Goal: Transaction & Acquisition: Obtain resource

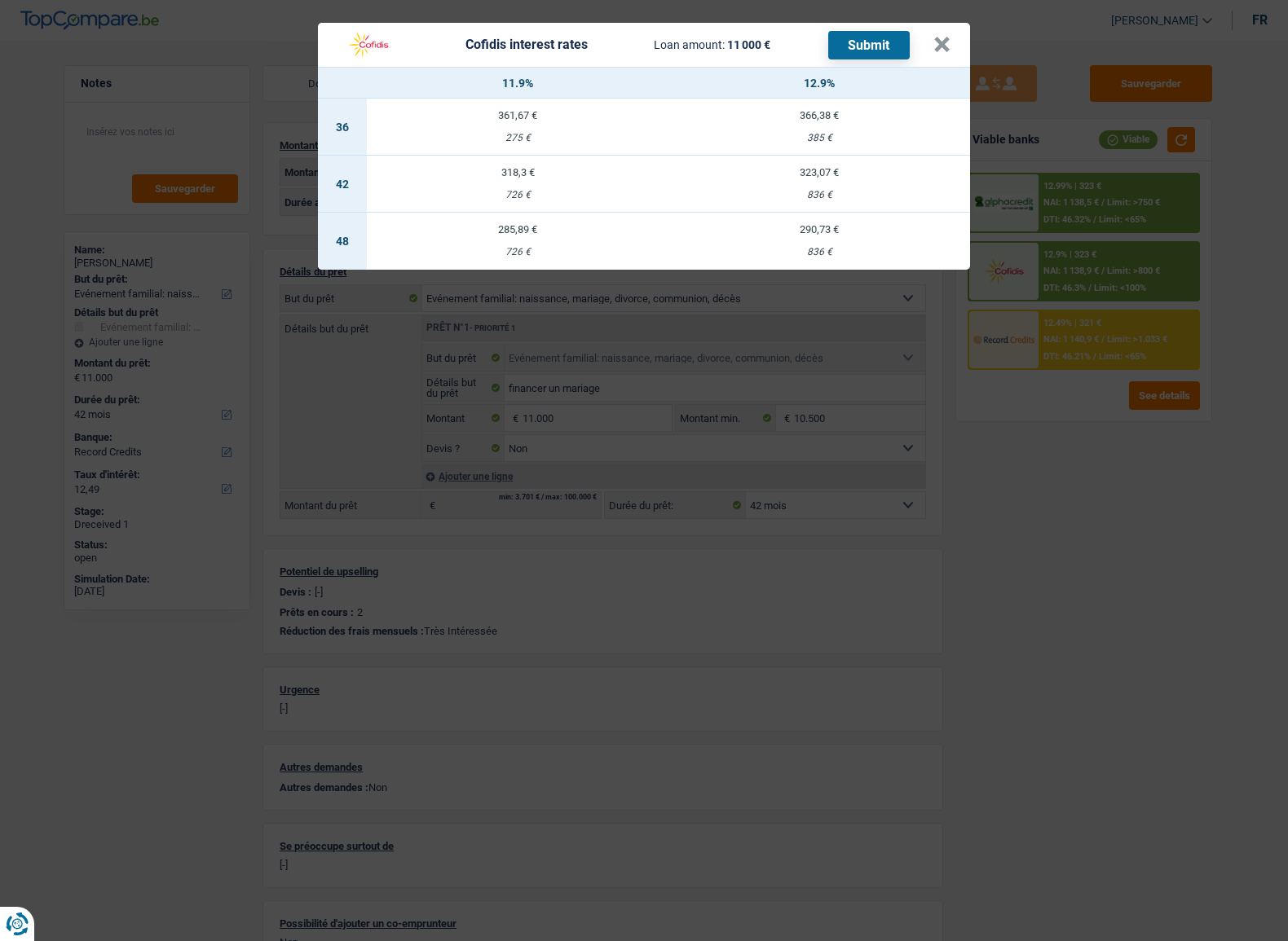
select select "familyEvent"
select select "42"
select select "record credits"
select select "42"
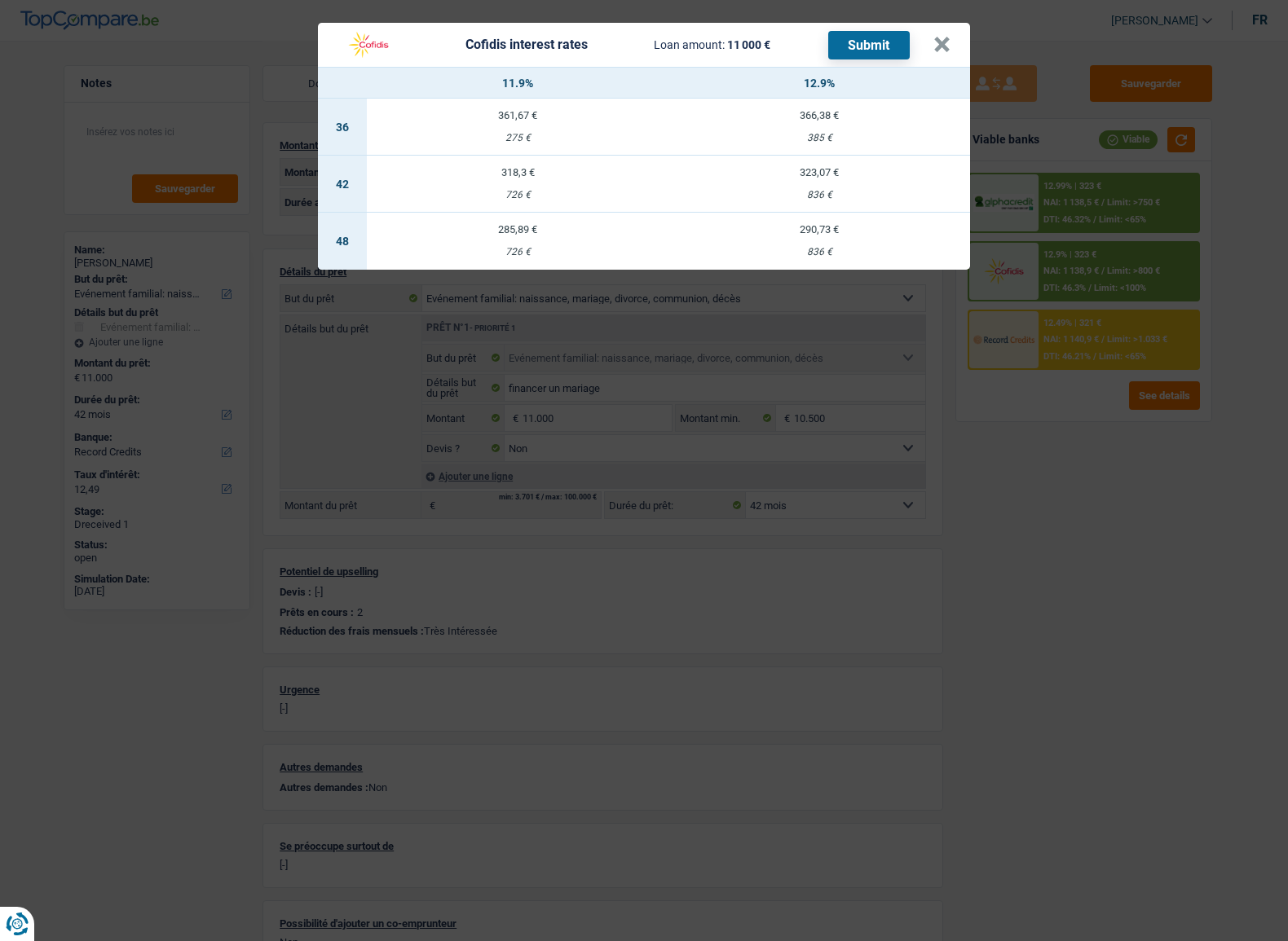
select select "42"
select select "familyEvent"
select select "false"
select select "42"
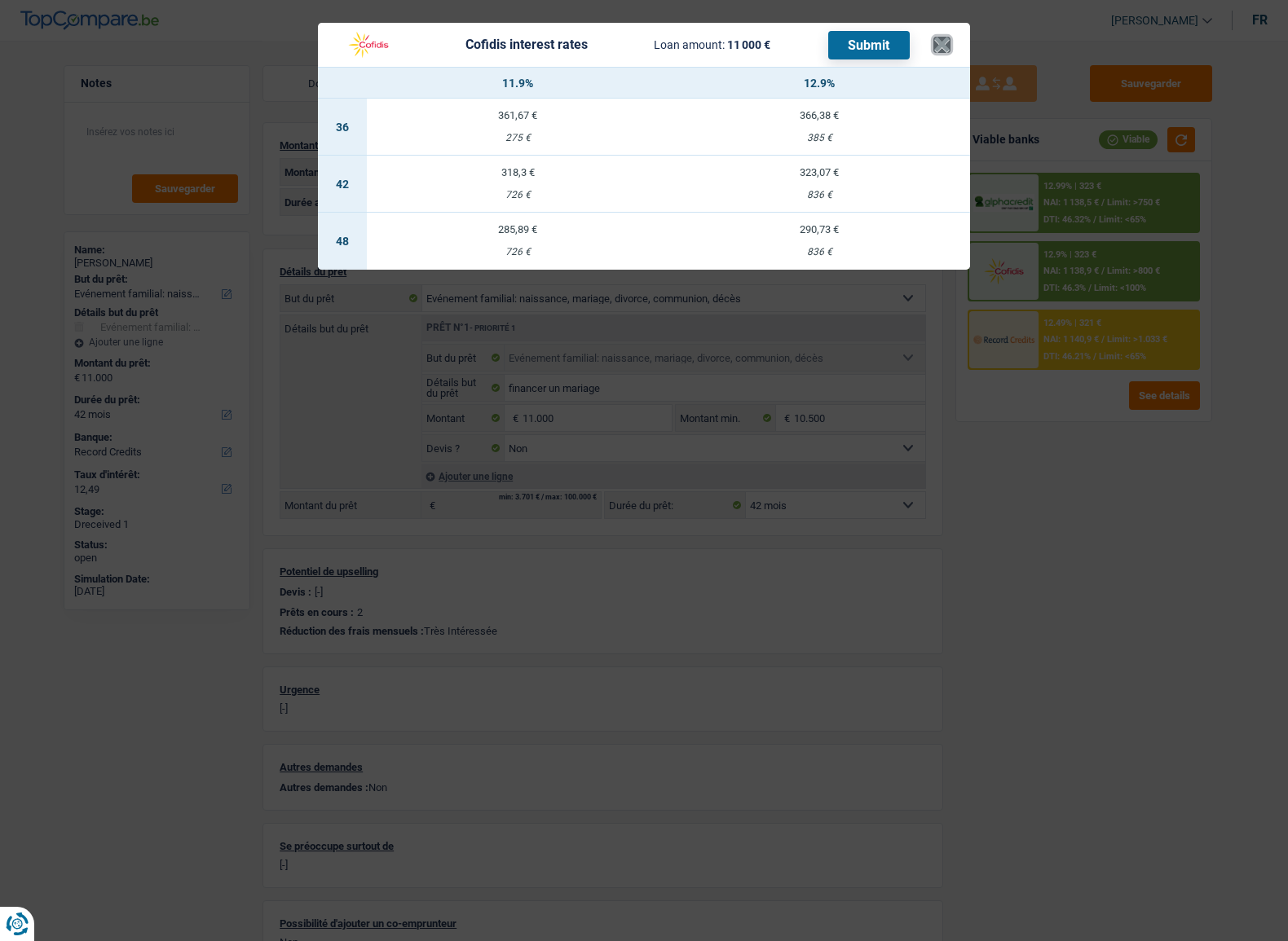
click at [946, 41] on button "×" at bounding box center [942, 44] width 17 height 16
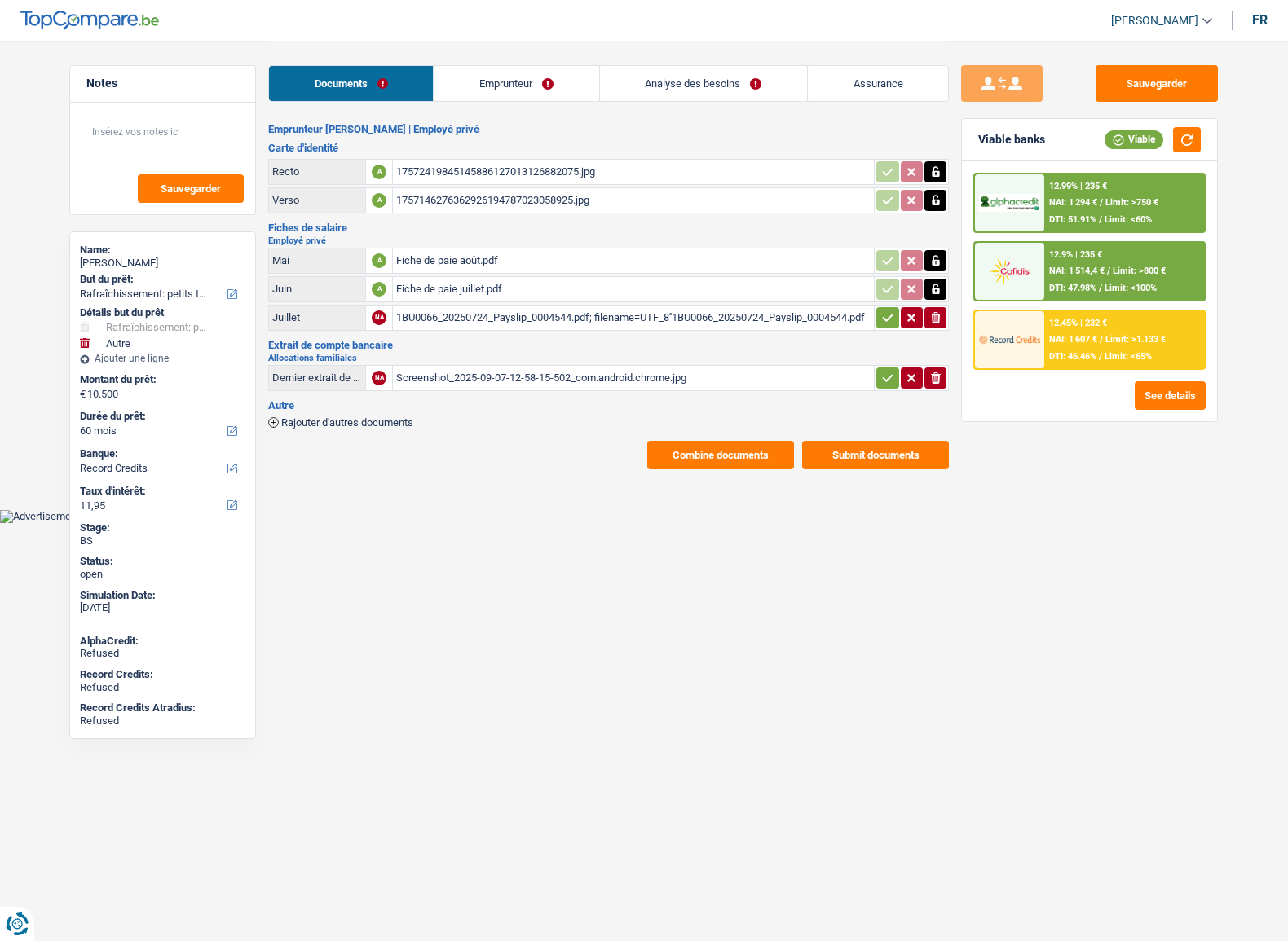
select select "houseOrGarden"
select select "other"
select select "60"
select select "record credits"
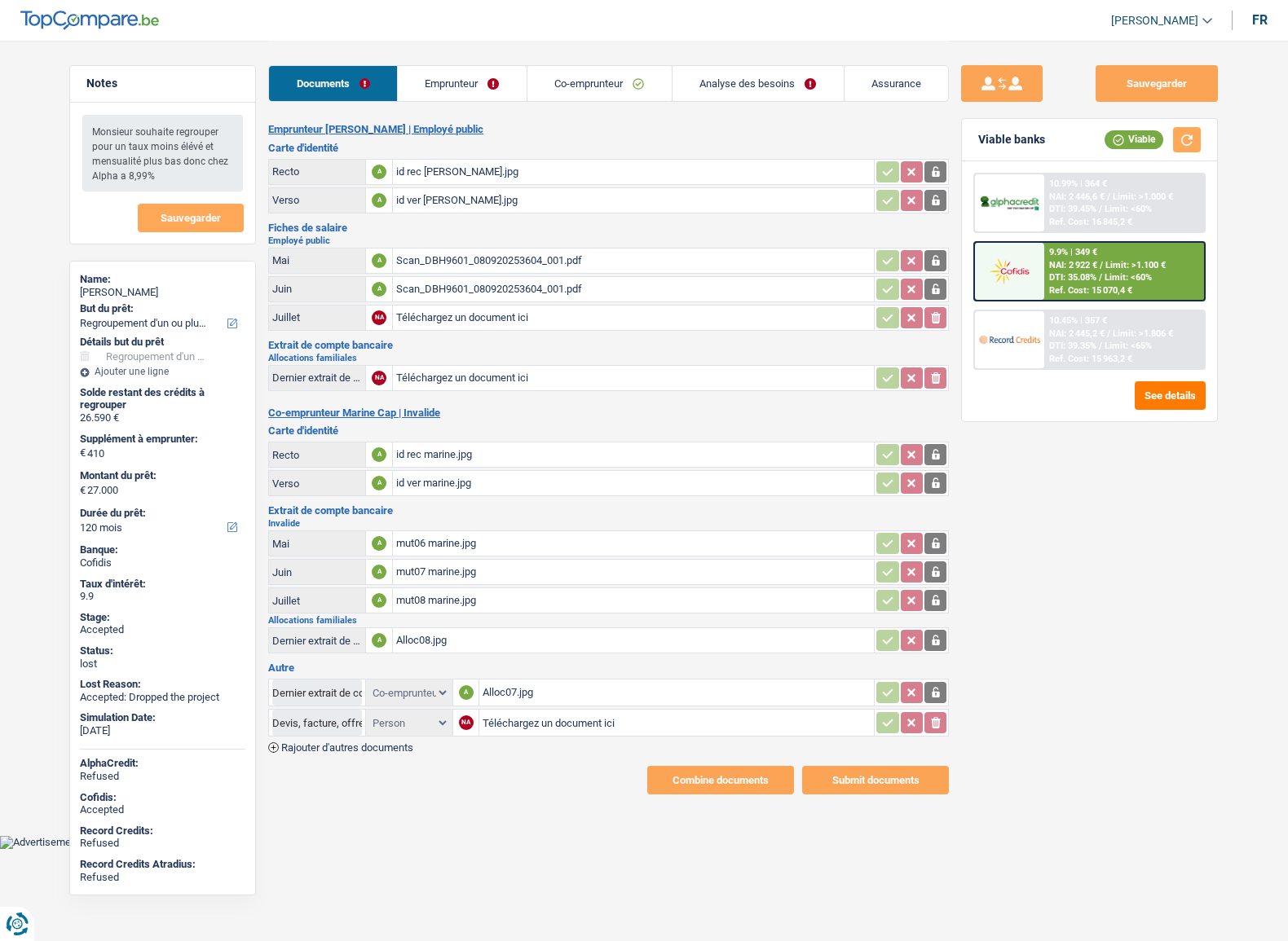
select select "refinancing"
select select "120"
select select "coApplicant"
click at [418, 103] on div "Documents Emprunteur Co-emprunteur Analyse des besoins Assurance" at bounding box center [608, 76] width 680 height 69
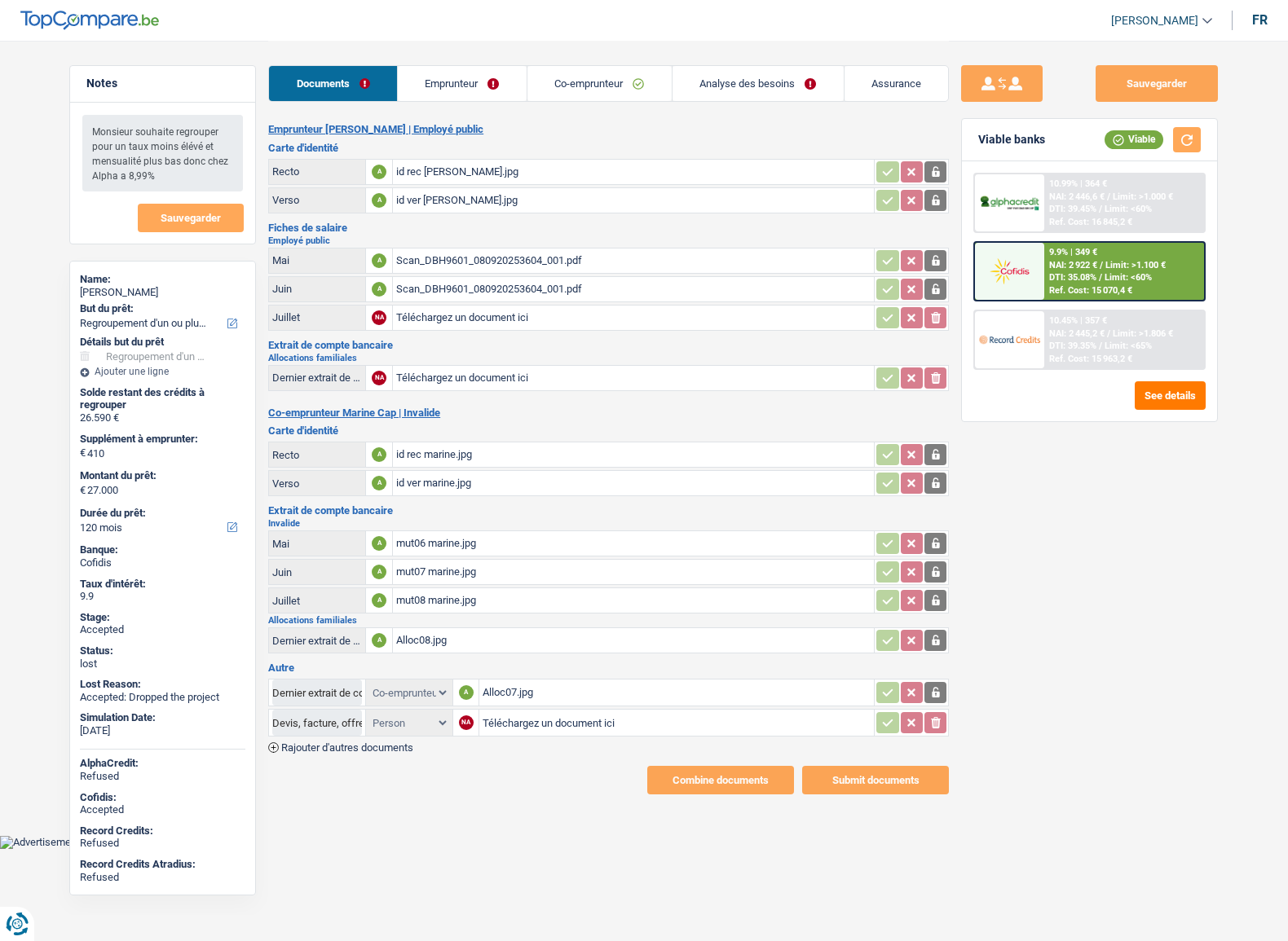
click at [421, 84] on link "Emprunteur" at bounding box center [462, 83] width 129 height 35
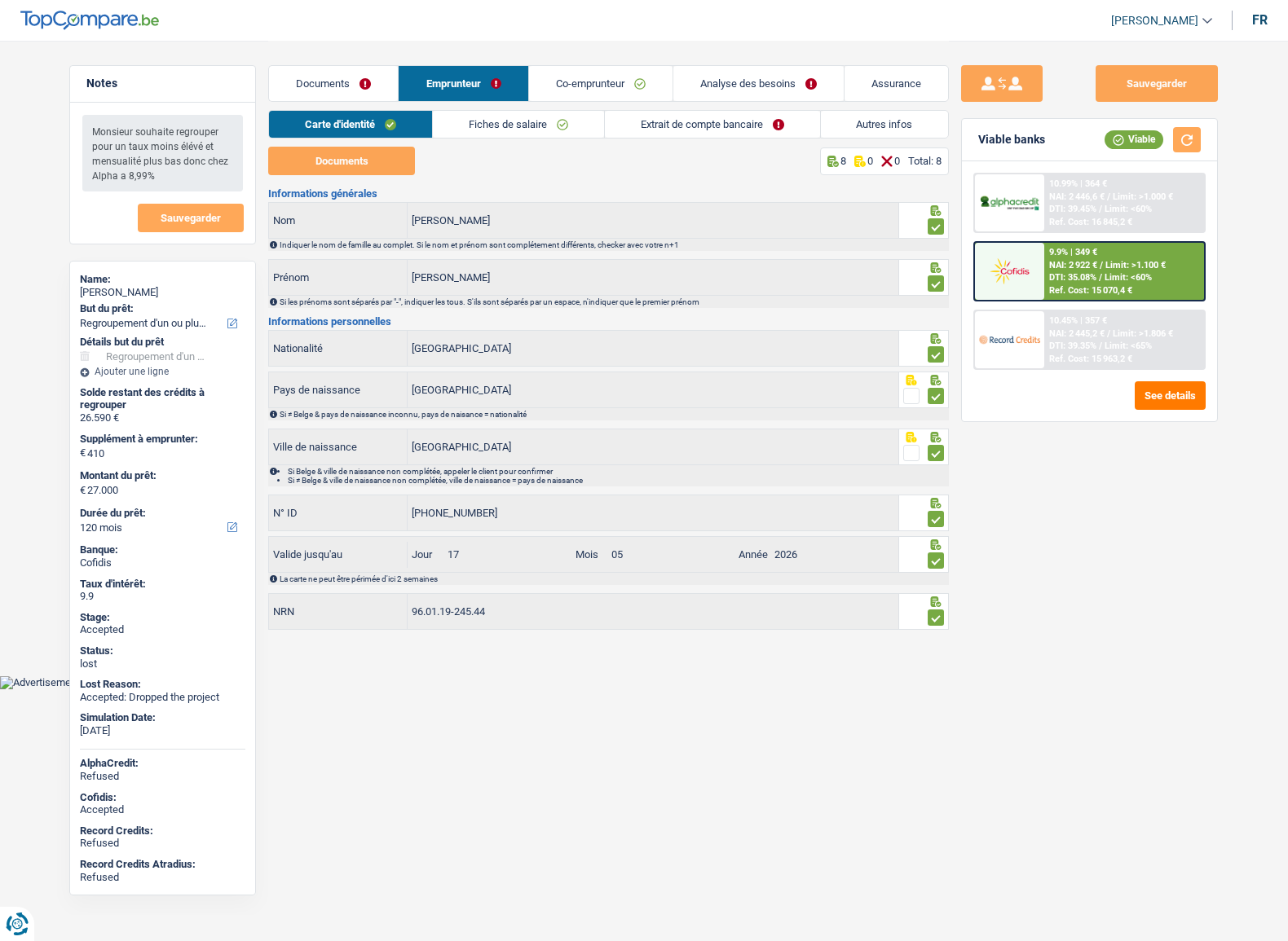
click at [575, 74] on link "Co-emprunteur" at bounding box center [600, 83] width 143 height 35
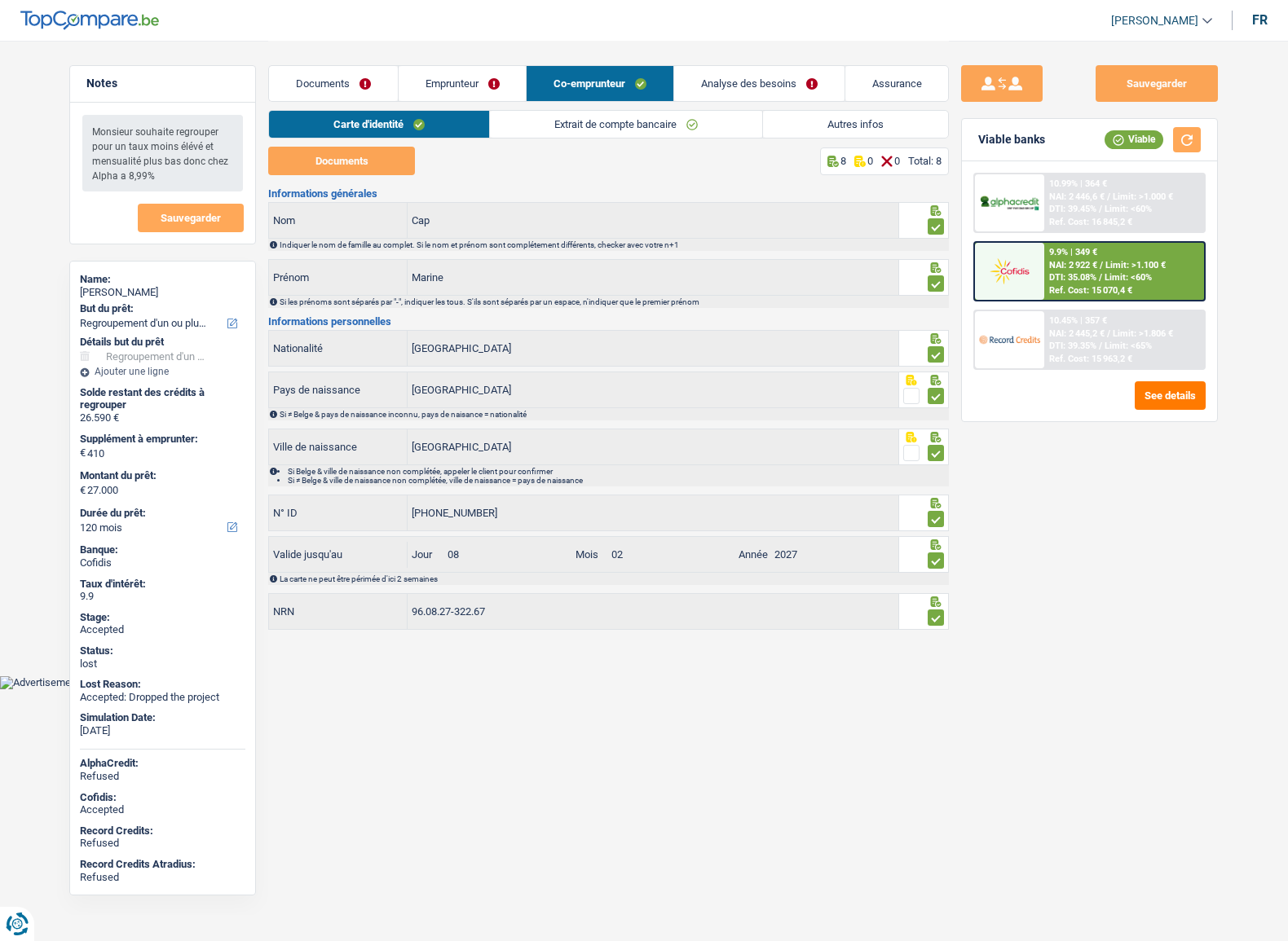
click at [318, 81] on link "Documents" at bounding box center [334, 83] width 129 height 35
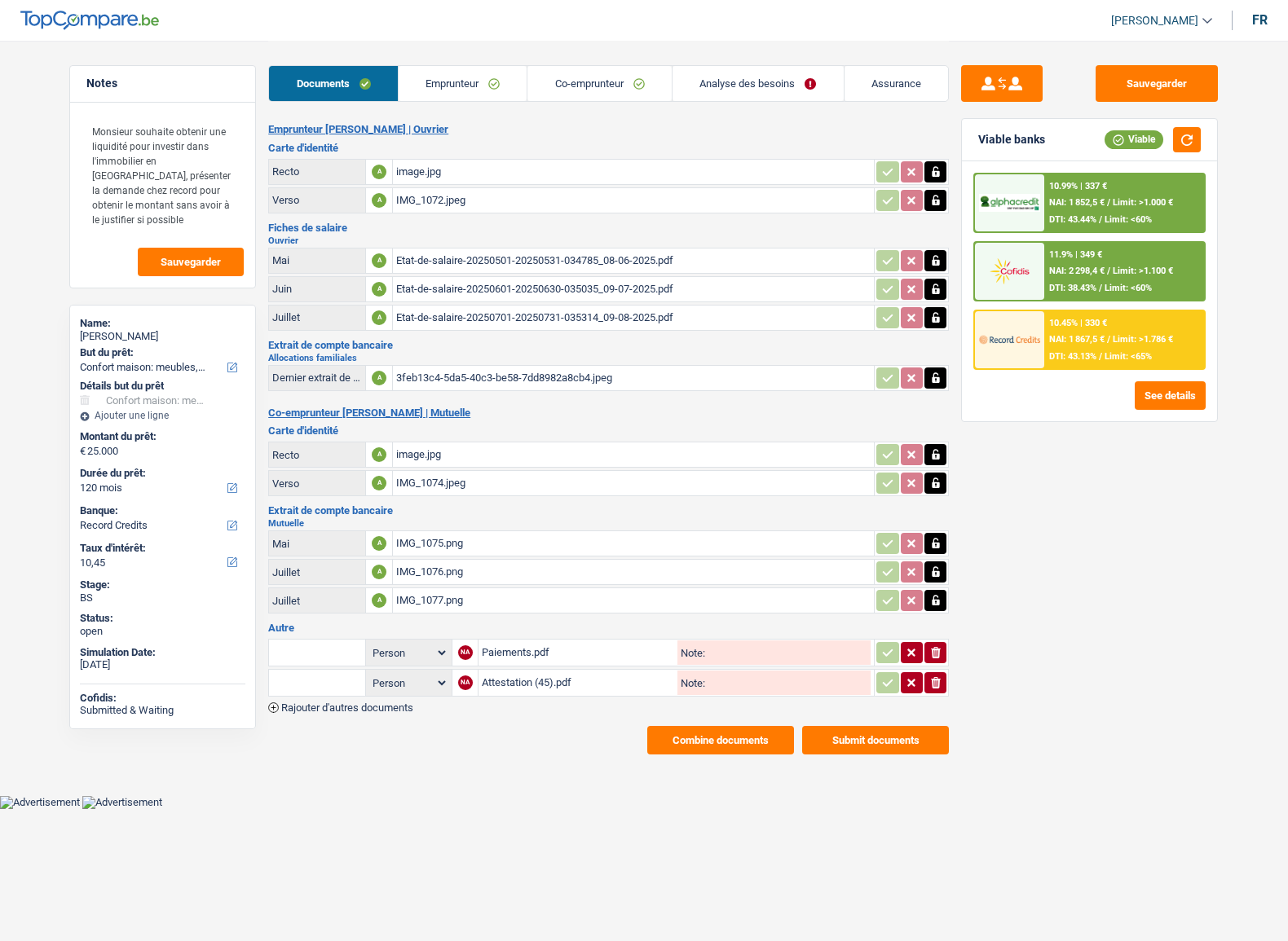
select select "household"
select select "120"
select select "record credits"
click at [485, 249] on div "Etat-de-salaire-20250501-20250531-034785_08-06-2025.pdf" at bounding box center [632, 261] width 474 height 24
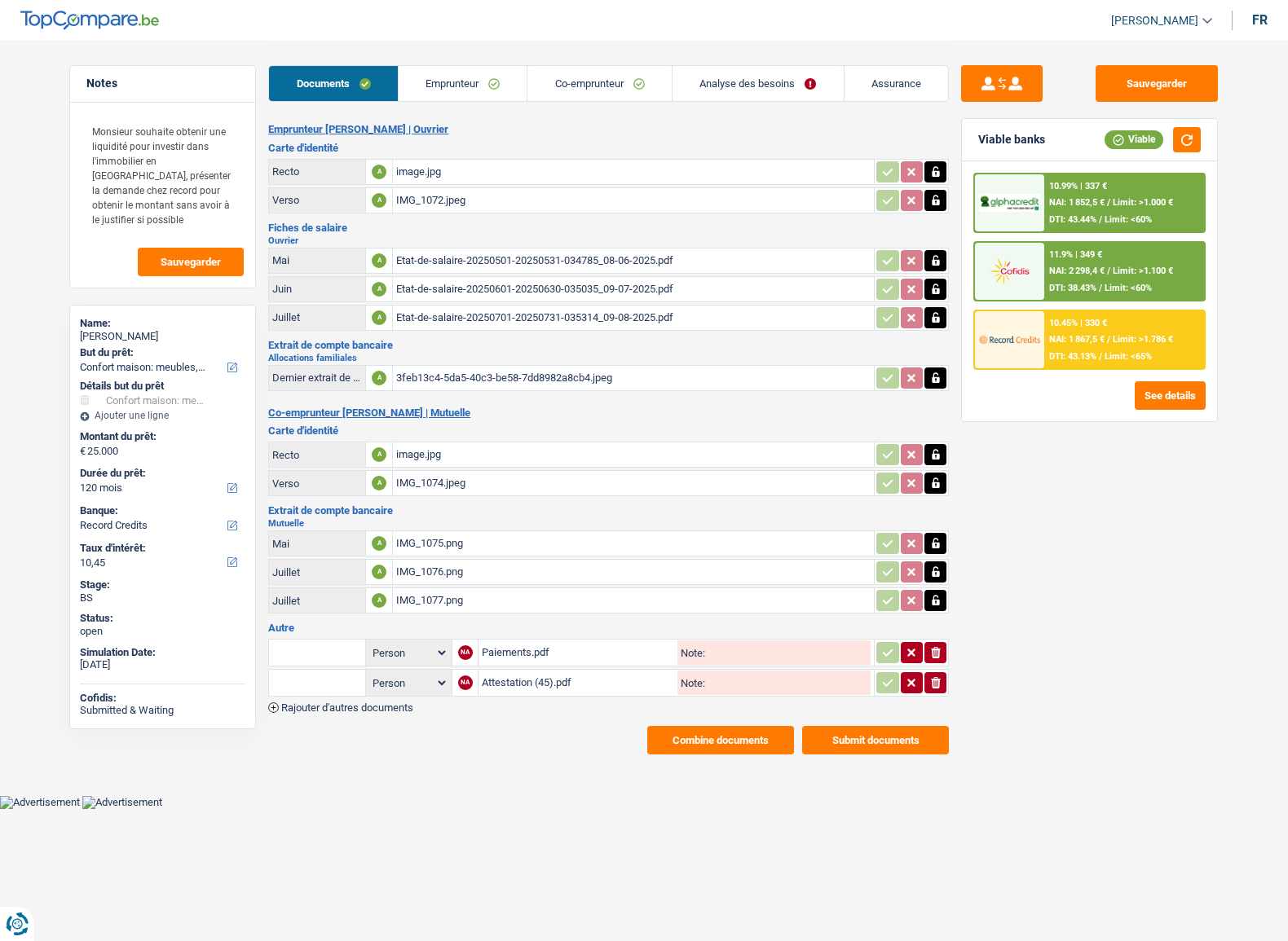
click at [503, 292] on div "Etat-de-salaire-20250601-20250630-035035_09-07-2025.pdf" at bounding box center [632, 289] width 474 height 24
click at [525, 307] on div "Etat-de-salaire-20250701-20250731-035314_09-08-2025.pdf" at bounding box center [632, 318] width 474 height 24
click at [599, 257] on div "Etat-de-salaire-20250501-20250531-034785_08-06-2025.pdf" at bounding box center [632, 261] width 474 height 24
click at [458, 538] on div "IMG_1075.png" at bounding box center [632, 543] width 474 height 24
click at [455, 574] on div "IMG_1076.png" at bounding box center [632, 572] width 474 height 24
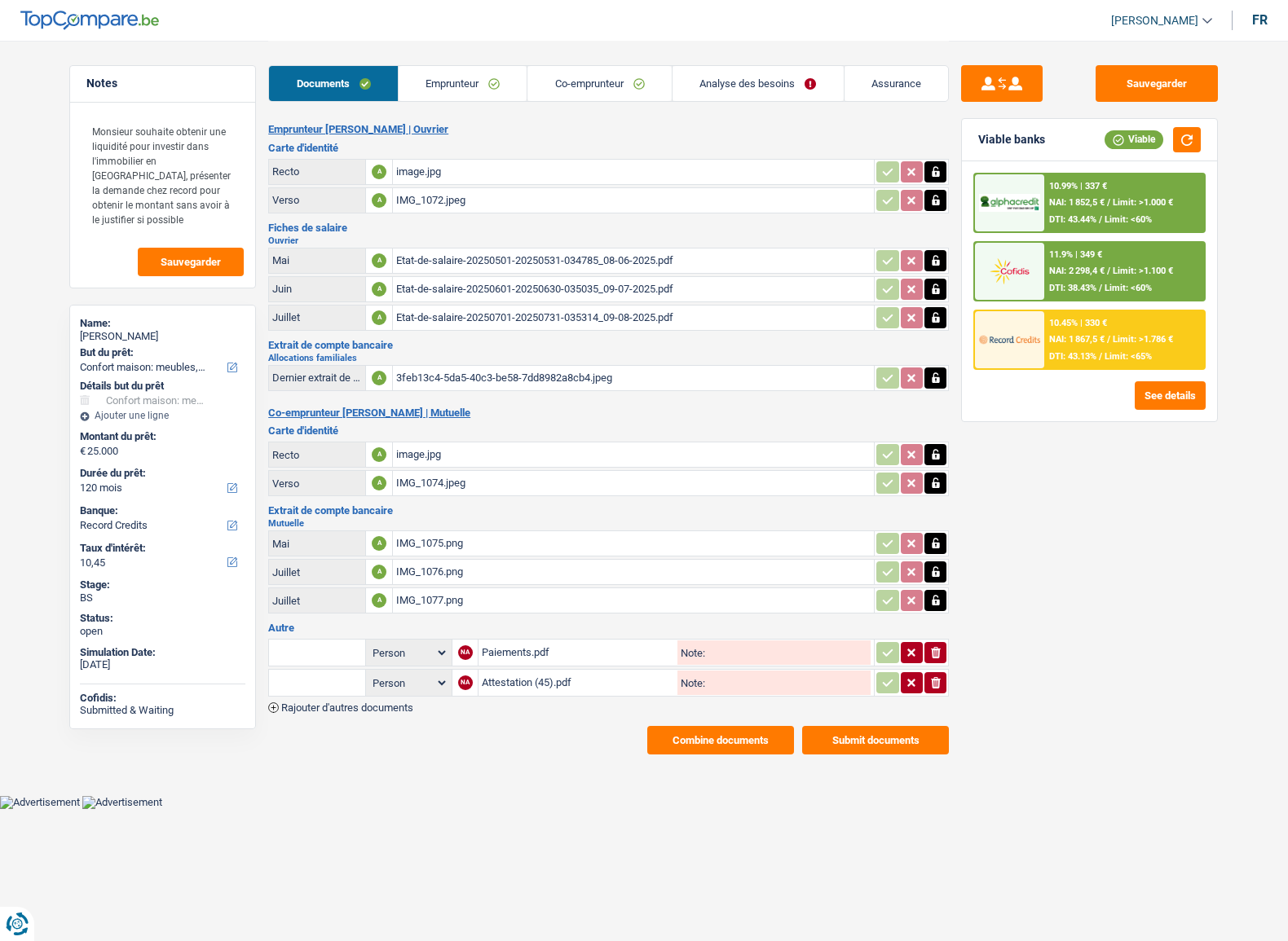
click at [448, 604] on div "IMG_1077.png" at bounding box center [632, 601] width 474 height 24
click at [540, 681] on div "Attestation (45).pdf" at bounding box center [578, 683] width 193 height 24
click at [440, 449] on div "image.jpg" at bounding box center [632, 455] width 474 height 24
click at [432, 171] on div "image.jpg" at bounding box center [632, 172] width 474 height 24
click at [467, 456] on div "image.jpg" at bounding box center [632, 455] width 474 height 24
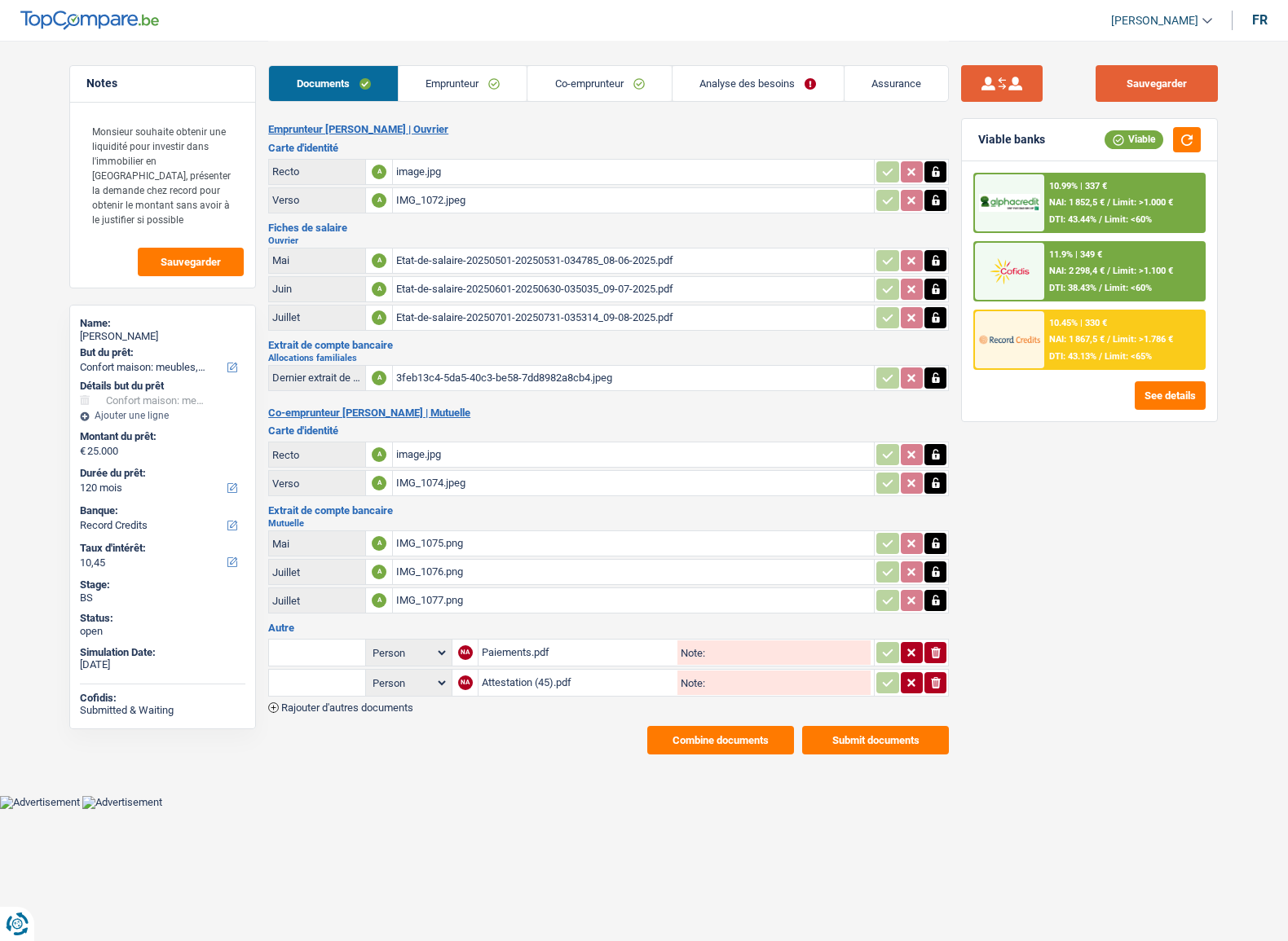
click at [1212, 73] on button "Sauvegarder" at bounding box center [1156, 83] width 123 height 36
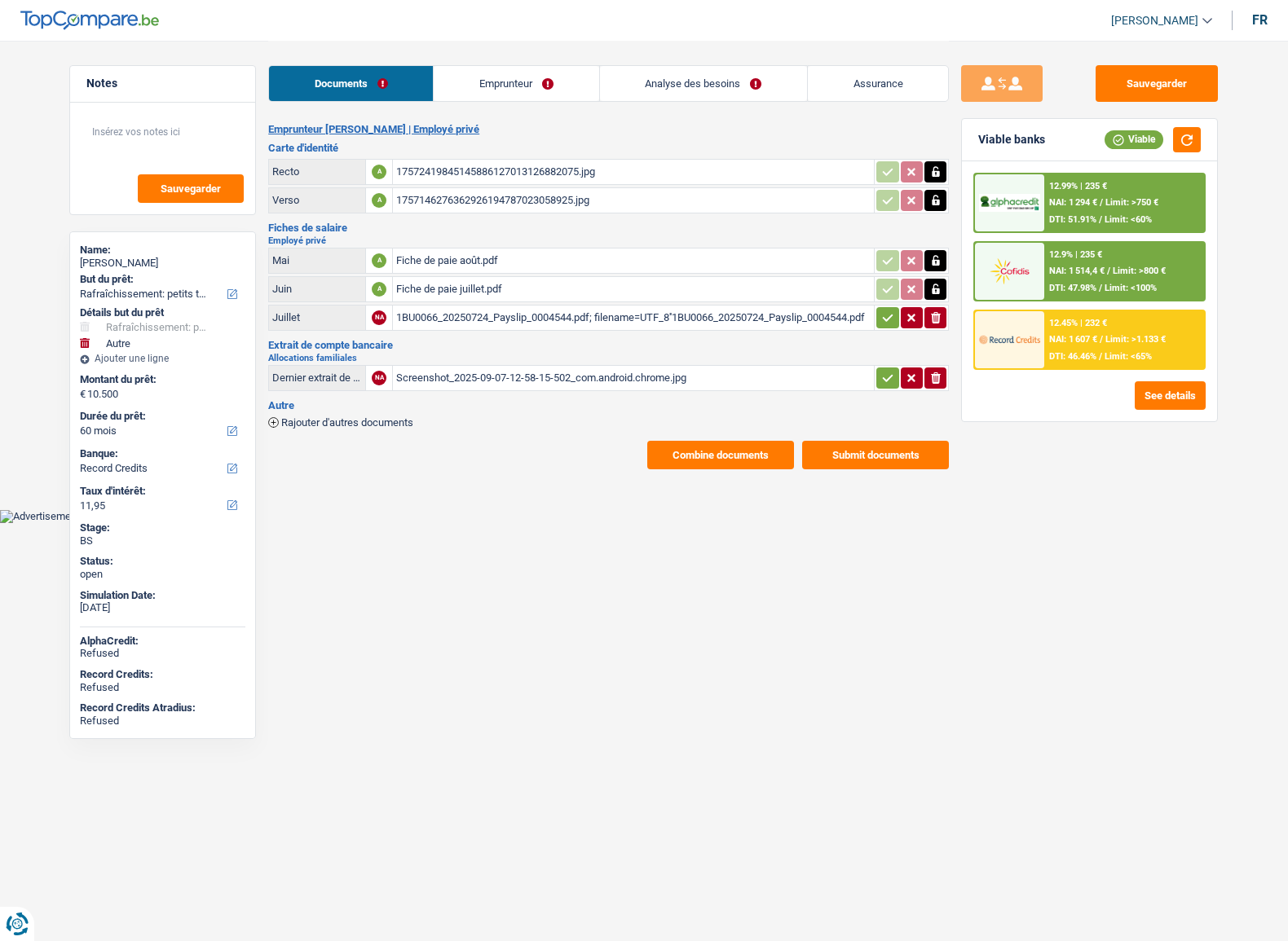
select select "houseOrGarden"
select select "other"
select select "60"
click at [1130, 271] on span "Limit: >800 €" at bounding box center [1138, 270] width 53 height 10
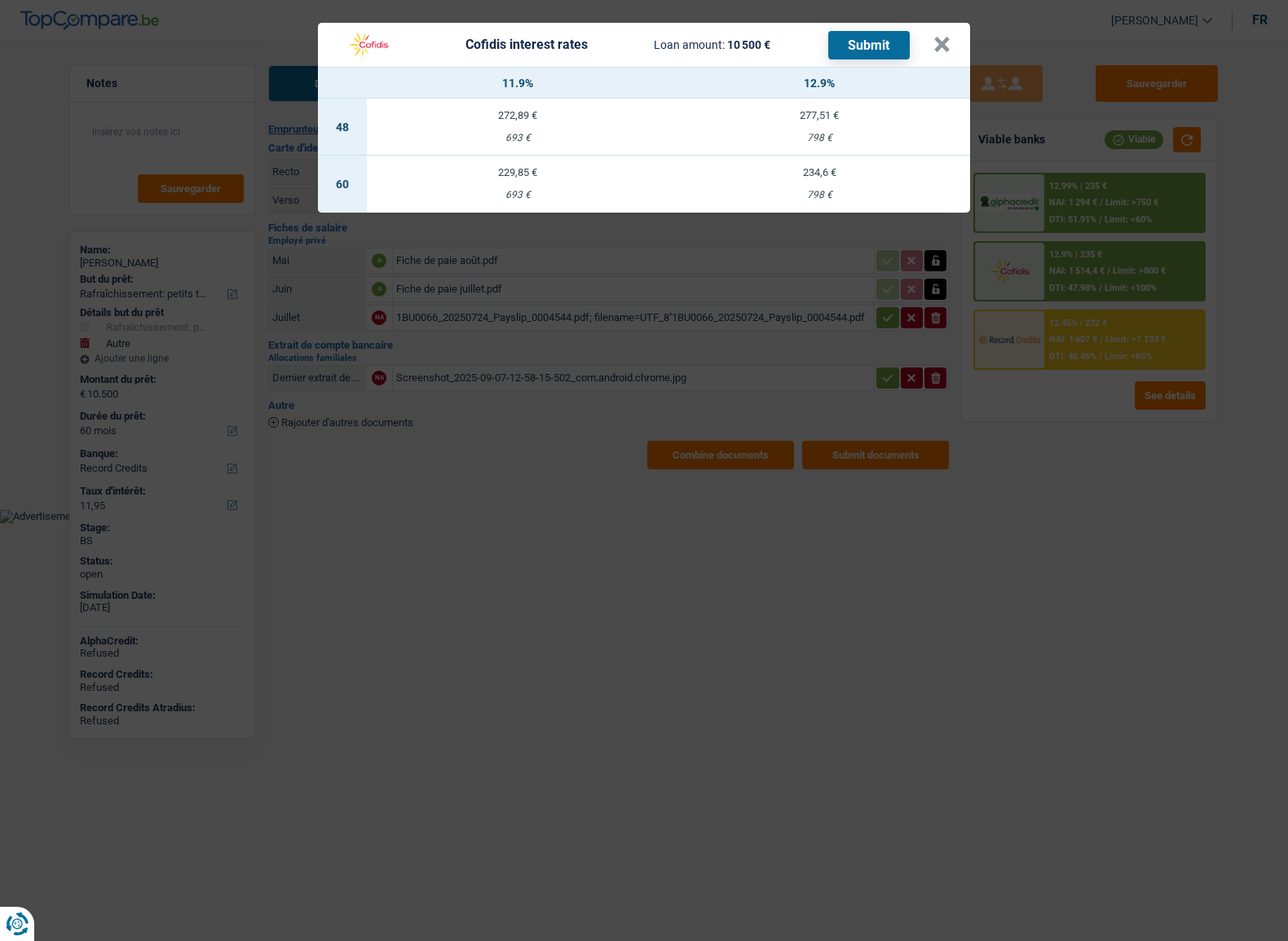
click at [558, 190] on div "693 €" at bounding box center [517, 195] width 301 height 10
select select "cofidis"
type input "11,90"
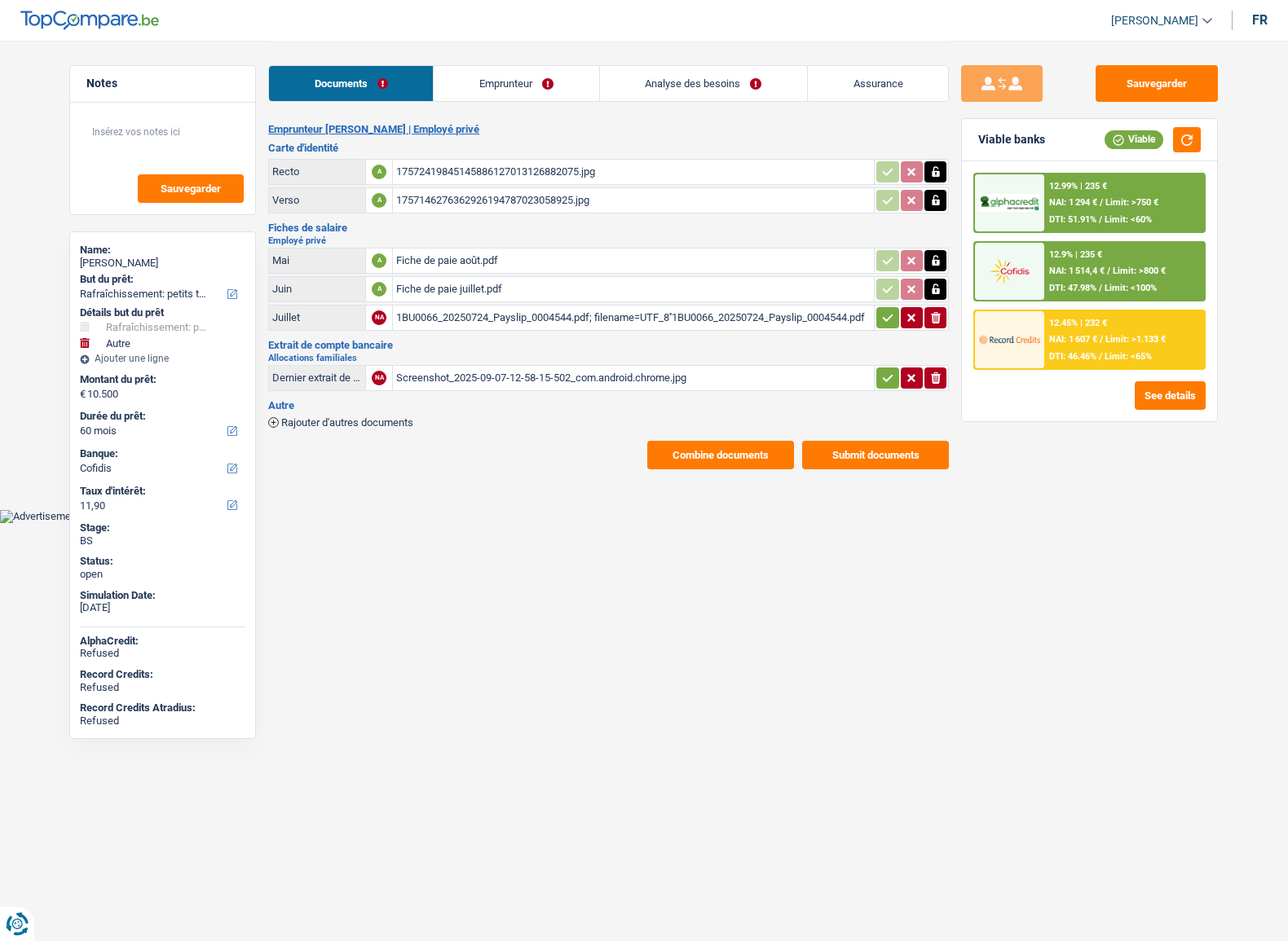
click at [1108, 246] on div "12.9% | 235 € NAI: 1 514,4 € / Limit: >800 € DTI: 47.98% / Limit: <100%" at bounding box center [1124, 271] width 161 height 57
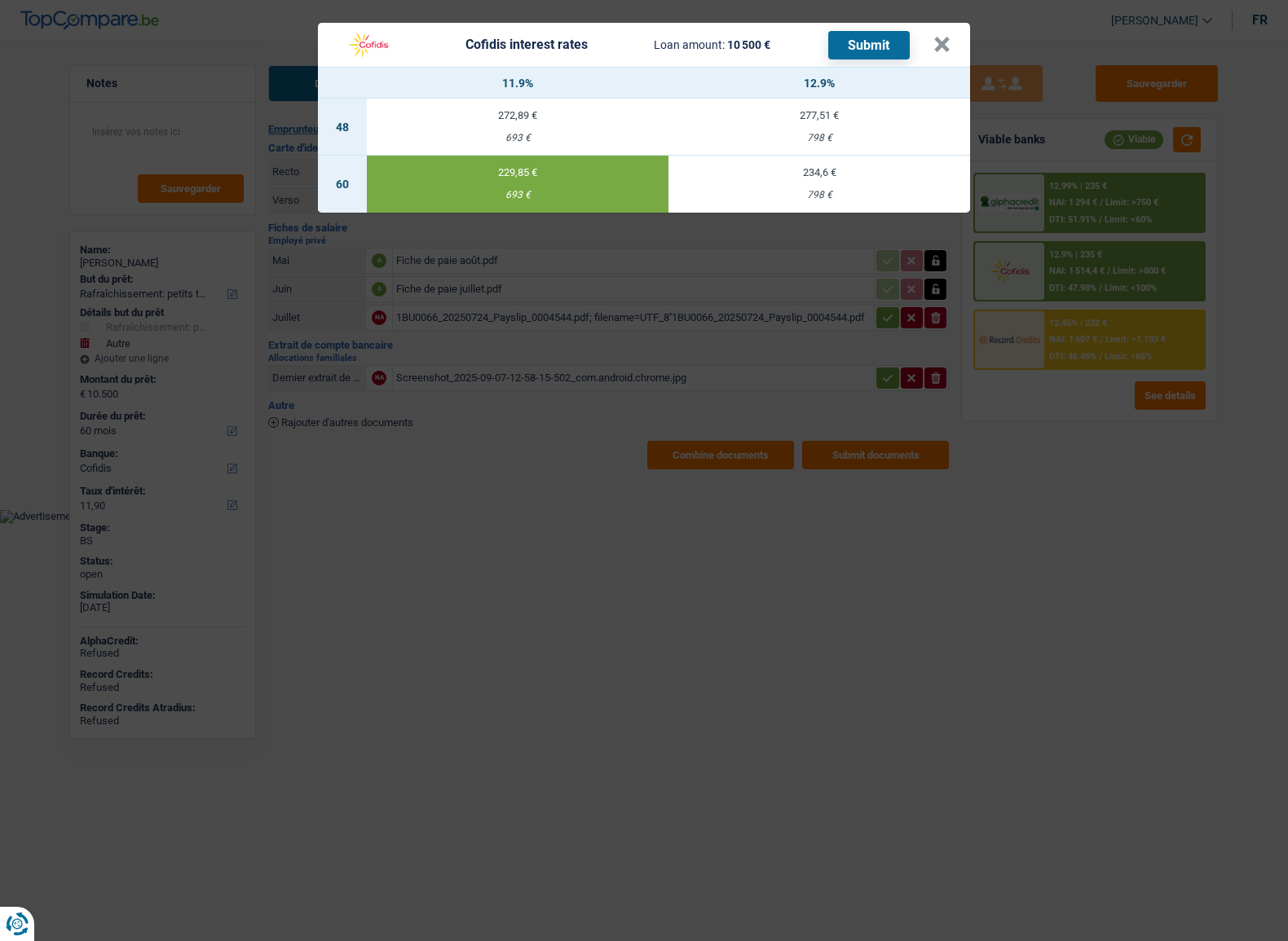
click at [884, 50] on button "Submit" at bounding box center [868, 45] width 81 height 28
click at [946, 41] on button "×" at bounding box center [942, 44] width 17 height 16
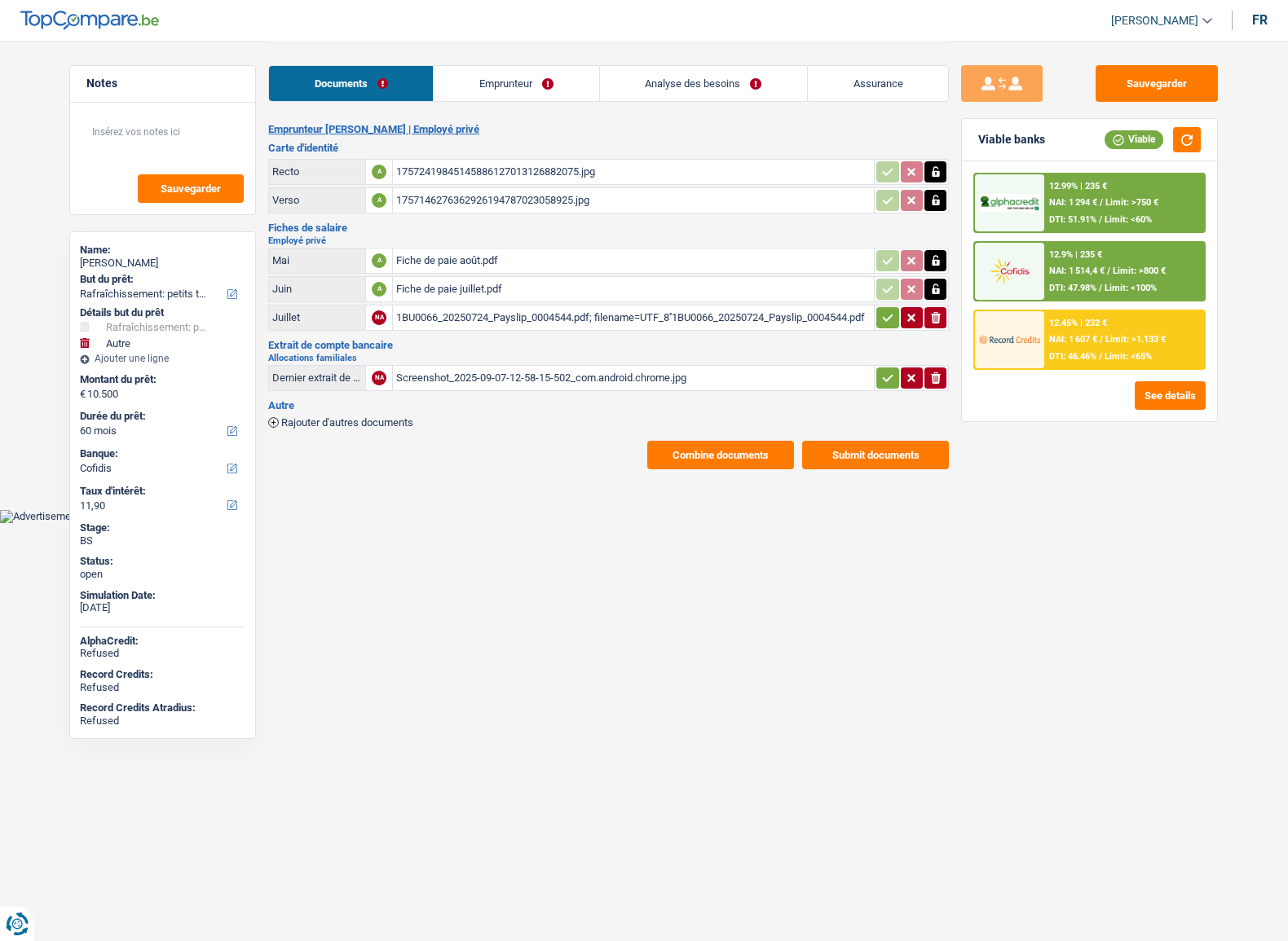
click at [1113, 458] on div "Sauvegarder Viable banks Viable 12.99% | 235 € NAI: 1 294 € / Limit: >750 € DTI…" at bounding box center [1089, 490] width 282 height 850
click at [535, 81] on link "Emprunteur" at bounding box center [515, 83] width 165 height 35
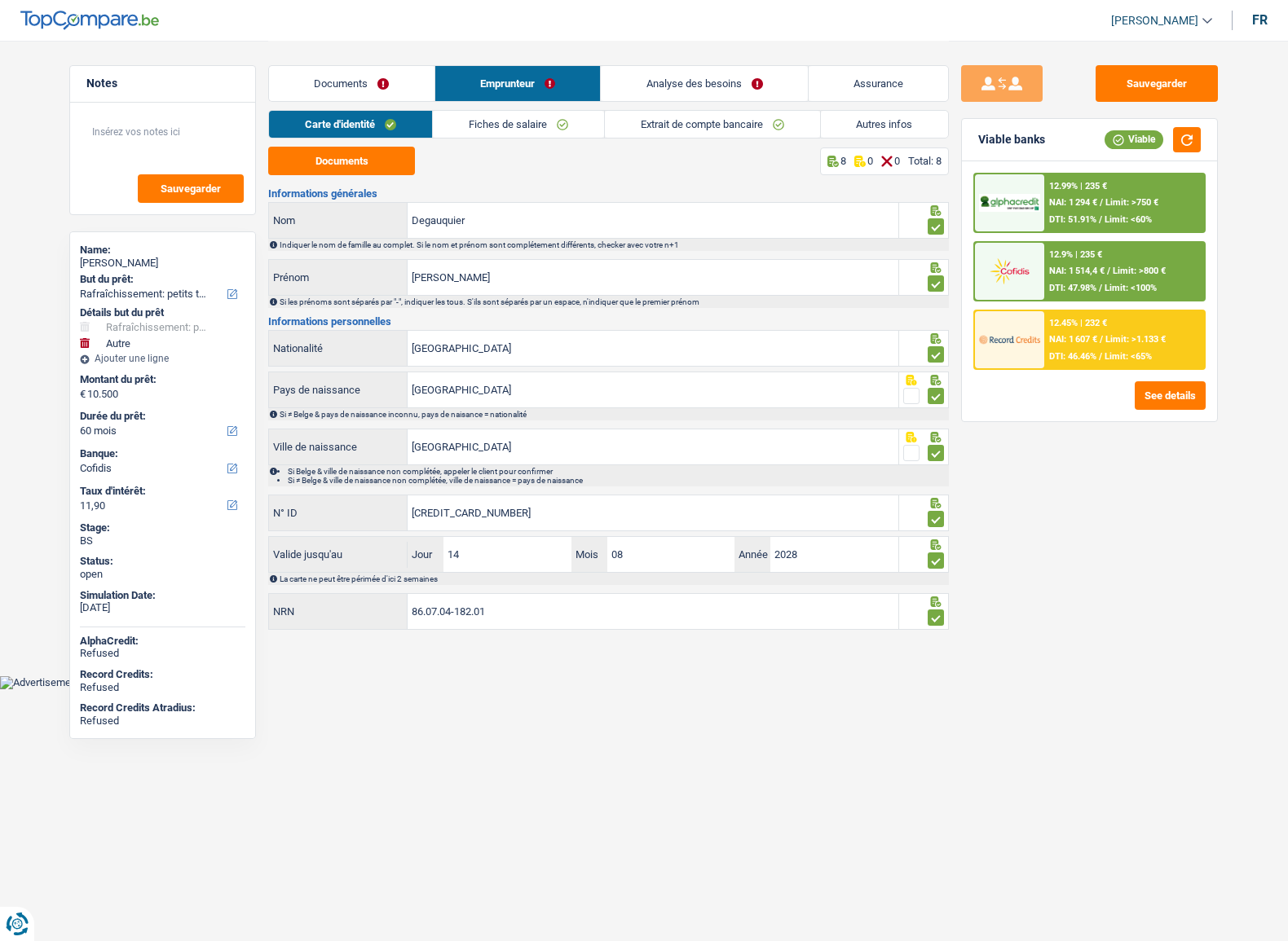
click at [889, 131] on link "Autres infos" at bounding box center [884, 123] width 128 height 27
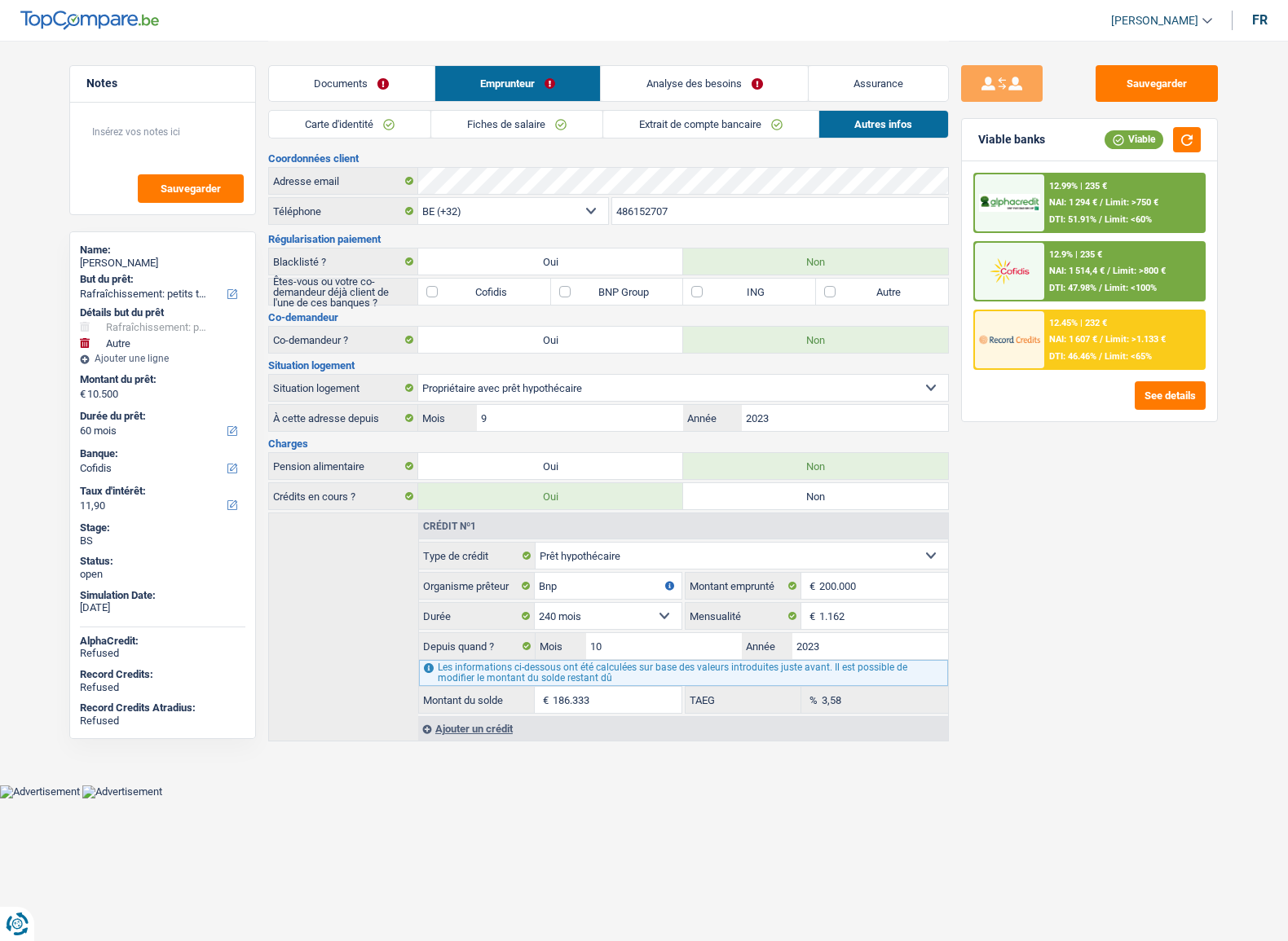
click at [697, 138] on div "Carte d'identité Fiches de salaire Extrait de compte bancaire Autres infos" at bounding box center [608, 128] width 680 height 36
click at [695, 130] on link "Extrait de compte bancaire" at bounding box center [711, 123] width 215 height 27
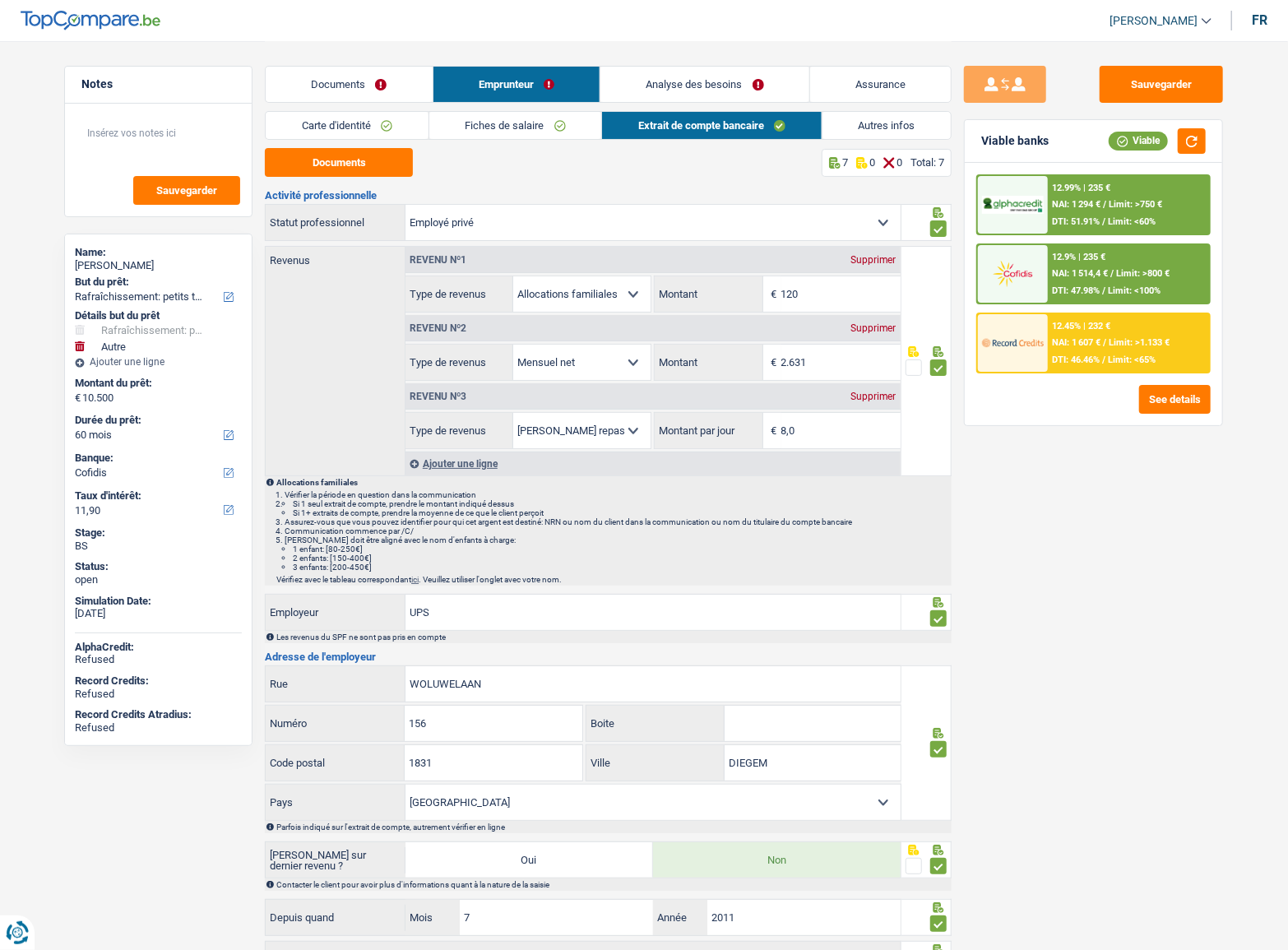
click at [452, 131] on link "Fiches de salaire" at bounding box center [516, 125] width 173 height 27
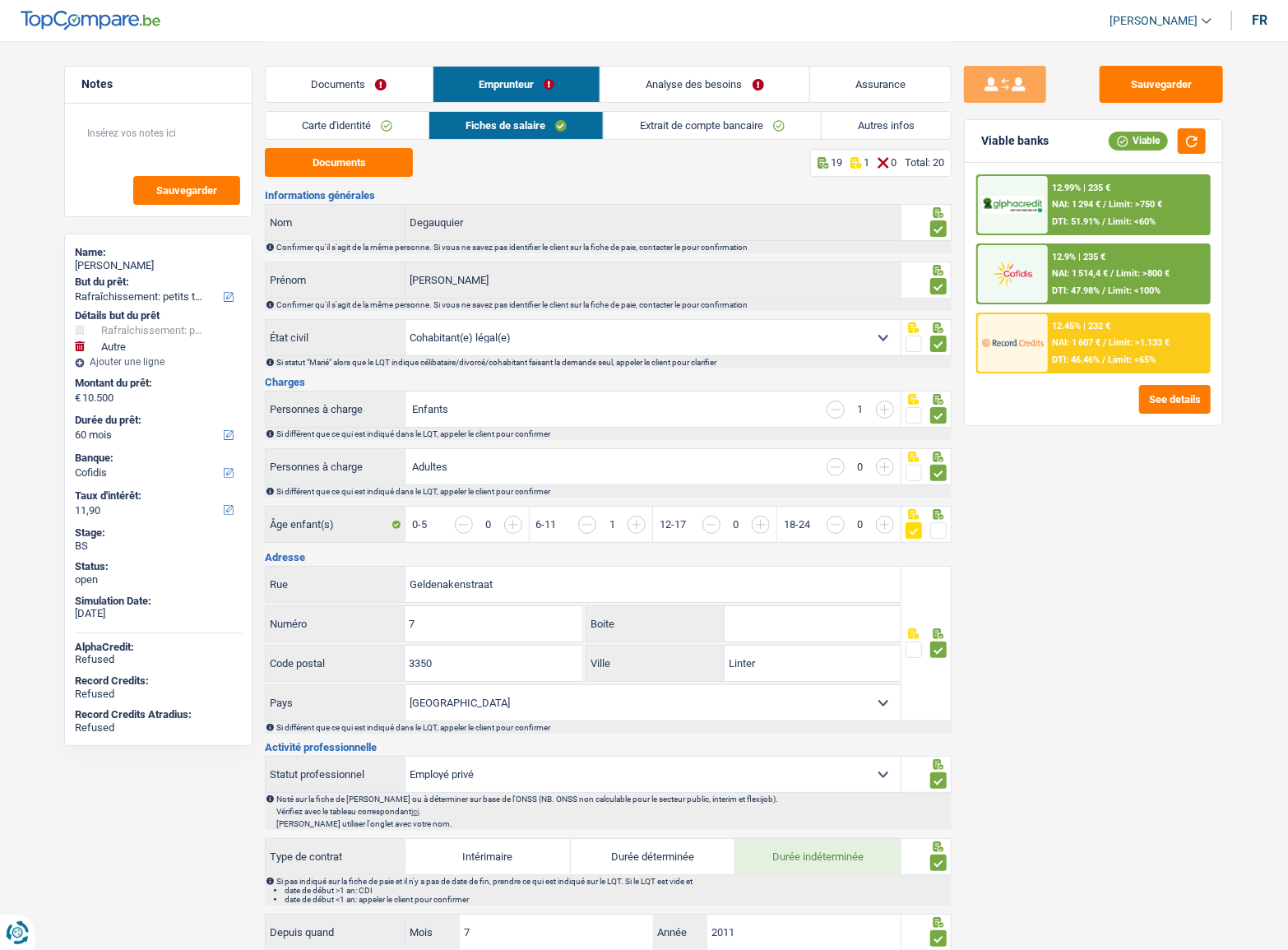
click at [351, 120] on link "Carte d'identité" at bounding box center [347, 125] width 163 height 27
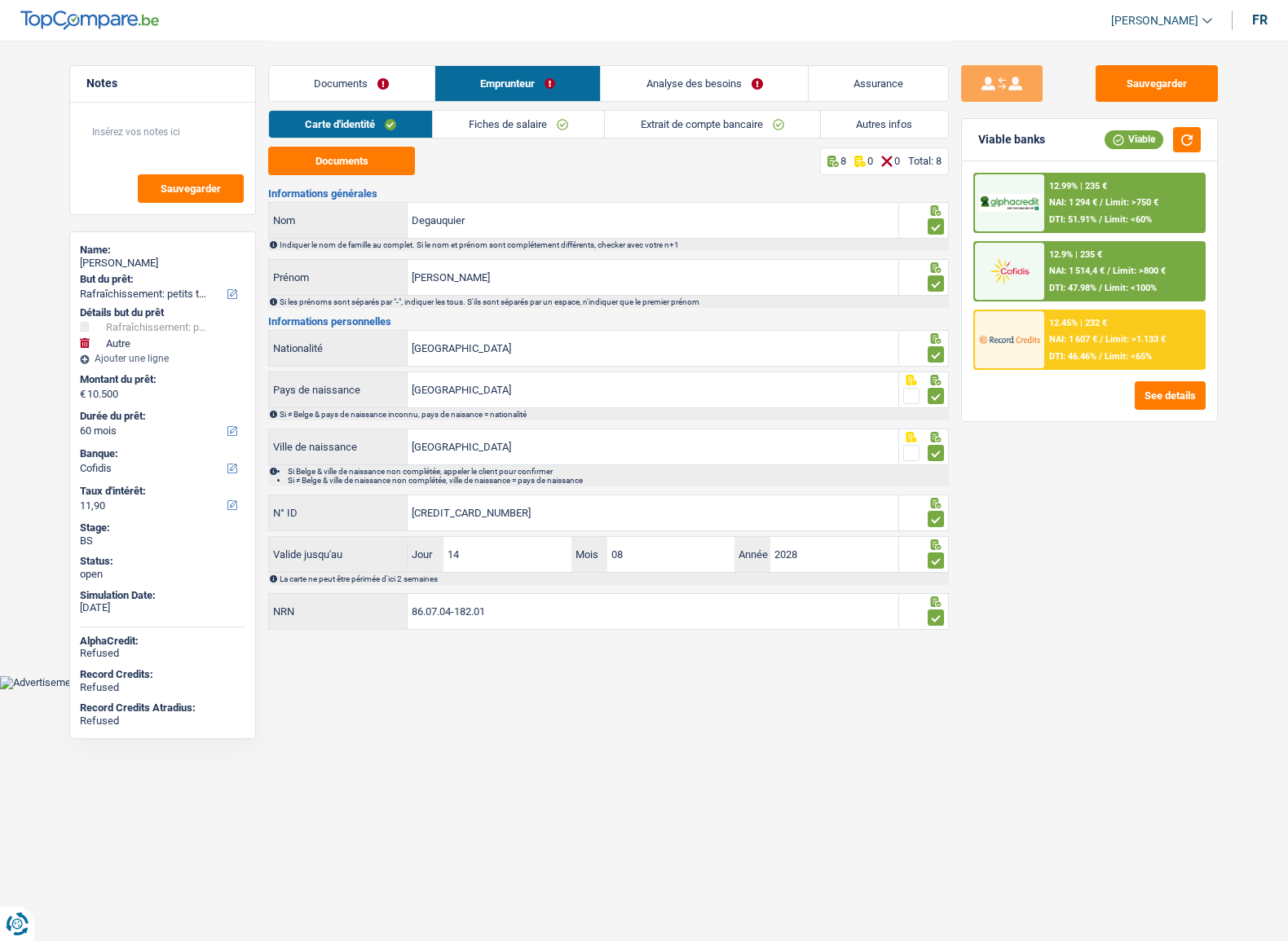
click at [924, 123] on link "Autres infos" at bounding box center [884, 123] width 128 height 27
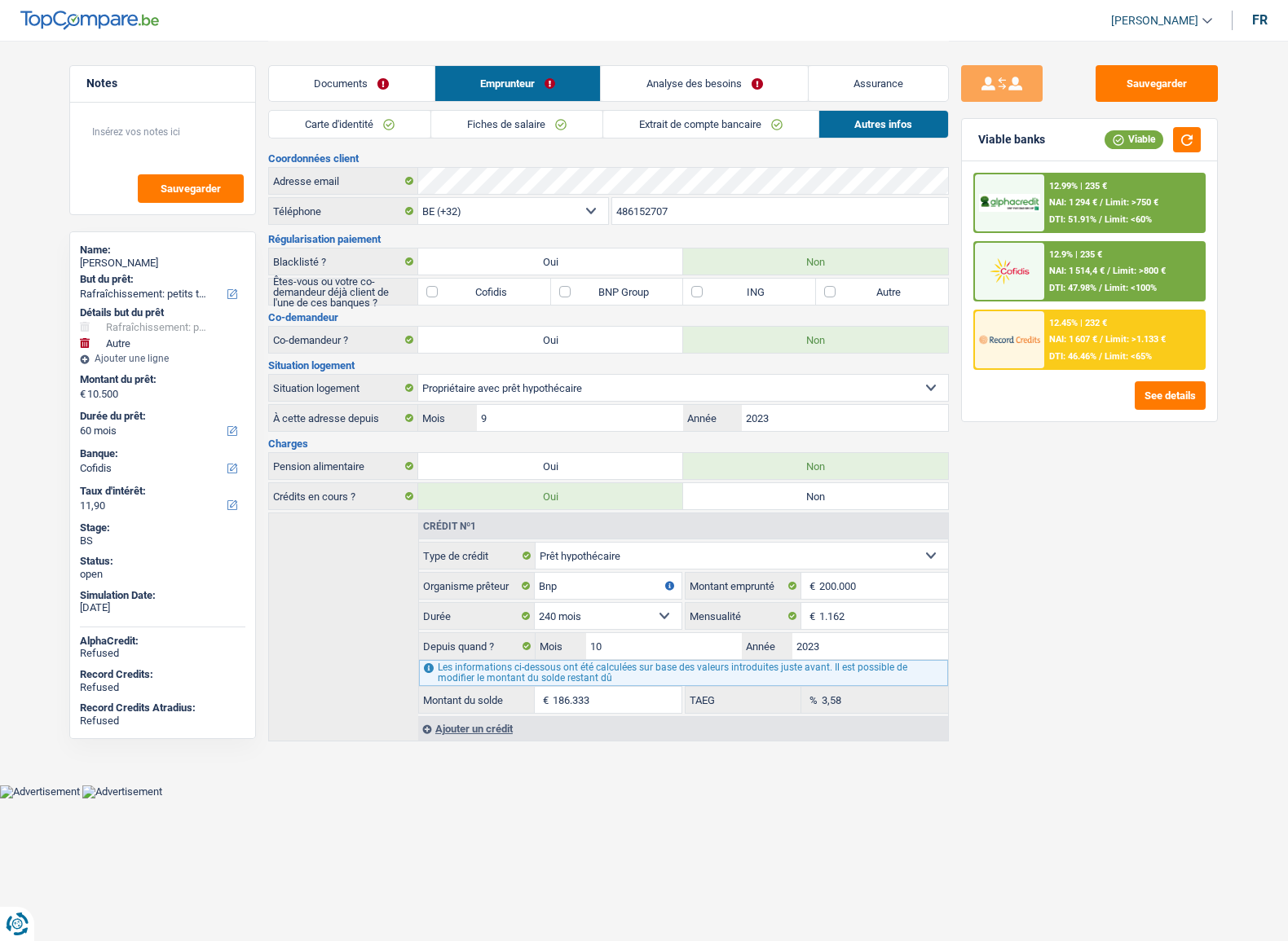
click at [698, 73] on link "Analyse des besoins" at bounding box center [703, 83] width 207 height 35
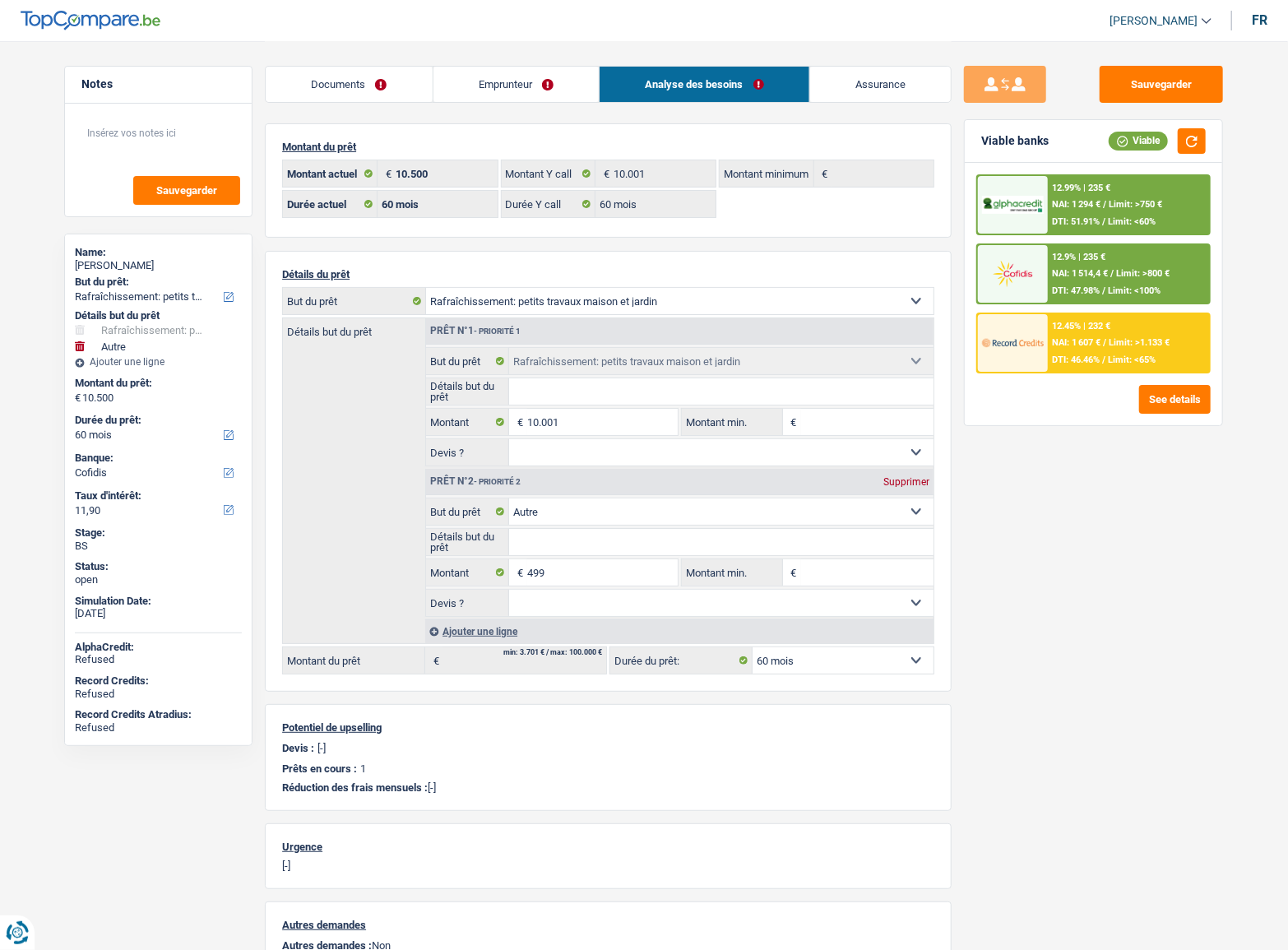
click at [894, 484] on div "Supprimer" at bounding box center [907, 482] width 55 height 9
type input "10.001"
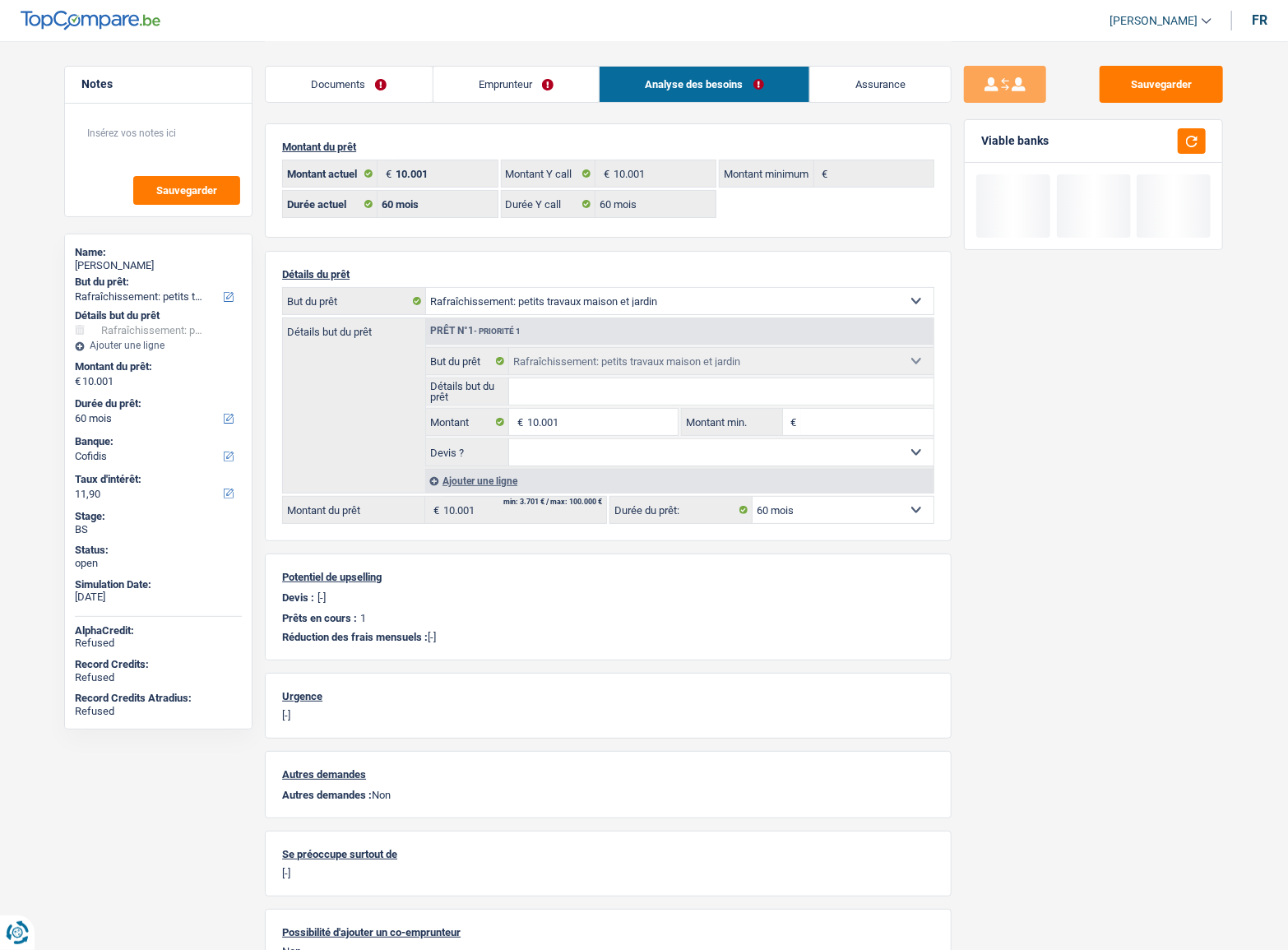
drag, startPoint x: 1050, startPoint y: 595, endPoint x: 1137, endPoint y: 381, distance: 231.0
click at [1050, 596] on div "Sauvegarder Viable banks" at bounding box center [1093, 495] width 284 height 858
click at [1192, 163] on div at bounding box center [1093, 206] width 258 height 86
drag, startPoint x: 1189, startPoint y: 148, endPoint x: 1158, endPoint y: 87, distance: 68.4
click at [1189, 148] on button "button" at bounding box center [1193, 141] width 28 height 25
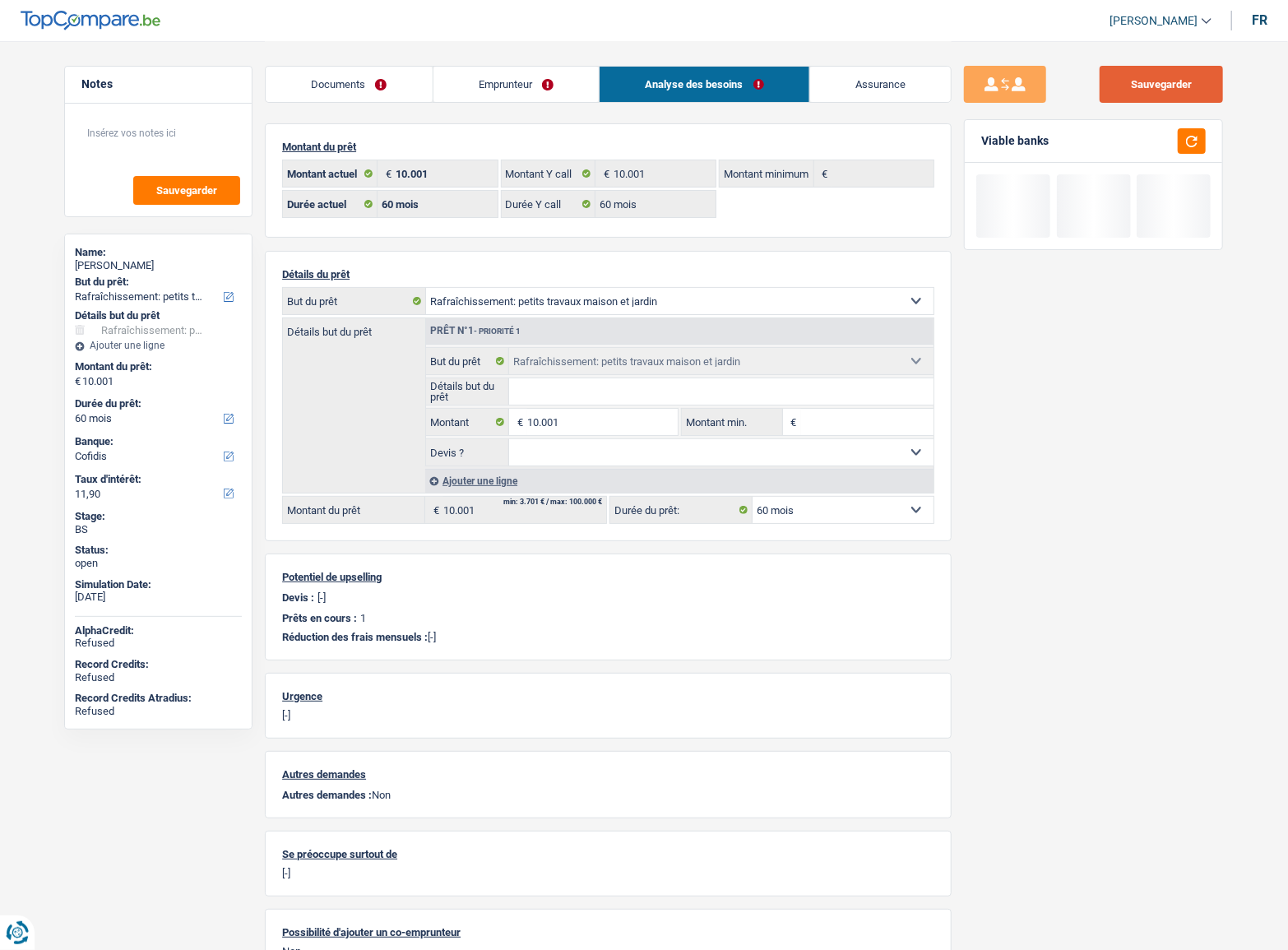
click at [1146, 77] on button "Sauvegarder" at bounding box center [1161, 84] width 124 height 37
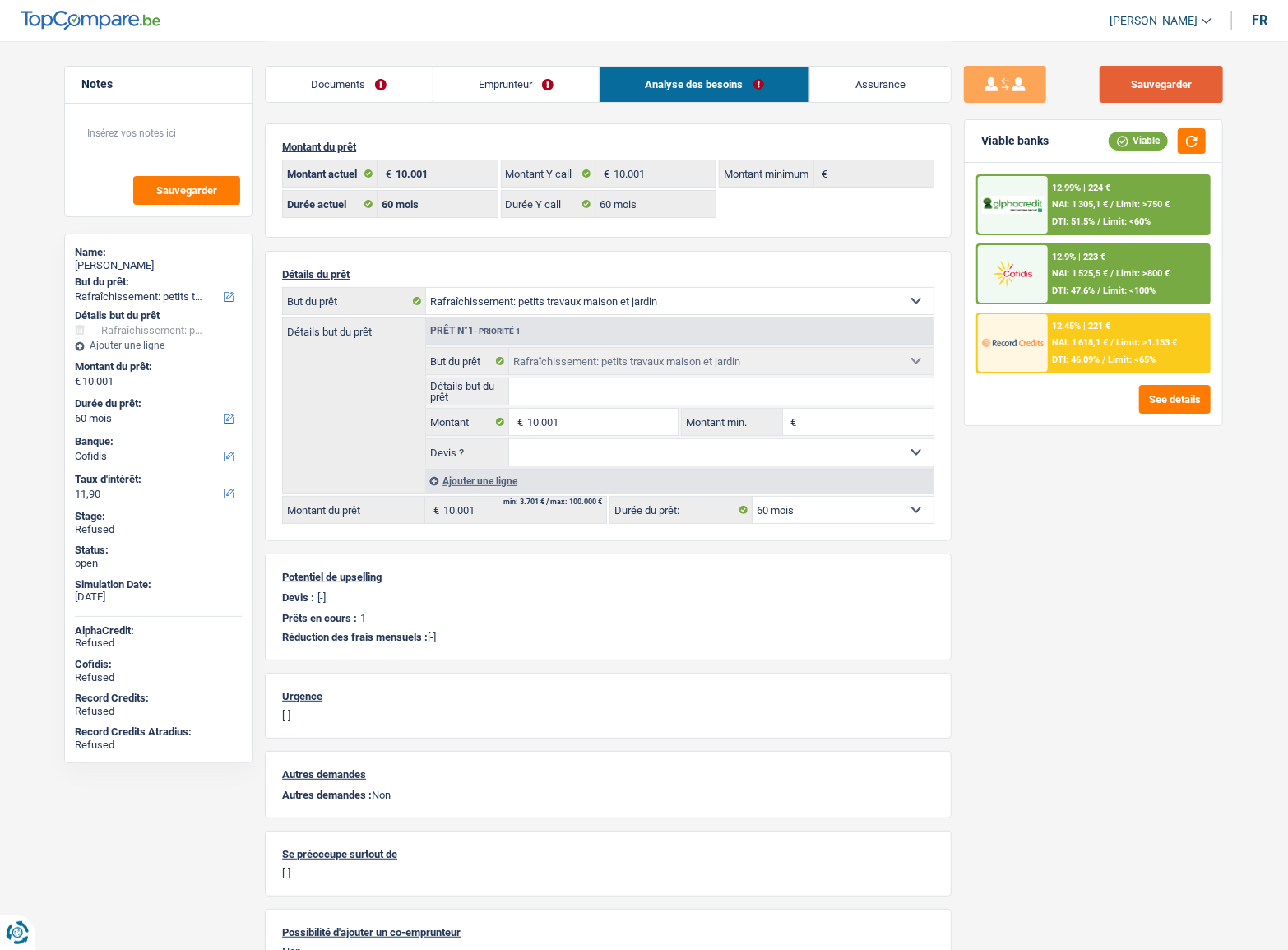
drag, startPoint x: 1151, startPoint y: 90, endPoint x: 938, endPoint y: 55, distance: 215.9
click at [1151, 90] on button "Sauvegarder" at bounding box center [1161, 84] width 124 height 37
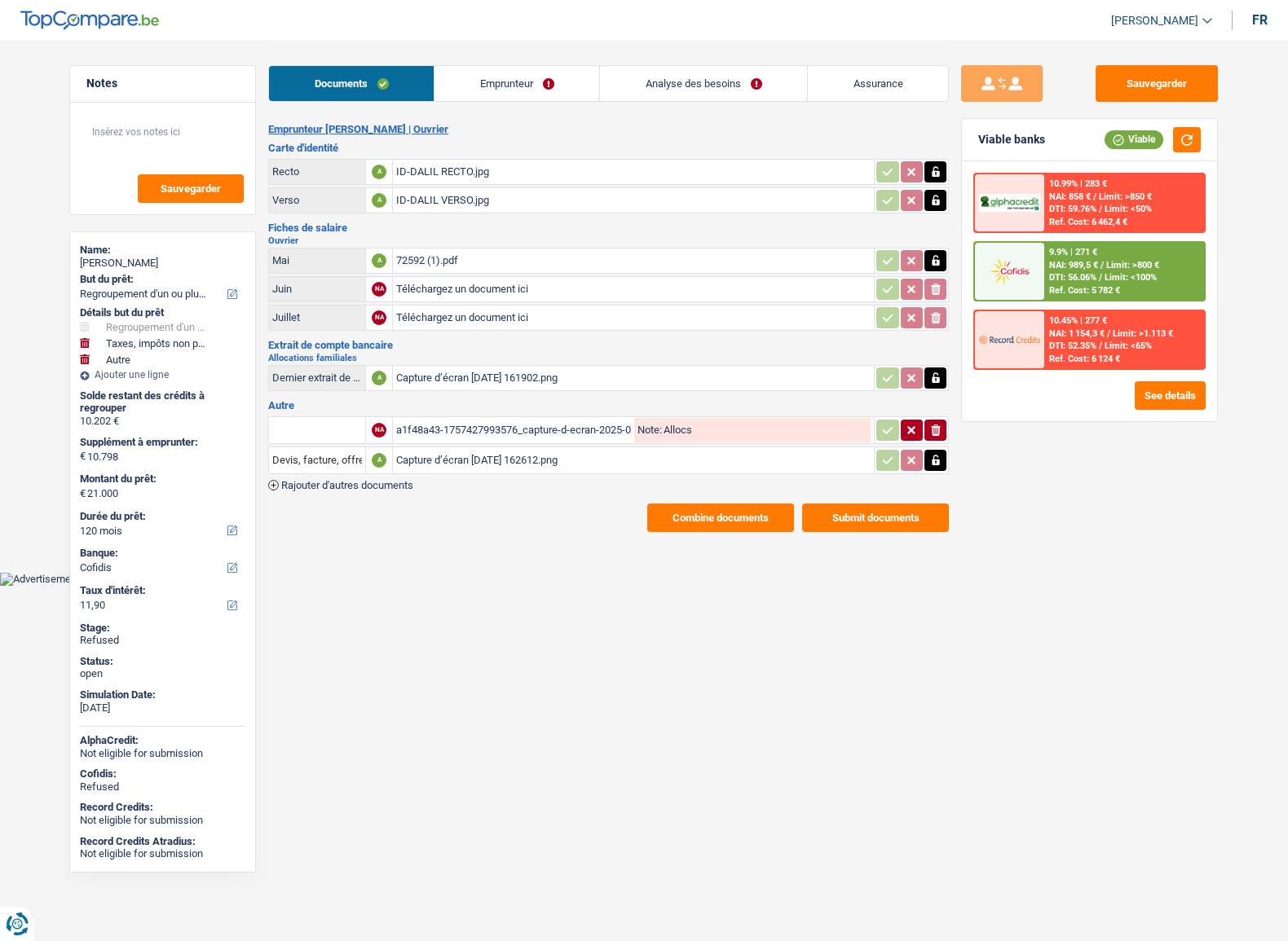
select select "refinancing"
select select "taxes"
select select "other"
select select "120"
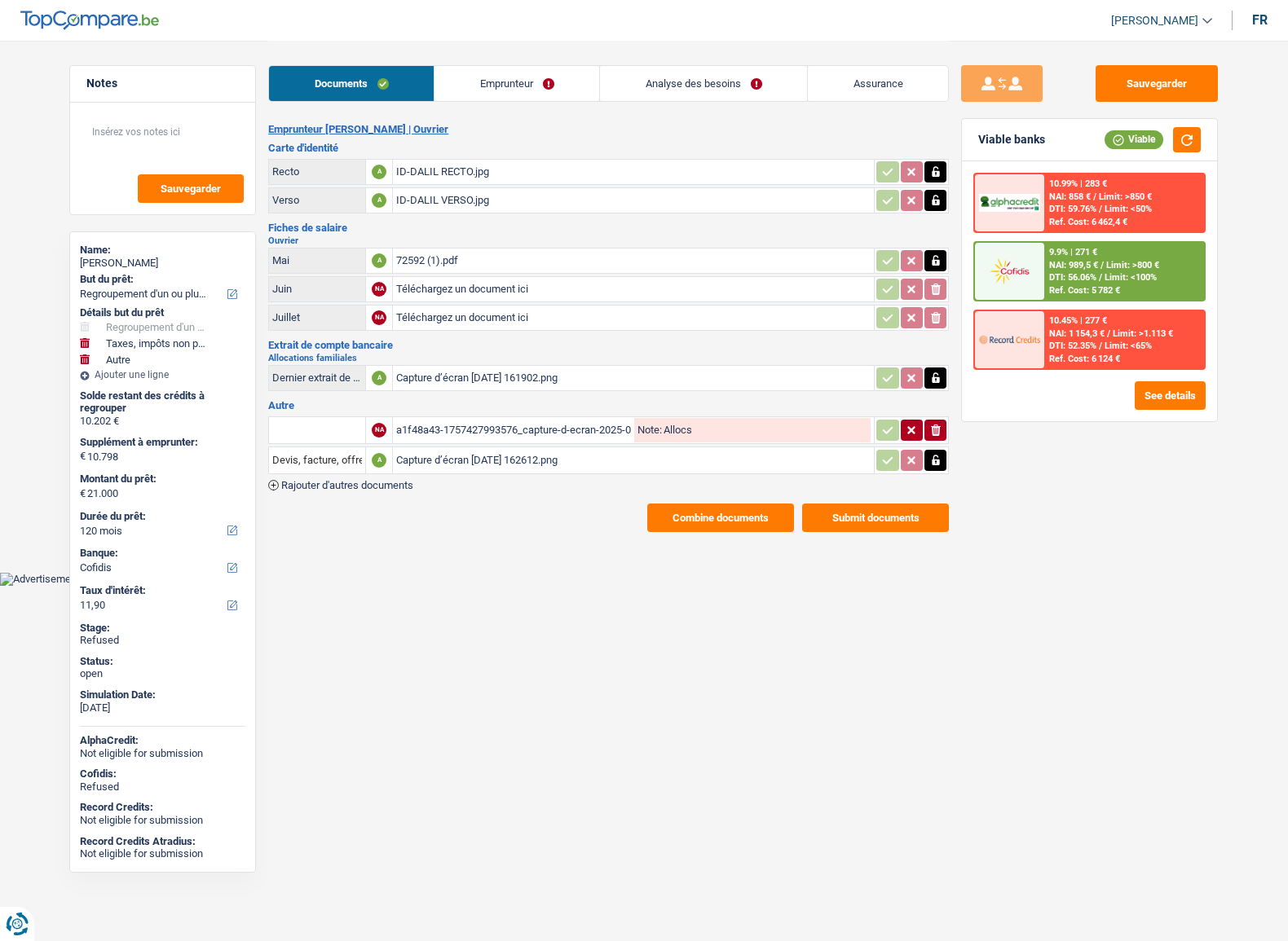
select select "cofidis"
click at [456, 226] on h3 "Fiches de salaire" at bounding box center [608, 227] width 680 height 10
click at [449, 261] on div "72592 (1).pdf" at bounding box center [632, 261] width 474 height 24
click at [523, 91] on link "Emprunteur" at bounding box center [516, 83] width 165 height 35
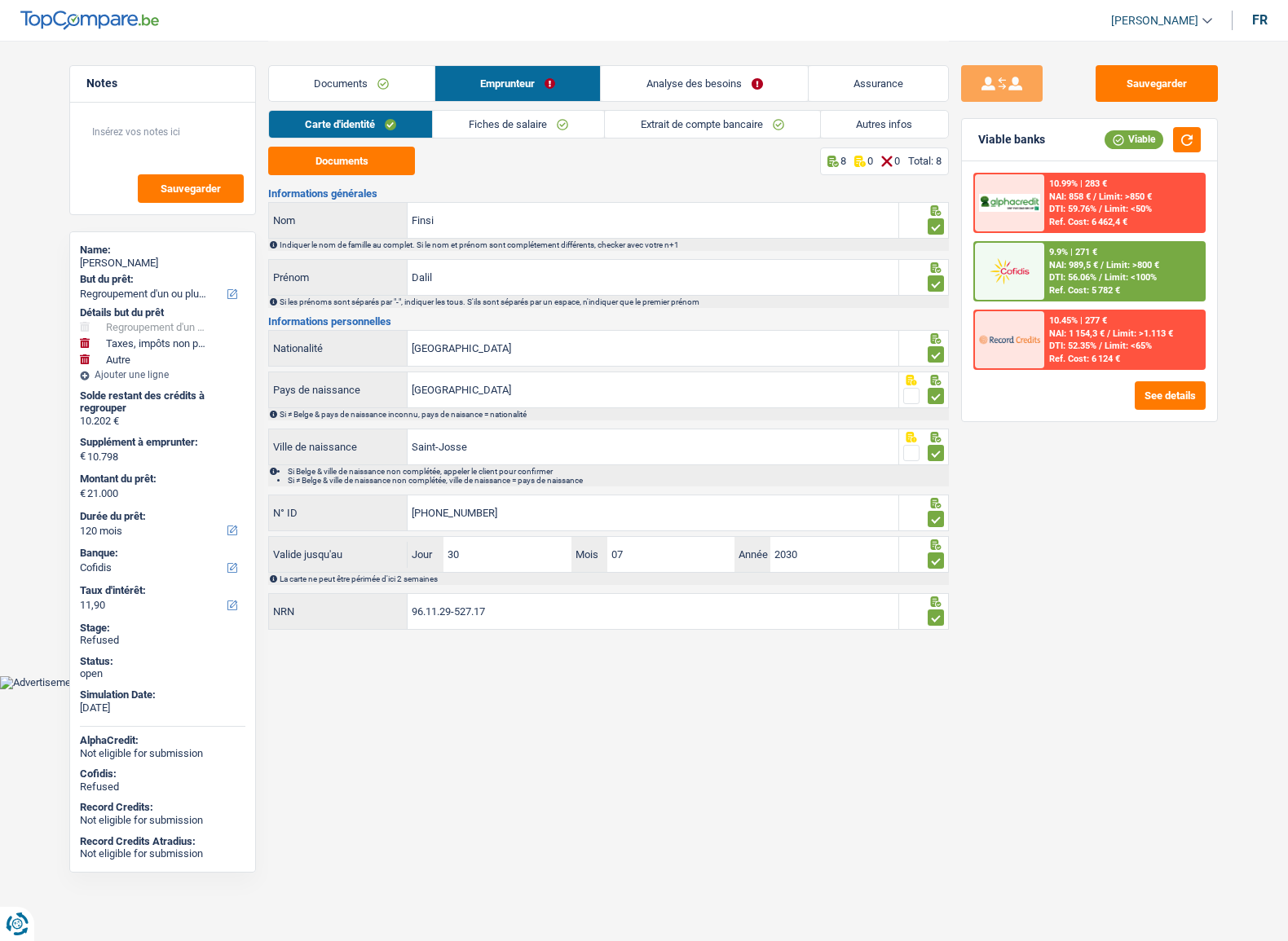
click at [361, 89] on link "Documents" at bounding box center [352, 83] width 166 height 35
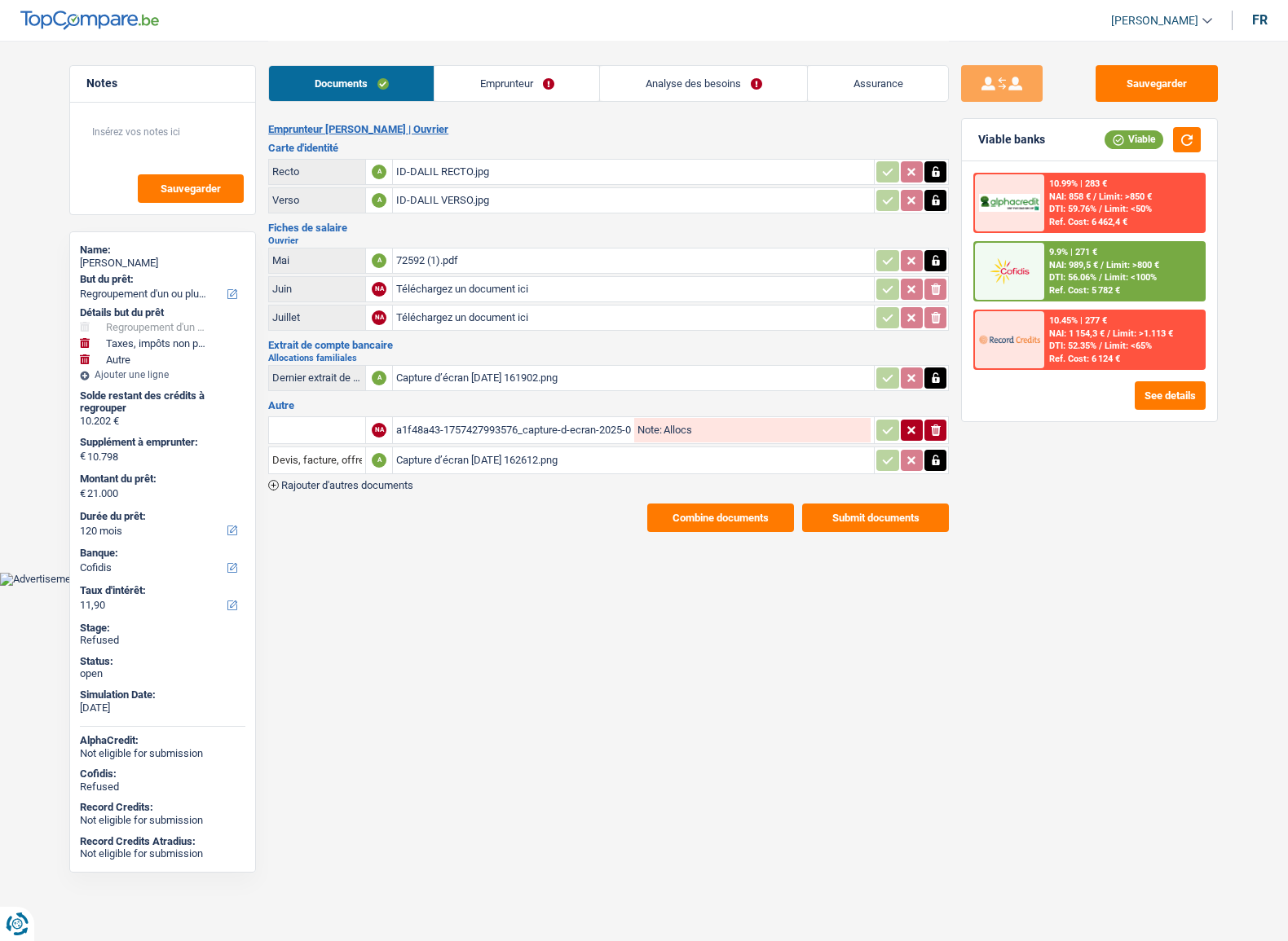
click at [456, 262] on div "72592 (1).pdf" at bounding box center [632, 261] width 474 height 24
click at [494, 97] on link "Emprunteur" at bounding box center [516, 83] width 165 height 35
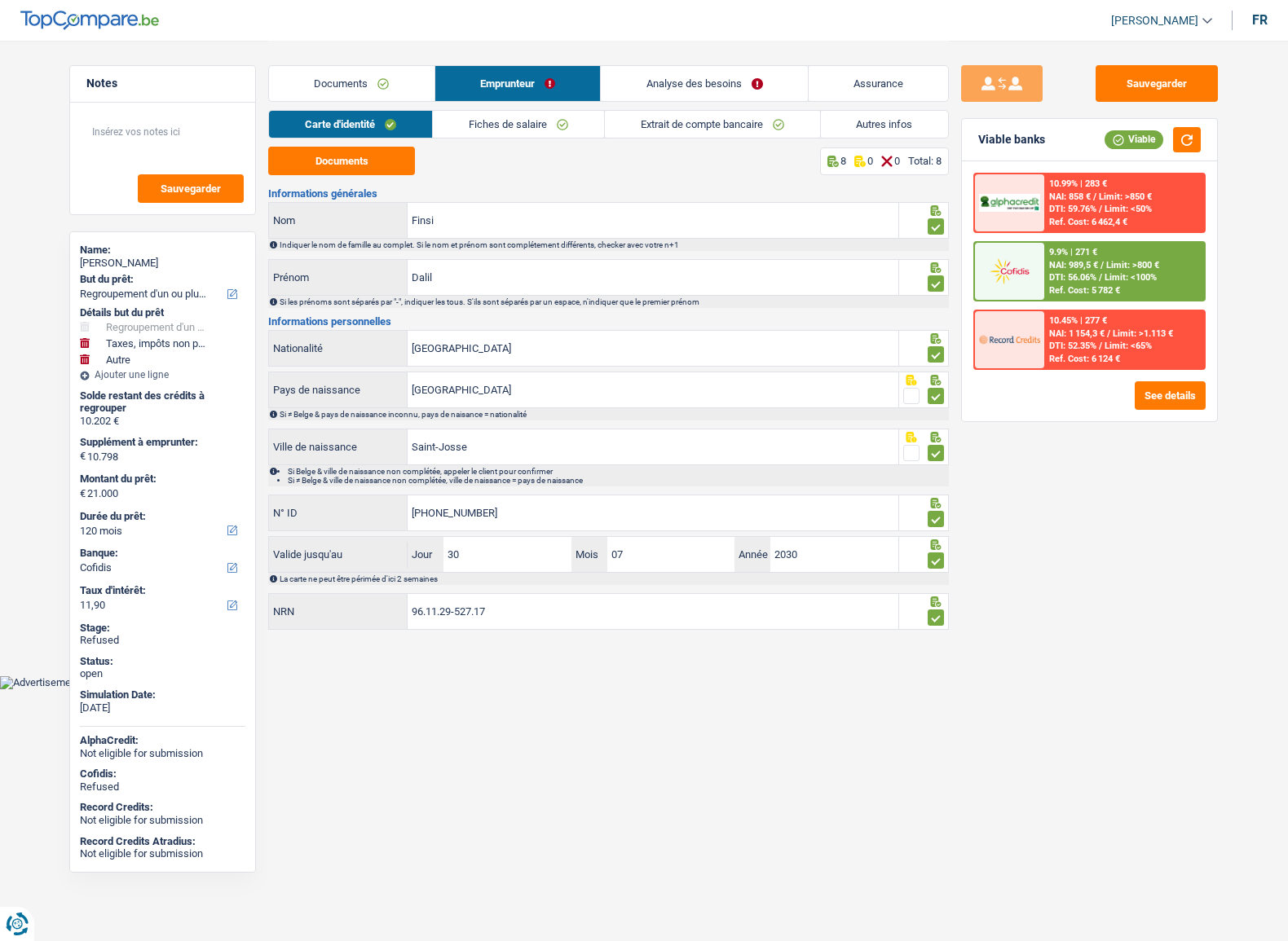
click at [674, 119] on link "Extrait de compte bancaire" at bounding box center [712, 123] width 215 height 27
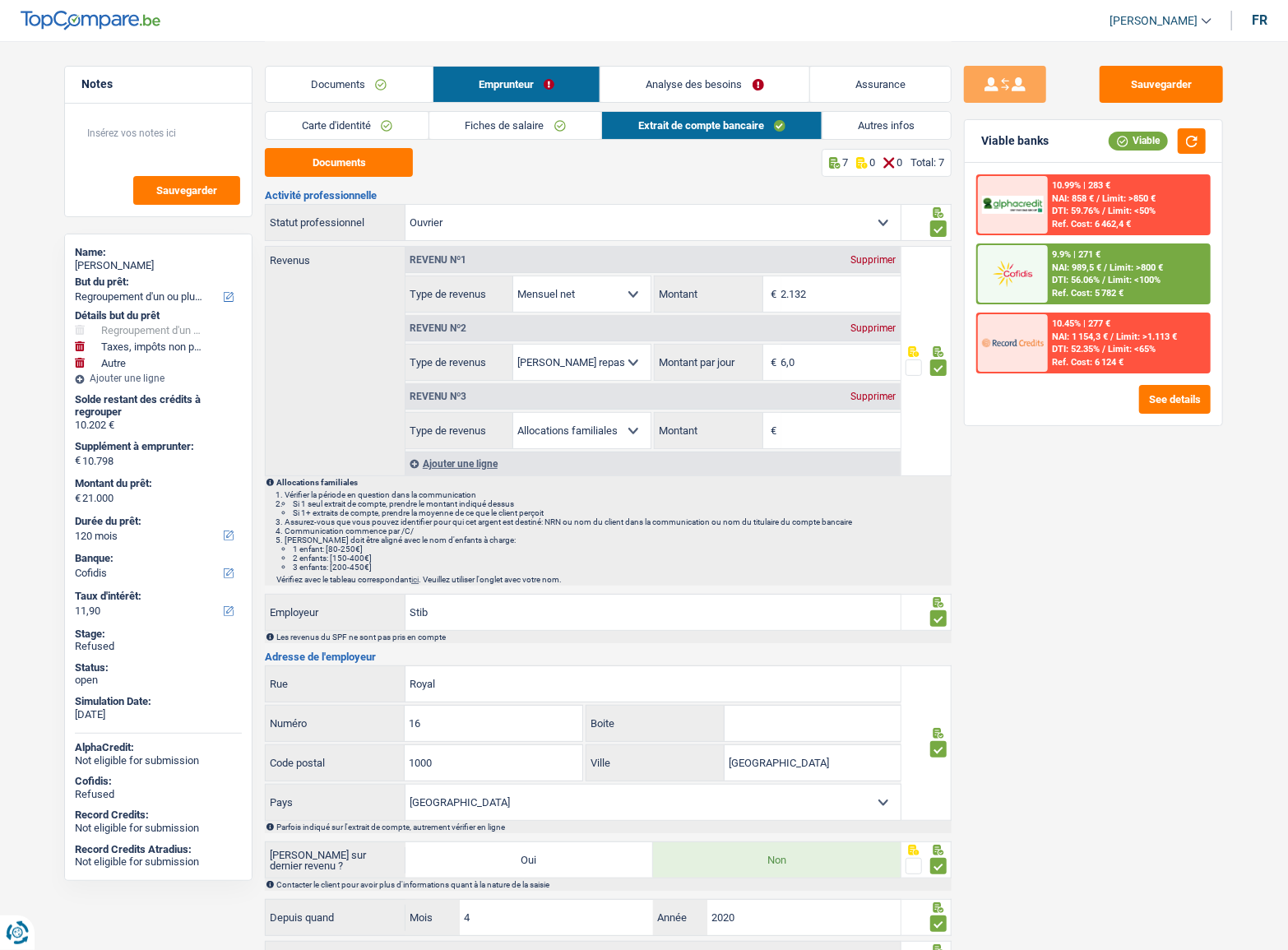
click at [527, 124] on link "Fiches de salaire" at bounding box center [516, 125] width 173 height 27
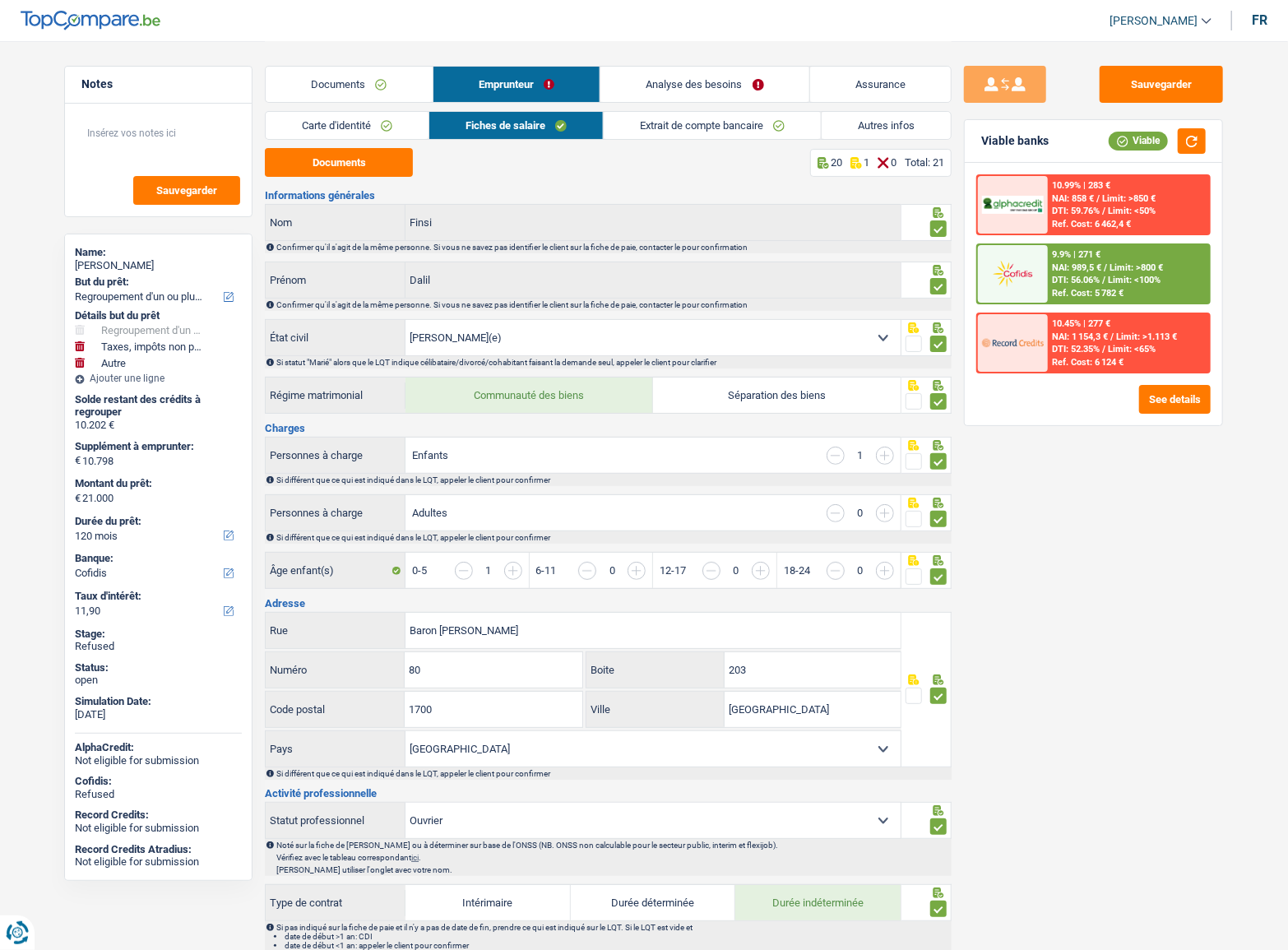
click at [673, 131] on link "Extrait de compte bancaire" at bounding box center [712, 125] width 217 height 27
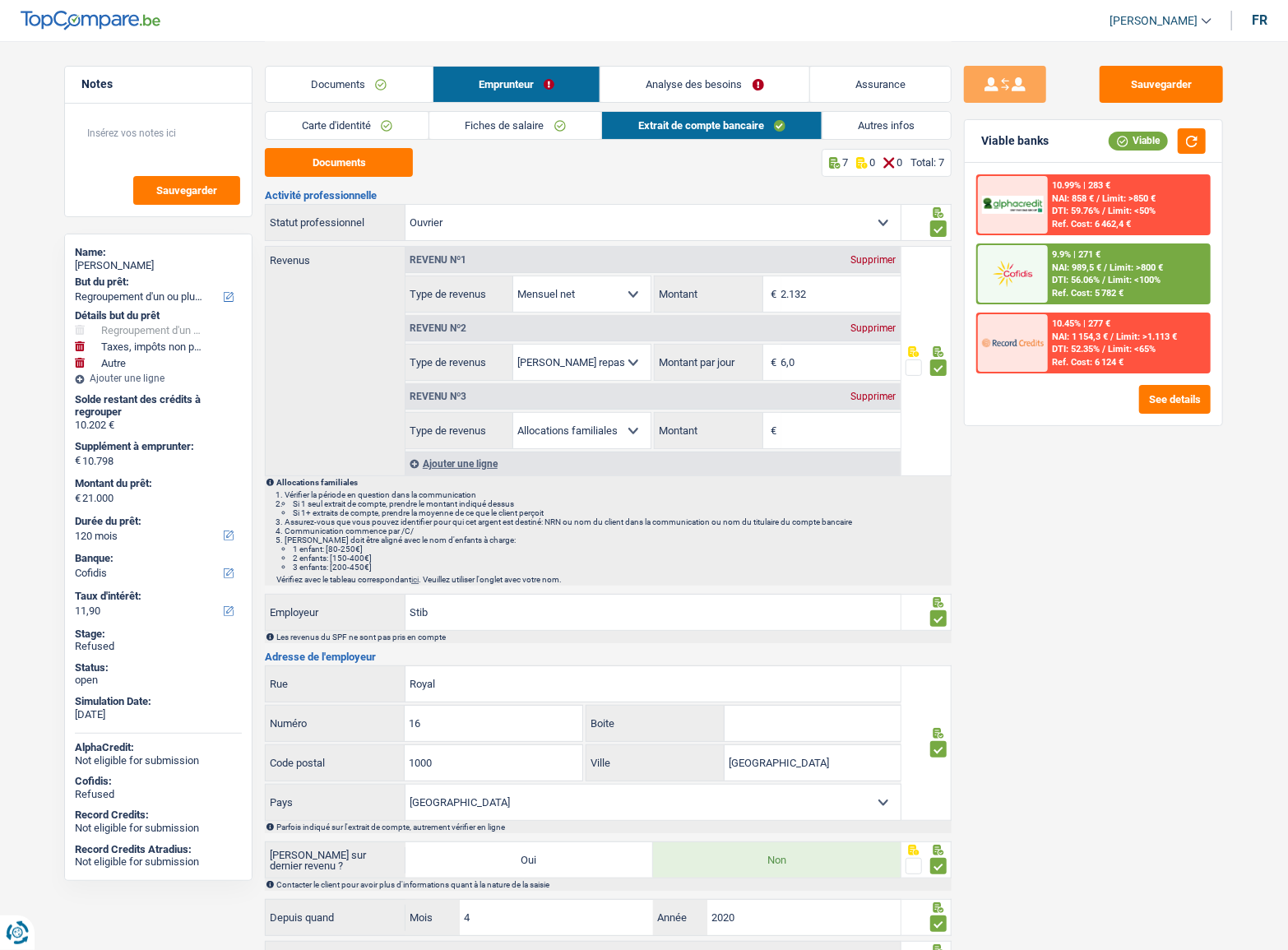
click at [386, 117] on link "Carte d'identité" at bounding box center [347, 125] width 163 height 27
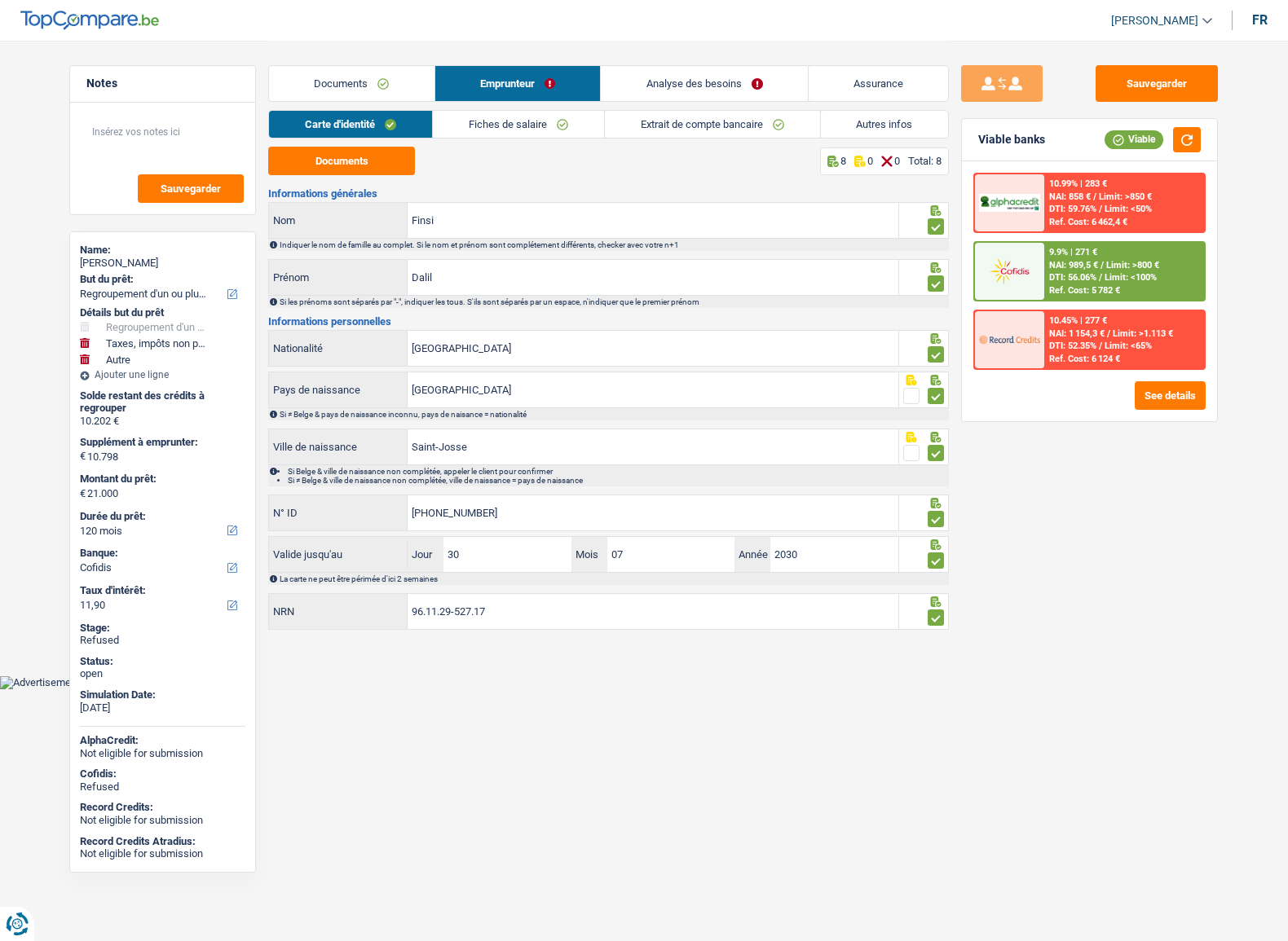
click at [485, 130] on link "Fiches de salaire" at bounding box center [518, 123] width 171 height 27
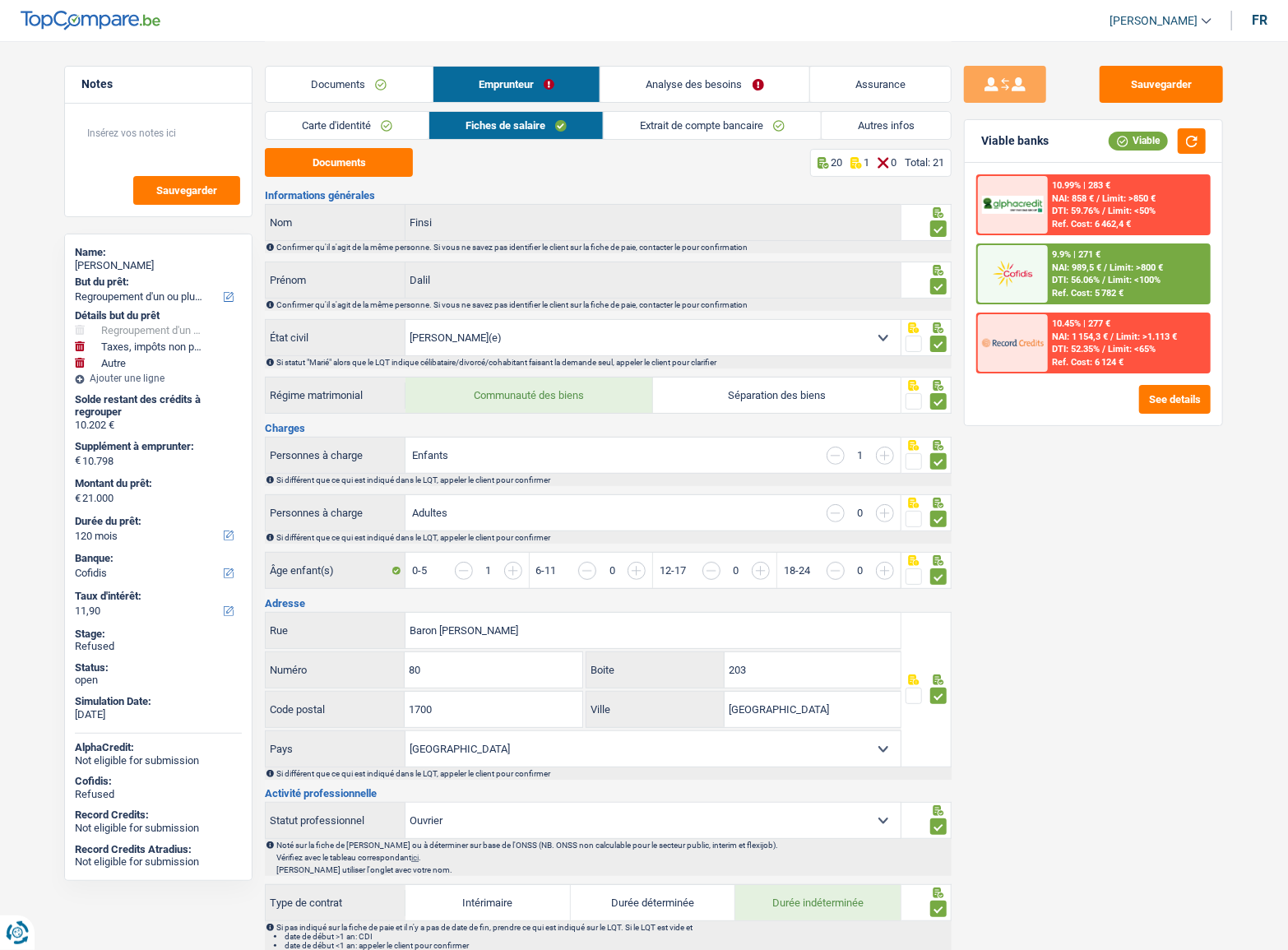
click at [378, 132] on link "Carte d'identité" at bounding box center [347, 125] width 163 height 27
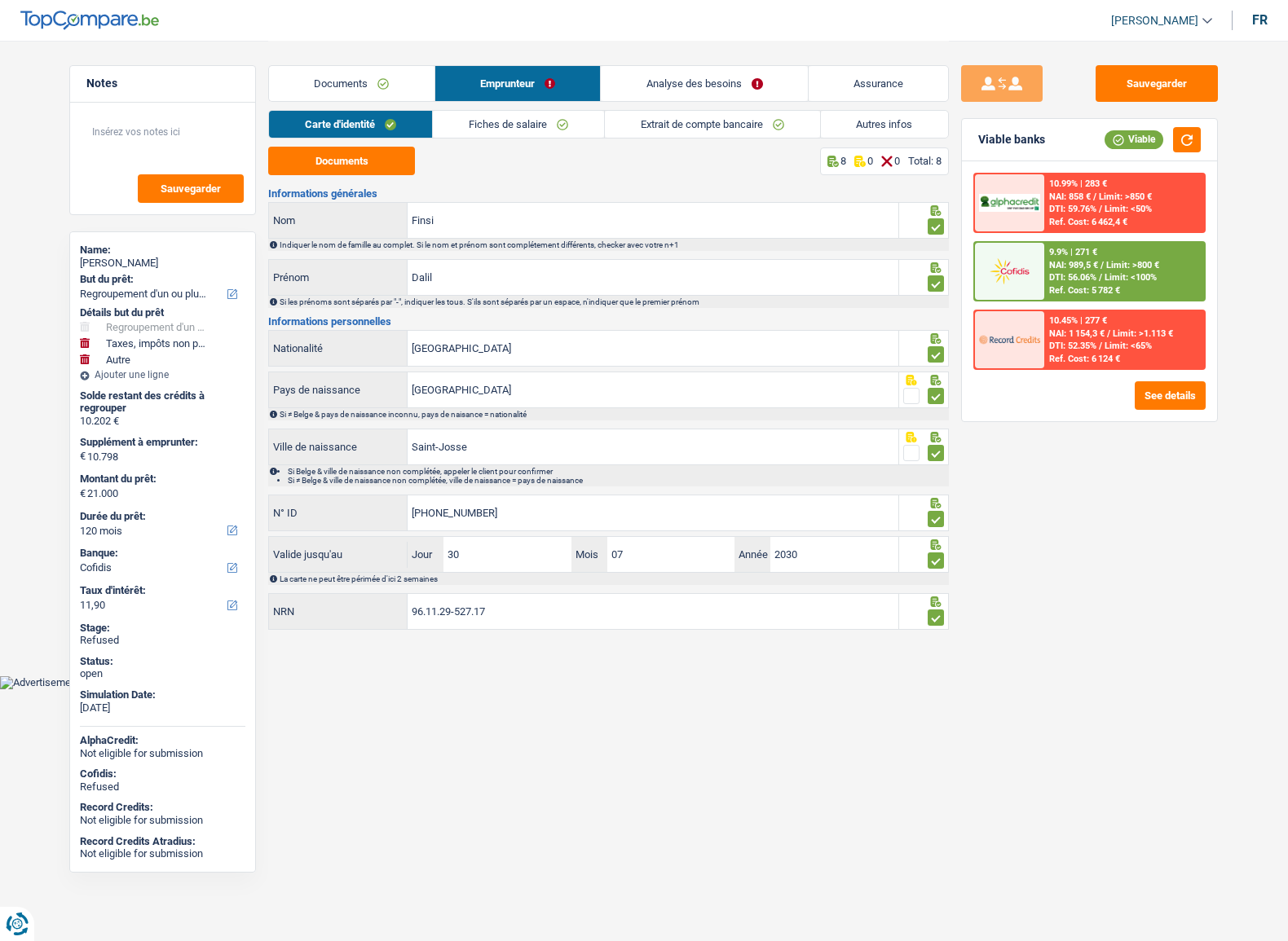
click at [488, 131] on link "Fiches de salaire" at bounding box center [518, 123] width 171 height 27
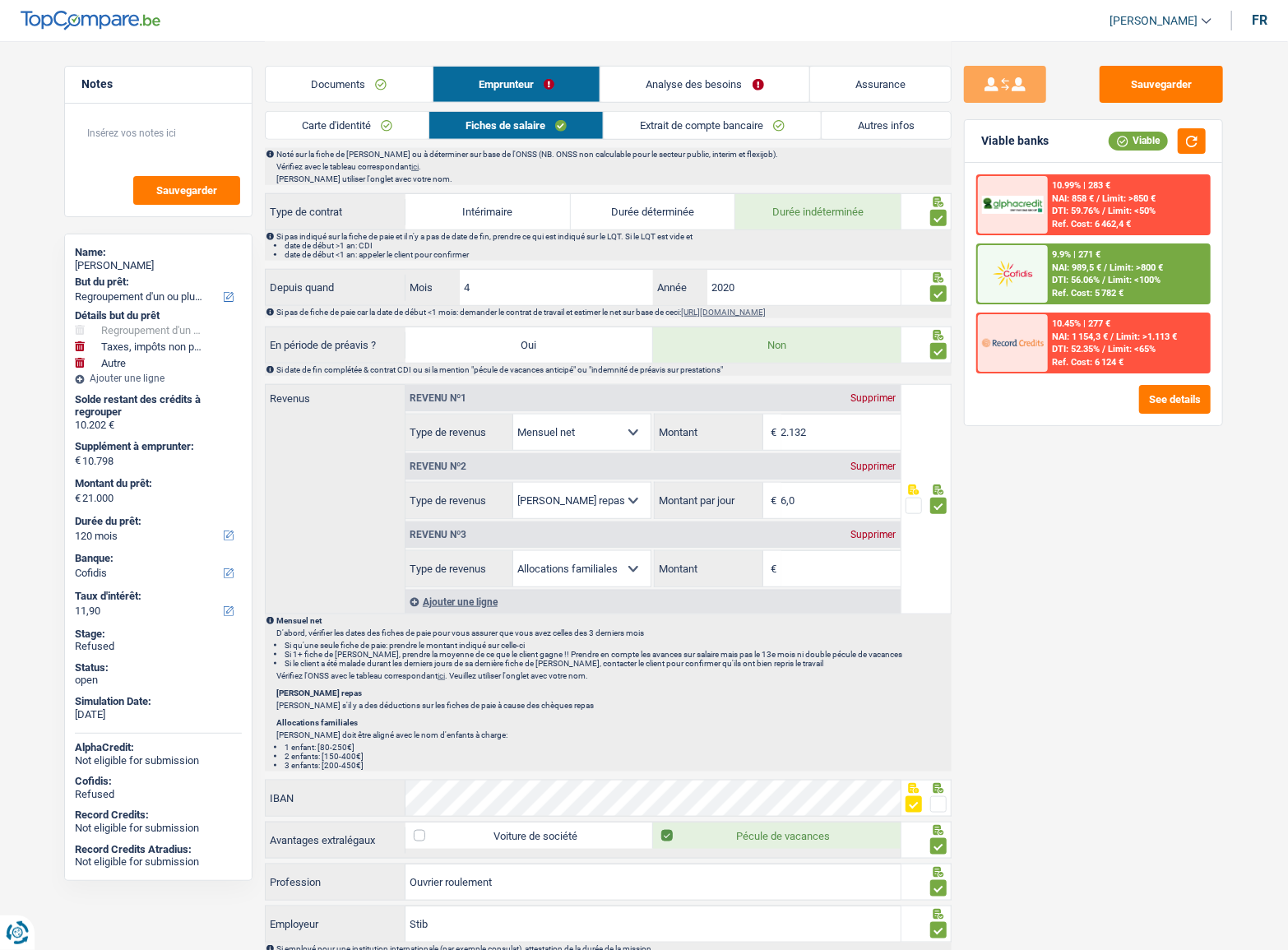
scroll to position [598, 0]
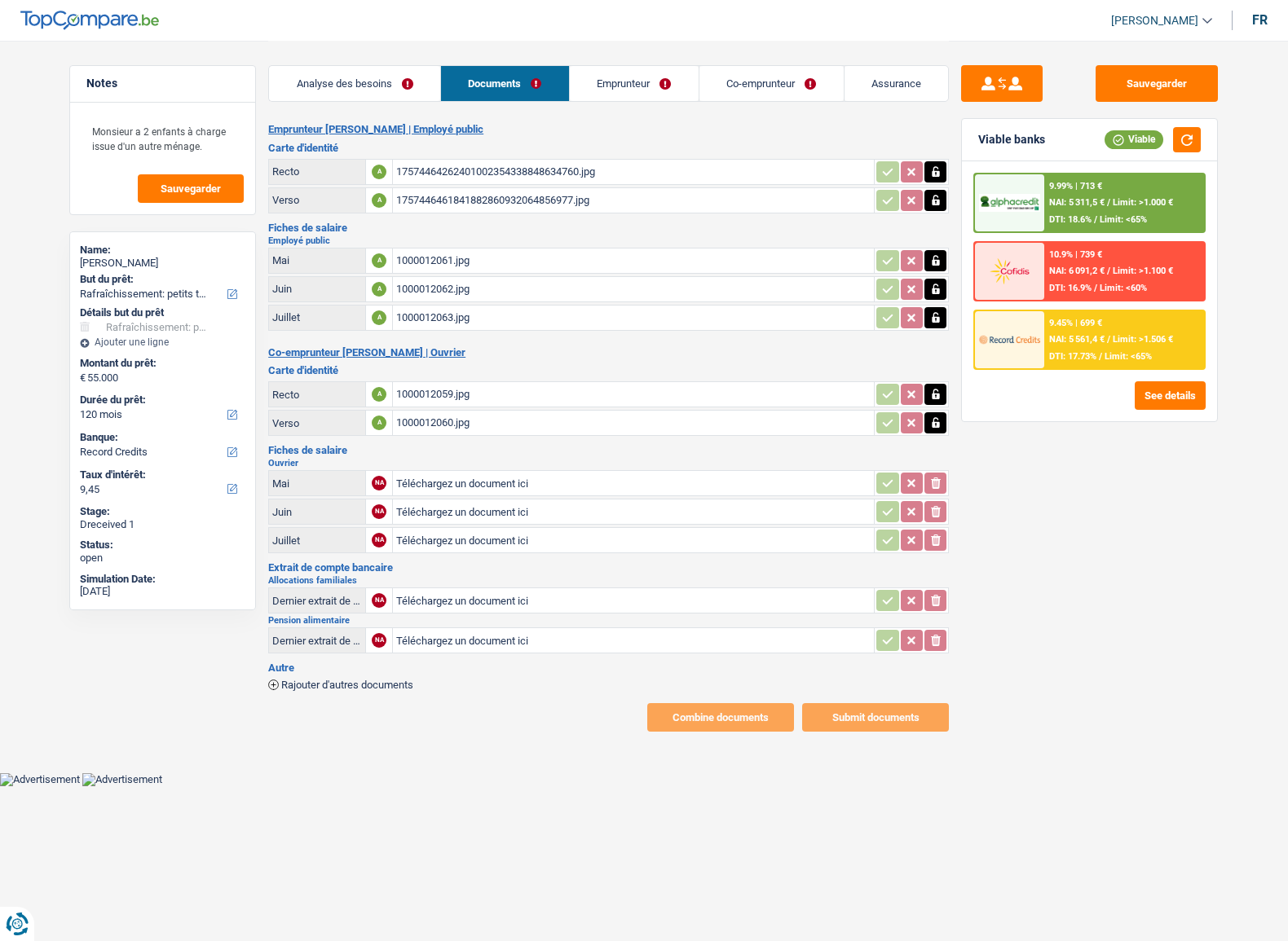
select select "houseOrGarden"
select select "120"
select select "record credits"
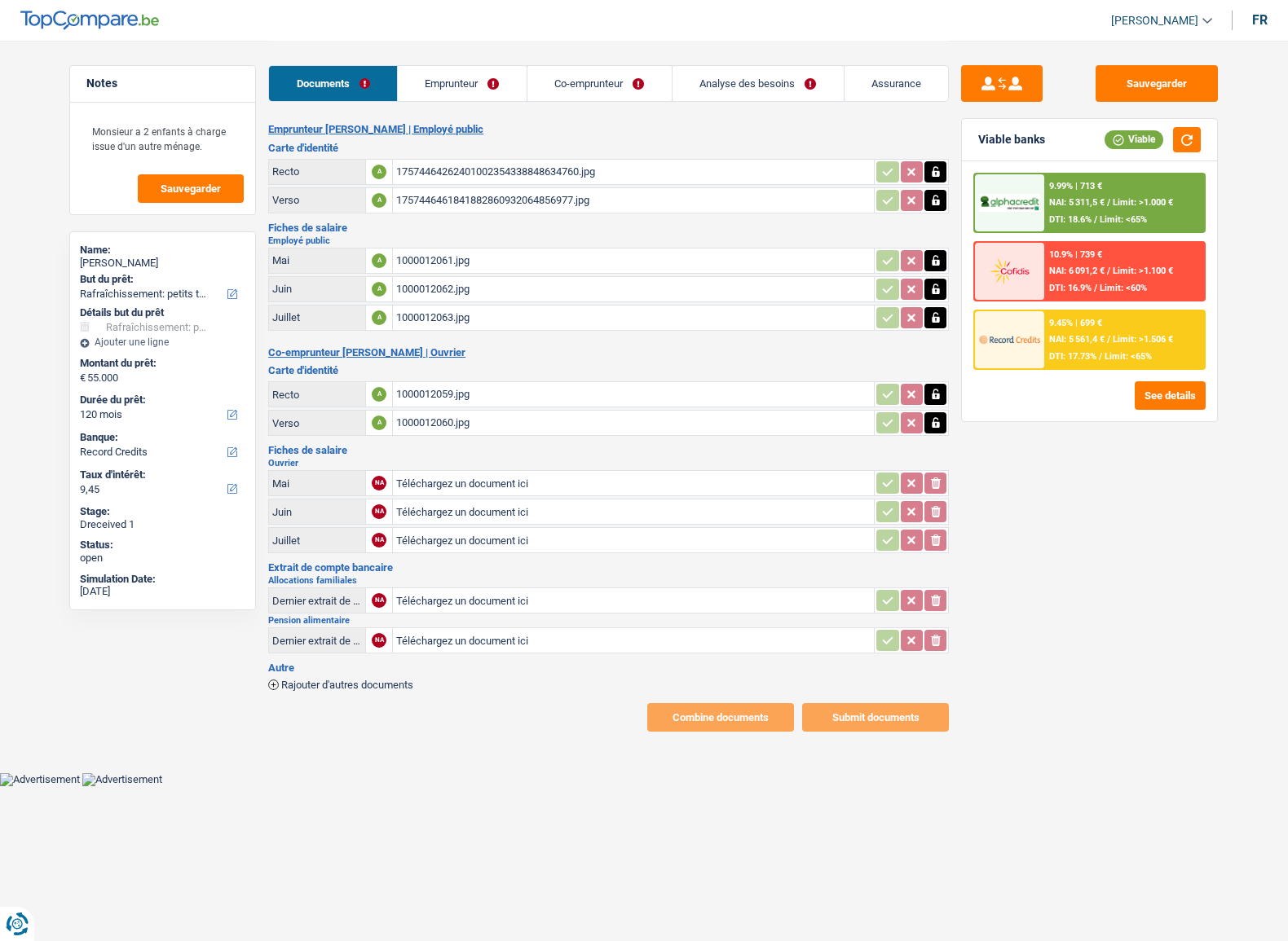
click at [488, 90] on link "Emprunteur" at bounding box center [462, 83] width 129 height 35
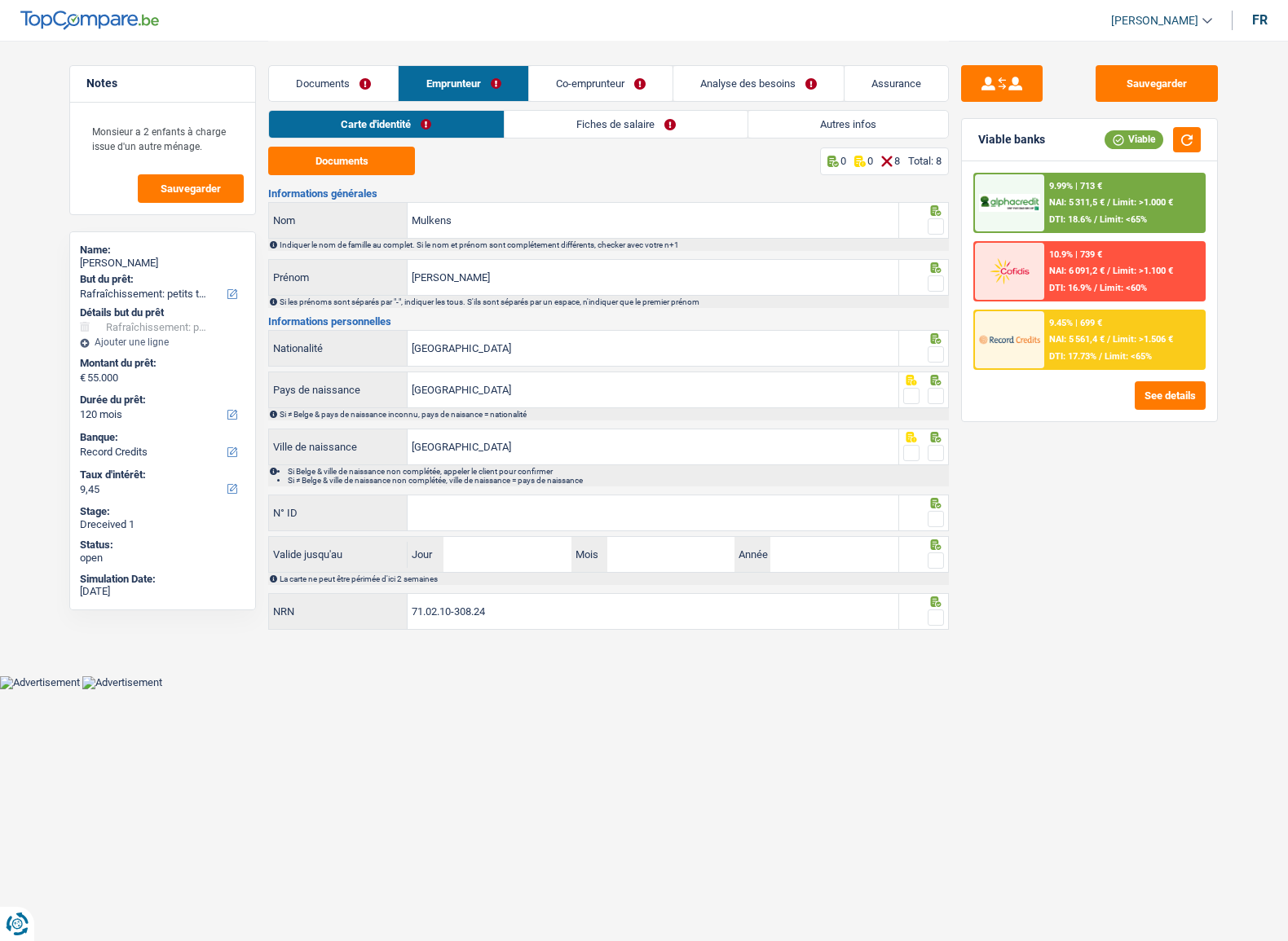
drag, startPoint x: 565, startPoint y: 123, endPoint x: 626, endPoint y: 231, distance: 124.0
click at [566, 123] on link "Fiches de salaire" at bounding box center [626, 123] width 243 height 27
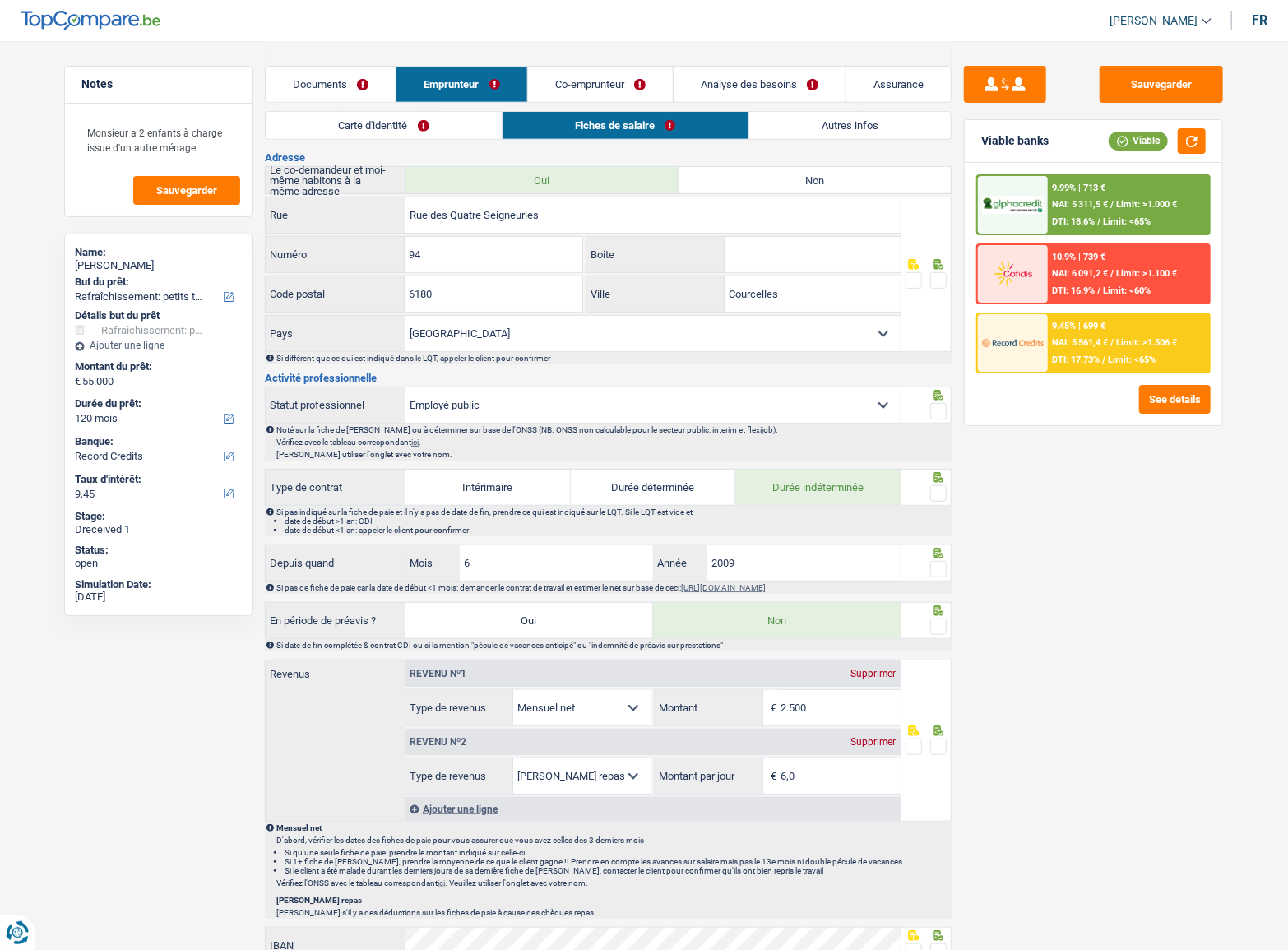
scroll to position [199, 0]
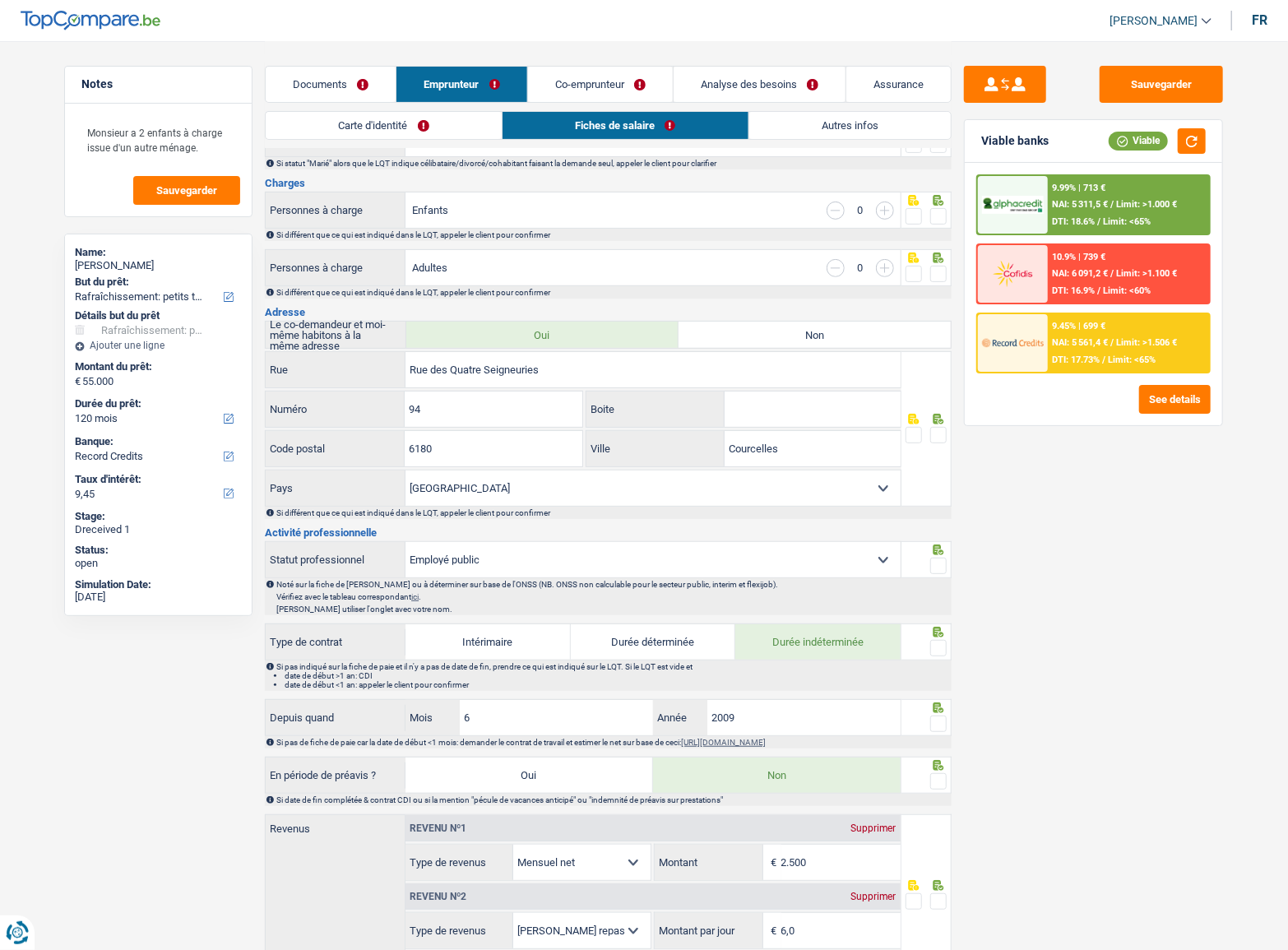
click at [598, 90] on link "Co-emprunteur" at bounding box center [600, 84] width 144 height 35
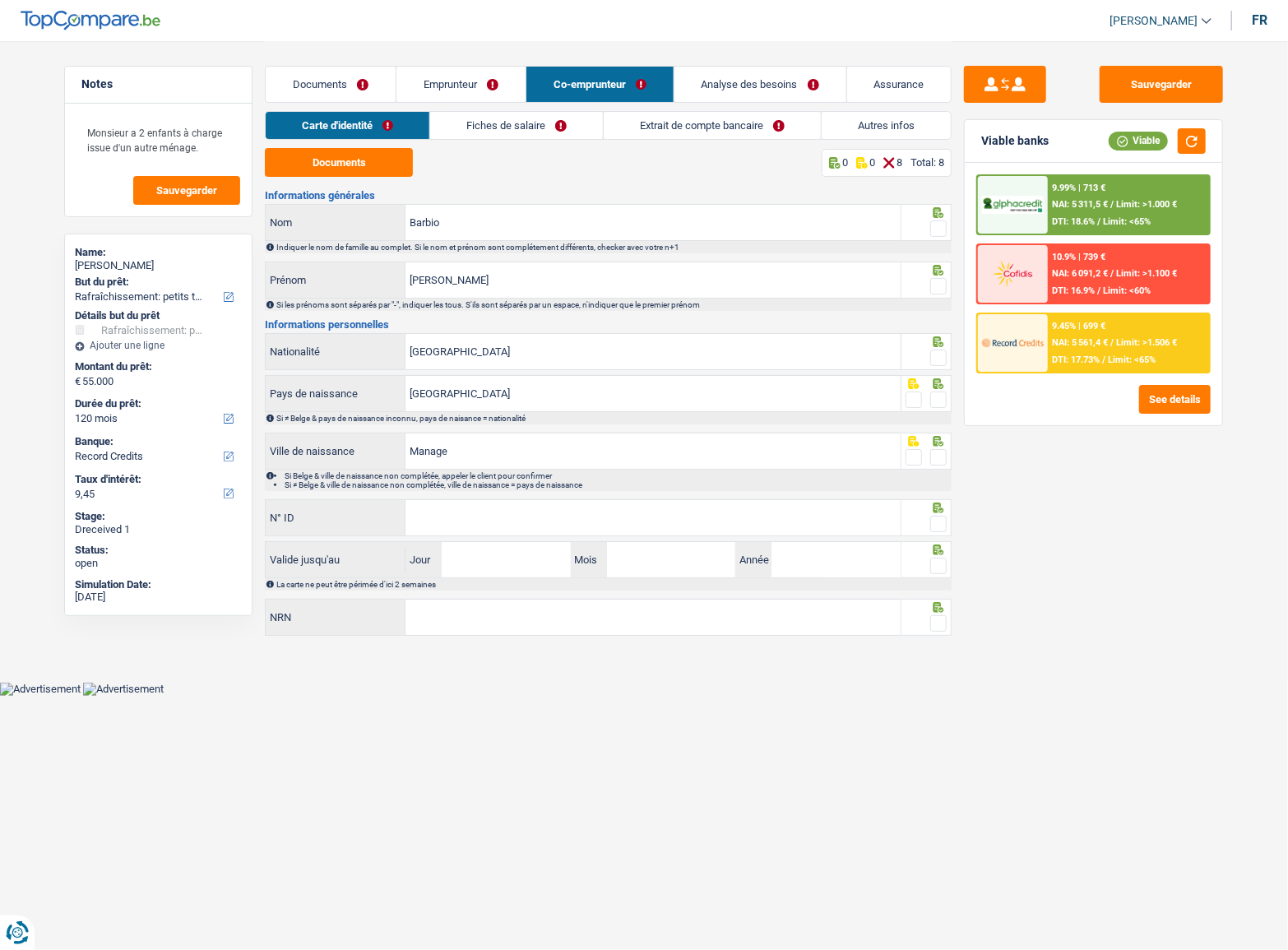
scroll to position [0, 0]
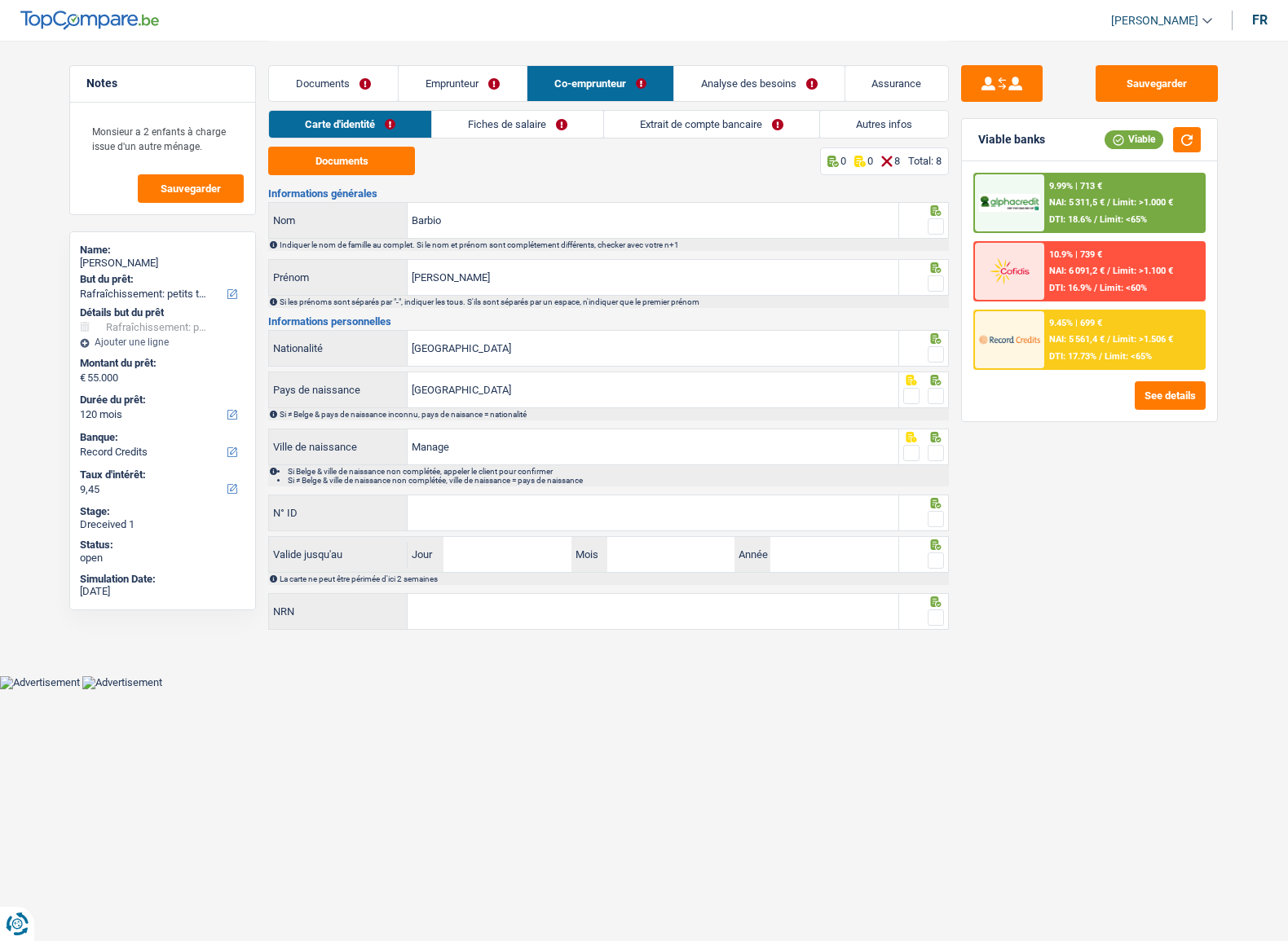
drag, startPoint x: 588, startPoint y: 126, endPoint x: 607, endPoint y: 130, distance: 19.4
click at [587, 126] on link "Fiches de salaire" at bounding box center [517, 123] width 171 height 27
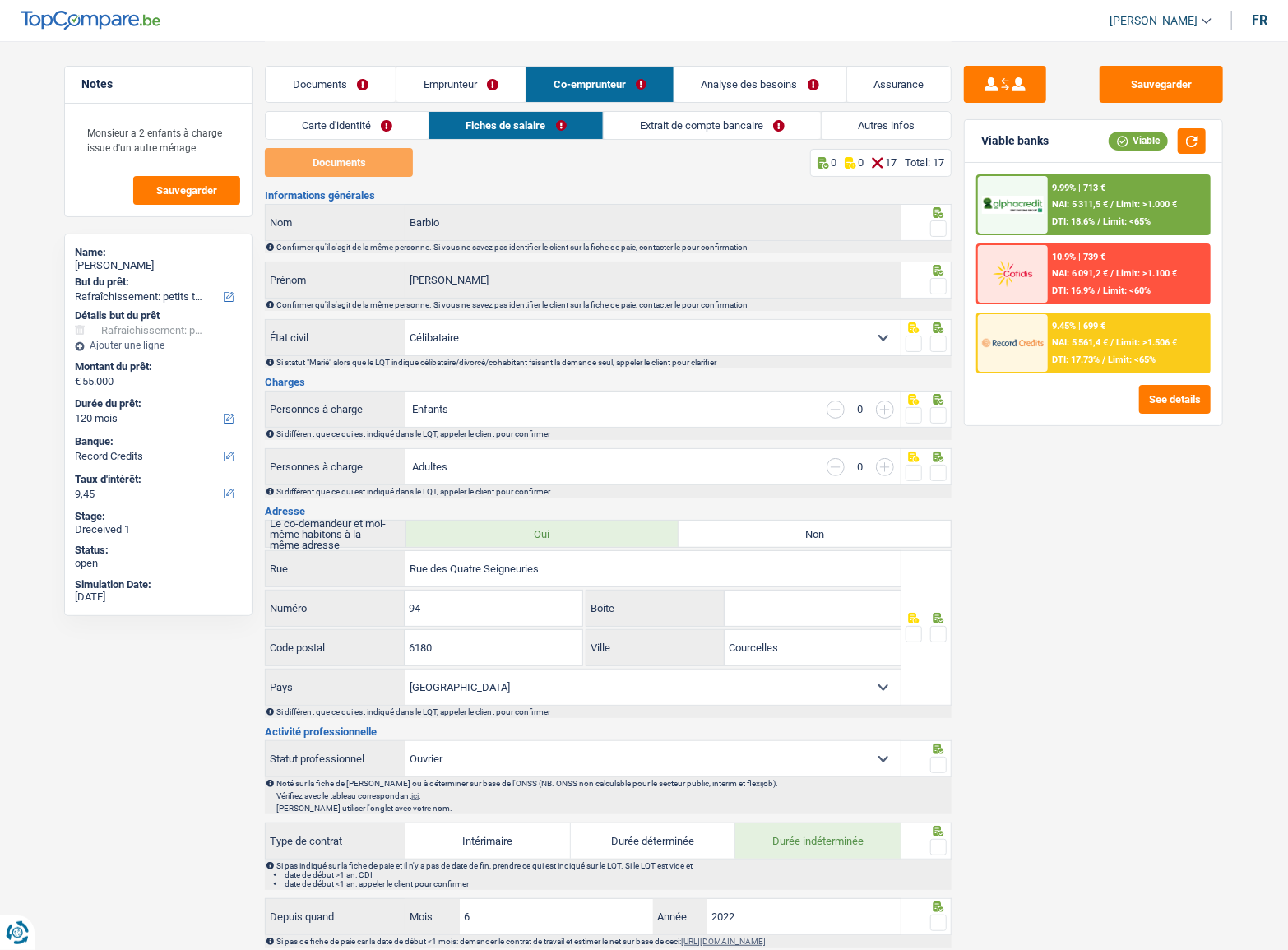
click at [732, 135] on link "Extrait de compte bancaire" at bounding box center [712, 125] width 217 height 27
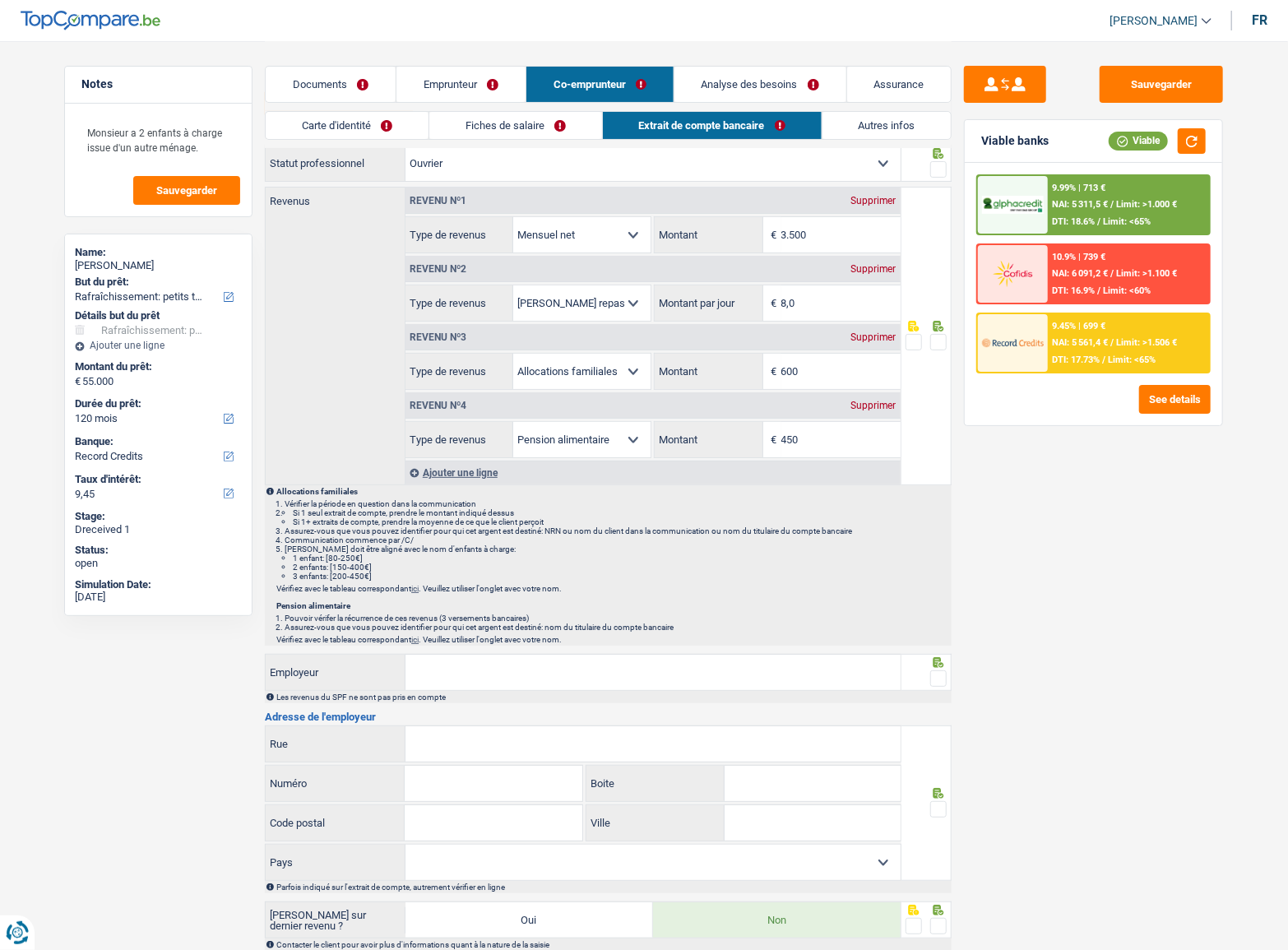
scroll to position [149, 0]
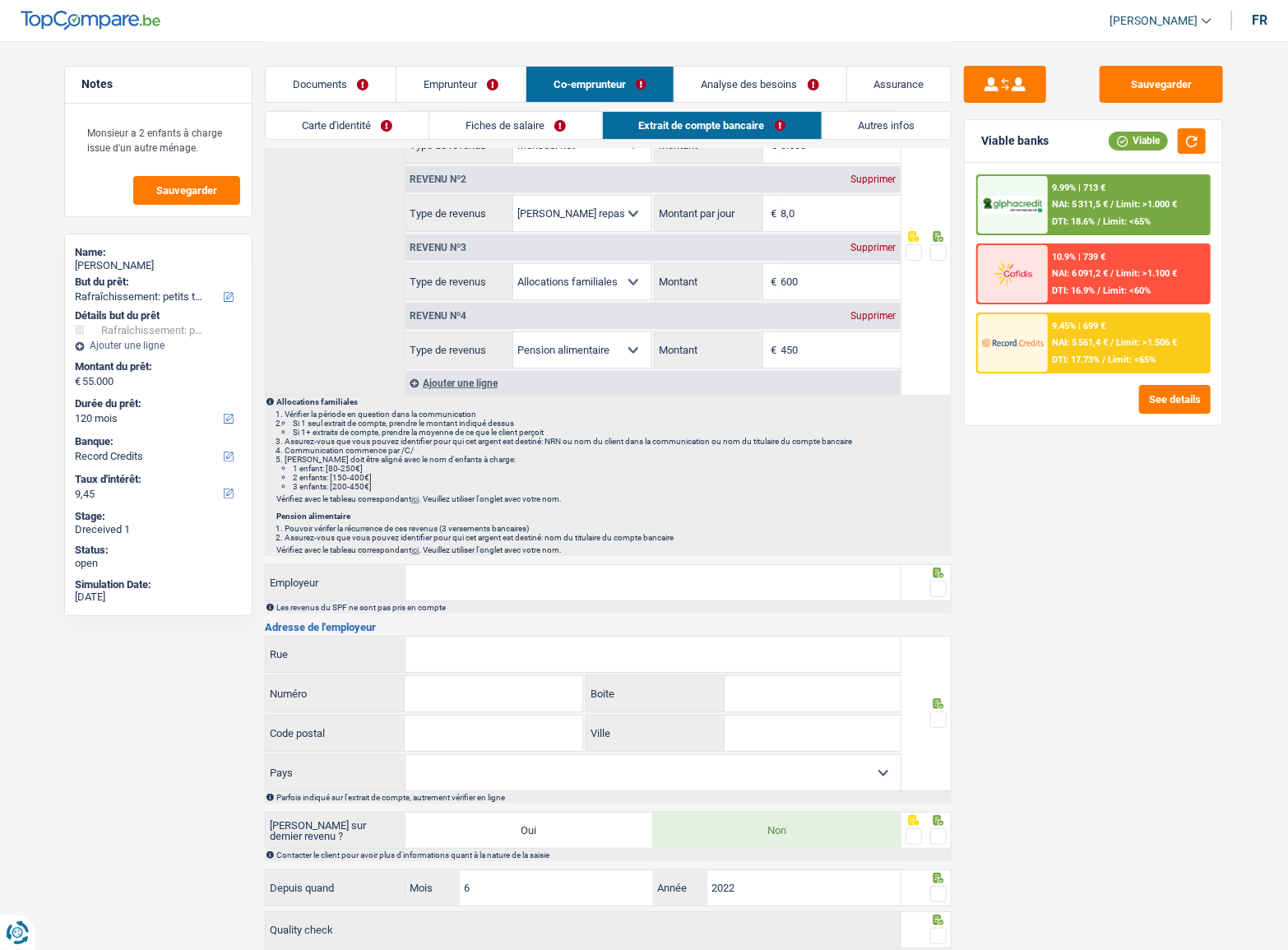
drag, startPoint x: 518, startPoint y: 128, endPoint x: 553, endPoint y: 136, distance: 35.9
click at [520, 128] on link "Fiches de salaire" at bounding box center [516, 125] width 173 height 27
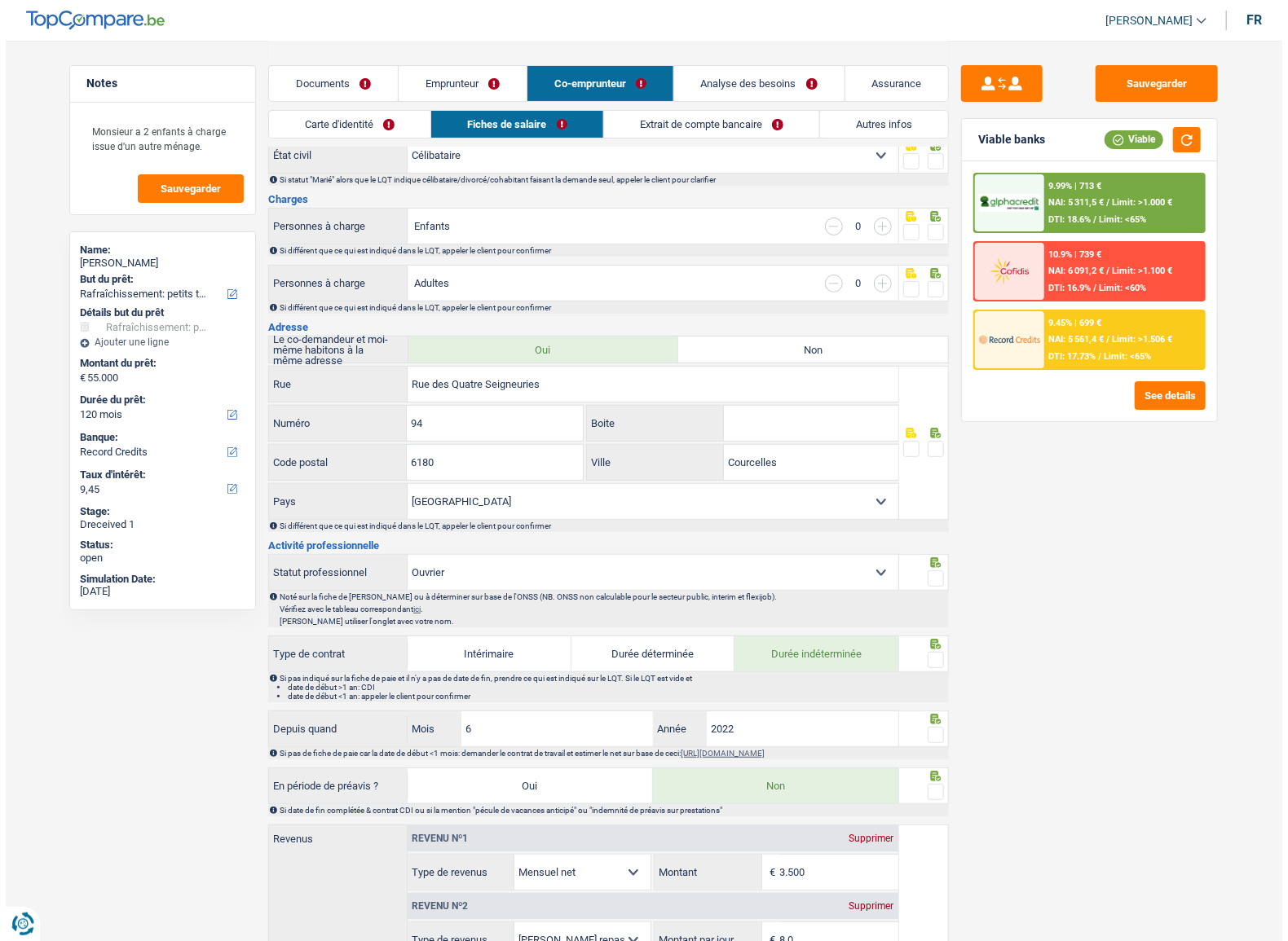
scroll to position [0, 0]
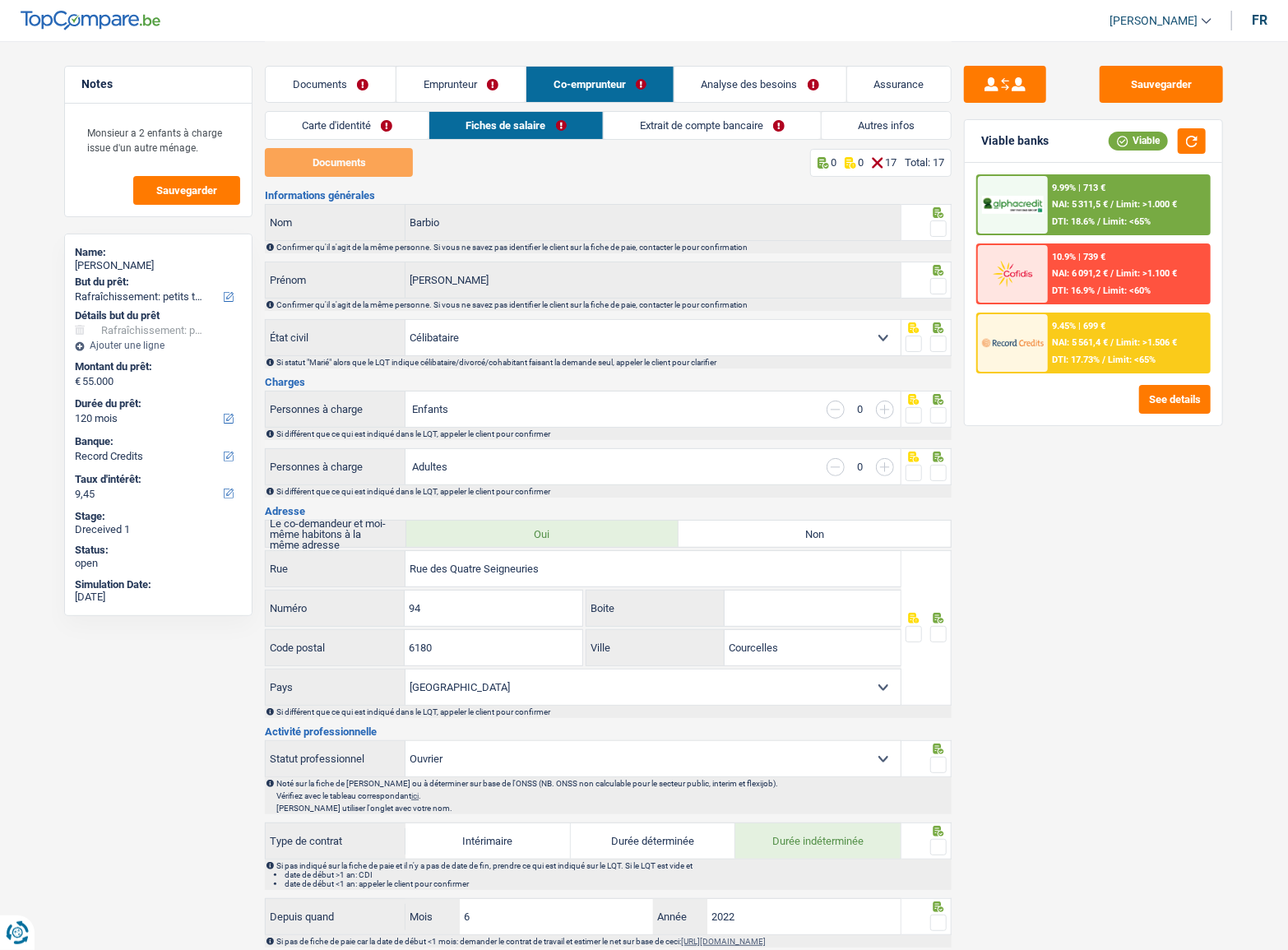
click at [438, 90] on link "Emprunteur" at bounding box center [461, 84] width 129 height 35
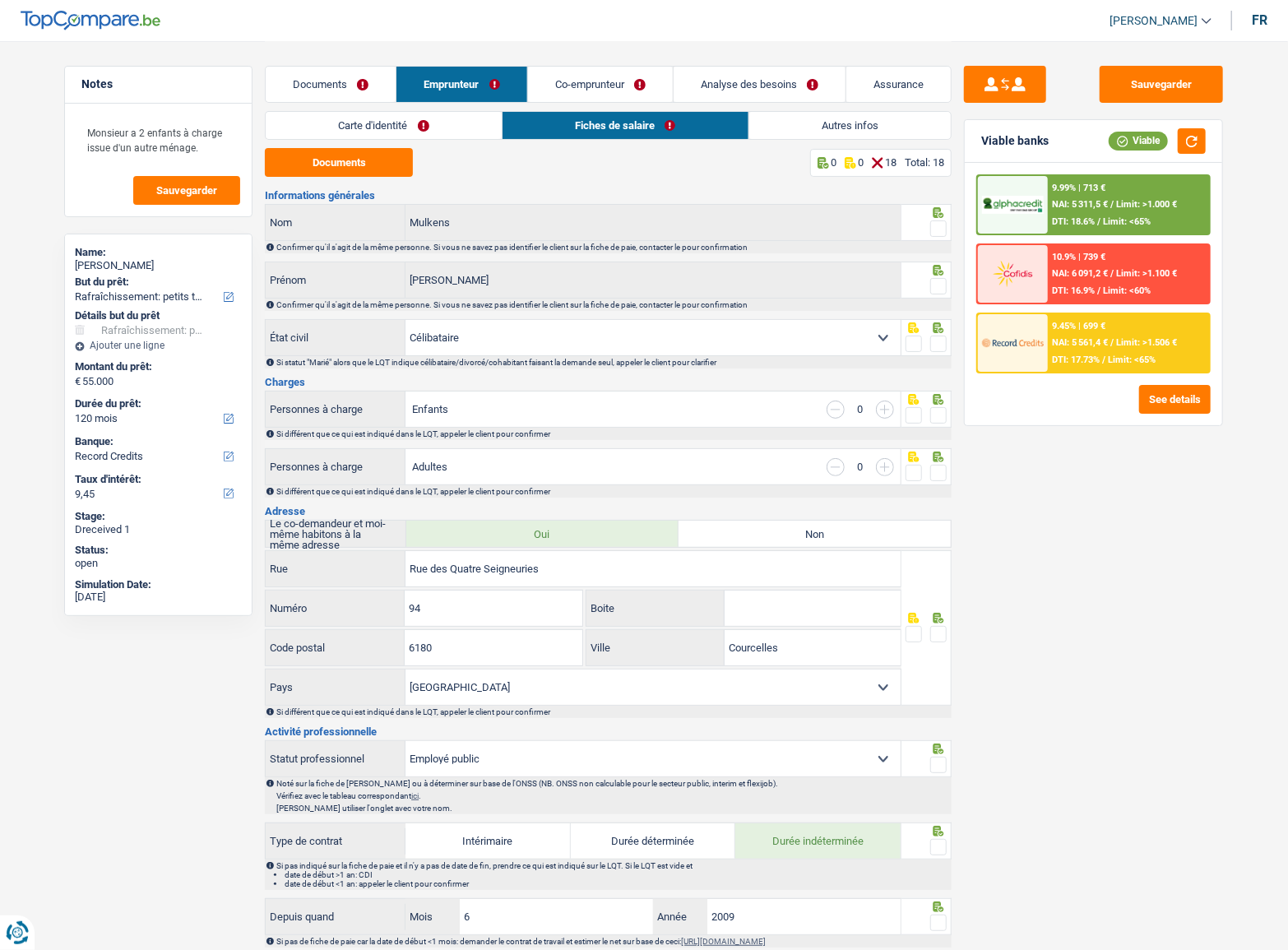
click at [316, 91] on link "Documents" at bounding box center [330, 84] width 130 height 35
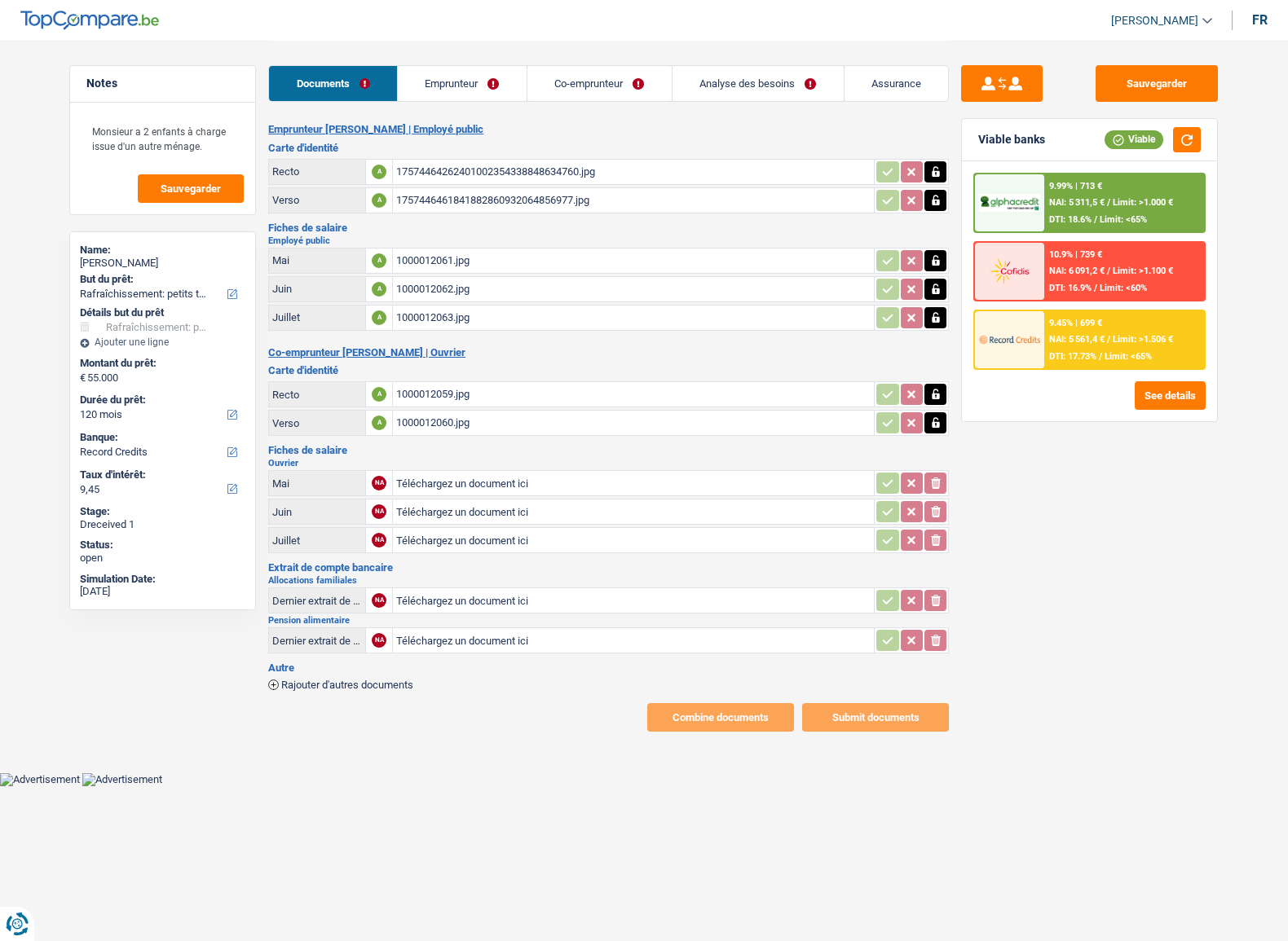
click at [449, 261] on div "1000012061.jpg" at bounding box center [632, 261] width 474 height 24
drag, startPoint x: 444, startPoint y: 90, endPoint x: 410, endPoint y: 85, distance: 34.4
click at [444, 90] on link "Emprunteur" at bounding box center [462, 83] width 129 height 35
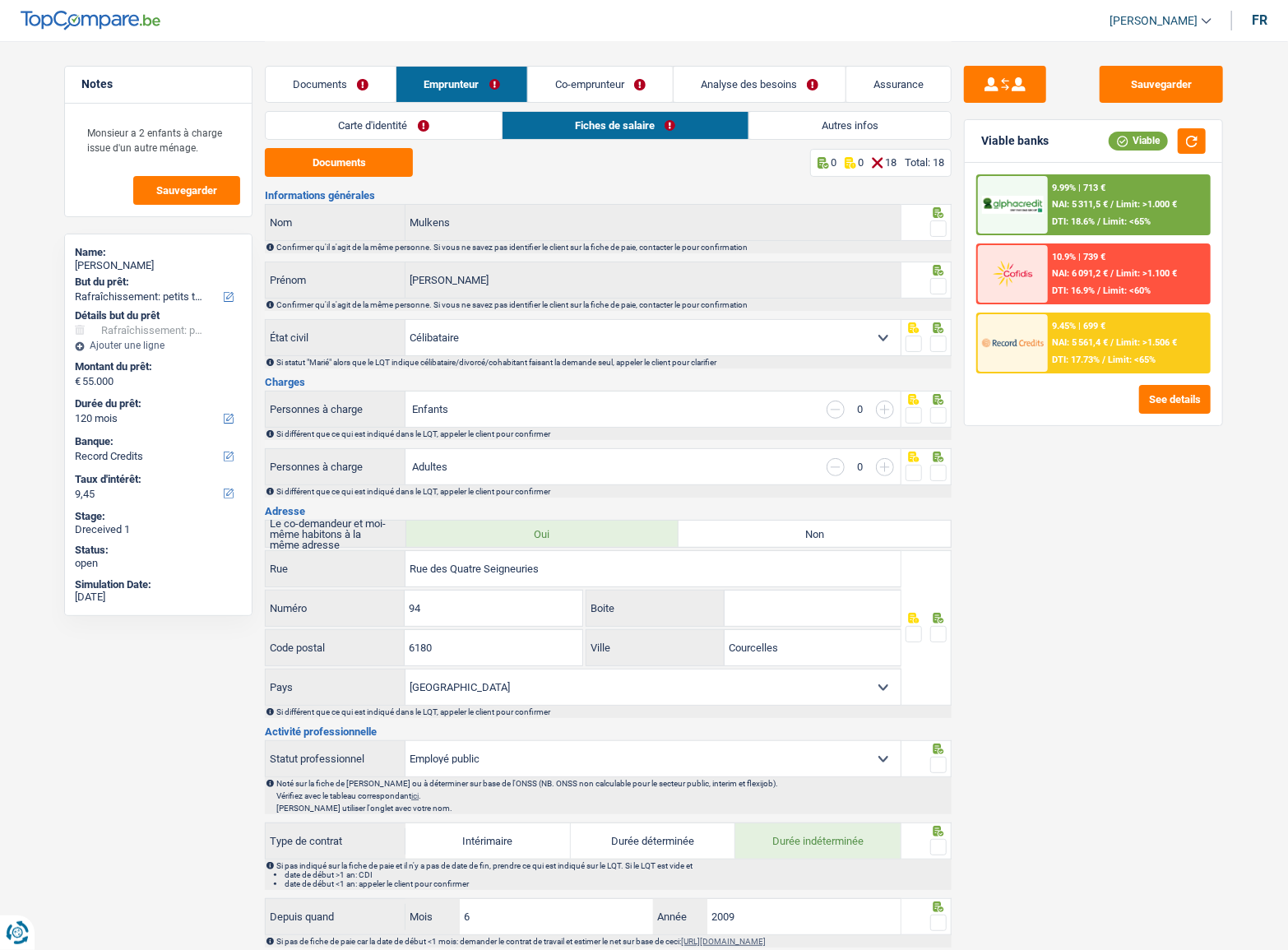
click at [334, 124] on link "Carte d'identité" at bounding box center [383, 125] width 236 height 27
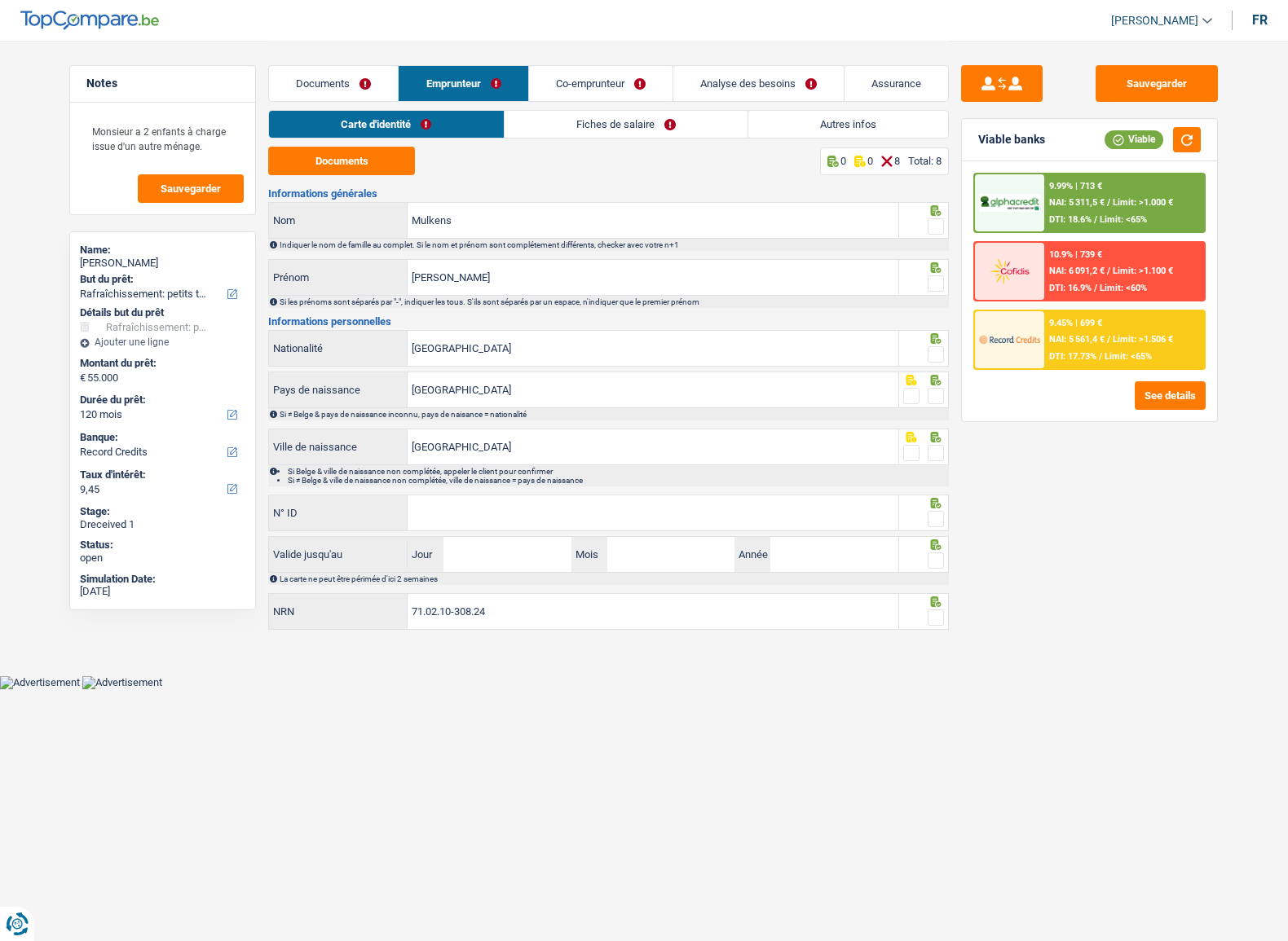
click at [579, 96] on link "Co-emprunteur" at bounding box center [600, 83] width 143 height 35
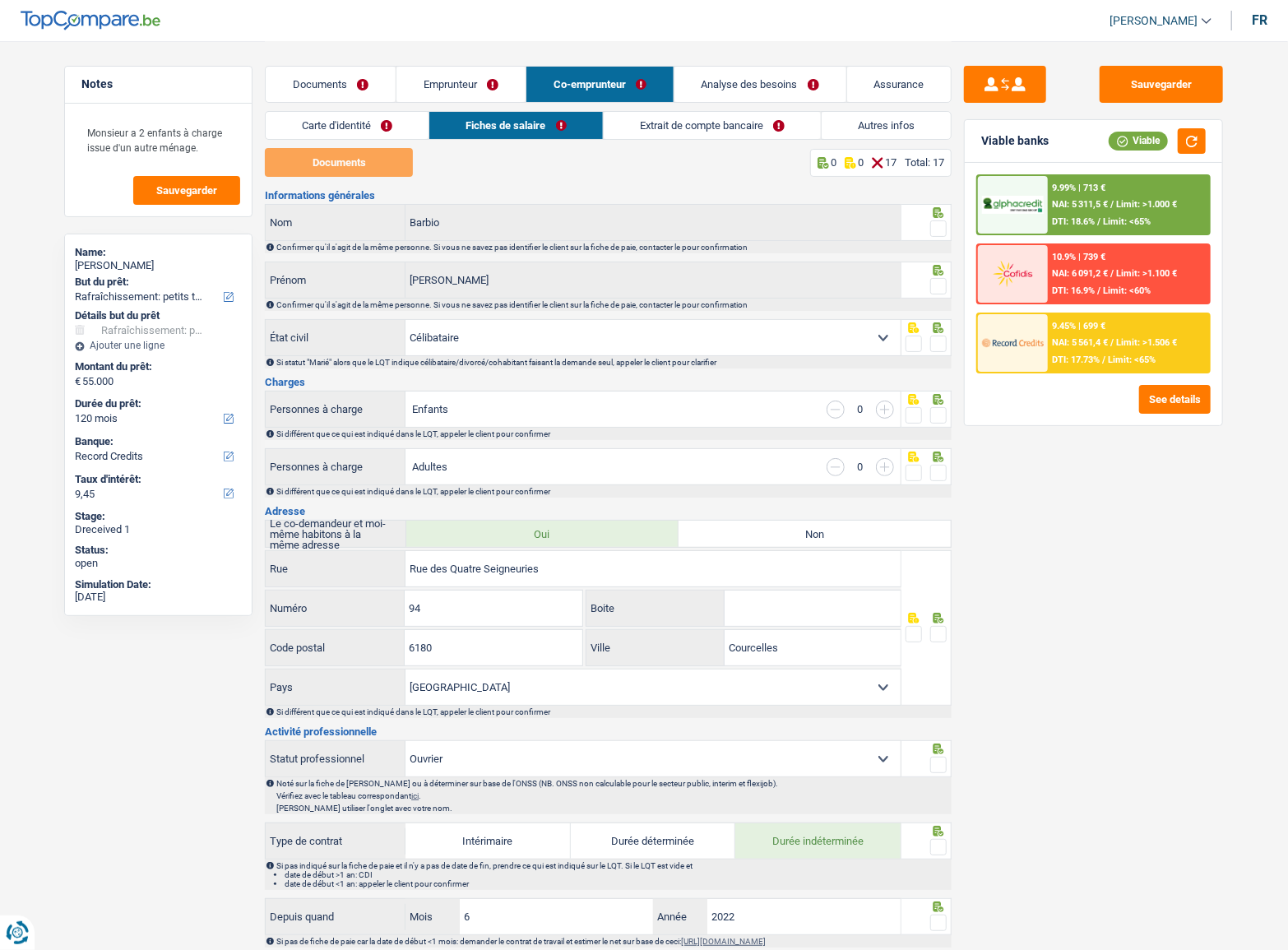
click at [378, 227] on div "Barbio Nom" at bounding box center [583, 222] width 636 height 35
click at [395, 278] on div "Jean Alexandre Prénom" at bounding box center [583, 280] width 636 height 35
drag, startPoint x: 380, startPoint y: 76, endPoint x: 391, endPoint y: 77, distance: 11.0
click at [380, 76] on link "Documents" at bounding box center [330, 84] width 130 height 35
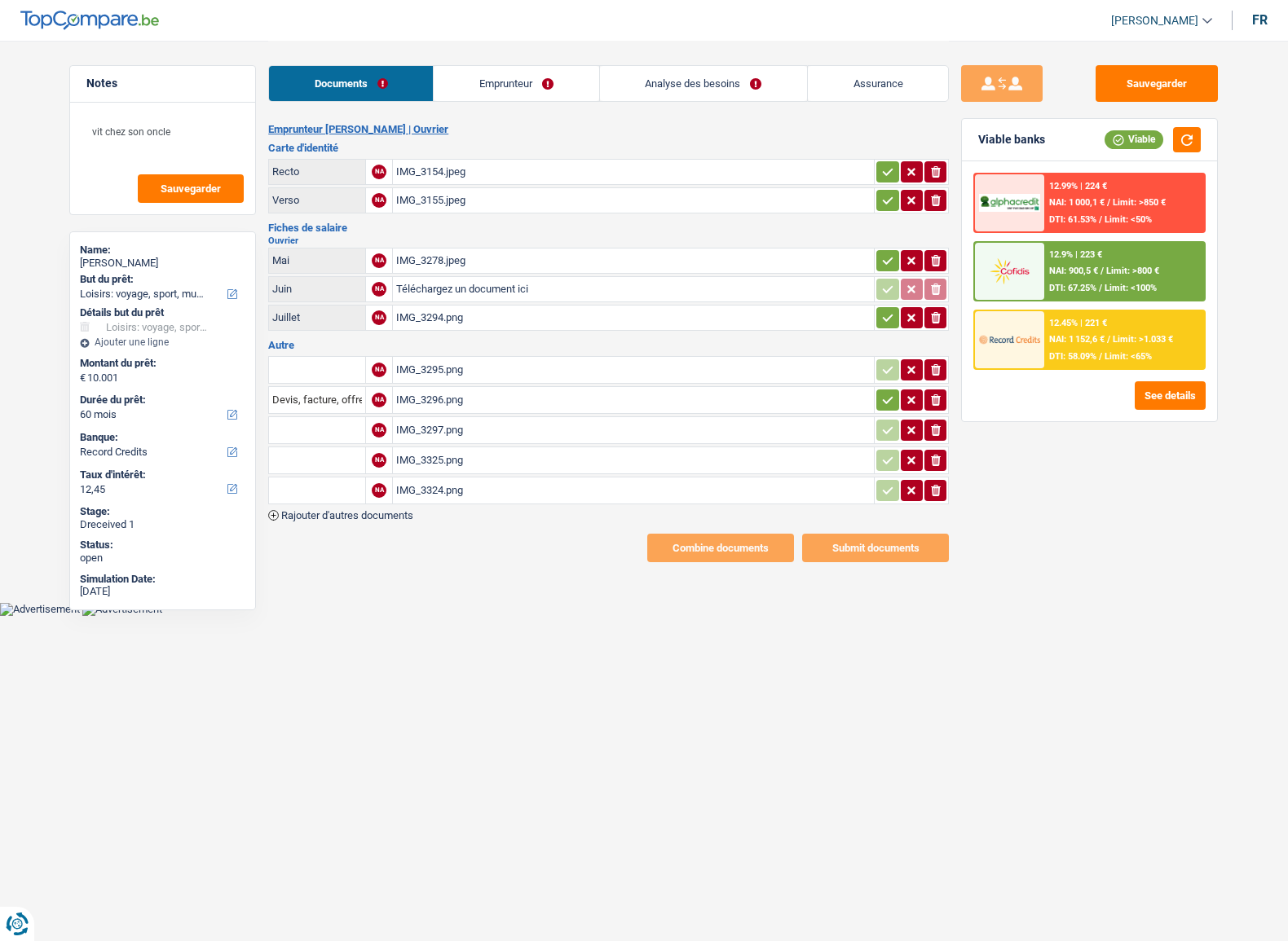
select select "hobbies"
select select "60"
select select "record credits"
drag, startPoint x: 0, startPoint y: 0, endPoint x: 529, endPoint y: 357, distance: 638.2
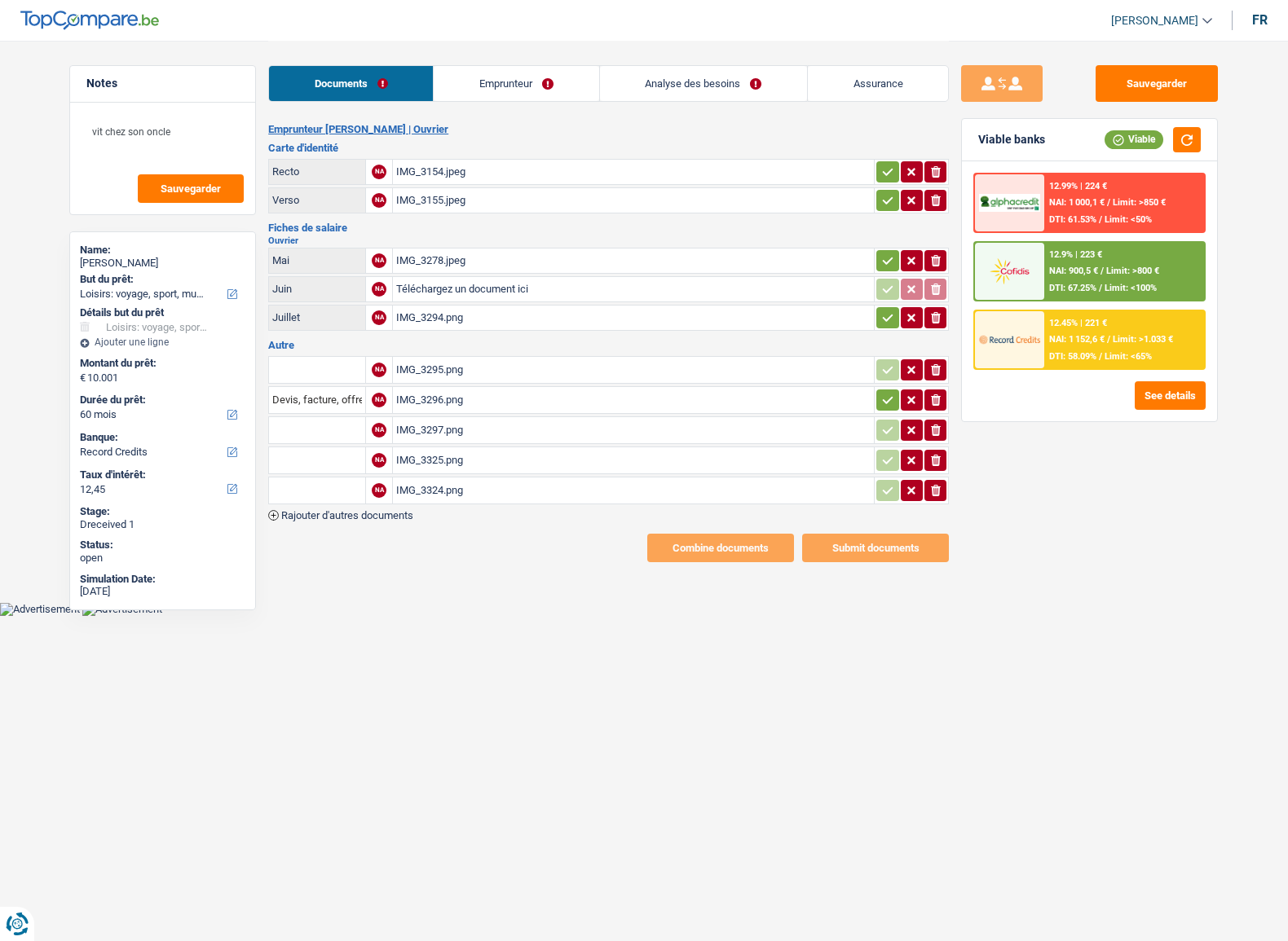
click at [529, 357] on div "IMG_3295.png" at bounding box center [632, 369] width 474 height 24
click at [456, 315] on div "IMG_3294.png" at bounding box center [632, 318] width 474 height 24
click at [457, 256] on div "IMG_3278.jpeg" at bounding box center [632, 261] width 474 height 24
click at [938, 253] on icon "ionicons-v5-e" at bounding box center [935, 260] width 13 height 16
click at [441, 289] on input "Téléchargez un document ici" at bounding box center [632, 289] width 474 height 24
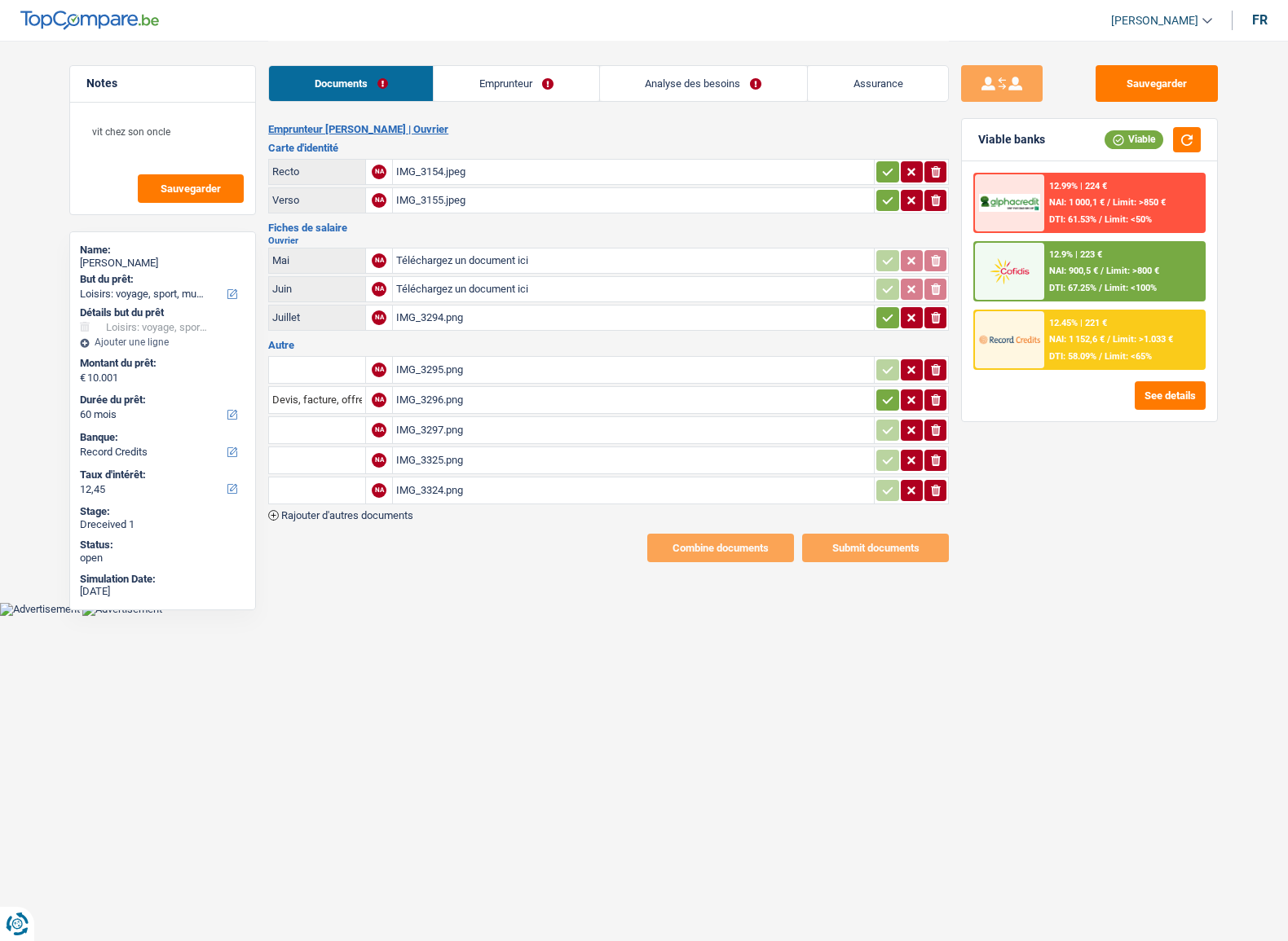
type input "C:\fakepath\combinepdf.pdf"
click at [437, 290] on div "combinepdf.pdf" at bounding box center [632, 289] width 474 height 24
click at [411, 309] on div "IMG_3294.png" at bounding box center [632, 318] width 474 height 24
click at [481, 487] on div "IMG_3324.png" at bounding box center [632, 490] width 474 height 24
click at [468, 454] on div "IMG_3325.png" at bounding box center [632, 460] width 474 height 24
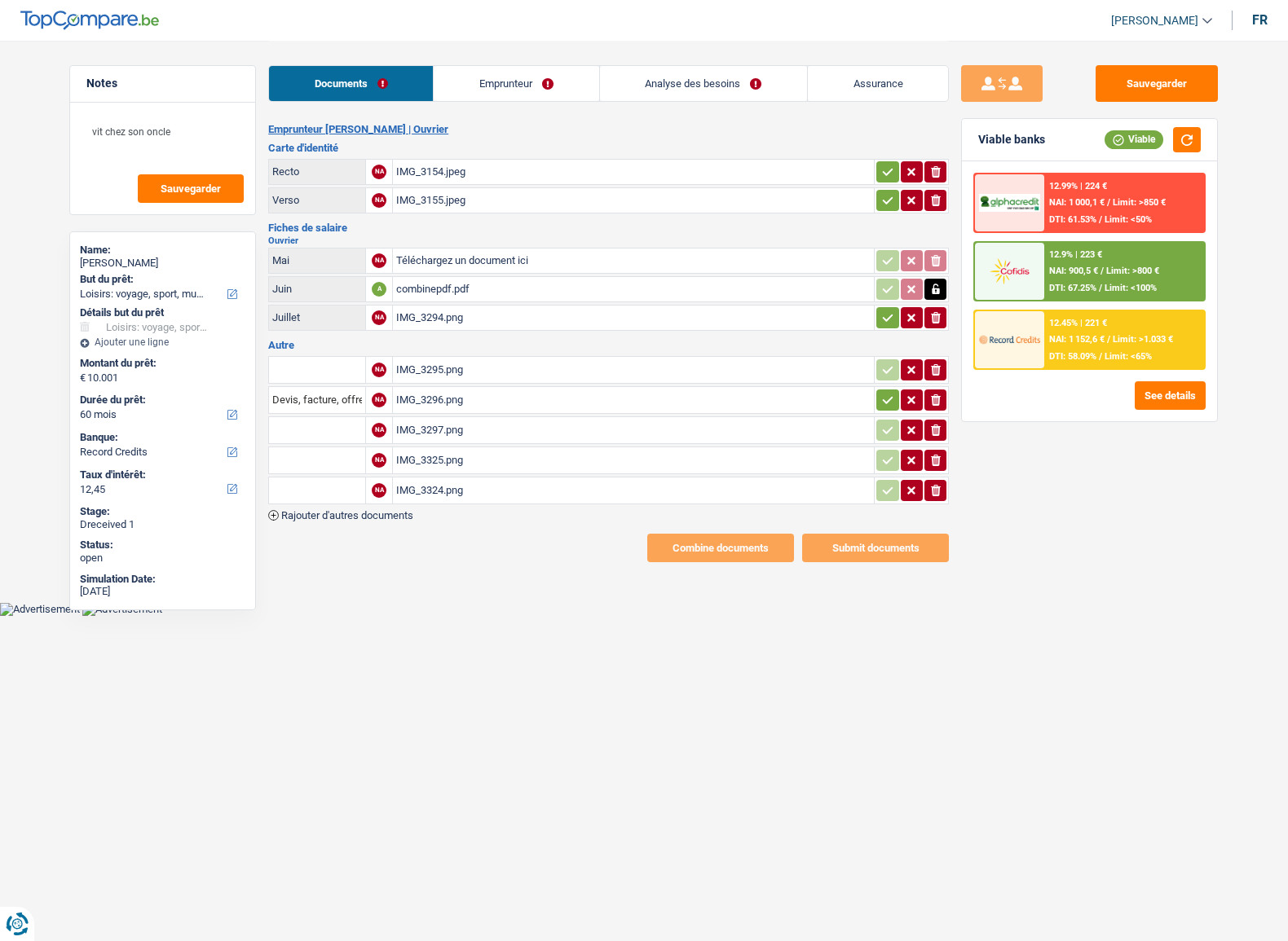
click at [426, 425] on div "IMG_3297.png" at bounding box center [632, 430] width 474 height 24
click at [469, 398] on div "IMG_3296.png" at bounding box center [632, 400] width 474 height 24
click at [432, 370] on div "IMG_3295.png" at bounding box center [632, 369] width 474 height 24
click at [944, 364] on button "ionicons-v5-e" at bounding box center [935, 369] width 22 height 22
click at [880, 325] on button "button" at bounding box center [888, 317] width 22 height 22
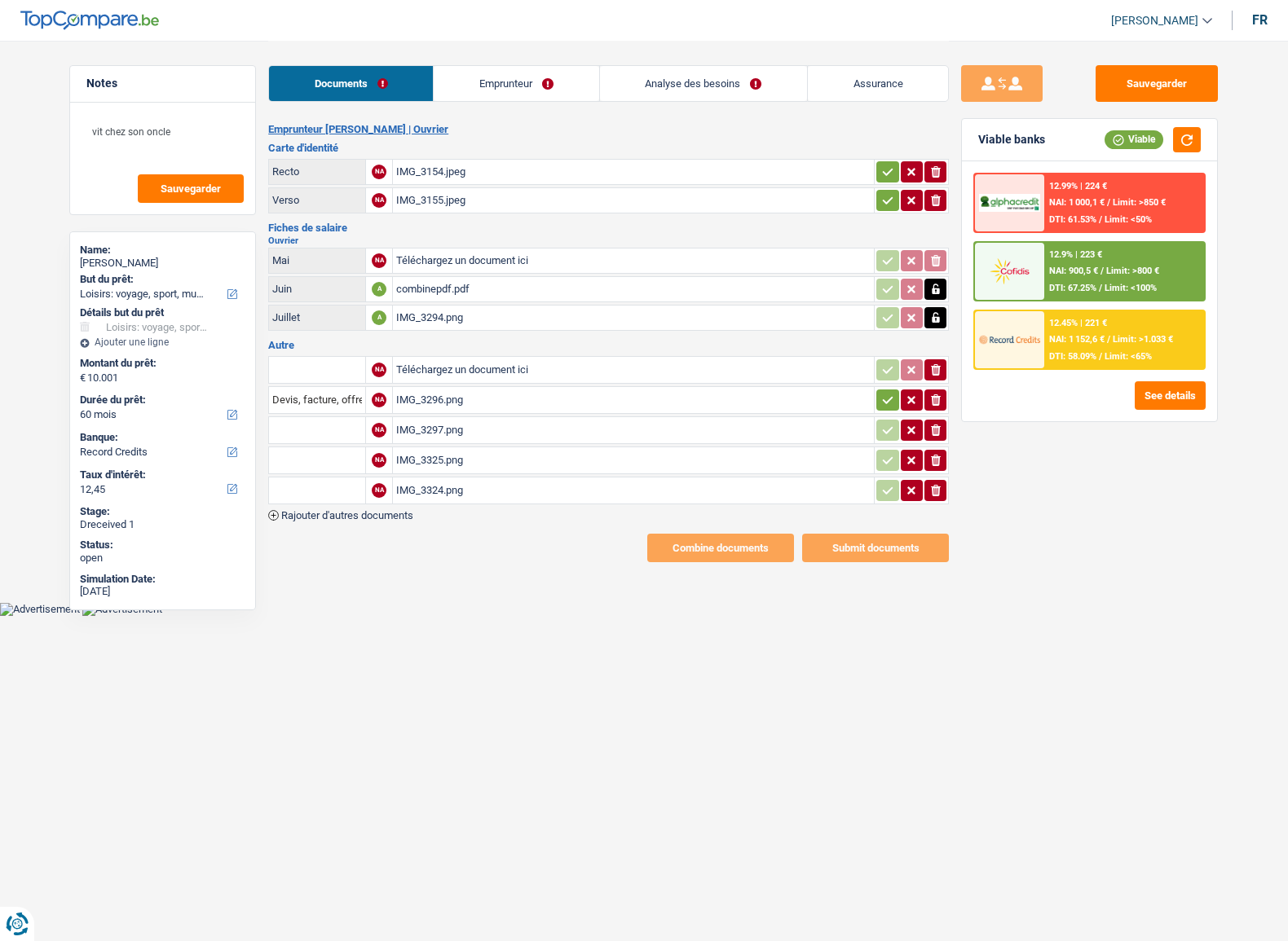
click at [878, 203] on button "button" at bounding box center [888, 200] width 22 height 22
click at [878, 166] on button "button" at bounding box center [888, 172] width 22 height 22
click at [520, 397] on div "IMG_3296.png" at bounding box center [632, 400] width 474 height 24
click at [429, 294] on div "combinepdf.pdf" at bounding box center [632, 289] width 474 height 24
click at [433, 309] on div "IMG_3294.png" at bounding box center [632, 318] width 474 height 24
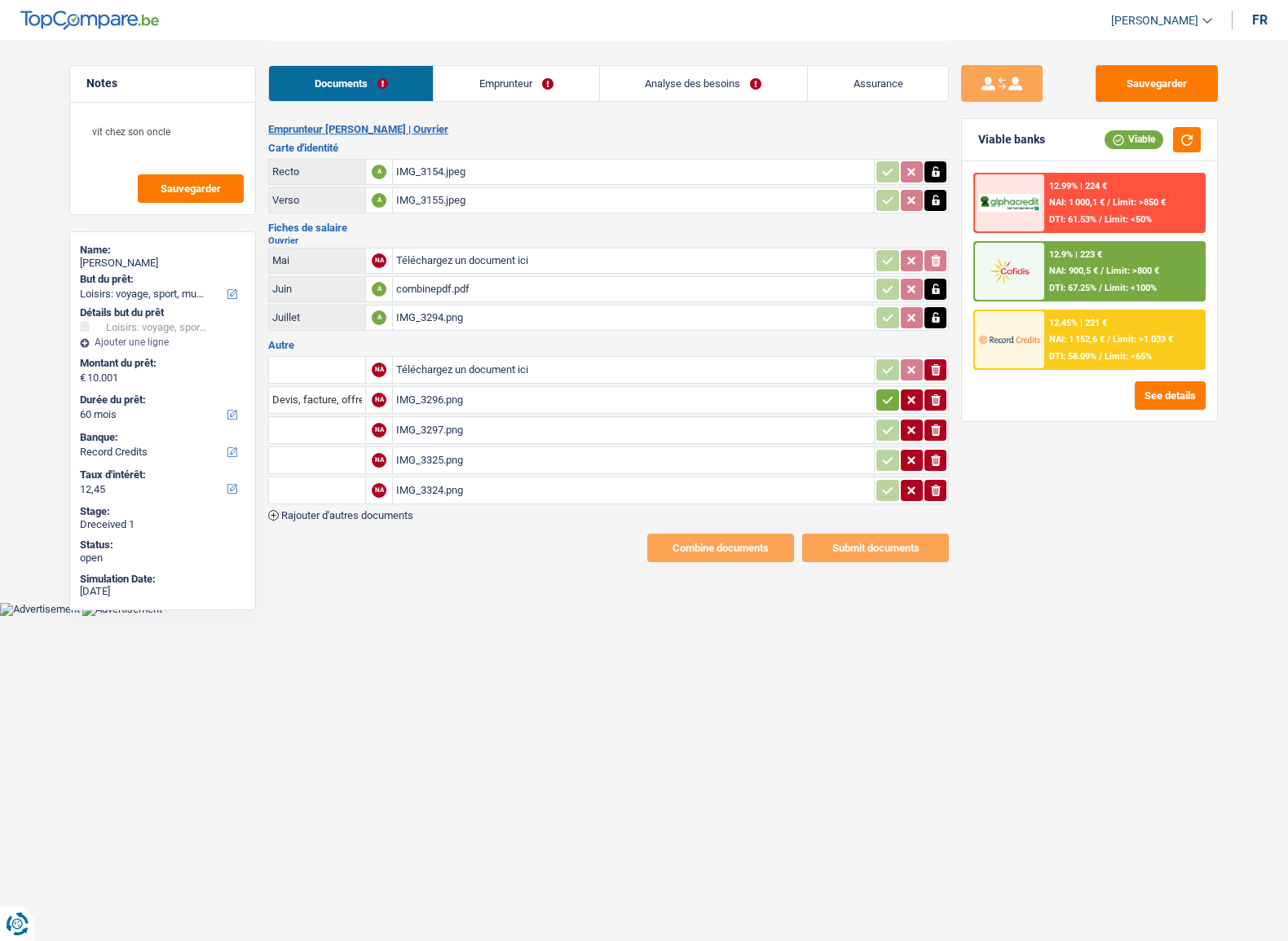
click at [444, 263] on input "Téléchargez un document ici" at bounding box center [632, 261] width 474 height 24
type input "C:\fakepath\e3527a62-1756830569943_img_3296.png"
click at [477, 424] on div "IMG_3297.png" at bounding box center [632, 430] width 474 height 24
click at [935, 402] on icon "ionicons-v5-e" at bounding box center [935, 399] width 13 height 16
click at [934, 402] on icon "button" at bounding box center [935, 400] width 9 height 11
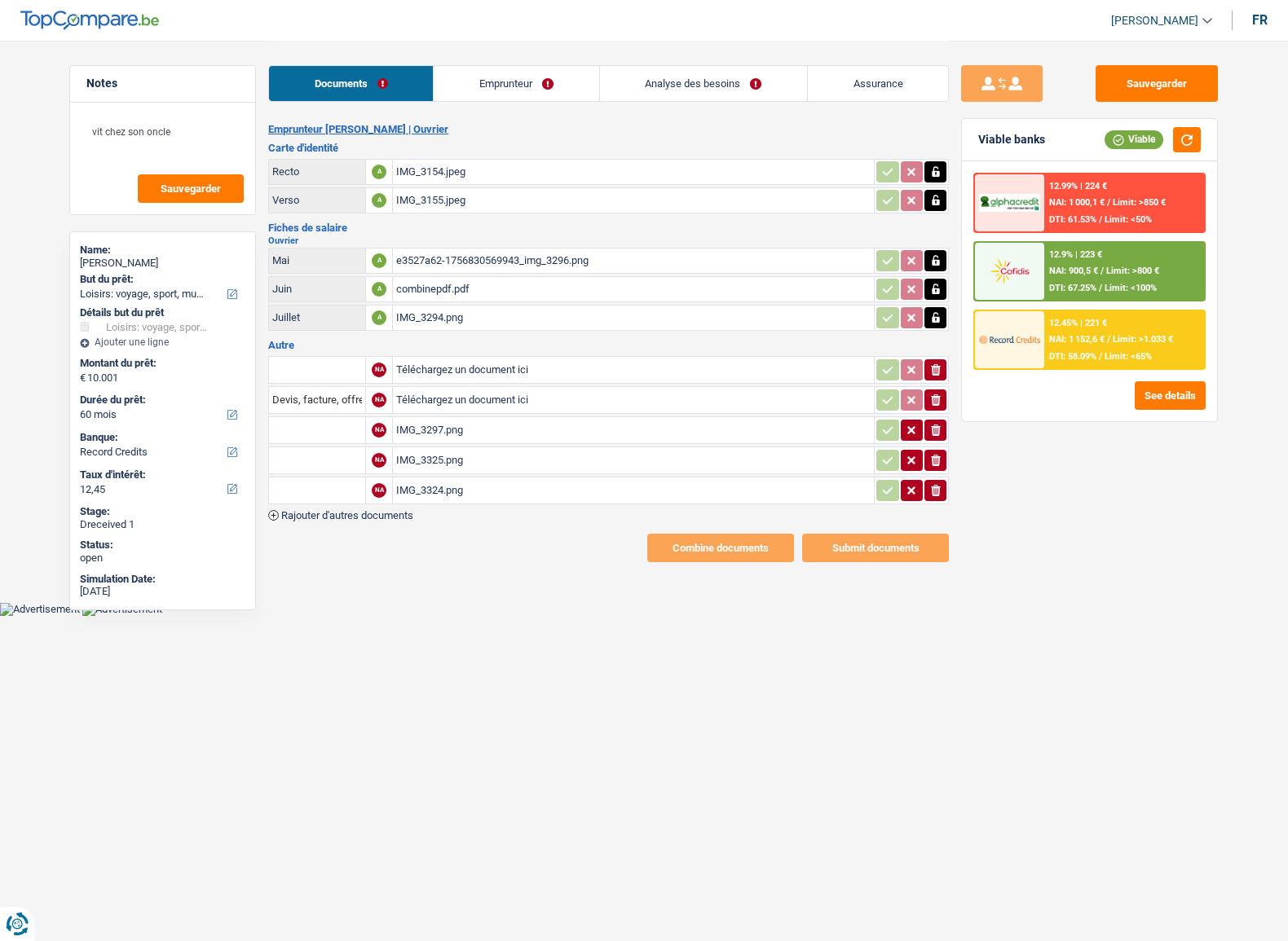
click at [929, 422] on icon "ionicons-v5-e" at bounding box center [935, 429] width 13 height 16
drag, startPoint x: 929, startPoint y: 425, endPoint x: 933, endPoint y: 453, distance: 28.3
click at [930, 427] on icon "ionicons-v5-e" at bounding box center [935, 429] width 13 height 16
click at [933, 454] on icon "ionicons-v5-e" at bounding box center [935, 460] width 13 height 16
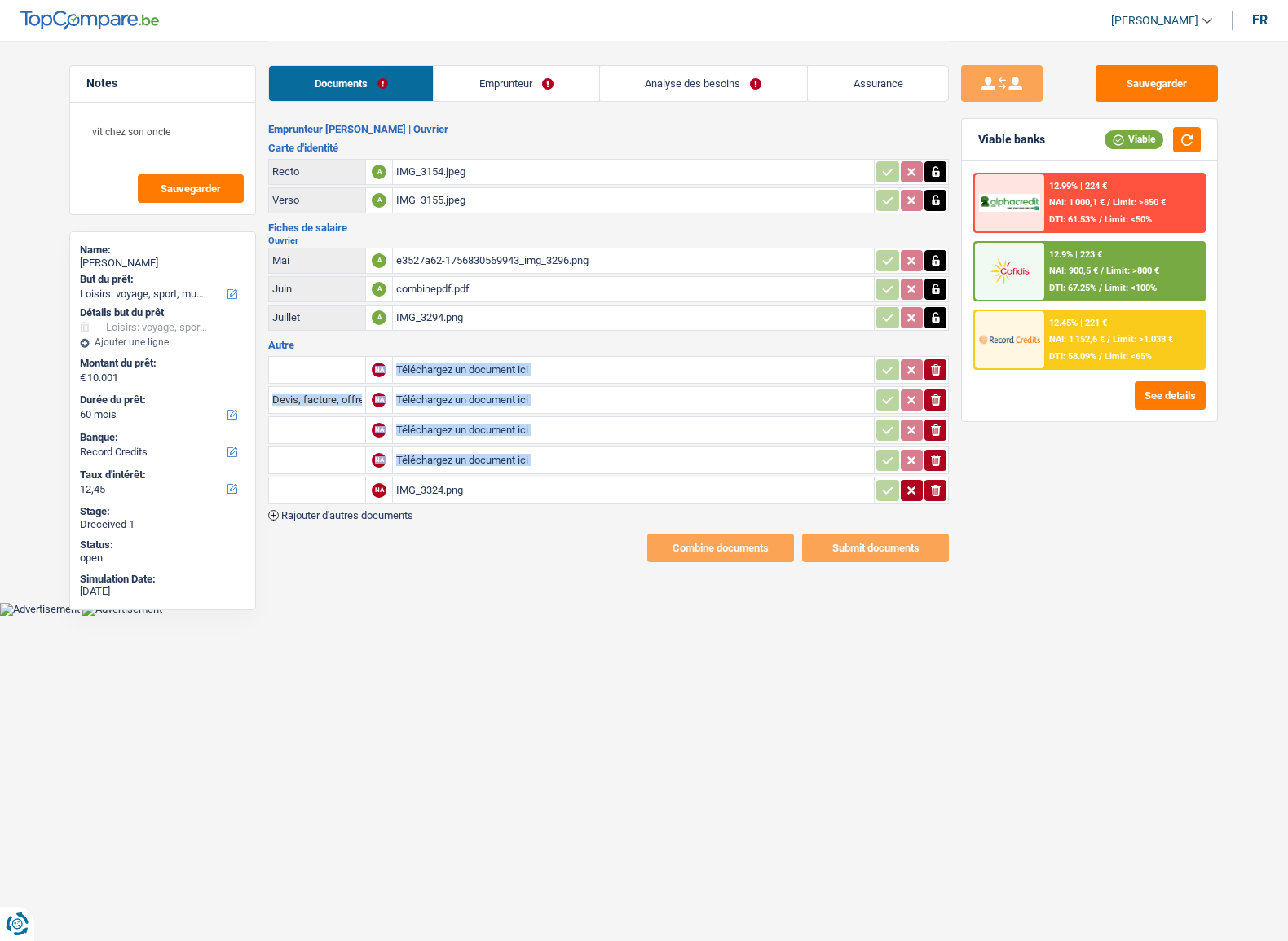
drag, startPoint x: 931, startPoint y: 470, endPoint x: 930, endPoint y: 478, distance: 8.1
click at [930, 476] on table "NA Téléchargez un document ici ionicons-v5-e Devis, facture, offre, bon de comm…" at bounding box center [608, 430] width 680 height 153
click at [929, 486] on icon "ionicons-v5-e" at bounding box center [935, 490] width 13 height 16
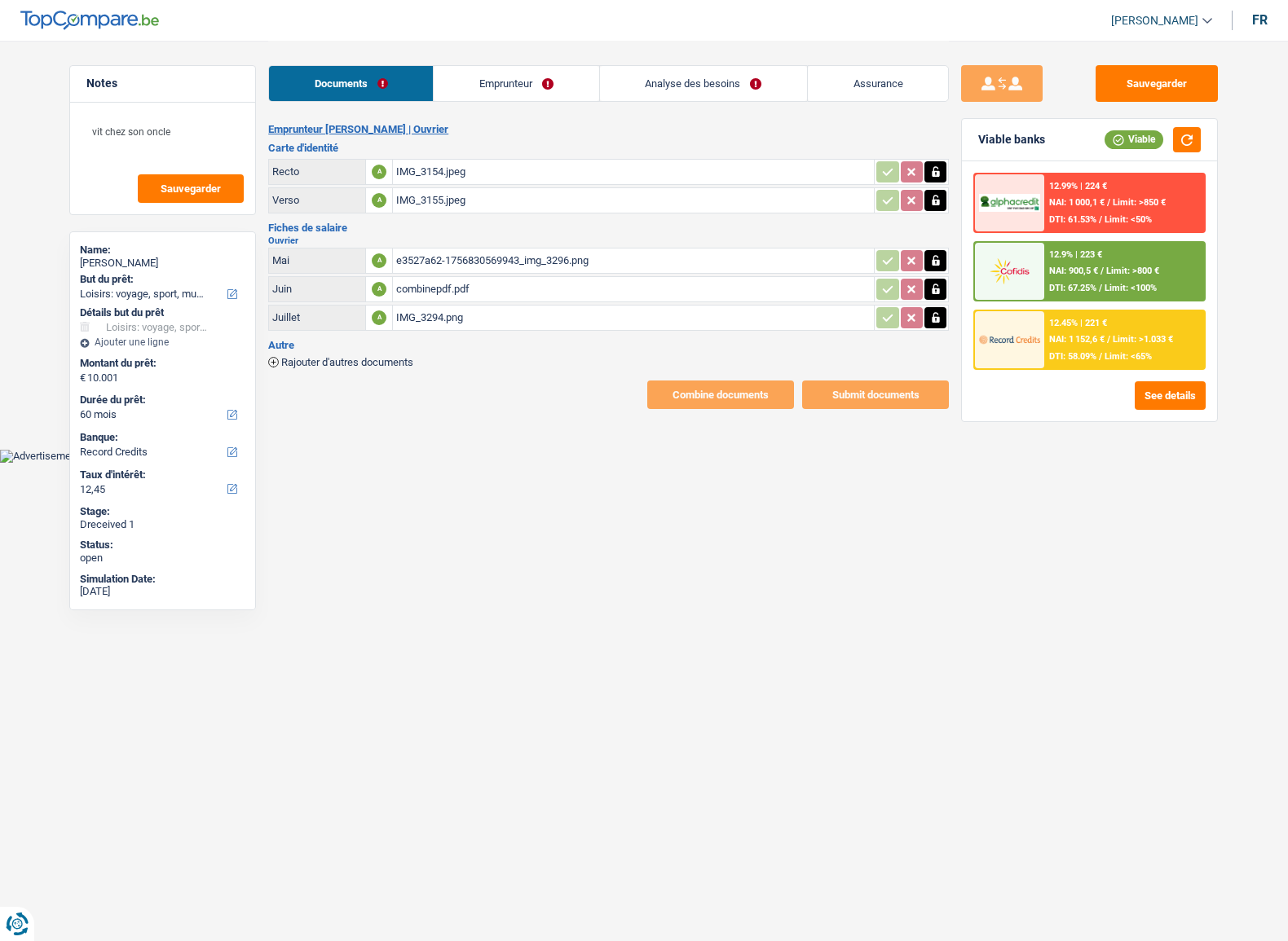
click at [933, 463] on html "Vous avez le contrôle de vos données Nous utilisons des cookies, tout comme nos…" at bounding box center [644, 231] width 1288 height 463
drag, startPoint x: 959, startPoint y: 490, endPoint x: 969, endPoint y: 455, distance: 36.4
click at [959, 491] on div "Sauvegarder Viable banks Viable 12.99% | 224 € NAI: 1 000,1 € / Limit: >850 € D…" at bounding box center [1089, 490] width 282 height 850
click at [1149, 80] on button "Sauvegarder" at bounding box center [1156, 83] width 123 height 36
drag, startPoint x: 612, startPoint y: 536, endPoint x: 619, endPoint y: 506, distance: 30.8
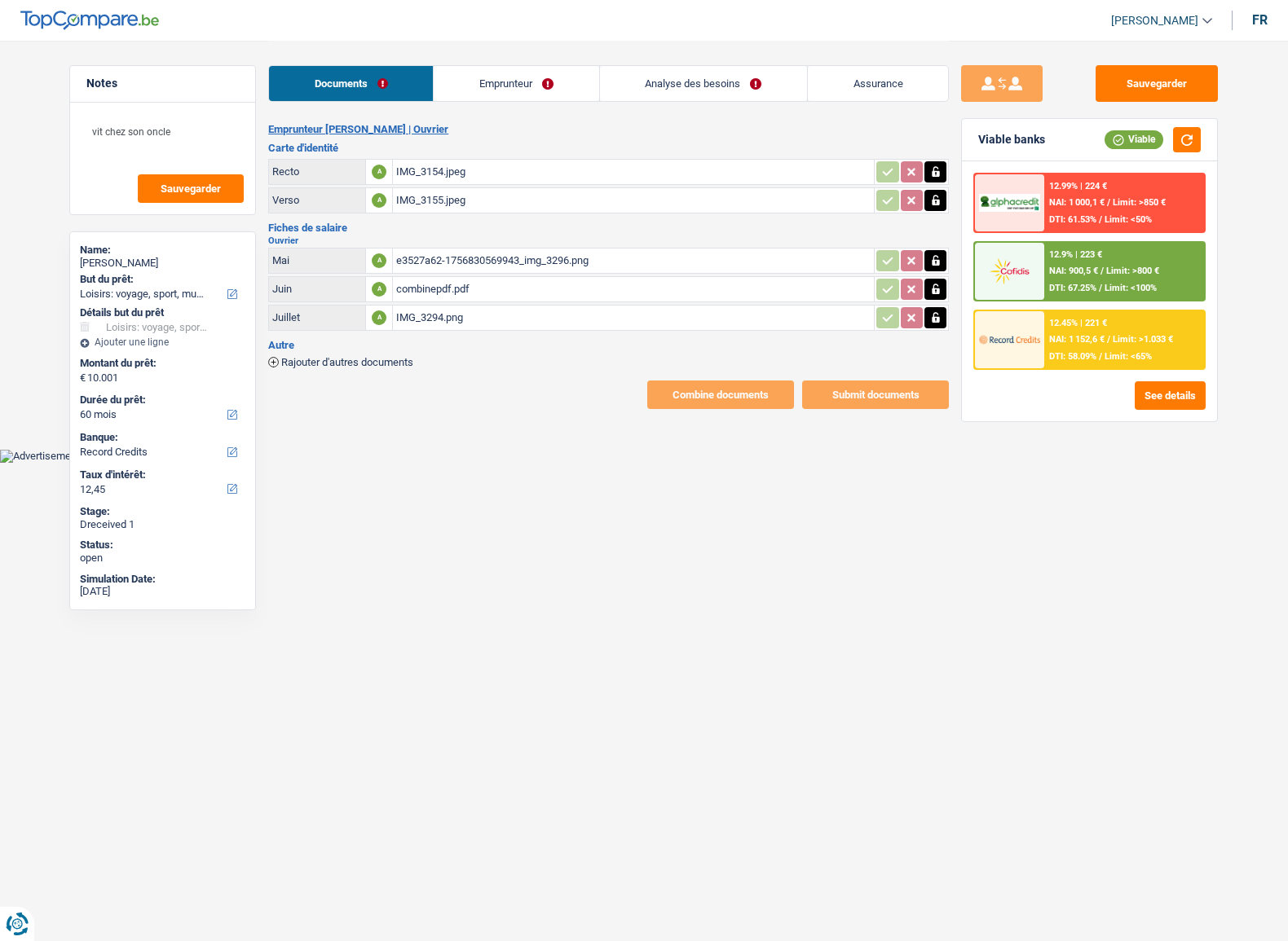
click at [614, 463] on html "Vous avez le contrôle de vos données Nous utilisons des cookies, tout comme nos…" at bounding box center [644, 231] width 1288 height 463
click at [481, 94] on link "Emprunteur" at bounding box center [515, 83] width 165 height 35
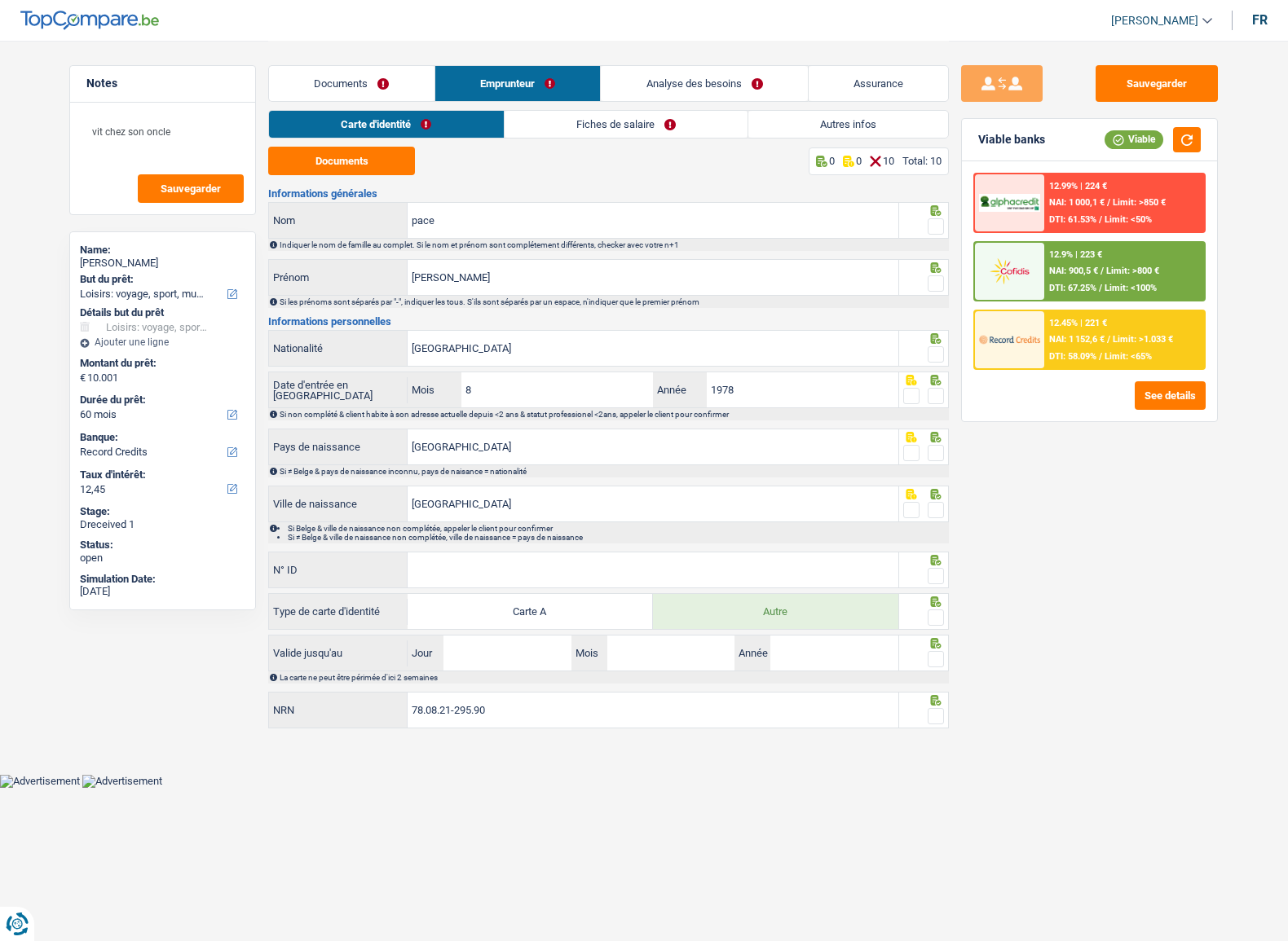
click at [392, 175] on div "Documents 0 0 10 Total: 10 Informations générales pace Nom Indiquer le nom de f…" at bounding box center [608, 439] width 680 height 585
click at [394, 166] on button "Documents" at bounding box center [341, 161] width 147 height 28
click at [352, 157] on button "Documents" at bounding box center [341, 161] width 147 height 28
click at [945, 233] on div at bounding box center [924, 220] width 51 height 36
click at [936, 220] on span at bounding box center [934, 225] width 16 height 16
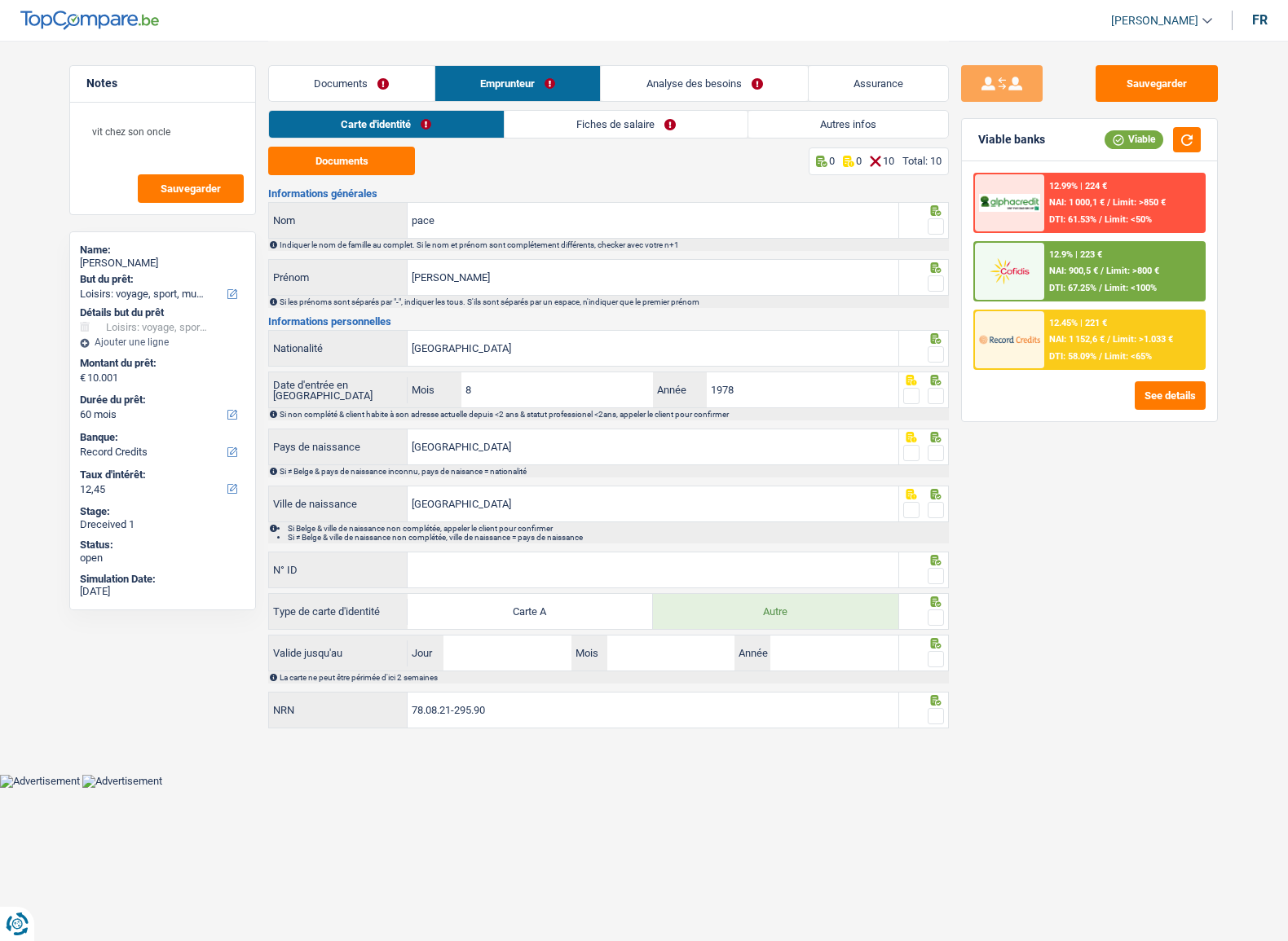
click at [0, 0] on input "radio" at bounding box center [0, 0] width 0 height 0
click at [933, 285] on span at bounding box center [934, 282] width 16 height 16
click at [0, 0] on input "radio" at bounding box center [0, 0] width 0 height 0
drag, startPoint x: 937, startPoint y: 351, endPoint x: 935, endPoint y: 393, distance: 42.0
click at [937, 366] on div "Italie Nationalité" at bounding box center [608, 350] width 680 height 39
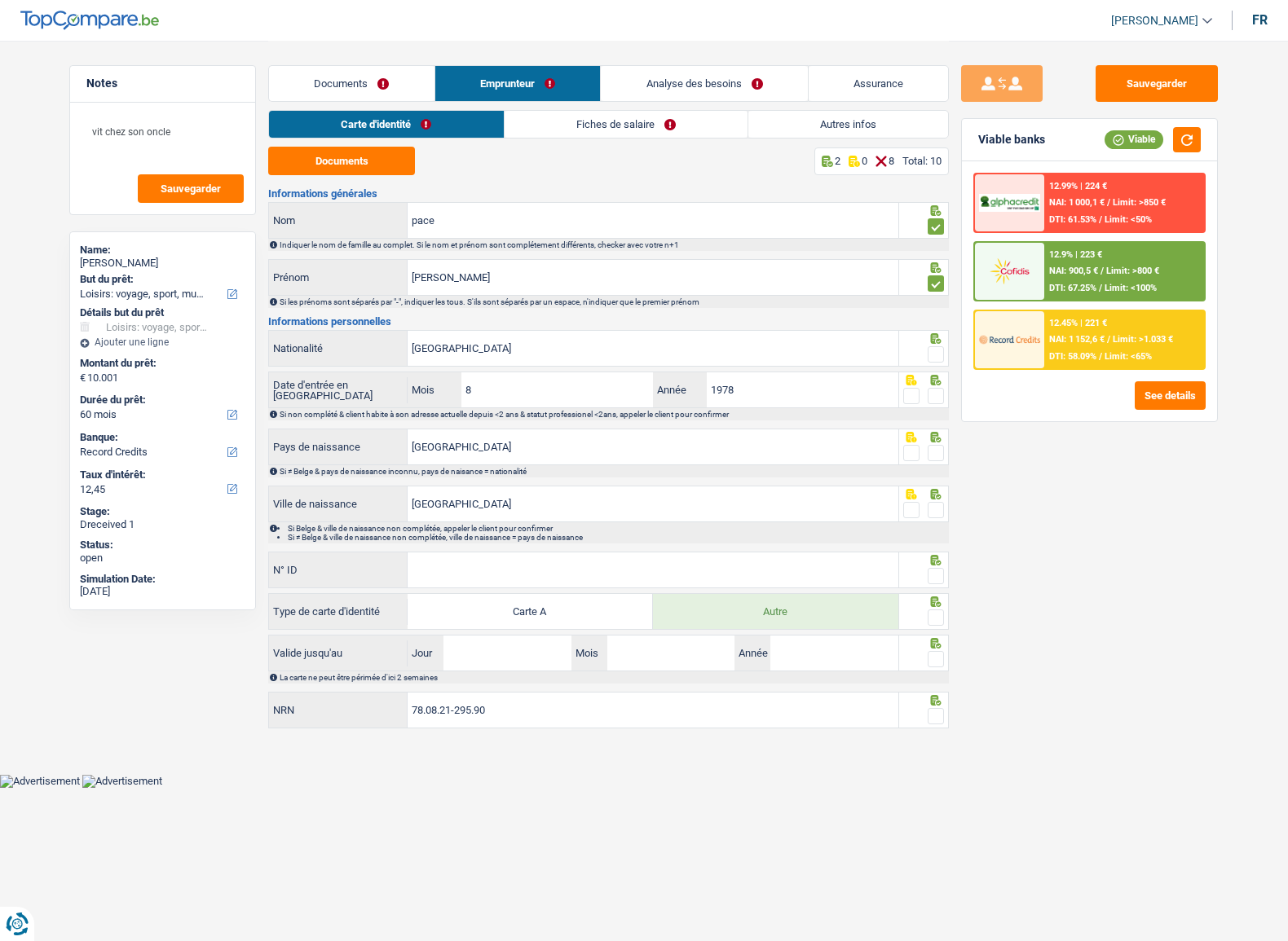
drag, startPoint x: 935, startPoint y: 394, endPoint x: 935, endPoint y: 437, distance: 43.0
click at [935, 396] on span at bounding box center [934, 396] width 16 height 16
click at [0, 0] on input "radio" at bounding box center [0, 0] width 0 height 0
click at [935, 440] on icon at bounding box center [934, 437] width 16 height 10
click at [937, 456] on span at bounding box center [934, 453] width 16 height 16
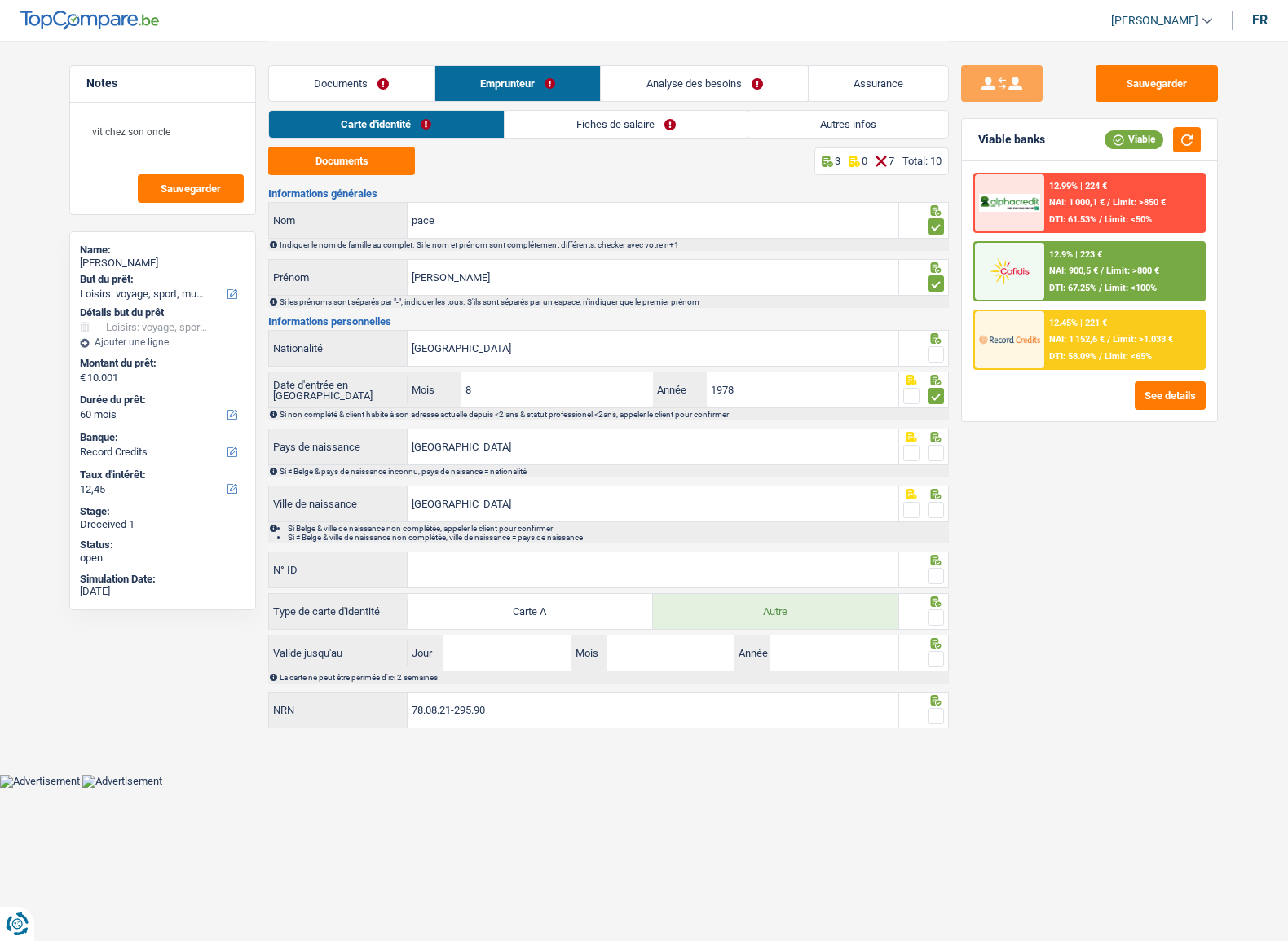
click at [0, 0] on input "radio" at bounding box center [0, 0] width 0 height 0
click at [933, 503] on span at bounding box center [934, 510] width 16 height 16
click at [0, 0] on input "radio" at bounding box center [0, 0] width 0 height 0
click at [472, 451] on input "[GEOGRAPHIC_DATA]" at bounding box center [653, 446] width 490 height 35
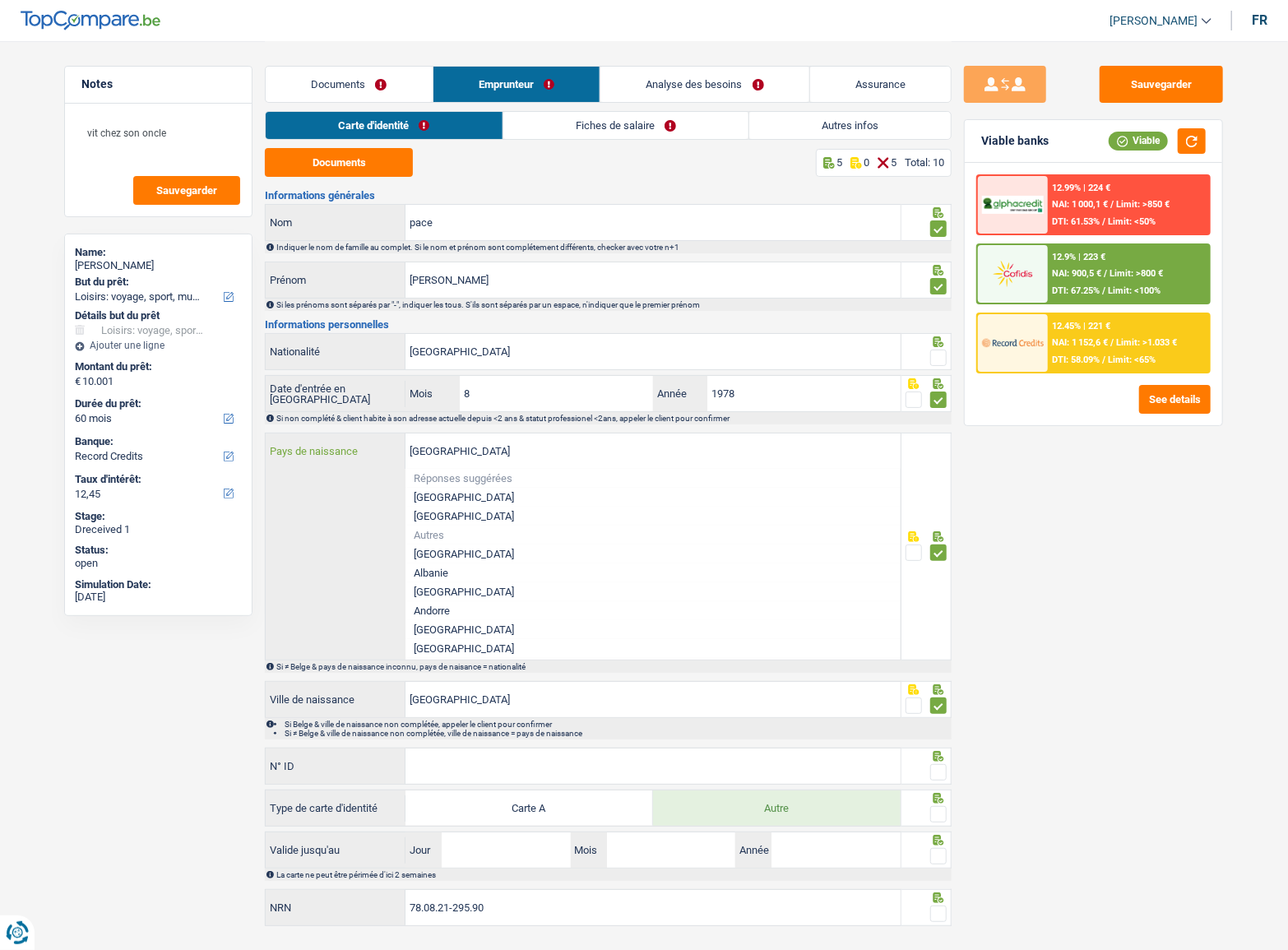
drag, startPoint x: 477, startPoint y: 455, endPoint x: 369, endPoint y: 466, distance: 108.6
click at [369, 466] on div "Belgique Pays de naissance" at bounding box center [583, 450] width 636 height 35
type input "i"
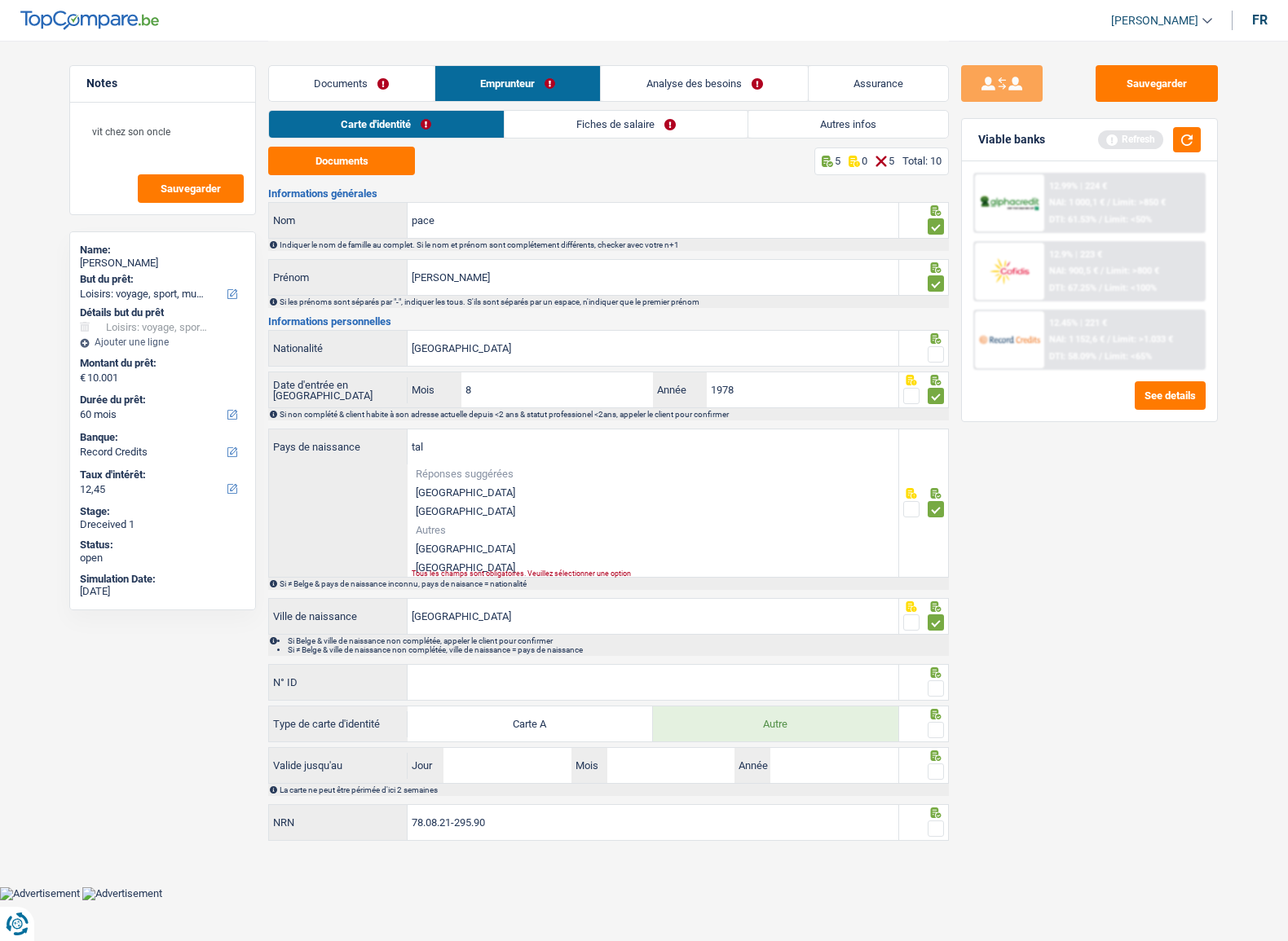
click at [462, 561] on li "[GEOGRAPHIC_DATA]" at bounding box center [653, 568] width 490 height 19
type input "[GEOGRAPHIC_DATA]"
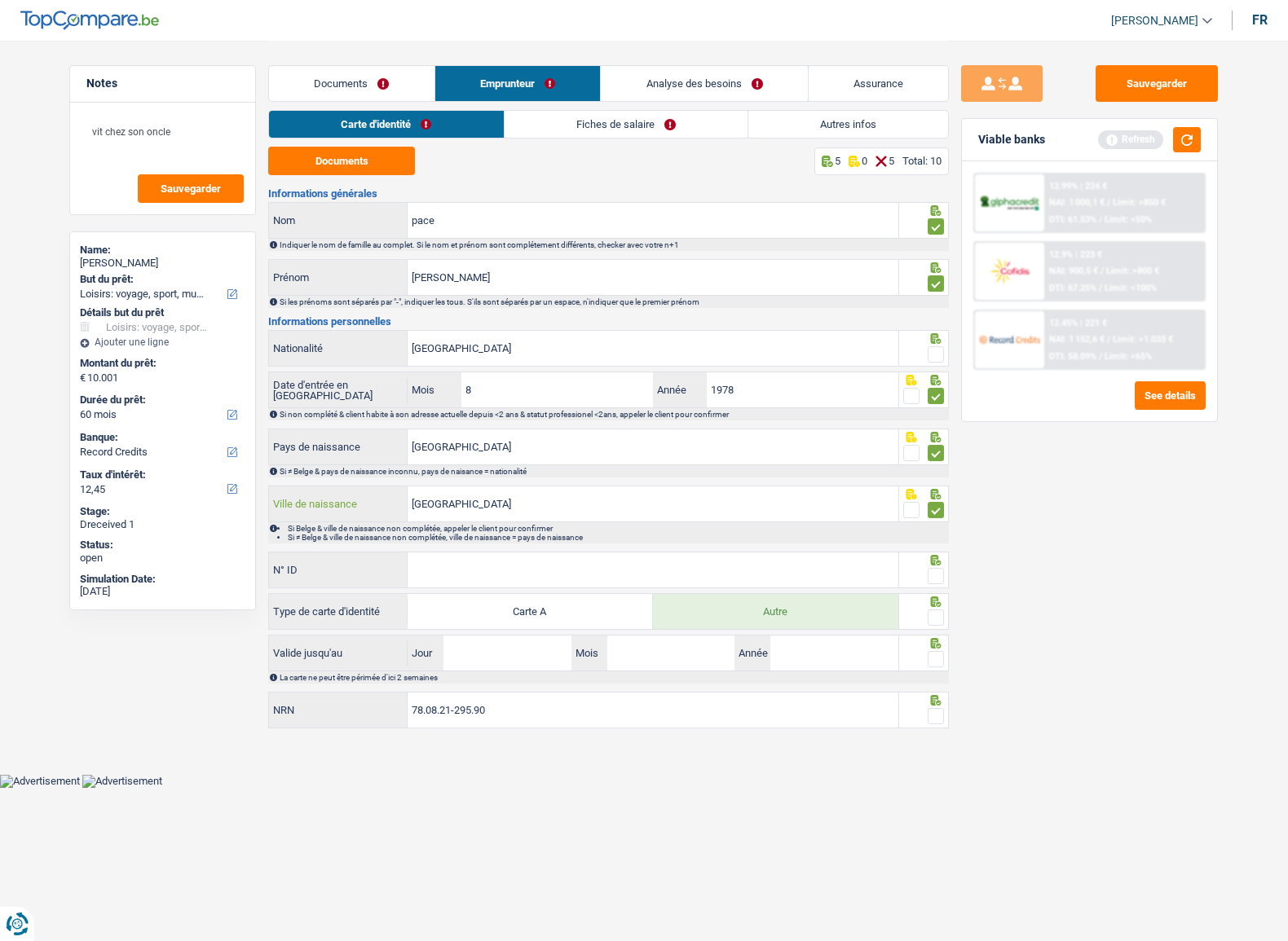
drag, startPoint x: 615, startPoint y: 491, endPoint x: 373, endPoint y: 491, distance: 242.0
click at [373, 491] on div "Bruxelles Ville de naissance" at bounding box center [584, 503] width 630 height 35
type input "italie"
drag, startPoint x: 929, startPoint y: 566, endPoint x: 924, endPoint y: 557, distance: 10.3
click at [929, 566] on div at bounding box center [934, 576] width 16 height 21
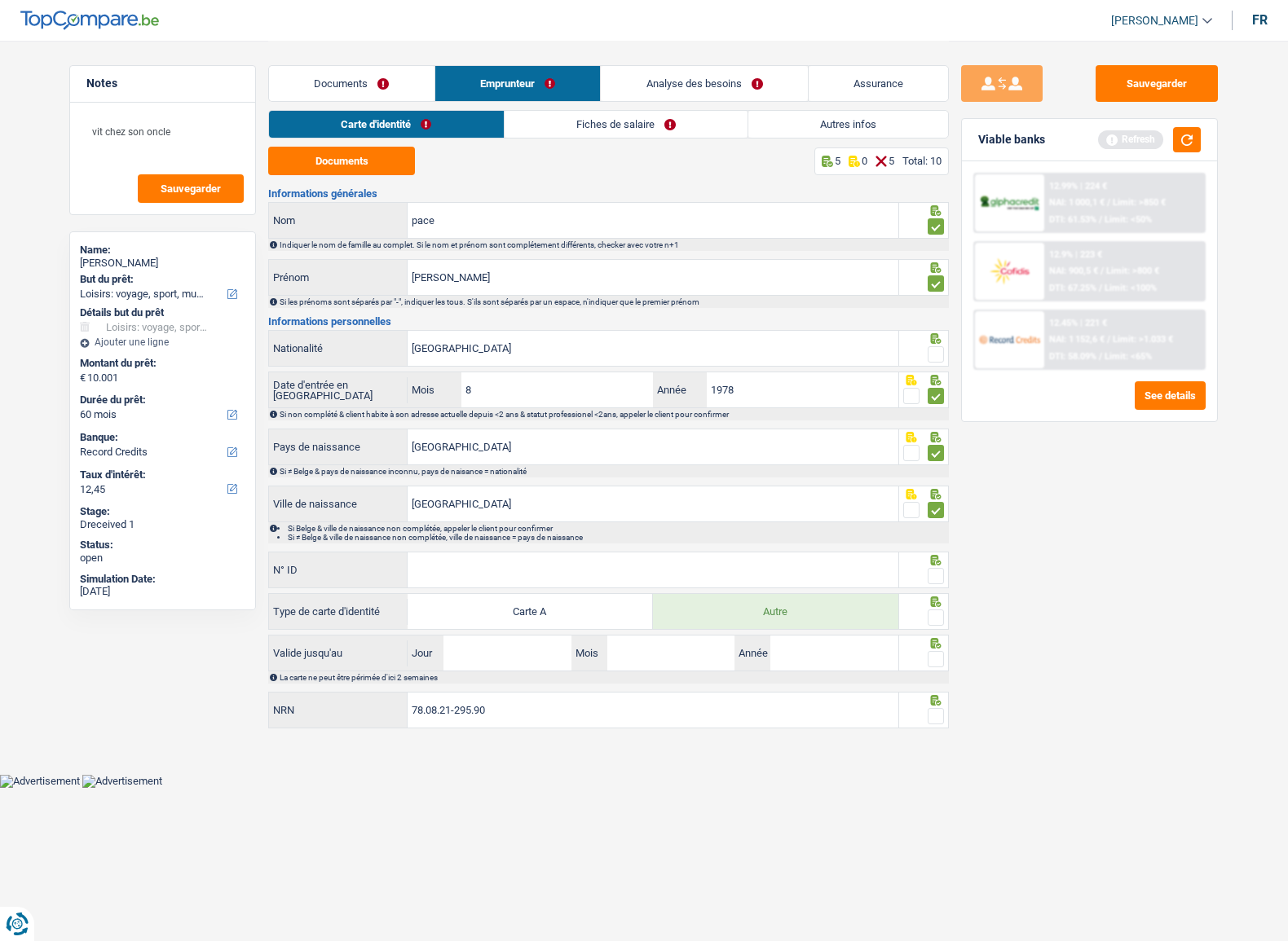
click at [911, 514] on span at bounding box center [910, 510] width 16 height 16
click at [0, 0] on input "radio" at bounding box center [0, 0] width 0 height 0
click at [933, 581] on span at bounding box center [934, 575] width 16 height 16
click at [0, 0] on input "radio" at bounding box center [0, 0] width 0 height 0
click at [936, 353] on span at bounding box center [934, 354] width 16 height 16
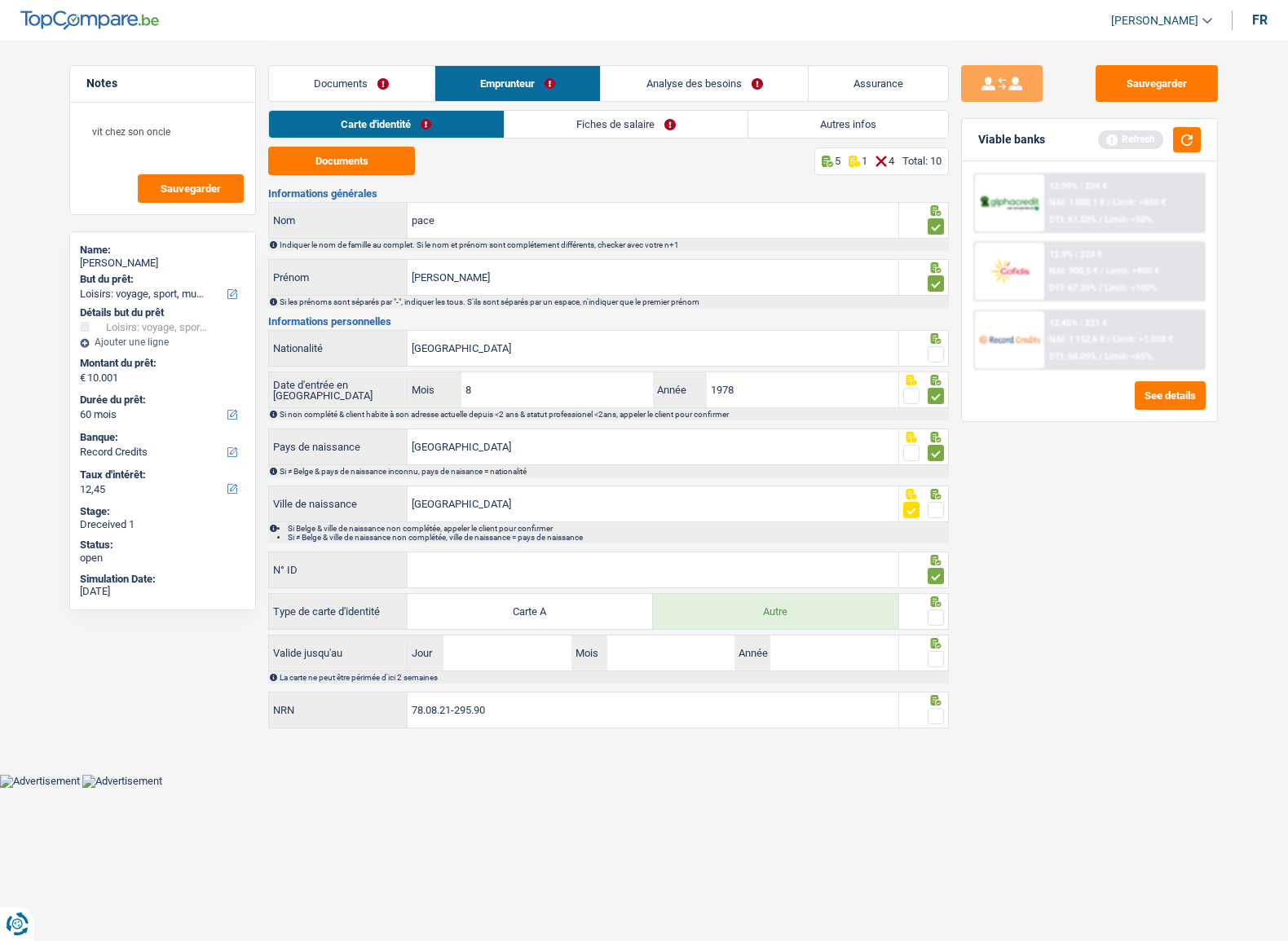
click at [0, 0] on input "radio" at bounding box center [0, 0] width 0 height 0
click at [940, 616] on span at bounding box center [934, 617] width 16 height 16
click at [0, 0] on input "radio" at bounding box center [0, 0] width 0 height 0
click at [610, 572] on input "N° ID" at bounding box center [653, 570] width 490 height 35
click at [562, 553] on input "N° ID" at bounding box center [653, 570] width 490 height 35
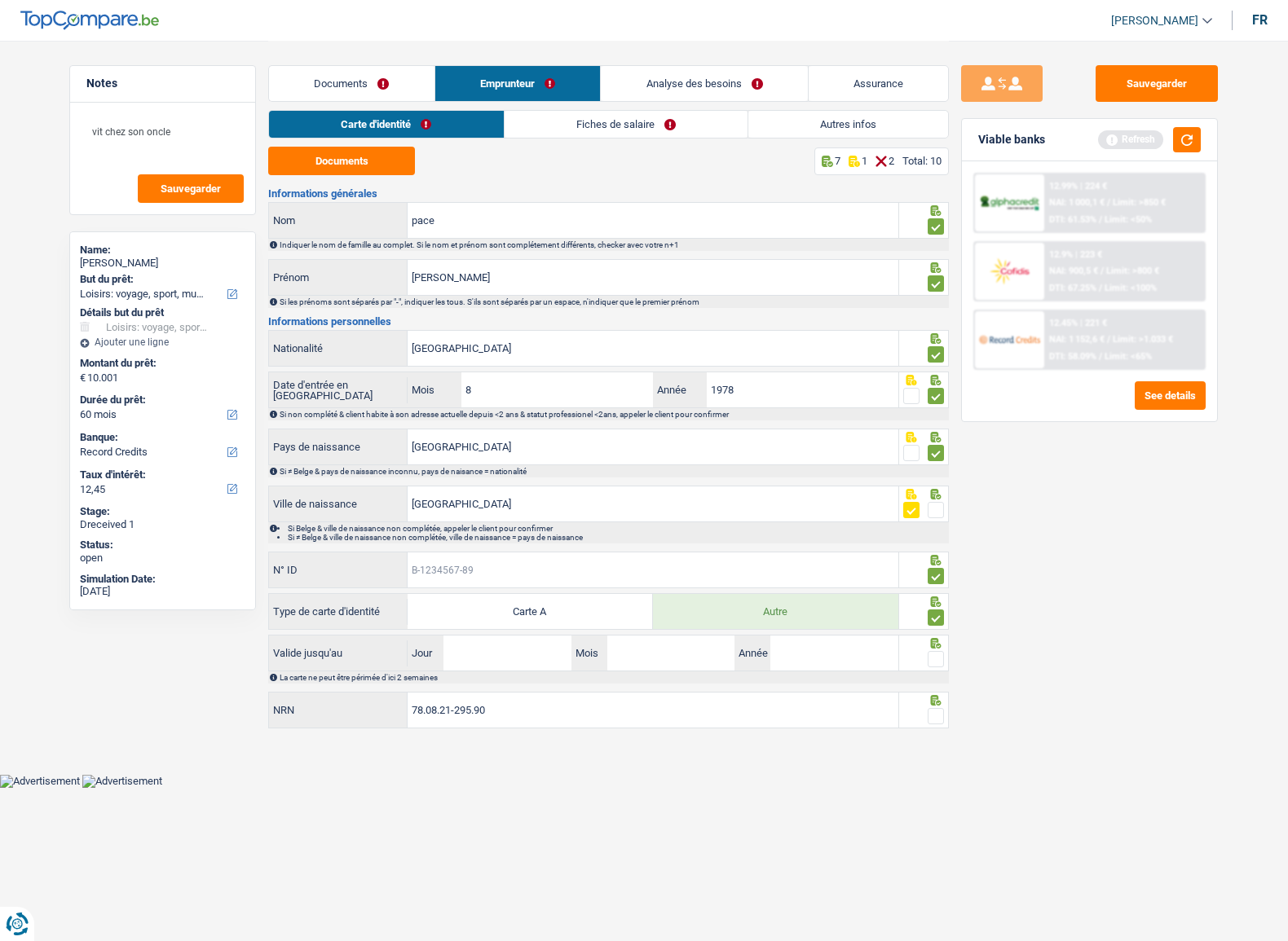
paste input "B-6646699-65"
type input "B-6646699-65"
click at [935, 661] on span at bounding box center [934, 659] width 16 height 16
click at [0, 0] on input "radio" at bounding box center [0, 0] width 0 height 0
click at [505, 666] on input "Jour" at bounding box center [507, 653] width 127 height 35
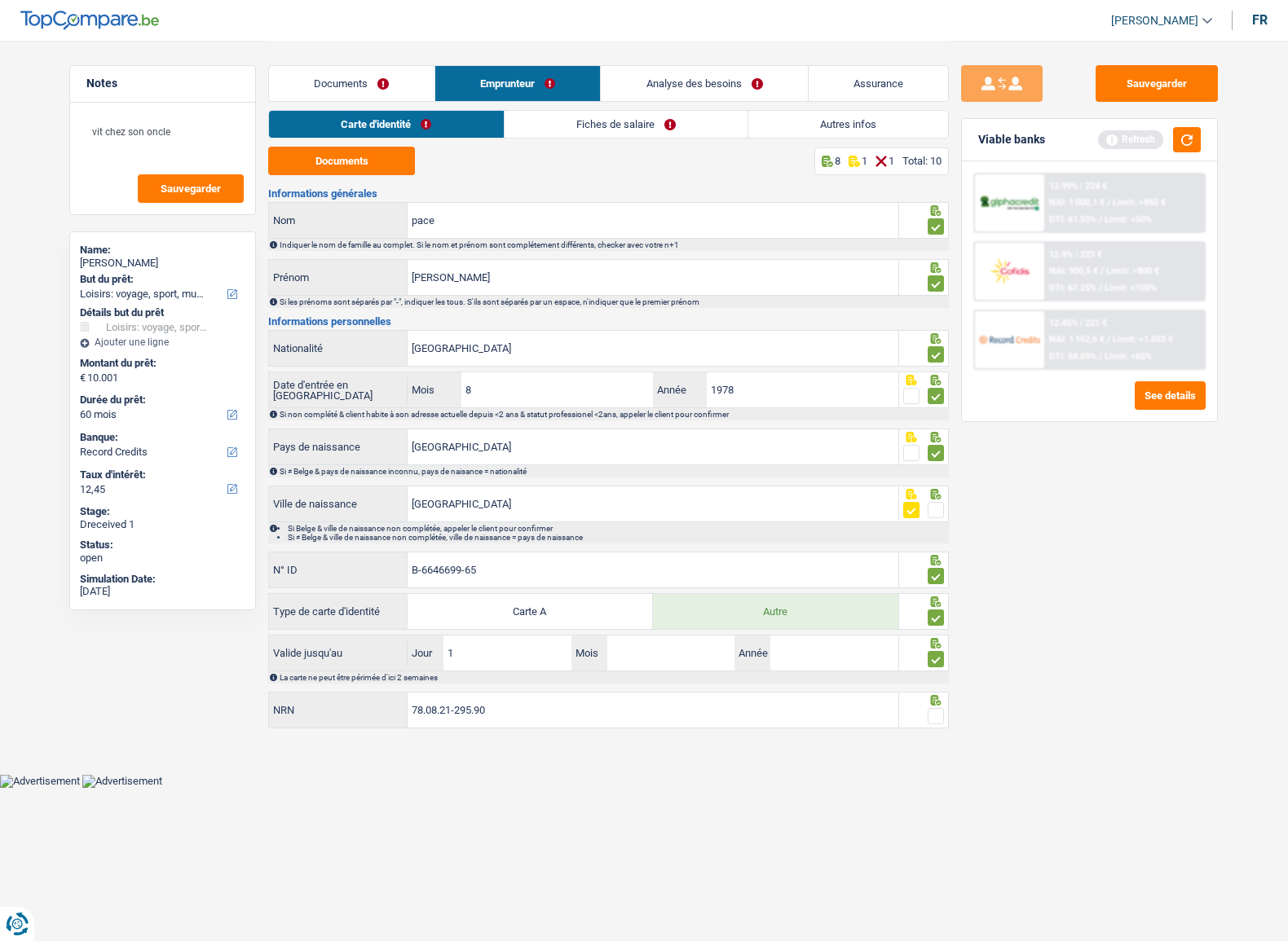
type input "12"
type input "06"
type input "2035"
click at [571, 130] on link "Fiches de salaire" at bounding box center [626, 123] width 243 height 27
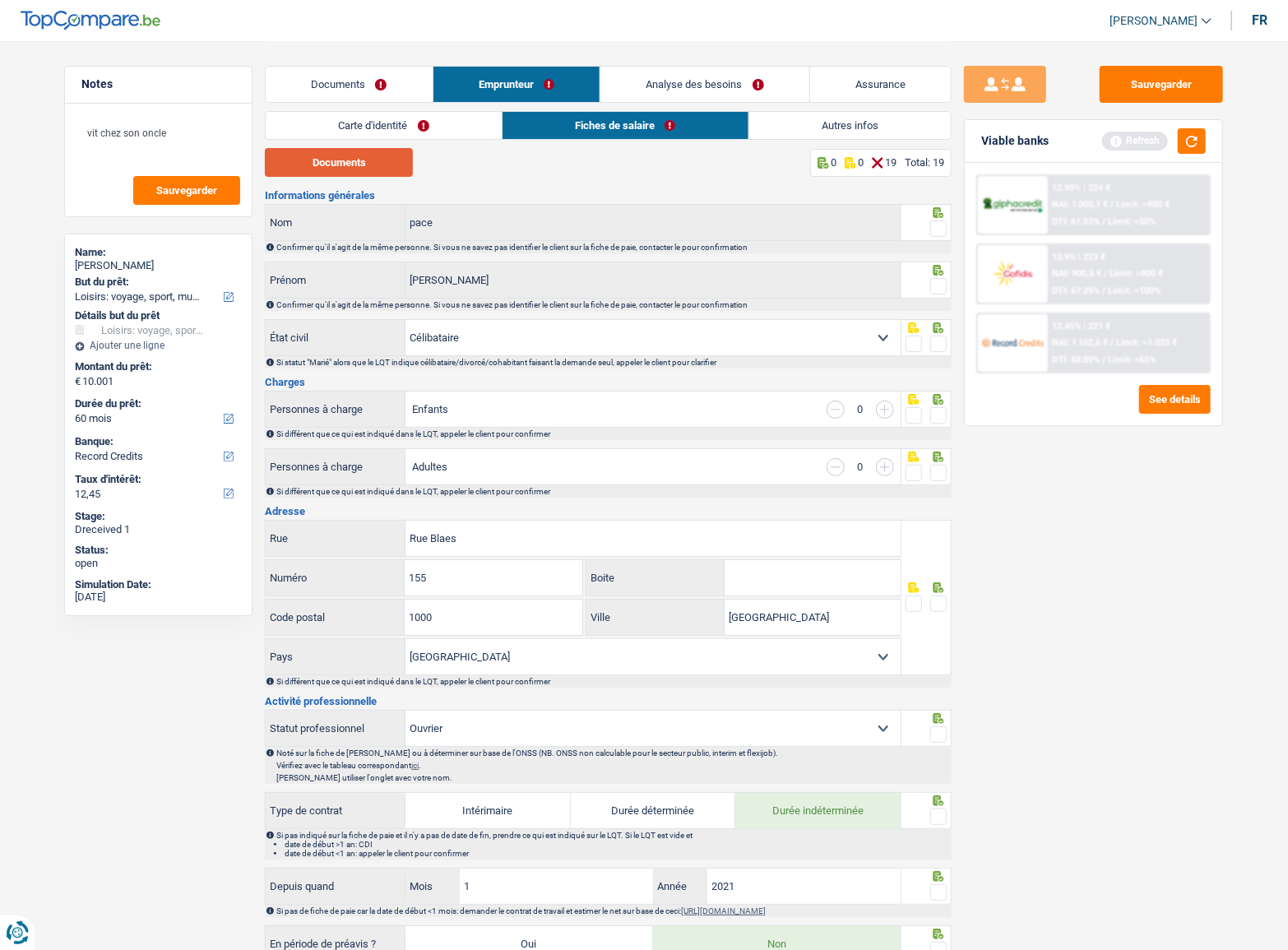
click at [354, 168] on button "Documents" at bounding box center [339, 162] width 148 height 28
drag, startPoint x: 935, startPoint y: 240, endPoint x: 939, endPoint y: 232, distance: 8.9
click at [935, 241] on div "Confirmer qu'il s'agit de la même personne. Si vous ne savez pas identifier le …" at bounding box center [608, 246] width 686 height 12
click at [940, 232] on span at bounding box center [938, 228] width 16 height 16
click at [0, 0] on input "radio" at bounding box center [0, 0] width 0 height 0
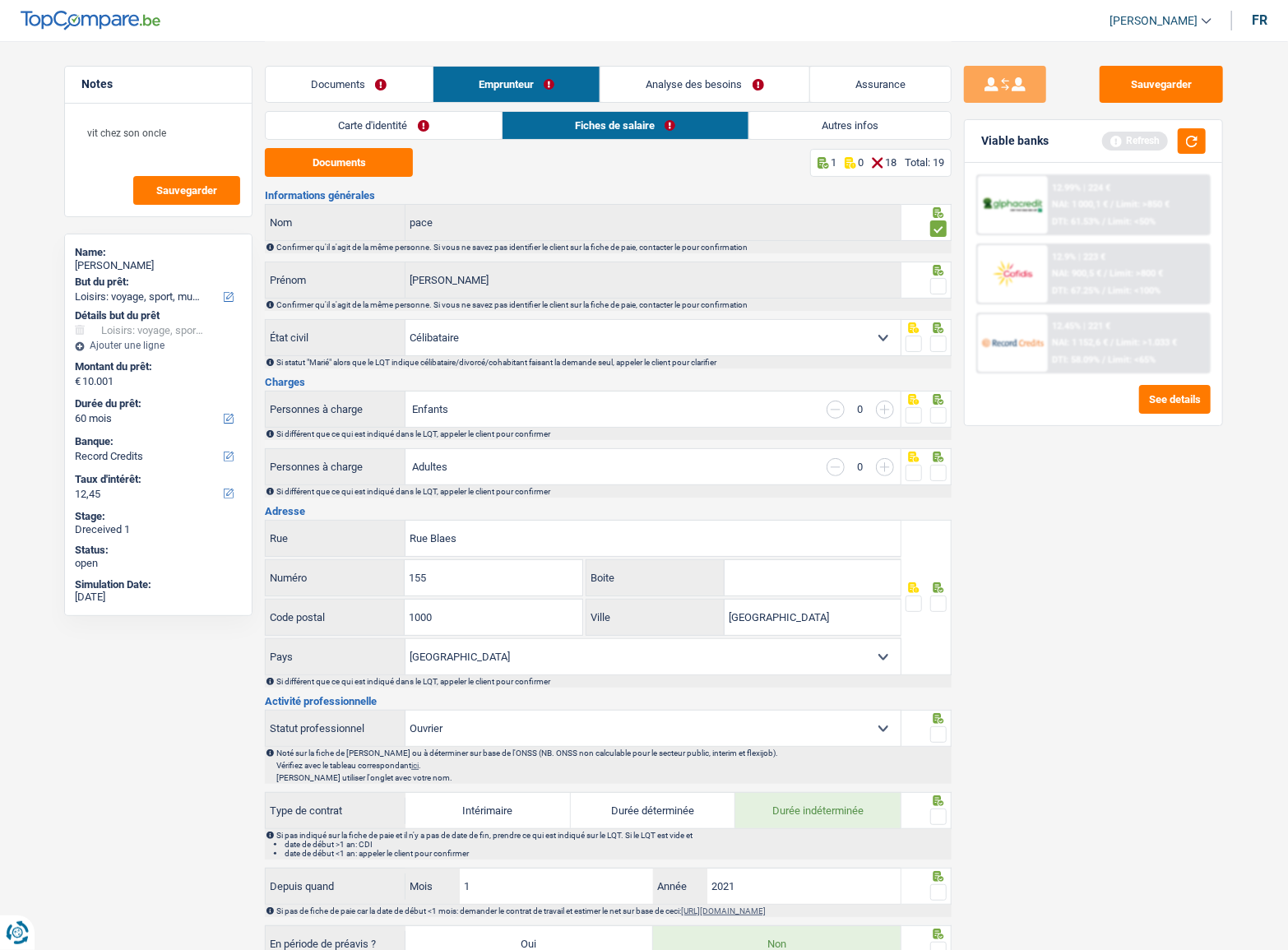
click at [948, 290] on div at bounding box center [927, 280] width 51 height 37
drag, startPoint x: 943, startPoint y: 291, endPoint x: 1182, endPoint y: 225, distance: 247.9
click at [942, 291] on span at bounding box center [938, 285] width 16 height 16
click at [0, 0] on input "radio" at bounding box center [0, 0] width 0 height 0
click at [938, 330] on icon at bounding box center [938, 328] width 16 height 10
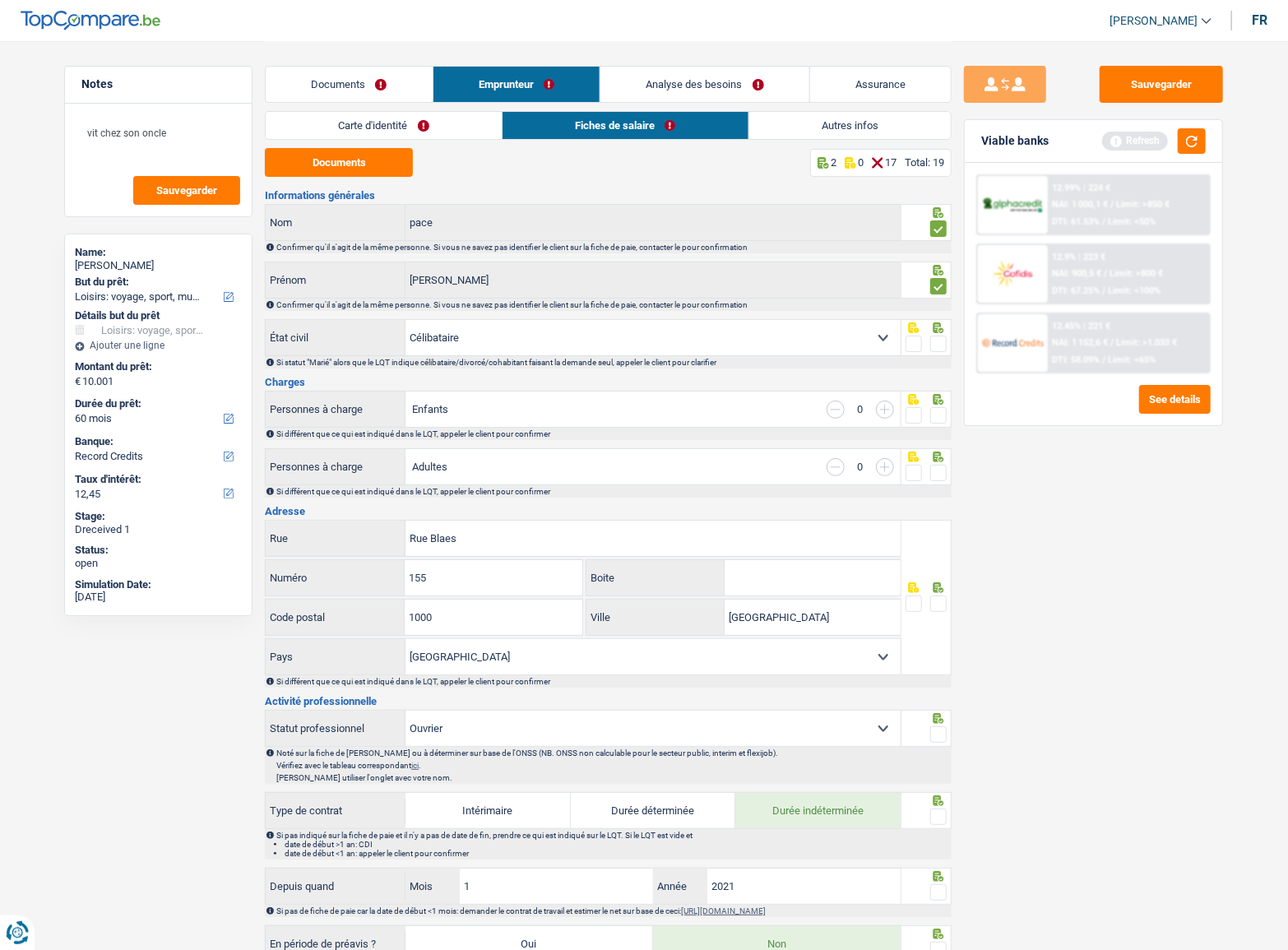
click at [940, 344] on span at bounding box center [938, 343] width 16 height 16
click at [0, 0] on input "radio" at bounding box center [0, 0] width 0 height 0
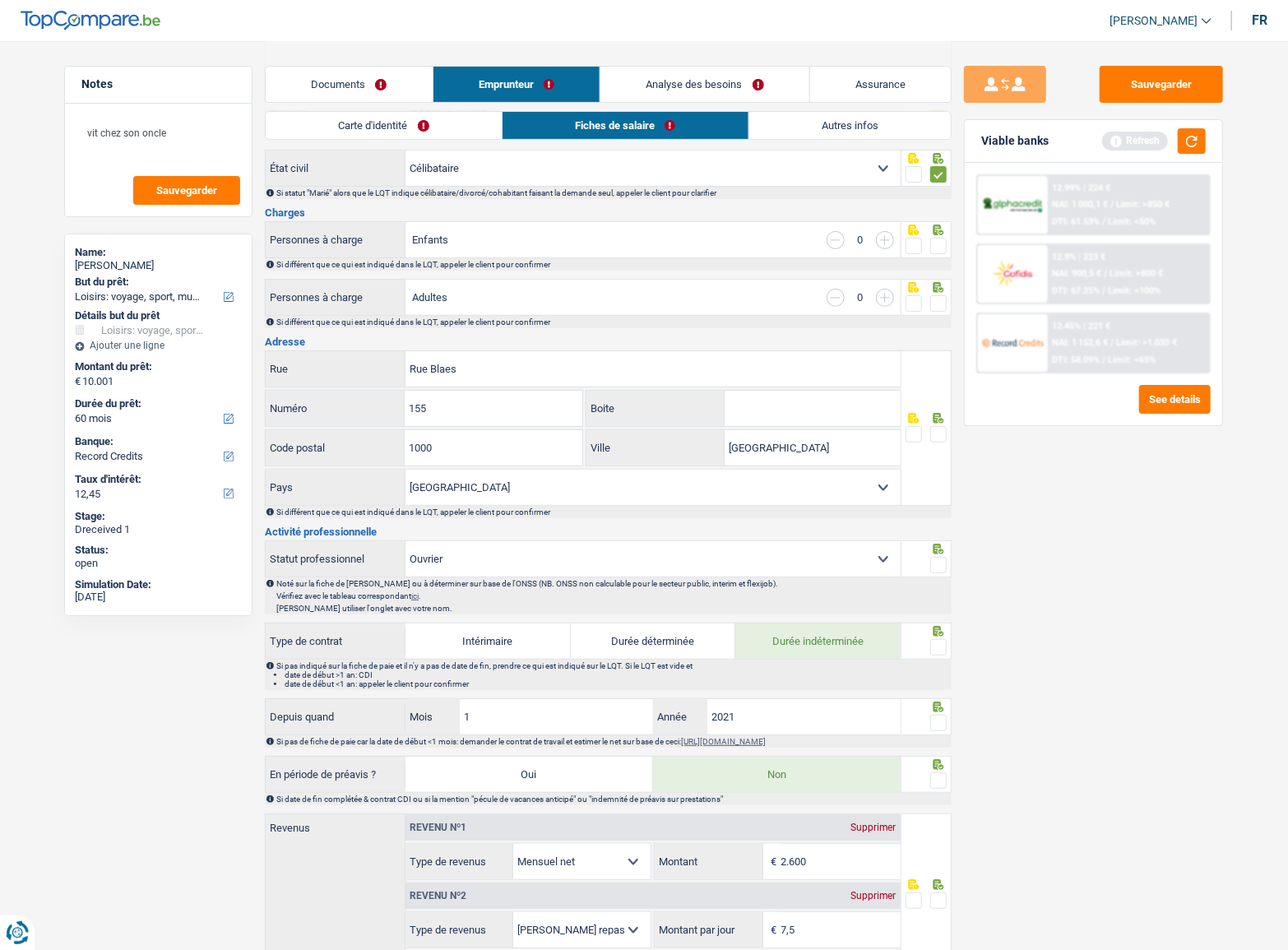
scroll to position [374, 0]
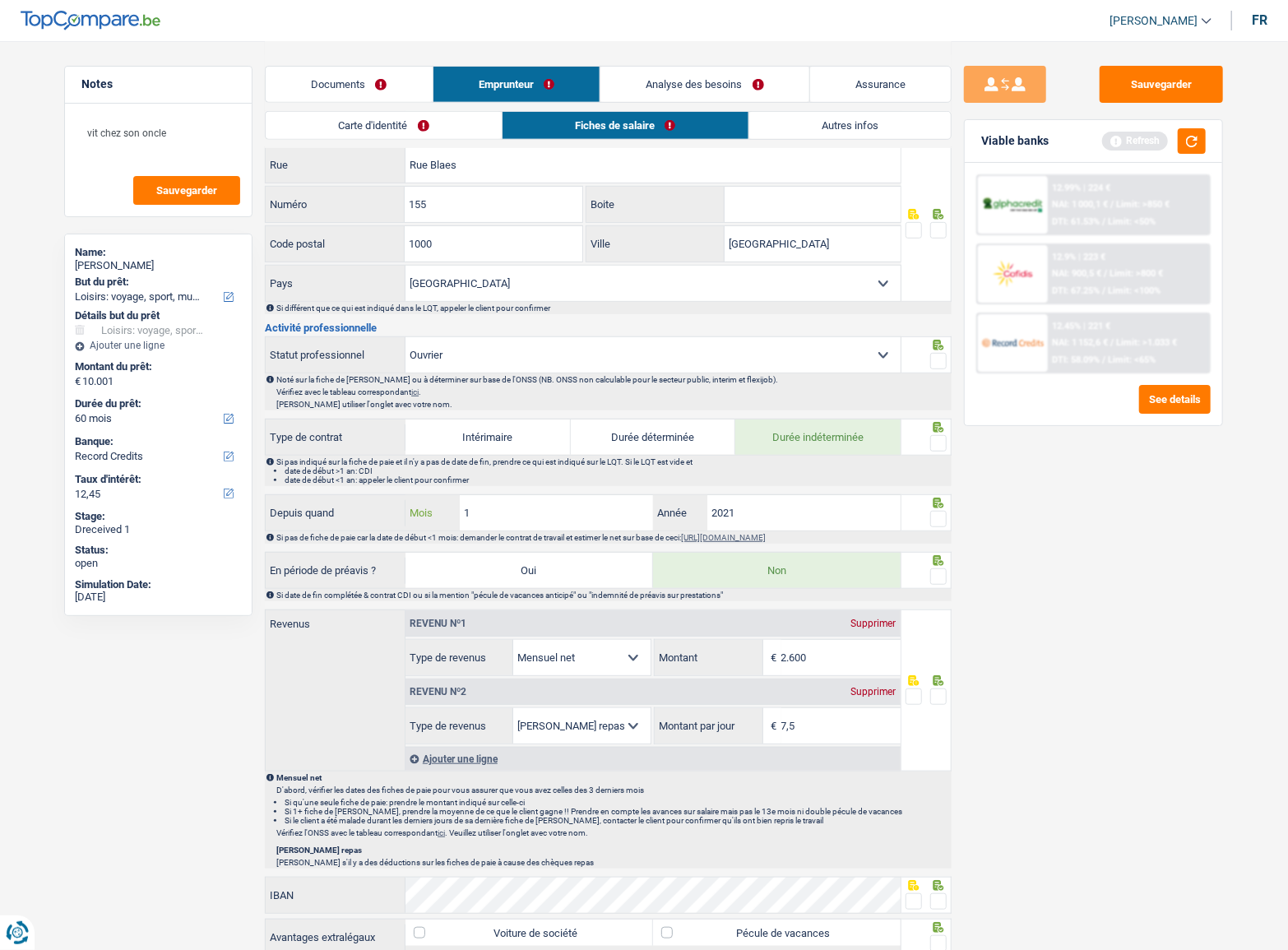
click at [348, 499] on div "Depuis quand 1 Mois / 2021 Année" at bounding box center [583, 512] width 636 height 35
type input "5"
drag, startPoint x: 808, startPoint y: 498, endPoint x: 550, endPoint y: 508, distance: 258.2
click at [550, 508] on div "5 Mois / 2021 Année" at bounding box center [653, 512] width 495 height 35
type input "2022"
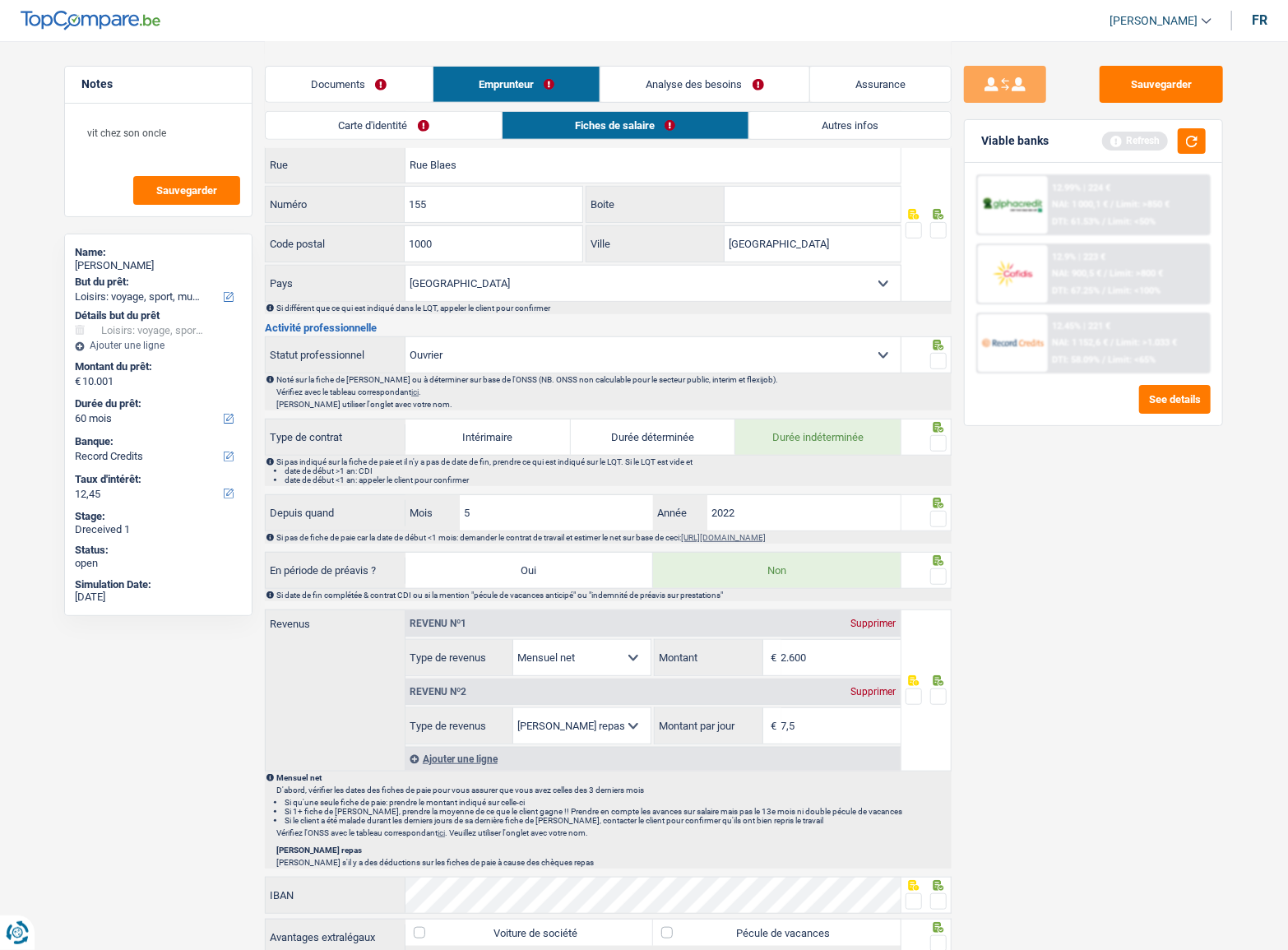
click at [929, 517] on fieldset at bounding box center [926, 519] width 42 height 21
click at [944, 520] on span at bounding box center [938, 518] width 16 height 16
click at [0, 0] on input "radio" at bounding box center [0, 0] width 0 height 0
click at [937, 361] on span at bounding box center [938, 361] width 16 height 16
click at [0, 0] on input "radio" at bounding box center [0, 0] width 0 height 0
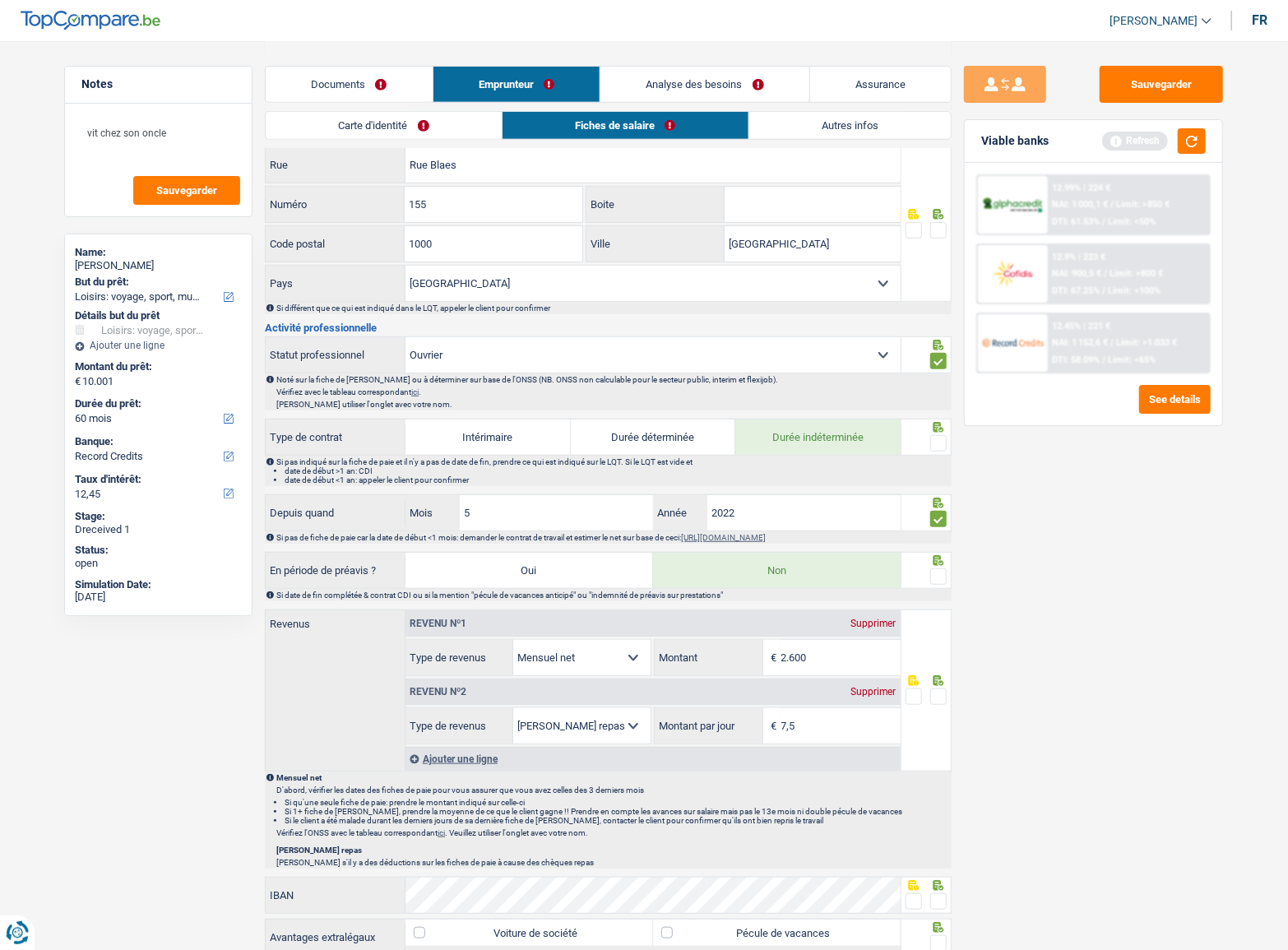
click at [933, 442] on span at bounding box center [938, 443] width 16 height 16
click at [0, 0] on input "radio" at bounding box center [0, 0] width 0 height 0
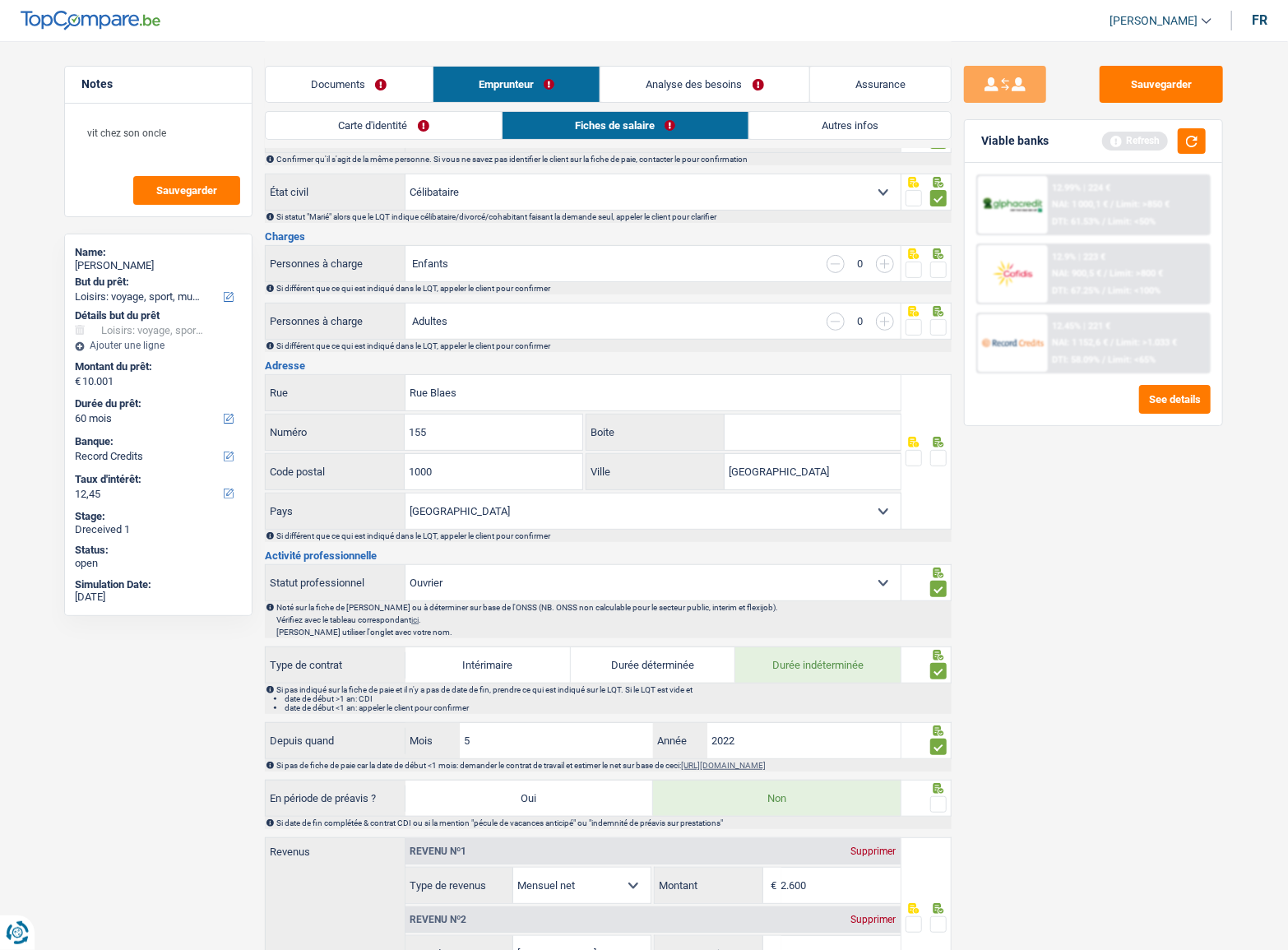
scroll to position [224, 0]
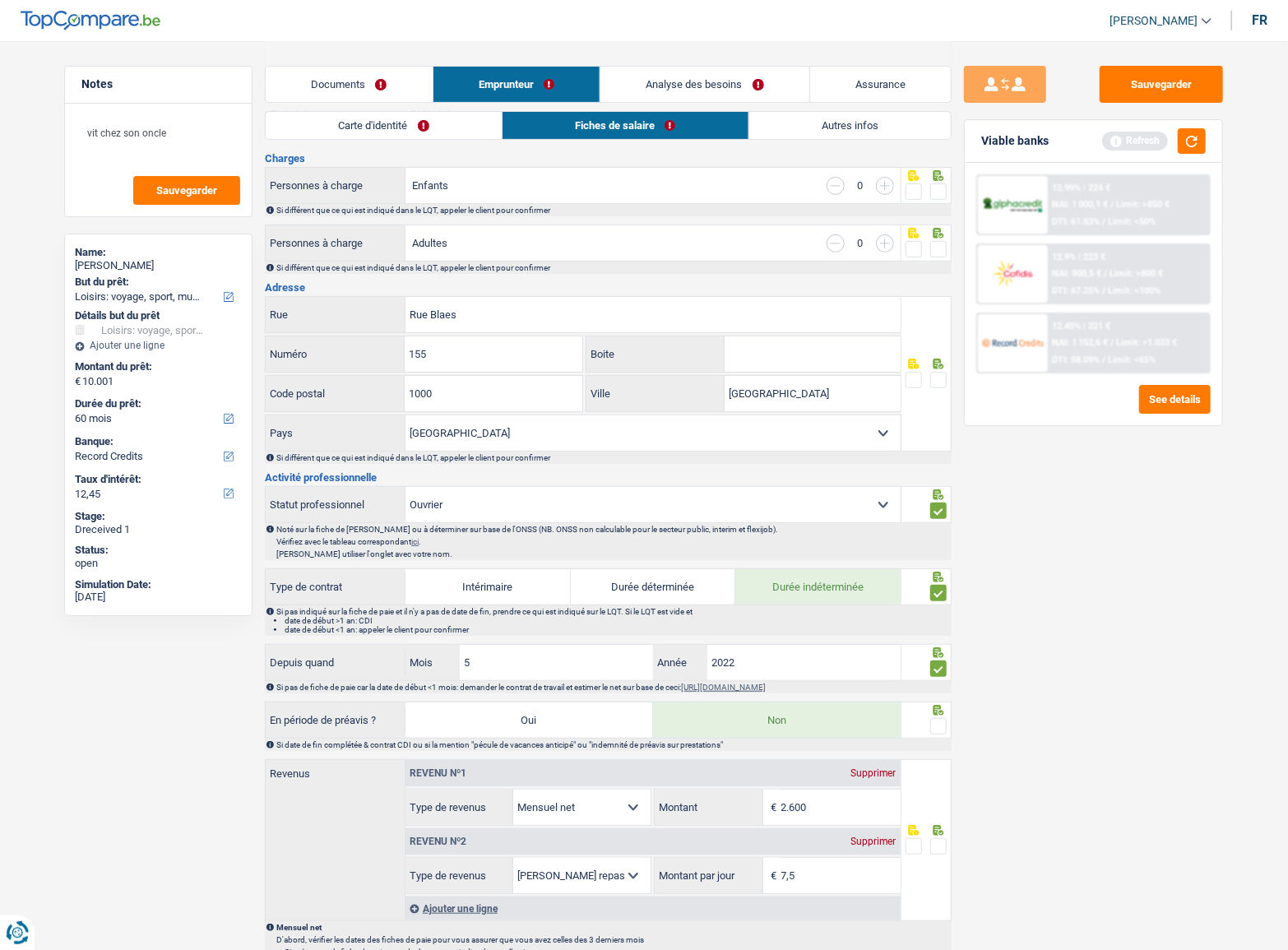
click at [941, 363] on icon at bounding box center [939, 364] width 10 height 10
click at [940, 372] on span at bounding box center [938, 380] width 16 height 16
click at [0, 0] on input "radio" at bounding box center [0, 0] width 0 height 0
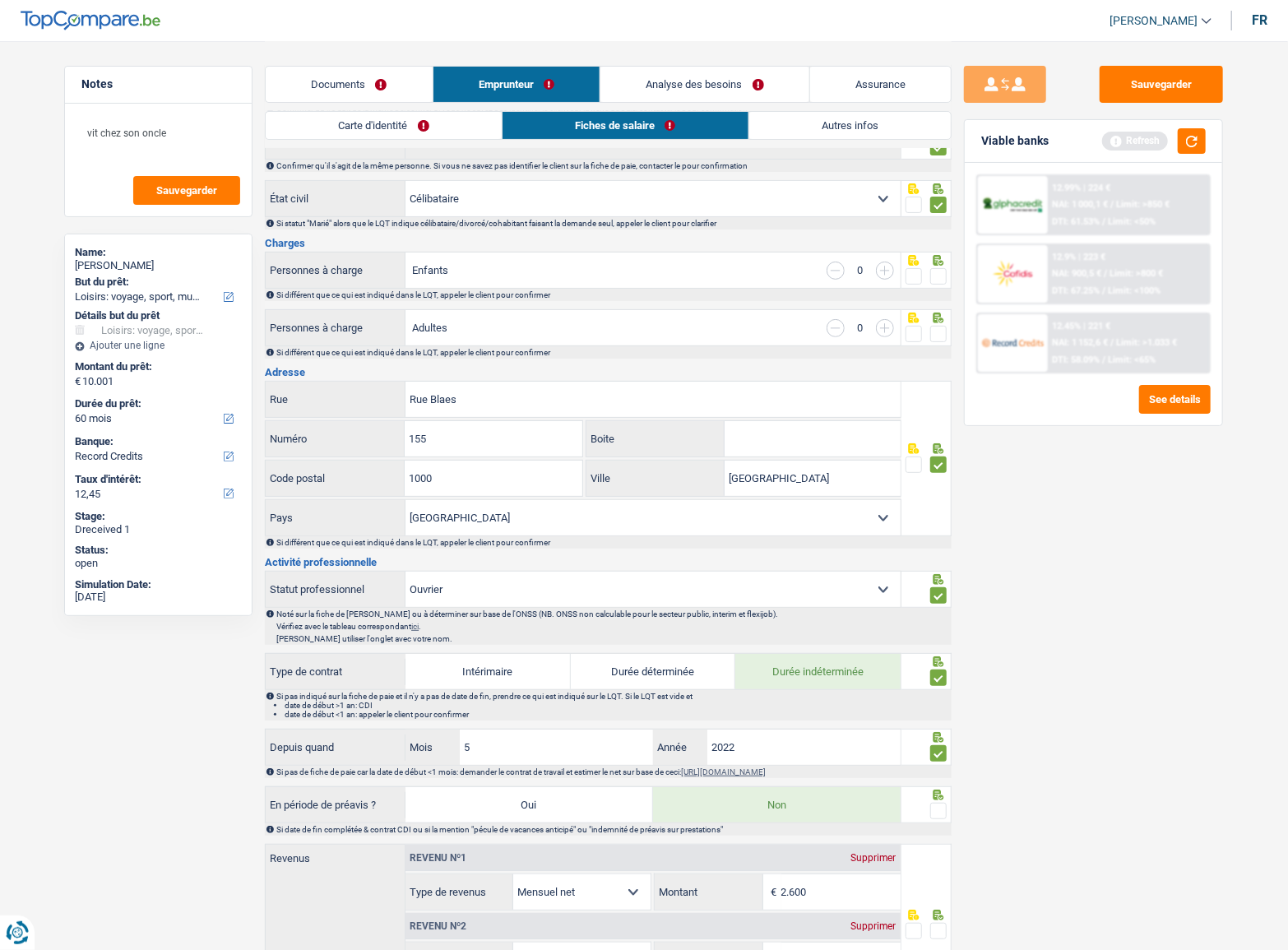
scroll to position [74, 0]
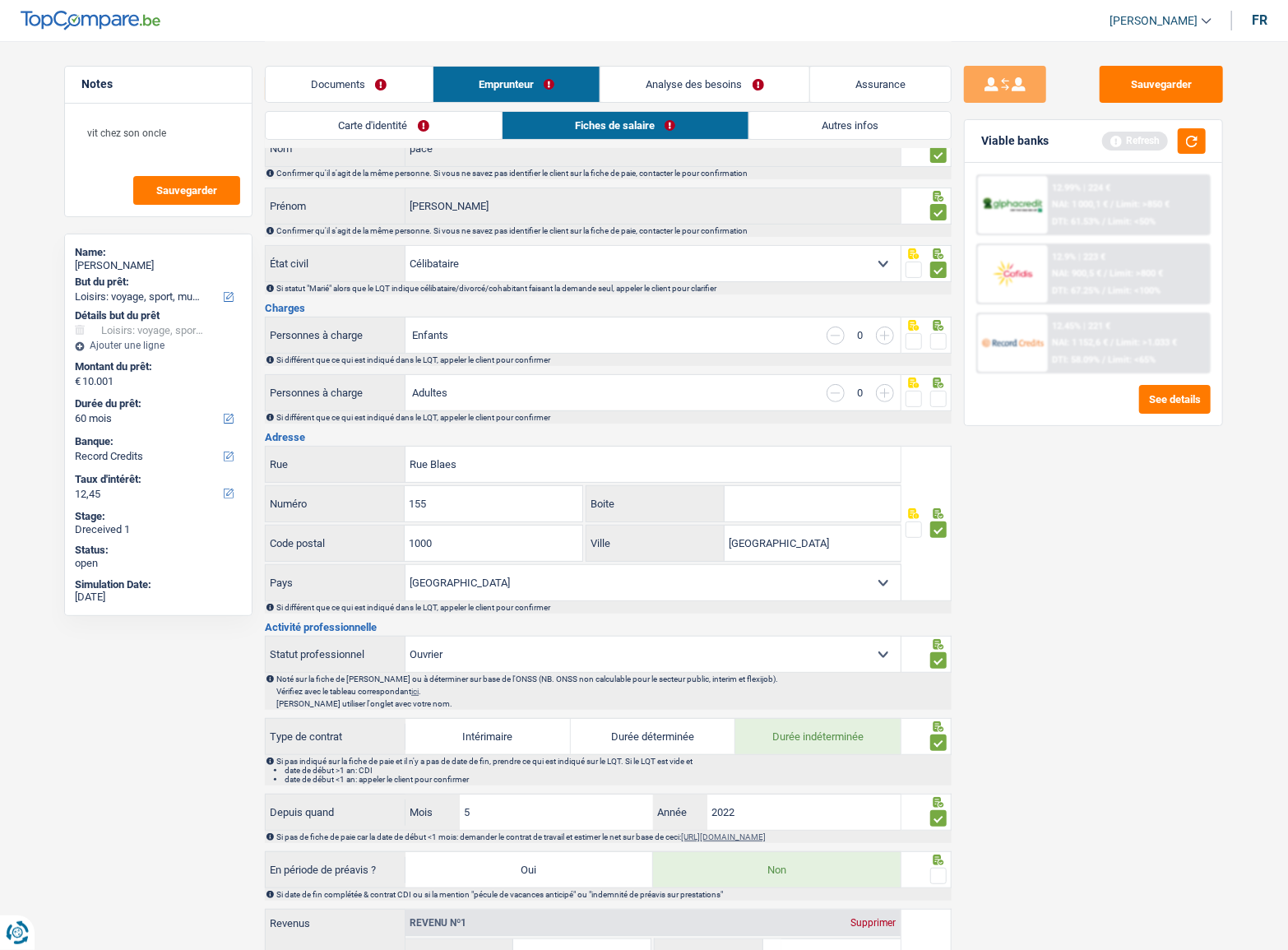
click at [942, 392] on span at bounding box center [938, 399] width 16 height 16
click at [0, 0] on input "radio" at bounding box center [0, 0] width 0 height 0
click at [938, 339] on span at bounding box center [938, 341] width 16 height 16
click at [0, 0] on input "radio" at bounding box center [0, 0] width 0 height 0
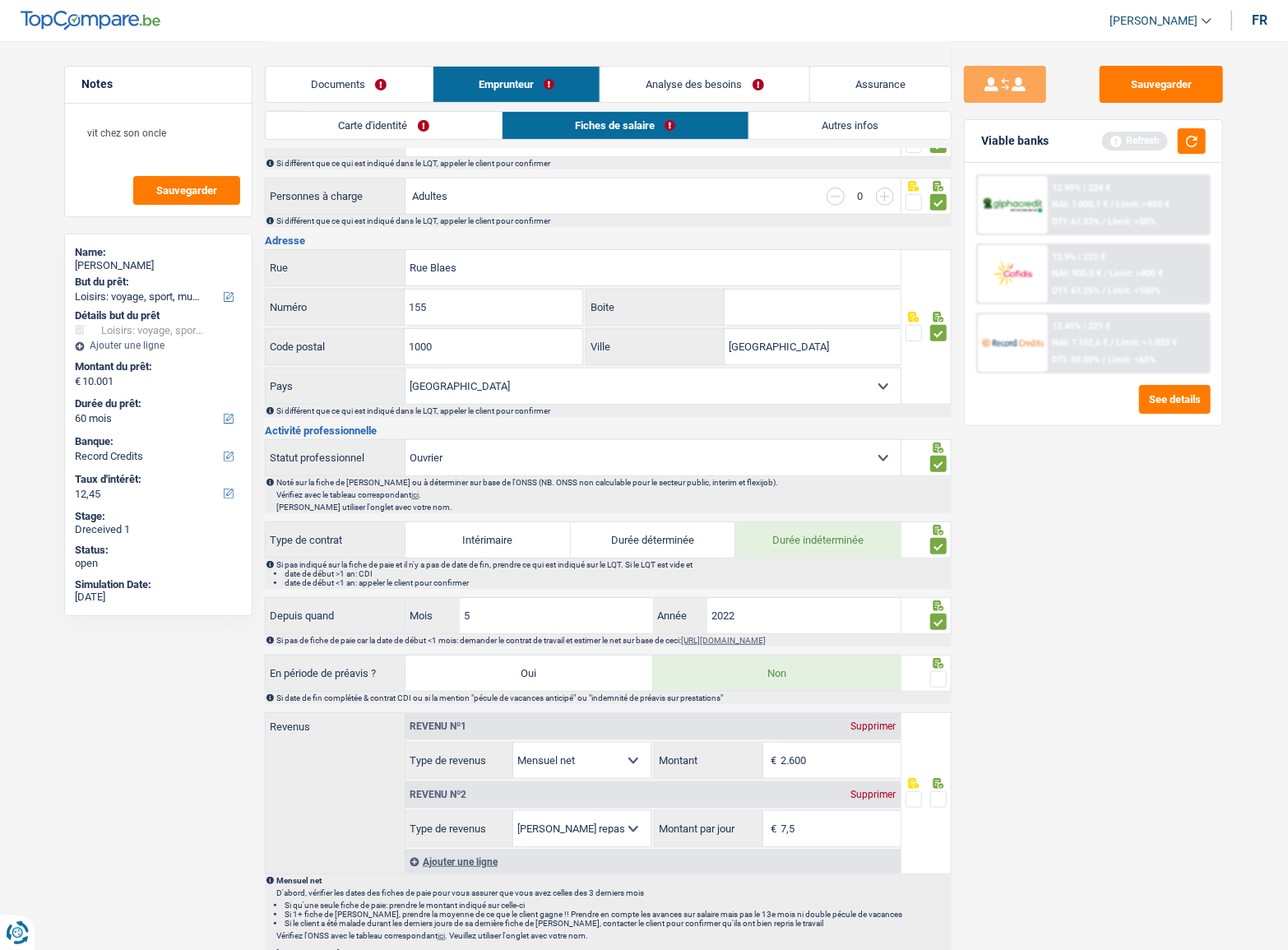
scroll to position [374, 0]
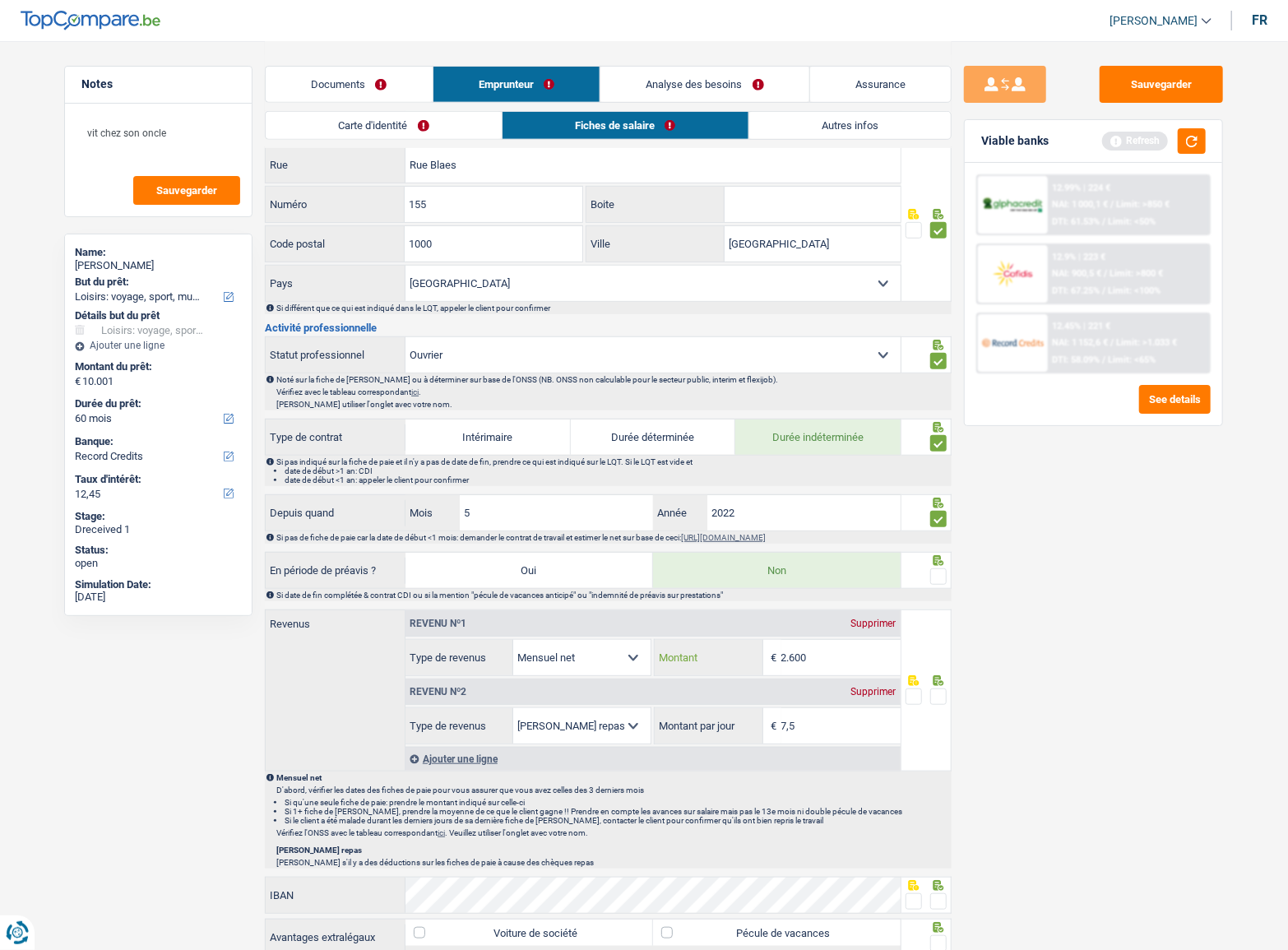
click at [842, 659] on input "2.600" at bounding box center [841, 657] width 119 height 35
drag, startPoint x: 841, startPoint y: 655, endPoint x: 642, endPoint y: 636, distance: 199.9
click at [646, 640] on div "Allocation d'handicap Allocations chômage Allocations familiales Chèques repas …" at bounding box center [653, 657] width 495 height 37
type input "2.318"
click at [1118, 608] on div "Sauvegarder Viable banks Refresh 12.99% | 224 € NAI: 1 000,1 € / Limit: >850 € …" at bounding box center [1093, 495] width 284 height 858
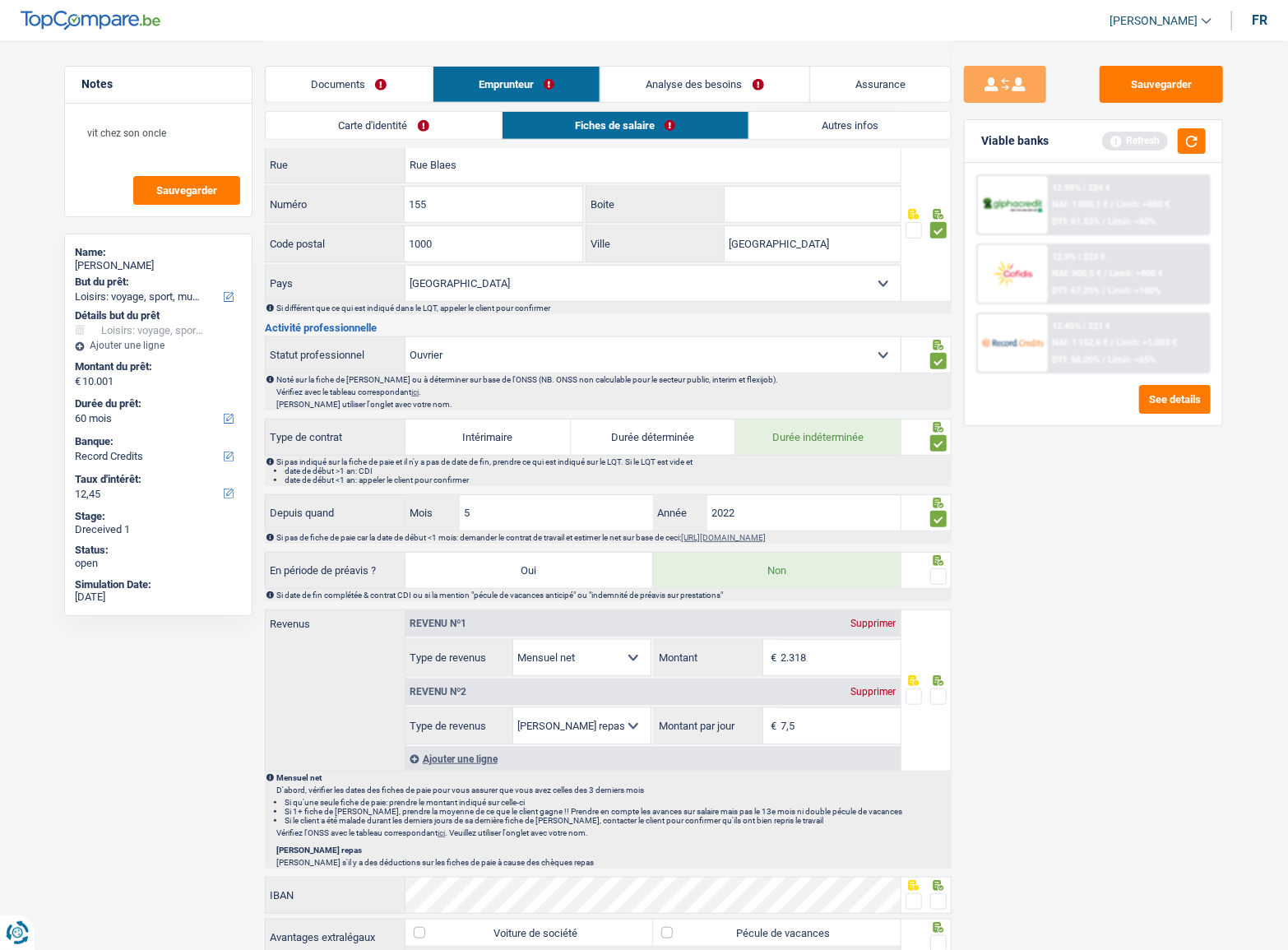
drag, startPoint x: 886, startPoint y: 683, endPoint x: 955, endPoint y: 738, distance: 88.2
click at [955, 738] on div "Notes vit chez son oncle Sauvegarder Name: Claudio pace But du prêt: Confort ma…" at bounding box center [644, 560] width 1185 height 1786
click at [754, 724] on label "Montant par jour" at bounding box center [708, 725] width 108 height 35
click at [782, 724] on input "7,5" at bounding box center [841, 725] width 119 height 35
click at [815, 723] on input "7,5" at bounding box center [841, 725] width 119 height 35
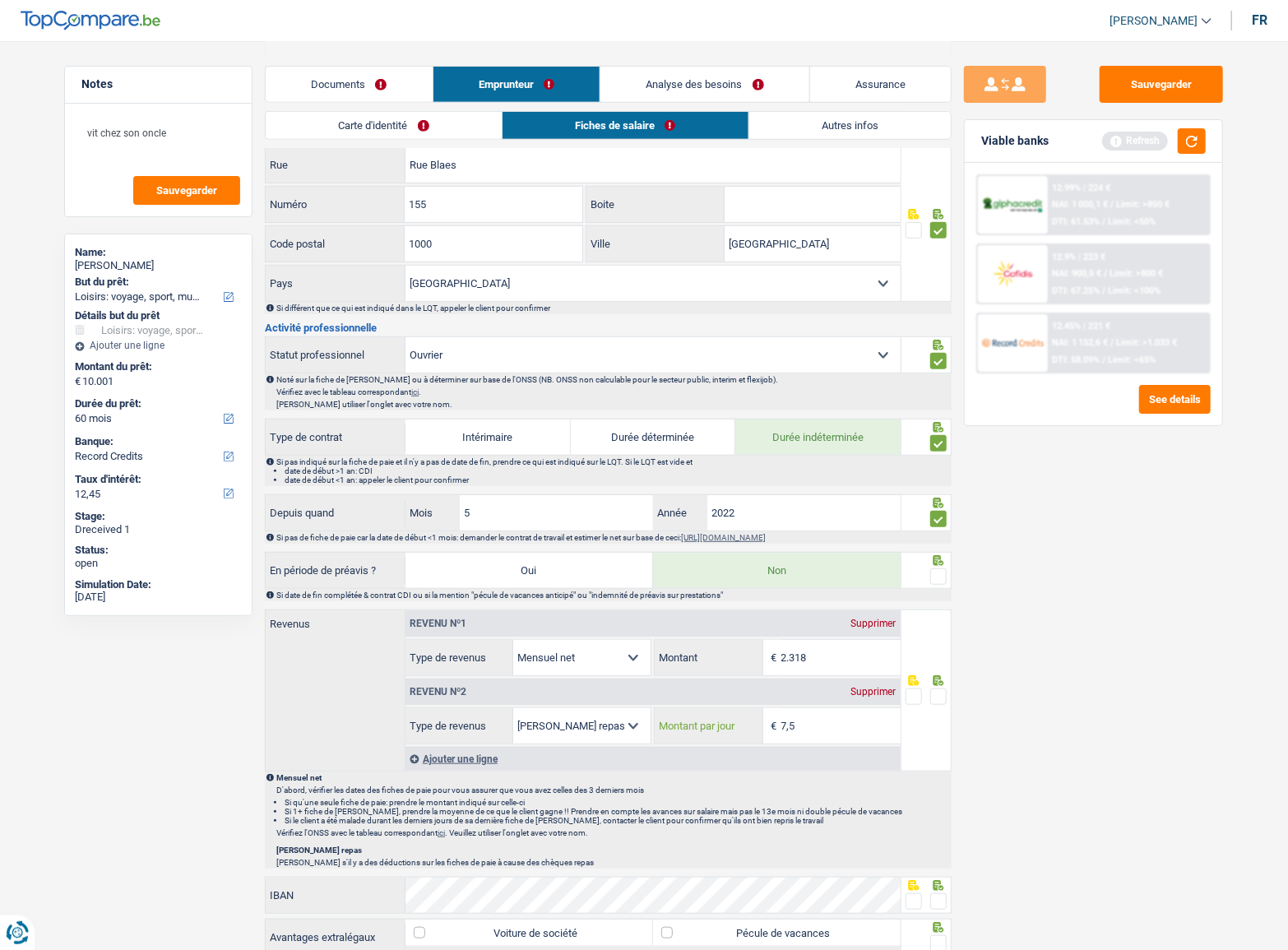
click at [815, 723] on input "7,5" at bounding box center [841, 725] width 119 height 35
type input "4,0"
click at [940, 700] on span at bounding box center [938, 696] width 16 height 16
click at [0, 0] on input "radio" at bounding box center [0, 0] width 0 height 0
click at [951, 576] on div at bounding box center [927, 570] width 51 height 37
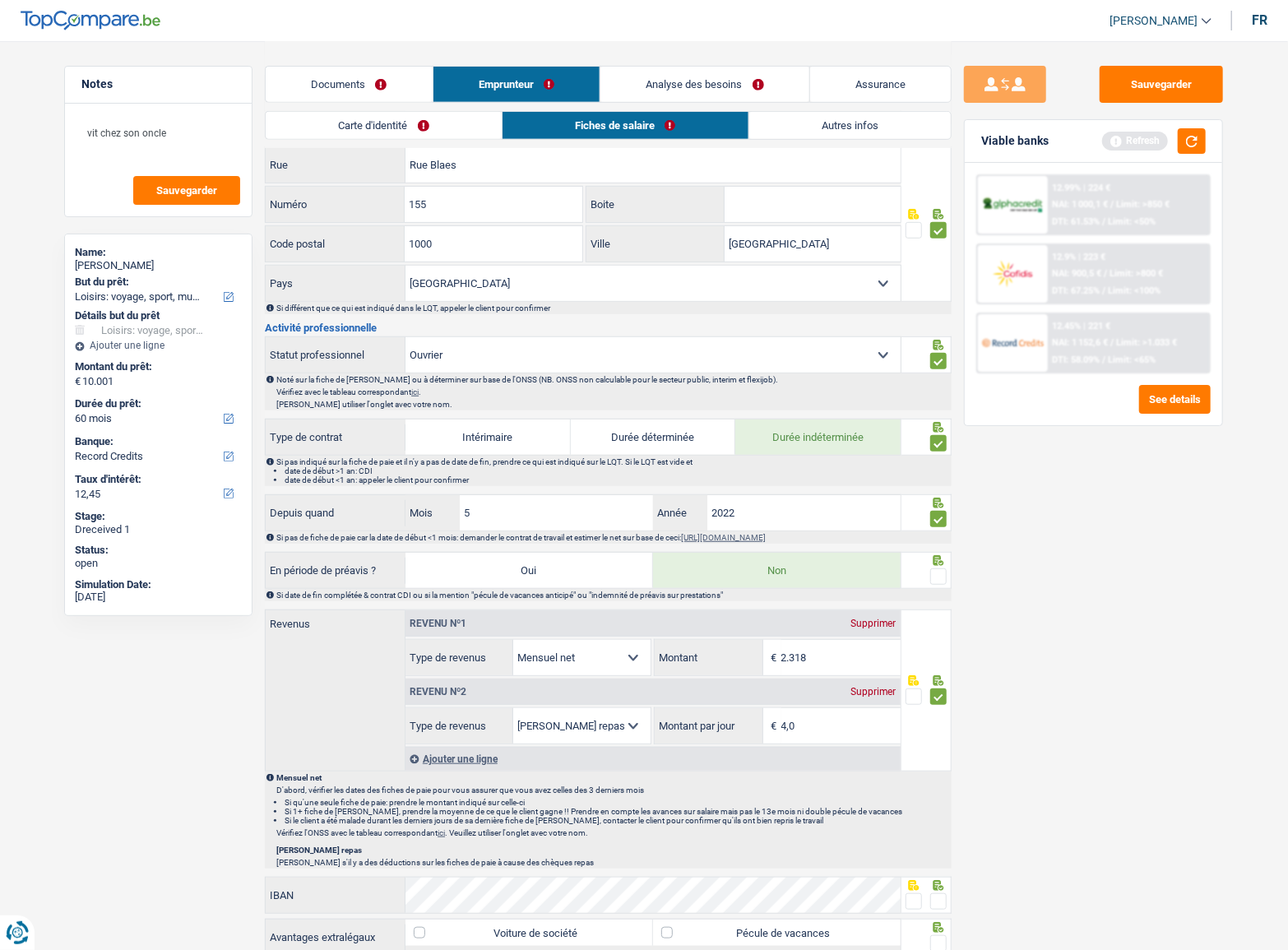
click at [942, 569] on div at bounding box center [927, 570] width 51 height 37
click at [941, 568] on span at bounding box center [938, 576] width 16 height 16
click at [0, 0] on input "radio" at bounding box center [0, 0] width 0 height 0
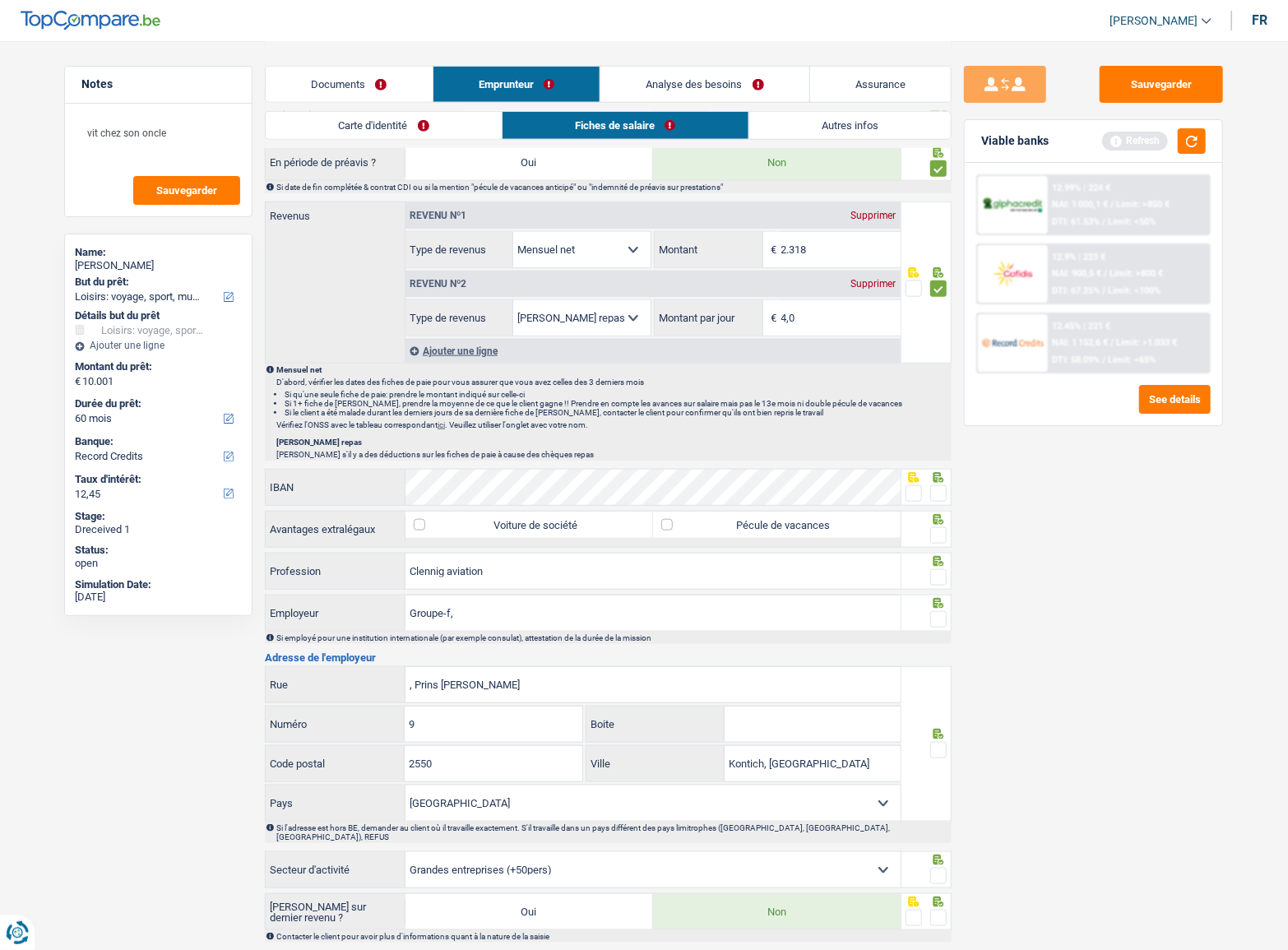
scroll to position [917, 0]
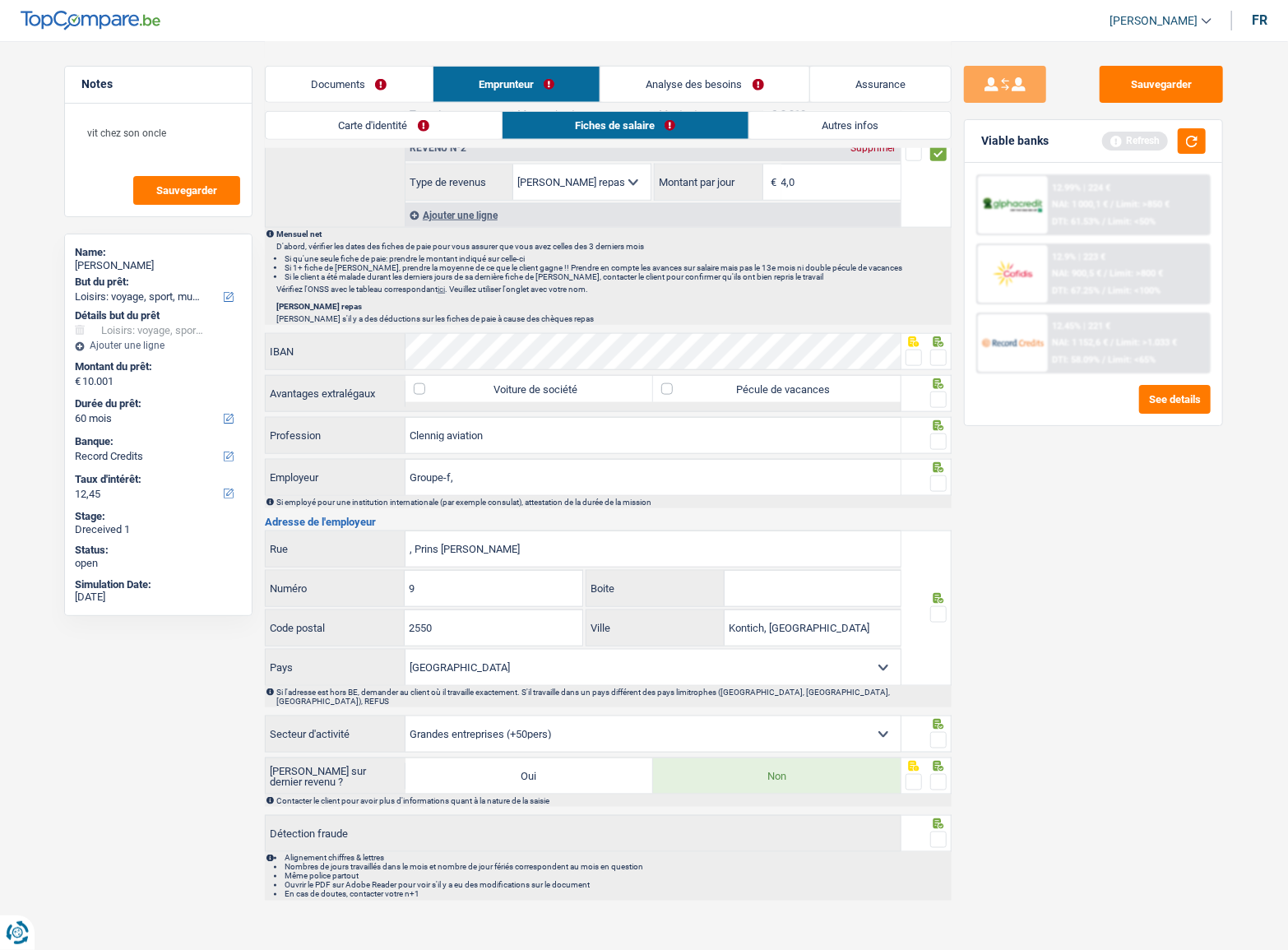
click at [906, 349] on span at bounding box center [913, 357] width 16 height 16
click at [0, 0] on input "radio" at bounding box center [0, 0] width 0 height 0
click at [551, 357] on div "IBAN Vous devez fournir une réponse plus longue" at bounding box center [583, 351] width 636 height 35
drag, startPoint x: 466, startPoint y: 477, endPoint x: 222, endPoint y: 483, distance: 244.1
click at [222, 483] on div "Notes vit chez son oncle Sauvegarder Name: Claudio pace But du prêt: Confort ma…" at bounding box center [644, 16] width 1185 height 1786
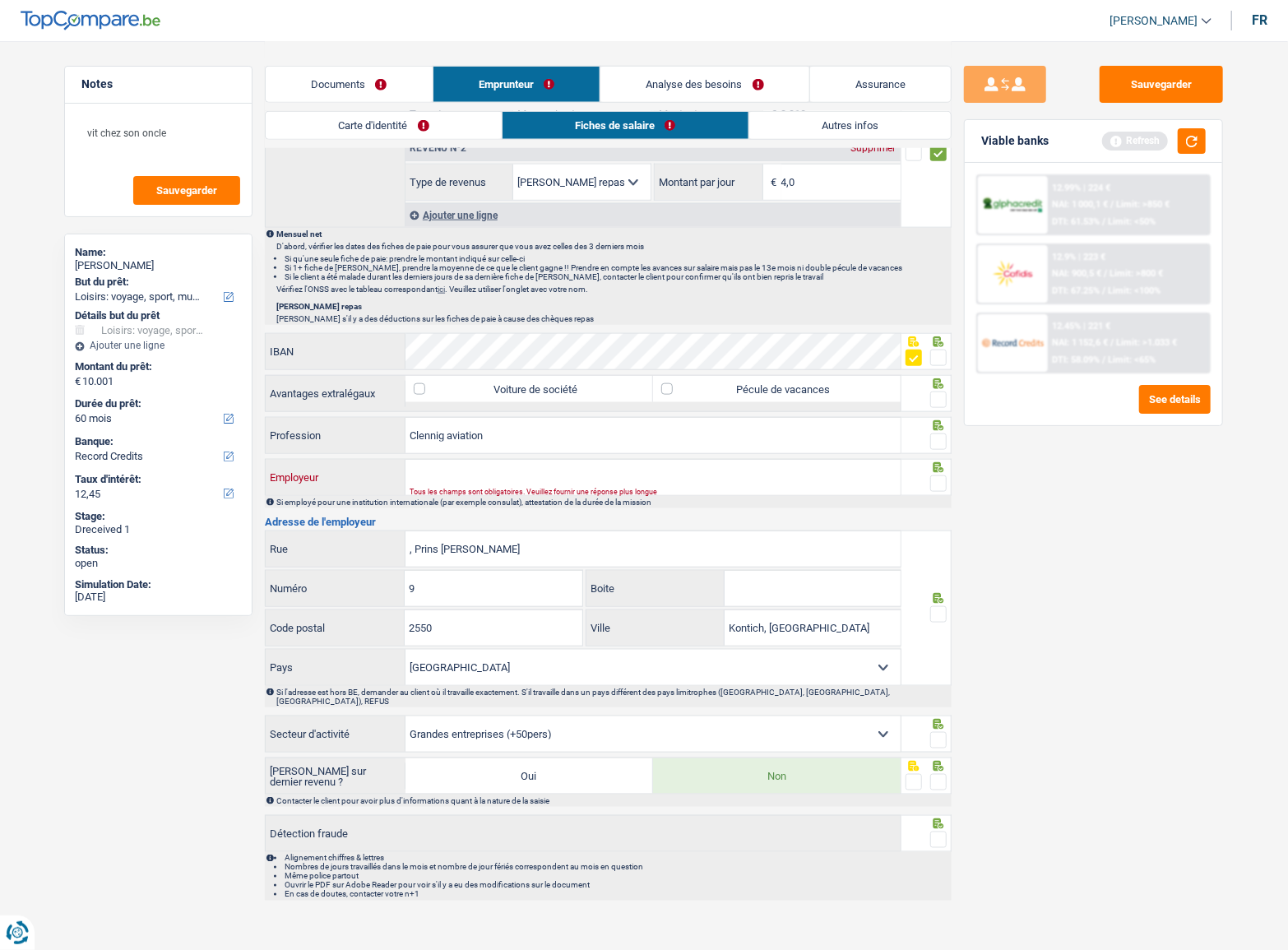
click at [418, 476] on input "Employeur" at bounding box center [653, 477] width 495 height 35
click at [411, 473] on input "Froupe F" at bounding box center [653, 477] width 495 height 35
drag, startPoint x: 414, startPoint y: 478, endPoint x: 381, endPoint y: 481, distance: 33.1
click at [381, 481] on div "Froupe F Employeur" at bounding box center [583, 477] width 636 height 35
type input "Groupe F"
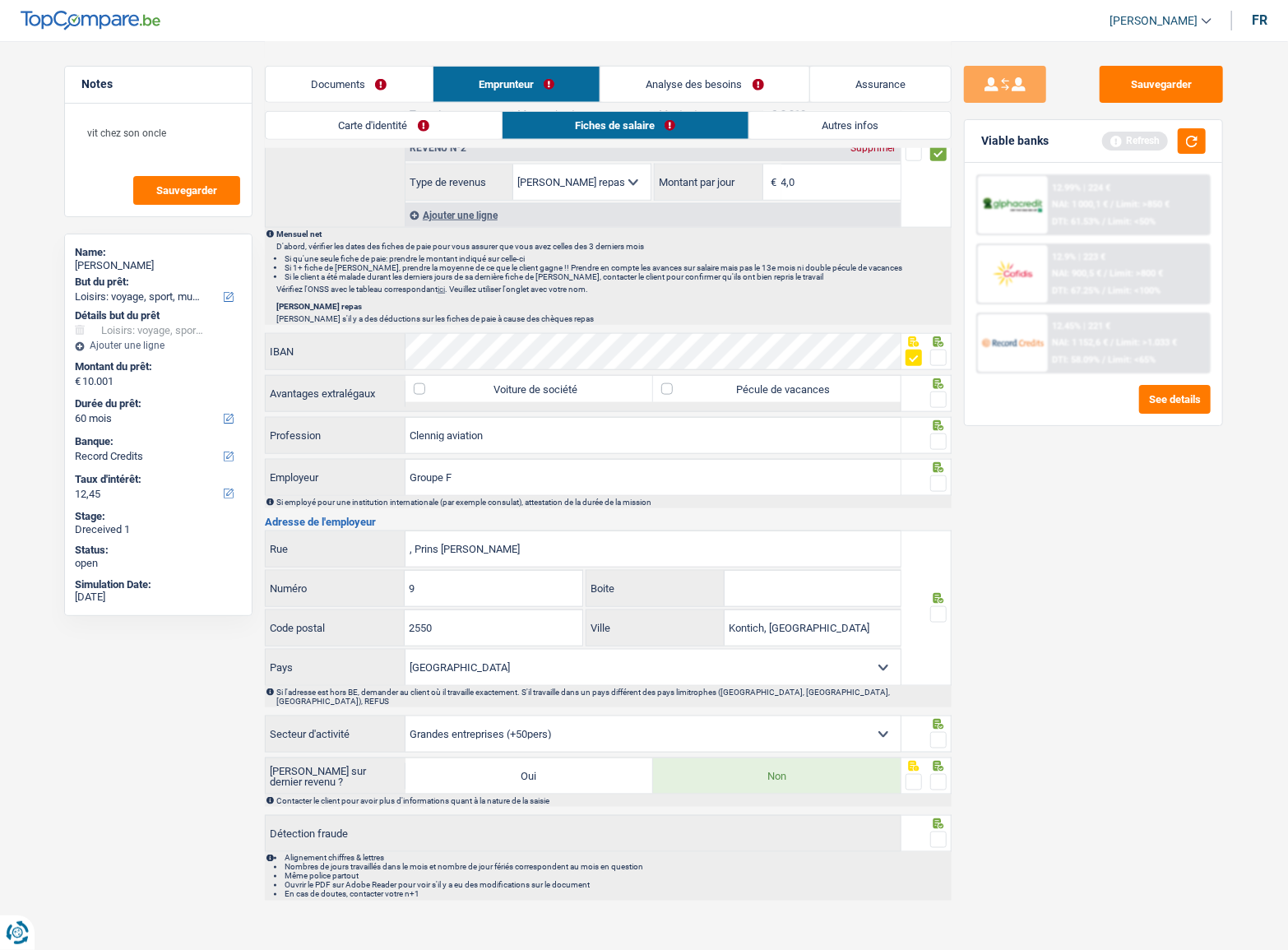
click at [1165, 544] on div "Sauvegarder Viable banks Refresh 12.99% | 224 € NAI: 1 000,1 € / Limit: >850 € …" at bounding box center [1093, 495] width 284 height 858
click at [938, 476] on span at bounding box center [938, 483] width 16 height 16
click at [0, 0] on input "radio" at bounding box center [0, 0] width 0 height 0
click at [932, 440] on span at bounding box center [938, 441] width 16 height 16
click at [0, 0] on input "radio" at bounding box center [0, 0] width 0 height 0
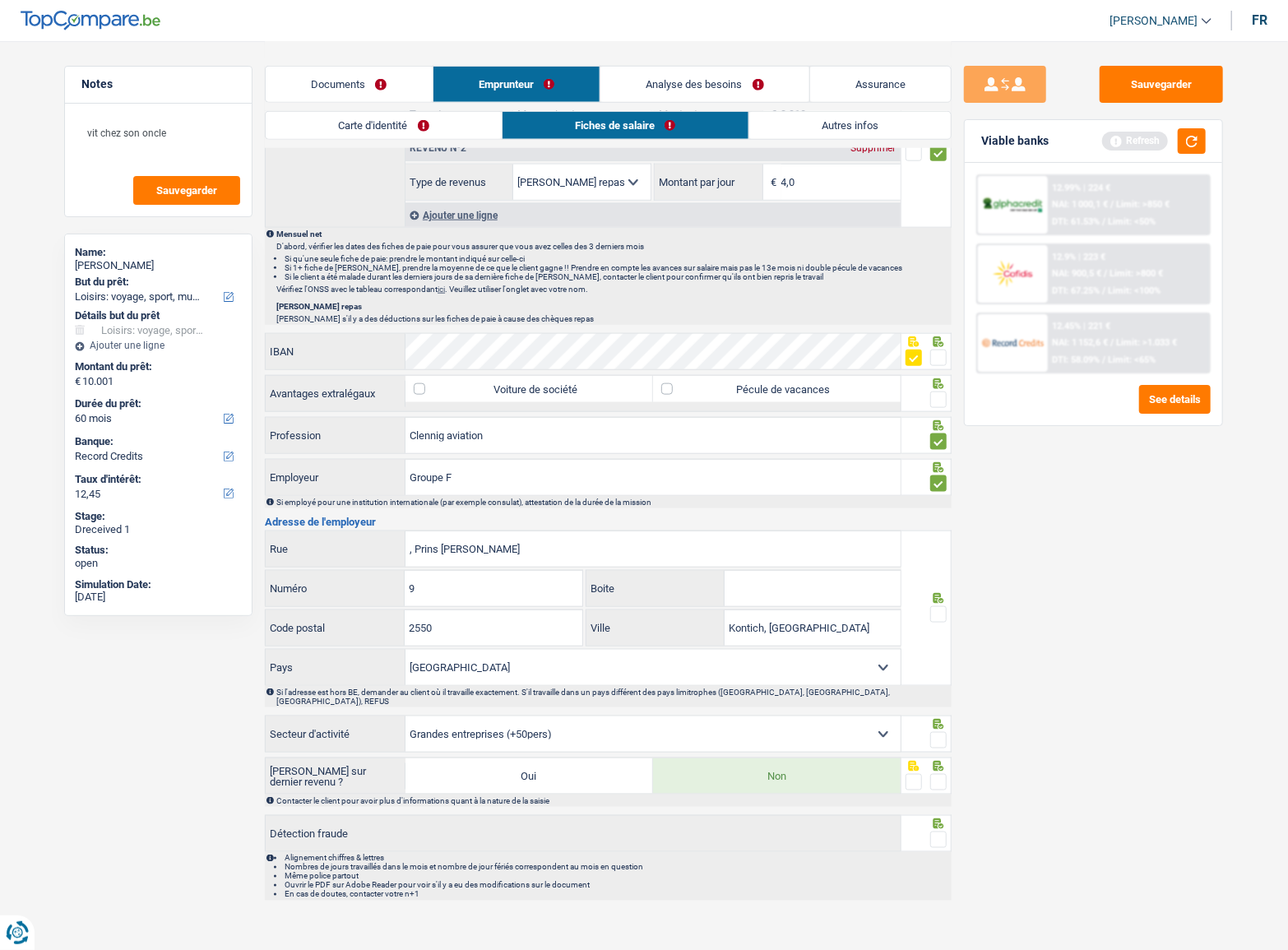
click at [939, 356] on span at bounding box center [938, 357] width 16 height 16
click at [0, 0] on input "radio" at bounding box center [0, 0] width 0 height 0
click at [933, 394] on span at bounding box center [938, 399] width 16 height 16
click at [0, 0] on input "radio" at bounding box center [0, 0] width 0 height 0
click at [430, 429] on input "Clennig aviation" at bounding box center [653, 435] width 495 height 35
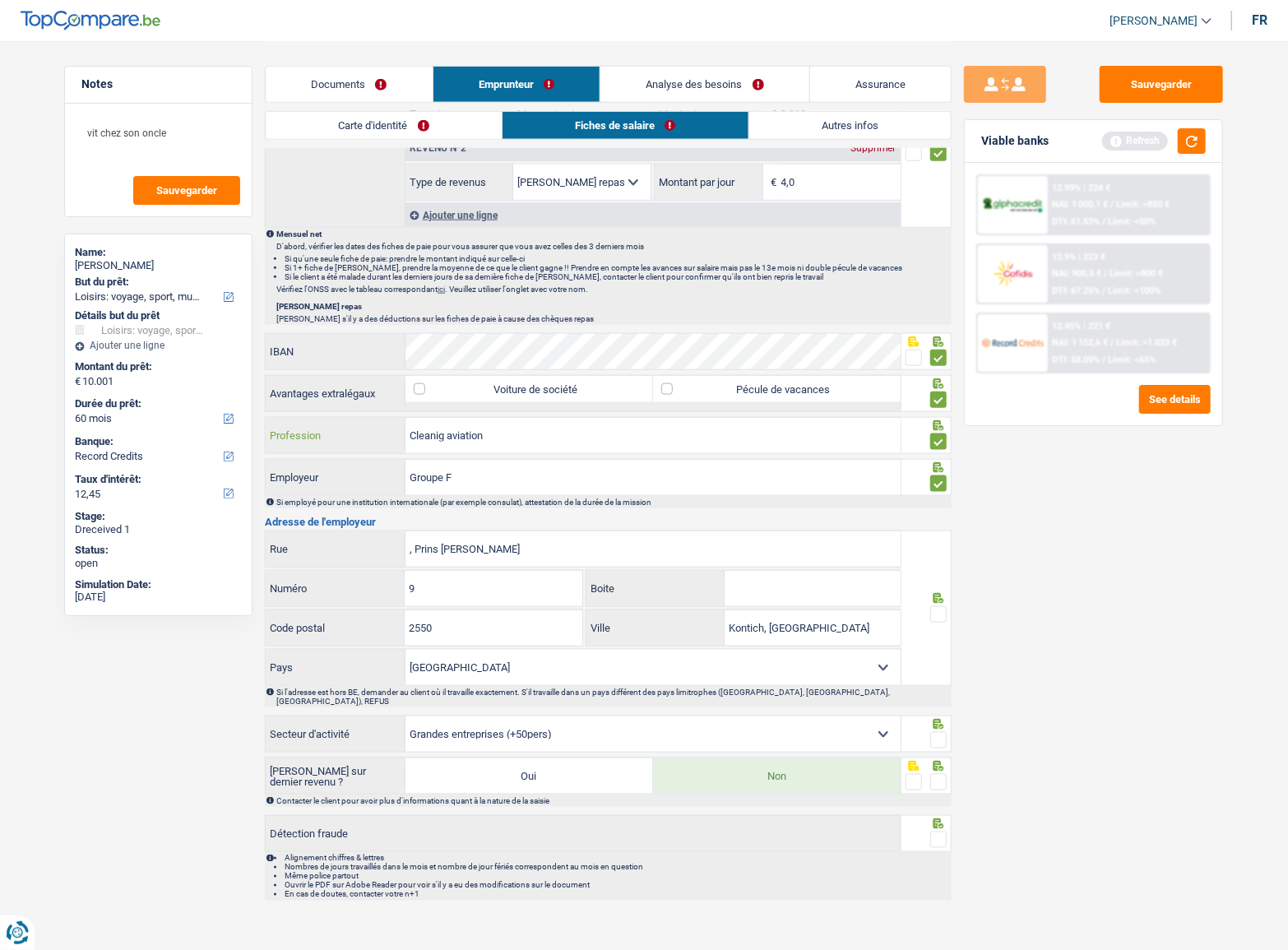
click at [510, 439] on input "Cleanig aviation" at bounding box center [653, 435] width 495 height 35
drag, startPoint x: 495, startPoint y: 418, endPoint x: 261, endPoint y: 414, distance: 234.0
click at [261, 414] on div "Notes vit chez son oncle Sauvegarder Name: Claudio pace But du prêt: Confort ma…" at bounding box center [644, 16] width 1185 height 1786
type input "e"
click at [486, 432] on input "nettoyage de wqagon" at bounding box center [653, 435] width 495 height 35
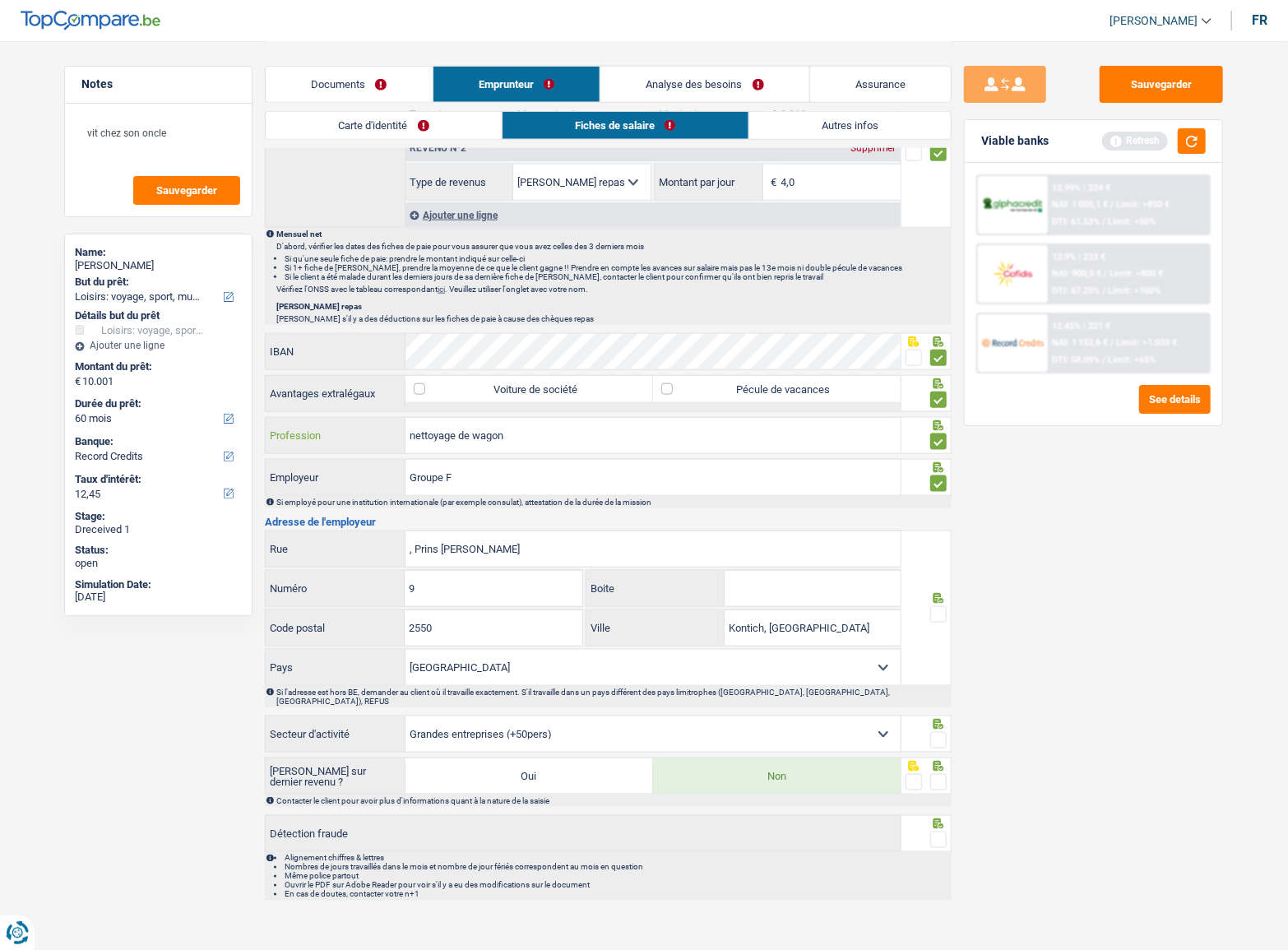
type input "nettoyage de wagon"
click at [304, 463] on div "Groupe F Employeur" at bounding box center [583, 477] width 636 height 35
drag, startPoint x: 535, startPoint y: 551, endPoint x: 392, endPoint y: 547, distance: 143.1
click at [352, 548] on div ", Prins Boudewijnlaan Rue" at bounding box center [583, 549] width 636 height 35
paste input "Prins Boudewijnlaan 9/unit 11, 2550 Kontich Phone: 0800 96 096 Hours: Open ⋅ Cl…"
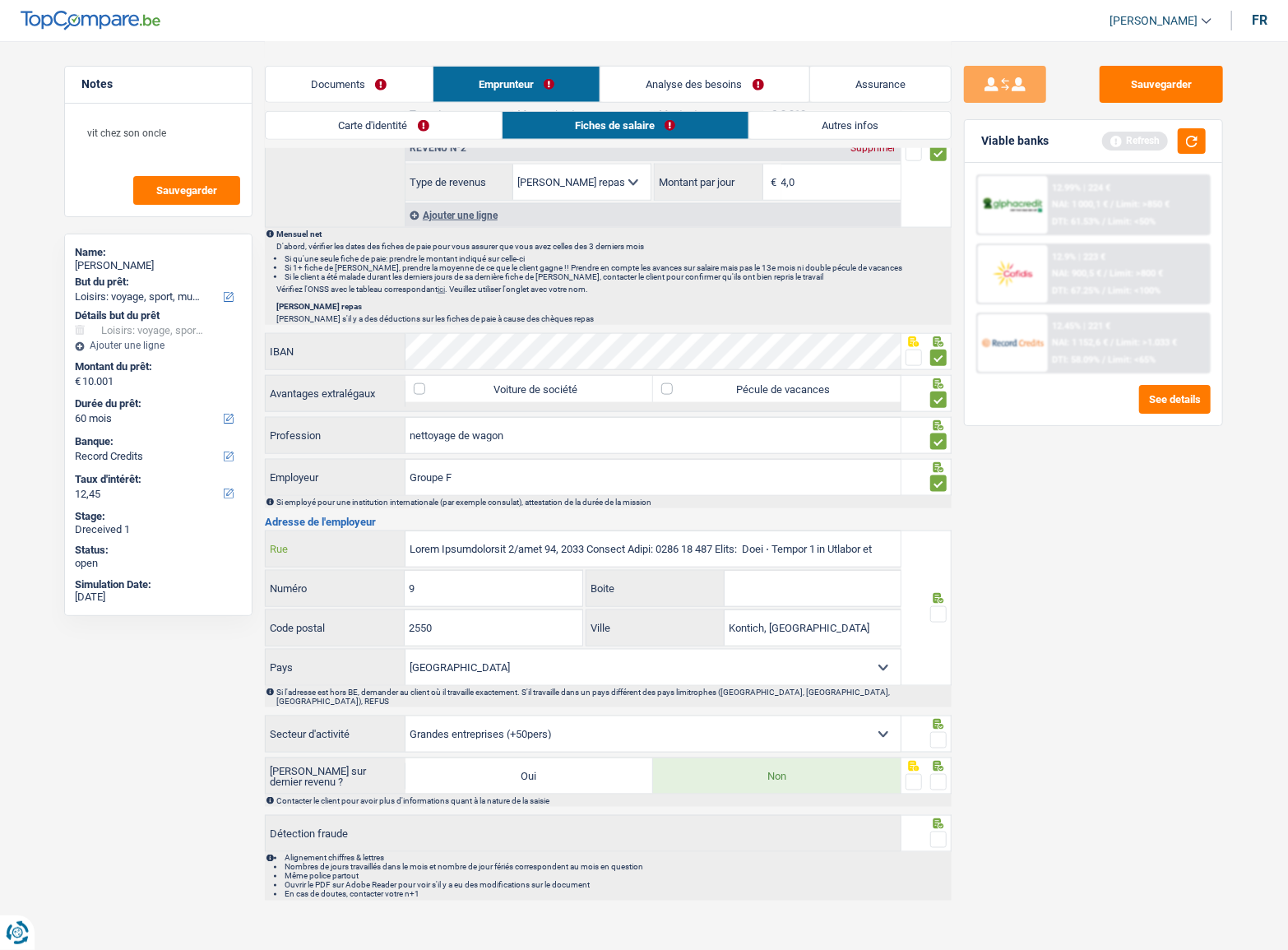
scroll to position [0, 89]
drag, startPoint x: 896, startPoint y: 540, endPoint x: 723, endPoint y: 546, distance: 173.1
click at [730, 543] on input "Rue" at bounding box center [653, 549] width 495 height 35
drag, startPoint x: 480, startPoint y: 546, endPoint x: 1166, endPoint y: 552, distance: 686.0
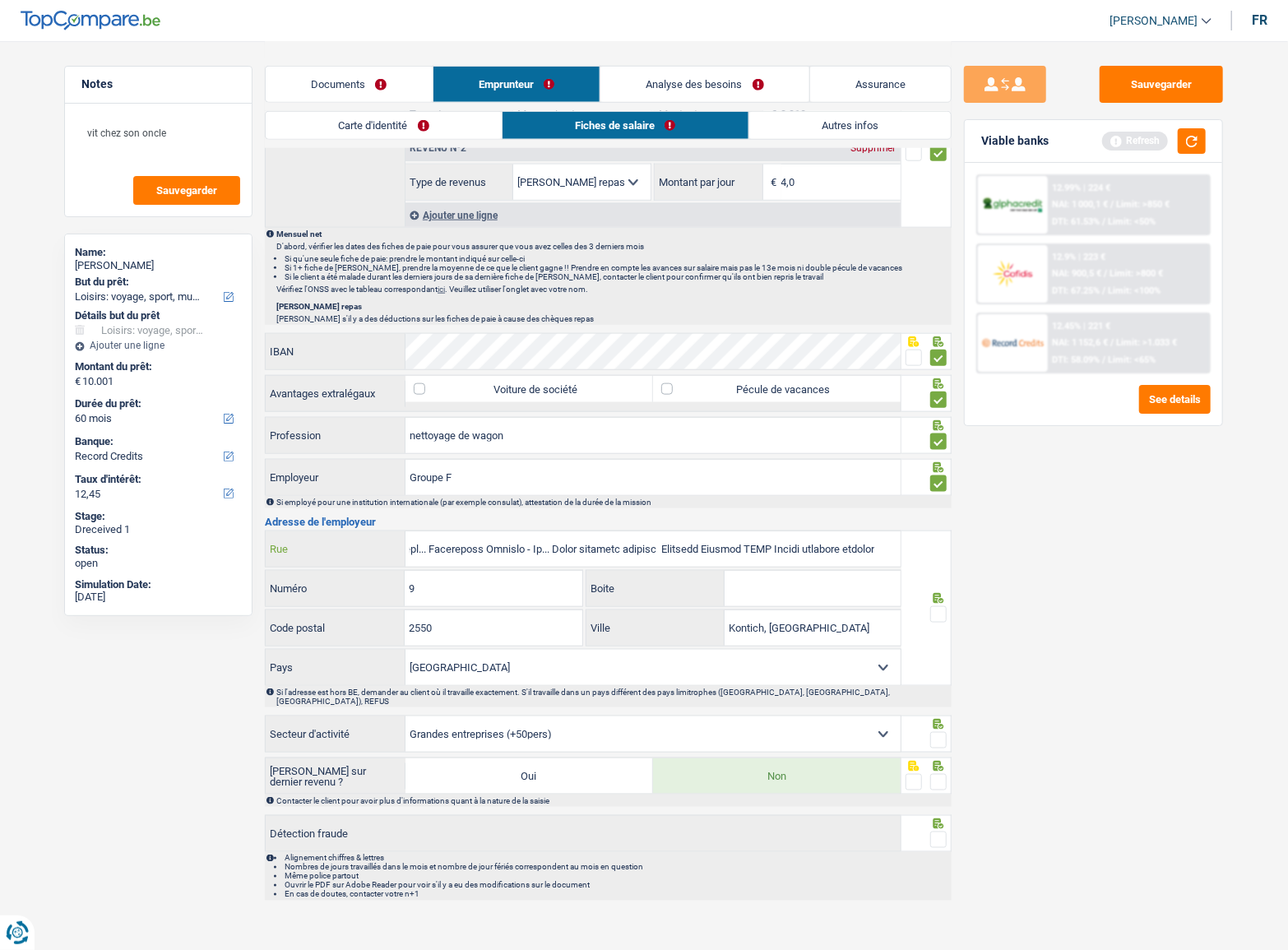
click at [1166, 552] on div "Notes vit chez son oncle Sauvegarder Name: Claudio pace But du prêt: Confort ma…" at bounding box center [644, 16] width 1185 height 1786
type input "P"
paste input "Prins Boudewijnlaan 9/unit 11, 2550 Kontich"
click at [510, 544] on input "Prins Boudewijnlaan 9/unit 11, 2550 Kontich" at bounding box center [653, 549] width 495 height 35
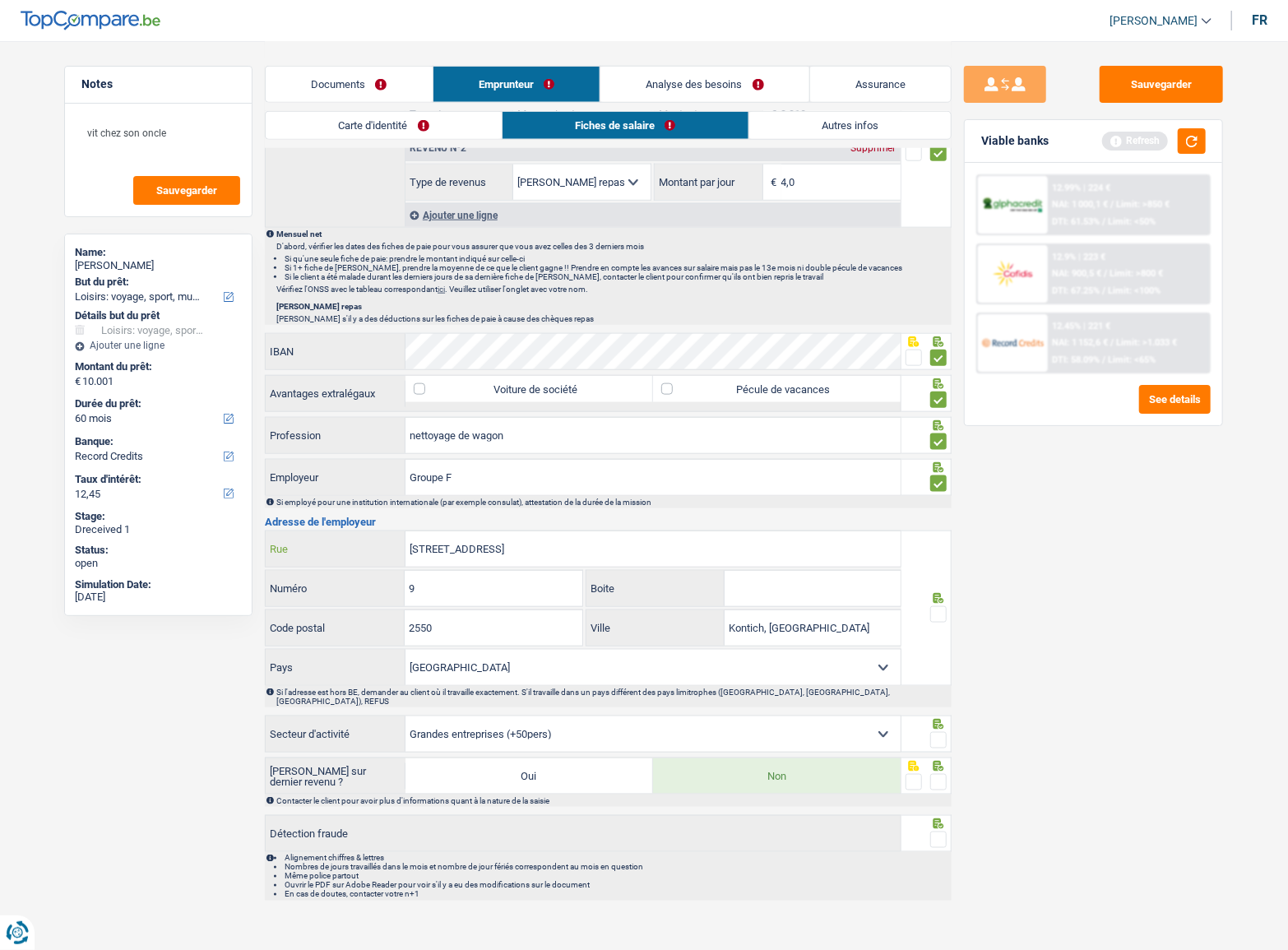
click at [607, 543] on input "Prins Boudewijnlaan /unit 11, 2550 Kontich" at bounding box center [653, 549] width 495 height 35
click at [610, 545] on input "Prins Boudewijnlaan /unit 11, 2550 Kontich" at bounding box center [653, 549] width 495 height 35
click at [600, 535] on input "Prins Boudewijnlaan /unit 11, 2550 Kontich" at bounding box center [653, 549] width 495 height 35
click at [601, 534] on input "Prins Boudewijnlaan /unit 11, 2550 Kontich" at bounding box center [653, 549] width 495 height 35
click at [602, 538] on input "Prins Boudewijnlaan /unit 11, 2550 Kontich" at bounding box center [653, 549] width 495 height 35
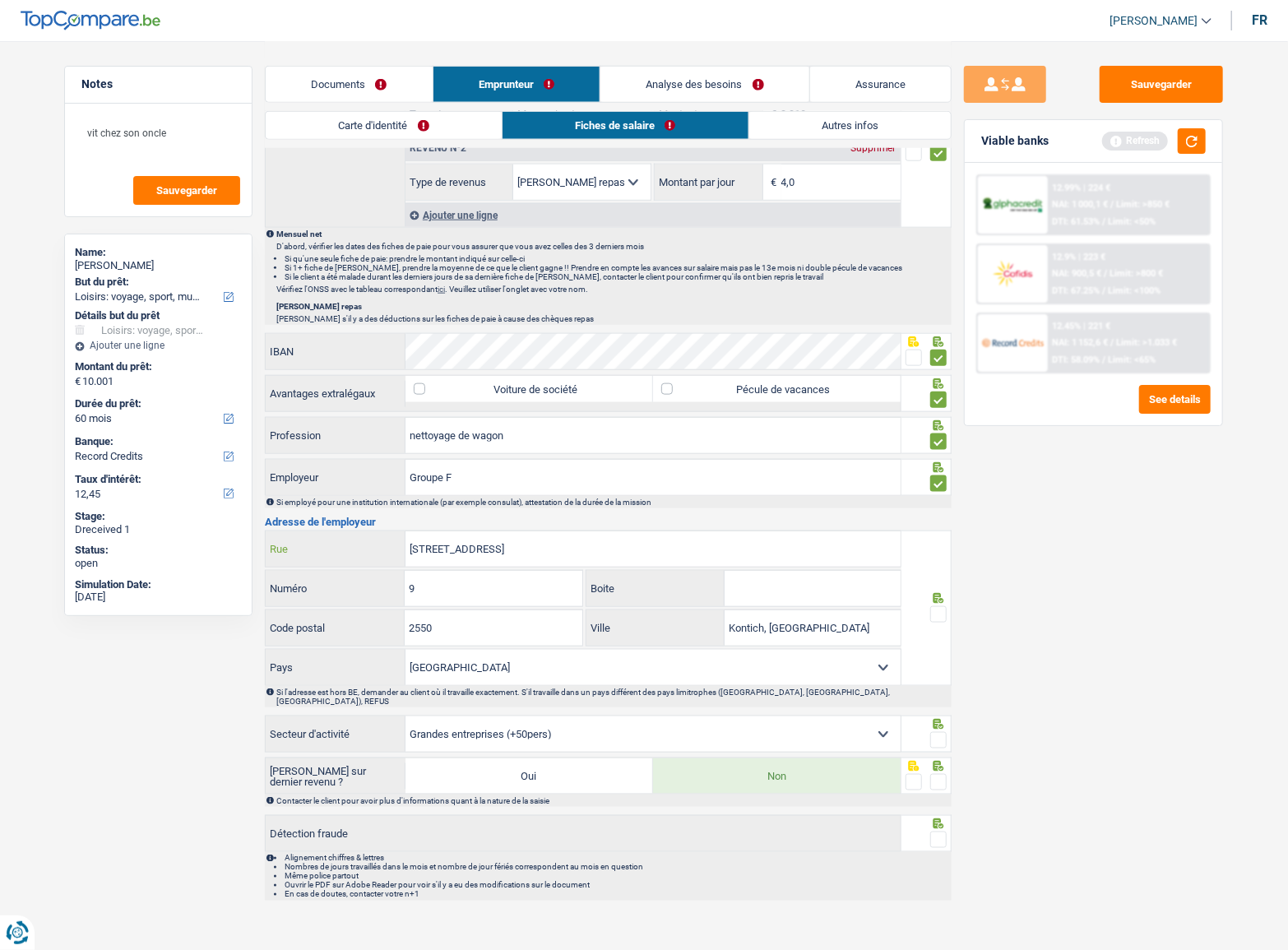
click at [602, 538] on input "Prins Boudewijnlaan /unit 11, 2550 Kontich" at bounding box center [653, 549] width 495 height 35
type input "Prins Boudewijnlaan /unit 11, 2550"
drag, startPoint x: 827, startPoint y: 623, endPoint x: 676, endPoint y: 621, distance: 151.0
click at [676, 621] on div "Kontich, Belgique Ville" at bounding box center [743, 627] width 314 height 35
paste input "Kontich, Belgique"
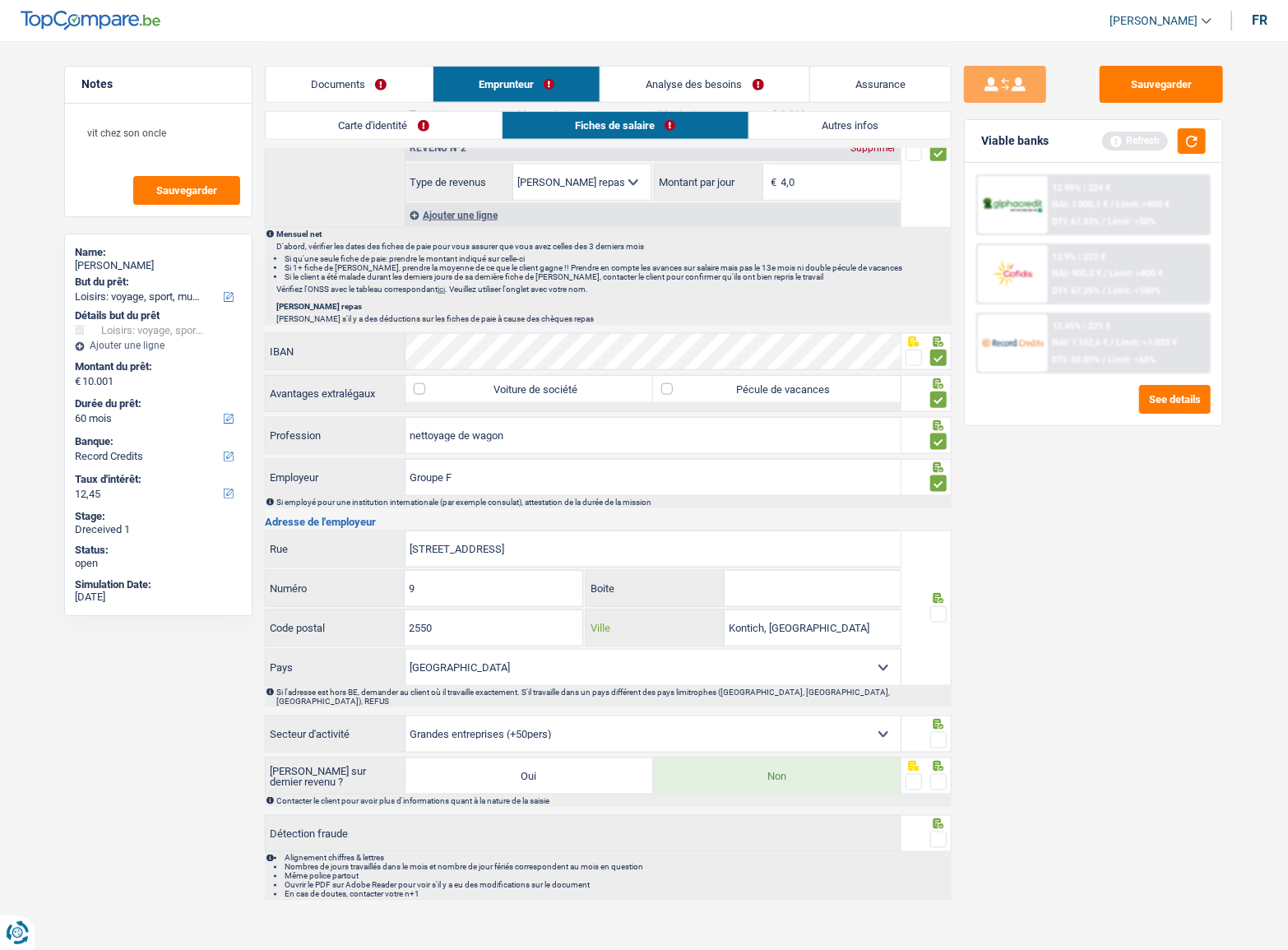
click at [779, 617] on input "Kontich, Belgique" at bounding box center [813, 627] width 176 height 35
type input "Kontich"
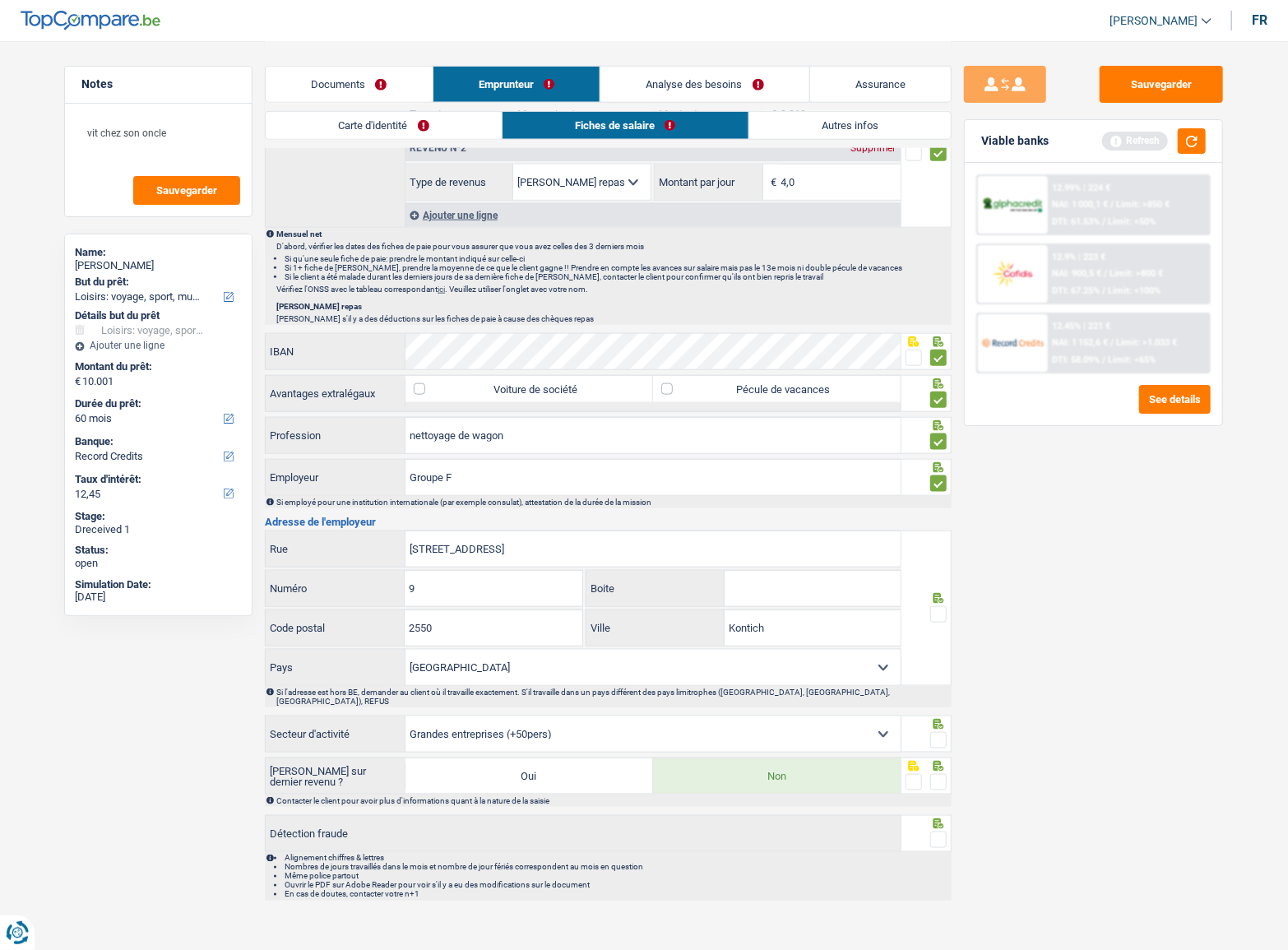
click at [938, 606] on span at bounding box center [938, 614] width 16 height 16
click at [0, 0] on input "radio" at bounding box center [0, 0] width 0 height 0
drag, startPoint x: 415, startPoint y: 584, endPoint x: 316, endPoint y: 585, distance: 99.0
click at [323, 585] on div "9 Numéro" at bounding box center [423, 588] width 316 height 35
type input "11"
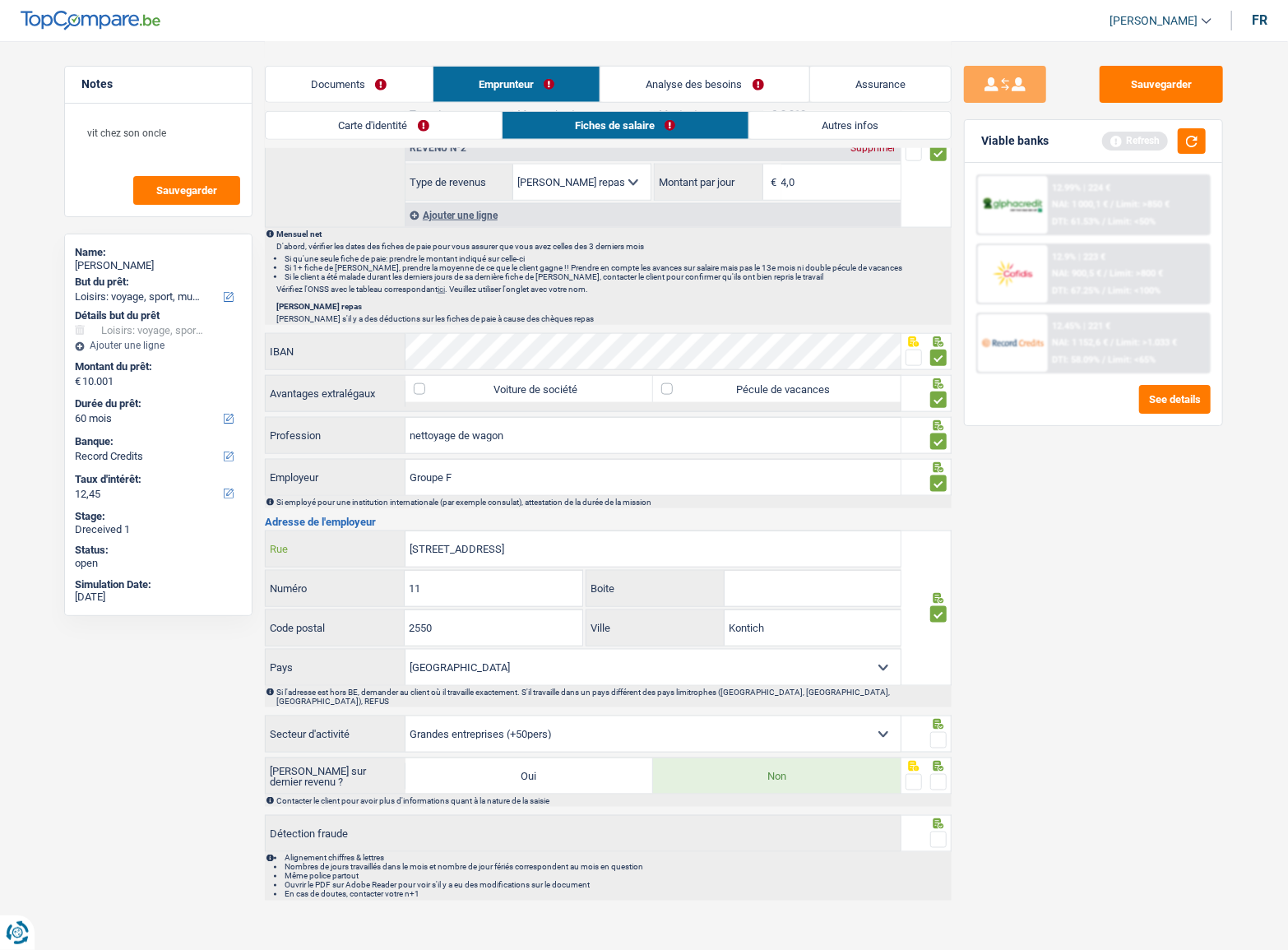
drag, startPoint x: 540, startPoint y: 541, endPoint x: 663, endPoint y: 565, distance: 125.3
click at [663, 565] on div "Prins Boudewijnlaan /unit 11, 2550 Rue 11 Numéro Boite 2550 Code postal Kontich…" at bounding box center [584, 608] width 636 height 156
type input "Prins Boudewijnlaan"
drag, startPoint x: 935, startPoint y: 721, endPoint x: 944, endPoint y: 750, distance: 30.4
click at [935, 732] on span at bounding box center [938, 739] width 16 height 16
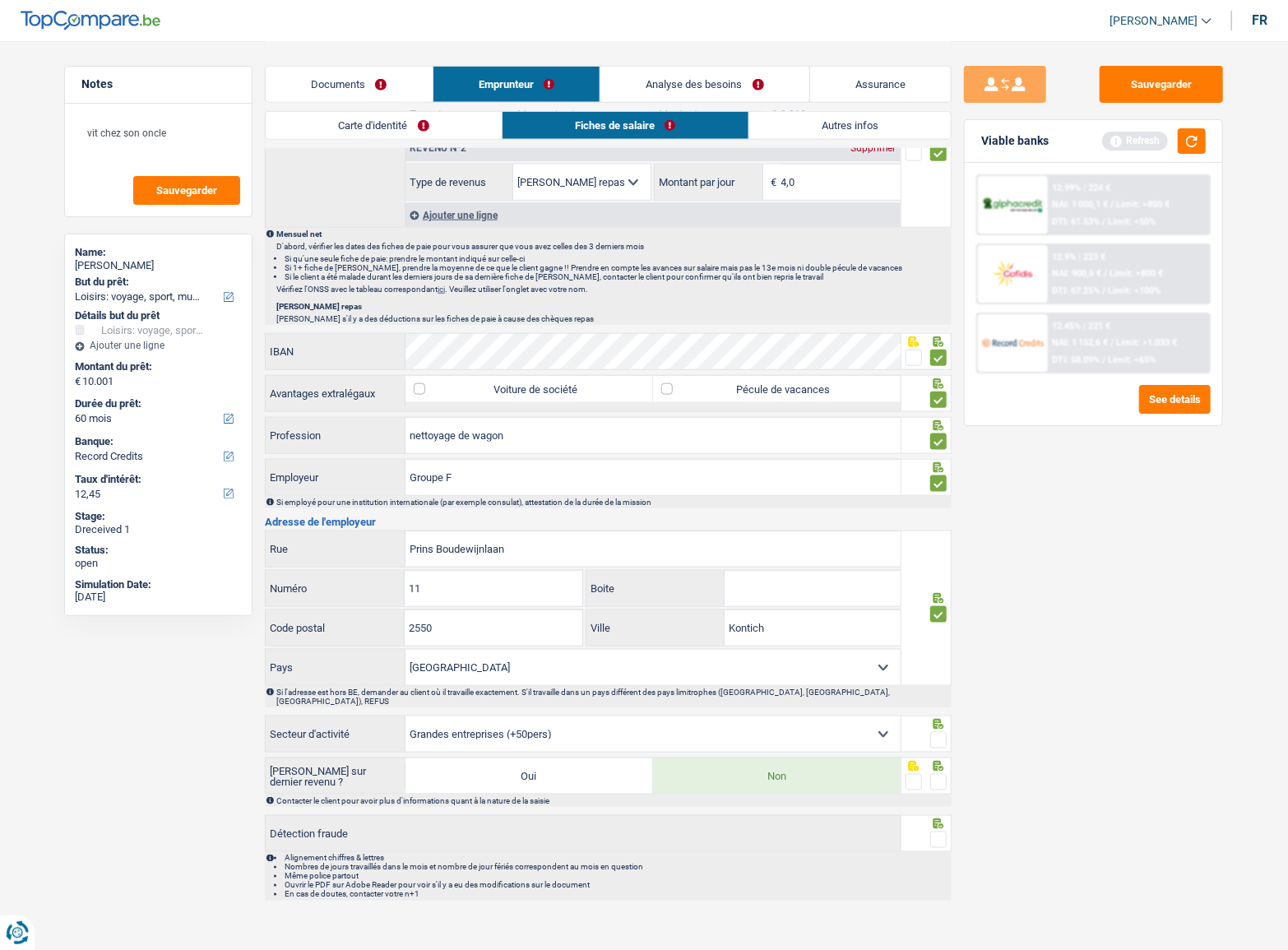
click at [0, 0] on input "radio" at bounding box center [0, 0] width 0 height 0
click at [944, 772] on div at bounding box center [938, 783] width 16 height 21
click at [931, 796] on div "Contacter le client pour avoir plus d'informations quant à la nature de la sais…" at bounding box center [614, 801] width 674 height 9
click at [935, 776] on div at bounding box center [938, 783] width 16 height 21
click at [940, 832] on span at bounding box center [938, 840] width 16 height 16
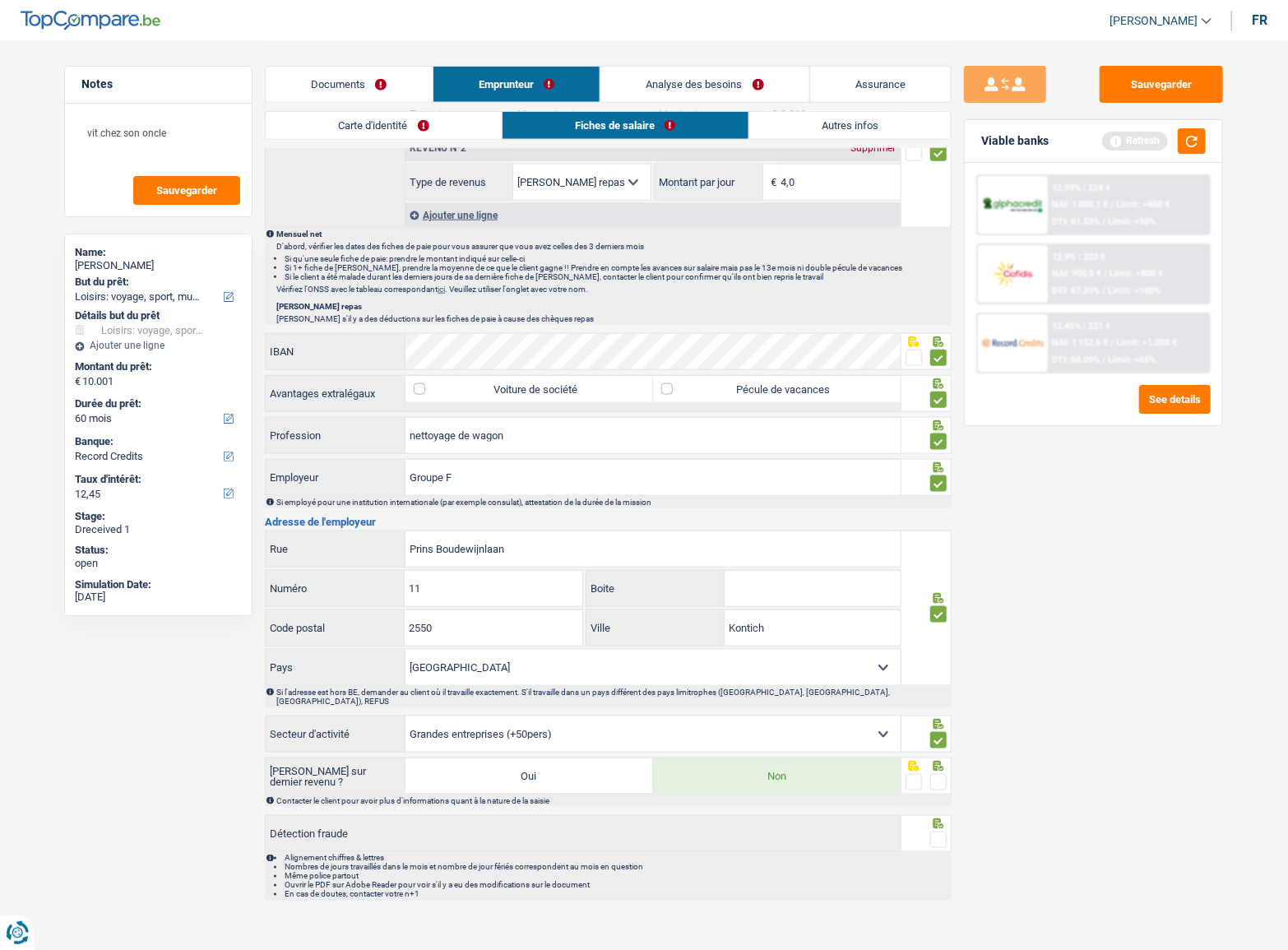
click at [0, 0] on input "radio" at bounding box center [0, 0] width 0 height 0
click at [948, 760] on div at bounding box center [927, 775] width 51 height 37
drag, startPoint x: 947, startPoint y: 771, endPoint x: 932, endPoint y: 767, distance: 15.5
click at [944, 772] on div at bounding box center [927, 775] width 51 height 37
click at [932, 774] on span at bounding box center [938, 782] width 16 height 16
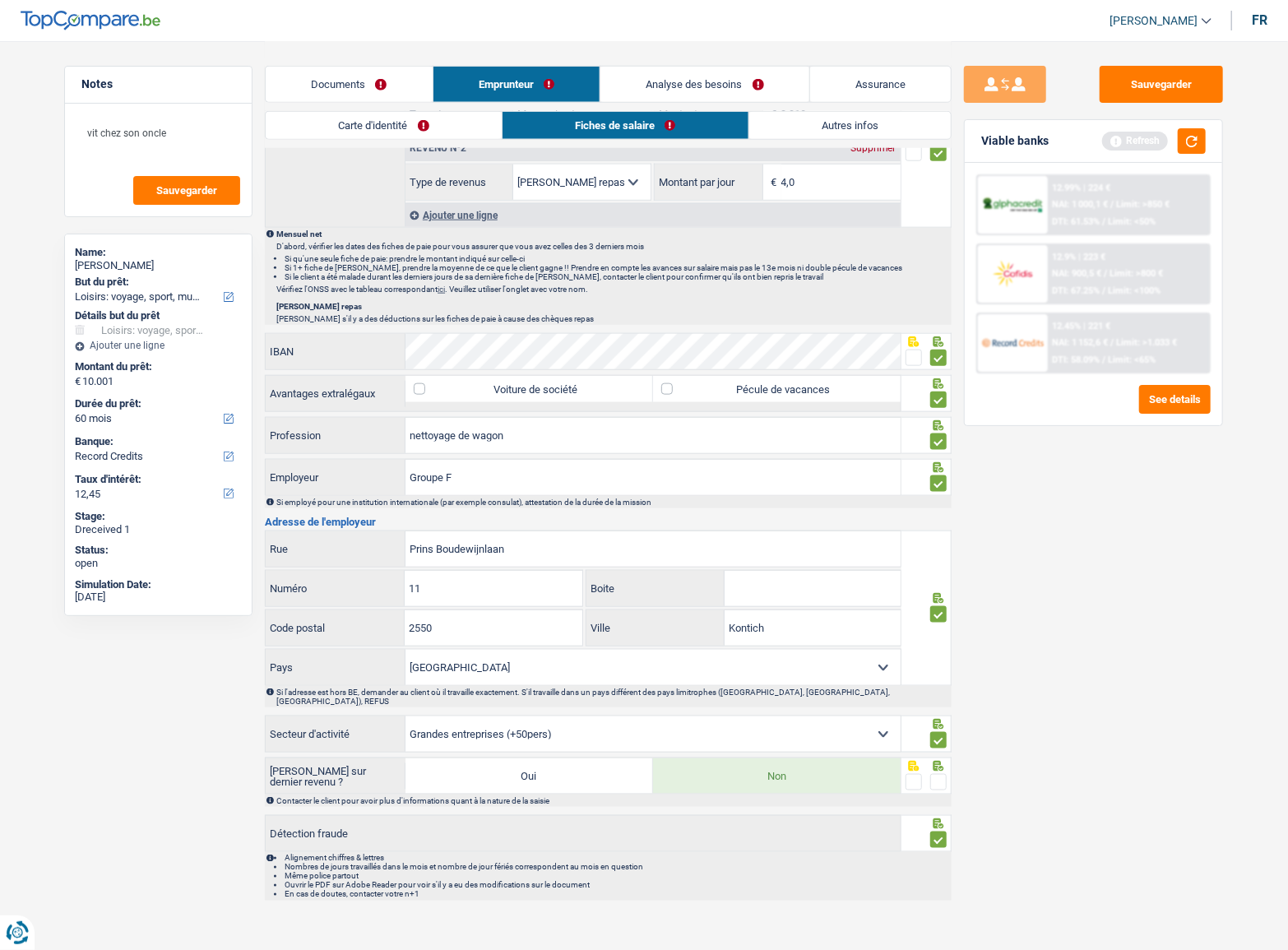
click at [0, 0] on input "radio" at bounding box center [0, 0] width 0 height 0
click at [945, 774] on span at bounding box center [938, 782] width 16 height 16
click at [0, 0] on input "radio" at bounding box center [0, 0] width 0 height 0
click at [945, 774] on span at bounding box center [938, 782] width 16 height 16
click at [0, 0] on input "radio" at bounding box center [0, 0] width 0 height 0
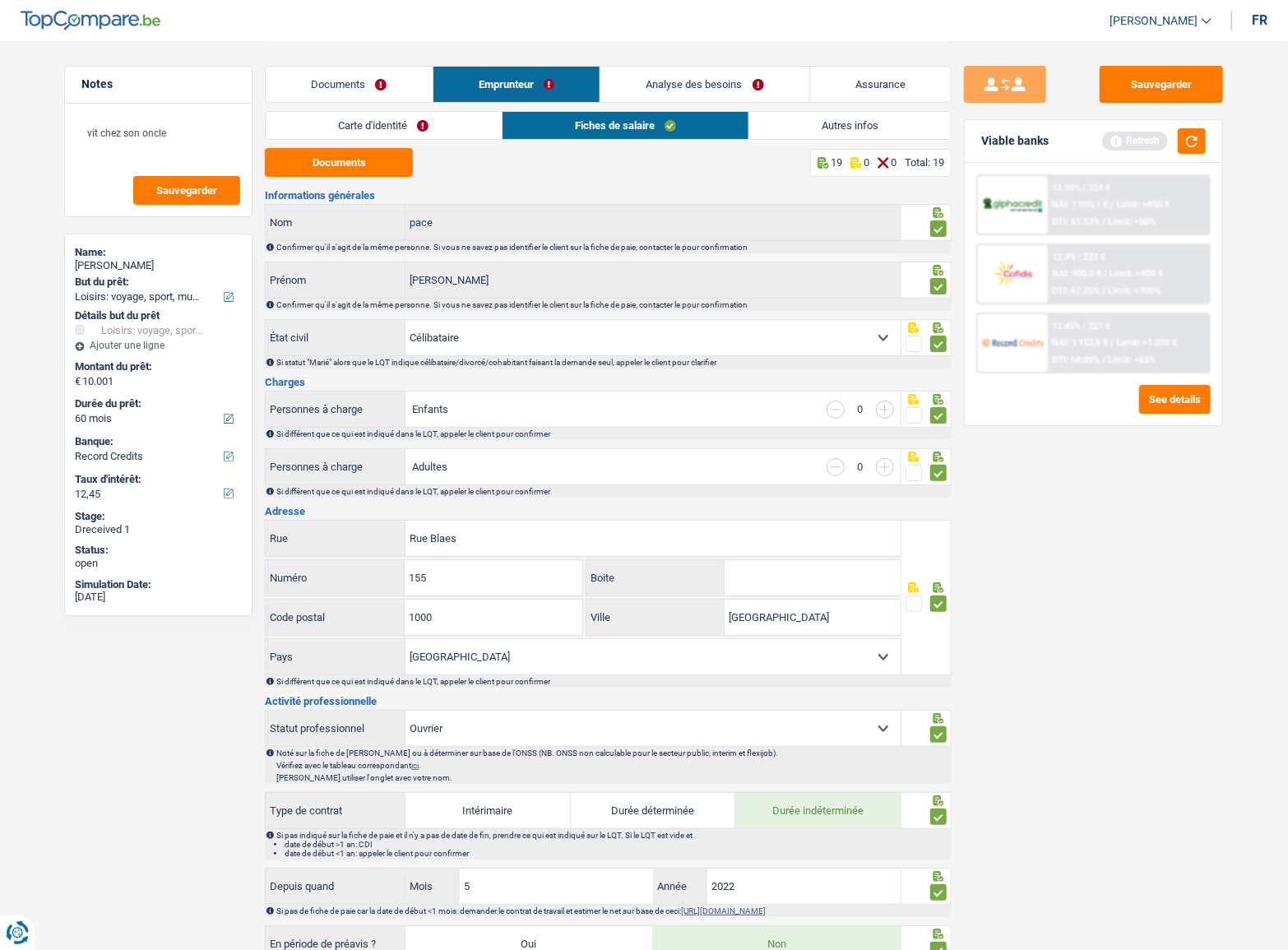
click at [831, 120] on link "Autres infos" at bounding box center [850, 125] width 201 height 27
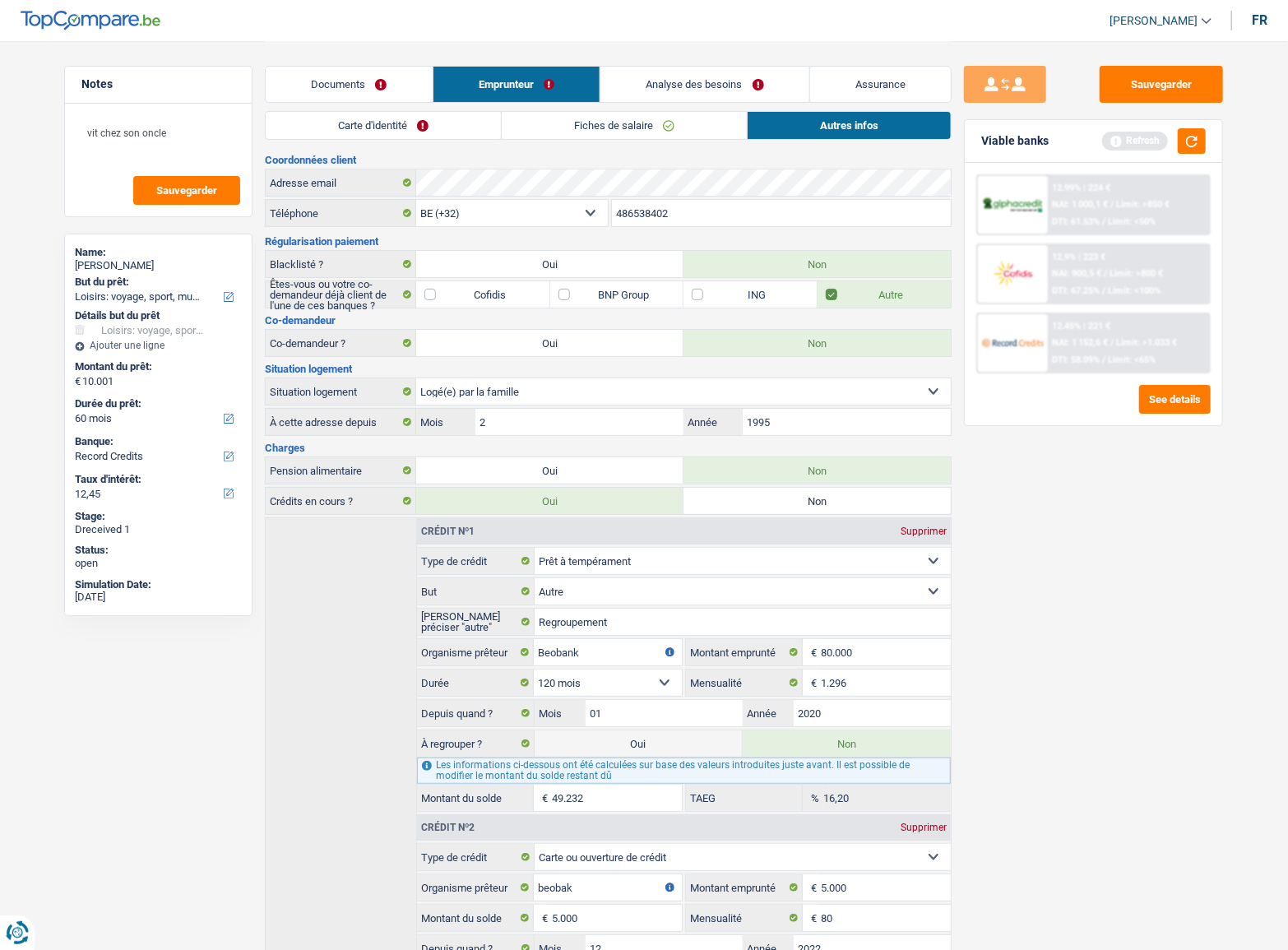
click at [830, 124] on link "Autres infos" at bounding box center [849, 125] width 203 height 27
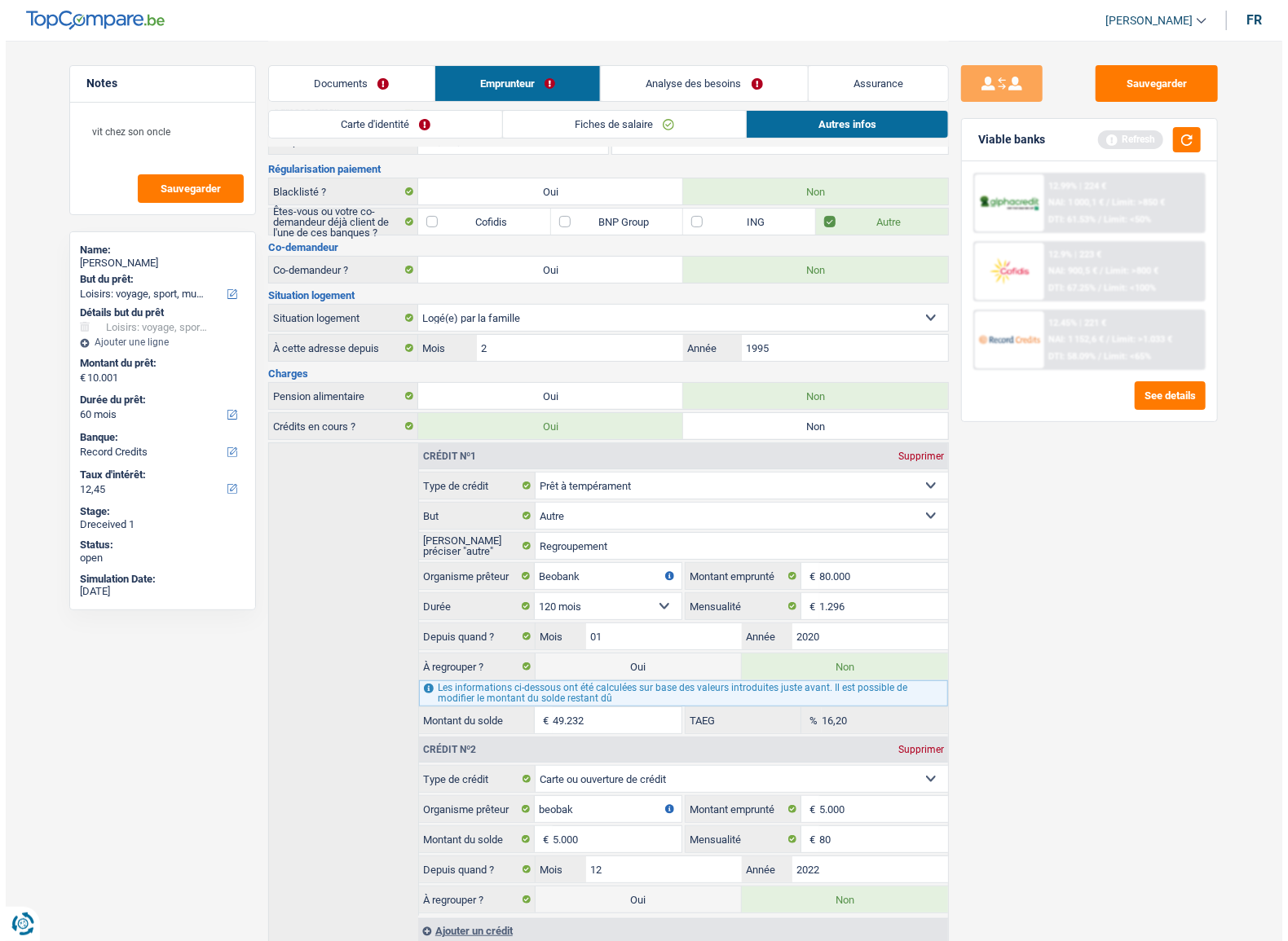
scroll to position [125, 0]
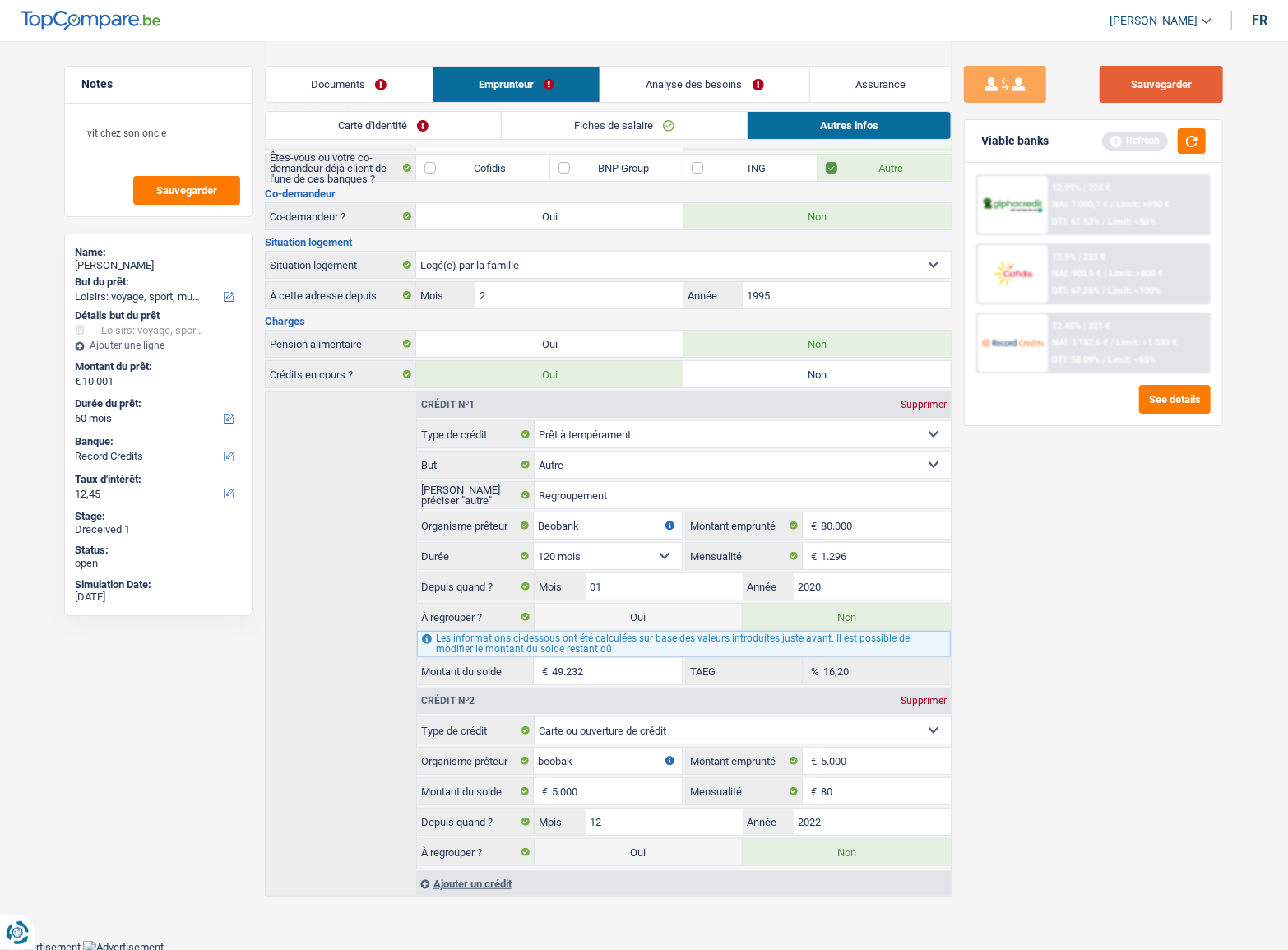
drag, startPoint x: 1166, startPoint y: 84, endPoint x: 1183, endPoint y: 107, distance: 28.6
click at [1166, 87] on button "Sauvegarder" at bounding box center [1161, 84] width 124 height 37
click at [1195, 142] on button "button" at bounding box center [1193, 141] width 28 height 25
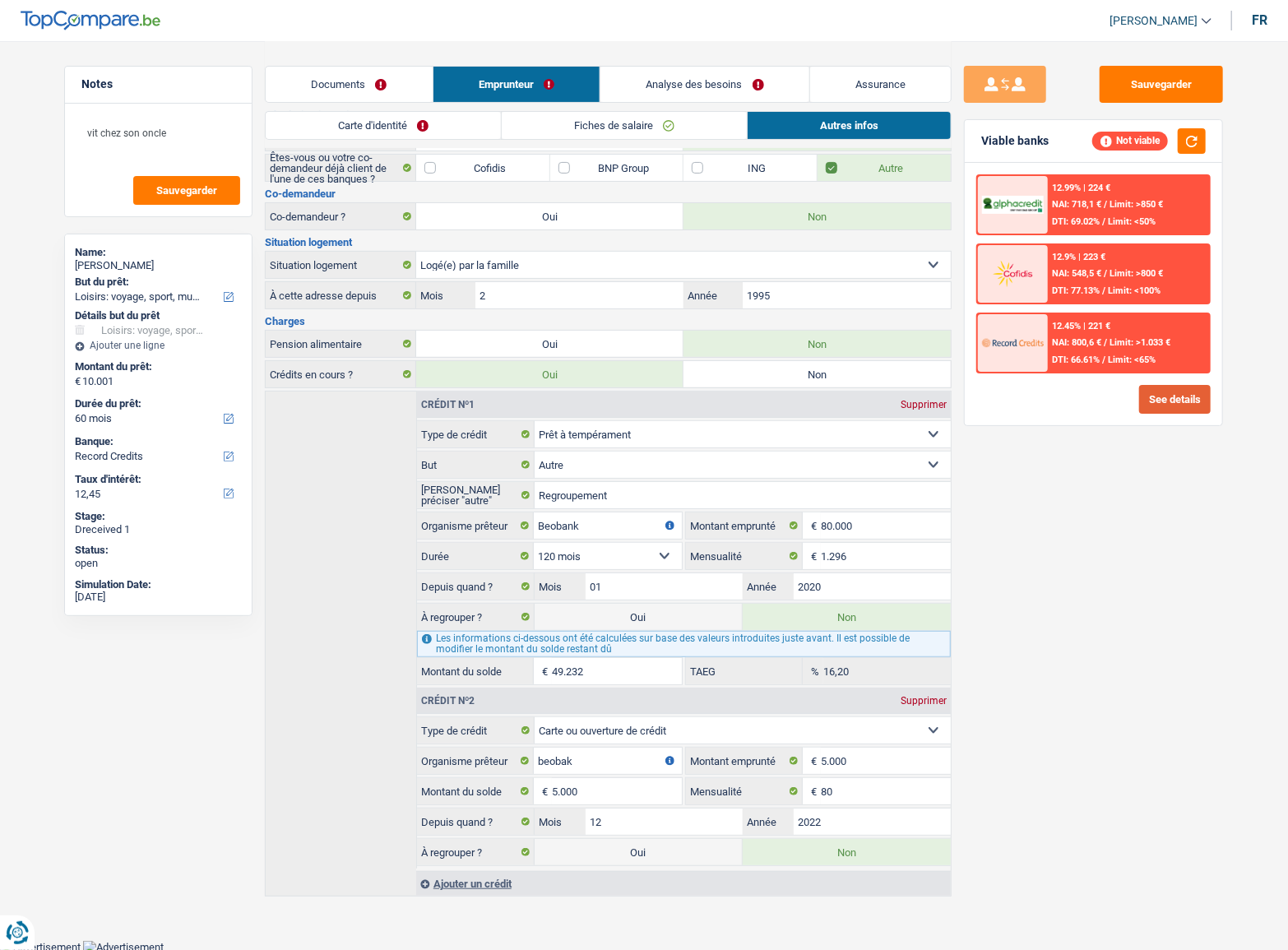
click at [1191, 399] on button "See details" at bounding box center [1176, 399] width 72 height 28
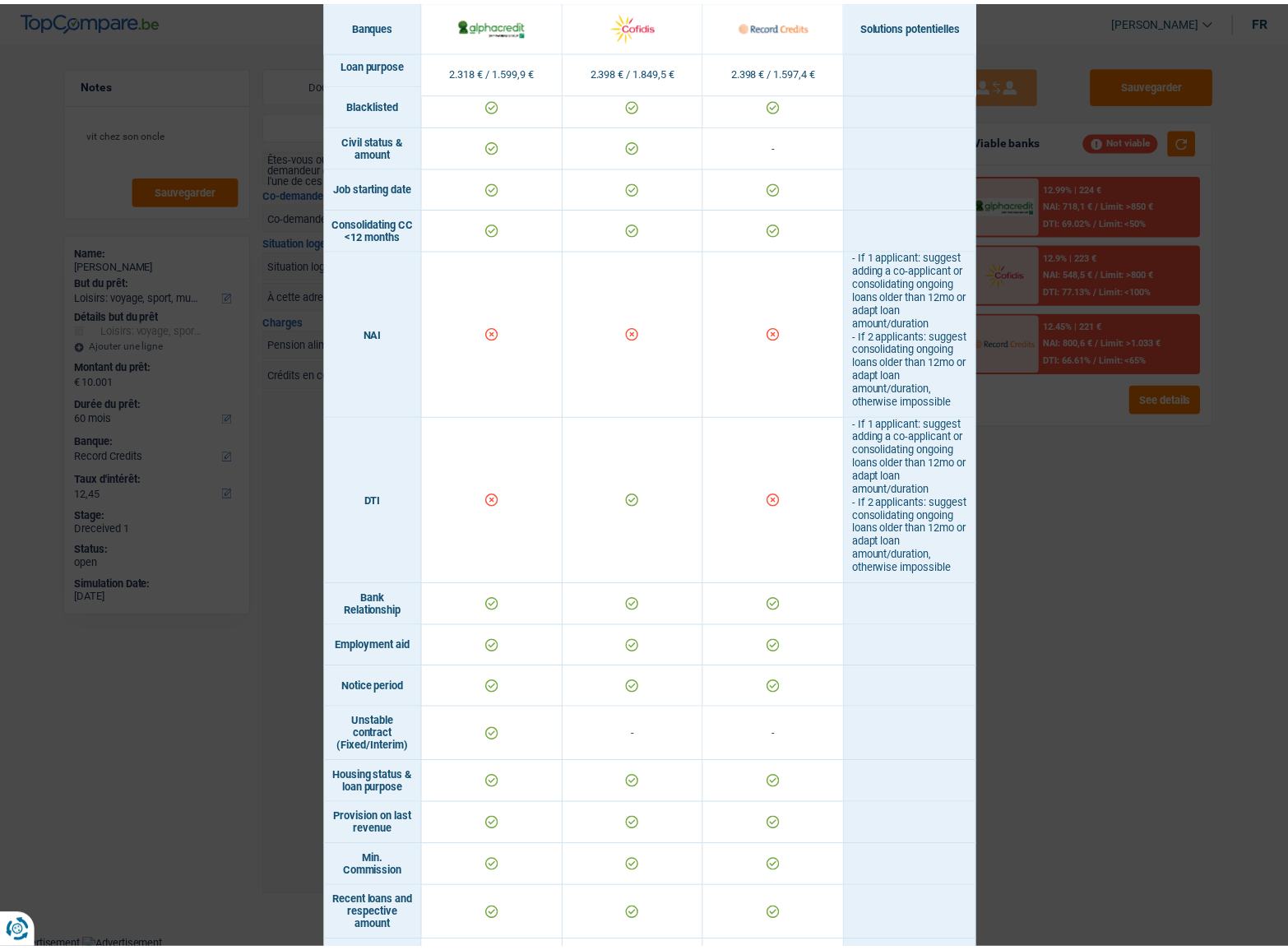
scroll to position [395, 0]
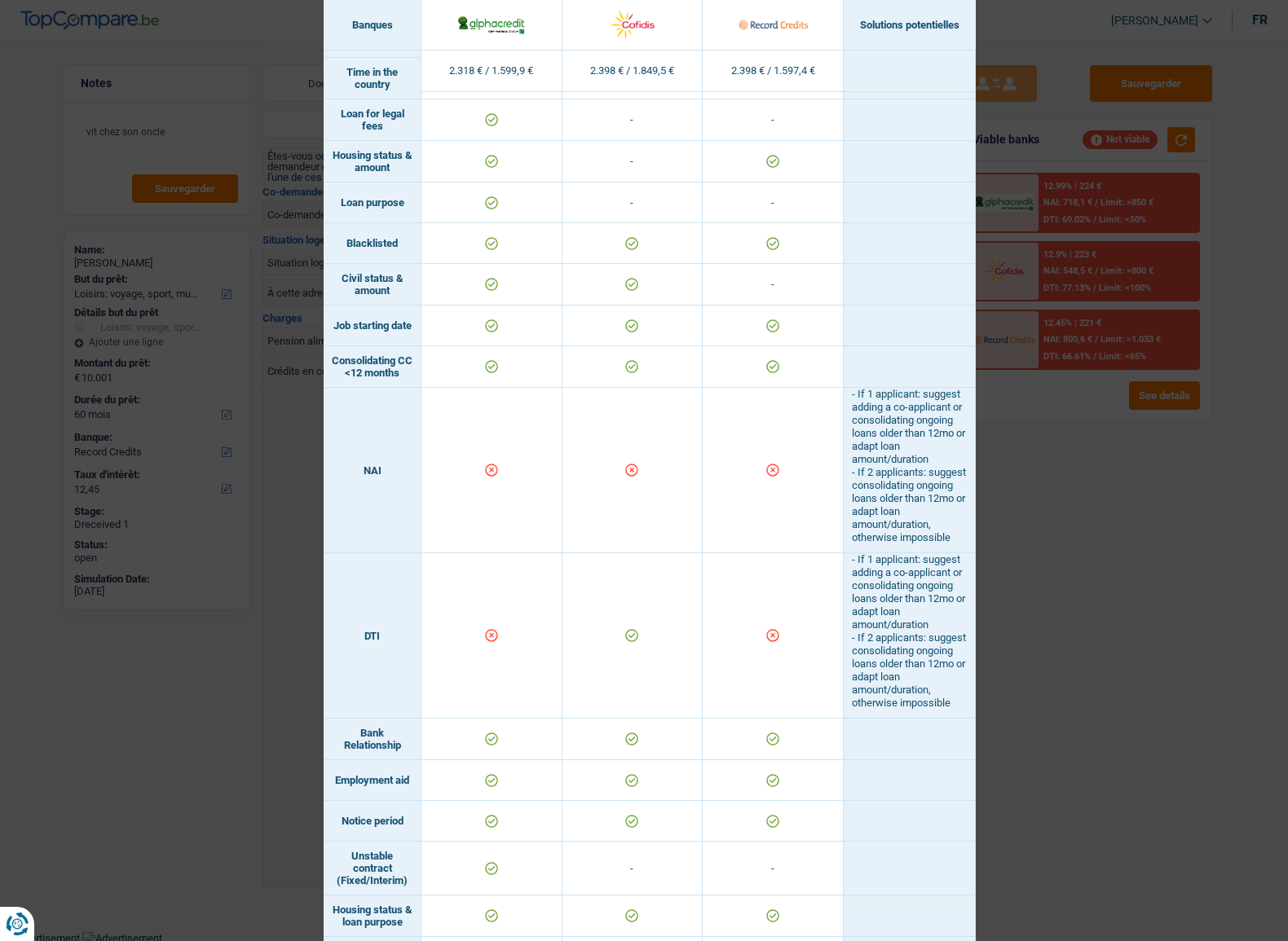
click at [1063, 478] on div "Banks conditions × Banques Solutions potentielles Revenus / Charges 2.318 € / 1…" at bounding box center [644, 470] width 1288 height 941
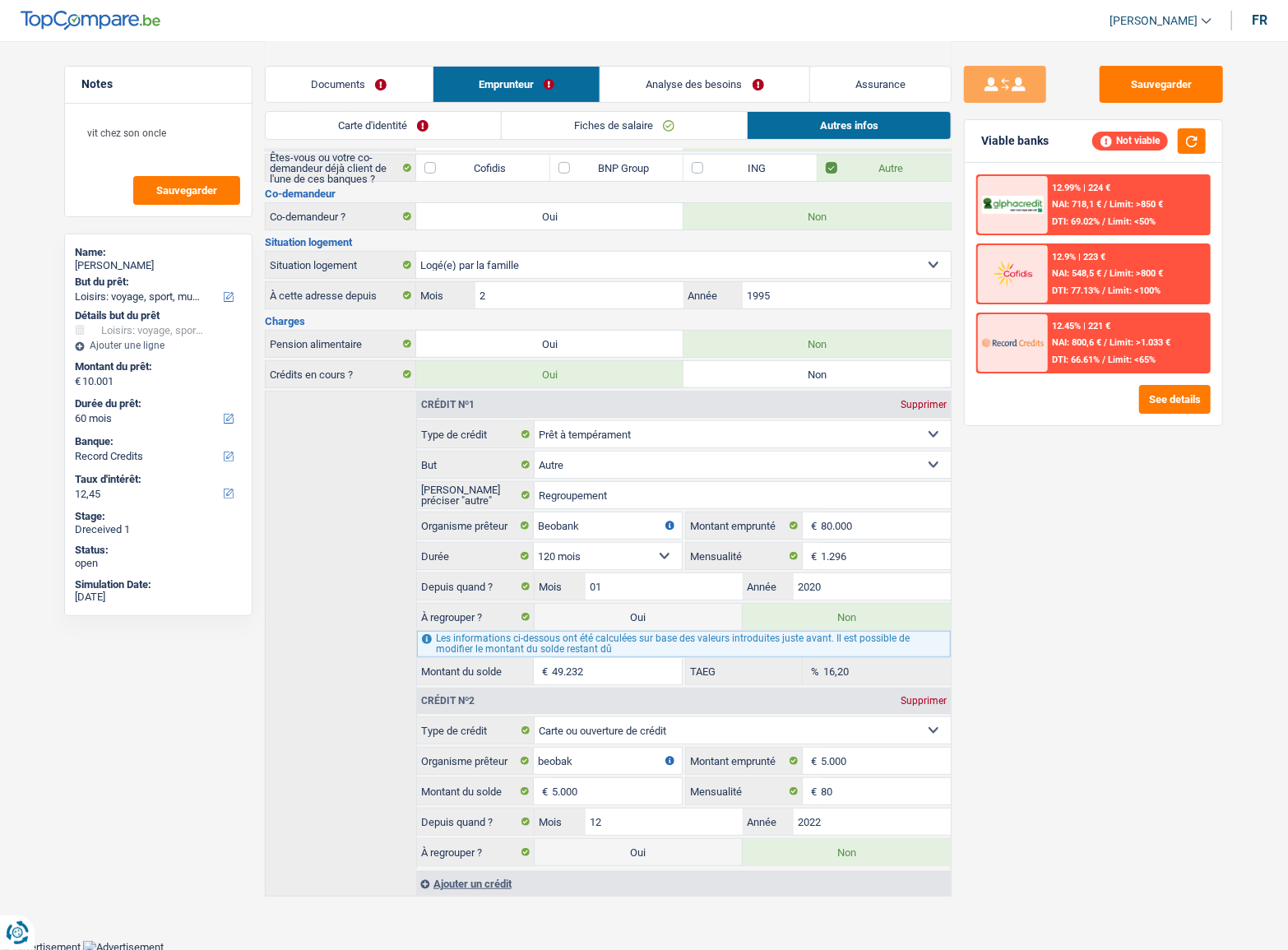
drag, startPoint x: 418, startPoint y: 137, endPoint x: 444, endPoint y: 131, distance: 26.7
click at [418, 137] on link "Carte d'identité" at bounding box center [382, 125] width 235 height 27
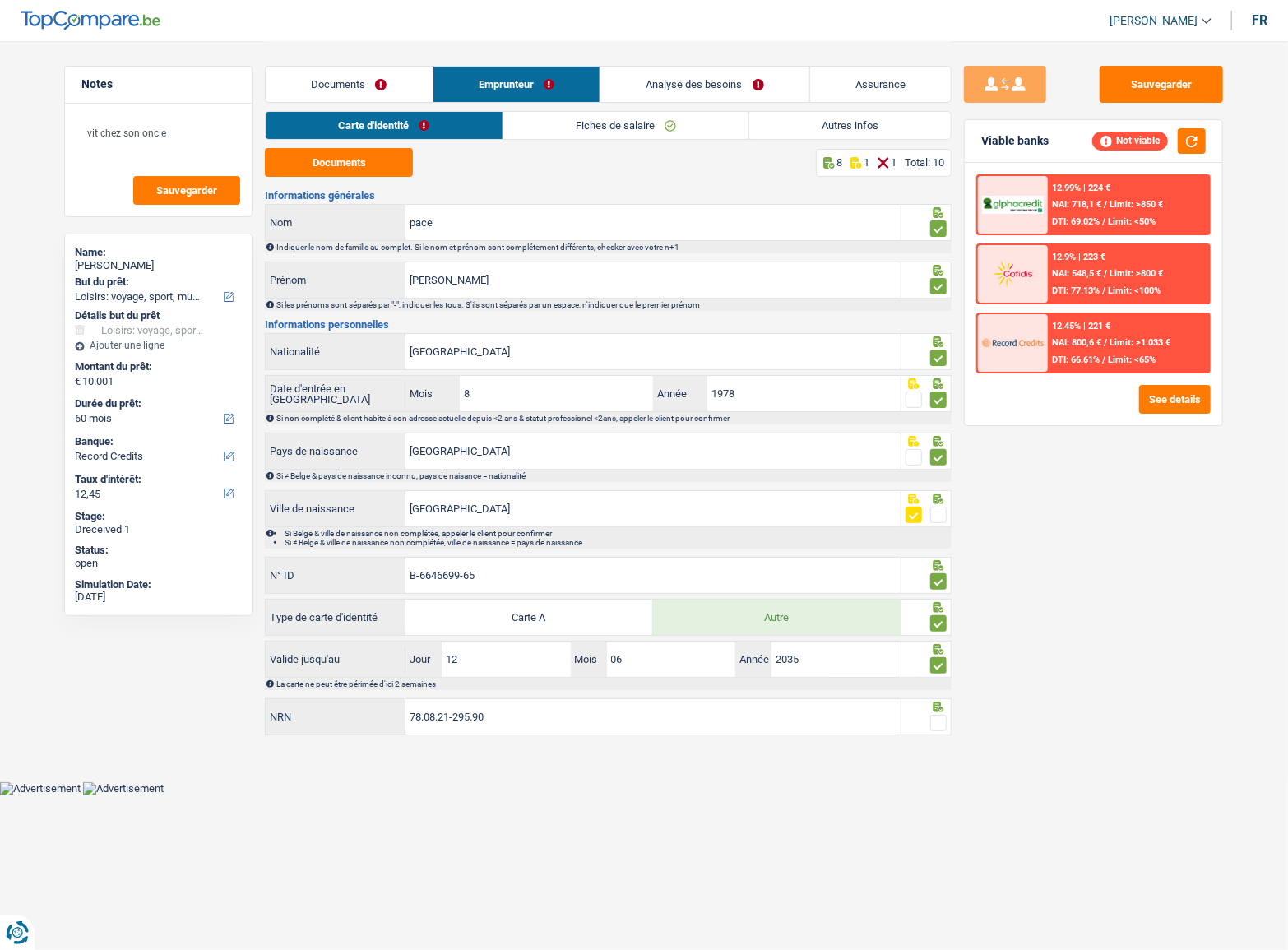
scroll to position [0, 0]
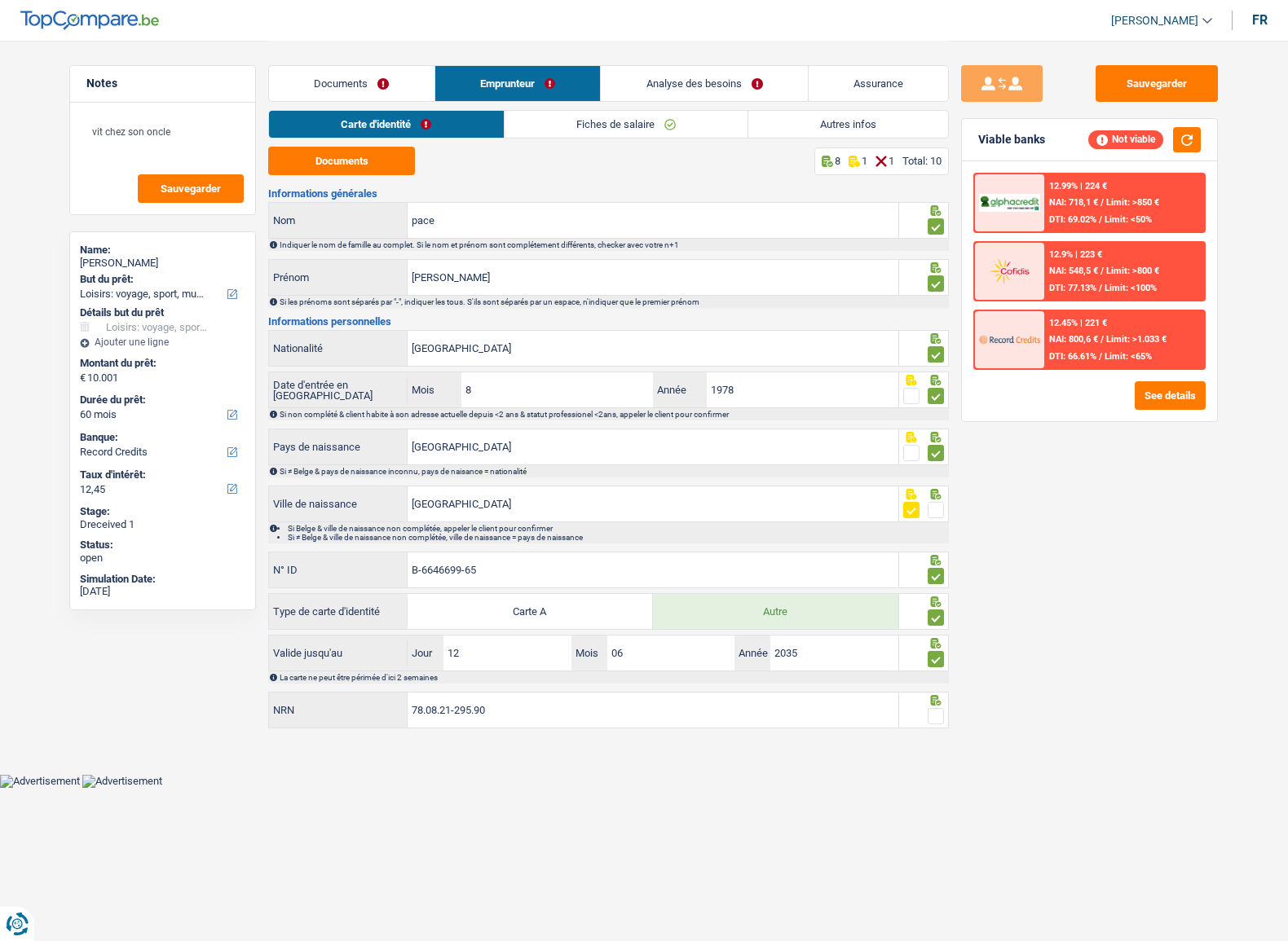
click at [673, 122] on link "Fiches de salaire" at bounding box center [626, 123] width 243 height 27
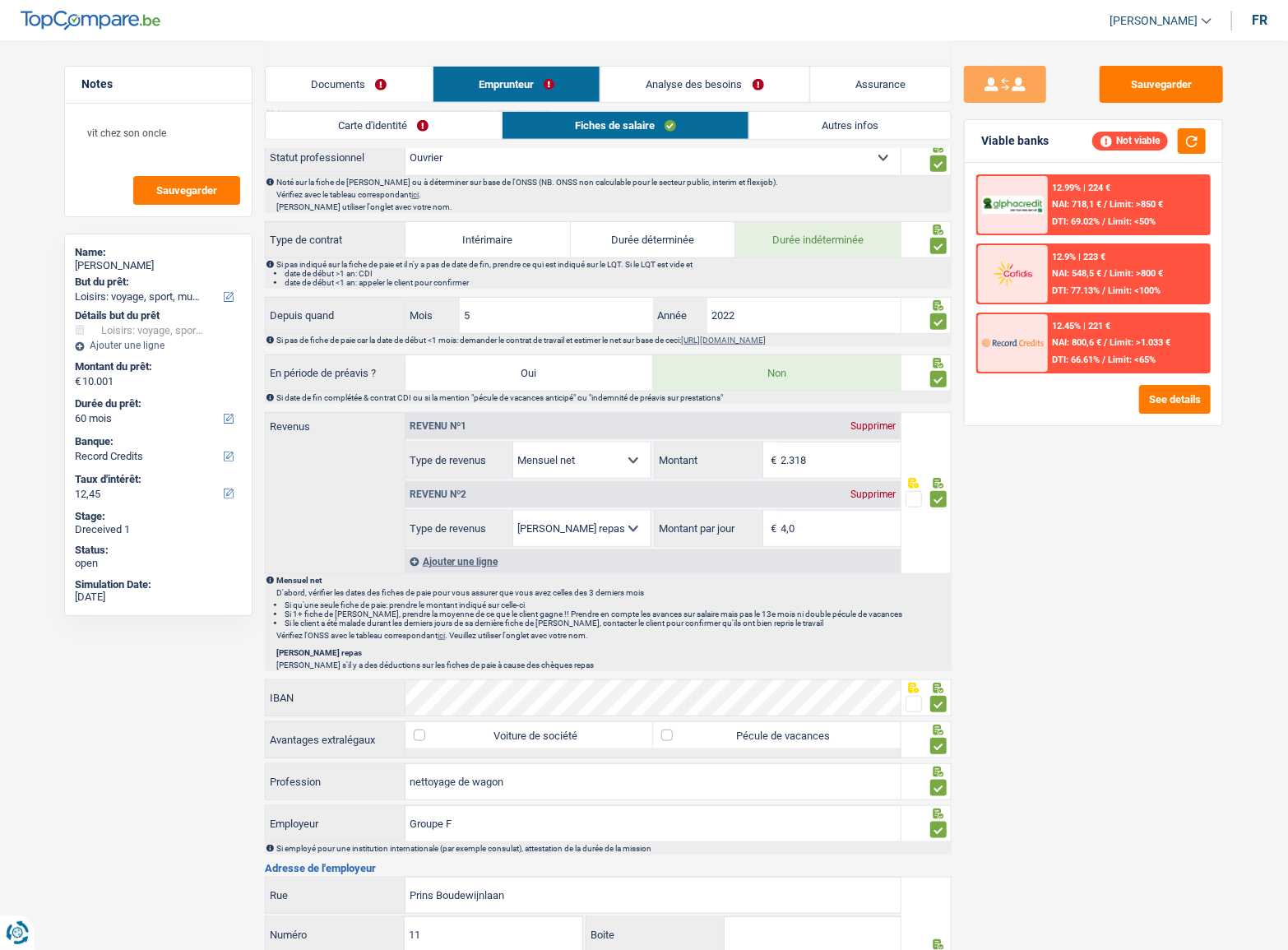
scroll to position [748, 0]
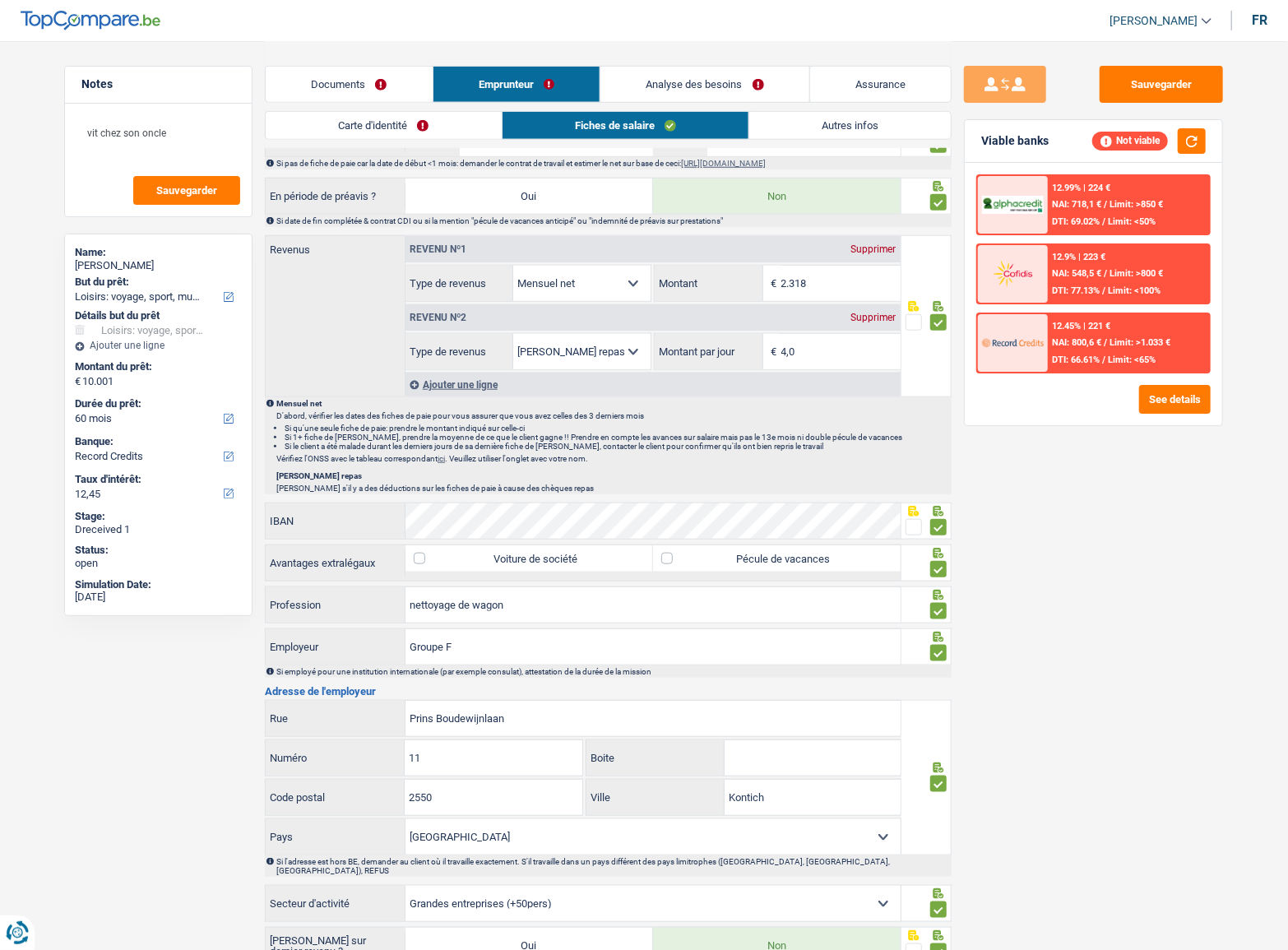
click at [836, 128] on link "Autres infos" at bounding box center [850, 125] width 201 height 27
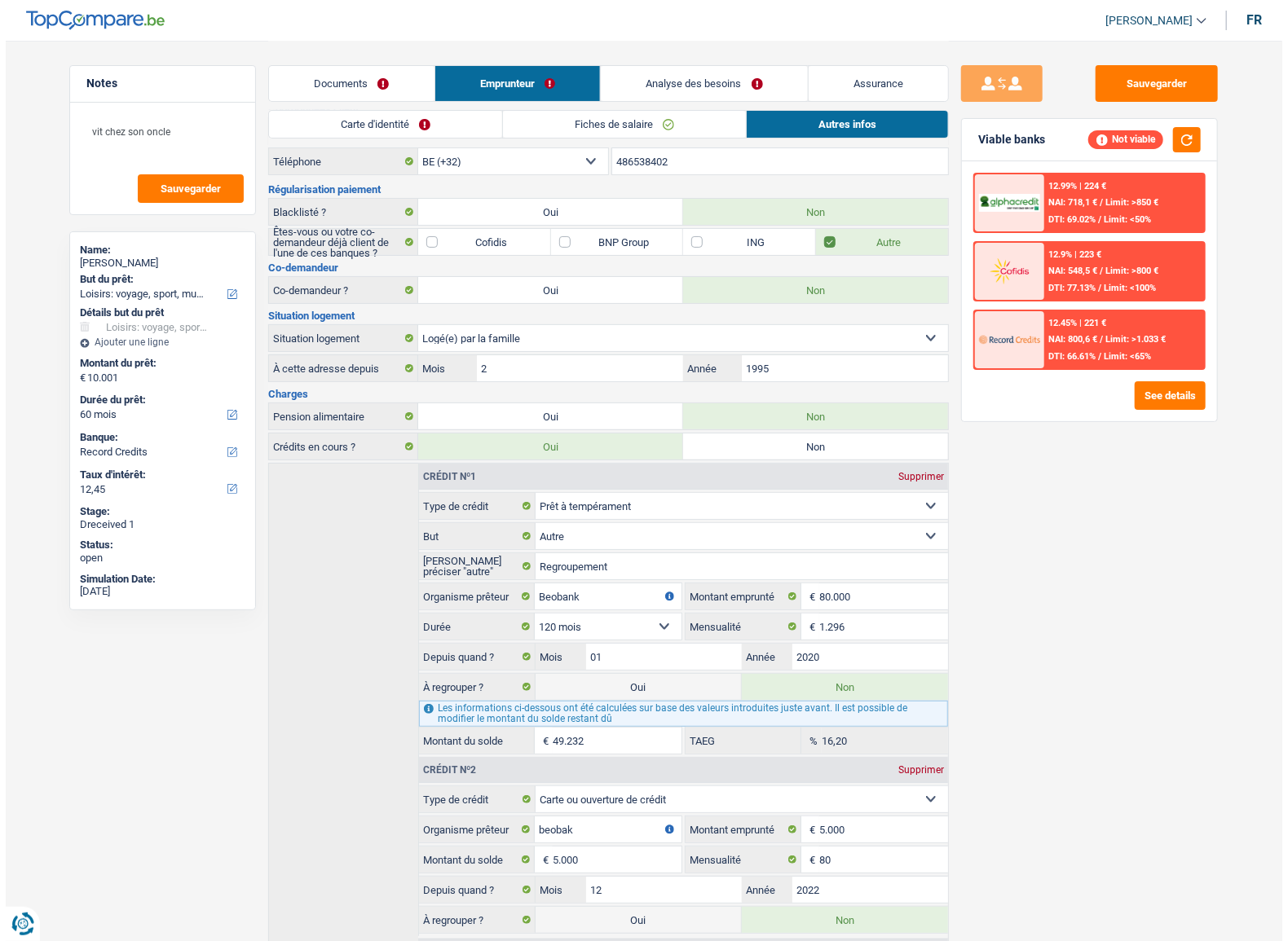
scroll to position [0, 0]
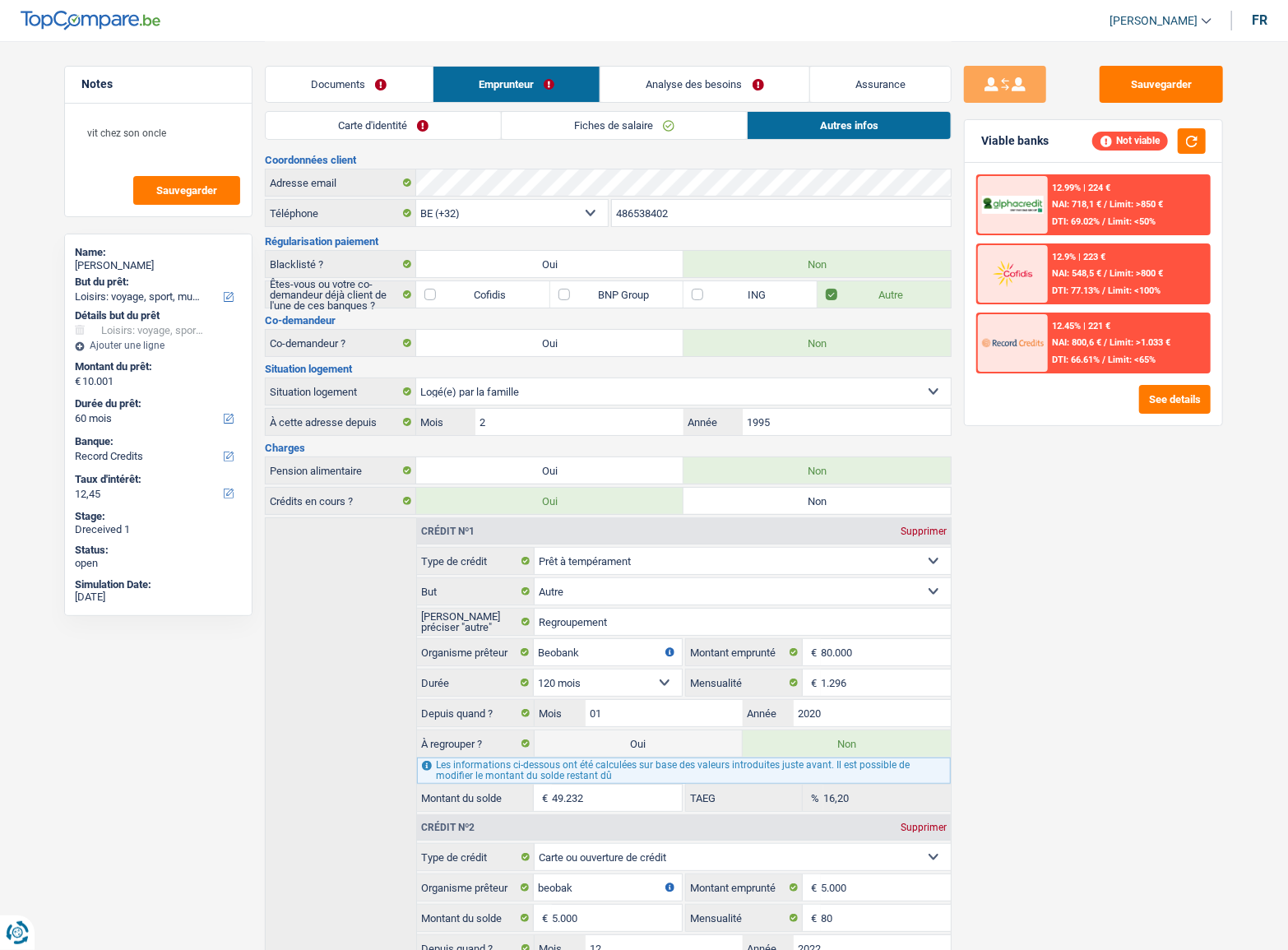
click at [718, 75] on link "Analyse des besoins" at bounding box center [704, 84] width 209 height 35
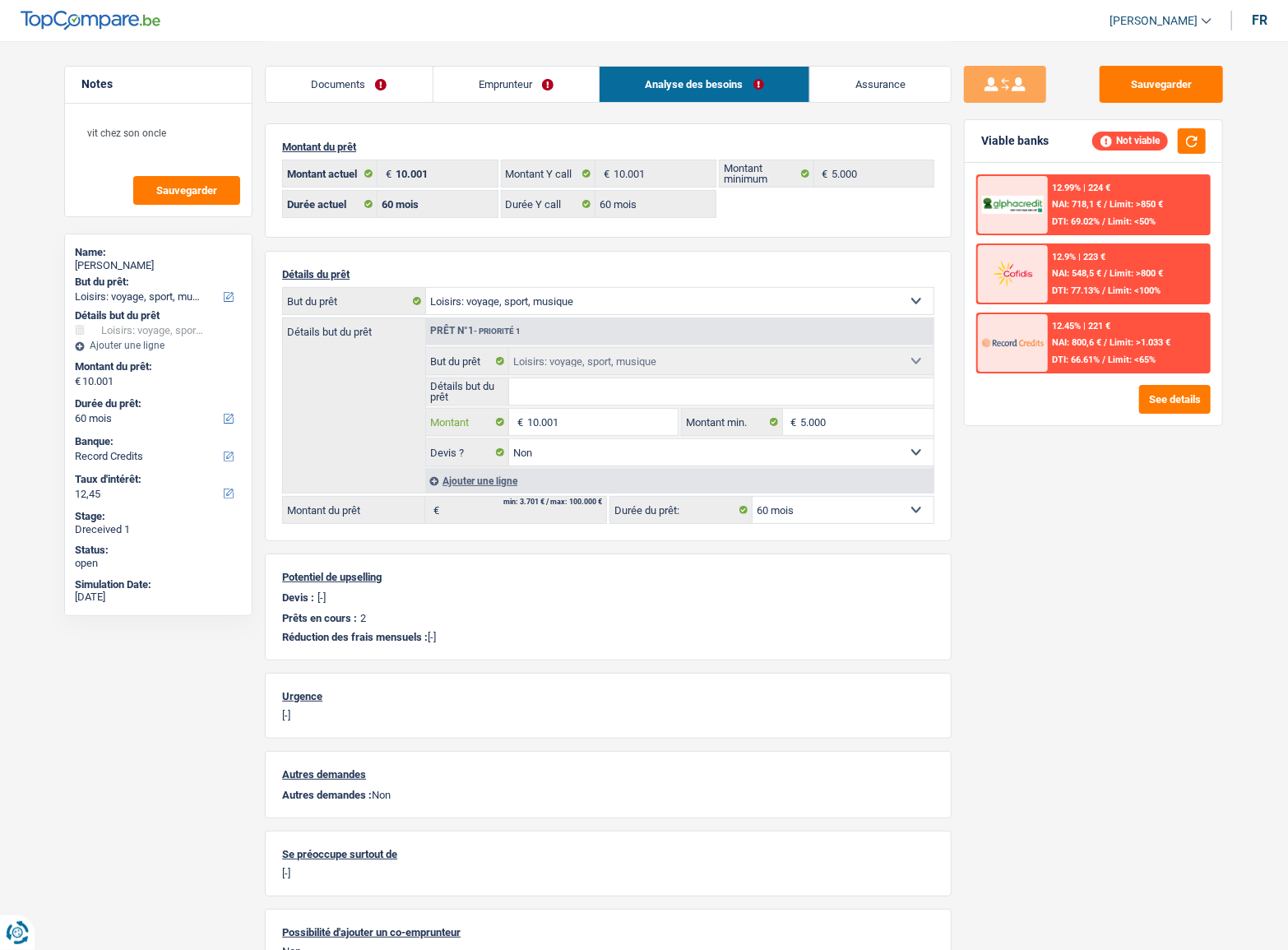
click at [574, 430] on input "10.001" at bounding box center [602, 422] width 150 height 26
drag, startPoint x: 530, startPoint y: 428, endPoint x: 465, endPoint y: 428, distance: 65.0
click at [466, 428] on div "10.001 € Montant" at bounding box center [551, 422] width 252 height 26
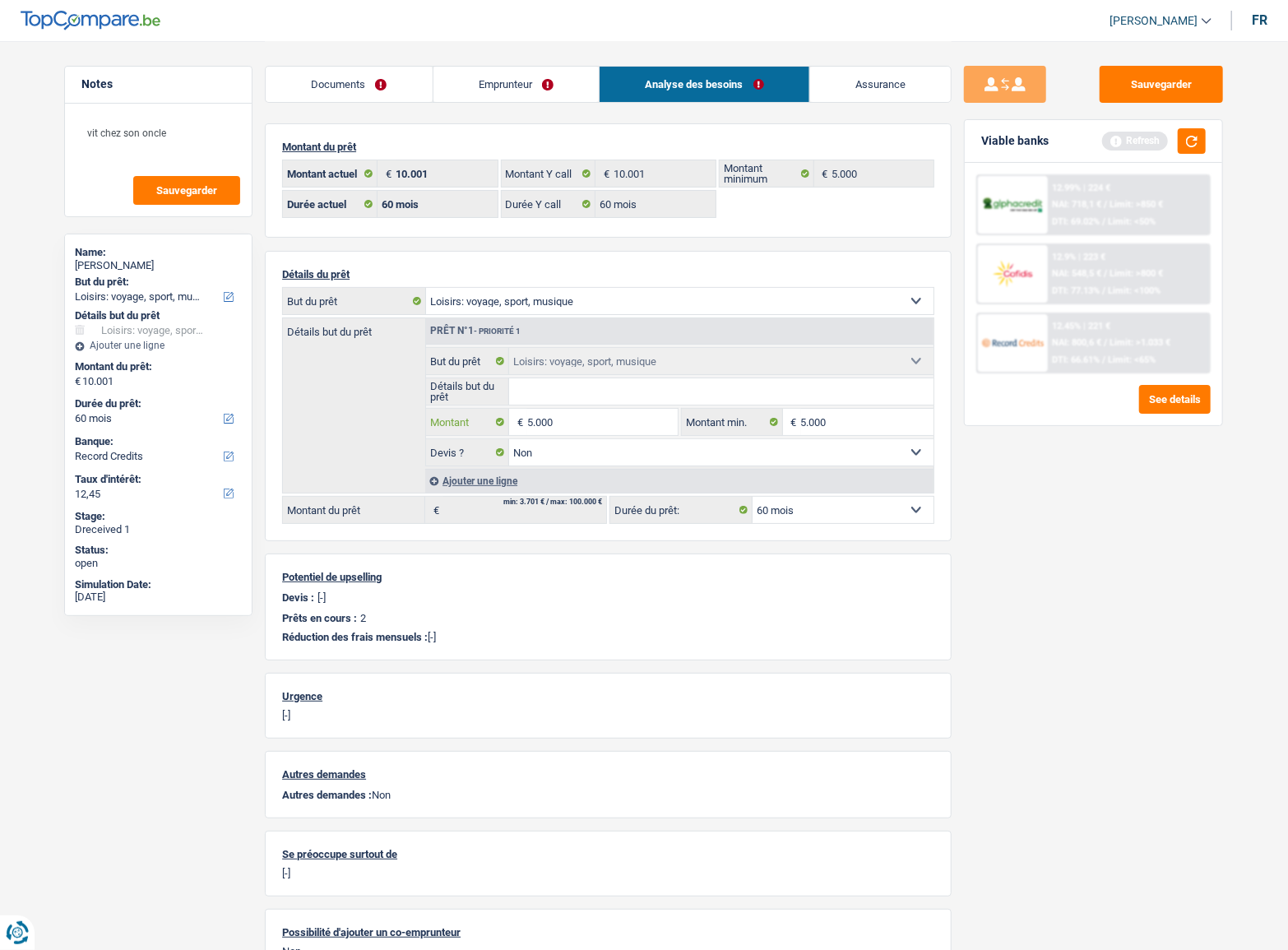
type input "5.000"
select select "36"
type input "5.000"
select select "36"
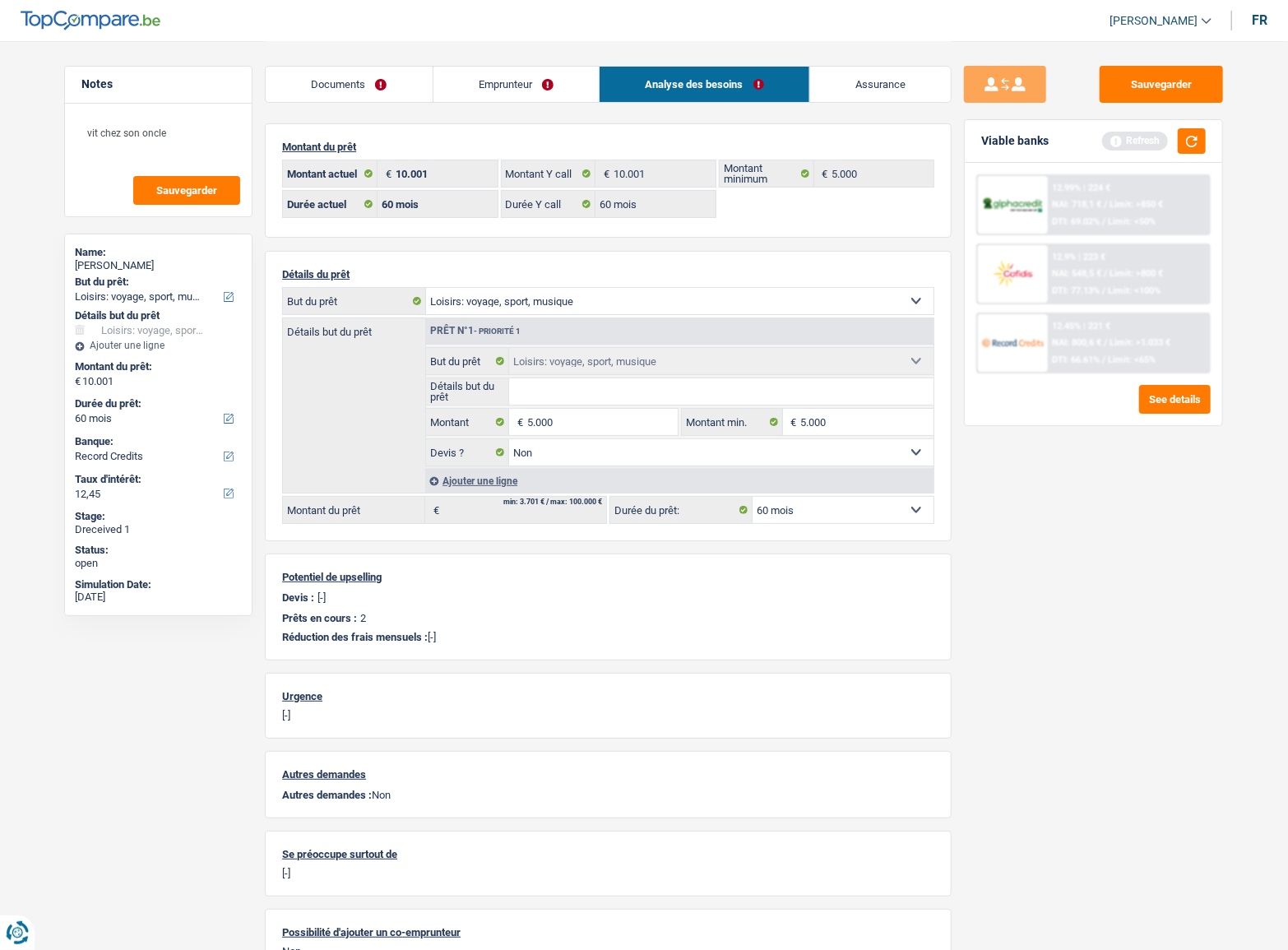
type input "5.000"
select select "36"
click at [1178, 636] on div "Sauvegarder Viable banks Refresh 12.99% | 224 € NAI: 718,1 € / Limit: >850 € DT…" at bounding box center [1093, 495] width 284 height 858
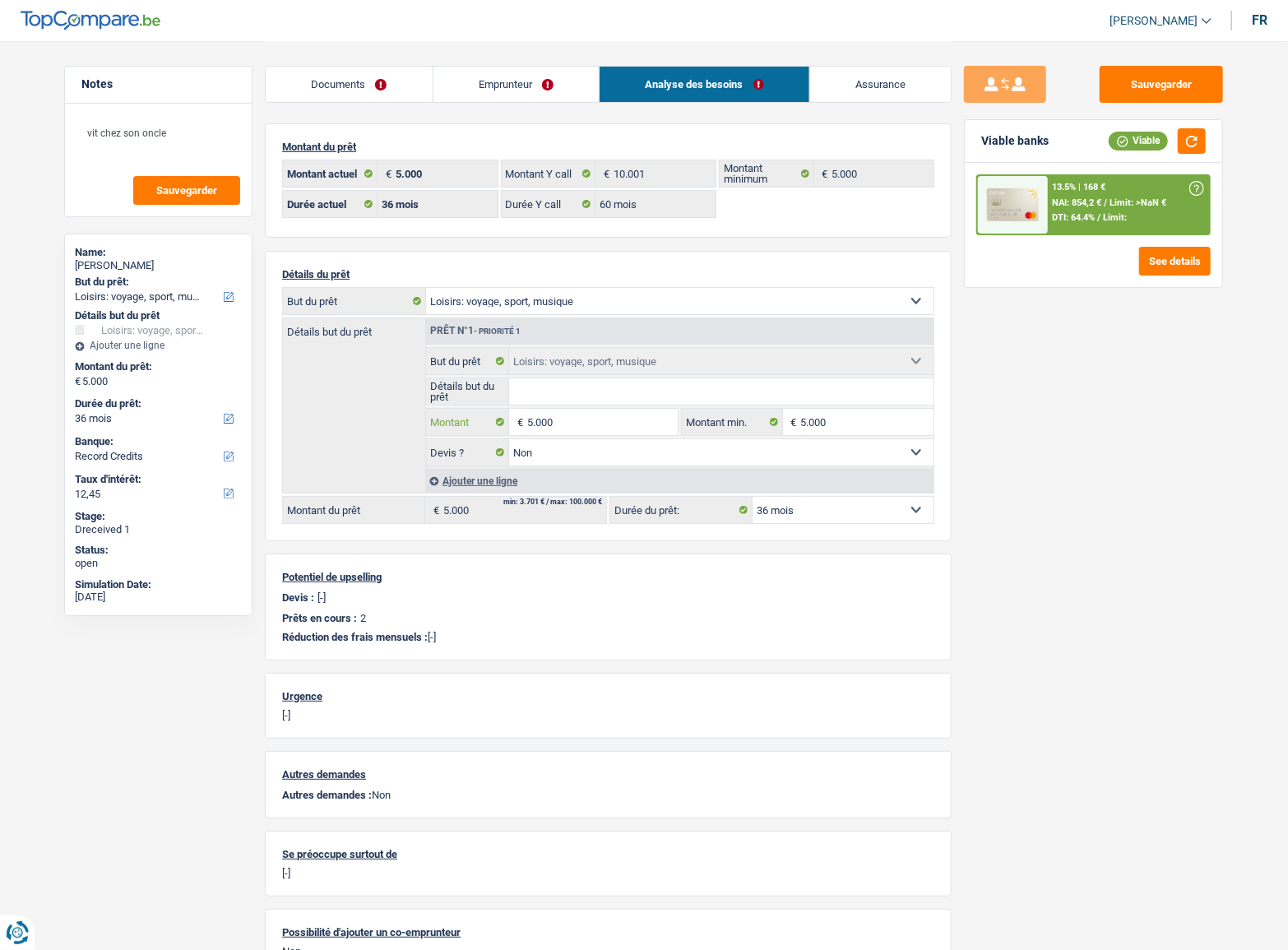
click at [618, 418] on input "5.000" at bounding box center [602, 422] width 150 height 26
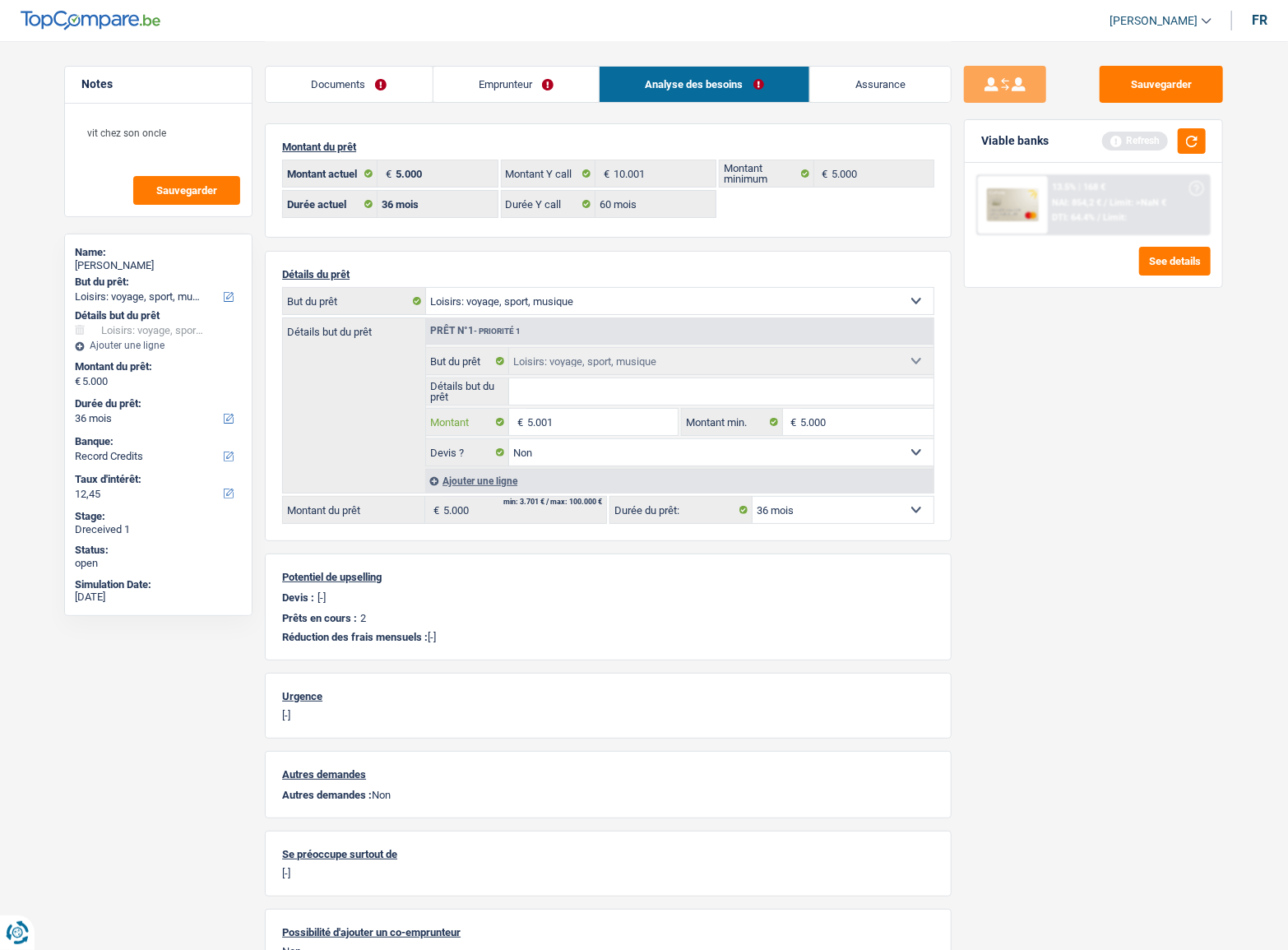
type input "5.001"
click at [1094, 217] on span "DTI: 64.4%" at bounding box center [1074, 217] width 42 height 10
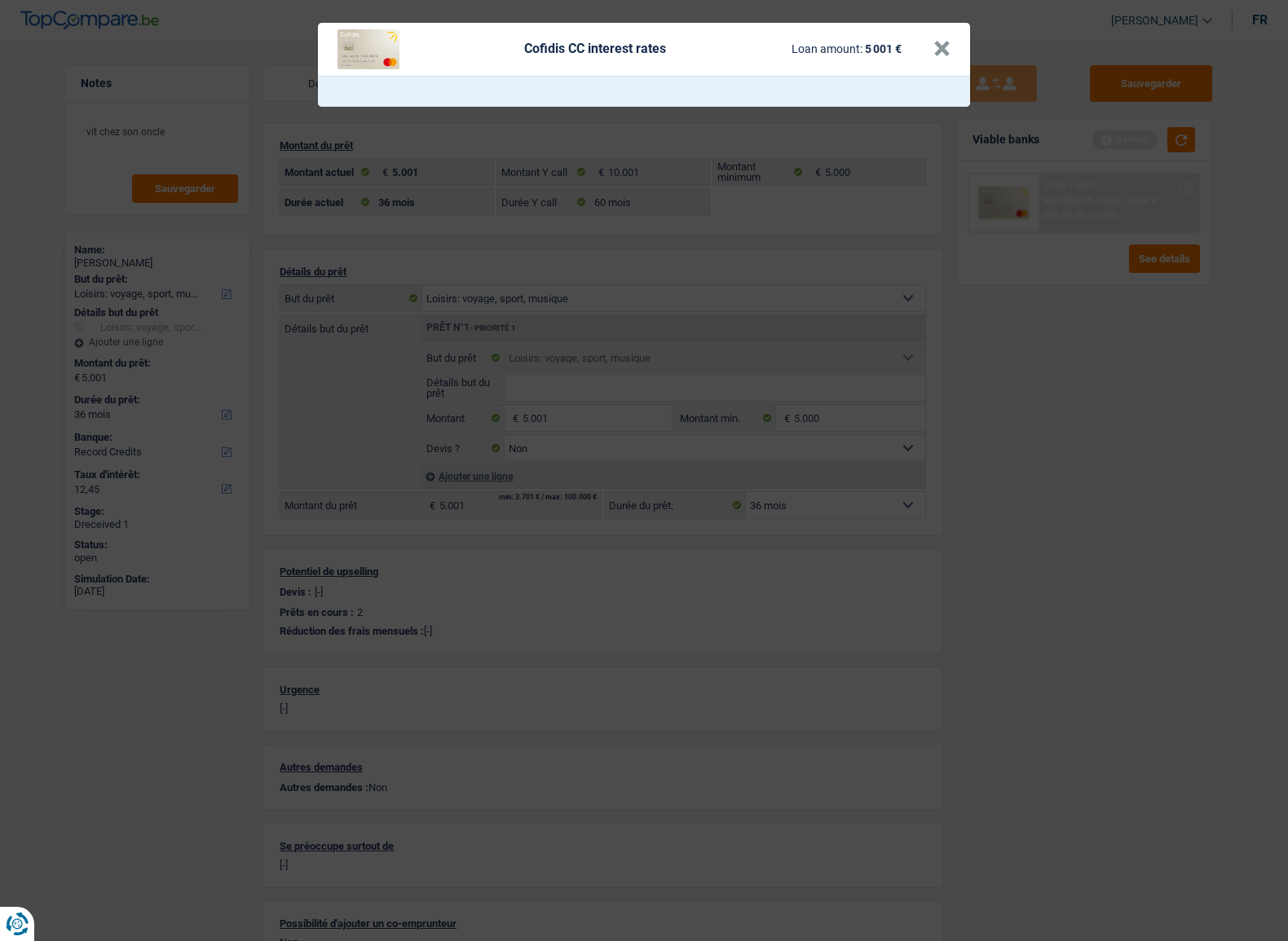
click at [1018, 302] on CC "Cofidis CC interest rates Loan amount: 5 001 € ×" at bounding box center [644, 470] width 1288 height 941
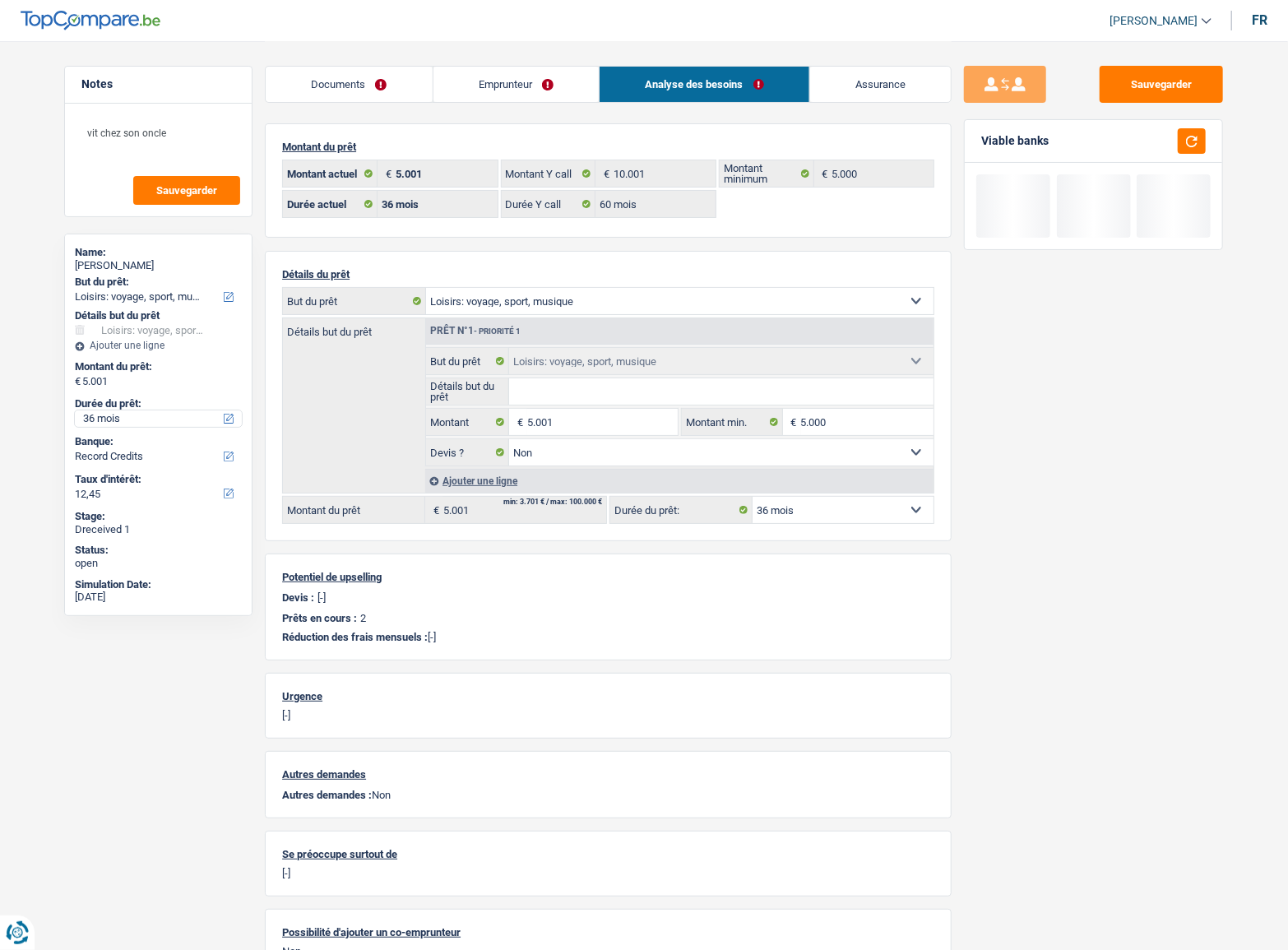
click at [157, 412] on select "12 mois 18 mois 24 mois 30 mois 36 mois Sélectionner une option" at bounding box center [158, 418] width 167 height 16
click at [75, 411] on select "12 mois 18 mois 24 mois 30 mois 36 mois Sélectionner une option" at bounding box center [158, 418] width 167 height 16
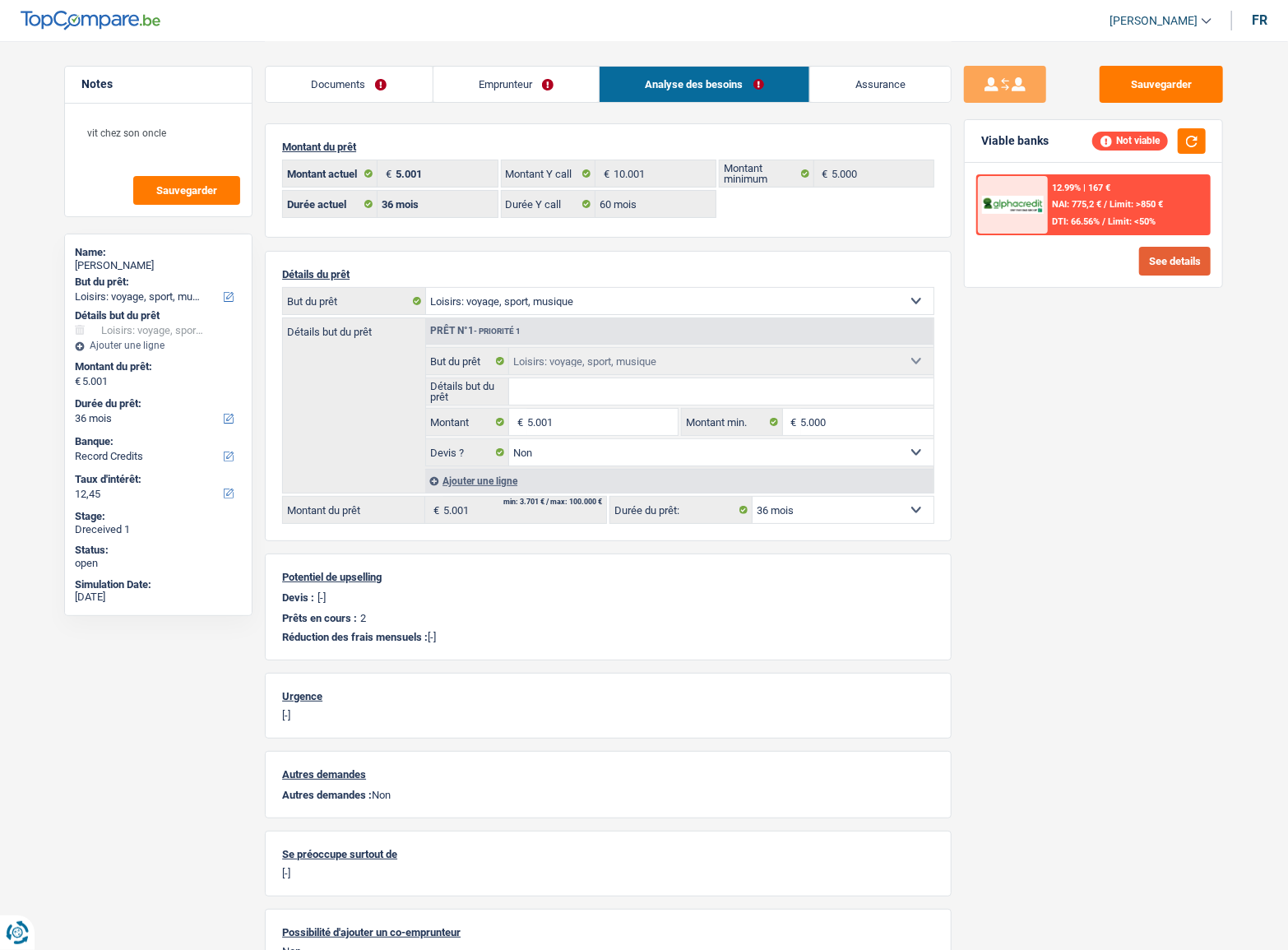
click at [1190, 246] on button "See details" at bounding box center [1176, 261] width 72 height 28
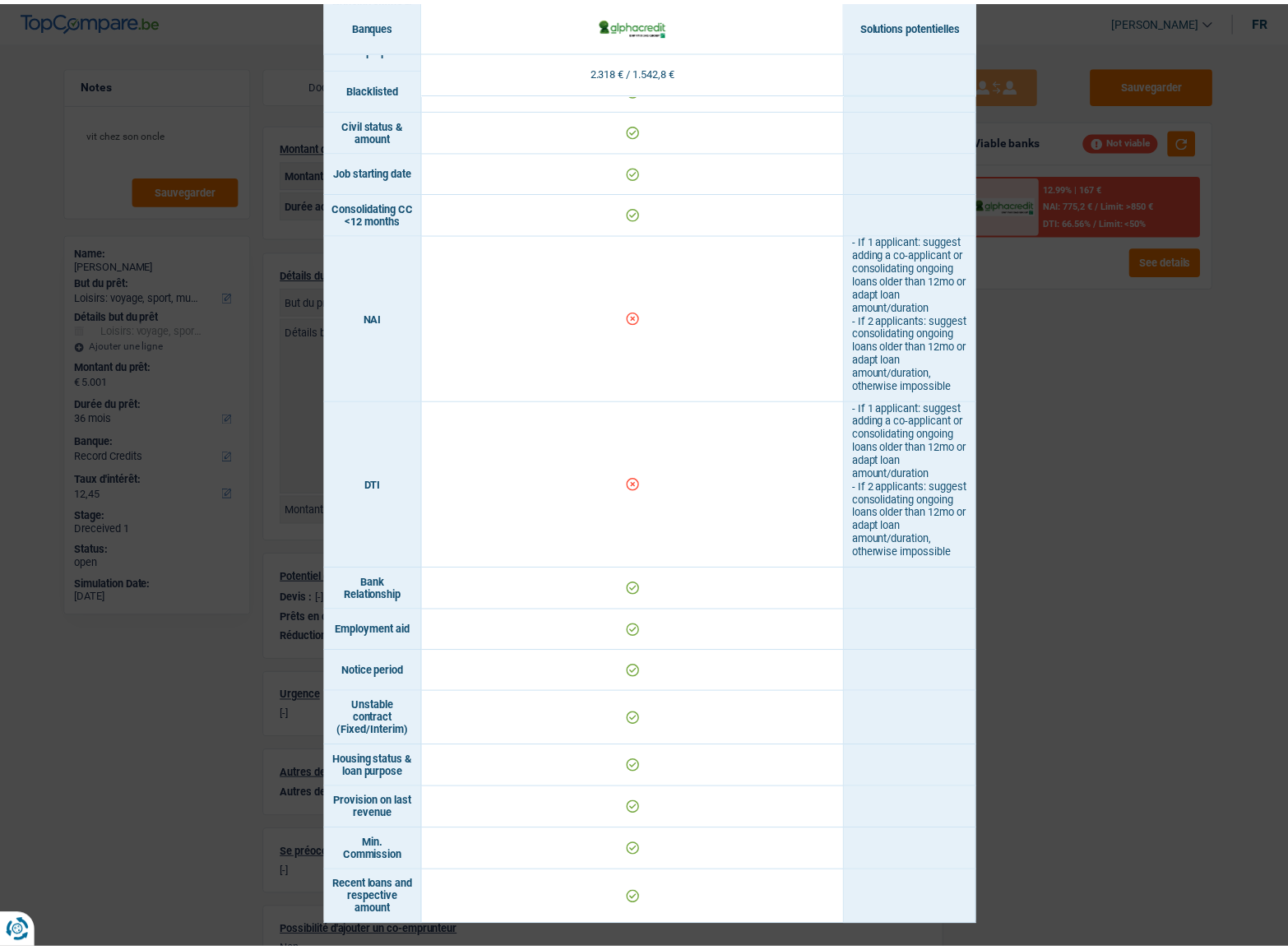
scroll to position [619, 0]
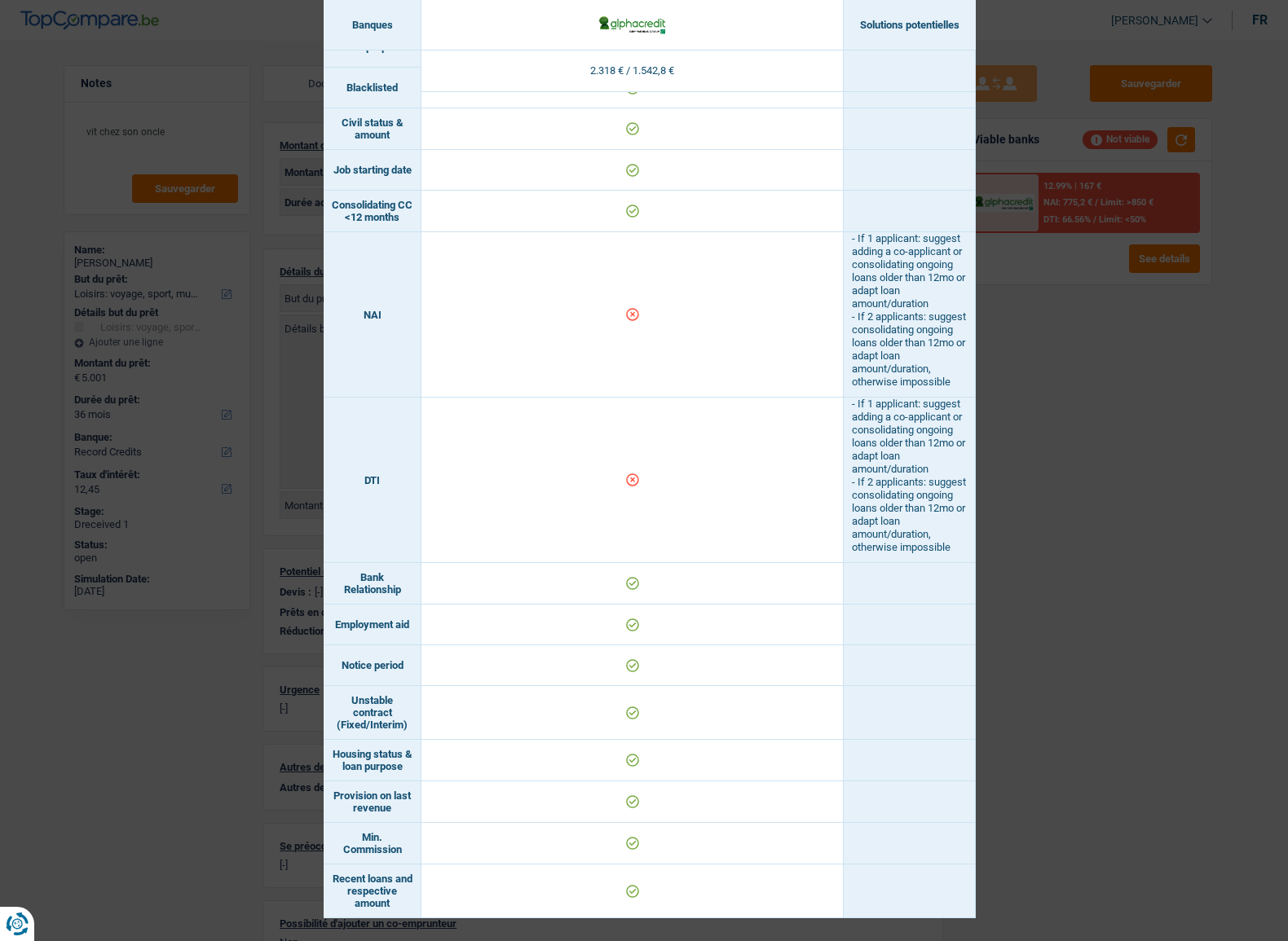
click at [1197, 355] on div "Banks conditions × Banques Solutions potentielles Revenus / Charges 2.318 € / 1…" at bounding box center [644, 470] width 1288 height 941
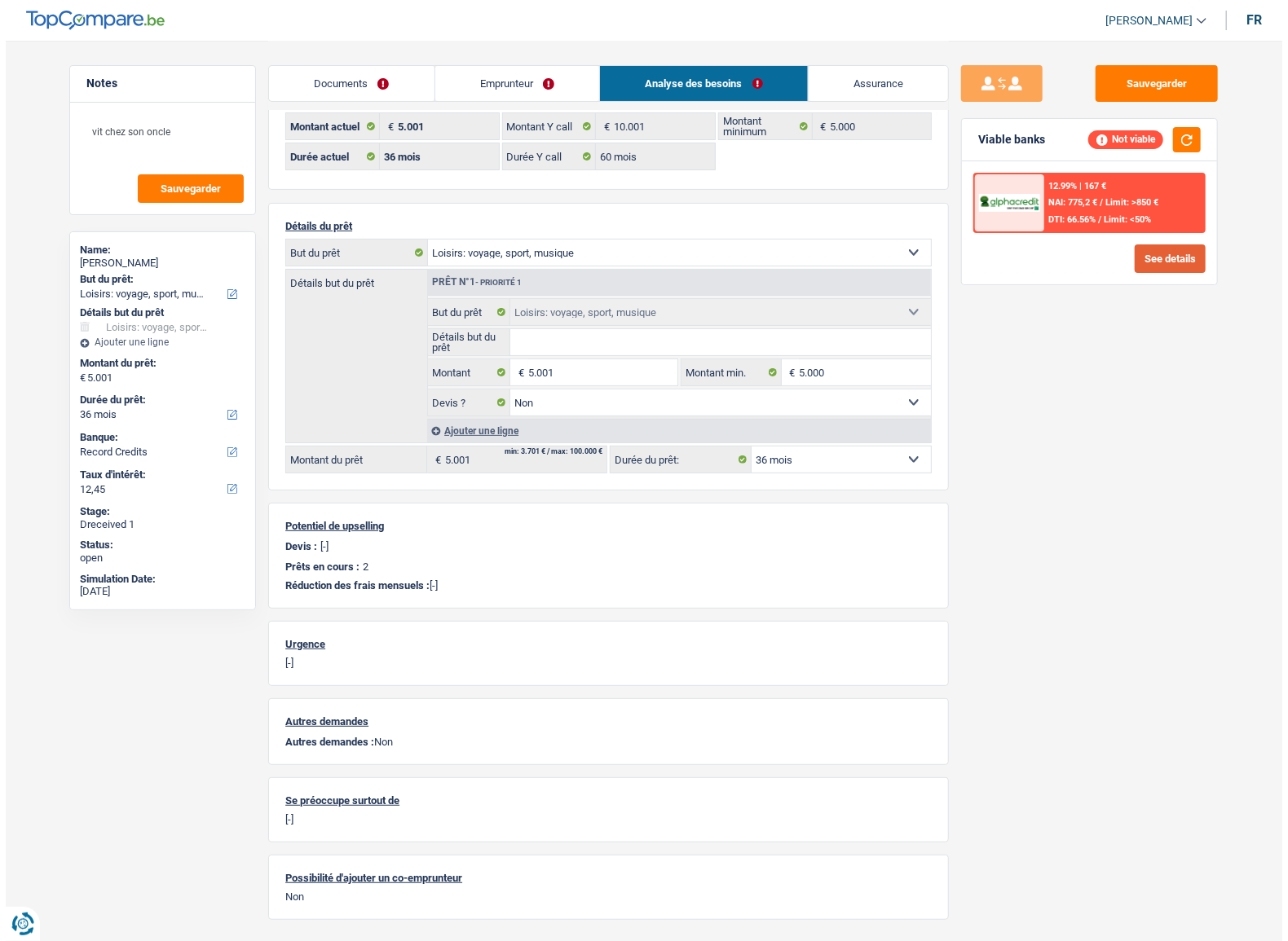
scroll to position [0, 0]
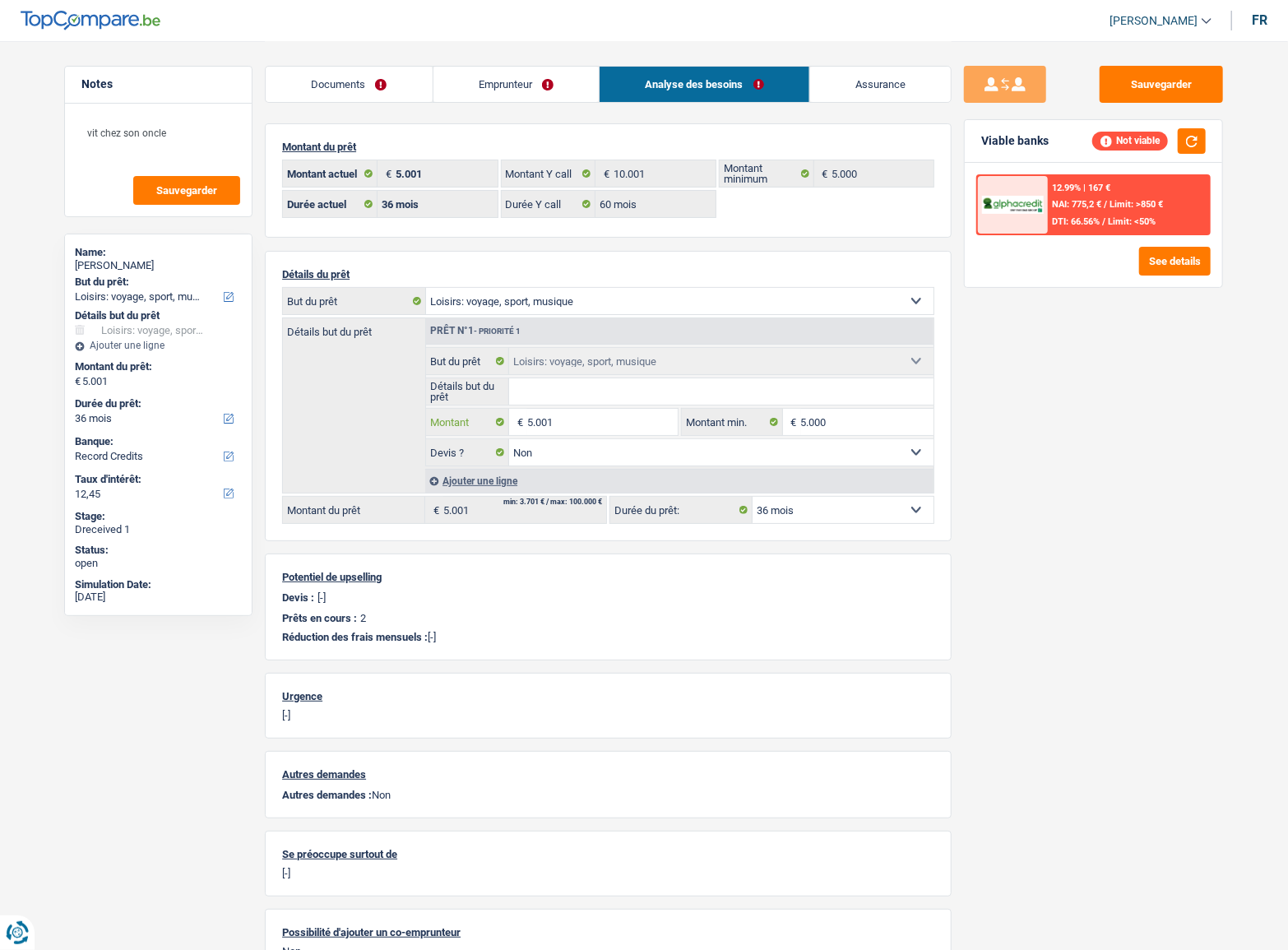
click at [571, 419] on input "5.001" at bounding box center [602, 422] width 150 height 26
drag, startPoint x: 571, startPoint y: 419, endPoint x: 418, endPoint y: 429, distance: 153.3
click at [418, 429] on div "Détails but du prêt Prêt n°1 - Priorité 1 Confort maison: meubles, textile, pei…" at bounding box center [608, 405] width 652 height 176
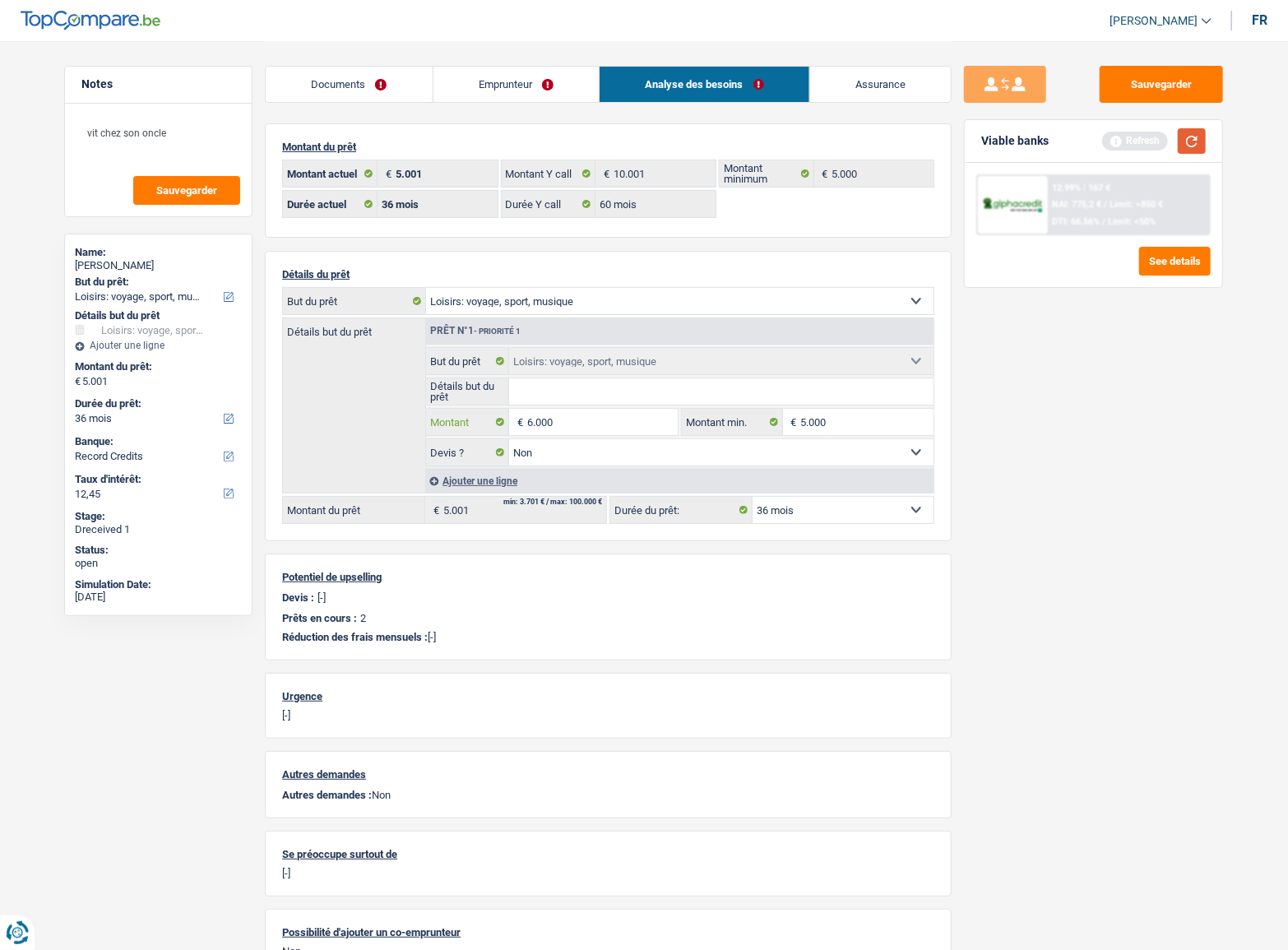
type input "6.000"
select select "42"
type input "6.000"
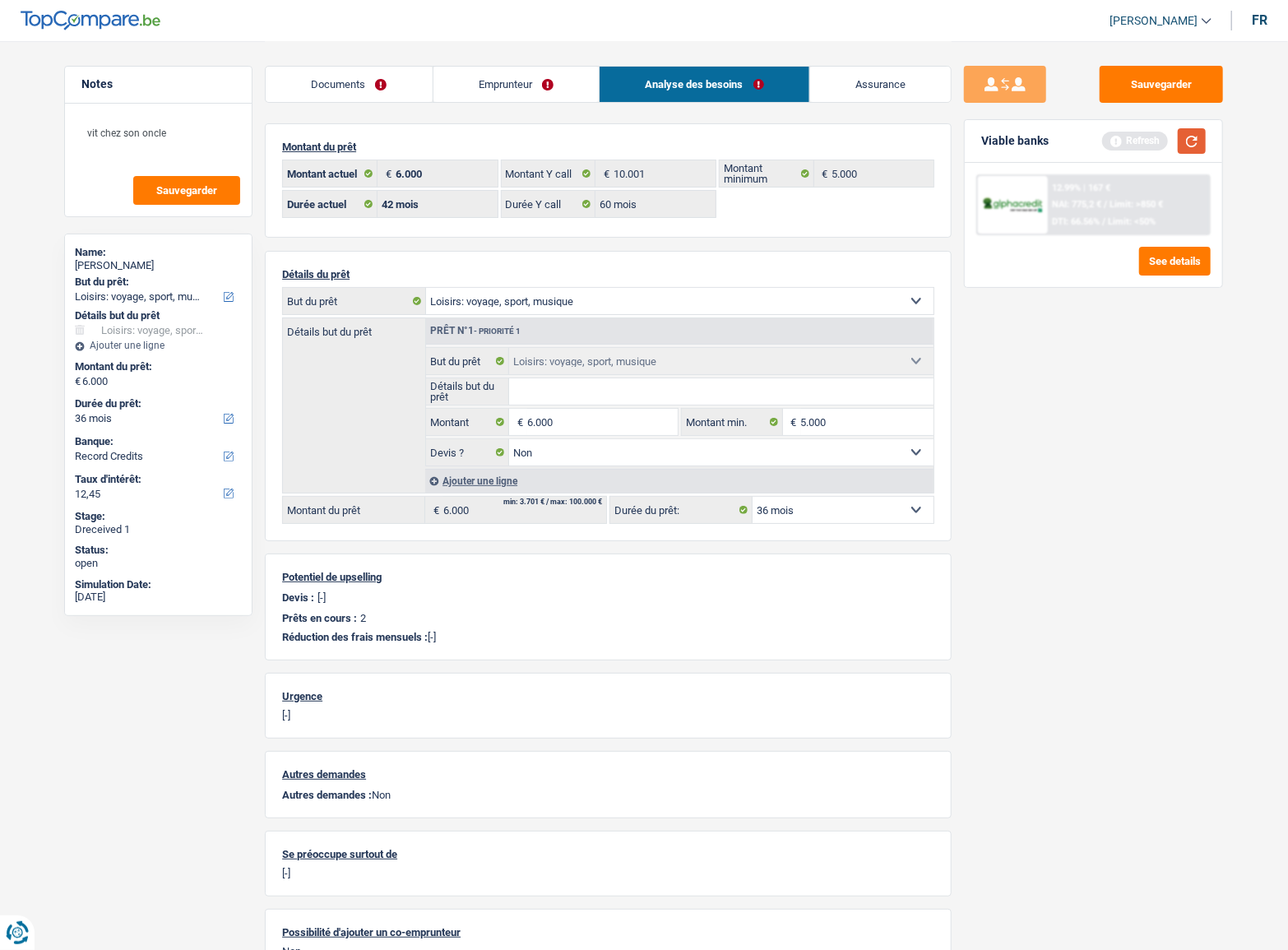
click at [1195, 144] on button "button" at bounding box center [1193, 141] width 28 height 25
select select "42"
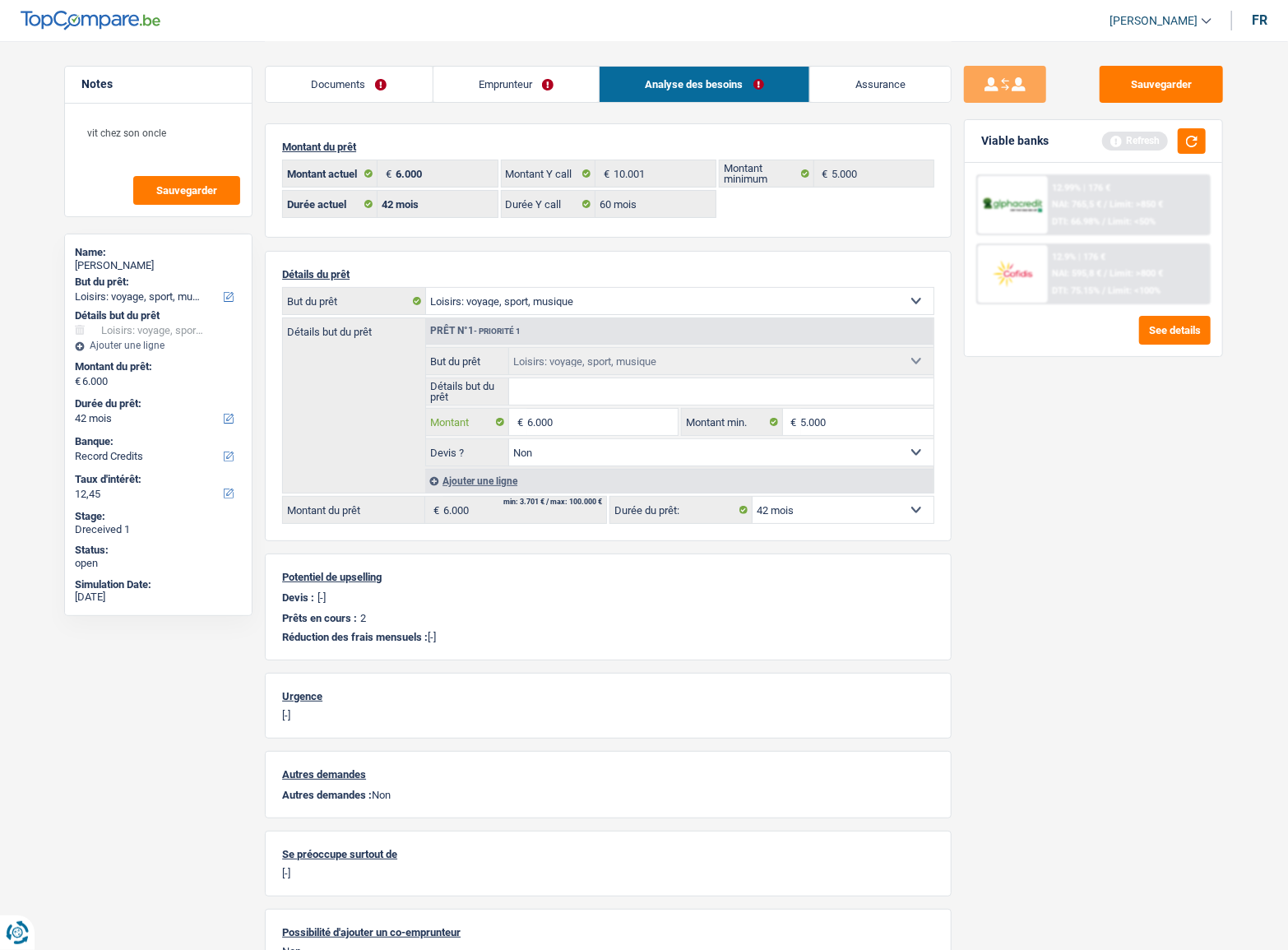
click at [531, 423] on input "6.000" at bounding box center [602, 422] width 150 height 26
type input "7.501"
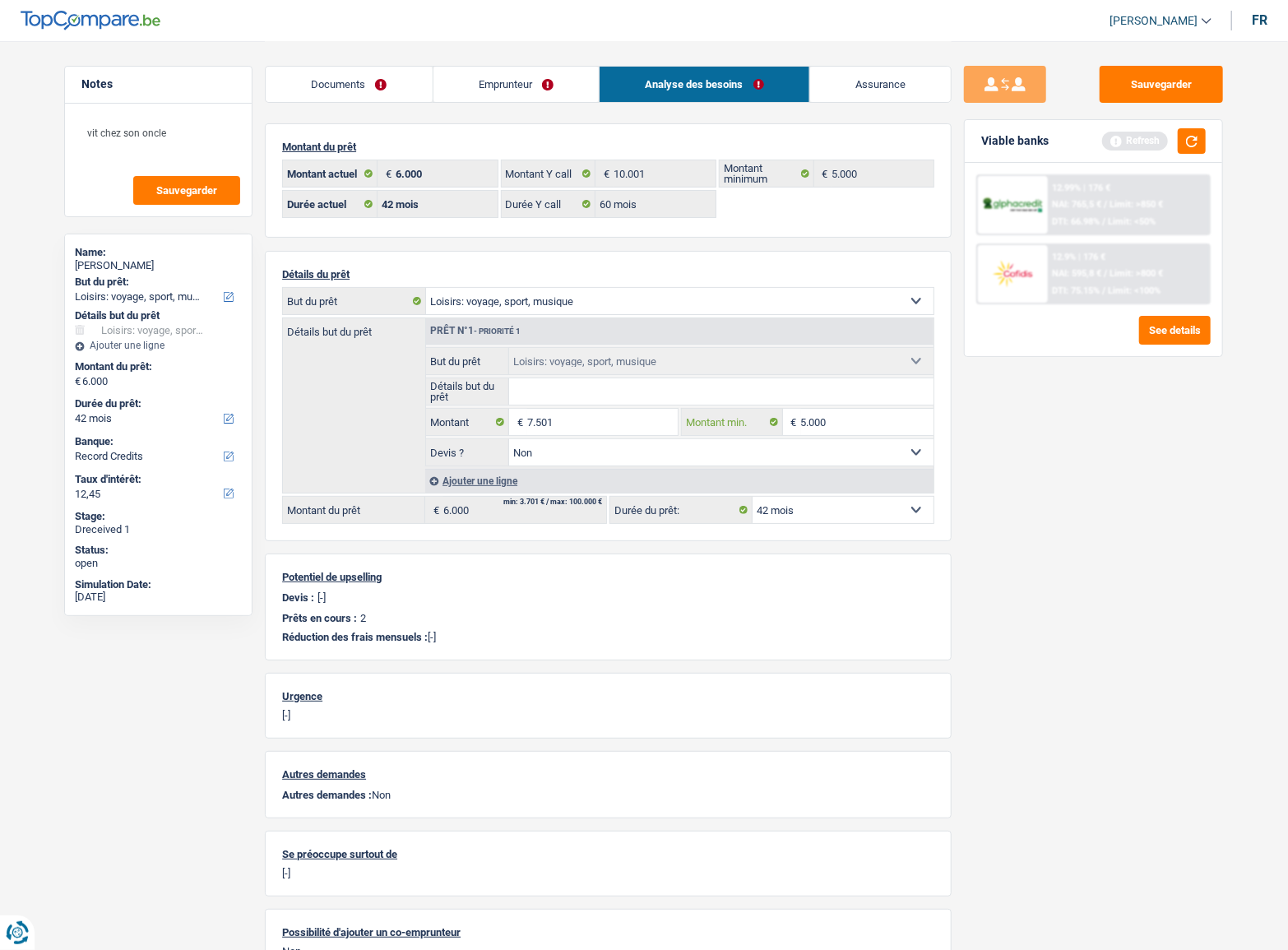
select select "48"
type input "7.501"
select select "48"
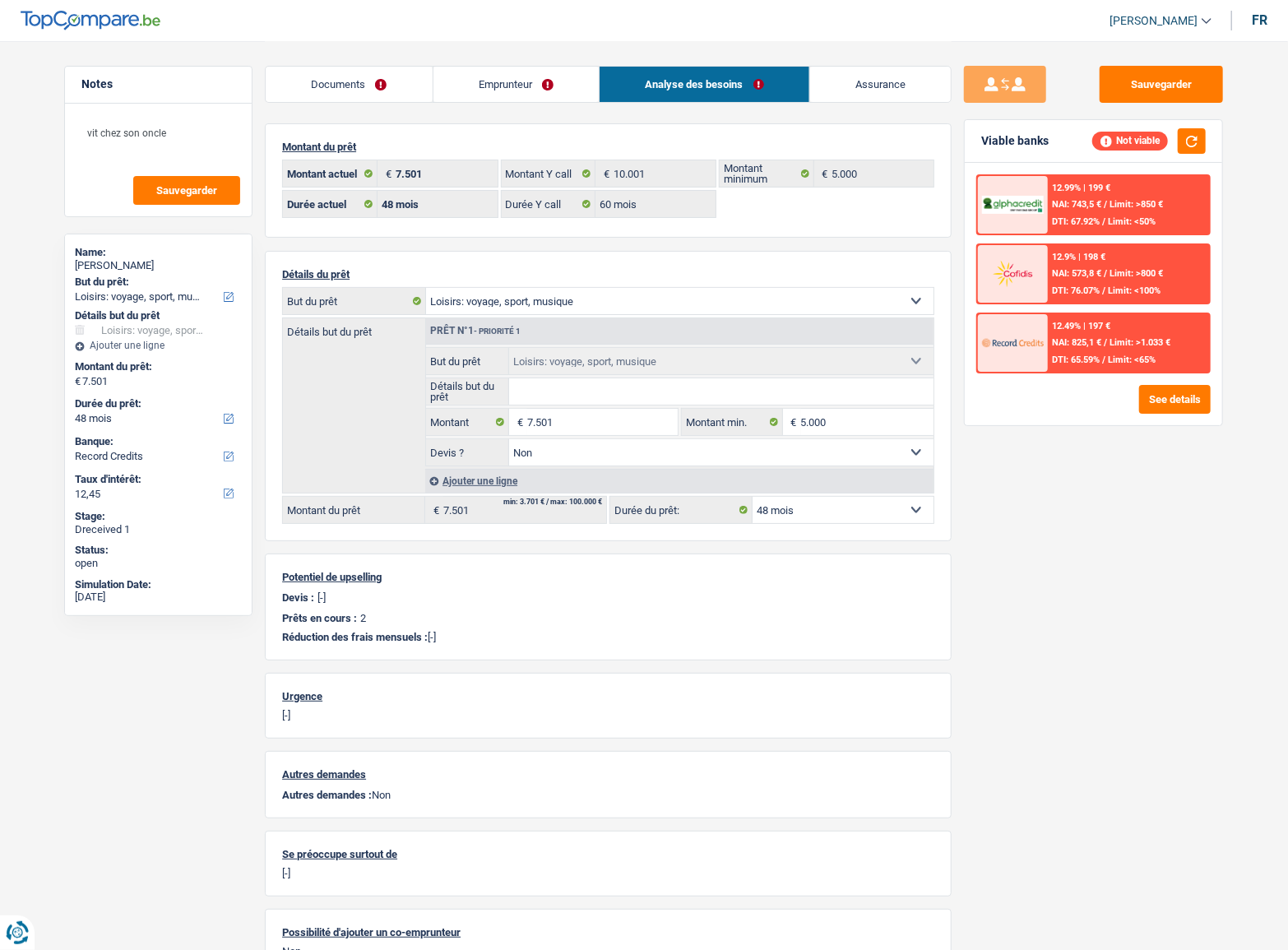
click at [1127, 322] on div "12.49% | 197 € NAI: 825,1 € / Limit: >1.033 € DTI: 65.59% / Limit: <65%" at bounding box center [1129, 343] width 162 height 58
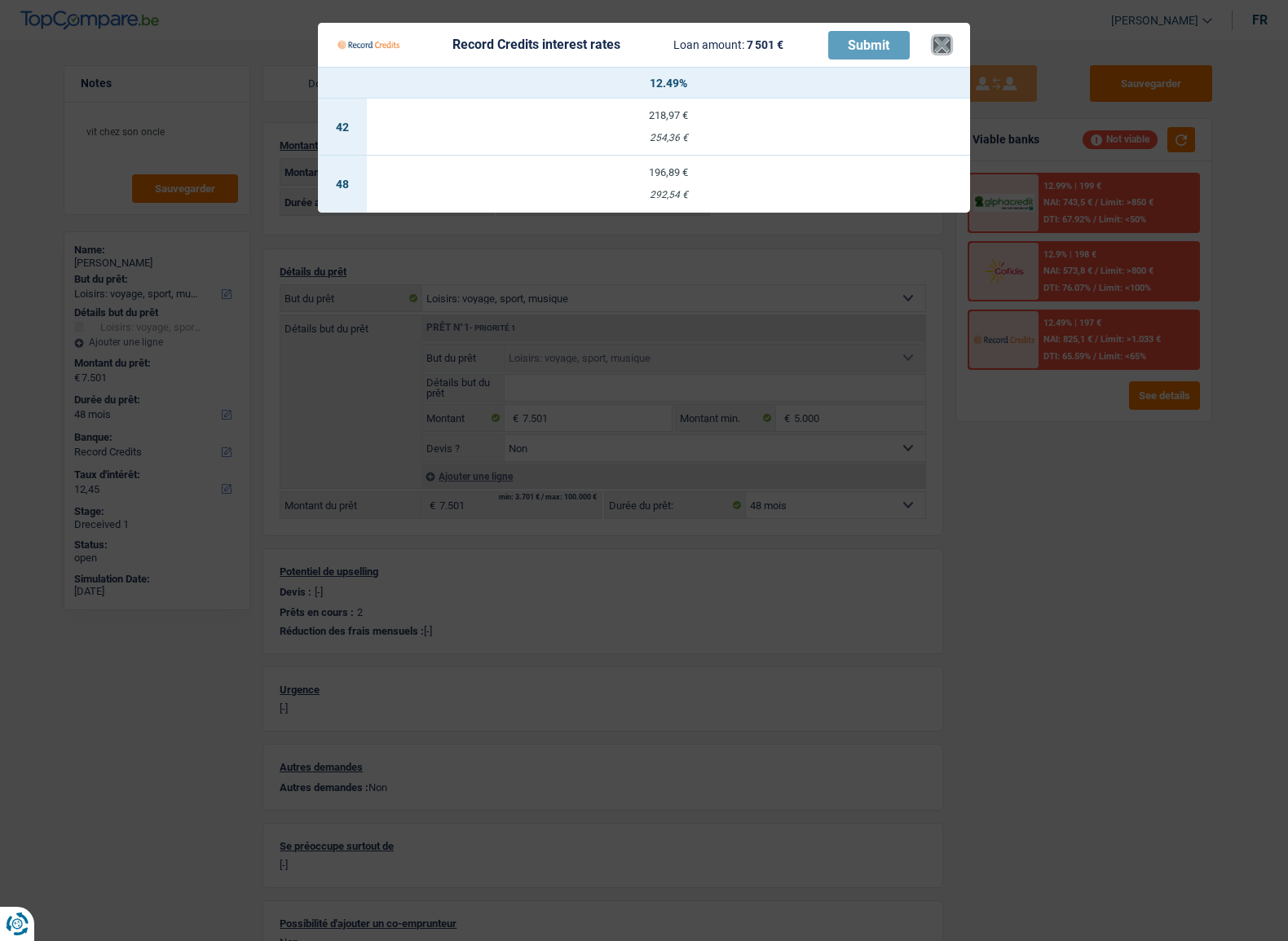
click at [933, 51] on button "×" at bounding box center [942, 44] width 17 height 16
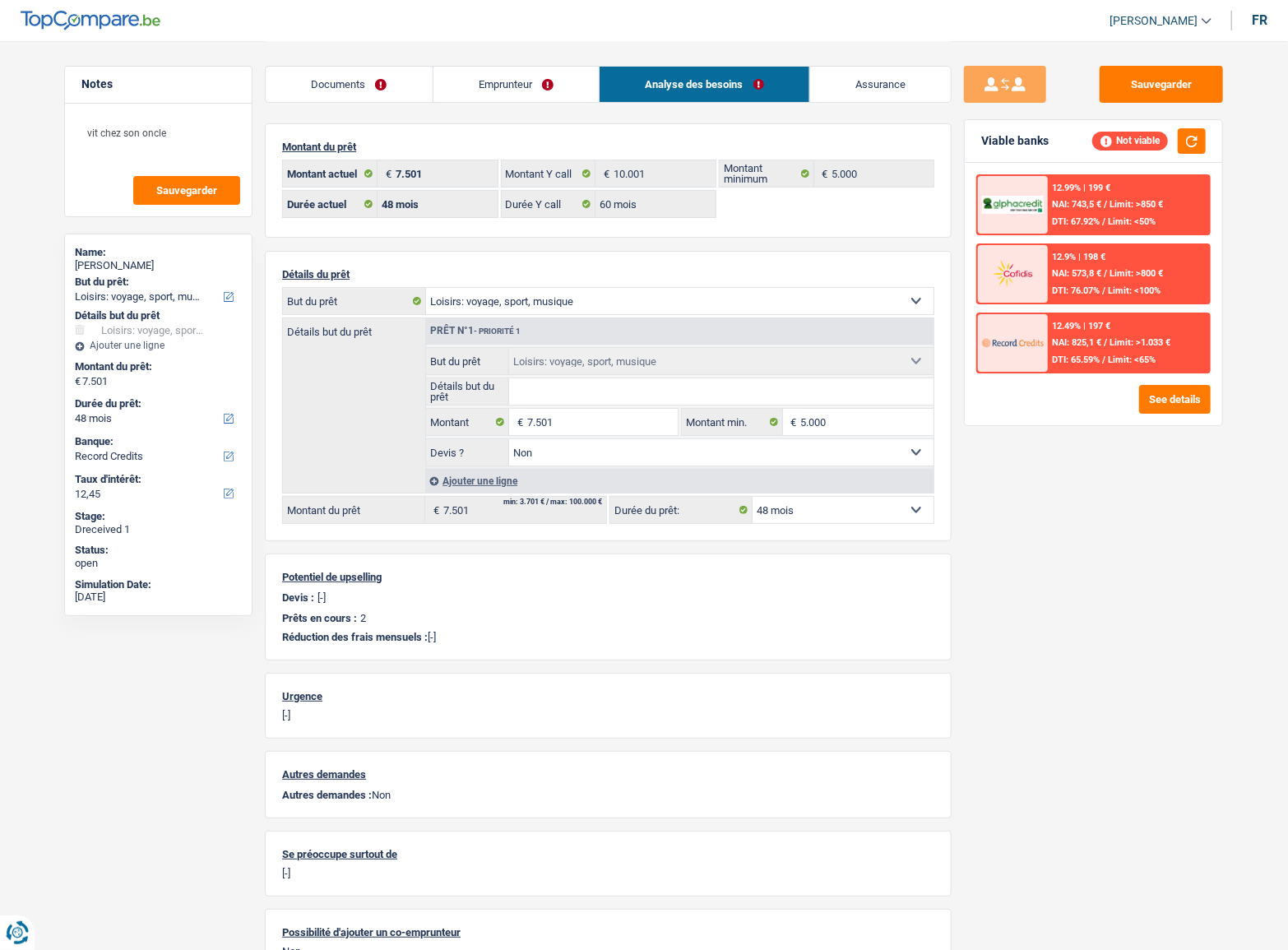
click at [1109, 258] on div "12.9% | 198 € NAI: 573,8 € / Limit: >800 € DTI: 76.07% / Limit: <100%" at bounding box center [1129, 274] width 162 height 58
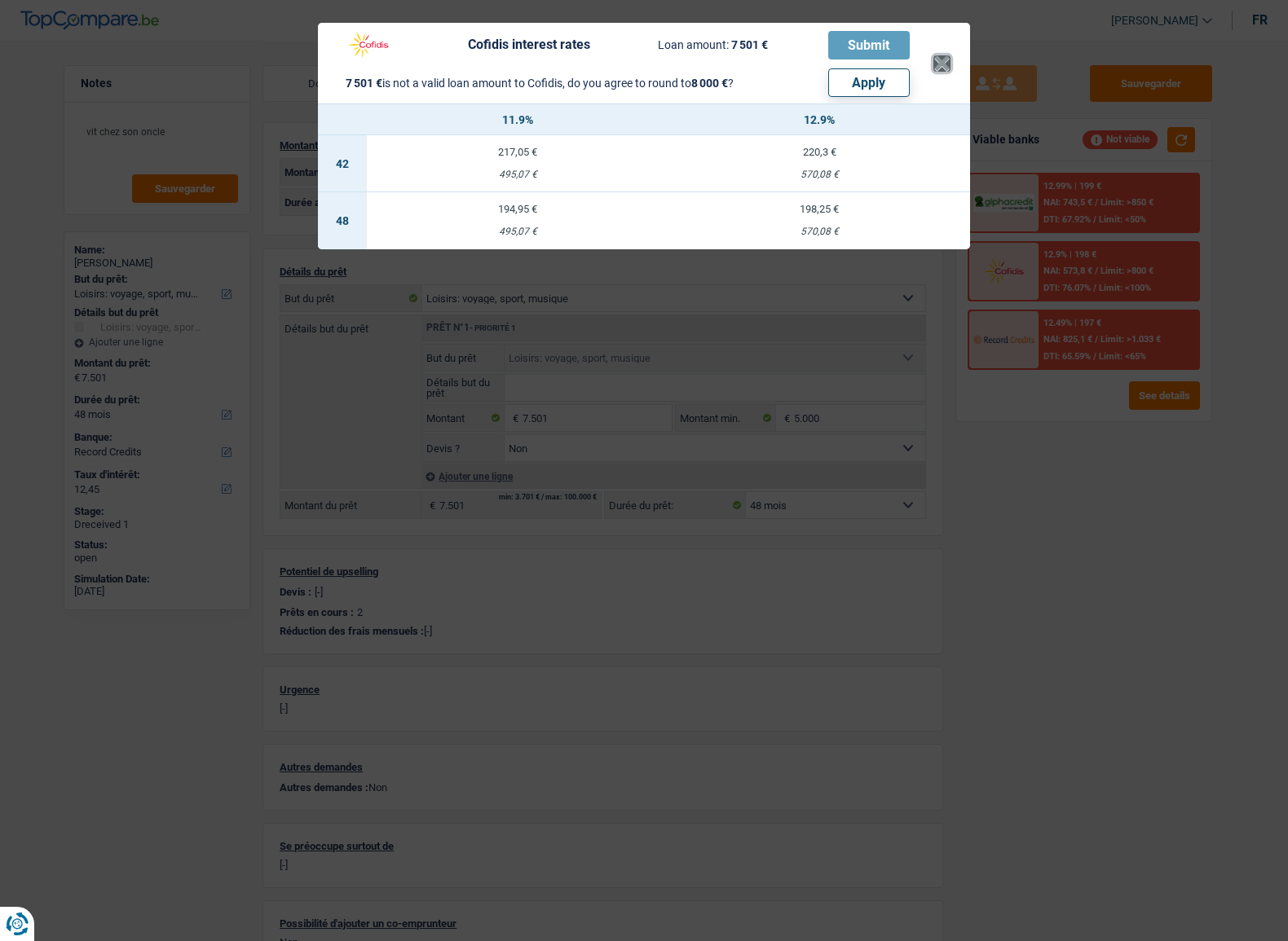
click at [933, 62] on button "×" at bounding box center [942, 63] width 17 height 16
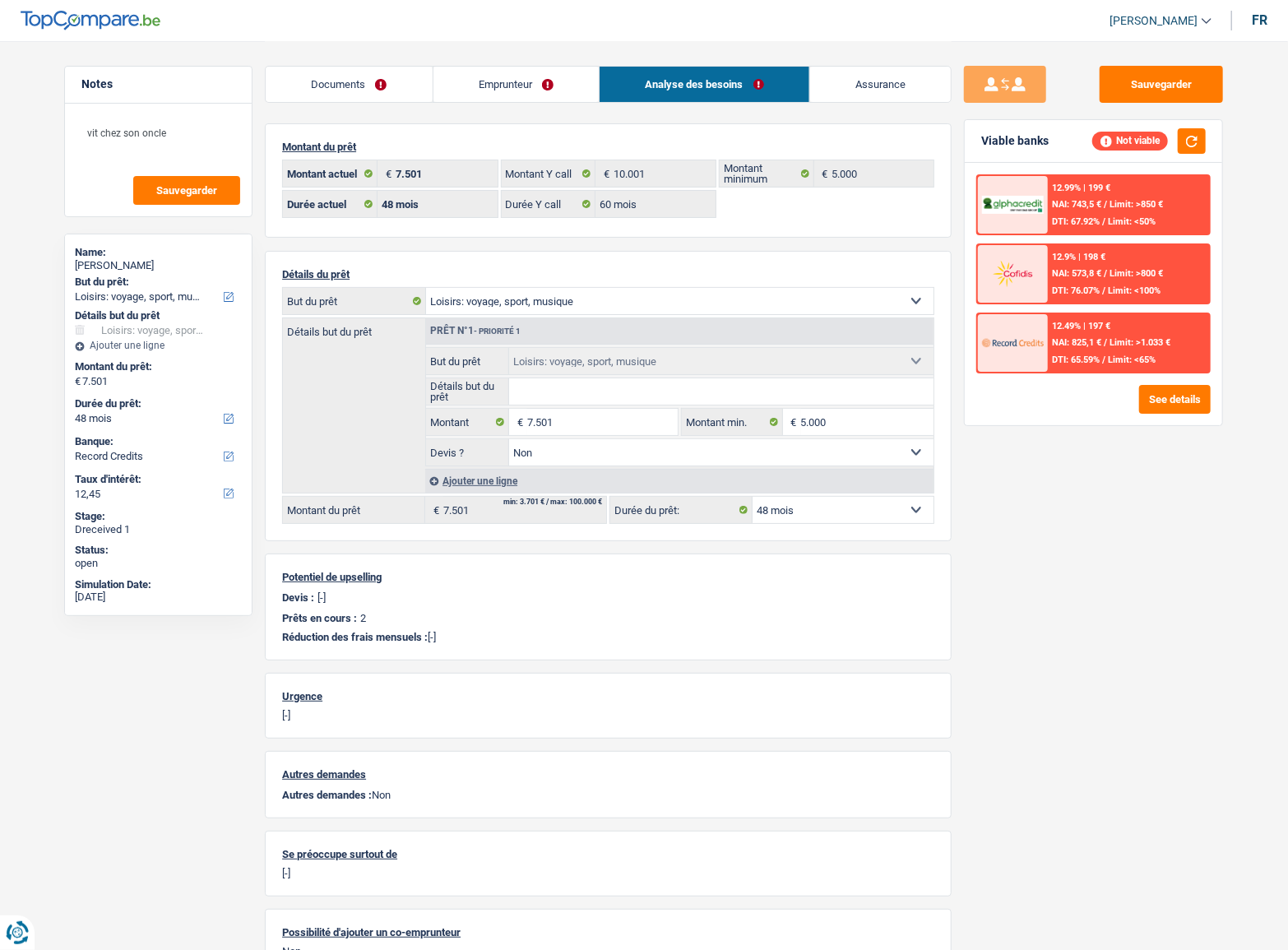
click at [1079, 199] on span "NAI: 743,5 €" at bounding box center [1077, 204] width 49 height 10
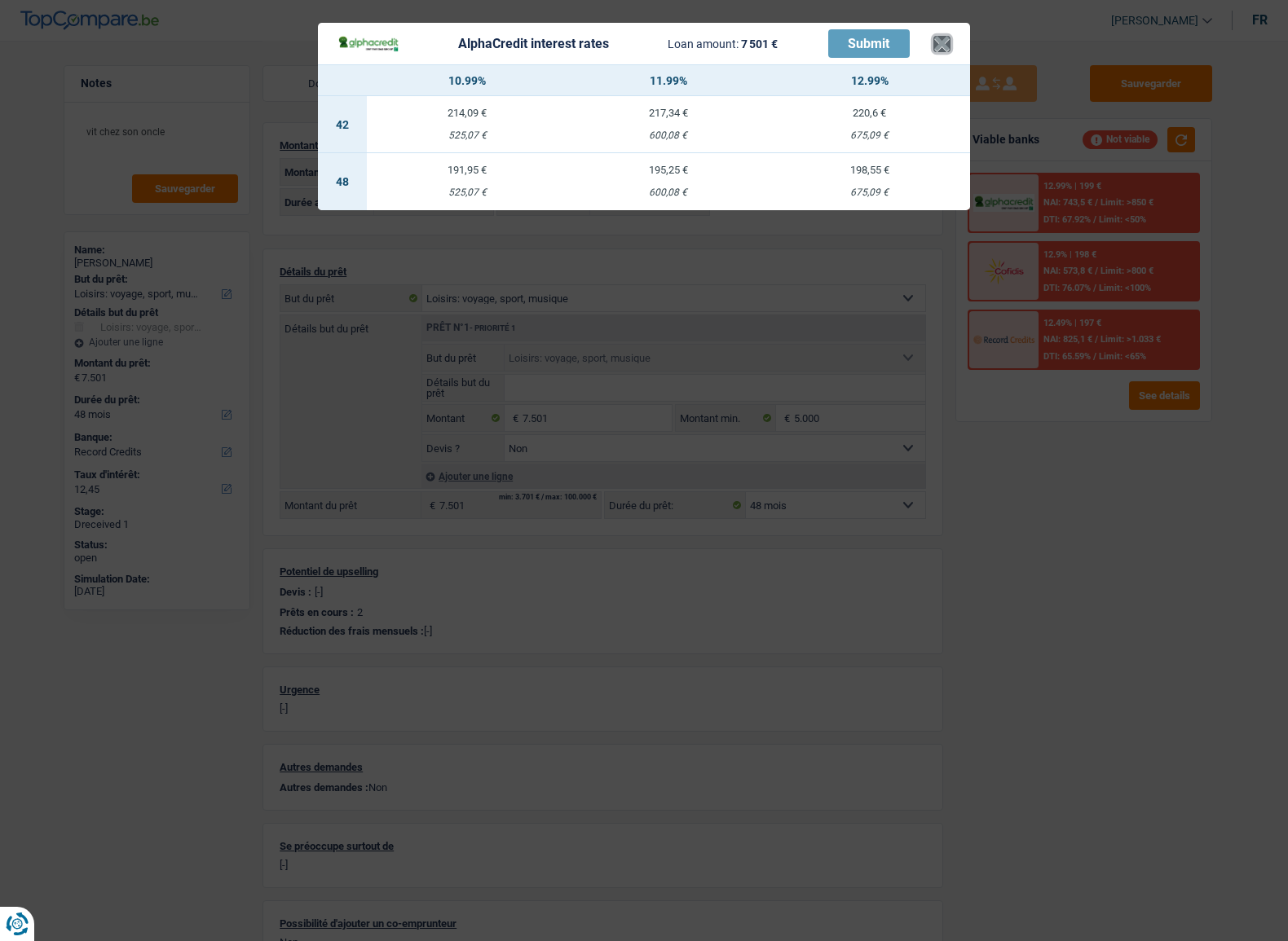
click at [948, 39] on button "×" at bounding box center [942, 43] width 17 height 16
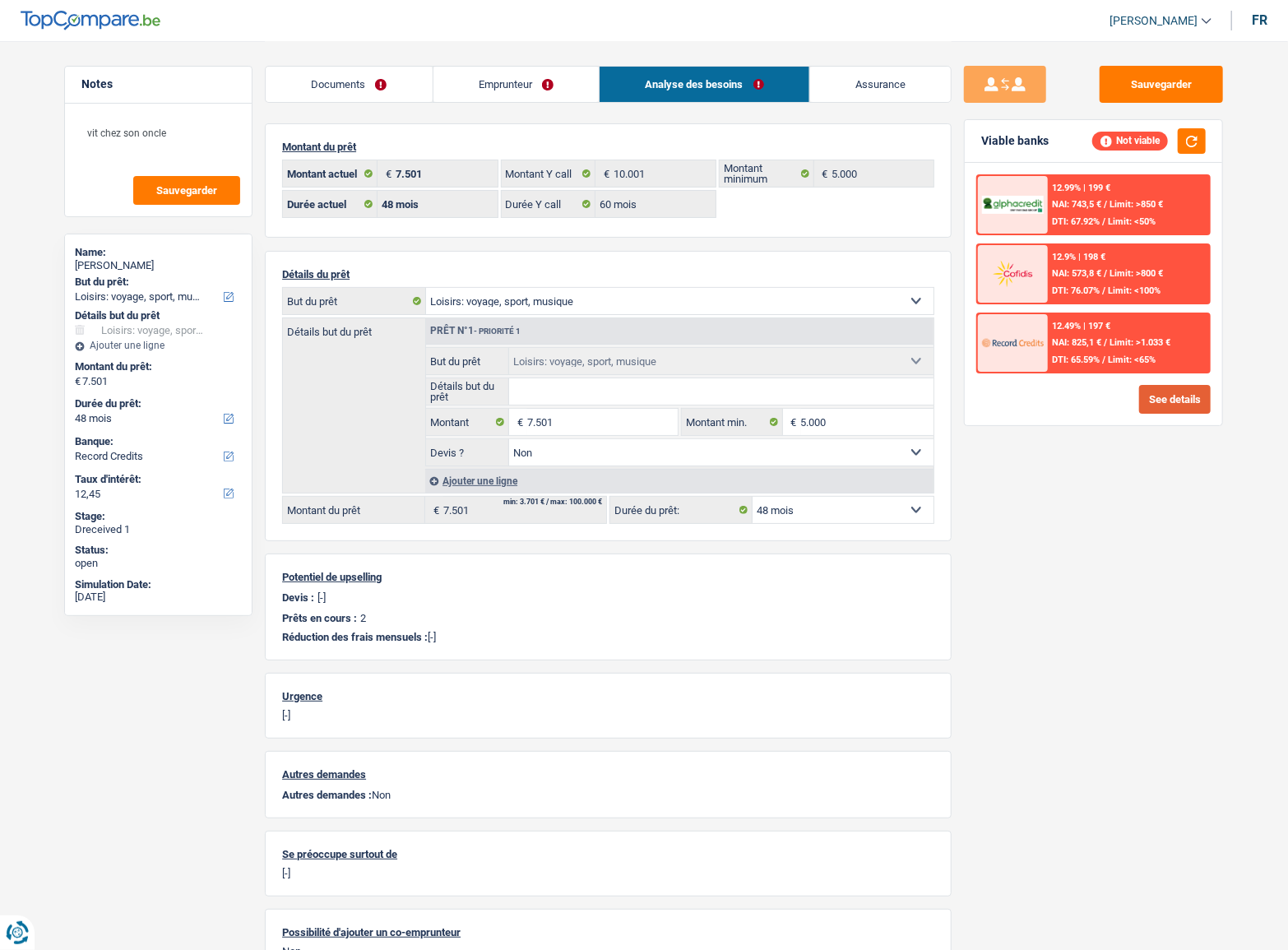
click at [1187, 409] on button "See details" at bounding box center [1176, 399] width 72 height 28
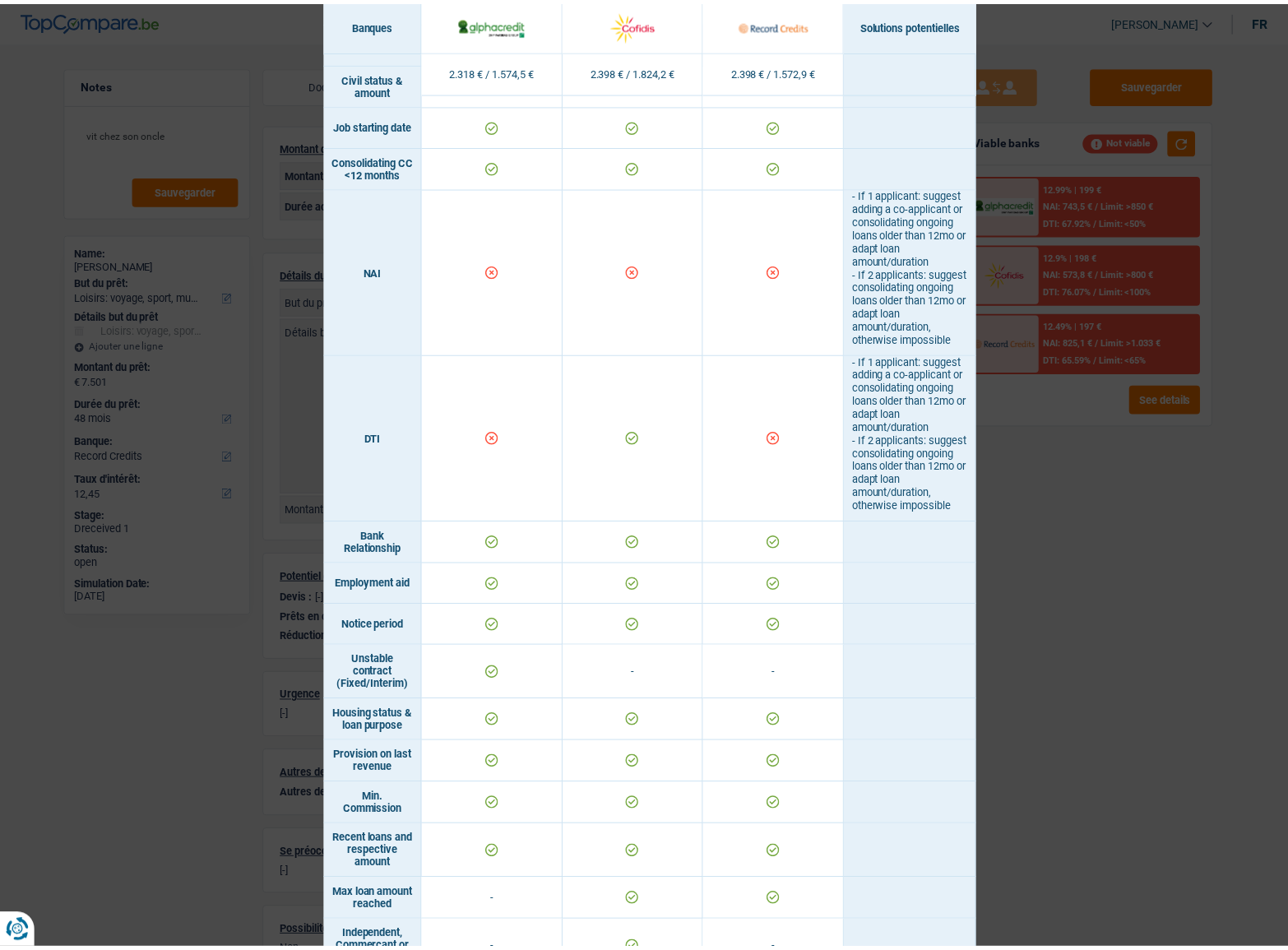
scroll to position [823, 0]
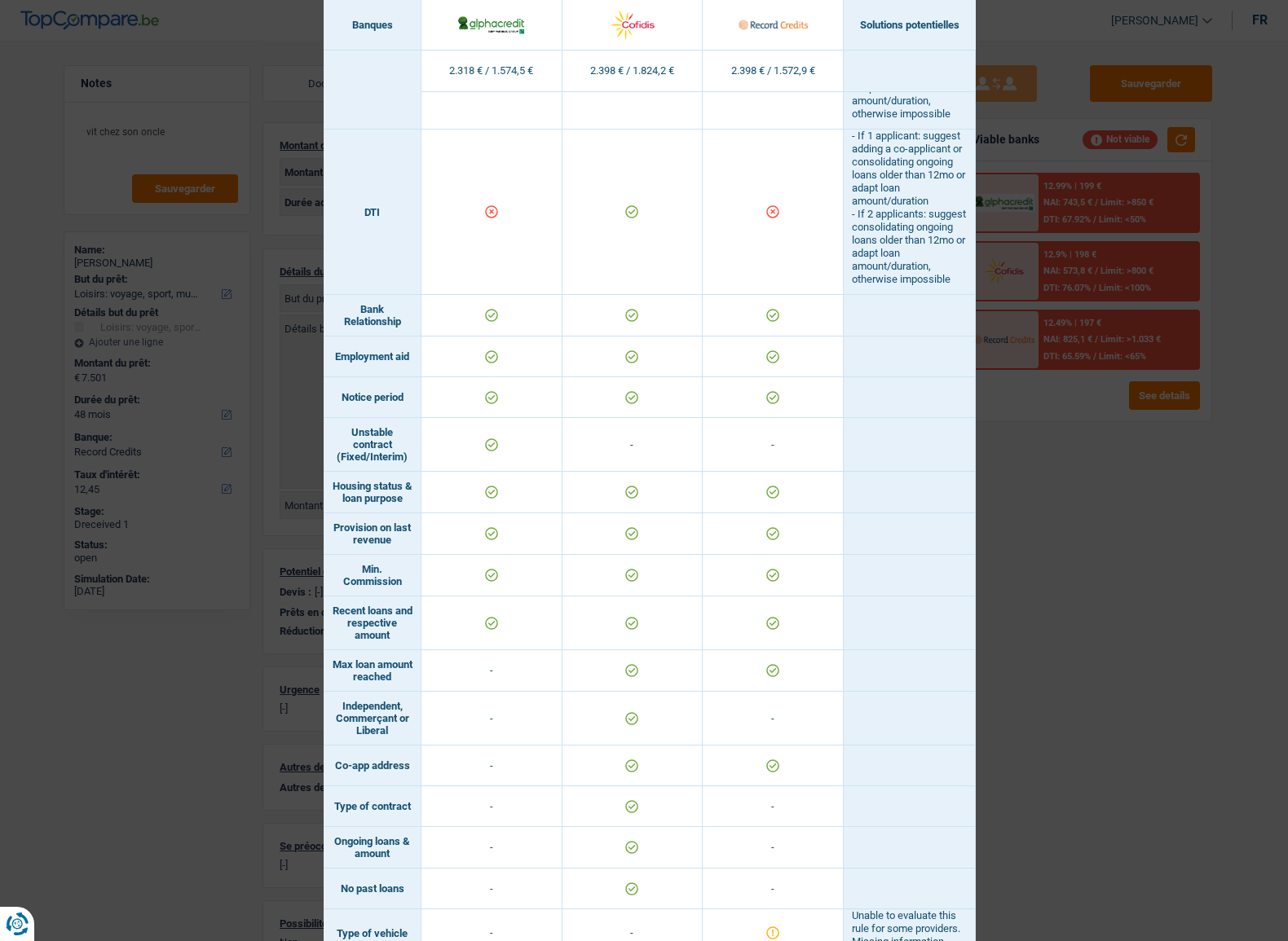
click at [1137, 471] on div "Banks conditions × Banques Solutions potentielles Revenus / Charges 2.318 € / 1…" at bounding box center [644, 470] width 1288 height 941
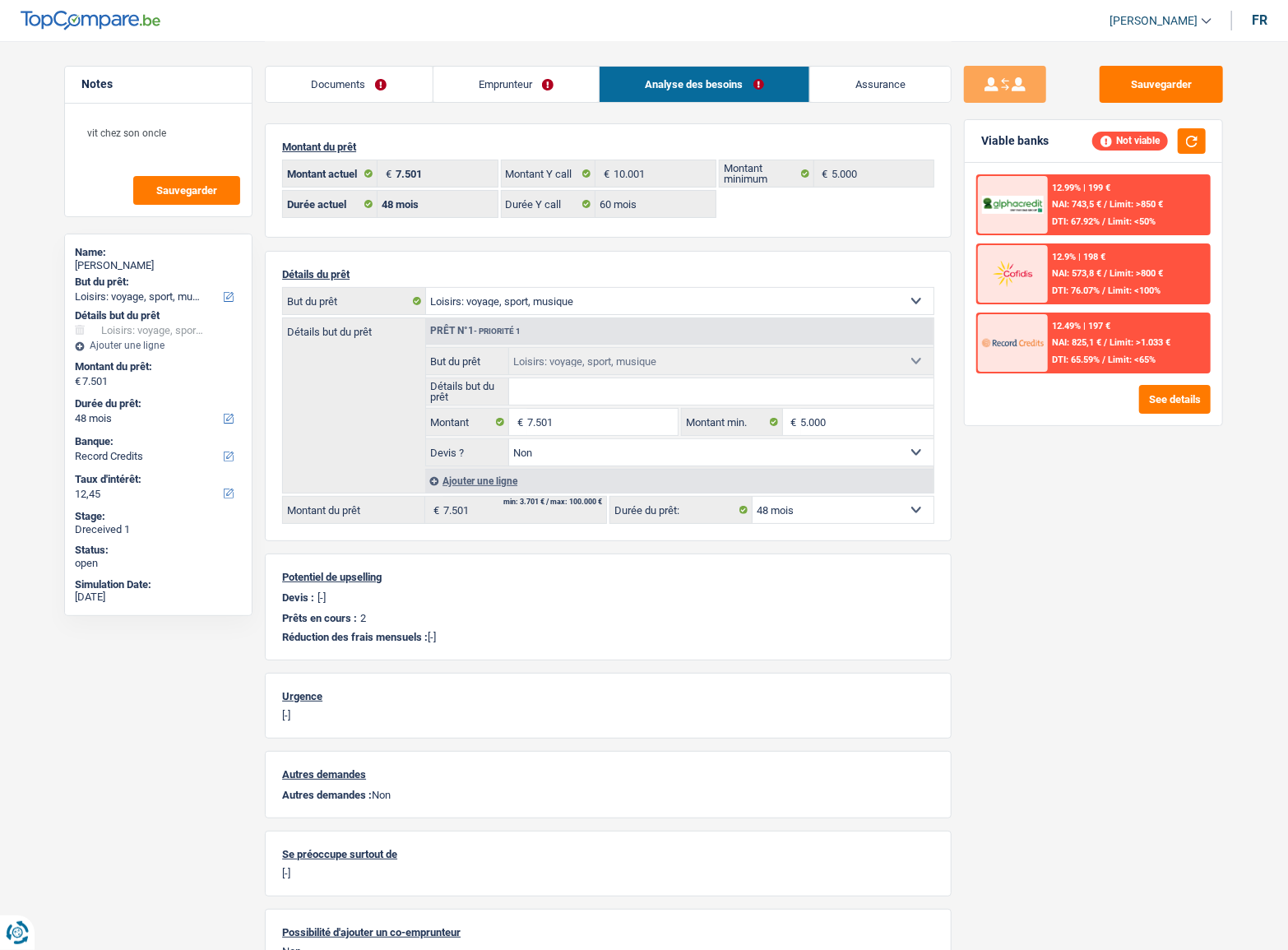
click at [394, 94] on link "Documents" at bounding box center [348, 84] width 167 height 35
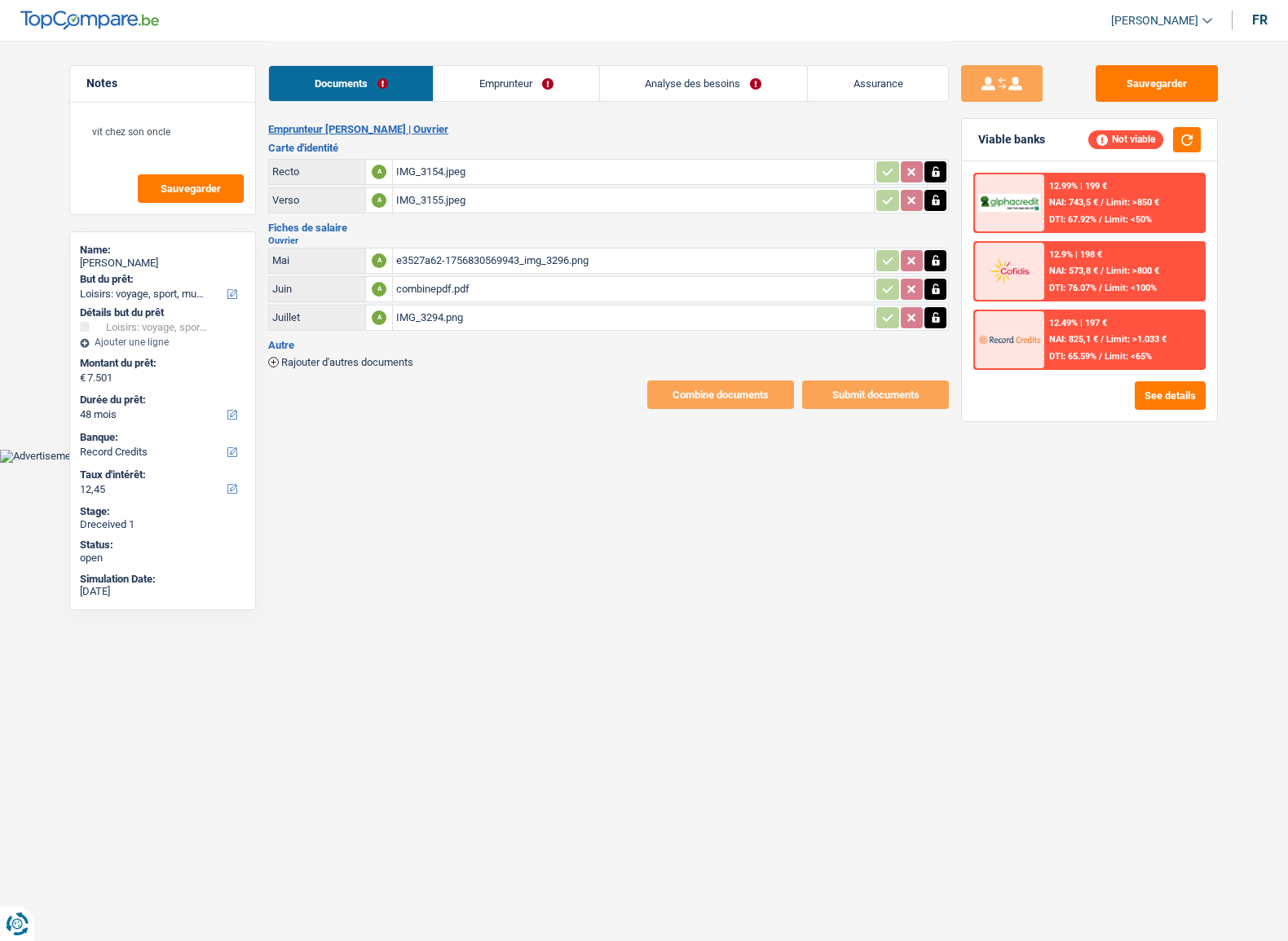
click at [555, 264] on div "e3527a62-1756830569943_img_3296.png" at bounding box center [632, 261] width 474 height 24
click at [538, 94] on link "Emprunteur" at bounding box center [515, 83] width 165 height 35
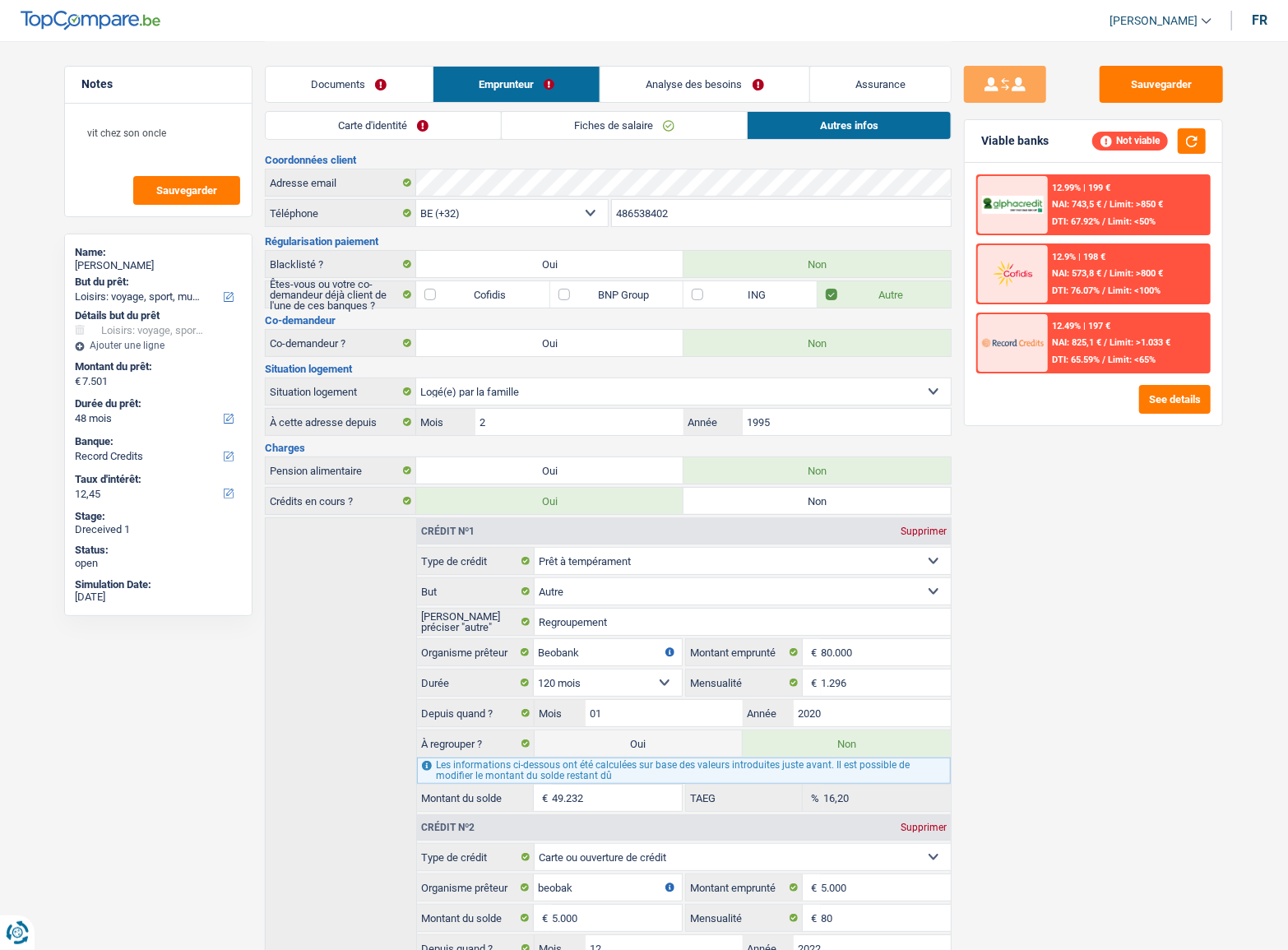
click at [703, 132] on link "Fiches de salaire" at bounding box center [624, 125] width 246 height 27
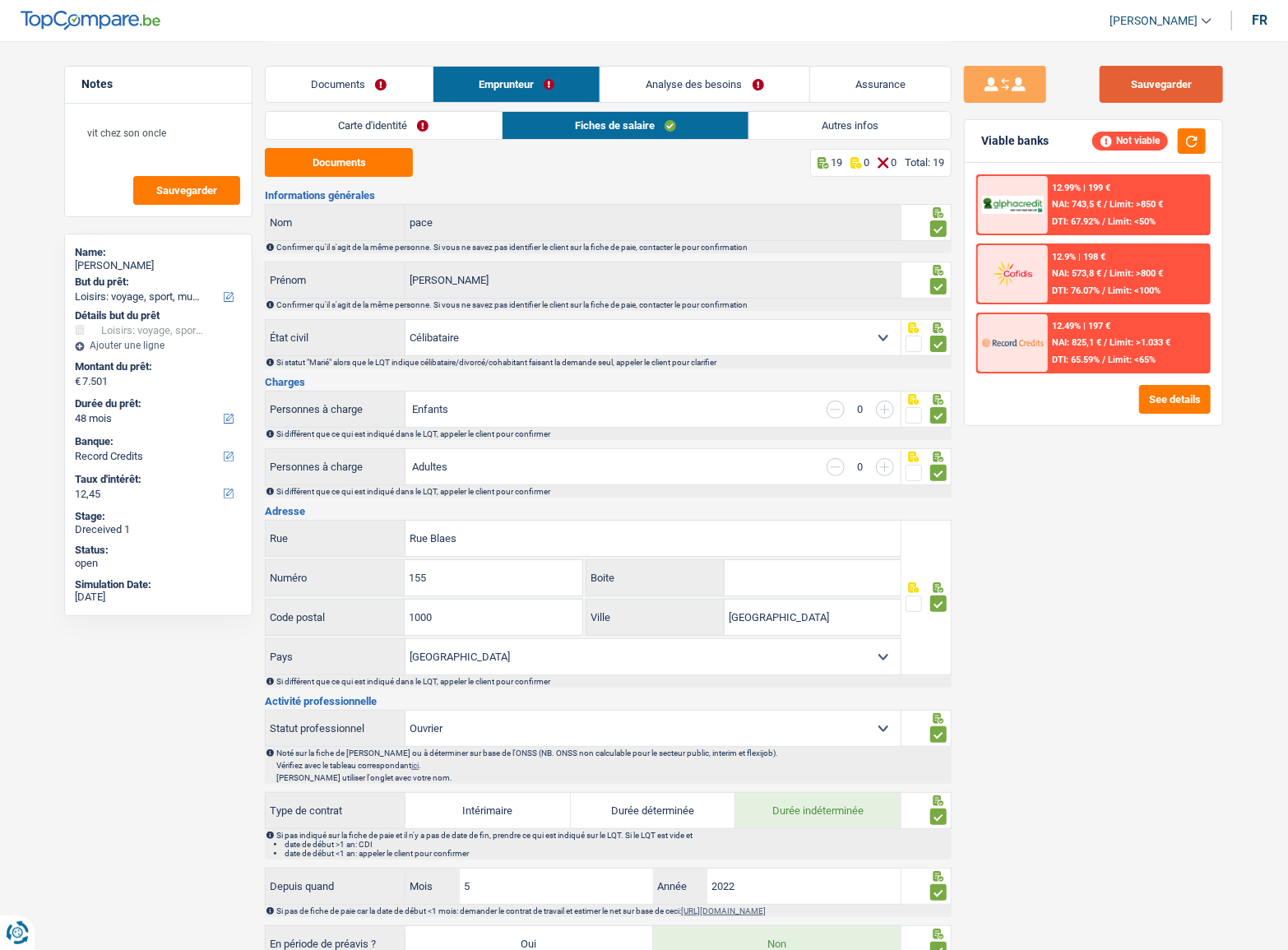
click at [1169, 96] on button "Sauvegarder" at bounding box center [1161, 84] width 124 height 37
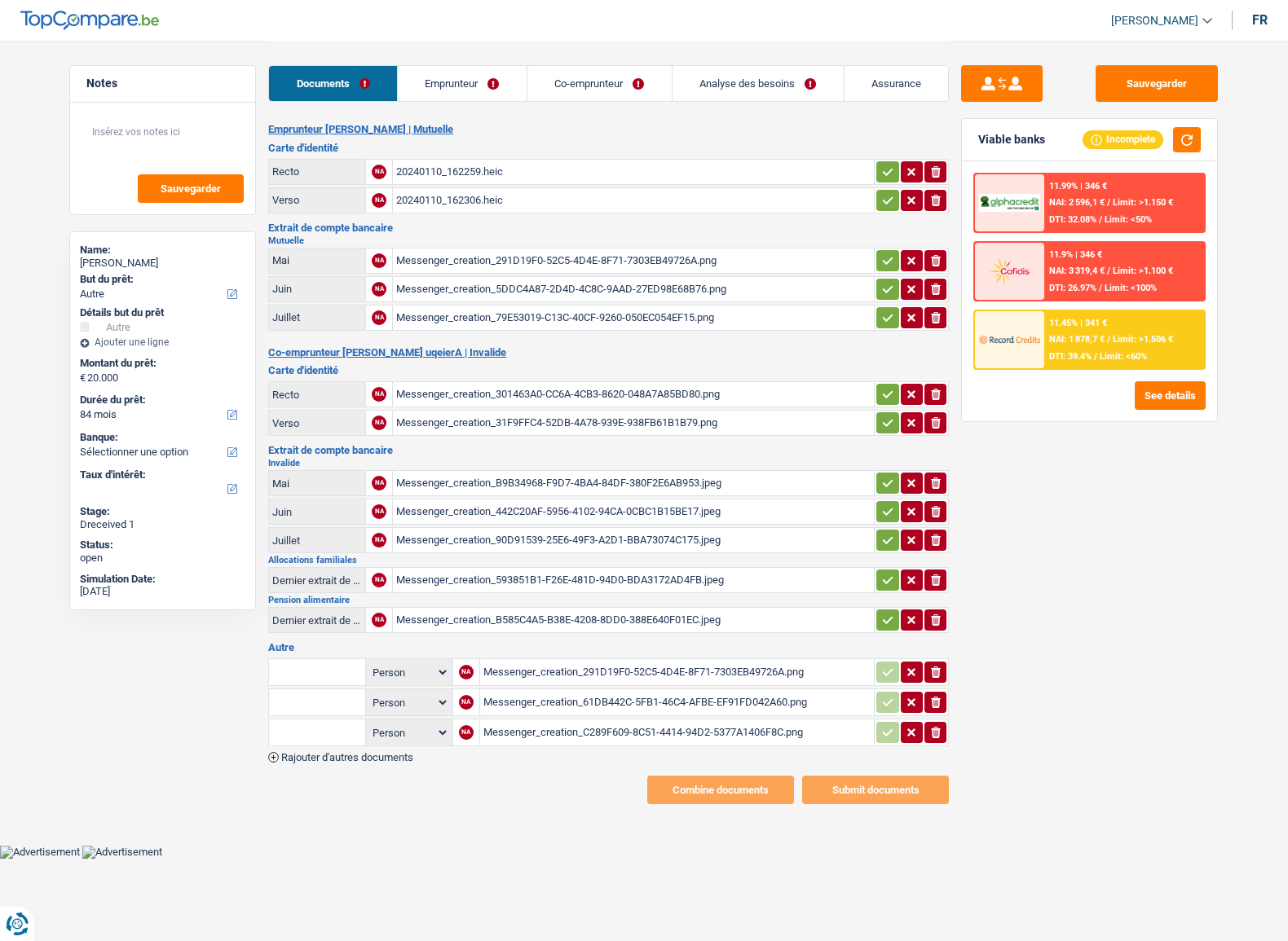
select select "other"
select select "84"
click at [472, 485] on div "Messenger_creation_B9B34968-F9D7-4BA4-84DF-380F2E6AB953.jpeg" at bounding box center [632, 484] width 474 height 24
click at [504, 517] on div "Messenger_creation_442C20AF-5956-4102-94CA-0CBC1B15BE17.jpeg" at bounding box center [632, 512] width 474 height 24
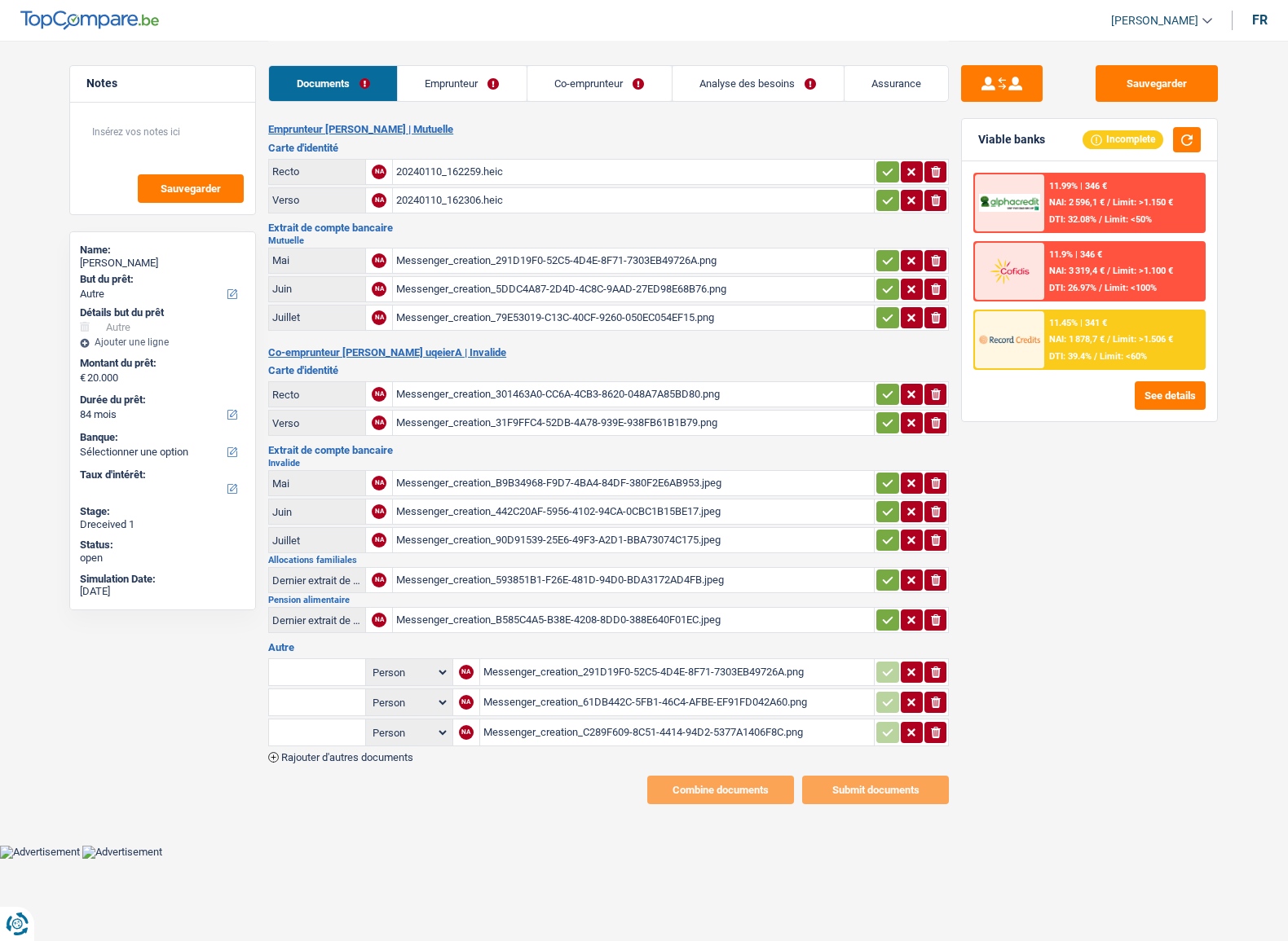
click at [481, 543] on div "Messenger_creation_90D91539-25E6-49F3-A2D1-BBA73074C175.jpeg" at bounding box center [632, 541] width 474 height 24
click at [518, 263] on div "Messenger_creation_291D19F0-52C5-4D4E-8F71-7303EB49726A.png" at bounding box center [632, 261] width 474 height 24
click at [465, 277] on div "Messenger_creation_5DDC4A87-2D4D-4C8C-9AAD-27ED98E68B76.png" at bounding box center [632, 289] width 474 height 24
click at [448, 311] on div "Messenger_creation_79E53019-C13C-40CF-9260-050EC054EF15.png" at bounding box center [632, 318] width 474 height 24
click at [551, 664] on div "Messenger_creation_291D19F0-52C5-4D4E-8F71-7303EB49726A.png" at bounding box center [677, 673] width 388 height 24
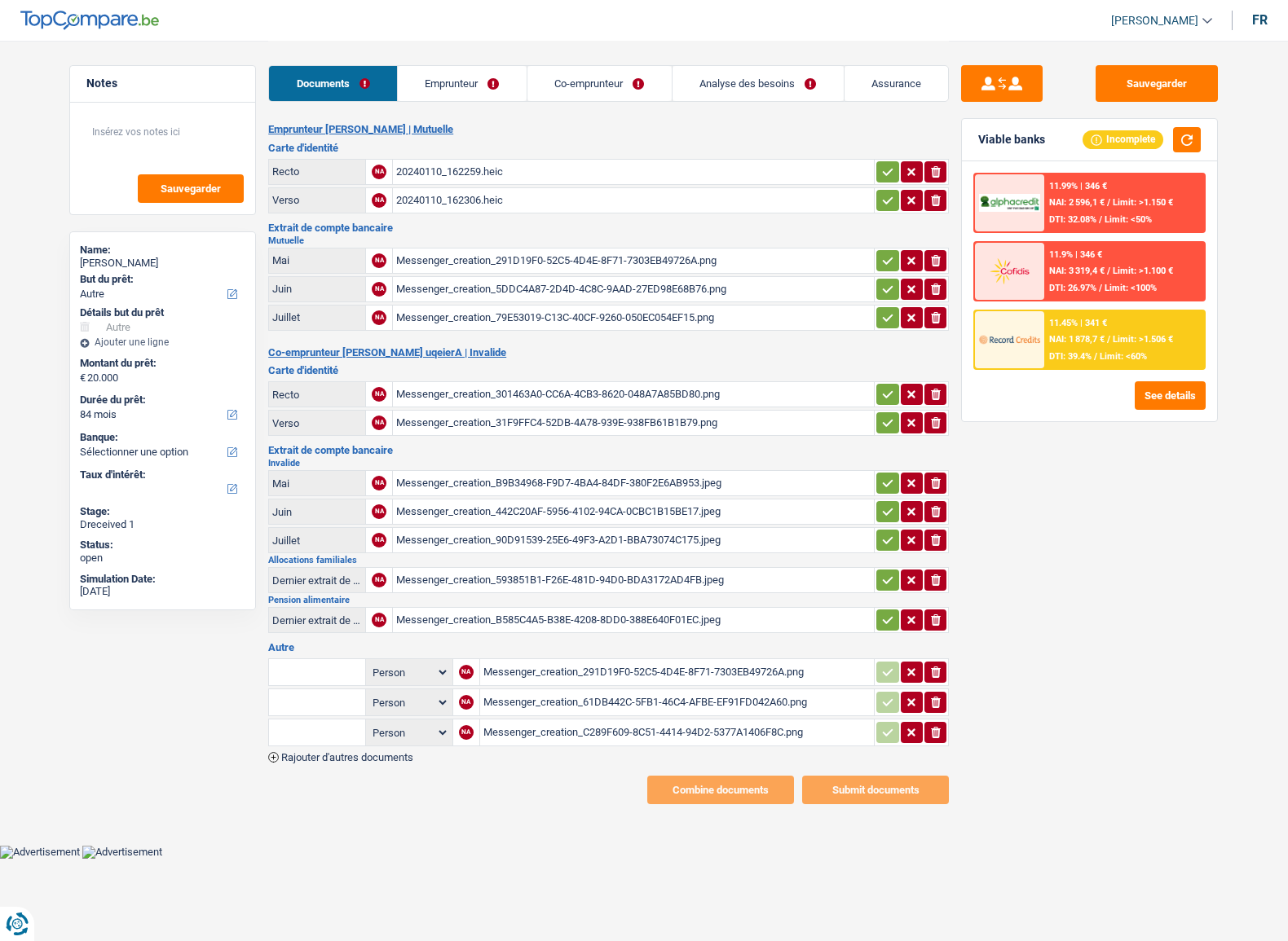
click at [509, 690] on div "Messenger_creation_61DB442C-5FB1-46C4-AFBE-EF91FD042A60.png" at bounding box center [677, 702] width 388 height 24
click at [551, 732] on div "Messenger_creation_C289F609-8C51-4414-94D2-5377A1406F8C.png" at bounding box center [677, 732] width 388 height 24
click at [460, 261] on div "Messenger_creation_291D19F0-52C5-4D4E-8F71-7303EB49726A.png" at bounding box center [632, 261] width 474 height 24
click at [453, 533] on div "Messenger_creation_90D91539-25E6-49F3-A2D1-BBA73074C175.jpeg" at bounding box center [632, 541] width 474 height 24
click at [569, 316] on div "Messenger_creation_79E53019-C13C-40CF-9260-050EC054EF15.png" at bounding box center [632, 318] width 474 height 24
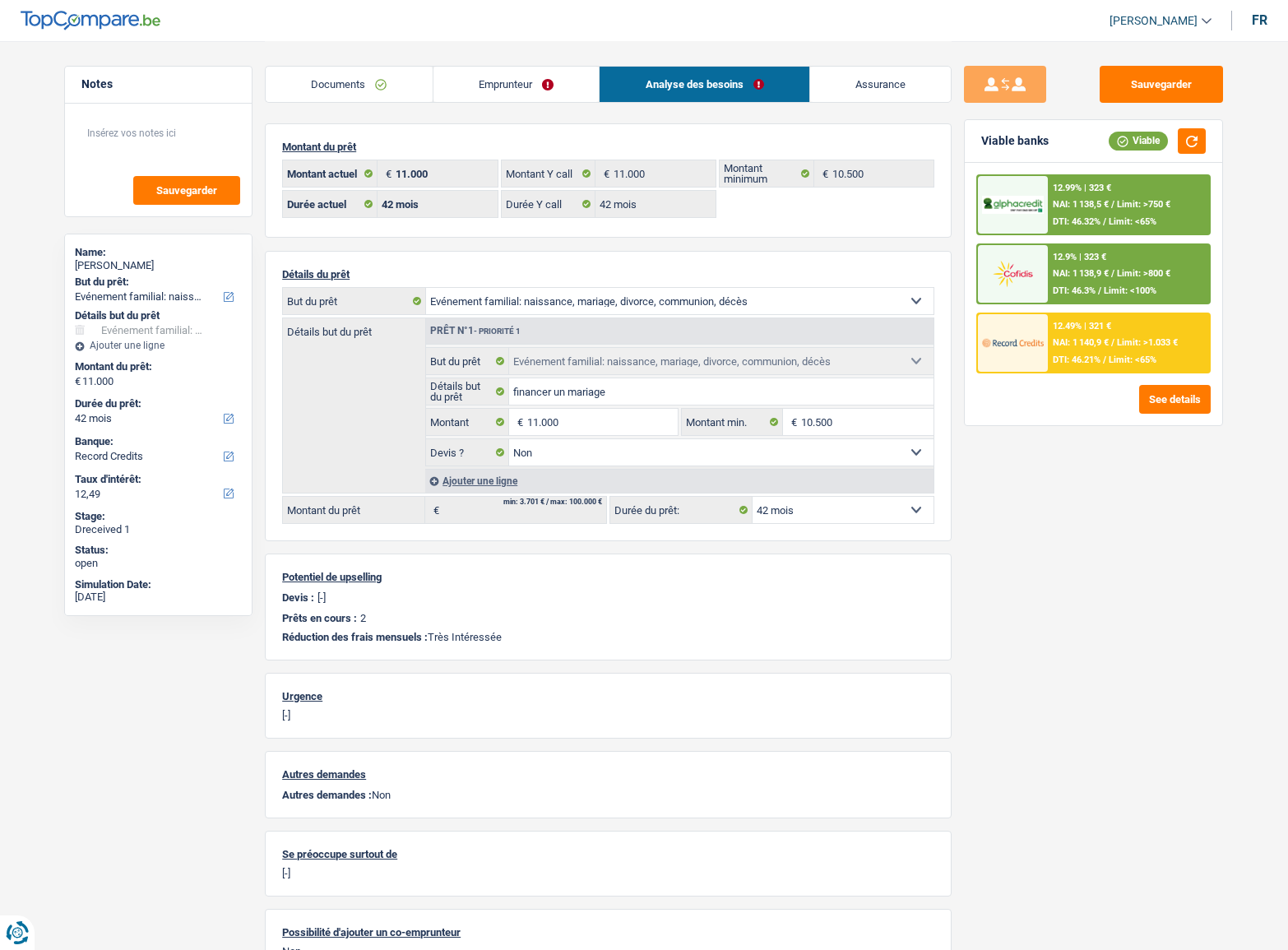
select select "familyEvent"
select select "42"
select select "record credits"
select select "32"
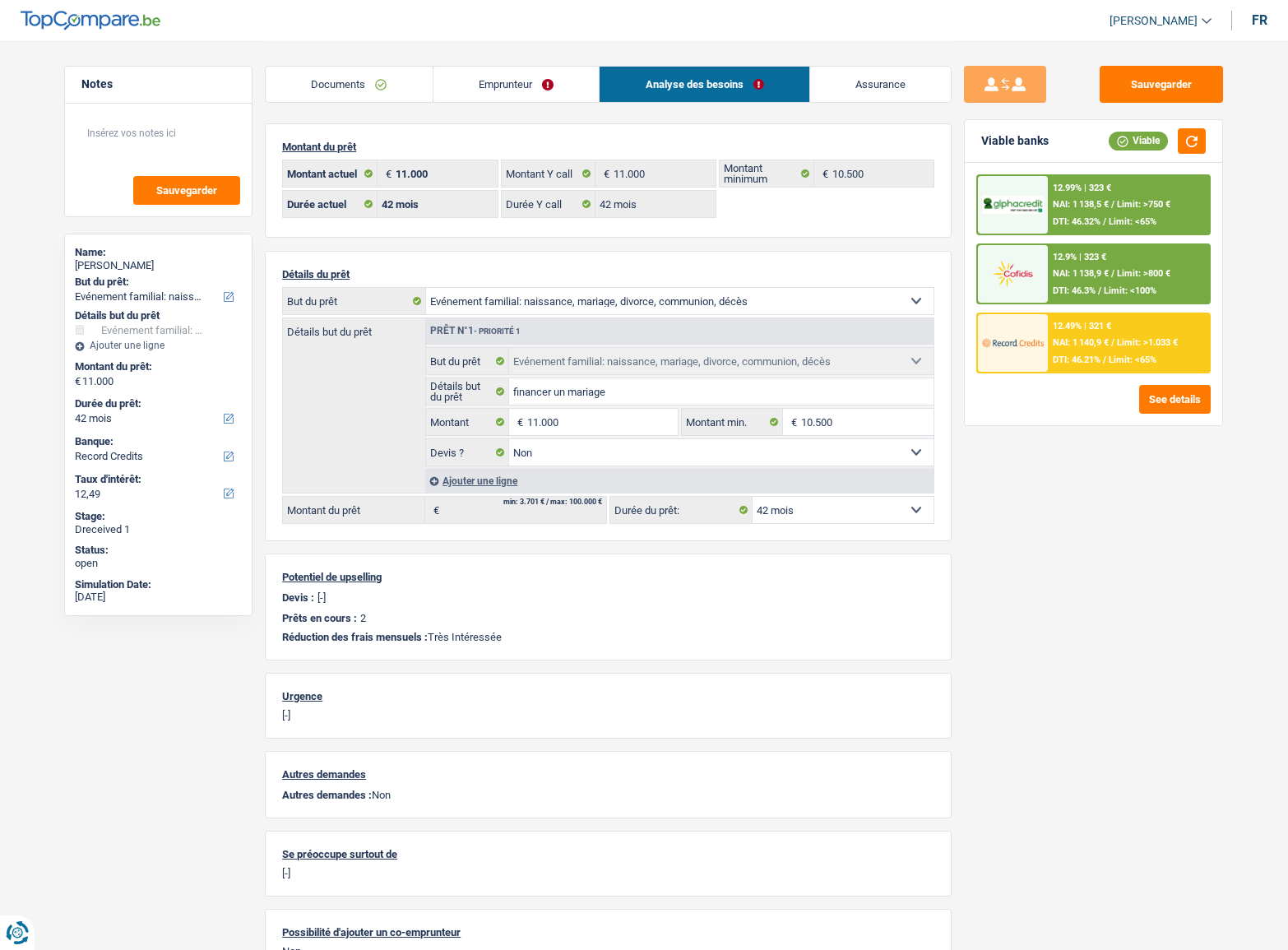
select select "single"
select select "ownerWithMortgage"
select select "BE"
select select "mortgage"
select select "120"
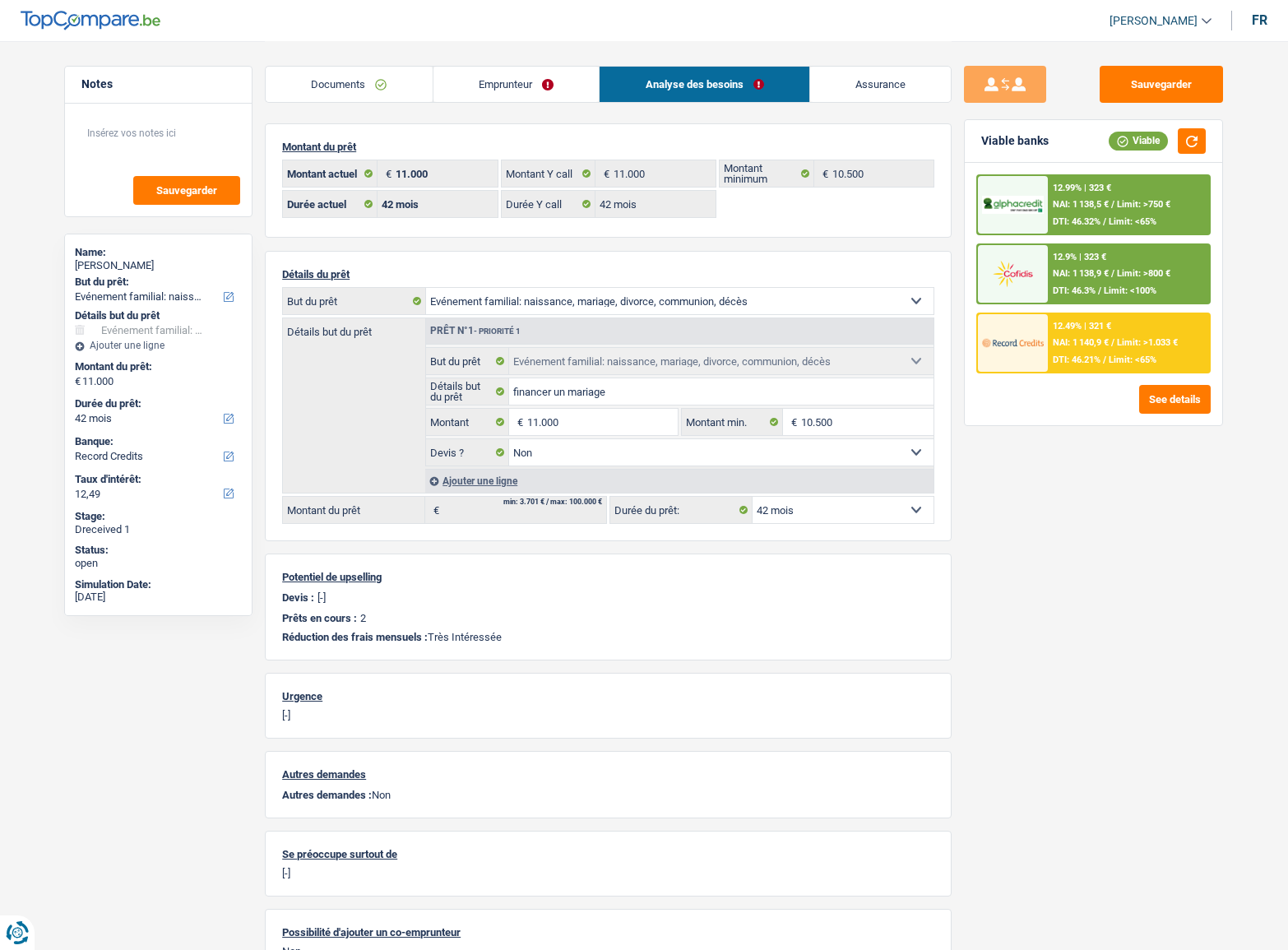
select select "renovationLoan"
select select "60"
select select "42"
select select "familyEvent"
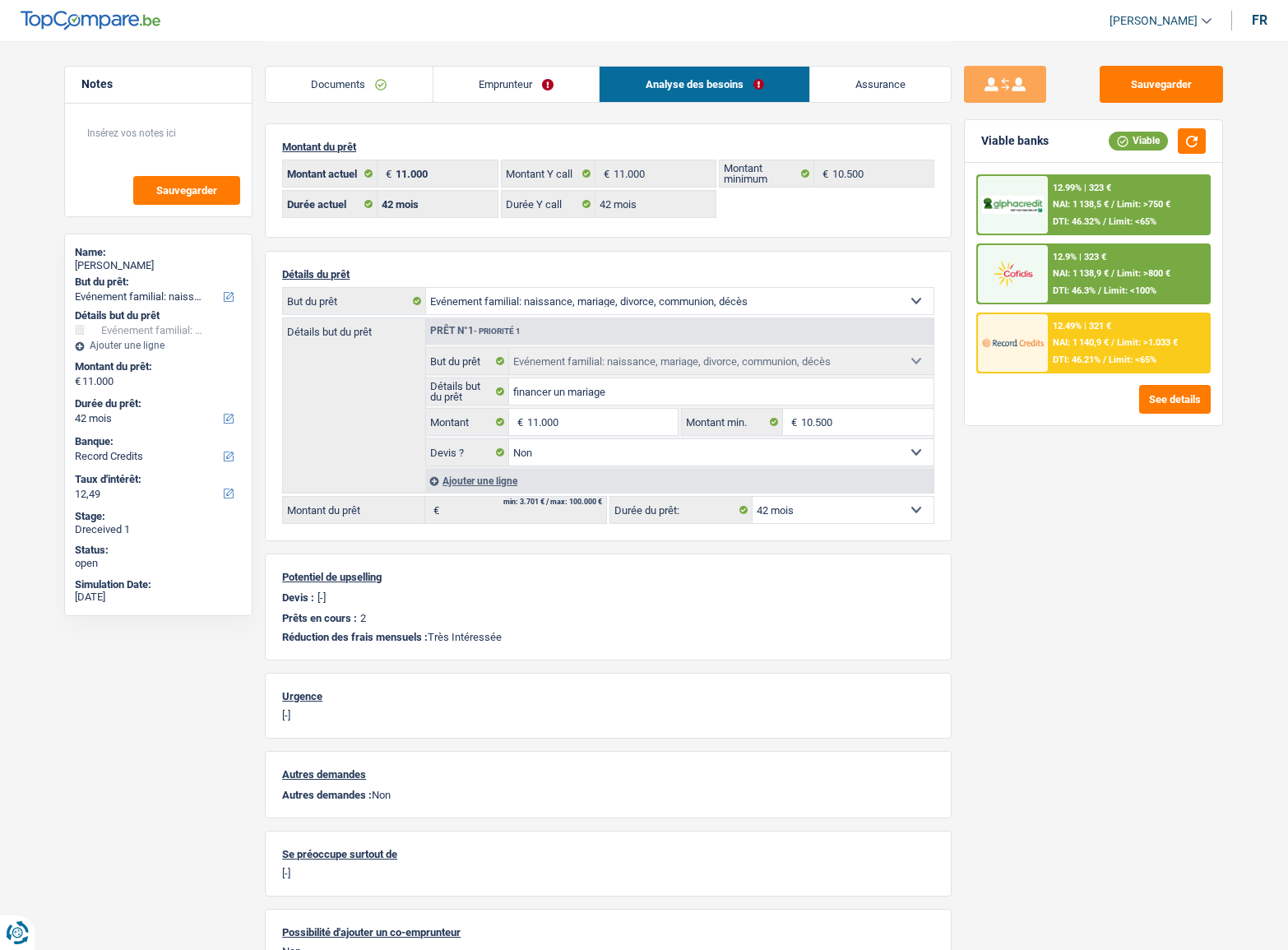
select select "familyEvent"
select select "false"
select select "42"
drag, startPoint x: 462, startPoint y: 79, endPoint x: 463, endPoint y: 91, distance: 12.0
click at [462, 80] on link "Emprunteur" at bounding box center [517, 84] width 166 height 35
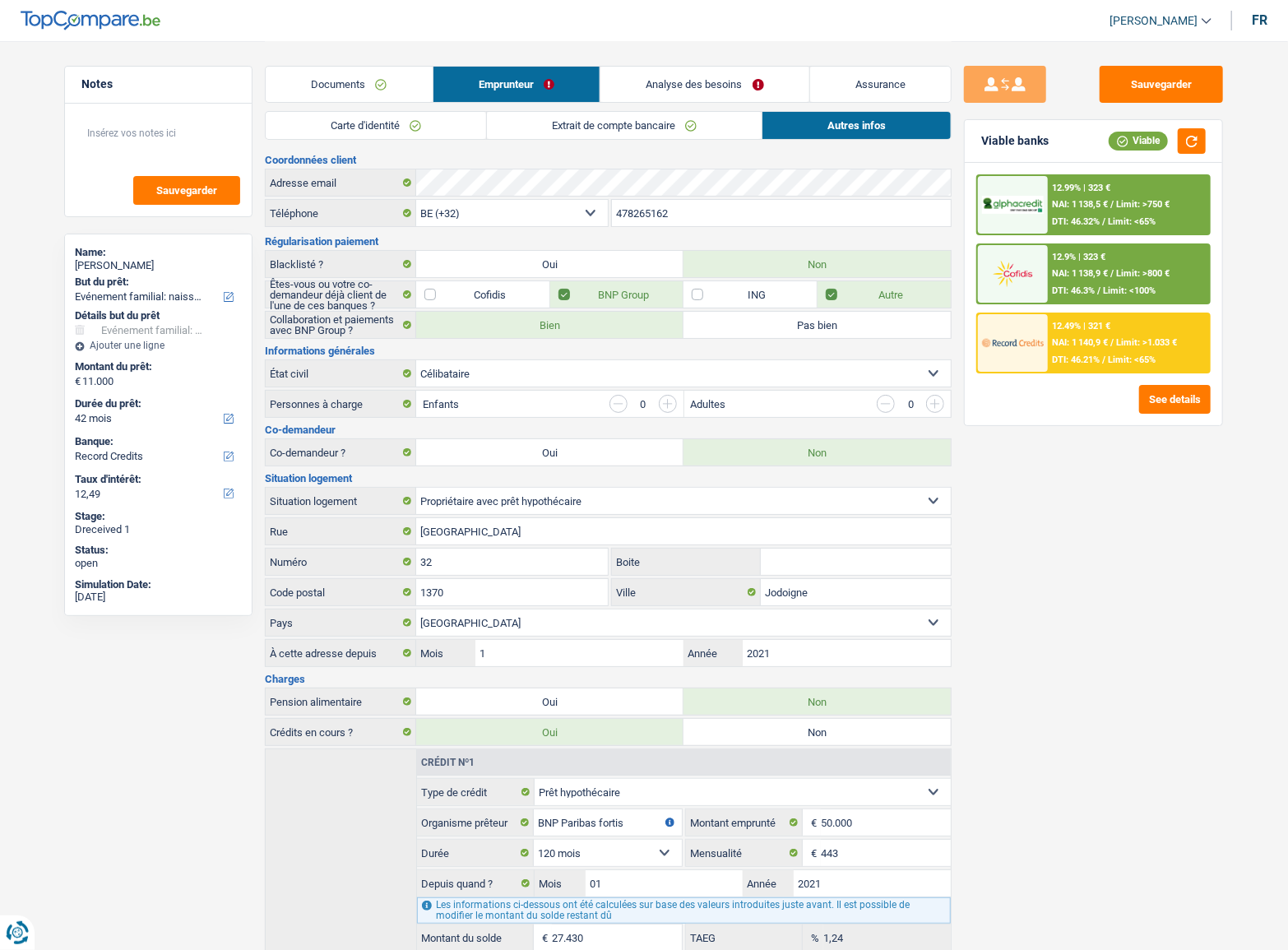
click at [404, 117] on link "Carte d'identité" at bounding box center [375, 125] width 220 height 27
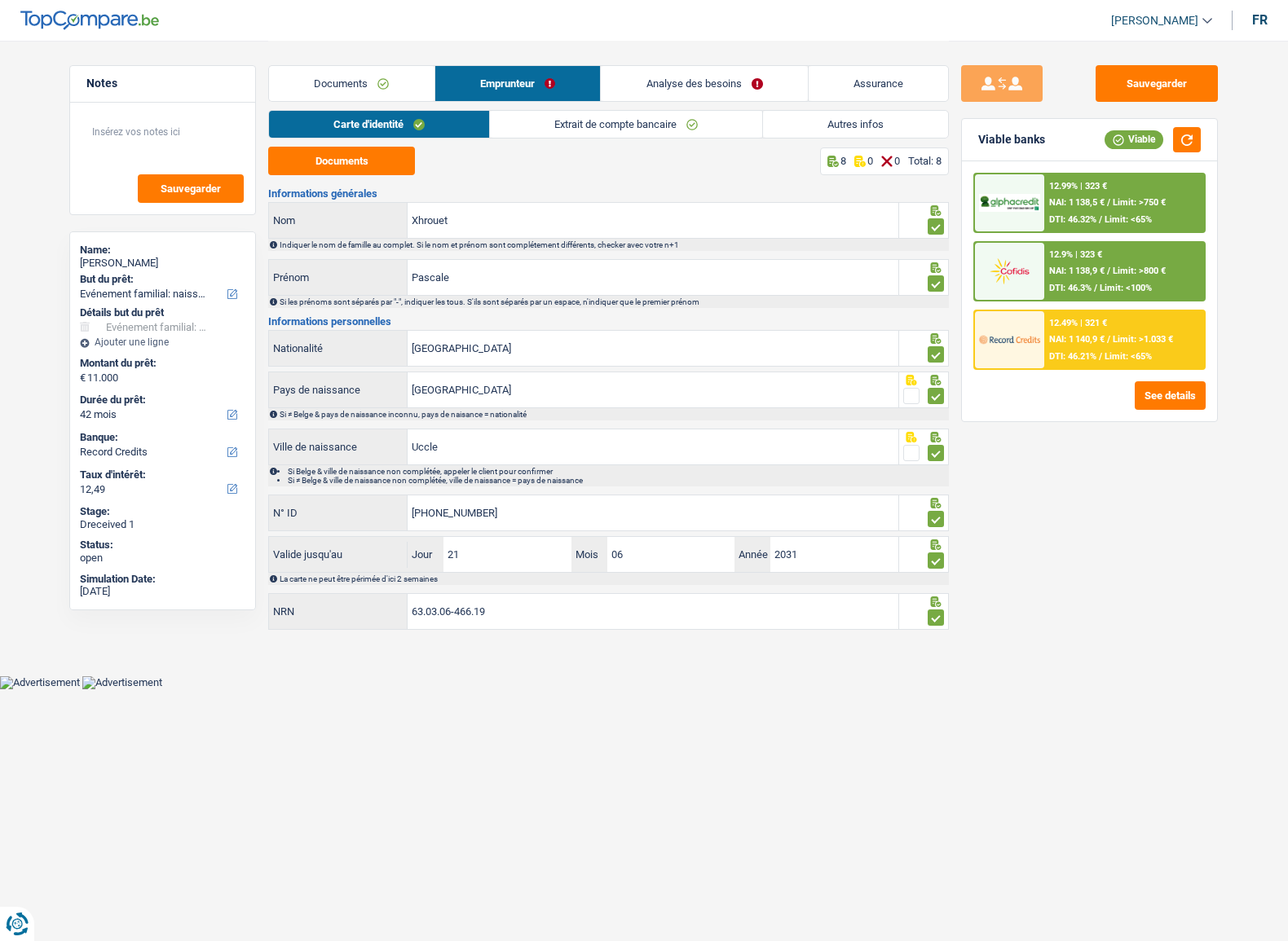
click at [587, 132] on link "Extrait de compte bancaire" at bounding box center [626, 123] width 272 height 27
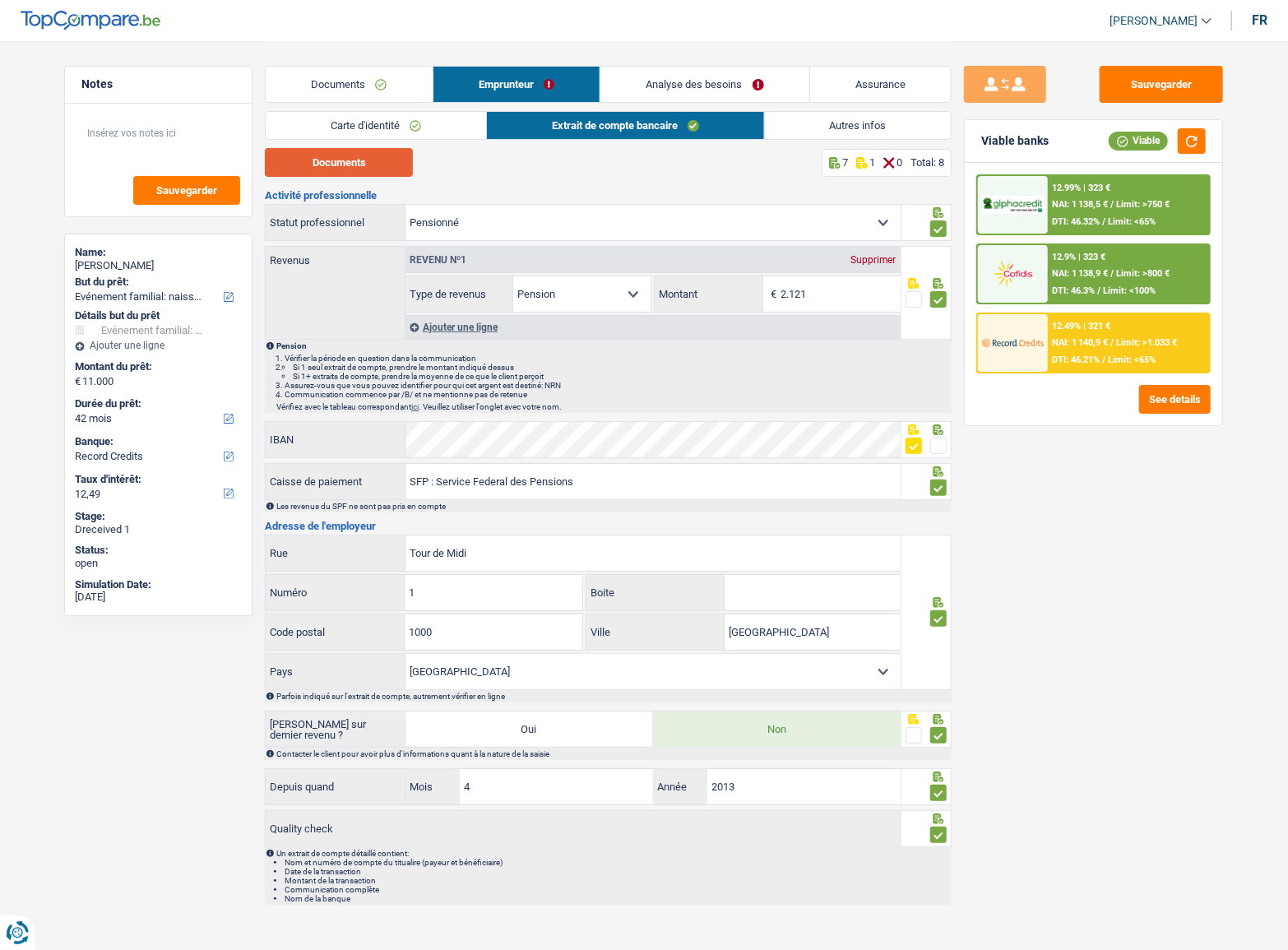
click at [352, 157] on button "Documents" at bounding box center [339, 162] width 148 height 28
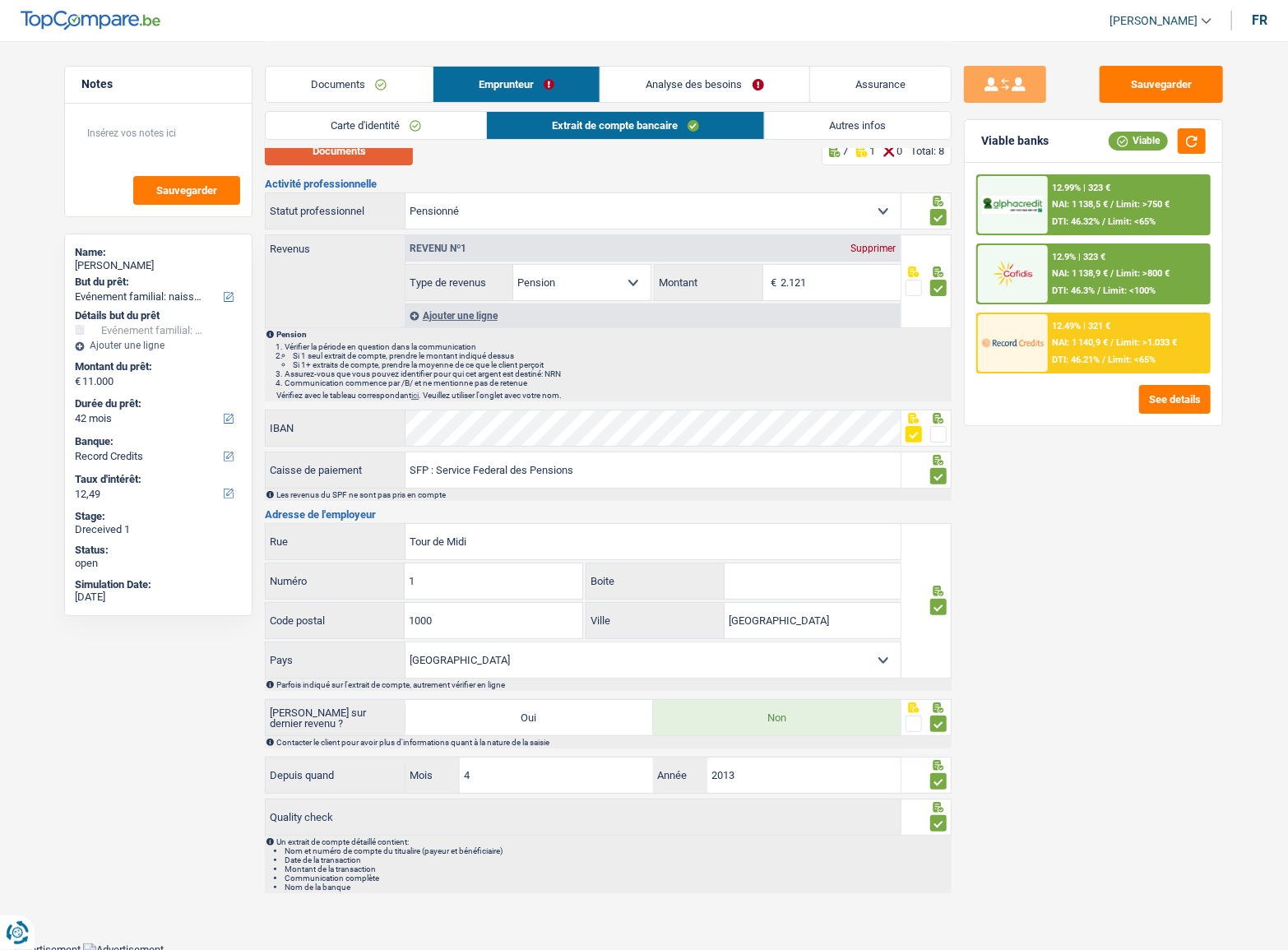
scroll to position [16, 0]
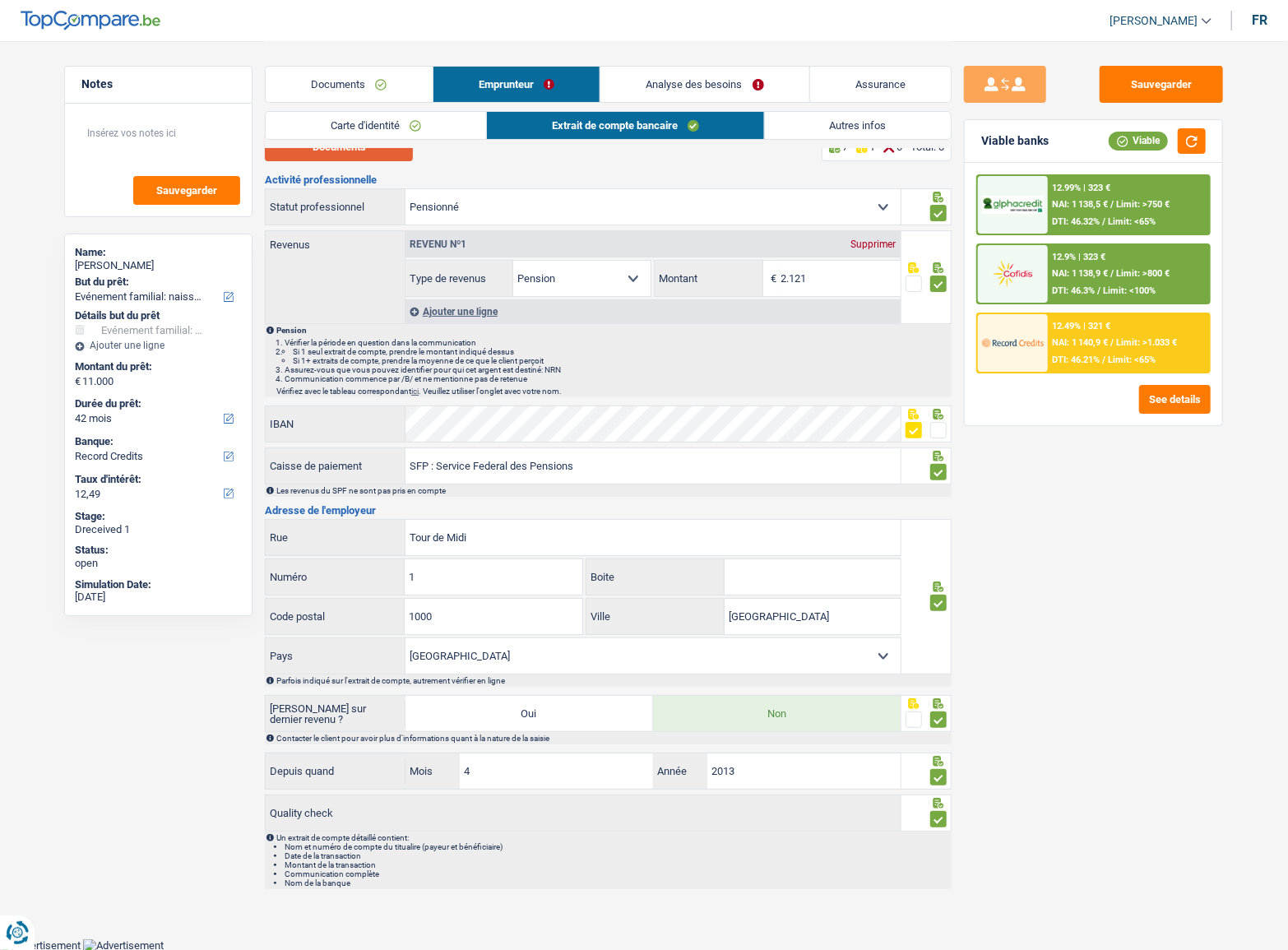
click at [355, 155] on button "Documents" at bounding box center [339, 146] width 148 height 28
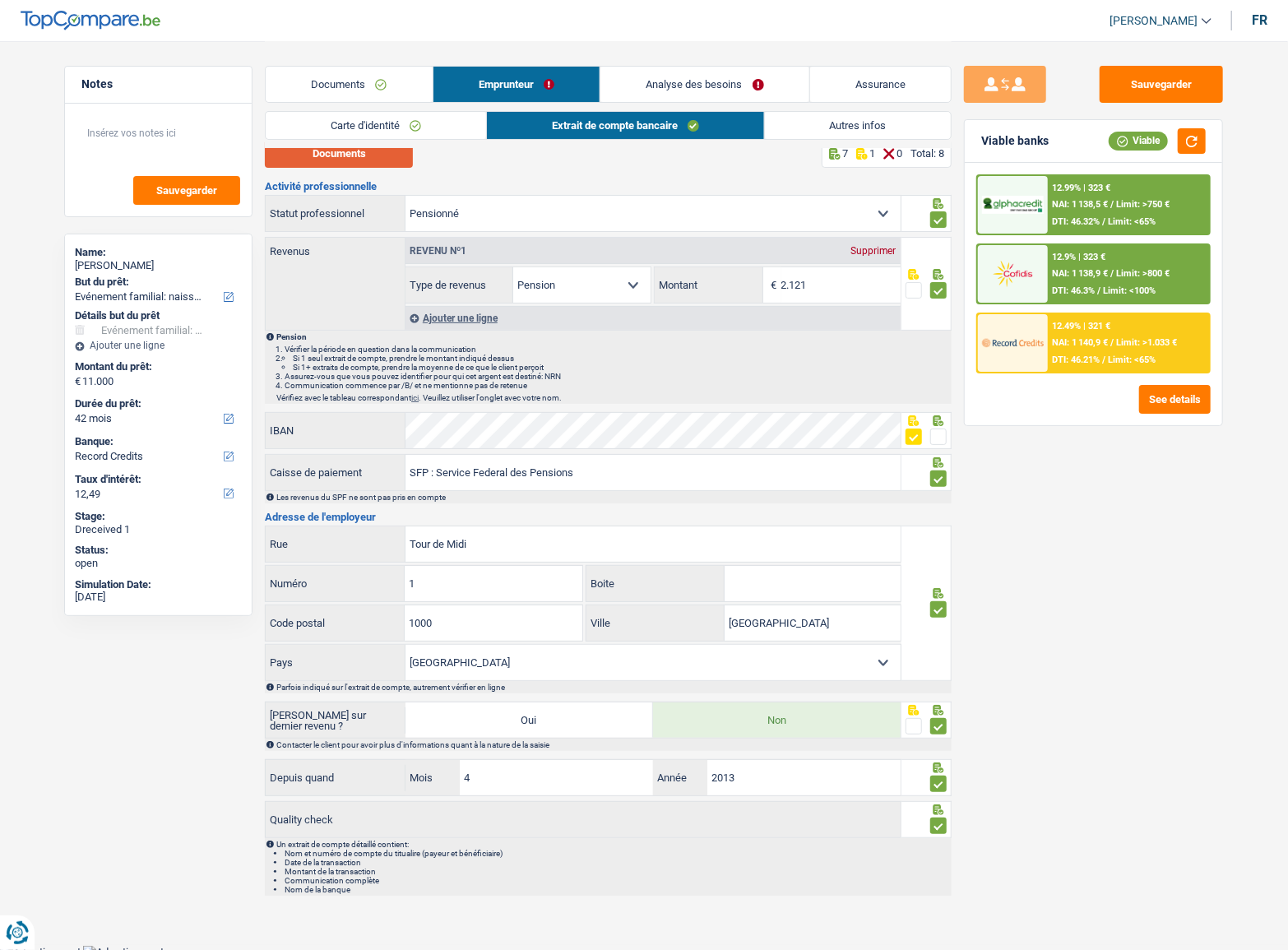
scroll to position [0, 0]
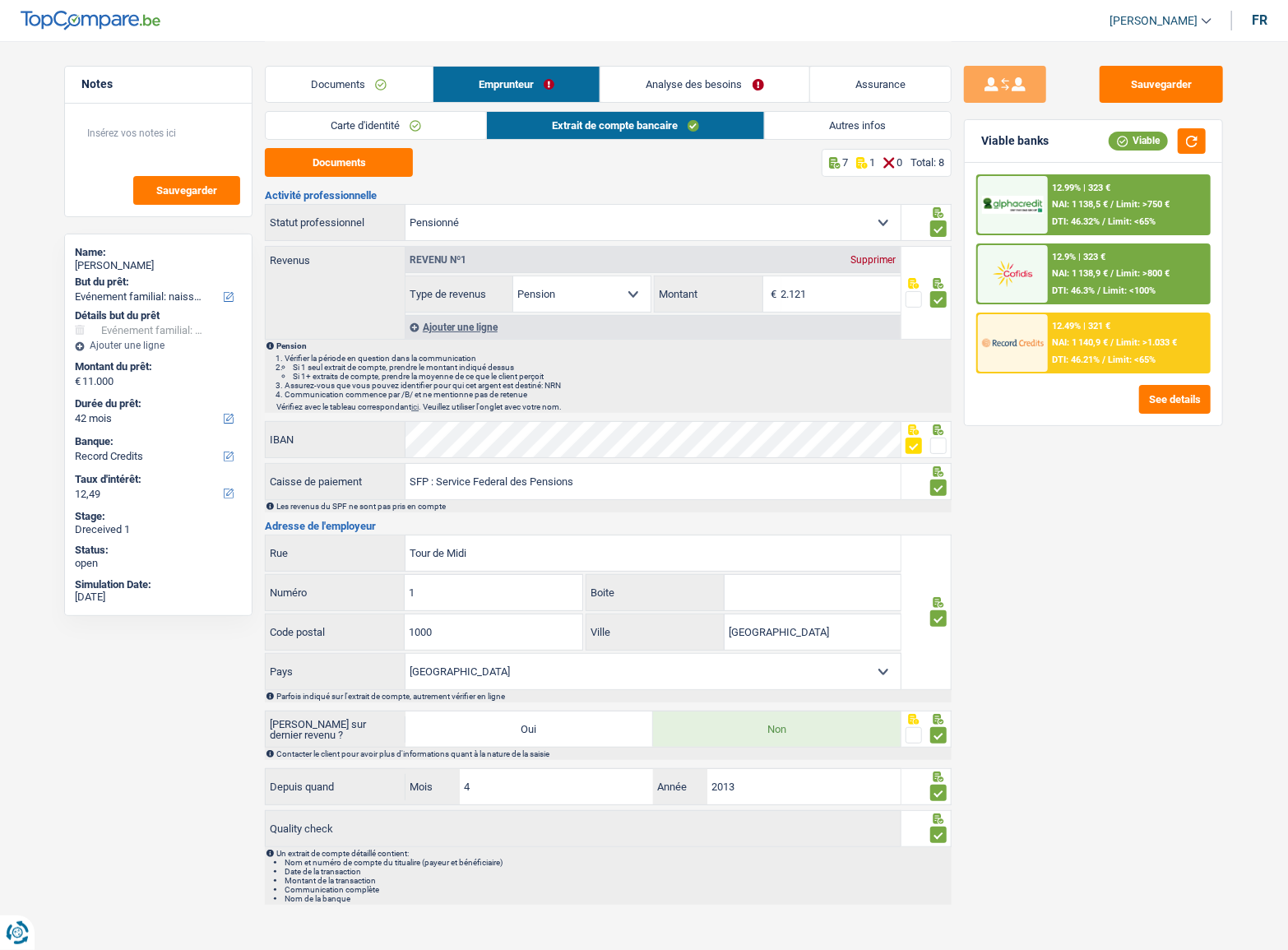
click at [850, 131] on link "Autres infos" at bounding box center [858, 125] width 187 height 27
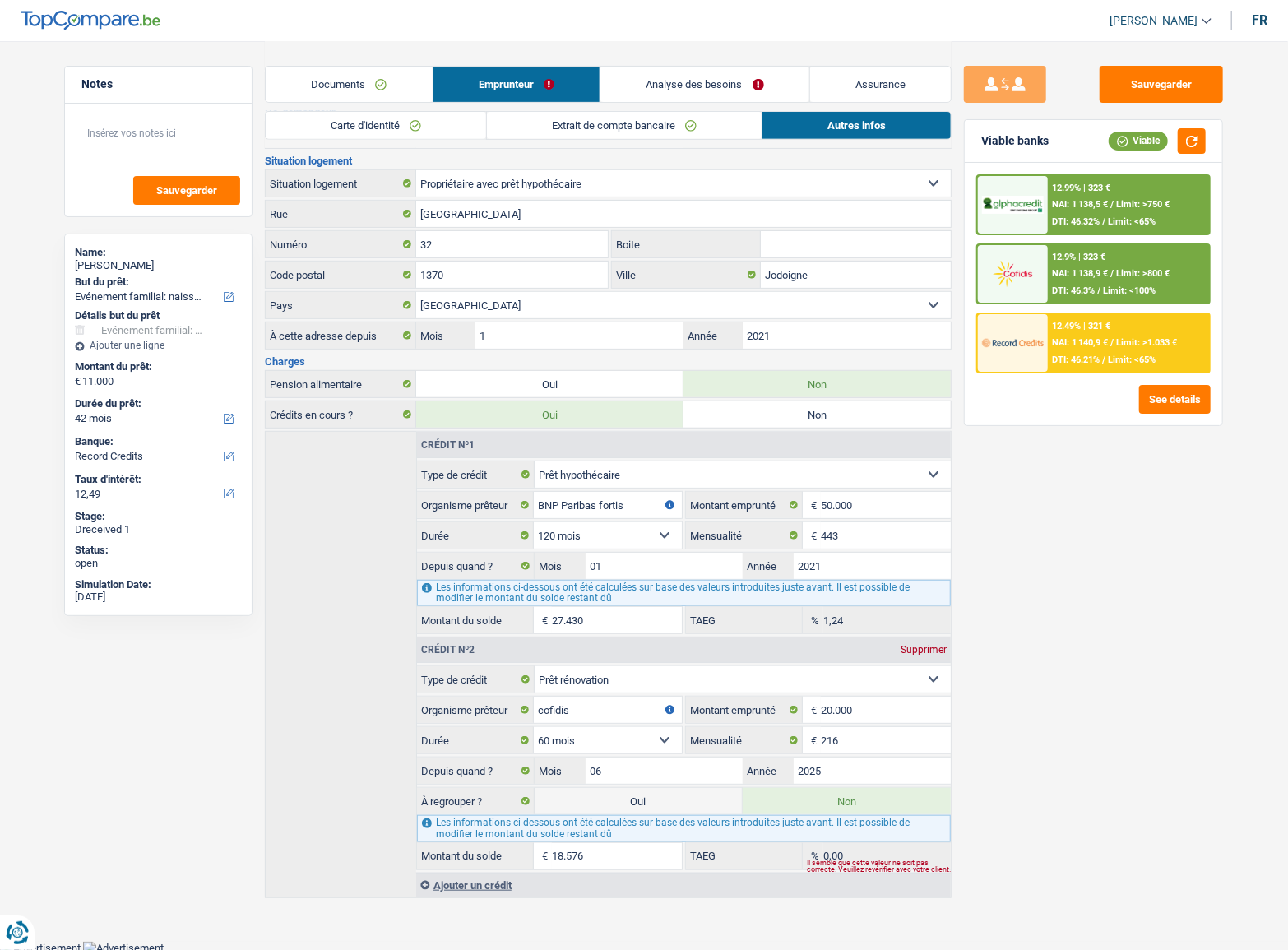
scroll to position [18, 0]
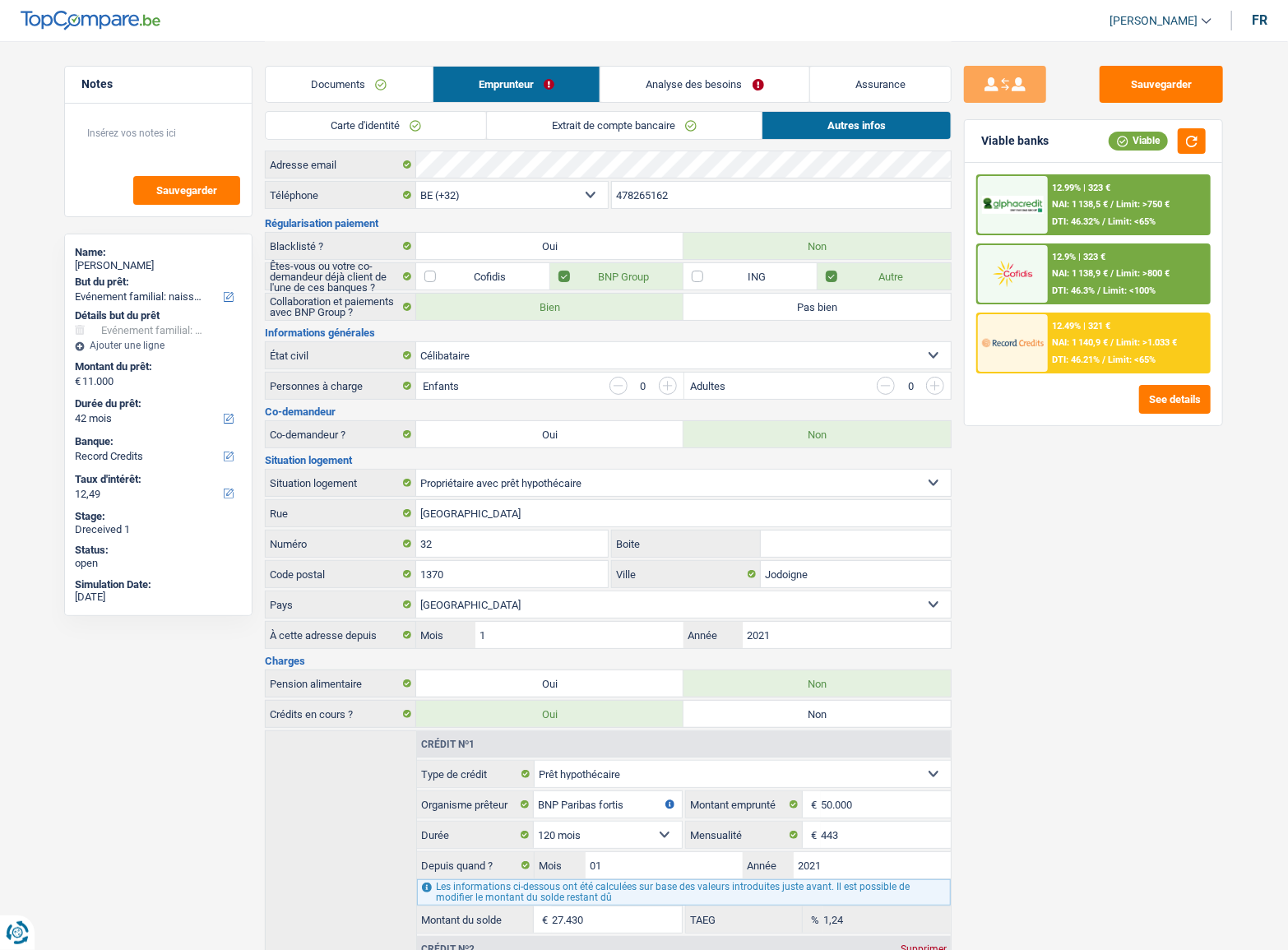
click at [700, 72] on link "Analyse des besoins" at bounding box center [704, 84] width 209 height 35
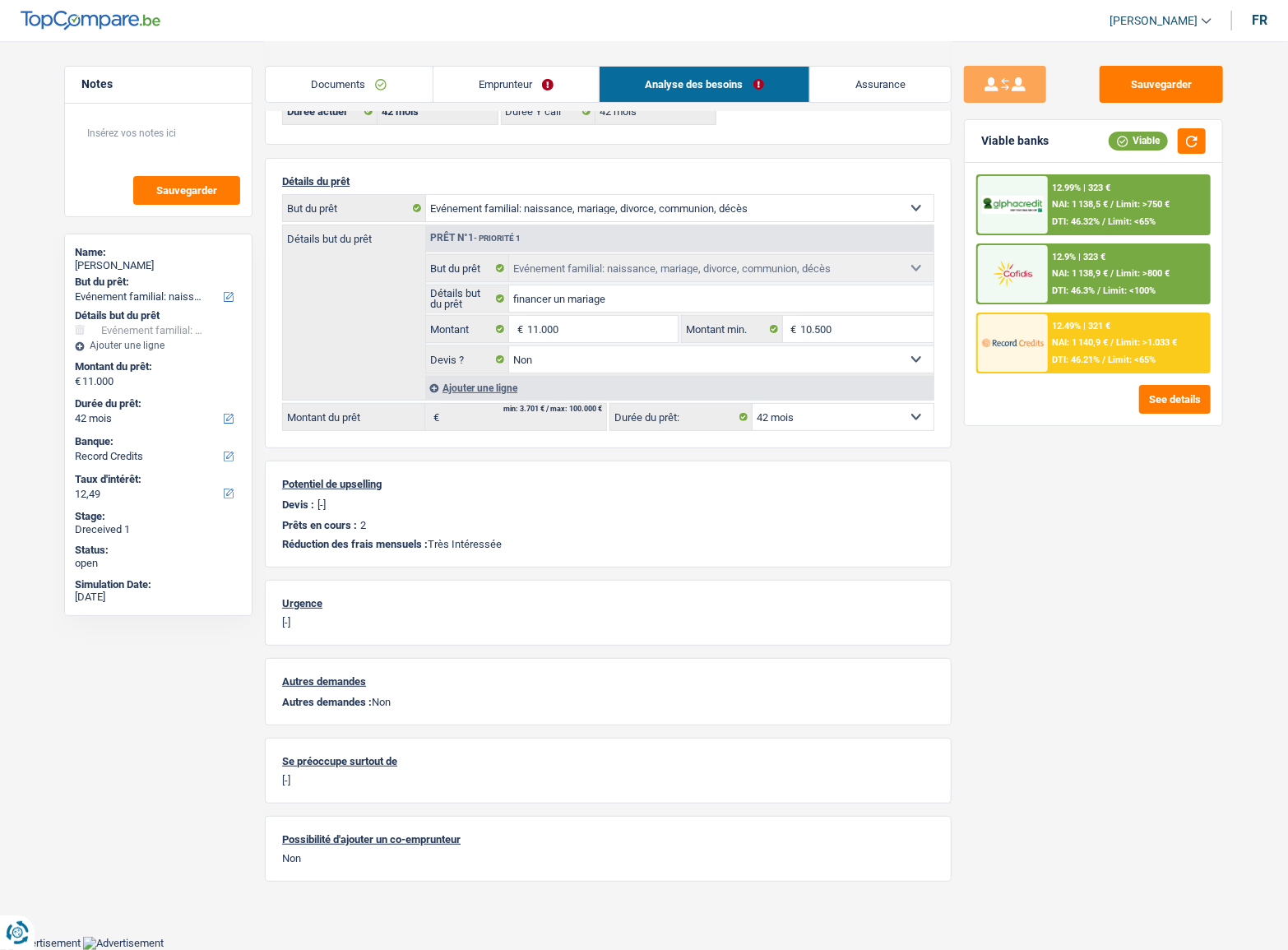
scroll to position [106, 0]
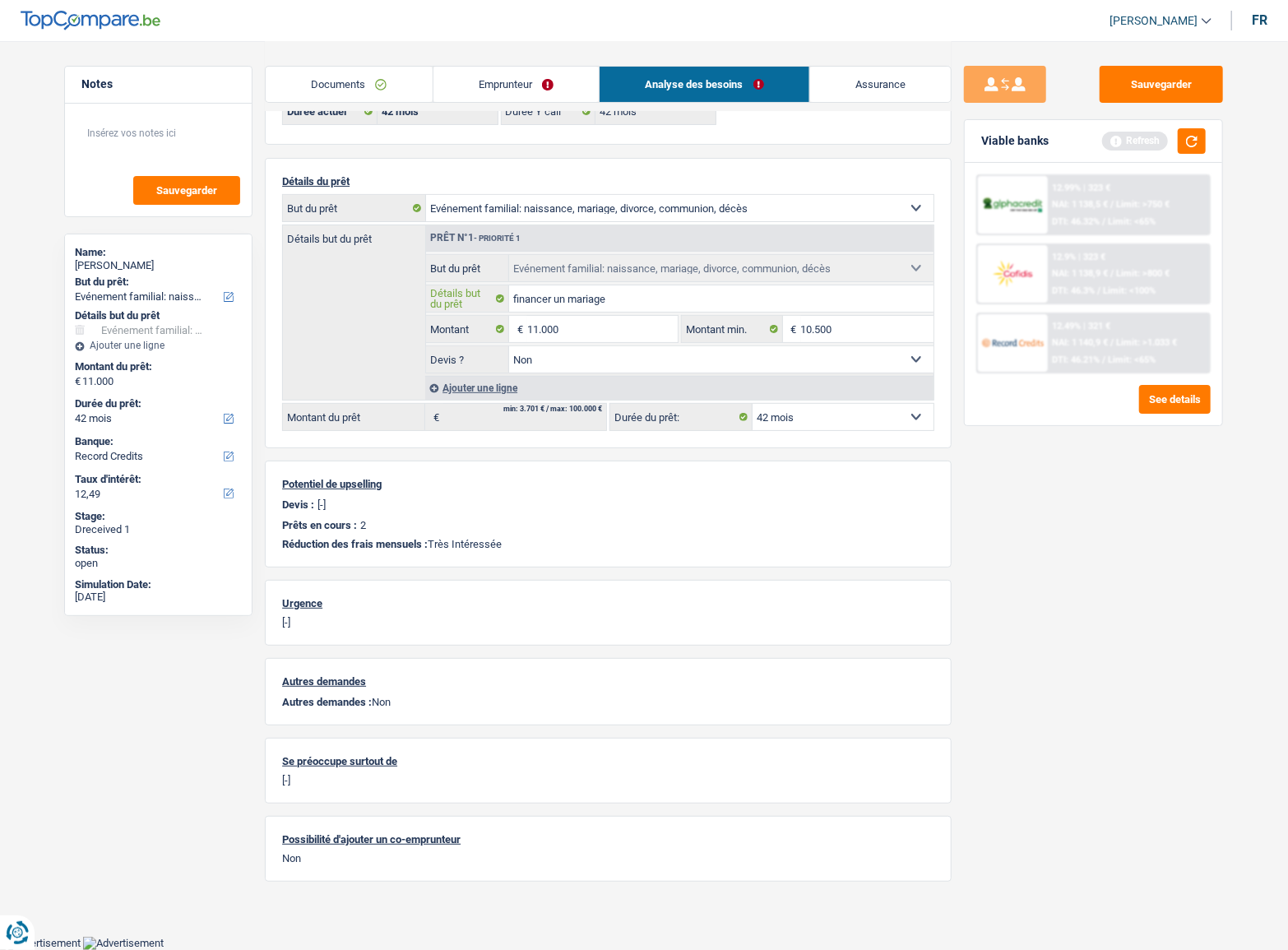
click at [587, 285] on input "financer un mariage" at bounding box center [721, 298] width 425 height 26
type input "f"
click at [1102, 207] on span "NAI: 1 138,5 €" at bounding box center [1080, 204] width 56 height 10
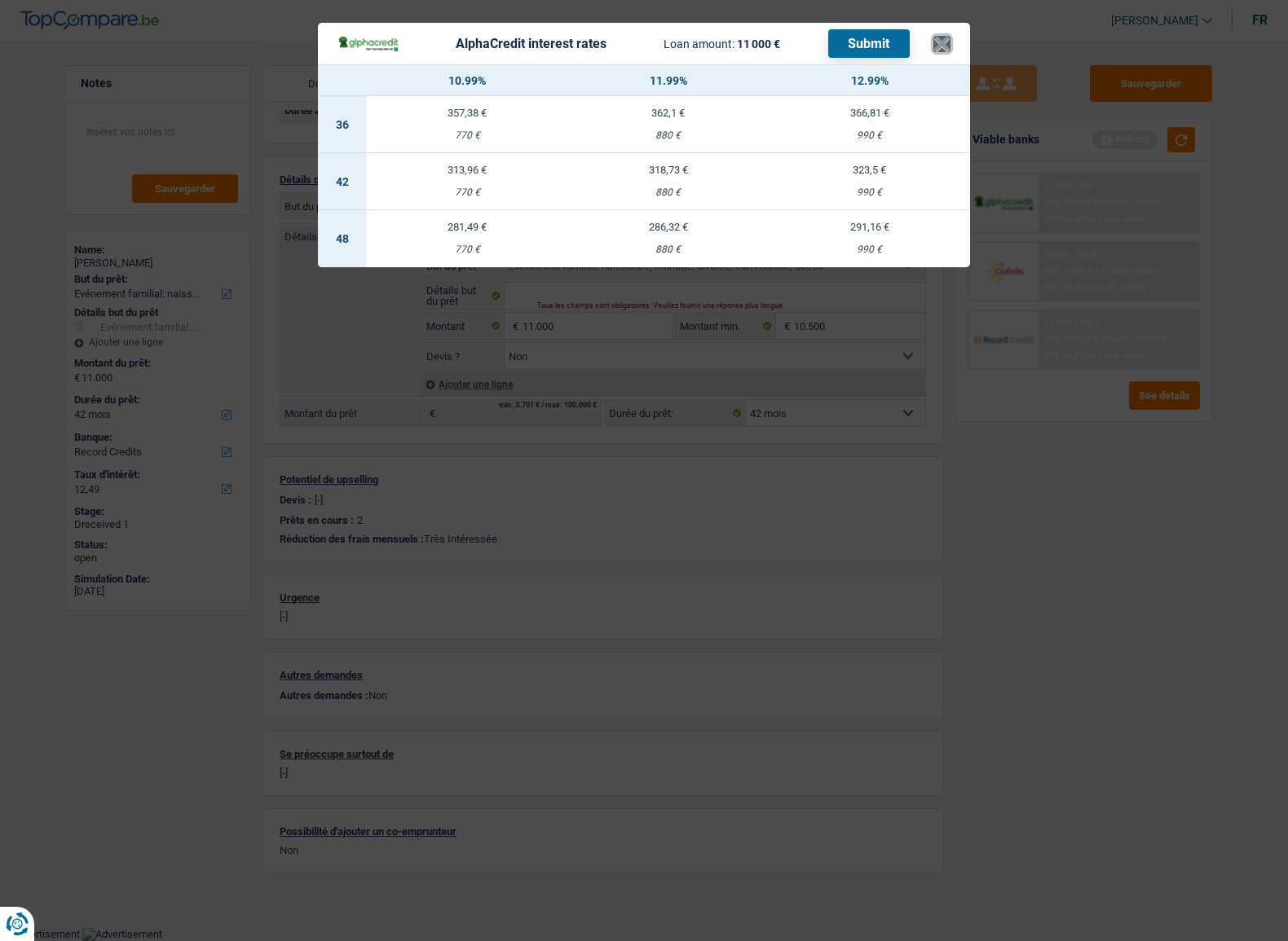
click at [940, 51] on button "×" at bounding box center [942, 43] width 17 height 16
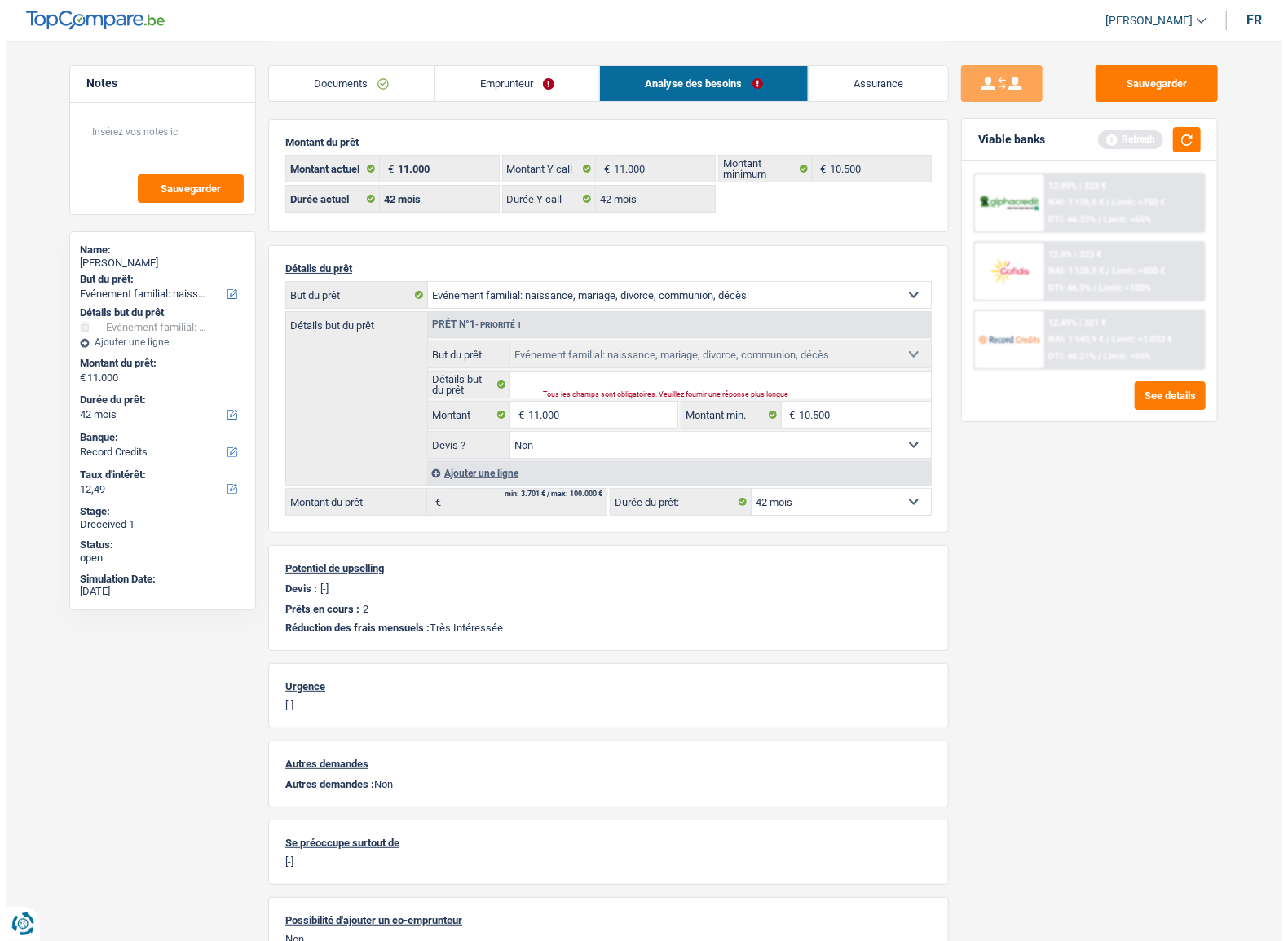
scroll to position [0, 0]
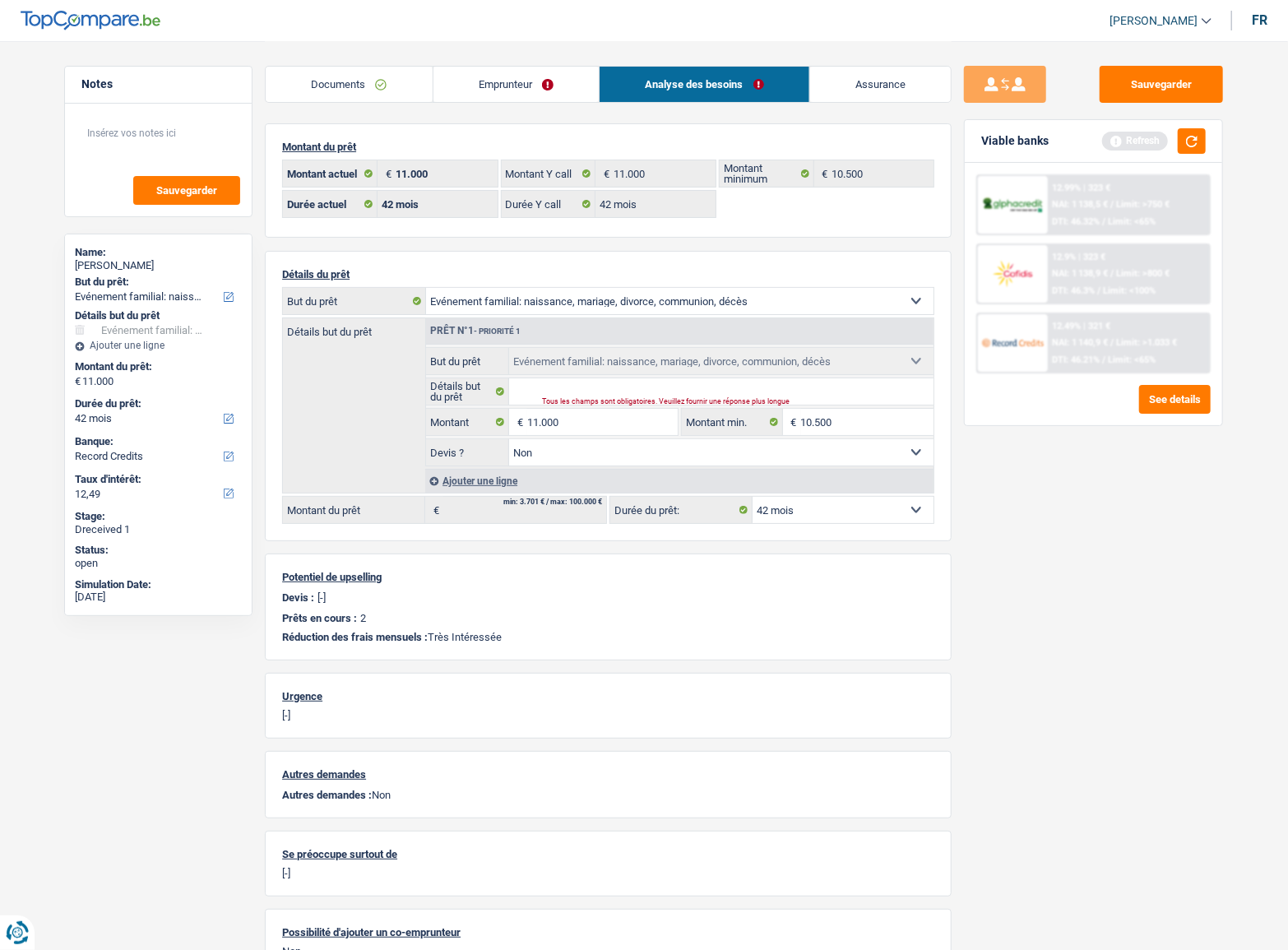
click at [1135, 214] on div "12.99% | 323 € NAI: 1 138,5 € / Limit: >750 € DTI: 46.32% / Limit: <65%" at bounding box center [1129, 204] width 162 height 58
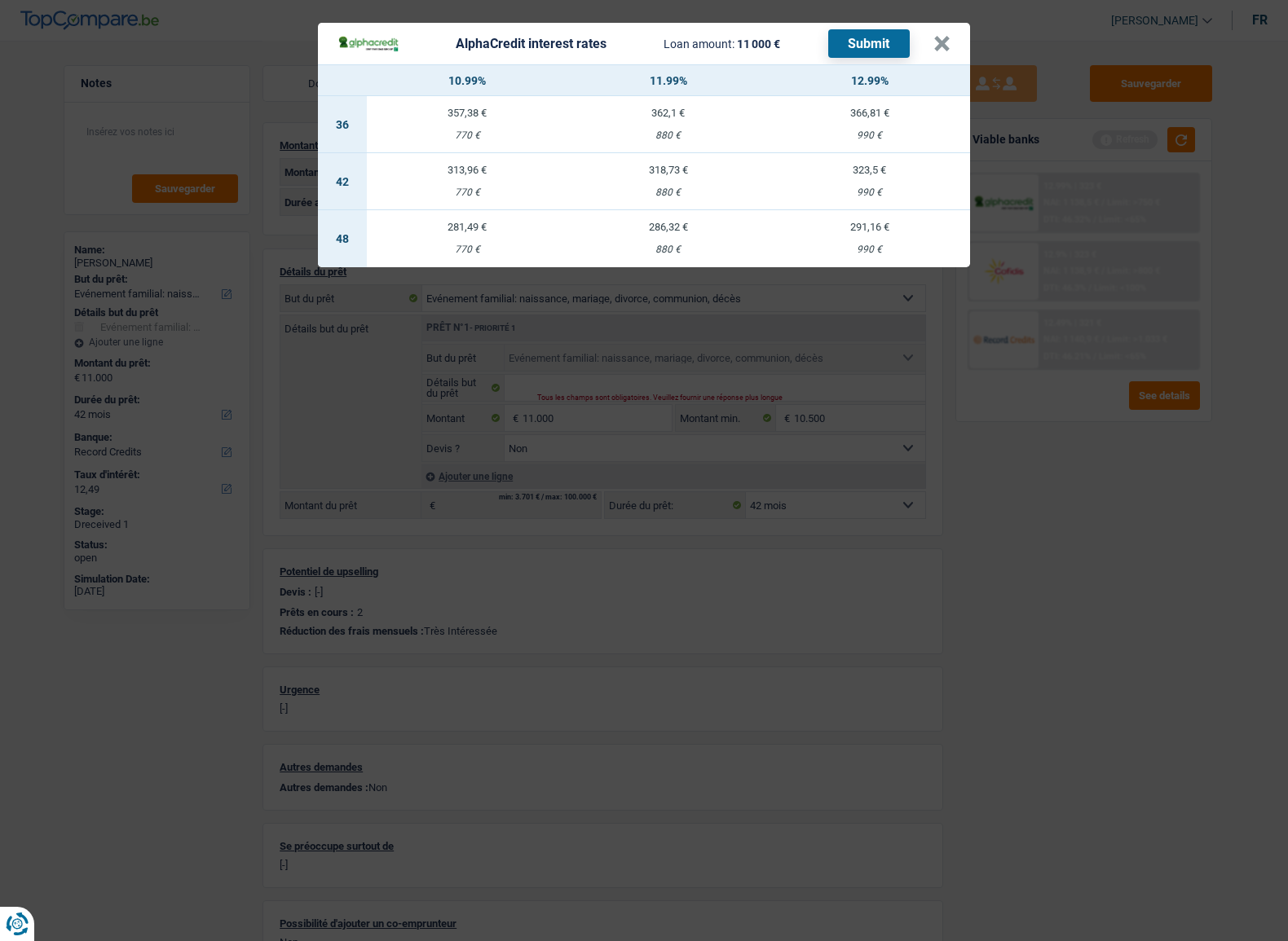
click at [859, 194] on div "990 €" at bounding box center [869, 192] width 201 height 10
select select "alphacredit"
type input "12,99"
click at [873, 49] on button "Submit" at bounding box center [868, 43] width 81 height 28
drag, startPoint x: 946, startPoint y: 48, endPoint x: 947, endPoint y: 57, distance: 9.1
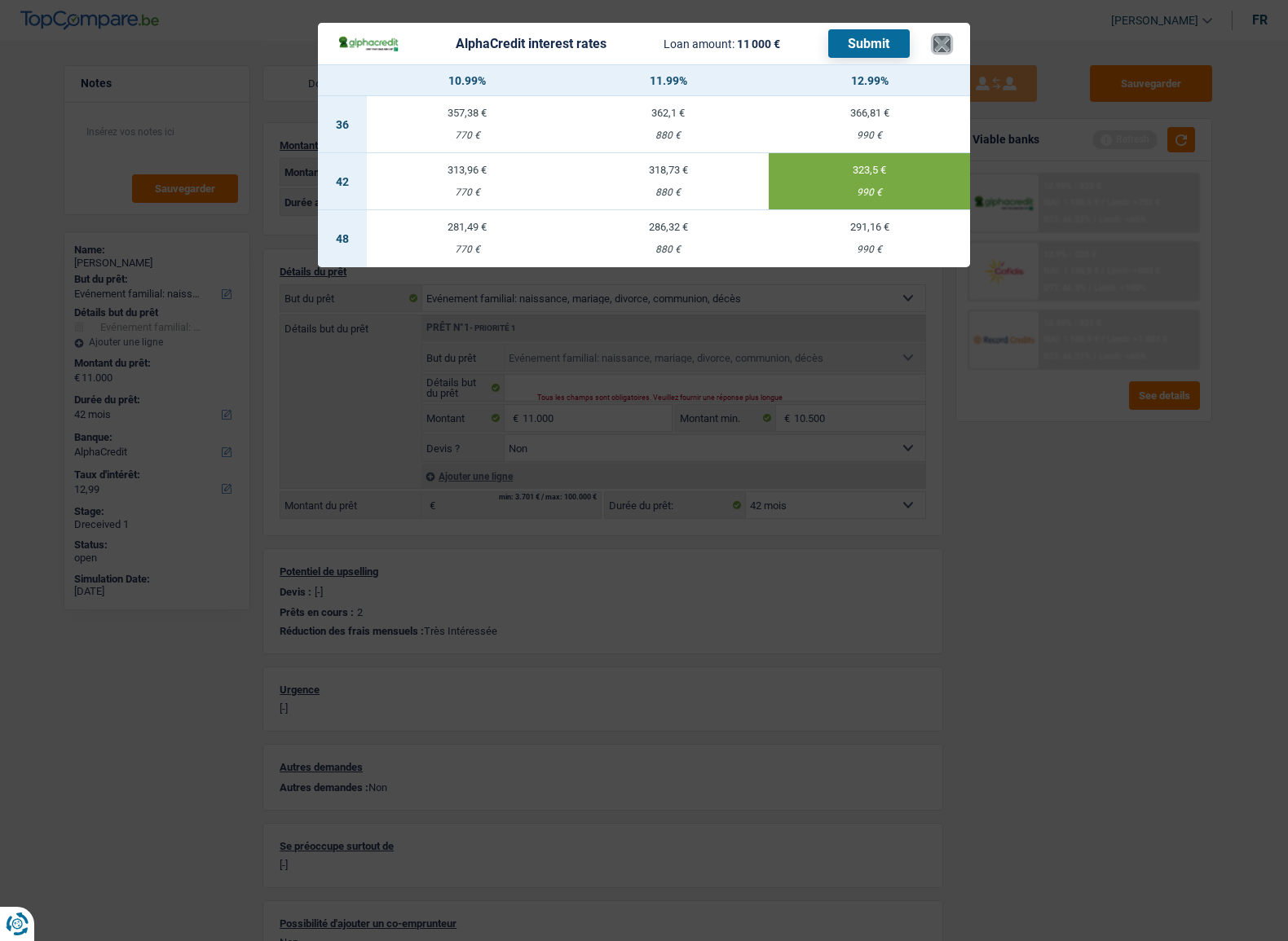
click at [946, 48] on button "×" at bounding box center [942, 43] width 17 height 16
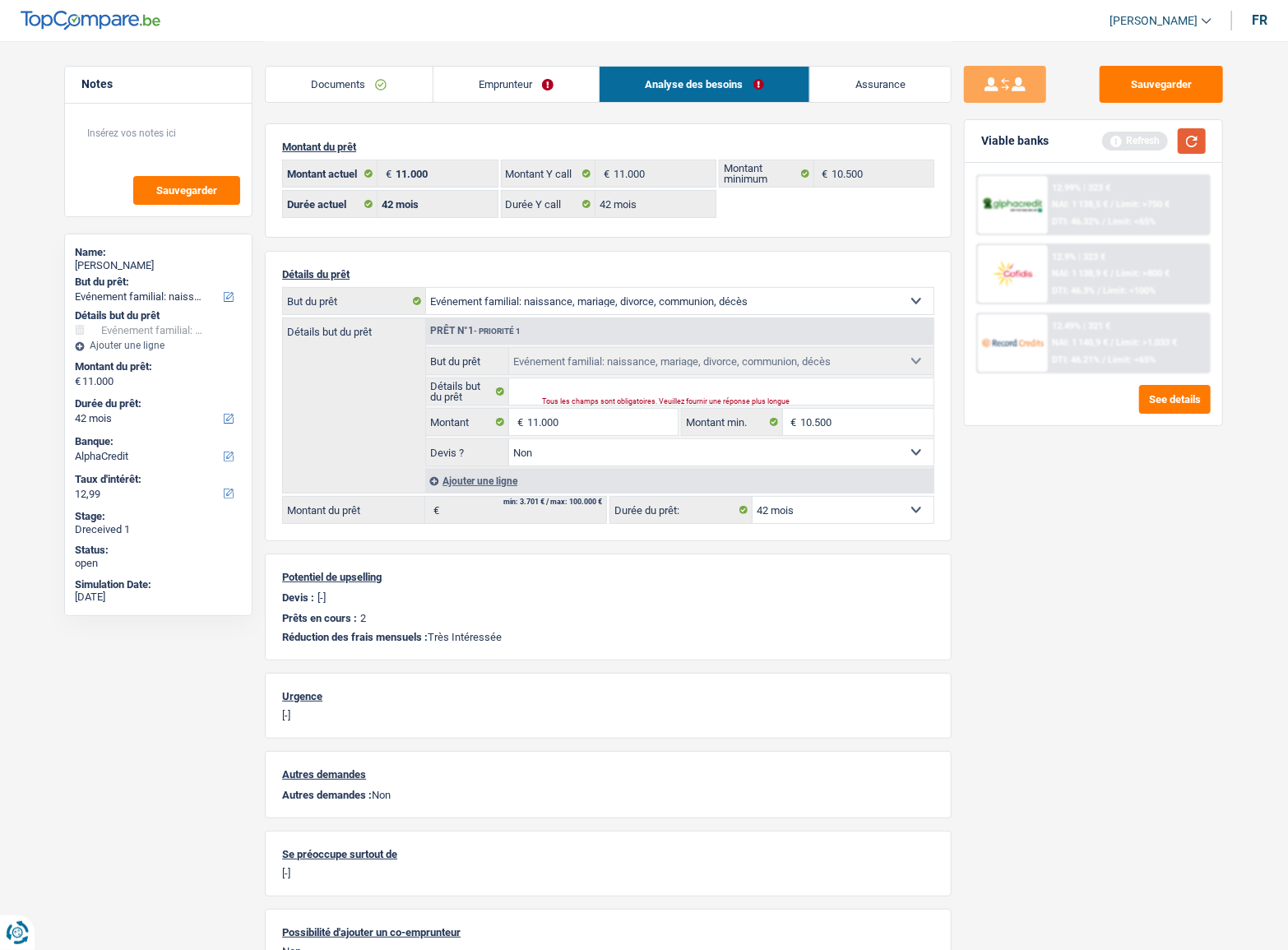
click at [1181, 139] on button "button" at bounding box center [1193, 141] width 28 height 25
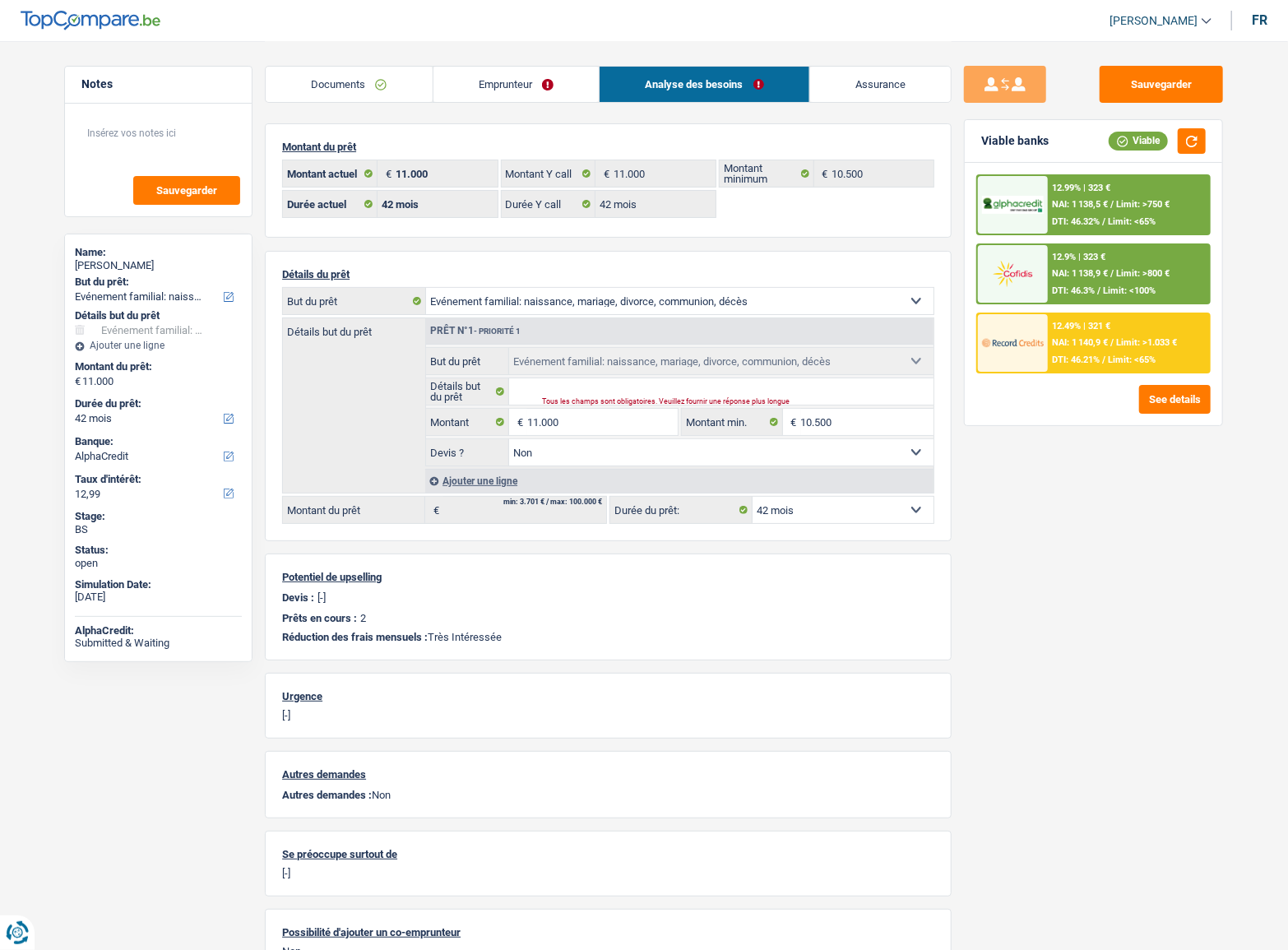
click at [1153, 265] on div "12.9% | 323 € NAI: 1 138,9 € / Limit: >800 € DTI: 46.3% / Limit: <100%" at bounding box center [1129, 274] width 162 height 58
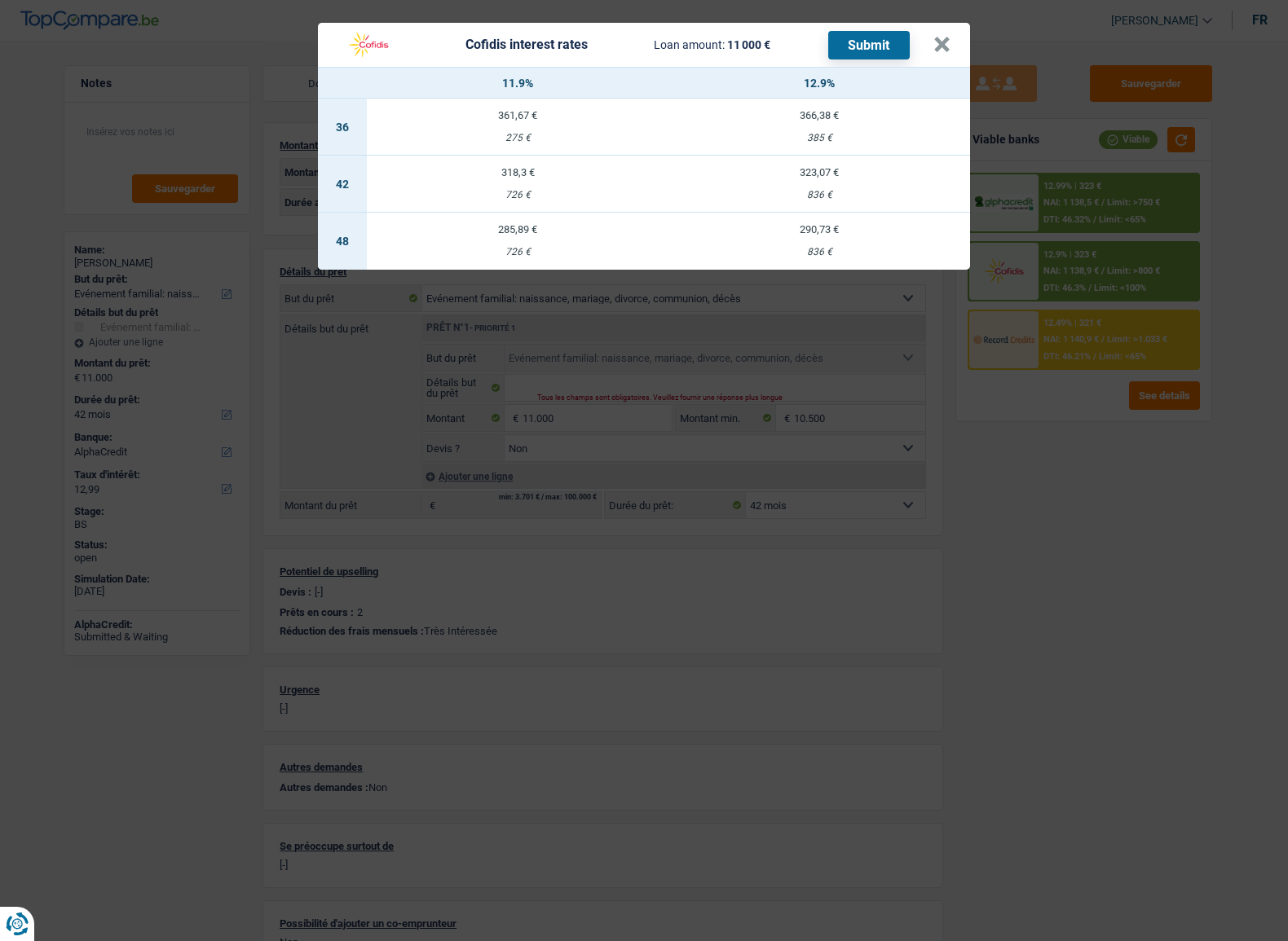
click at [952, 42] on header "Cofidis interest rates Loan amount: 11 000 € Submit ×" at bounding box center [644, 44] width 652 height 44
click at [933, 48] on button "×" at bounding box center [942, 44] width 17 height 16
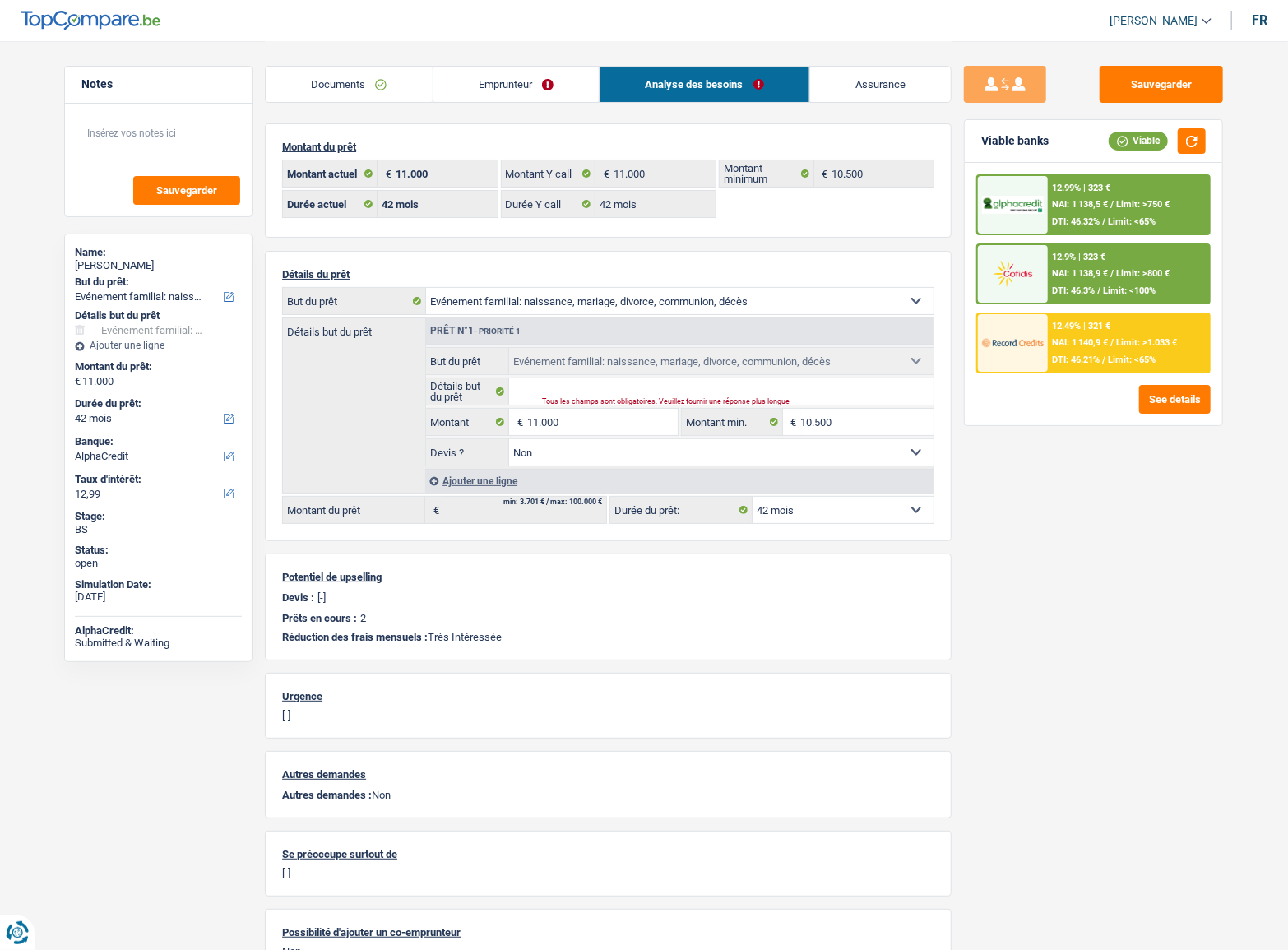
click at [534, 88] on link "Emprunteur" at bounding box center [517, 84] width 166 height 35
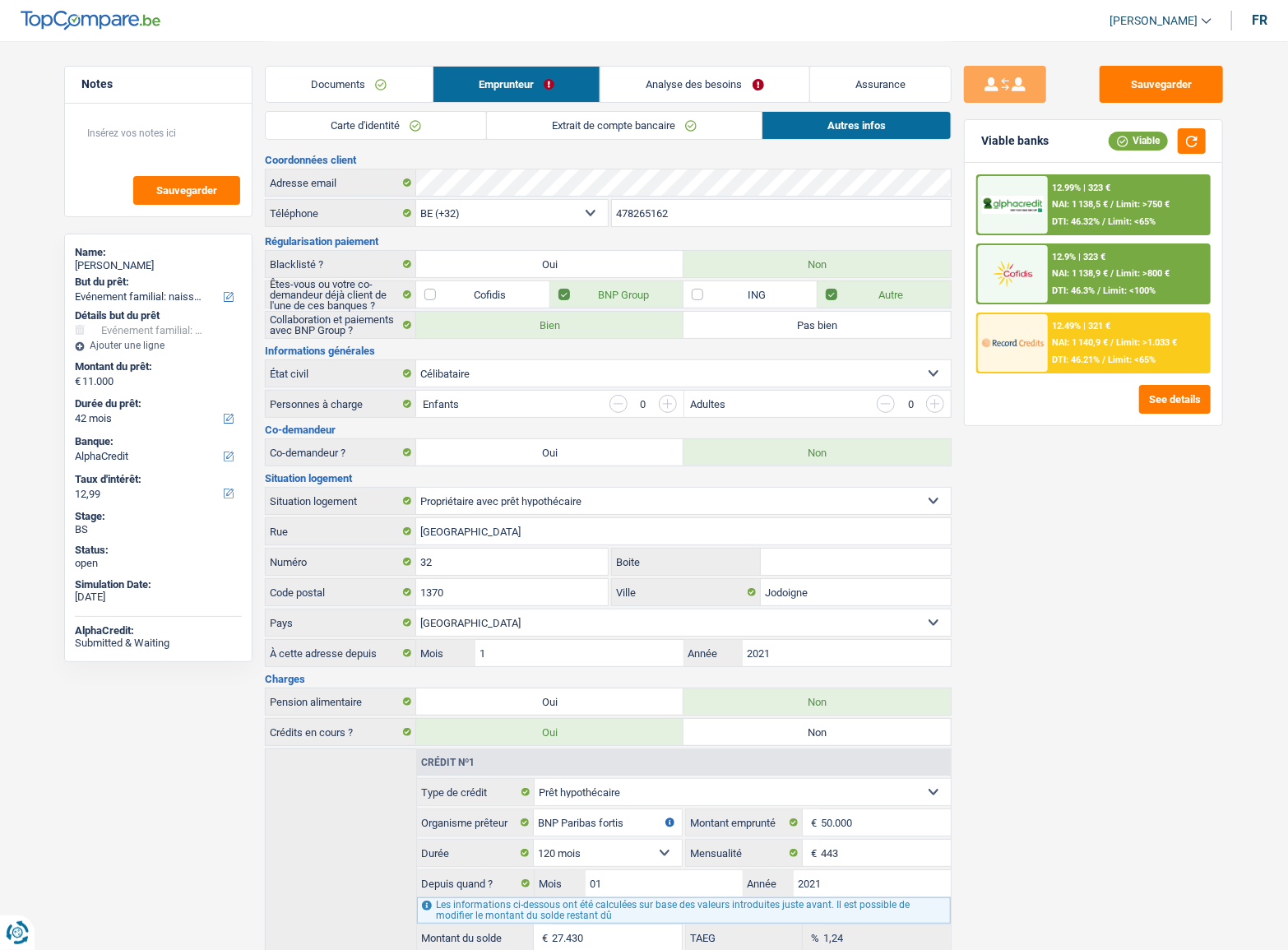
click at [668, 87] on link "Analyse des besoins" at bounding box center [704, 84] width 209 height 35
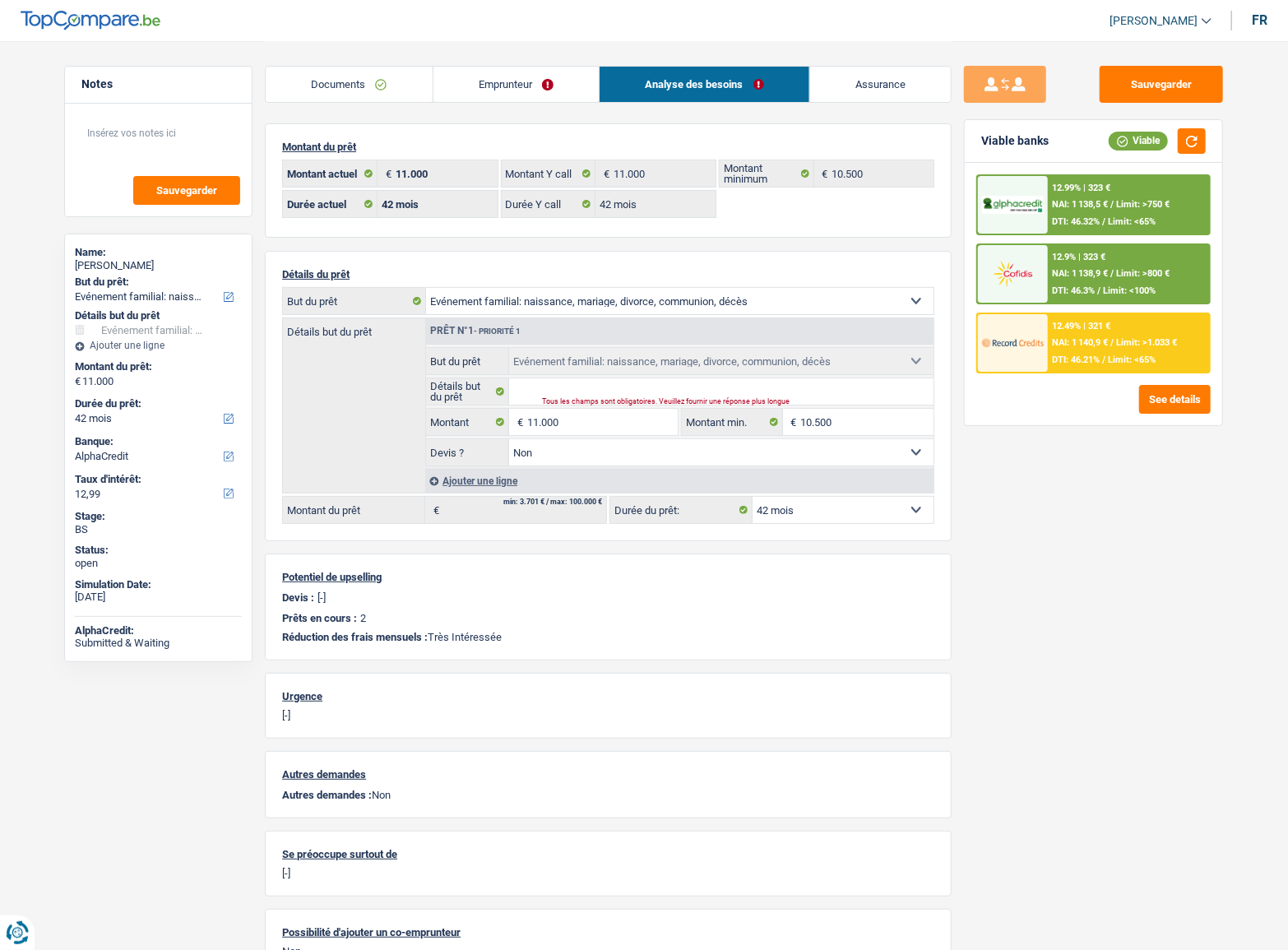
click at [1131, 278] on span "Limit: >800 €" at bounding box center [1144, 273] width 54 height 10
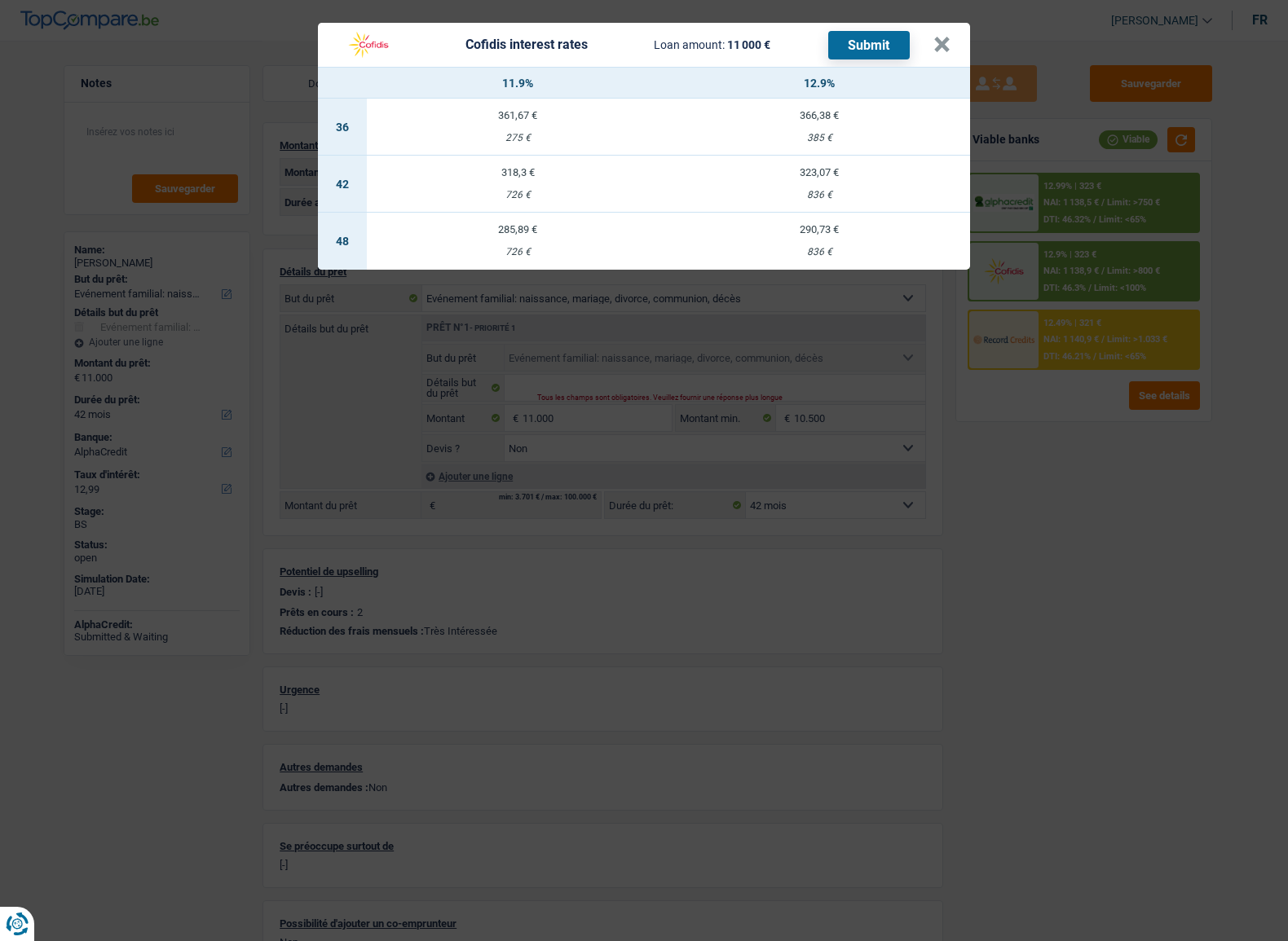
click at [837, 190] on div "836 €" at bounding box center [818, 195] width 301 height 10
select select "cofidis"
type input "12,90"
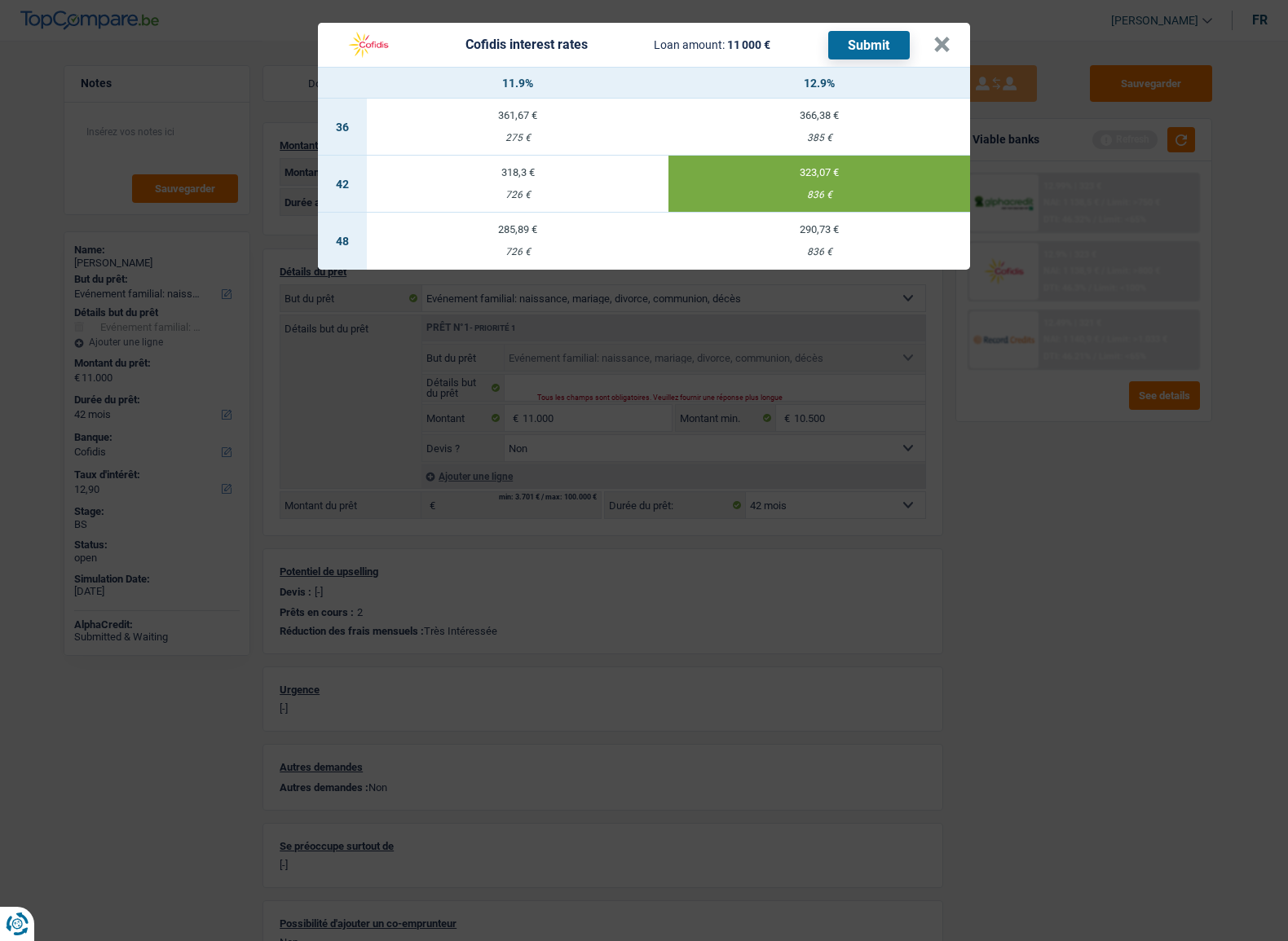
click at [881, 44] on button "Submit" at bounding box center [868, 45] width 81 height 28
drag, startPoint x: 946, startPoint y: 42, endPoint x: 915, endPoint y: 89, distance: 56.3
click at [915, 89] on div "Cofidis interest rates Loan amount: 11 000 € Submit × 11.9% 12.9% 36 361,67 € 2…" at bounding box center [644, 146] width 652 height 247
click at [943, 48] on button "×" at bounding box center [942, 44] width 17 height 16
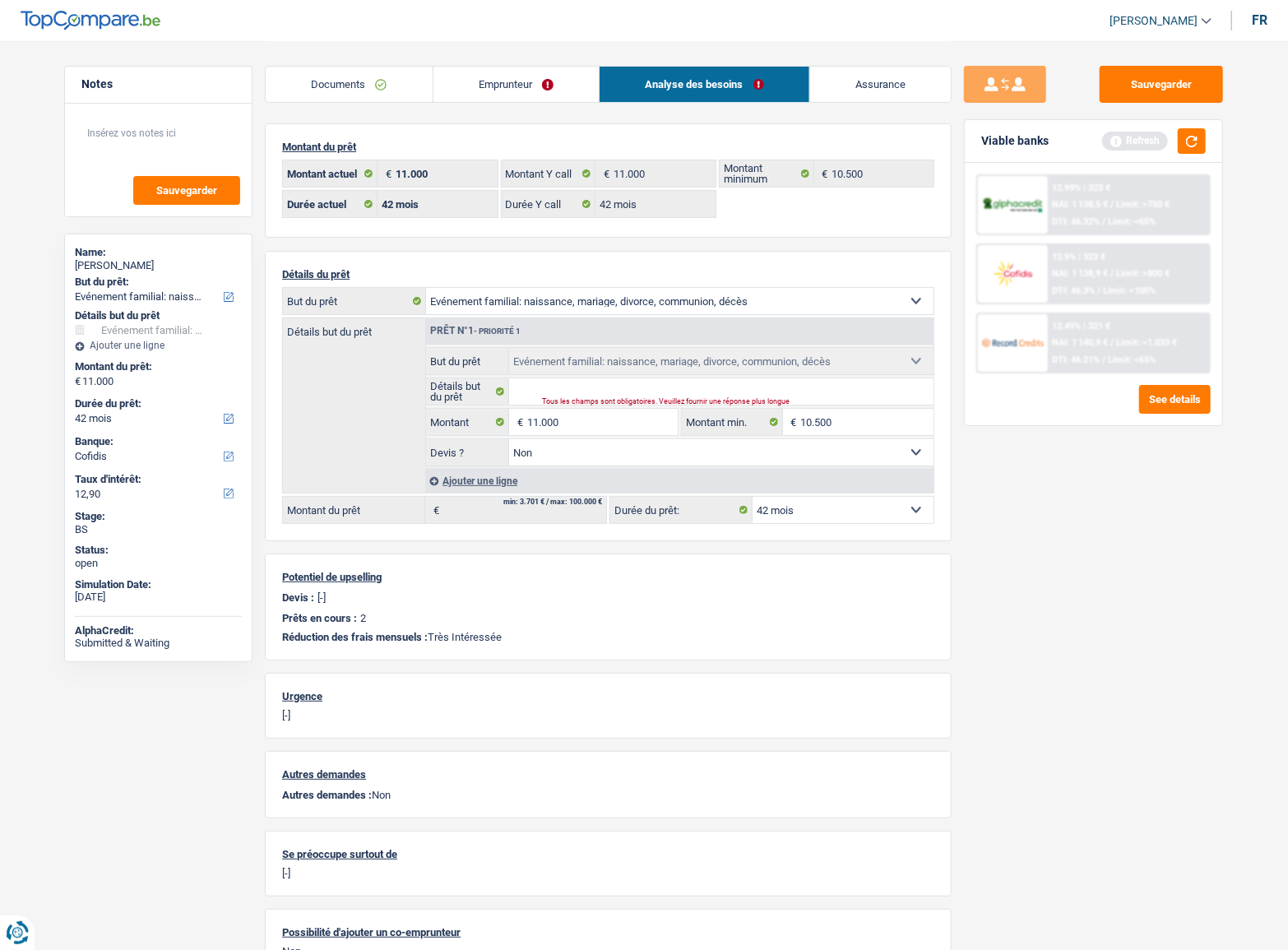
click at [1160, 203] on span "Limit: >750 €" at bounding box center [1144, 204] width 54 height 10
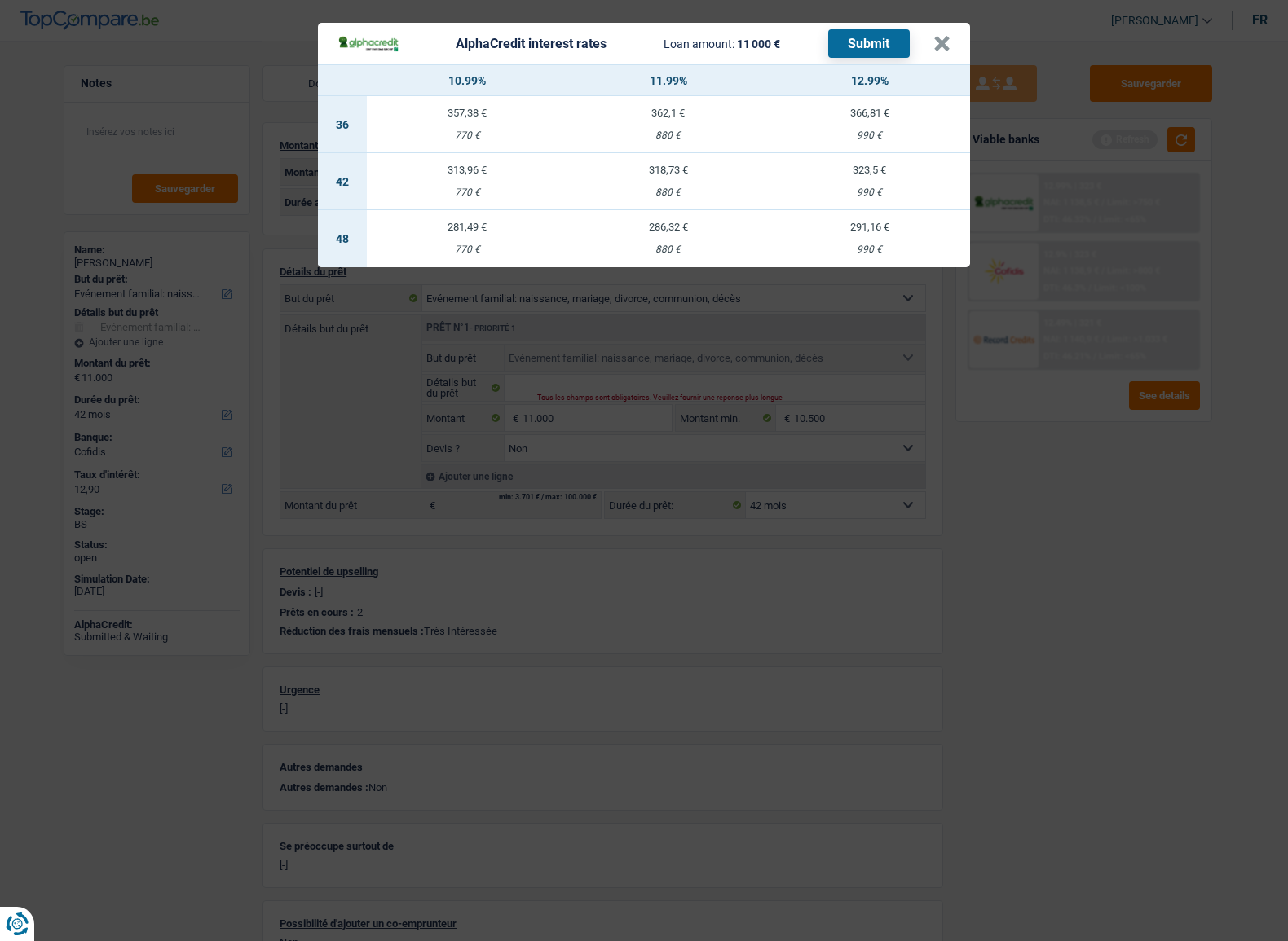
click at [1133, 512] on div "AlphaCredit interest rates Loan amount: 11 000 € Submit × 10.99% 11.99% 12.99% …" at bounding box center [644, 470] width 1288 height 941
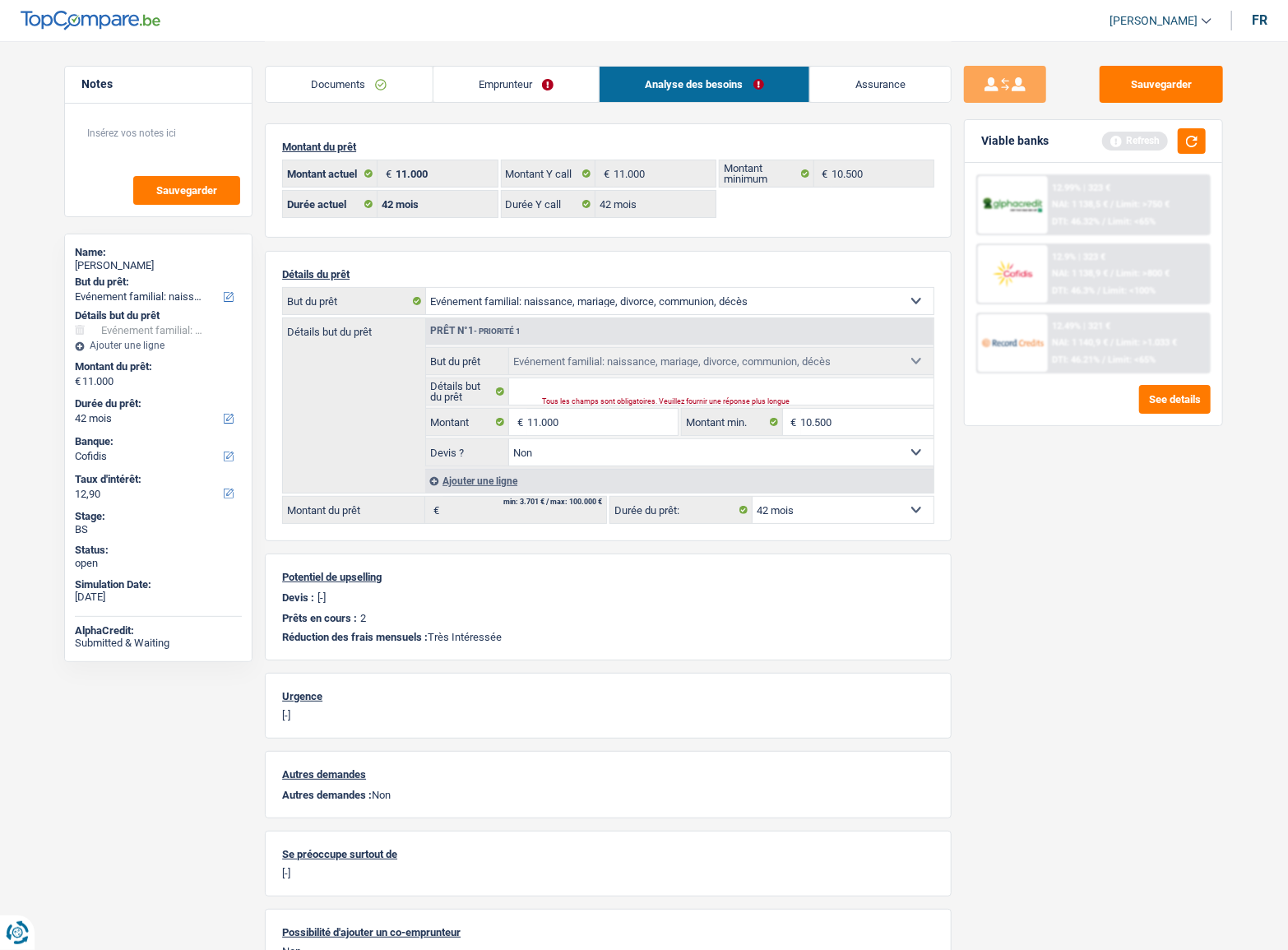
click at [1083, 328] on div "12.49% | 321 €" at bounding box center [1082, 326] width 59 height 10
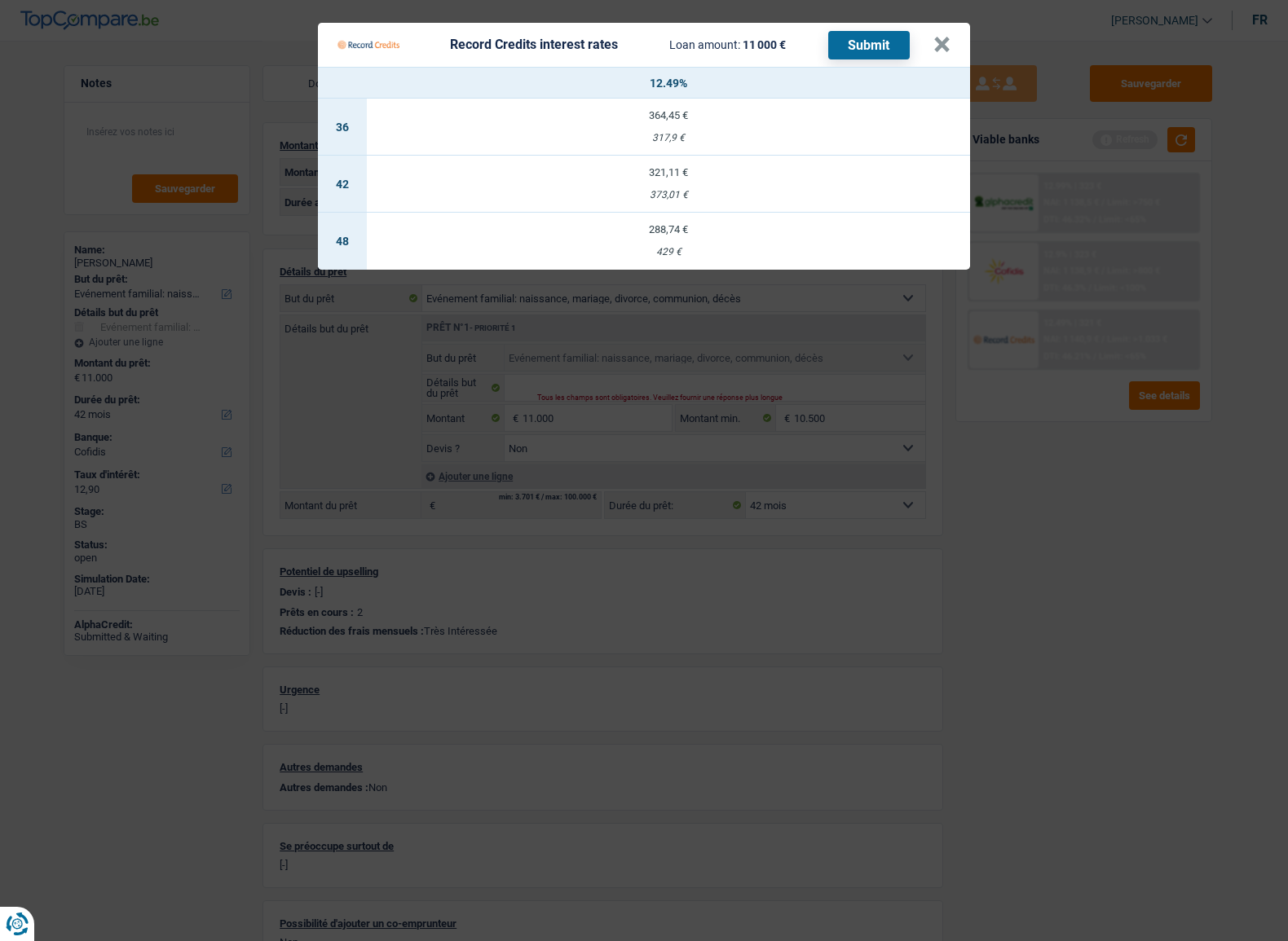
click at [1085, 471] on Credits "Record Credits interest rates Loan amount: 11 000 € Submit × 12.49% 36 364,45 €…" at bounding box center [644, 470] width 1288 height 941
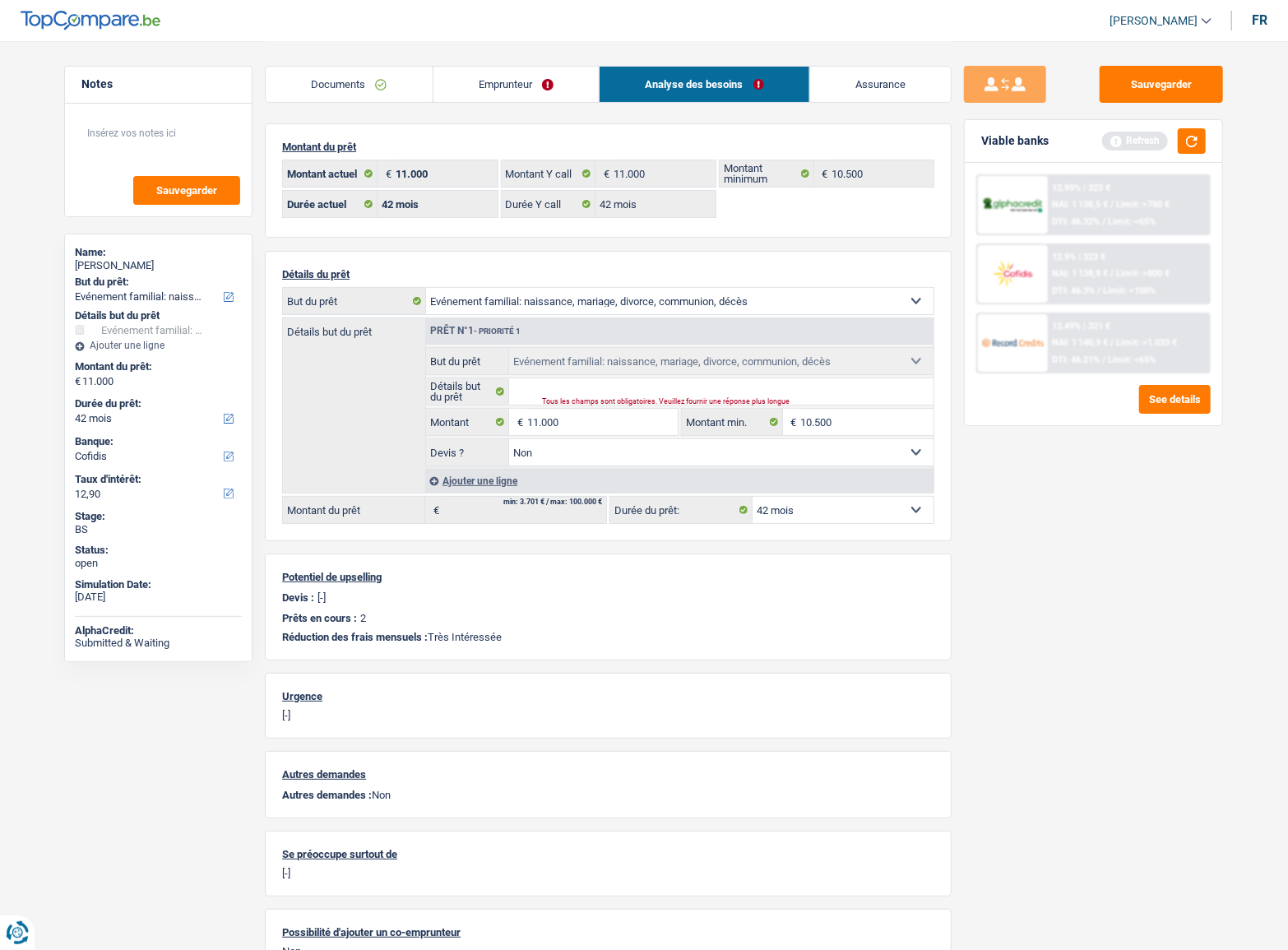
click at [555, 77] on link "Emprunteur" at bounding box center [517, 84] width 166 height 35
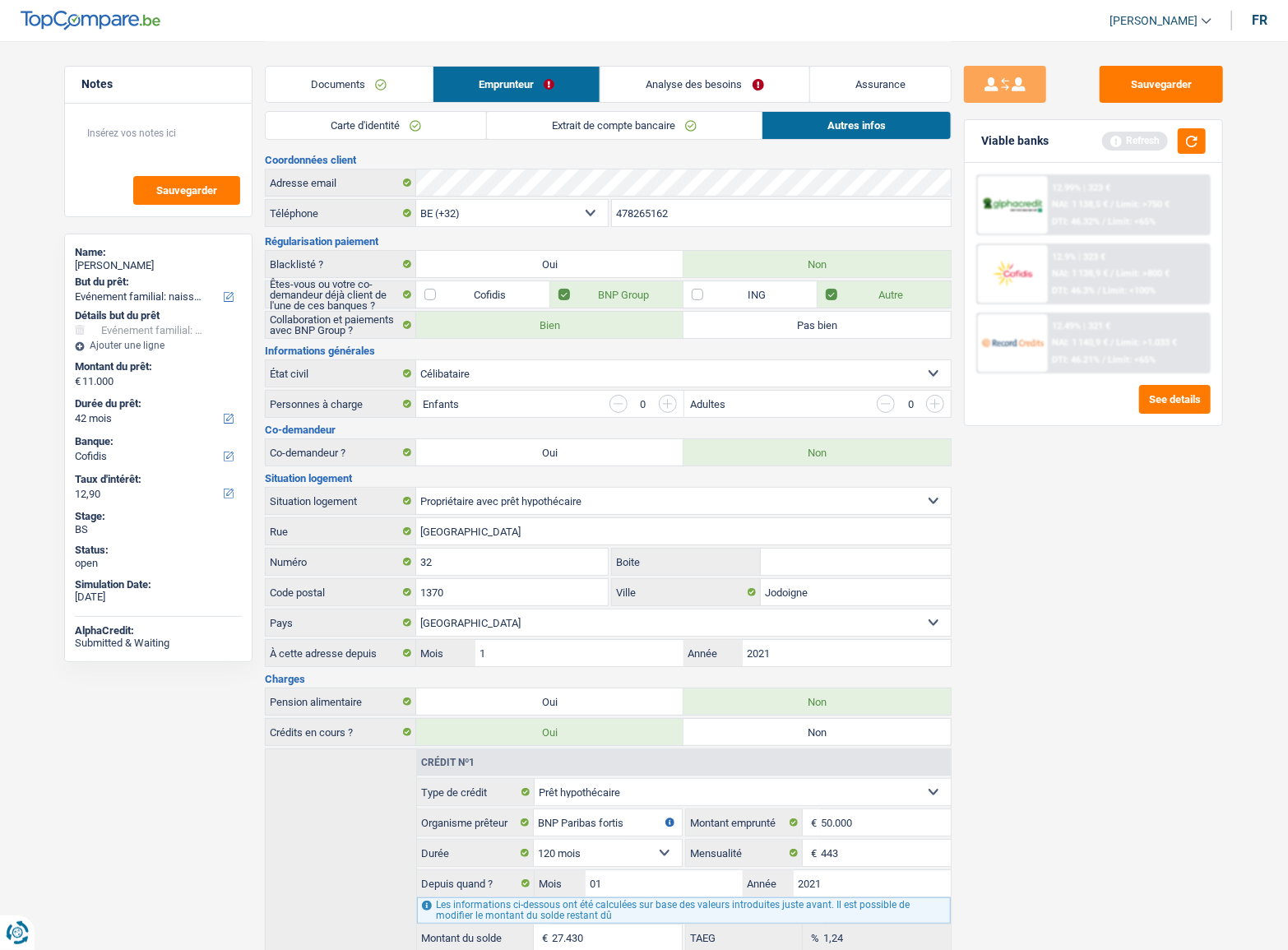
click at [1163, 337] on span "Limit: >1.033 €" at bounding box center [1147, 342] width 60 height 10
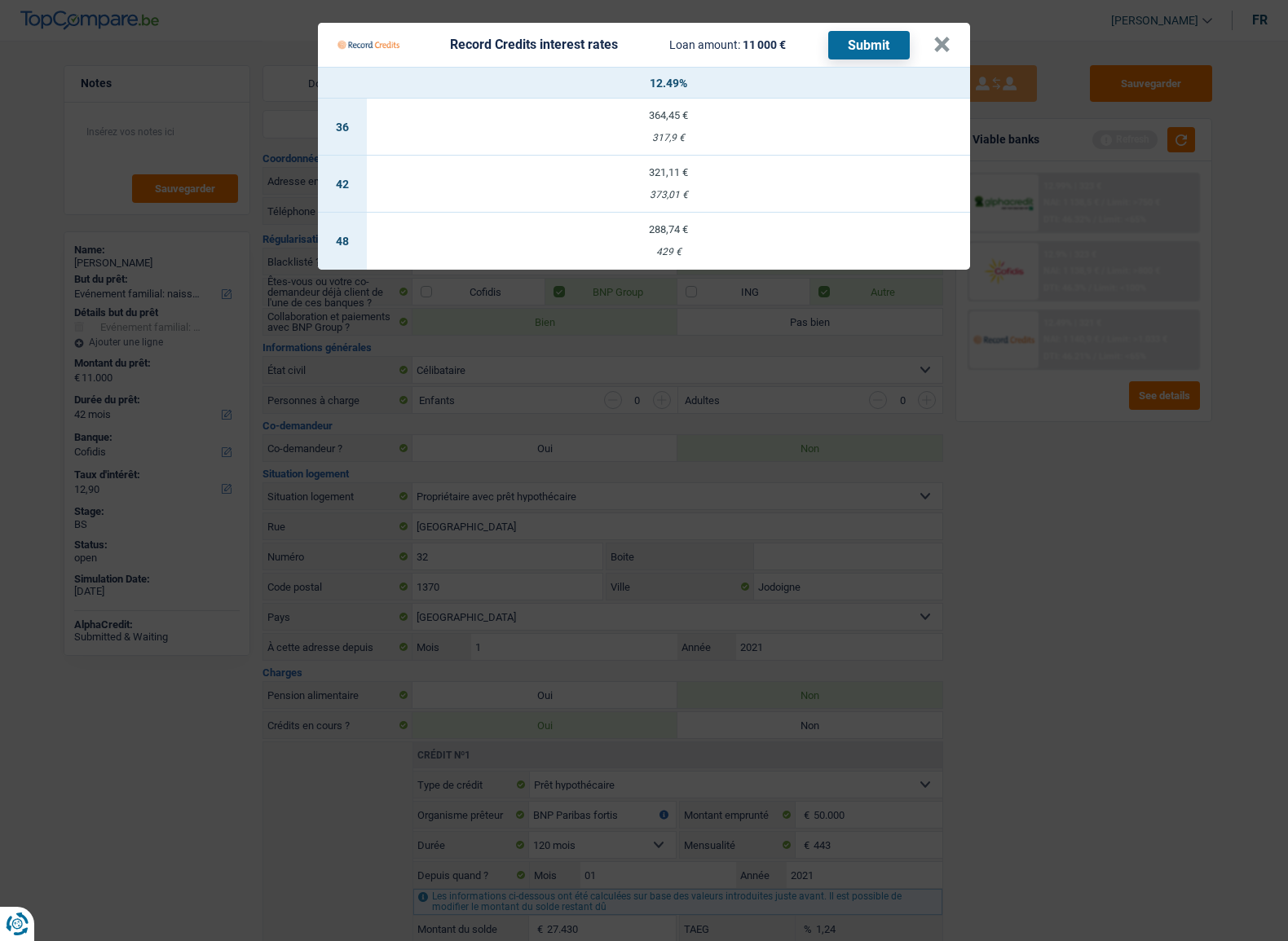
click at [952, 51] on Credits___BV_modal_header_ "Record Credits interest rates Loan amount: 11 000 € Submit ×" at bounding box center [644, 44] width 652 height 44
click at [938, 46] on button "×" at bounding box center [942, 44] width 17 height 16
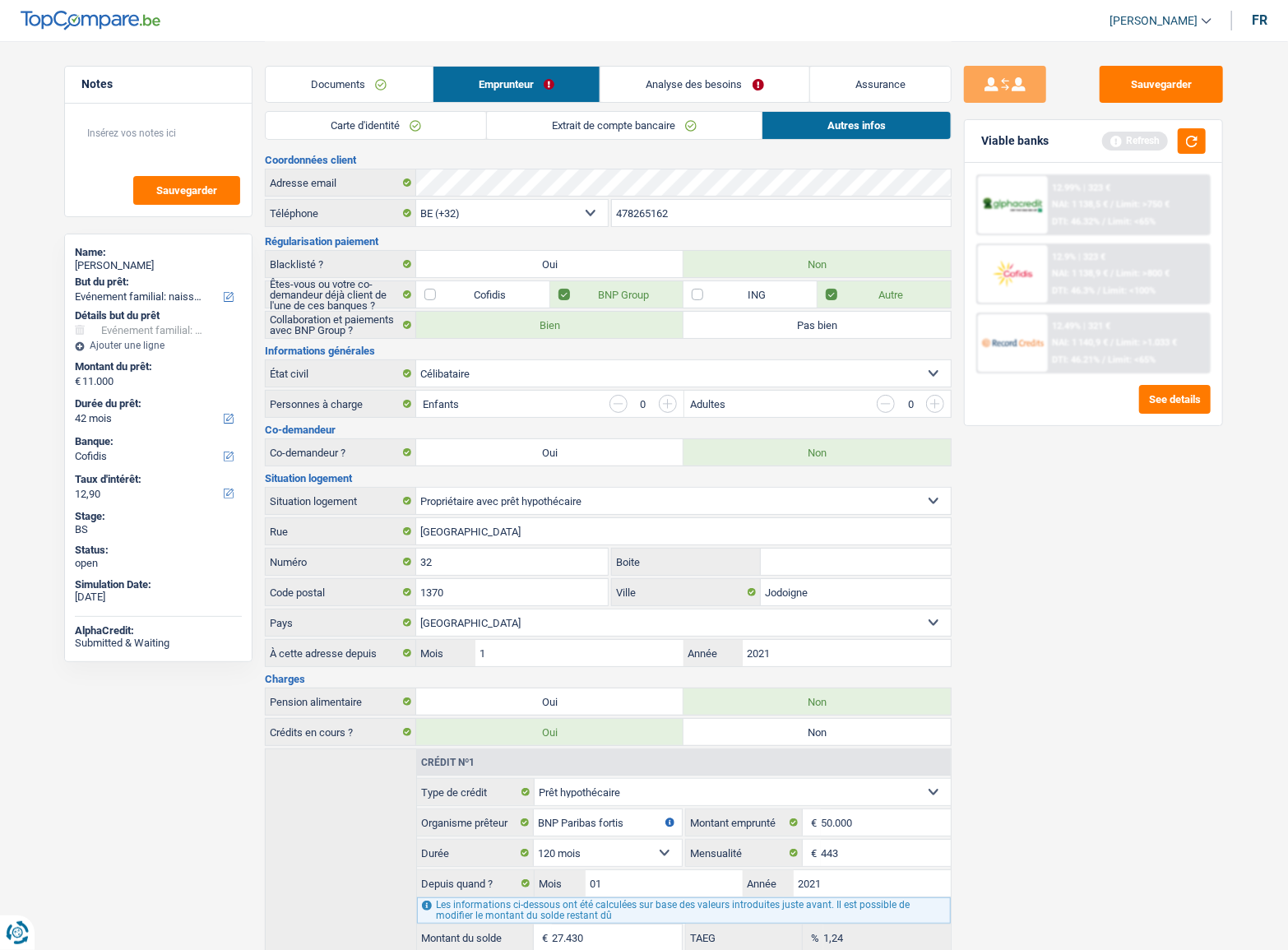
click at [410, 140] on div "Carte d'identité Extrait de compte bancaire Autres infos" at bounding box center [608, 129] width 686 height 37
click at [399, 118] on link "Carte d'identité" at bounding box center [375, 125] width 220 height 27
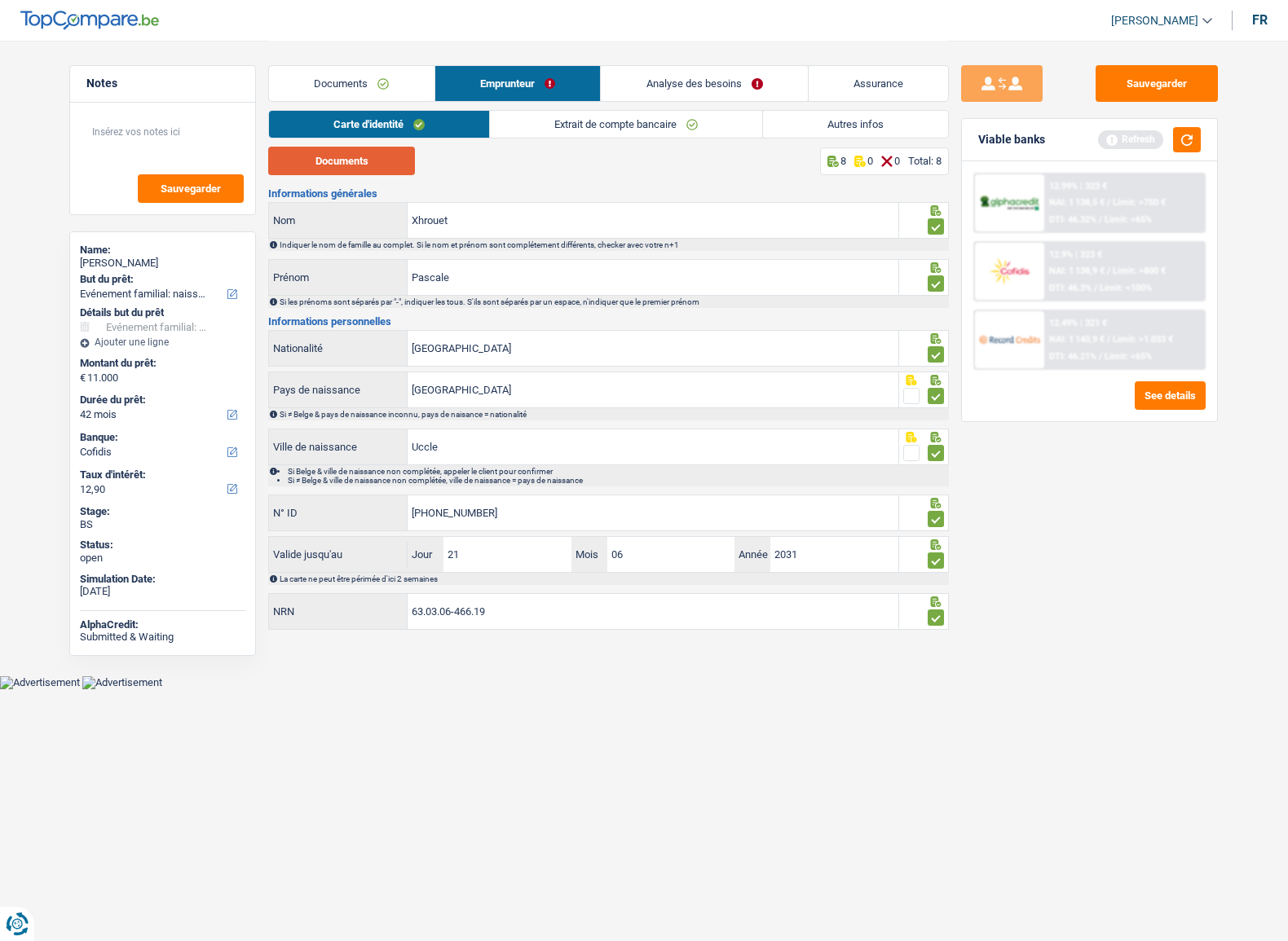
click at [364, 162] on button "Documents" at bounding box center [341, 161] width 147 height 28
click at [1179, 79] on button "Sauvegarder" at bounding box center [1156, 83] width 123 height 36
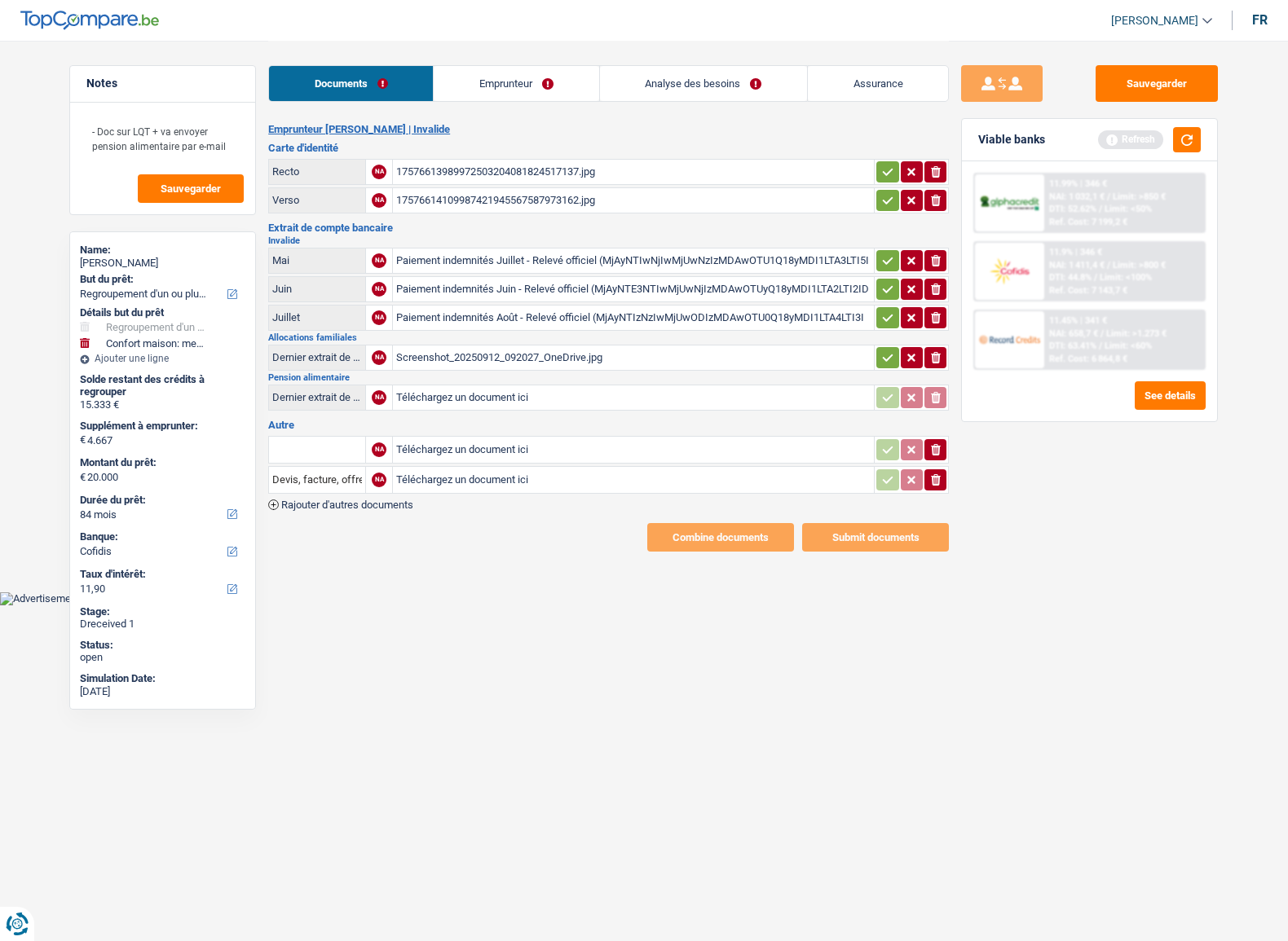
select select "refinancing"
select select "household"
select select "84"
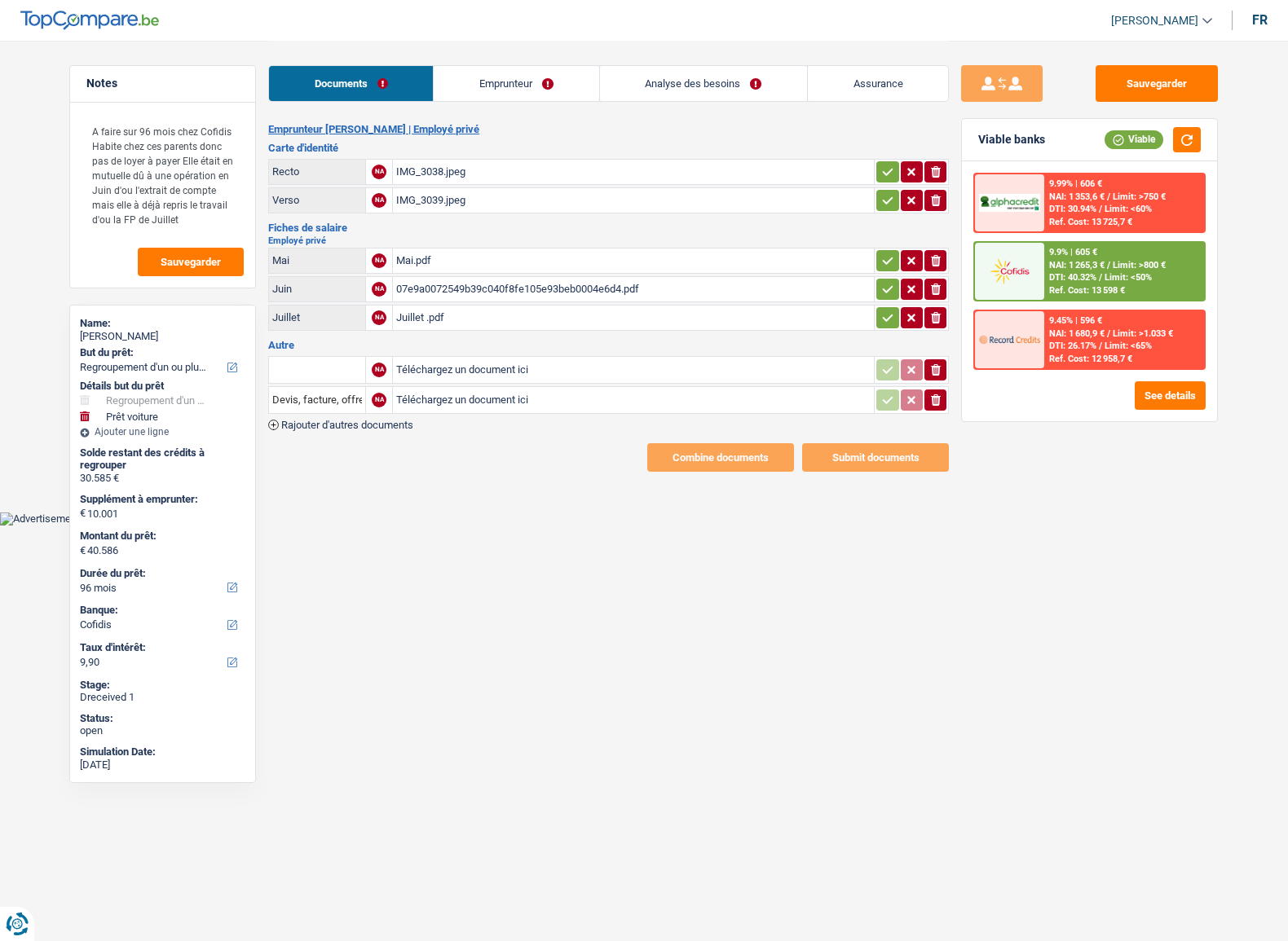
select select "refinancing"
select select "car"
select select "96"
select select "cofidis"
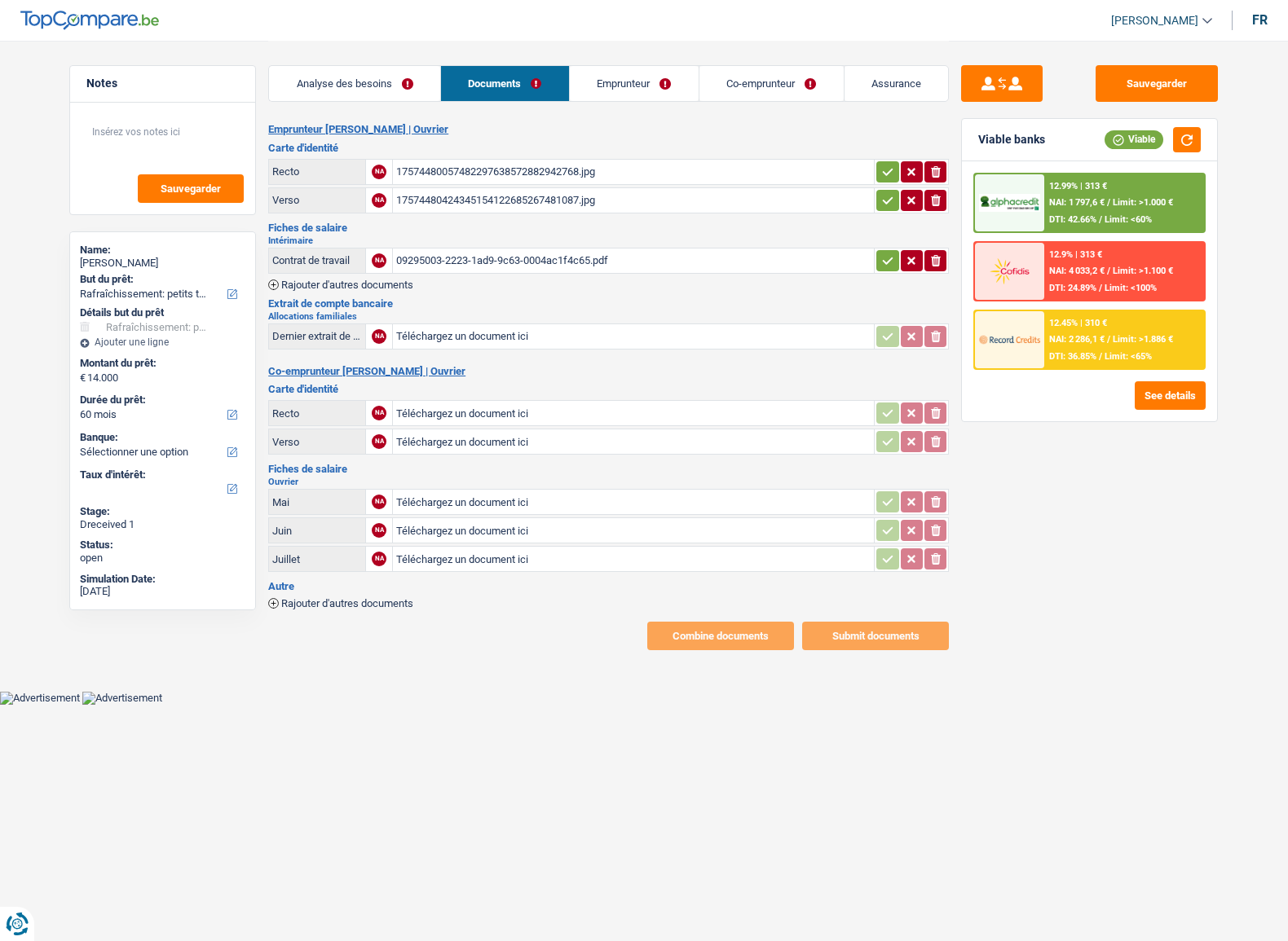
select select "houseOrGarden"
select select "60"
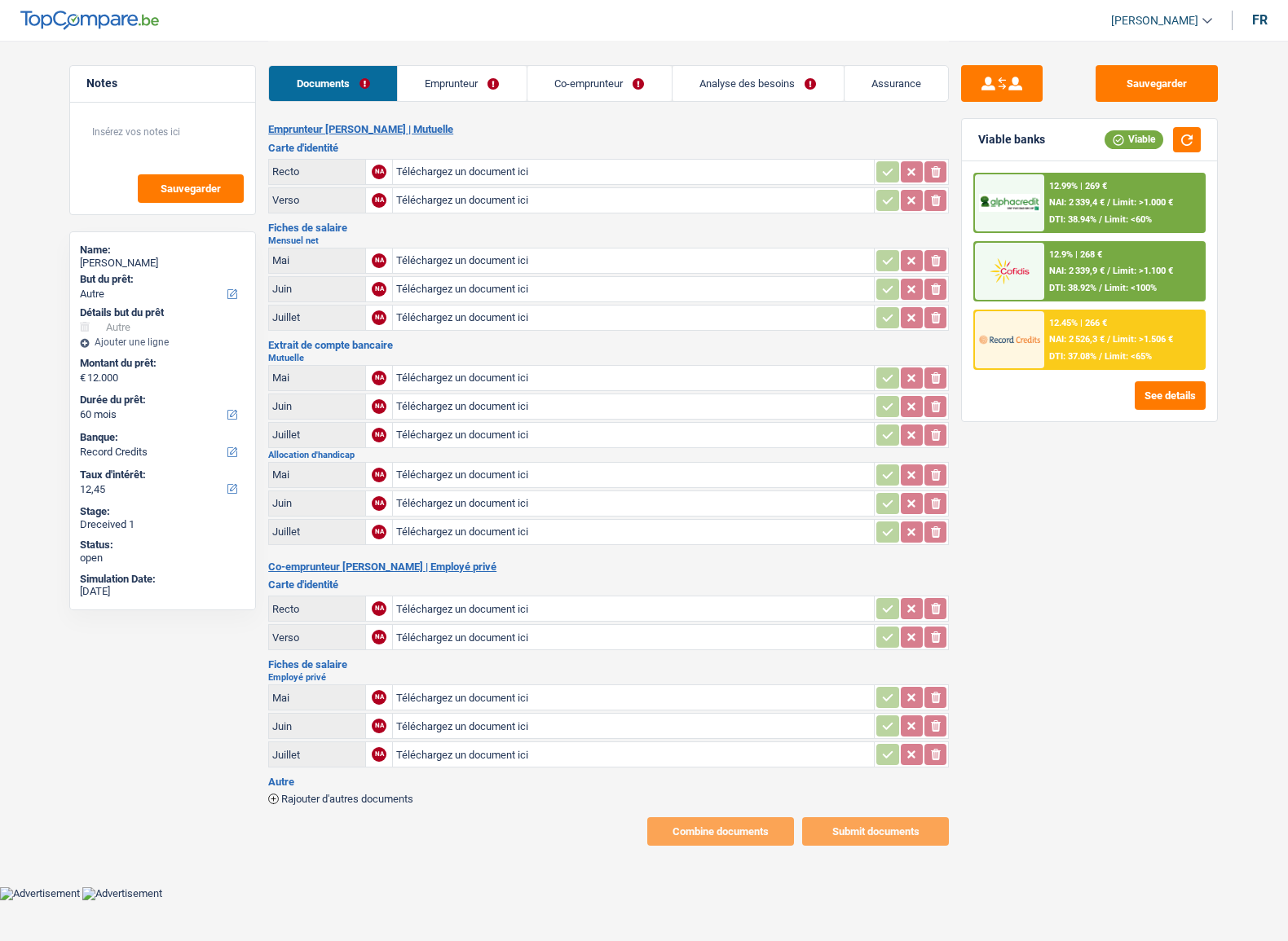
select select "other"
select select "60"
select select "record credits"
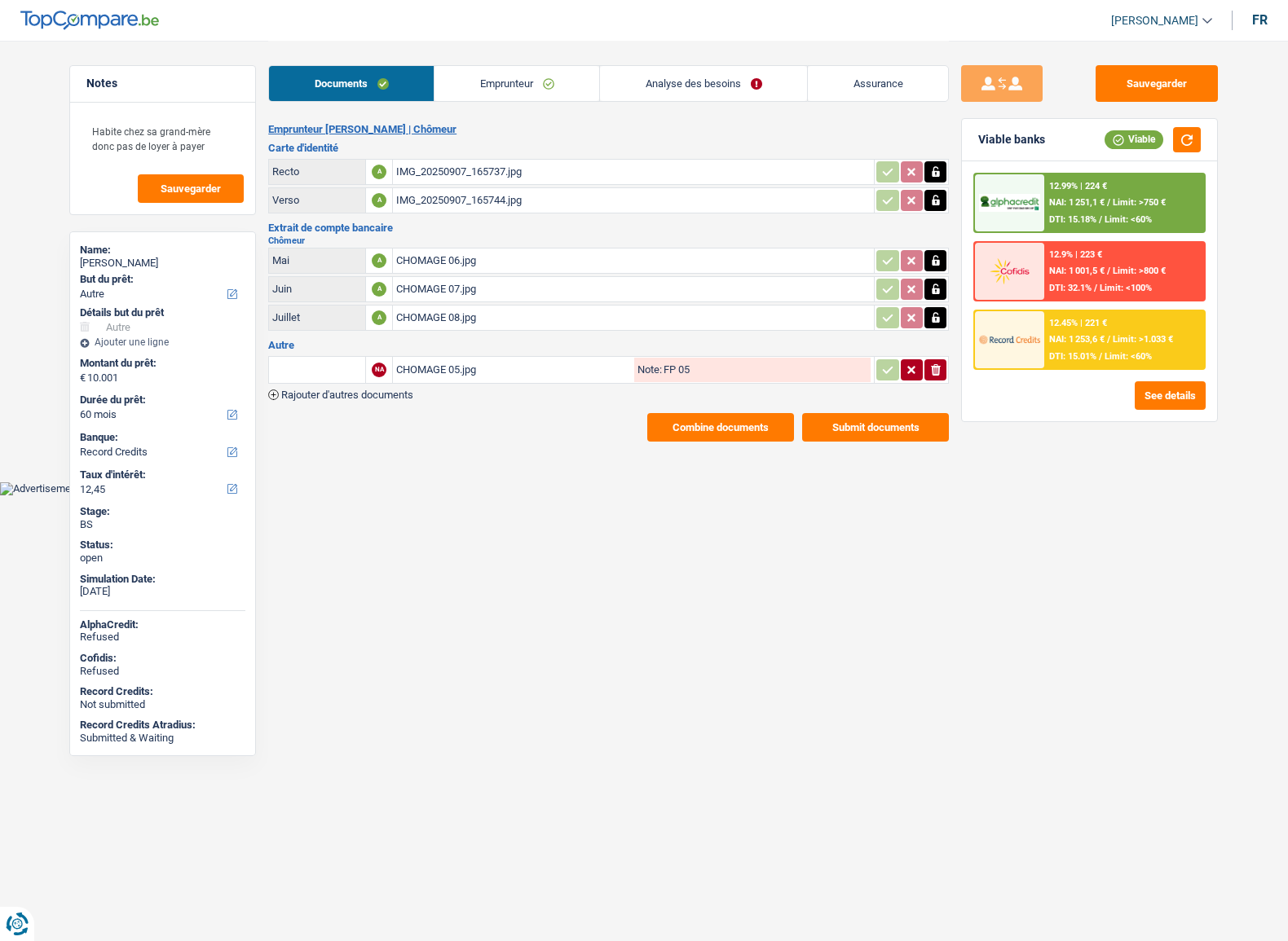
select select "other"
select select "60"
select select "record credits"
drag, startPoint x: 1130, startPoint y: 81, endPoint x: 1121, endPoint y: 81, distance: 9.0
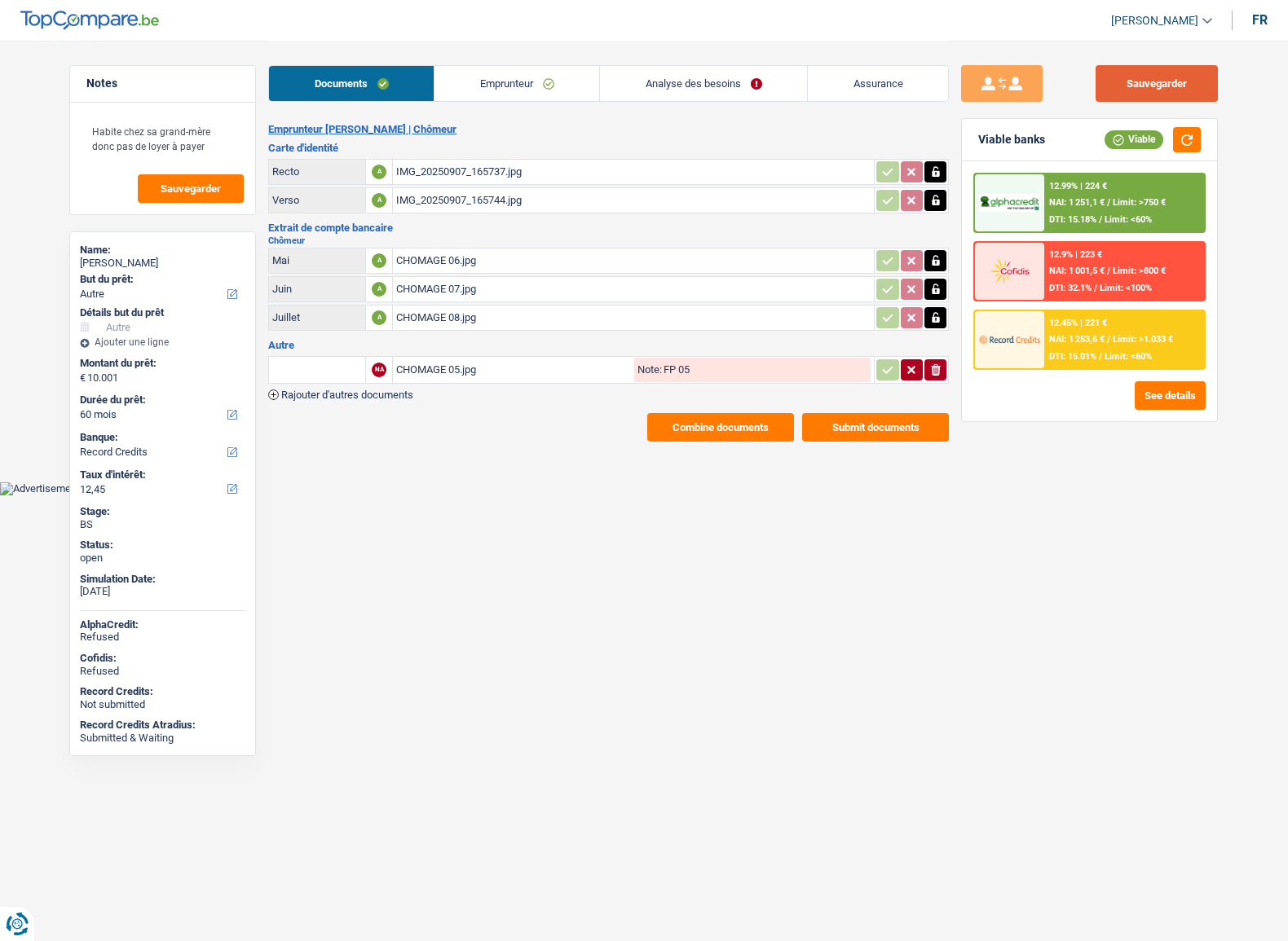
click at [1130, 81] on button "Sauvegarder" at bounding box center [1156, 83] width 123 height 36
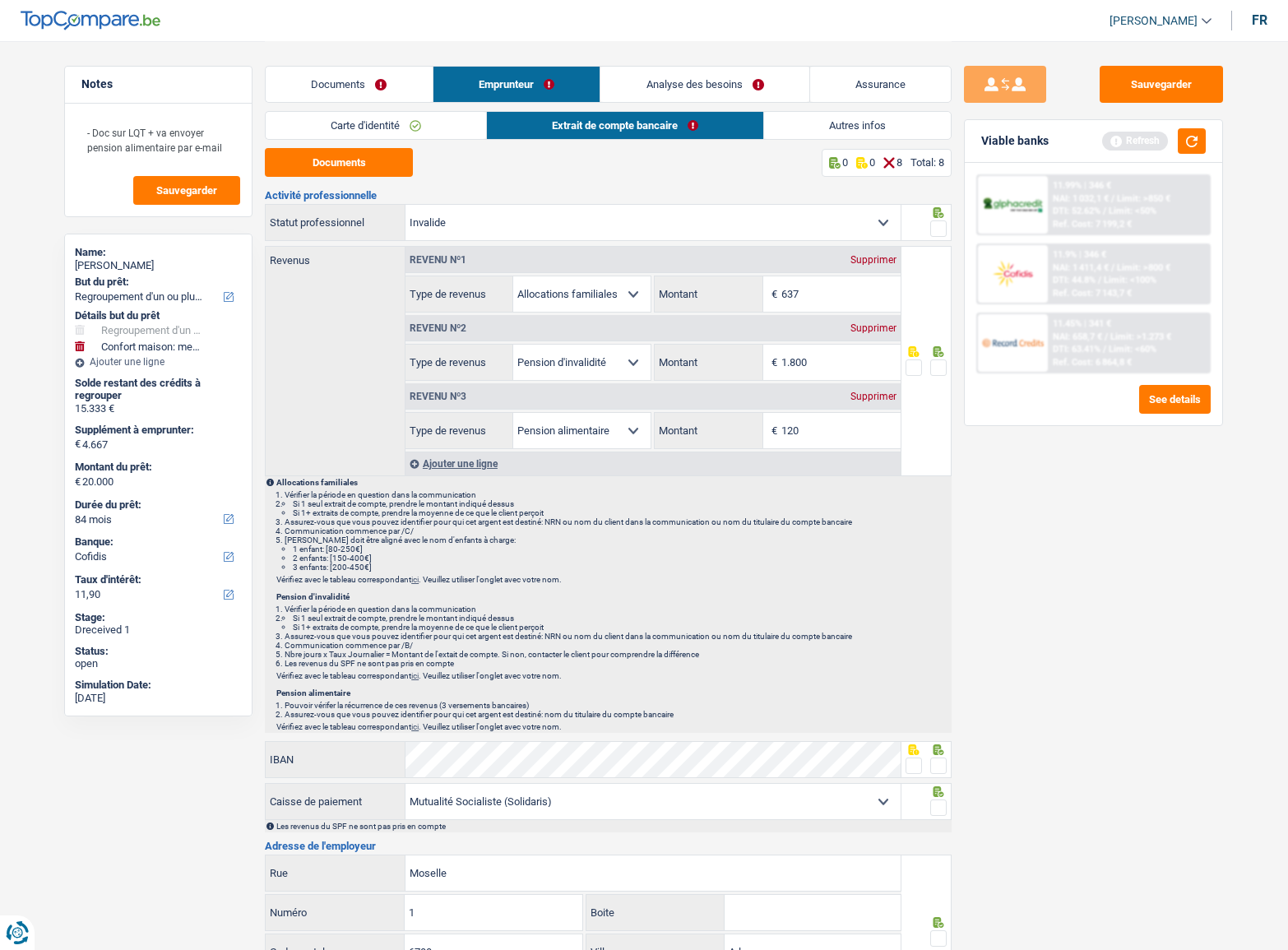
select select "refinancing"
select select "household"
select select "84"
select select "cofidis"
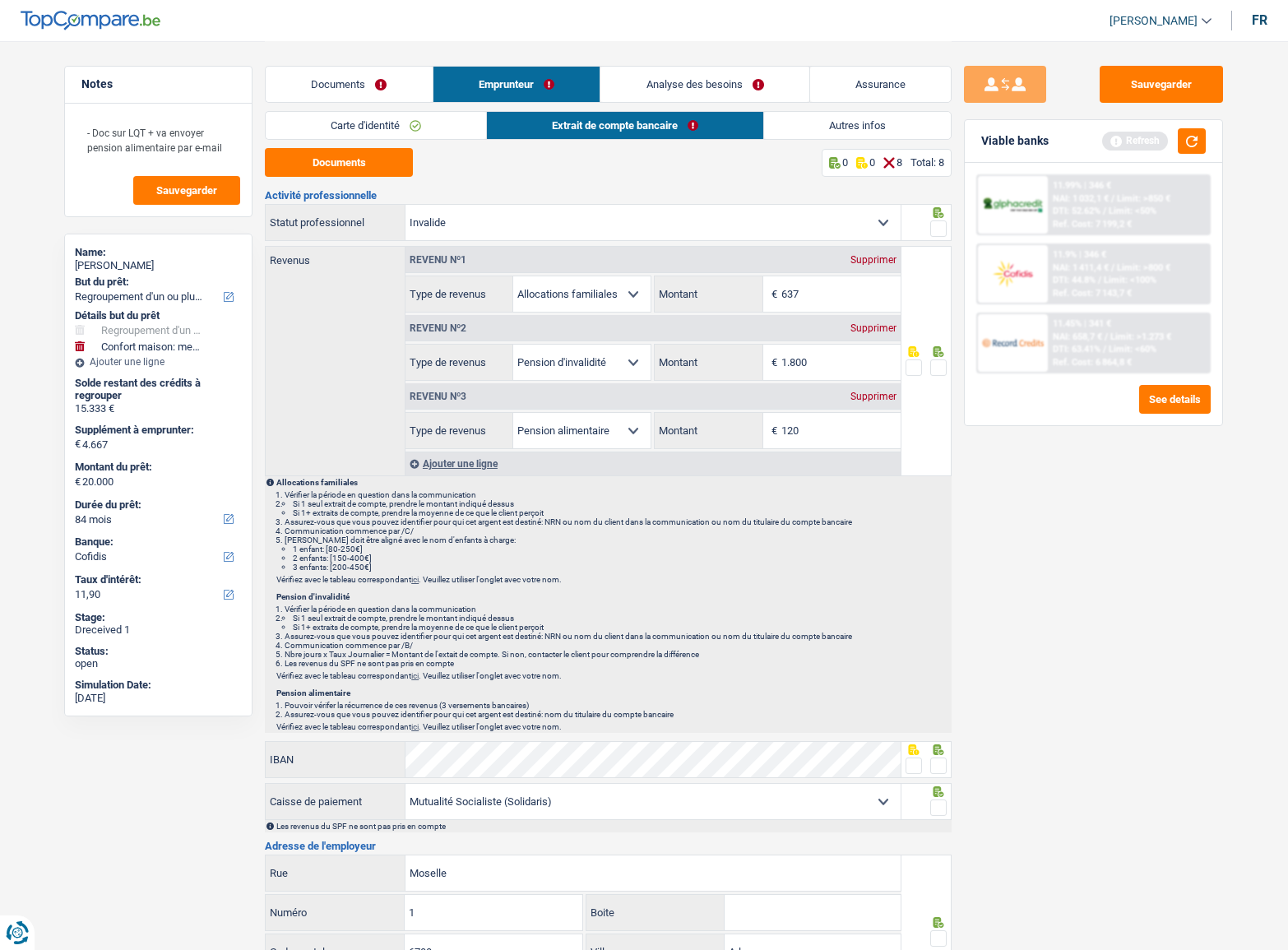
select select "invalid"
select select "familyAllowances"
select select "disabilityPension"
select select "alimony"
select select "solidaris"
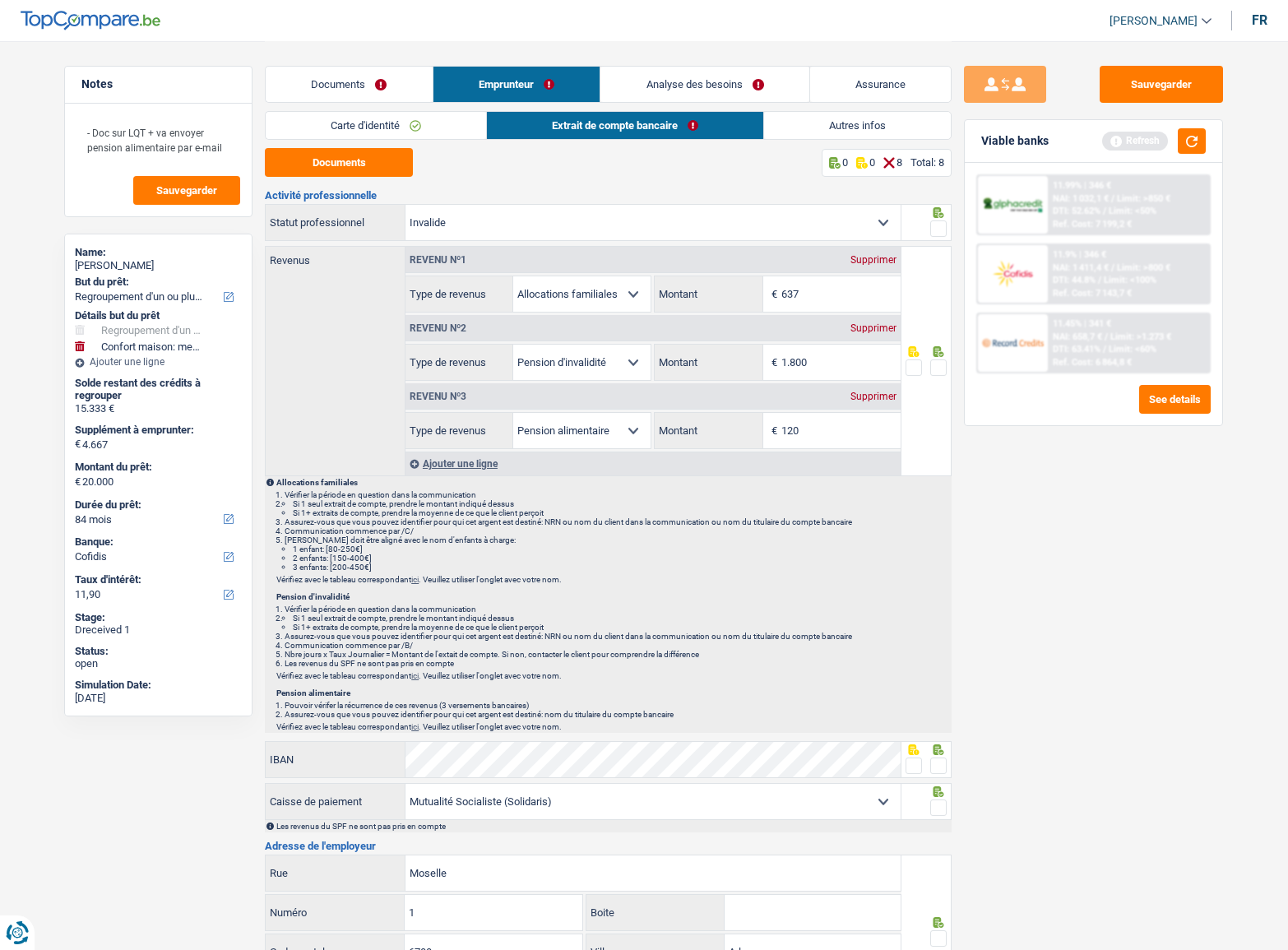
select select "BE"
click at [939, 360] on span at bounding box center [938, 367] width 16 height 16
click at [0, 0] on input "radio" at bounding box center [0, 0] width 0 height 0
click at [939, 229] on span at bounding box center [938, 228] width 16 height 16
click at [0, 0] on input "radio" at bounding box center [0, 0] width 0 height 0
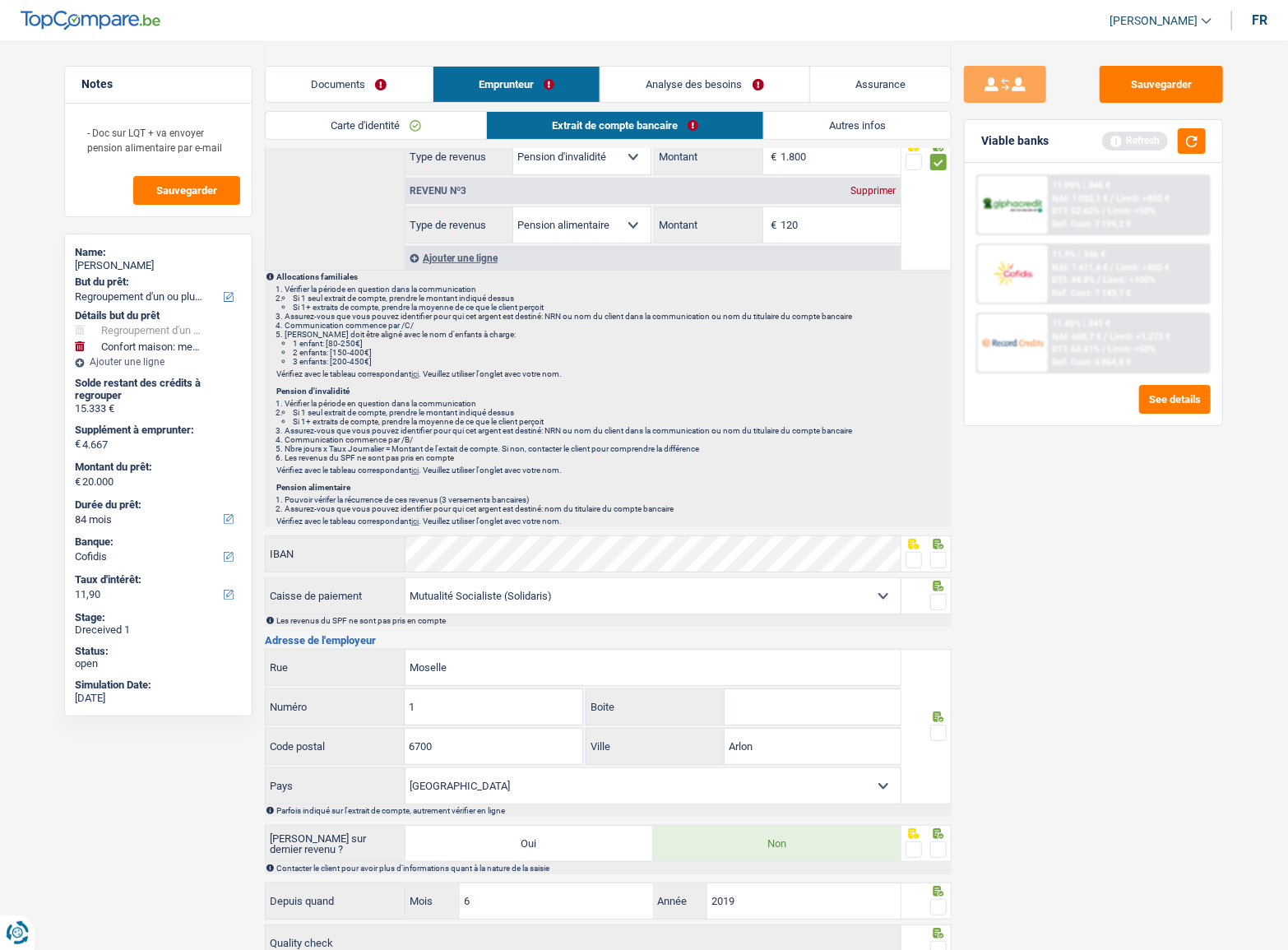
scroll to position [335, 0]
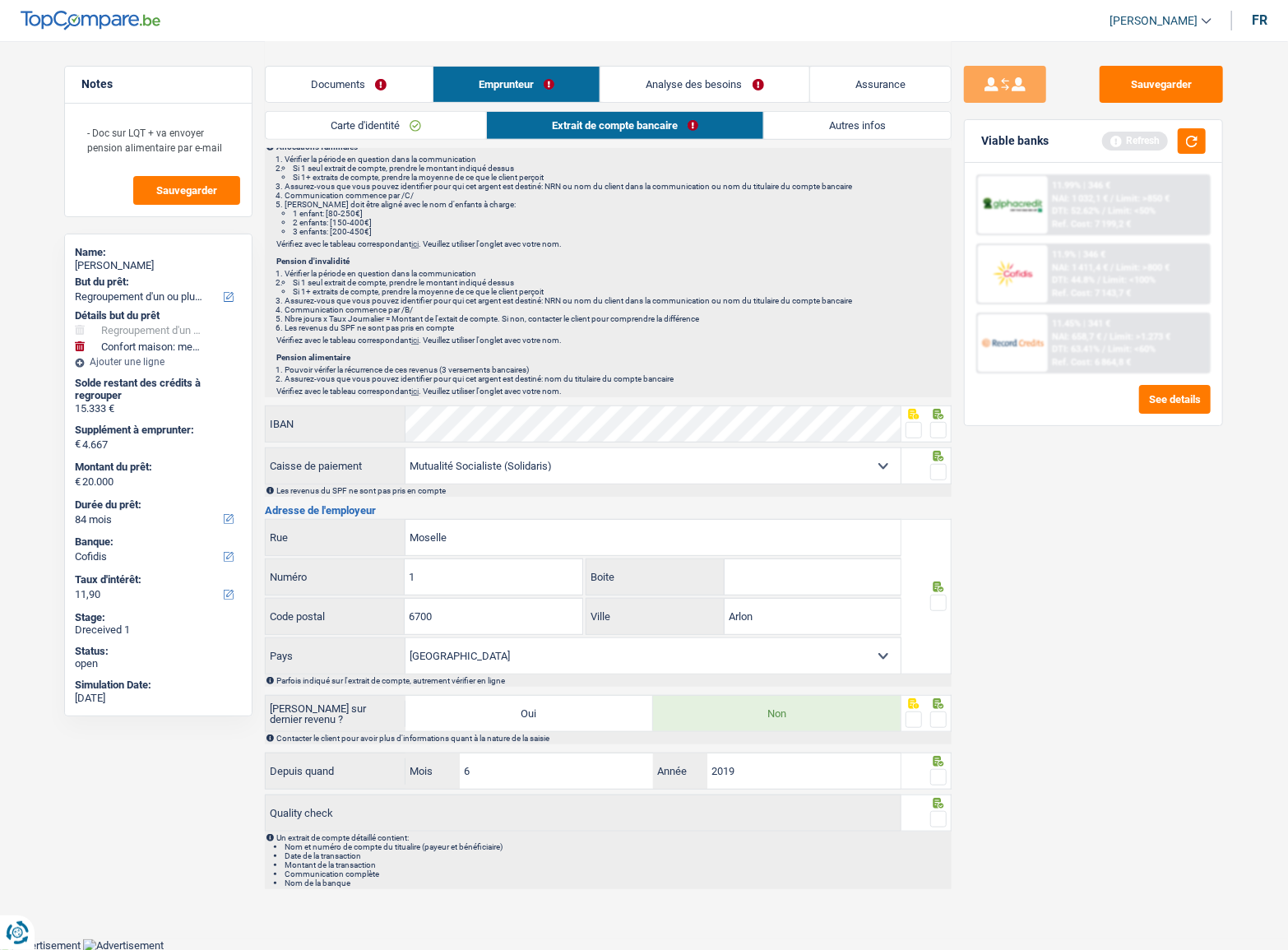
drag, startPoint x: 910, startPoint y: 421, endPoint x: 918, endPoint y: 443, distance: 23.4
click at [910, 423] on span at bounding box center [913, 430] width 16 height 16
click at [0, 0] on input "radio" at bounding box center [0, 0] width 0 height 0
click at [941, 469] on span at bounding box center [938, 471] width 16 height 16
click at [0, 0] on input "radio" at bounding box center [0, 0] width 0 height 0
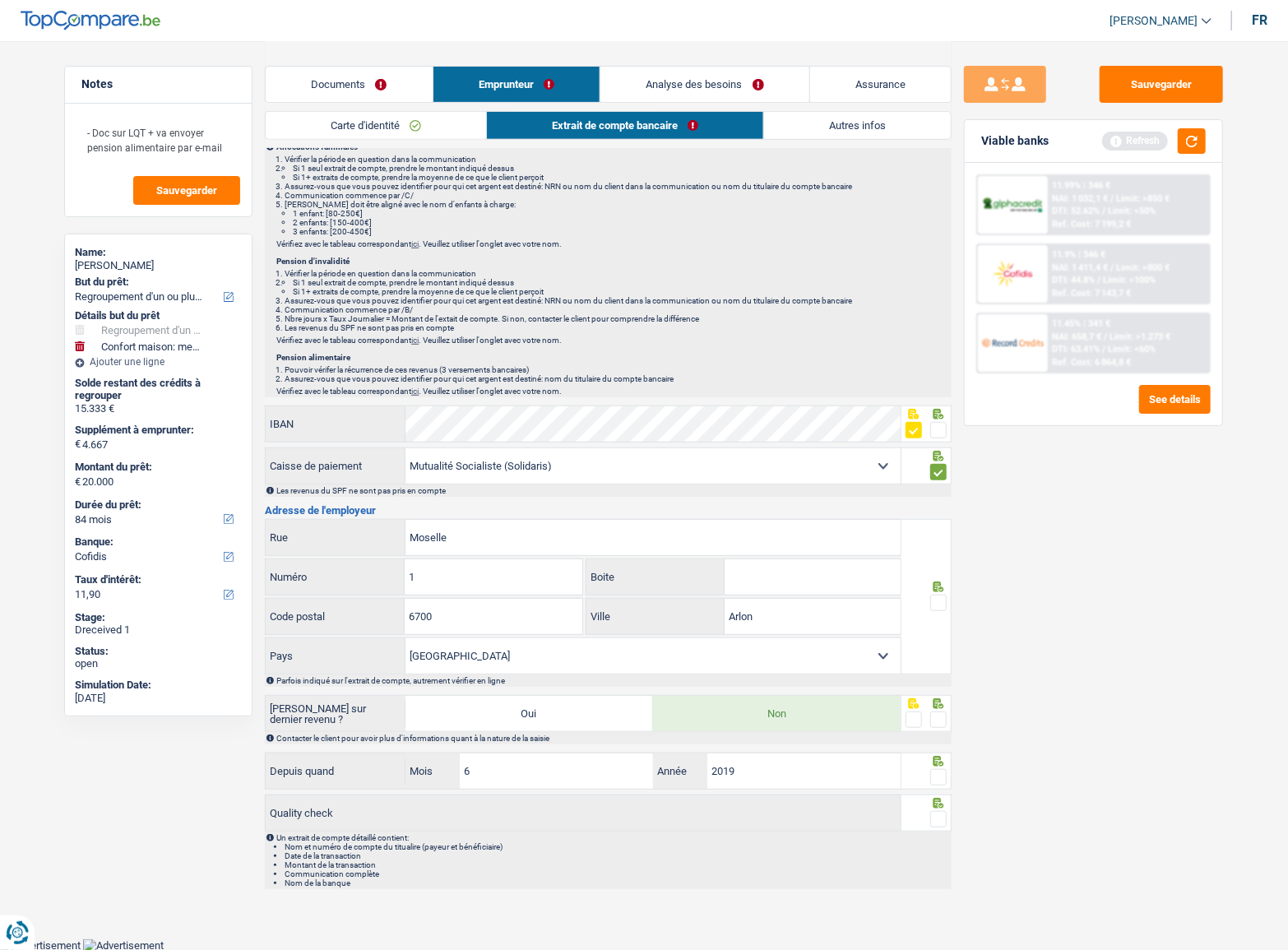
click at [942, 603] on span at bounding box center [938, 602] width 16 height 16
click at [0, 0] on input "radio" at bounding box center [0, 0] width 0 height 0
click at [947, 724] on div at bounding box center [927, 713] width 51 height 37
drag, startPoint x: 941, startPoint y: 721, endPoint x: 936, endPoint y: 769, distance: 48.3
click at [941, 723] on span at bounding box center [938, 720] width 16 height 16
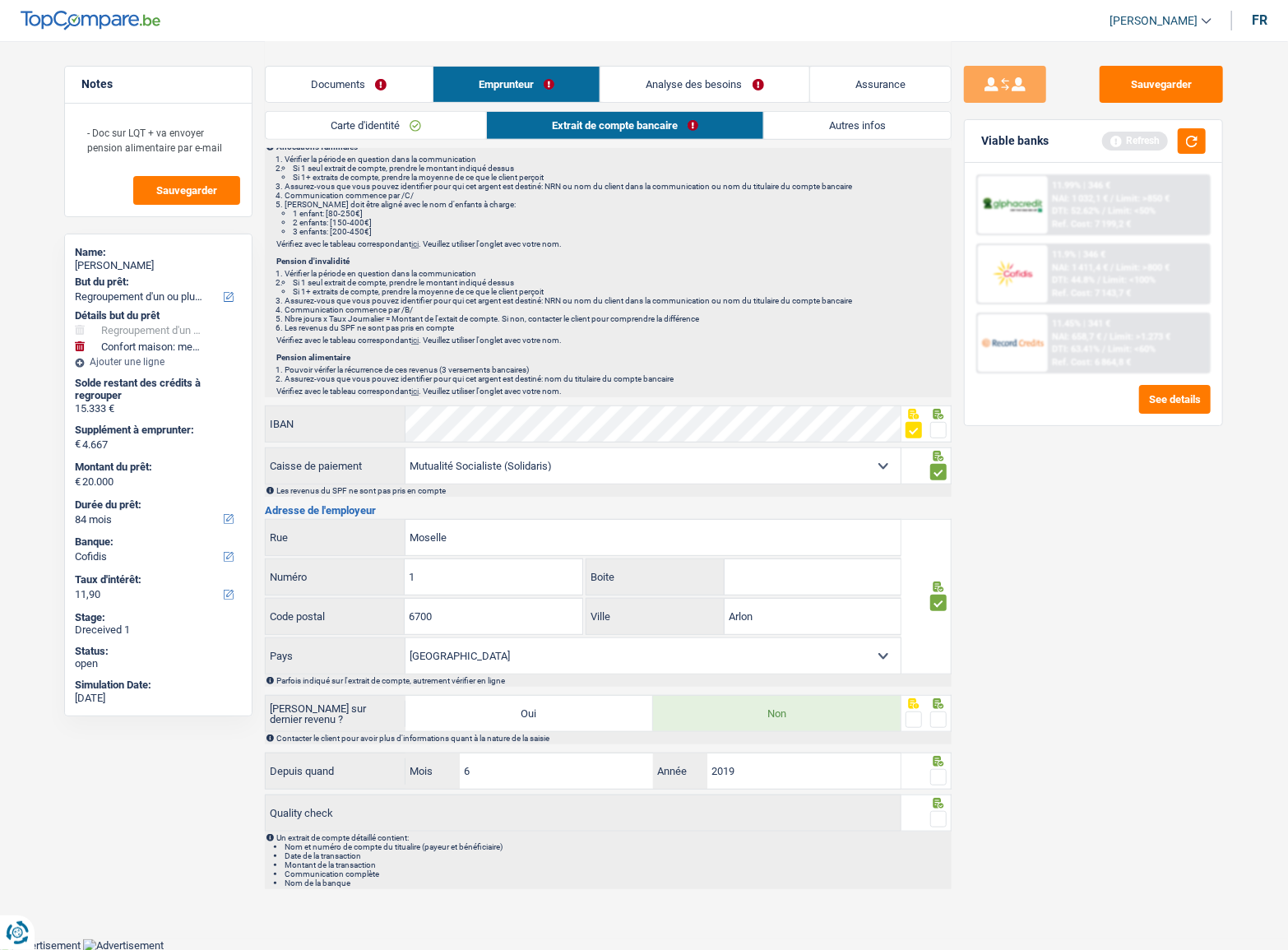
click at [0, 0] on input "radio" at bounding box center [0, 0] width 0 height 0
click at [936, 772] on span at bounding box center [938, 777] width 16 height 16
click at [0, 0] on input "radio" at bounding box center [0, 0] width 0 height 0
click at [932, 823] on span at bounding box center [938, 819] width 16 height 16
click at [0, 0] on input "radio" at bounding box center [0, 0] width 0 height 0
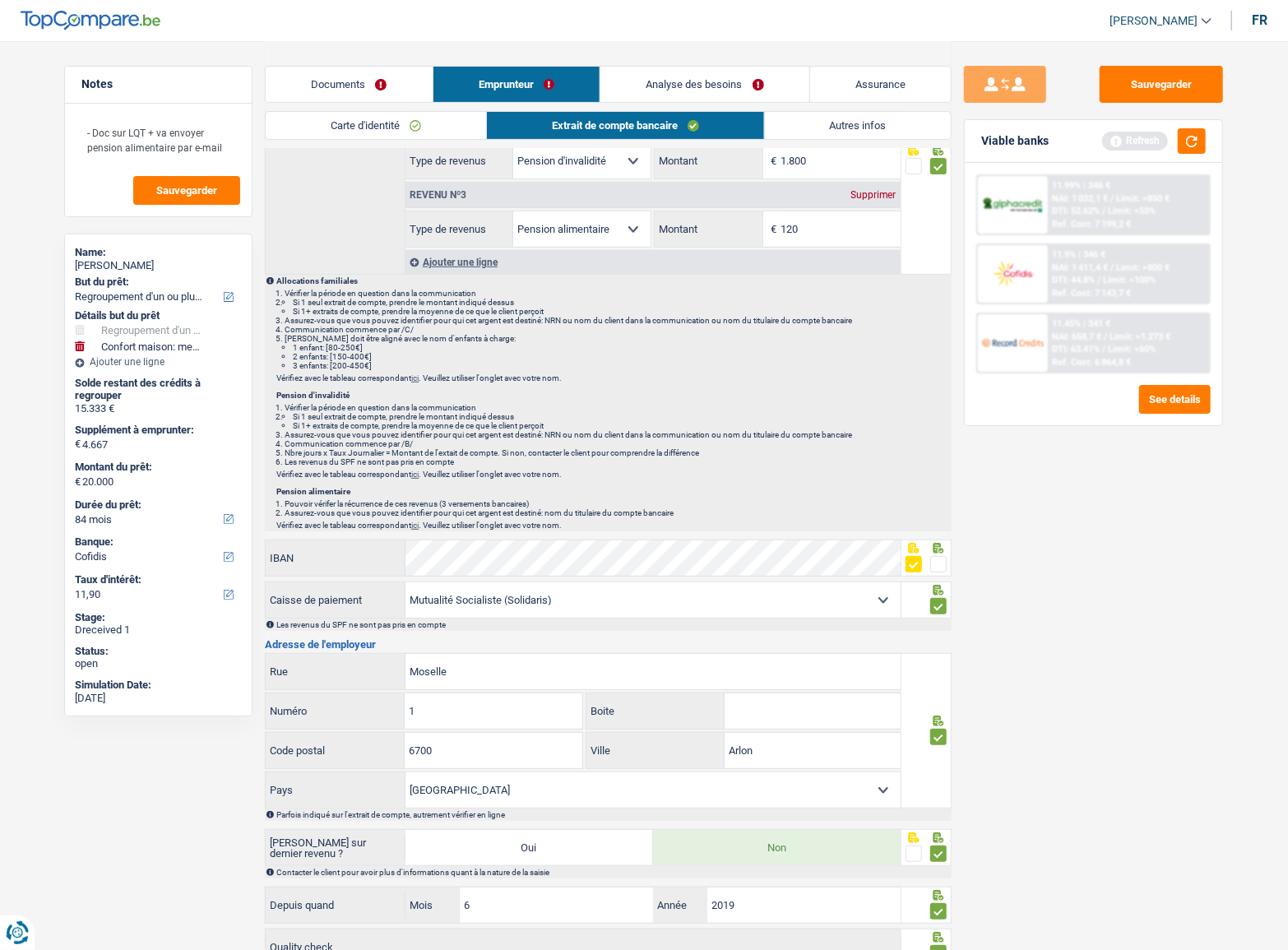
scroll to position [36, 0]
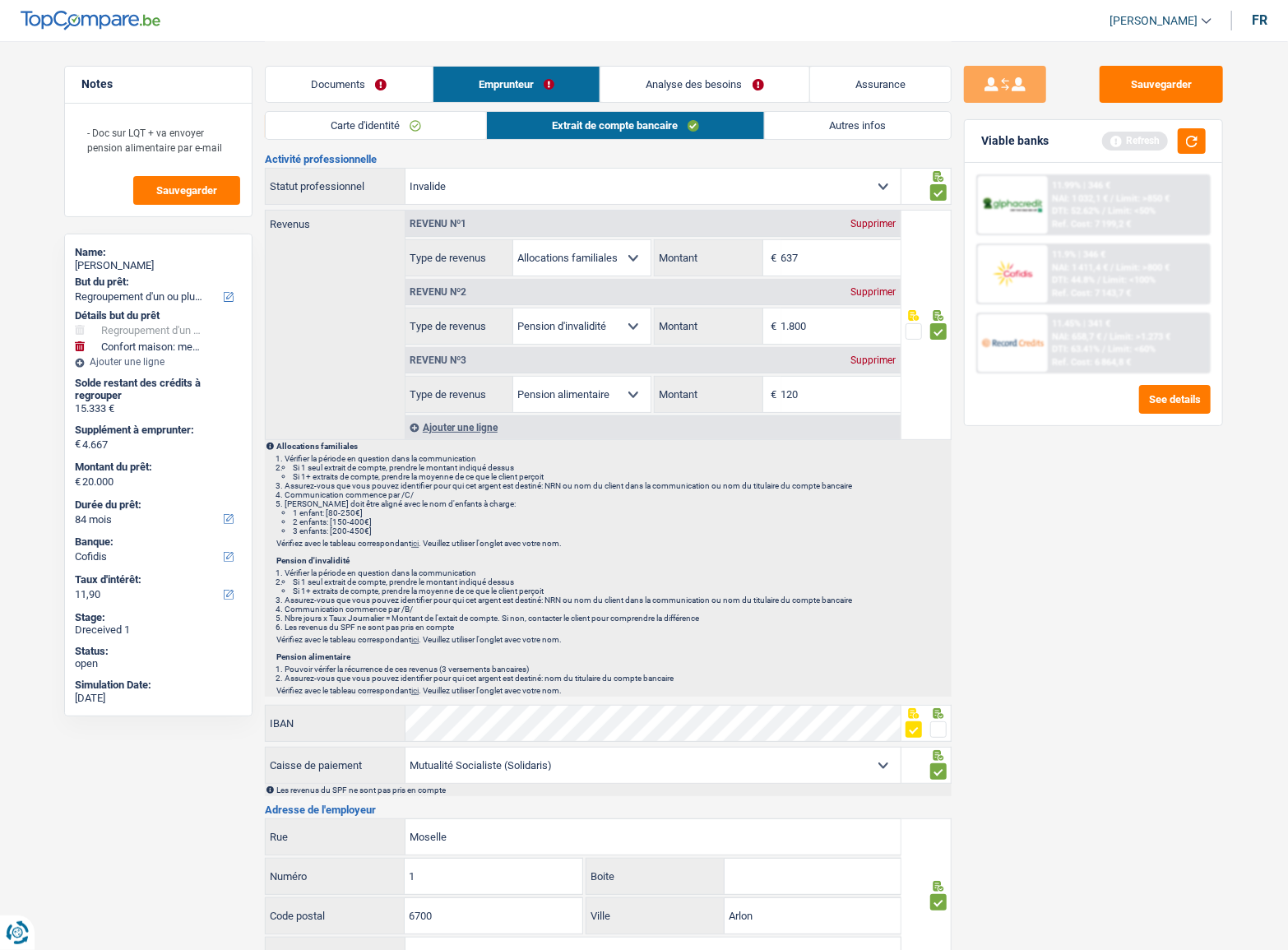
drag, startPoint x: 381, startPoint y: 106, endPoint x: 381, endPoint y: 120, distance: 14.0
click at [381, 110] on div "Documents Emprunteur Analyse des besoins Assurance" at bounding box center [608, 76] width 686 height 70
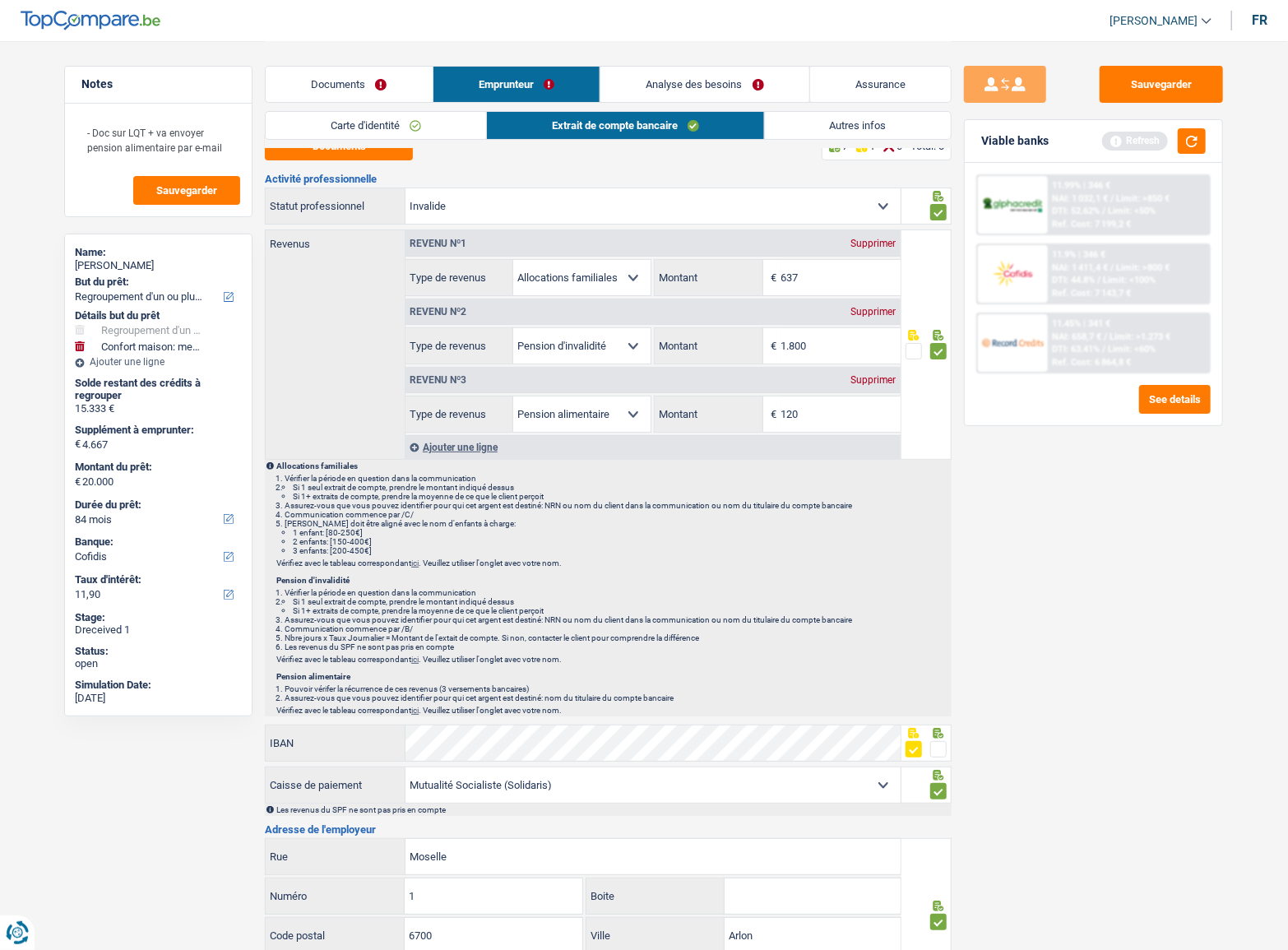
scroll to position [0, 0]
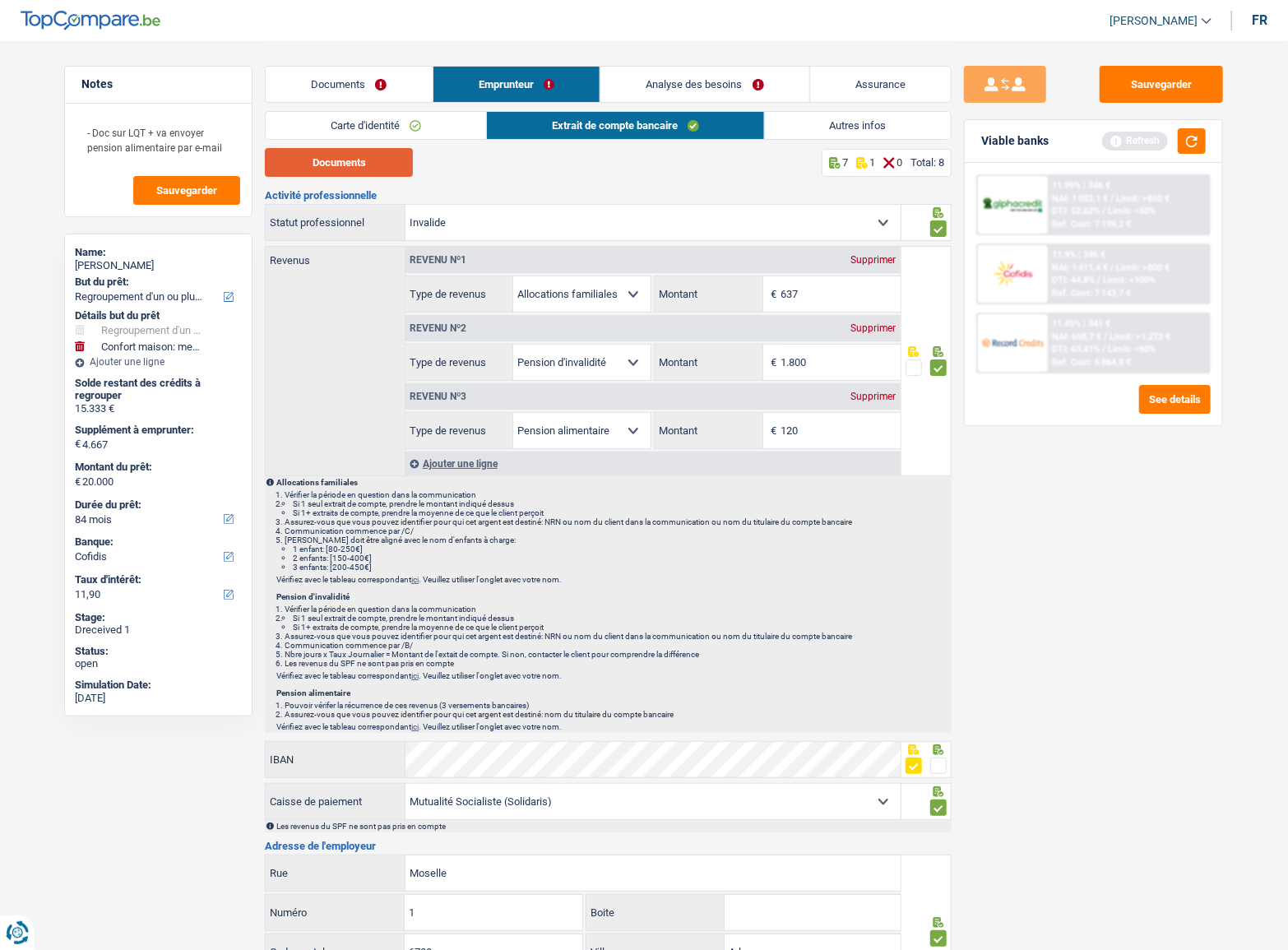
click at [399, 172] on button "Documents" at bounding box center [339, 162] width 148 height 28
click at [839, 368] on input "1.800" at bounding box center [841, 362] width 119 height 35
drag, startPoint x: 839, startPoint y: 368, endPoint x: 705, endPoint y: 364, distance: 134.1
click at [705, 364] on div "1.800 € Montant" at bounding box center [777, 362] width 246 height 35
type input "1.776"
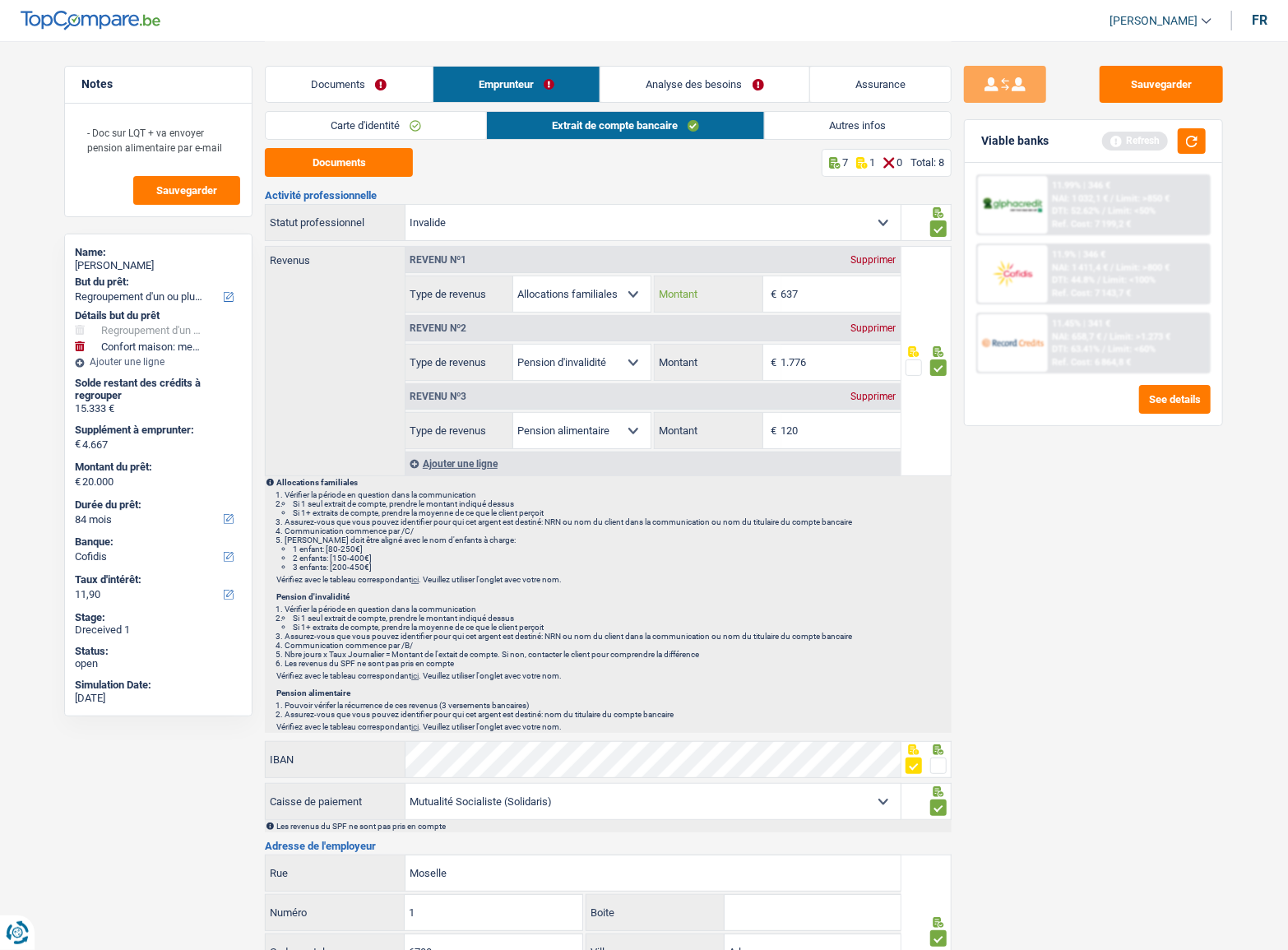
click at [827, 293] on input "637" at bounding box center [841, 294] width 119 height 35
drag, startPoint x: 827, startPoint y: 293, endPoint x: 742, endPoint y: 287, distance: 85.2
click at [742, 287] on div "637 € Montant" at bounding box center [777, 294] width 246 height 35
type input "887"
click at [822, 133] on link "Autres infos" at bounding box center [858, 125] width 187 height 27
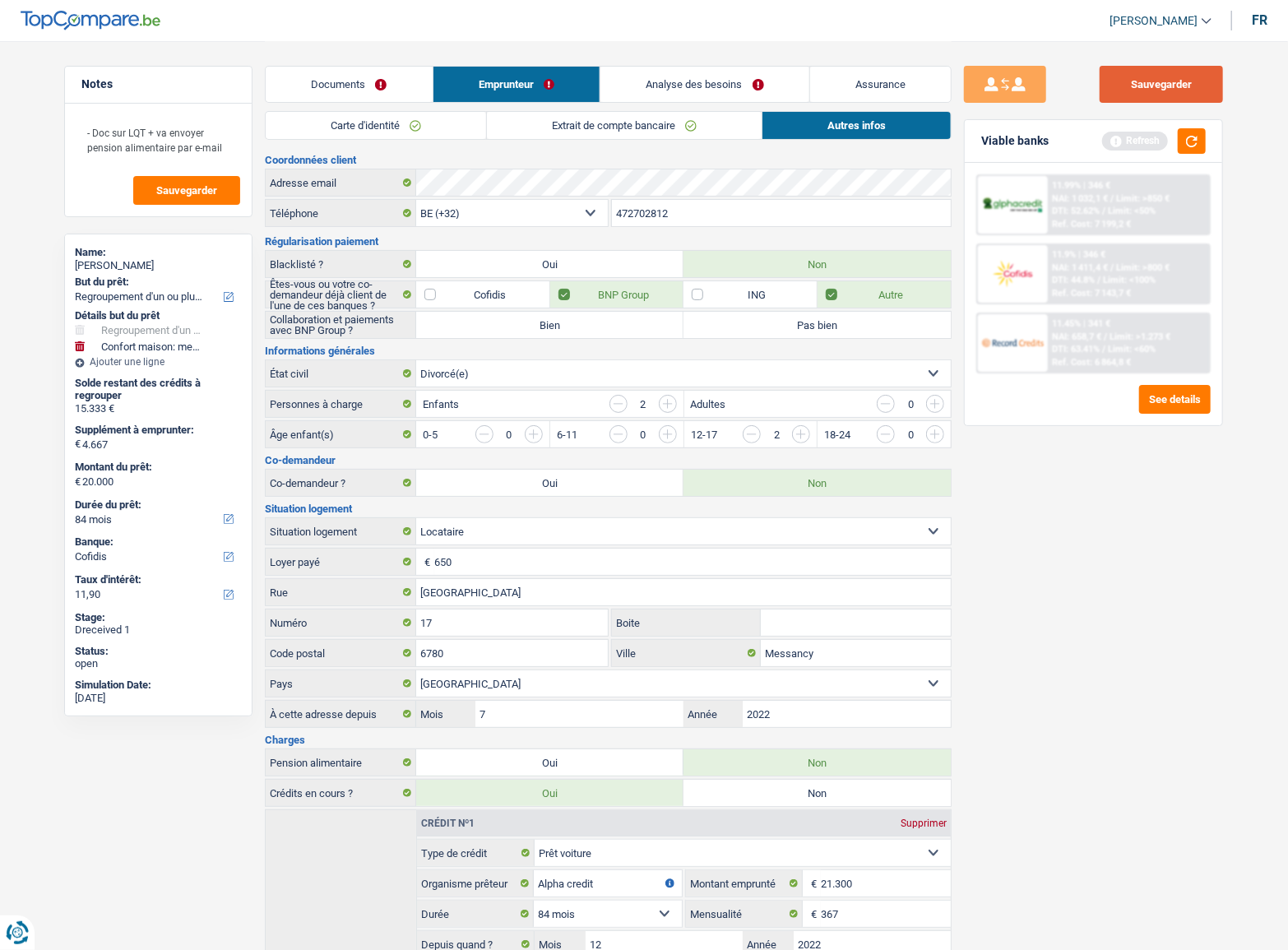
drag, startPoint x: 1194, startPoint y: 87, endPoint x: 1193, endPoint y: 144, distance: 57.0
click at [1193, 88] on button "Sauvegarder" at bounding box center [1161, 84] width 124 height 37
click at [1194, 147] on button "button" at bounding box center [1193, 141] width 28 height 25
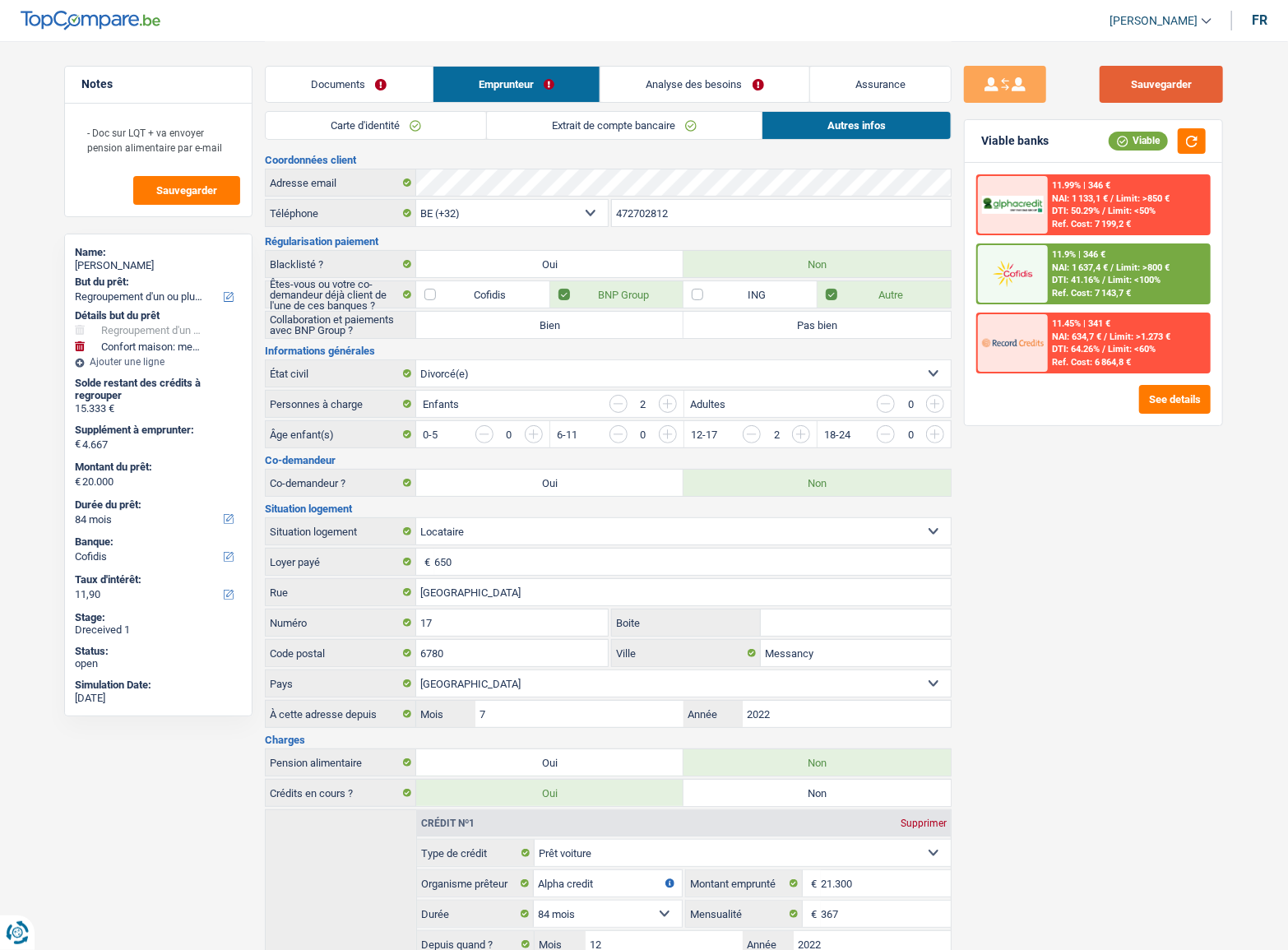
click at [1162, 68] on button "Sauvegarder" at bounding box center [1161, 84] width 124 height 37
click at [1185, 135] on button "button" at bounding box center [1193, 141] width 28 height 25
drag, startPoint x: 1190, startPoint y: 417, endPoint x: 1188, endPoint y: 405, distance: 12.2
click at [1190, 415] on div "11.99% | 346 € NAI: 1 133,1 € / Limit: >850 € DTI: 50.29% / Limit: <50% Ref. Co…" at bounding box center [1093, 295] width 258 height 263
click at [1187, 402] on button "See details" at bounding box center [1176, 399] width 72 height 28
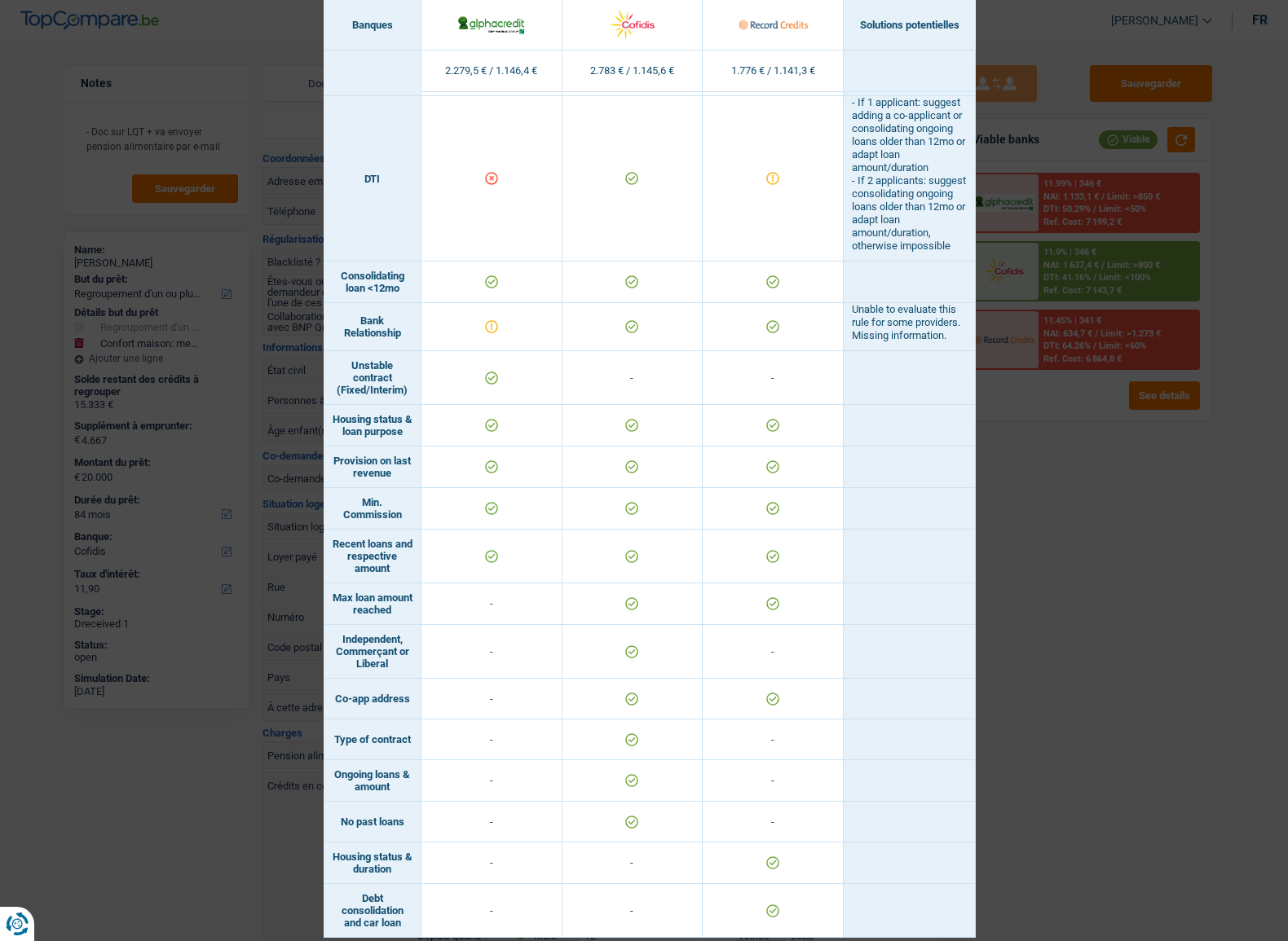
scroll to position [876, 0]
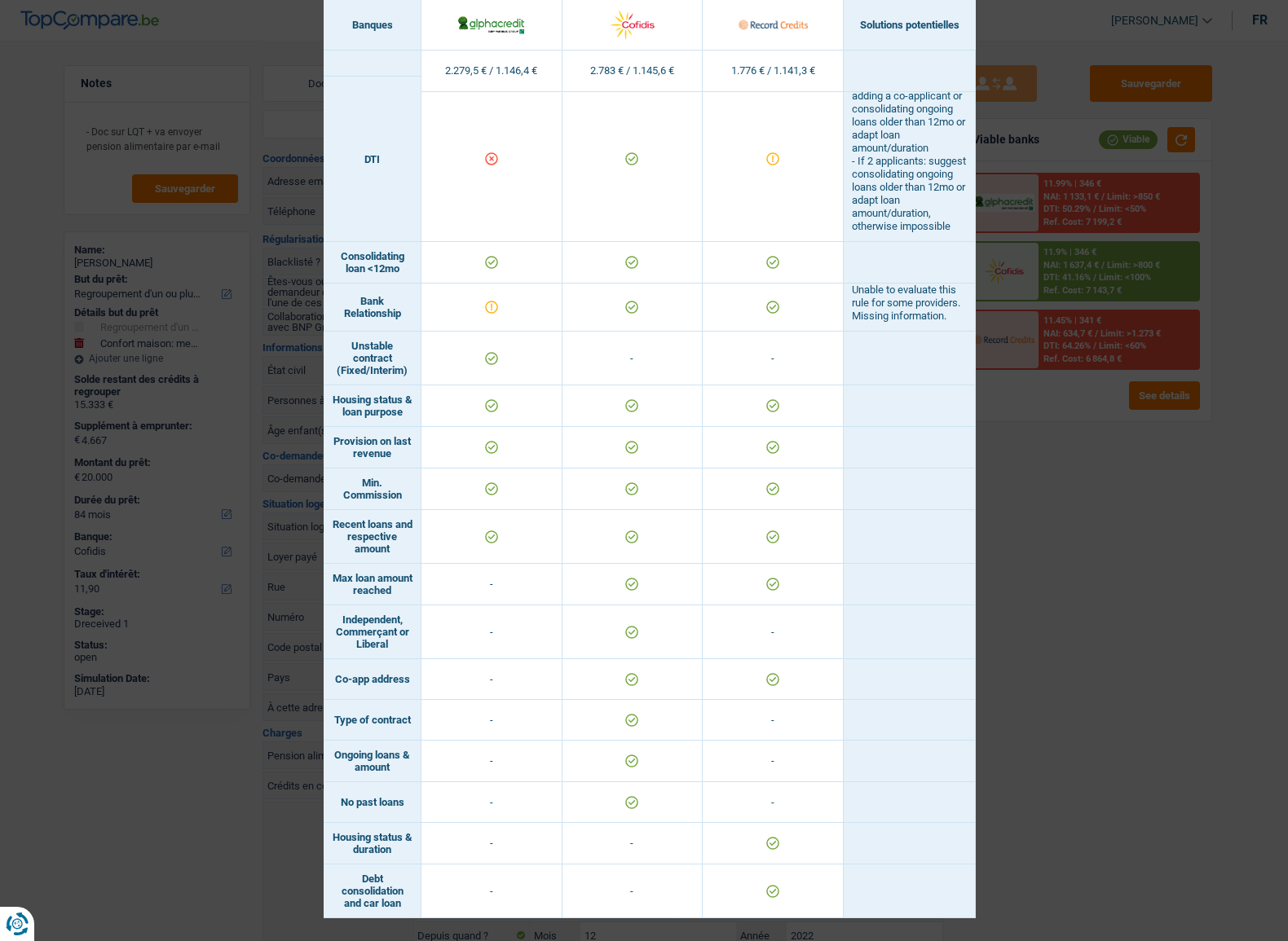
click at [1100, 590] on div "Banks conditions × Banques Solutions potentielles Revenus / Charges 2.279,5 € /…" at bounding box center [644, 470] width 1288 height 941
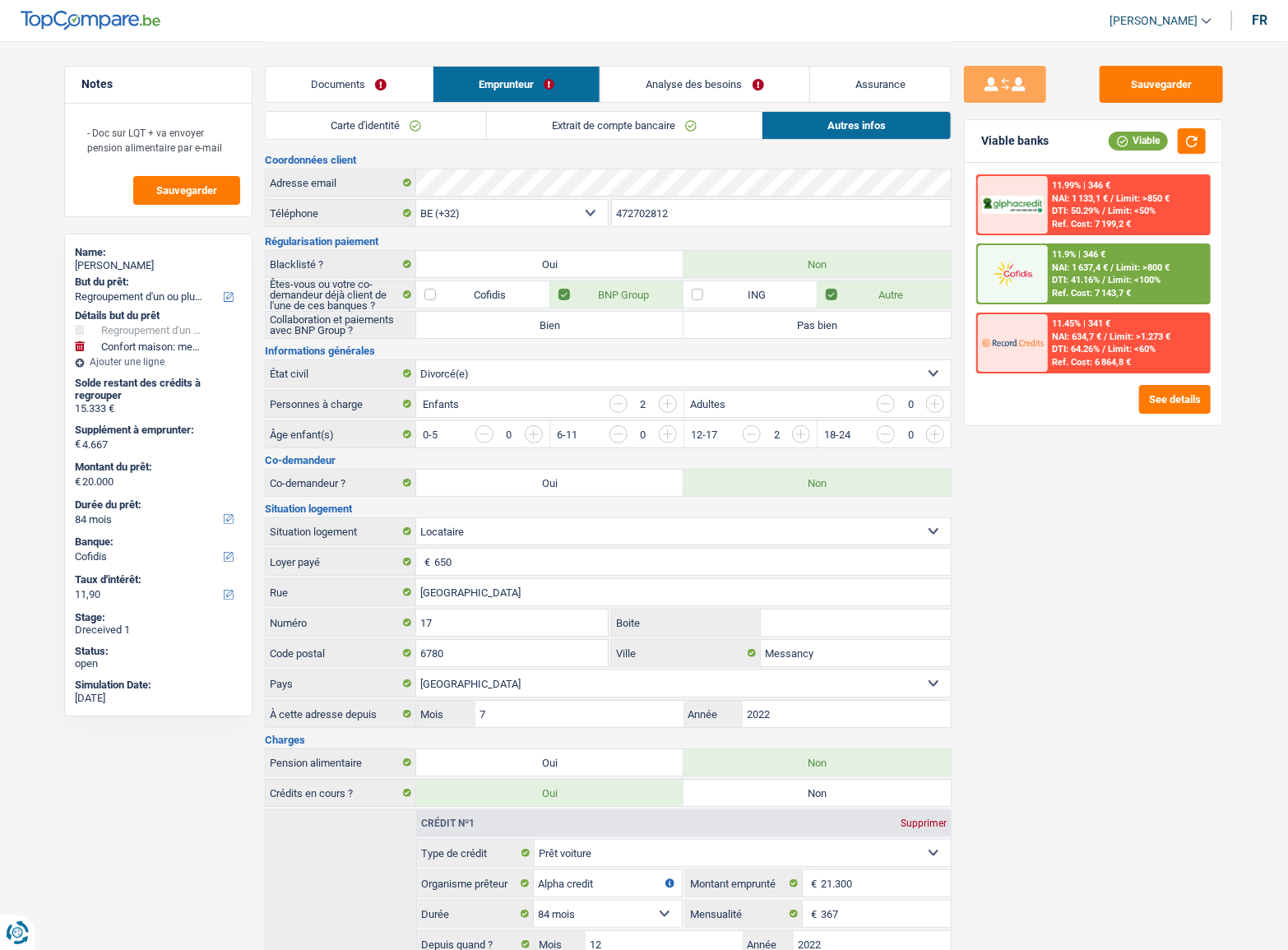
drag, startPoint x: 1162, startPoint y: 378, endPoint x: 1160, endPoint y: 405, distance: 27.1
click at [1161, 381] on div "11.99% | 346 € NAI: 1 133,1 € / Limit: >850 € DTI: 50.29% / Limit: <50% Ref. Co…" at bounding box center [1093, 295] width 258 height 263
click at [1160, 405] on button "See details" at bounding box center [1176, 399] width 72 height 28
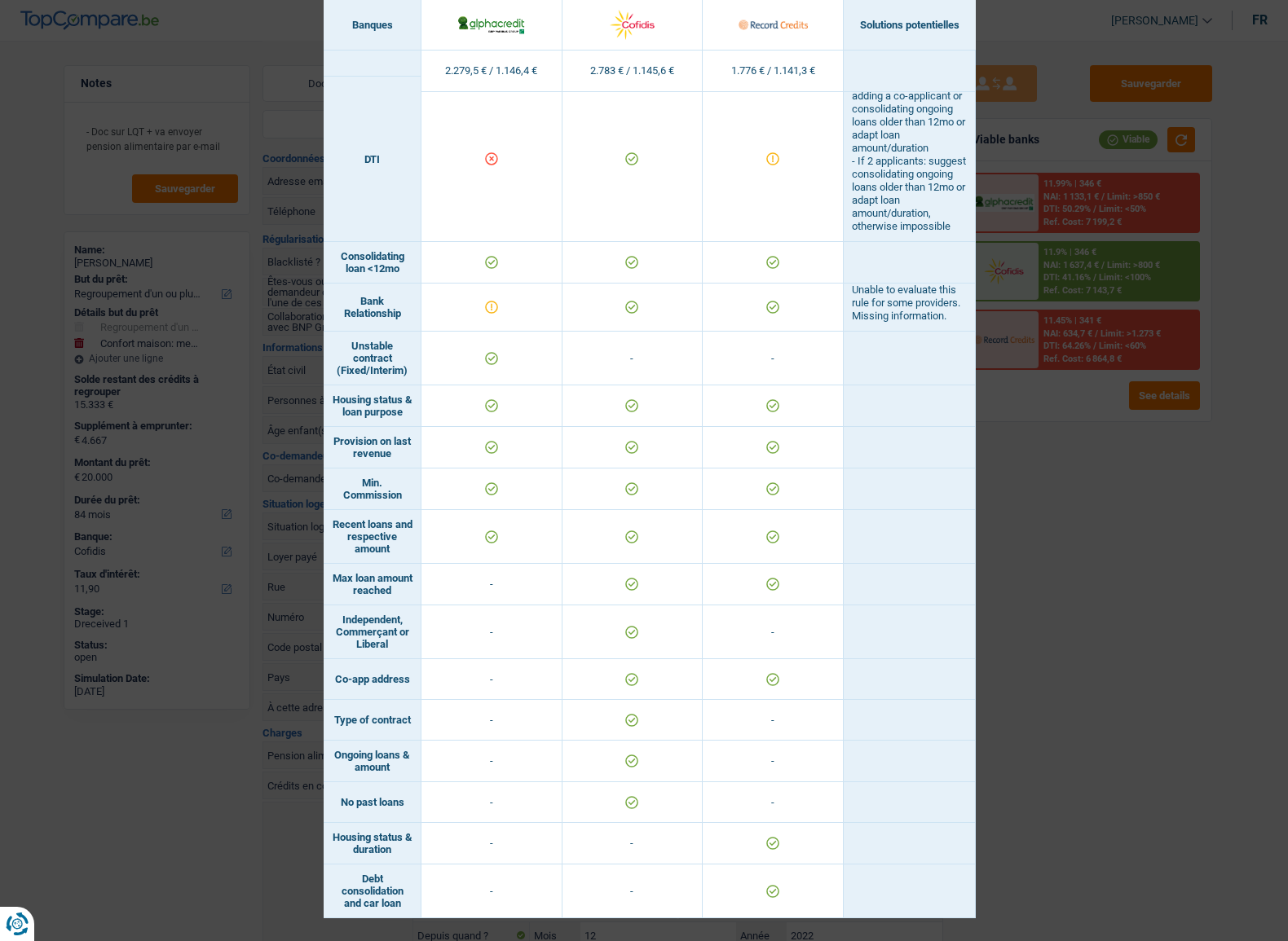
scroll to position [505, 0]
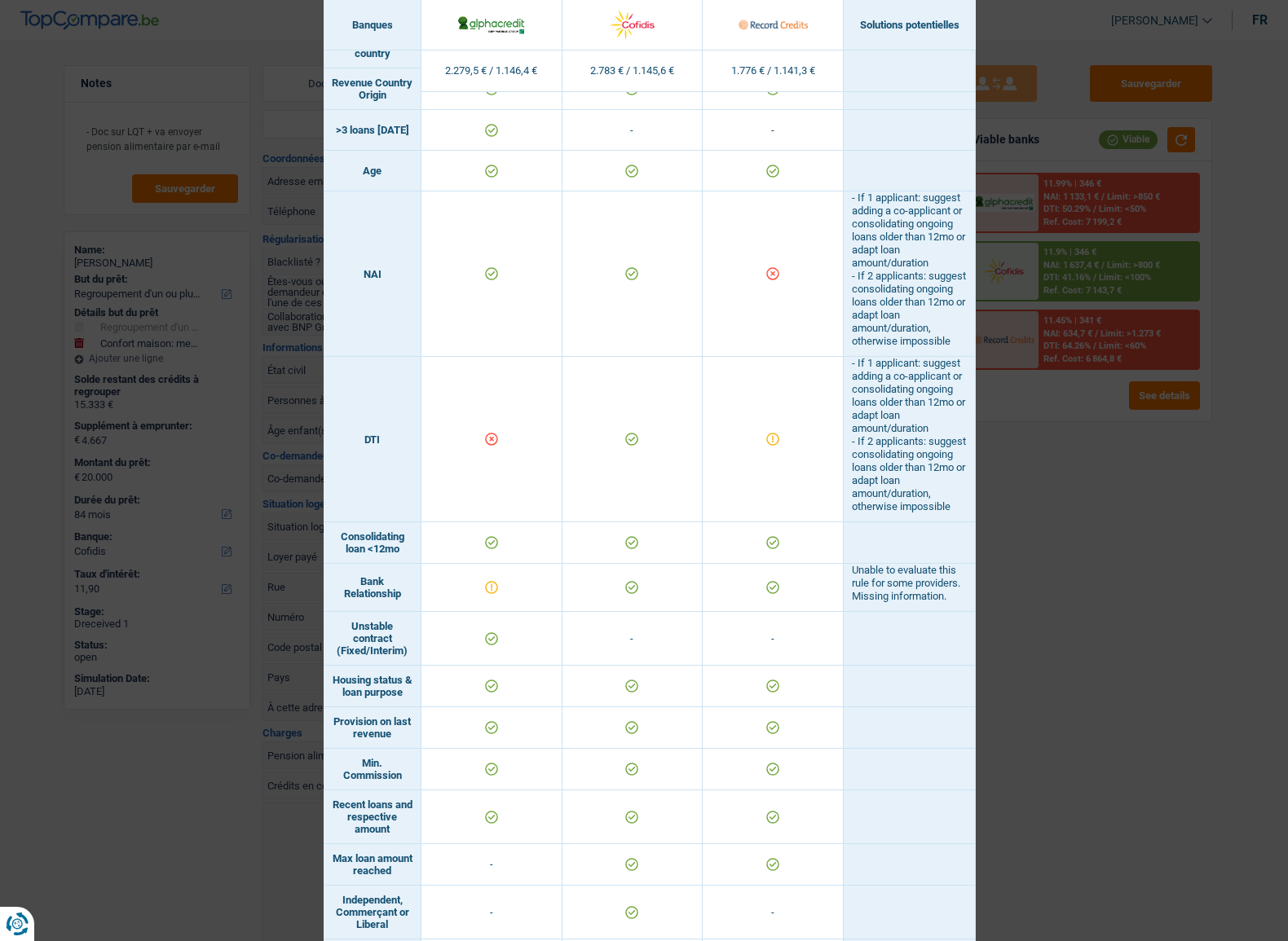
click at [1093, 522] on div "Banks conditions × Banques Solutions potentielles Revenus / Charges 2.279,5 € /…" at bounding box center [644, 470] width 1288 height 941
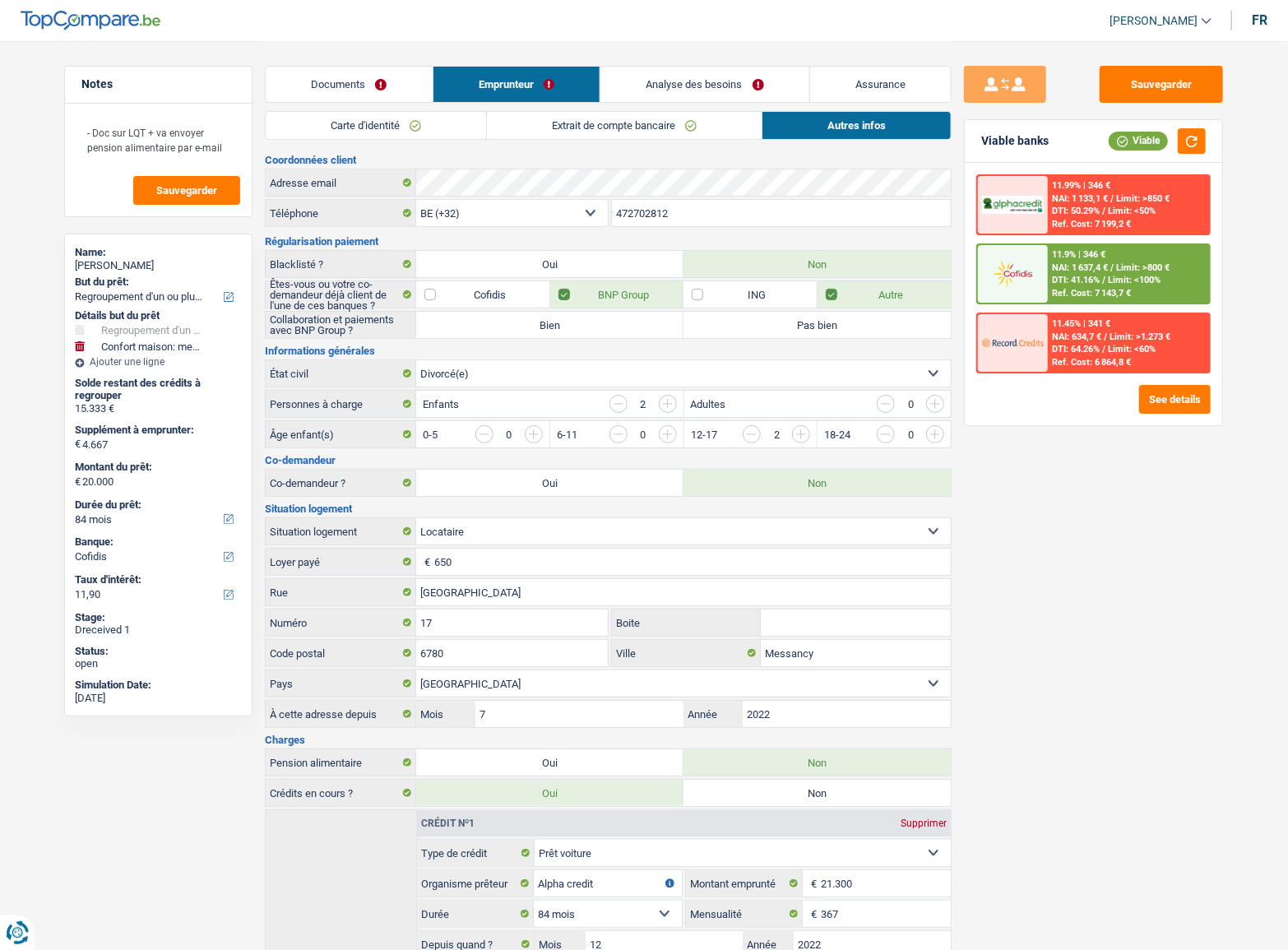
click at [1177, 212] on div "11.99% | 346 € NAI: 1 133,1 € / Limit: >850 € DTI: 50.29% / Limit: <50% Ref. Co…" at bounding box center [1129, 204] width 162 height 58
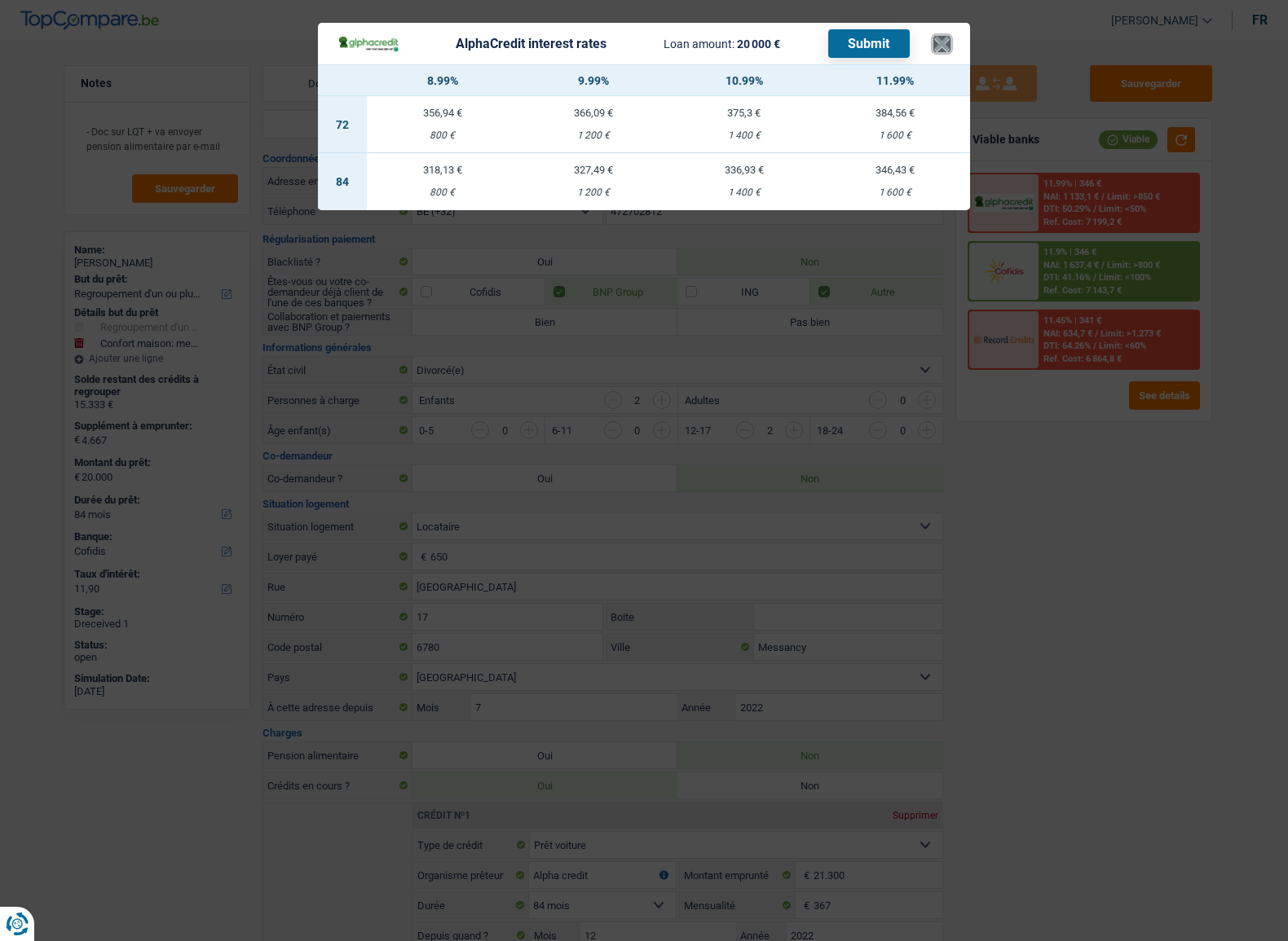
click at [947, 42] on button "×" at bounding box center [942, 43] width 17 height 16
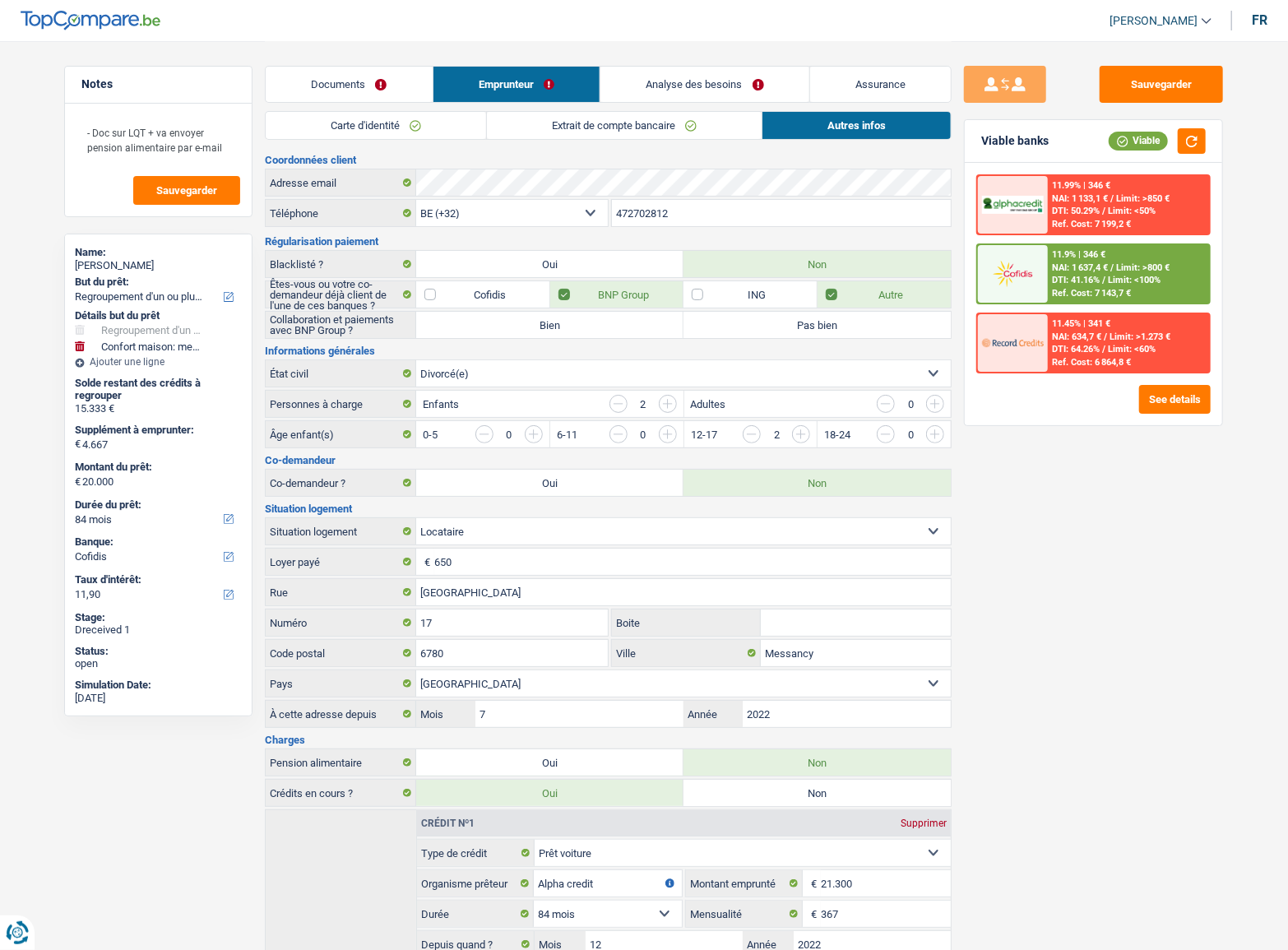
click at [1117, 208] on span "Limit: <50%" at bounding box center [1132, 211] width 48 height 10
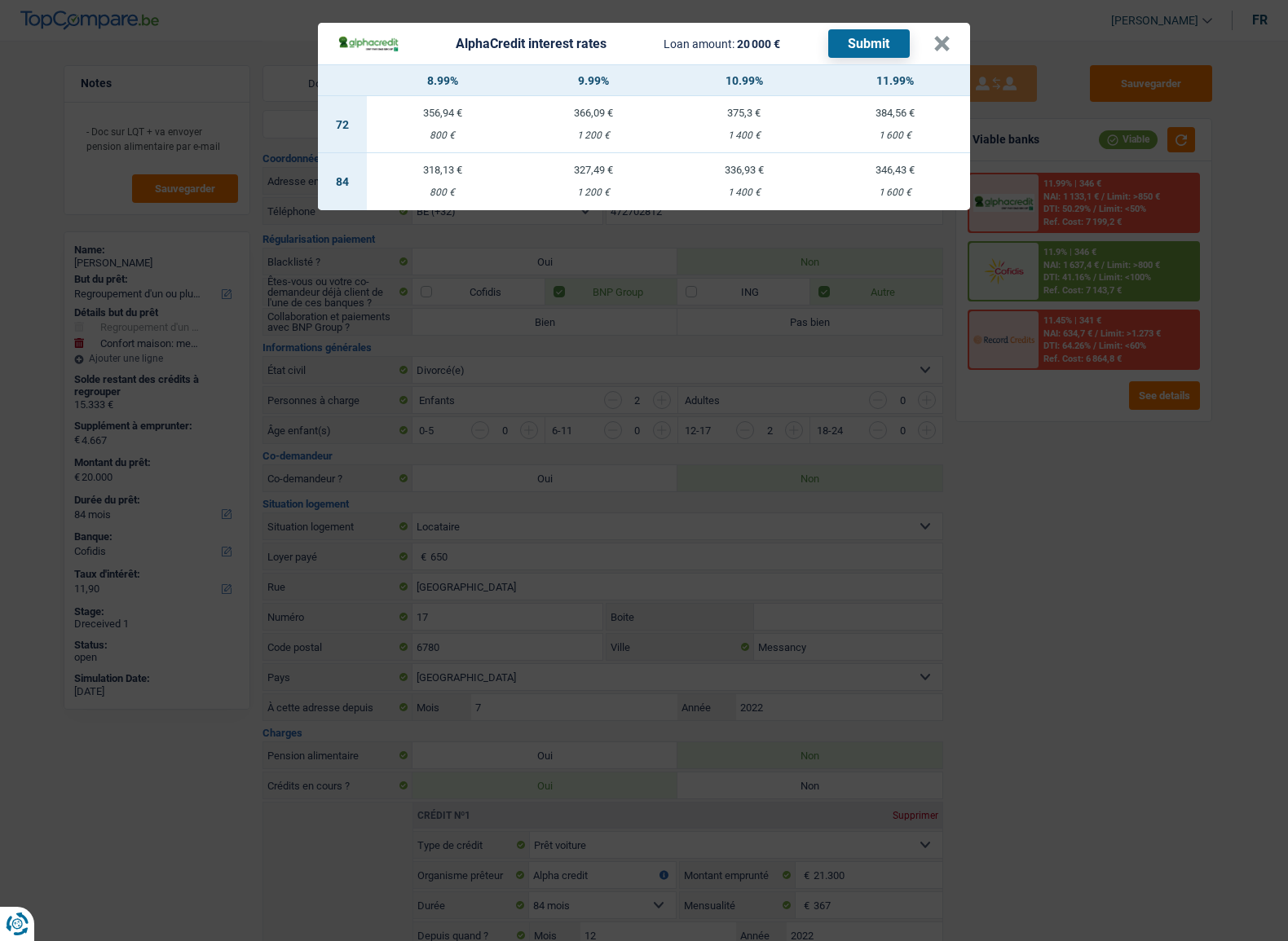
click at [954, 43] on header "AlphaCredit interest rates Loan amount: 20 000 € Submit ×" at bounding box center [644, 43] width 652 height 41
click at [947, 42] on button "×" at bounding box center [942, 43] width 17 height 16
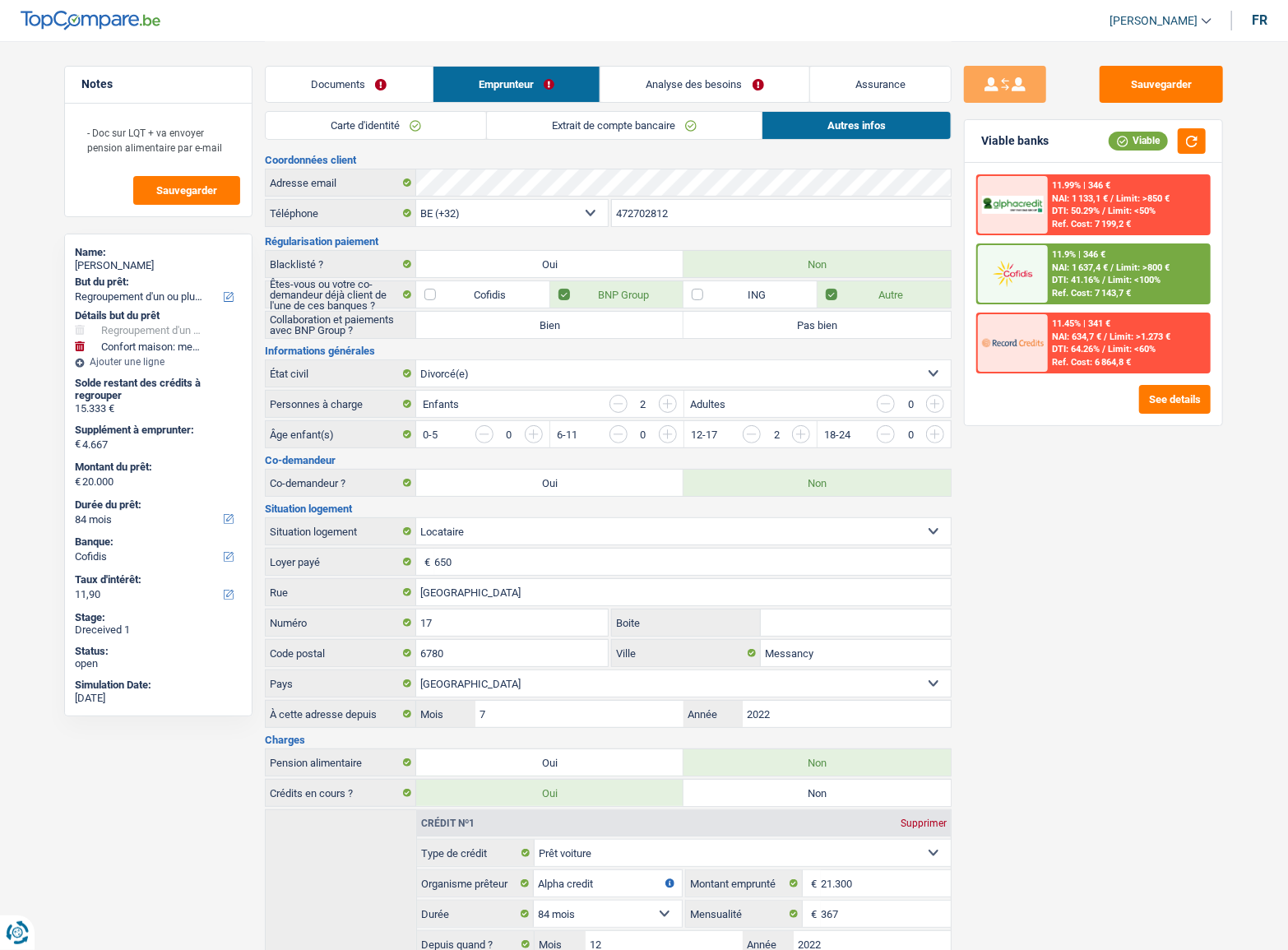
click at [1104, 208] on span "/" at bounding box center [1104, 211] width 3 height 10
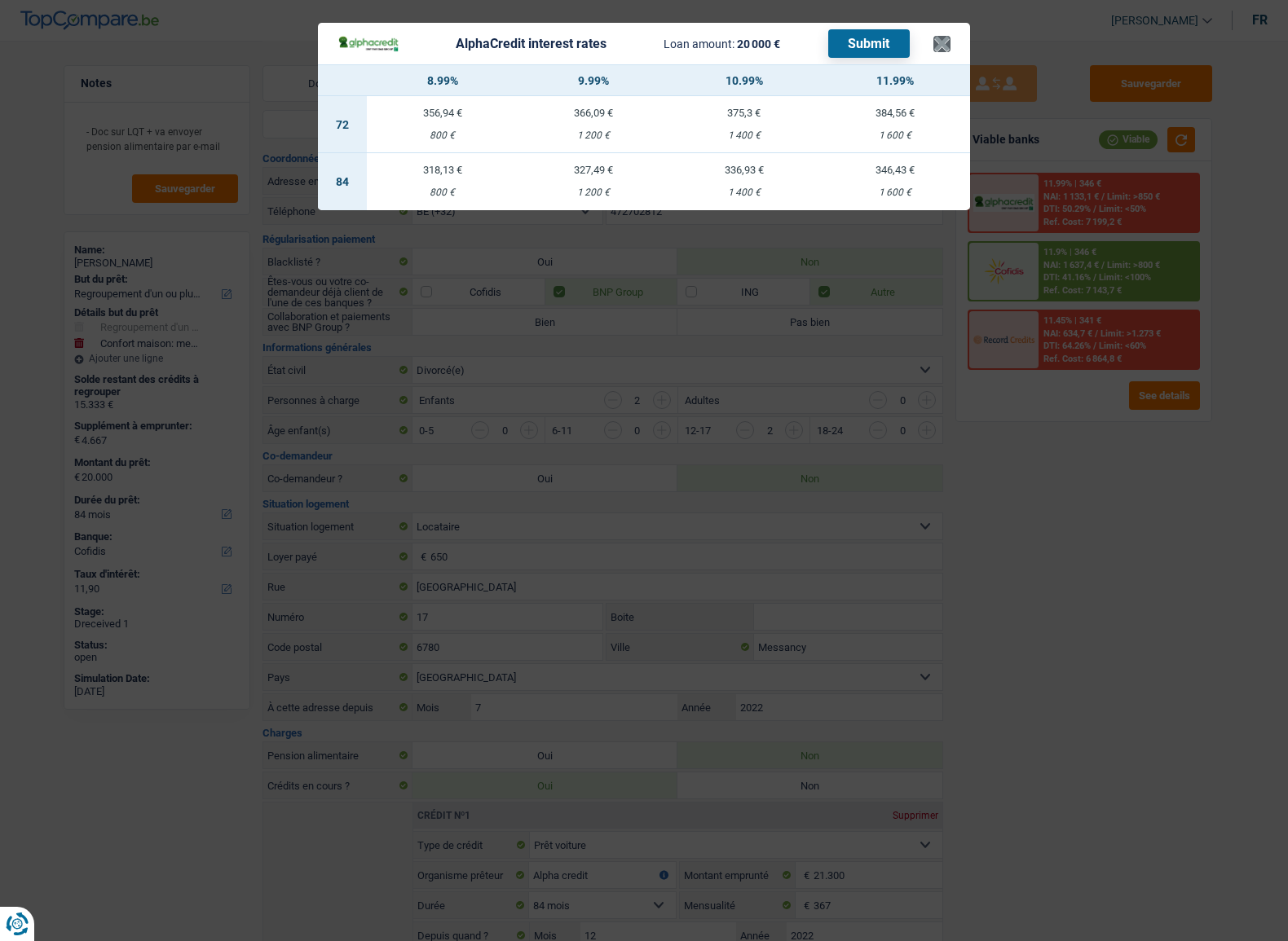
drag, startPoint x: 929, startPoint y: 42, endPoint x: 940, endPoint y: 42, distance: 11.0
click at [929, 42] on div "AlphaCredit interest rates Loan amount: 20 000 € Submit" at bounding box center [635, 43] width 596 height 28
click at [941, 42] on button "×" at bounding box center [942, 43] width 17 height 16
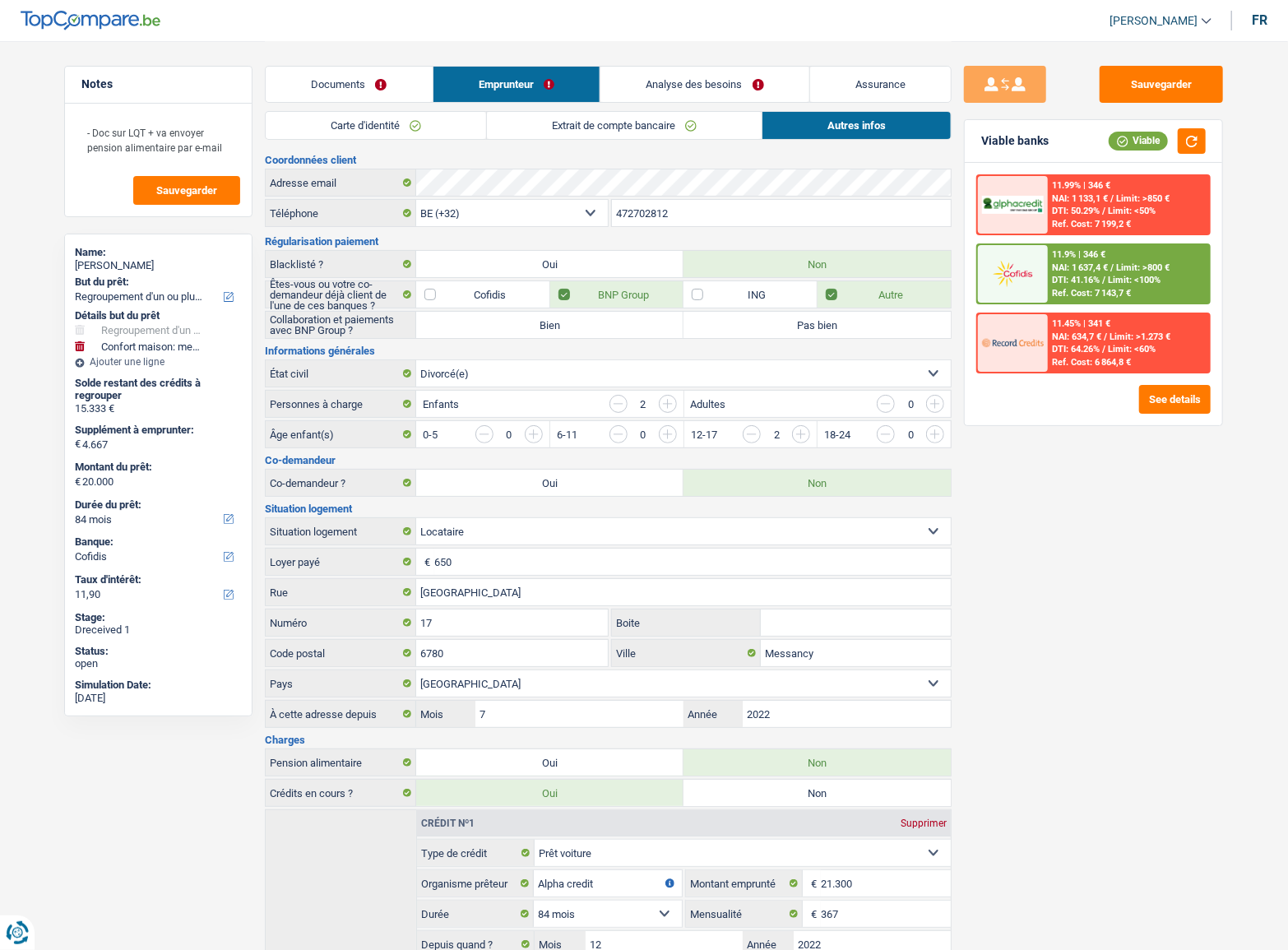
drag, startPoint x: 354, startPoint y: 82, endPoint x: 645, endPoint y: 111, distance: 292.4
click at [356, 82] on link "Documents" at bounding box center [348, 84] width 167 height 35
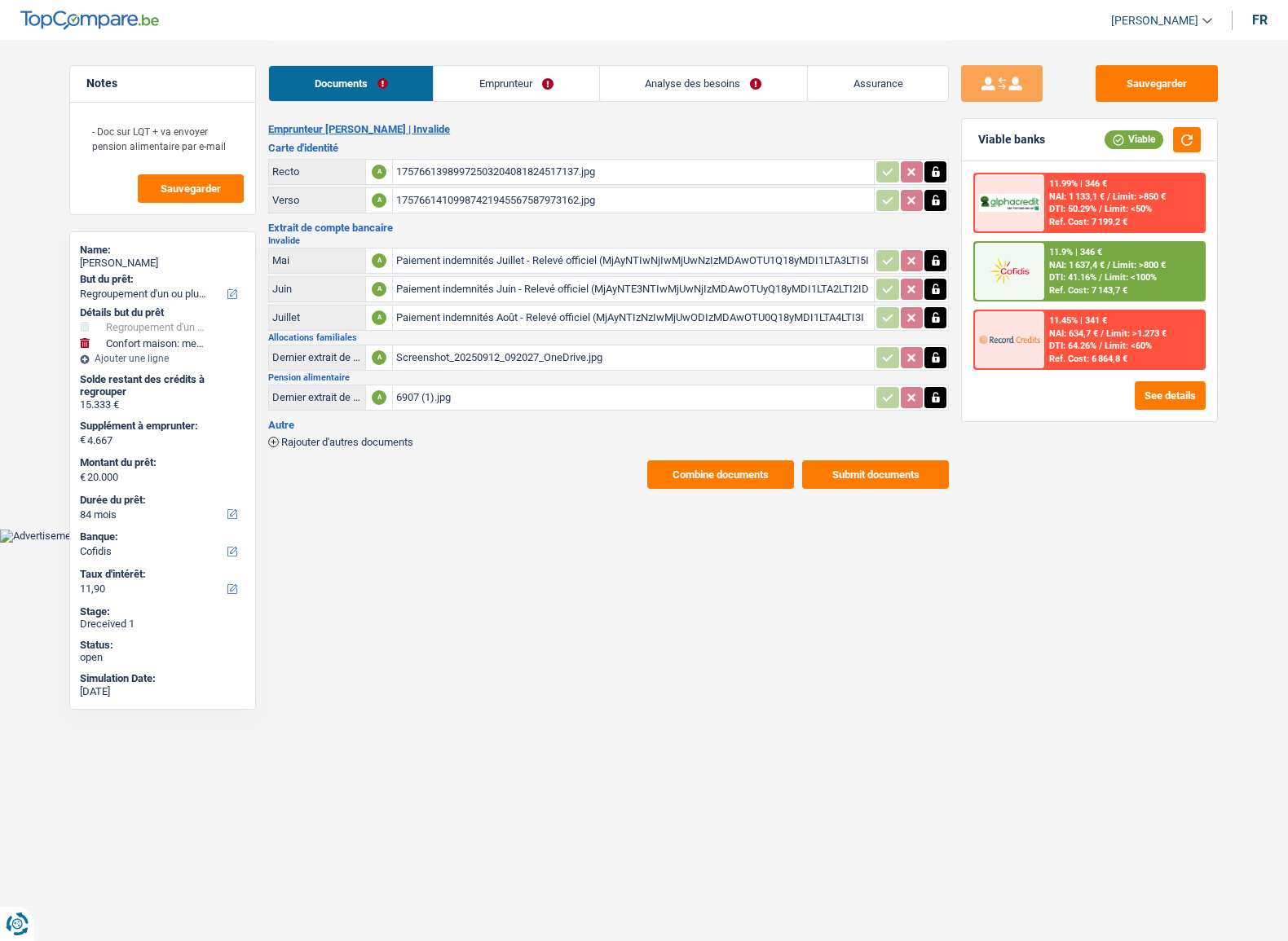
click at [551, 98] on link "Emprunteur" at bounding box center [515, 83] width 165 height 35
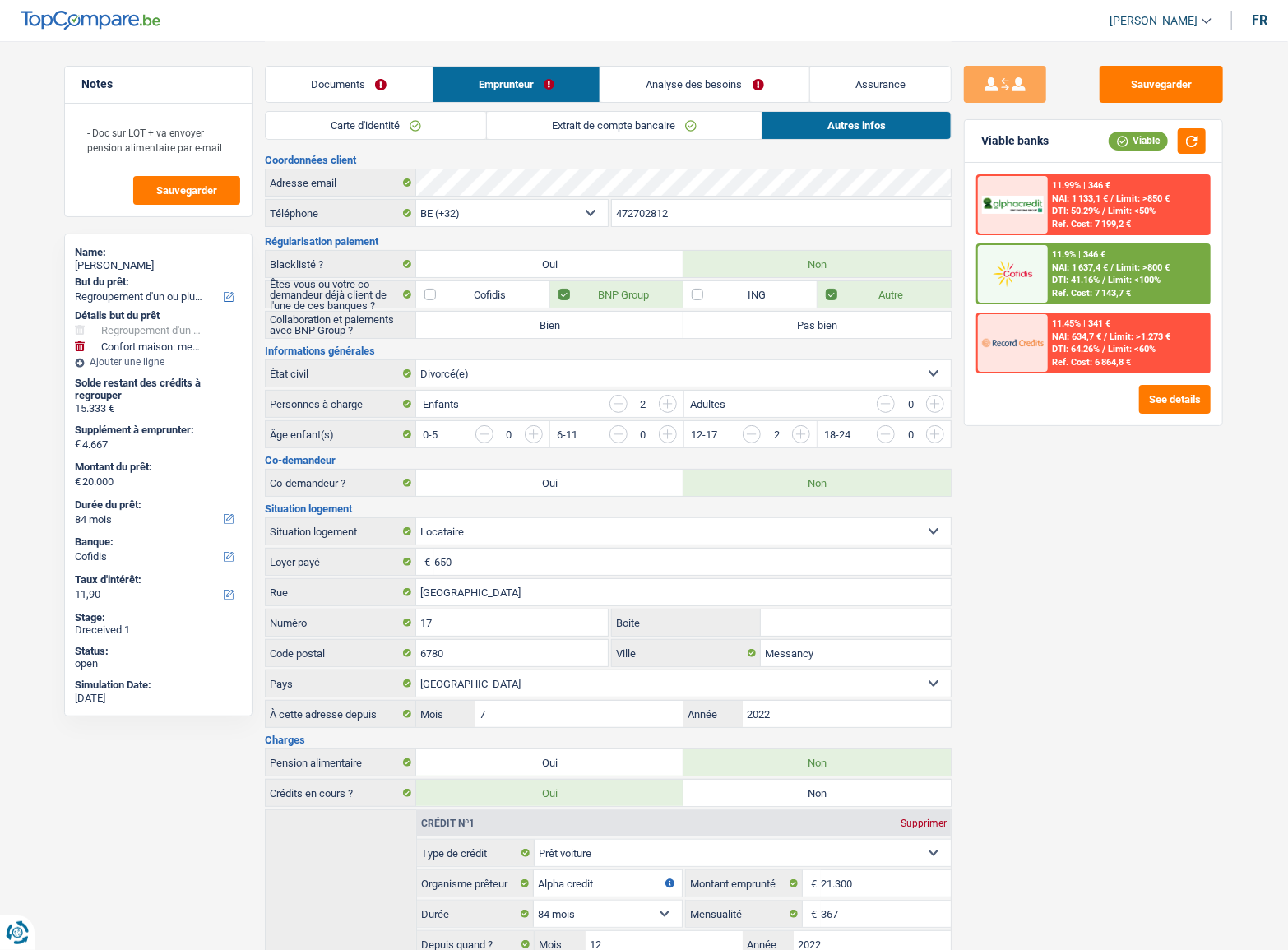
click at [1074, 206] on span "DTI: 50.29%" at bounding box center [1076, 211] width 48 height 10
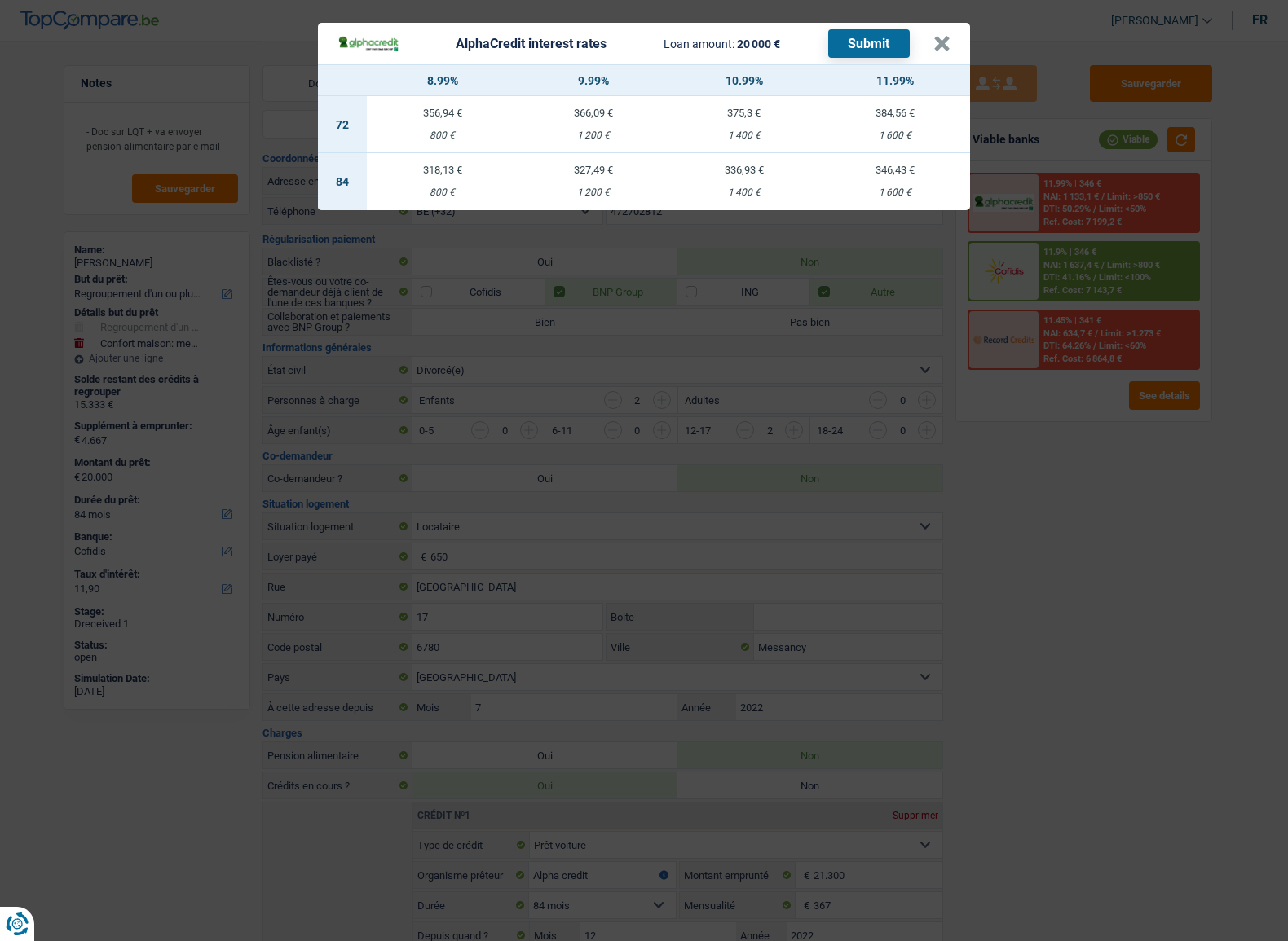
click at [593, 169] on div "327,49 €" at bounding box center [592, 169] width 151 height 10
select select "alphacredit"
type input "9,99"
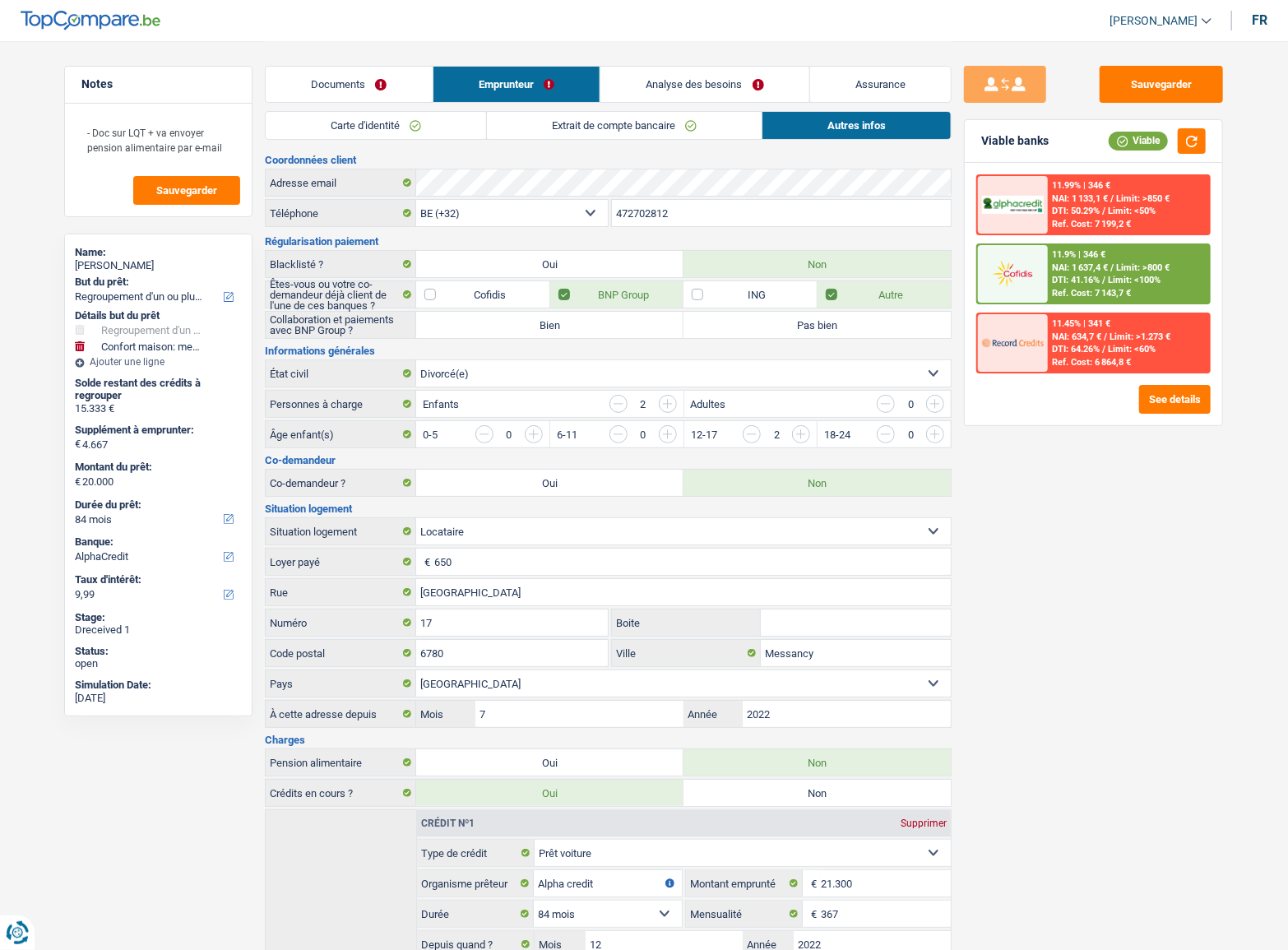
click at [1125, 208] on span "Limit: <50%" at bounding box center [1132, 211] width 48 height 10
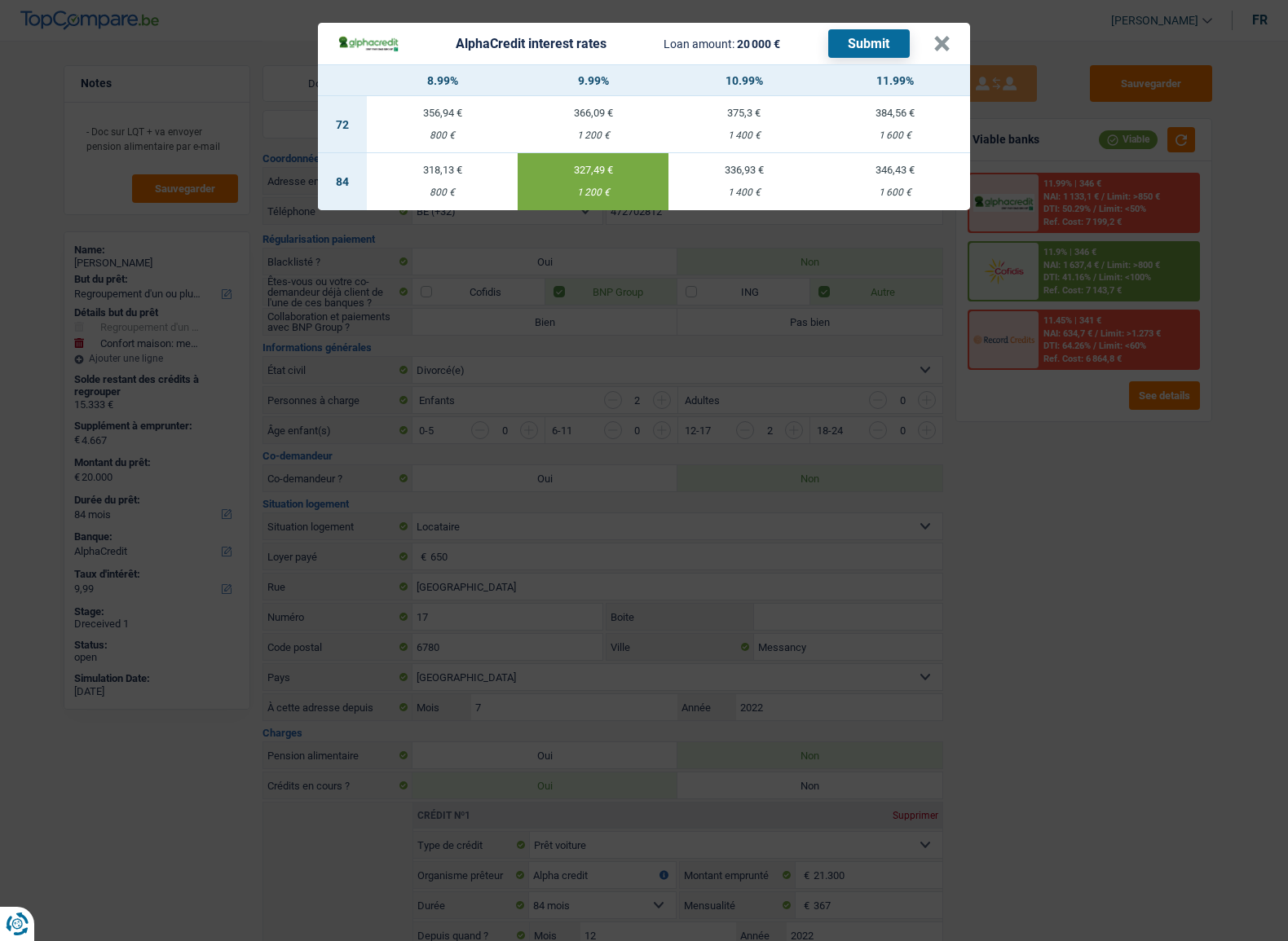
click at [880, 40] on button "Submit" at bounding box center [868, 43] width 81 height 28
click at [948, 46] on button "×" at bounding box center [942, 43] width 17 height 16
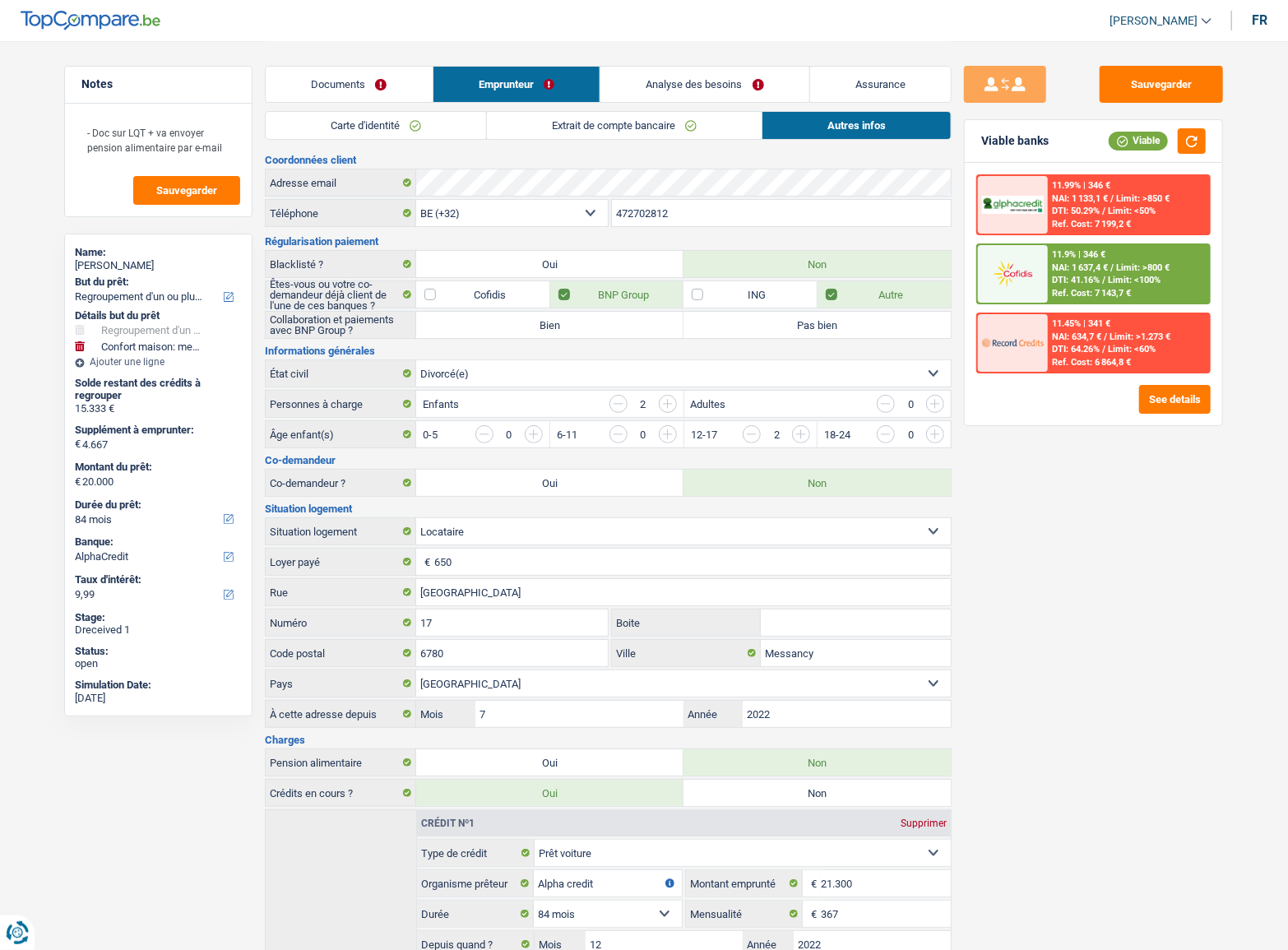
click at [1121, 268] on span "Limit: >800 €" at bounding box center [1144, 267] width 54 height 10
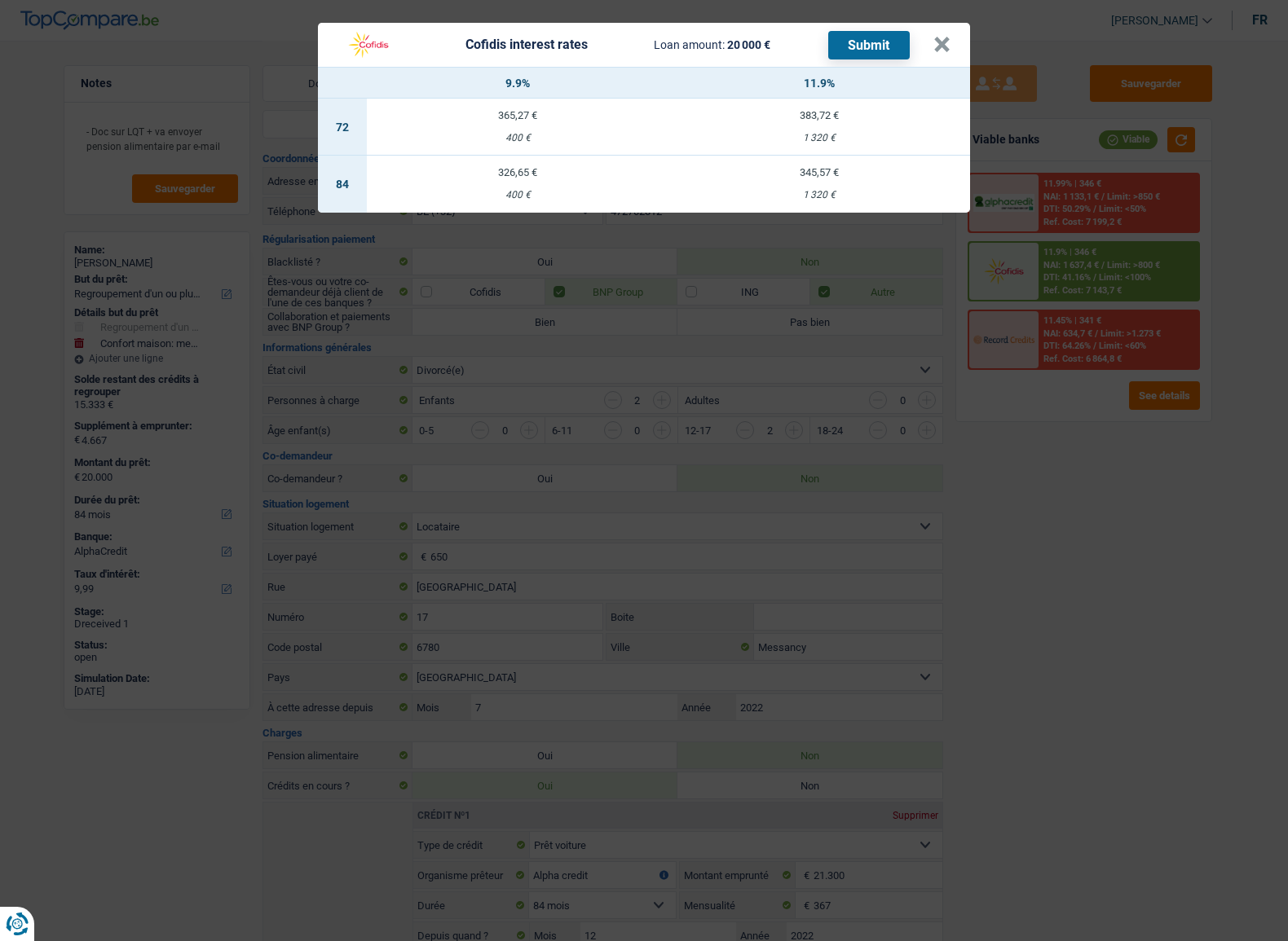
click at [1064, 426] on div "Cofidis interest rates Loan amount: 20 000 € Submit × 9.9% 11.9% 72 365,27 € 40…" at bounding box center [644, 470] width 1288 height 941
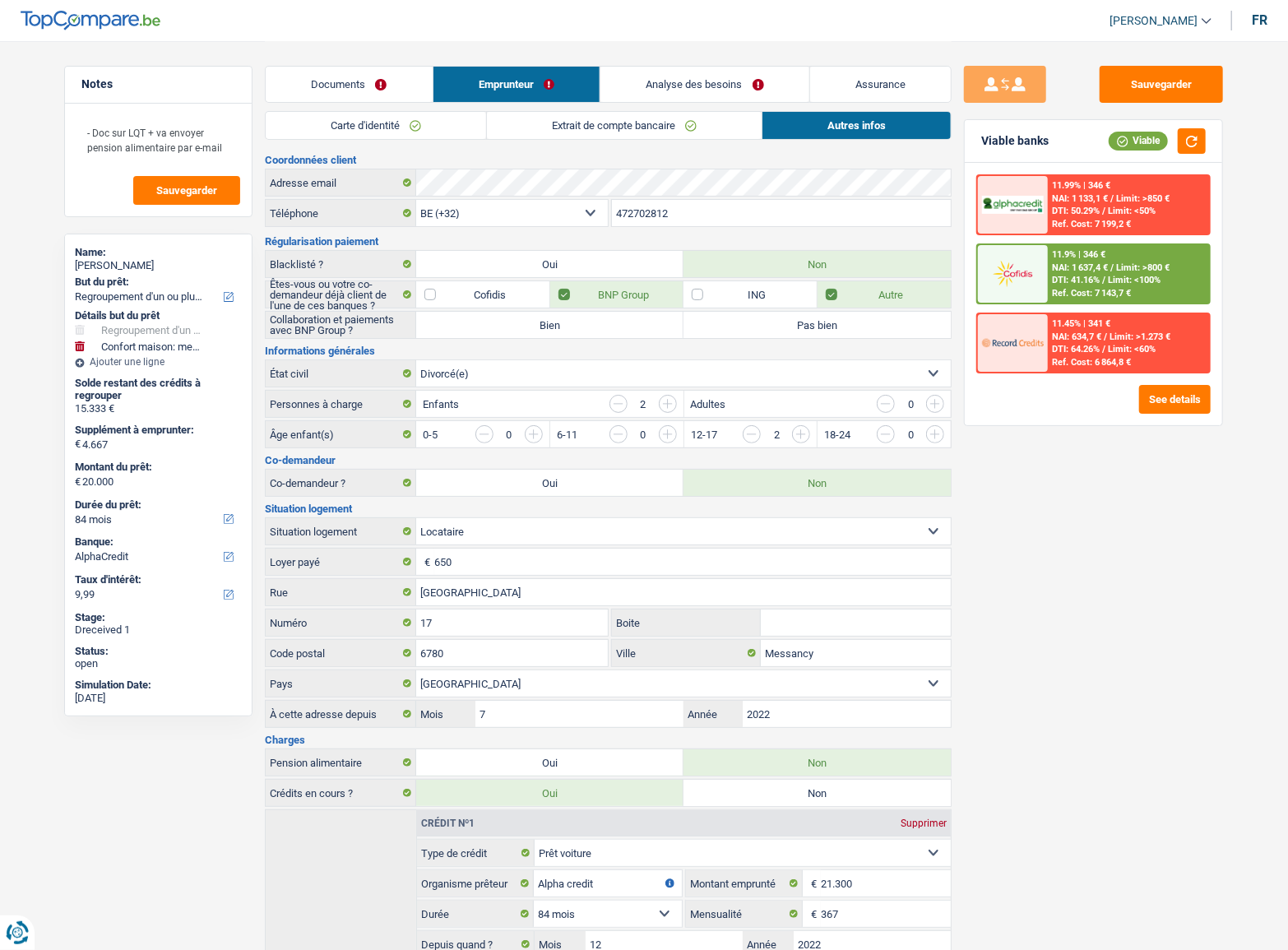
click at [1127, 344] on span "Limit: <60%" at bounding box center [1132, 348] width 48 height 10
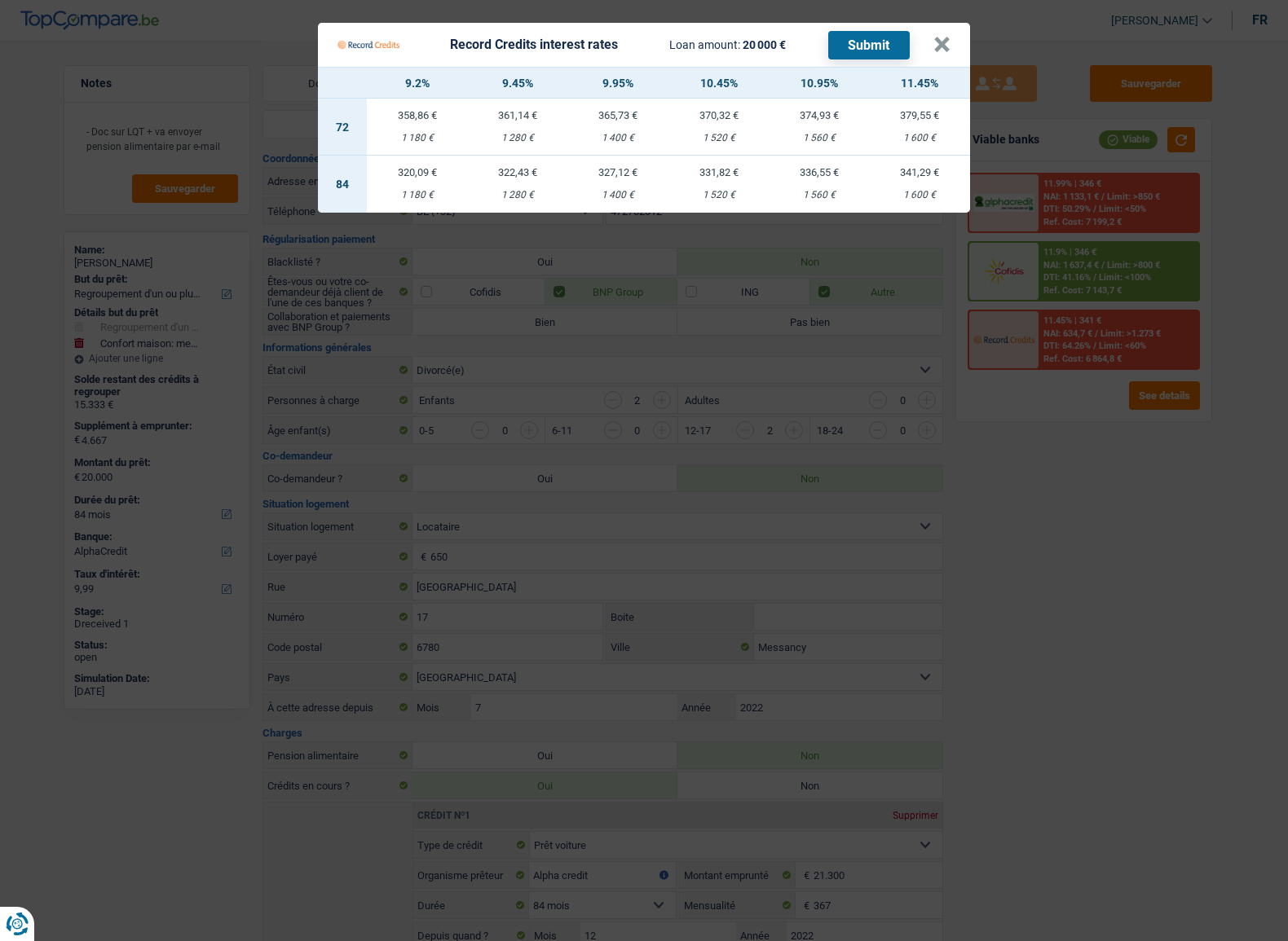
click at [1103, 454] on Credits "Record Credits interest rates Loan amount: 20 000 € Submit × 9.2% 9.45% 9.95% 1…" at bounding box center [644, 470] width 1288 height 941
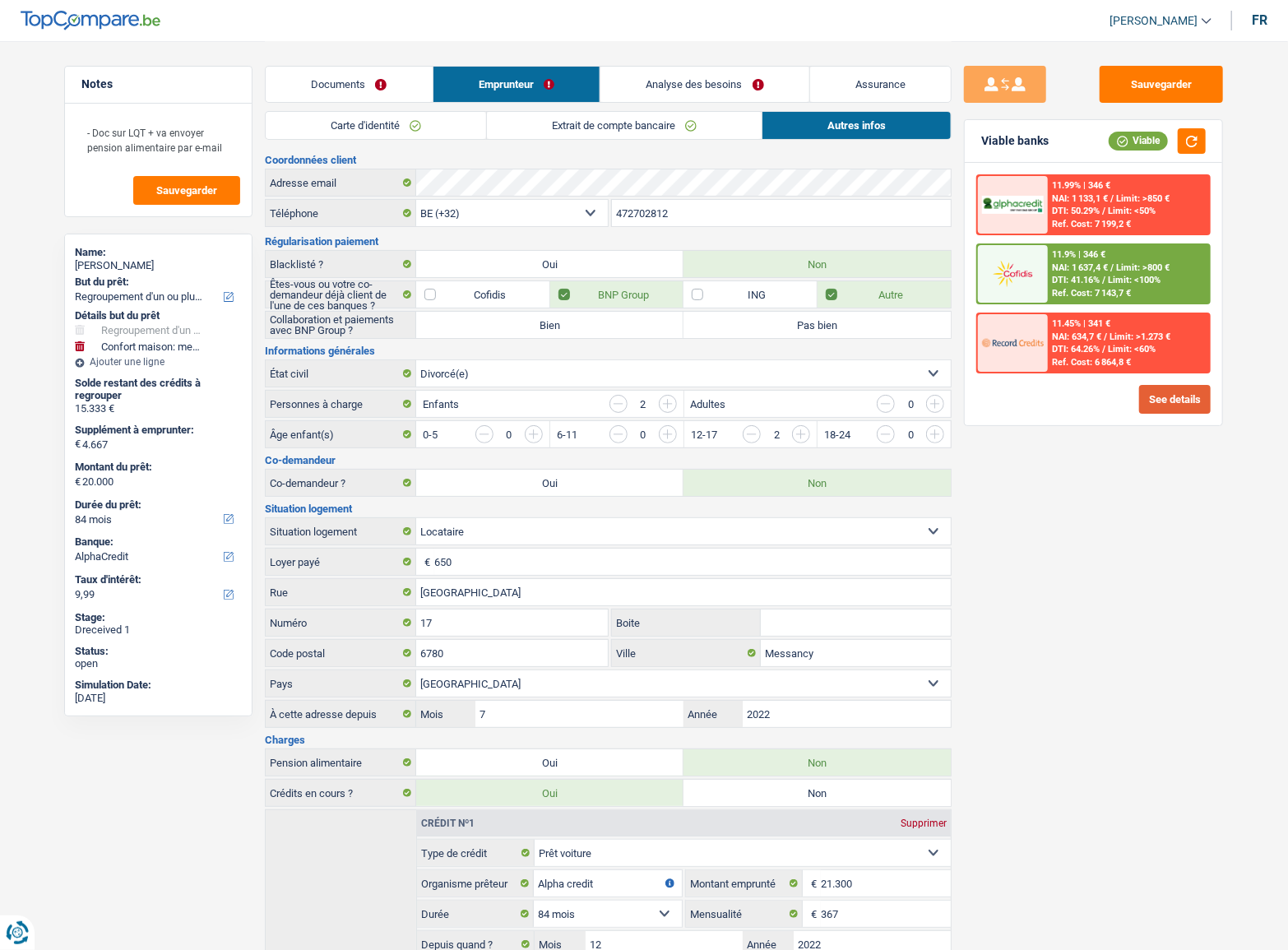
click at [1181, 401] on button "See details" at bounding box center [1176, 399] width 72 height 28
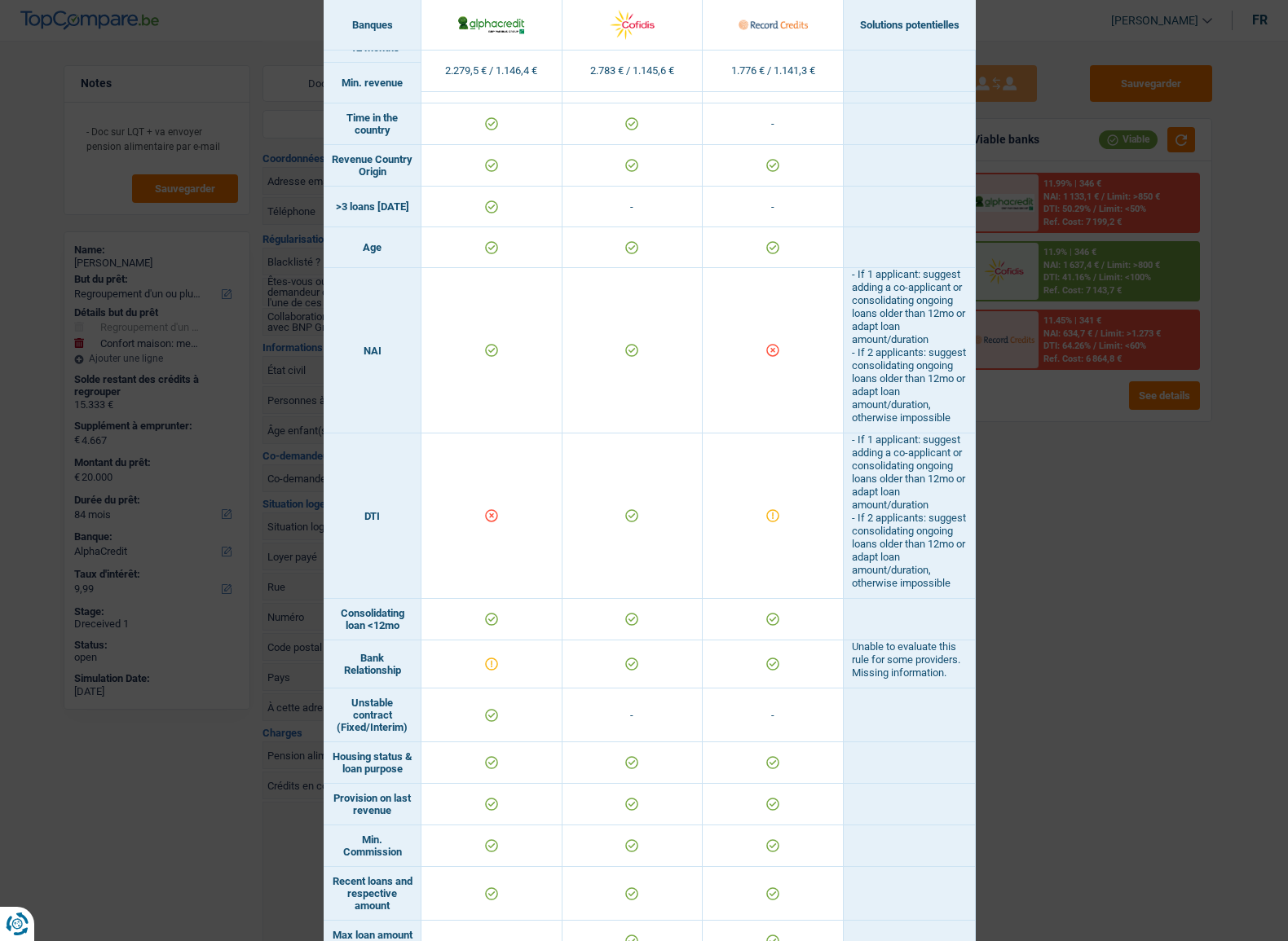
scroll to position [282, 0]
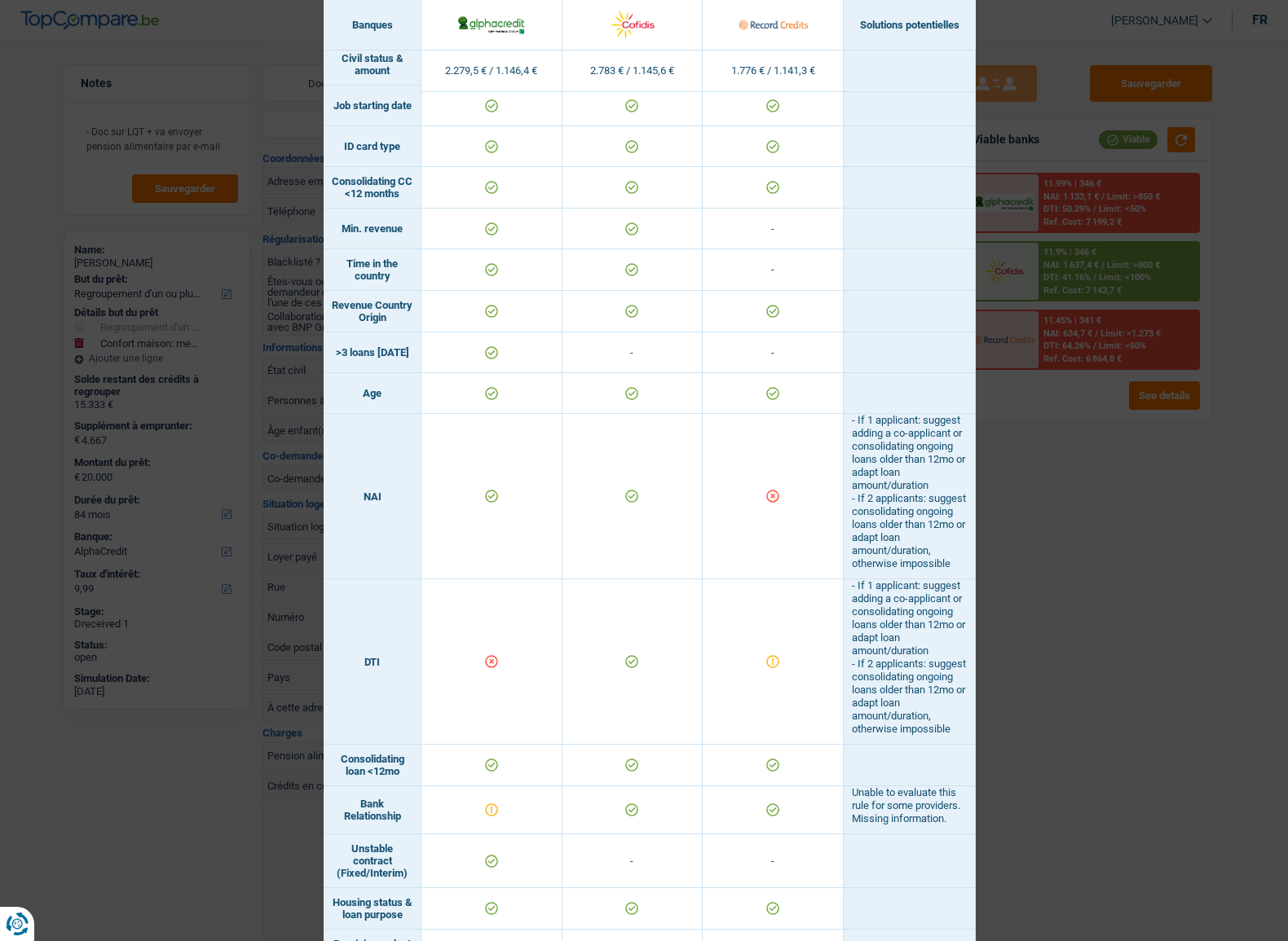
click at [1109, 580] on div "Banks conditions × Banques Solutions potentielles Revenus / Charges 2.279,5 € /…" at bounding box center [644, 470] width 1288 height 941
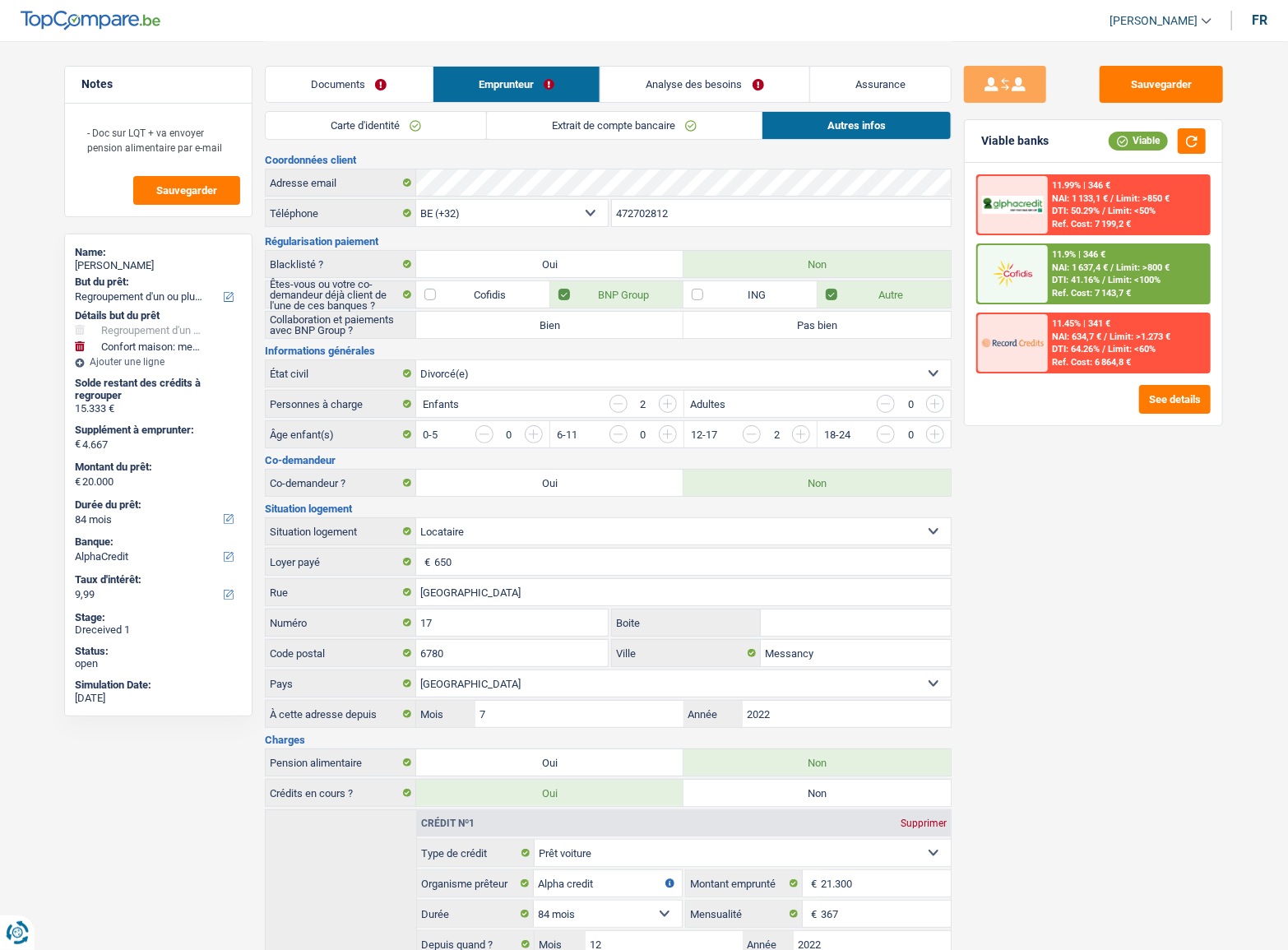
click at [1114, 333] on span "Limit: >1.273 €" at bounding box center [1141, 336] width 60 height 10
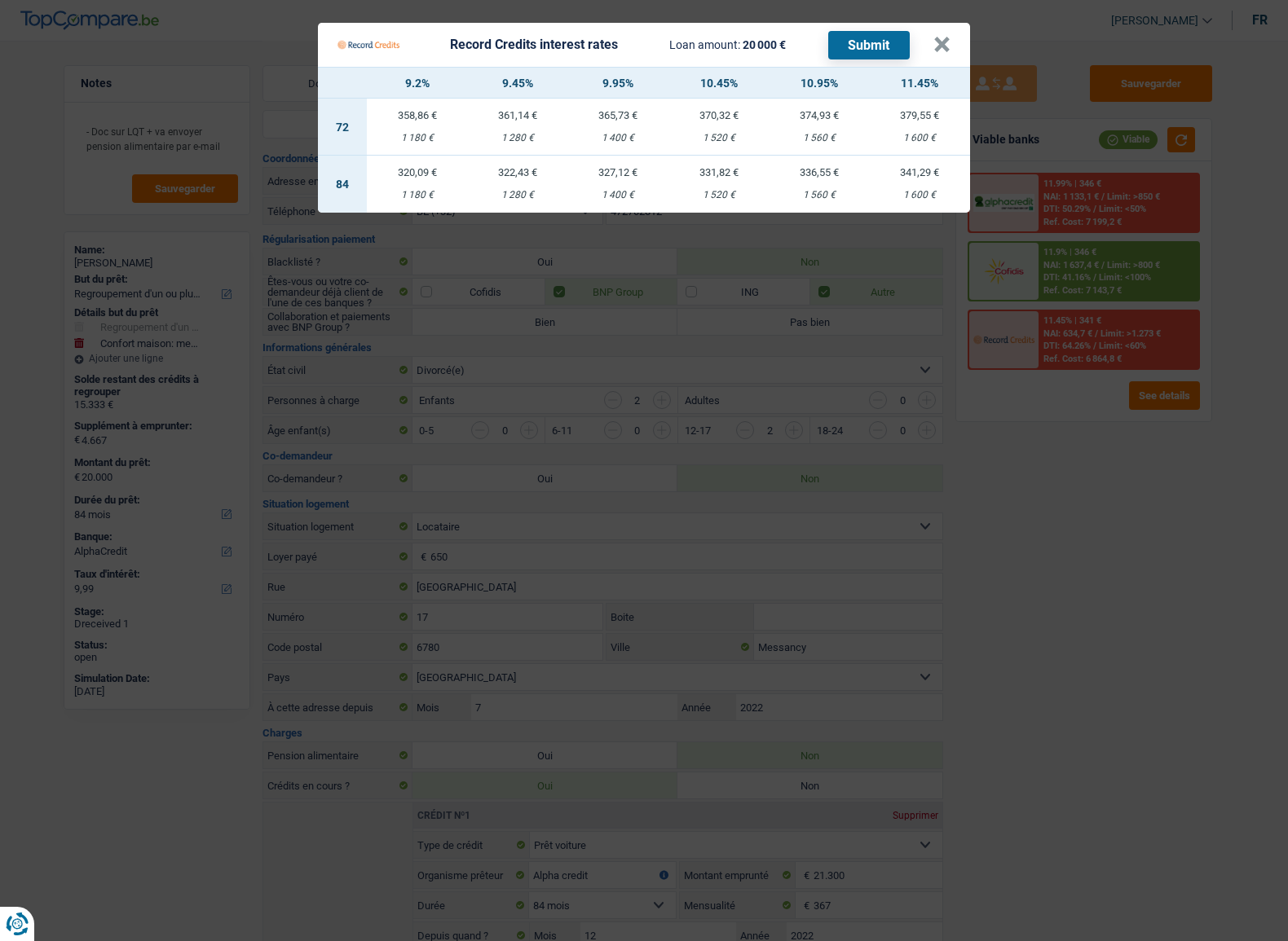
click at [1108, 440] on Credits "Record Credits interest rates Loan amount: 20 000 € Submit × 9.2% 9.45% 9.95% 1…" at bounding box center [644, 470] width 1288 height 941
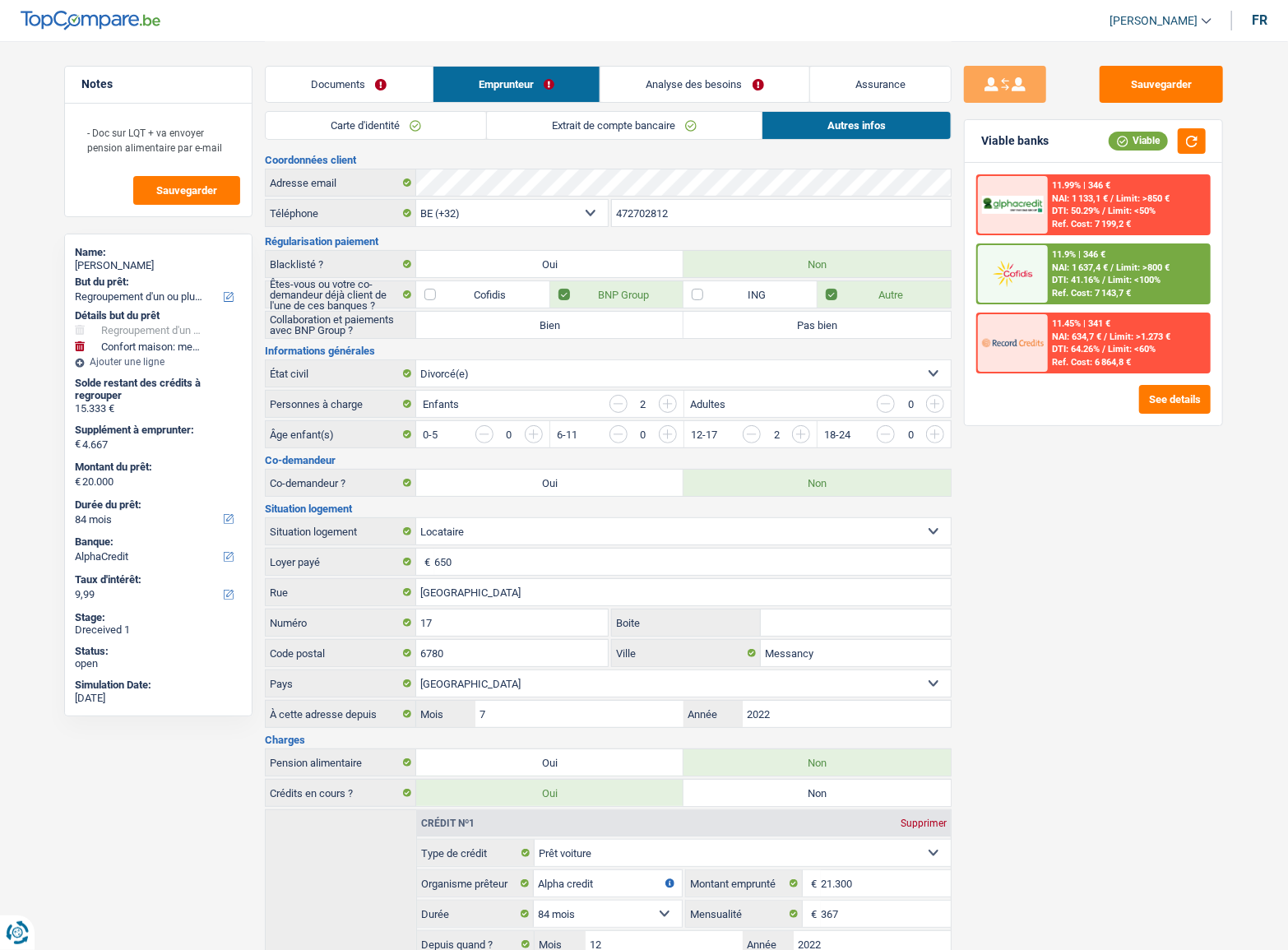
click at [1121, 279] on span "Limit: <100%" at bounding box center [1135, 280] width 53 height 10
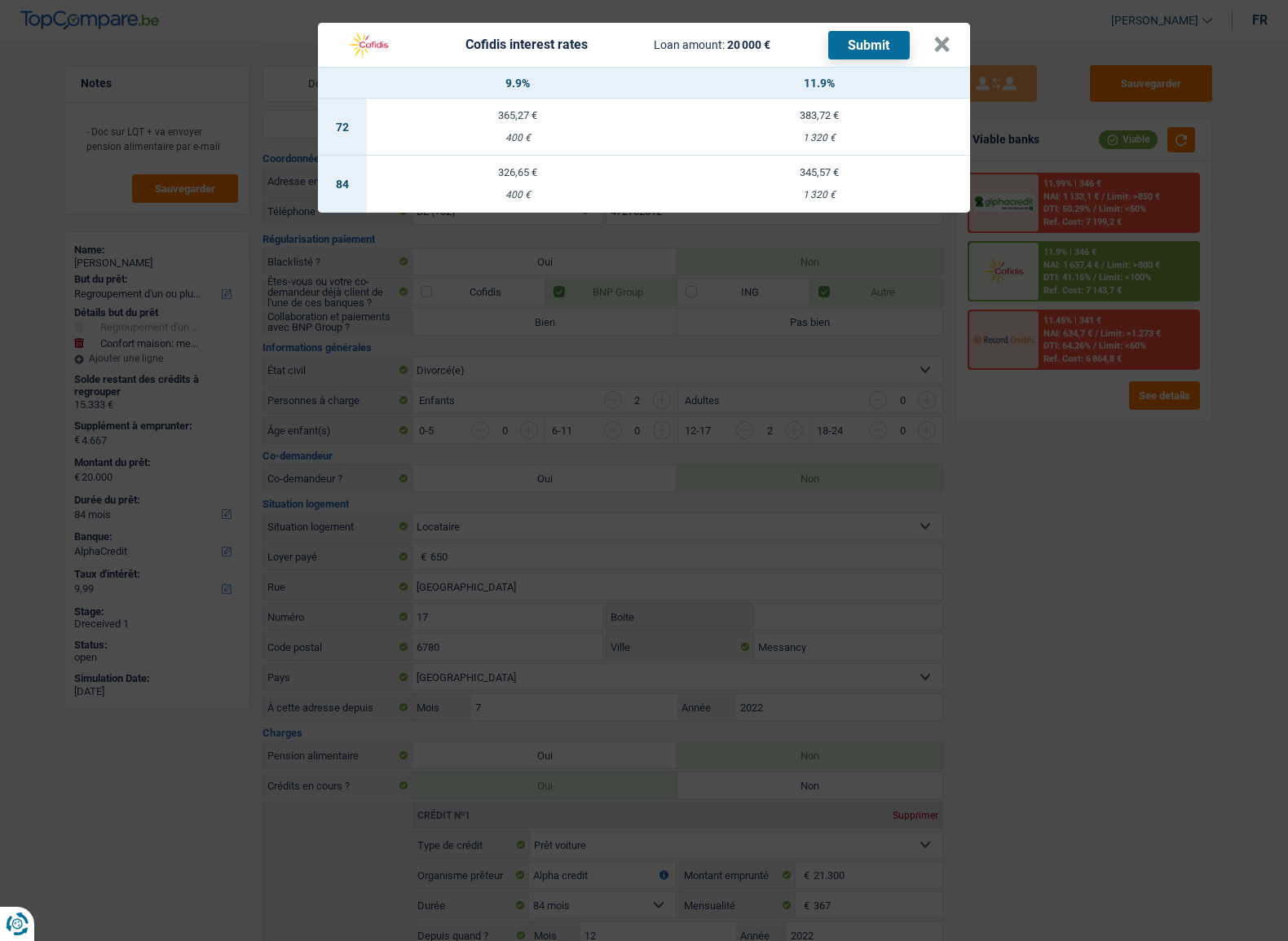
click at [547, 175] on div "326,65 €" at bounding box center [517, 172] width 301 height 10
select select "cofidis"
type input "9,90"
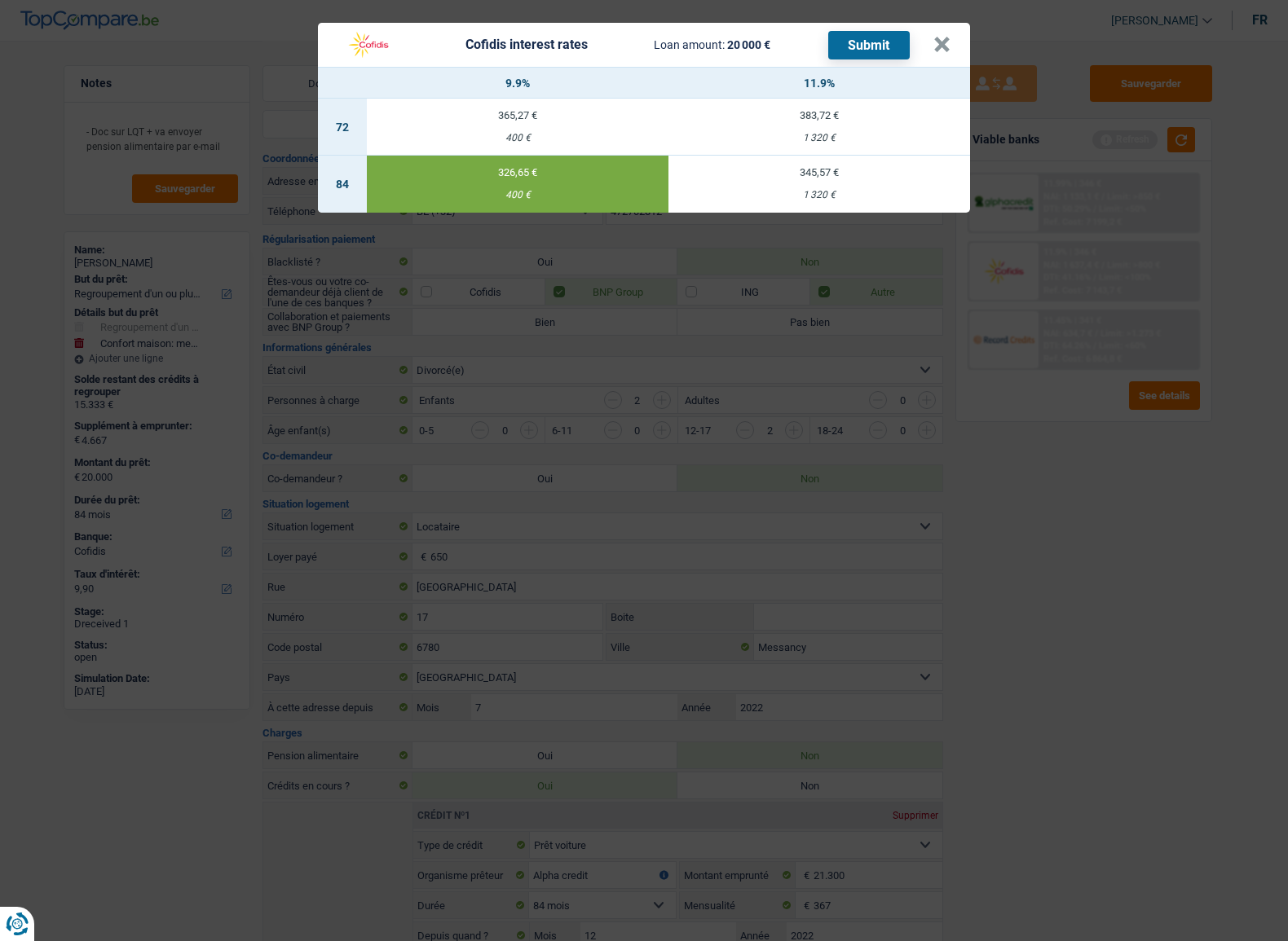
click at [888, 38] on button "Submit" at bounding box center [868, 45] width 81 height 28
drag, startPoint x: 945, startPoint y: 35, endPoint x: 803, endPoint y: 106, distance: 158.8
click at [944, 36] on button "×" at bounding box center [942, 44] width 17 height 16
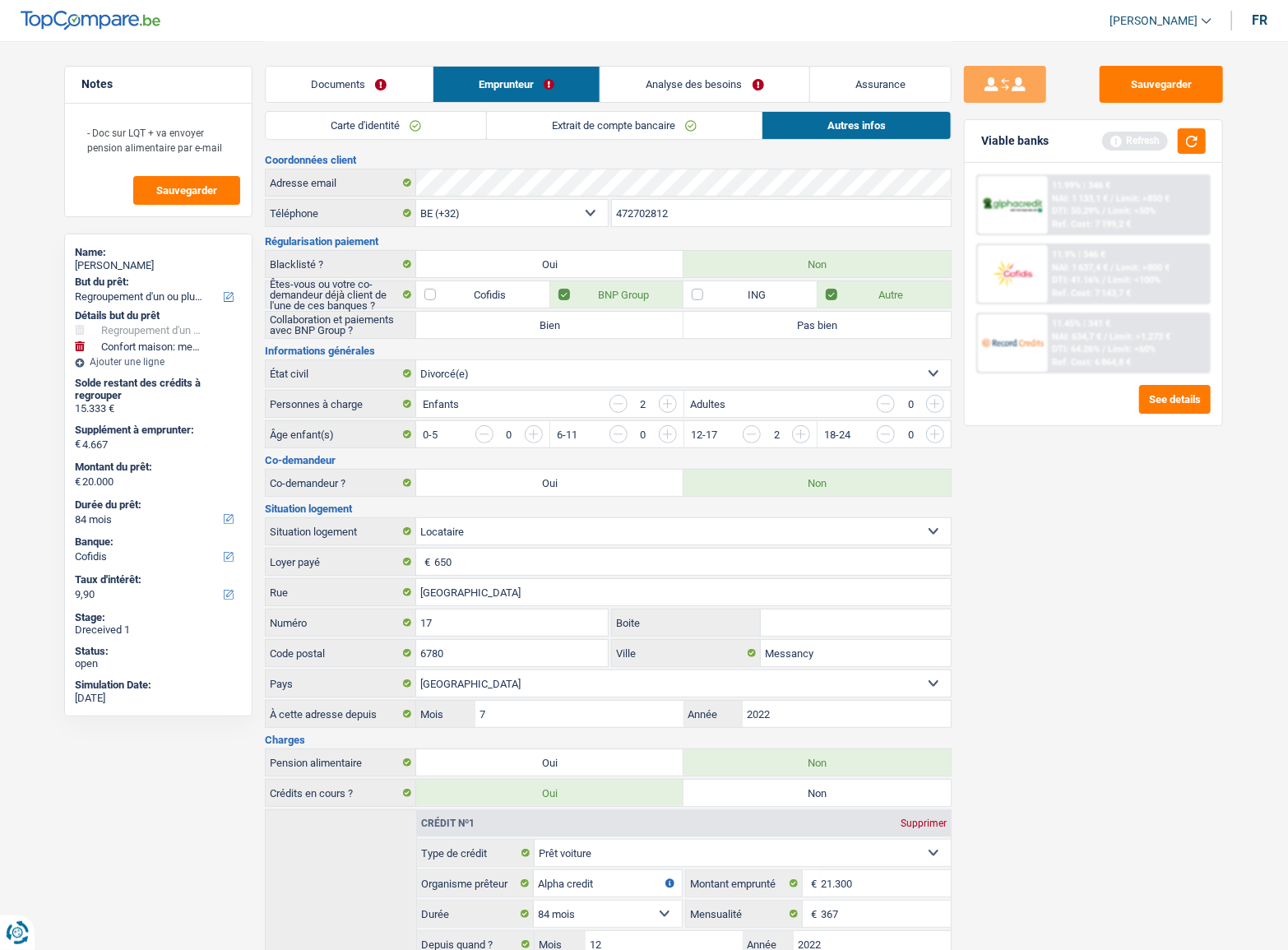
click at [383, 74] on link "Documents" at bounding box center [348, 84] width 167 height 35
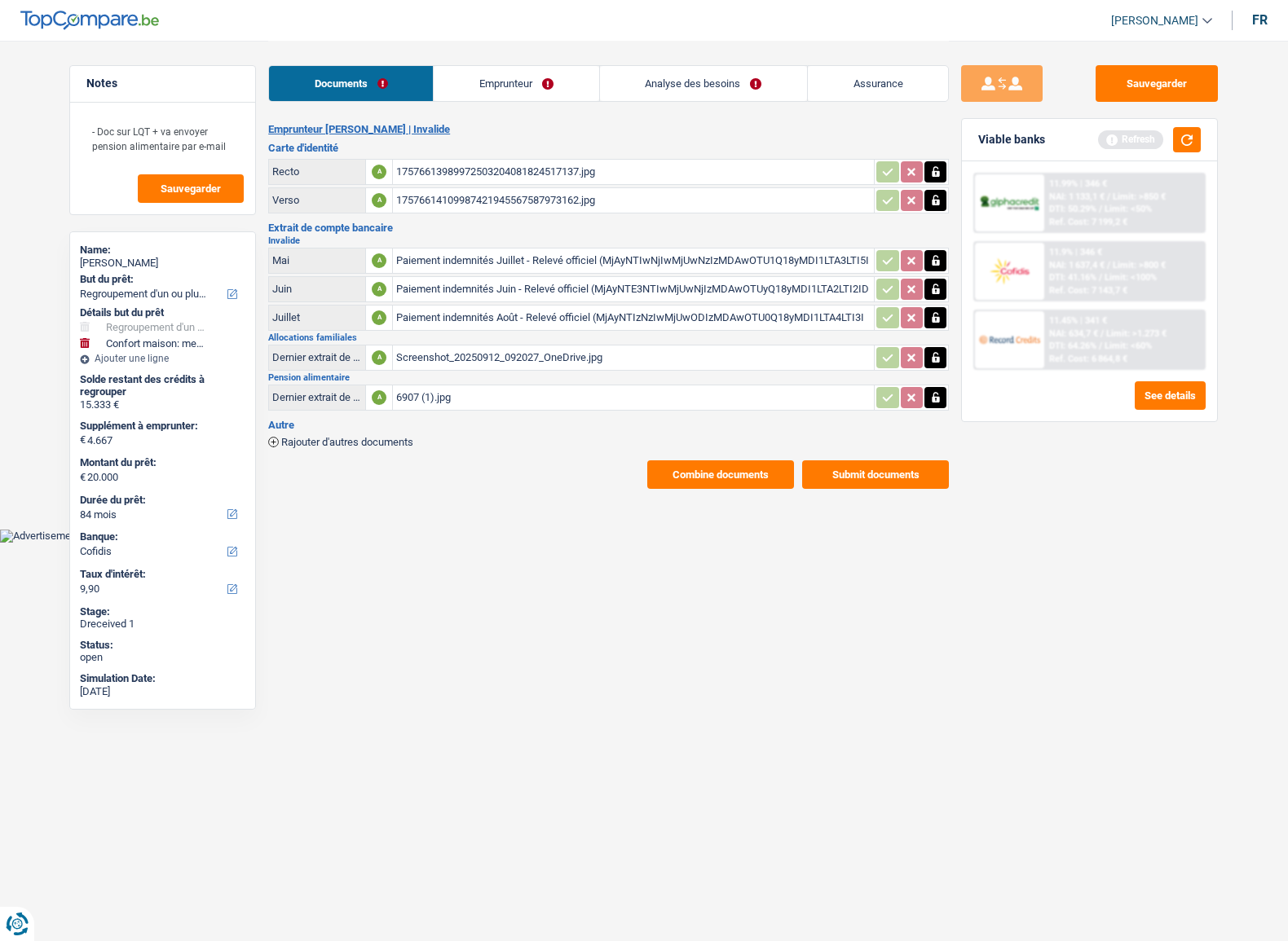
click at [760, 477] on button "Combine documents" at bounding box center [720, 474] width 147 height 28
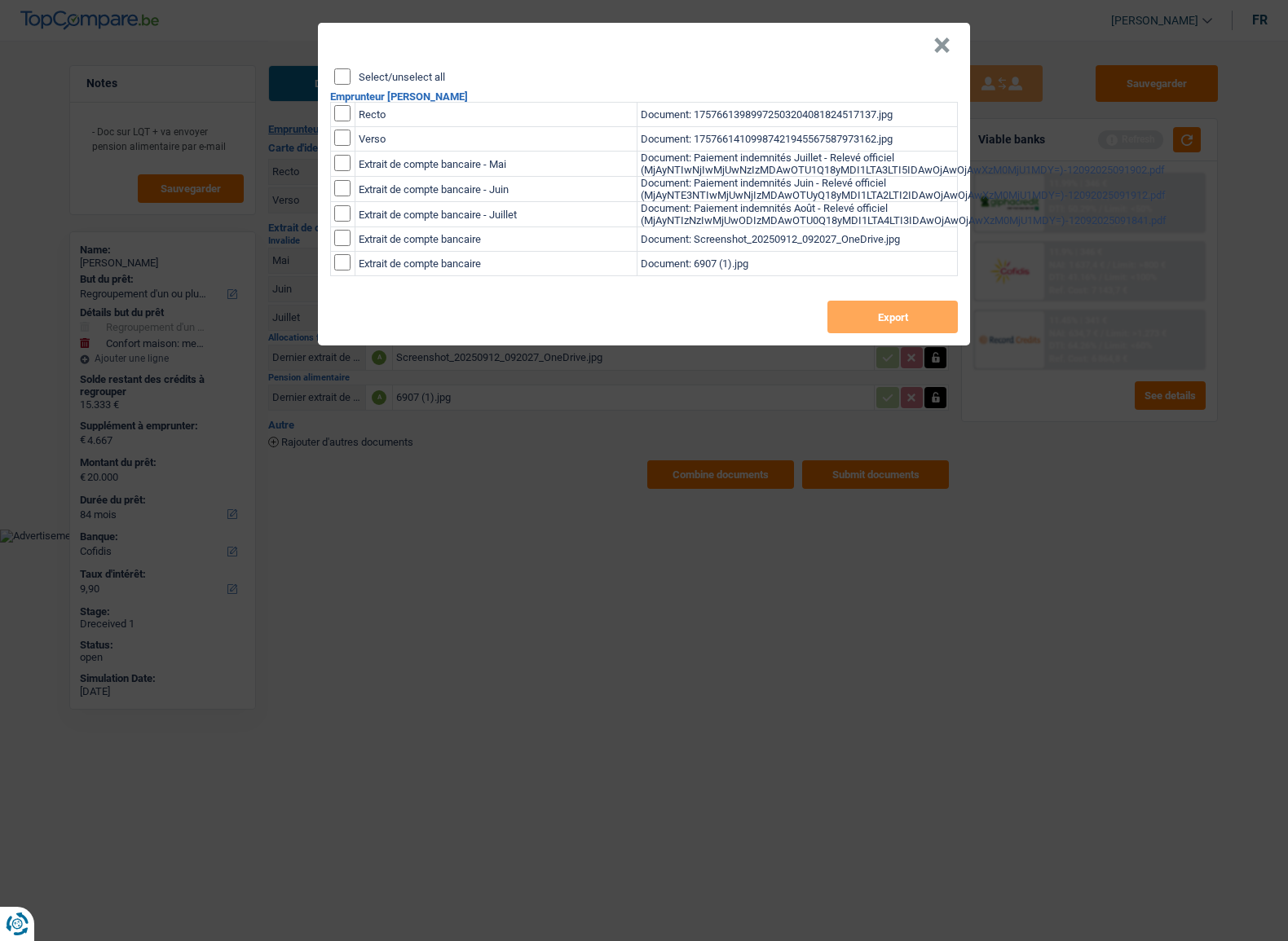
click at [339, 73] on input "Select/unselect all" at bounding box center [341, 76] width 16 height 16
checkbox input "true"
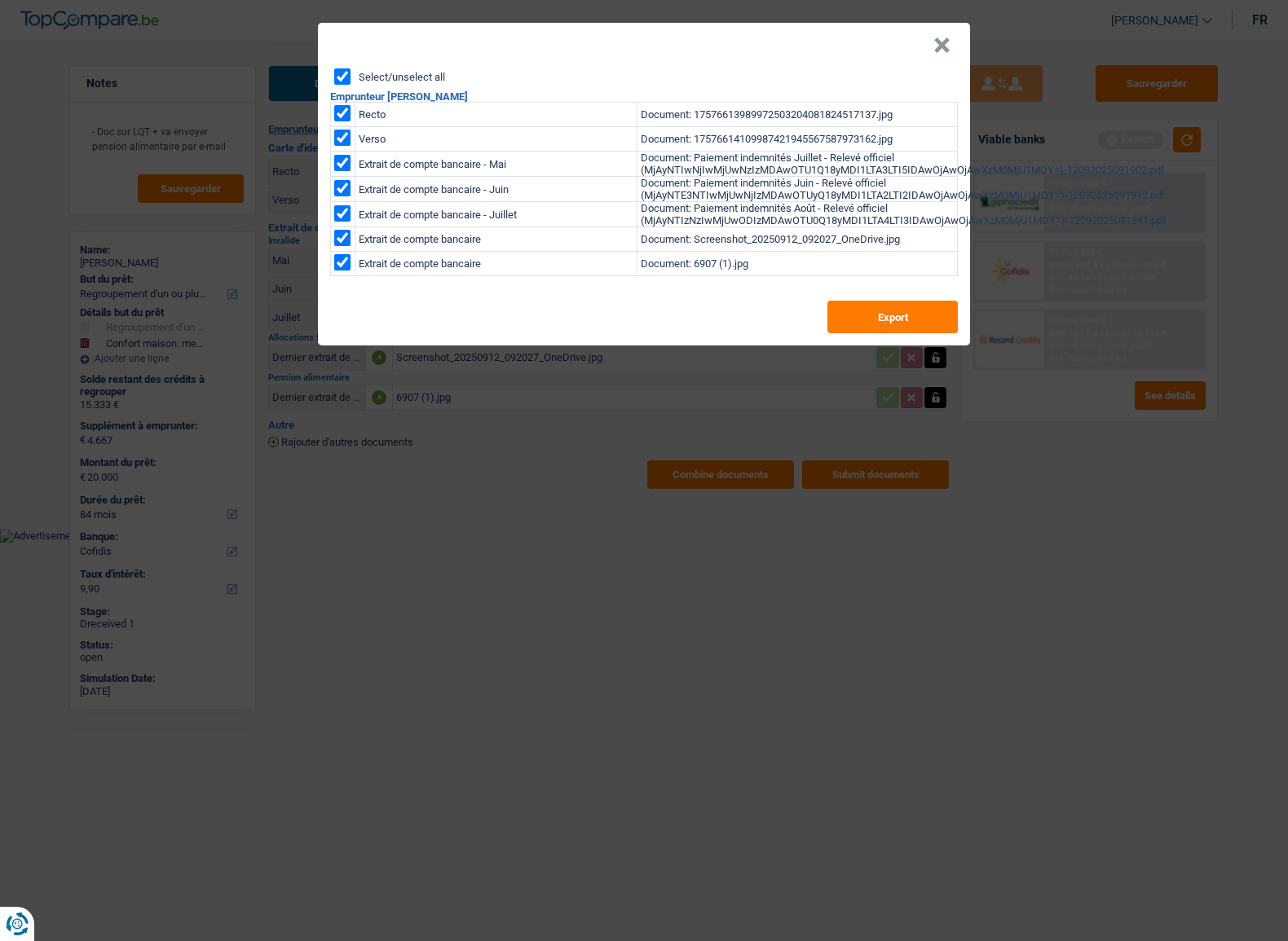
checkbox input "true"
click at [920, 320] on button "Export" at bounding box center [891, 316] width 130 height 33
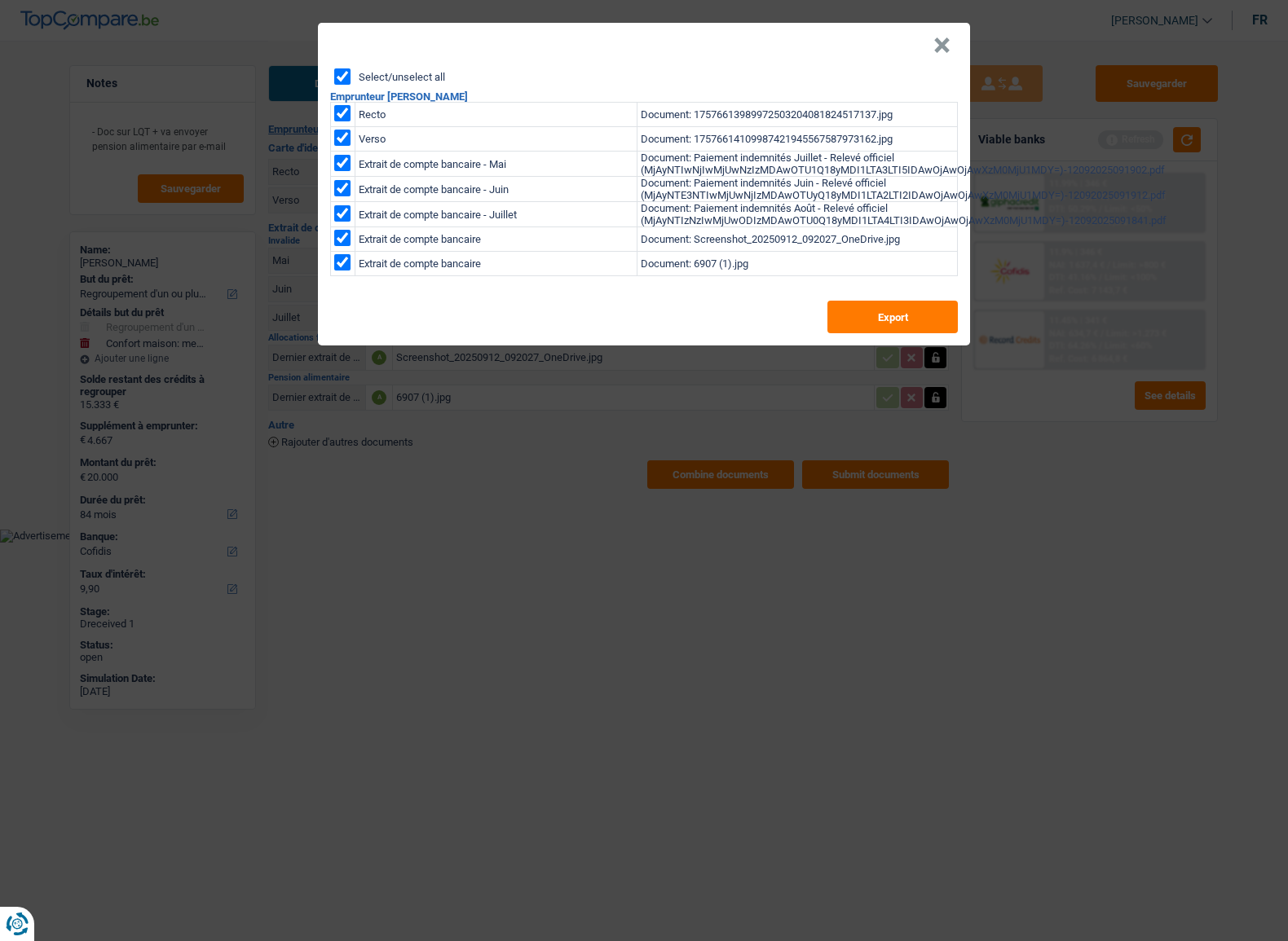
click at [937, 54] on button "×" at bounding box center [942, 45] width 17 height 16
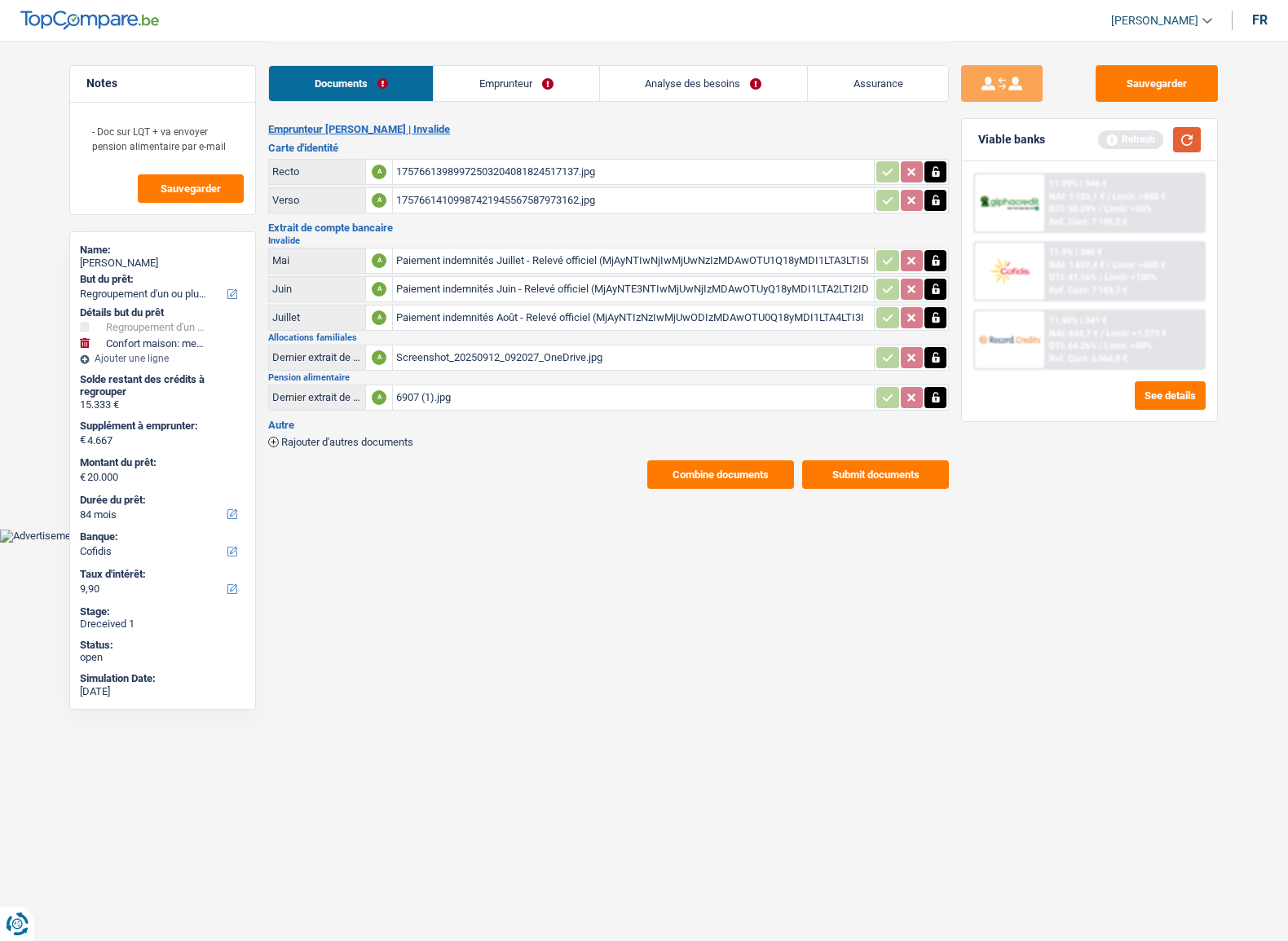
click at [1190, 135] on button "button" at bounding box center [1187, 139] width 28 height 25
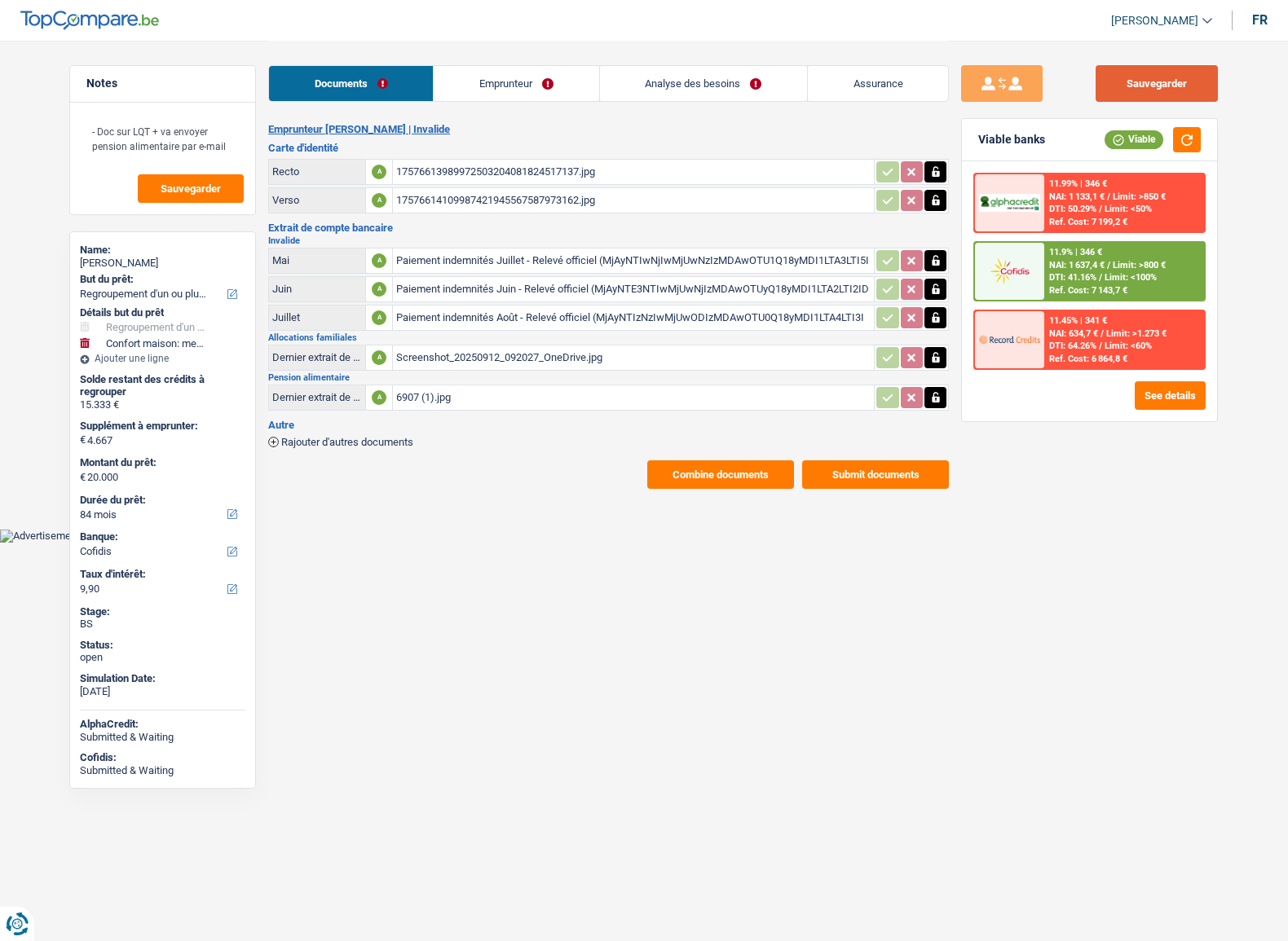
click at [1155, 90] on button "Sauvegarder" at bounding box center [1156, 83] width 123 height 36
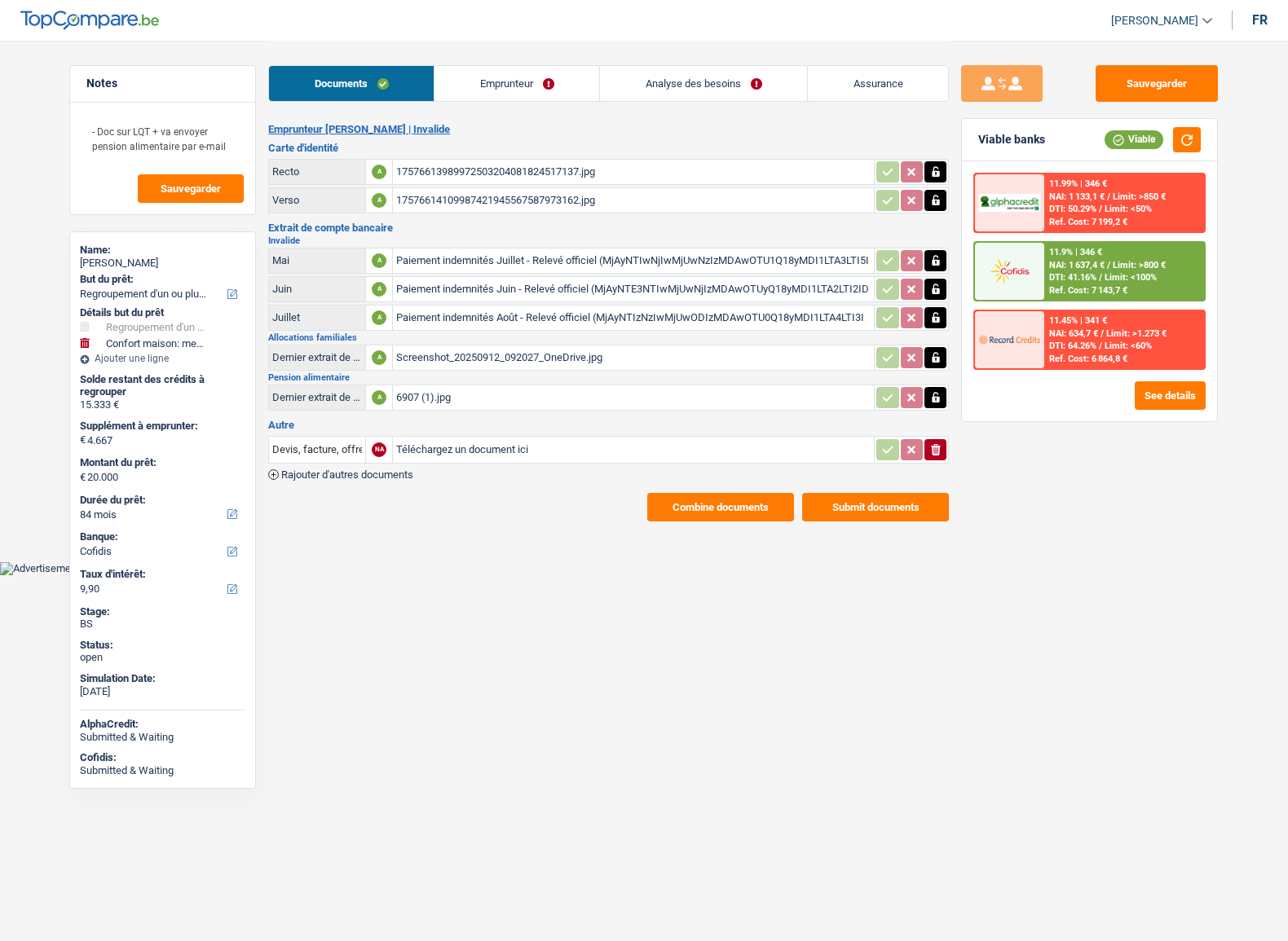
select select "refinancing"
select select "household"
select select "84"
select select "cofidis"
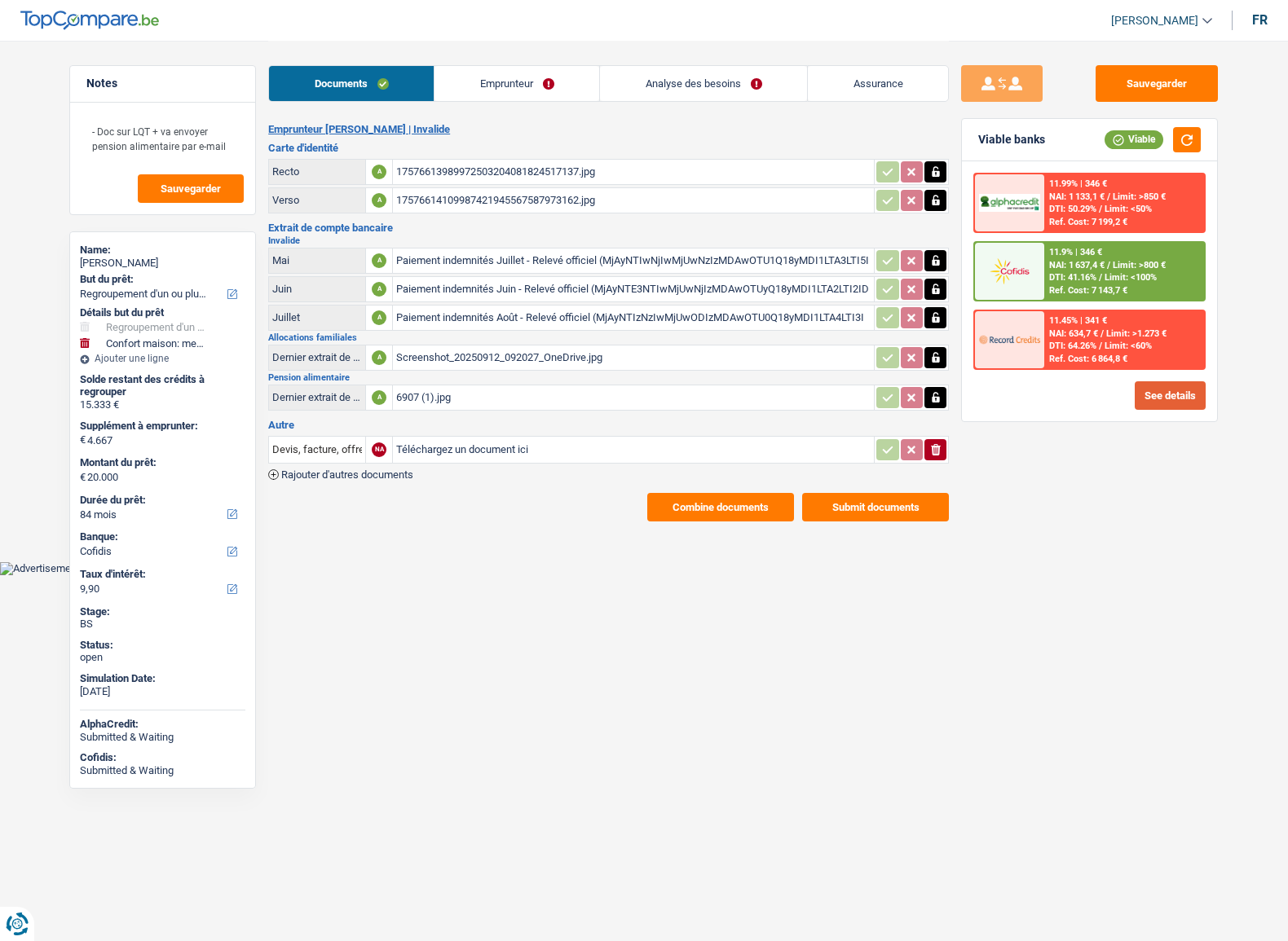
click at [1169, 383] on button "See details" at bounding box center [1170, 396] width 71 height 28
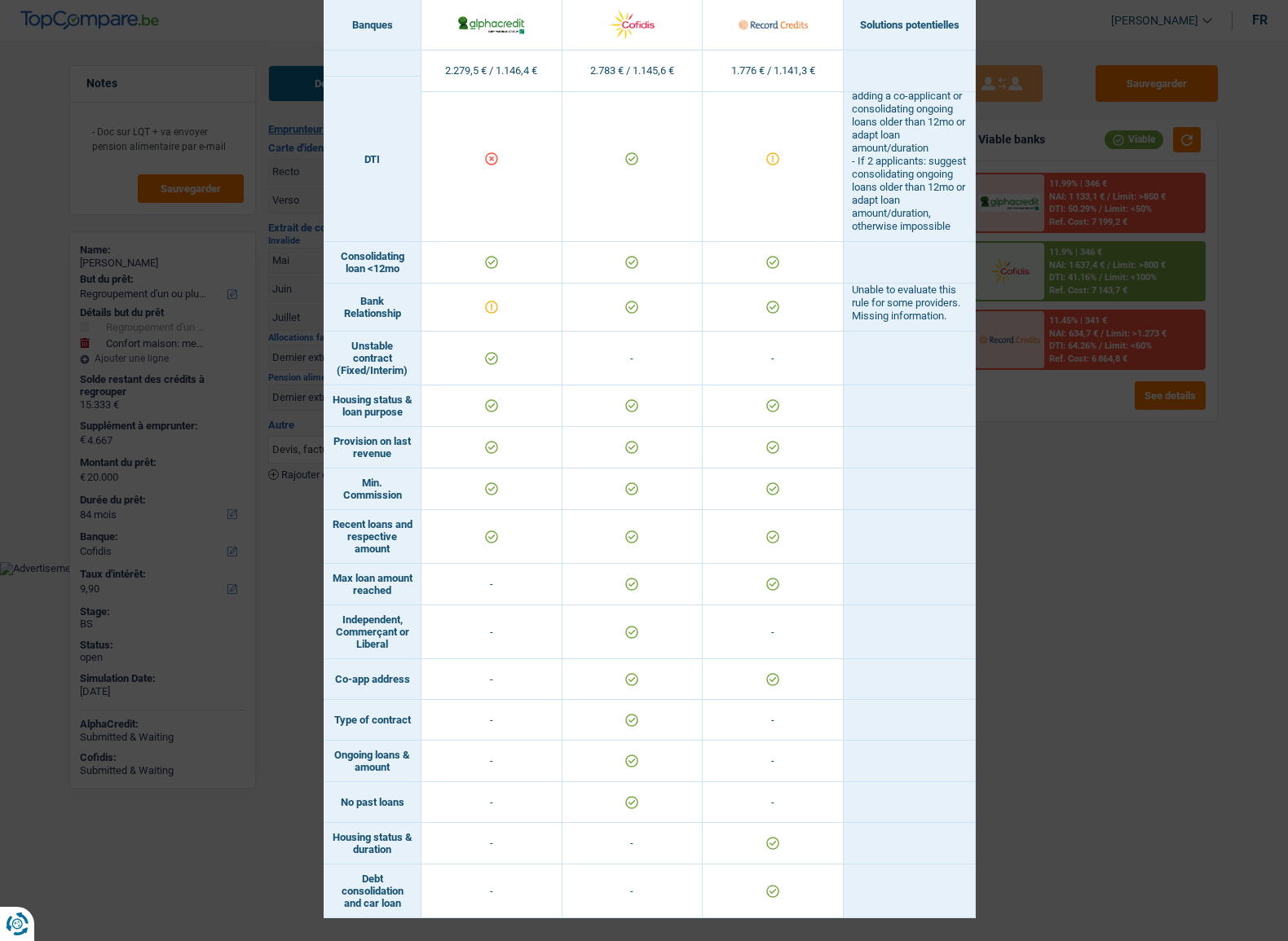
scroll to position [876, 0]
click at [989, 508] on div "Banks conditions × Banques Solutions potentielles Revenus / Charges 2.279,5 € /…" at bounding box center [644, 470] width 1288 height 941
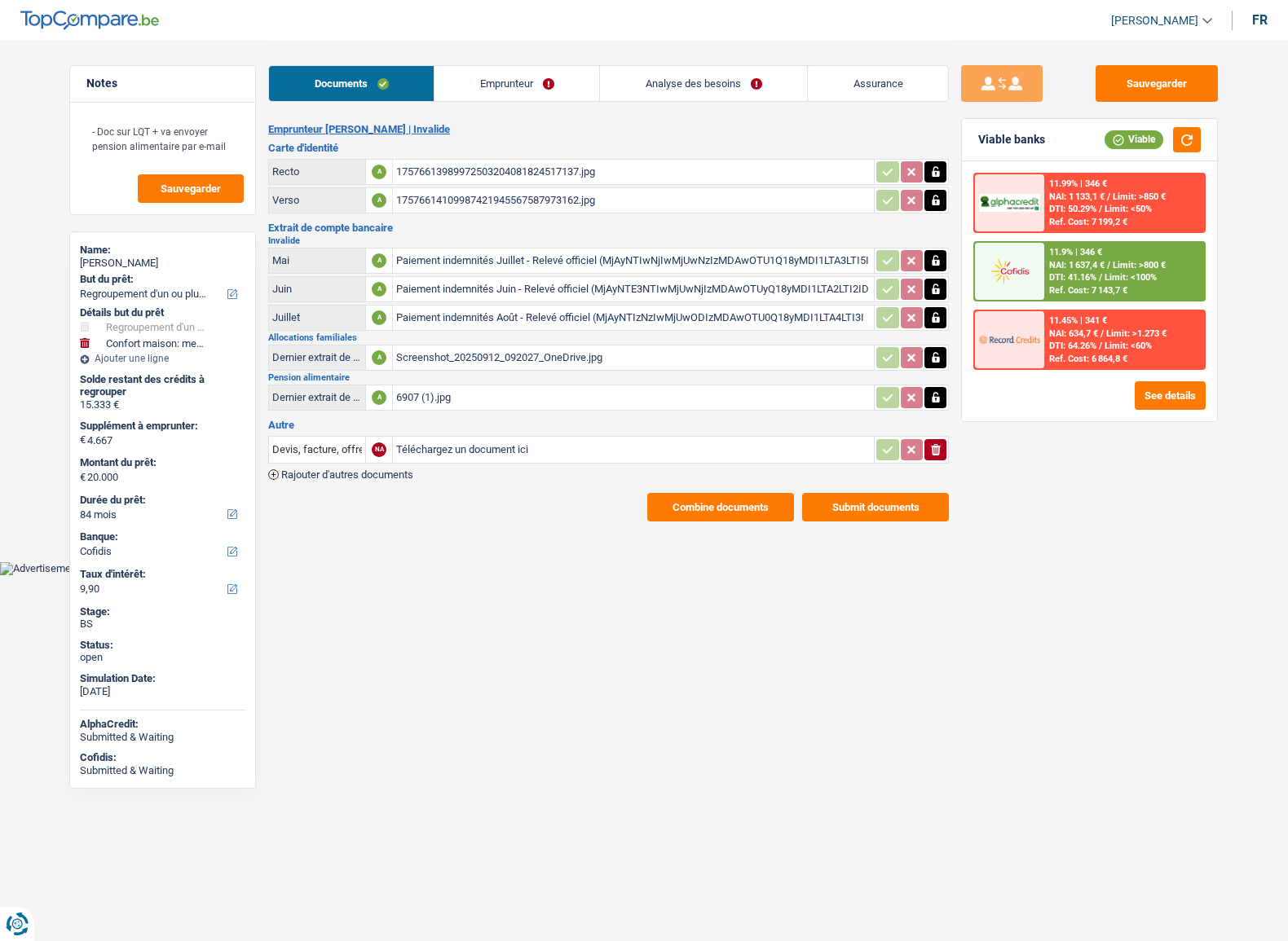
click at [1098, 174] on div "11.99% | 346 € NAI: 1 133,1 € / Limit: >850 € DTI: 50.29% / Limit: <50% Ref. Co…" at bounding box center [1124, 202] width 161 height 57
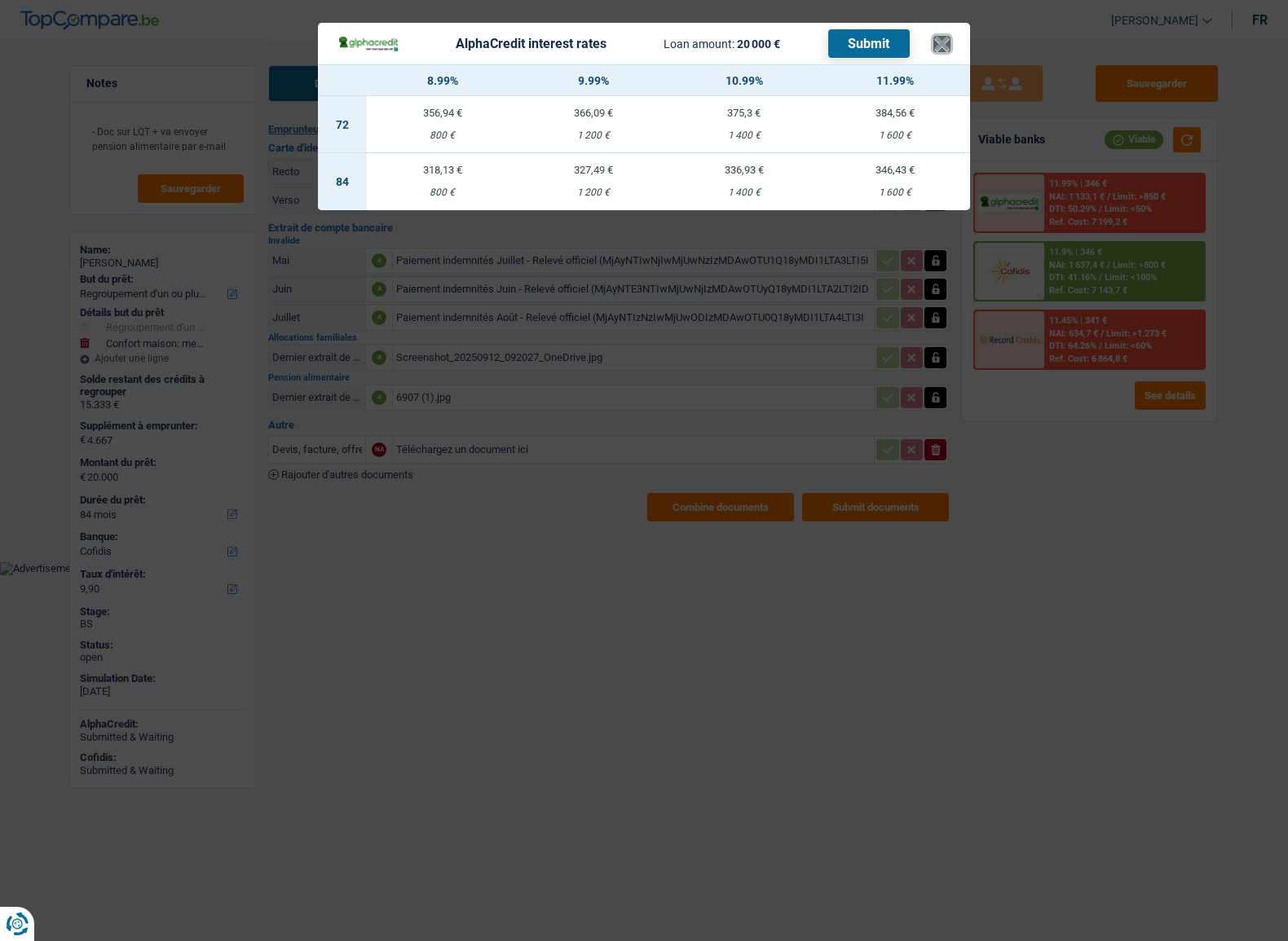
click at [935, 42] on button "×" at bounding box center [942, 43] width 17 height 16
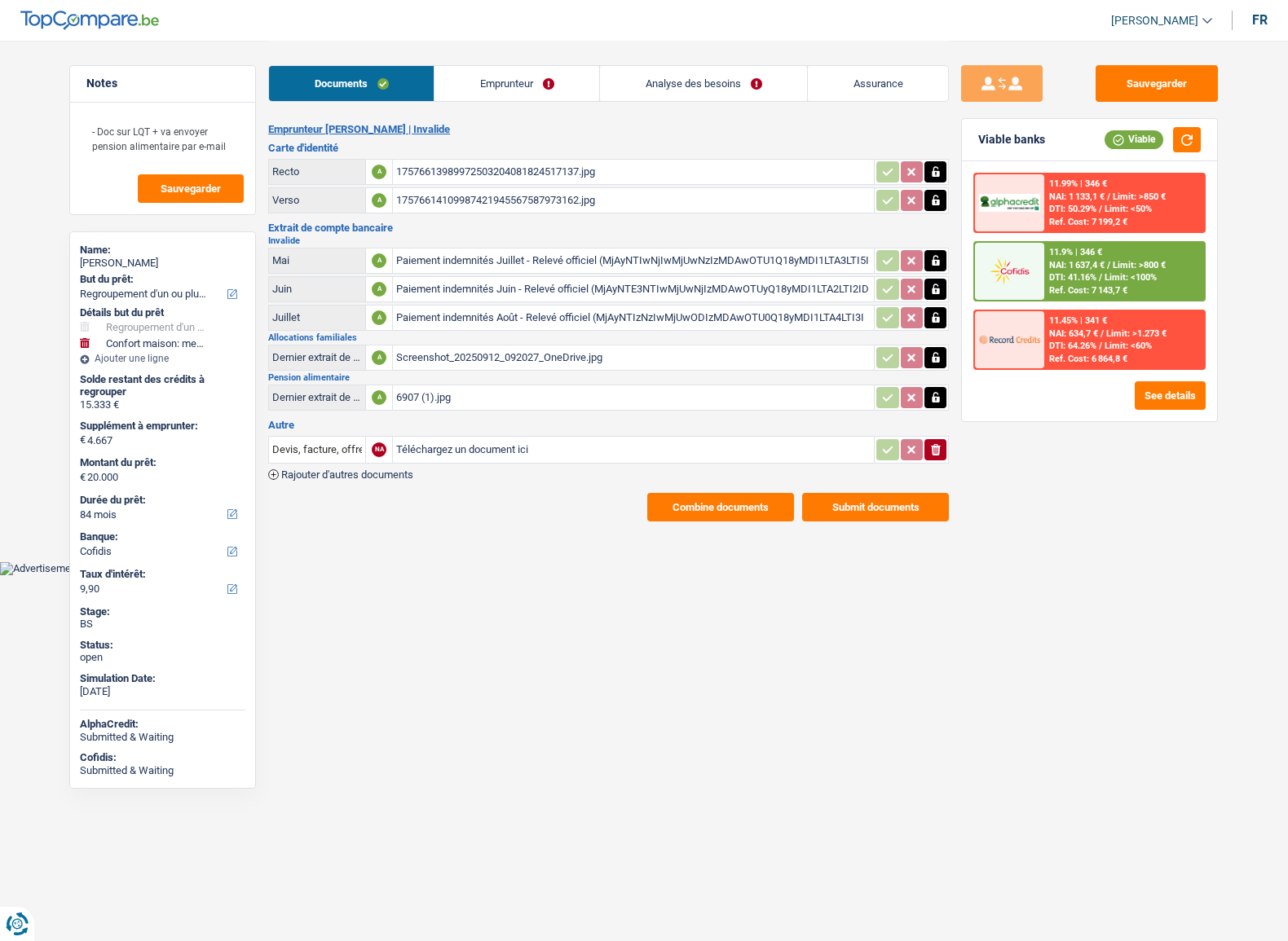
click at [135, 257] on div "Sandrine Thafournel" at bounding box center [162, 263] width 166 height 13
click at [139, 260] on div "Sandrine Thafournel" at bounding box center [162, 263] width 166 height 13
click at [141, 260] on div "Sandrine Thafournel" at bounding box center [162, 263] width 166 height 13
copy div "Thafournel"
click at [734, 502] on button "Combine documents" at bounding box center [720, 507] width 147 height 28
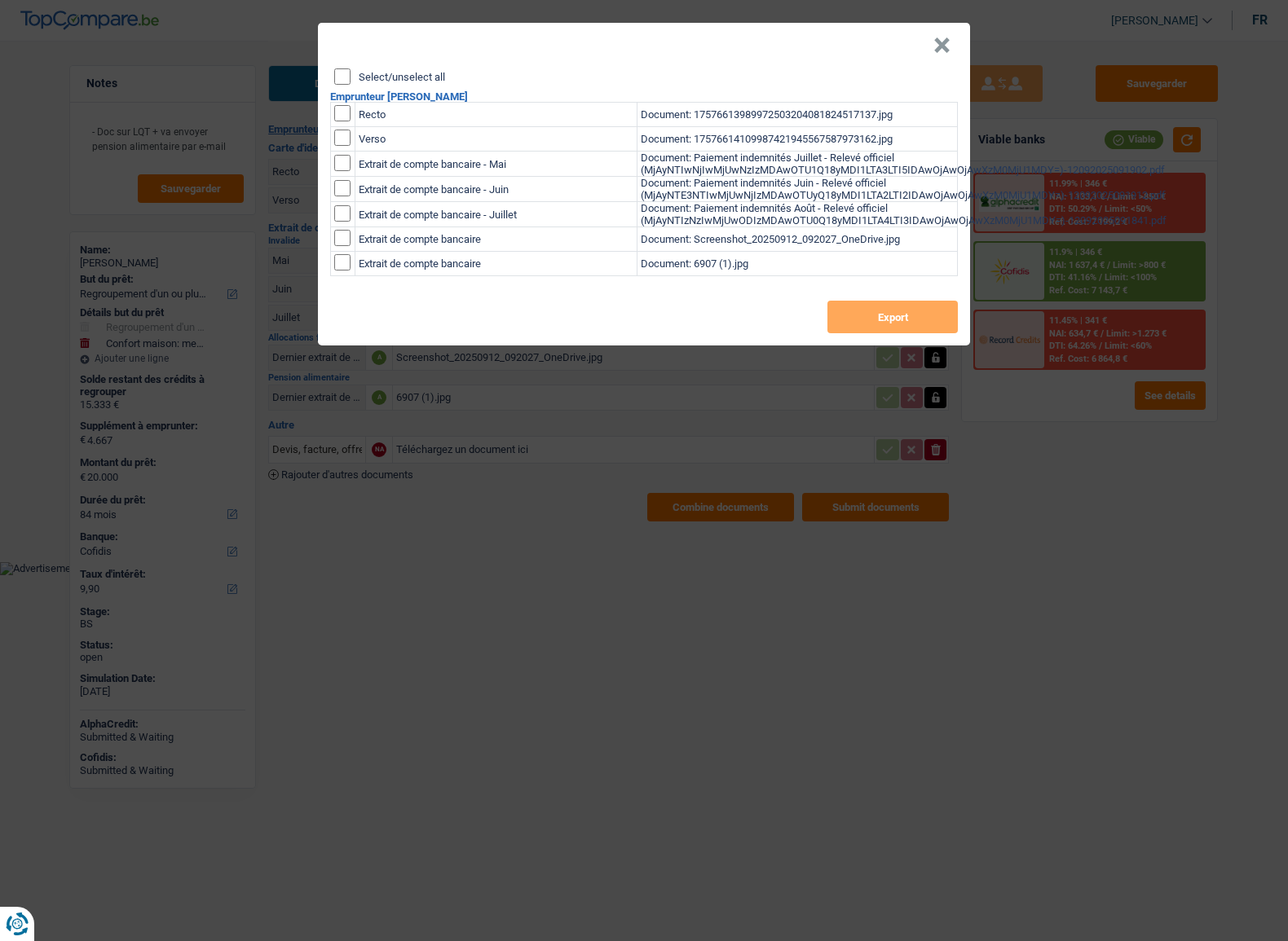
click at [937, 51] on button "×" at bounding box center [942, 45] width 17 height 16
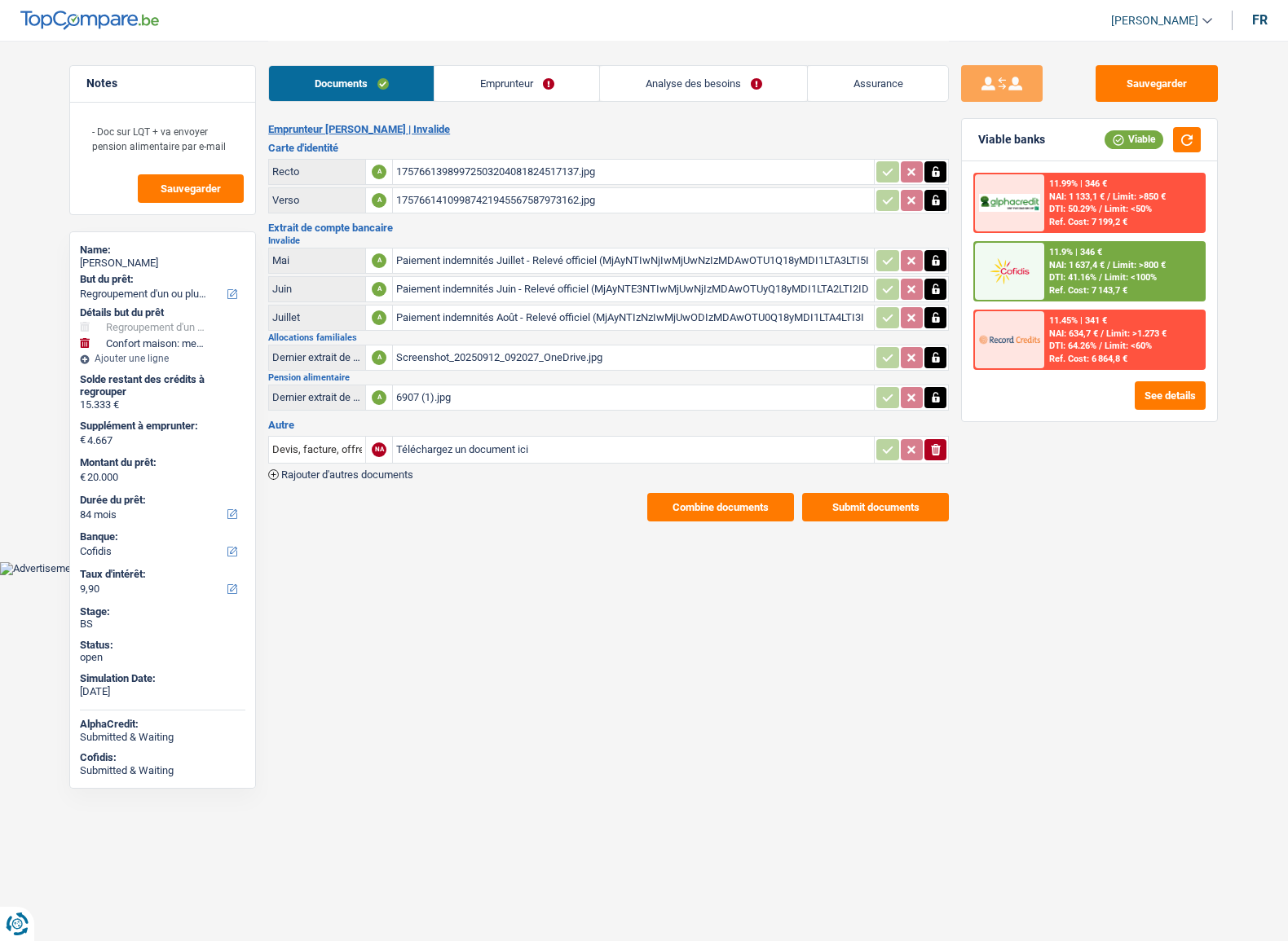
click at [132, 260] on div "Sandrine Thafournel" at bounding box center [162, 263] width 166 height 13
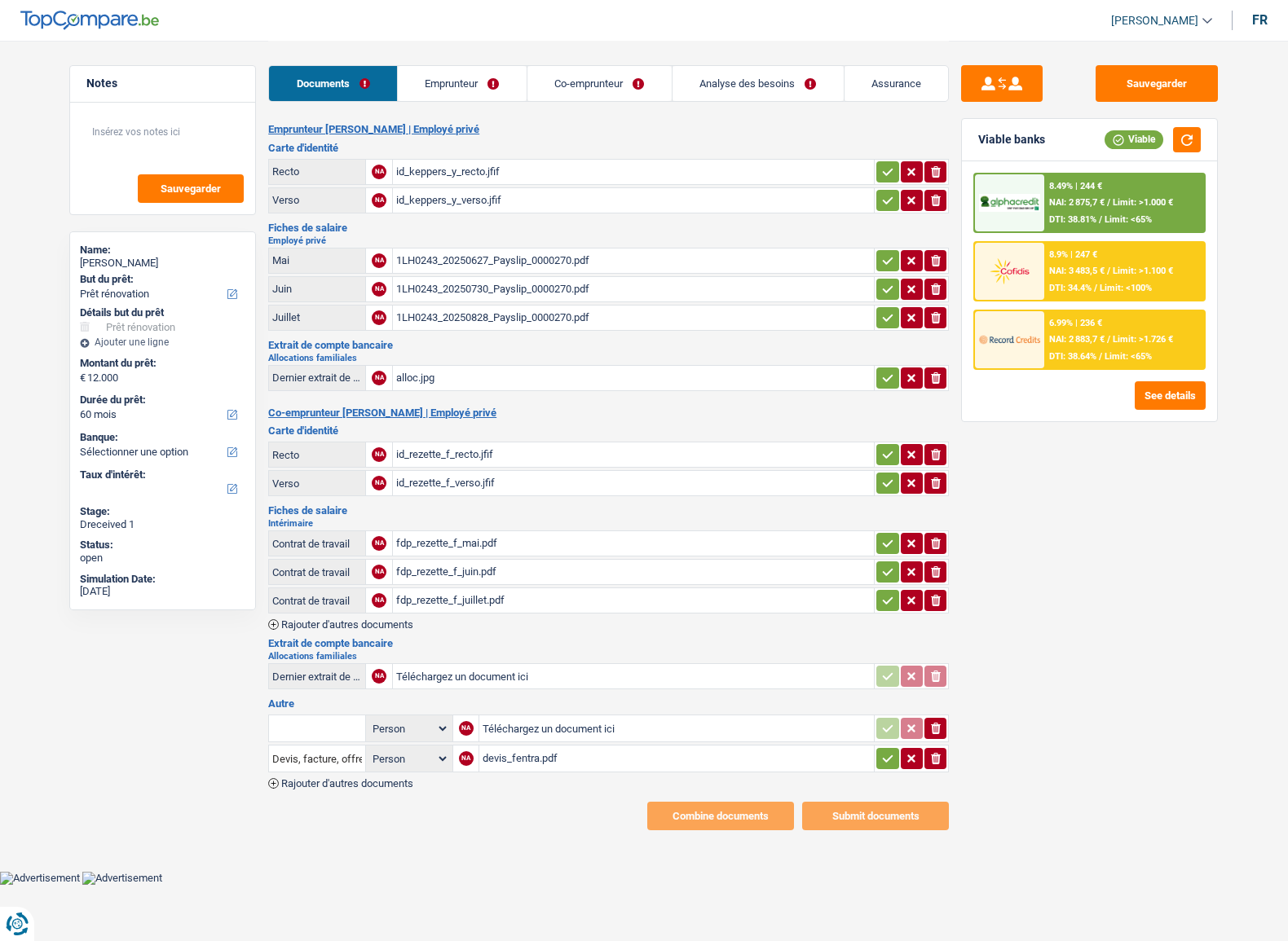
select select "renovation"
select select "60"
click at [497, 181] on div "id_keppers_y_recto.jfif" at bounding box center [632, 172] width 474 height 24
click at [490, 199] on div "id_keppers_y_verso.jfif" at bounding box center [632, 200] width 474 height 24
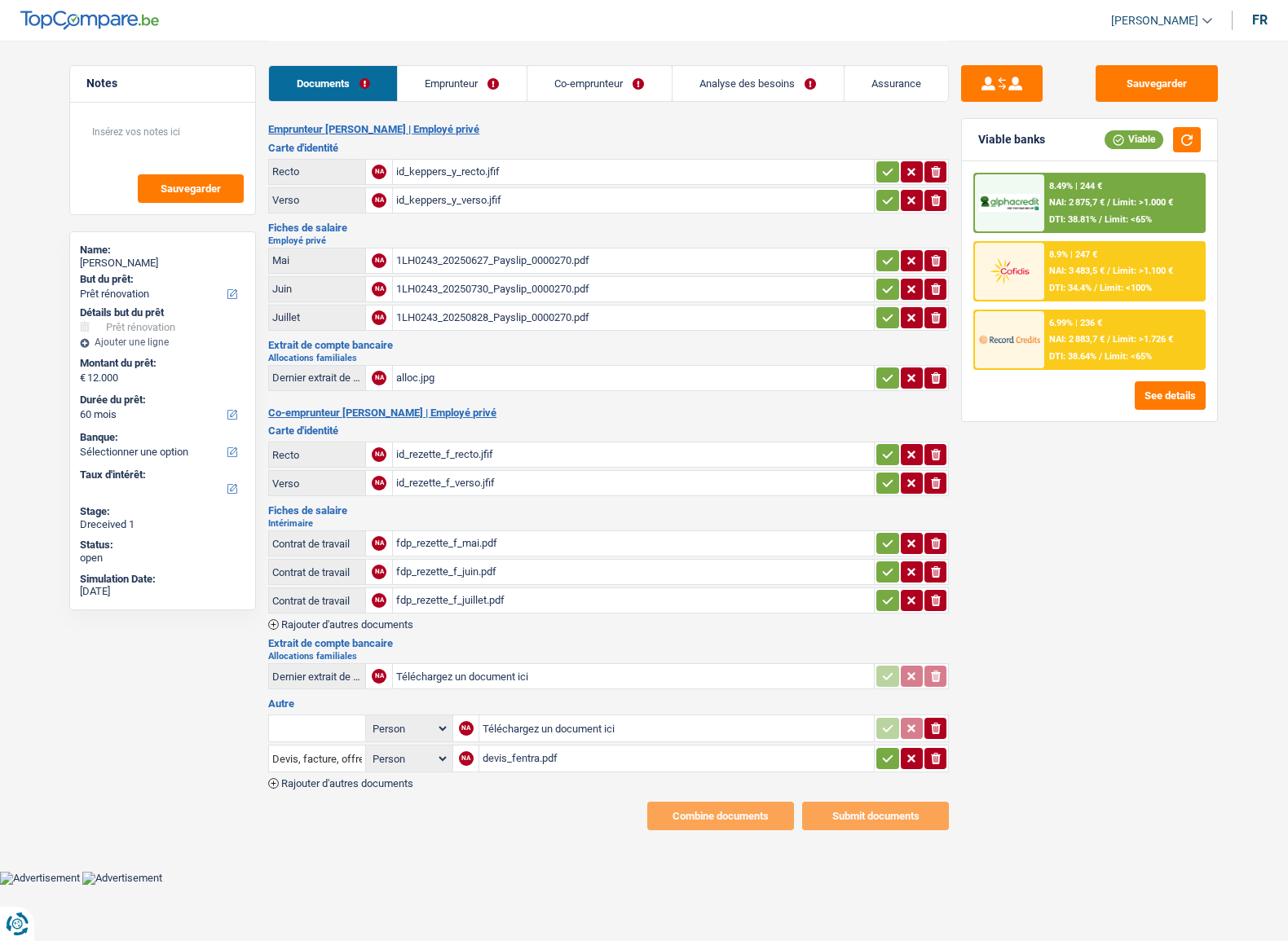
click at [883, 171] on icon "button" at bounding box center [888, 171] width 13 height 16
click at [889, 197] on icon "button" at bounding box center [888, 200] width 10 height 7
click at [444, 171] on div "id_keppers_y_recto.jfif" at bounding box center [632, 172] width 474 height 24
click at [509, 263] on div "1LH0243_20250627_Payslip_0000270.pdf" at bounding box center [632, 261] width 474 height 24
click at [497, 287] on div "1LH0243_20250730_Payslip_0000270.pdf" at bounding box center [632, 289] width 474 height 24
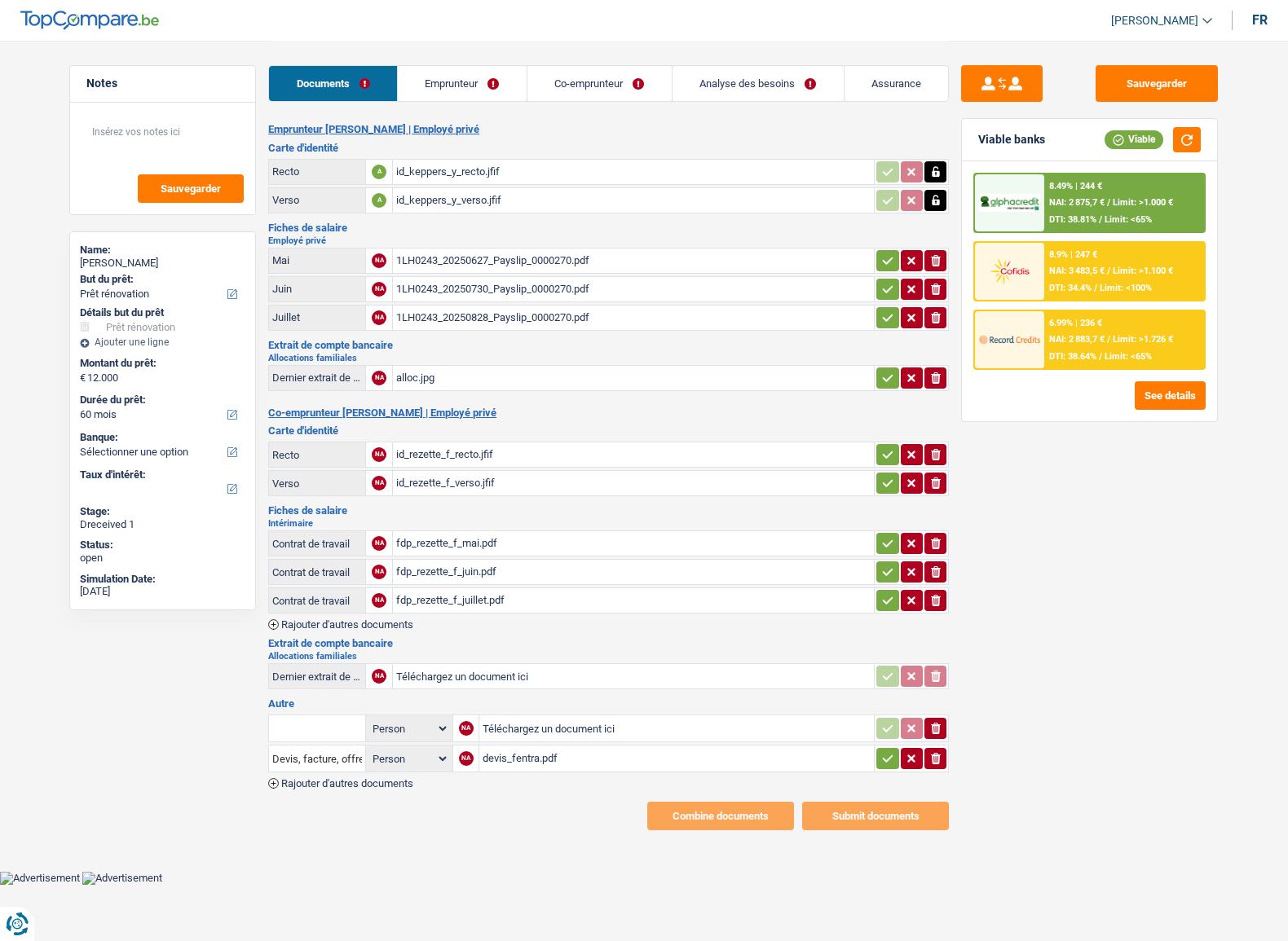
click at [487, 317] on div "1LH0243_20250828_Payslip_0000270.pdf" at bounding box center [632, 318] width 474 height 24
click at [888, 290] on icon "button" at bounding box center [888, 289] width 13 height 16
click at [886, 261] on icon "button" at bounding box center [888, 260] width 10 height 7
click at [881, 312] on icon "button" at bounding box center [888, 317] width 13 height 16
click at [884, 385] on td "ionicons-v5-e" at bounding box center [911, 378] width 75 height 26
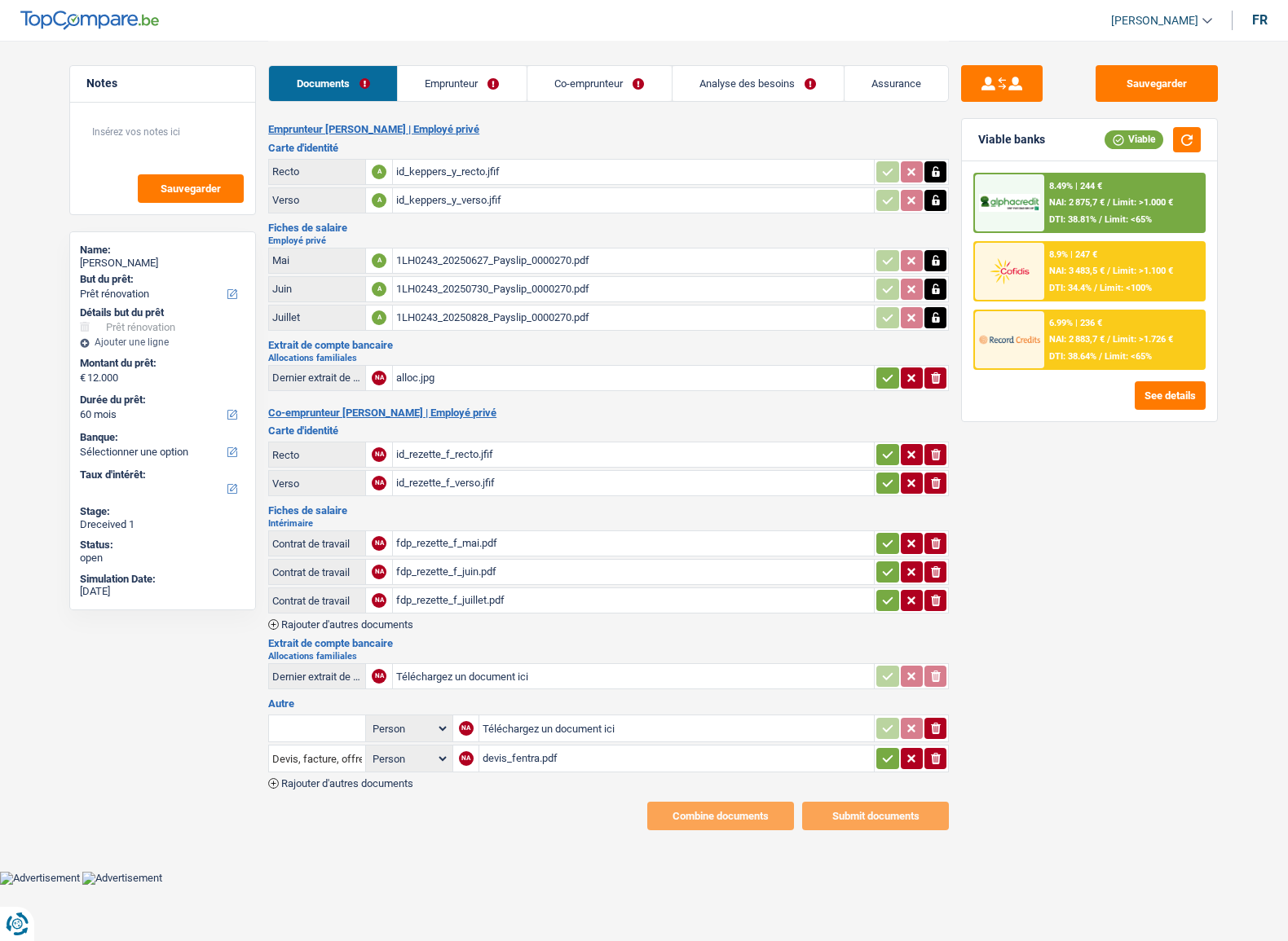
click at [883, 376] on icon "button" at bounding box center [888, 378] width 10 height 7
click at [692, 366] on div "alloc.jpg" at bounding box center [632, 378] width 474 height 24
click at [456, 456] on div "id_rezette_f_recto.jfif" at bounding box center [632, 455] width 474 height 24
click at [552, 471] on div "id_rezette_f_verso.jfif" at bounding box center [632, 484] width 474 height 24
click at [530, 534] on div "fdp_rezette_f_mai.pdf" at bounding box center [632, 543] width 474 height 24
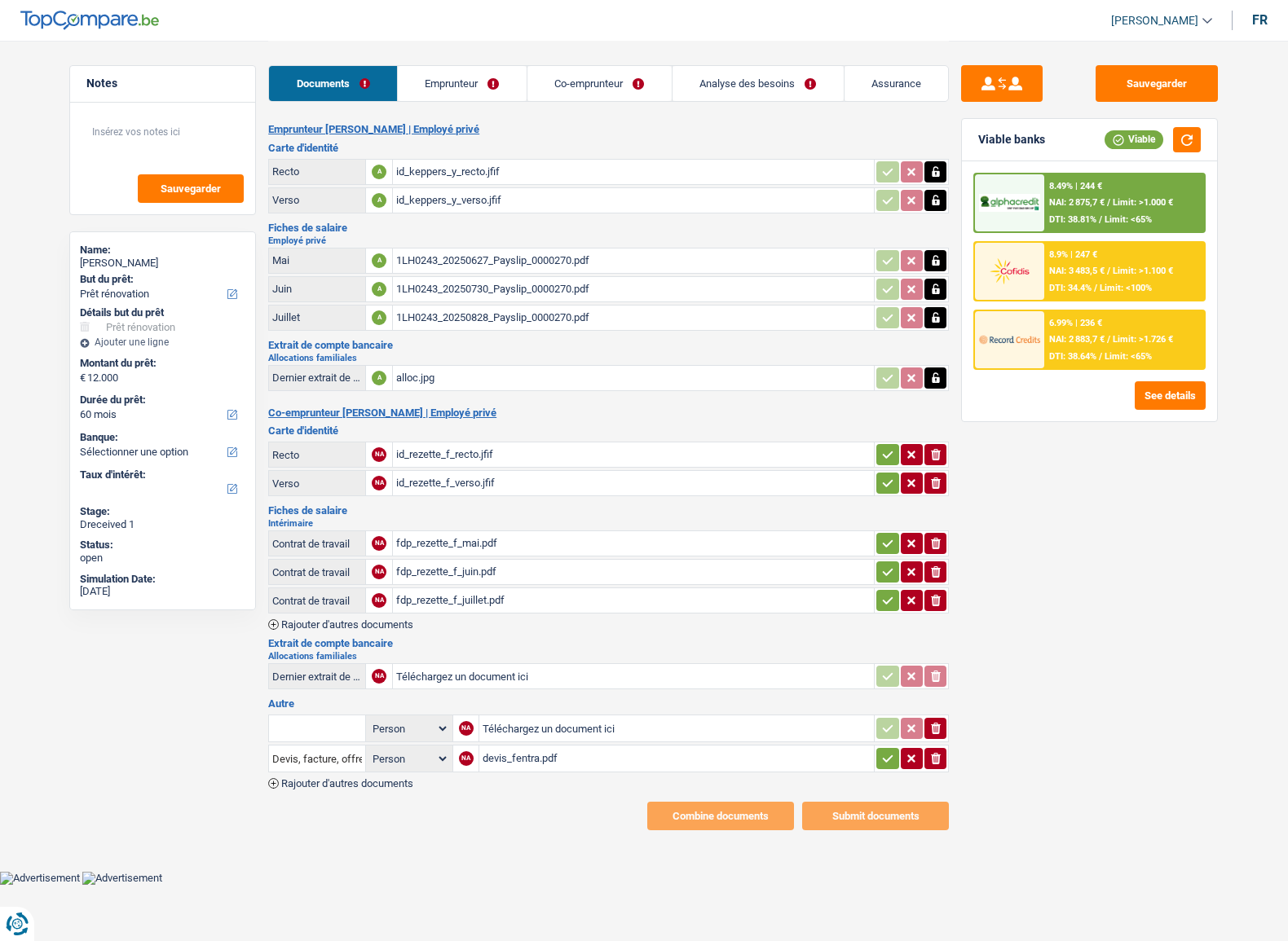
click at [439, 570] on div "fdp_rezette_f_juin.pdf" at bounding box center [632, 572] width 474 height 24
click at [940, 535] on icon "ionicons-v5-e" at bounding box center [935, 543] width 13 height 16
click at [454, 594] on div "fdp_rezette_f_juillet.pdf" at bounding box center [632, 601] width 474 height 24
click at [619, 750] on div "devis_fentra.pdf" at bounding box center [676, 759] width 388 height 24
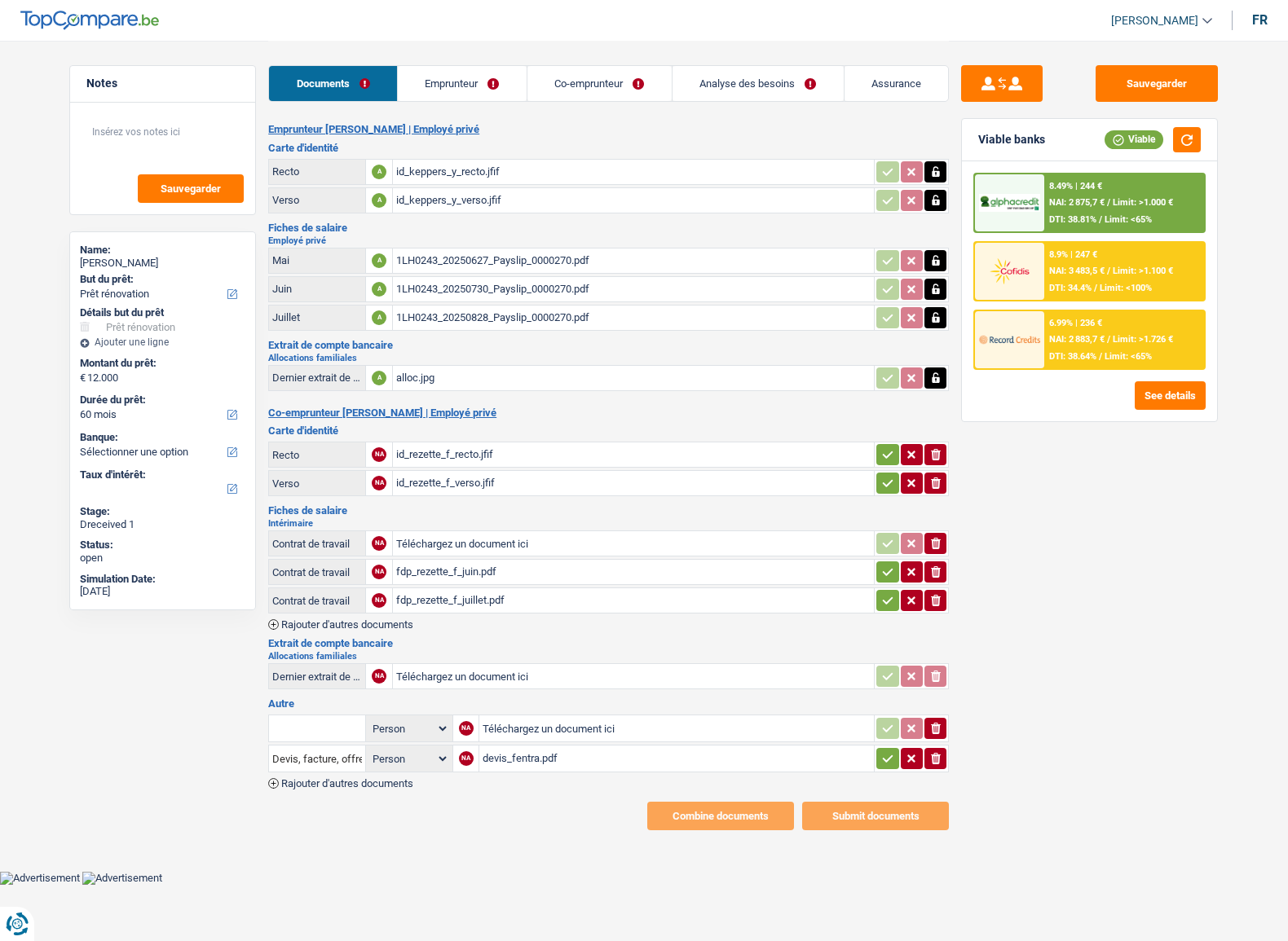
drag, startPoint x: 465, startPoint y: 671, endPoint x: 465, endPoint y: 683, distance: 12.0
click at [465, 683] on input "Téléchargez un document ici" at bounding box center [632, 676] width 474 height 24
click at [533, 725] on input "Téléchargez un document ici" at bounding box center [676, 729] width 388 height 24
type input "C:\fakepath\6e73df7d-1757619784927_devis_fentra.pdf"
click at [334, 724] on input "text" at bounding box center [317, 729] width 90 height 26
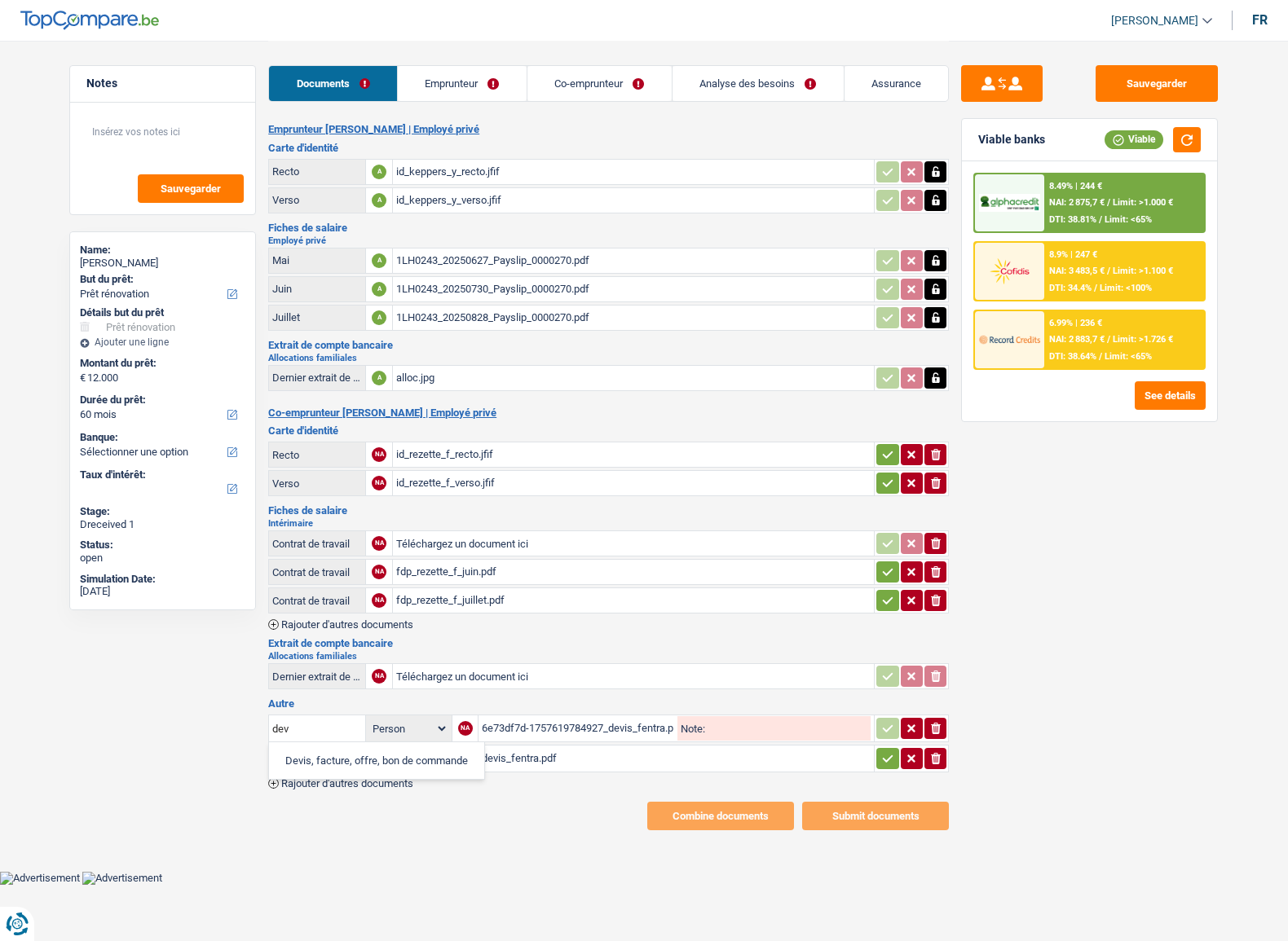
click at [339, 756] on li "Devis, facture, offre, bon de commande" at bounding box center [376, 760] width 199 height 21
type input "Devis, facture, offre, bon de commande"
click at [948, 757] on div "Sauvegarder Viable banks Viable 8.49% | 244 € NAI: 2 875,7 € / Limit: >1.000 € …" at bounding box center [1089, 490] width 282 height 850
drag, startPoint x: 943, startPoint y: 755, endPoint x: 905, endPoint y: 731, distance: 44.9
click at [942, 755] on button "ionicons-v5-e" at bounding box center [935, 759] width 22 height 22
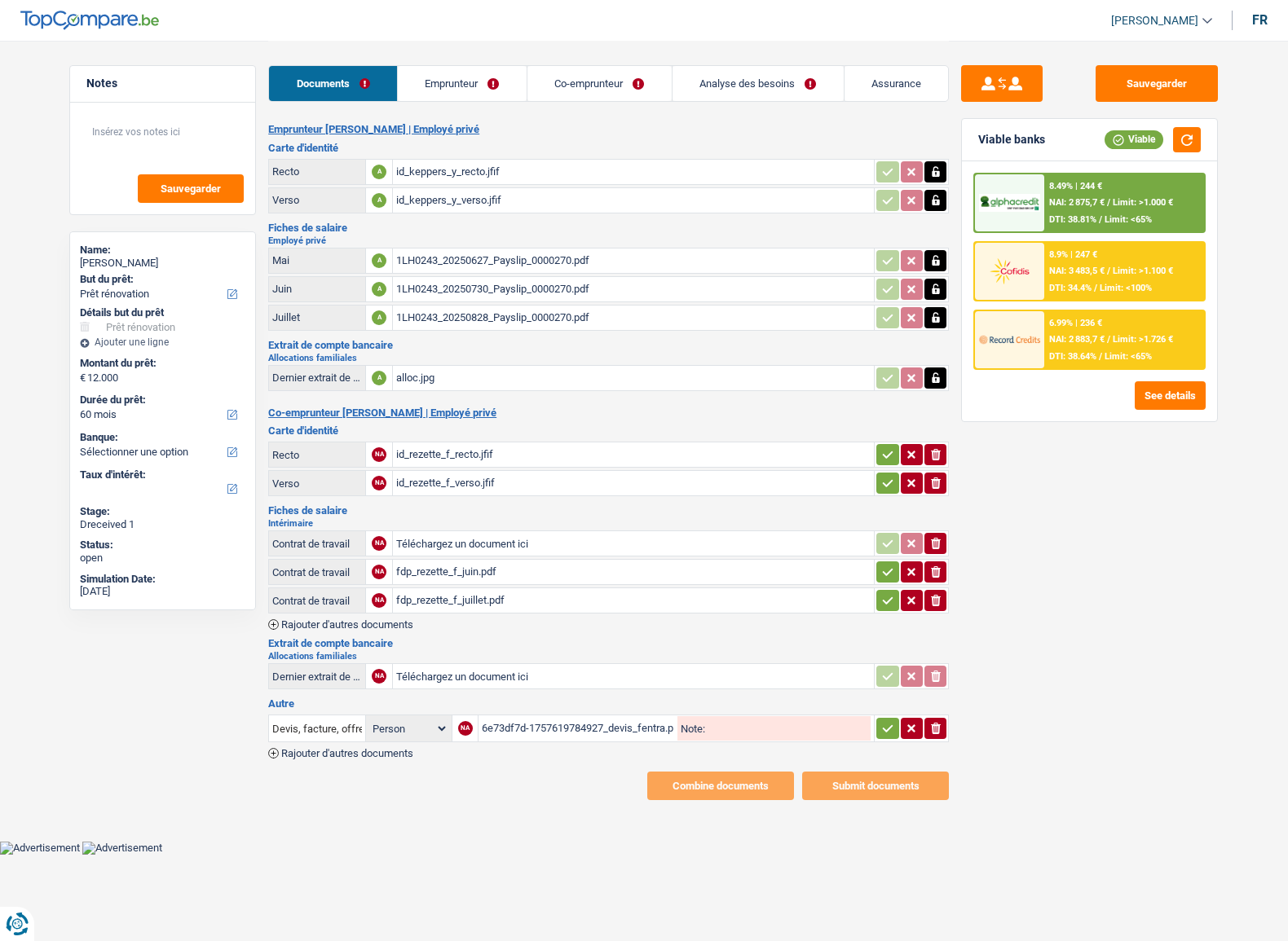
drag, startPoint x: 892, startPoint y: 719, endPoint x: 891, endPoint y: 680, distance: 39.0
click at [891, 720] on icon "button" at bounding box center [888, 728] width 13 height 16
click at [887, 456] on icon "button" at bounding box center [888, 454] width 13 height 16
click at [893, 481] on button "button" at bounding box center [888, 483] width 22 height 22
click at [886, 569] on icon "button" at bounding box center [888, 572] width 10 height 7
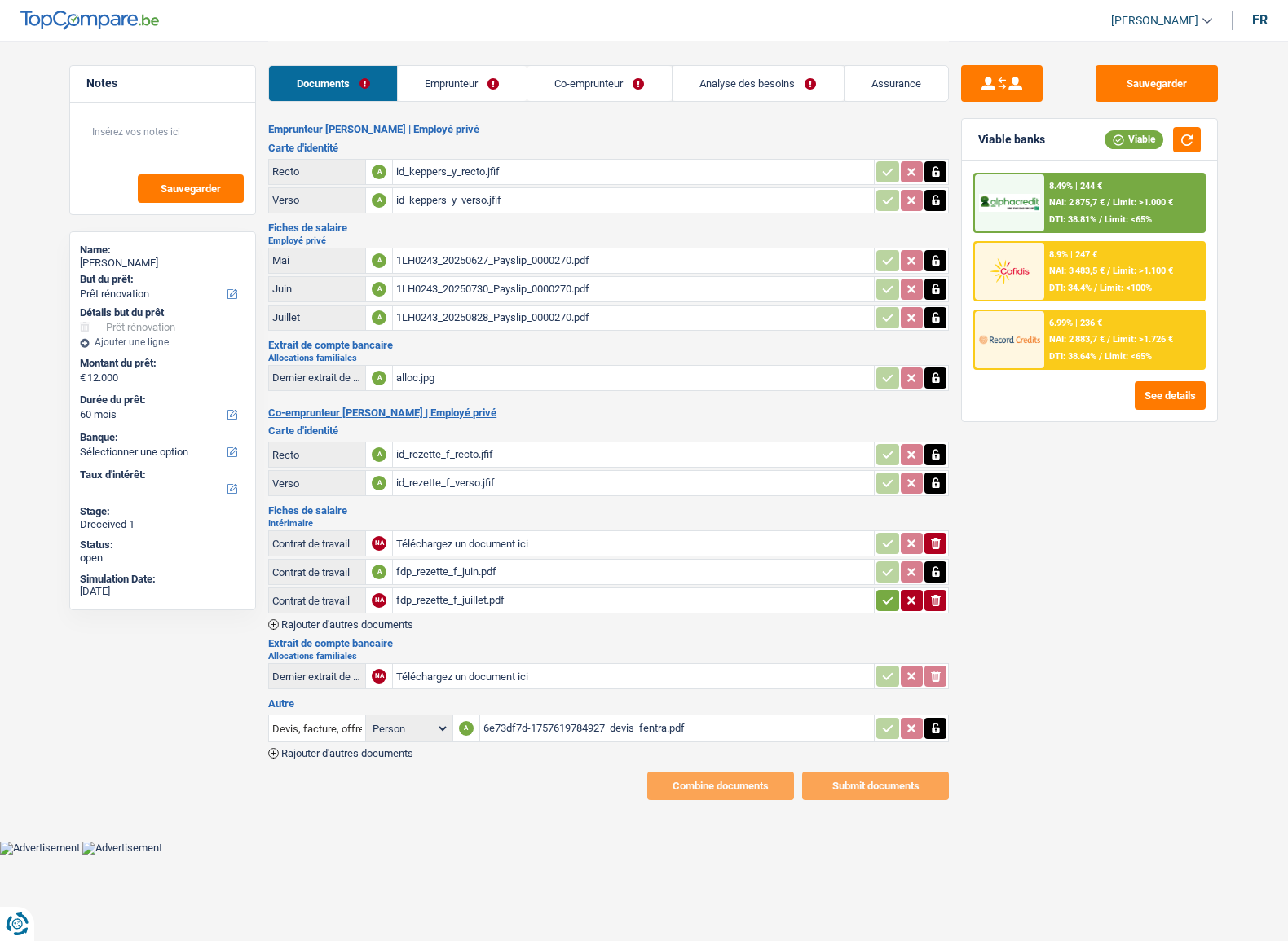
click at [881, 595] on icon "button" at bounding box center [888, 600] width 13 height 16
click at [466, 93] on link "Emprunteur" at bounding box center [462, 83] width 129 height 35
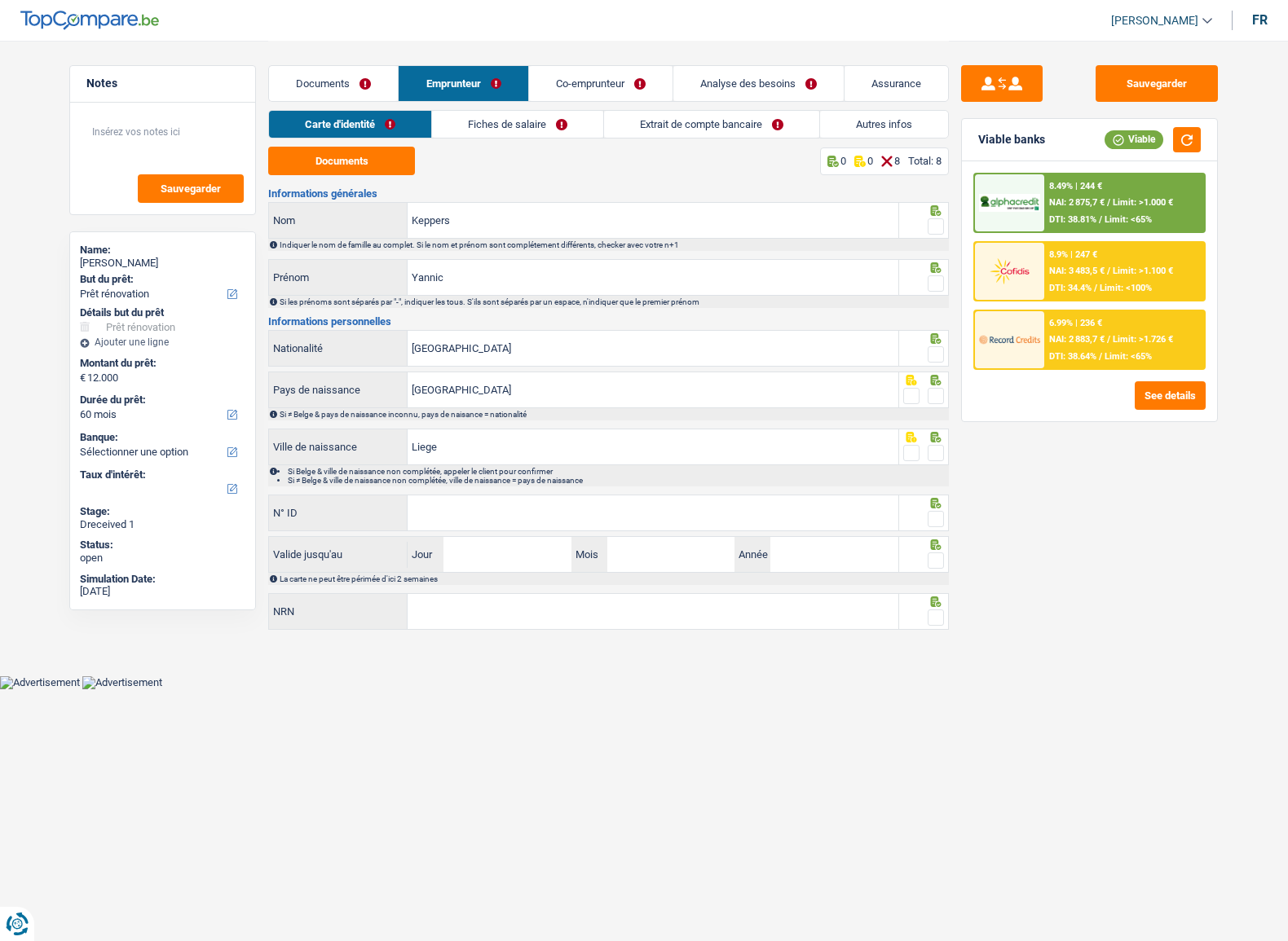
click at [370, 176] on div "Documents 0 0 8 Total: 8 Informations générales Keppers Nom Indiquer le nom de …" at bounding box center [608, 389] width 680 height 485
click at [382, 163] on button "Documents" at bounding box center [341, 161] width 147 height 28
click at [932, 219] on span at bounding box center [934, 225] width 16 height 16
click at [0, 0] on input "radio" at bounding box center [0, 0] width 0 height 0
drag, startPoint x: 934, startPoint y: 277, endPoint x: 930, endPoint y: 293, distance: 16.5
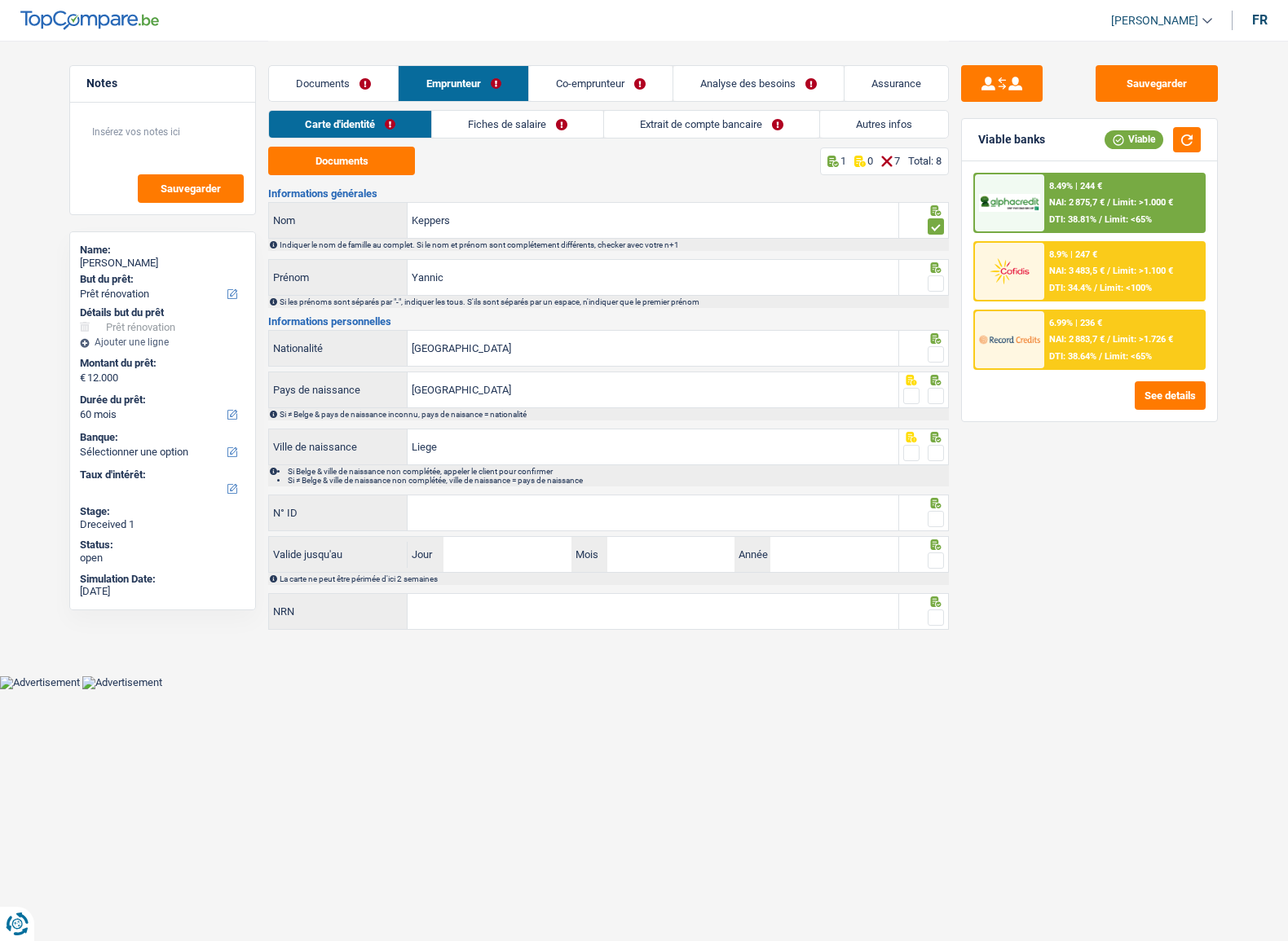
click at [933, 277] on span at bounding box center [934, 282] width 16 height 16
click at [0, 0] on input "radio" at bounding box center [0, 0] width 0 height 0
drag, startPoint x: 933, startPoint y: 344, endPoint x: 938, endPoint y: 361, distance: 17.7
click at [937, 357] on div at bounding box center [934, 355] width 16 height 21
click at [941, 398] on span at bounding box center [934, 396] width 16 height 16
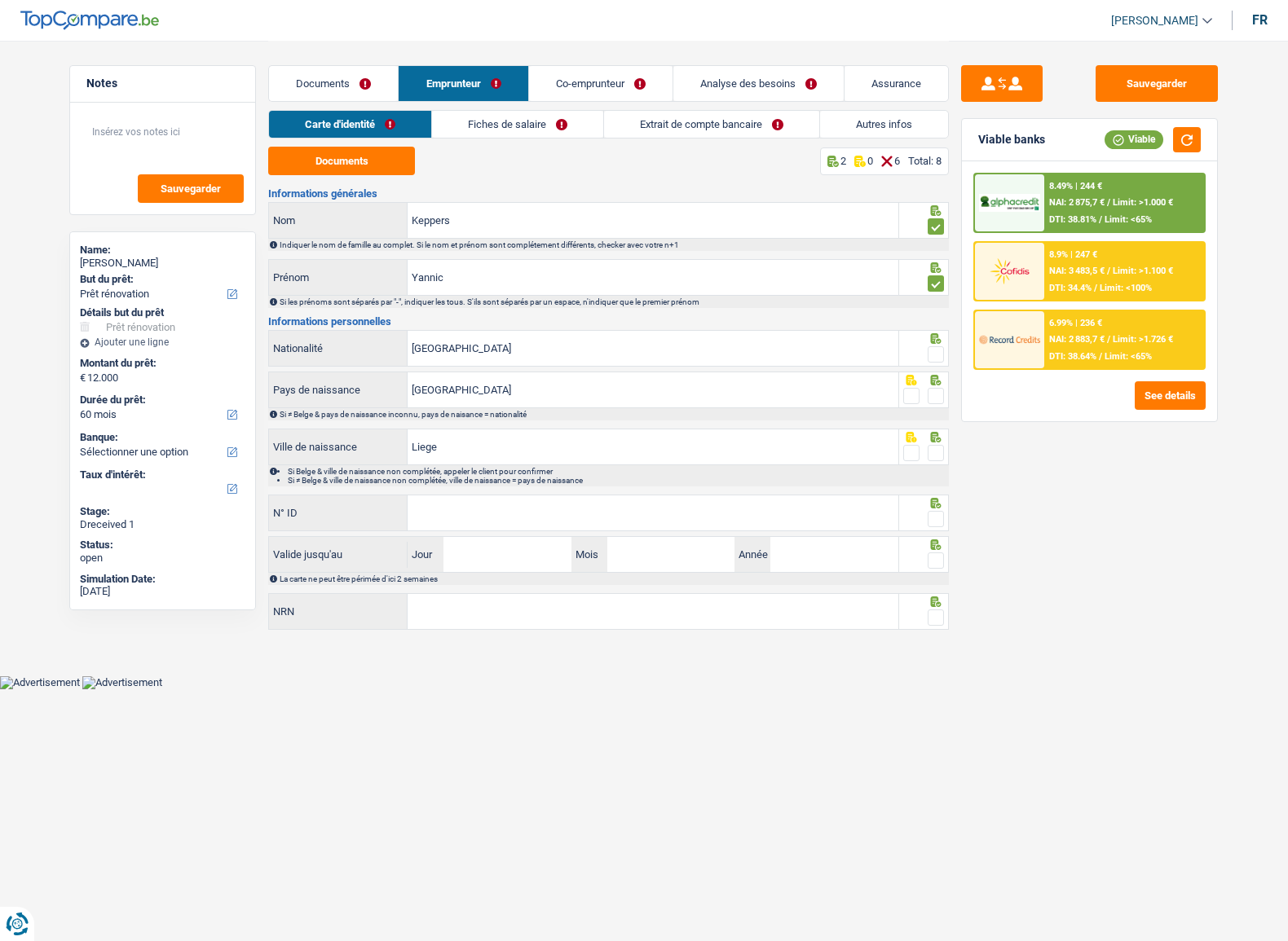
click at [0, 0] on input "radio" at bounding box center [0, 0] width 0 height 0
drag, startPoint x: 945, startPoint y: 359, endPoint x: 935, endPoint y: 348, distance: 14.9
click at [943, 357] on div at bounding box center [924, 348] width 51 height 36
click at [934, 348] on span at bounding box center [934, 354] width 16 height 16
click at [0, 0] on input "radio" at bounding box center [0, 0] width 0 height 0
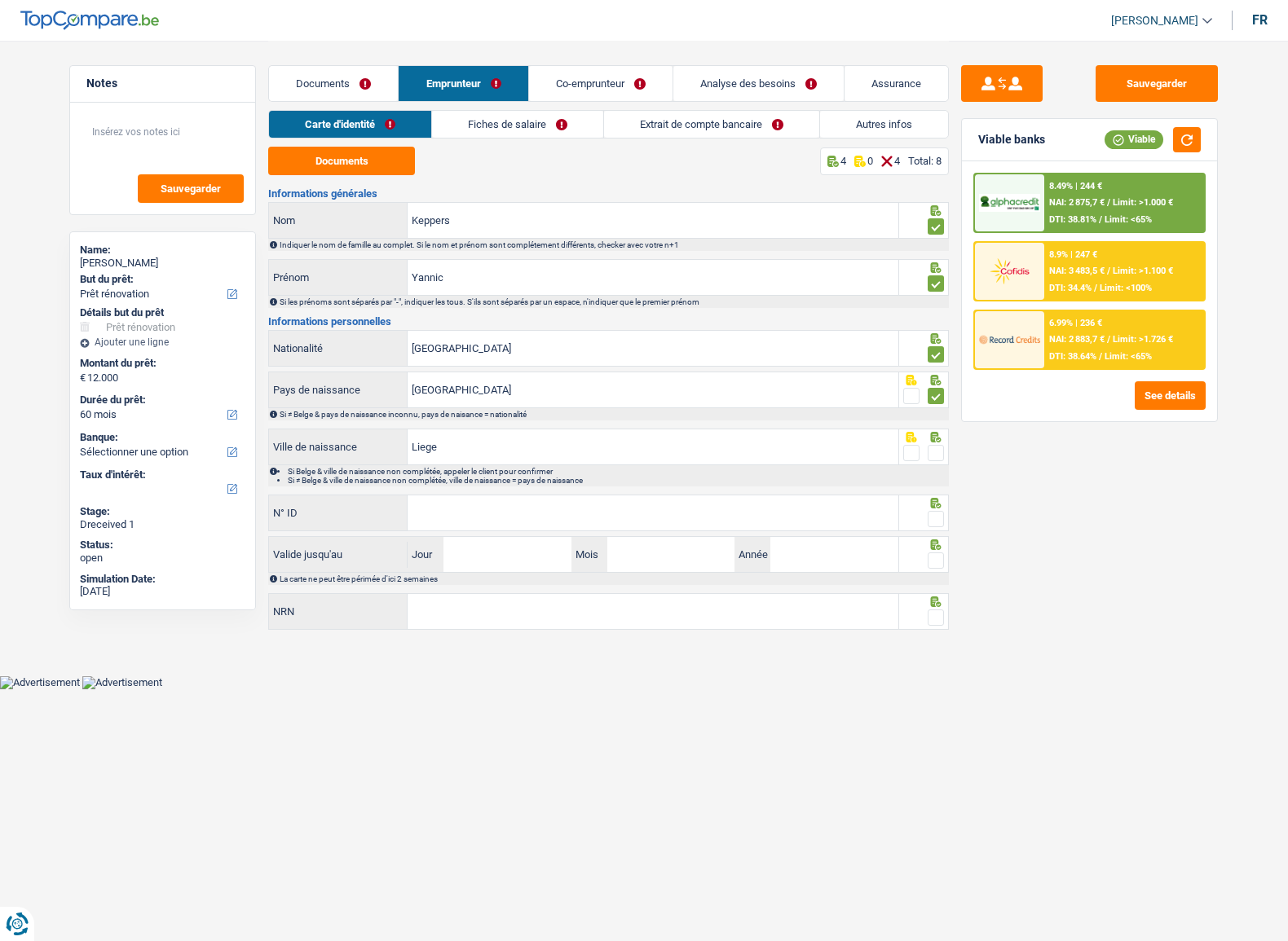
click at [936, 455] on span at bounding box center [934, 453] width 16 height 16
click at [0, 0] on input "radio" at bounding box center [0, 0] width 0 height 0
click at [935, 523] on span at bounding box center [934, 518] width 16 height 16
click at [0, 0] on input "radio" at bounding box center [0, 0] width 0 height 0
click at [515, 521] on input "N° ID" at bounding box center [653, 513] width 490 height 35
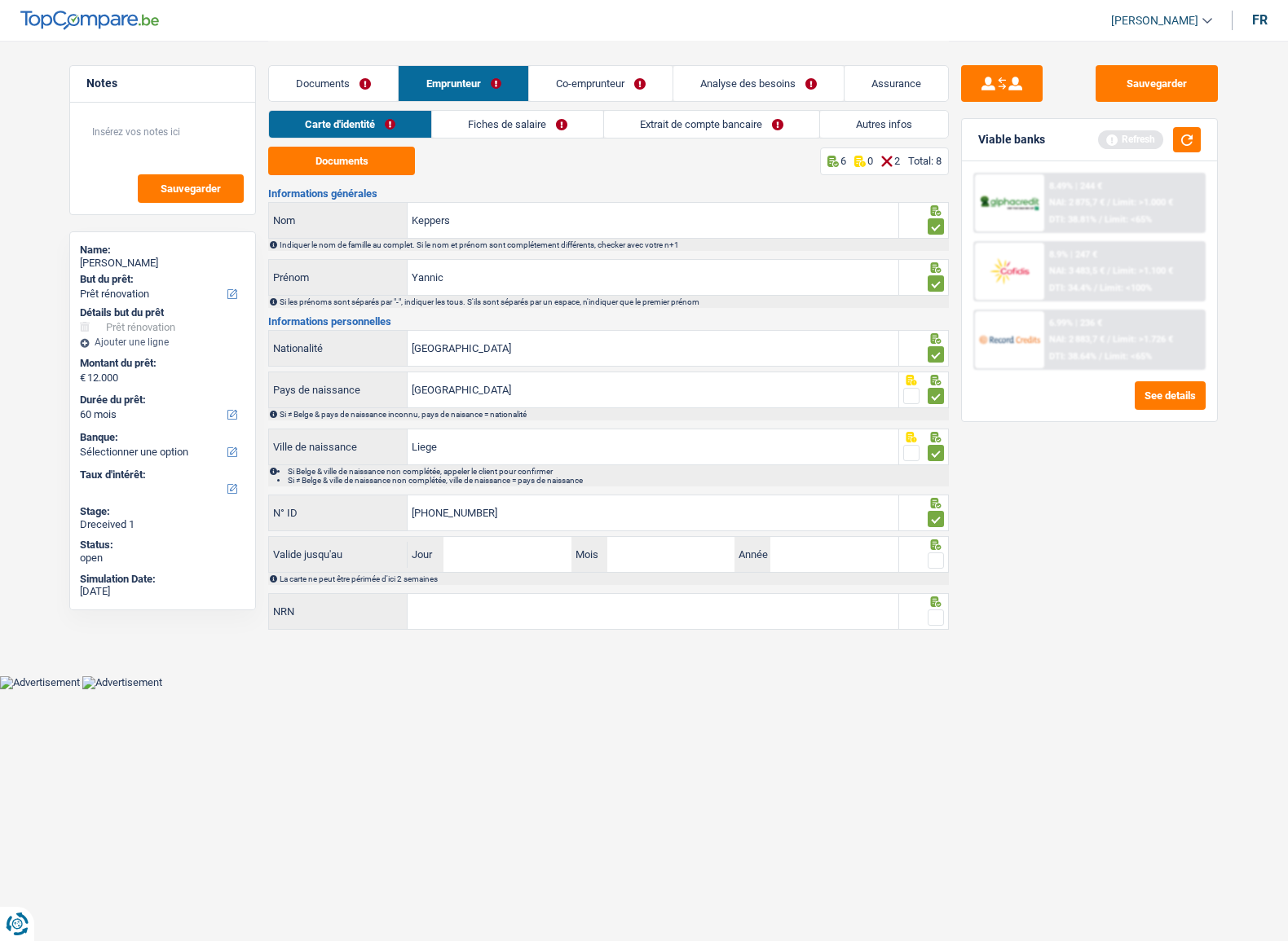
type input "595-4663509-58"
click at [528, 545] on input "Jour" at bounding box center [507, 554] width 127 height 35
type input "19"
type input "08"
type input "2035"
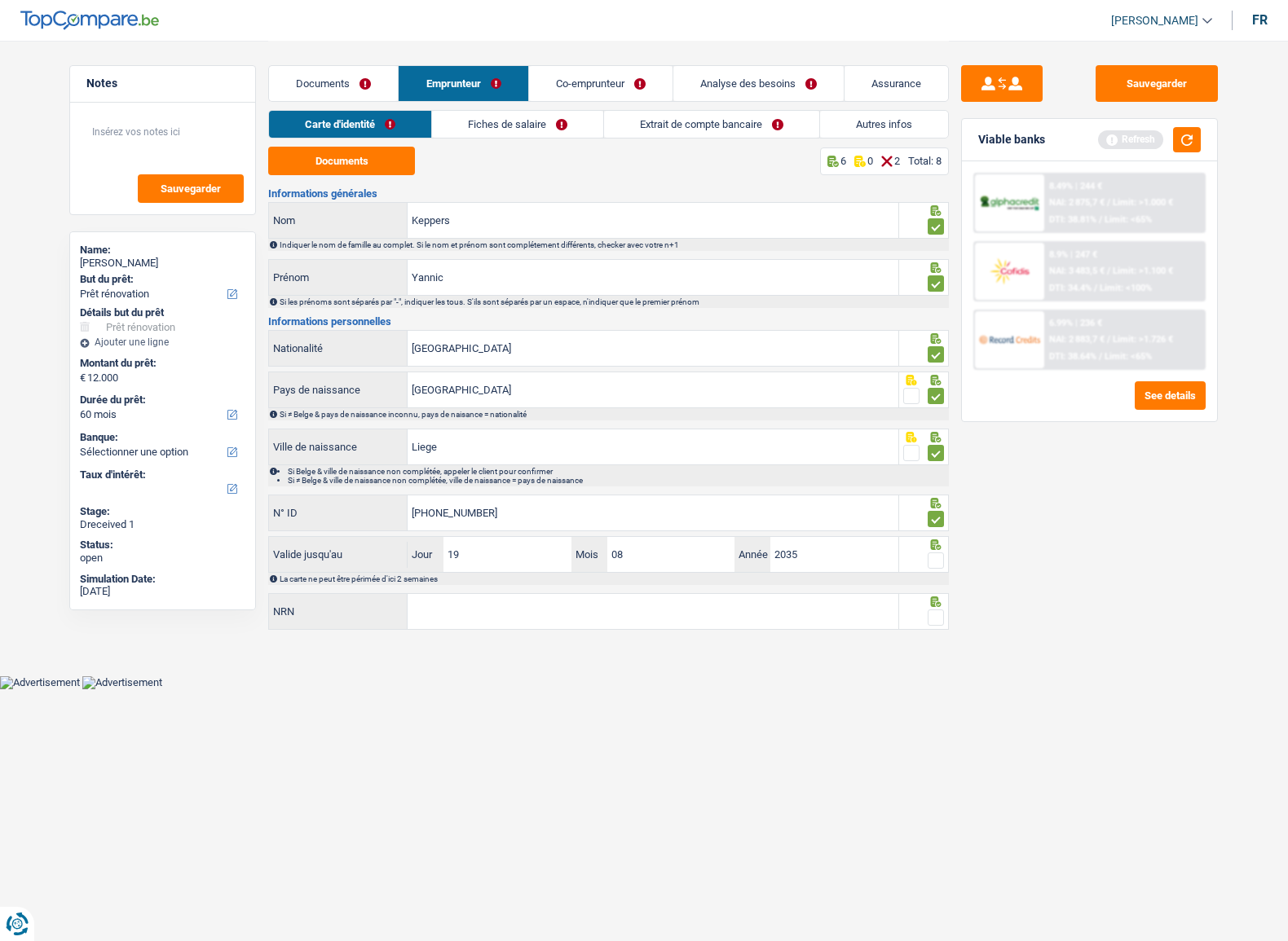
click at [933, 561] on span at bounding box center [934, 560] width 16 height 16
click at [0, 0] on input "radio" at bounding box center [0, 0] width 0 height 0
click at [922, 617] on fieldset at bounding box center [923, 618] width 41 height 21
drag, startPoint x: 935, startPoint y: 619, endPoint x: 882, endPoint y: 611, distance: 53.6
click at [936, 619] on span at bounding box center [934, 617] width 16 height 16
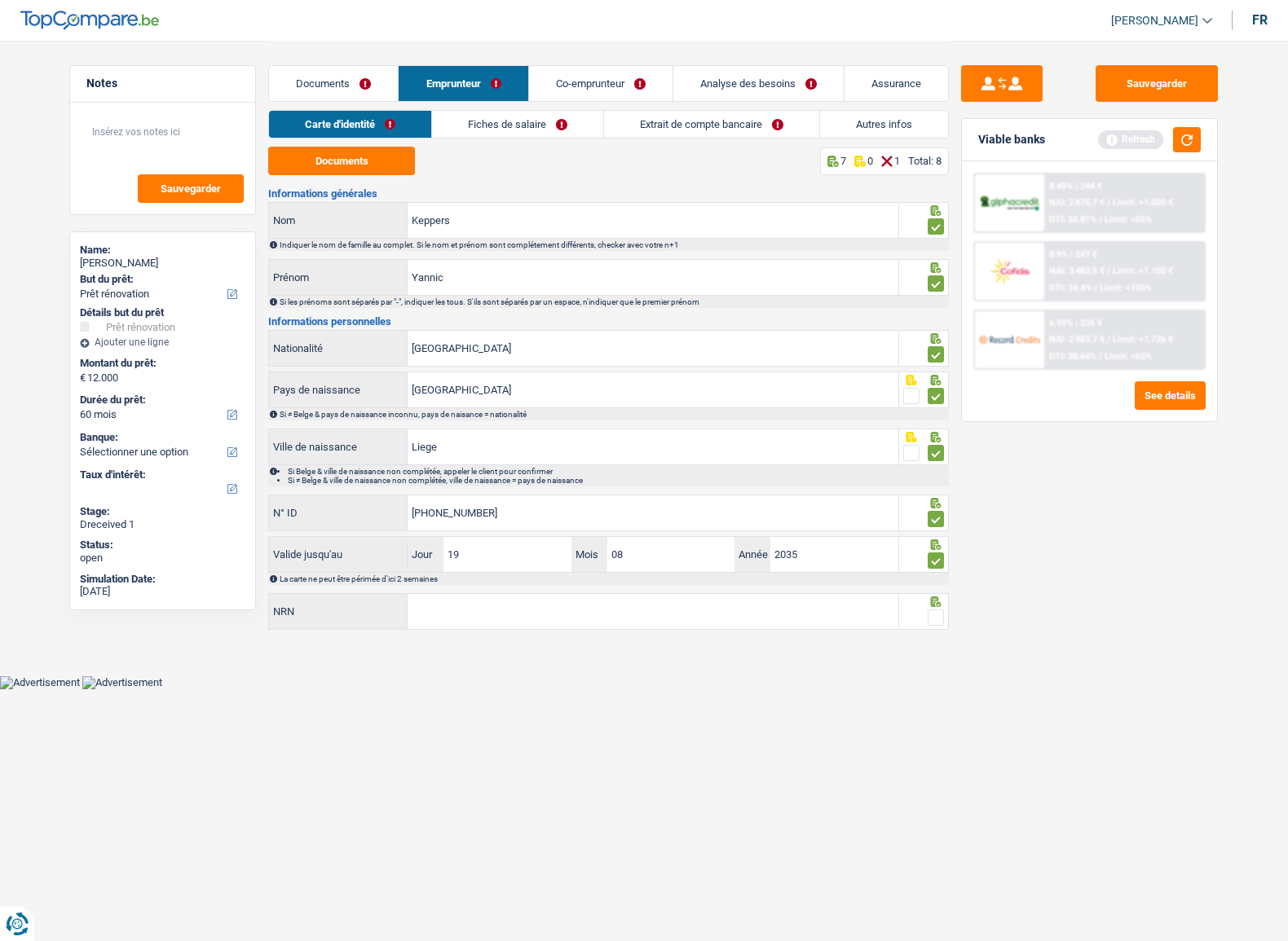
click at [0, 0] on input "radio" at bounding box center [0, 0] width 0 height 0
click at [851, 611] on input "NRN" at bounding box center [653, 611] width 490 height 35
type input "89.03.07-433.83"
click at [537, 118] on link "Fiches de salaire" at bounding box center [518, 123] width 171 height 27
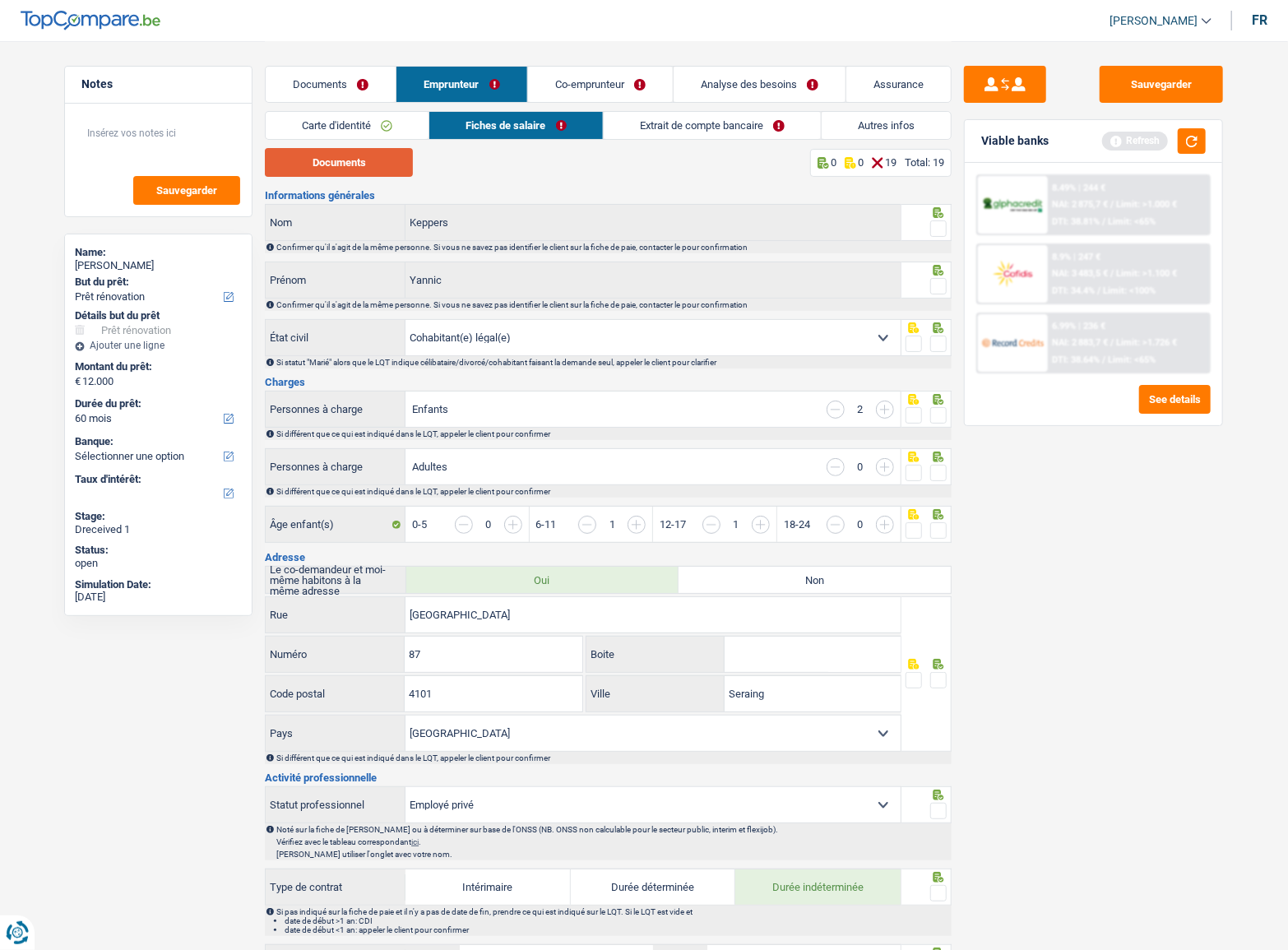
click at [347, 173] on button "Documents" at bounding box center [339, 162] width 148 height 28
click at [941, 222] on span at bounding box center [938, 228] width 16 height 16
click at [0, 0] on input "radio" at bounding box center [0, 0] width 0 height 0
click at [936, 280] on span at bounding box center [938, 285] width 16 height 16
click at [0, 0] on input "radio" at bounding box center [0, 0] width 0 height 0
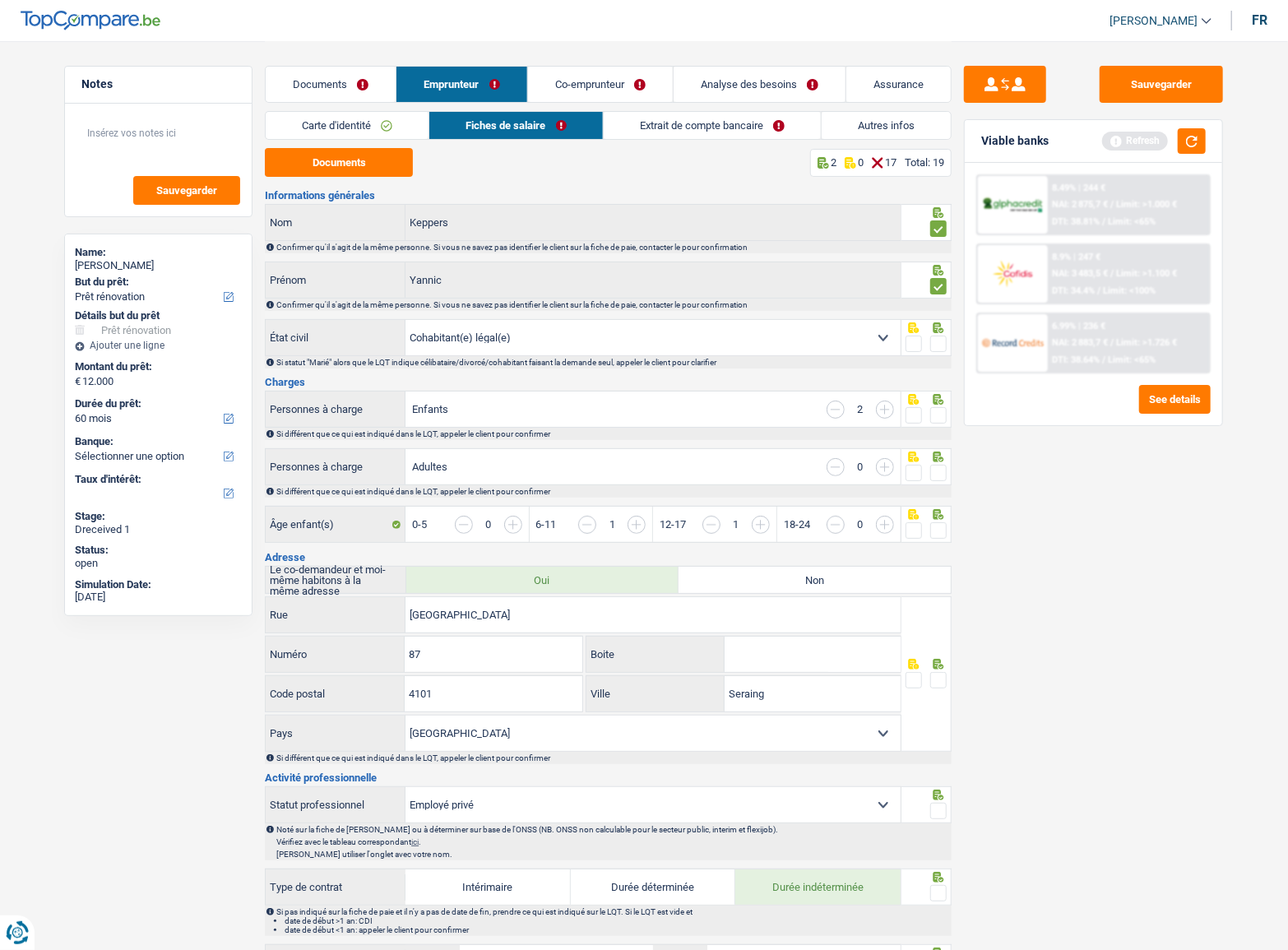
click at [945, 343] on span at bounding box center [938, 343] width 16 height 16
click at [0, 0] on input "radio" at bounding box center [0, 0] width 0 height 0
click at [940, 420] on span at bounding box center [938, 415] width 16 height 16
click at [0, 0] on input "radio" at bounding box center [0, 0] width 0 height 0
click at [941, 460] on icon at bounding box center [938, 456] width 16 height 10
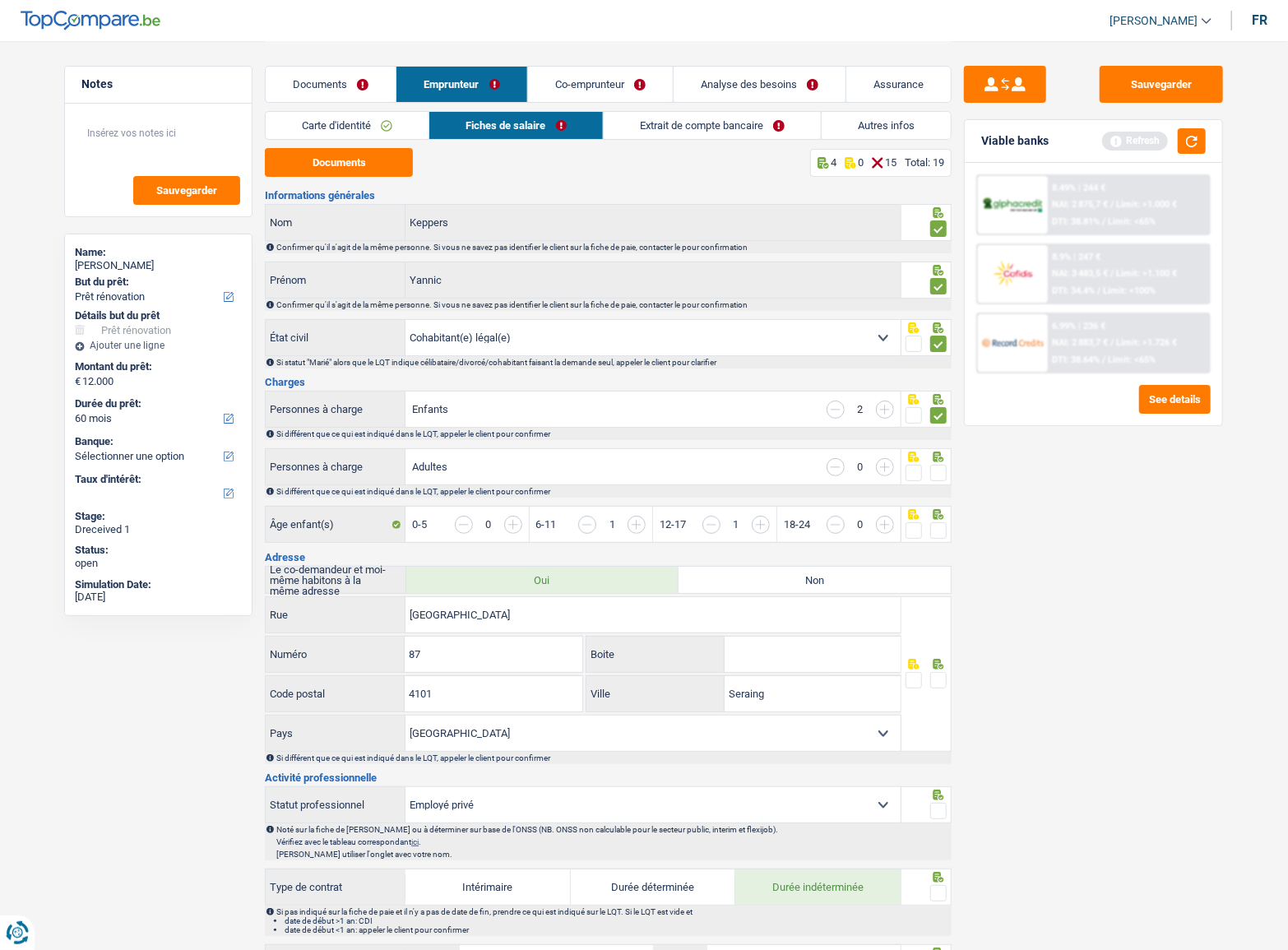
drag, startPoint x: 941, startPoint y: 467, endPoint x: 943, endPoint y: 496, distance: 29.1
click at [941, 467] on span at bounding box center [938, 472] width 16 height 16
click at [0, 0] on input "radio" at bounding box center [0, 0] width 0 height 0
click at [944, 513] on icon at bounding box center [938, 514] width 16 height 10
click at [943, 524] on span at bounding box center [938, 530] width 16 height 16
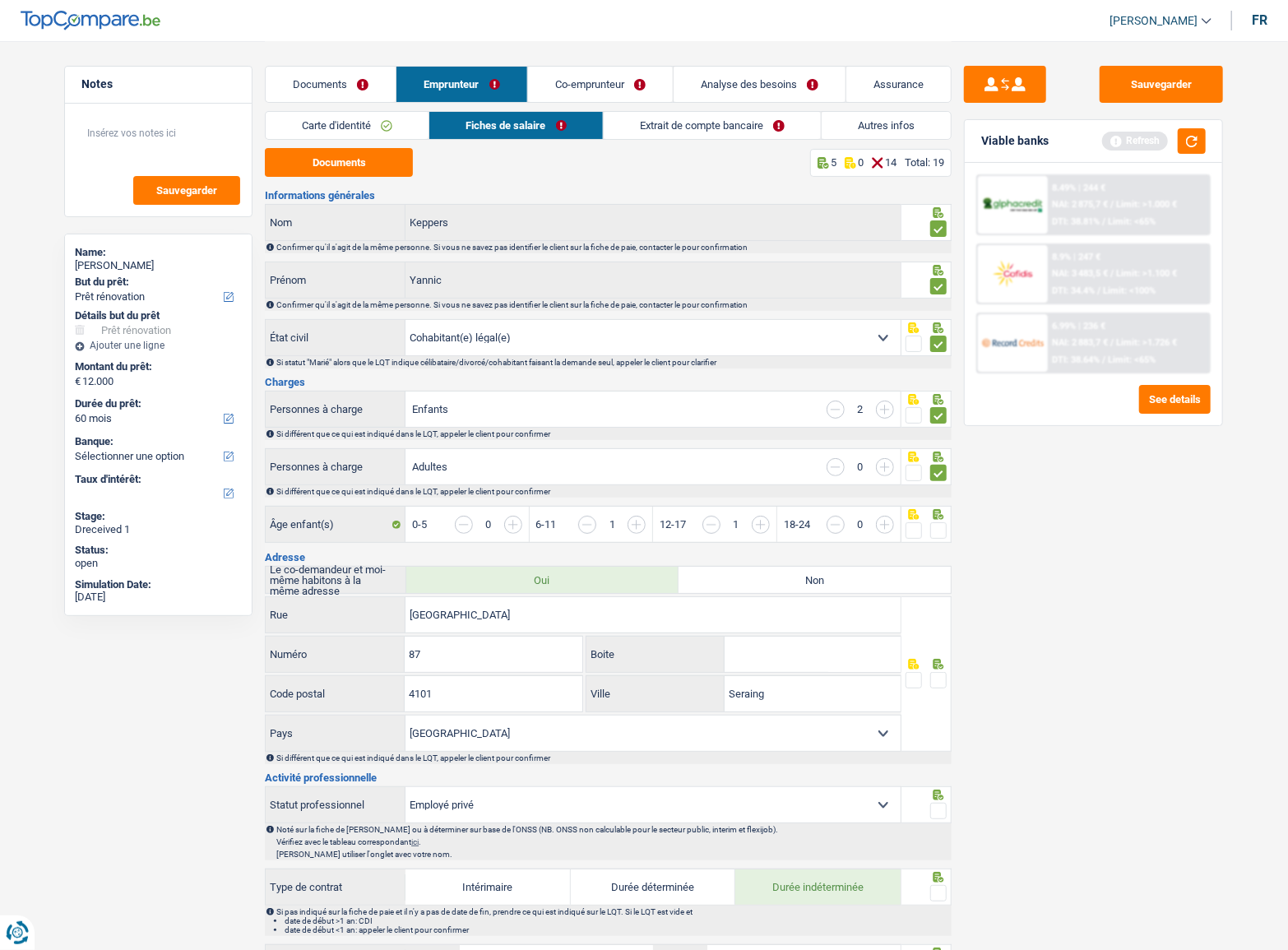
click at [0, 0] on input "radio" at bounding box center [0, 0] width 0 height 0
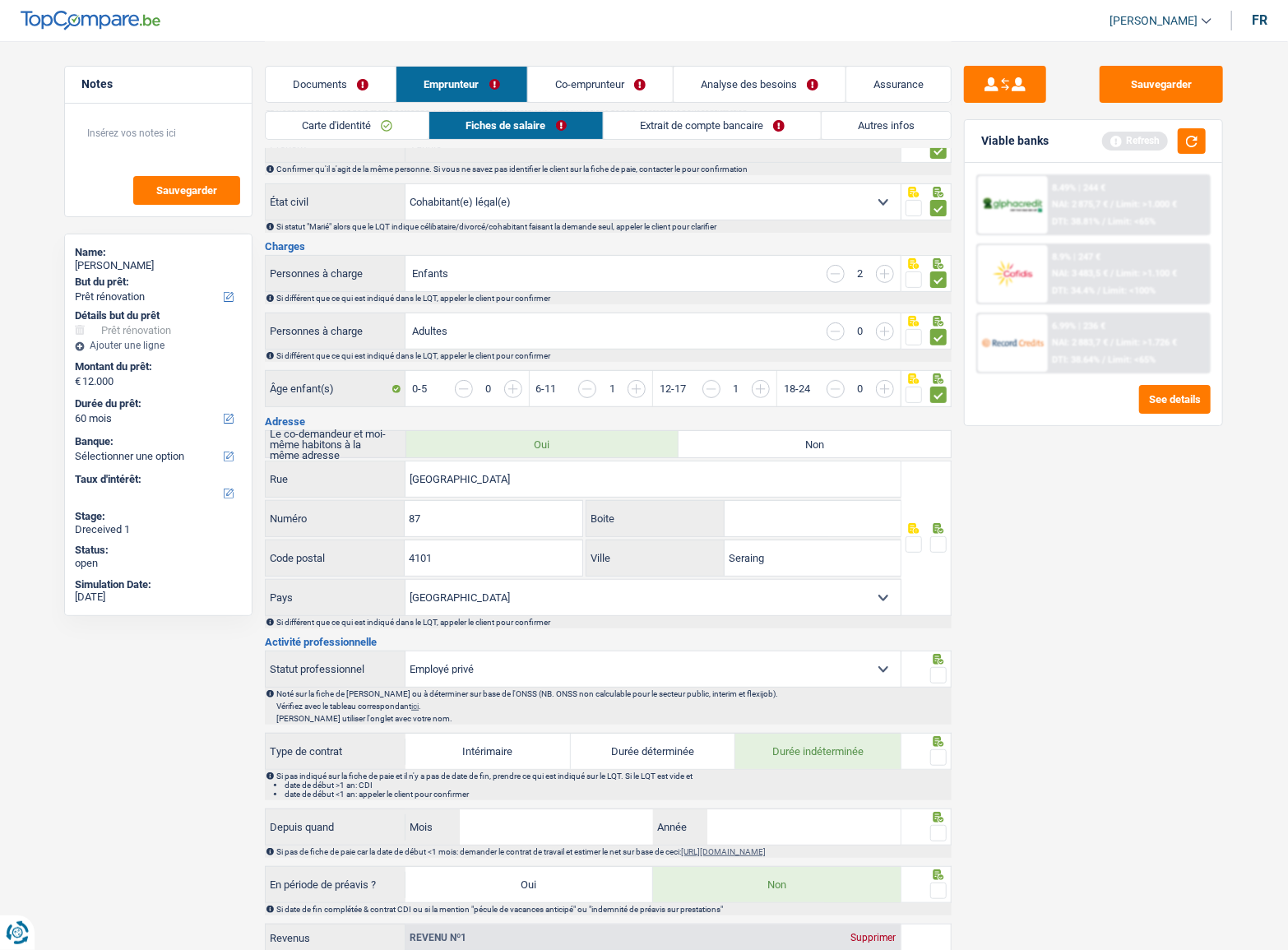
scroll to position [298, 0]
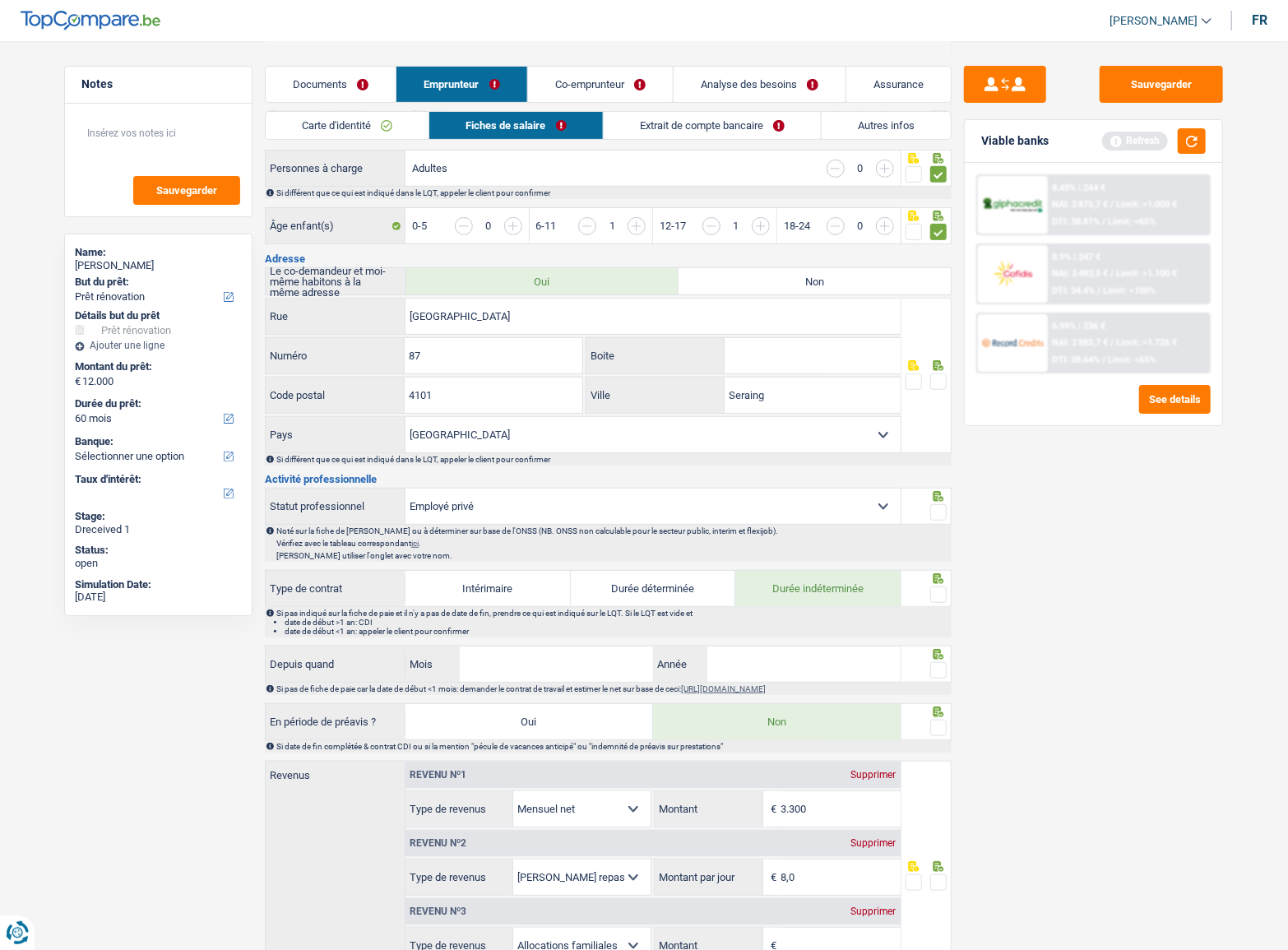
click at [942, 506] on span at bounding box center [938, 512] width 16 height 16
click at [0, 0] on input "radio" at bounding box center [0, 0] width 0 height 0
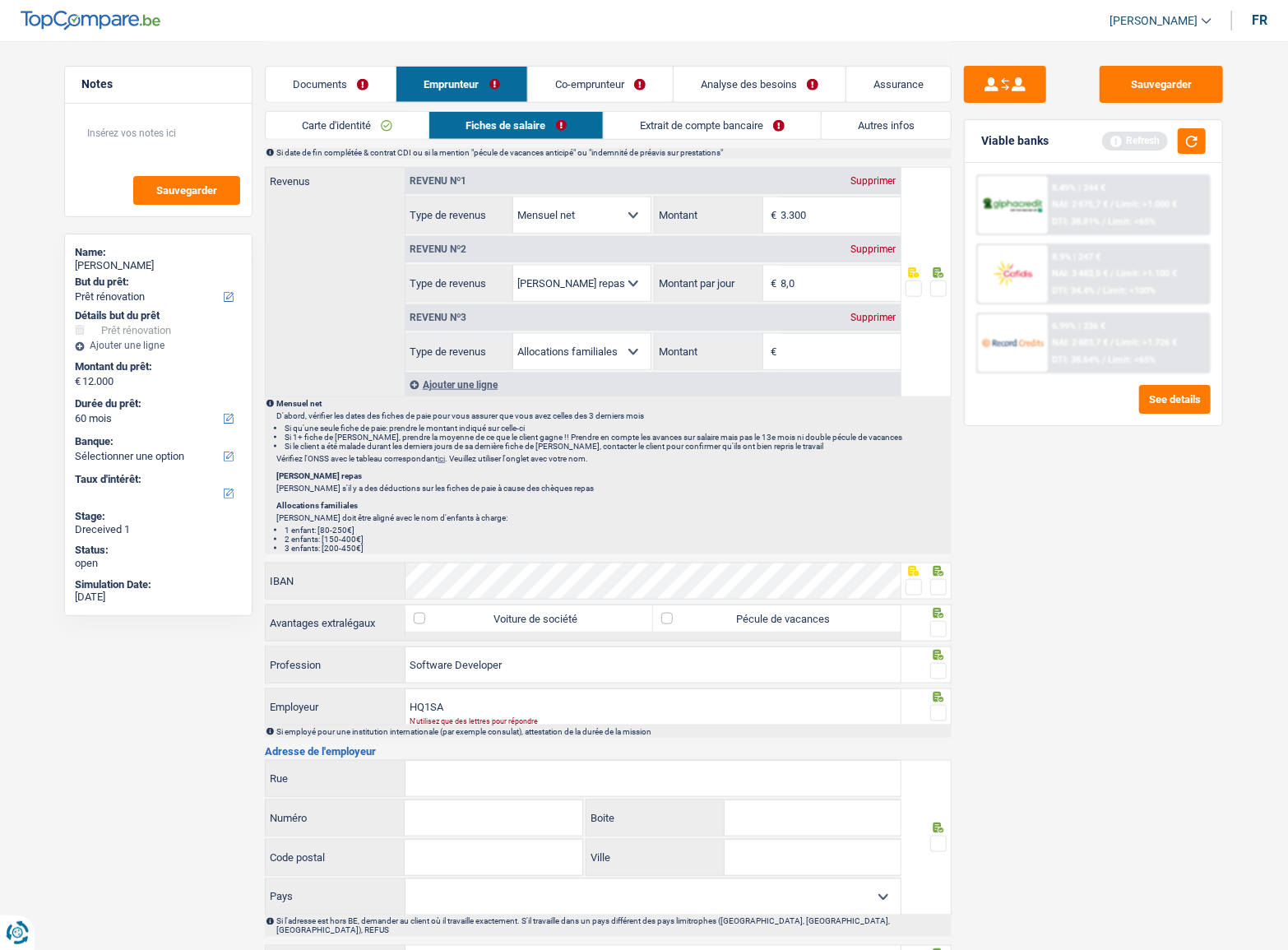
scroll to position [1046, 0]
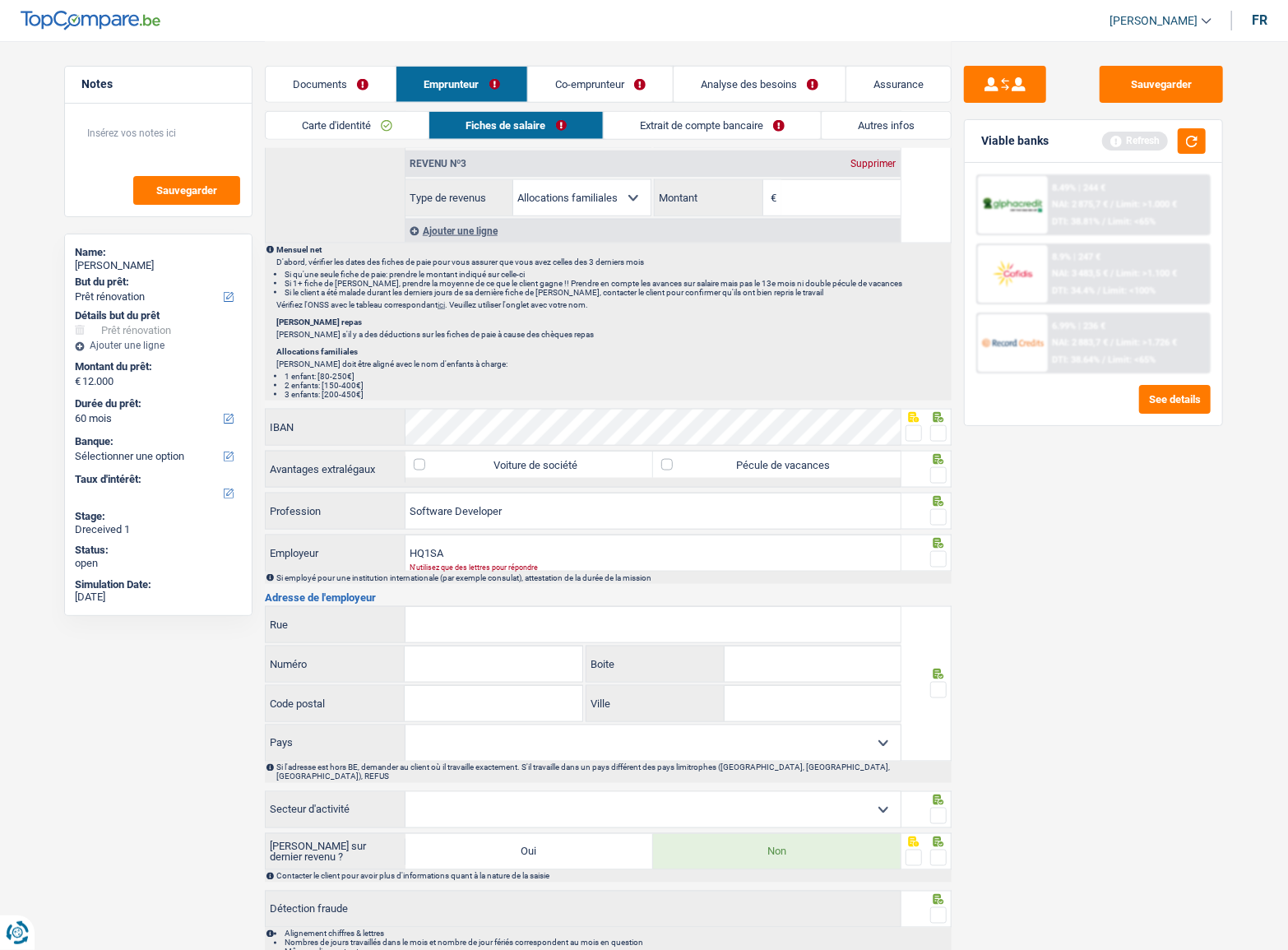
click at [934, 509] on span at bounding box center [938, 517] width 16 height 16
click at [0, 0] on input "radio" at bounding box center [0, 0] width 0 height 0
click at [941, 509] on span at bounding box center [938, 517] width 16 height 16
click at [0, 0] on input "radio" at bounding box center [0, 0] width 0 height 0
click at [941, 509] on span at bounding box center [938, 517] width 16 height 16
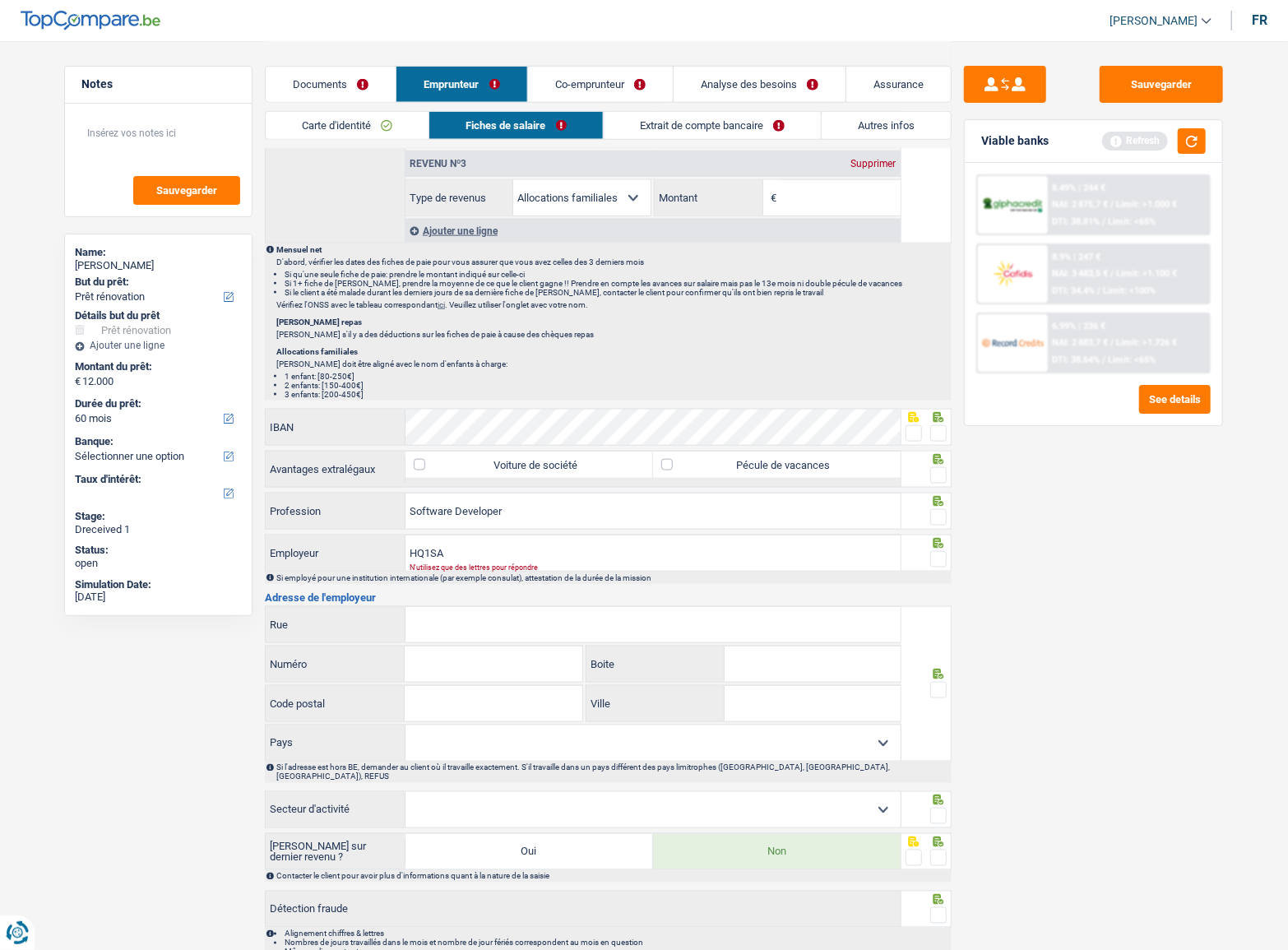
click at [0, 0] on input "radio" at bounding box center [0, 0] width 0 height 0
click at [432, 546] on input "HQ1SA" at bounding box center [653, 552] width 495 height 35
click at [499, 538] on input "HQunSA" at bounding box center [653, 552] width 495 height 35
type input "HQun"
click at [948, 555] on div at bounding box center [927, 552] width 51 height 37
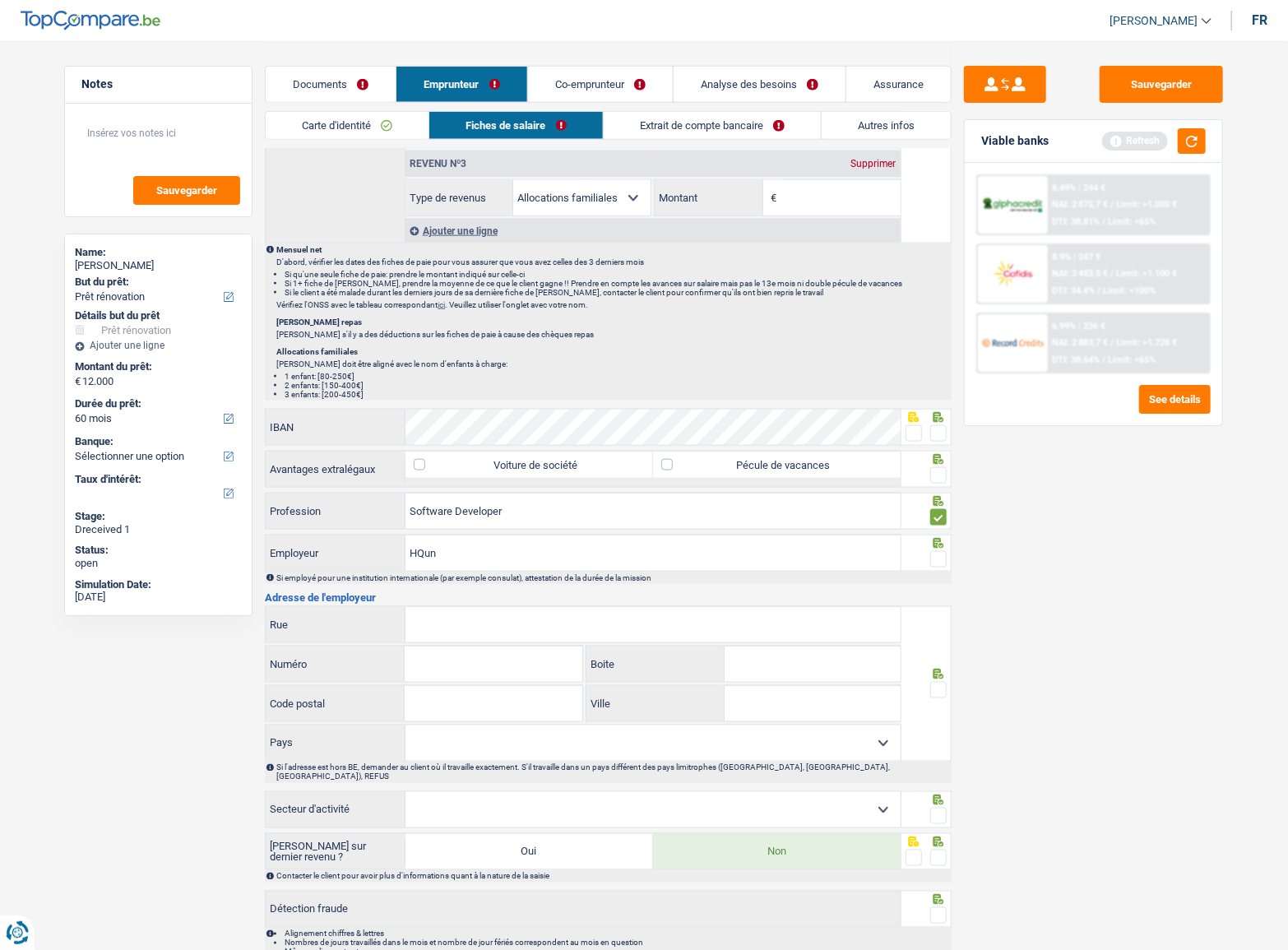
click at [496, 603] on div "Informations générales Keppers Nom Confirmer qu'il s'agit de la même personne. …" at bounding box center [608, 59] width 686 height 1833
click at [480, 625] on input "Rue" at bounding box center [653, 624] width 495 height 35
paste input "RUE DES GUILLEMINS 129"
click at [534, 619] on input "RUE DES GUILLEMINS 129" at bounding box center [653, 624] width 495 height 35
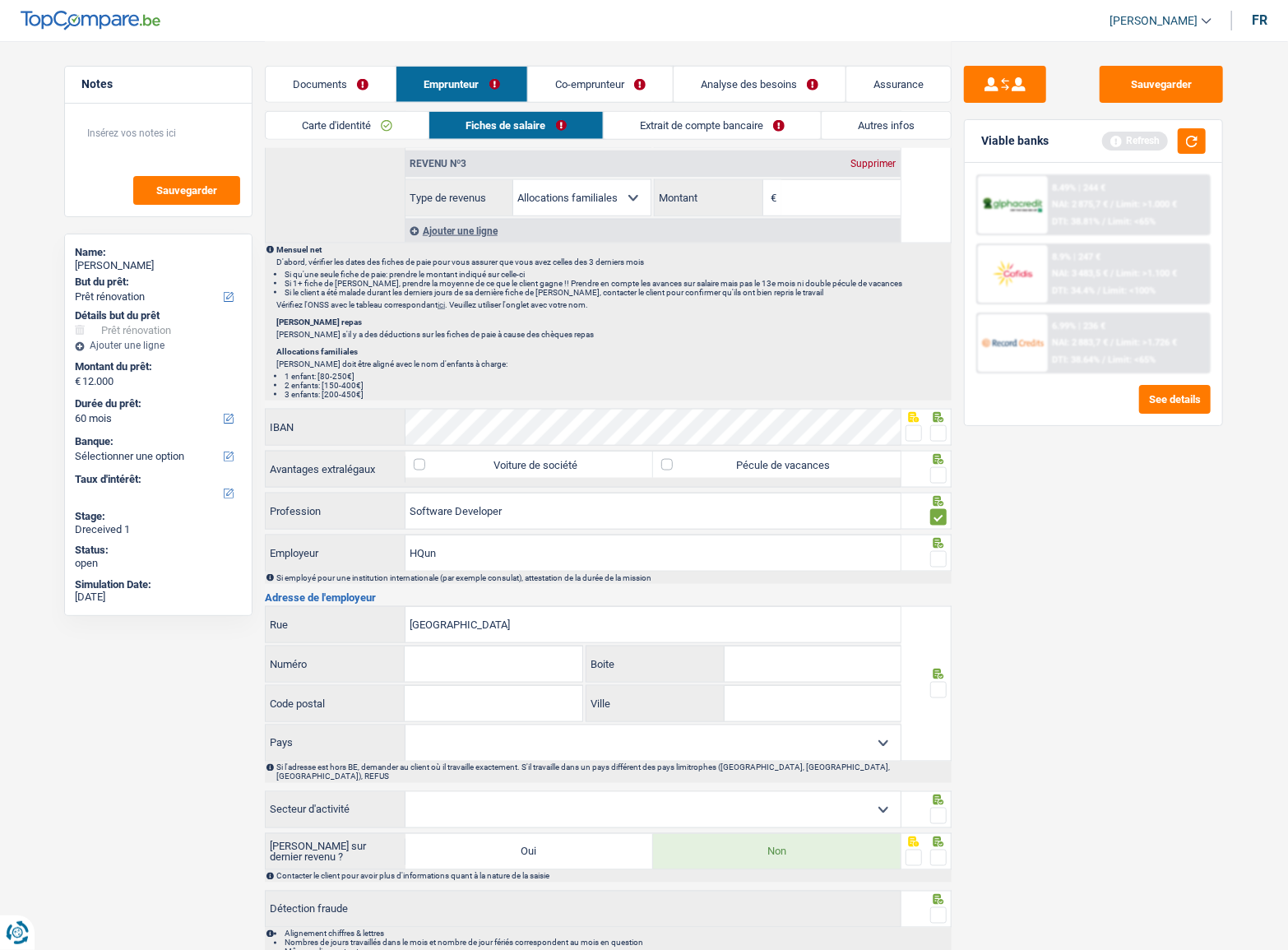
type input "RUE DES GUILLEMINS"
click at [432, 656] on input "Numéro" at bounding box center [493, 664] width 177 height 35
paste input "129"
type input "129"
click at [415, 700] on input "Code postal" at bounding box center [493, 704] width 177 height 35
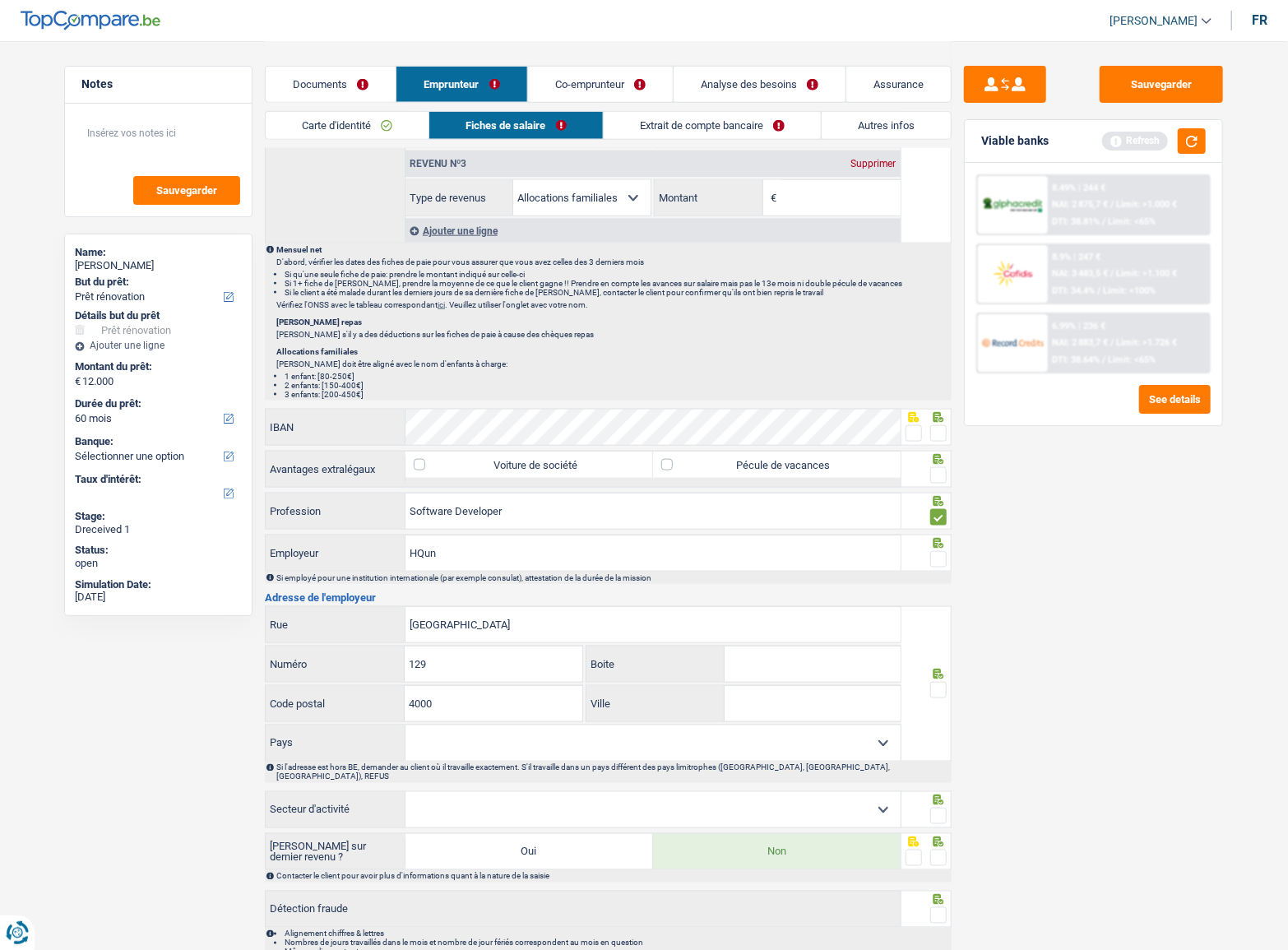
type input "4000"
click at [520, 737] on select "Belgique France Allemagne Italie Luxembourg Pays-Bas Espagne Suisse Sélectionne…" at bounding box center [653, 742] width 495 height 35
select select "BE"
click at [406, 725] on select "Belgique France Allemagne Italie Luxembourg Pays-Bas Espagne Suisse Sélectionne…" at bounding box center [653, 742] width 495 height 35
drag, startPoint x: 841, startPoint y: 699, endPoint x: 857, endPoint y: 706, distance: 17.5
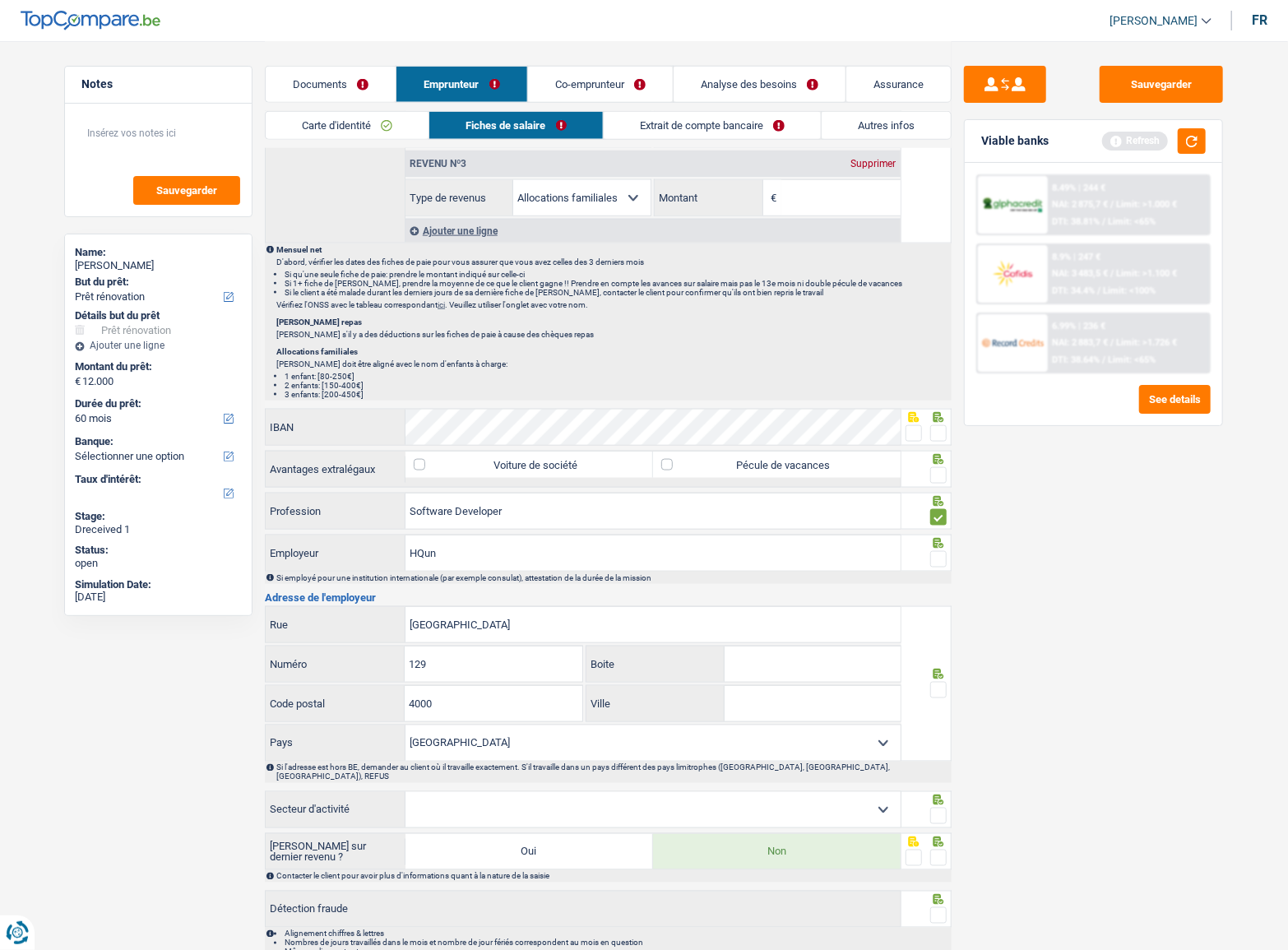
click at [840, 702] on input "Ville" at bounding box center [813, 704] width 176 height 35
paste input "LIEGE"
type input "LIEGE"
drag, startPoint x: 944, startPoint y: 687, endPoint x: 921, endPoint y: 834, distance: 148.8
click at [945, 687] on span at bounding box center [938, 689] width 16 height 16
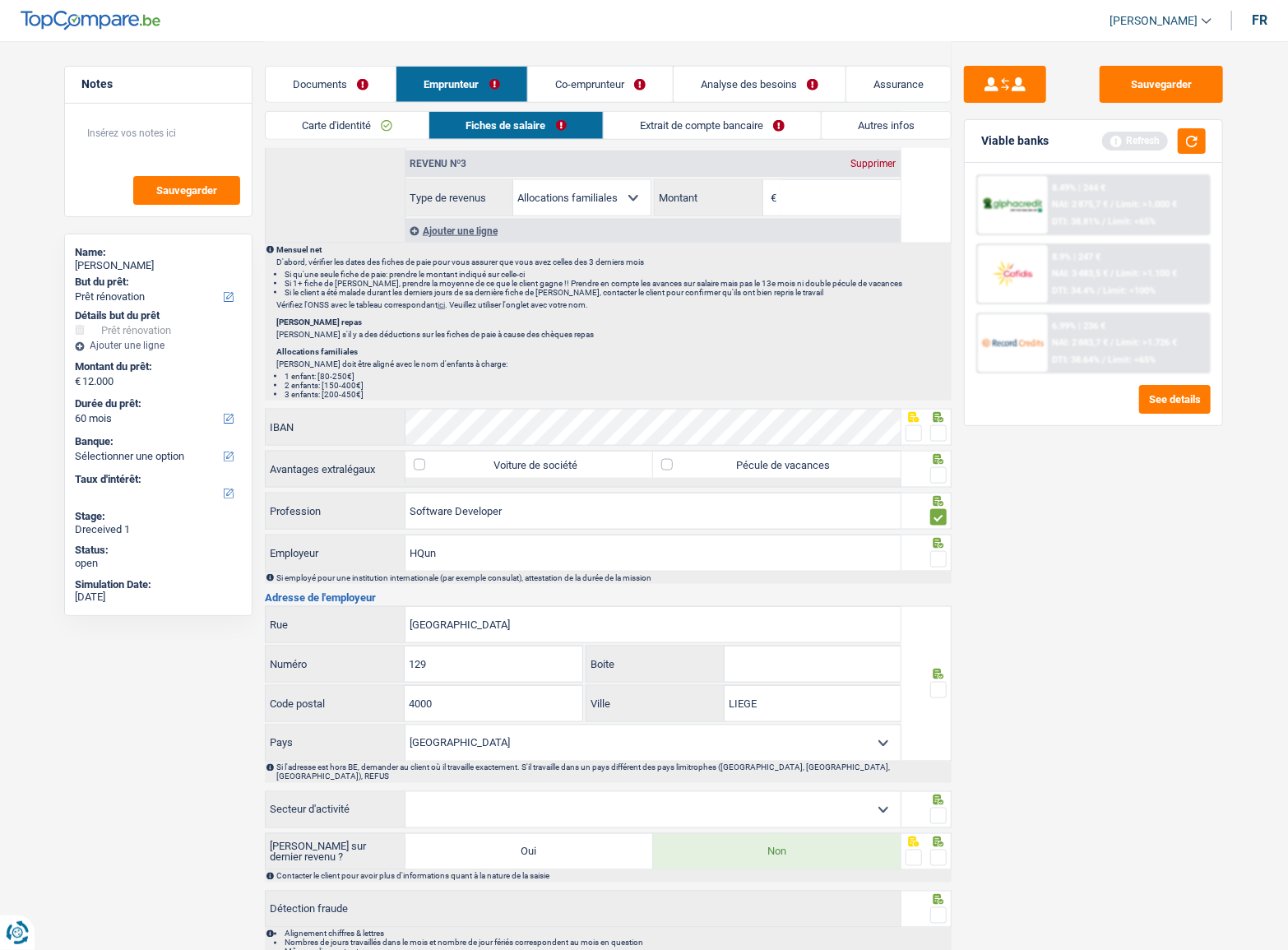
click at [0, 0] on input "radio" at bounding box center [0, 0] width 0 height 0
click at [940, 808] on span at bounding box center [938, 816] width 16 height 16
click at [0, 0] on input "radio" at bounding box center [0, 0] width 0 height 0
click at [878, 797] on select "Agriculture/Pêche Industrie Horeca Courier/Fitness/Taxi Construction Banques/As…" at bounding box center [653, 809] width 495 height 35
click at [1078, 589] on div "Sauvegarder Viable banks Refresh 8.49% | 244 € NAI: 2 875,7 € / Limit: >1.000 €…" at bounding box center [1093, 495] width 284 height 858
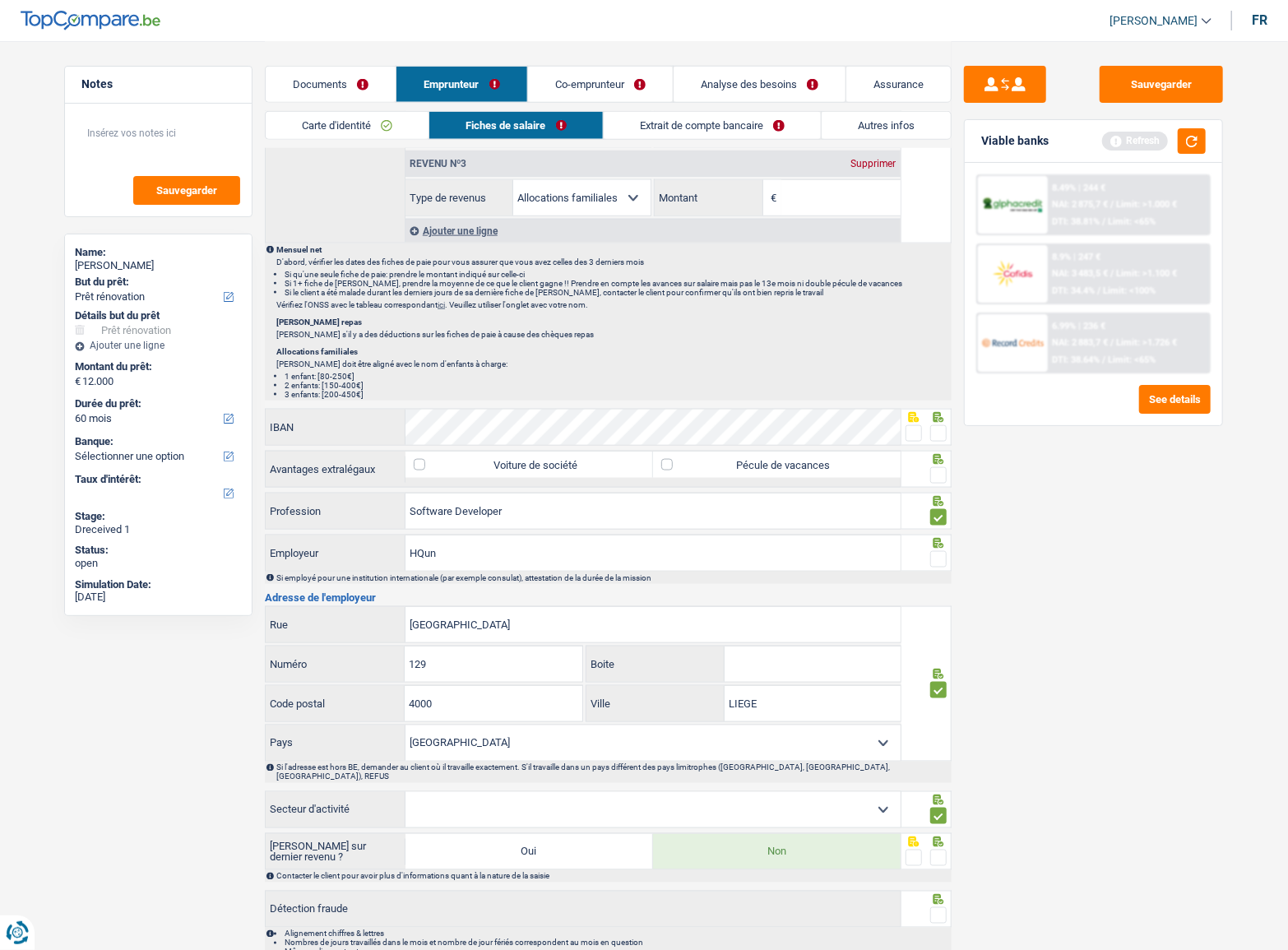
click at [529, 802] on select "Agriculture/Pêche Industrie Horeca Courier/Fitness/Taxi Construction Banques/As…" at bounding box center [653, 809] width 495 height 35
select select "smallCompanies"
click at [406, 792] on select "Agriculture/Pêche Industrie Horeca Courier/Fitness/Taxi Construction Banques/As…" at bounding box center [653, 809] width 495 height 35
click at [938, 850] on span at bounding box center [938, 857] width 16 height 16
click at [0, 0] on input "radio" at bounding box center [0, 0] width 0 height 0
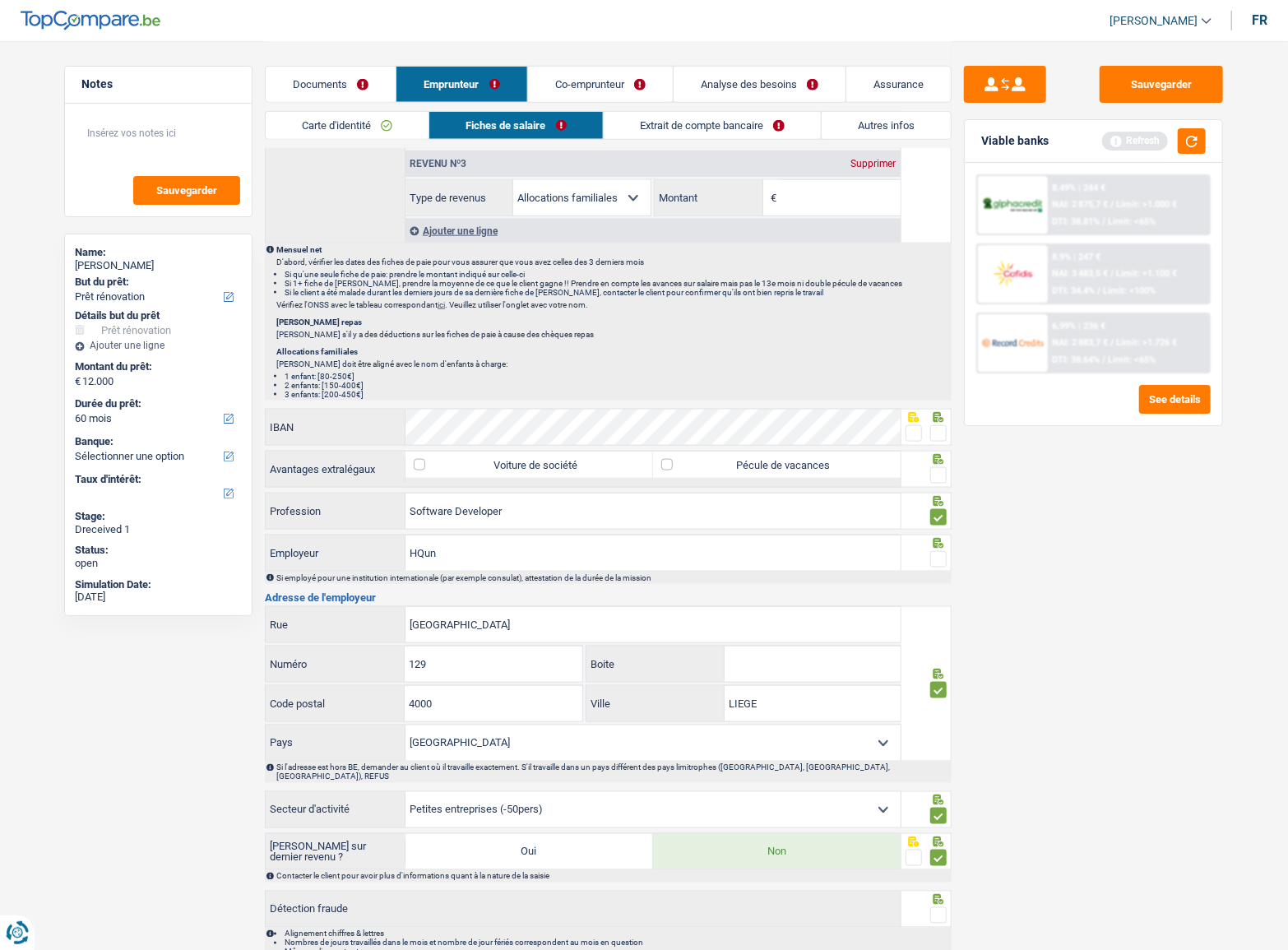
click at [941, 894] on icon at bounding box center [938, 899] width 16 height 10
click at [941, 894] on icon at bounding box center [939, 899] width 10 height 10
click at [946, 898] on div at bounding box center [927, 909] width 51 height 37
click at [944, 908] on span at bounding box center [938, 915] width 16 height 16
click at [0, 0] on input "radio" at bounding box center [0, 0] width 0 height 0
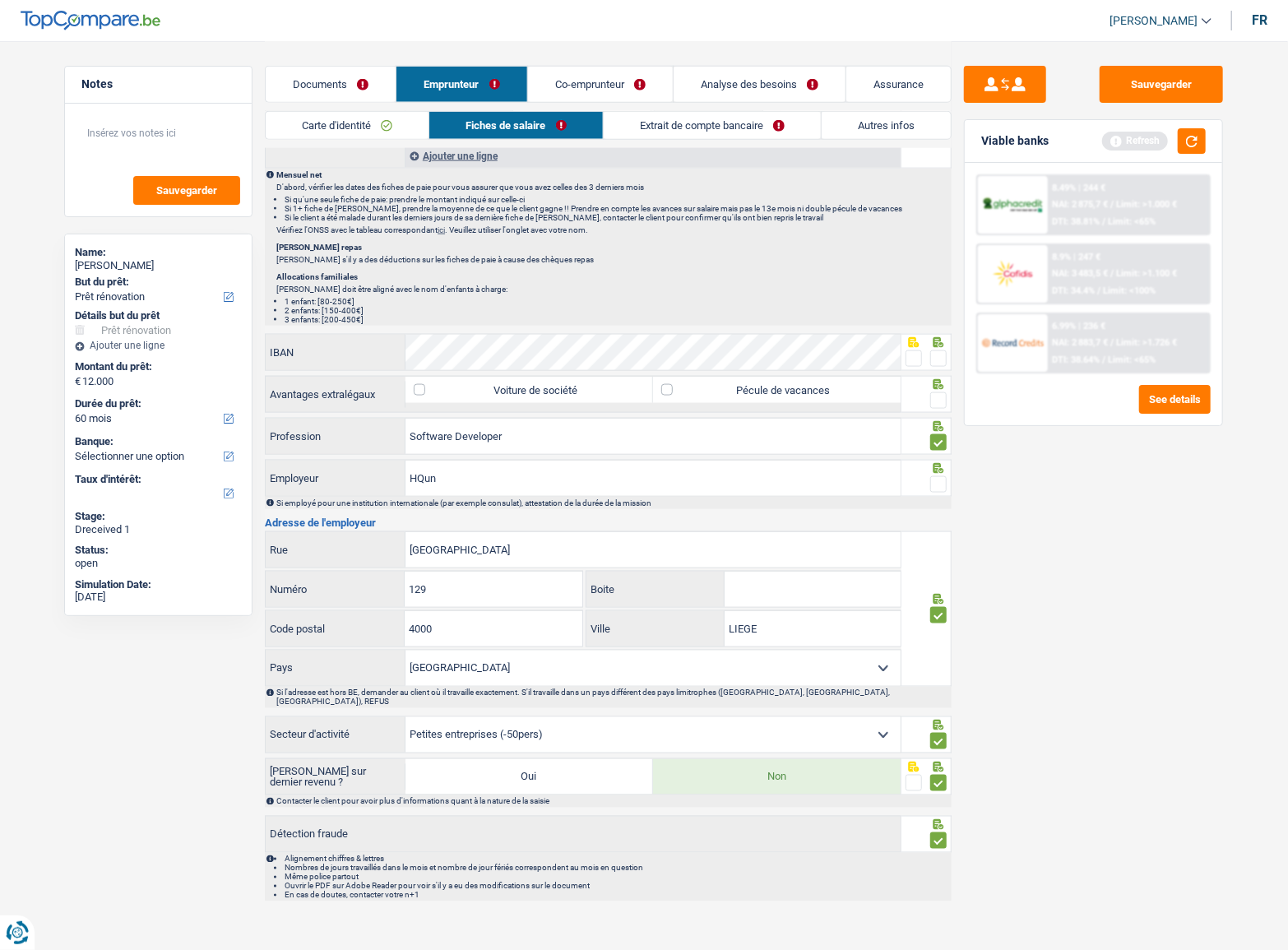
scroll to position [823, 0]
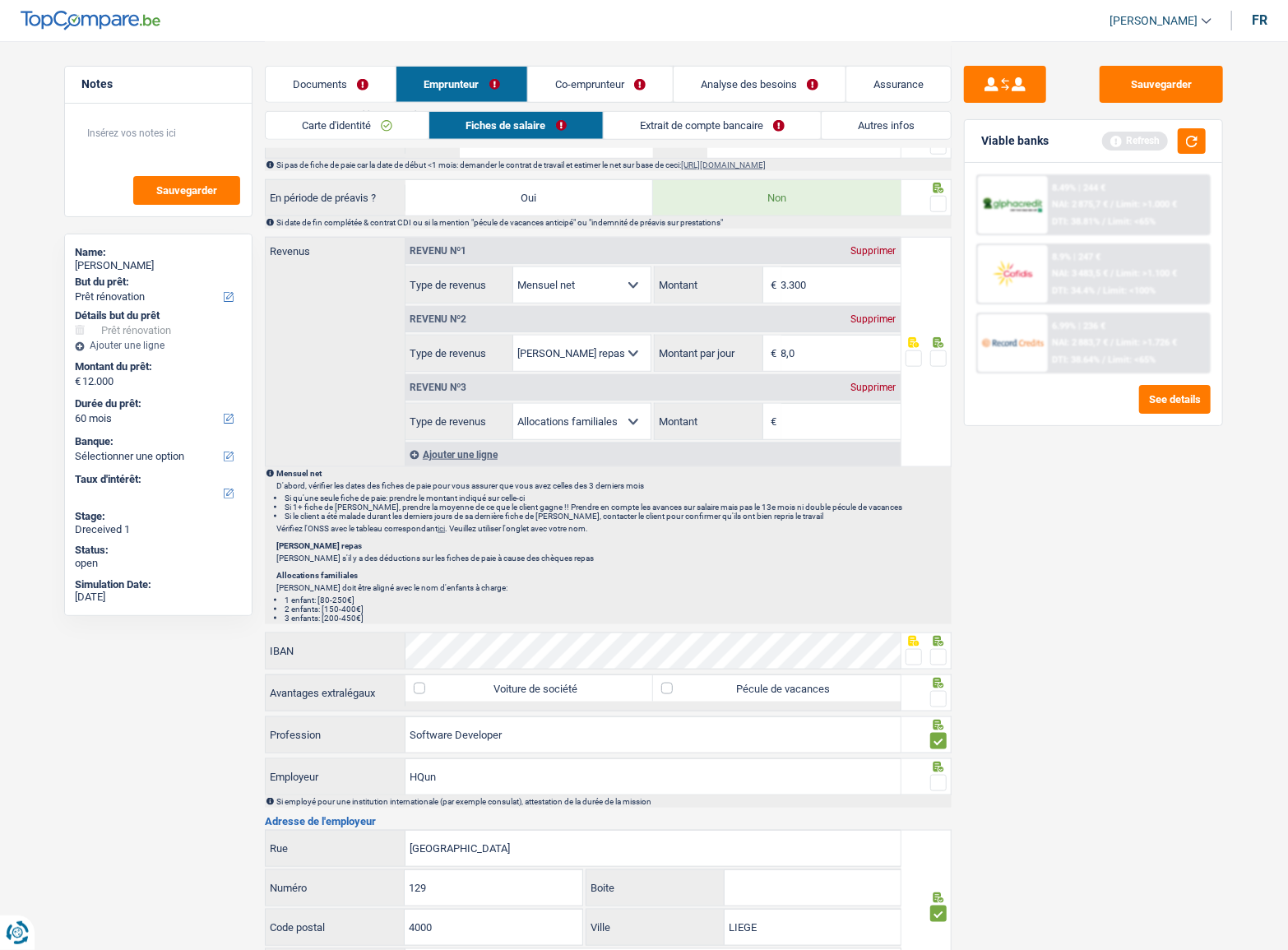
click at [934, 701] on span at bounding box center [938, 699] width 16 height 16
click at [0, 0] on input "radio" at bounding box center [0, 0] width 0 height 0
click at [938, 783] on span at bounding box center [938, 783] width 16 height 16
click at [0, 0] on input "radio" at bounding box center [0, 0] width 0 height 0
click at [934, 650] on span at bounding box center [938, 656] width 16 height 16
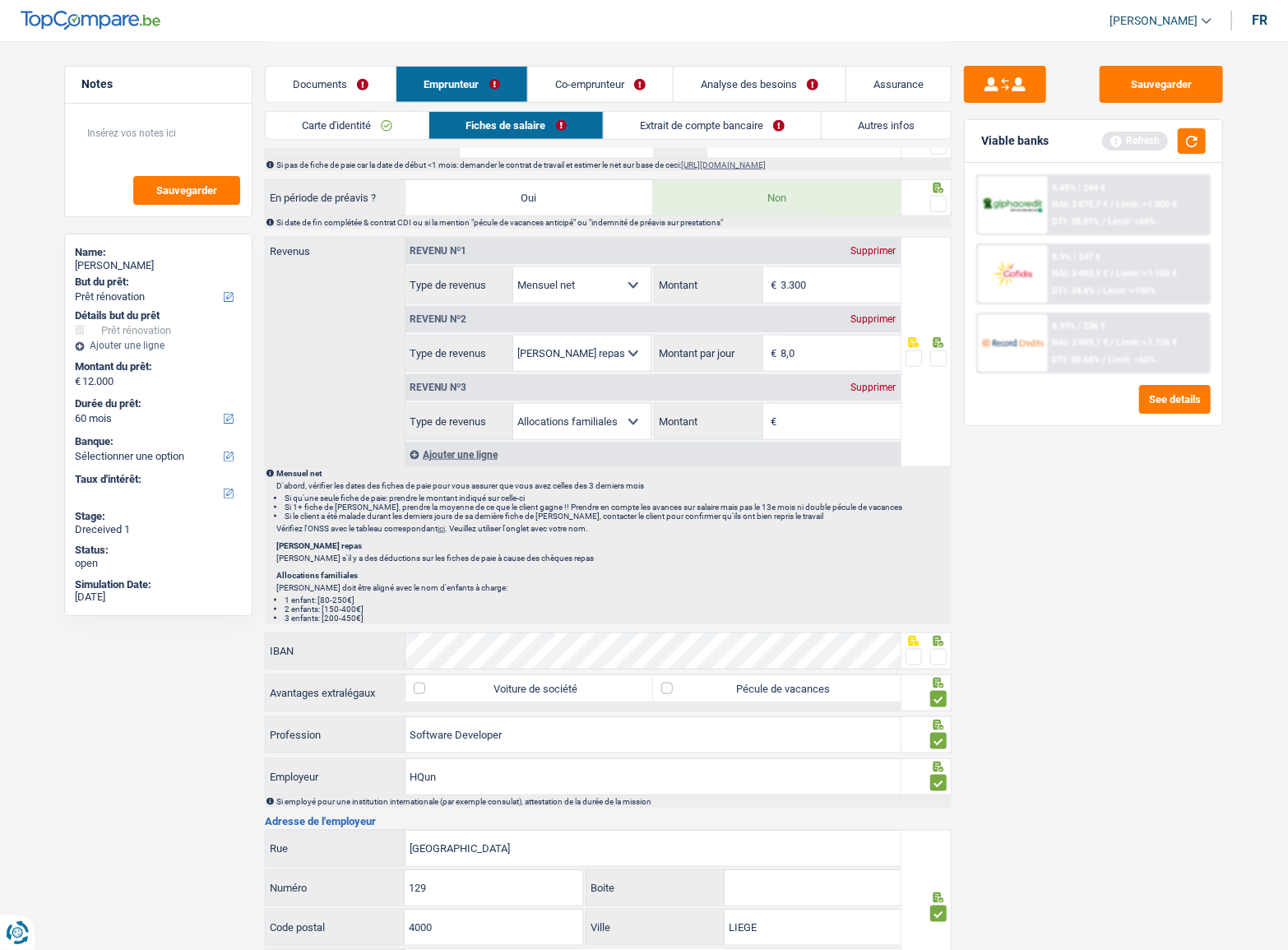
click at [0, 0] on input "radio" at bounding box center [0, 0] width 0 height 0
click at [540, 659] on div "IBAN Vous devez fournir une réponse plus longue" at bounding box center [583, 651] width 636 height 35
click at [933, 205] on span at bounding box center [938, 203] width 16 height 16
click at [0, 0] on input "radio" at bounding box center [0, 0] width 0 height 0
click at [1119, 88] on button "Sauvegarder" at bounding box center [1161, 84] width 124 height 37
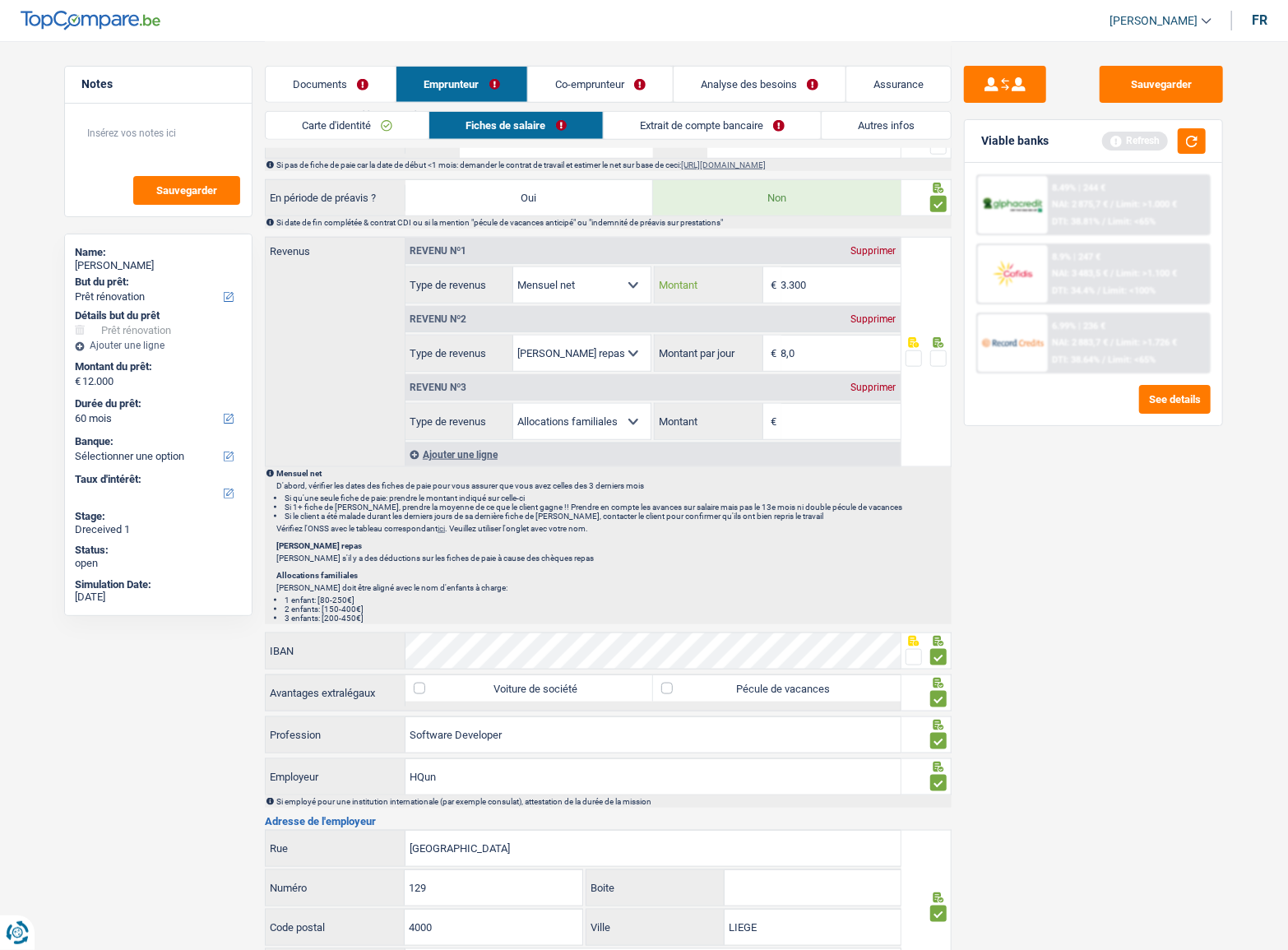
drag, startPoint x: 831, startPoint y: 291, endPoint x: 841, endPoint y: 284, distance: 12.2
click at [830, 291] on input "3.300" at bounding box center [841, 284] width 119 height 35
drag, startPoint x: 840, startPoint y: 283, endPoint x: 620, endPoint y: 246, distance: 223.1
click at [639, 252] on div "Revenu nº1 Supprimer Allocation d'handicap Allocations chômage Allocations fami…" at bounding box center [653, 271] width 495 height 66
type input "3.272"
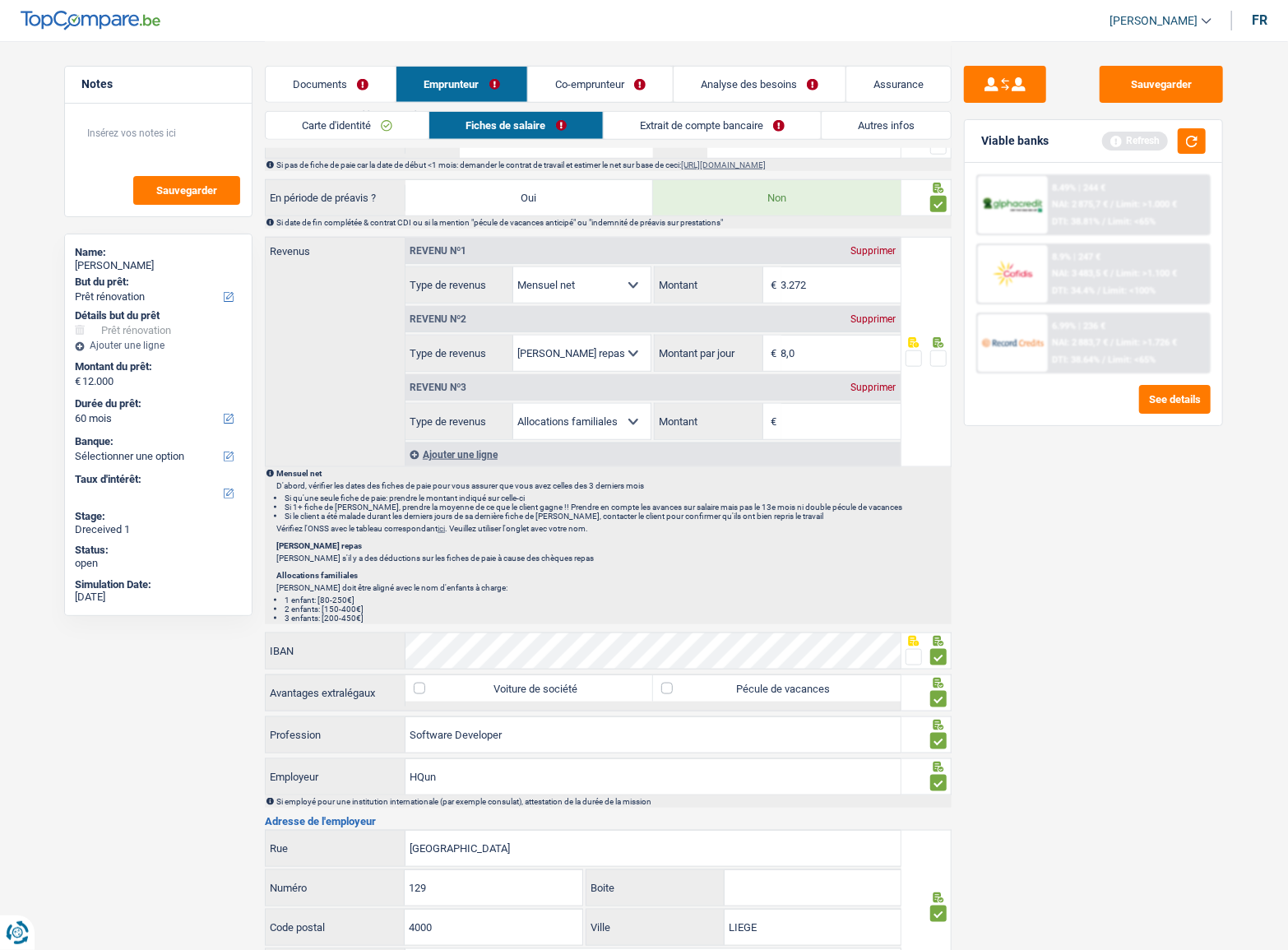
click at [946, 361] on span at bounding box center [938, 358] width 16 height 16
click at [0, 0] on input "radio" at bounding box center [0, 0] width 0 height 0
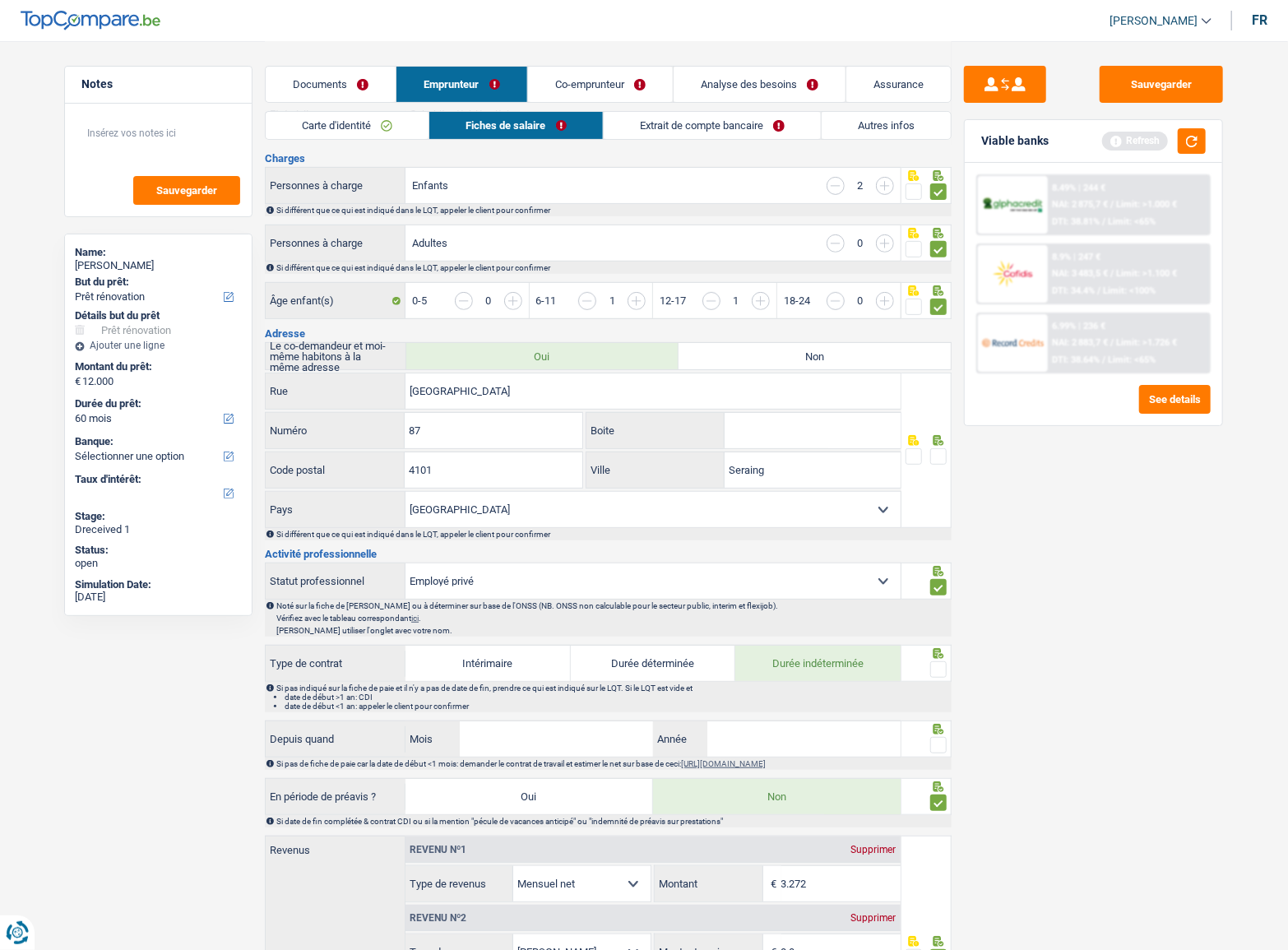
scroll to position [0, 0]
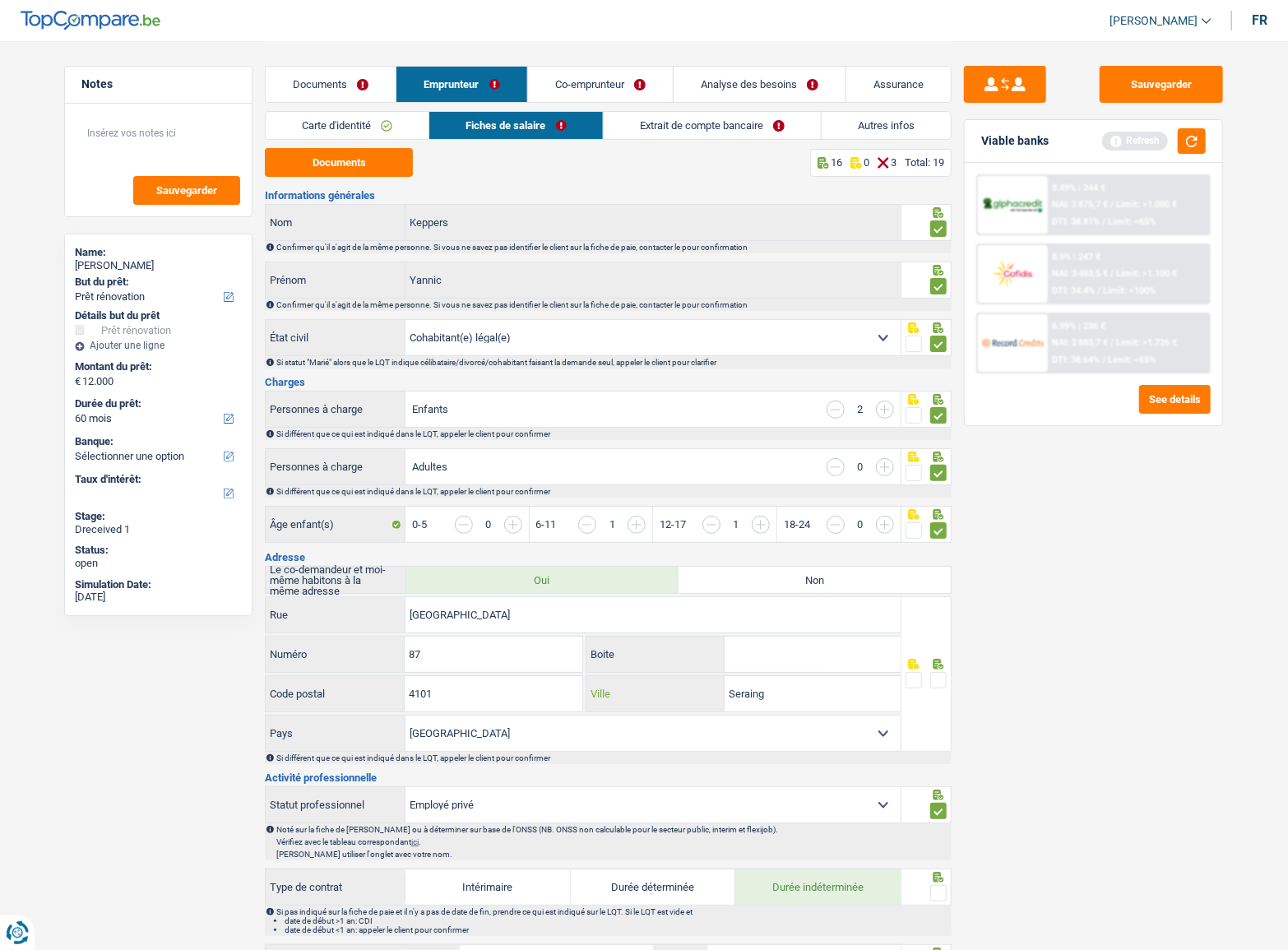
click at [709, 691] on div "Seraing Ville" at bounding box center [743, 693] width 314 height 35
paste input "JEMEPPE-SUR-MEUSE"
type input "JEMEPPE-SUR-MEUSE"
click at [935, 664] on icon at bounding box center [939, 664] width 10 height 10
click at [944, 670] on div at bounding box center [938, 681] width 16 height 21
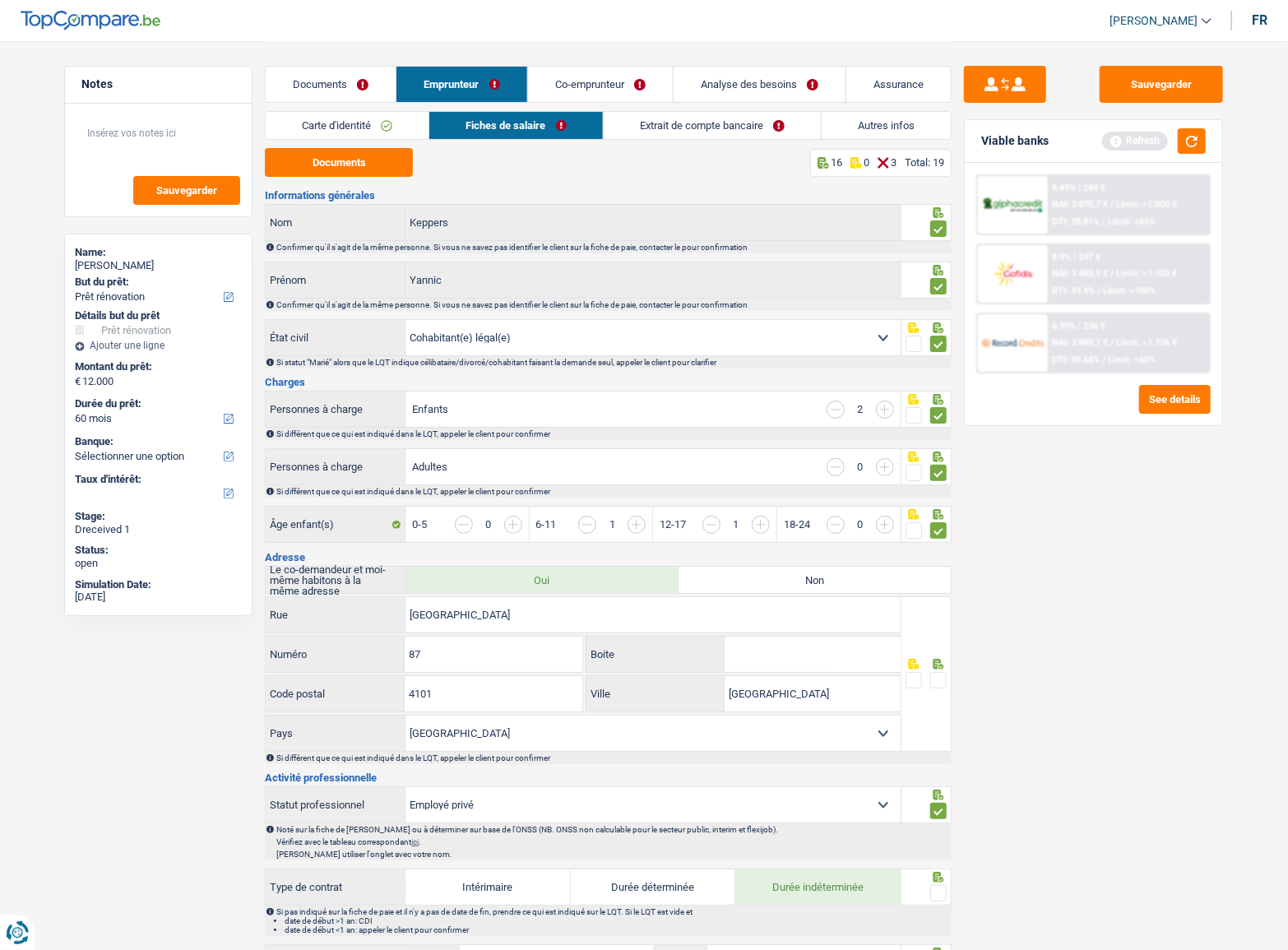
click at [942, 674] on span at bounding box center [938, 680] width 16 height 16
click at [0, 0] on input "radio" at bounding box center [0, 0] width 0 height 0
click at [706, 140] on div "Carte d'identité Fiches de salaire Extrait de compte bancaire Autres infos" at bounding box center [608, 129] width 686 height 37
click at [703, 126] on link "Extrait de compte bancaire" at bounding box center [712, 125] width 217 height 27
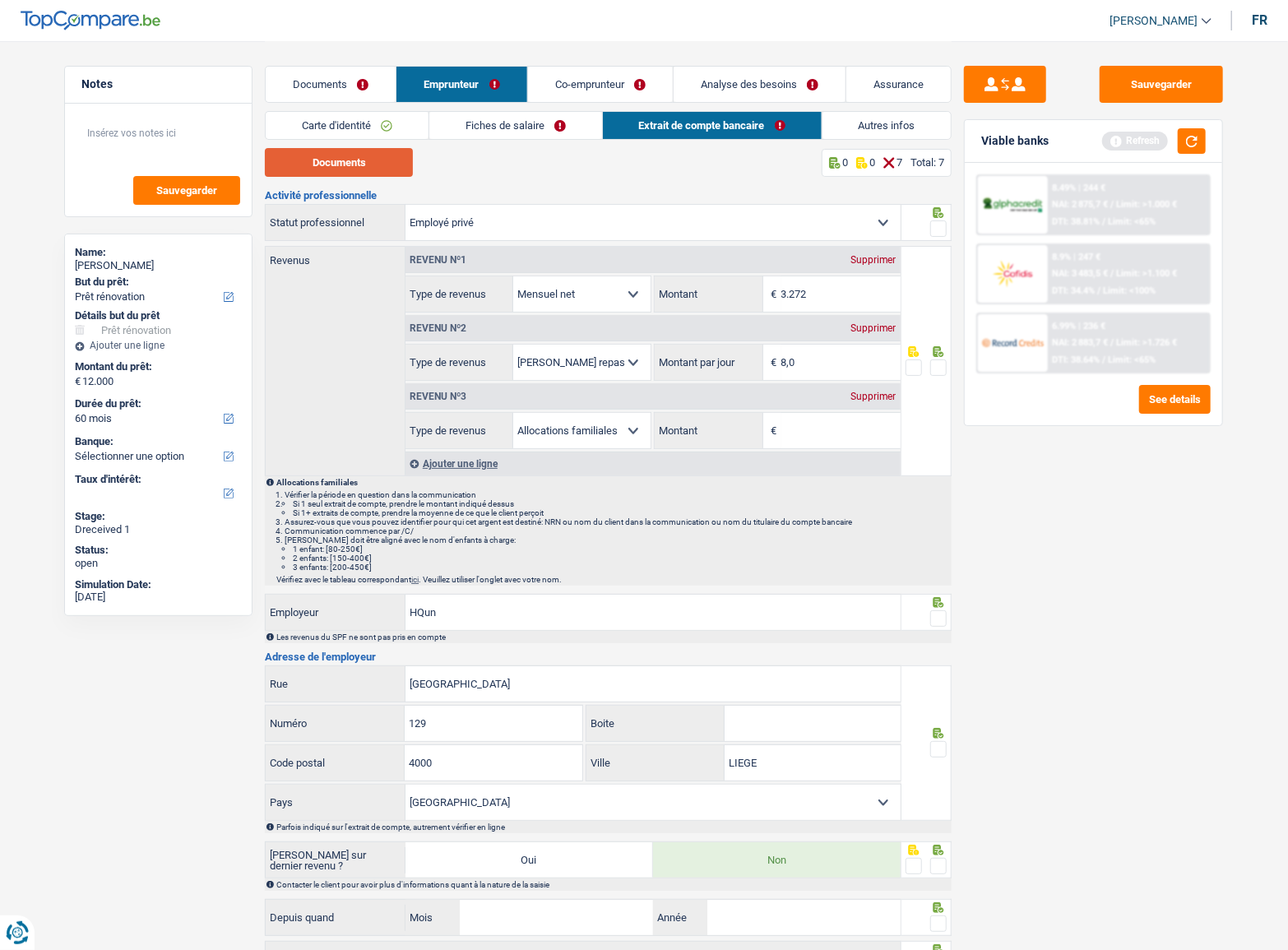
click at [360, 161] on button "Documents" at bounding box center [339, 162] width 148 height 28
click at [797, 427] on input "Montant" at bounding box center [841, 430] width 119 height 35
type input "412"
drag, startPoint x: 942, startPoint y: 371, endPoint x: 941, endPoint y: 342, distance: 29.0
click at [942, 371] on span at bounding box center [938, 367] width 16 height 16
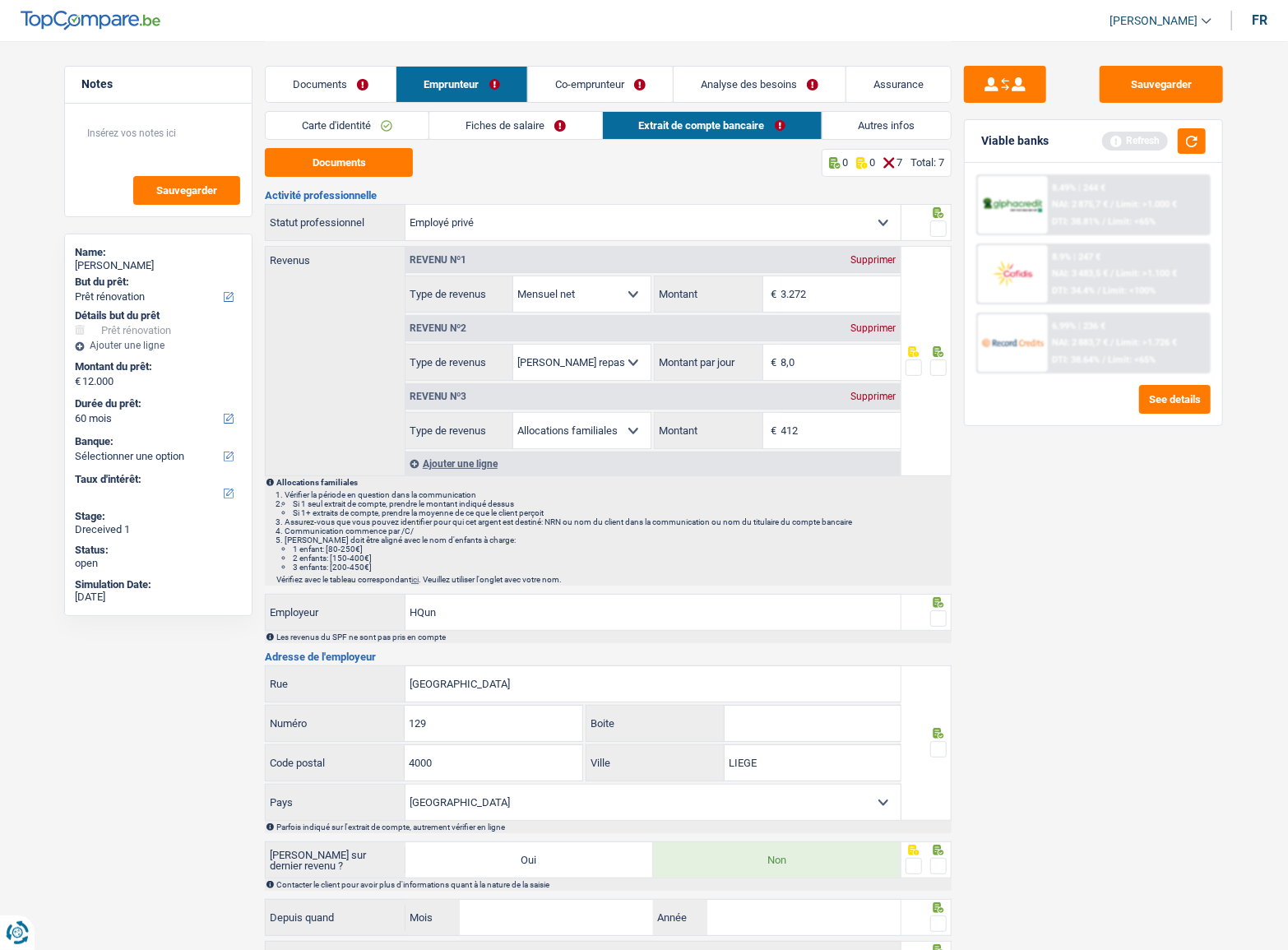
click at [0, 0] on input "radio" at bounding box center [0, 0] width 0 height 0
click at [939, 227] on span at bounding box center [938, 228] width 16 height 16
click at [0, 0] on input "radio" at bounding box center [0, 0] width 0 height 0
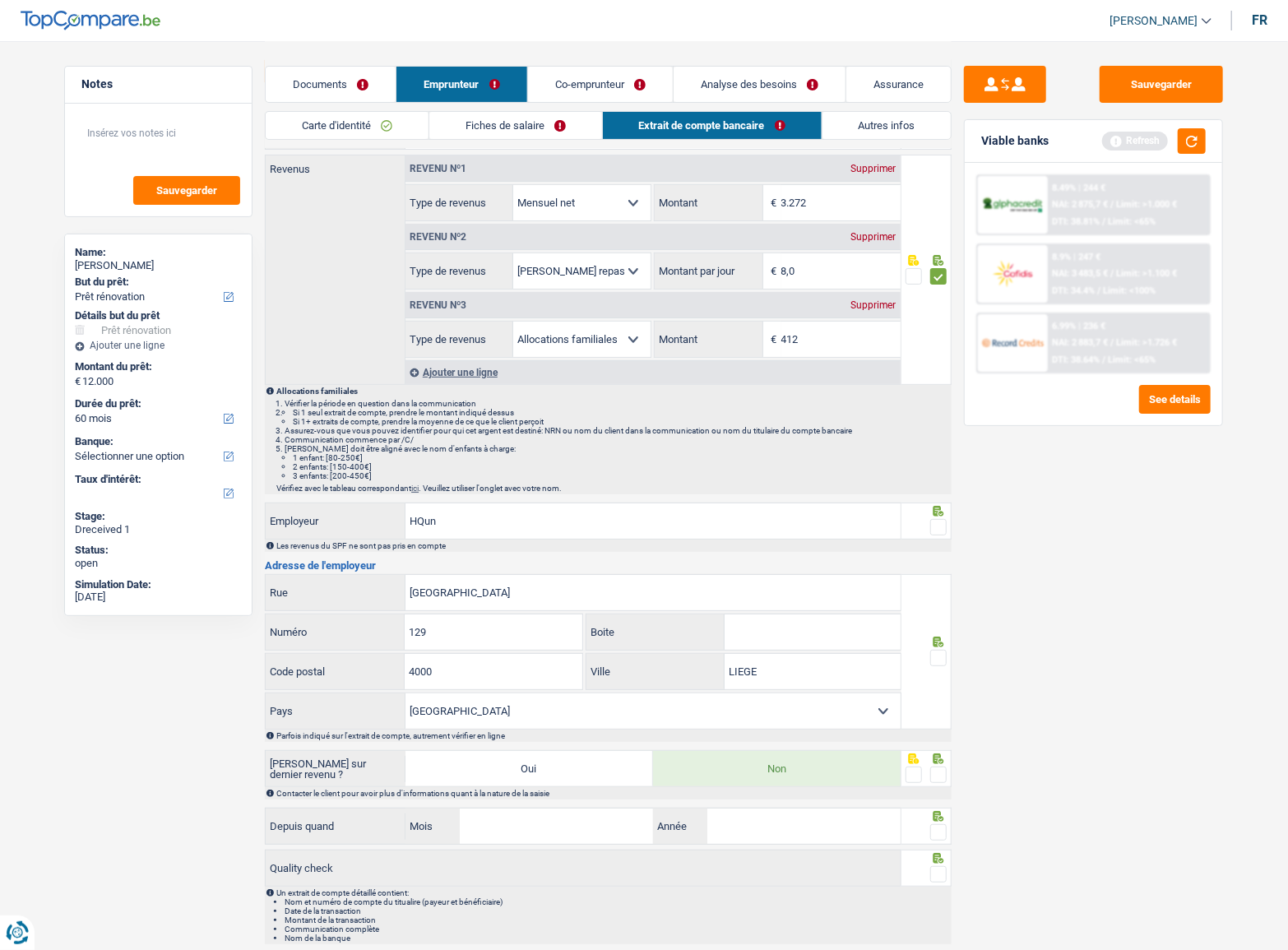
scroll to position [146, 0]
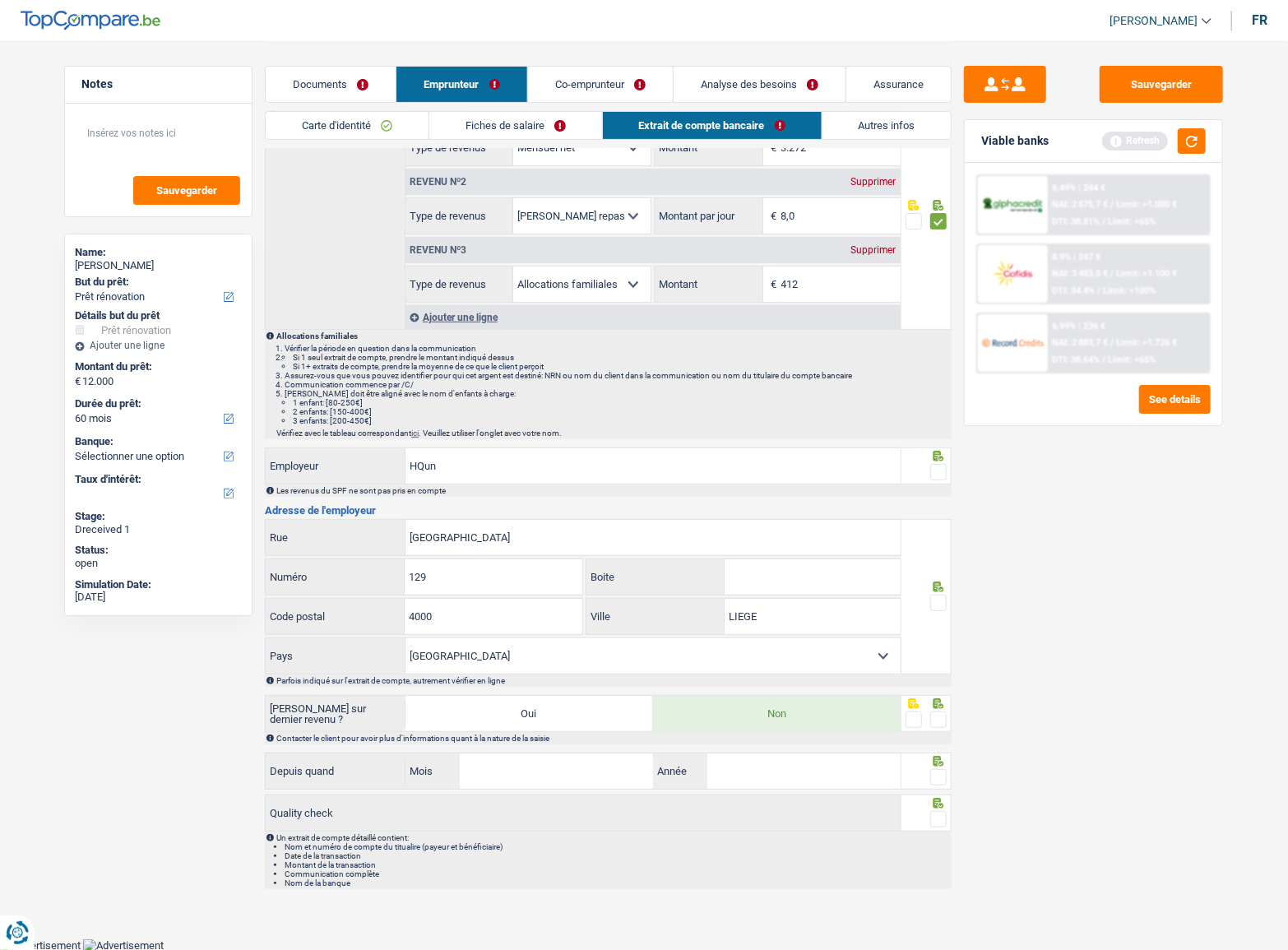
click at [941, 467] on span at bounding box center [938, 471] width 16 height 16
click at [0, 0] on input "radio" at bounding box center [0, 0] width 0 height 0
click at [937, 602] on span at bounding box center [938, 602] width 16 height 16
click at [0, 0] on input "radio" at bounding box center [0, 0] width 0 height 0
click at [945, 716] on span at bounding box center [938, 720] width 16 height 16
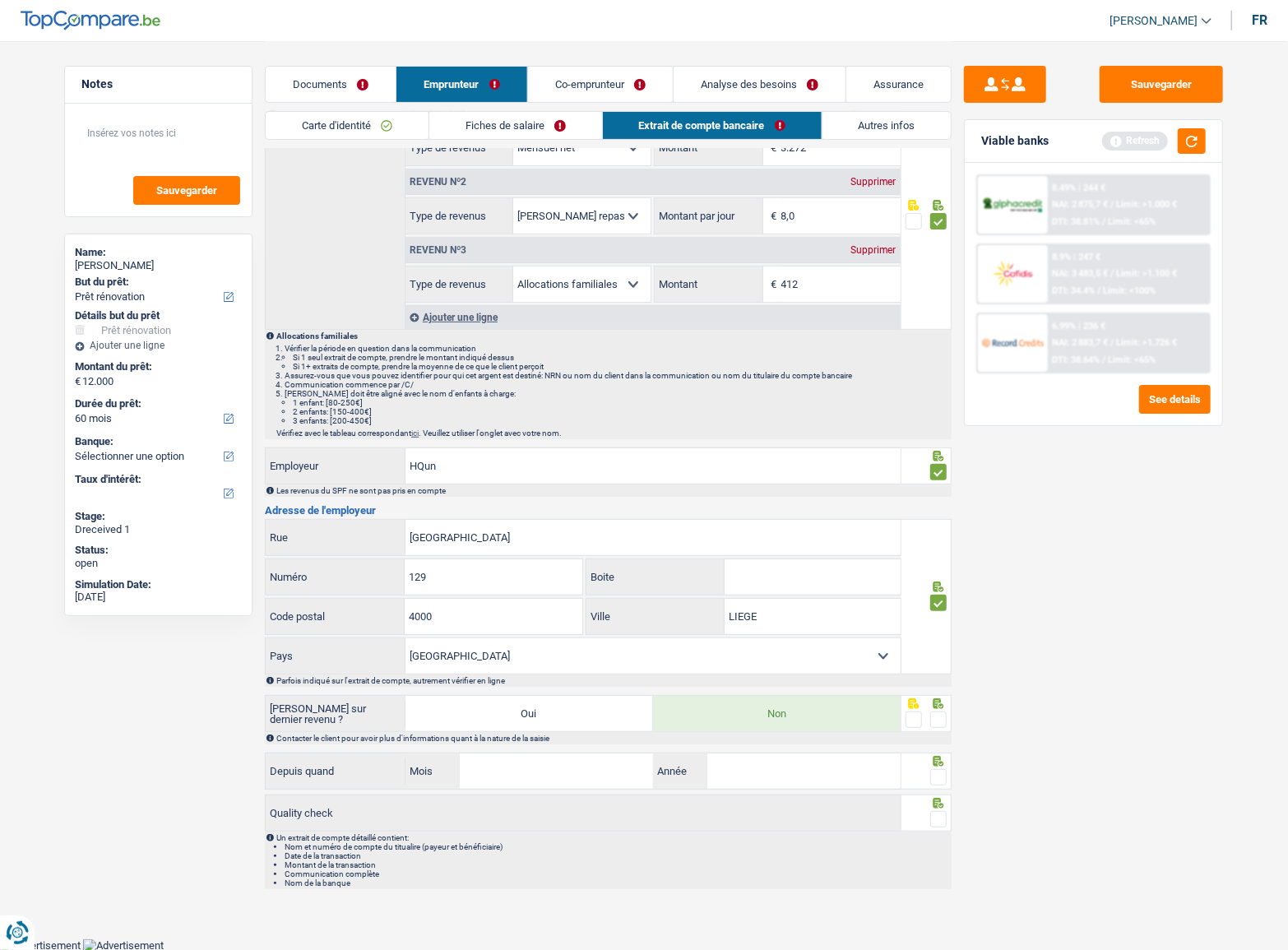
click at [0, 0] on input "radio" at bounding box center [0, 0] width 0 height 0
click at [942, 768] on div at bounding box center [938, 778] width 16 height 21
click at [941, 817] on span at bounding box center [938, 819] width 16 height 16
click at [0, 0] on input "radio" at bounding box center [0, 0] width 0 height 0
drag, startPoint x: 938, startPoint y: 776, endPoint x: 967, endPoint y: 770, distance: 29.6
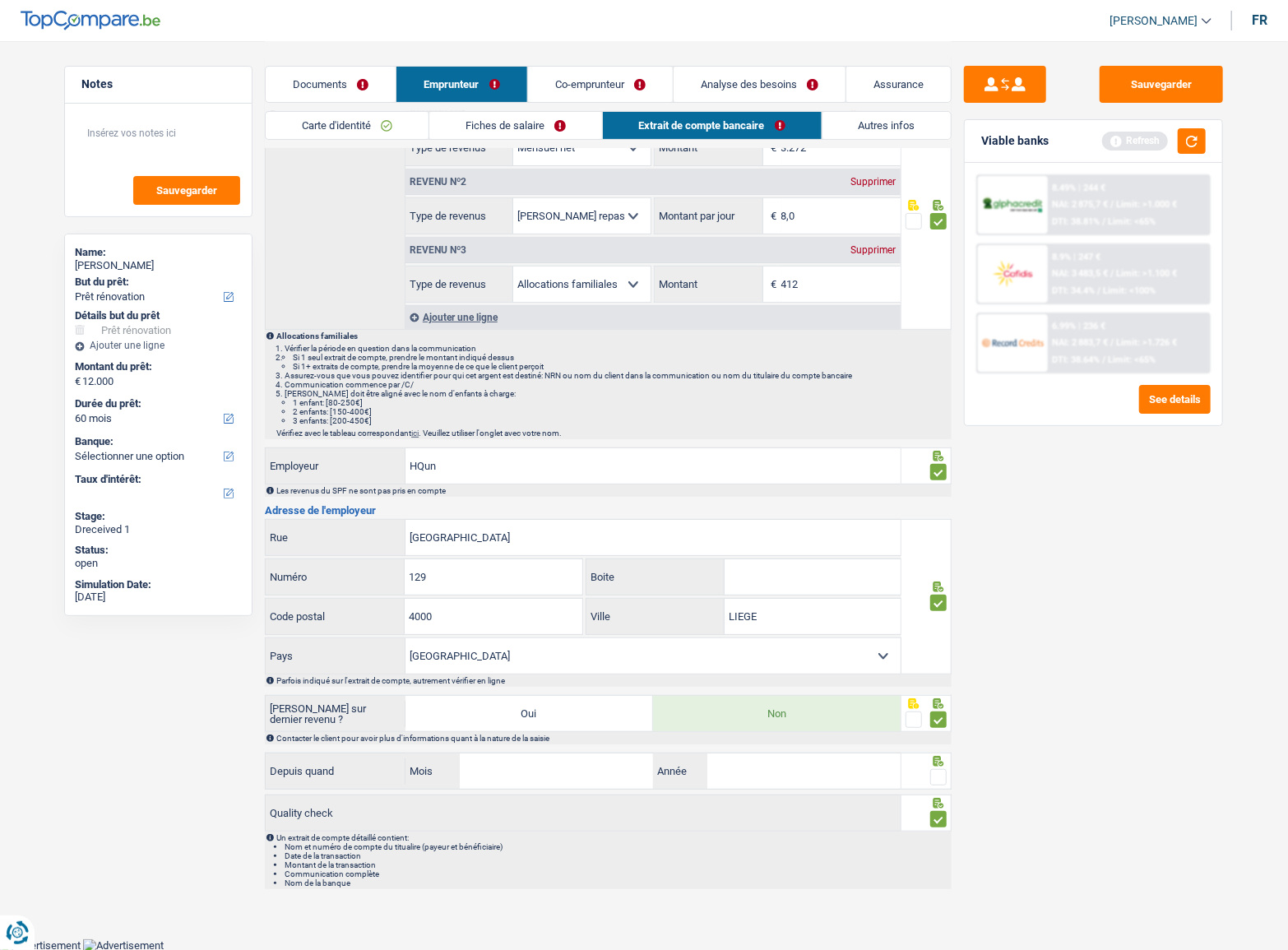
click at [938, 776] on span at bounding box center [938, 777] width 16 height 16
click at [0, 0] on input "radio" at bounding box center [0, 0] width 0 height 0
click at [854, 118] on link "Autres infos" at bounding box center [887, 125] width 129 height 27
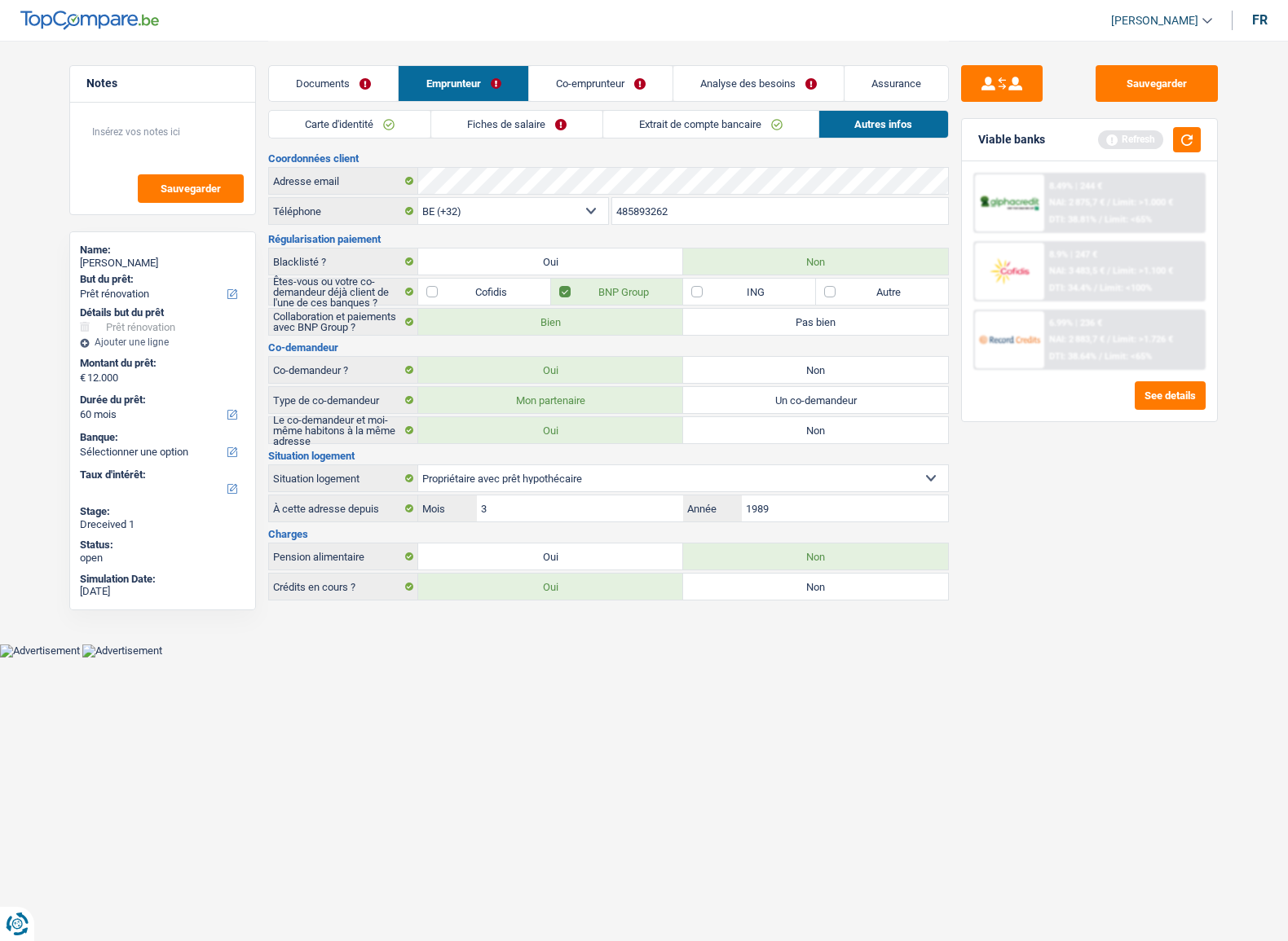
click at [678, 130] on link "Extrait de compte bancaire" at bounding box center [711, 123] width 215 height 27
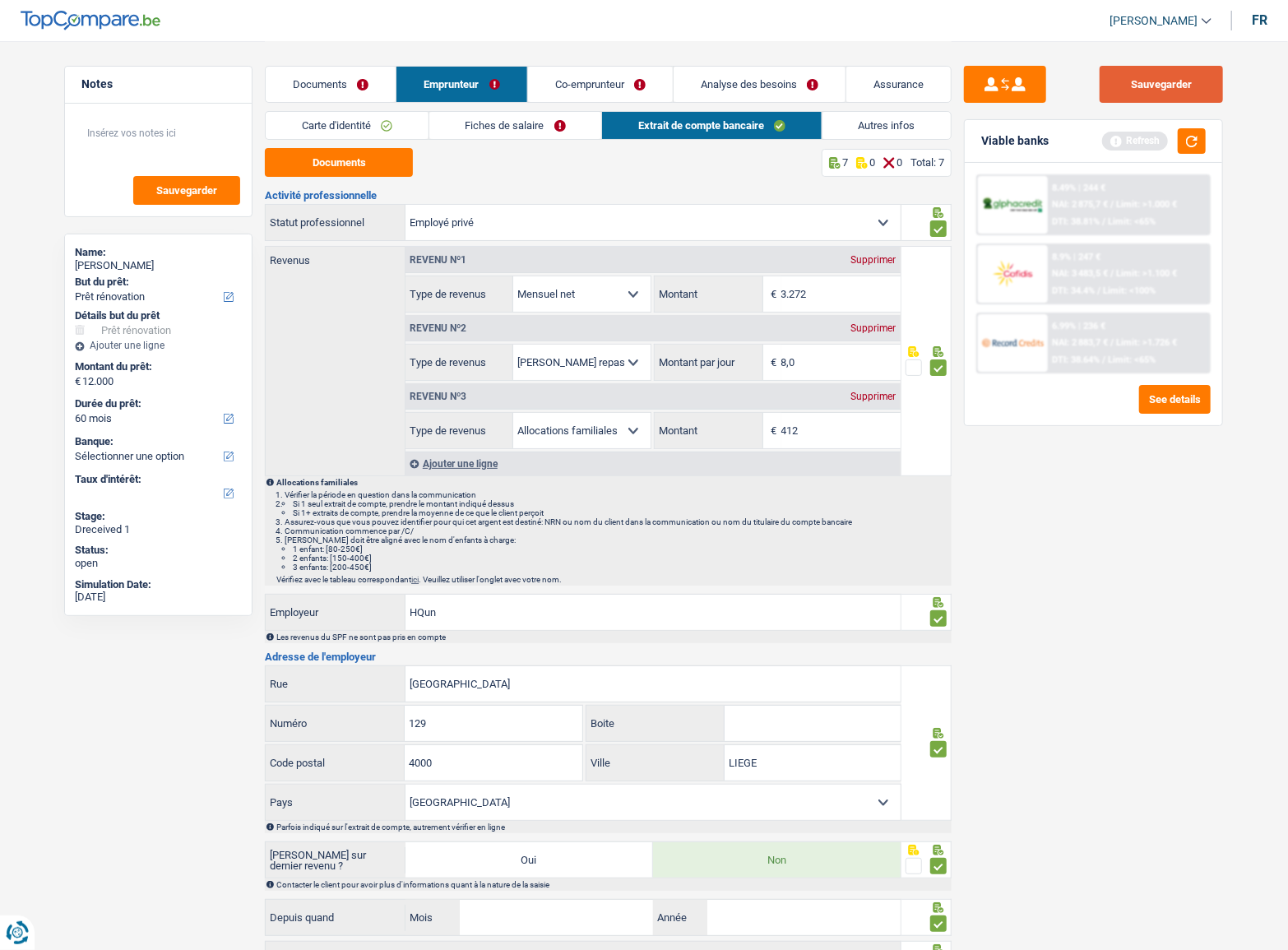
click at [1178, 88] on button "Sauvegarder" at bounding box center [1161, 84] width 124 height 37
click at [1204, 153] on button "button" at bounding box center [1193, 141] width 28 height 25
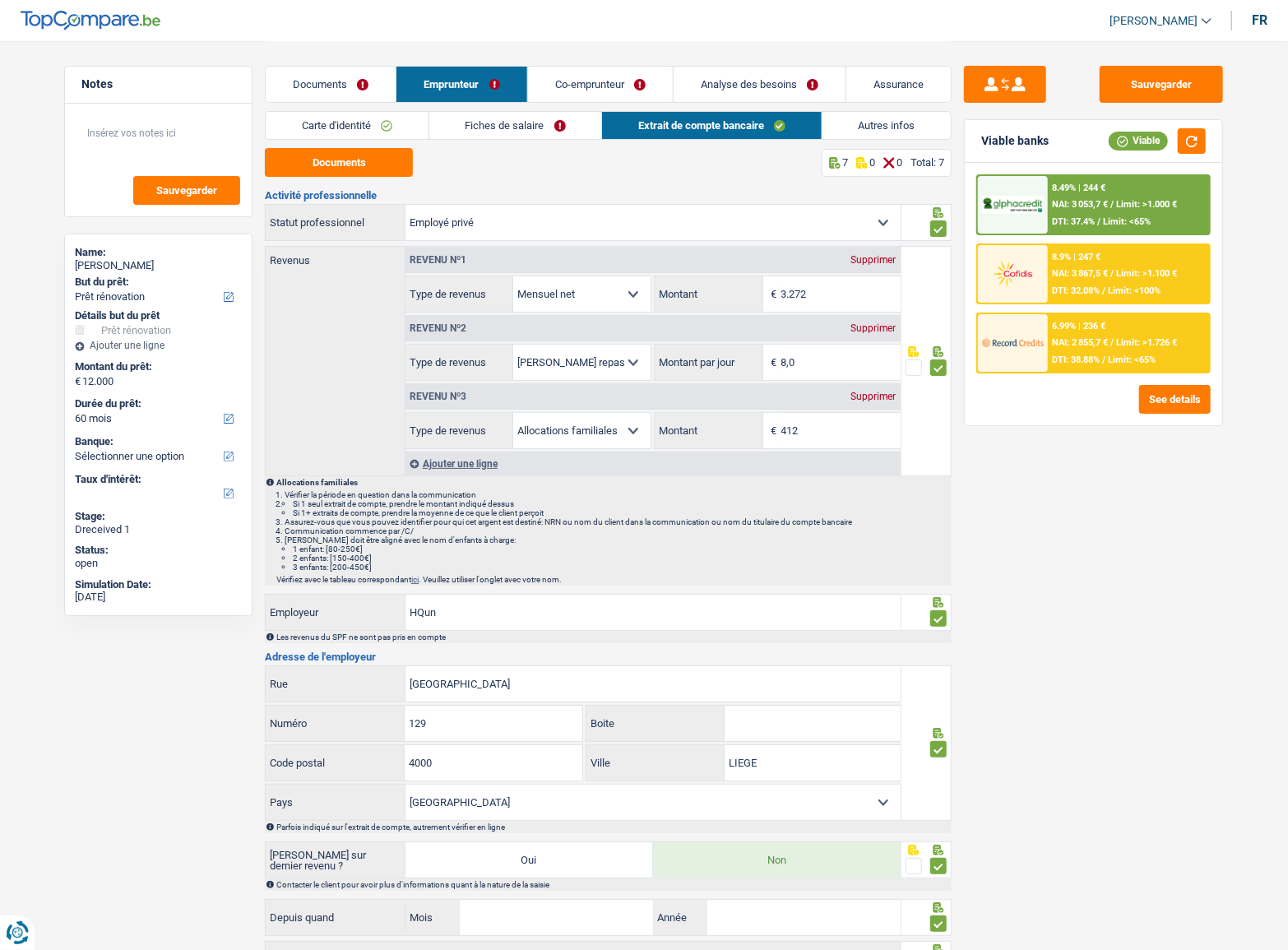
click at [500, 136] on div "Carte d'identité Fiches de salaire Extrait de compte bancaire Autres infos" at bounding box center [608, 129] width 686 height 37
click at [499, 131] on link "Fiches de salaire" at bounding box center [516, 125] width 173 height 27
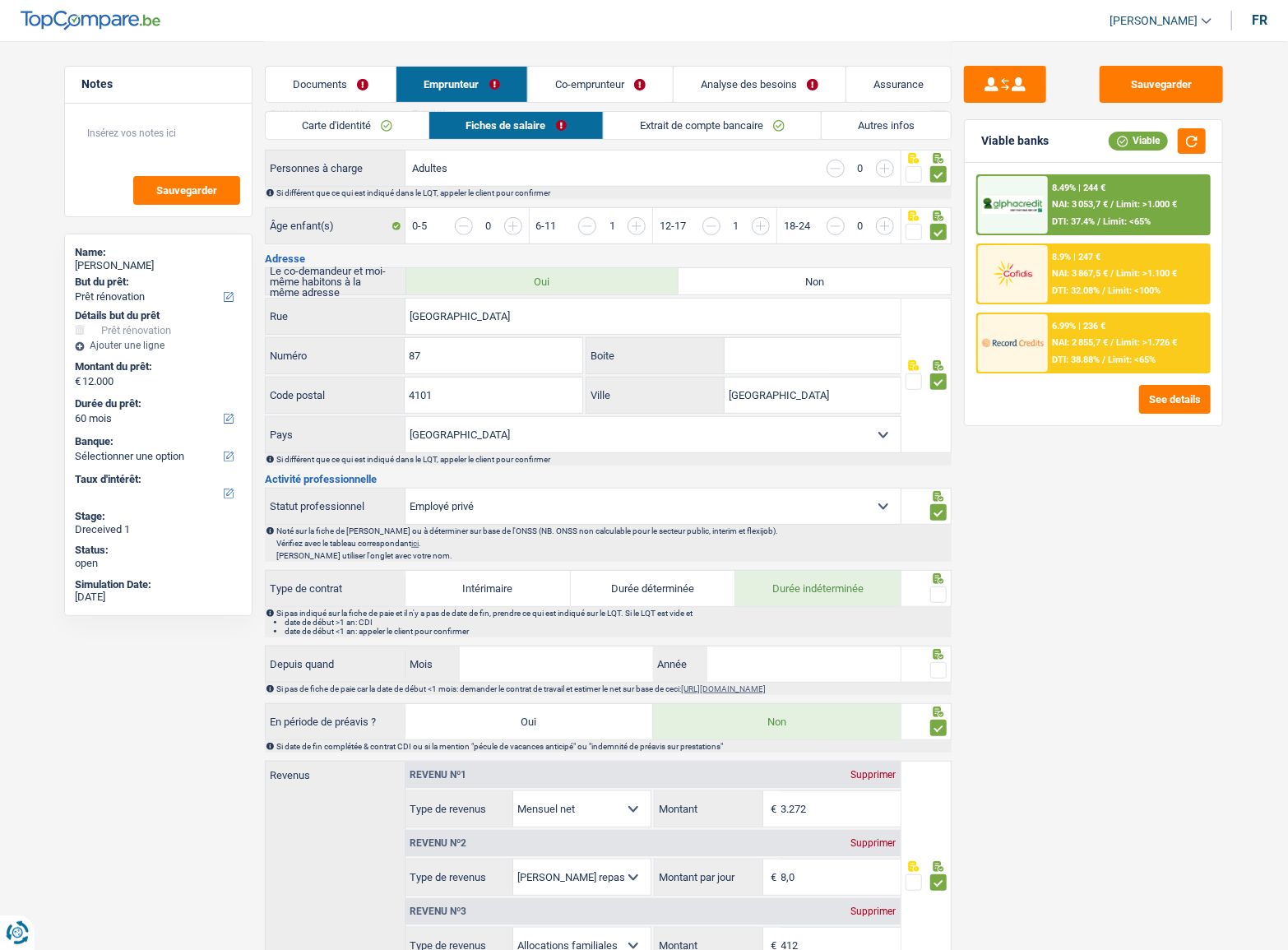
scroll to position [598, 0]
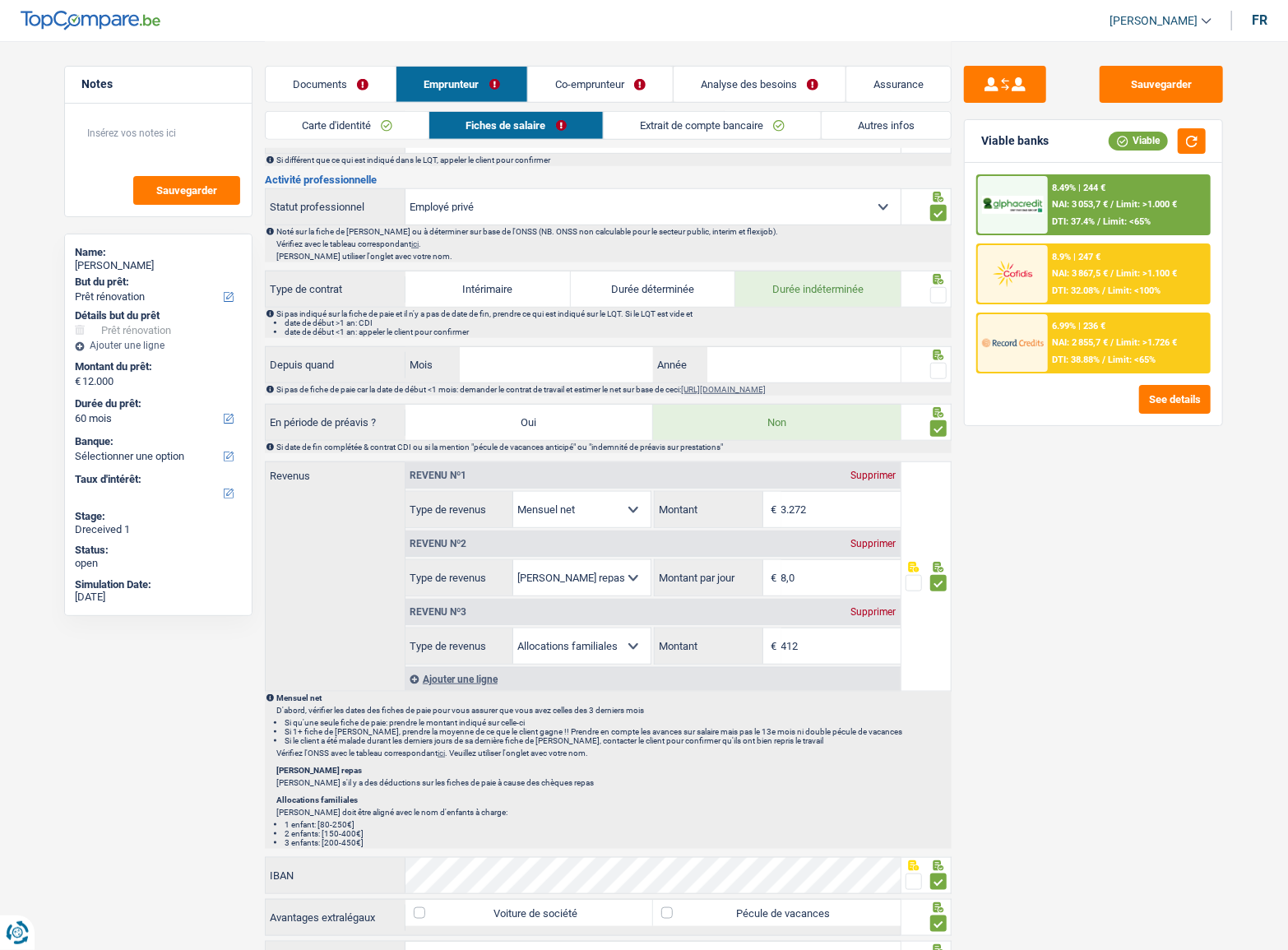
click at [936, 293] on span at bounding box center [938, 295] width 16 height 16
click at [0, 0] on input "radio" at bounding box center [0, 0] width 0 height 0
click at [1169, 93] on button "Sauvegarder" at bounding box center [1161, 84] width 124 height 37
click at [1196, 139] on button "button" at bounding box center [1193, 141] width 28 height 25
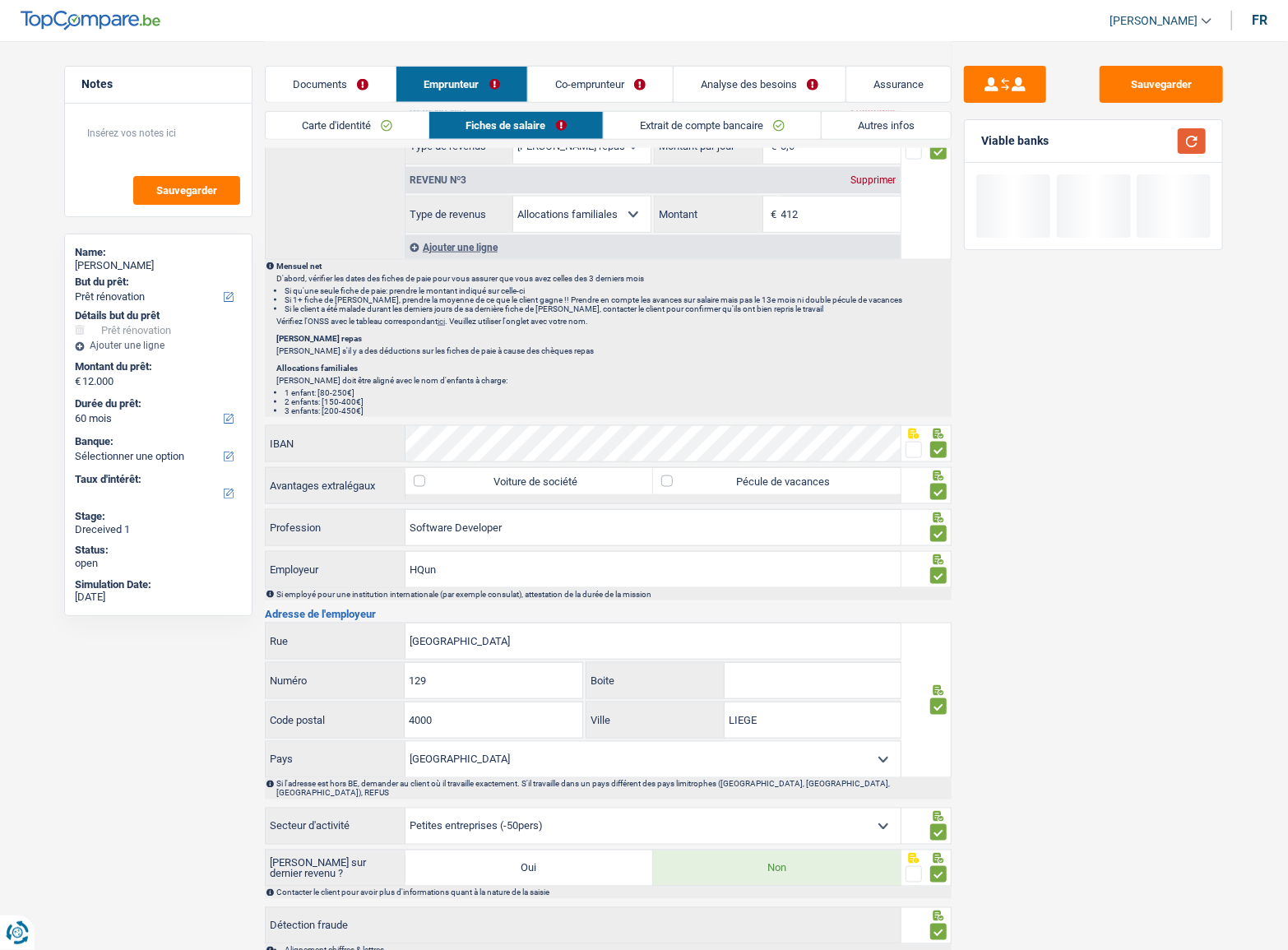
scroll to position [1121, 0]
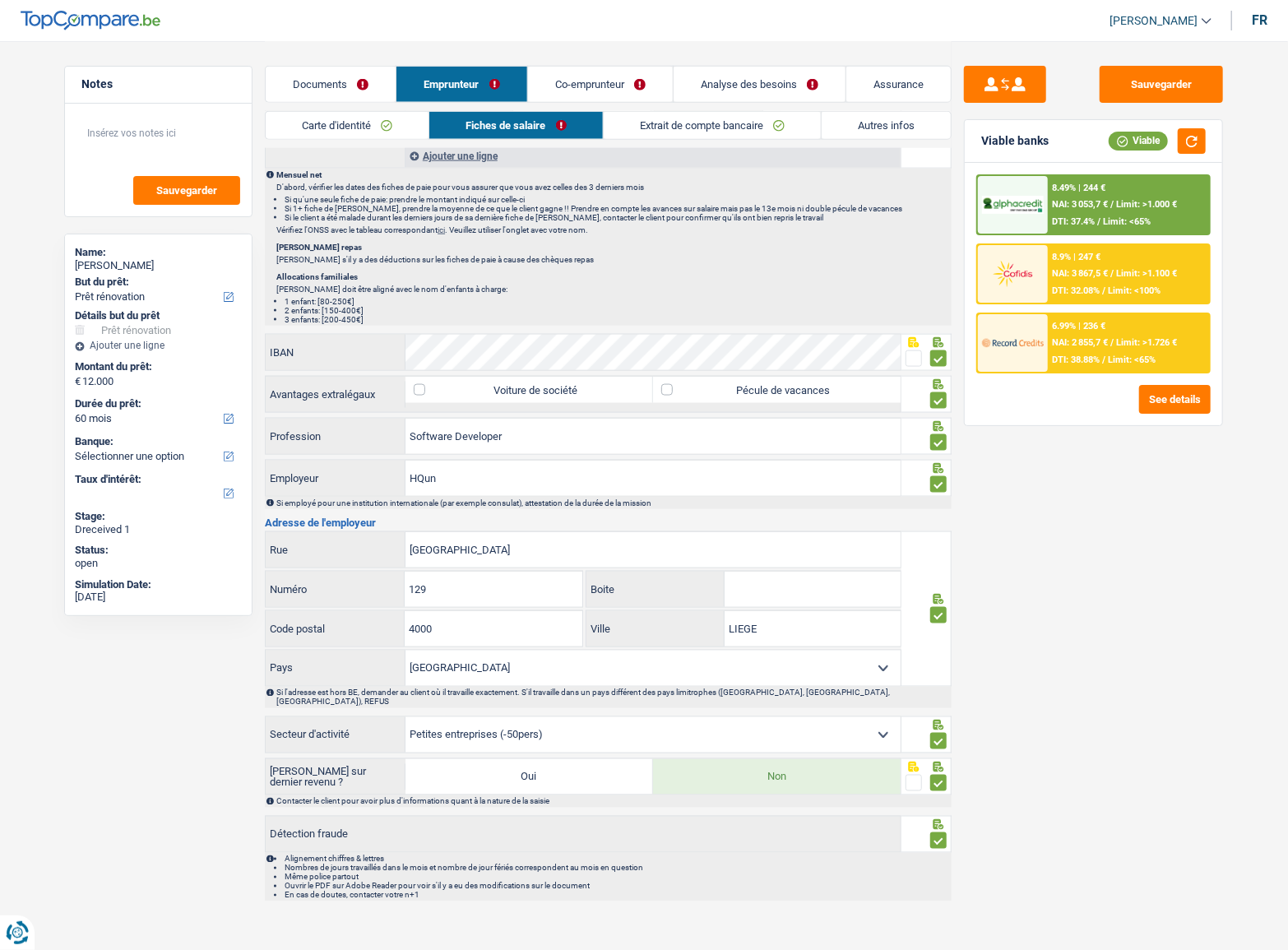
click at [684, 122] on link "Extrait de compte bancaire" at bounding box center [712, 125] width 217 height 27
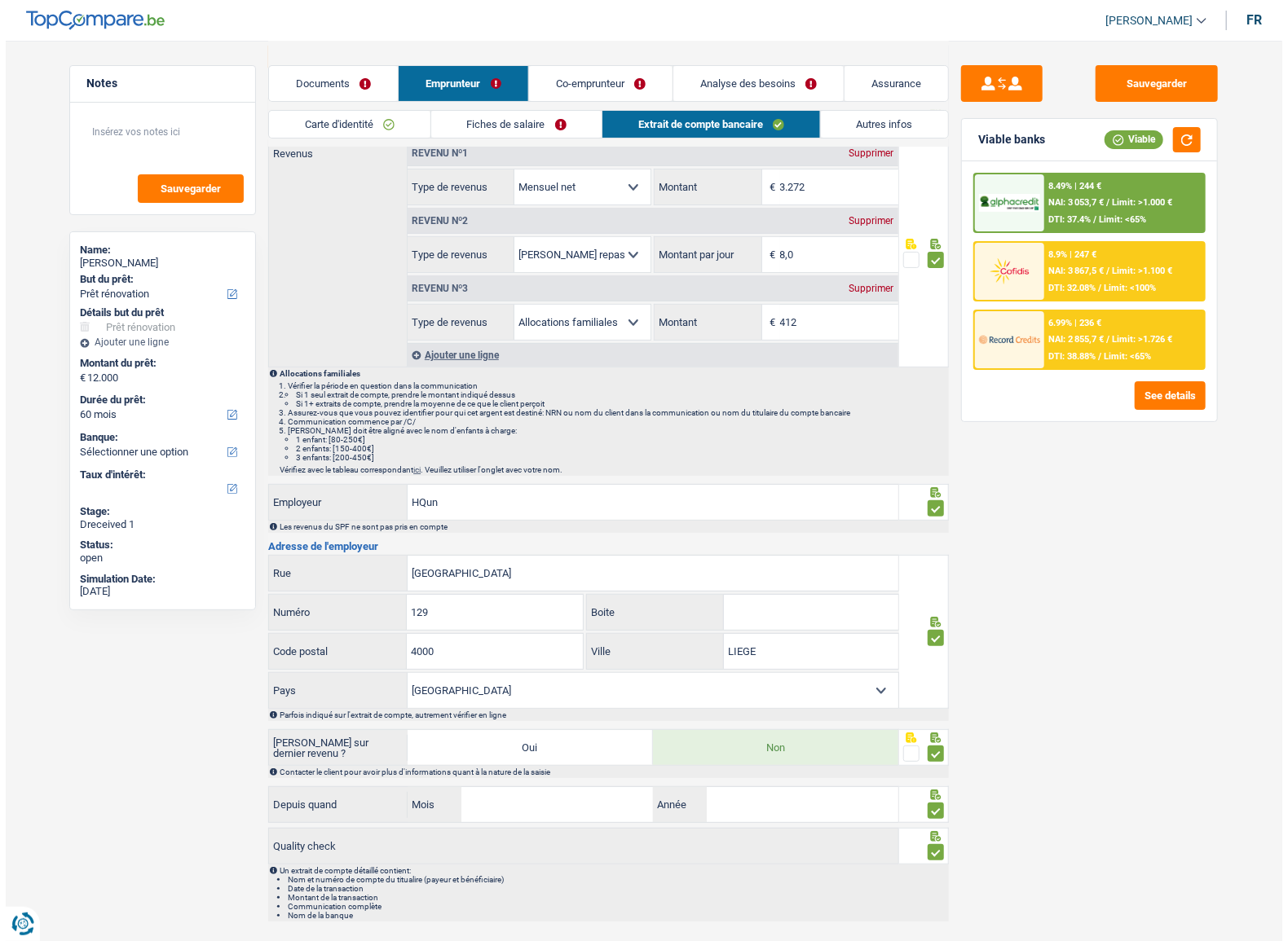
scroll to position [0, 0]
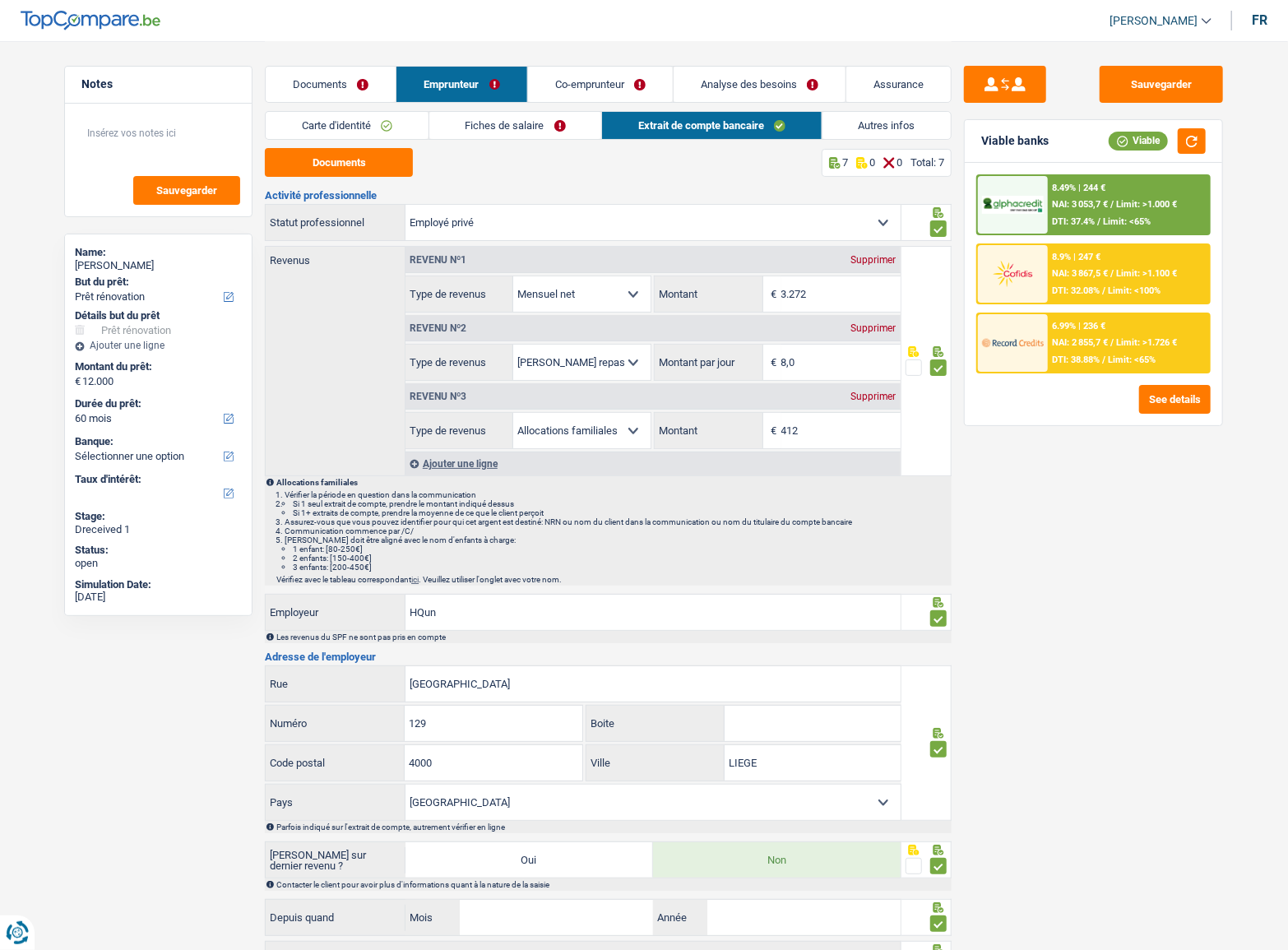
click at [524, 123] on link "Fiches de salaire" at bounding box center [516, 125] width 173 height 27
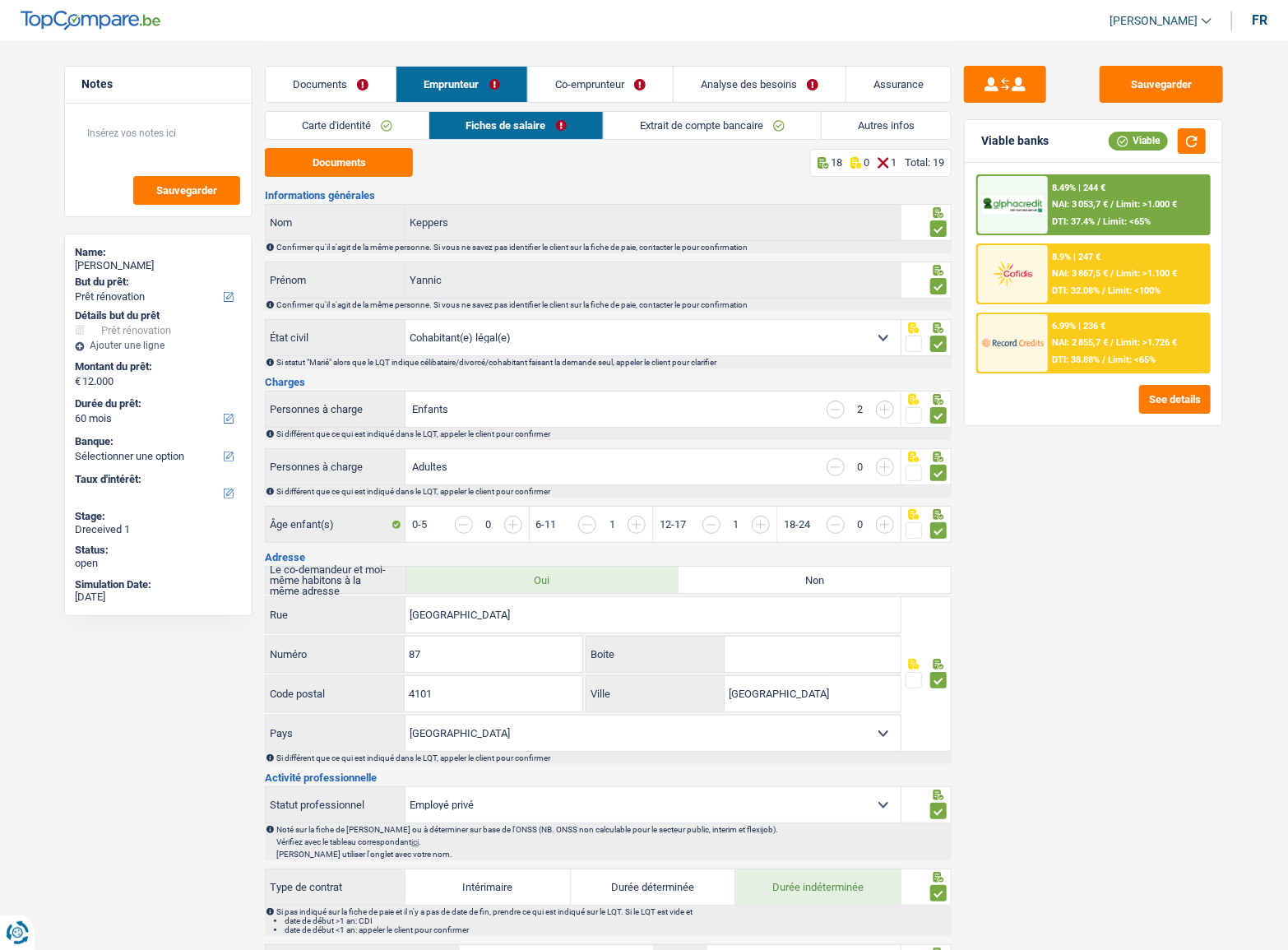
click at [314, 74] on link "Documents" at bounding box center [330, 84] width 130 height 35
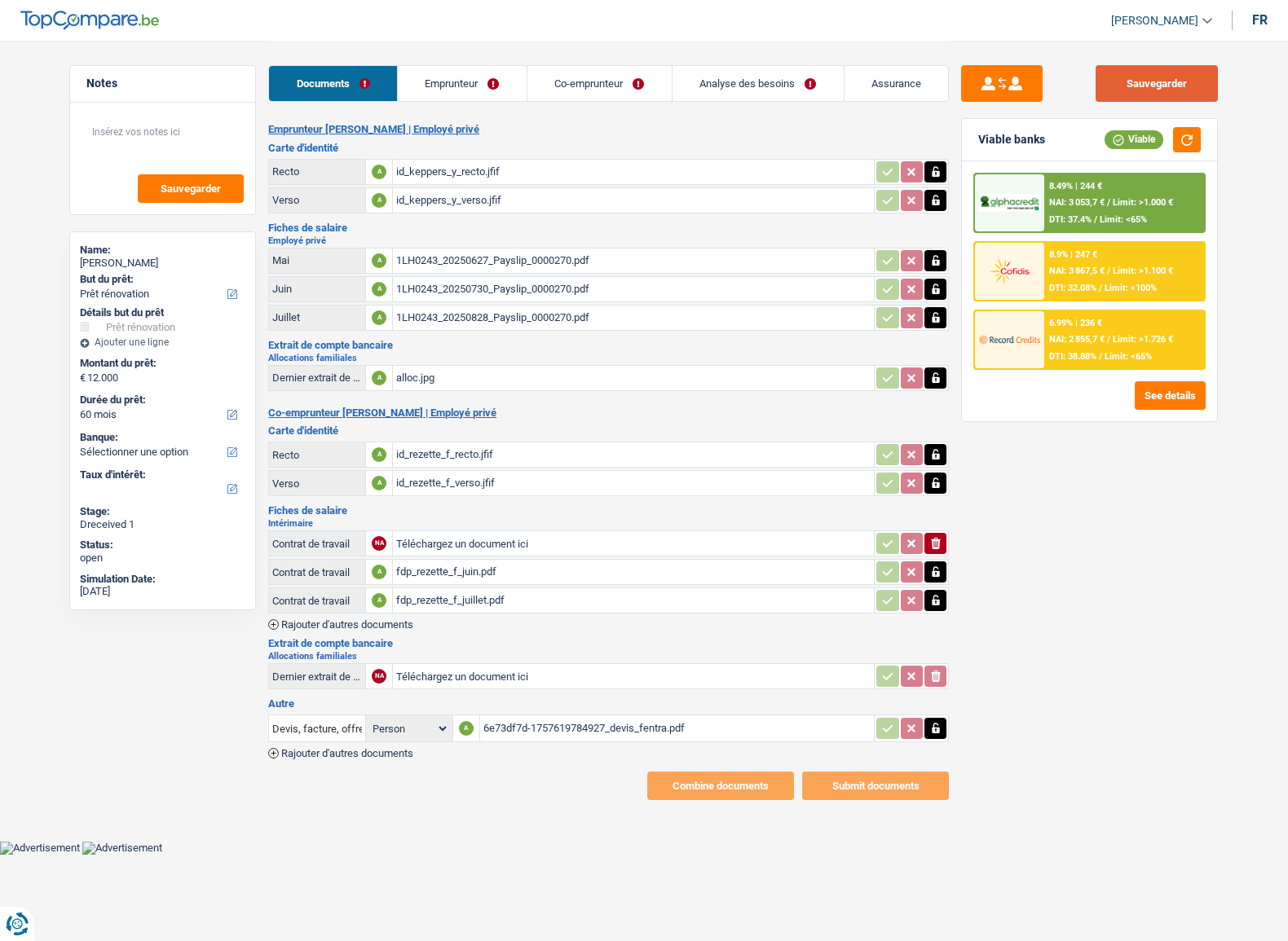
click at [1122, 76] on button "Sauvegarder" at bounding box center [1156, 83] width 123 height 36
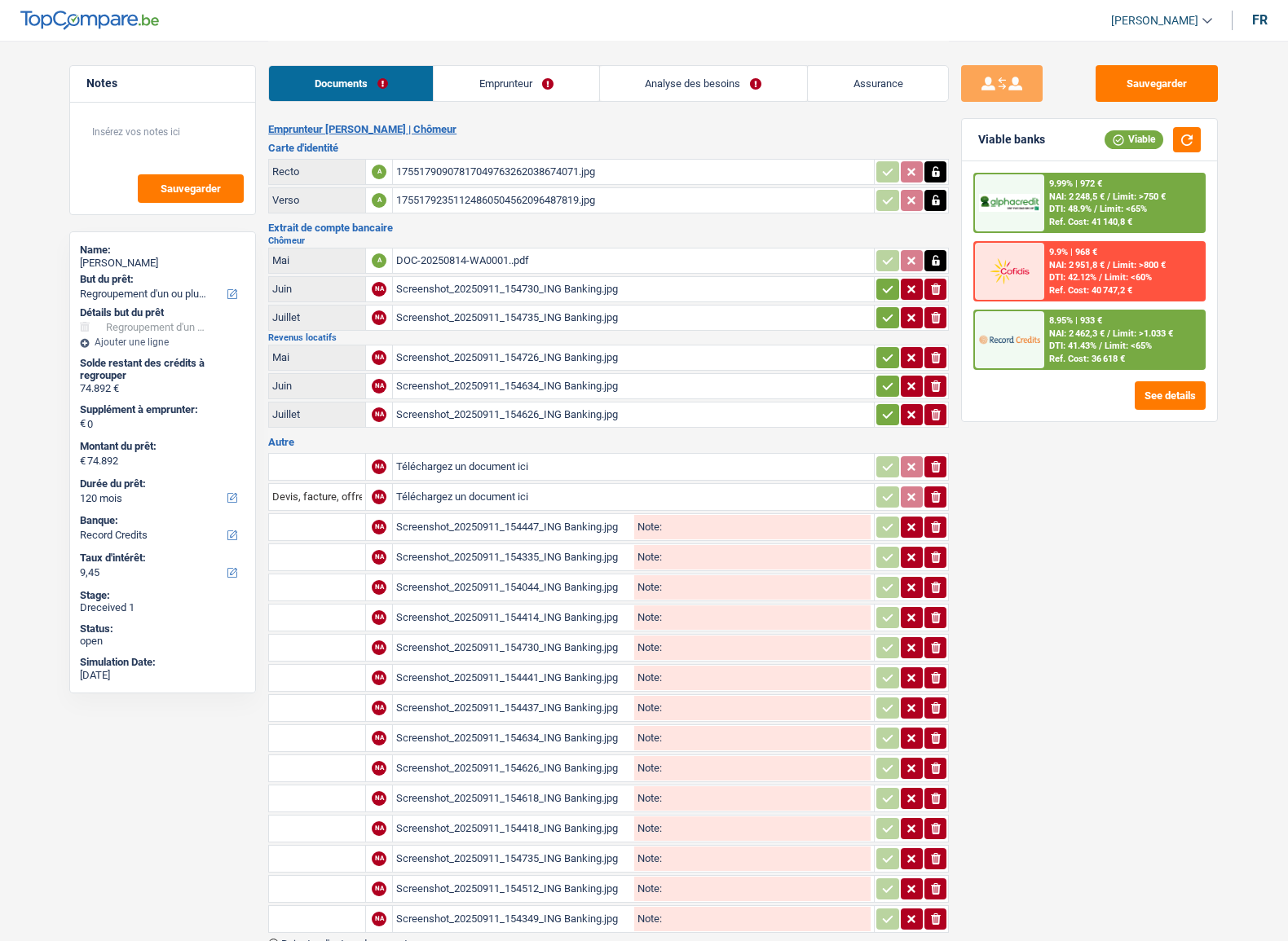
select select "refinancing"
select select "120"
select select "record credits"
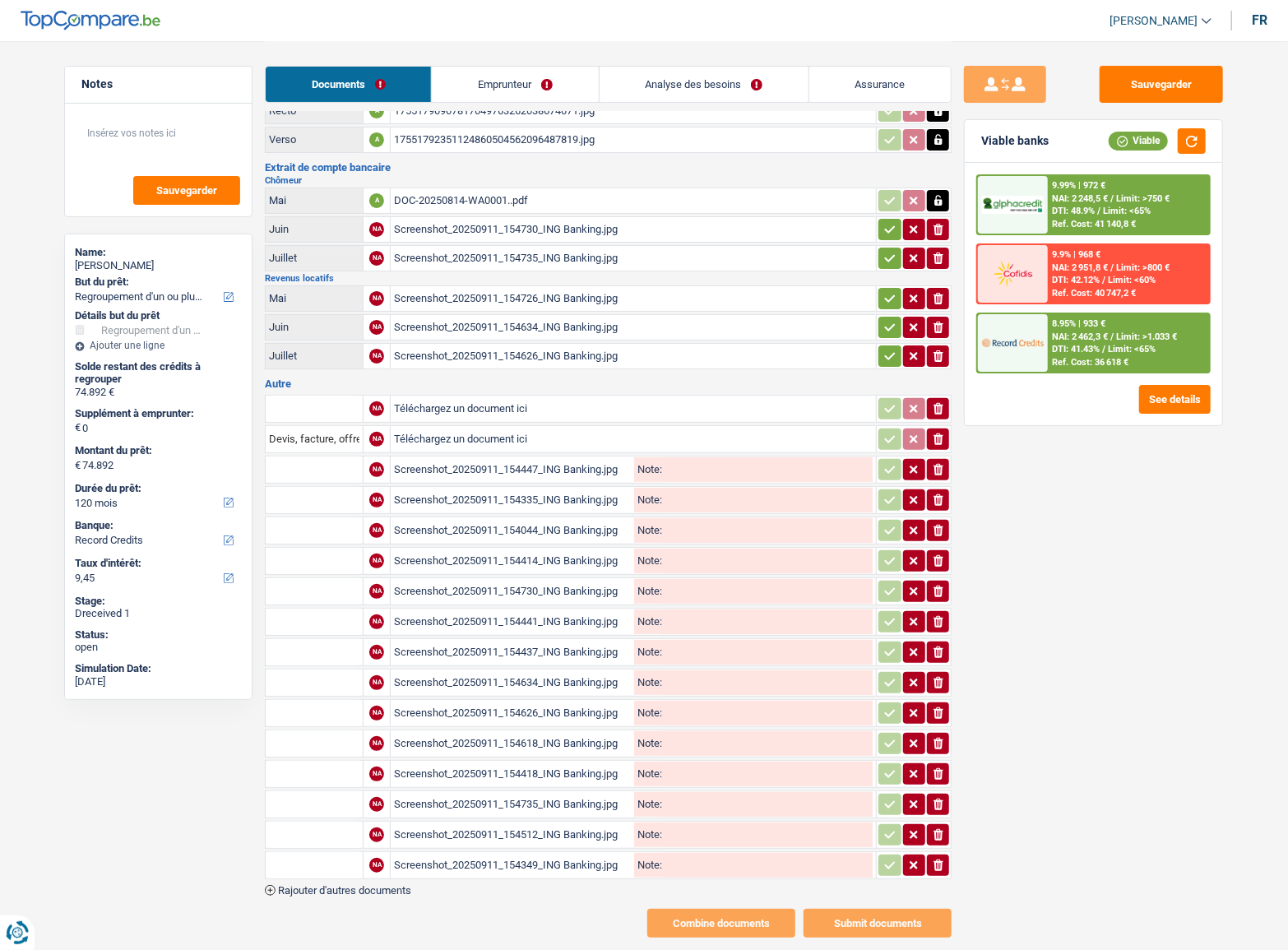
scroll to position [94, 0]
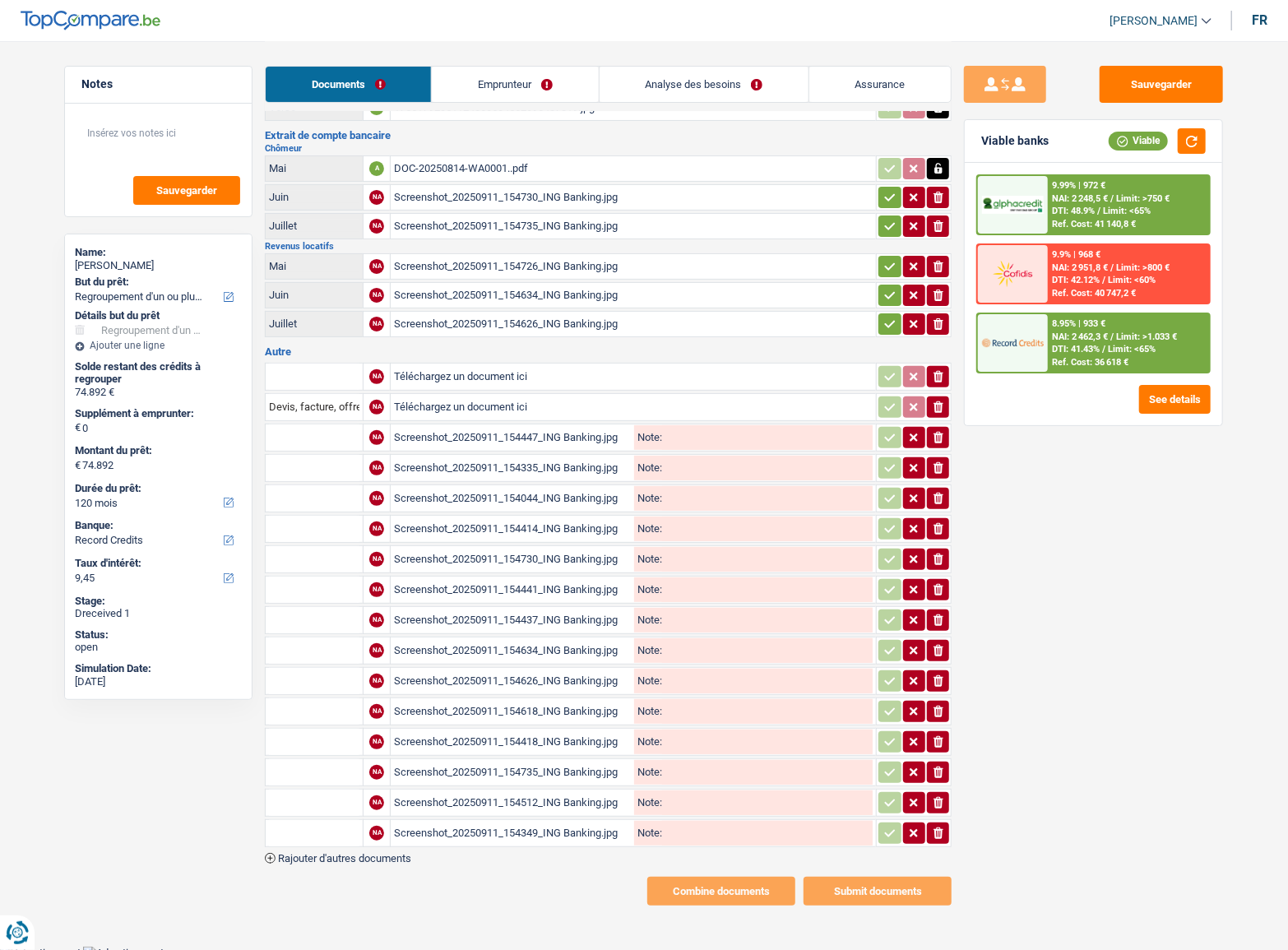
click at [441, 428] on div "Screenshot_20250911_154447_ING Banking.jpg" at bounding box center [512, 437] width 237 height 25
click at [444, 457] on div "Screenshot_20250911_154335_ING Banking.jpg" at bounding box center [512, 468] width 237 height 25
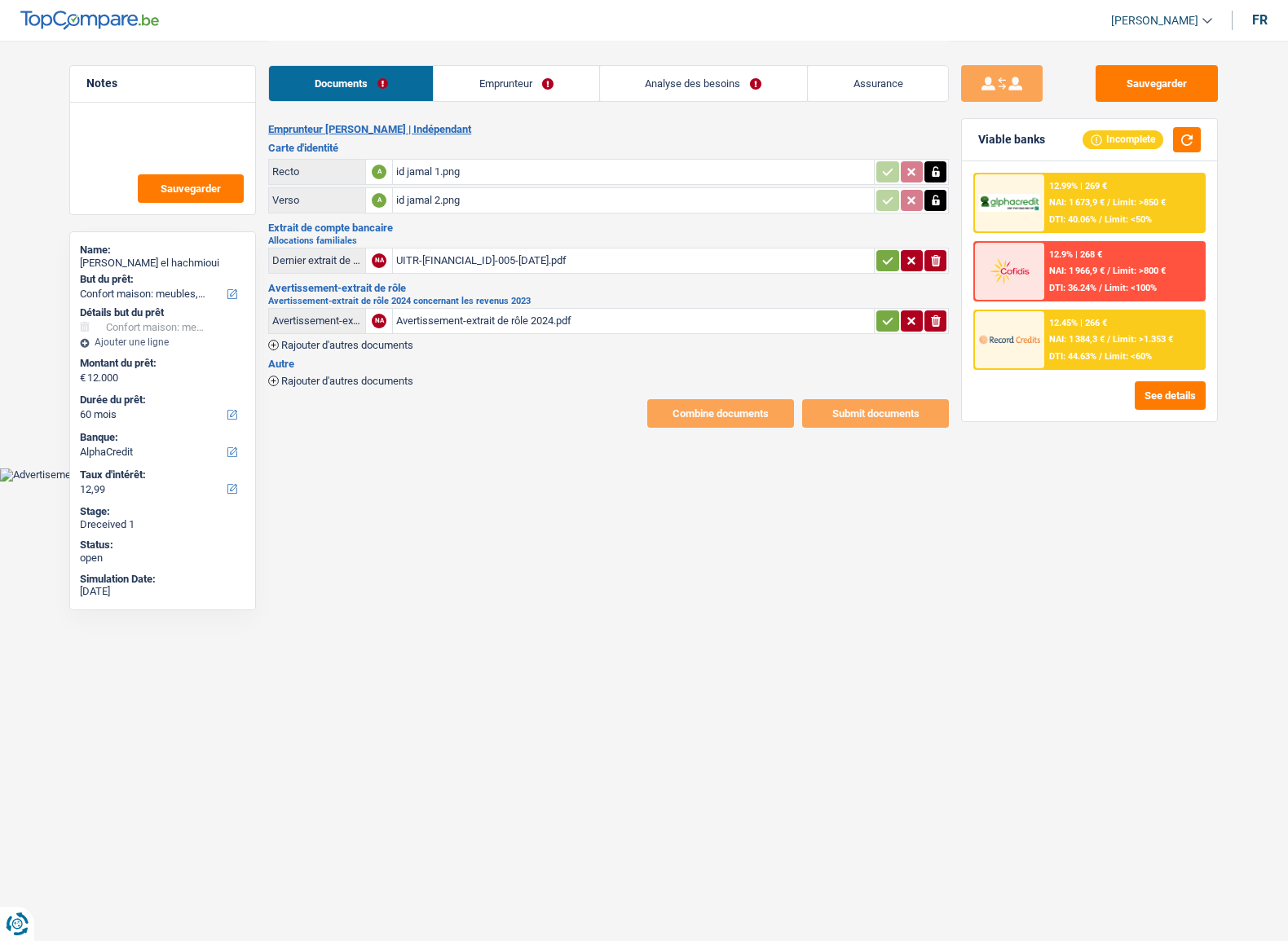
select select "household"
select select "60"
select select "alphacredit"
click at [465, 166] on div "id jamal 1.png" at bounding box center [632, 172] width 474 height 24
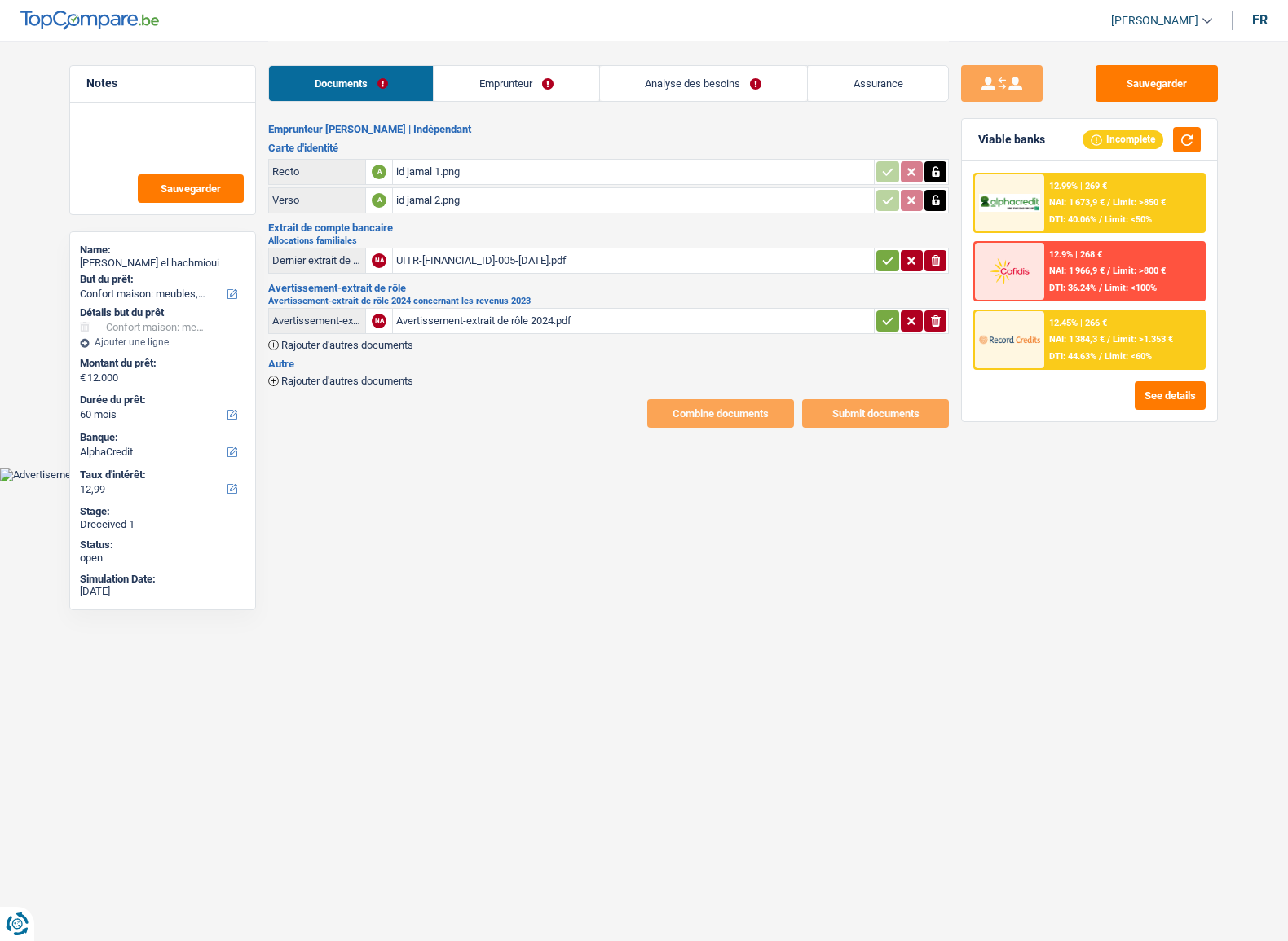
click at [480, 203] on div "id jamal 2.png" at bounding box center [632, 200] width 474 height 24
click at [459, 272] on table "Dernier extrait de compte pour vos allocations familiales NA UITR-[FINANCIAL_ID…" at bounding box center [608, 260] width 680 height 31
click at [503, 255] on div "UITR-[FINANCIAL_ID]-005-[DATE].pdf" at bounding box center [632, 261] width 474 height 24
click at [494, 96] on div "Documents Emprunteur Analyse des besoins Assurance" at bounding box center [608, 76] width 680 height 69
click at [497, 85] on link "Emprunteur" at bounding box center [515, 83] width 165 height 35
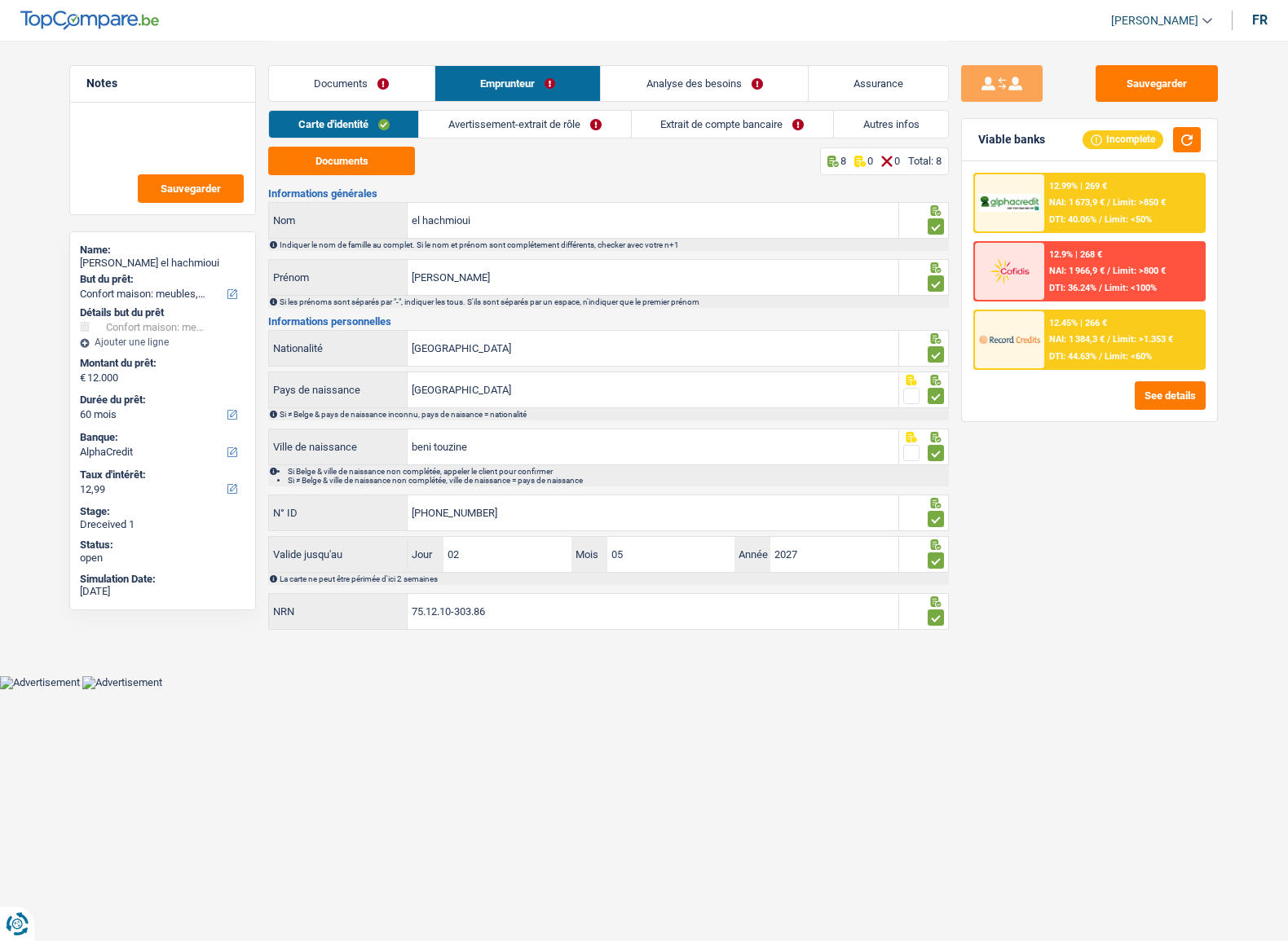
click at [537, 136] on link "Avertissement-extrait de rôle" at bounding box center [525, 123] width 211 height 27
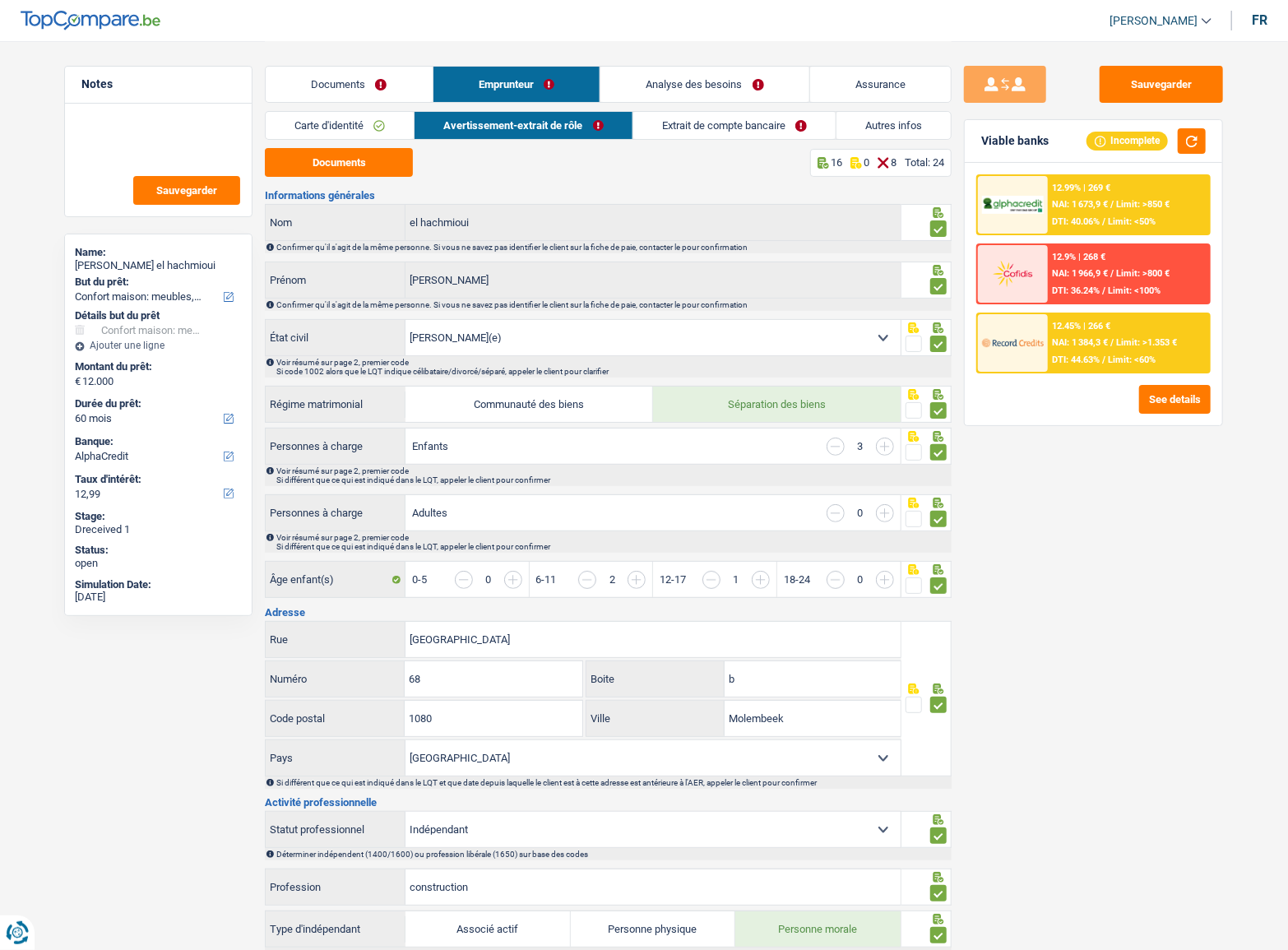
click at [544, 129] on link "Avertissement-extrait de rôle" at bounding box center [523, 125] width 217 height 27
click at [663, 115] on link "Extrait de compte bancaire" at bounding box center [735, 125] width 202 height 27
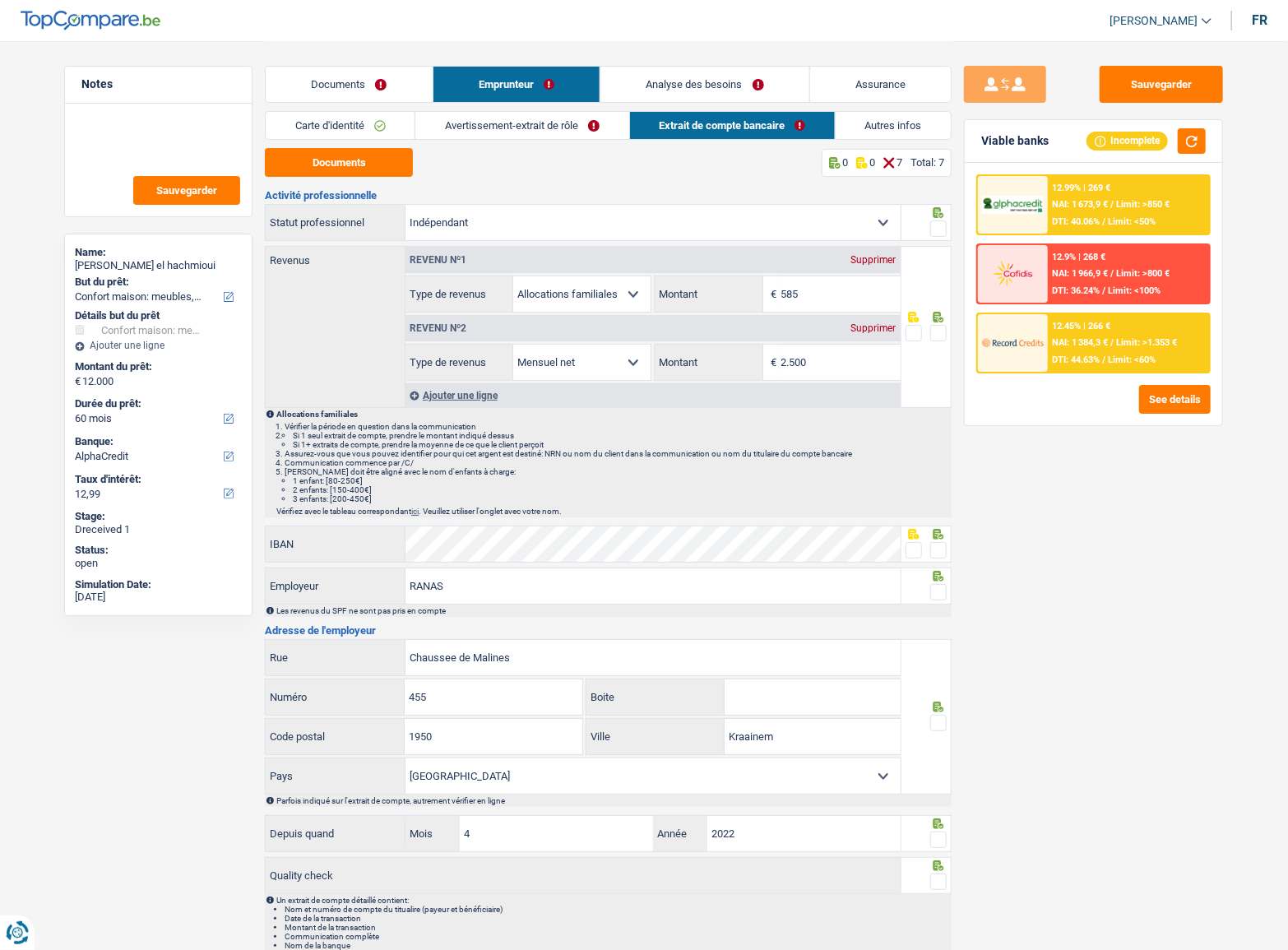
click at [663, 133] on link "Extrait de compte bancaire" at bounding box center [732, 125] width 205 height 27
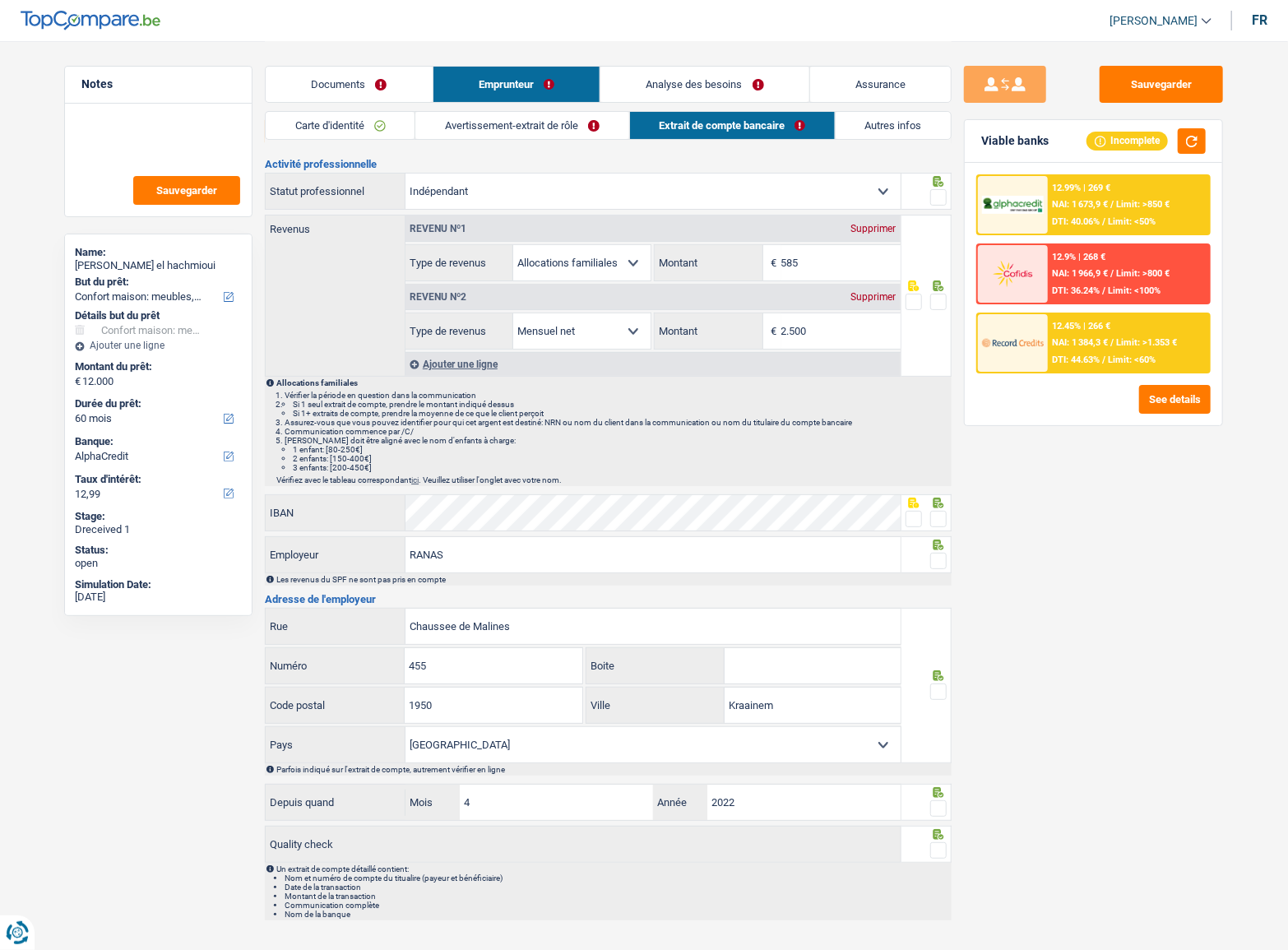
scroll to position [62, 0]
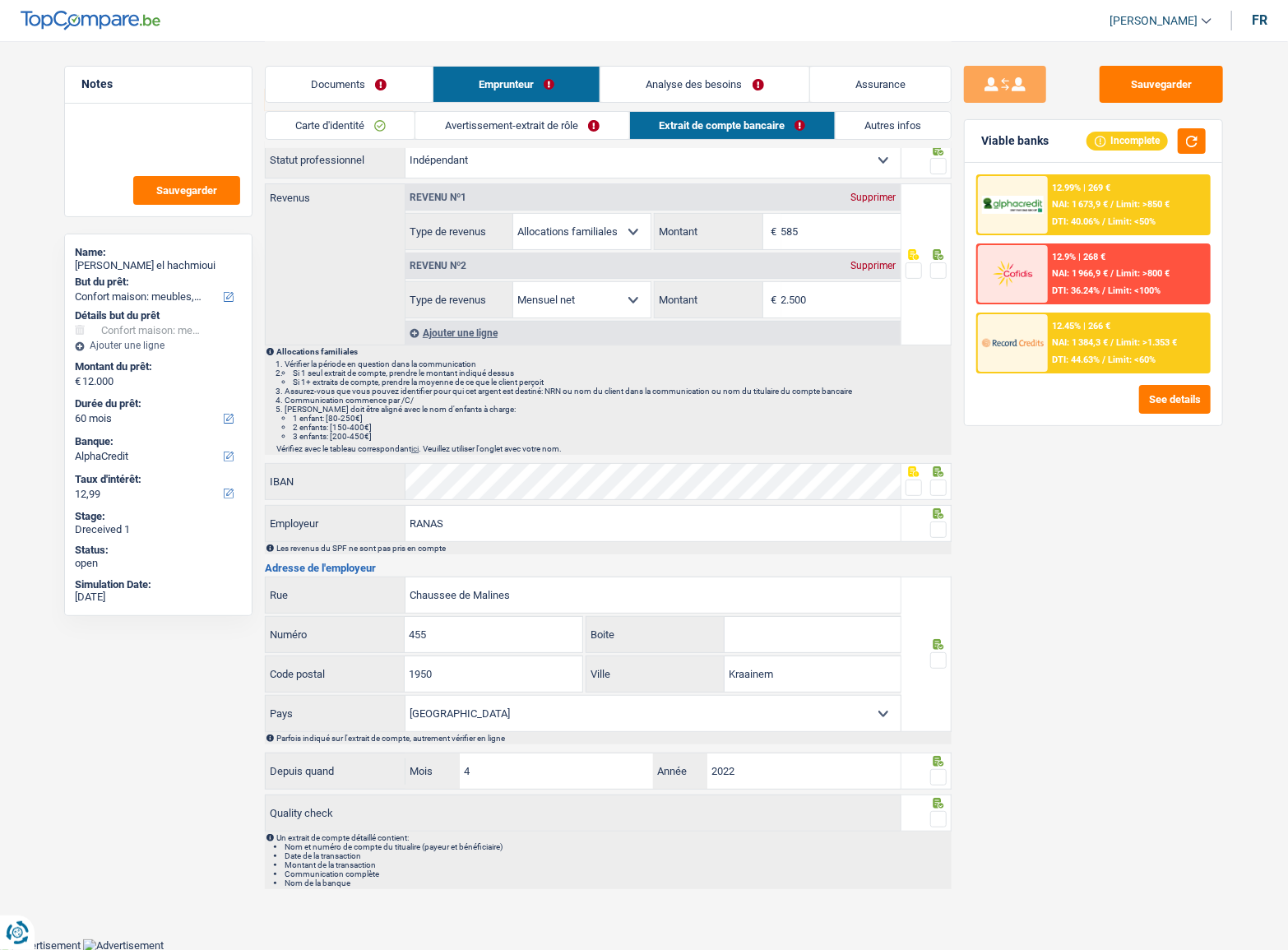
click at [348, 60] on div "Documents Emprunteur Analyse des besoins Assurance" at bounding box center [608, 76] width 686 height 70
click at [353, 88] on link "Documents" at bounding box center [348, 84] width 167 height 35
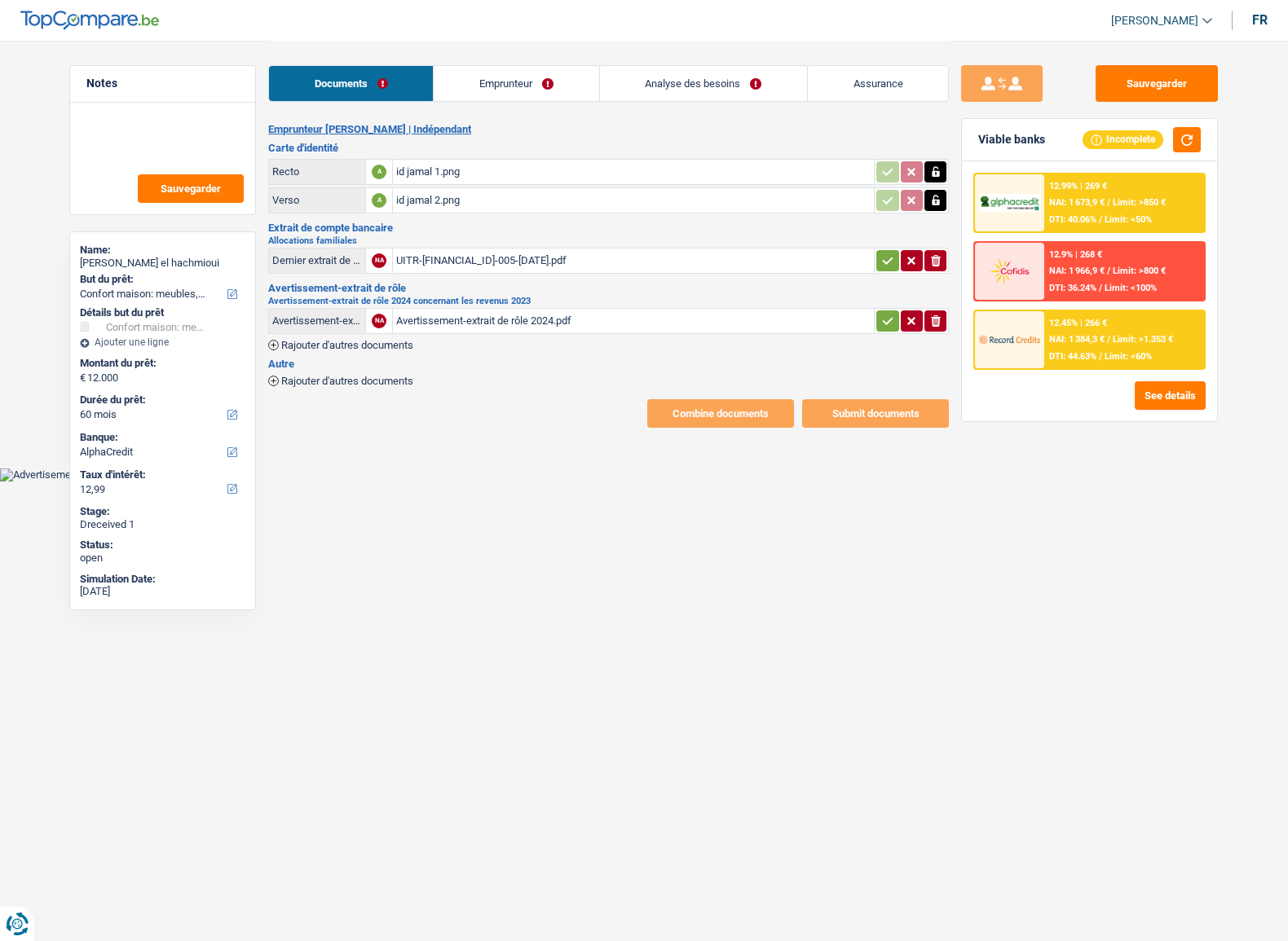
click at [472, 258] on div "UITR-BE25671716869982-005-2025-JUL-06.pdf" at bounding box center [632, 261] width 474 height 24
click at [948, 258] on div "Sauvegarder Viable banks Incomplete 12.99% | 269 € NAI: 1 673,9 € / Limit: >850…" at bounding box center [1089, 490] width 282 height 850
click at [940, 258] on icon "ionicons-v5-e" at bounding box center [935, 260] width 13 height 16
click at [467, 261] on input "Téléchargez un document ici" at bounding box center [632, 261] width 474 height 24
type input "C:\fakepath\6e73df7d-1757619784927_devis_fentra.pdf"
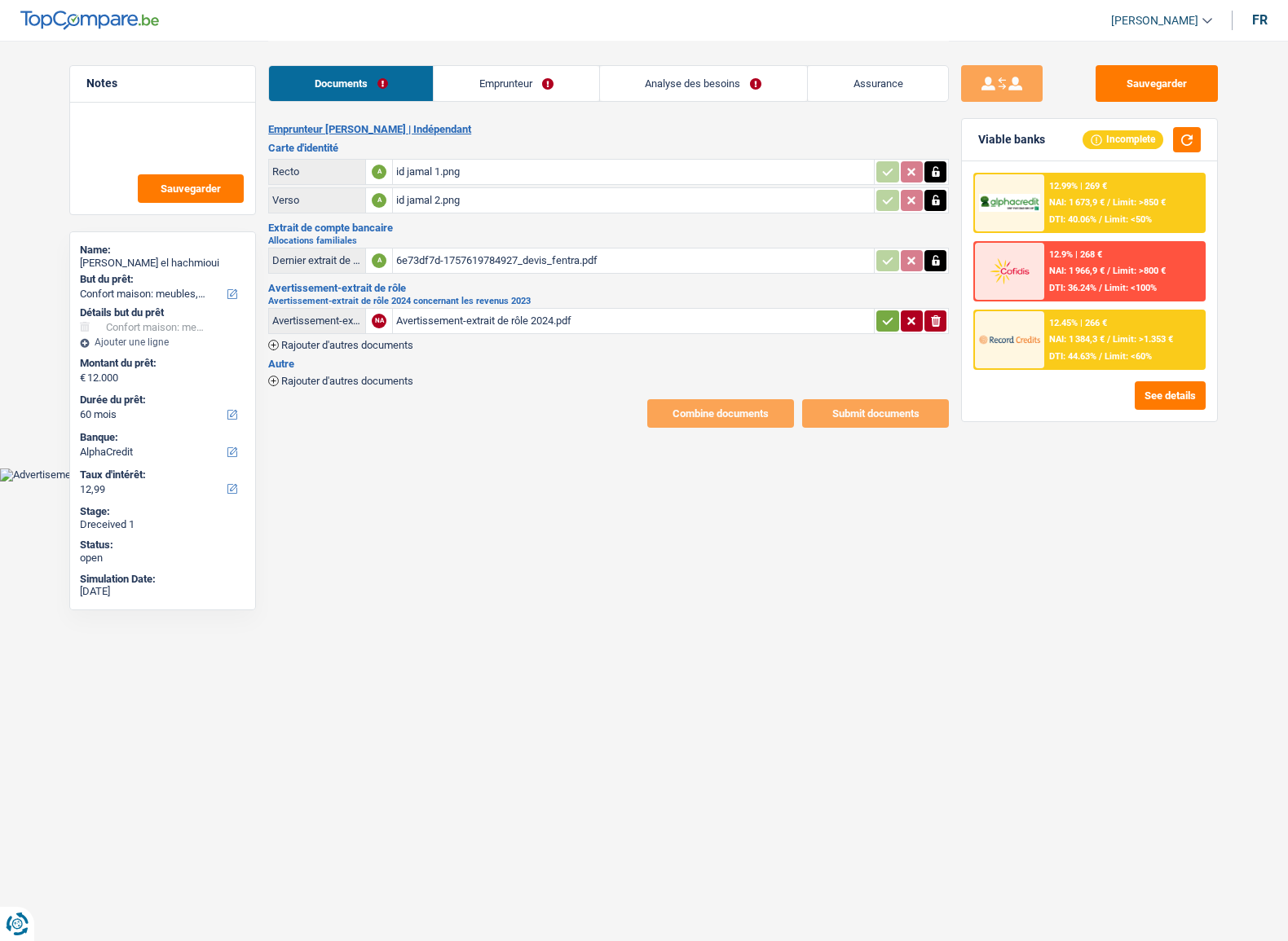
click at [465, 265] on div "6e73df7d-1757619784927_devis_fentra.pdf" at bounding box center [632, 261] width 474 height 24
click at [940, 259] on icon "button" at bounding box center [935, 260] width 13 height 16
click at [940, 259] on icon "ionicons-v5-e" at bounding box center [935, 260] width 13 height 16
click at [519, 255] on input "Téléchargez un document ici" at bounding box center [632, 261] width 474 height 24
click at [471, 245] on table "Dernier extrait de compte pour vos allocations familiales NA Téléchargez un doc…" at bounding box center [608, 260] width 680 height 31
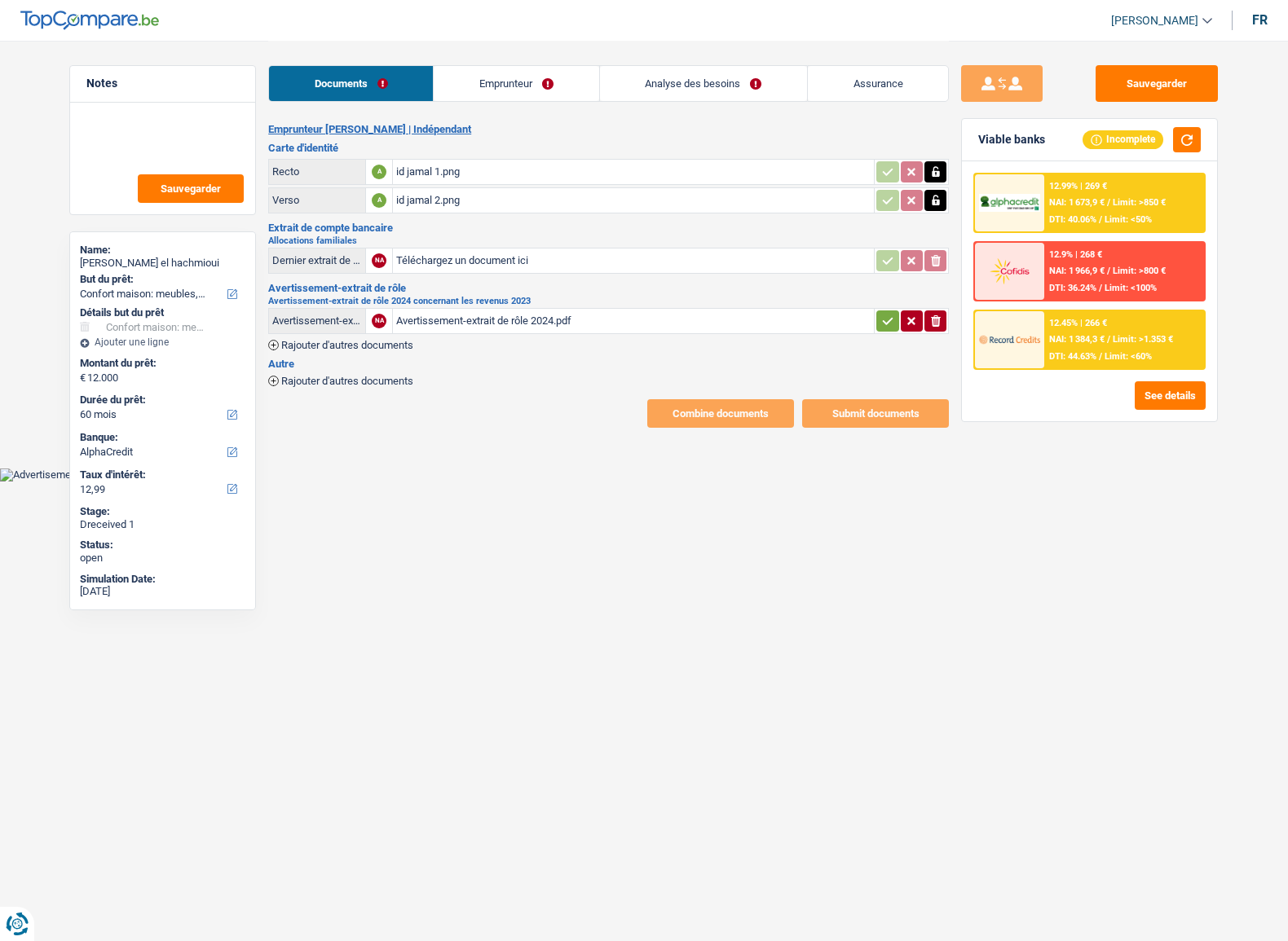
click at [471, 256] on input "Téléchargez un document ici" at bounding box center [632, 261] width 474 height 24
type input "C:\fakepath\EXPORT_OPÉRATION_01092025 (1).pdf"
click at [479, 271] on td "EXPORT_OPÉRATION_01092025 (1).pdf" at bounding box center [632, 261] width 482 height 26
click at [479, 266] on div "EXPORT_OPÉRATION_01092025 (1).pdf" at bounding box center [632, 261] width 474 height 24
click at [531, 318] on div "Avertissement-extrait de rôle 2024.pdf" at bounding box center [632, 321] width 474 height 24
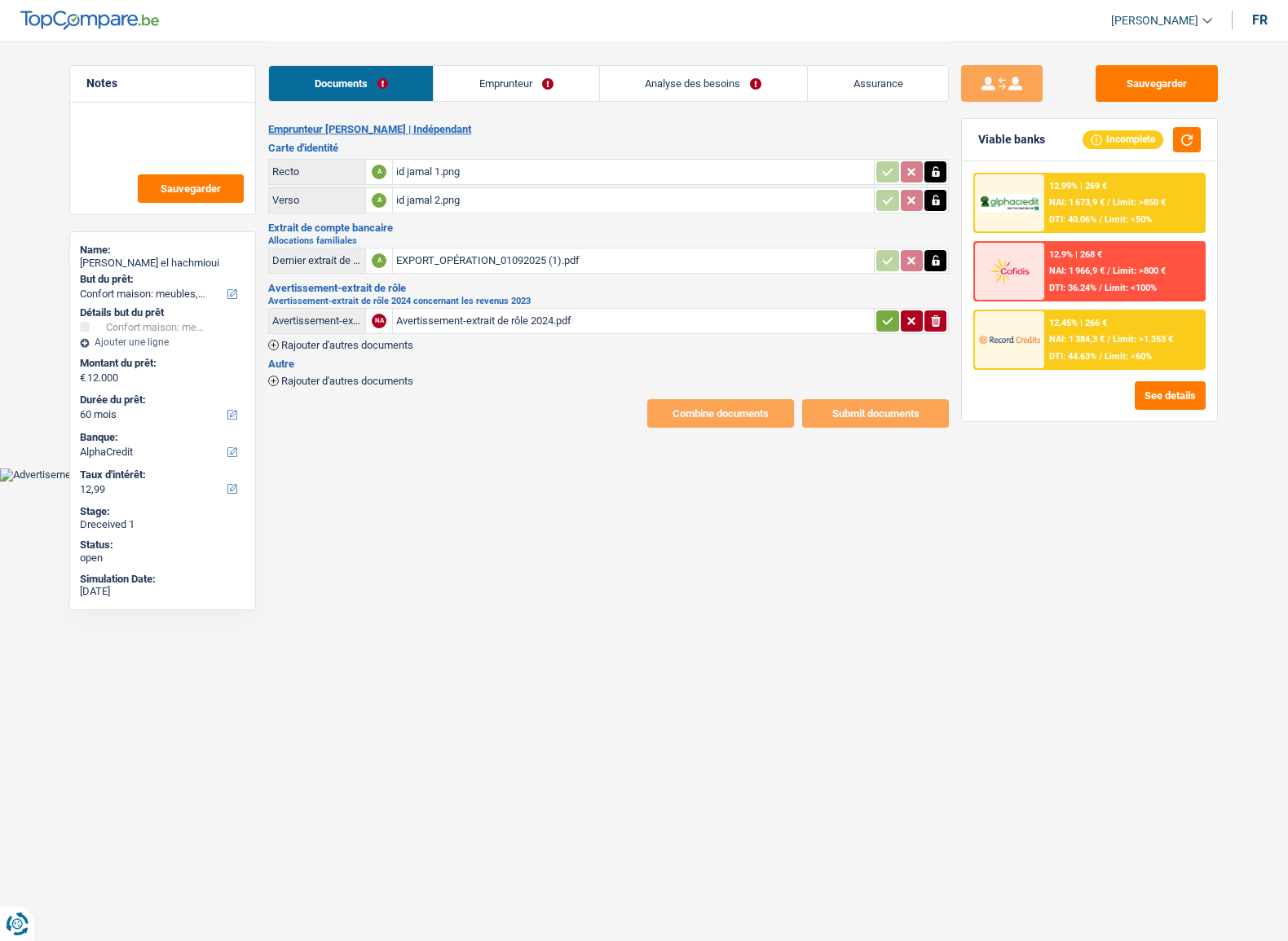
click at [500, 71] on div "Documents Emprunteur Analyse des besoins Assurance" at bounding box center [608, 76] width 680 height 69
click at [497, 84] on link "Emprunteur" at bounding box center [515, 83] width 165 height 35
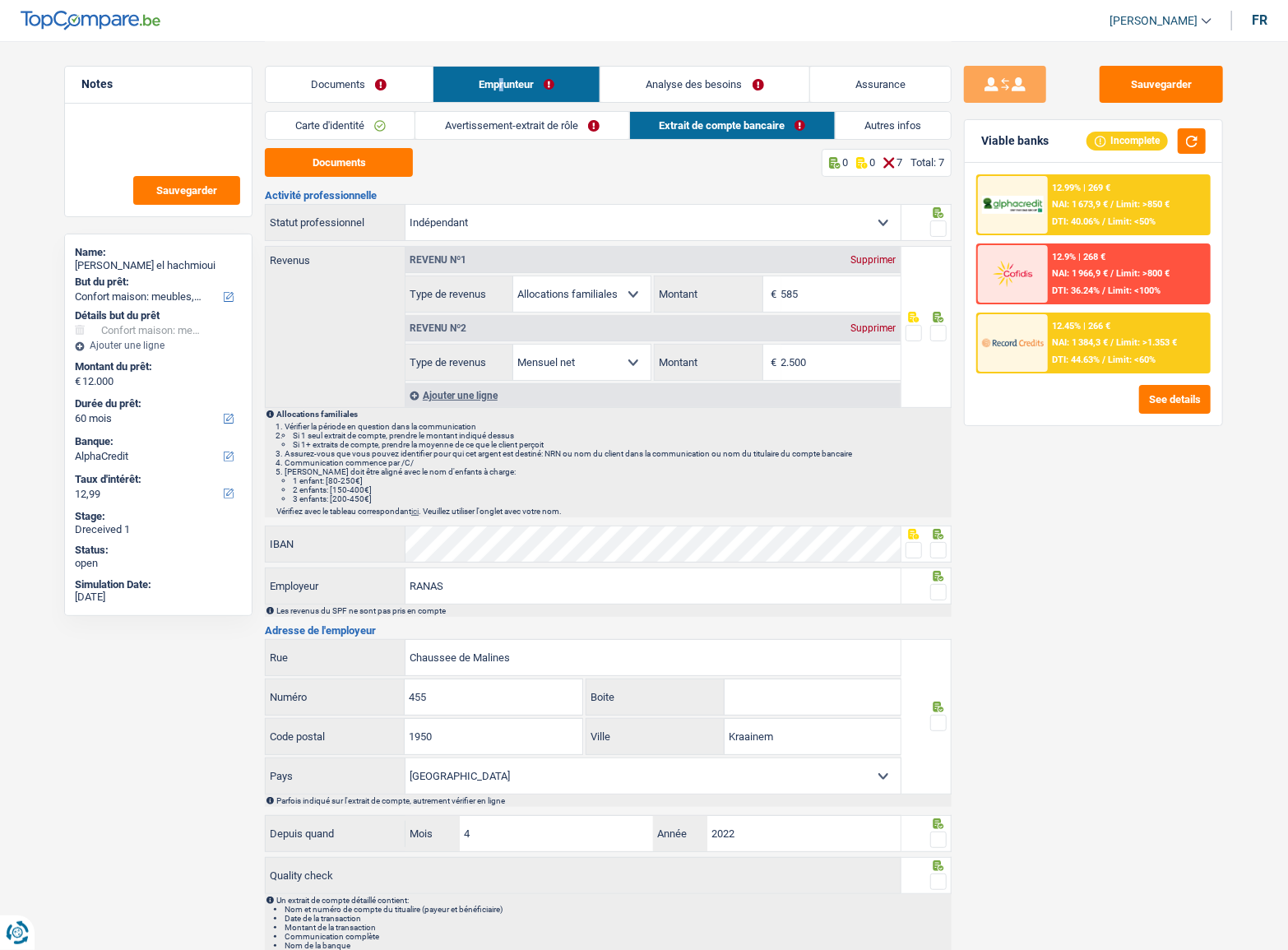
click at [376, 136] on link "Carte d'identité" at bounding box center [340, 125] width 149 height 27
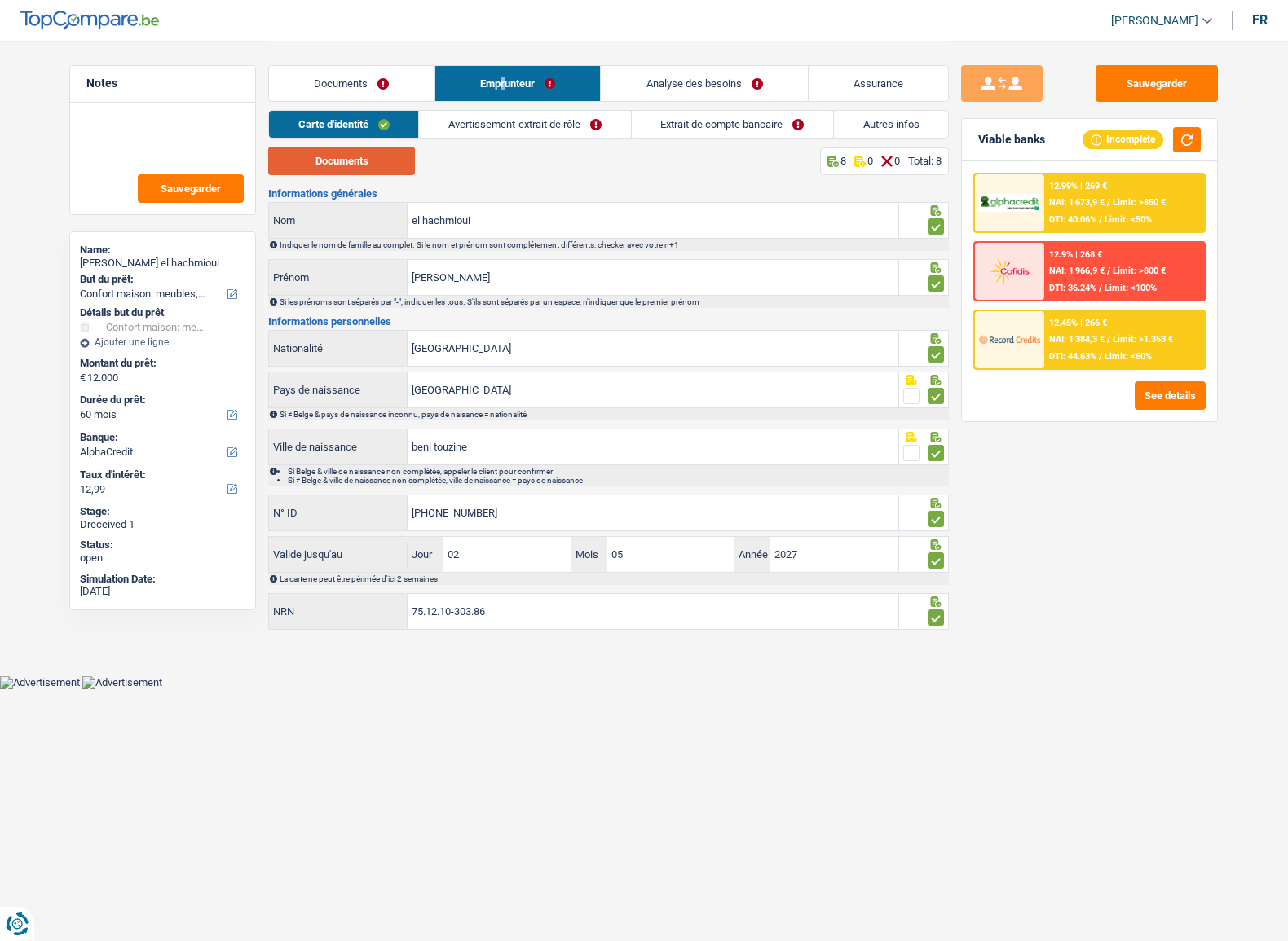
click at [376, 172] on button "Documents" at bounding box center [341, 161] width 147 height 28
click at [528, 124] on link "Avertissement-extrait de rôle" at bounding box center [525, 123] width 211 height 27
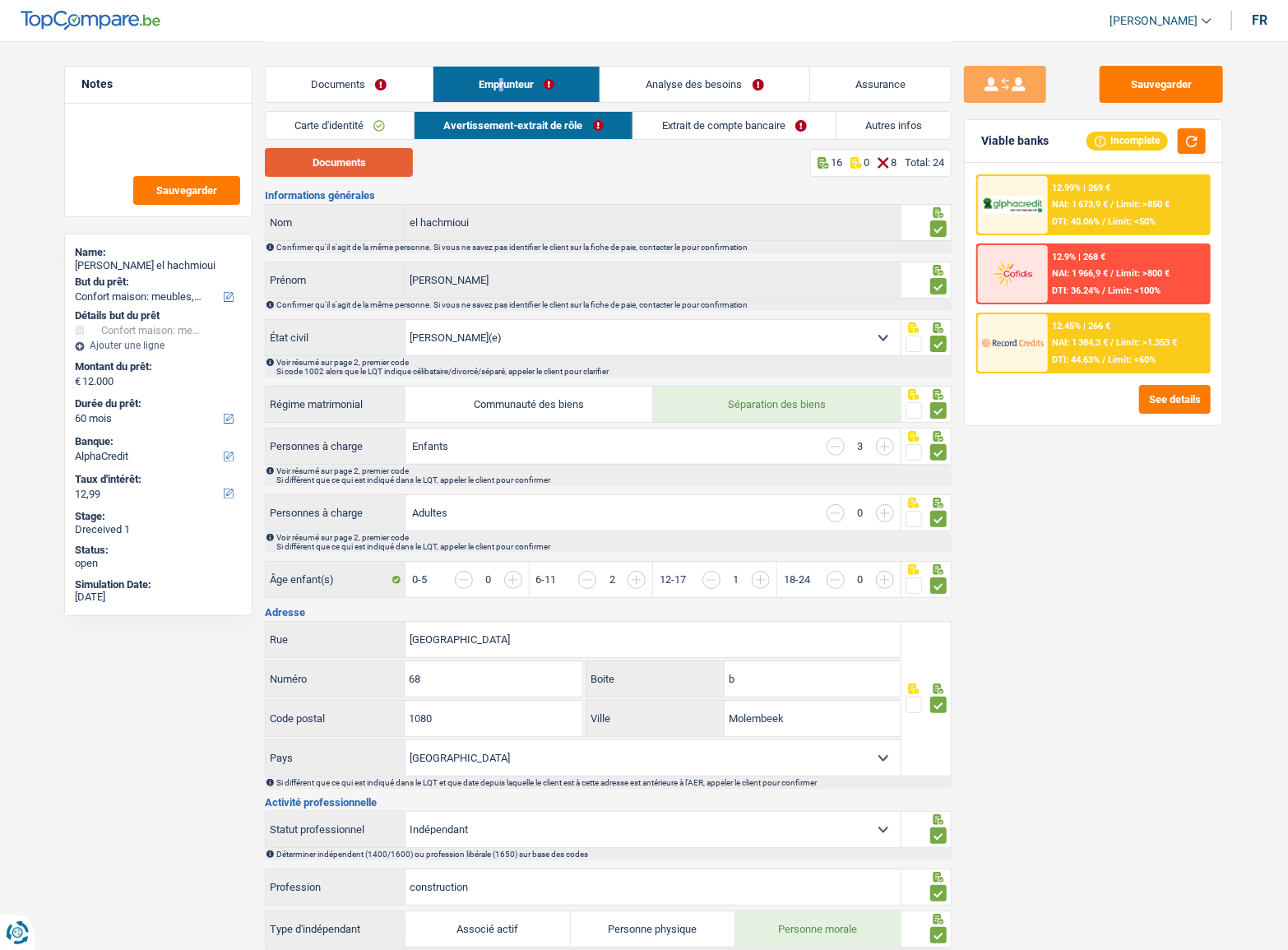
drag, startPoint x: 313, startPoint y: 165, endPoint x: 369, endPoint y: 166, distance: 56.0
click at [316, 166] on button "Documents" at bounding box center [339, 162] width 148 height 28
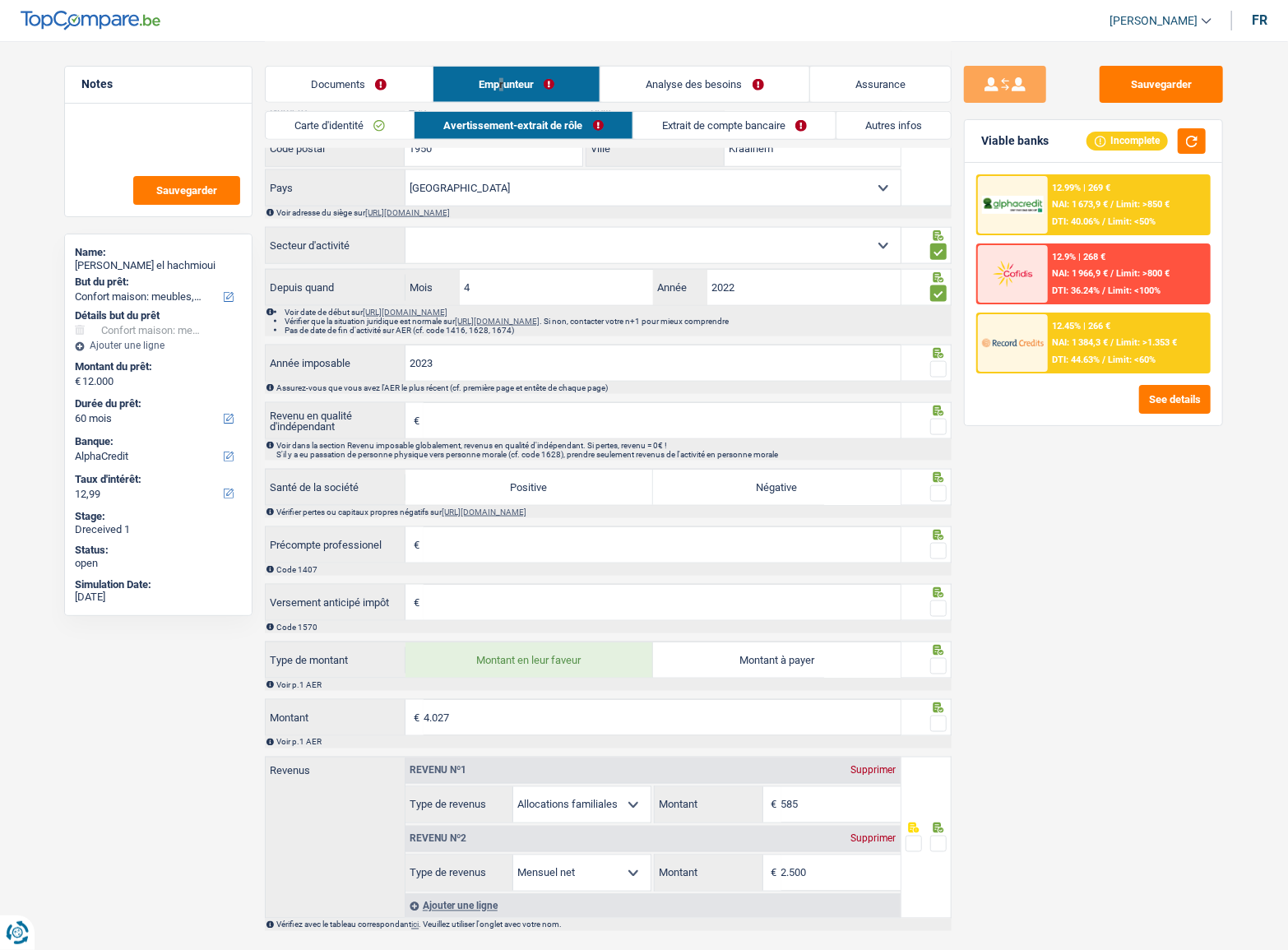
scroll to position [1094, 0]
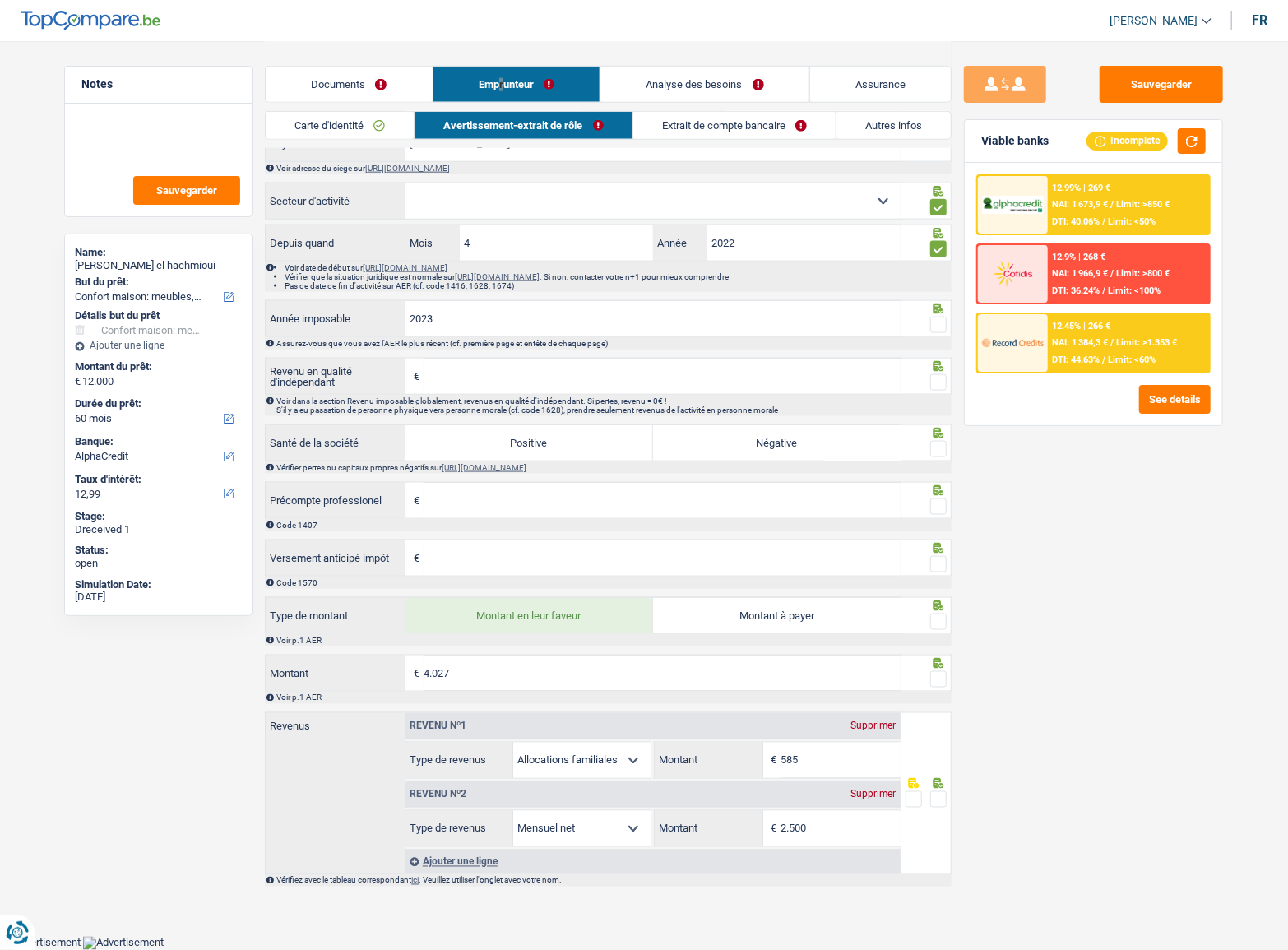
drag, startPoint x: 939, startPoint y: 674, endPoint x: 935, endPoint y: 625, distance: 49.2
click at [939, 674] on span at bounding box center [938, 679] width 16 height 16
click at [0, 0] on input "radio" at bounding box center [0, 0] width 0 height 0
click at [935, 621] on span at bounding box center [938, 621] width 16 height 16
click at [0, 0] on input "radio" at bounding box center [0, 0] width 0 height 0
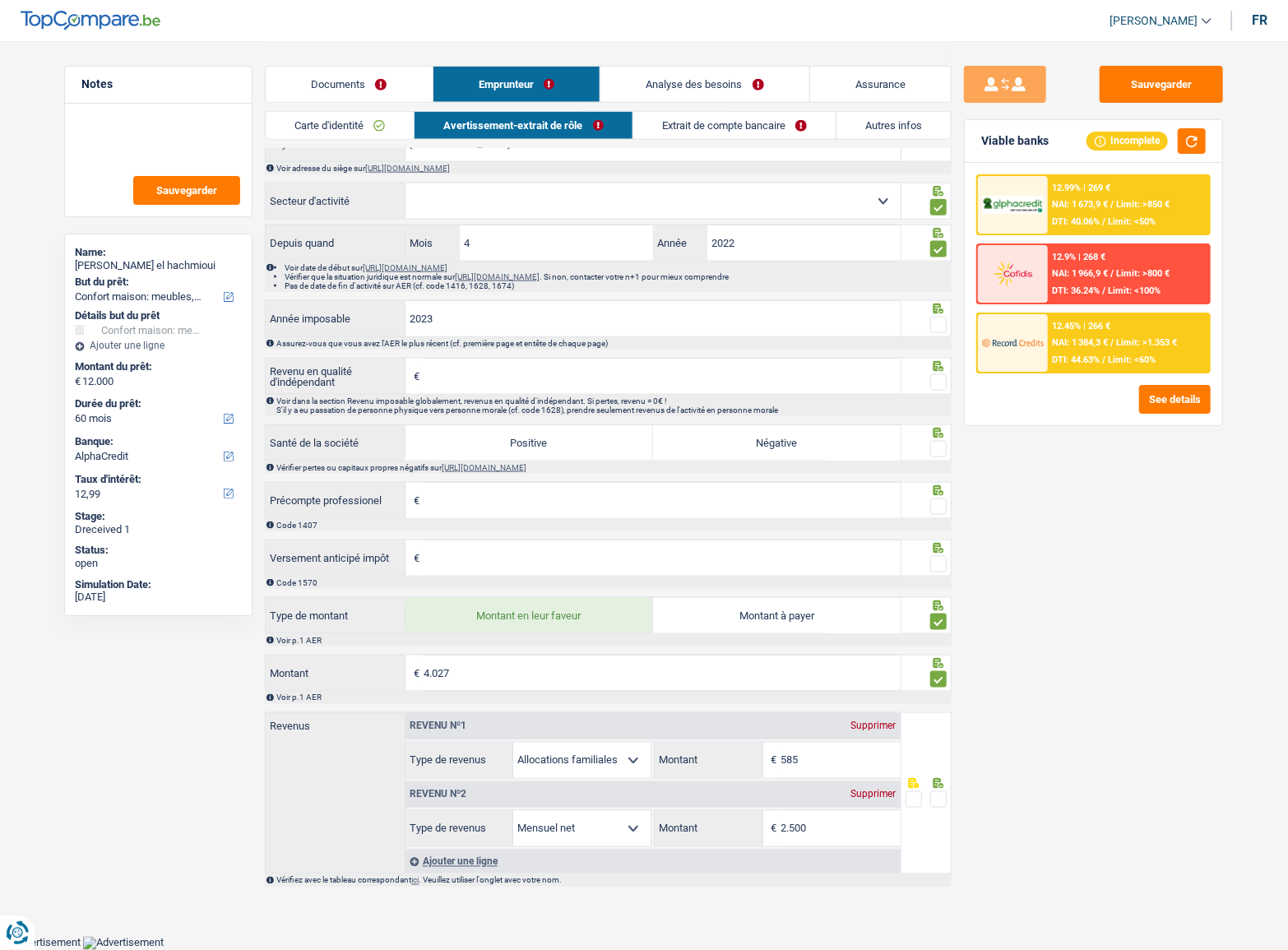
click at [945, 321] on span at bounding box center [938, 324] width 16 height 16
click at [0, 0] on input "radio" at bounding box center [0, 0] width 0 height 0
click at [939, 387] on span at bounding box center [938, 382] width 16 height 16
click at [0, 0] on input "radio" at bounding box center [0, 0] width 0 height 0
click at [935, 459] on div at bounding box center [938, 450] width 16 height 21
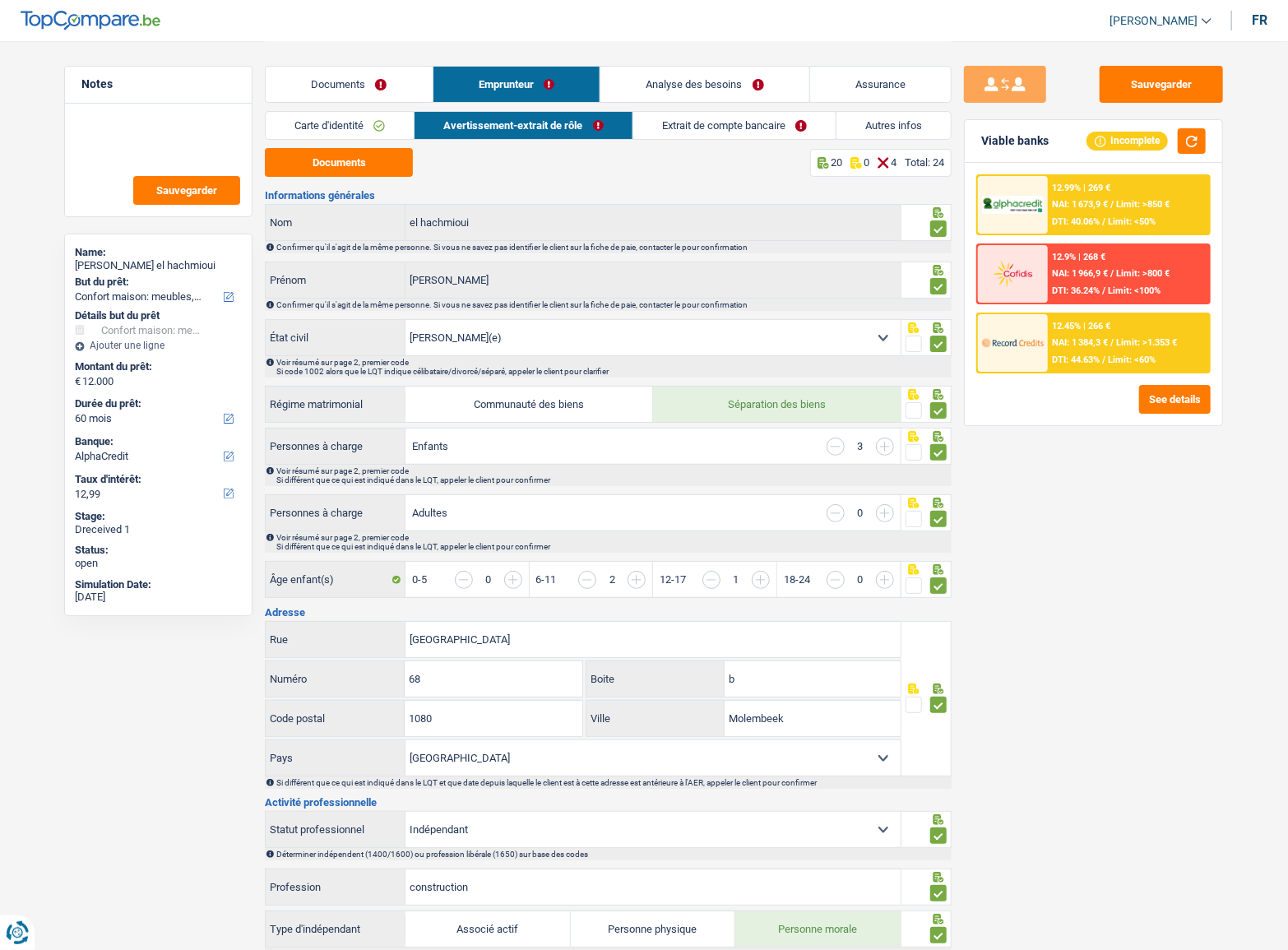
scroll to position [0, 0]
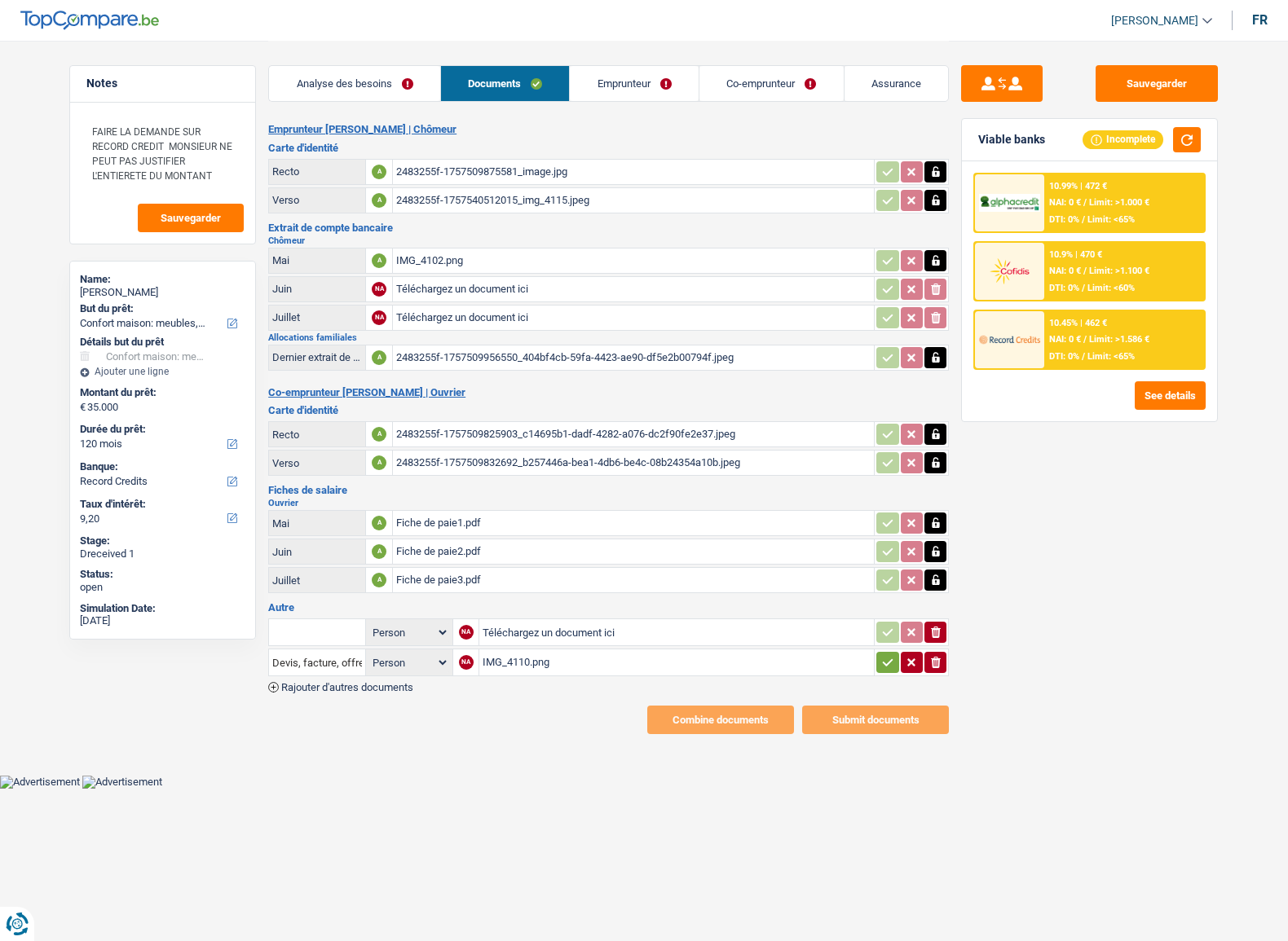
select select "household"
select select "120"
select select "record credits"
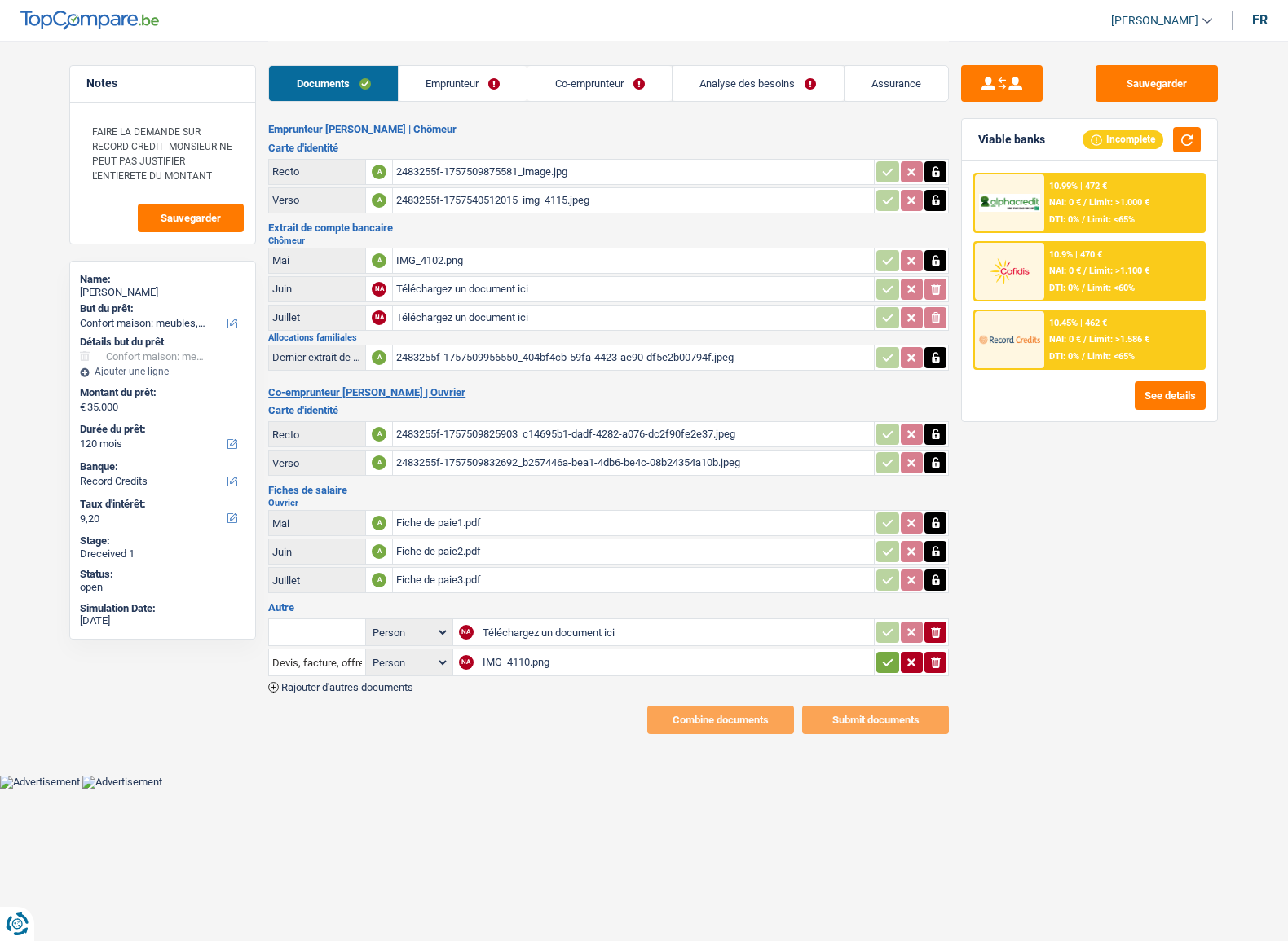
click at [449, 171] on div "2483255f-1757509875581_image.jpg" at bounding box center [632, 172] width 474 height 24
click at [460, 93] on link "Emprunteur" at bounding box center [463, 83] width 129 height 35
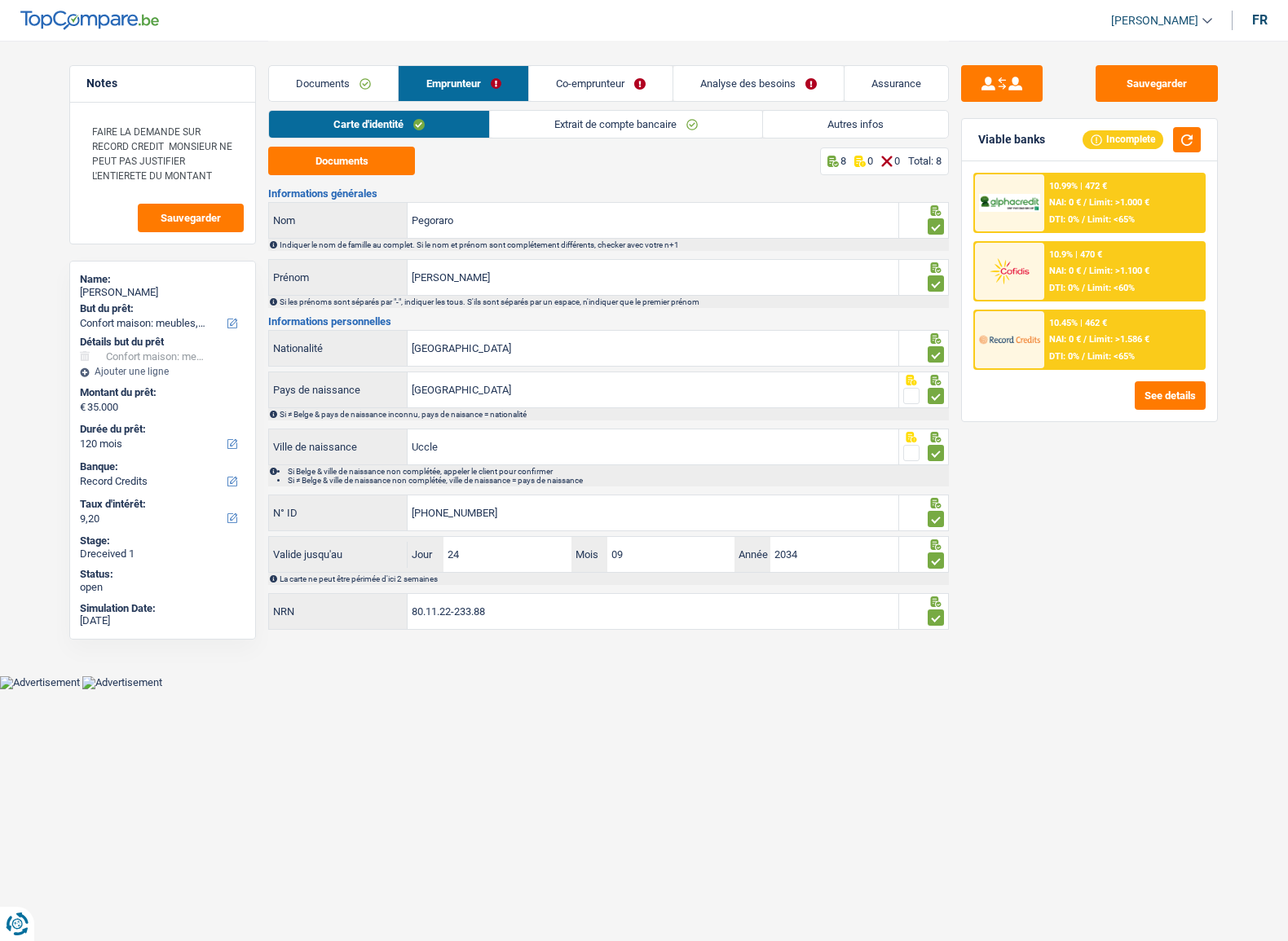
click at [463, 80] on link "Emprunteur" at bounding box center [463, 83] width 129 height 35
click at [572, 135] on link "Extrait de compte bancaire" at bounding box center [626, 123] width 272 height 27
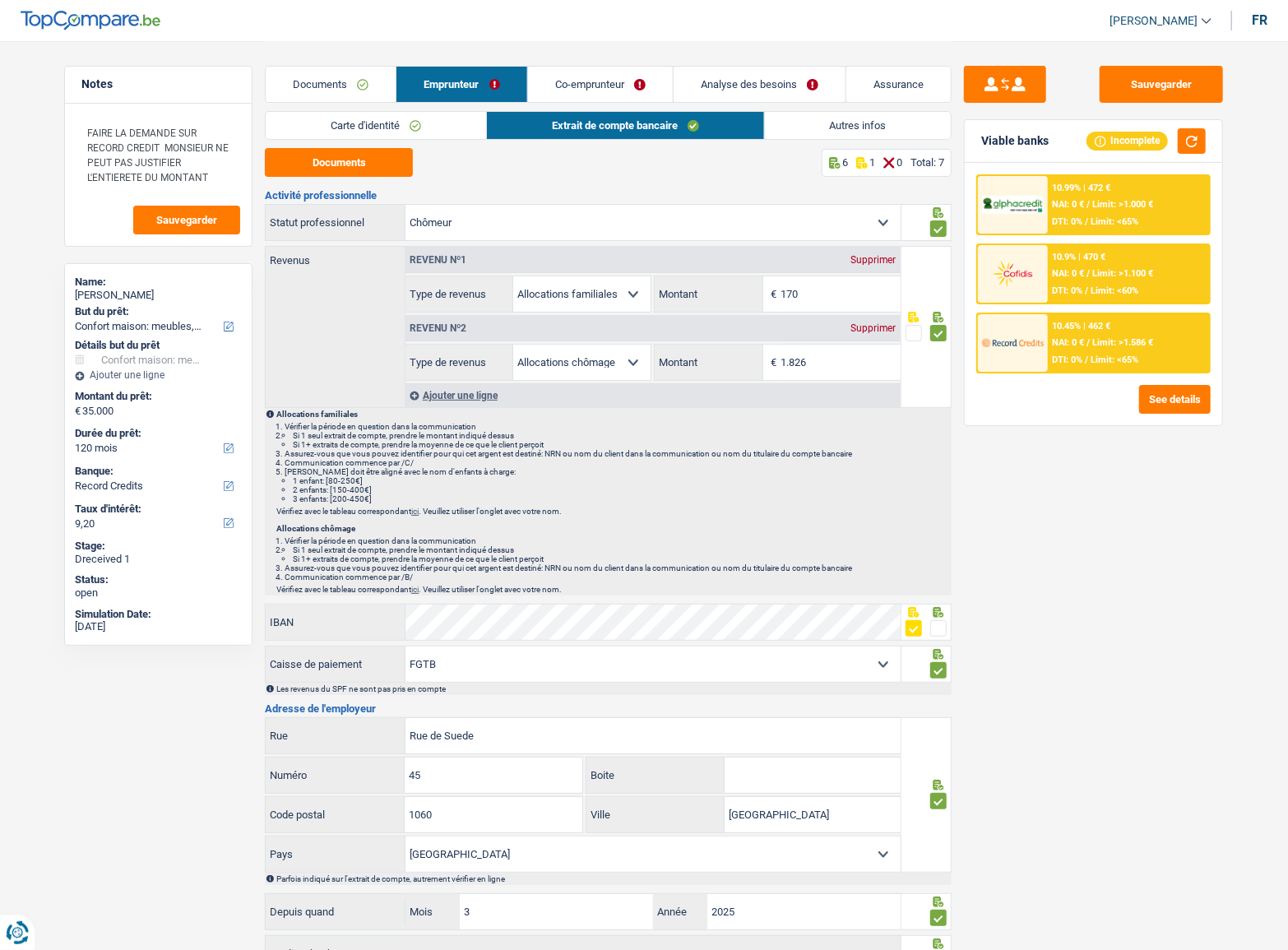
click at [905, 119] on link "Autres infos" at bounding box center [858, 125] width 187 height 27
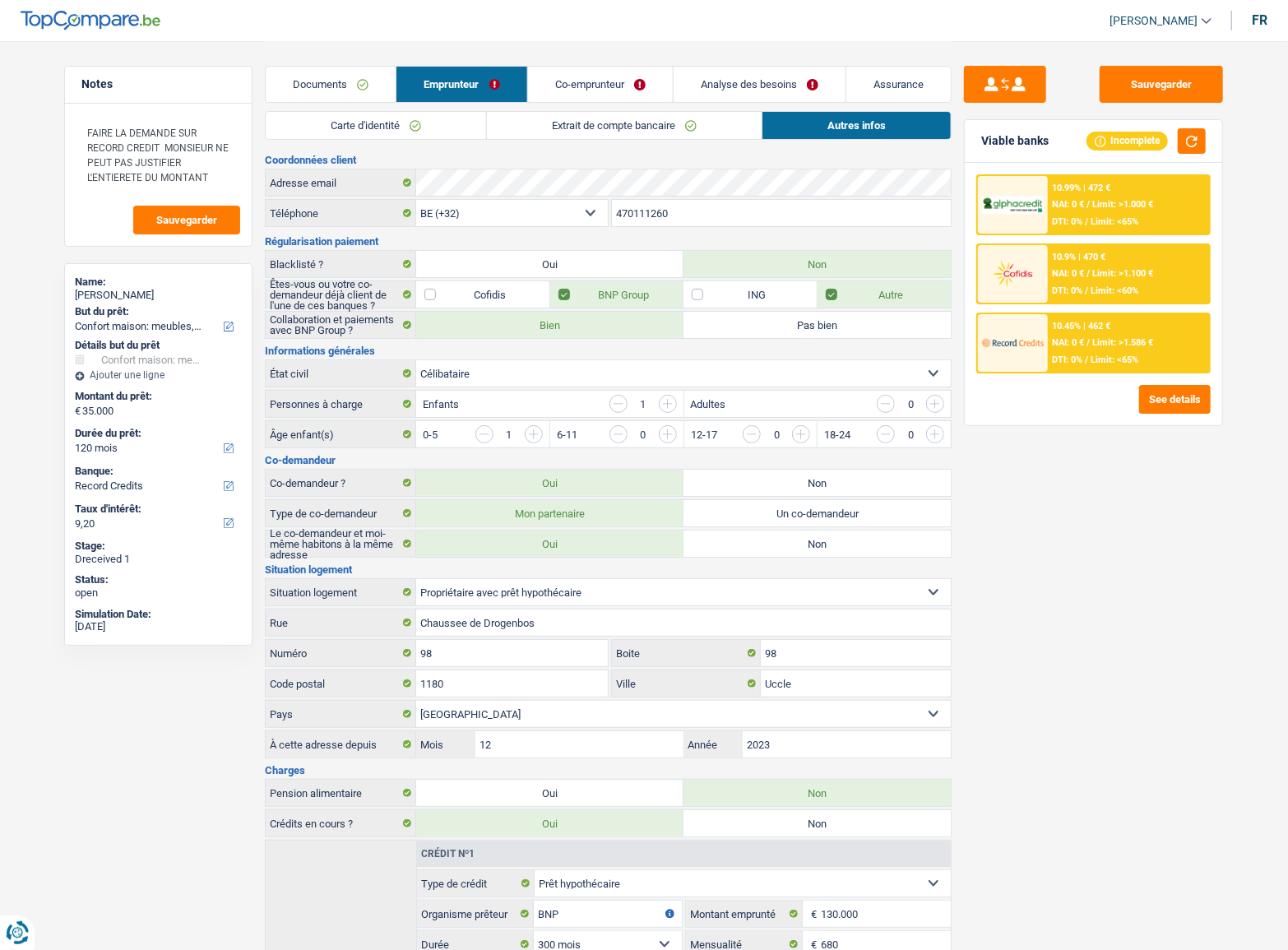
click at [578, 119] on link "Extrait de compte bancaire" at bounding box center [624, 125] width 275 height 27
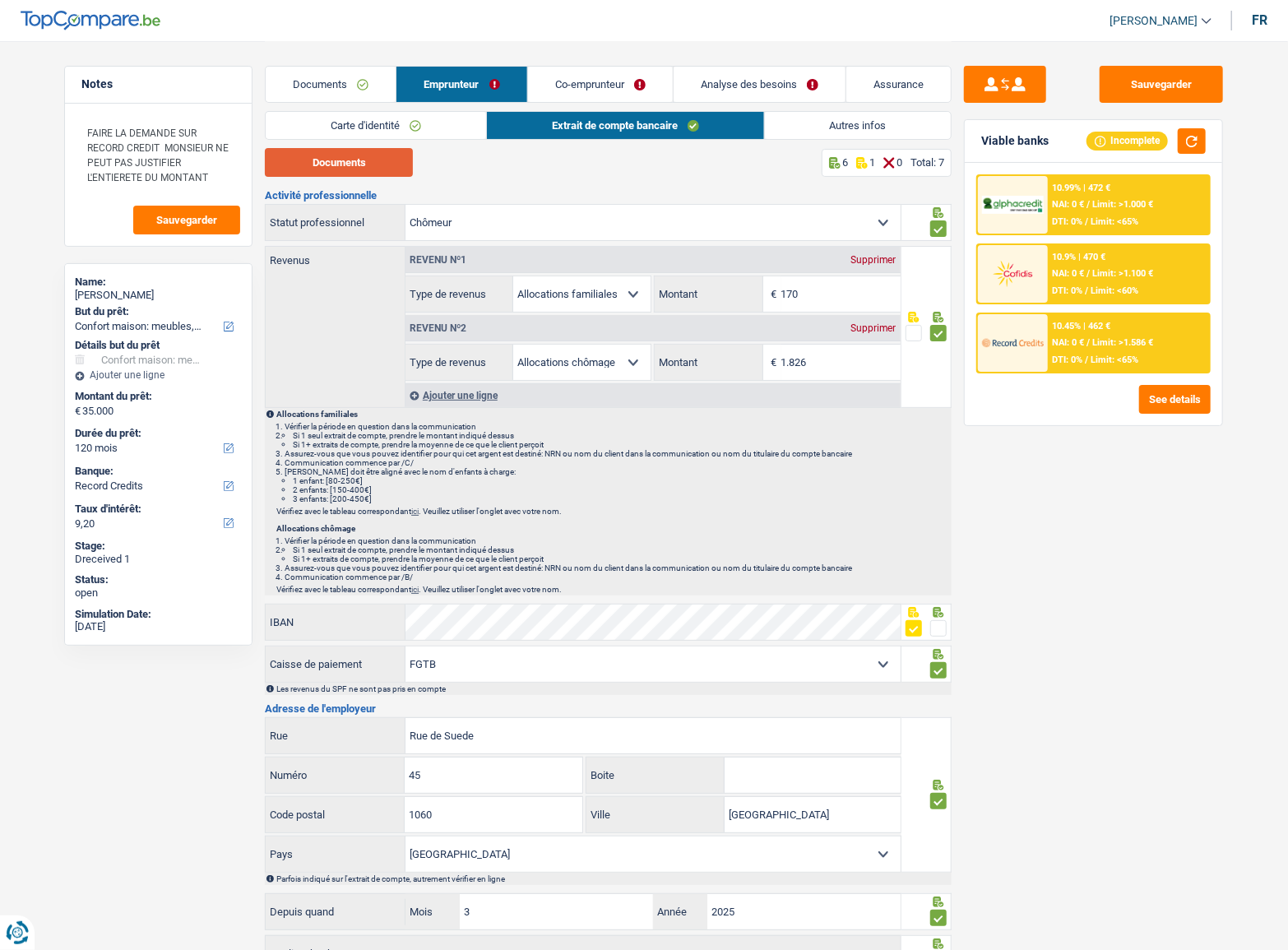
click at [365, 169] on button "Documents" at bounding box center [339, 162] width 148 height 28
click at [848, 363] on input "1.826" at bounding box center [841, 362] width 119 height 35
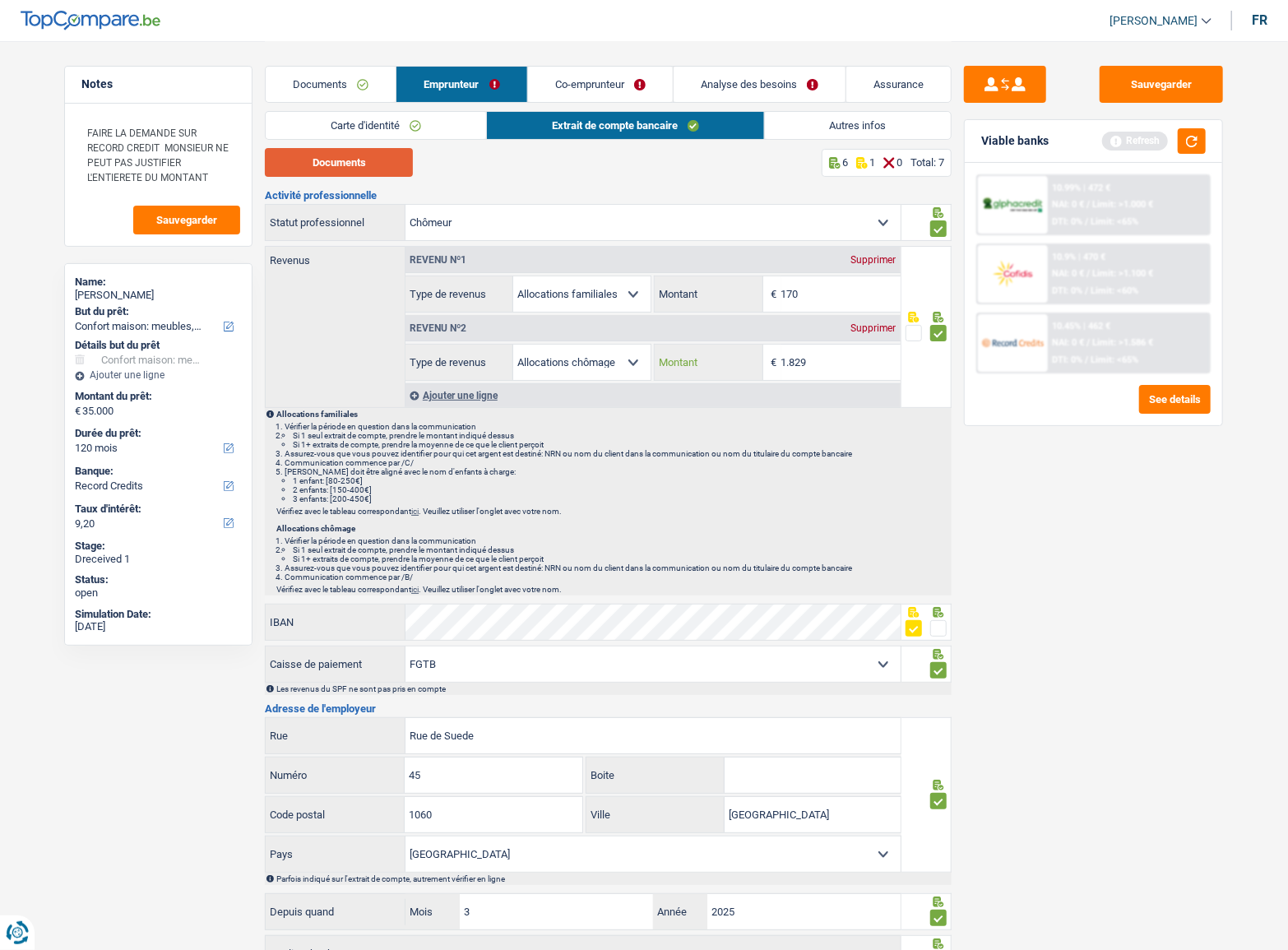
type input "1.829"
click at [326, 159] on button "Documents" at bounding box center [339, 162] width 148 height 28
click at [811, 369] on input "1.829" at bounding box center [841, 362] width 119 height 35
drag, startPoint x: 797, startPoint y: 287, endPoint x: 658, endPoint y: 277, distance: 139.4
click at [668, 278] on div "170 € Montant" at bounding box center [777, 294] width 246 height 35
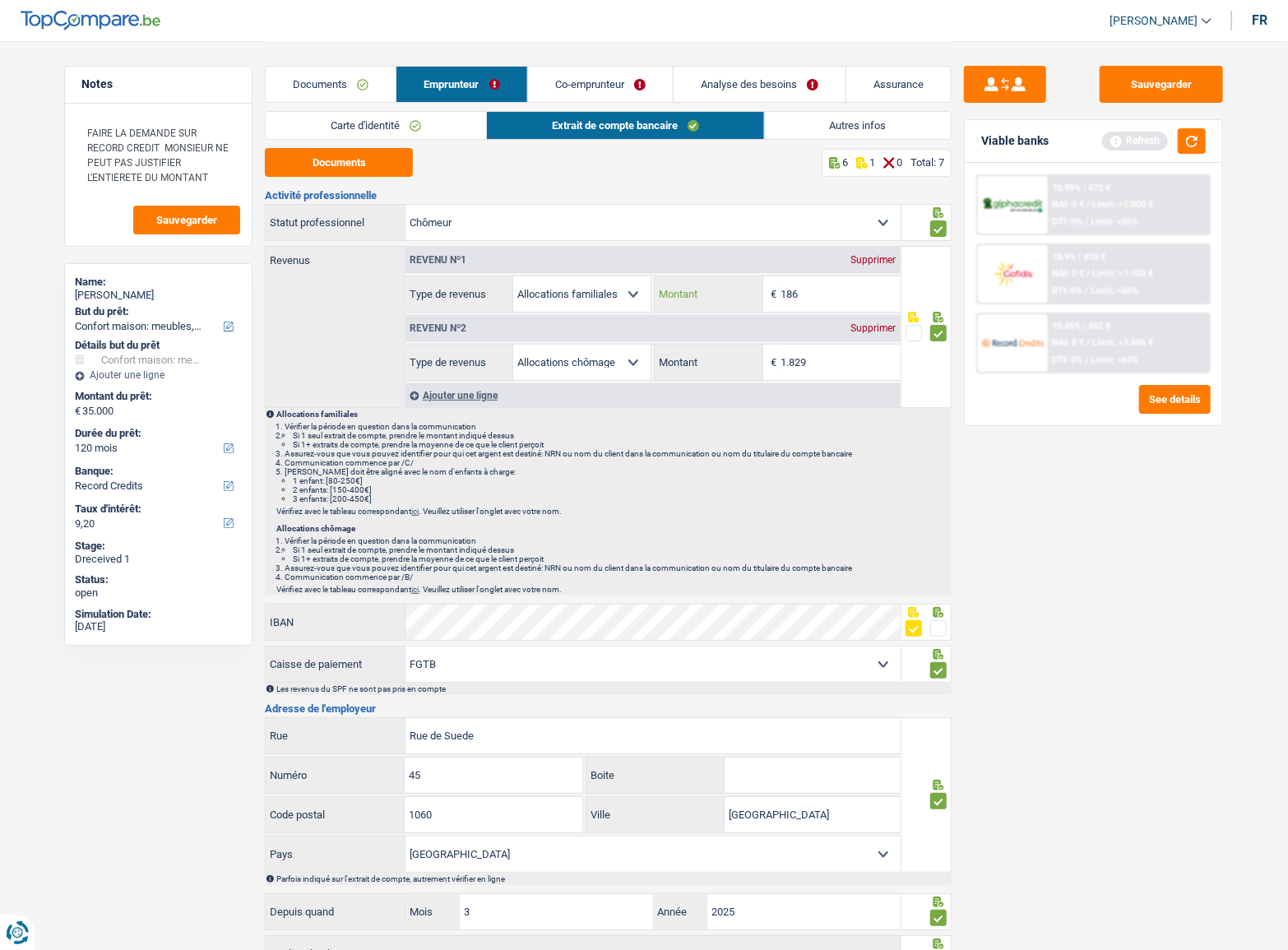
type input "186"
click at [830, 131] on link "Autres infos" at bounding box center [858, 125] width 187 height 27
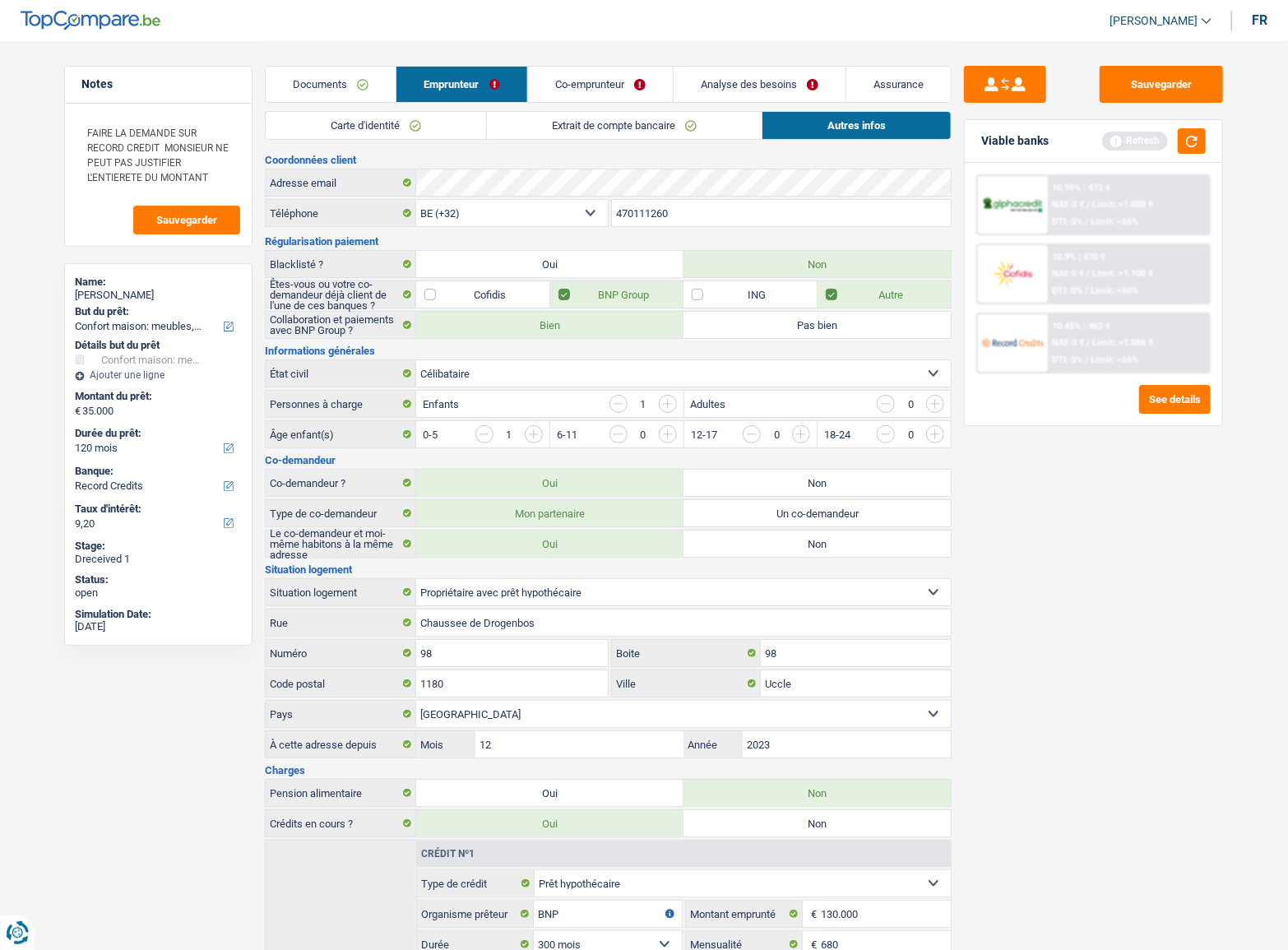
click at [573, 81] on link "Co-emprunteur" at bounding box center [600, 84] width 144 height 35
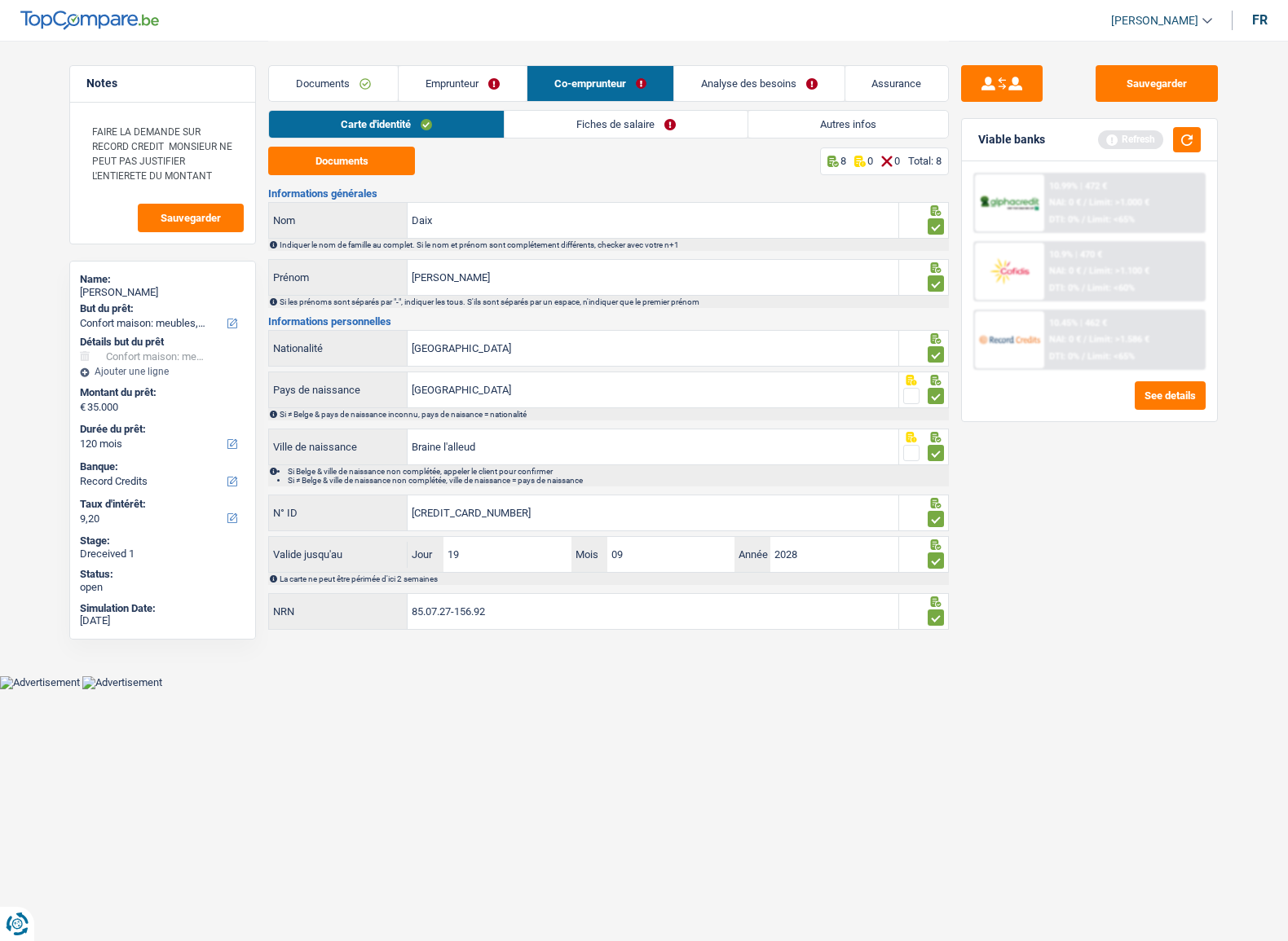
click at [571, 163] on div "Documents 8 0 0 Total: 8" at bounding box center [608, 161] width 680 height 28
click at [572, 125] on link "Fiches de salaire" at bounding box center [626, 123] width 243 height 27
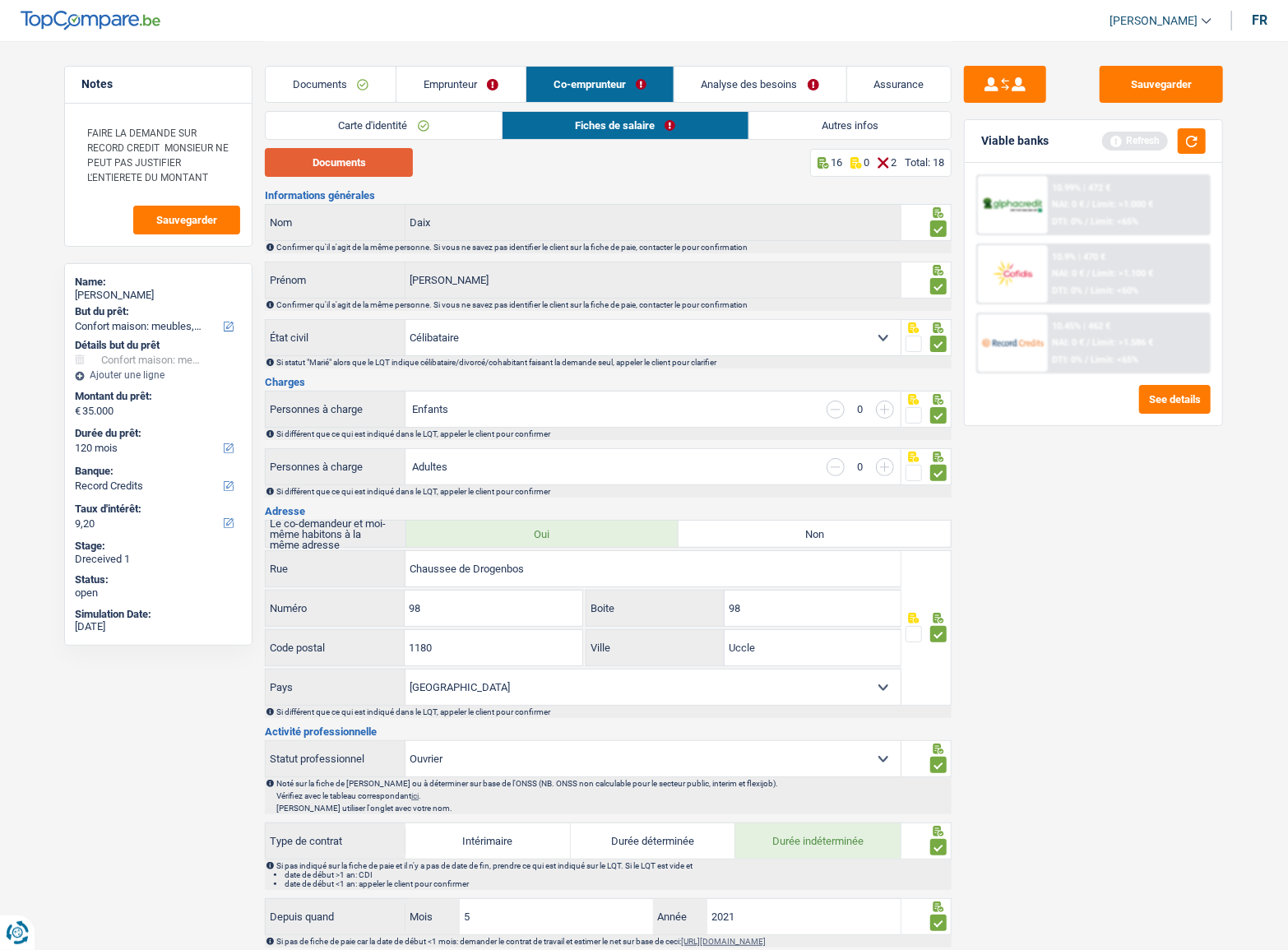
click at [381, 169] on button "Documents" at bounding box center [339, 162] width 148 height 28
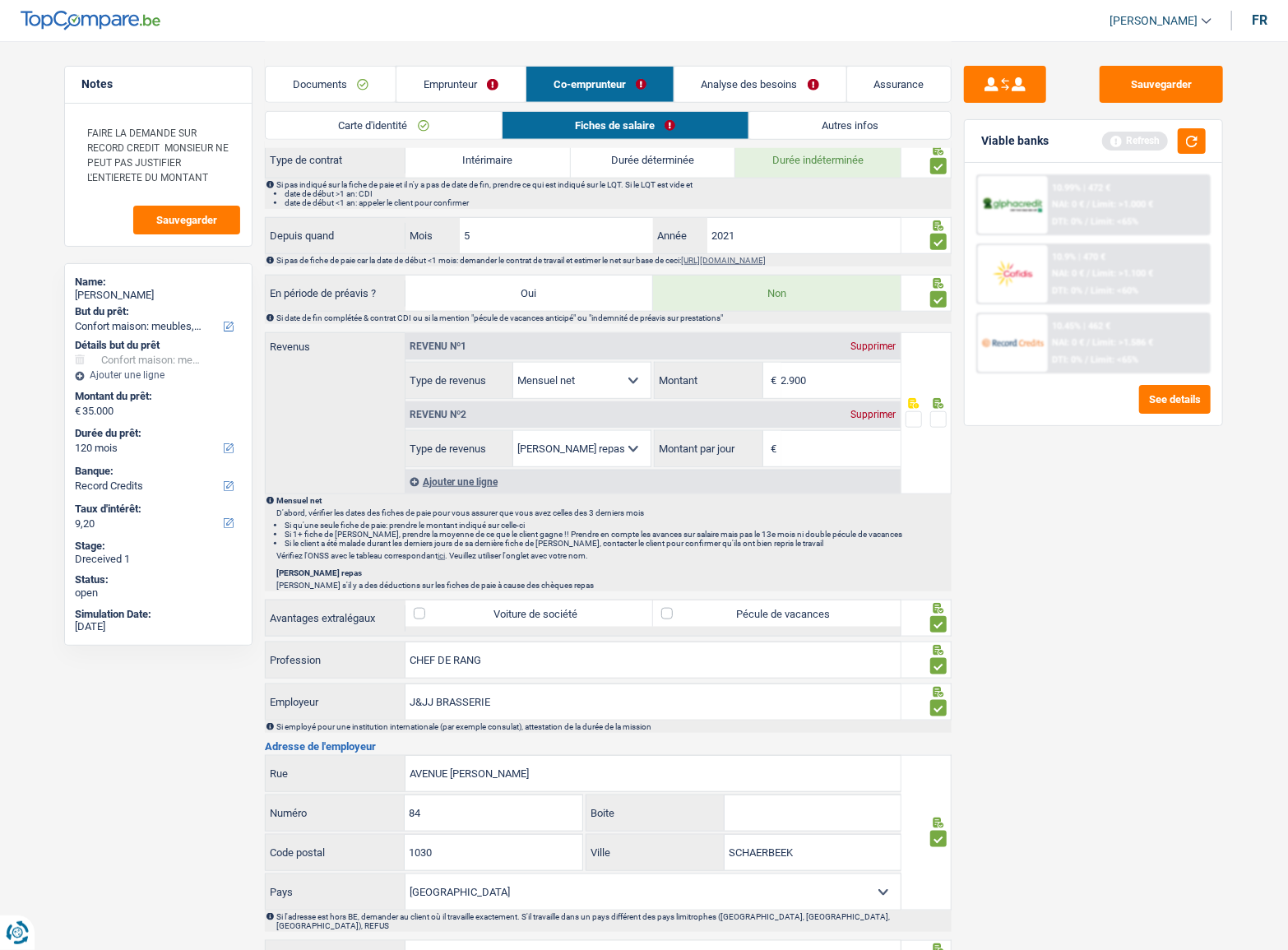
scroll to position [606, 0]
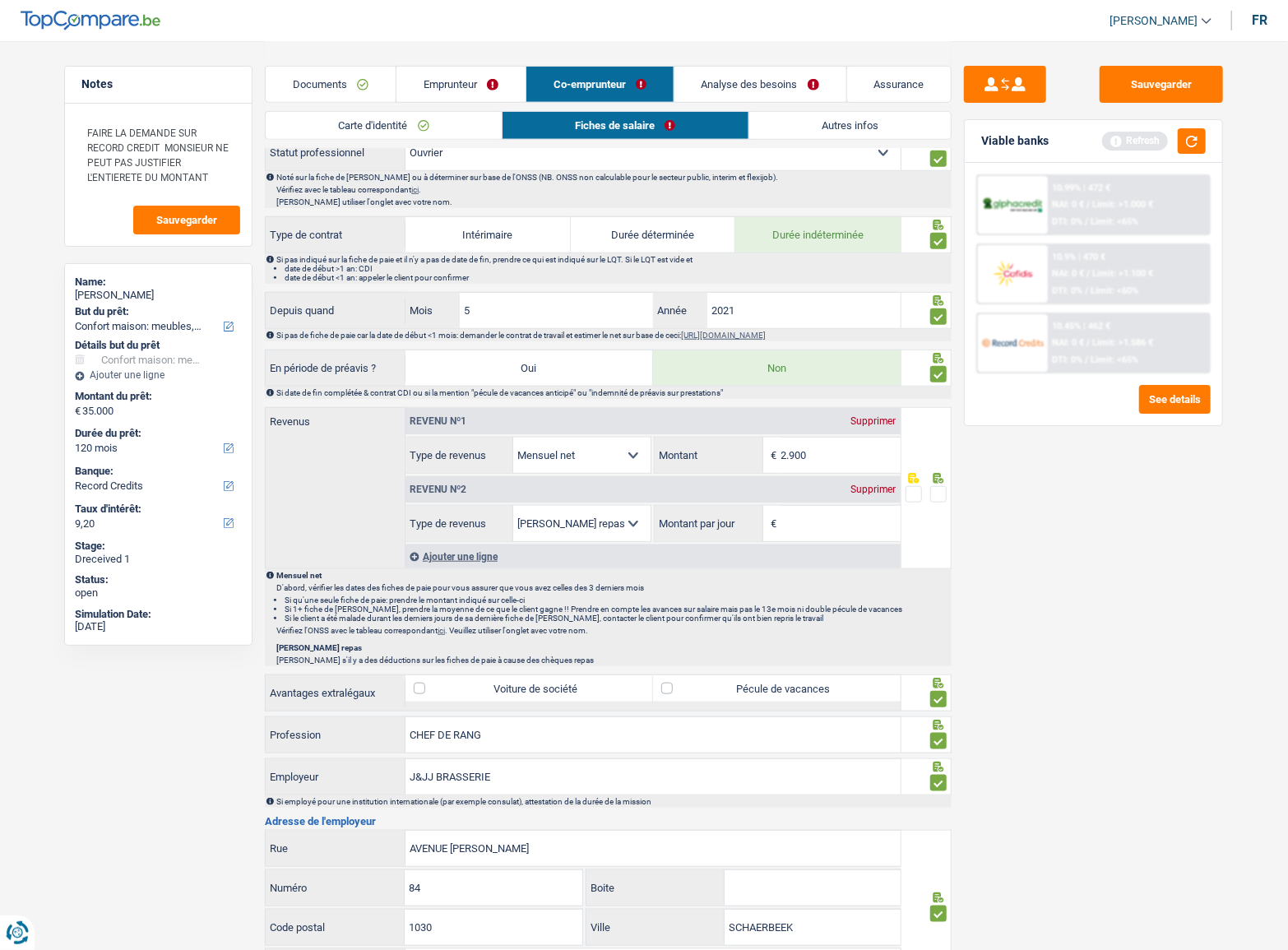
click at [855, 488] on div "Supprimer" at bounding box center [873, 489] width 55 height 9
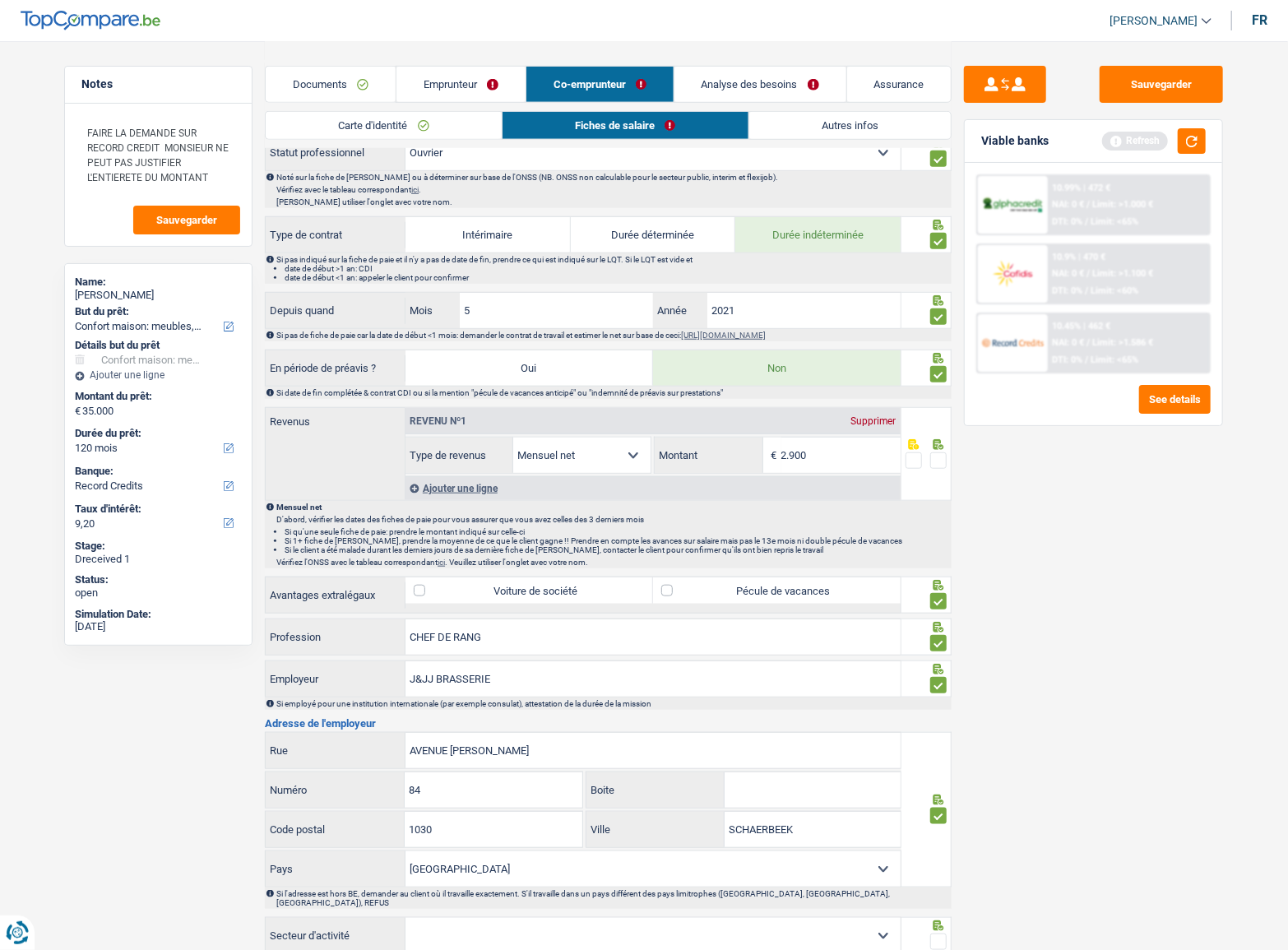
click at [936, 459] on span at bounding box center [938, 460] width 16 height 16
click at [0, 0] on input "radio" at bounding box center [0, 0] width 0 height 0
drag, startPoint x: 337, startPoint y: 82, endPoint x: 483, endPoint y: 80, distance: 146.0
click at [337, 82] on link "Documents" at bounding box center [330, 84] width 130 height 35
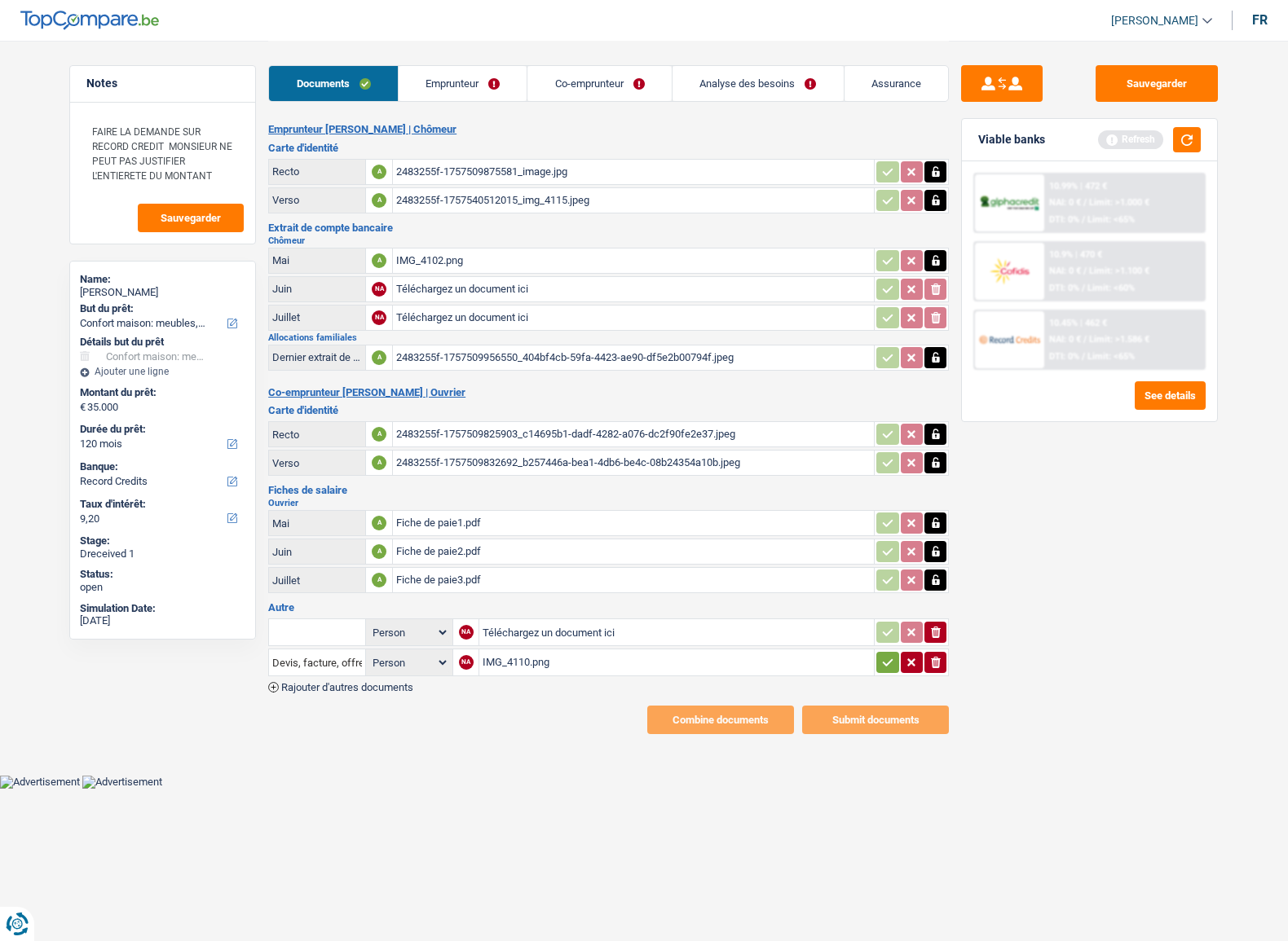
click at [594, 82] on link "Co-emprunteur" at bounding box center [600, 83] width 144 height 35
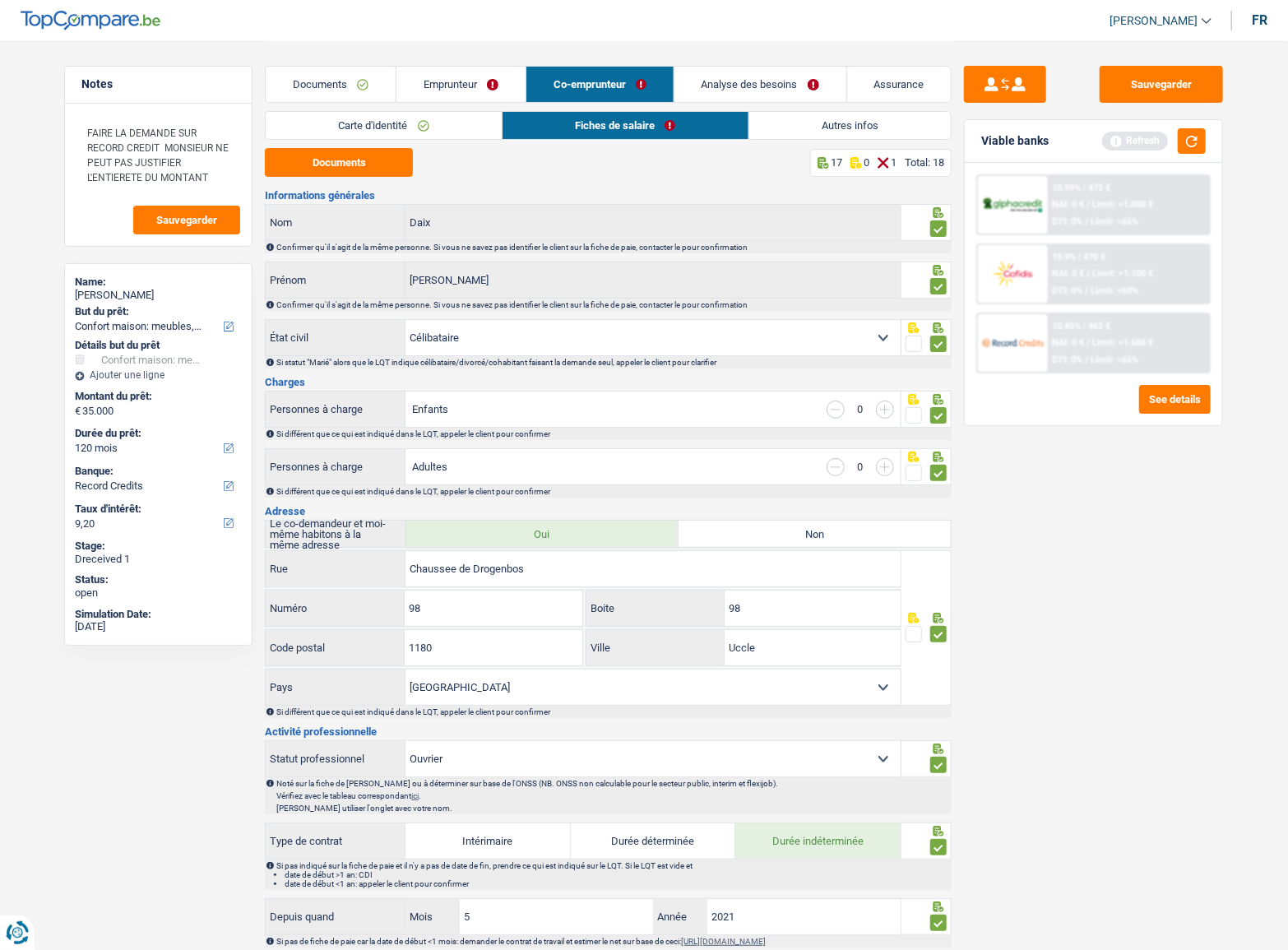
click at [337, 72] on link "Documents" at bounding box center [330, 84] width 130 height 35
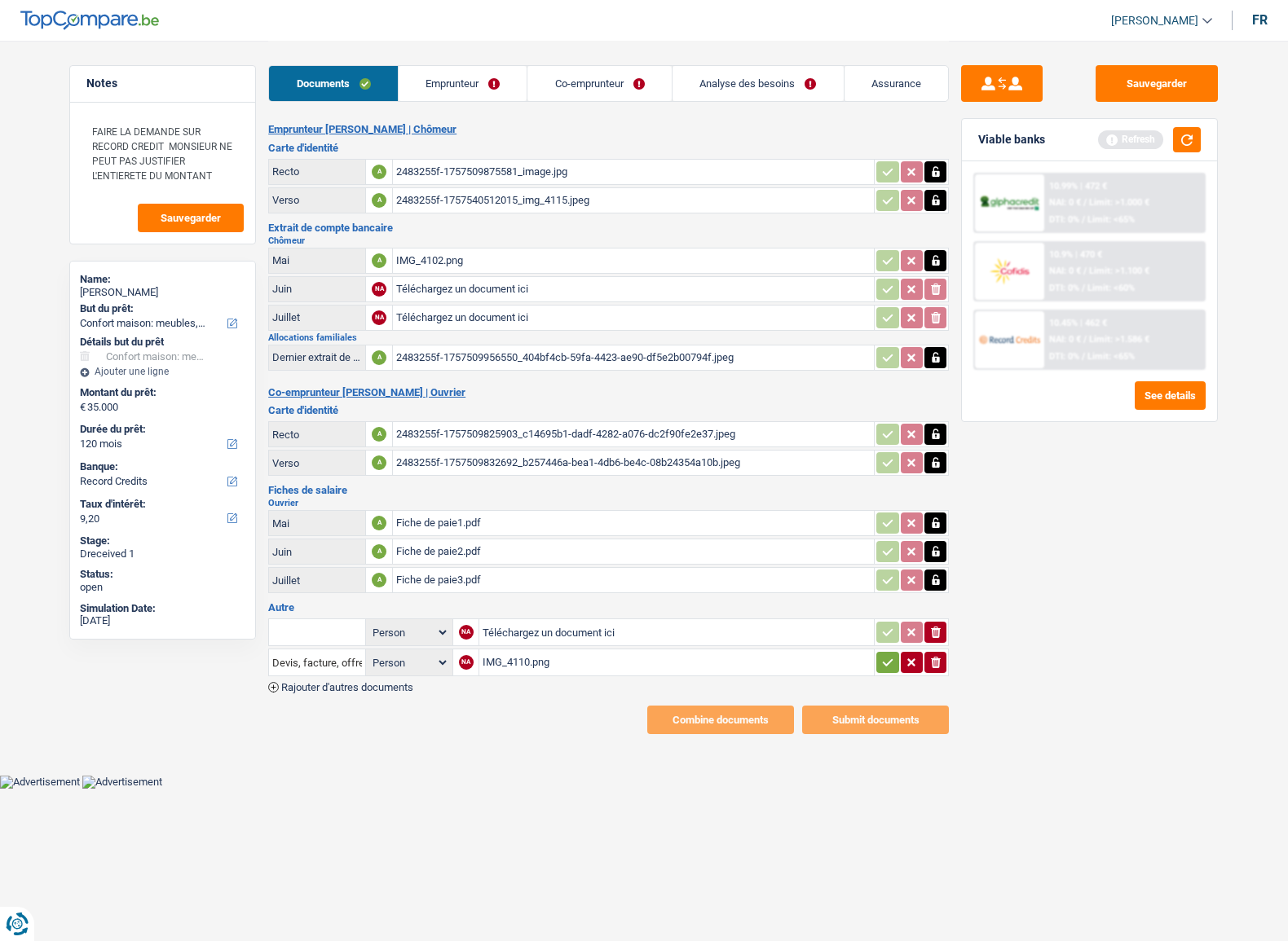
click at [622, 92] on link "Co-emprunteur" at bounding box center [600, 83] width 144 height 35
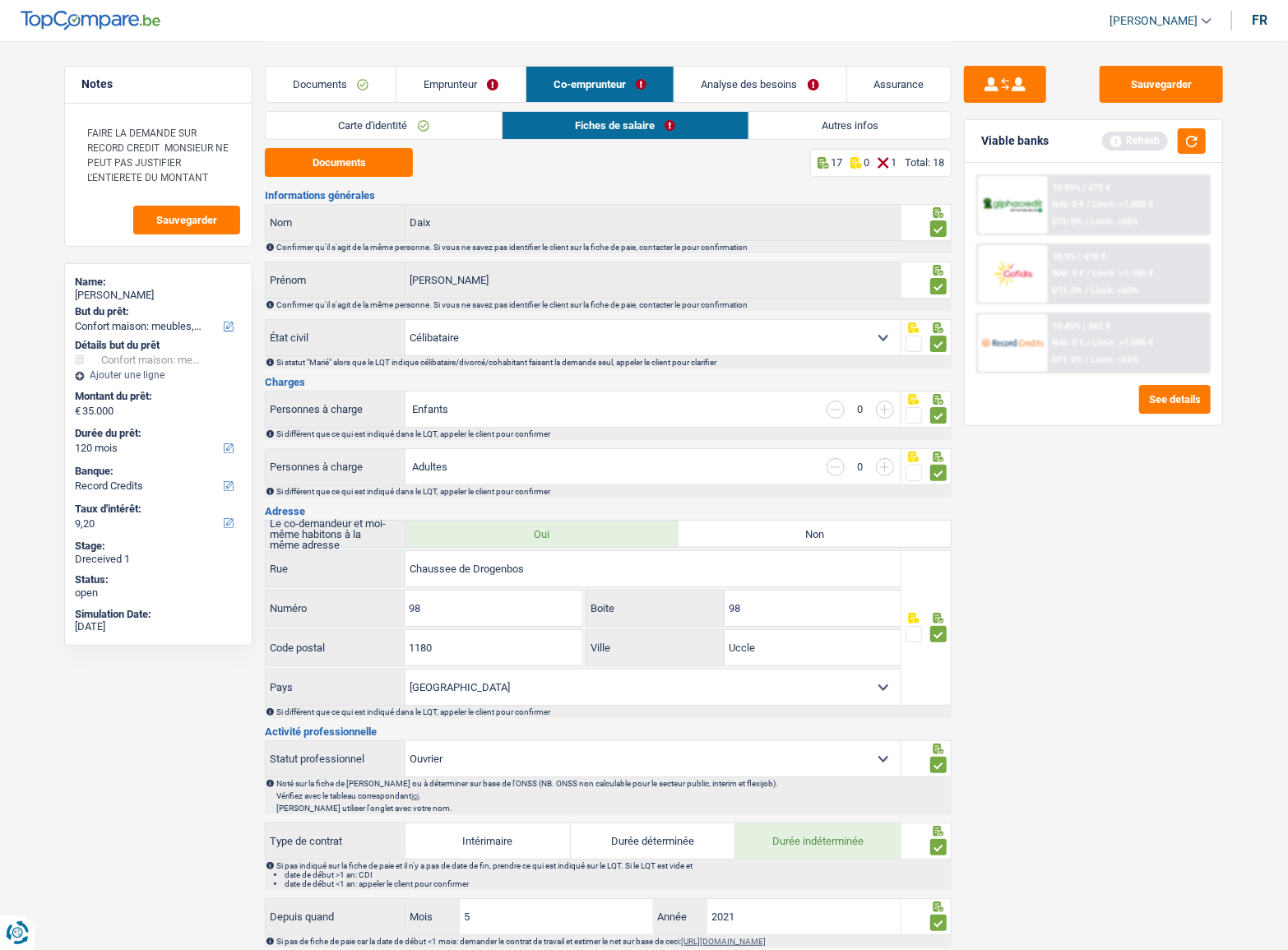
click at [342, 77] on link "Documents" at bounding box center [330, 84] width 130 height 35
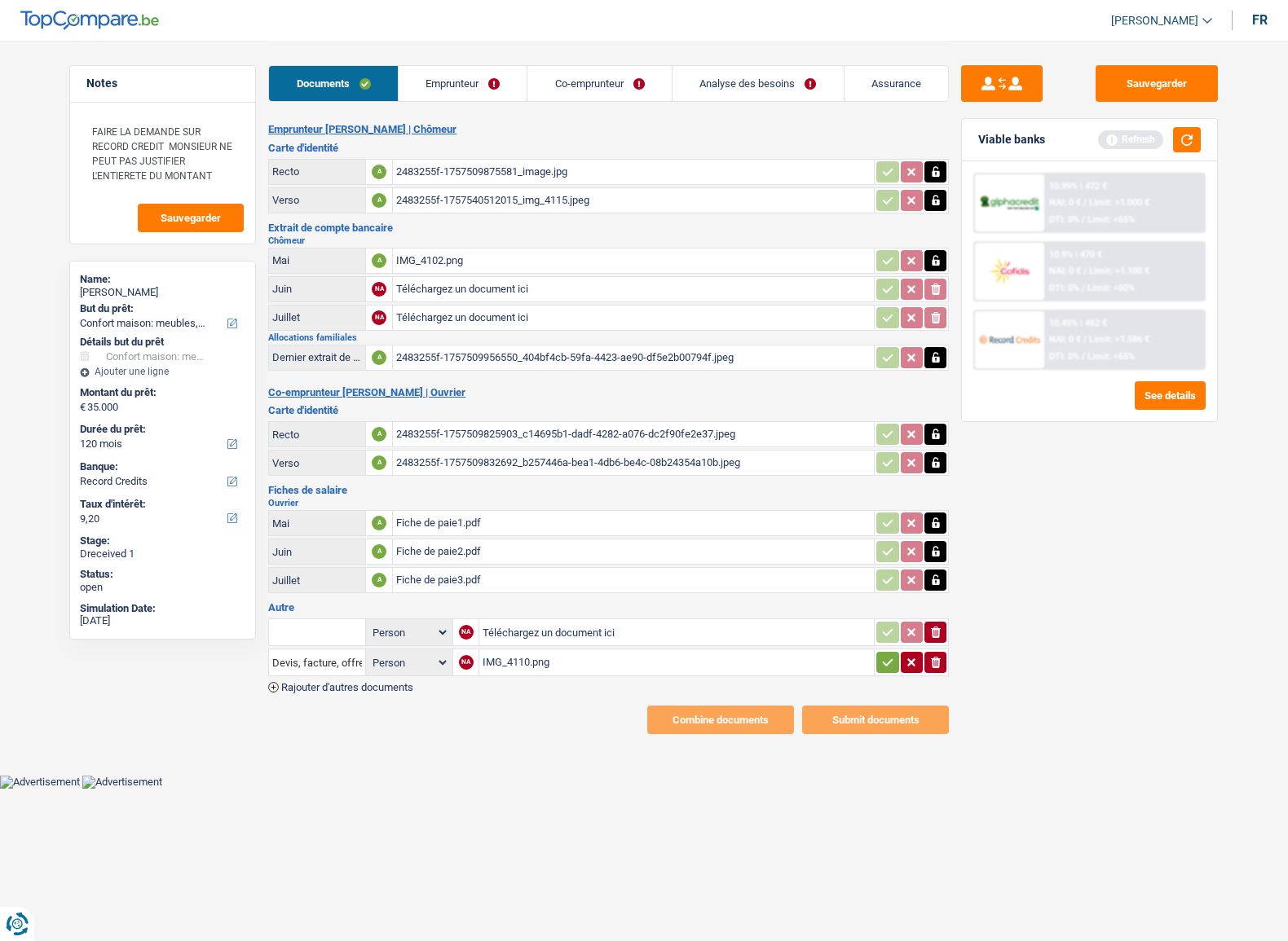
click at [455, 512] on div "Fiche de paie1.pdf" at bounding box center [632, 523] width 474 height 24
click at [440, 550] on div "Fiche de paie2.pdf" at bounding box center [632, 552] width 474 height 24
click at [432, 584] on div "Fiche de paie3.pdf" at bounding box center [632, 580] width 474 height 24
click at [931, 572] on icon "button" at bounding box center [935, 580] width 13 height 16
click at [931, 574] on icon "button" at bounding box center [935, 580] width 9 height 11
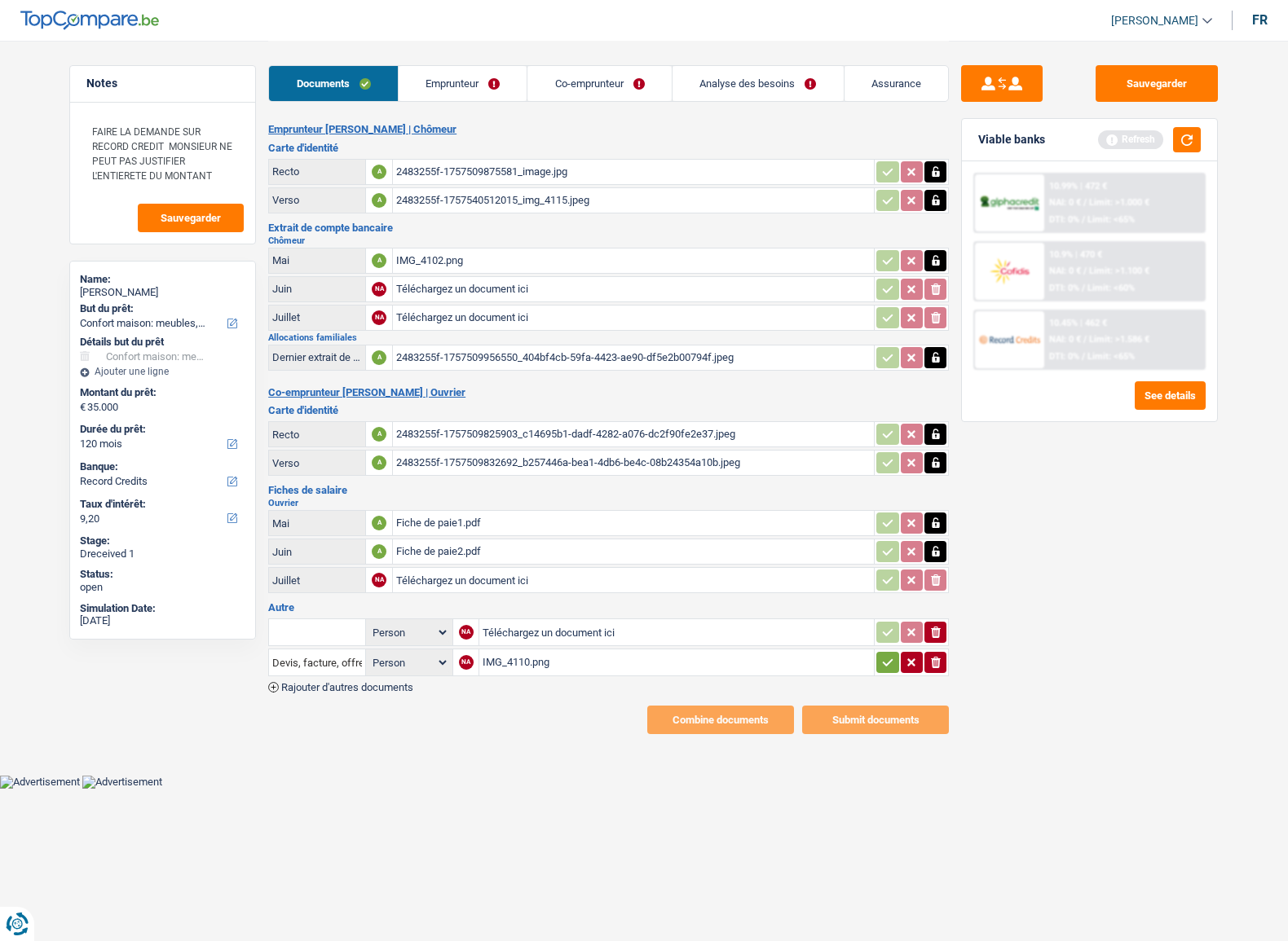
click at [428, 579] on input "Téléchargez un document ici" at bounding box center [632, 580] width 474 height 24
type input "C:\fakepath\Fiche de paie4 (1).pdf"
click at [579, 85] on link "Co-emprunteur" at bounding box center [600, 83] width 144 height 35
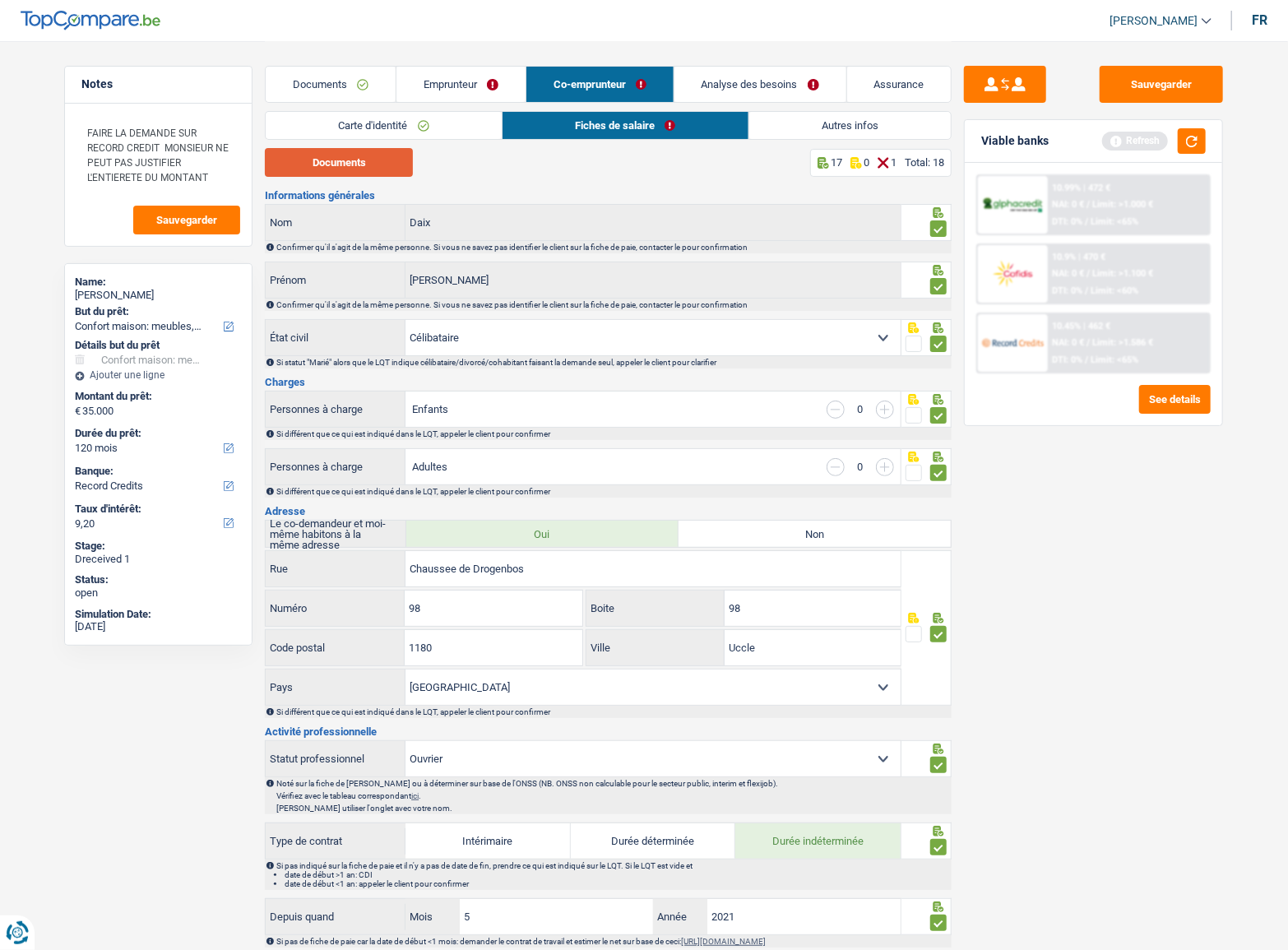
click at [381, 157] on button "Documents" at bounding box center [339, 162] width 148 height 28
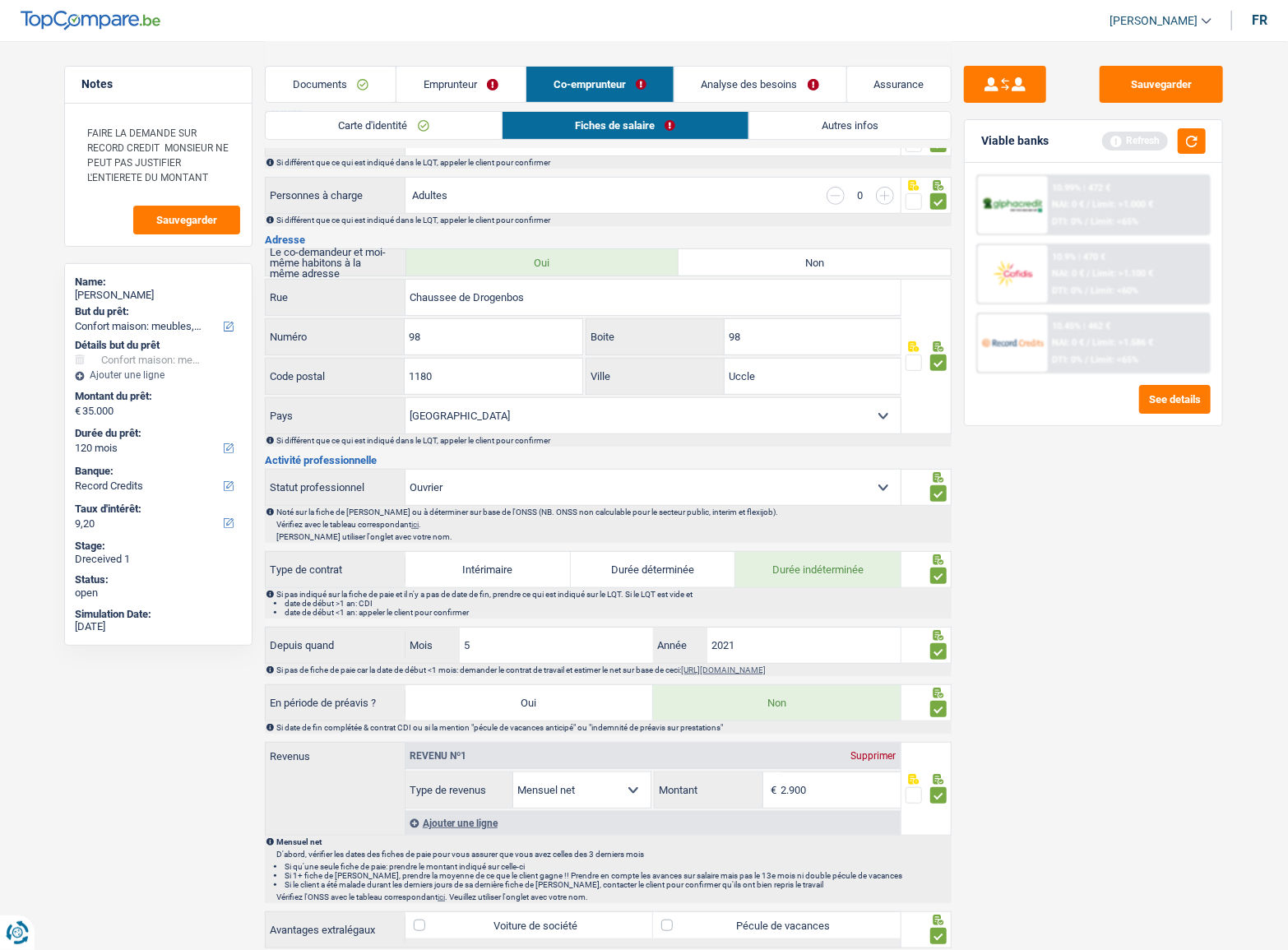
scroll to position [449, 0]
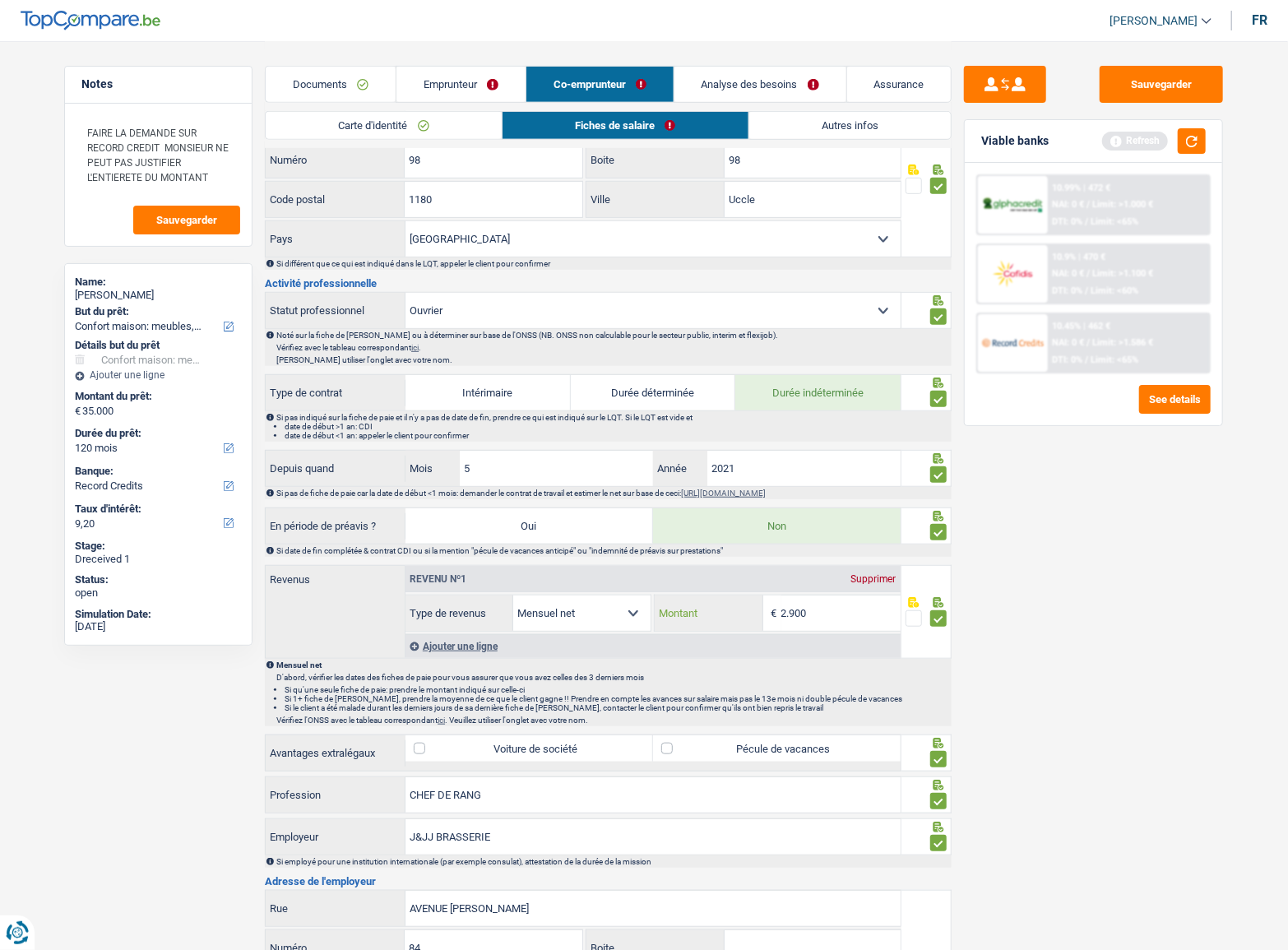
click at [833, 601] on input "2.900" at bounding box center [841, 613] width 119 height 35
drag, startPoint x: 833, startPoint y: 607, endPoint x: 695, endPoint y: 618, distance: 138.4
click at [696, 618] on div "2.900 € Montant" at bounding box center [777, 613] width 246 height 35
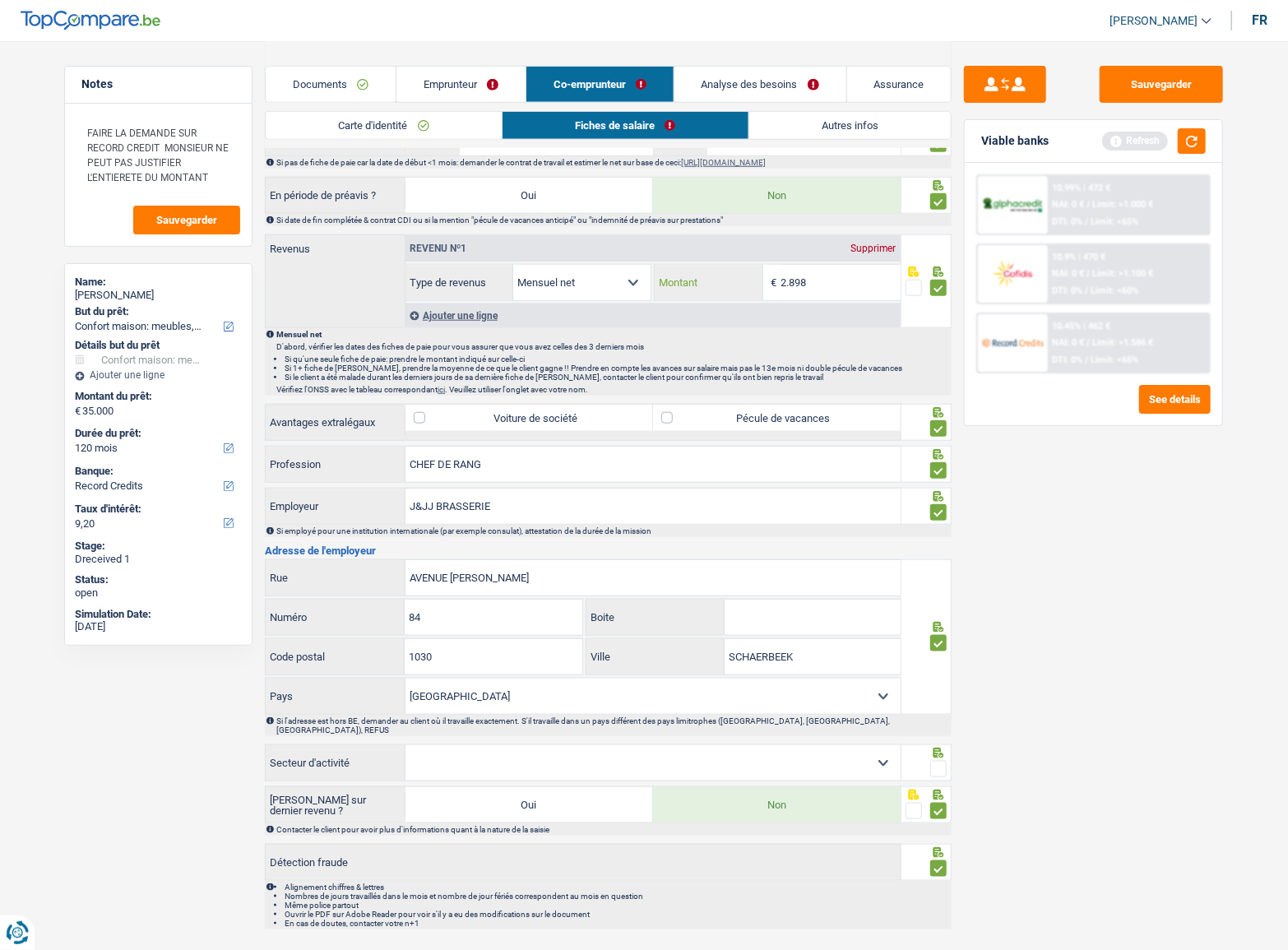
scroll to position [808, 0]
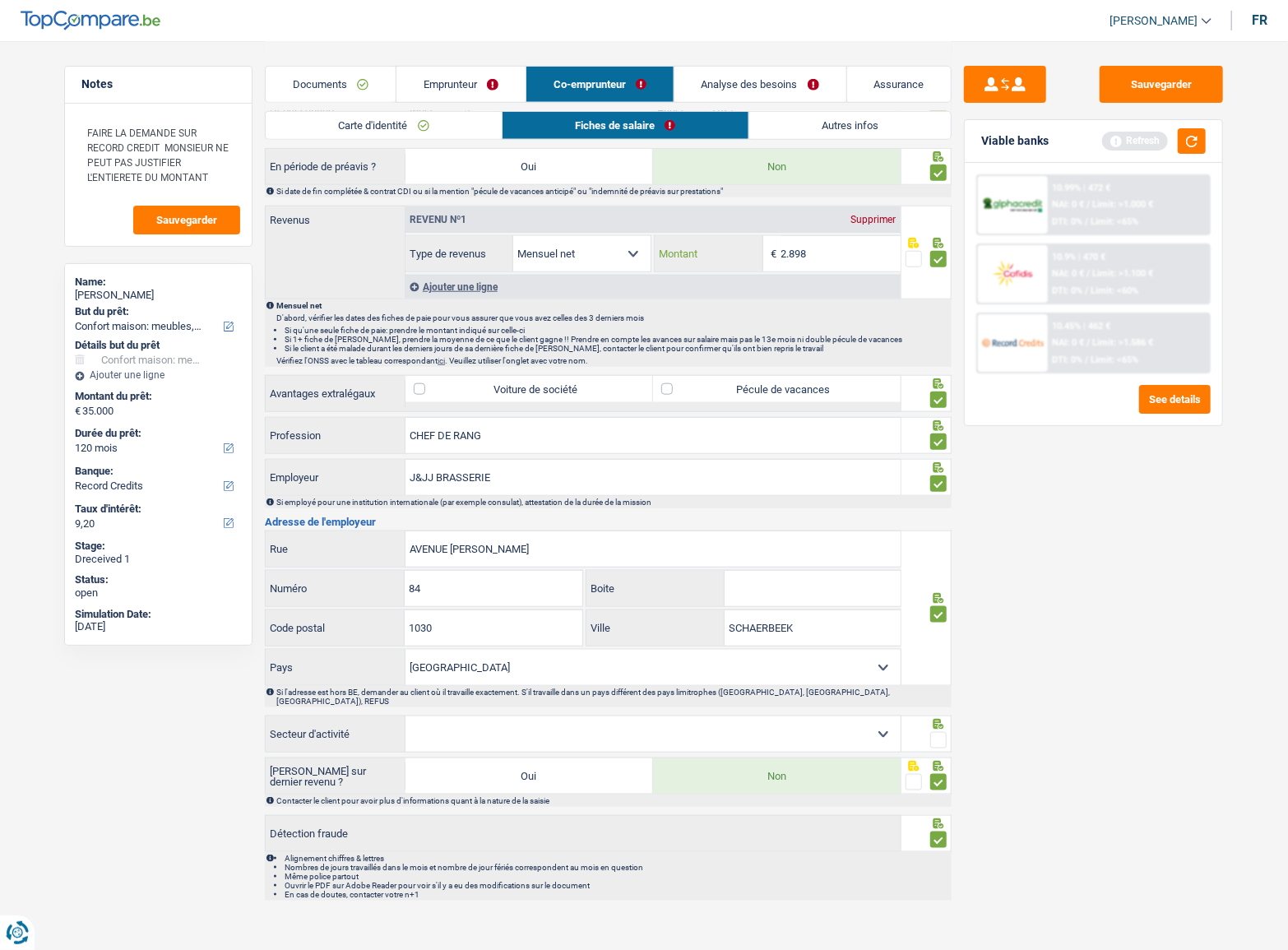
type input "2.898"
click at [950, 723] on div at bounding box center [927, 734] width 51 height 37
click at [936, 732] on span at bounding box center [938, 739] width 16 height 16
click at [0, 0] on input "radio" at bounding box center [0, 0] width 0 height 0
click at [521, 718] on select "Agriculture/Pêche Industrie Horeca Courier/Fitness/Taxi Construction Banques/As…" at bounding box center [653, 734] width 495 height 35
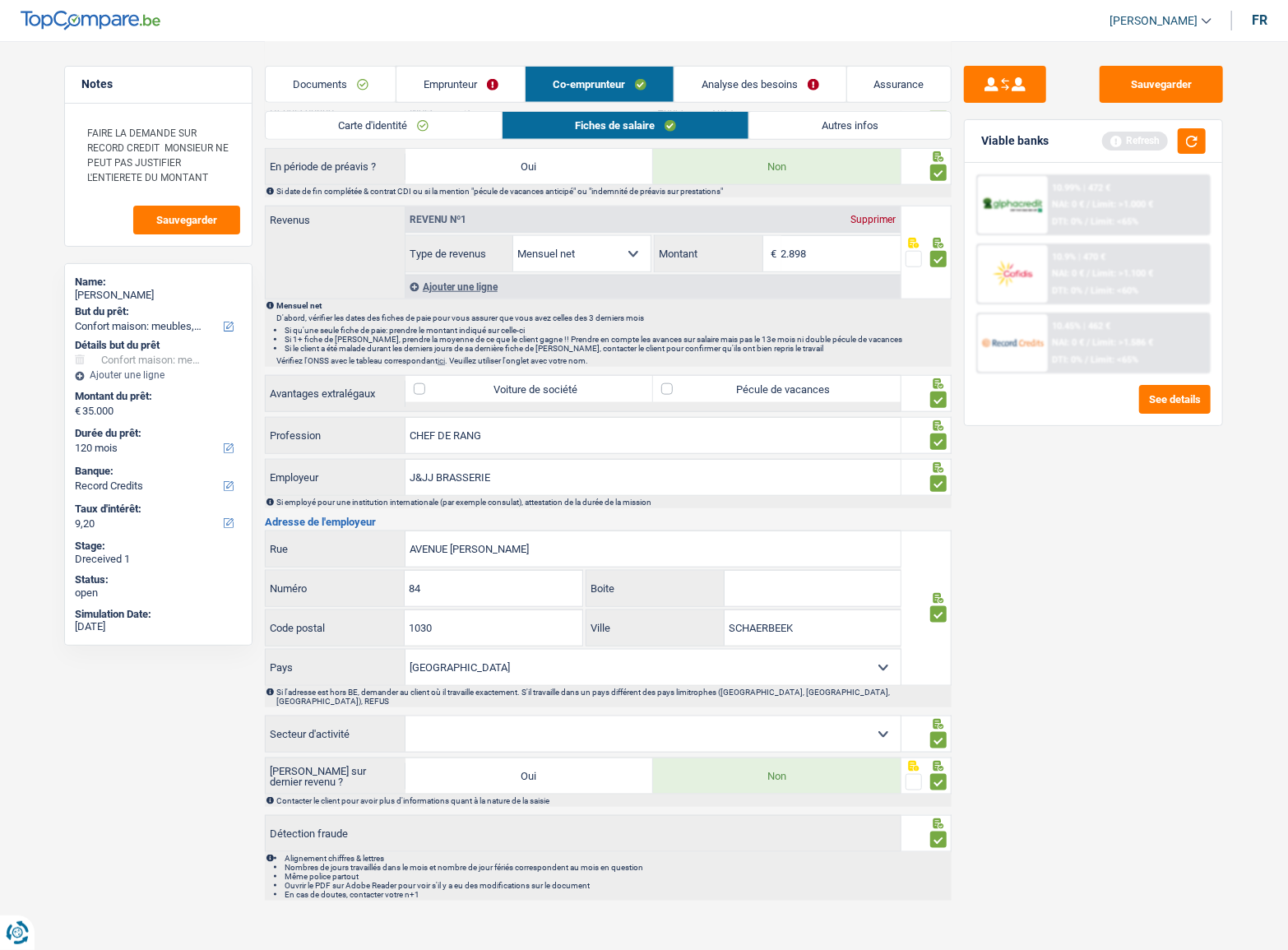
select select "hrc"
click at [406, 717] on select "Agriculture/Pêche Industrie Horeca Courier/Fitness/Taxi Construction Banques/As…" at bounding box center [653, 734] width 495 height 35
click at [1093, 681] on div "Sauvegarder Viable banks Refresh 10.99% | 472 € NAI: 0 € / Limit: >1.000 € DTI:…" at bounding box center [1093, 495] width 284 height 858
click at [1193, 82] on button "Sauvegarder" at bounding box center [1161, 84] width 124 height 37
click at [1195, 137] on button "button" at bounding box center [1193, 141] width 28 height 25
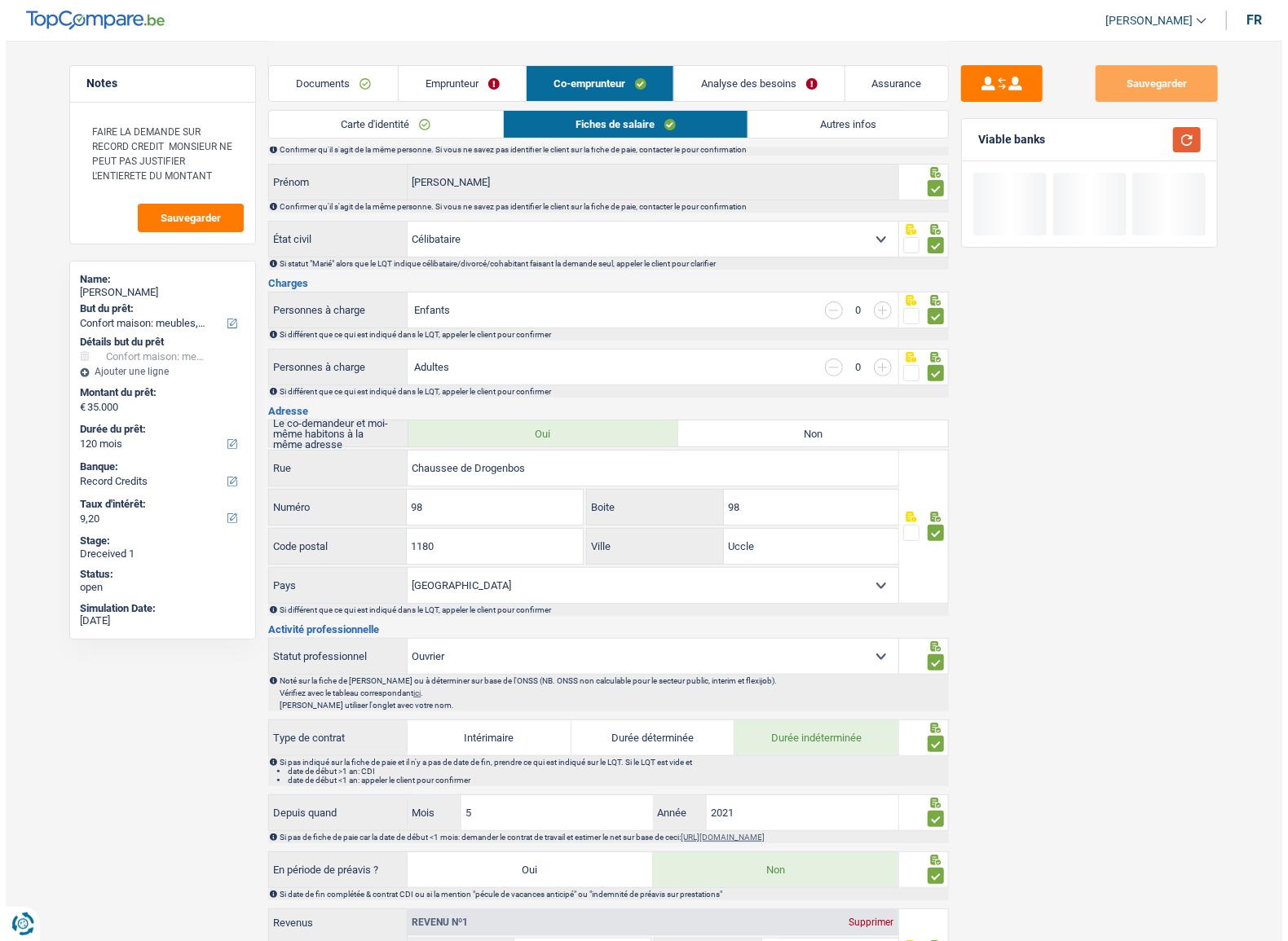
scroll to position [0, 0]
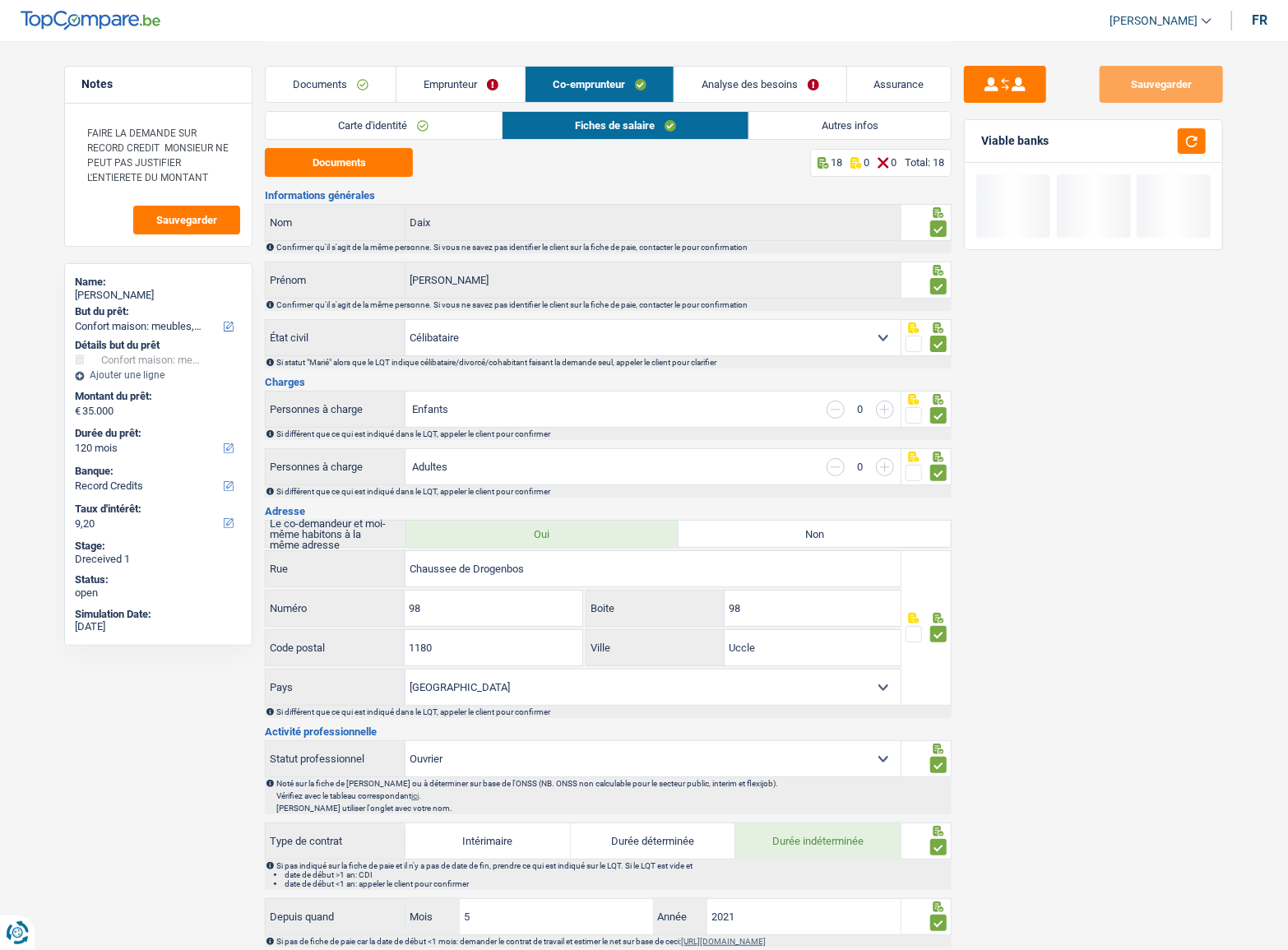
click at [883, 125] on link "Autres infos" at bounding box center [850, 125] width 201 height 27
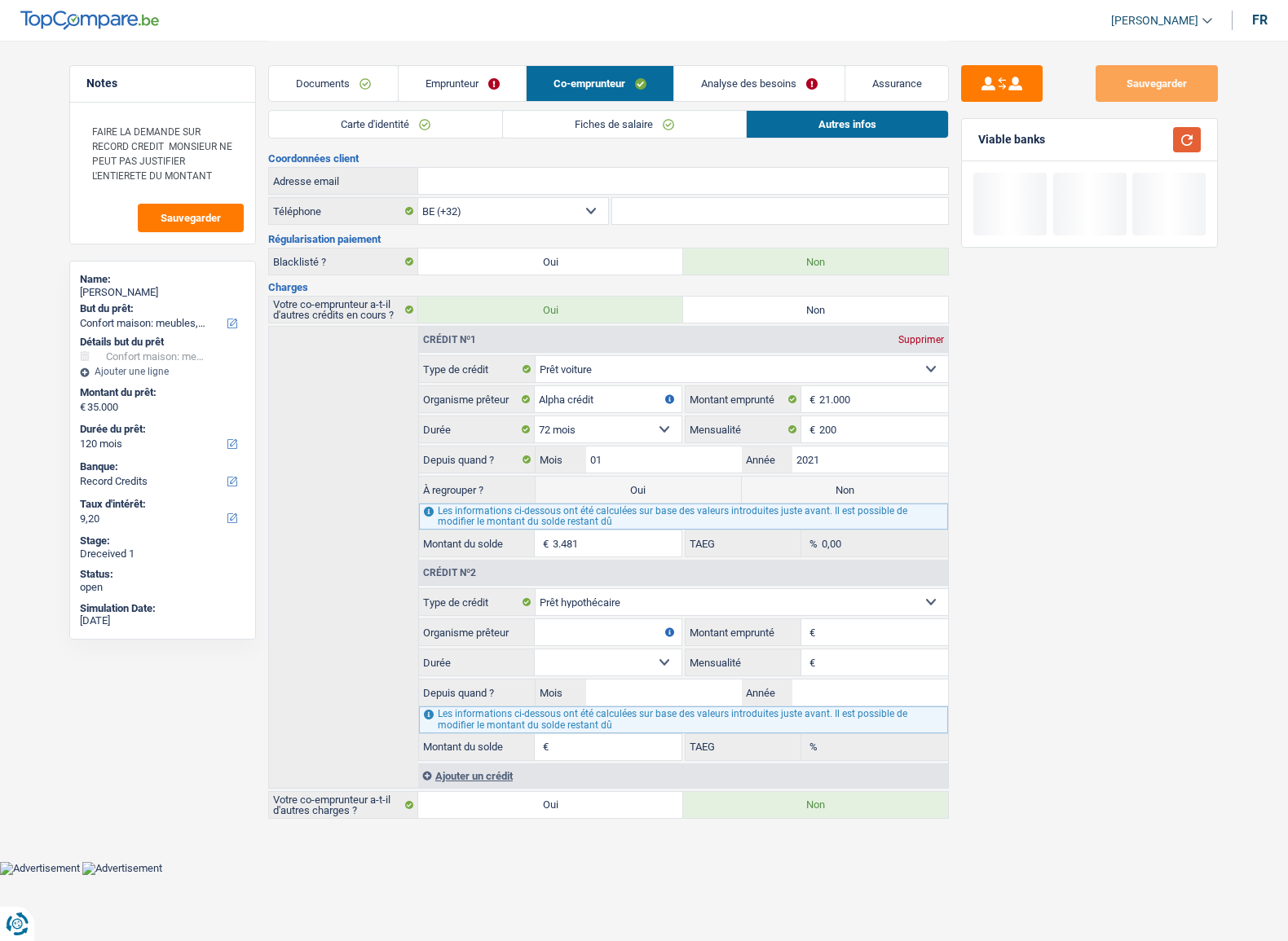
click at [1193, 142] on button "button" at bounding box center [1187, 139] width 28 height 25
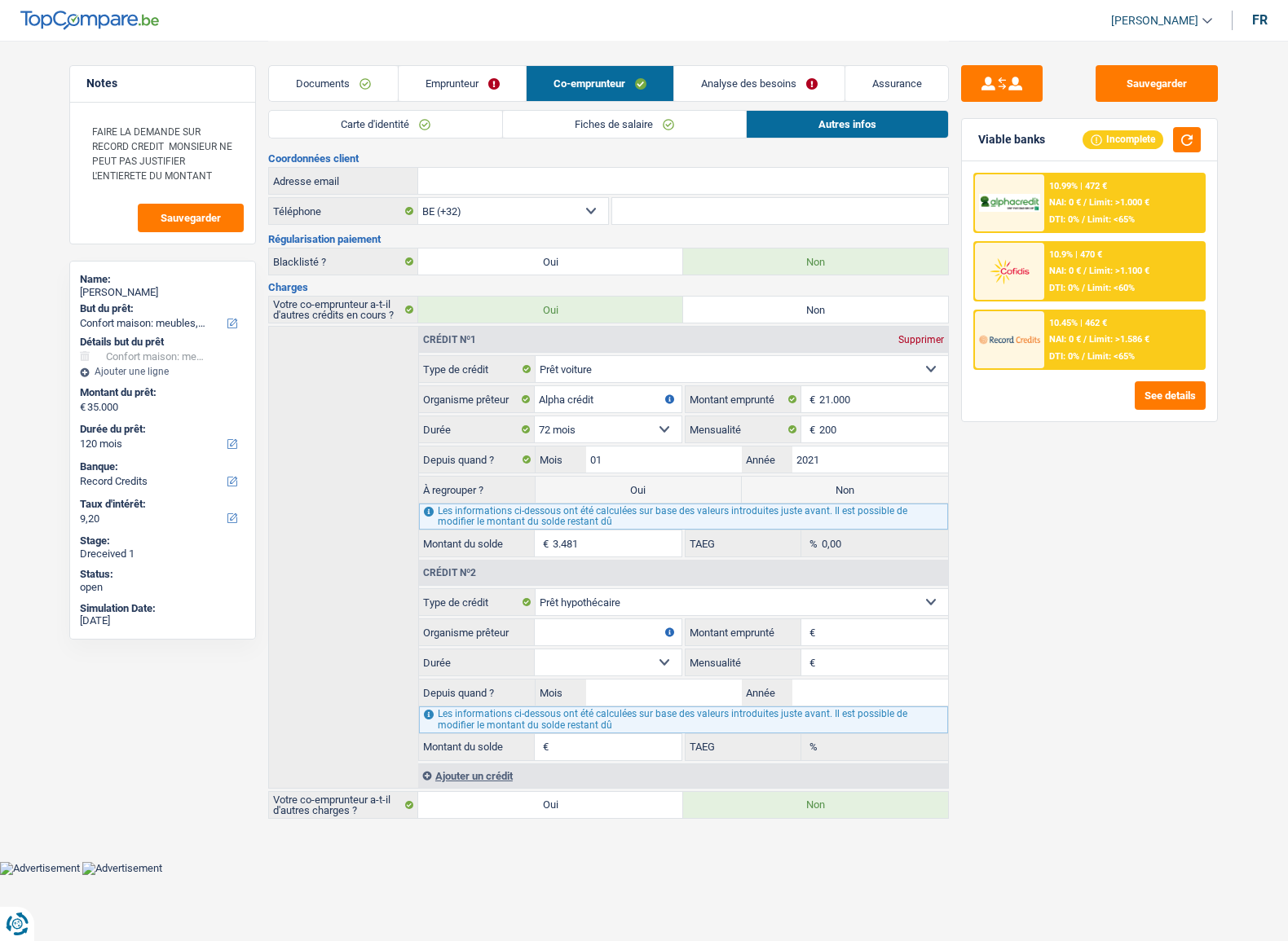
click at [600, 806] on label "Oui" at bounding box center [550, 805] width 265 height 26
click at [600, 806] on input "Oui" at bounding box center [550, 805] width 265 height 26
radio input "true"
select select
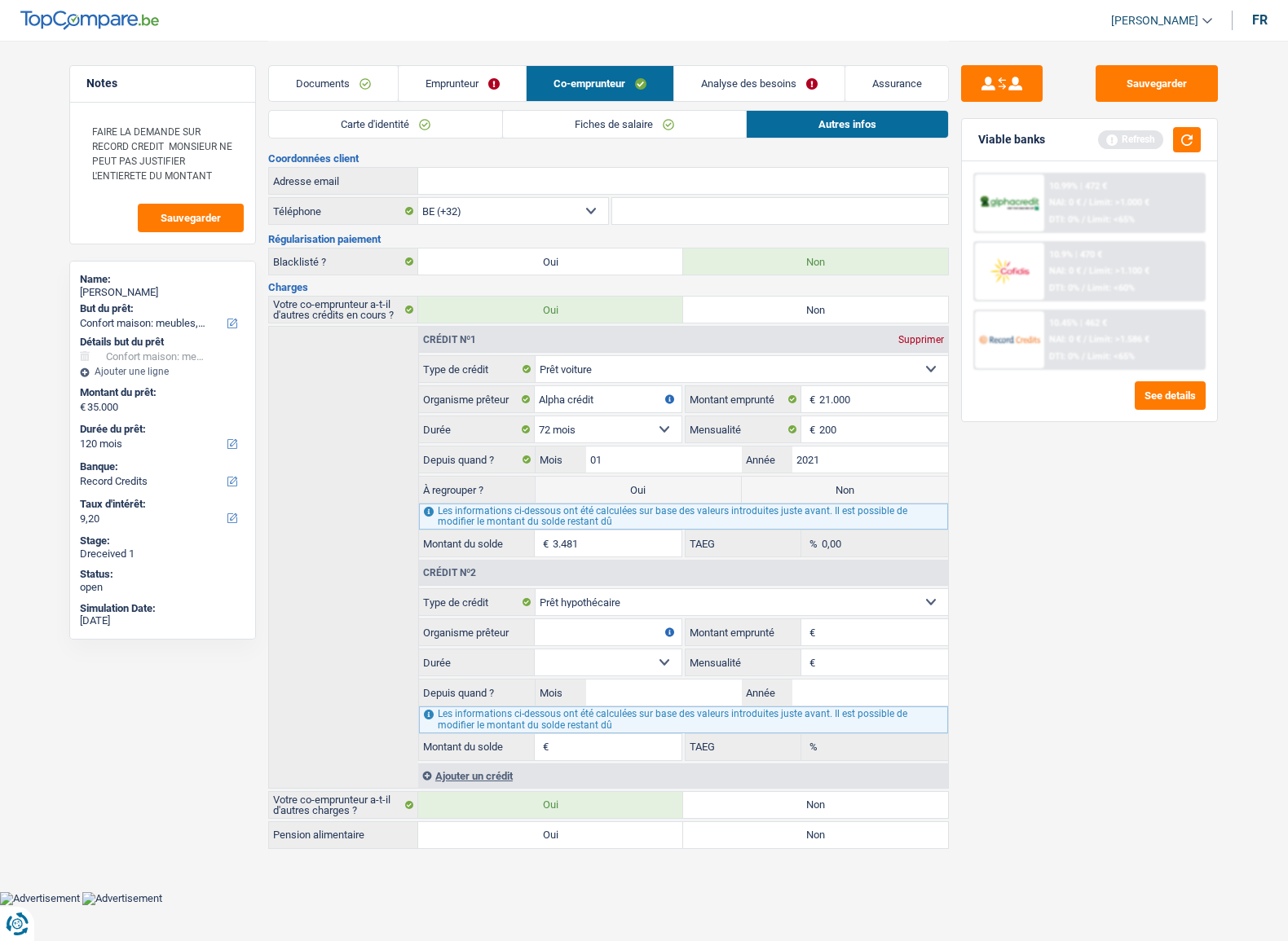
click at [781, 806] on label "Non" at bounding box center [815, 805] width 265 height 26
click at [781, 806] on input "Non" at bounding box center [815, 805] width 265 height 26
radio input "true"
select select
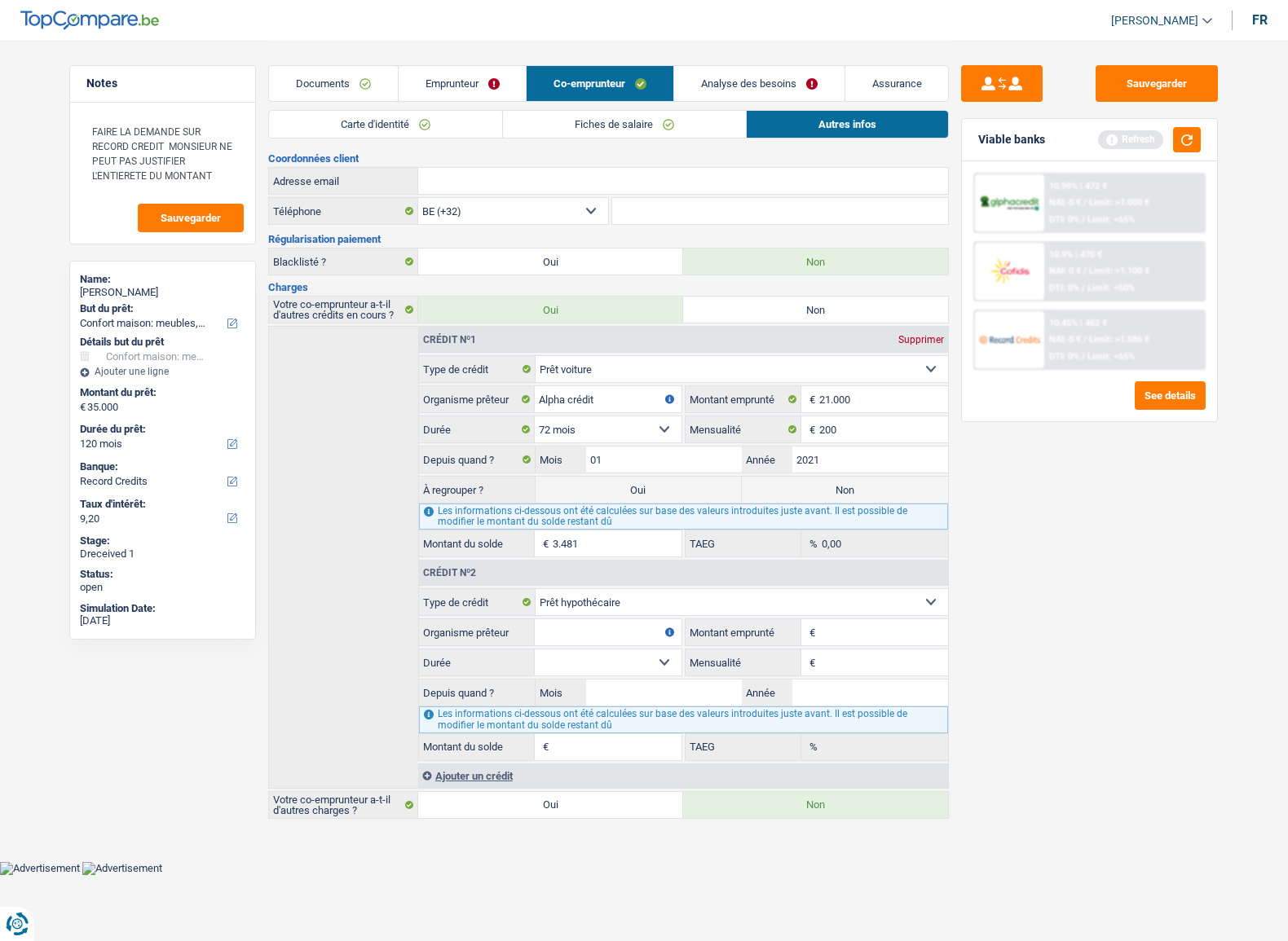
click at [920, 598] on select "Carte ou ouverture de crédit Prêt hypothécaire Vente à tempérament Prêt à tempé…" at bounding box center [742, 602] width 413 height 26
click at [924, 335] on div "Supprimer" at bounding box center [921, 340] width 54 height 9
select select
select select "mortgage"
select select
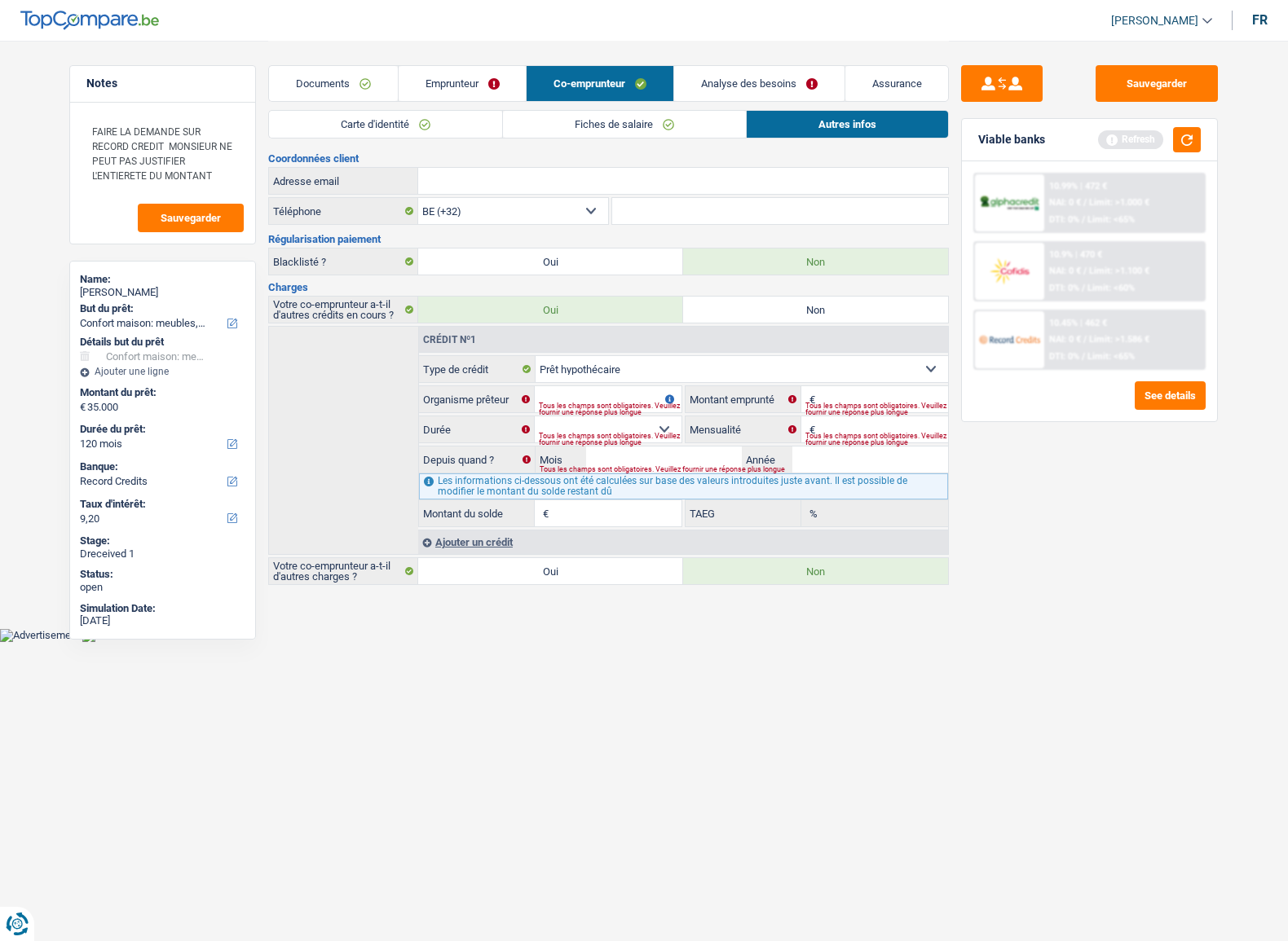
click at [731, 365] on select "Carte ou ouverture de crédit Prêt hypothécaire Vente à tempérament Prêt à tempé…" at bounding box center [742, 369] width 413 height 26
select select "carLoan"
click at [535, 356] on select "Carte ou ouverture de crédit Prêt hypothécaire Vente à tempérament Prêt à tempé…" at bounding box center [742, 369] width 413 height 26
click at [617, 398] on input "Organisme prêteur" at bounding box center [608, 399] width 147 height 26
click at [655, 398] on input "Organisme prêteur" at bounding box center [608, 399] width 147 height 26
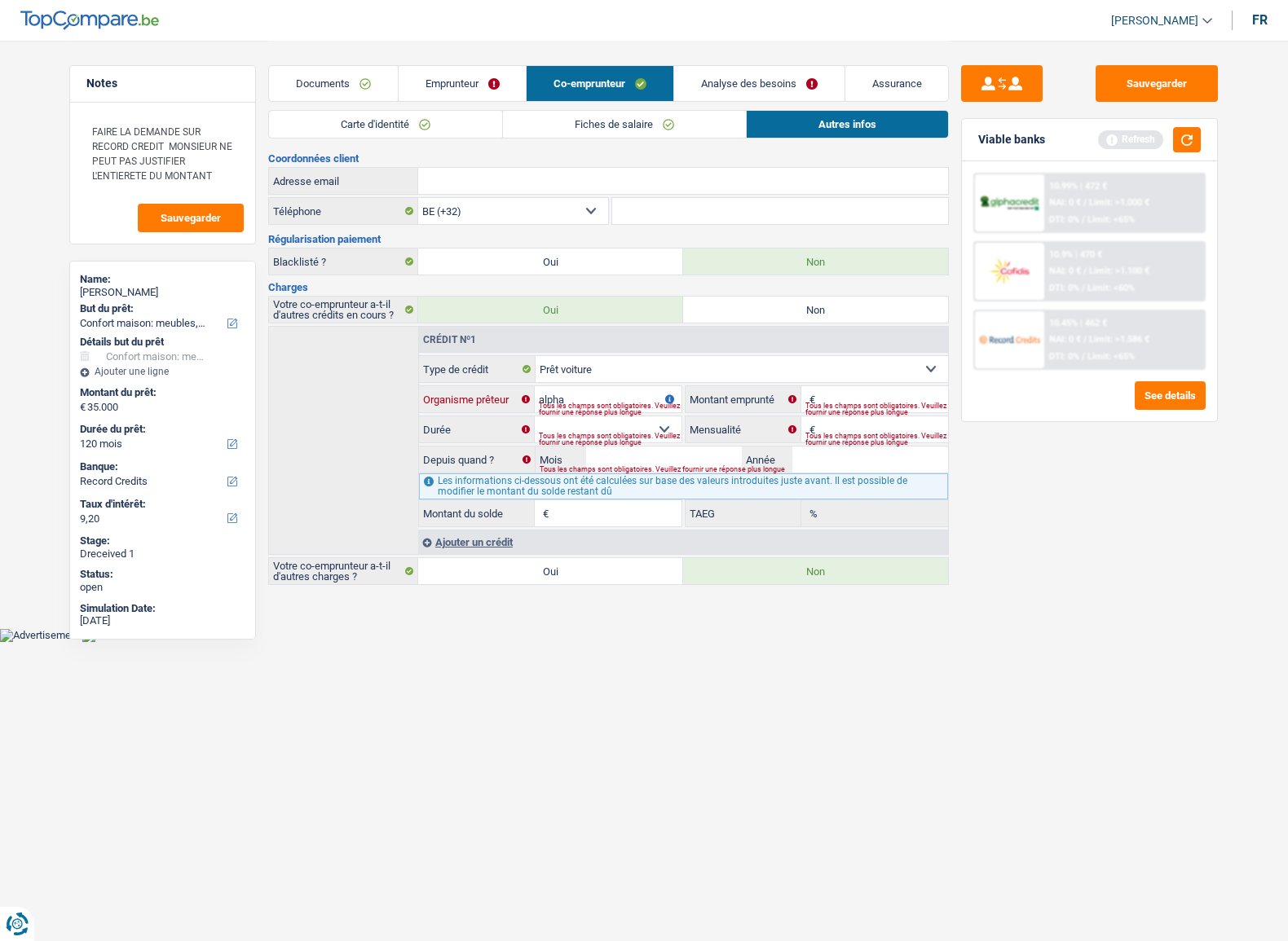
type input "alpha"
click at [611, 442] on div "Tous les champs sont obligatoires. Veuillez fournir une réponse plus longue" at bounding box center [610, 439] width 142 height 7
click at [604, 436] on div "Tous les champs sont obligatoires. Veuillez fournir une réponse plus longue" at bounding box center [610, 439] width 142 height 7
click at [686, 432] on div "120 mois 132 mois 144 mois 180 mois 240 mois 300 mois 360 mois 420 mois Sélecti…" at bounding box center [683, 429] width 528 height 28
click at [665, 427] on select "120 mois 132 mois 144 mois 180 mois 240 mois 300 mois 360 mois 420 mois Sélecti…" at bounding box center [608, 429] width 147 height 26
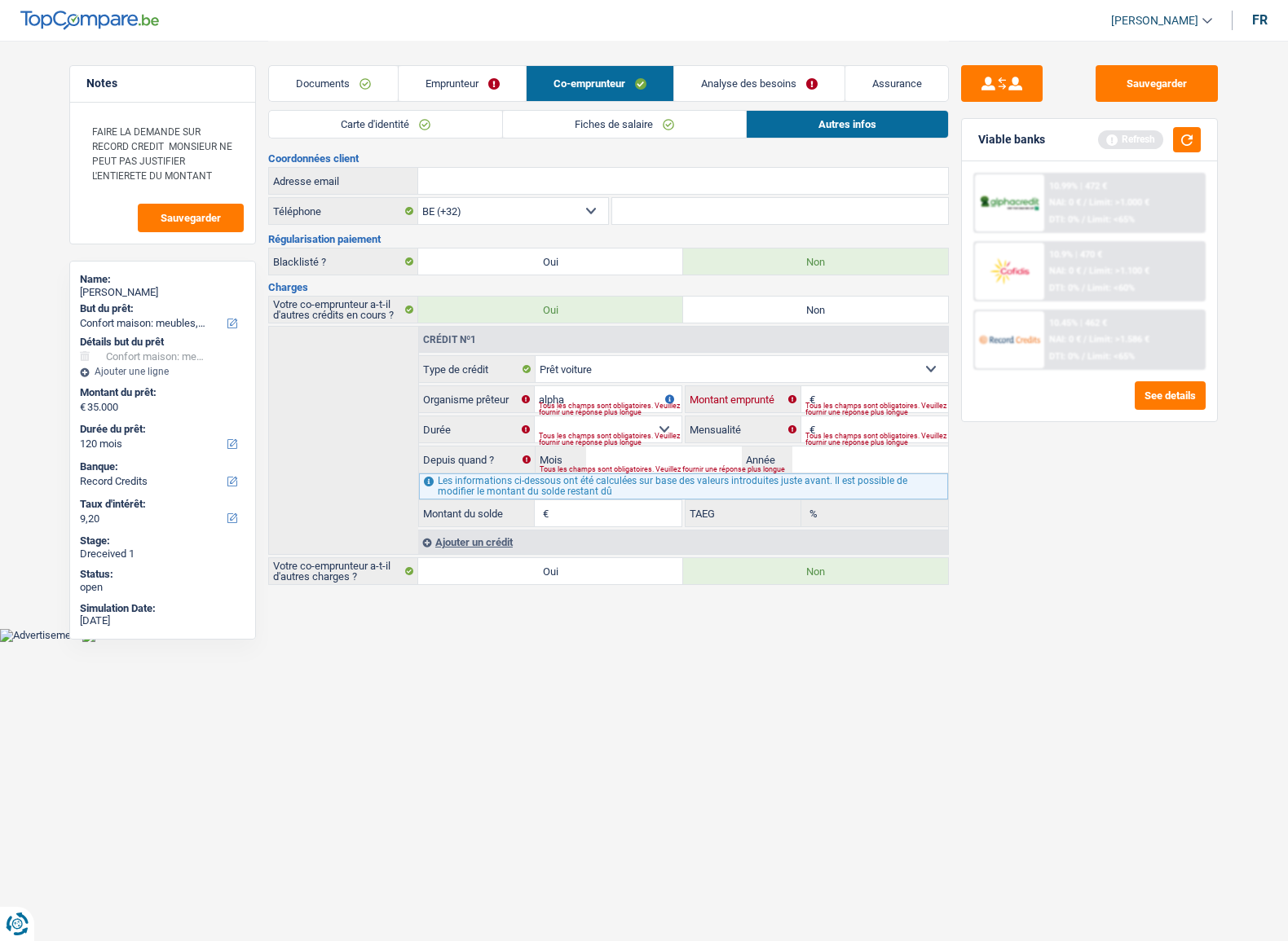
click at [861, 391] on input "Montant" at bounding box center [884, 399] width 129 height 26
type input "2"
select select
type input "0"
type input "1"
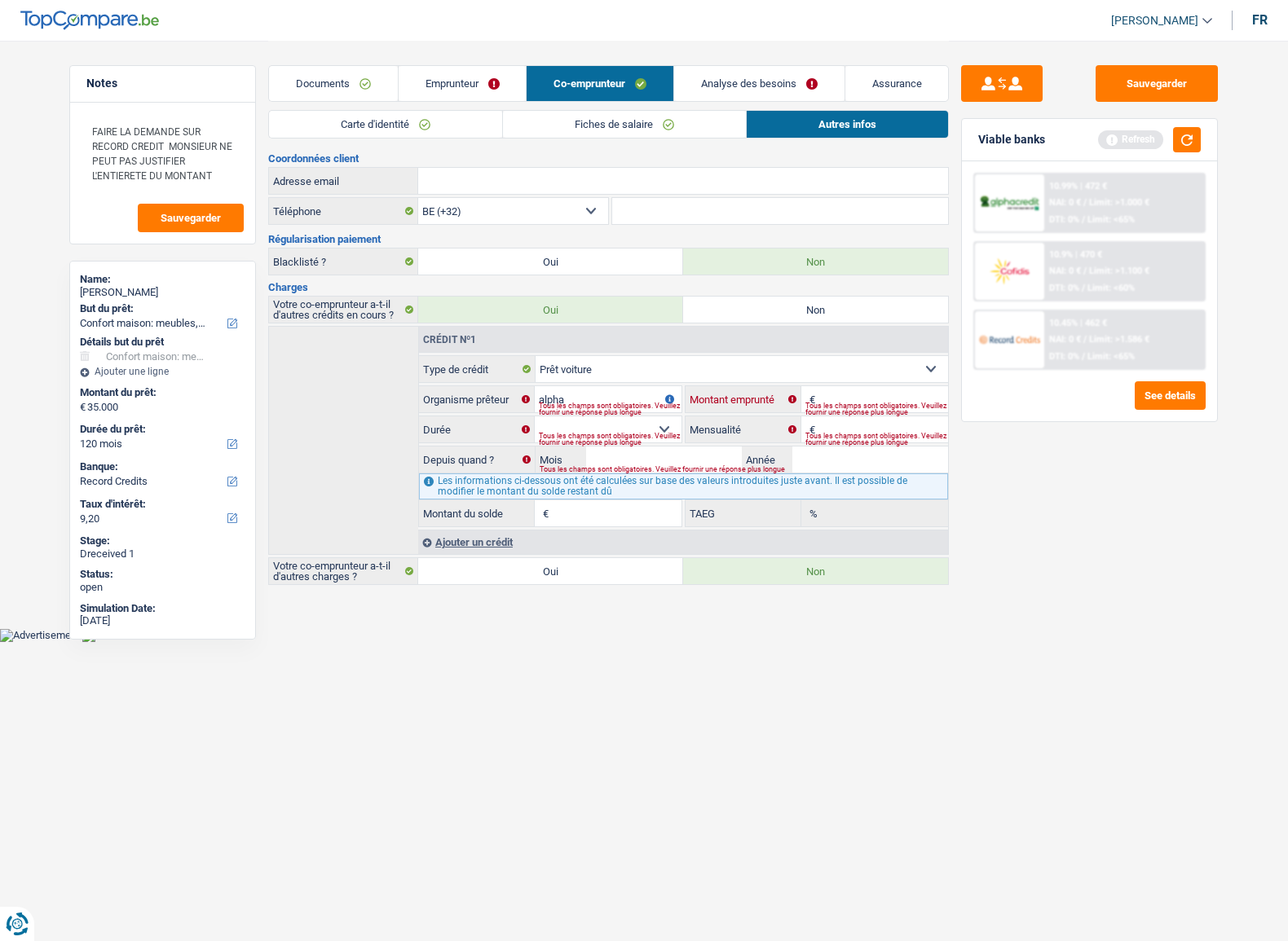
type input "12,68"
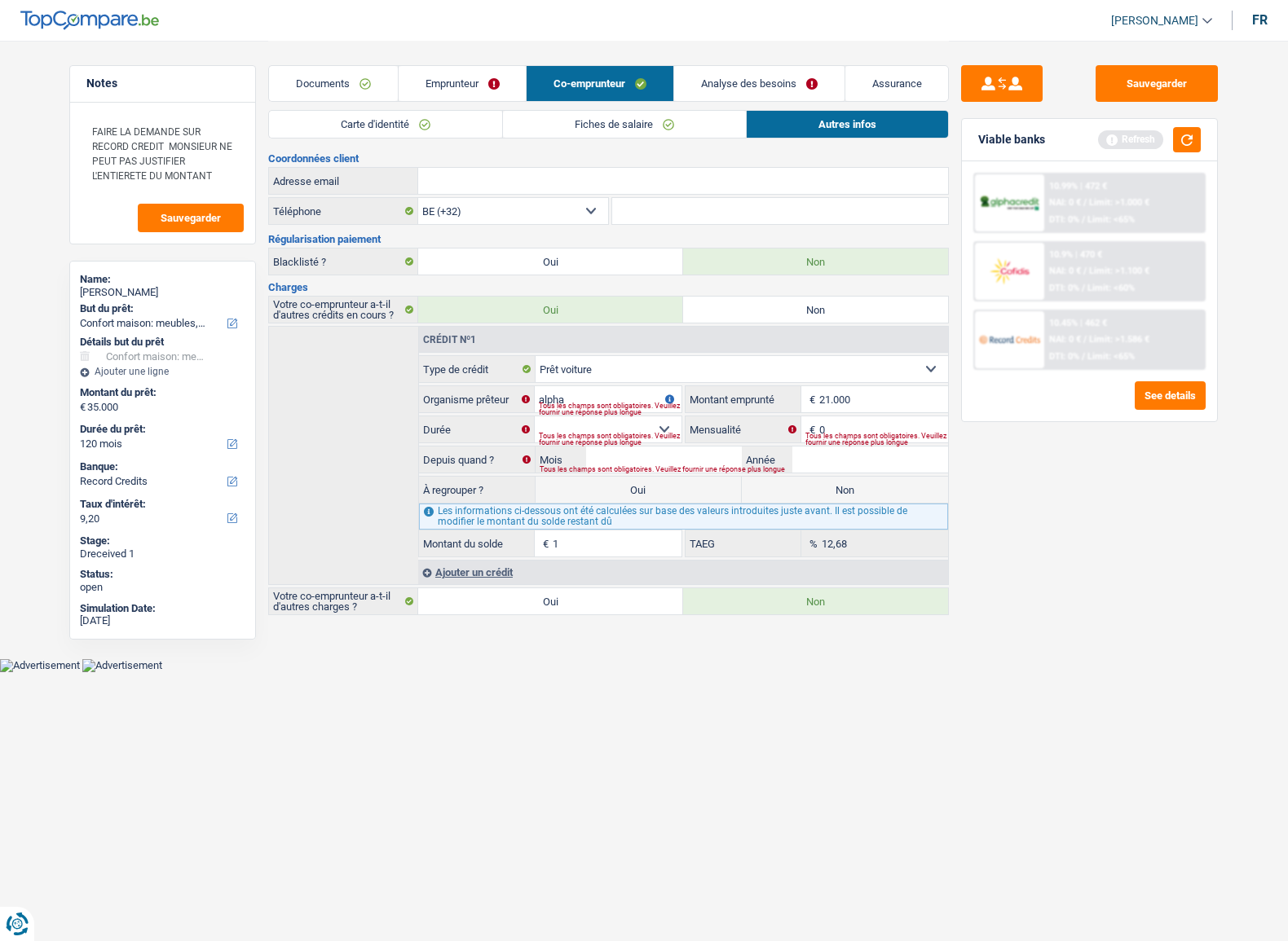
type input "21.000"
click at [641, 426] on select "12 mois 18 mois 24 mois 30 mois 36 mois 42 mois 48 mois 60 mois 72 mois 84 mois…" at bounding box center [608, 429] width 147 height 26
select select "72"
click at [535, 416] on select "12 mois 18 mois 24 mois 30 mois 36 mois 42 mois 48 mois 60 mois 72 mois 84 mois…" at bounding box center [608, 429] width 147 height 26
click at [876, 427] on input "0" at bounding box center [884, 429] width 129 height 26
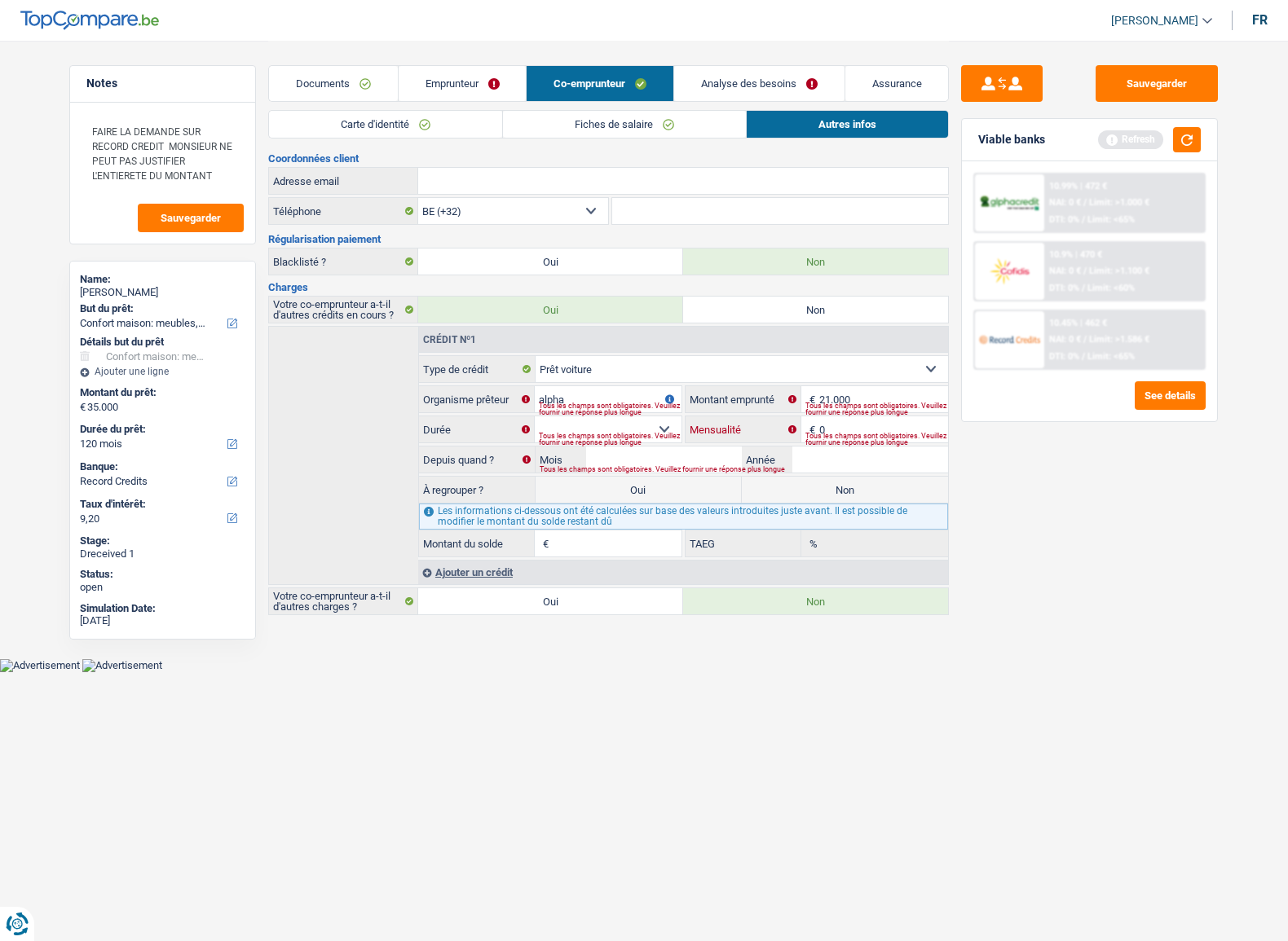
drag, startPoint x: 876, startPoint y: 427, endPoint x: 643, endPoint y: 432, distance: 233.1
click at [643, 432] on div "12 mois 18 mois 24 mois 30 mois 36 mois 42 mois 48 mois 60 mois 72 mois 84 mois…" at bounding box center [683, 429] width 528 height 28
drag, startPoint x: 872, startPoint y: 436, endPoint x: 862, endPoint y: 429, distance: 12.2
click at [872, 436] on div "Tous les champs sont obligatoires. Veuillez fournir une réponse plus longue" at bounding box center [876, 439] width 142 height 7
drag, startPoint x: 861, startPoint y: 429, endPoint x: 757, endPoint y: 429, distance: 104.0
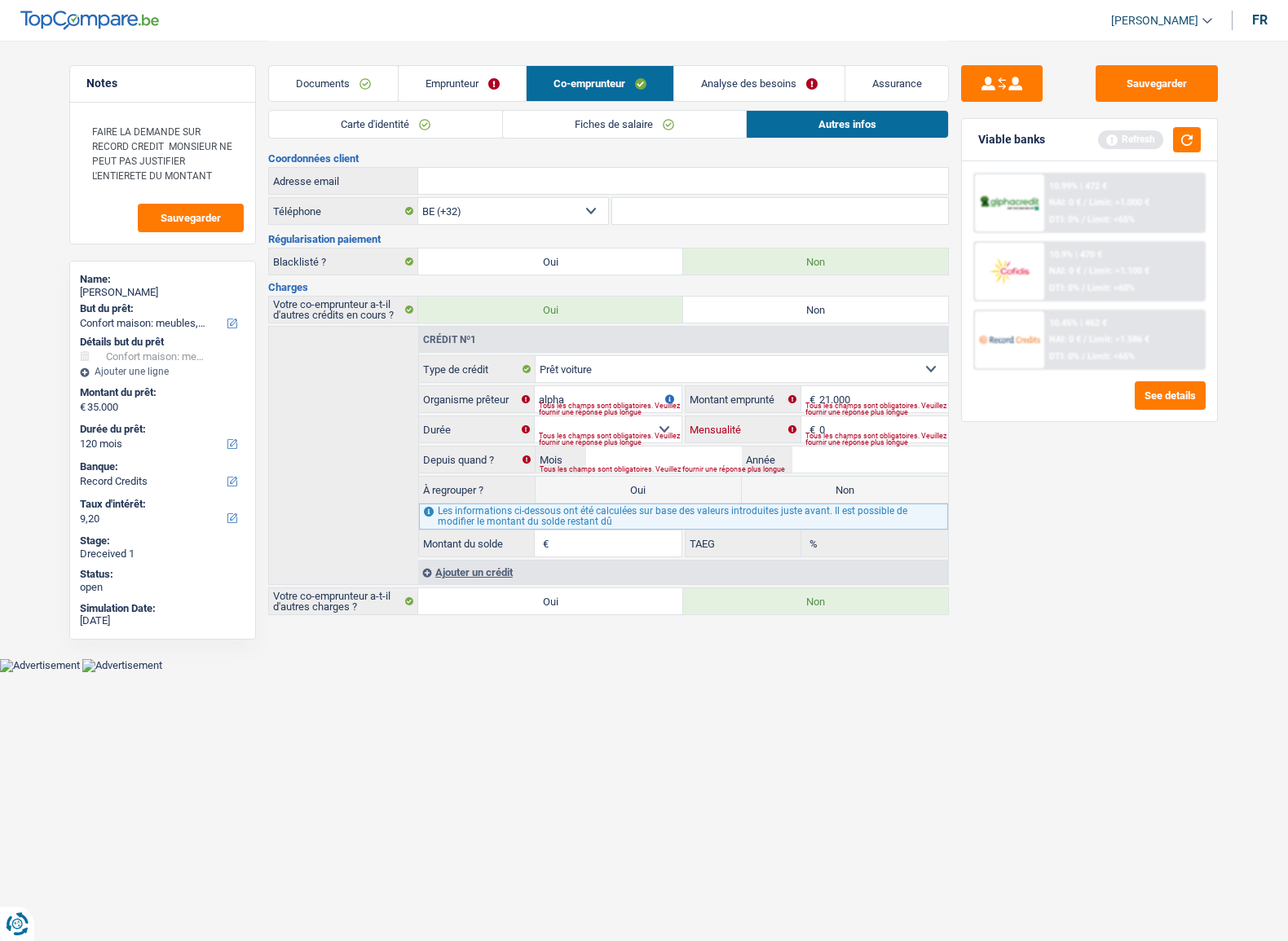
click at [757, 429] on div "0 € Mensualité" at bounding box center [817, 429] width 263 height 26
type input "2"
type input "1"
type input "0,00"
type input "200"
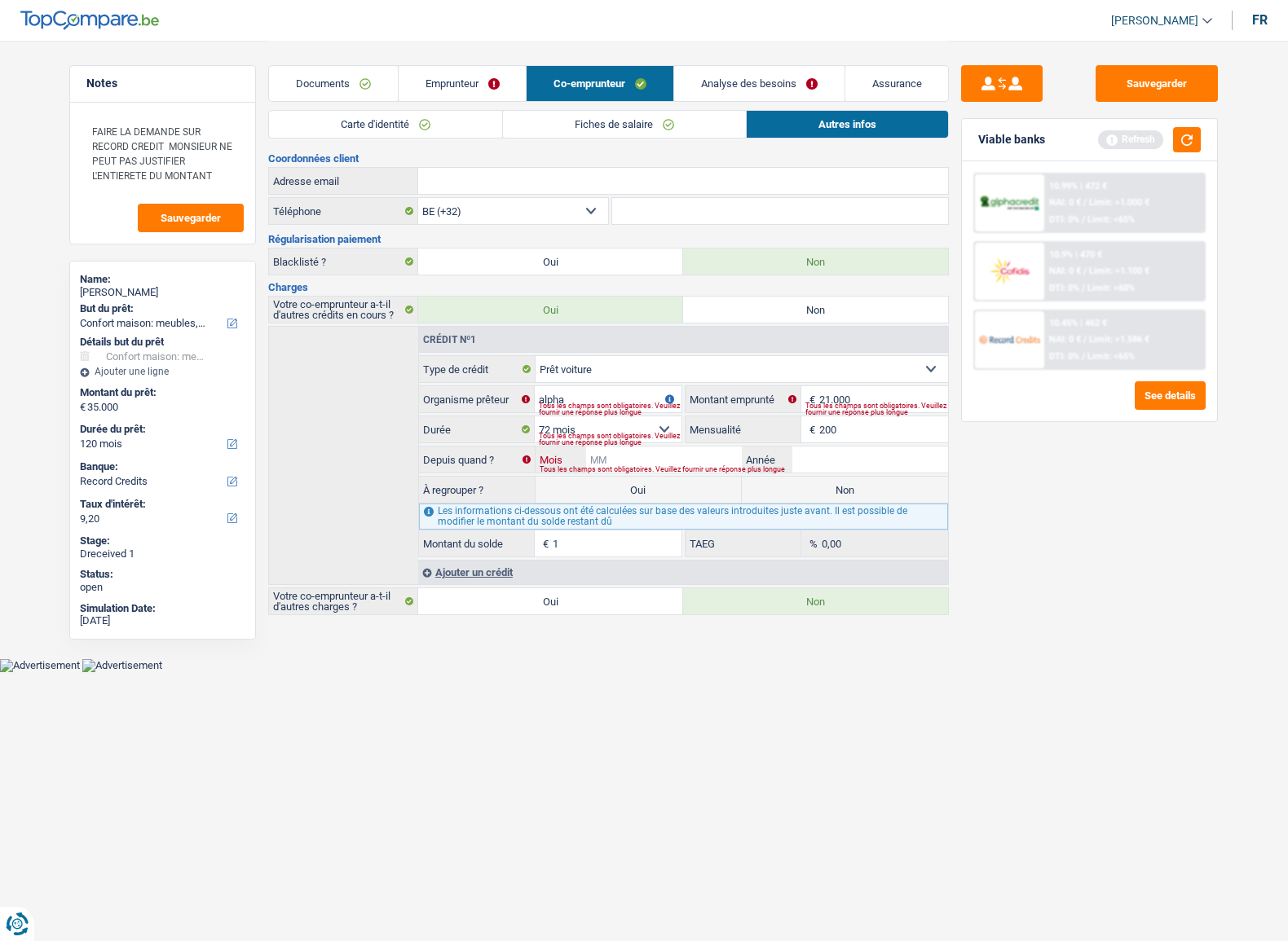
click at [702, 456] on input "Mois" at bounding box center [663, 459] width 155 height 26
type input "01"
click at [807, 464] on div "01 Mois / Année Tous les champs sont obligatoires. Veuillez fournir une réponse…" at bounding box center [742, 459] width 413 height 26
click at [809, 462] on input "Année" at bounding box center [870, 459] width 155 height 26
click at [826, 451] on input "Année" at bounding box center [870, 459] width 155 height 26
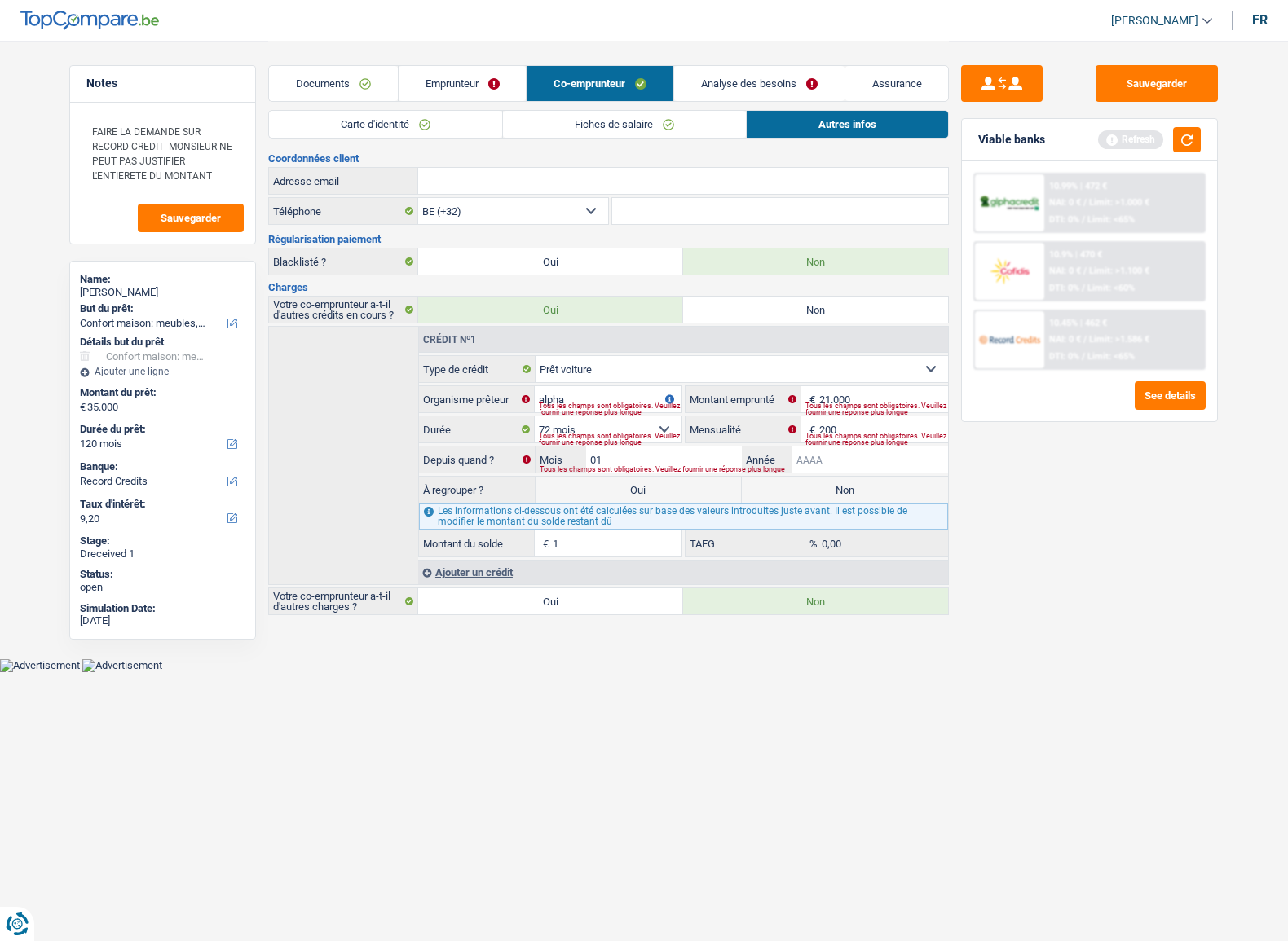
click at [826, 450] on input "Année" at bounding box center [870, 459] width 155 height 26
type input "2021"
click at [826, 481] on label "Non" at bounding box center [845, 490] width 206 height 26
click at [826, 481] on input "Non" at bounding box center [845, 490] width 206 height 26
radio input "true"
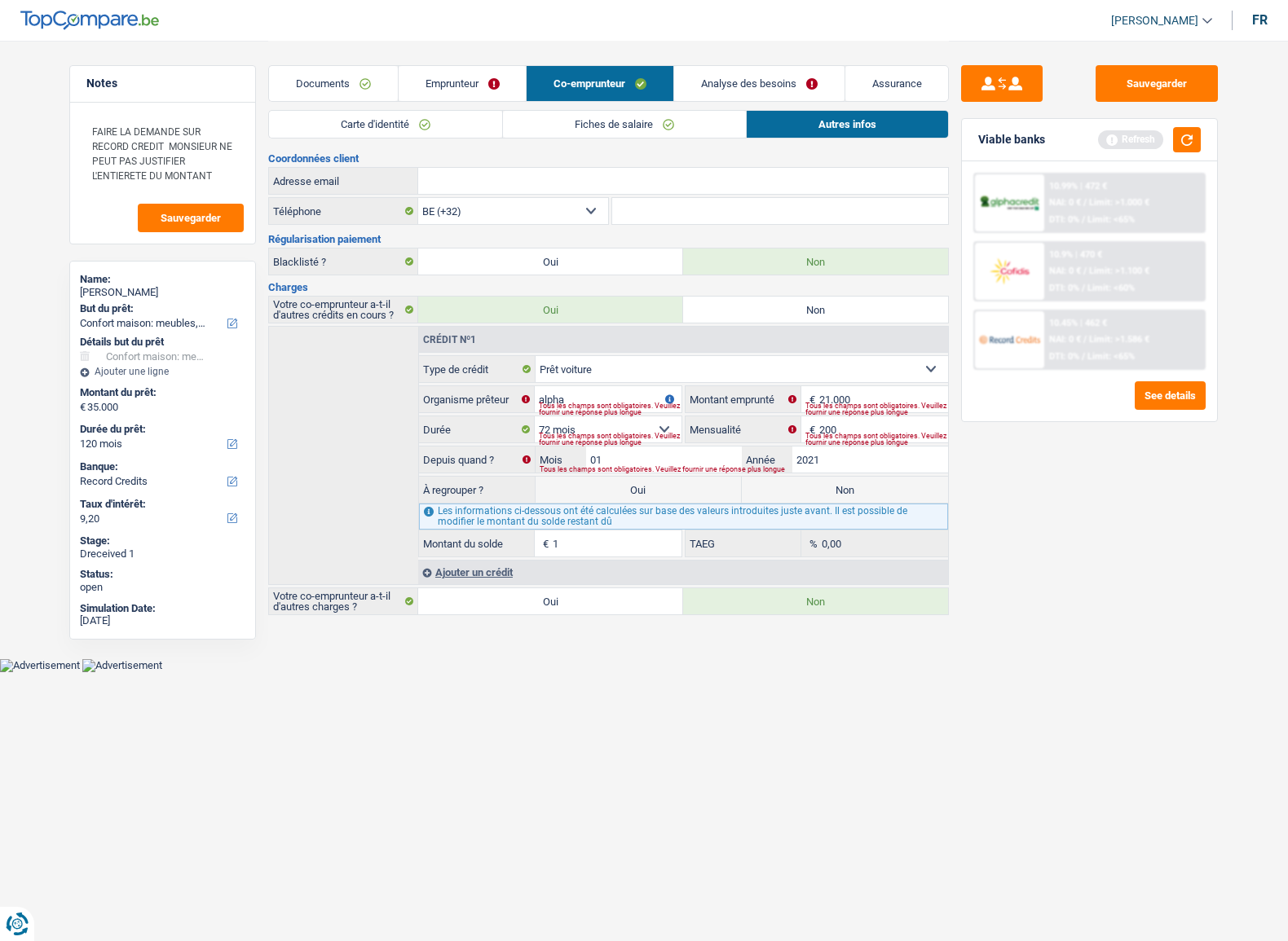
type input "3.481"
click at [985, 490] on div "Sauvegarder Viable banks Refresh 10.99% | 472 € NAI: 0 € / Limit: >1.000 € DTI:…" at bounding box center [1089, 490] width 282 height 850
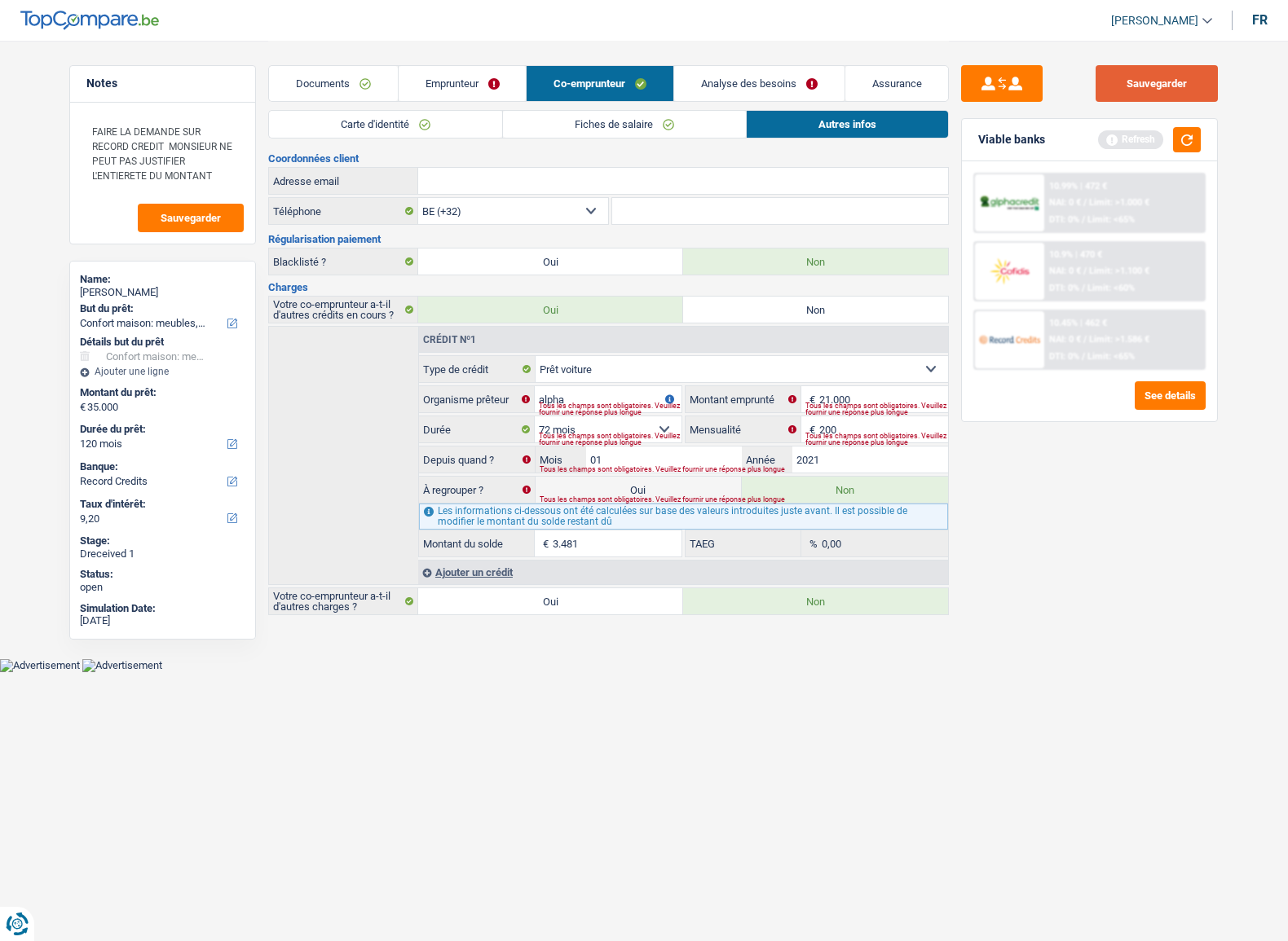
drag, startPoint x: 1137, startPoint y: 89, endPoint x: 1194, endPoint y: 129, distance: 69.6
click at [1141, 92] on button "Sauvegarder" at bounding box center [1156, 83] width 123 height 36
click at [1183, 136] on button "button" at bounding box center [1187, 139] width 28 height 25
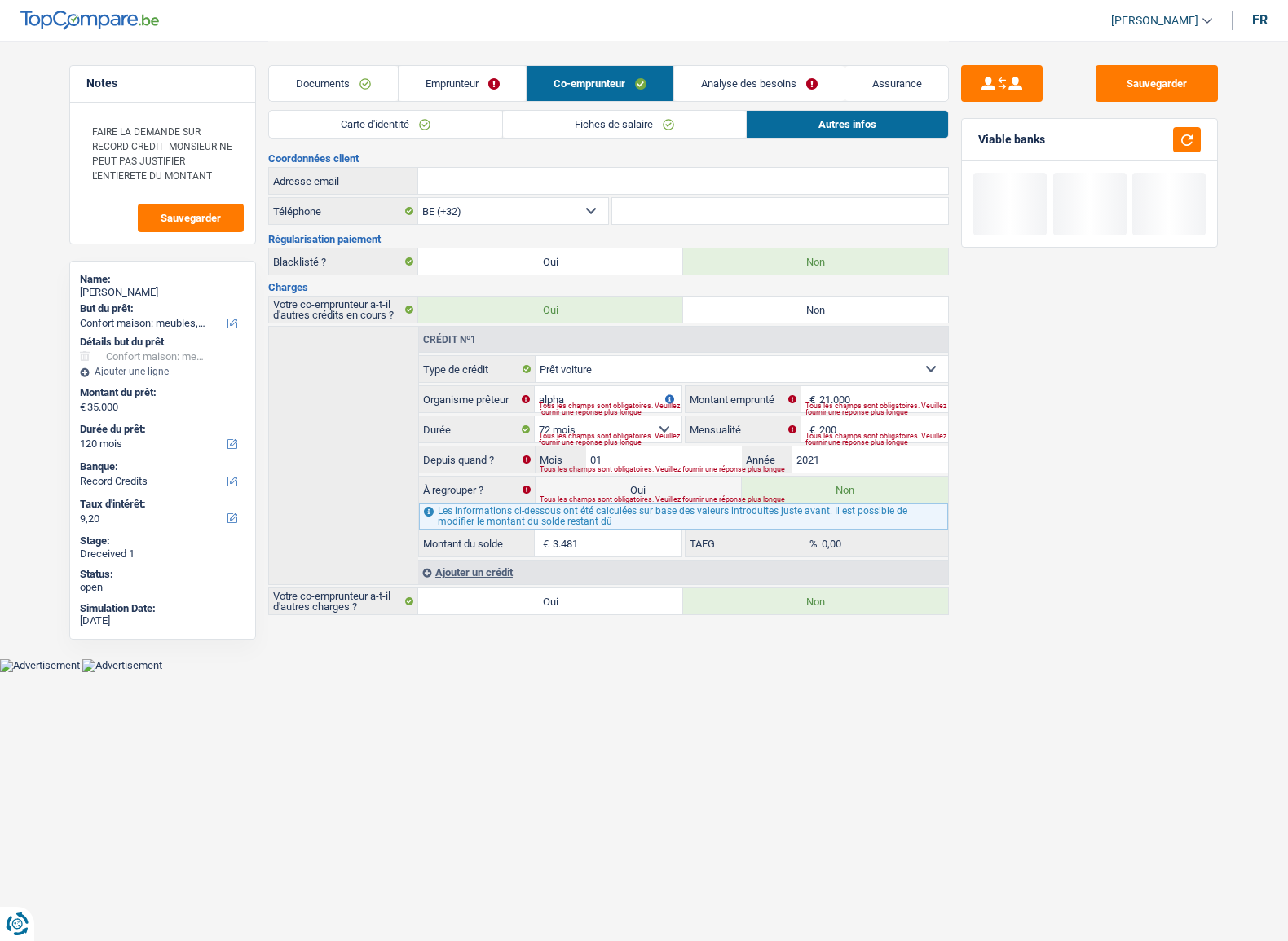
click at [464, 92] on link "Emprunteur" at bounding box center [462, 83] width 128 height 35
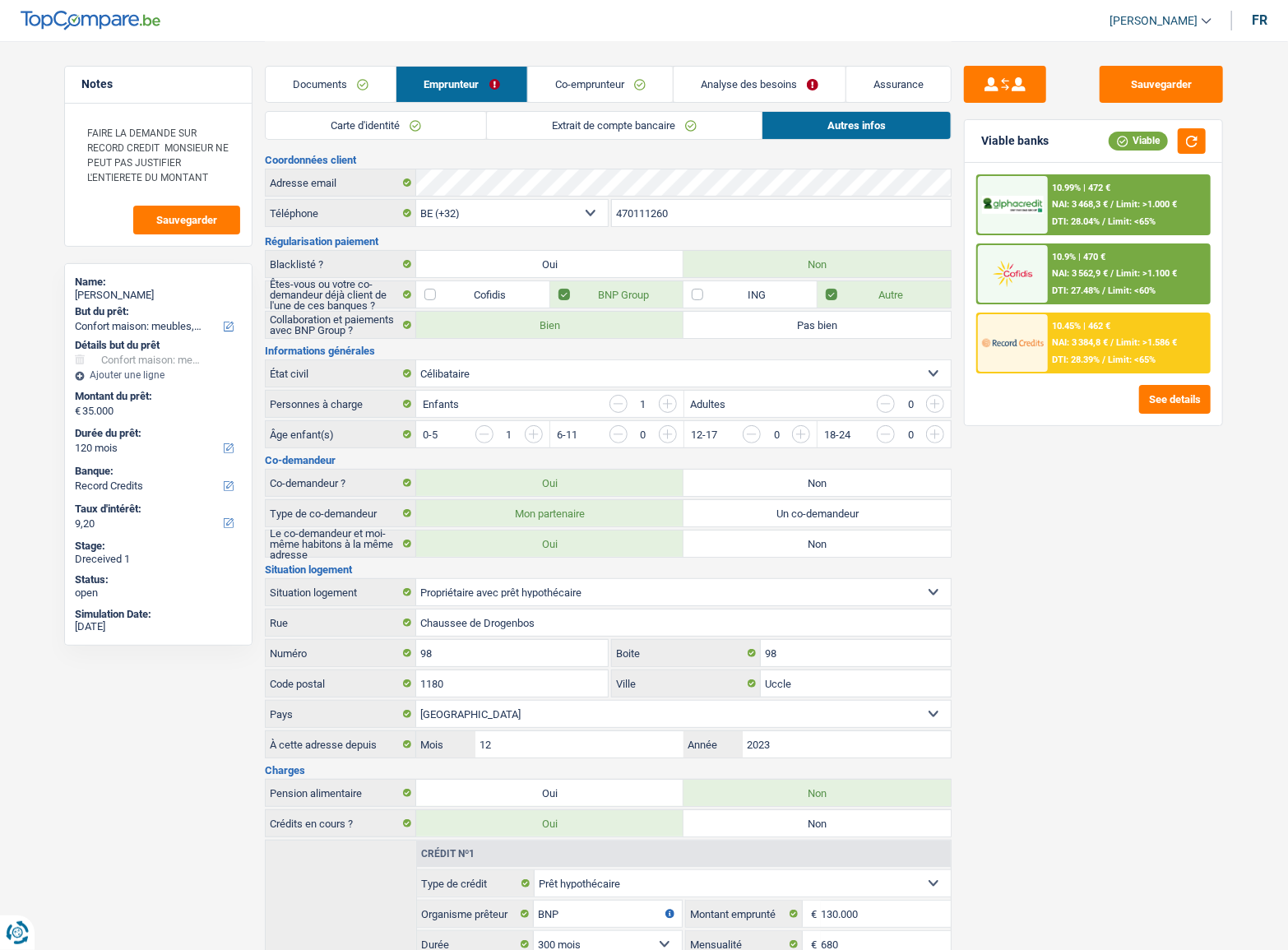
click at [1093, 210] on div "10.99% | 472 € NAI: 3 468,3 € / Limit: >1.000 € DTI: 28.04% / Limit: <65%" at bounding box center [1129, 204] width 162 height 58
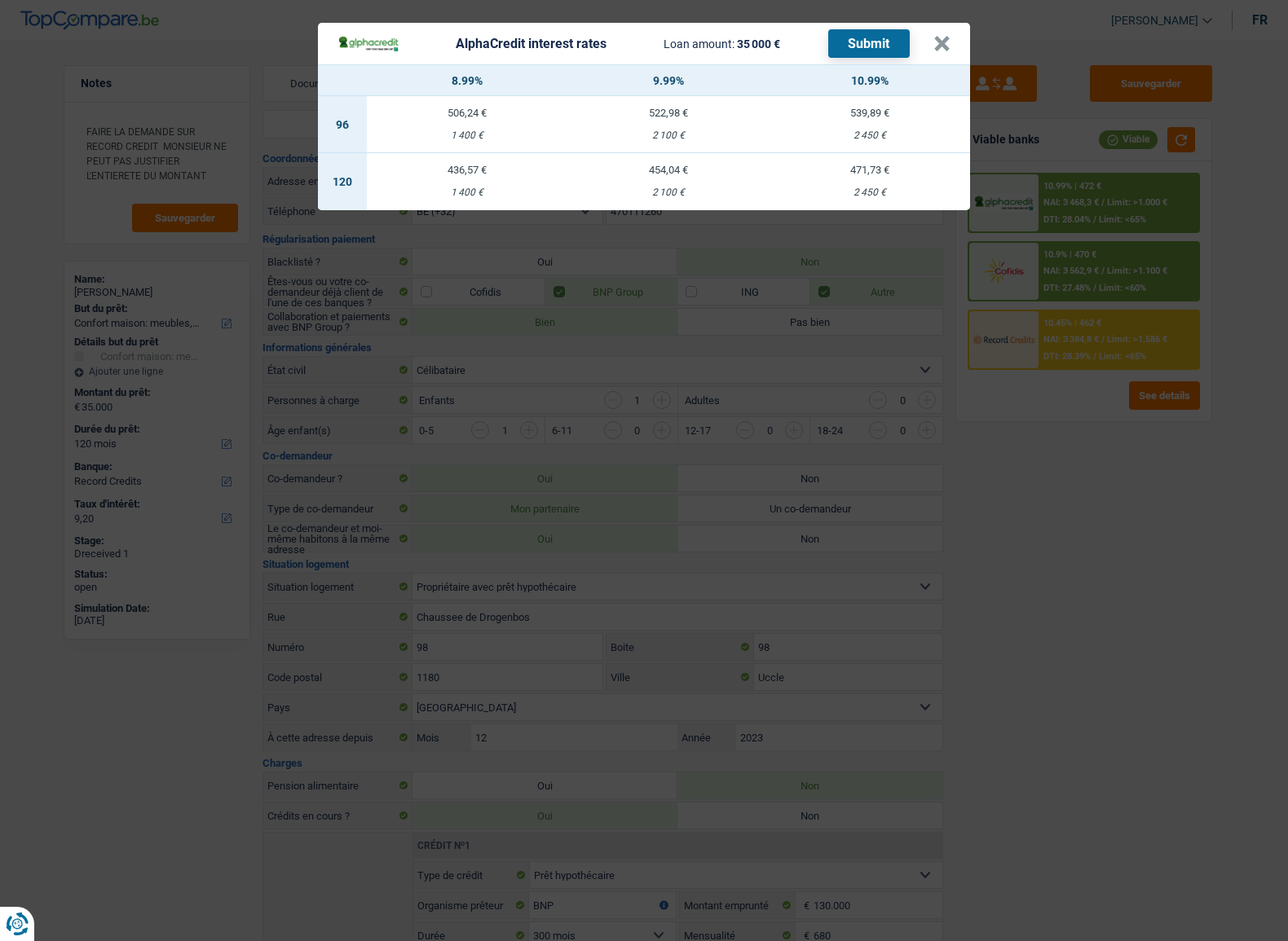
click at [1027, 488] on div "AlphaCredit interest rates Loan amount: 35 000 € Submit × 8.99% 9.99% 10.99% 96…" at bounding box center [644, 470] width 1288 height 941
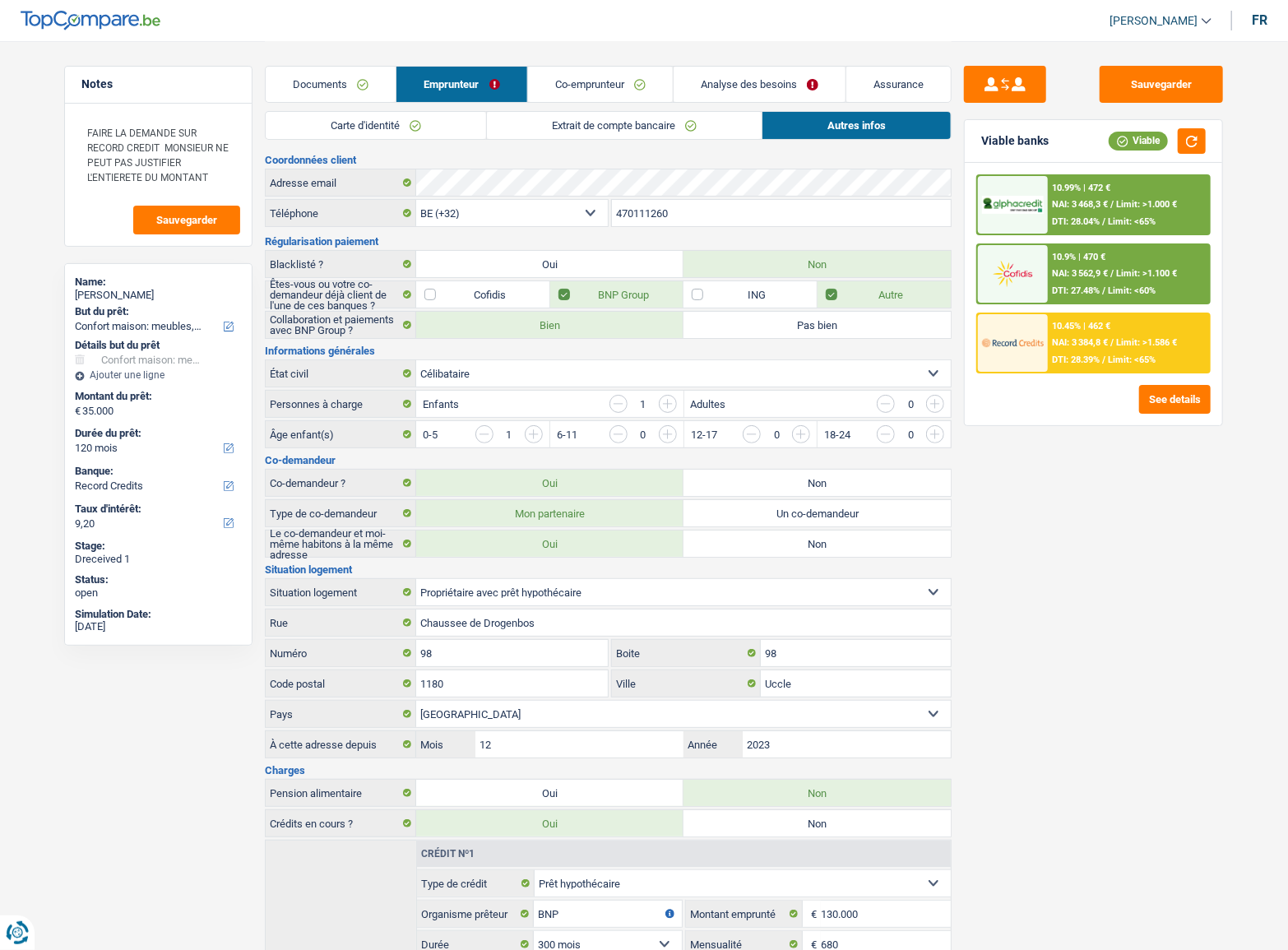
click at [772, 77] on link "Analyse des besoins" at bounding box center [760, 84] width 172 height 35
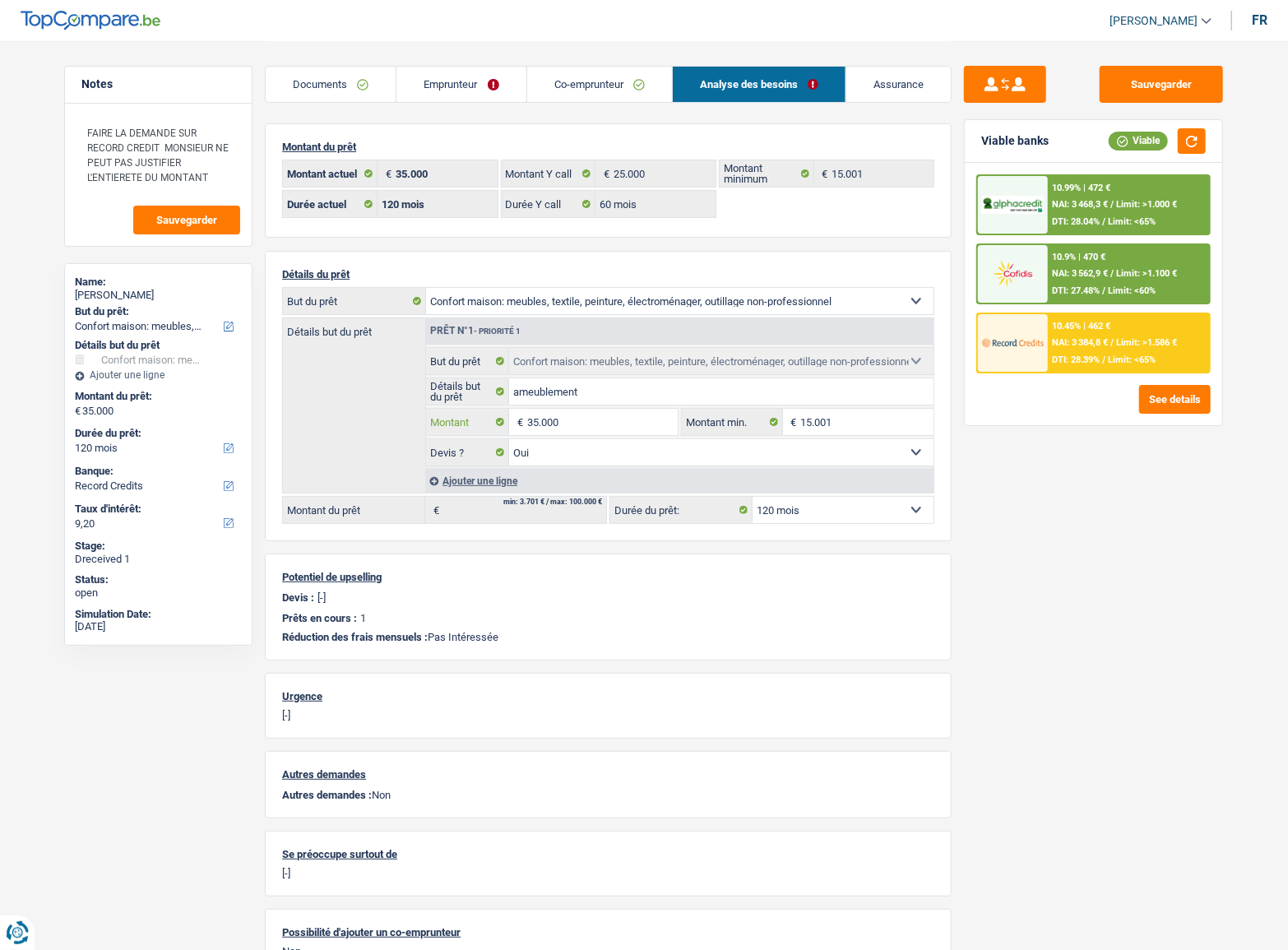
click at [569, 432] on input "35.000" at bounding box center [602, 422] width 150 height 26
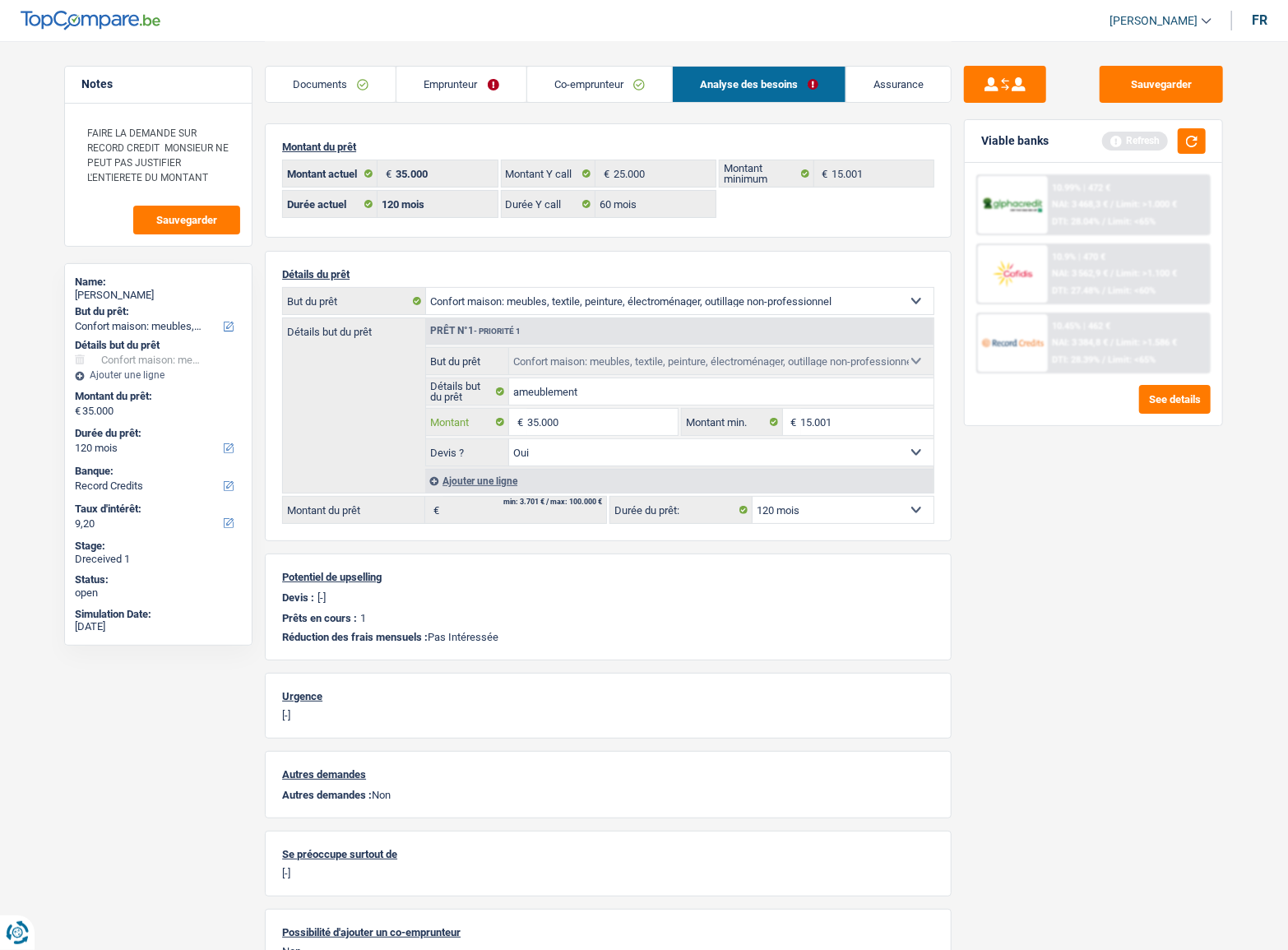
click at [550, 429] on input "35.000" at bounding box center [602, 422] width 150 height 26
type input "25.000"
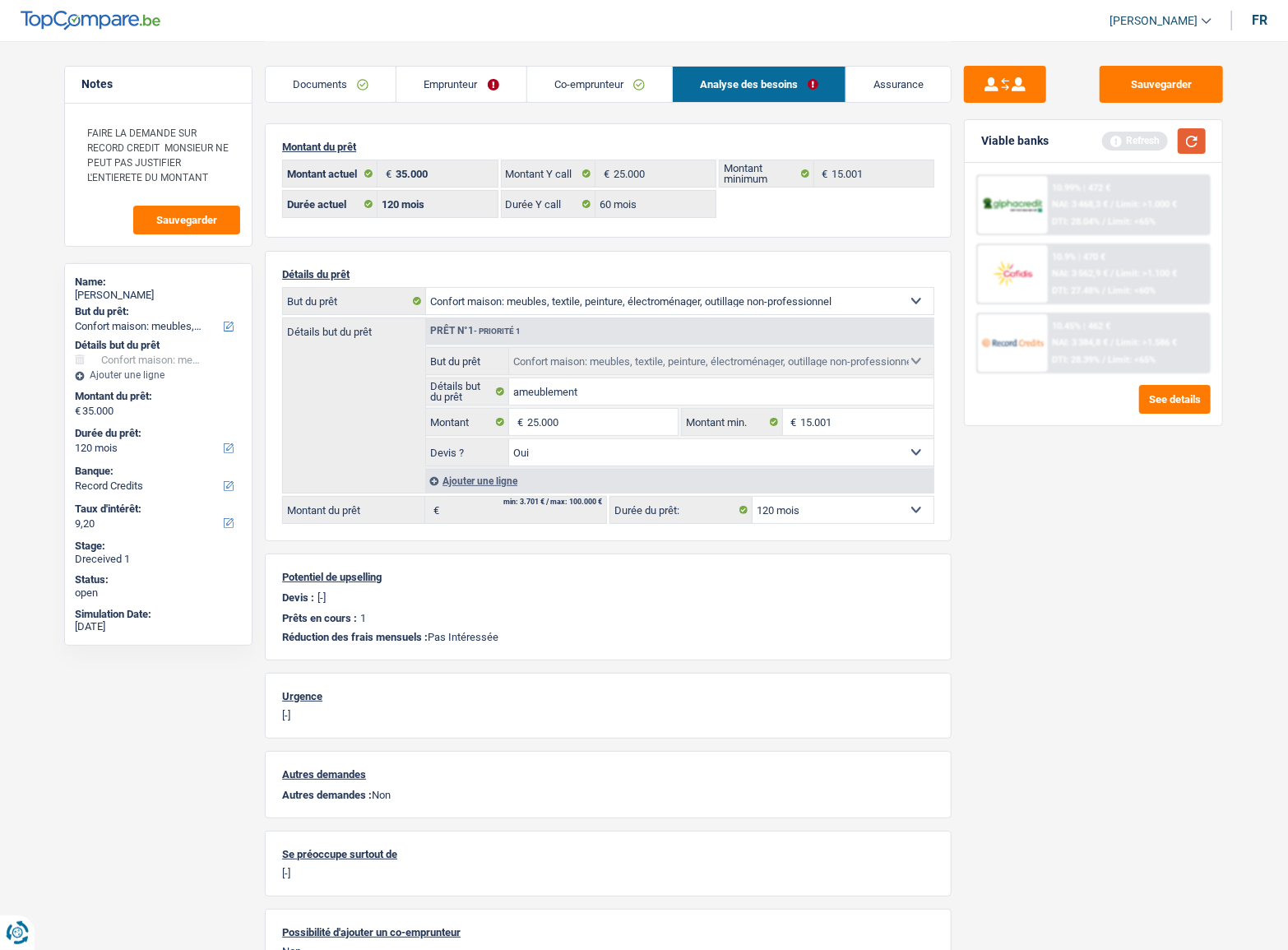
type input "25.000"
click at [1185, 140] on button "button" at bounding box center [1193, 141] width 28 height 25
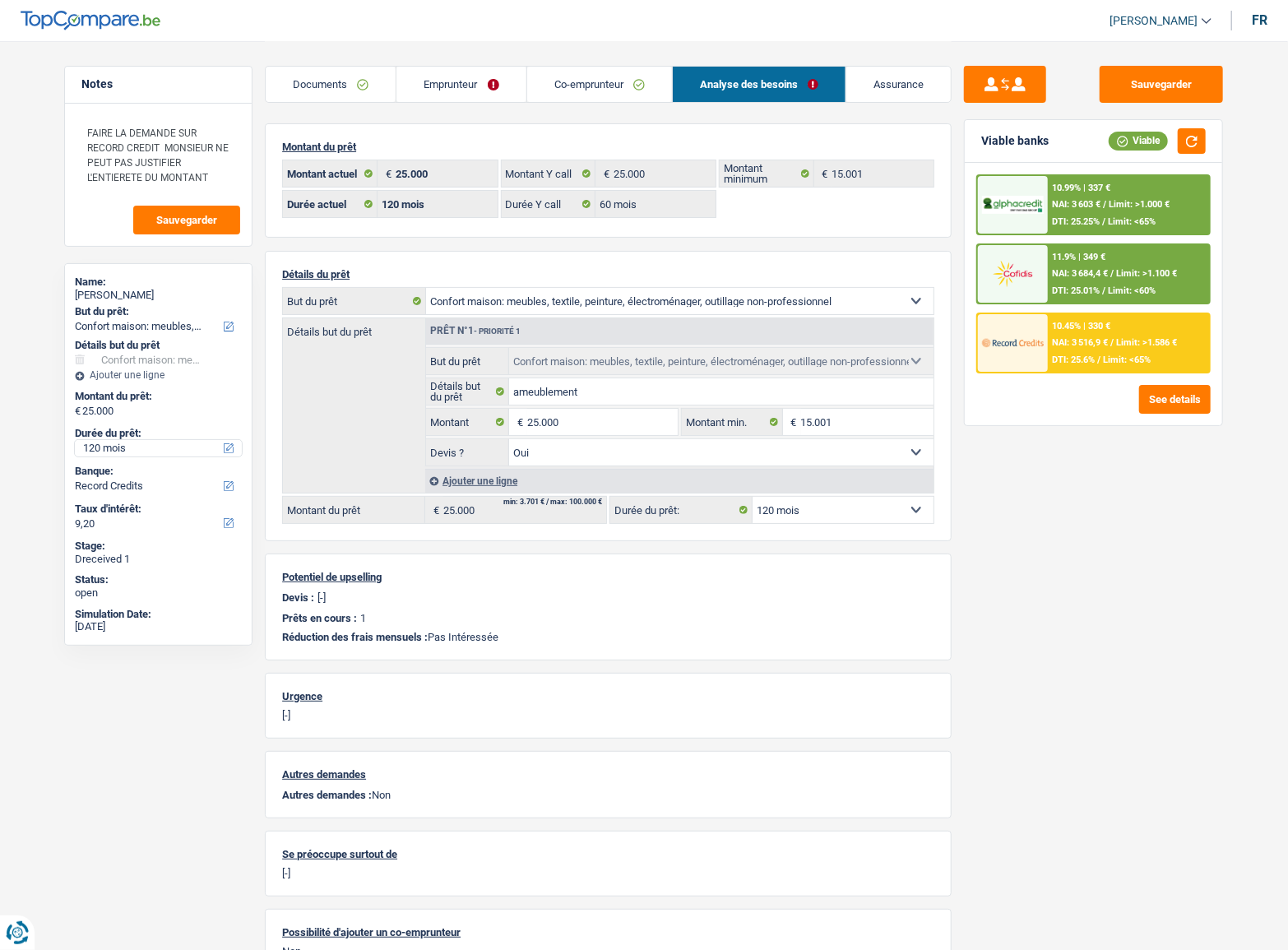
click at [103, 445] on select "12 mois 18 mois 24 mois 30 mois 36 mois 42 mois 48 mois 60 mois 72 mois 84 mois…" at bounding box center [158, 448] width 167 height 16
select select "60"
click at [75, 440] on select "12 mois 18 mois 24 mois 30 mois 36 mois 42 mois 48 mois 60 mois 72 mois 84 mois…" at bounding box center [158, 448] width 167 height 16
select select "60"
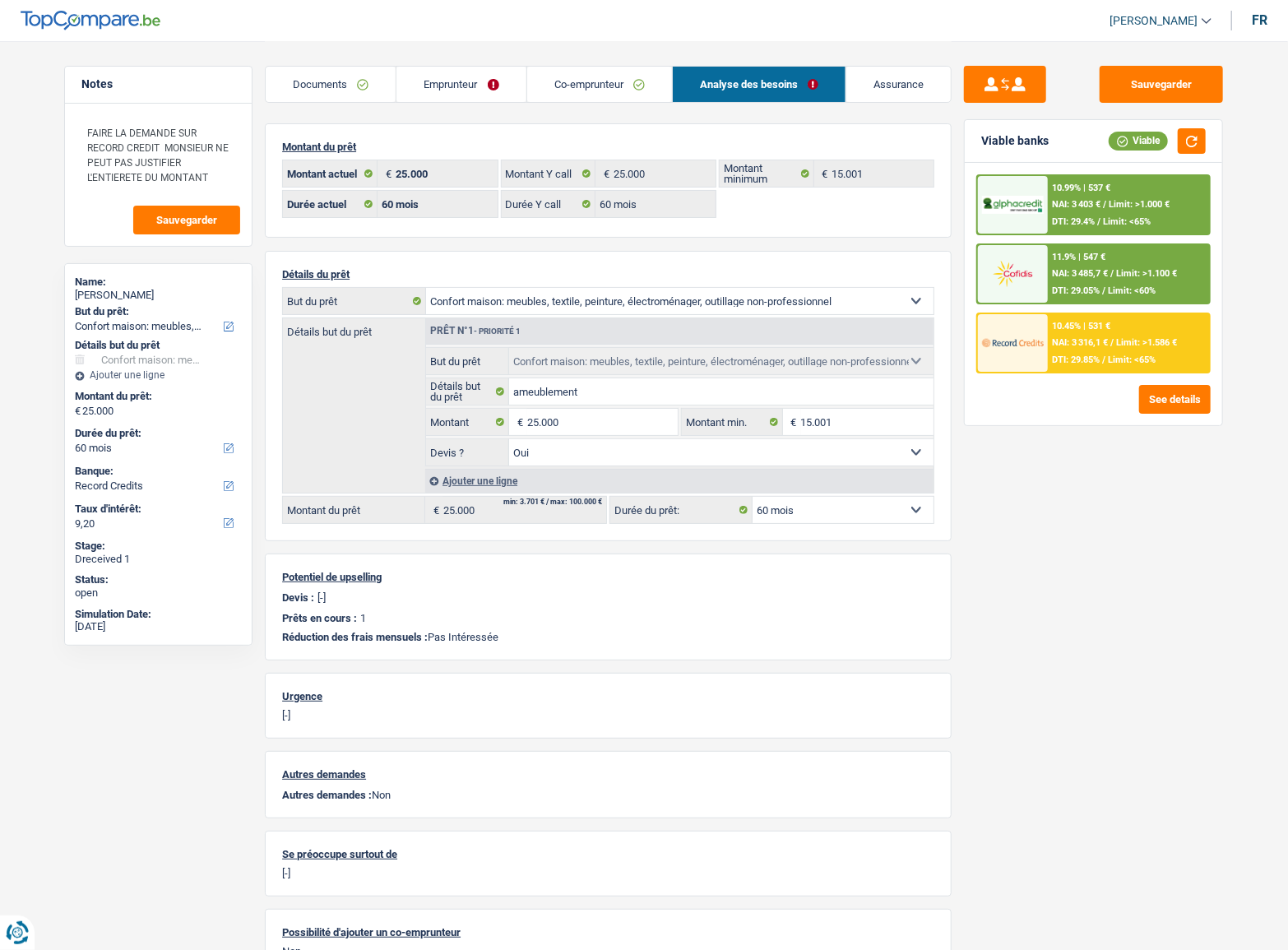
click at [1115, 213] on div "10.99% | 537 € NAI: 3 403 € / Limit: >1.000 € DTI: 29.4% / Limit: <65%" at bounding box center [1129, 204] width 162 height 58
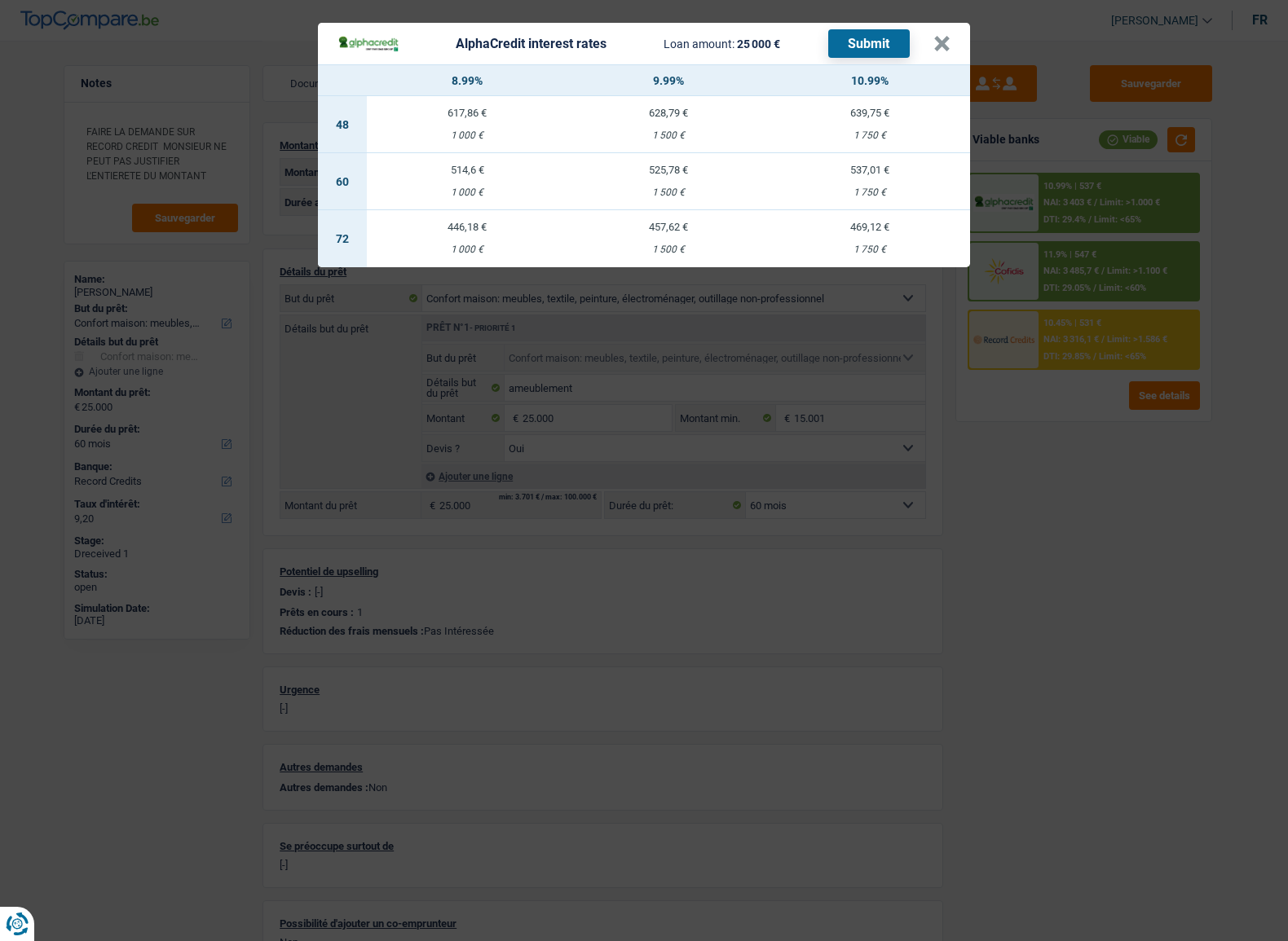
click at [700, 192] on div "1 500 €" at bounding box center [668, 192] width 201 height 10
select select "alphacredit"
type input "9,99"
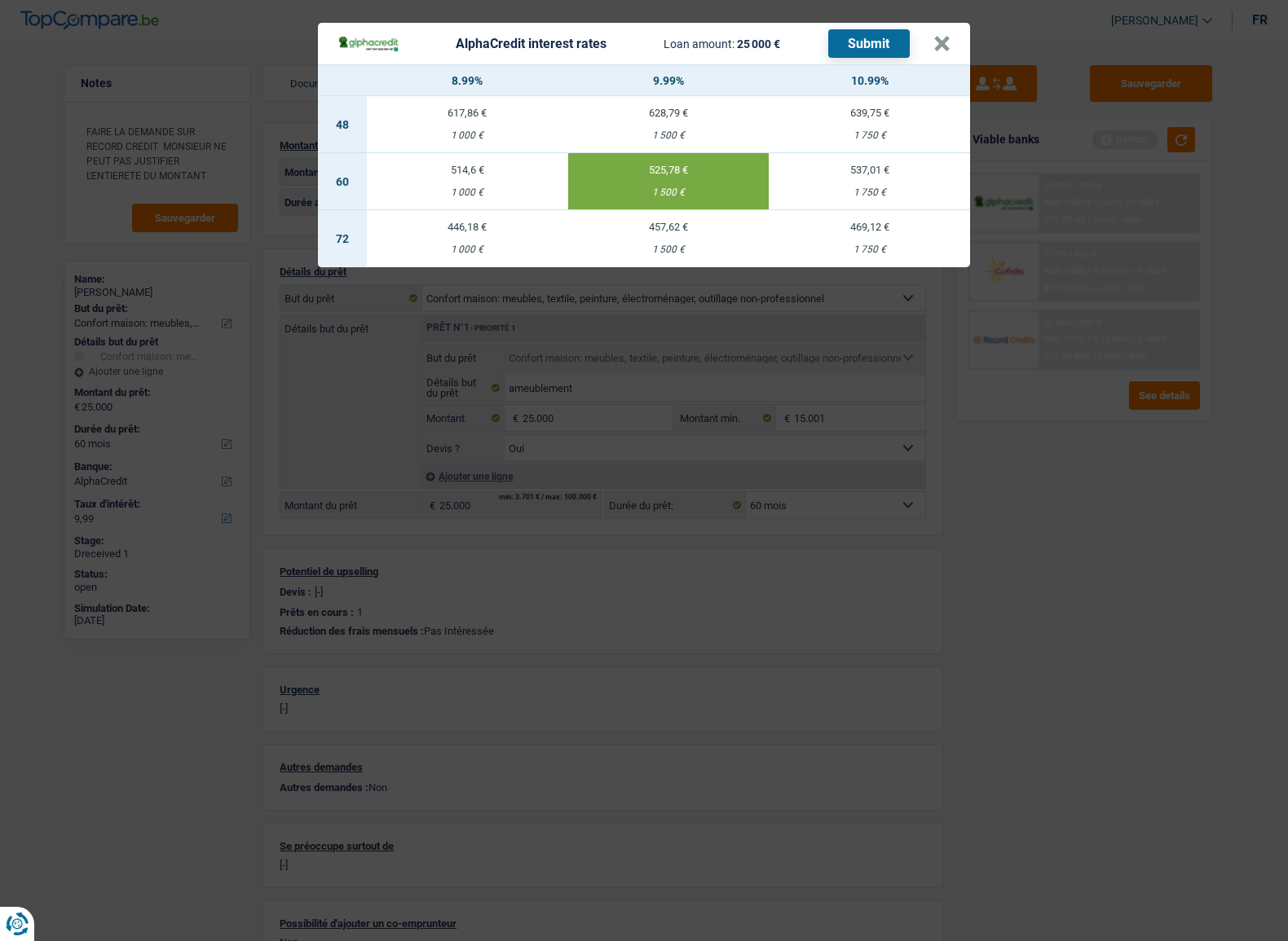
click at [658, 256] on td "457,62 € 1 500 €" at bounding box center [668, 239] width 201 height 57
select select "72"
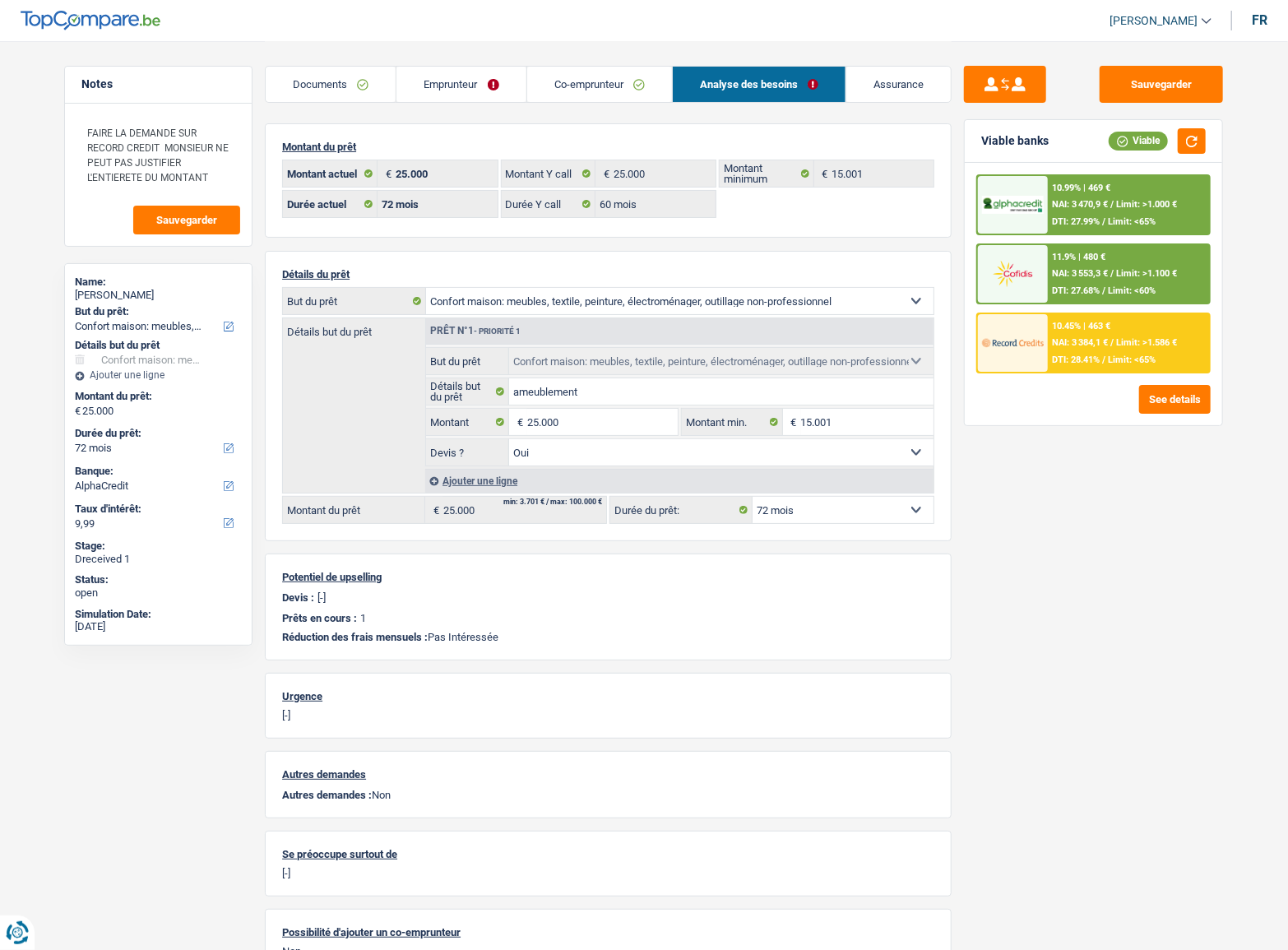
click at [1117, 212] on div "10.99% | 469 € NAI: 3 470,9 € / Limit: >1.000 € DTI: 27.99% / Limit: <65%" at bounding box center [1129, 204] width 162 height 58
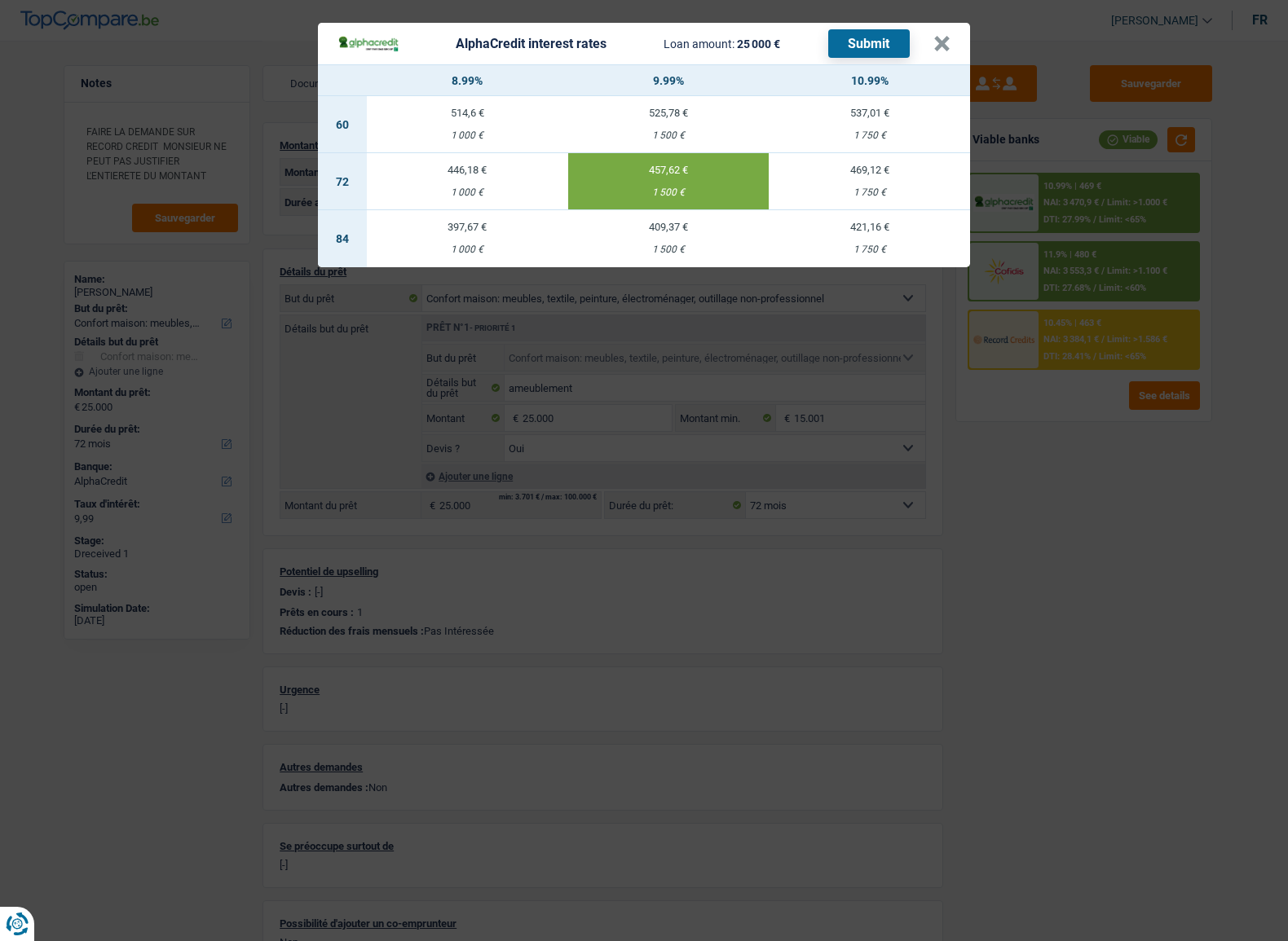
click at [1069, 455] on div "AlphaCredit interest rates Loan amount: 25 000 € Submit × 8.99% 9.99% 10.99% 60…" at bounding box center [644, 470] width 1288 height 941
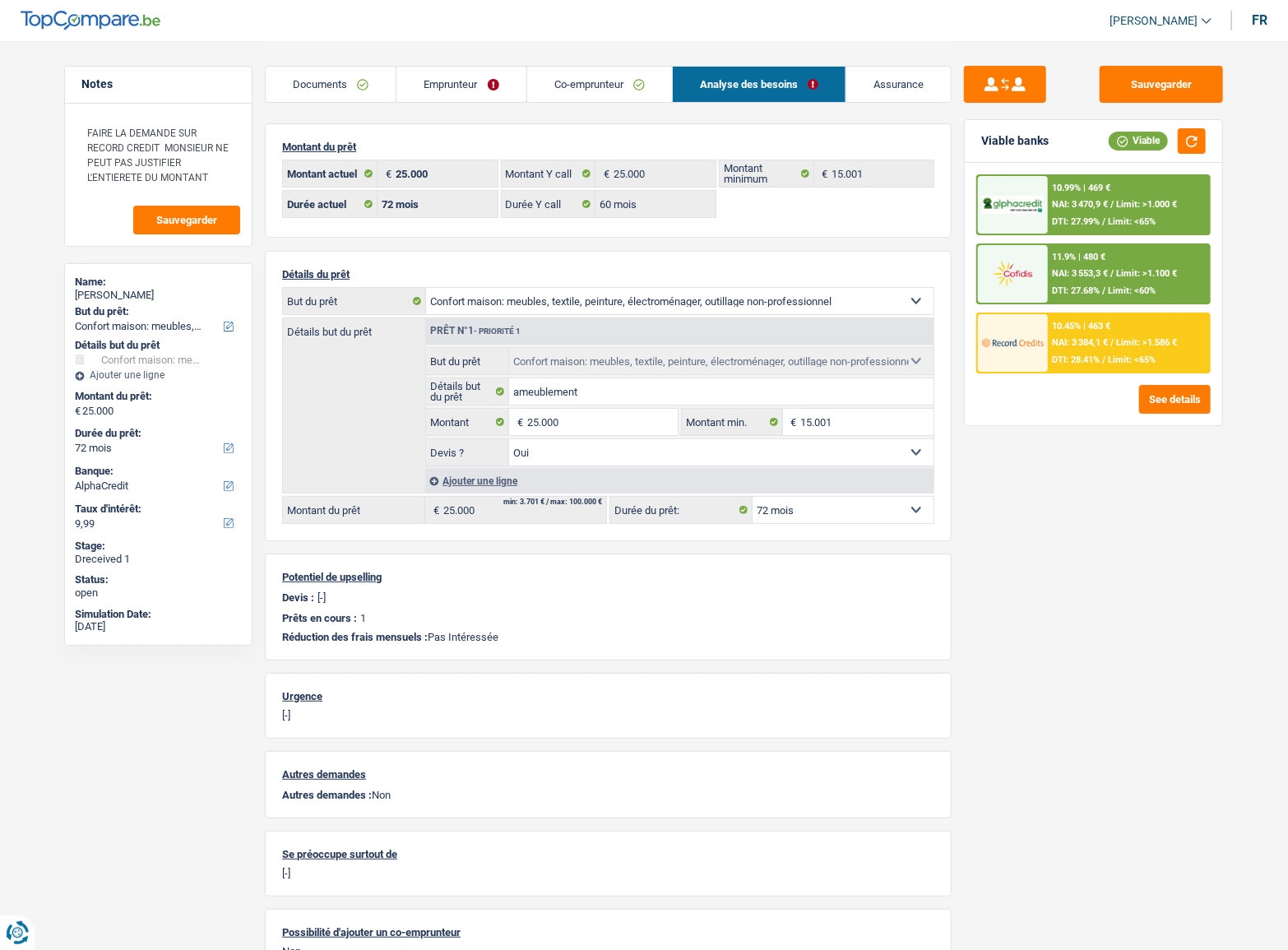
click at [1098, 286] on span "DTI: 27.68%" at bounding box center [1076, 290] width 48 height 10
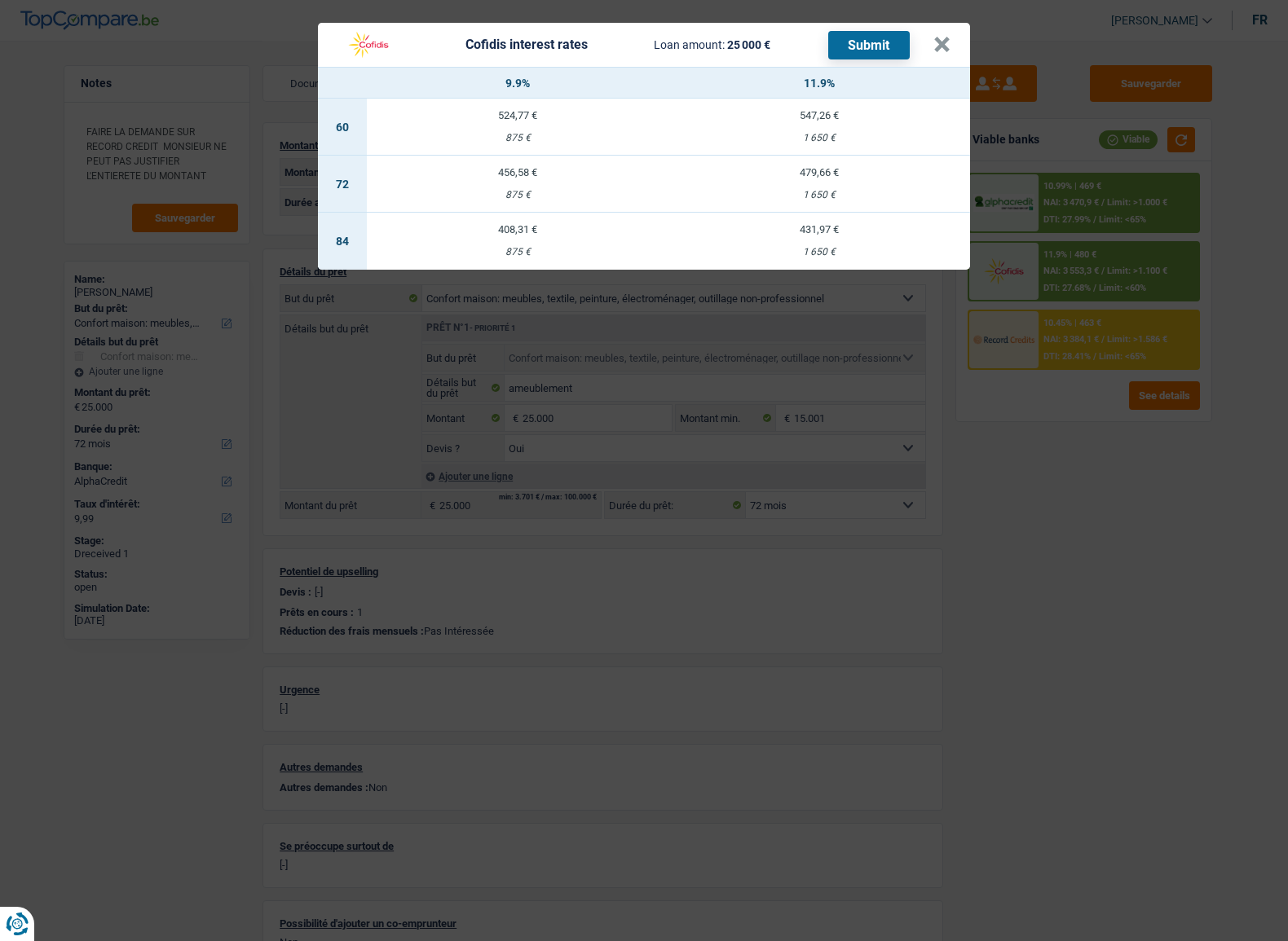
click at [1047, 408] on div "Cofidis interest rates Loan amount: 25 000 € Submit × 9.9% 11.9% 60 524,77 € 87…" at bounding box center [644, 470] width 1288 height 941
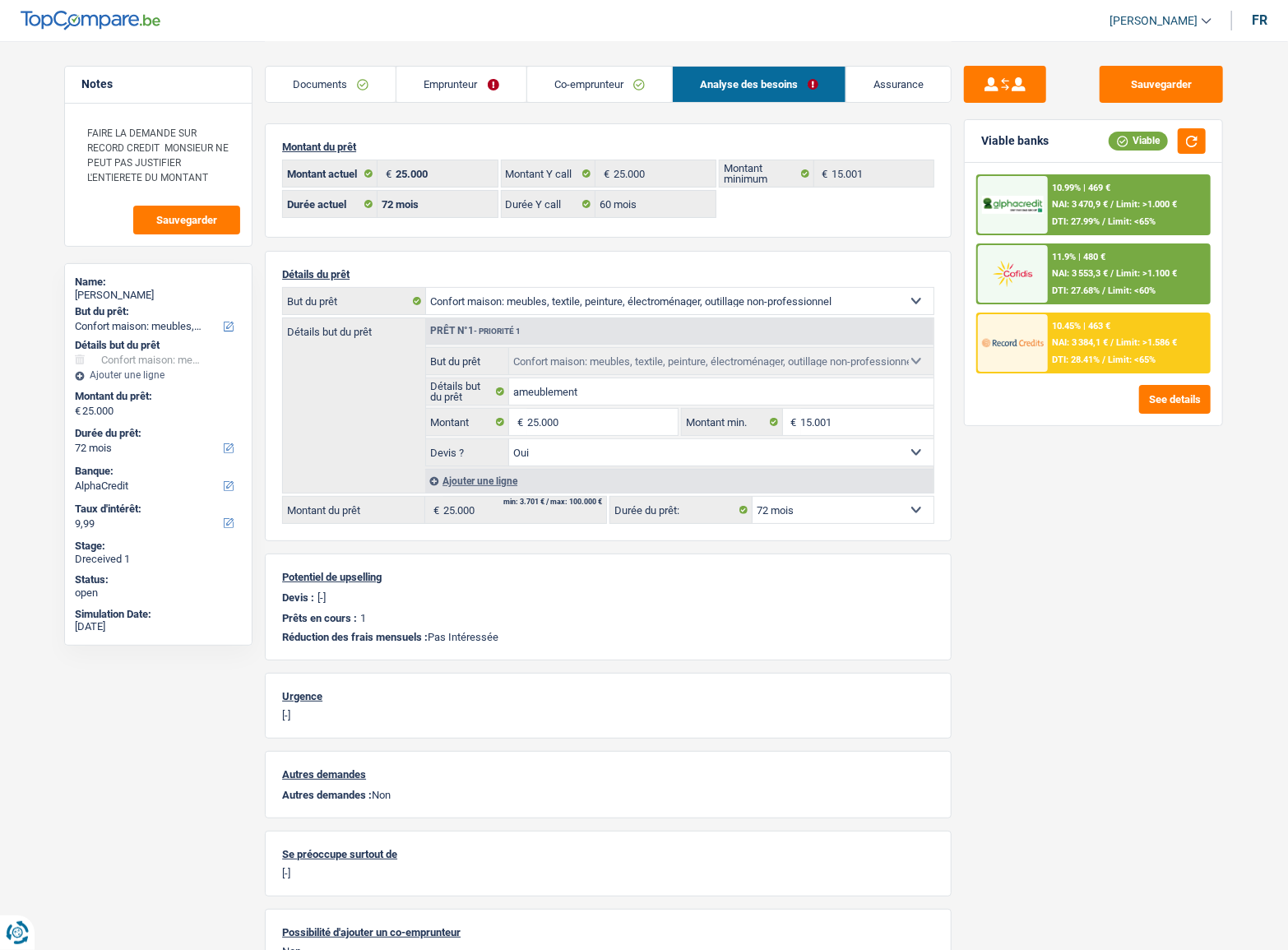
click at [1088, 349] on div "10.45% | 463 € NAI: 3 384,1 € / Limit: >1.586 € DTI: 28.41% / Limit: <65%" at bounding box center [1129, 343] width 162 height 58
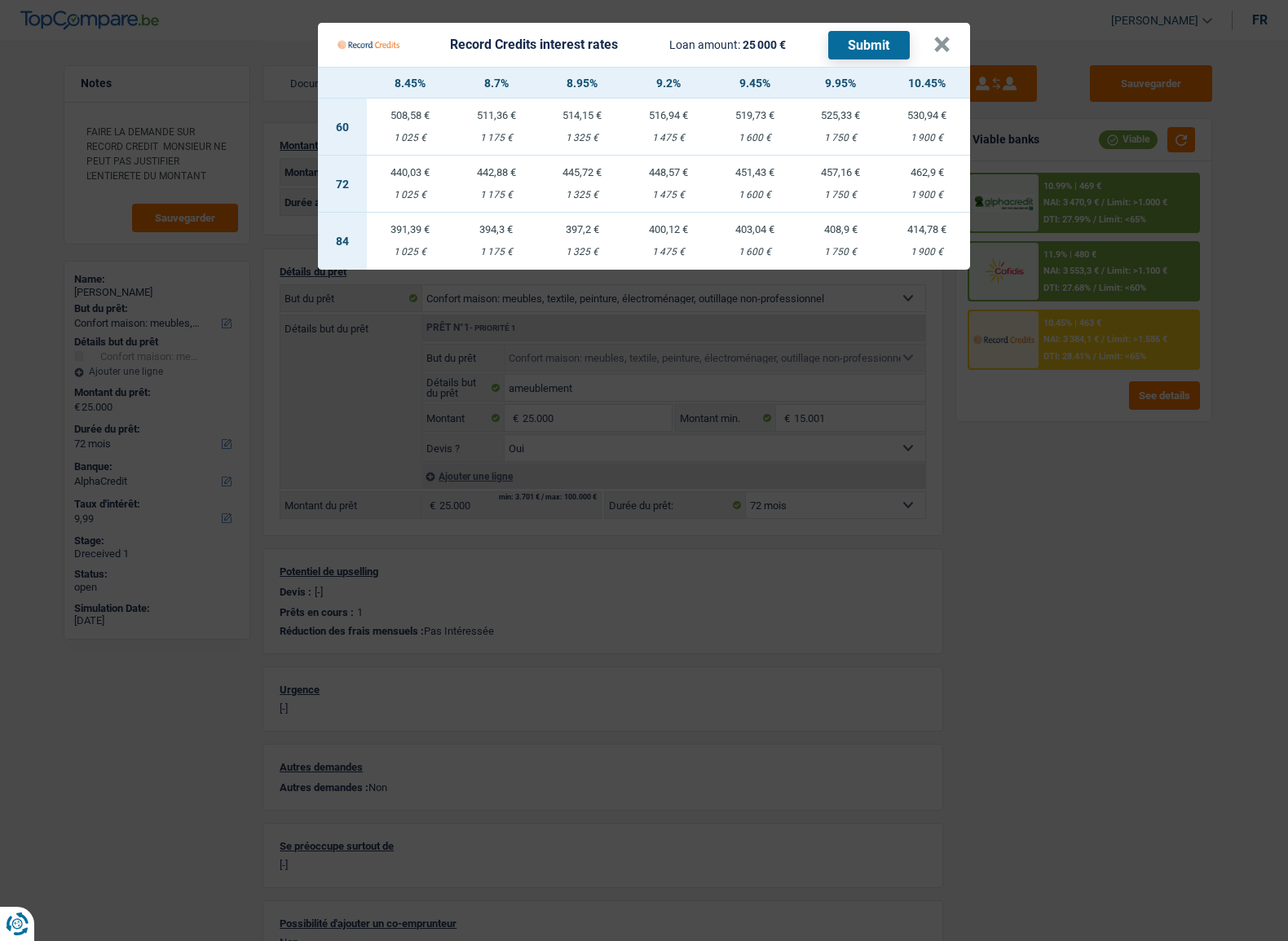
click at [930, 36] on div "Record Credits interest rates Loan amount: 25 000 € Submit" at bounding box center [635, 44] width 596 height 31
click at [932, 38] on div "Record Credits interest rates Loan amount: 25 000 € Submit" at bounding box center [635, 44] width 596 height 31
click at [936, 41] on button "×" at bounding box center [942, 44] width 17 height 16
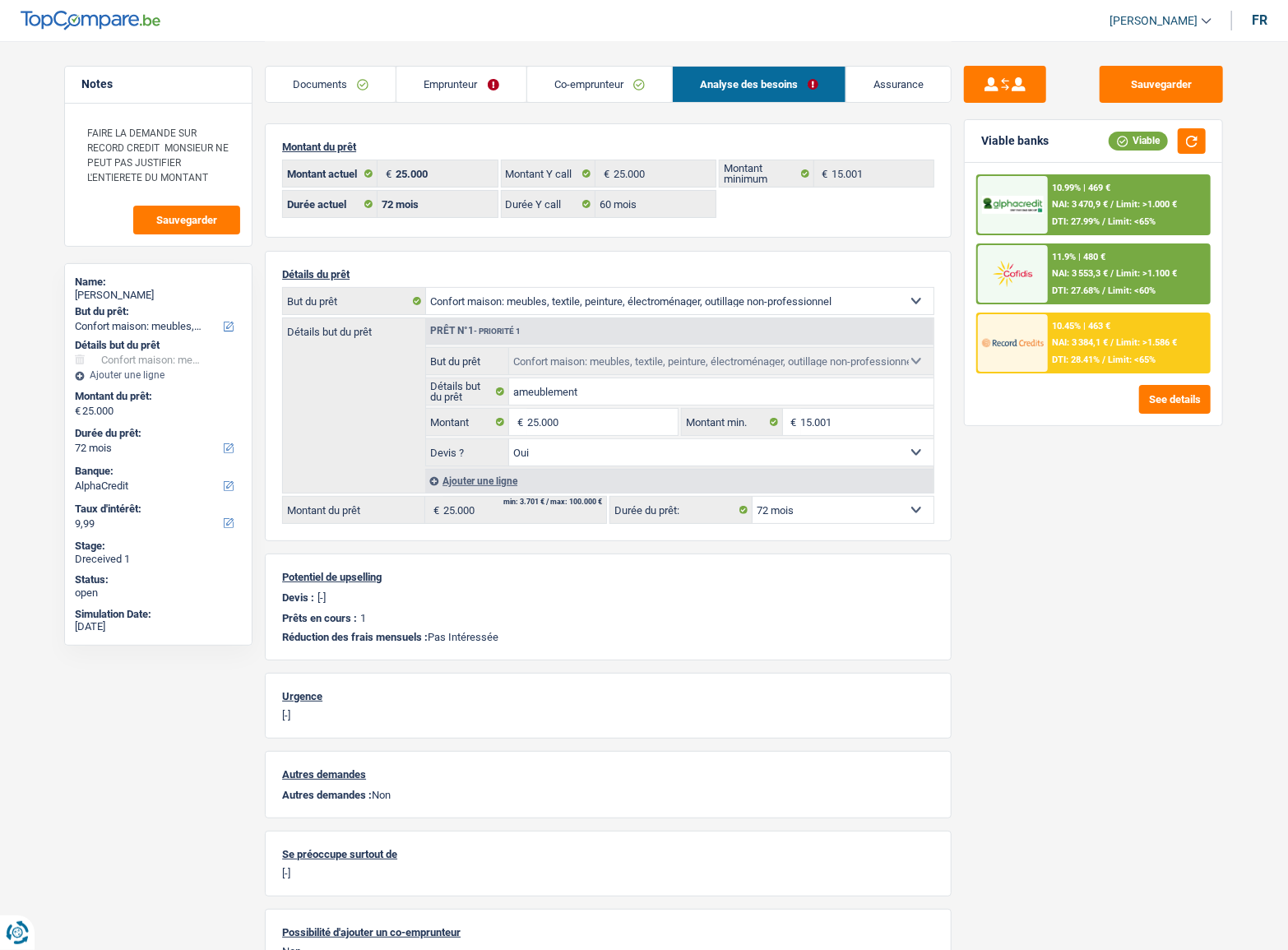
click at [1089, 348] on div "10.45% | 463 € NAI: 3 384,1 € / Limit: >1.586 € DTI: 28.41% / Limit: <65%" at bounding box center [1129, 343] width 162 height 58
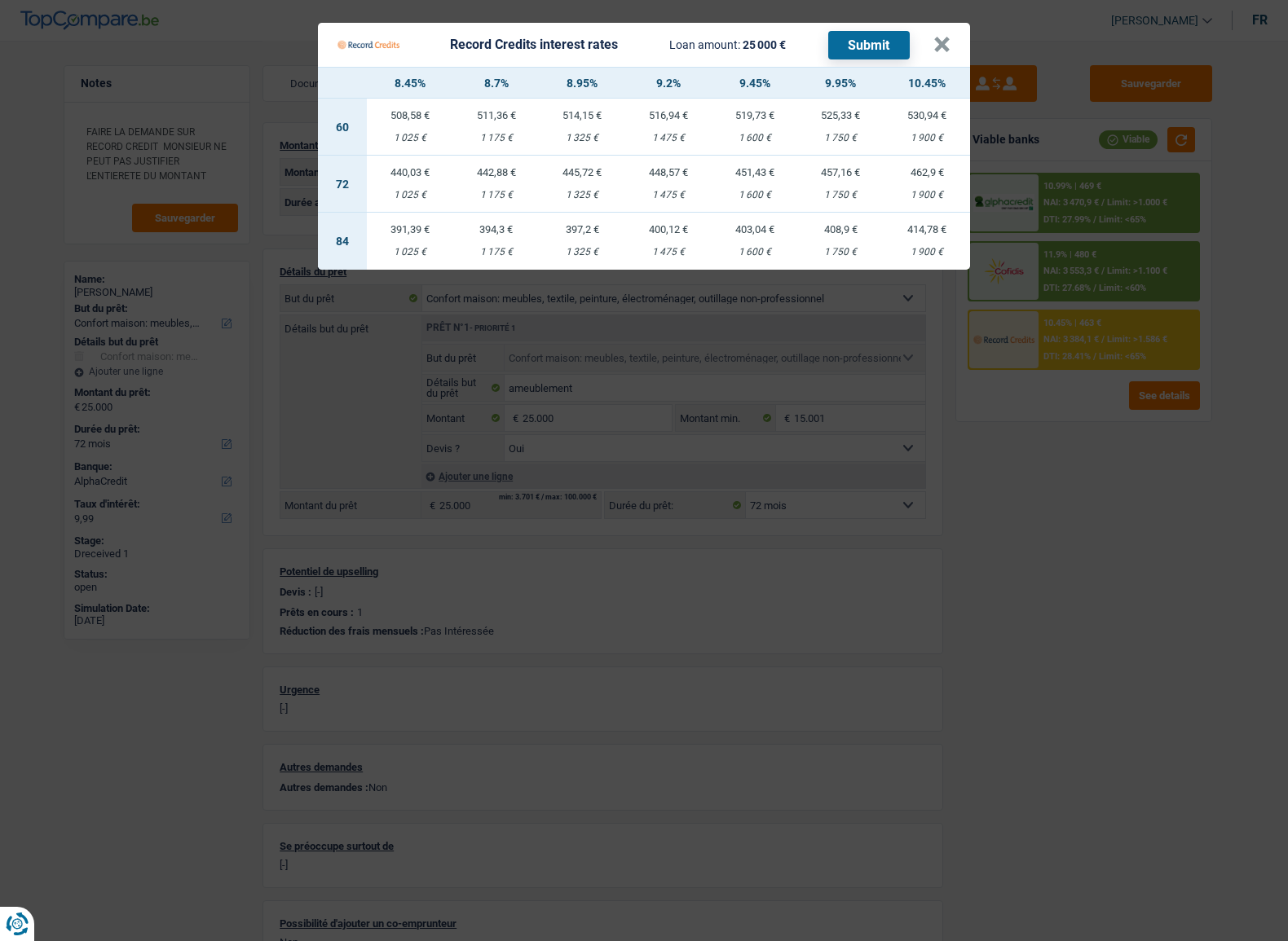
click at [1095, 448] on Credits "Record Credits interest rates Loan amount: 25 000 € Submit × 8.45% 8.7% 8.95% 9…" at bounding box center [644, 470] width 1288 height 941
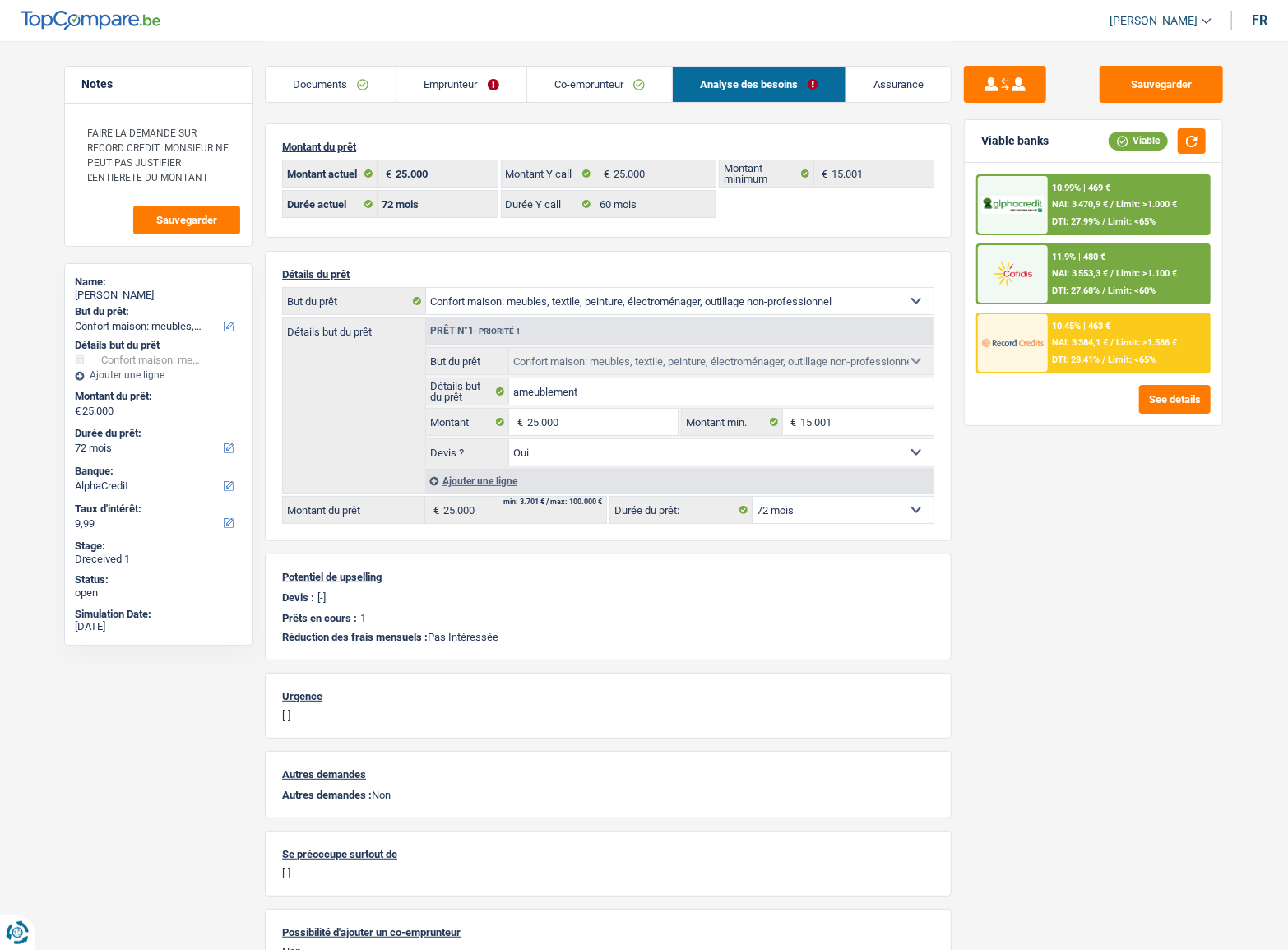
click at [1105, 253] on div "11.9% | 480 €" at bounding box center [1079, 257] width 54 height 10
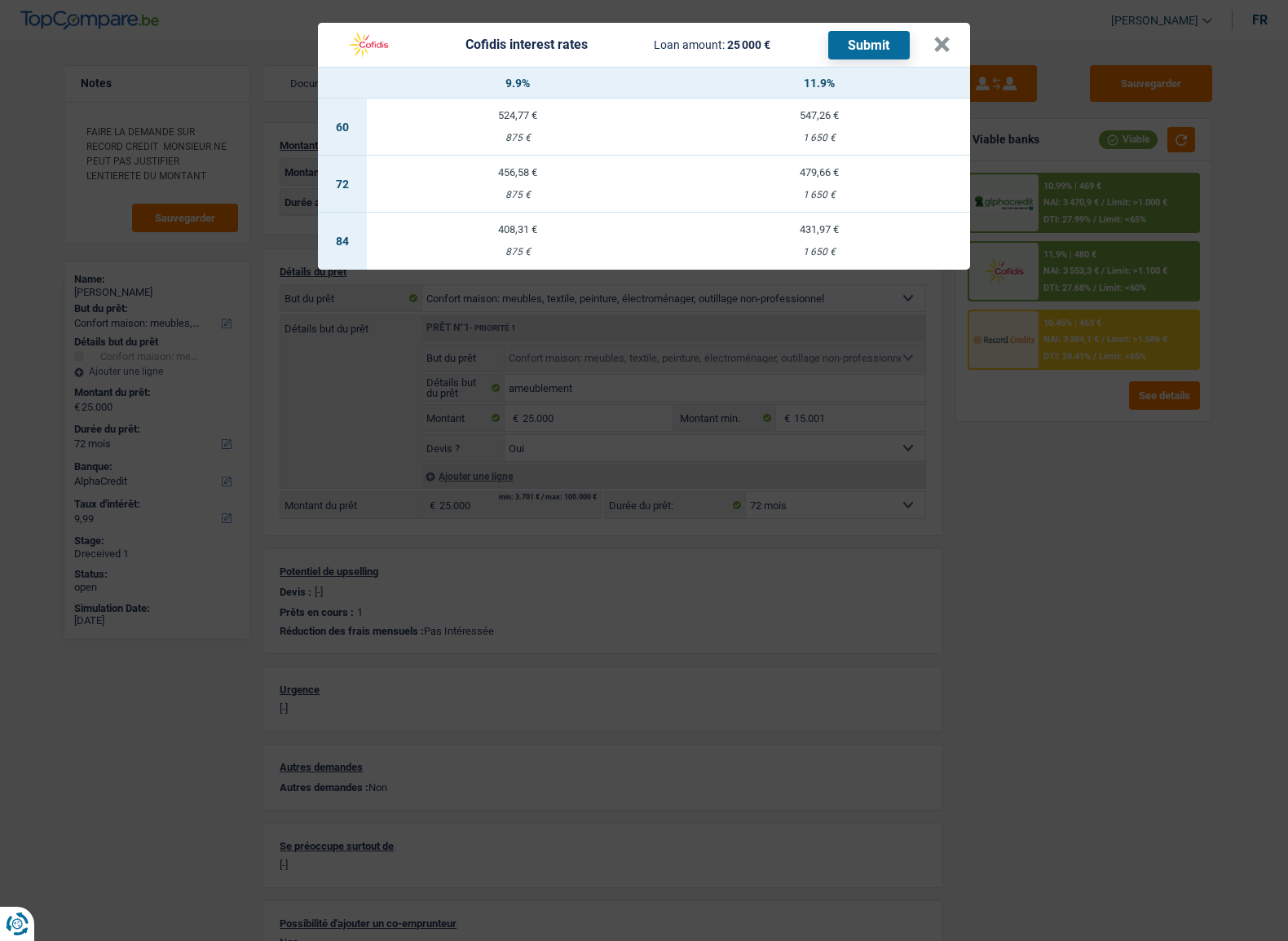
drag, startPoint x: 607, startPoint y: 48, endPoint x: 655, endPoint y: 282, distance: 238.9
click at [621, 327] on div "Cofidis interest rates Loan amount: 25 000 € Submit × 9.9% 11.9% 60 524,77 € 87…" at bounding box center [644, 470] width 1288 height 941
click at [937, 48] on button "×" at bounding box center [942, 44] width 17 height 16
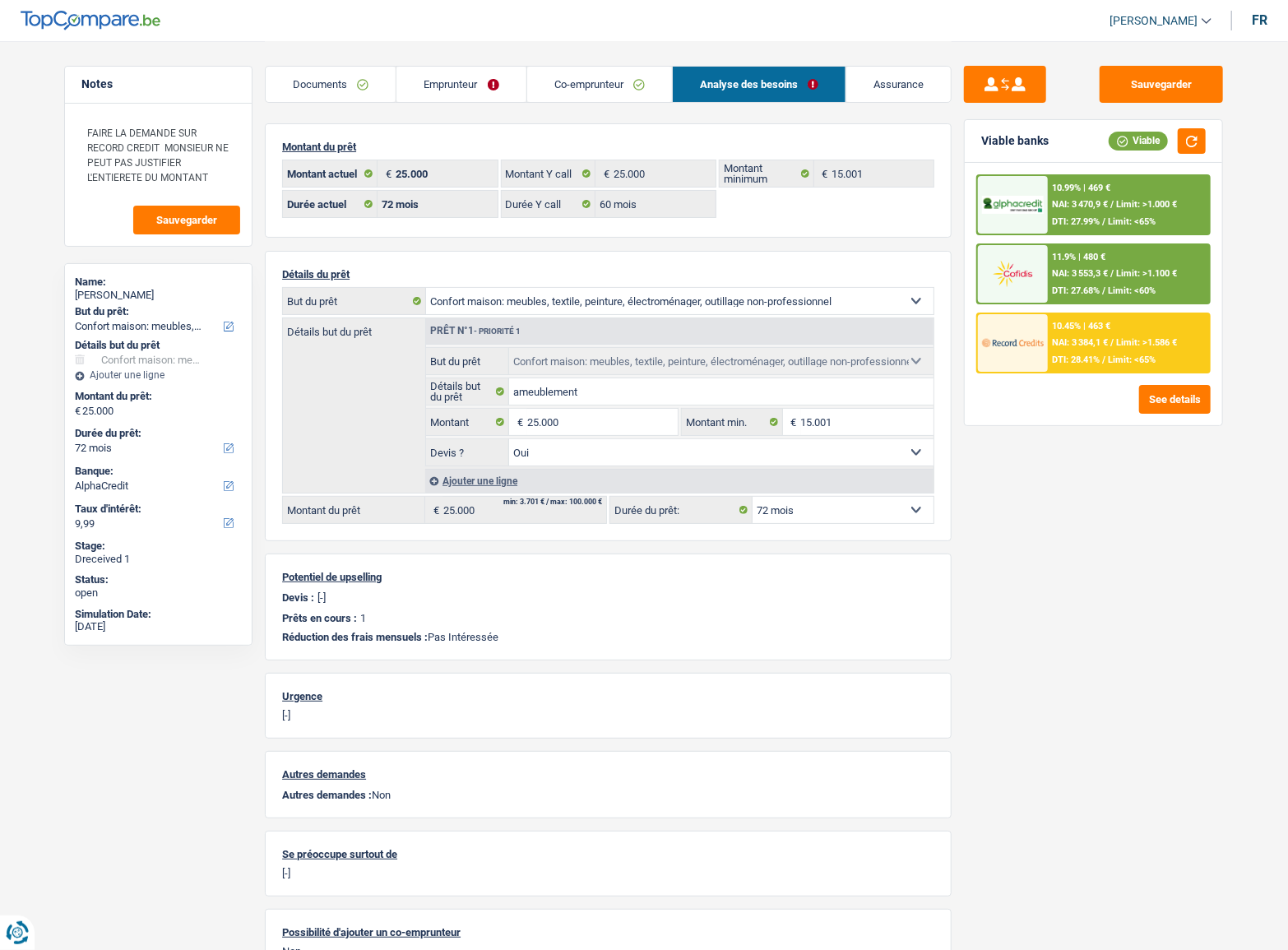
click at [1102, 272] on span "NAI: 3 553,3 €" at bounding box center [1080, 273] width 56 height 10
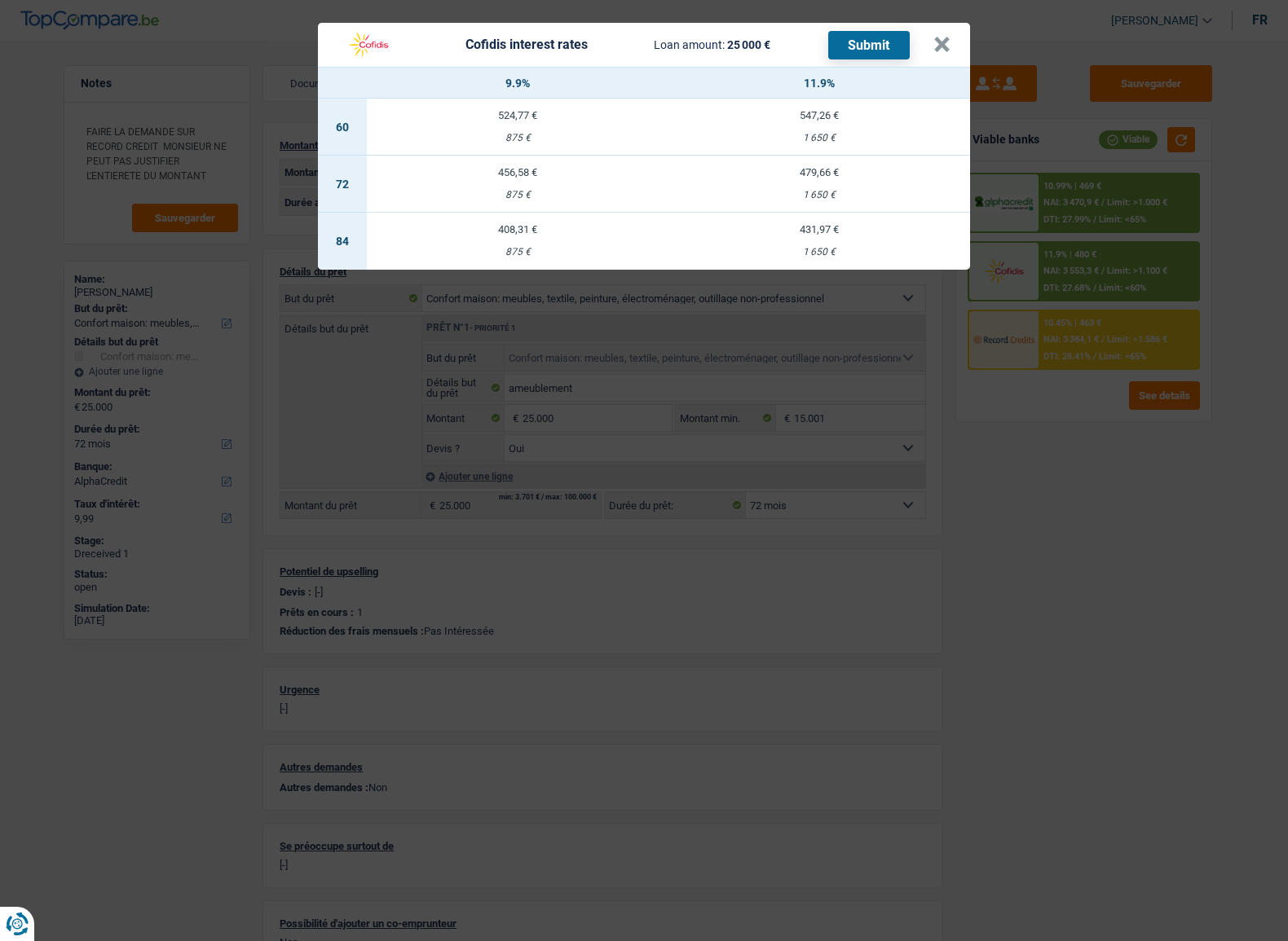
click at [1028, 439] on div "Cofidis interest rates Loan amount: 25 000 € Submit × 9.9% 11.9% 60 524,77 € 87…" at bounding box center [644, 470] width 1288 height 941
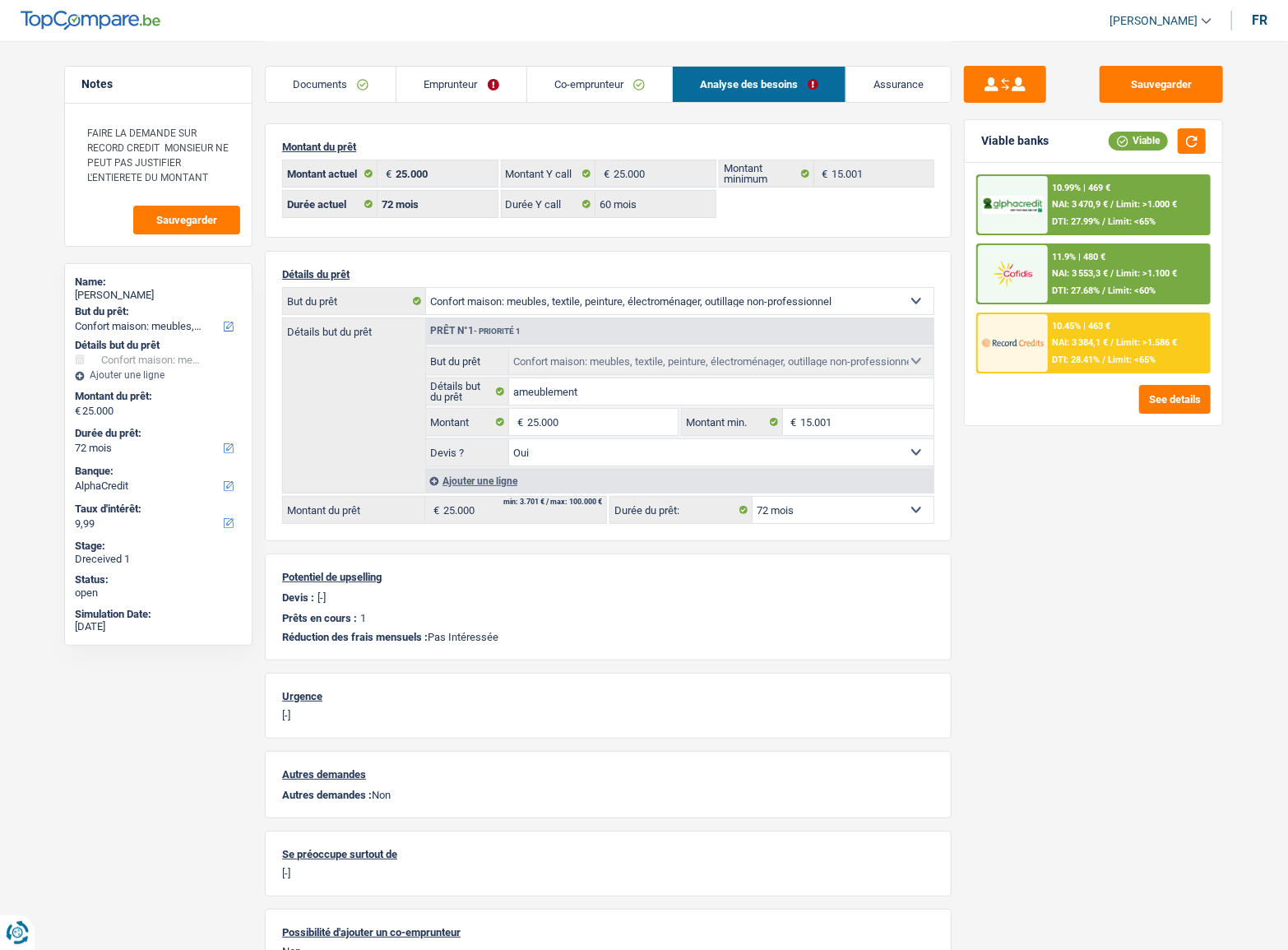
click at [1116, 374] on div "10.99% | 469 € NAI: 3 470,9 € / Limit: >1.000 € DTI: 27.99% / Limit: <65% 11.9%…" at bounding box center [1093, 295] width 258 height 263
click at [1101, 337] on span "NAI: 3 384,1 €" at bounding box center [1080, 342] width 56 height 10
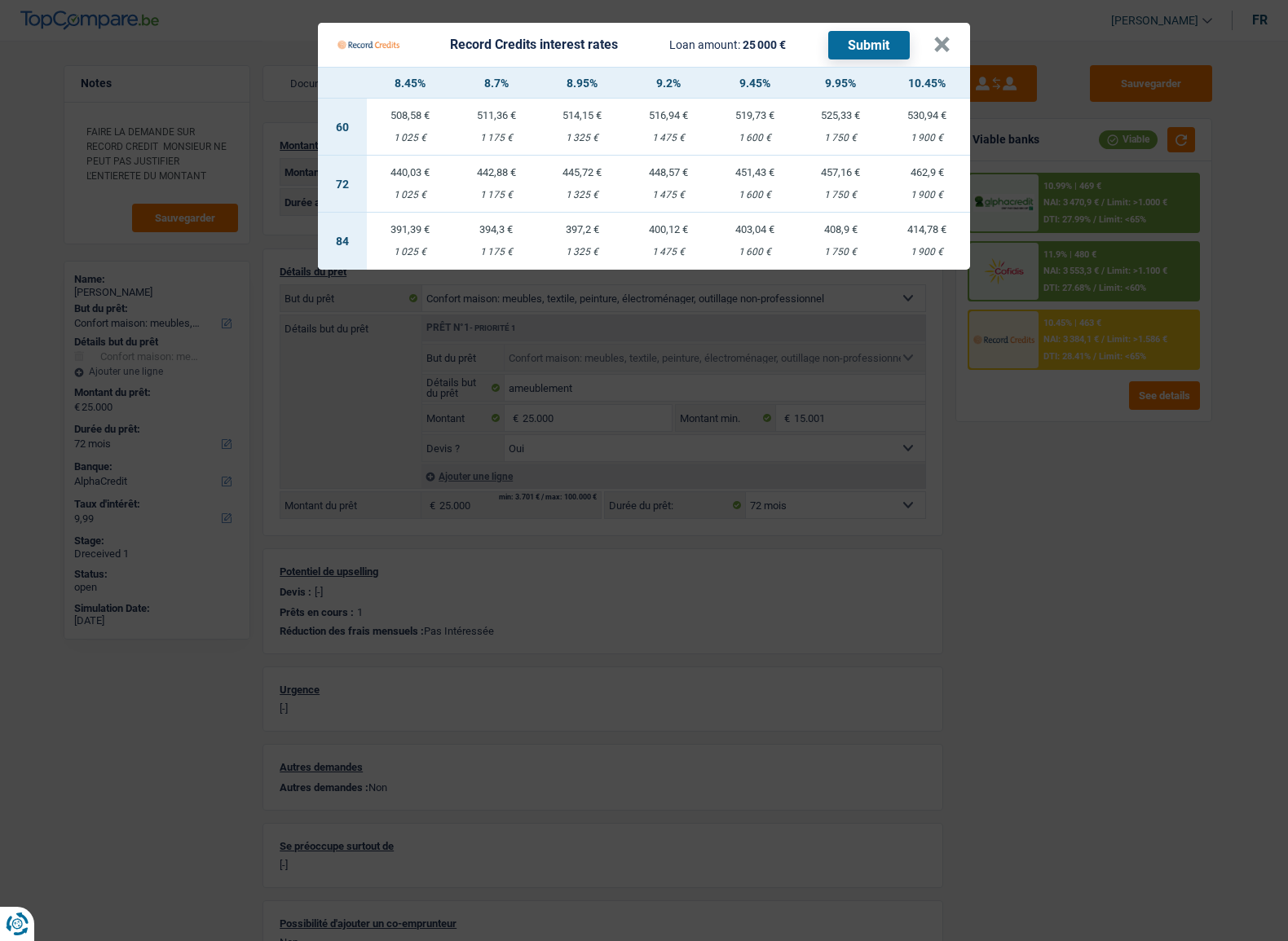
click at [822, 136] on div "1 750 €" at bounding box center [841, 138] width 86 height 10
select select "60"
select select "record credits"
type input "9,95"
select select "60"
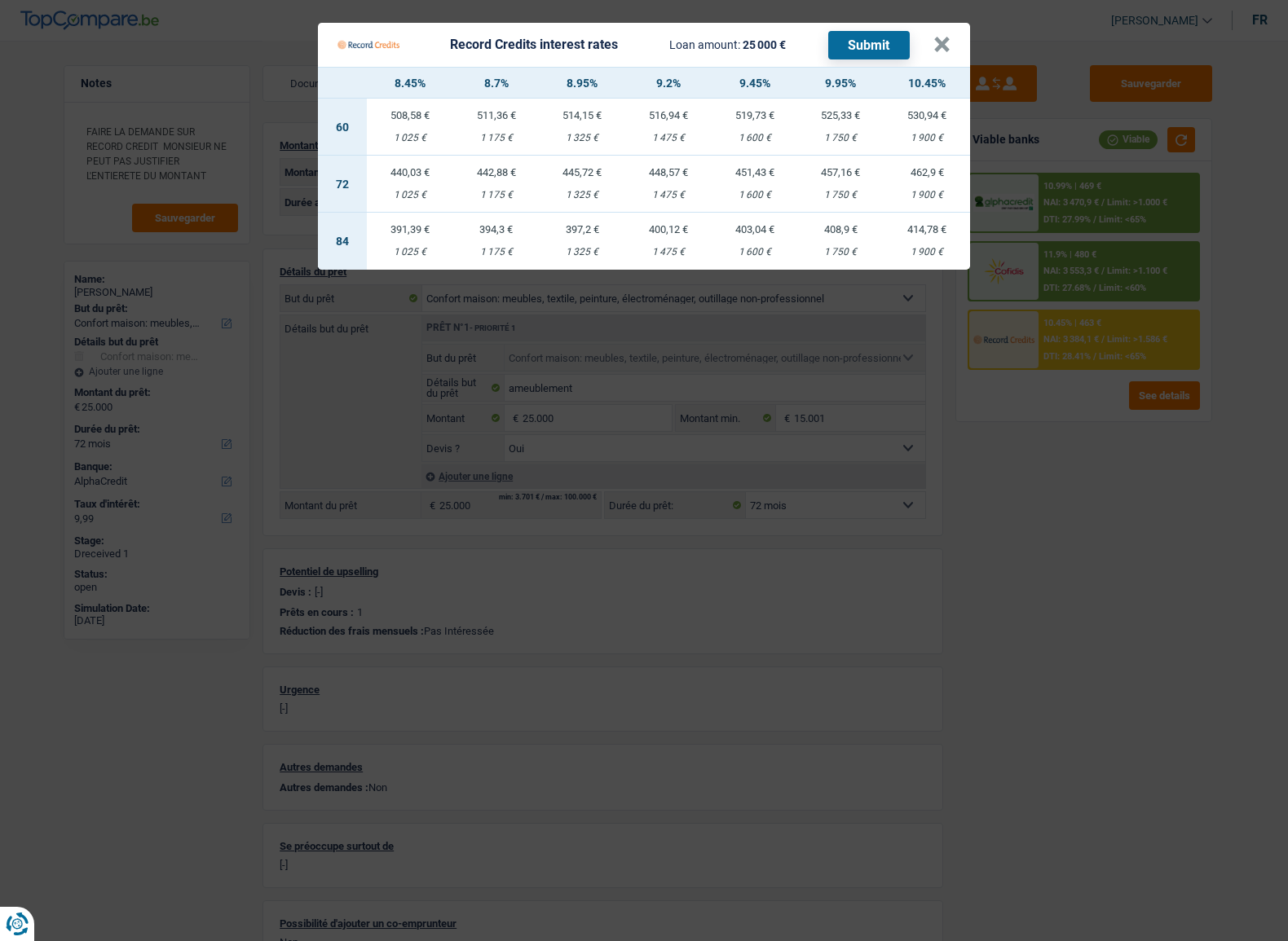
select select "60"
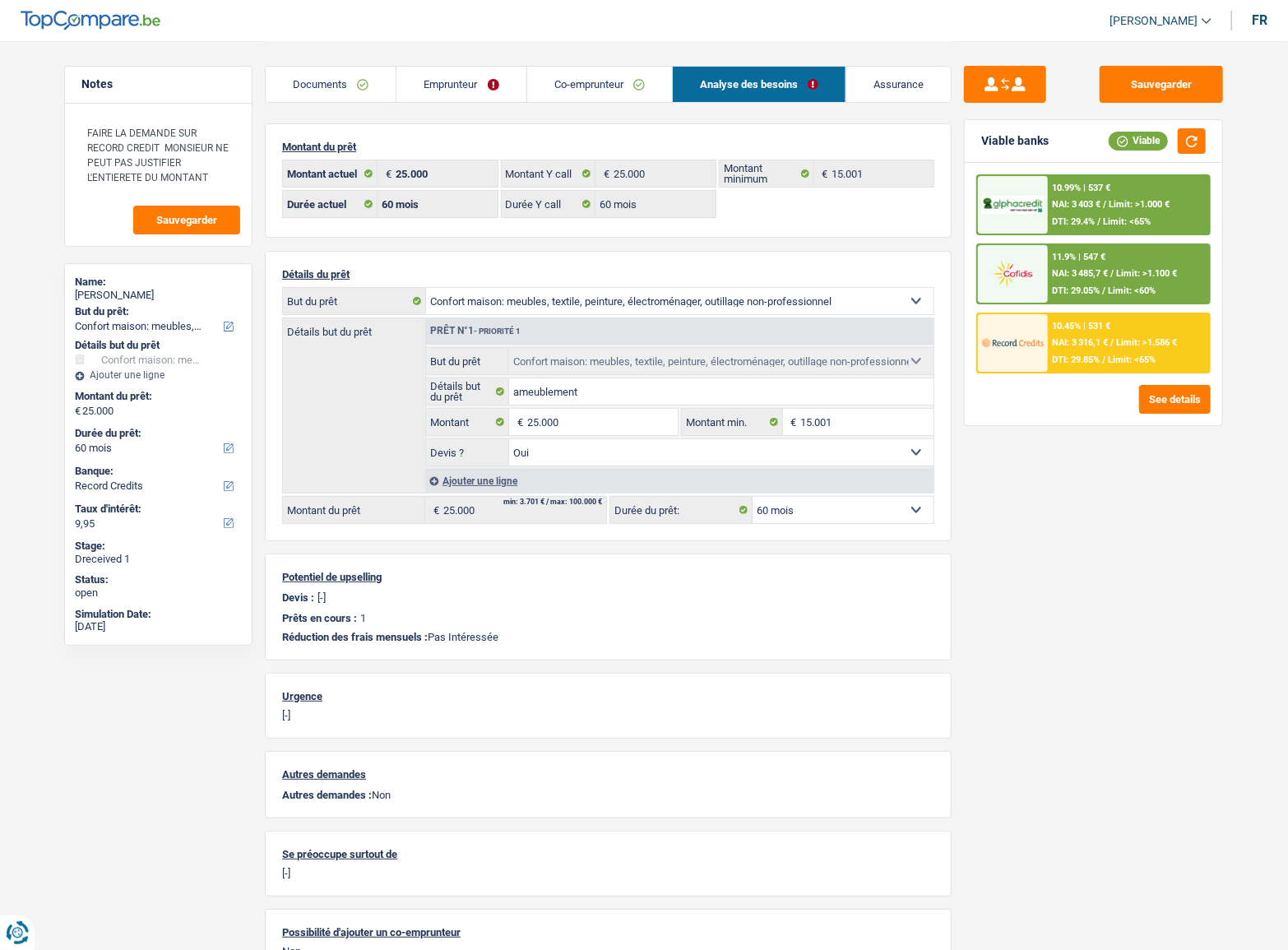
click at [1108, 277] on span "NAI: 3 485,7 €" at bounding box center [1080, 273] width 56 height 10
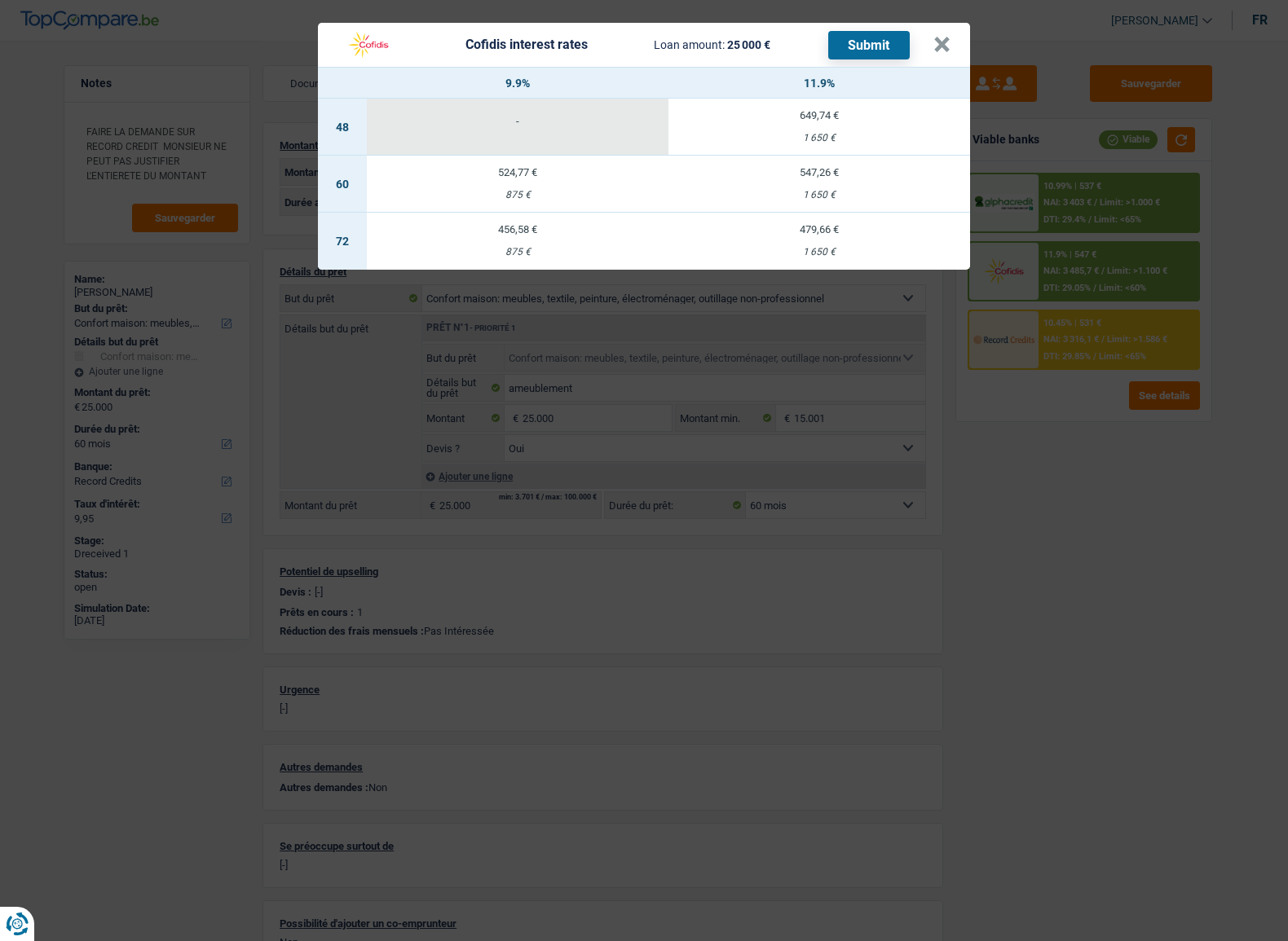
drag, startPoint x: 1092, startPoint y: 418, endPoint x: 1092, endPoint y: 407, distance: 11.0
click at [1092, 419] on div "Cofidis interest rates Loan amount: 25 000 € Submit × 9.9% 11.9% 48 - 649,74 € …" at bounding box center [644, 470] width 1288 height 941
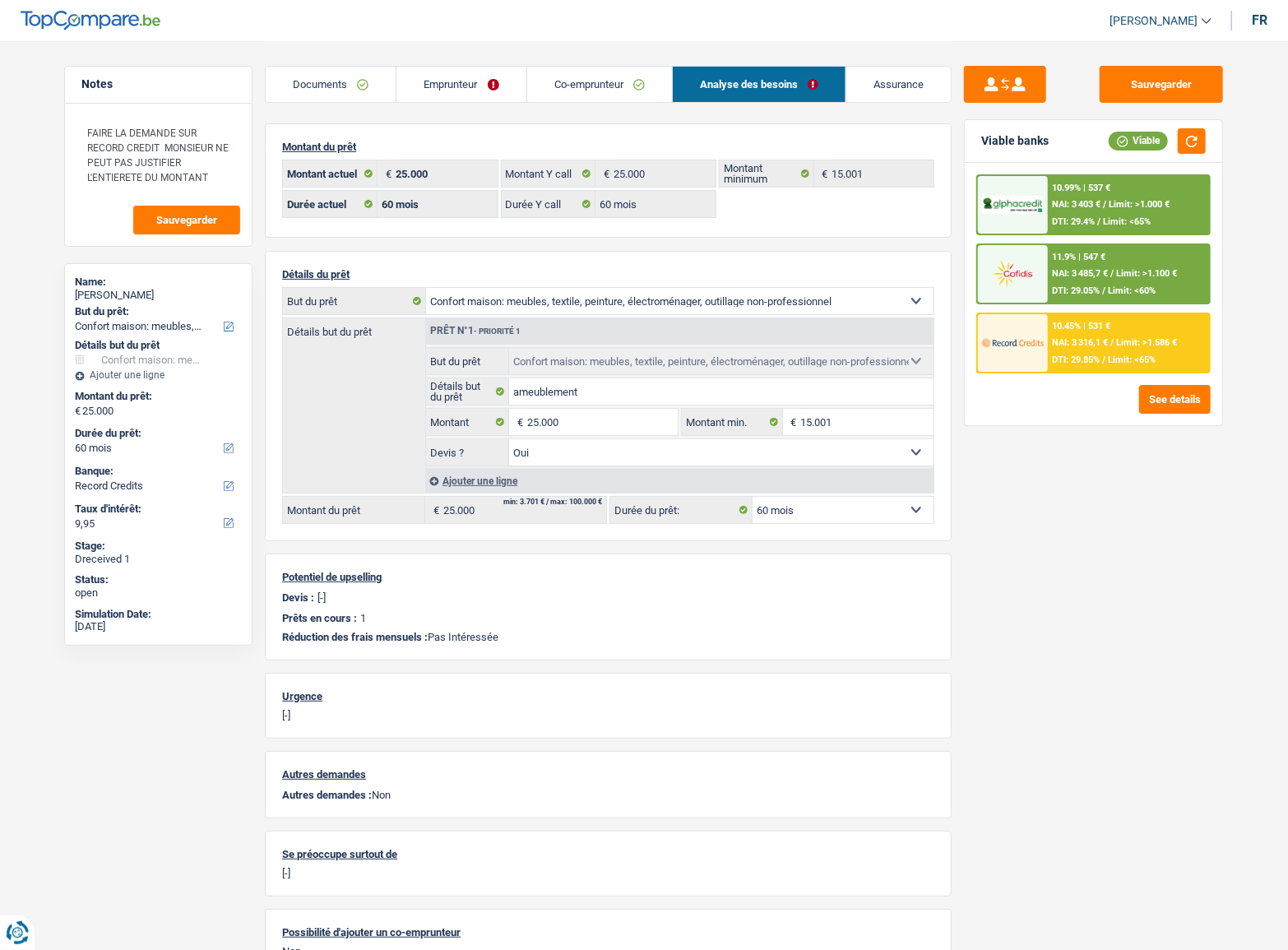
click at [1065, 343] on span "NAI: 3 316,1 €" at bounding box center [1080, 342] width 56 height 10
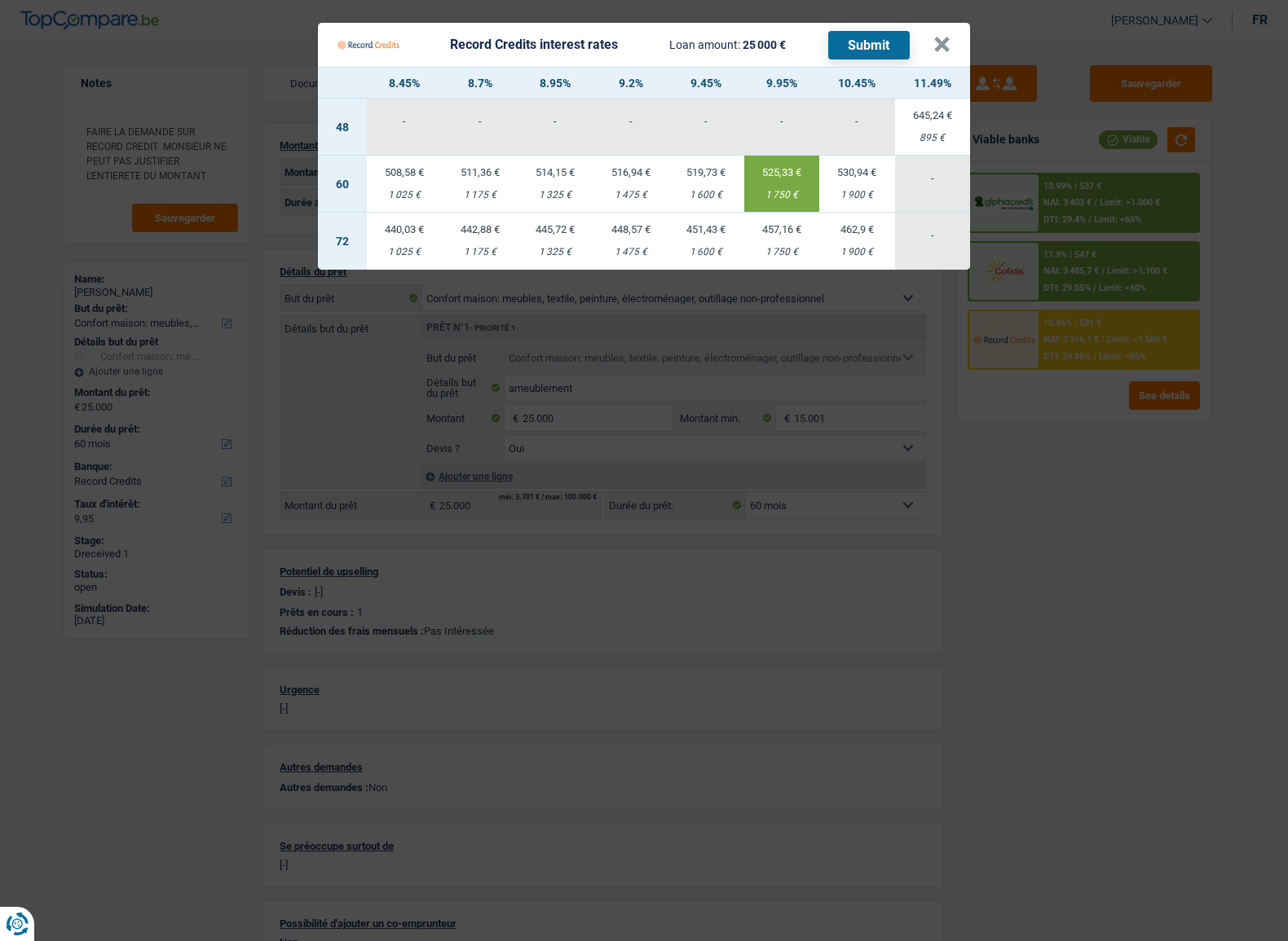
click at [861, 37] on button "Submit" at bounding box center [868, 45] width 81 height 28
click at [946, 42] on button "×" at bounding box center [942, 44] width 17 height 16
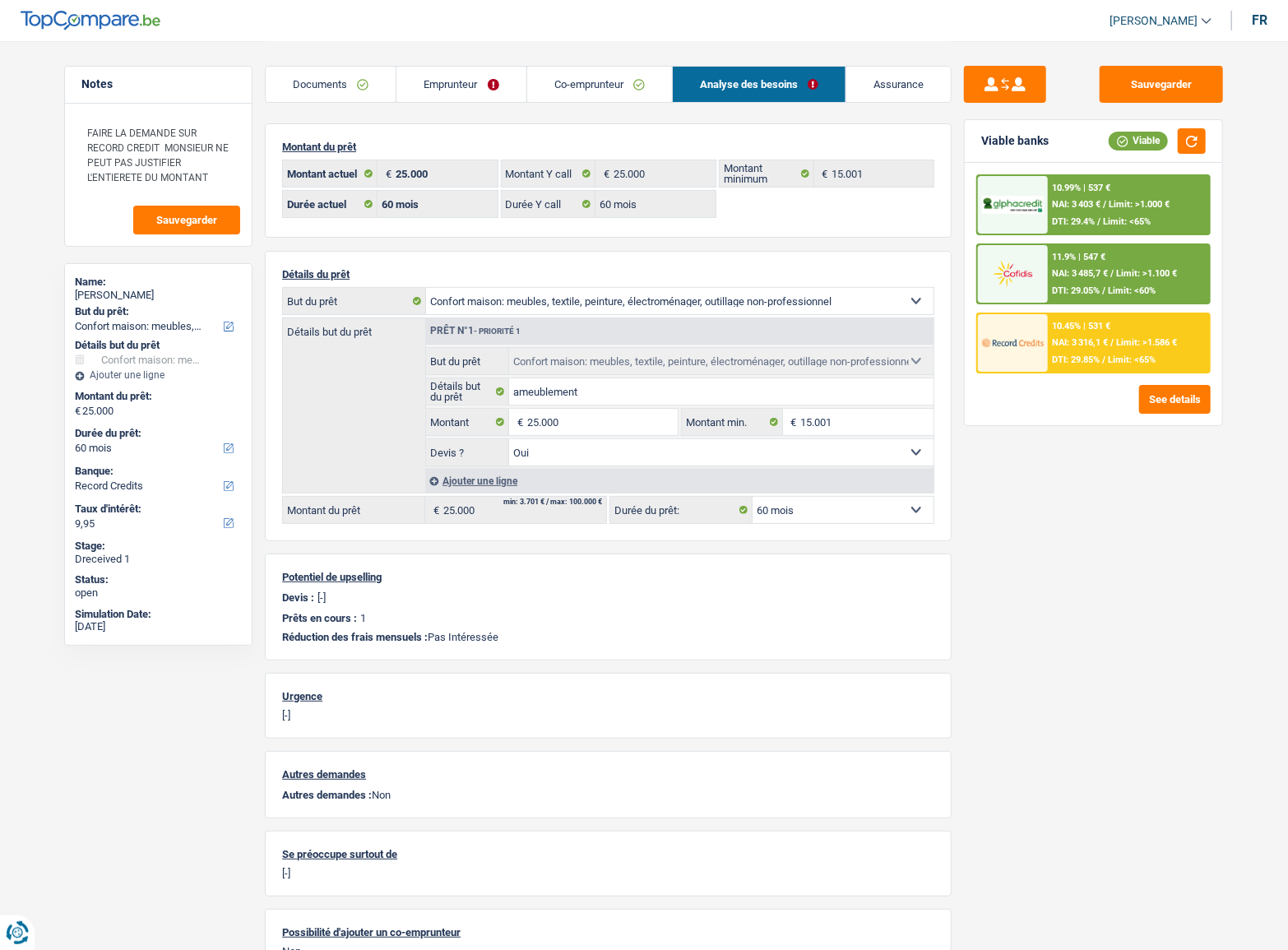
click at [1064, 347] on span "NAI: 3 316,1 €" at bounding box center [1080, 342] width 56 height 10
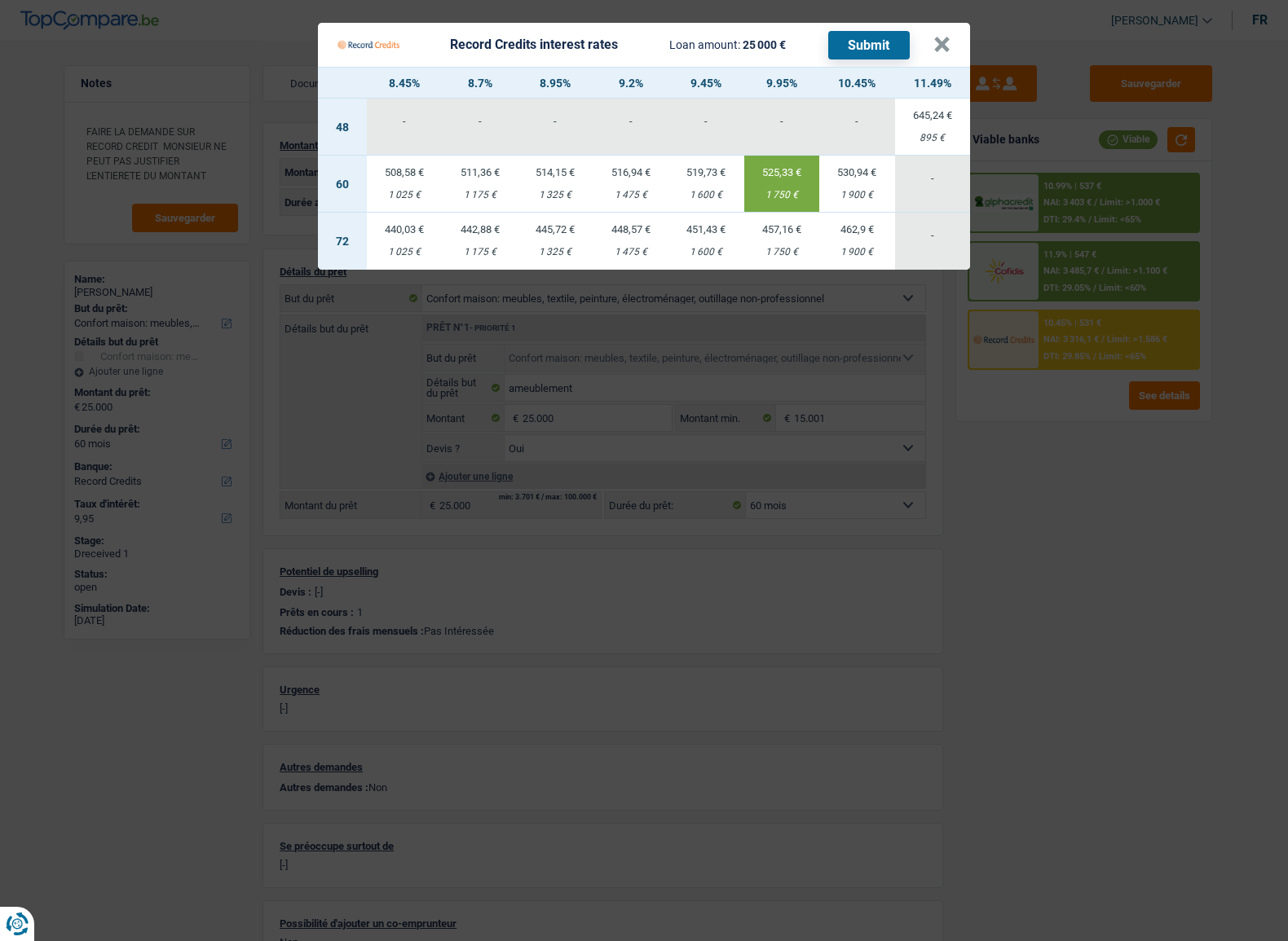
click at [975, 626] on Credits "Record Credits interest rates Loan amount: 25 000 € Submit × 8.45% 8.7% 8.95% 9…" at bounding box center [644, 470] width 1288 height 941
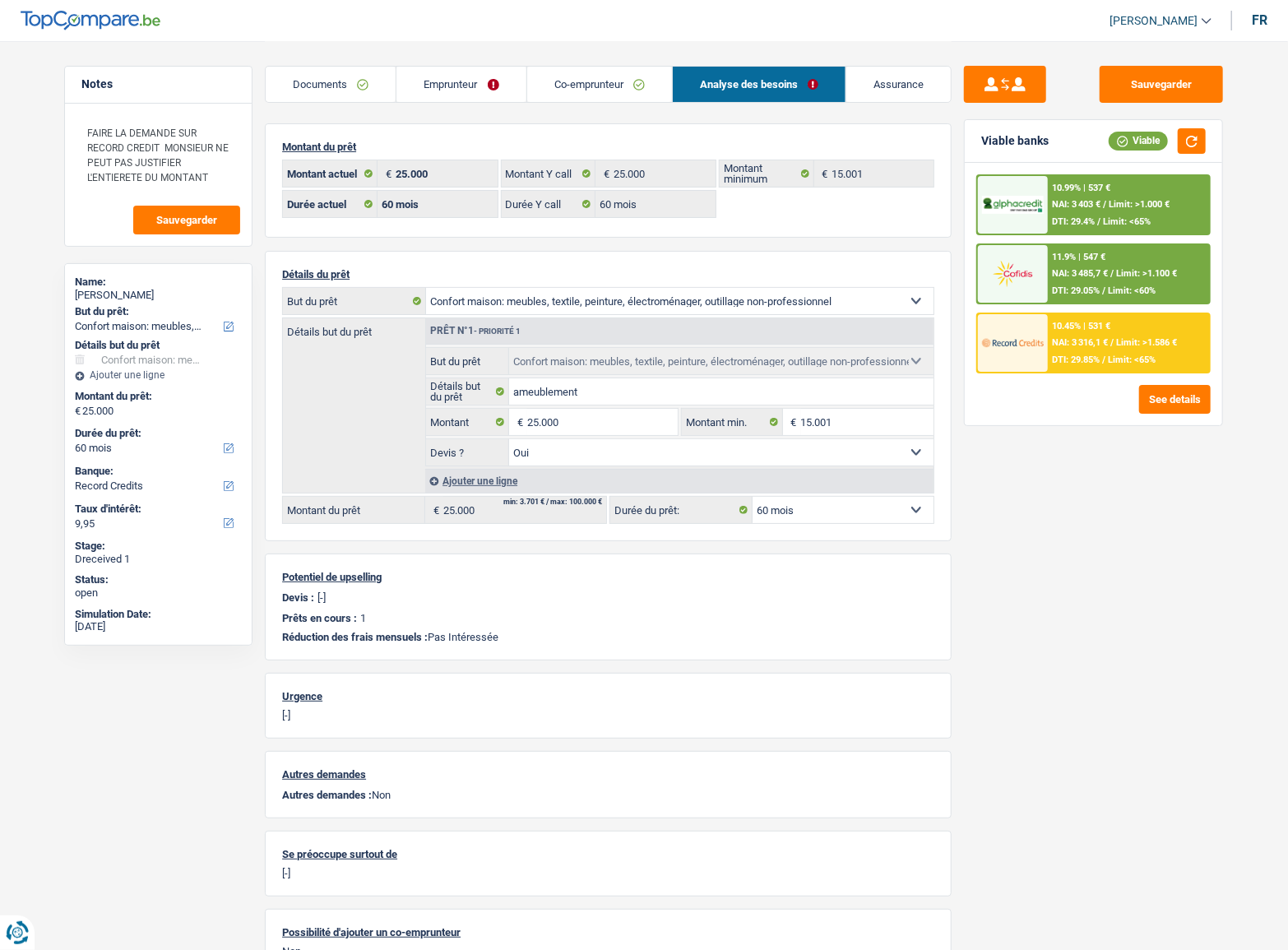
click at [1141, 280] on div "11.9% | 547 € NAI: 3 485,7 € / Limit: >1.100 € DTI: 29.05% / Limit: <60%" at bounding box center [1129, 274] width 162 height 58
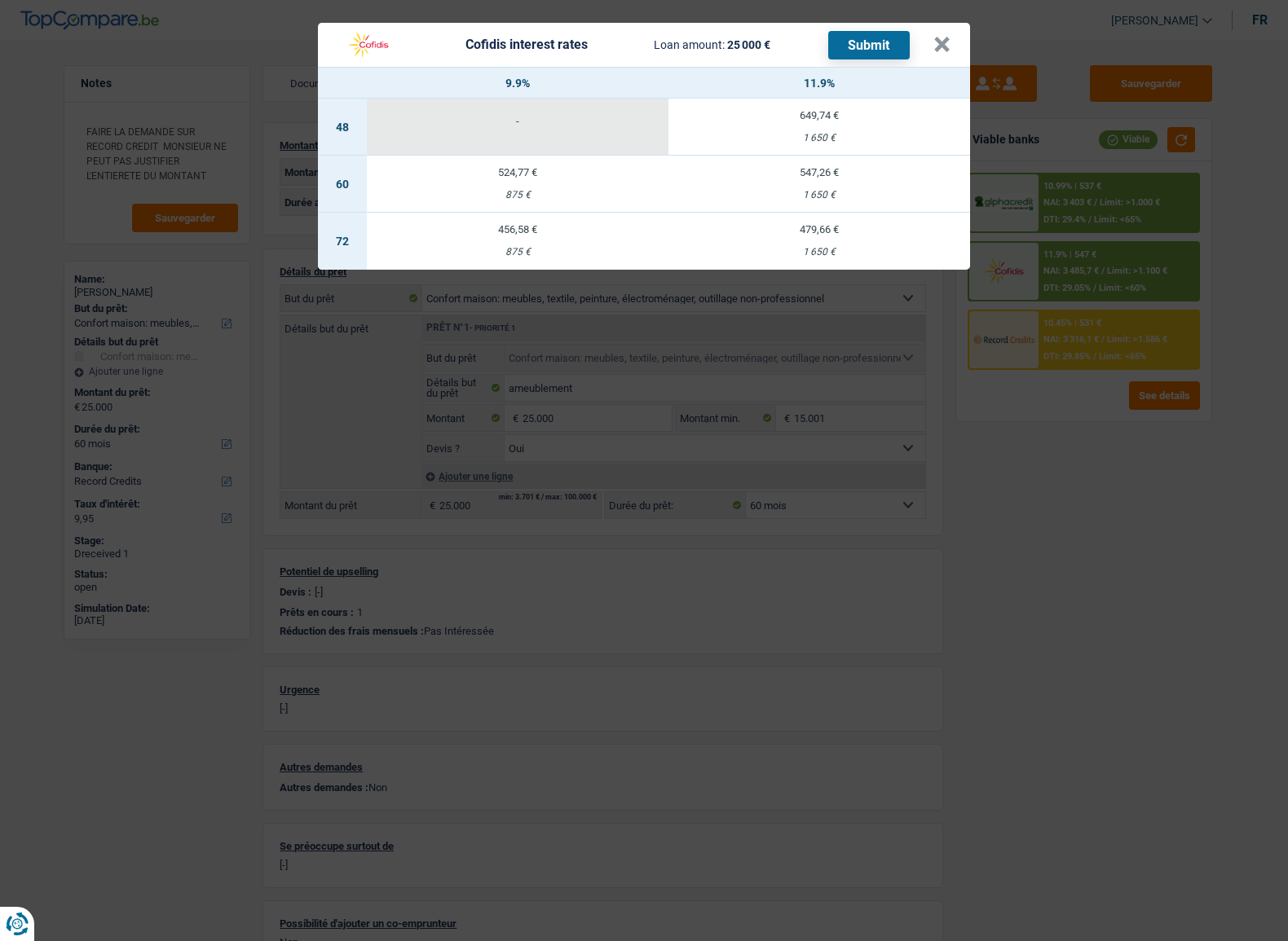
drag, startPoint x: 1092, startPoint y: 572, endPoint x: 1148, endPoint y: 237, distance: 339.6
click at [1093, 572] on div "Cofidis interest rates Loan amount: 25 000 € Submit × 9.9% 11.9% 48 - 649,74 € …" at bounding box center [644, 470] width 1288 height 941
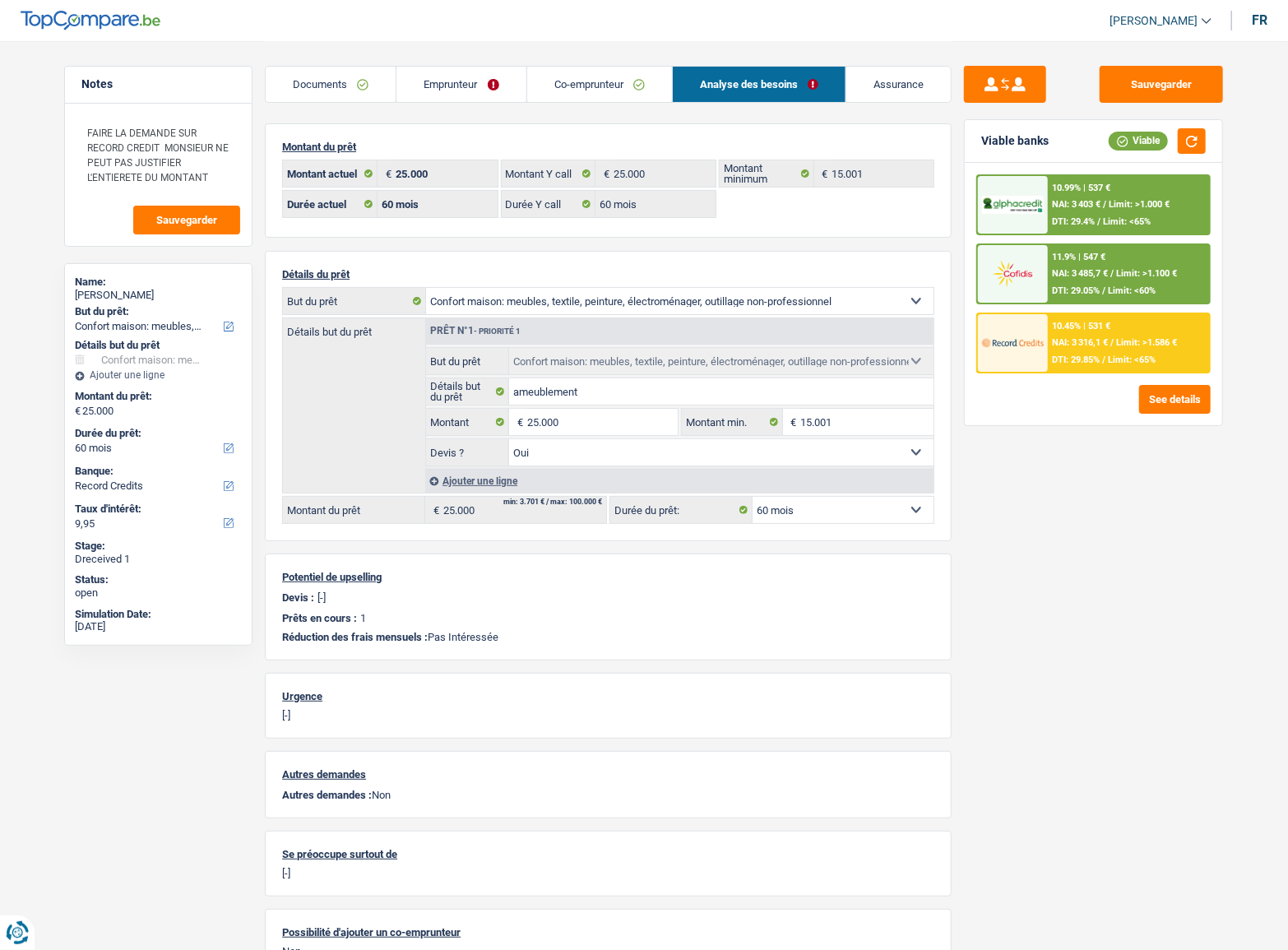
click at [1147, 211] on div "10.99% | 537 € NAI: 3 403 € / Limit: >1.000 € DTI: 29.4% / Limit: <65%" at bounding box center [1129, 204] width 162 height 58
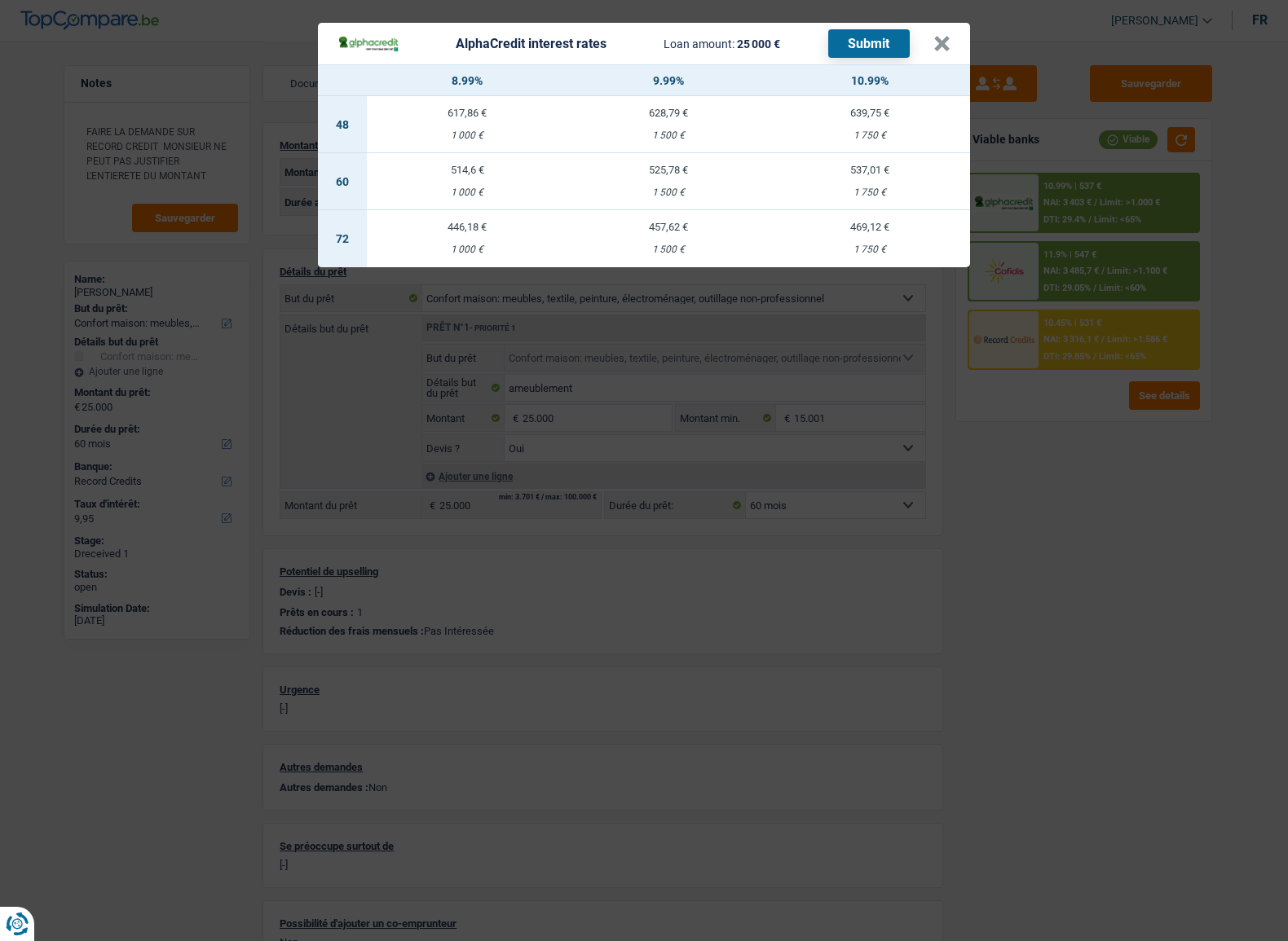
click at [716, 167] on div "525,78 €" at bounding box center [668, 169] width 201 height 10
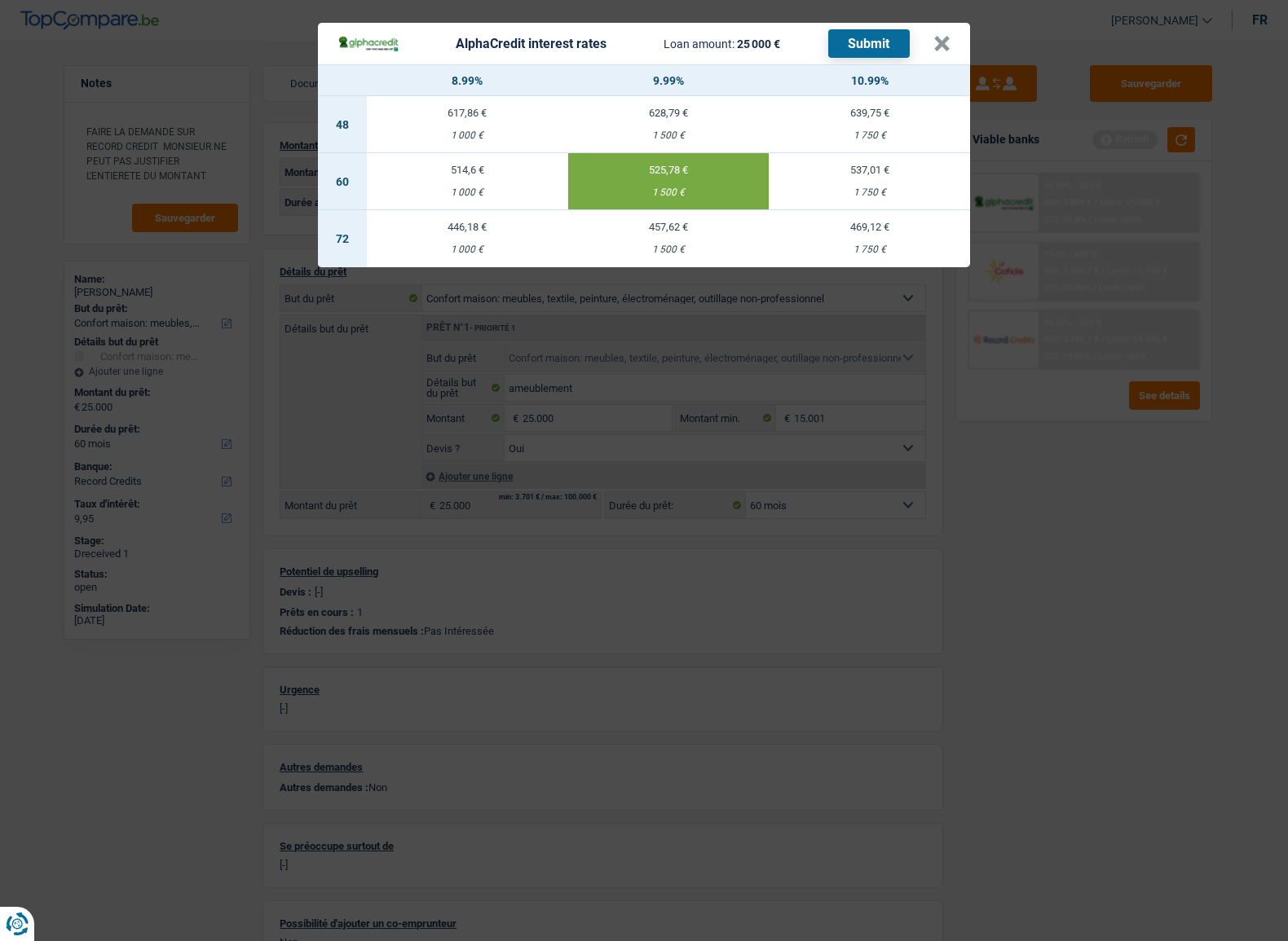
select select "alphacredit"
type input "9,99"
click at [858, 50] on button "Submit" at bounding box center [868, 43] width 81 height 28
click at [945, 48] on button "×" at bounding box center [942, 43] width 17 height 16
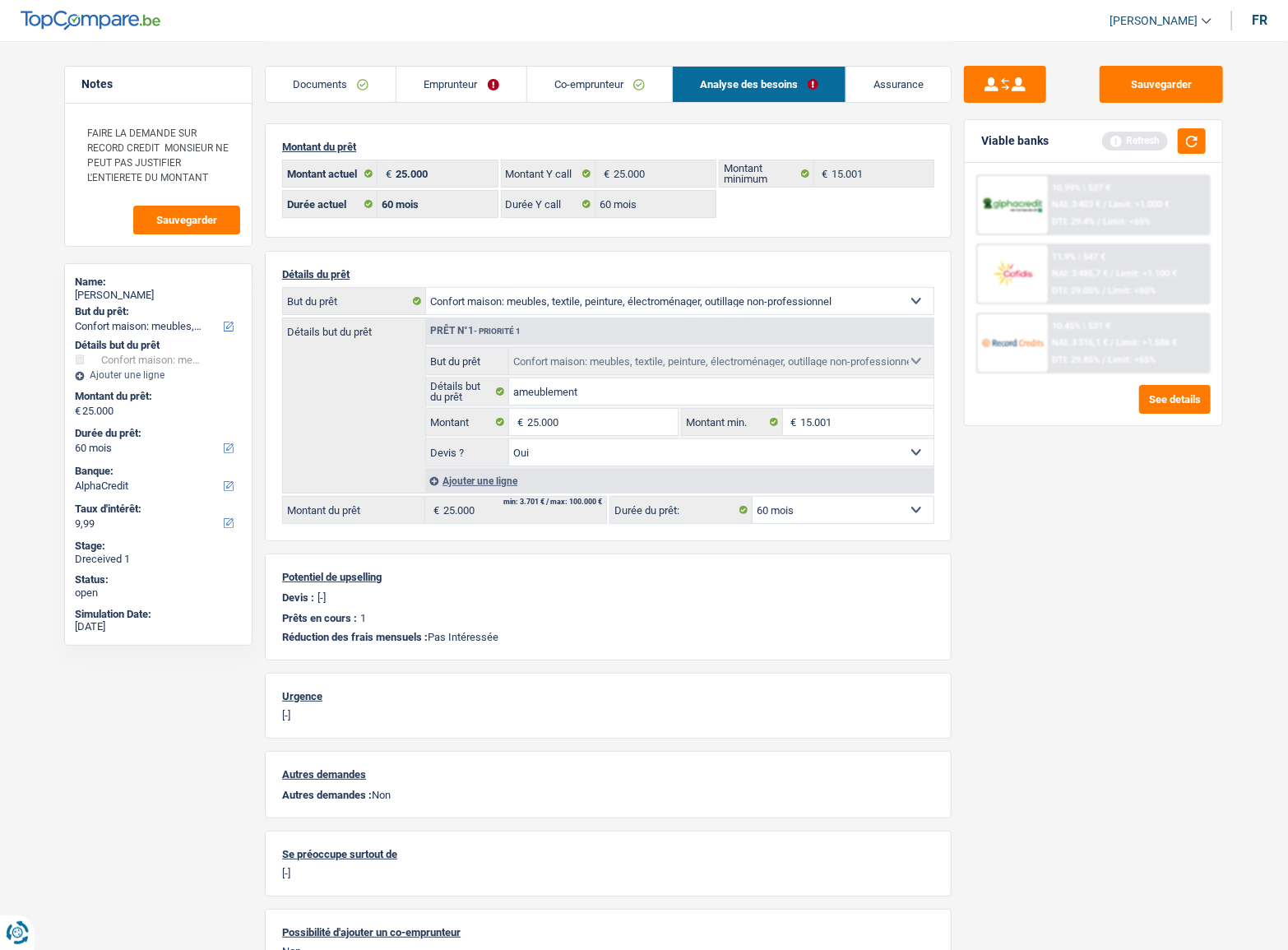
click at [145, 293] on div "Oliviero Pegoraro" at bounding box center [158, 296] width 167 height 13
click at [323, 78] on link "Documents" at bounding box center [330, 84] width 130 height 35
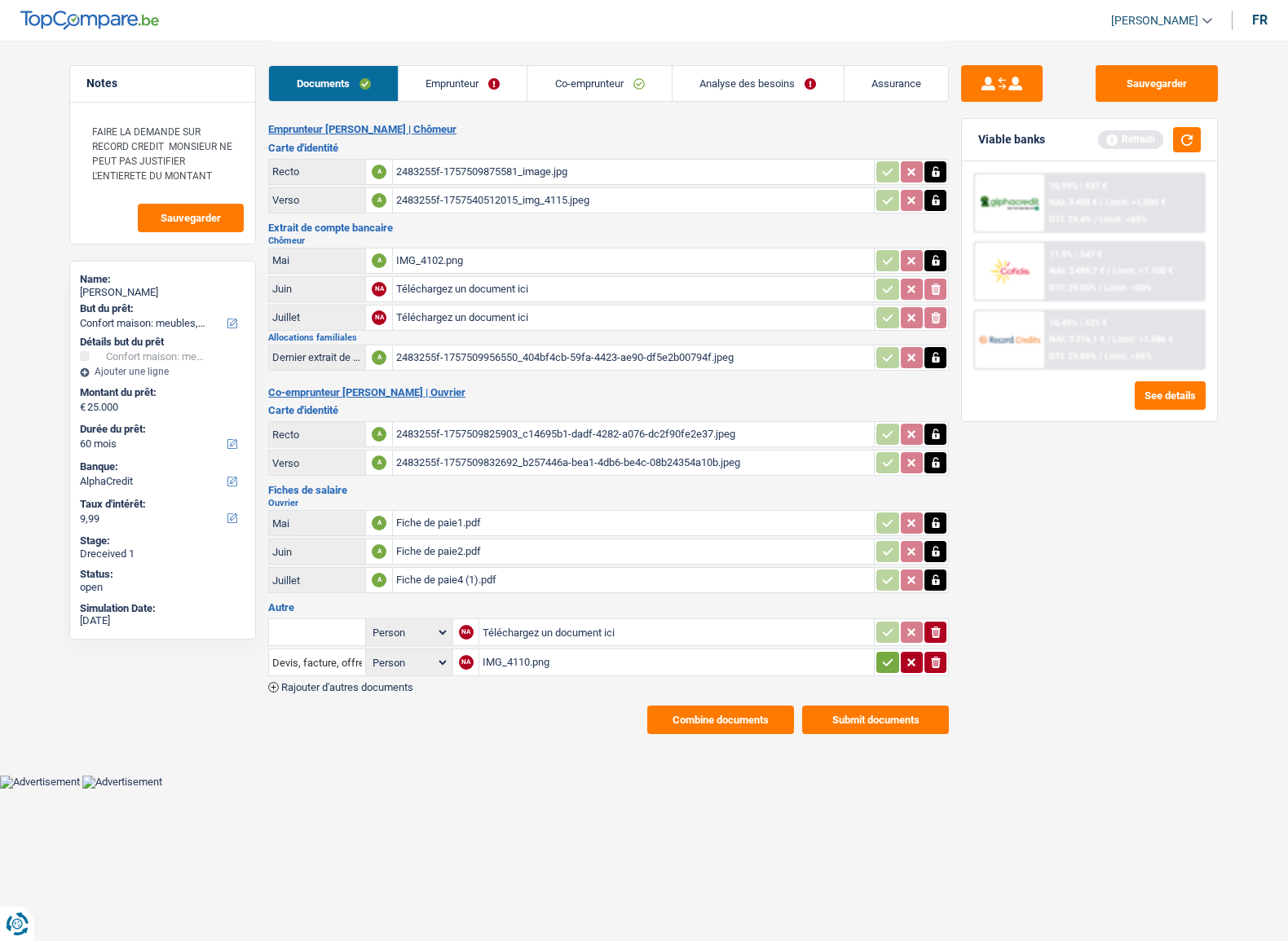
click at [492, 80] on link "Emprunteur" at bounding box center [463, 83] width 129 height 35
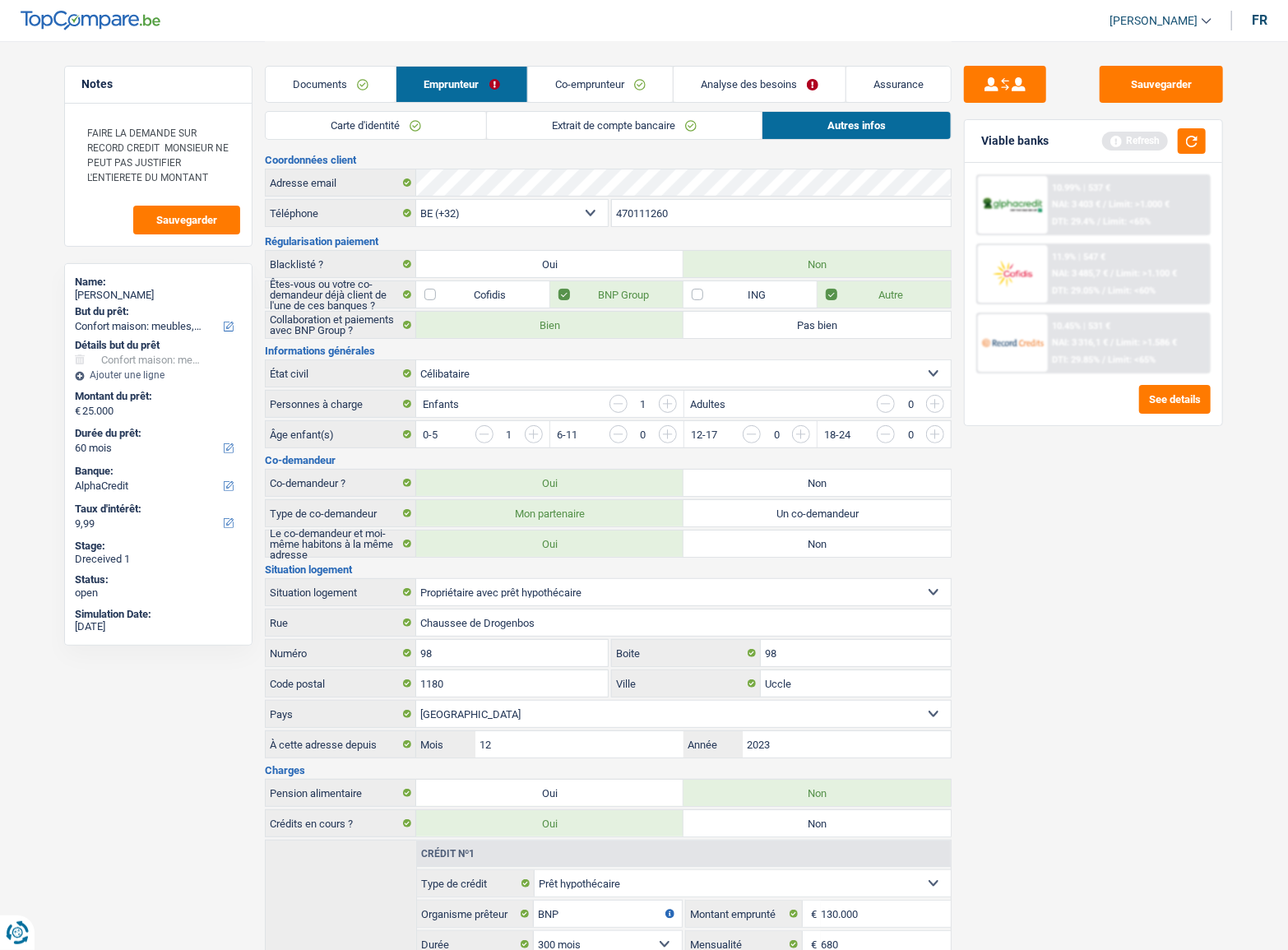
click at [650, 84] on link "Co-emprunteur" at bounding box center [600, 84] width 144 height 35
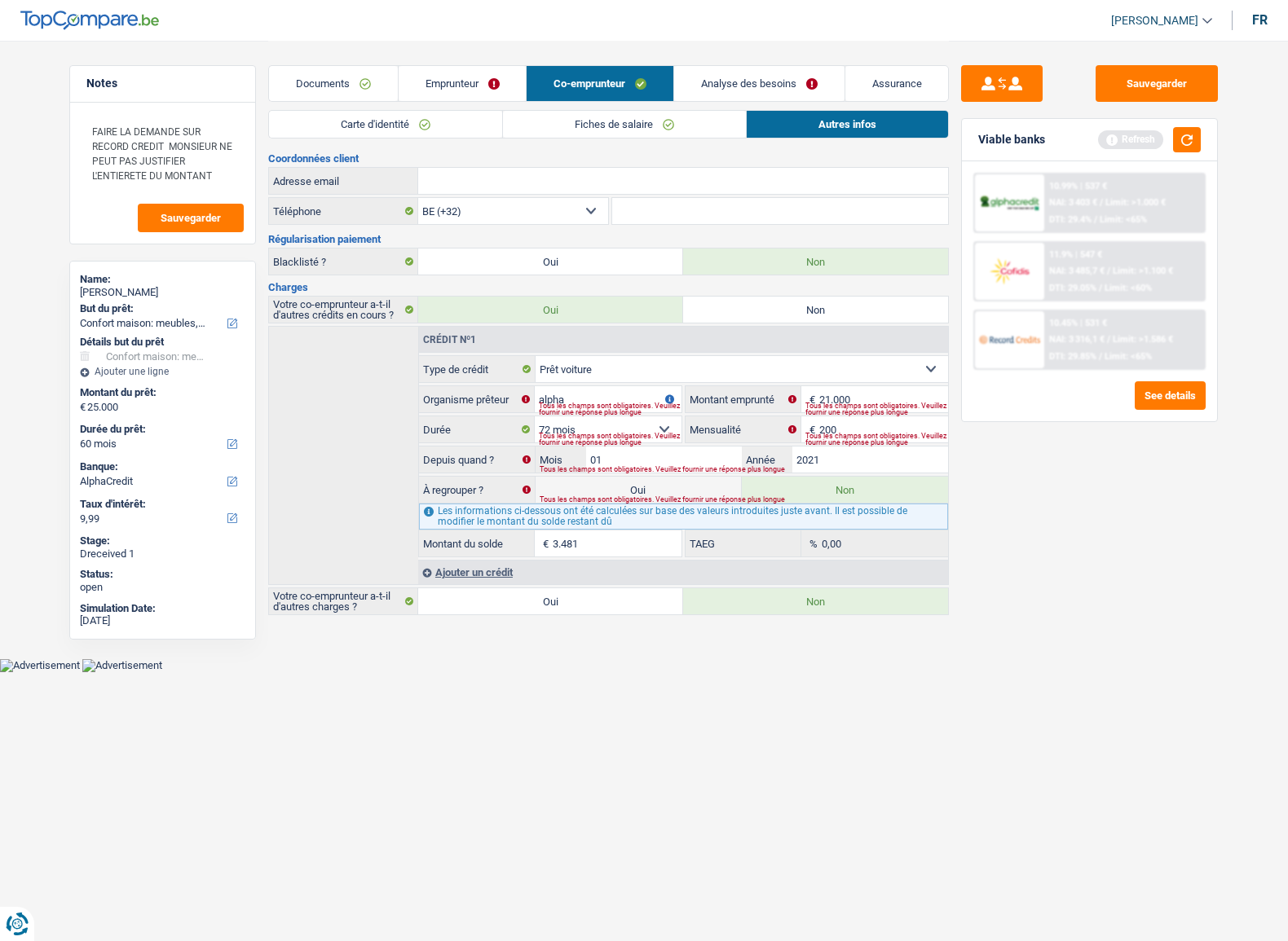
click at [383, 131] on link "Carte d'identité" at bounding box center [385, 123] width 233 height 27
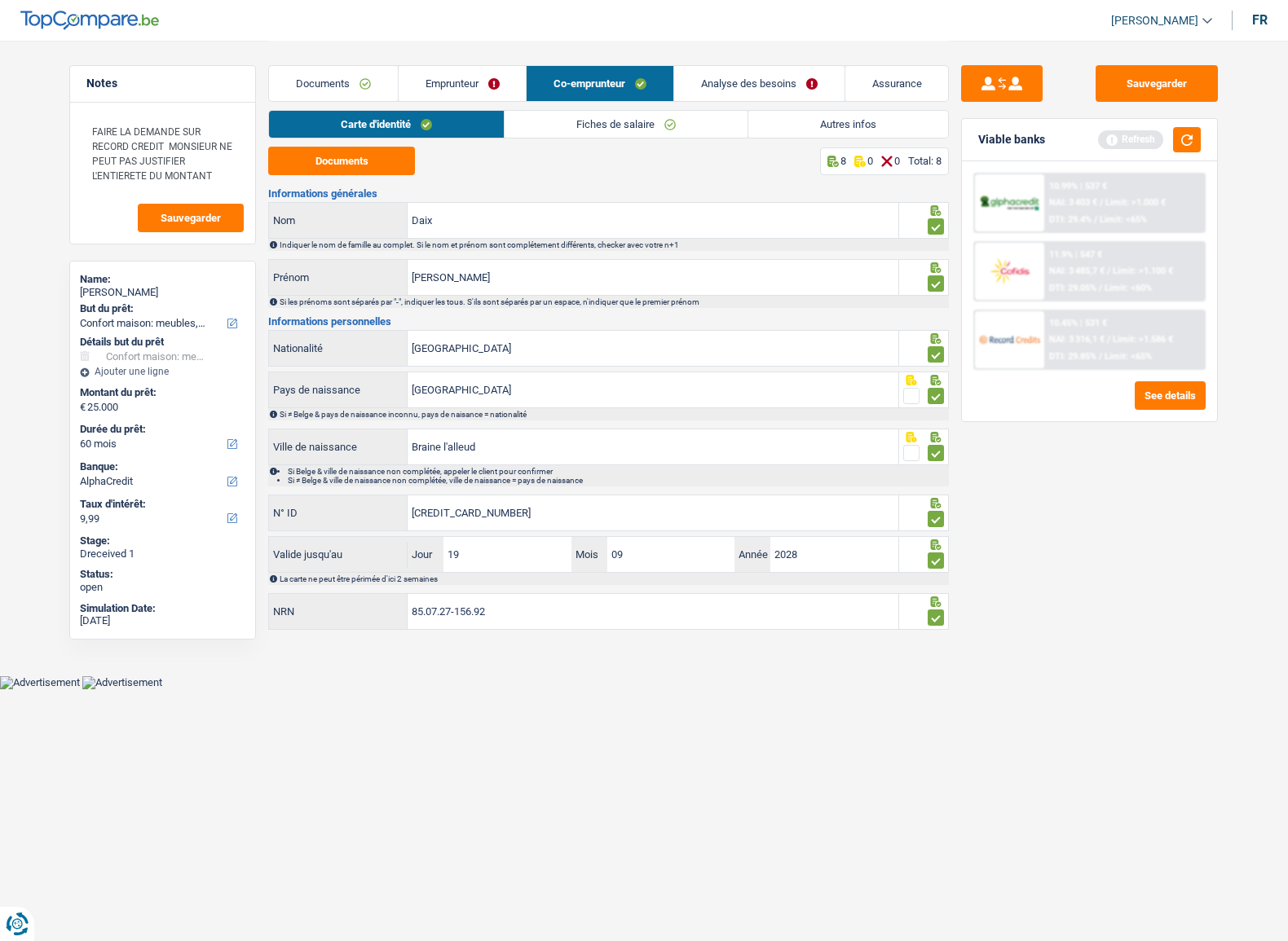
click at [584, 123] on link "Fiches de salaire" at bounding box center [626, 123] width 243 height 27
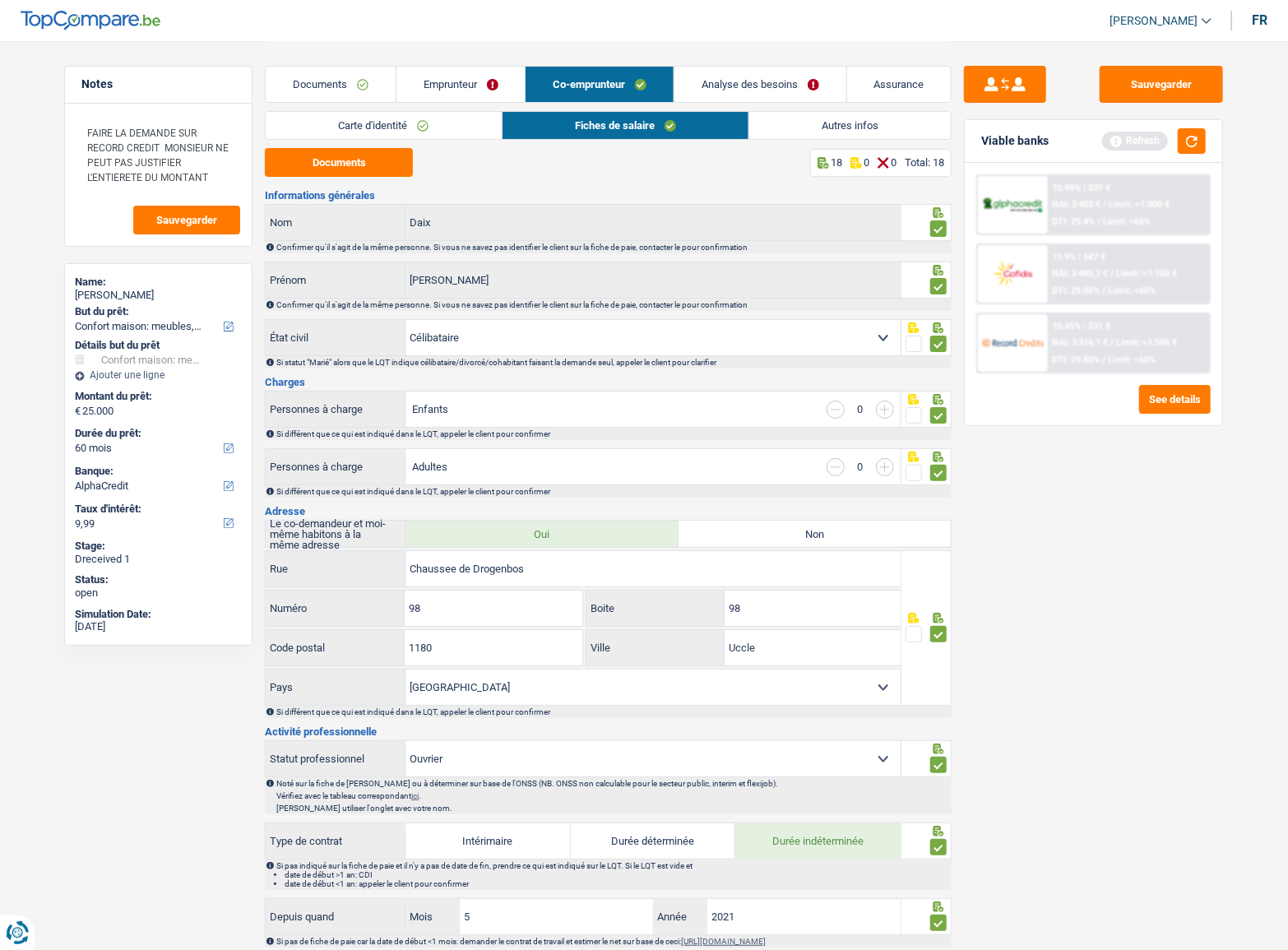
click at [811, 123] on link "Autres infos" at bounding box center [850, 125] width 201 height 27
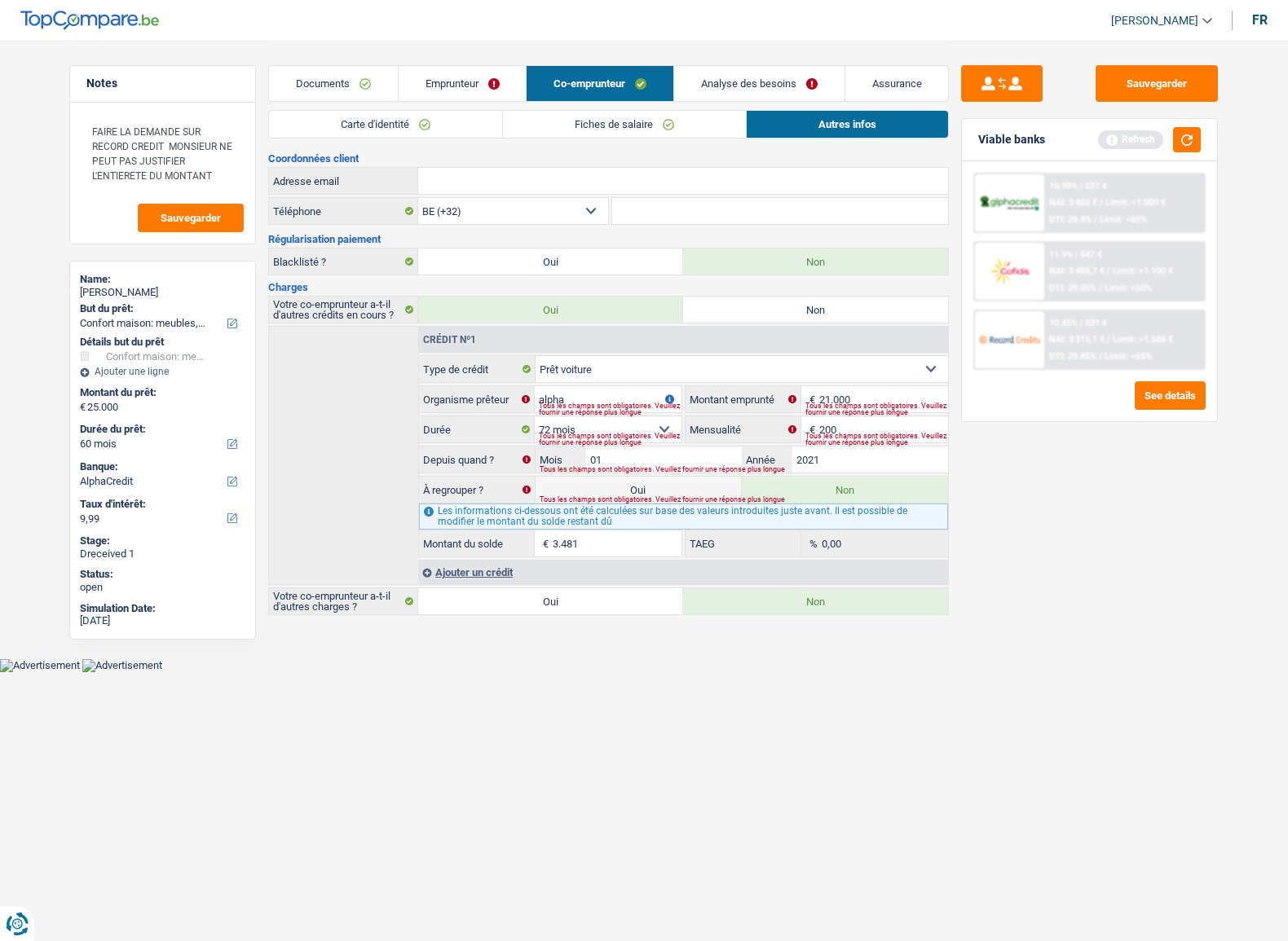
click at [458, 84] on link "Emprunteur" at bounding box center [462, 83] width 128 height 35
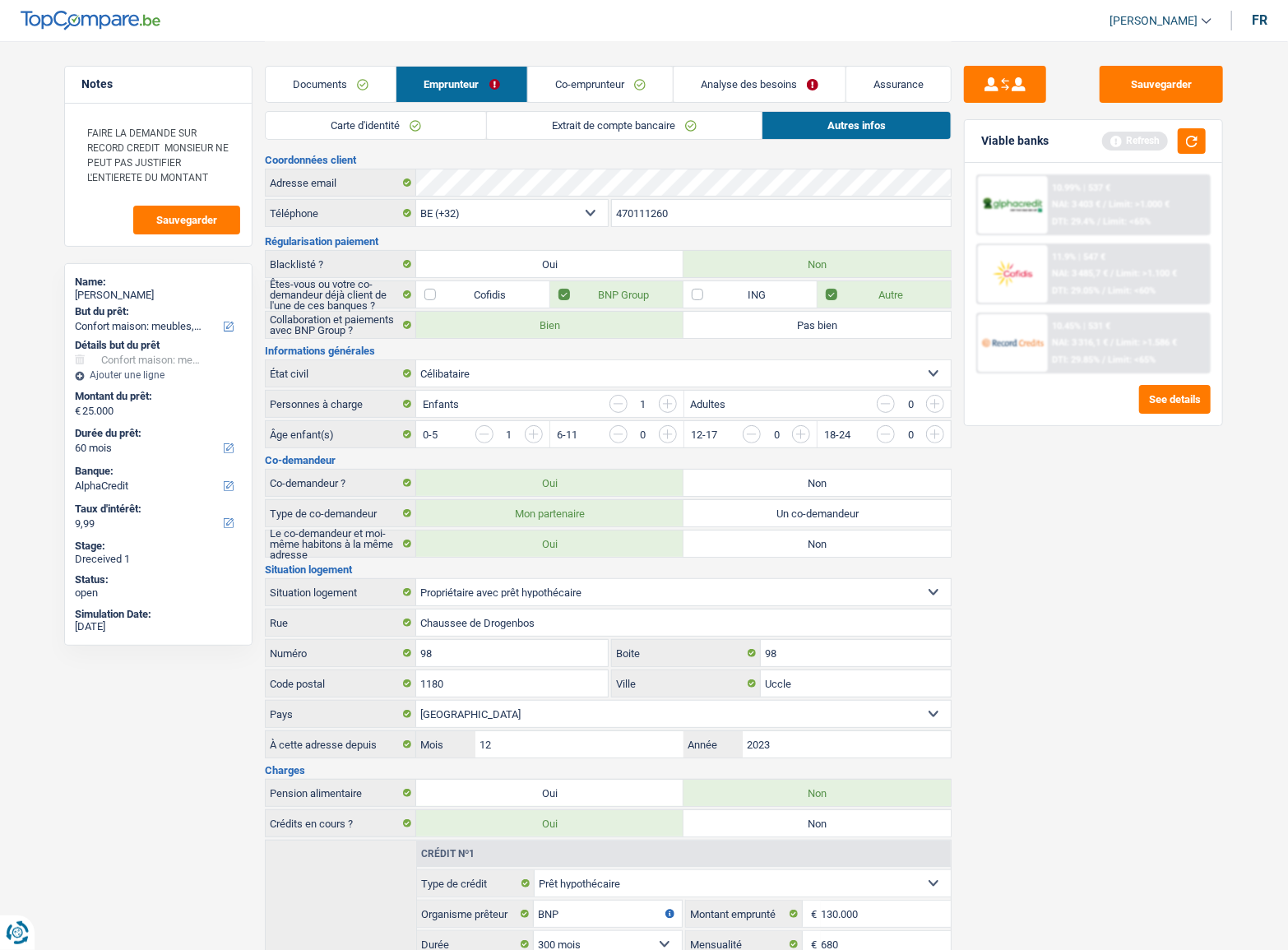
click at [339, 85] on link "Documents" at bounding box center [330, 84] width 130 height 35
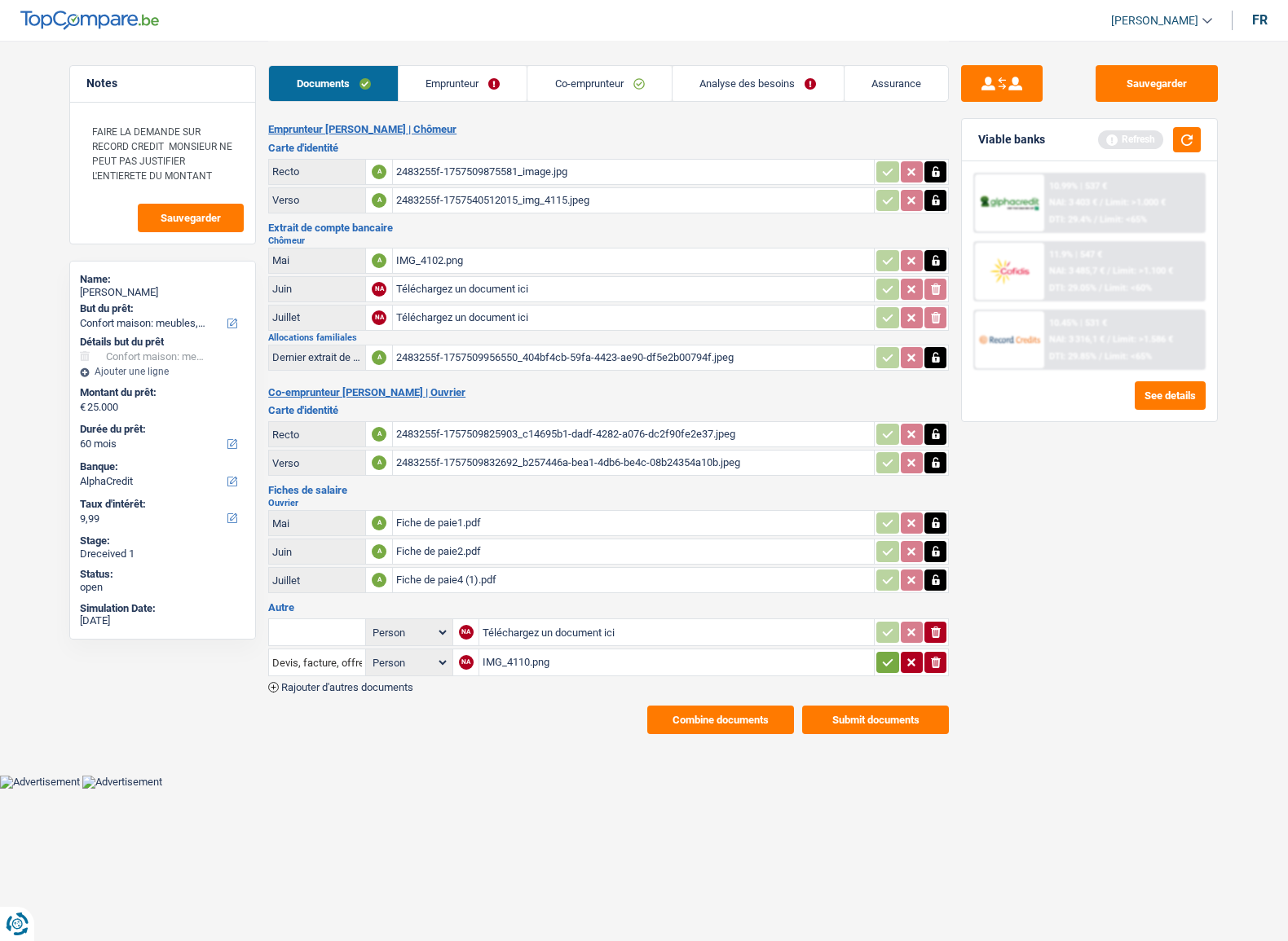
click at [455, 92] on link "Emprunteur" at bounding box center [463, 83] width 129 height 35
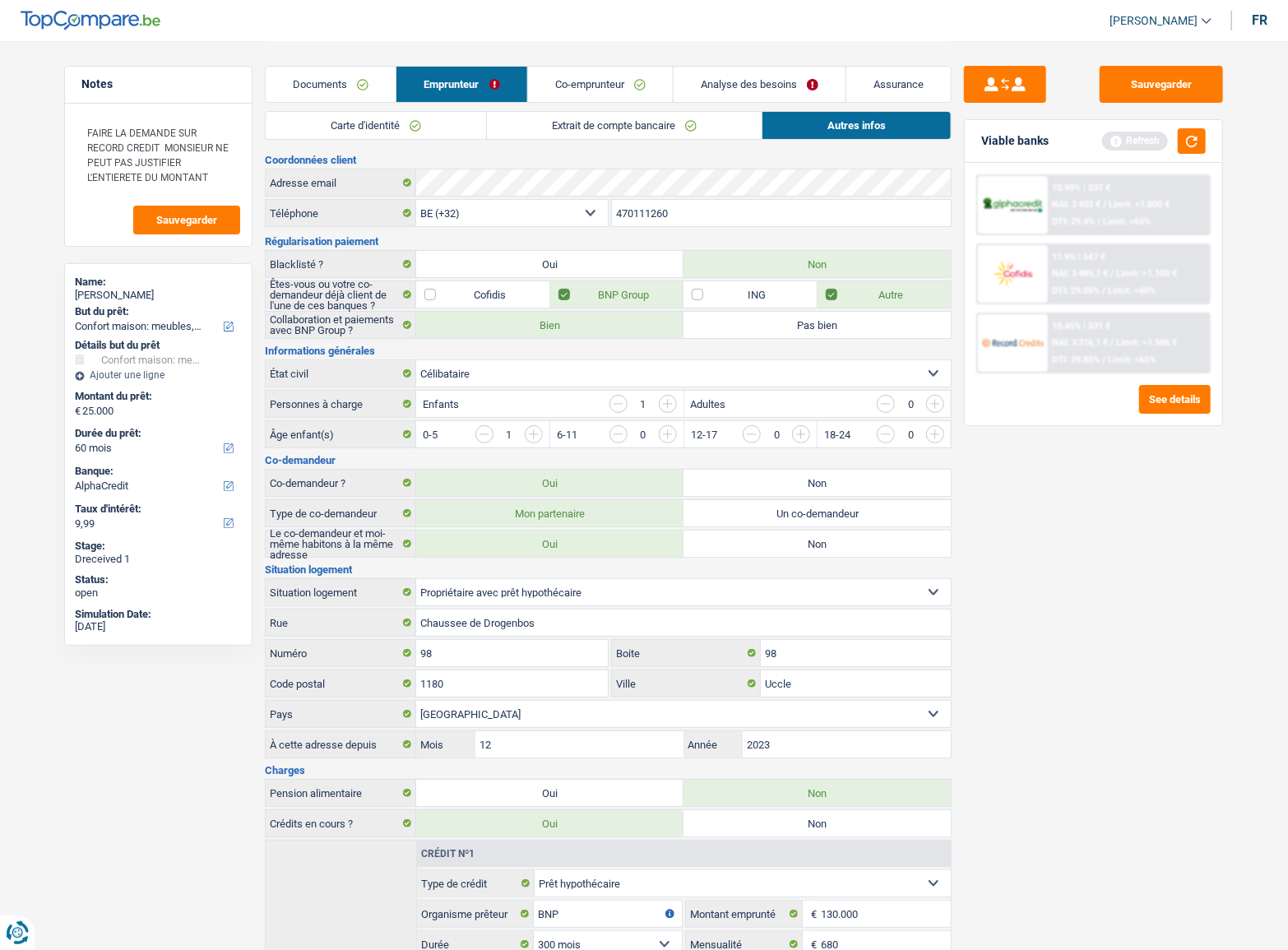
click at [378, 120] on link "Carte d'identité" at bounding box center [375, 125] width 220 height 27
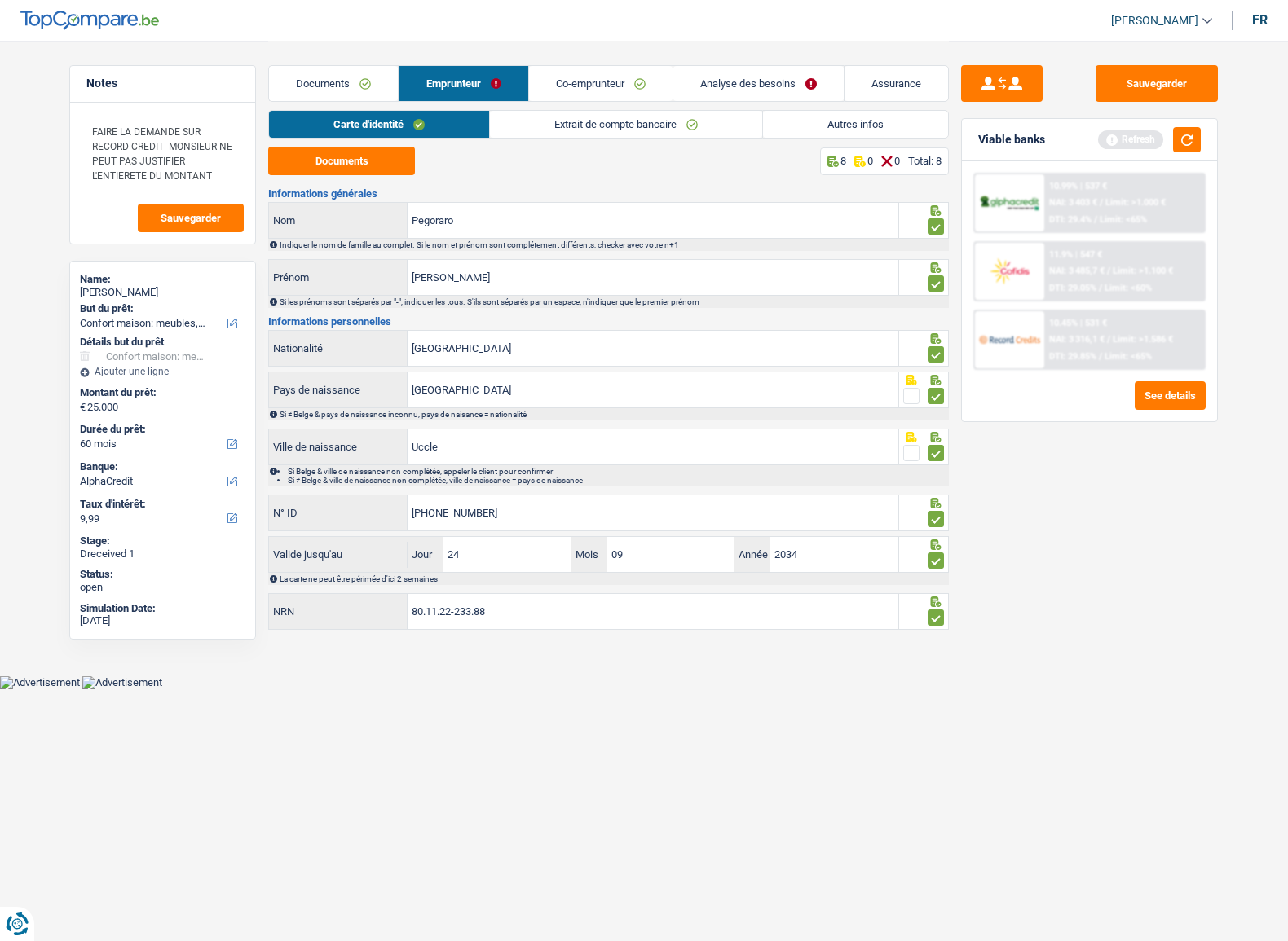
click at [583, 119] on link "Extrait de compte bancaire" at bounding box center [626, 123] width 272 height 27
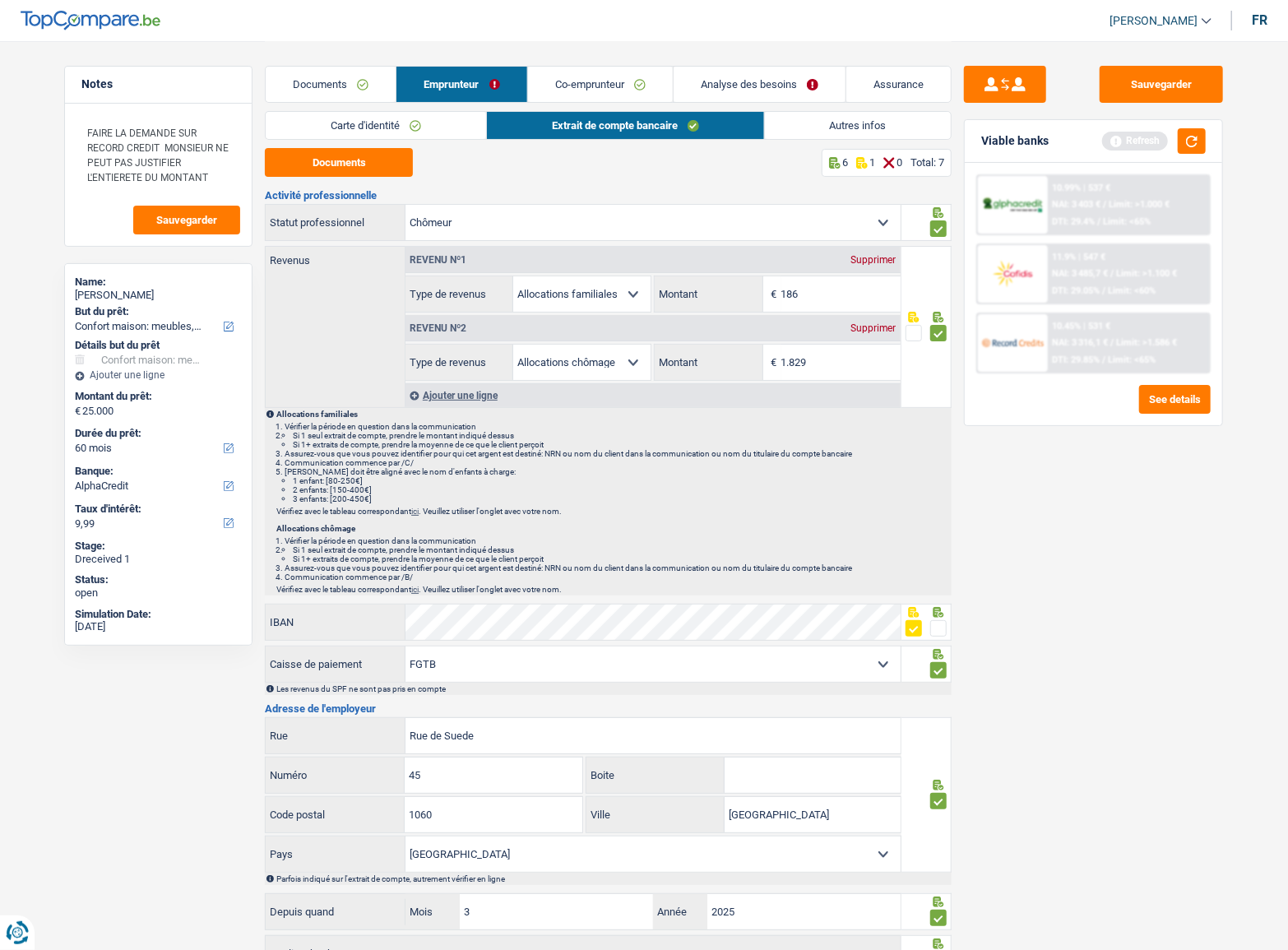
click at [804, 119] on link "Autres infos" at bounding box center [858, 125] width 187 height 27
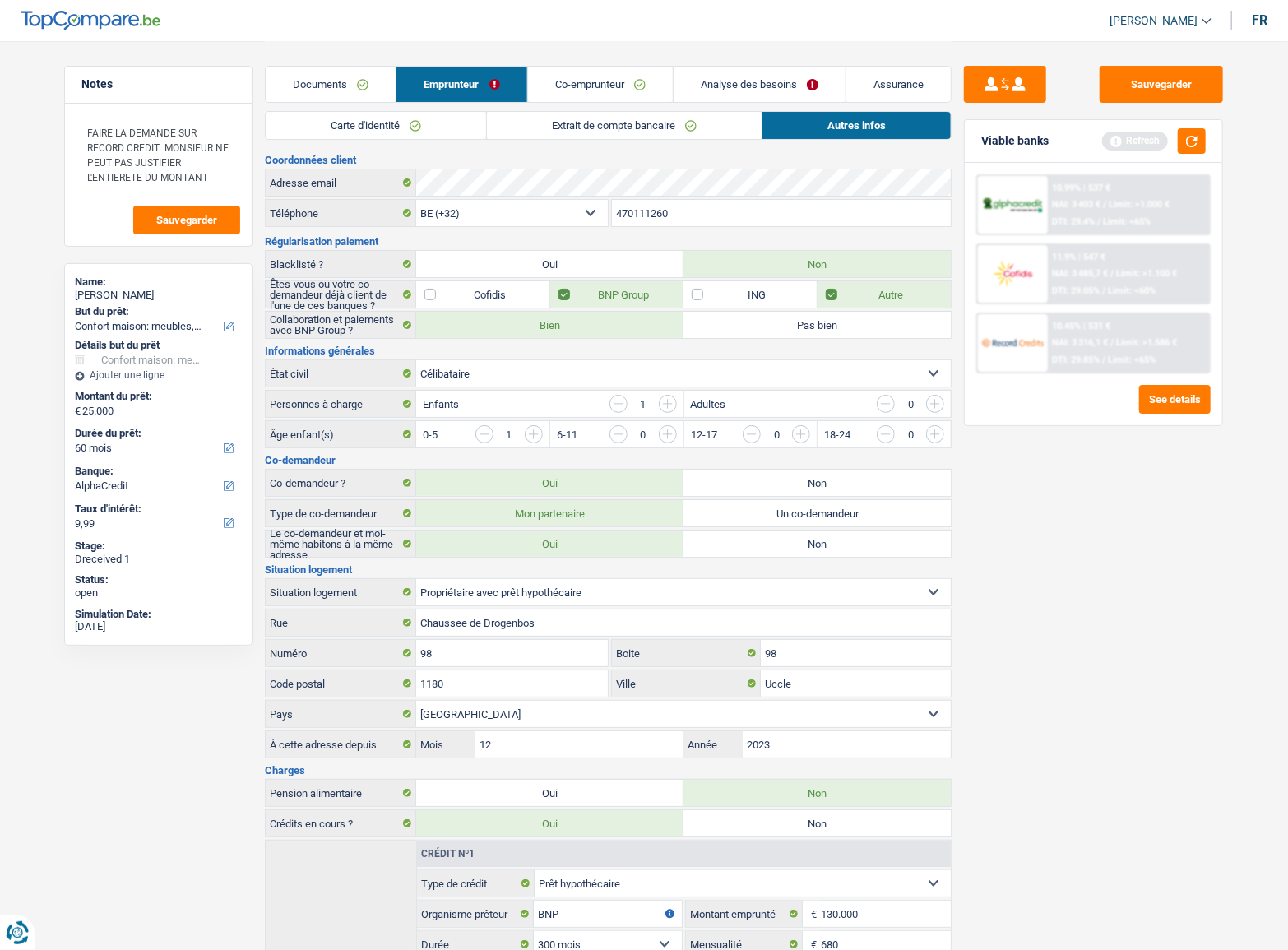
click at [355, 82] on link "Documents" at bounding box center [330, 84] width 130 height 35
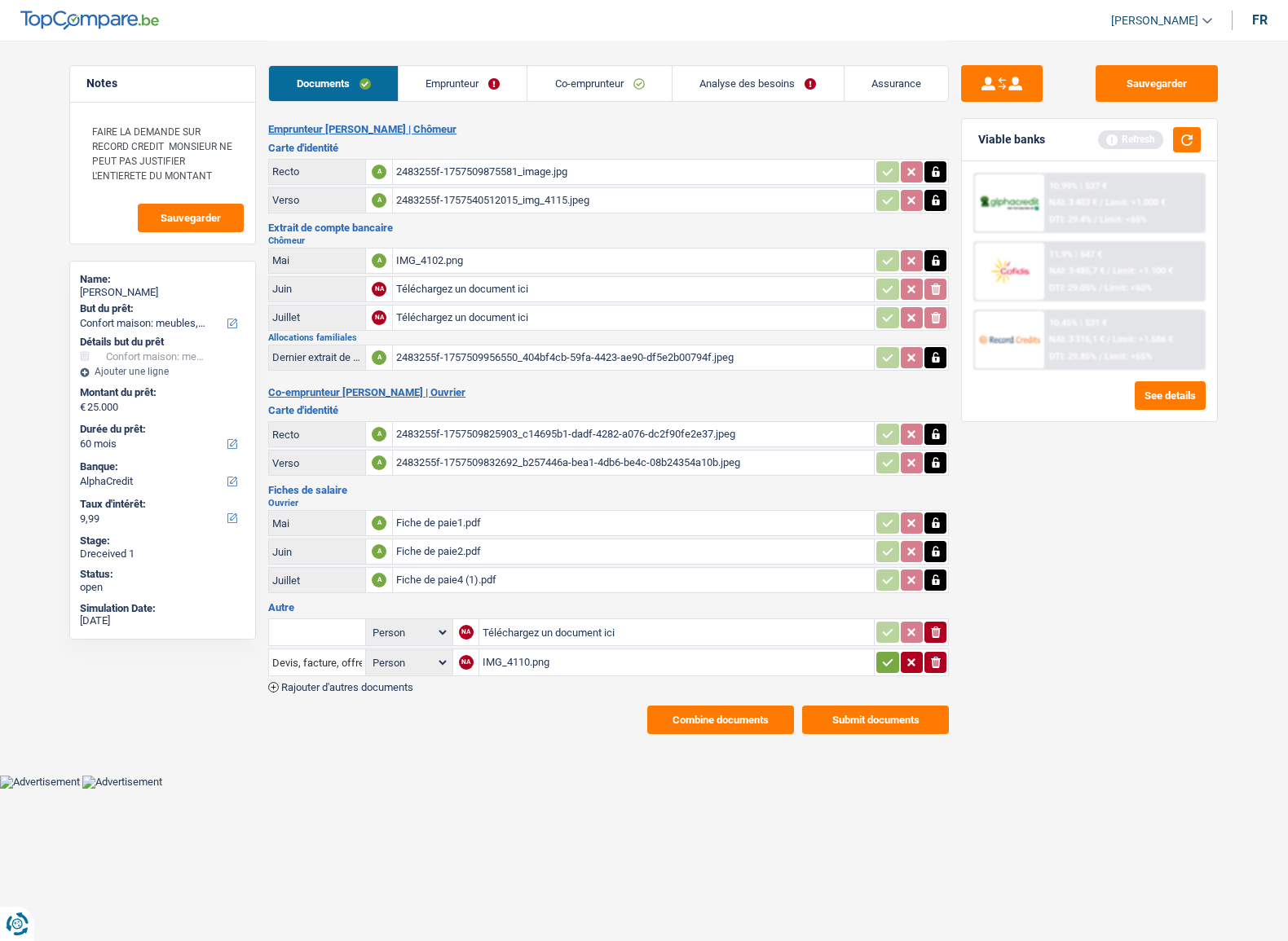
click at [448, 98] on link "Emprunteur" at bounding box center [463, 83] width 129 height 35
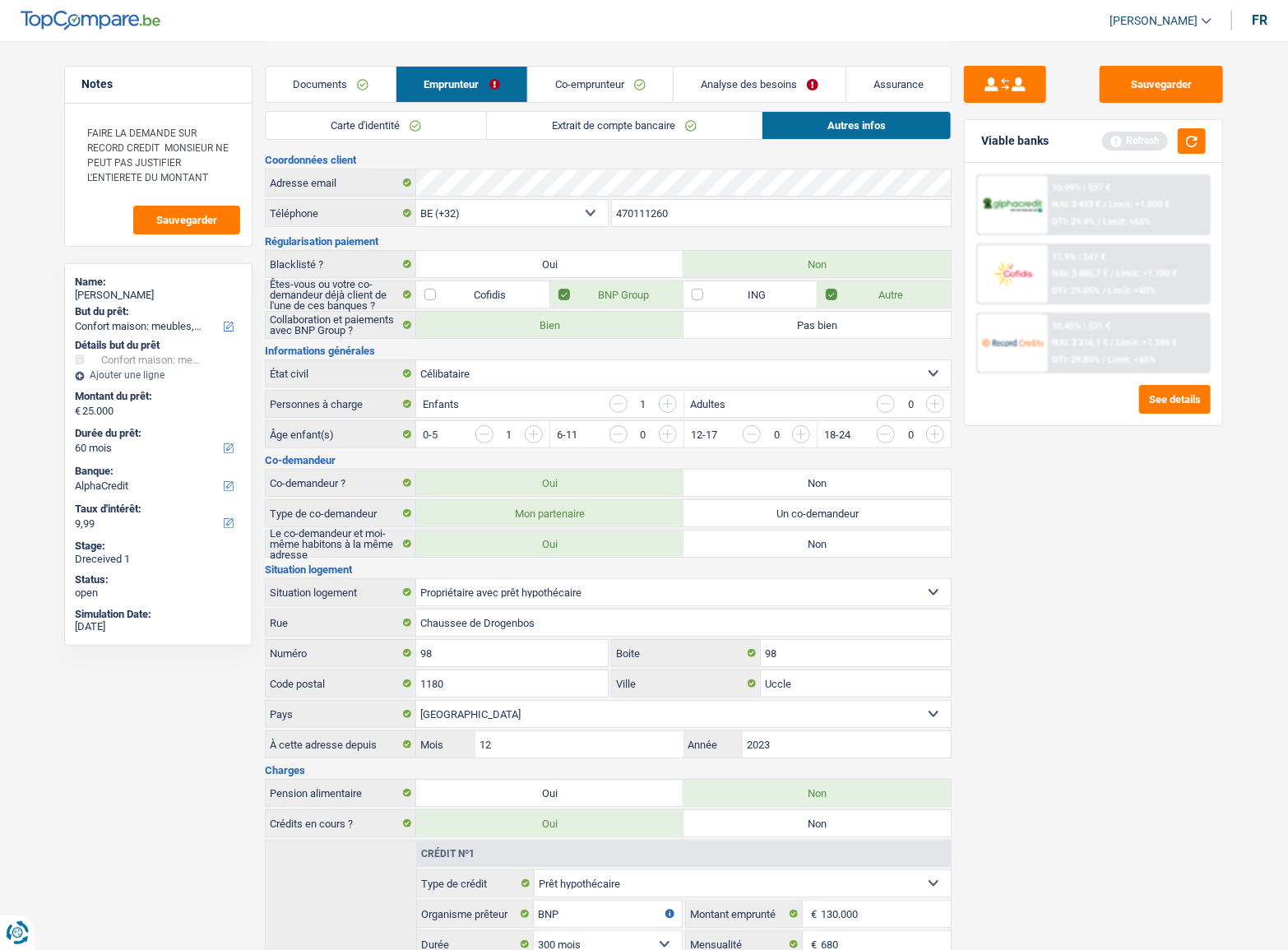
click at [387, 115] on link "Carte d'identité" at bounding box center [375, 125] width 220 height 27
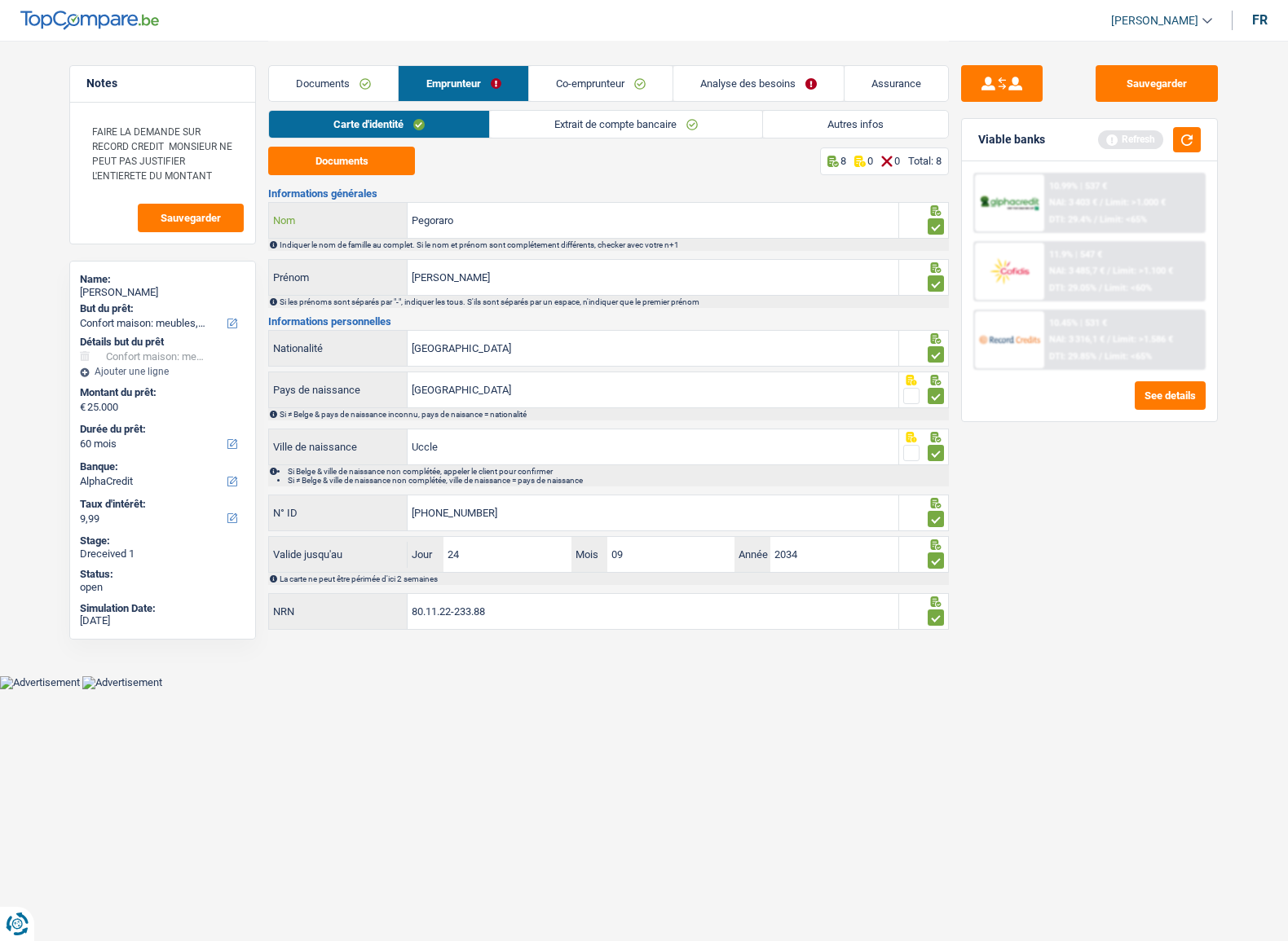
drag, startPoint x: 414, startPoint y: 235, endPoint x: 268, endPoint y: 231, distance: 146.1
click at [253, 235] on div "Notes FAIRE LA DEMANDE SUR RECORD CREDIT MONSIEUR NE PEUT PAS JUSTIFIER L'ENTIE…" at bounding box center [644, 338] width 1174 height 594
click at [1122, 209] on div "10.99% | 537 € NAI: 3 403 € / Limit: >1.000 € DTI: 29.4% / Limit: <65%" at bounding box center [1124, 202] width 161 height 57
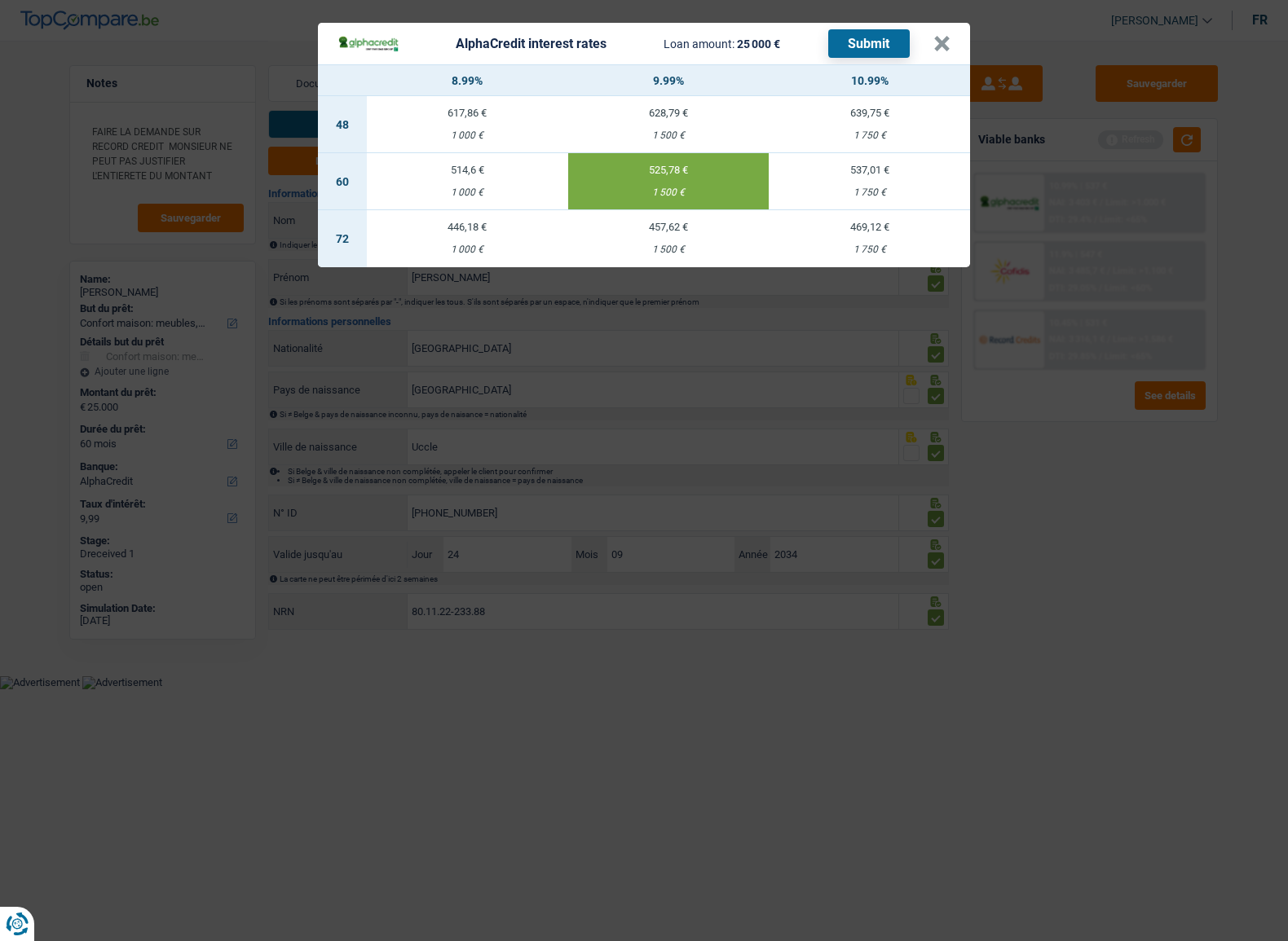
click at [1104, 537] on div "AlphaCredit interest rates Loan amount: 25 000 € Submit × 8.99% 9.99% 10.99% 48…" at bounding box center [644, 470] width 1288 height 941
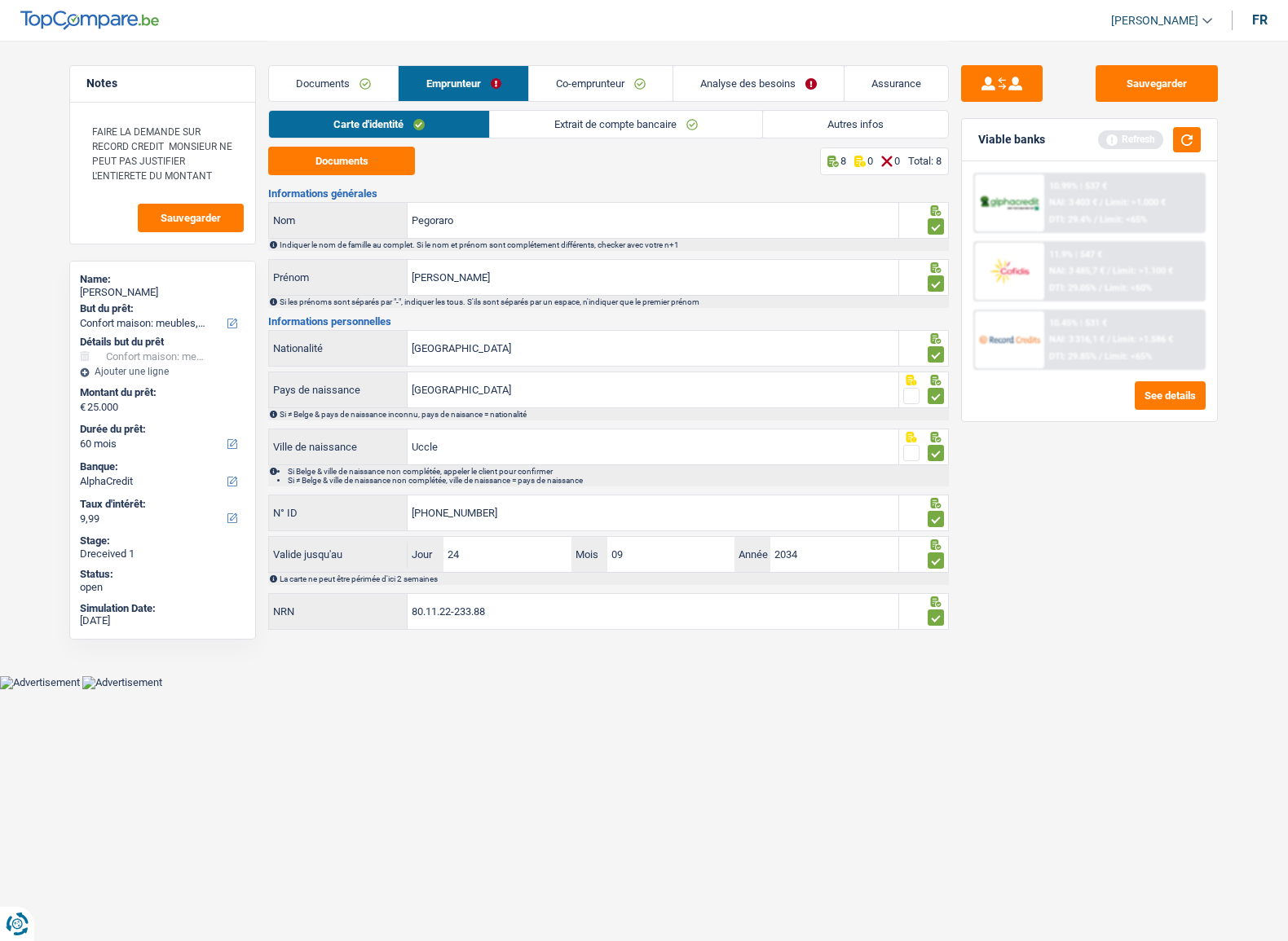
click at [608, 79] on link "Co-emprunteur" at bounding box center [600, 83] width 143 height 35
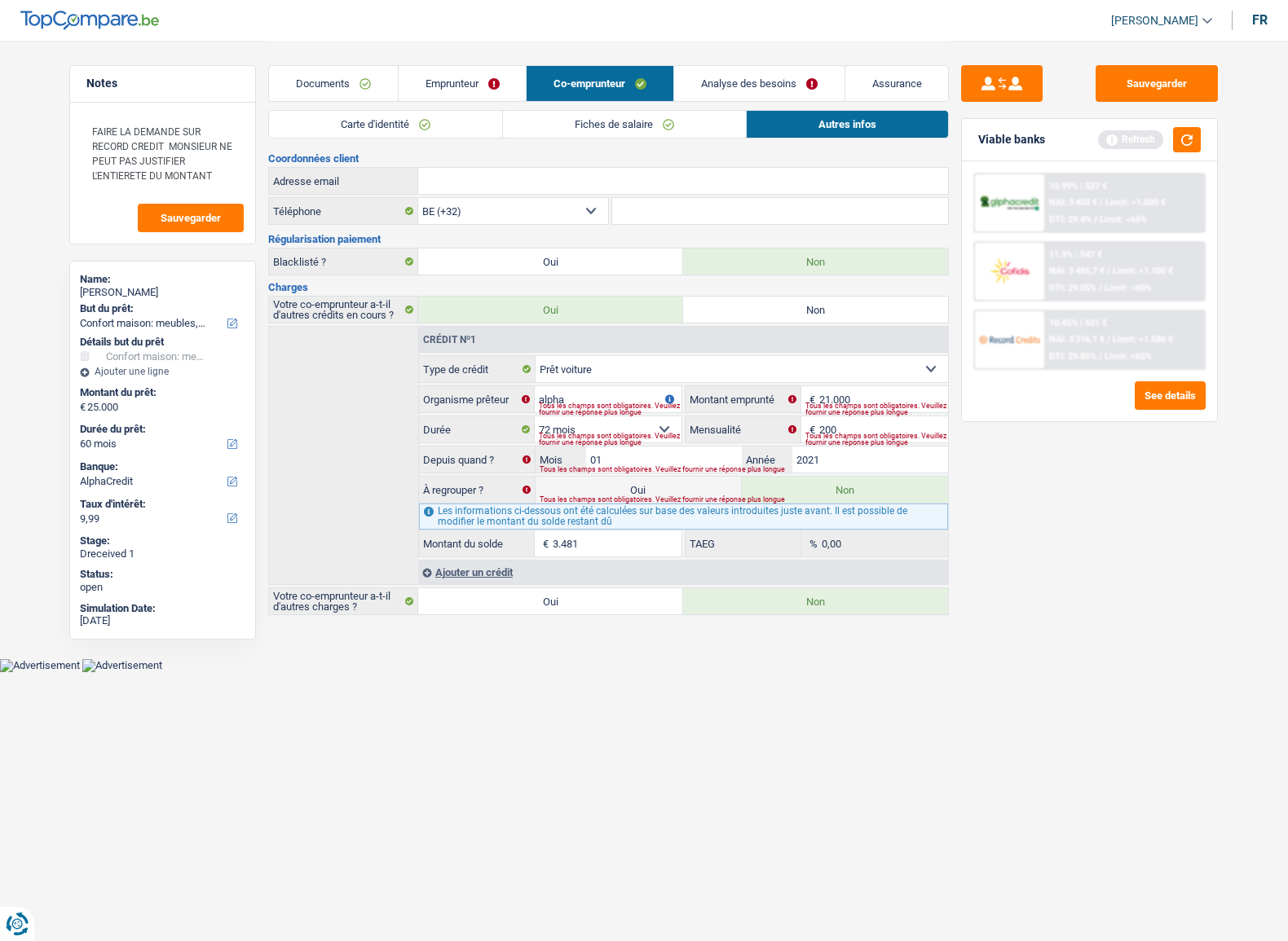
click at [583, 115] on link "Fiches de salaire" at bounding box center [625, 123] width 243 height 27
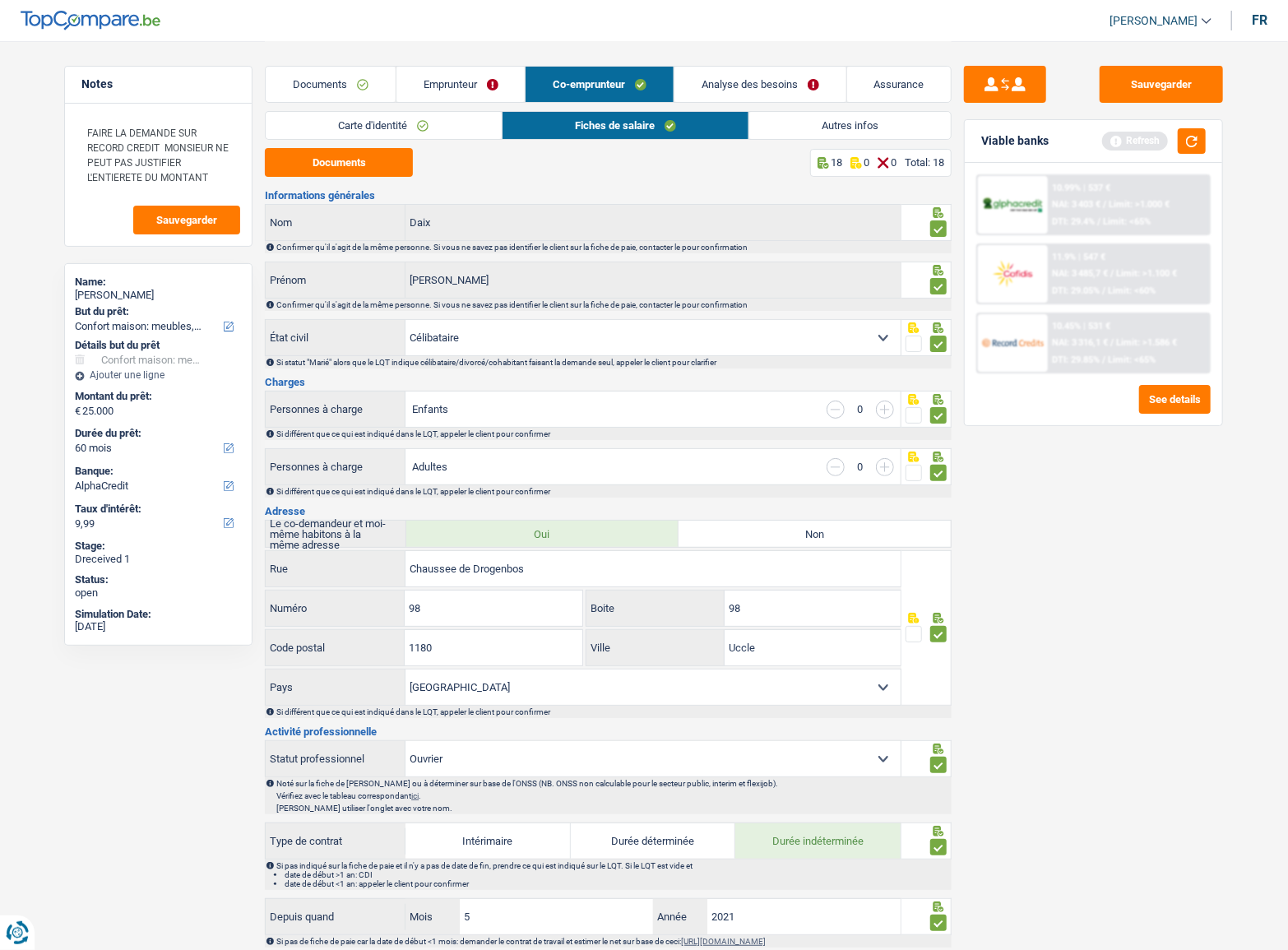
click at [834, 119] on link "Autres infos" at bounding box center [850, 125] width 201 height 27
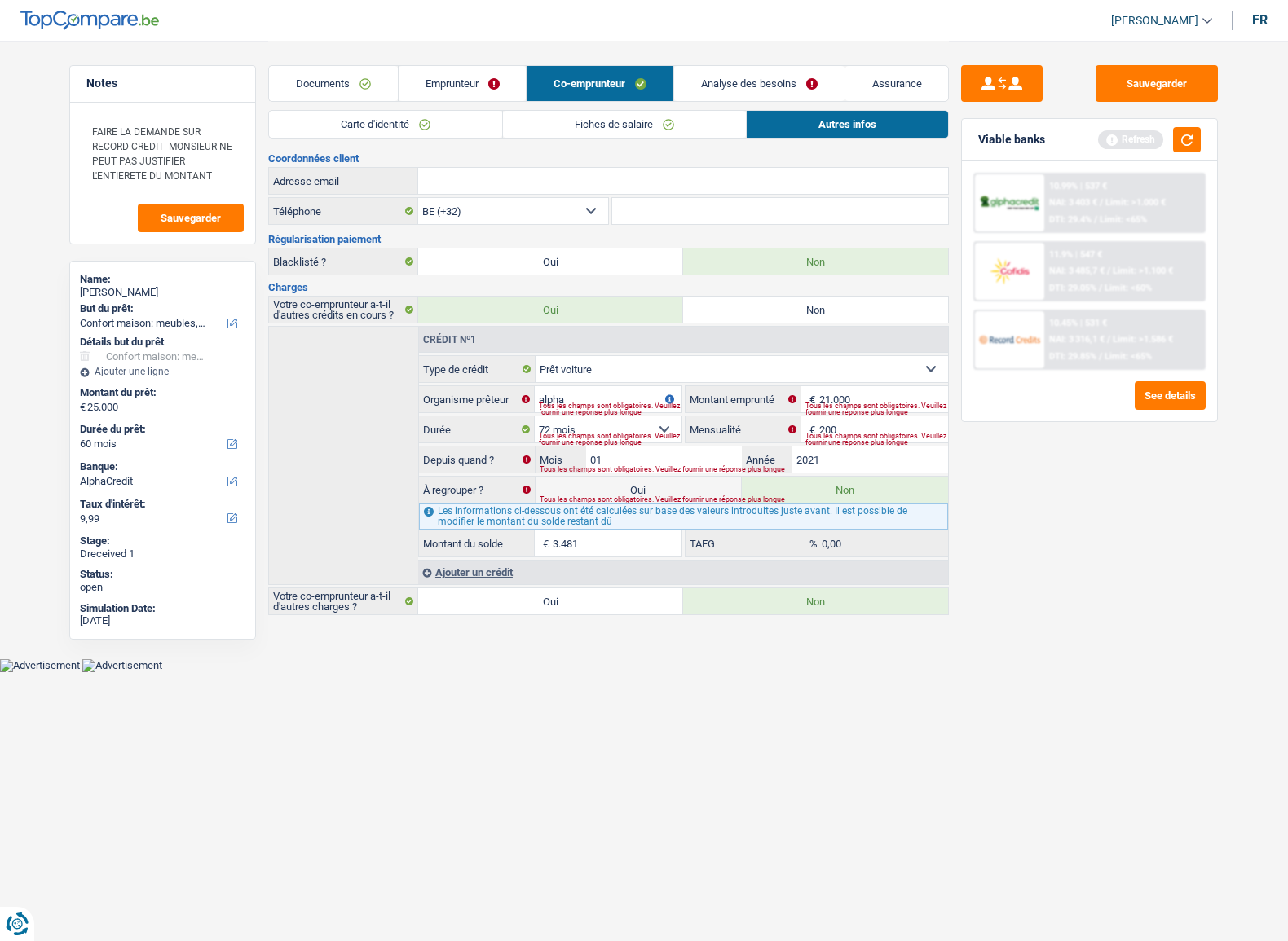
click at [361, 84] on link "Documents" at bounding box center [334, 83] width 129 height 35
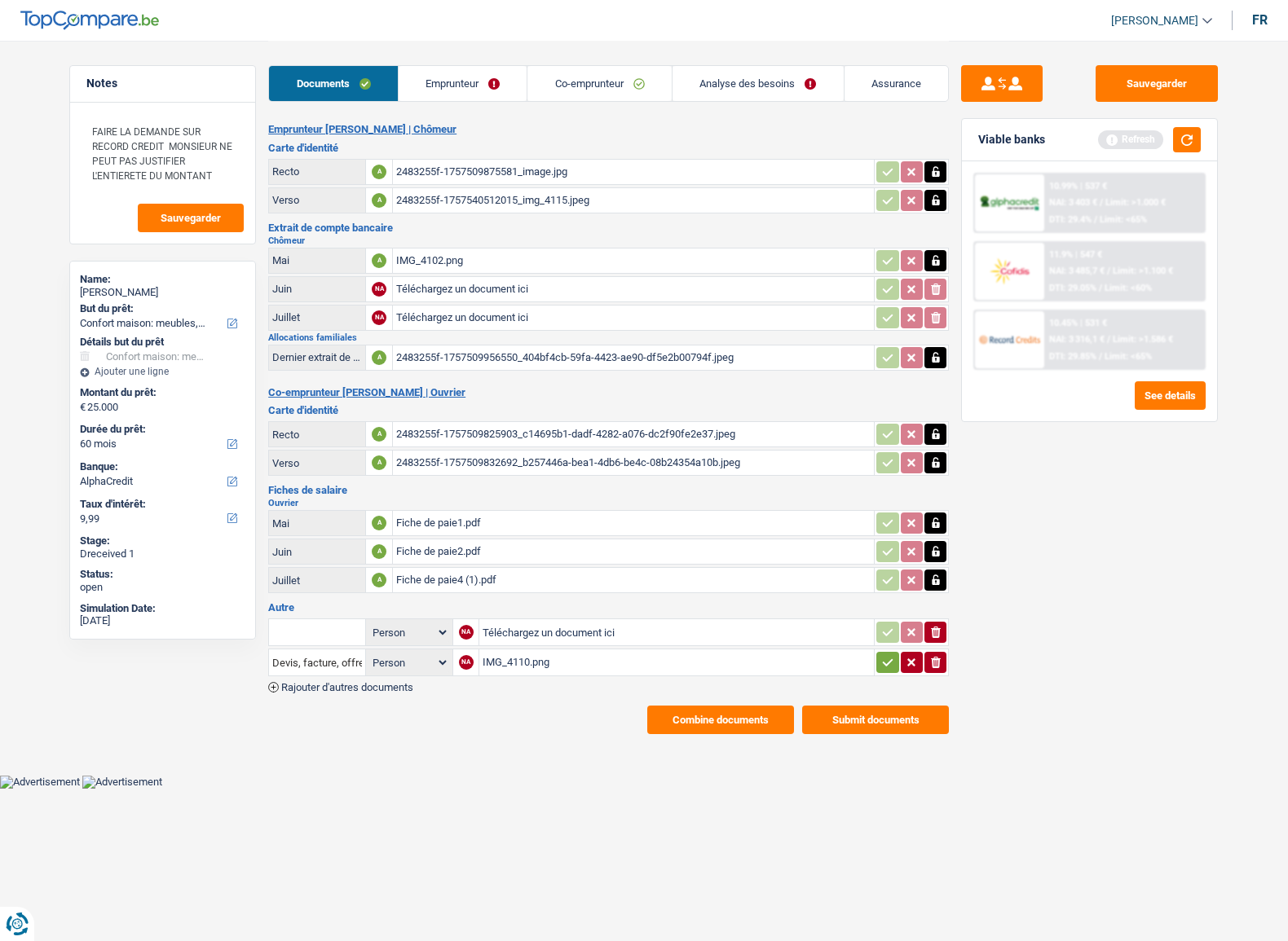
click at [156, 288] on div "Oliviero Pegoraro" at bounding box center [162, 293] width 166 height 13
copy div "Pegoraro"
click at [758, 723] on button "Combine documents" at bounding box center [720, 719] width 147 height 28
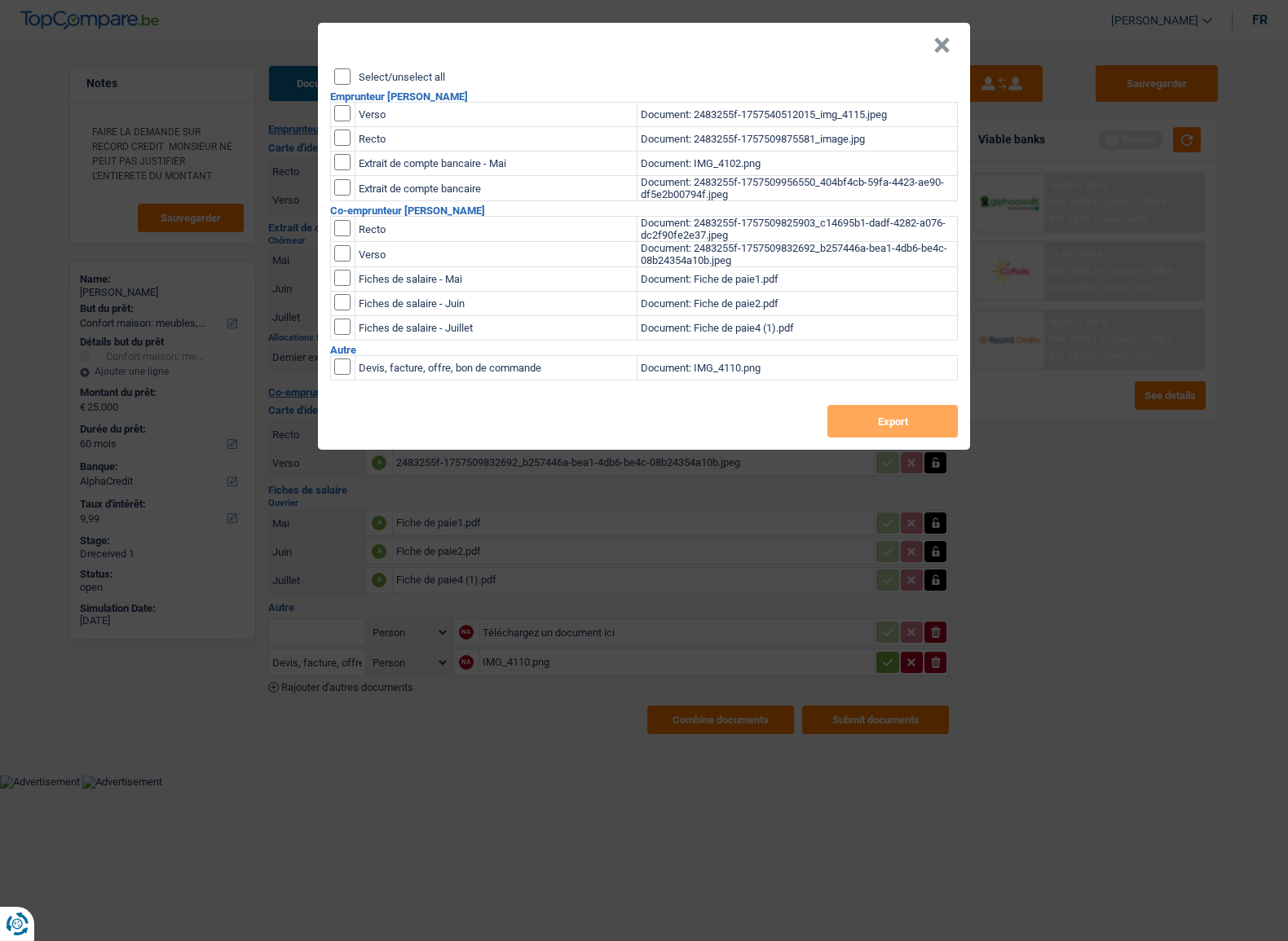
click at [345, 73] on input "Select/unselect all" at bounding box center [341, 76] width 16 height 16
checkbox input "true"
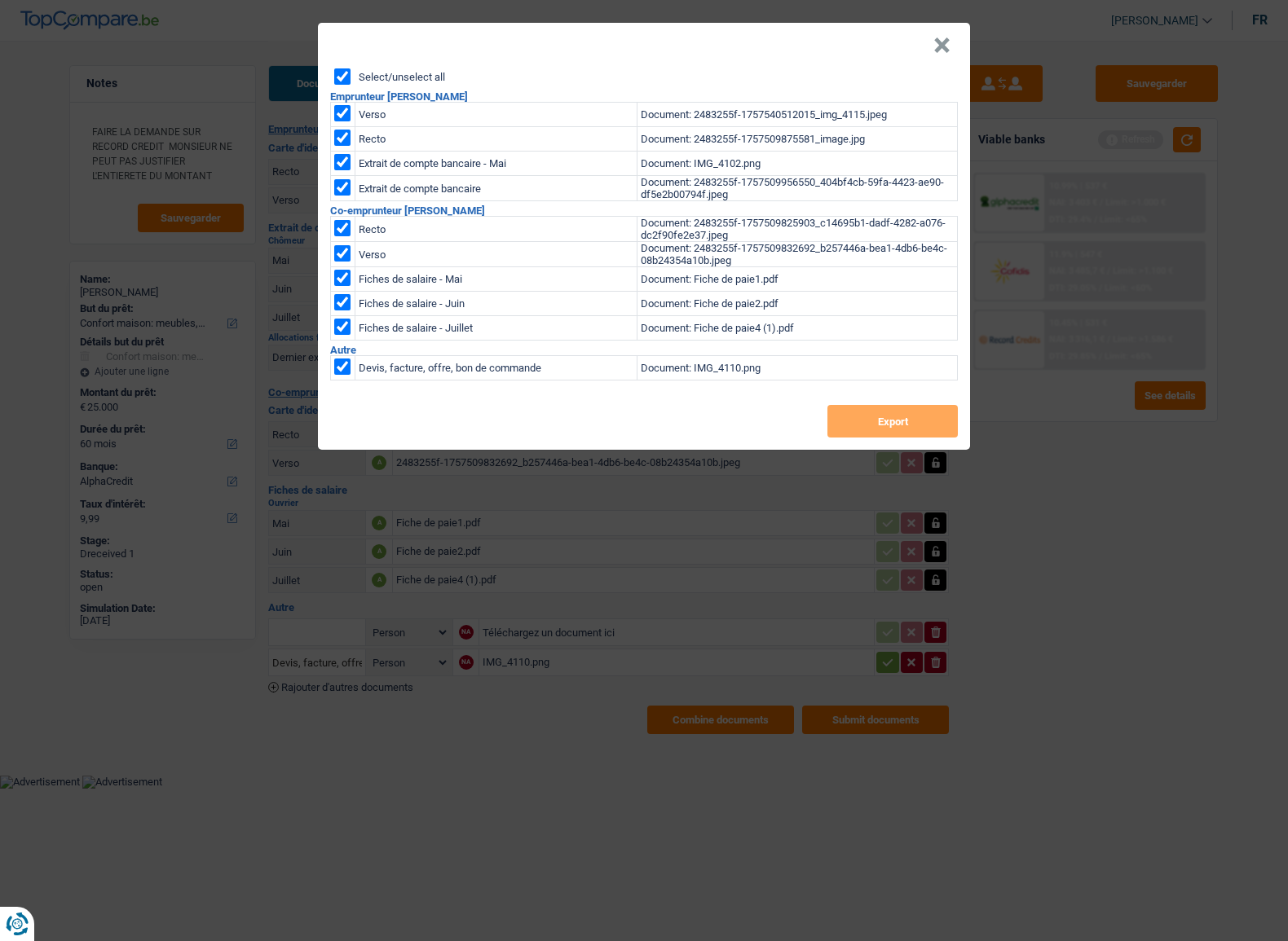
checkbox input "true"
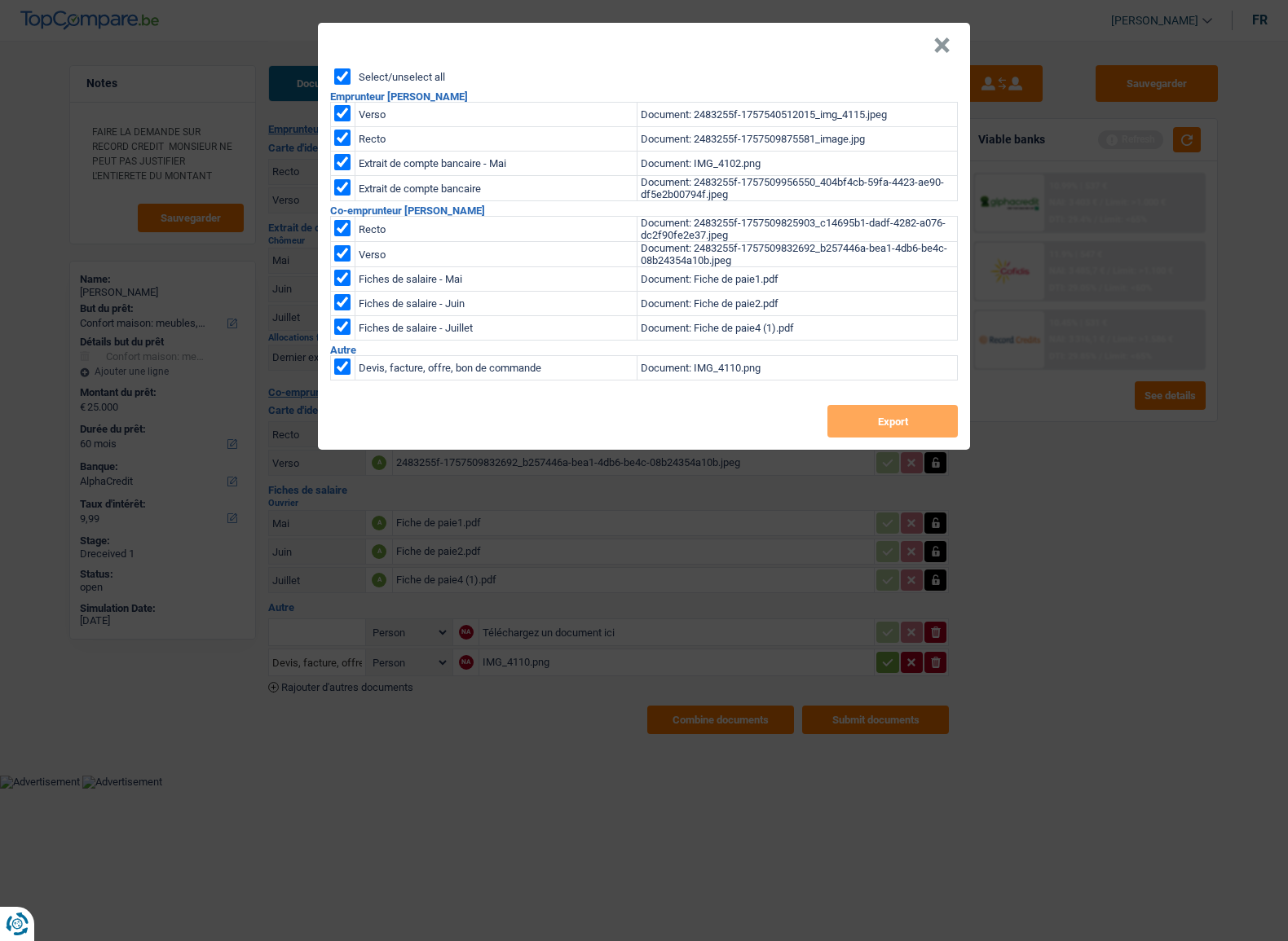
checkbox input "true"
click at [890, 433] on button "Export" at bounding box center [891, 421] width 130 height 33
click at [939, 47] on button "×" at bounding box center [942, 45] width 17 height 16
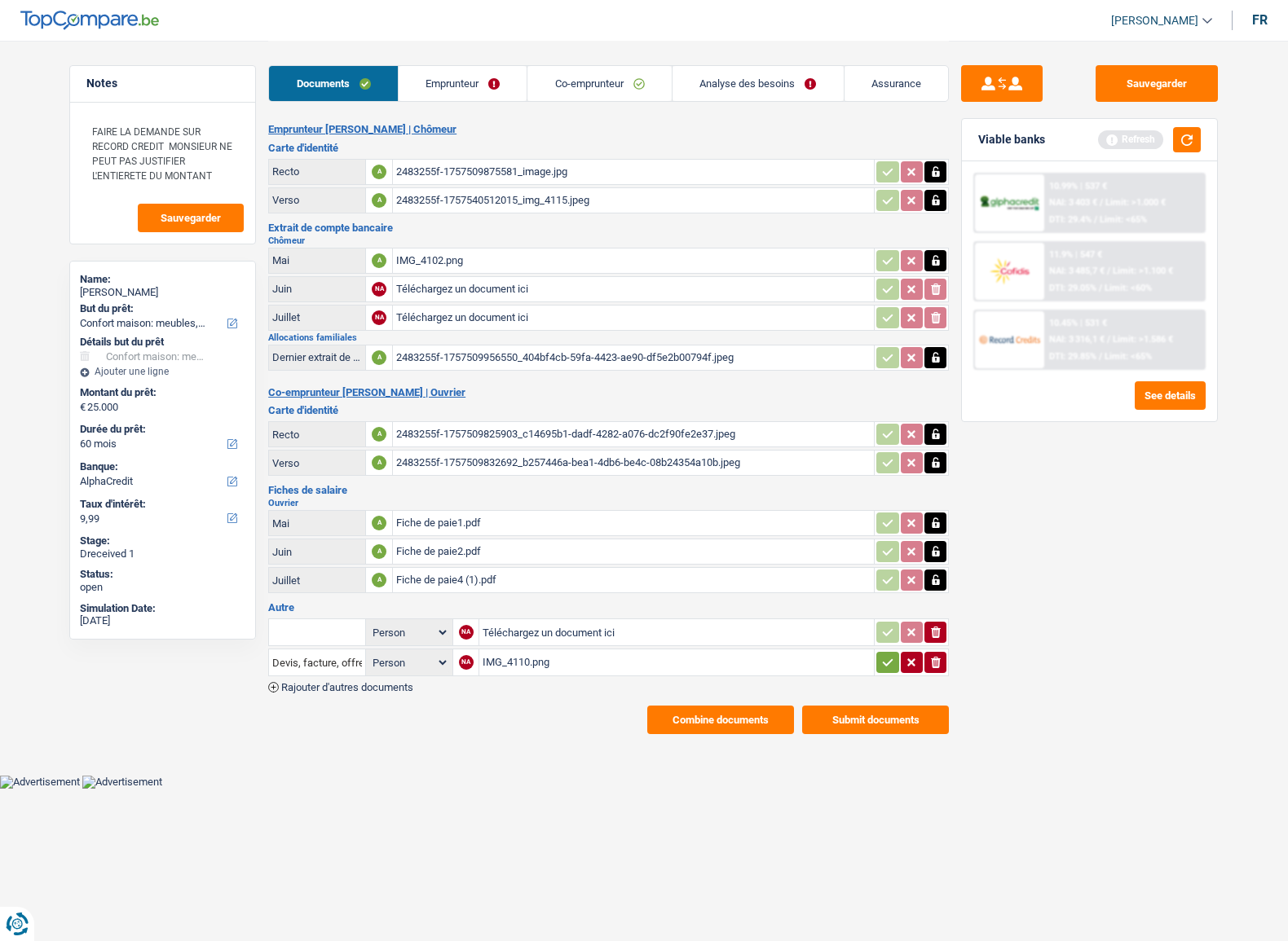
click at [452, 78] on link "Emprunteur" at bounding box center [463, 83] width 129 height 35
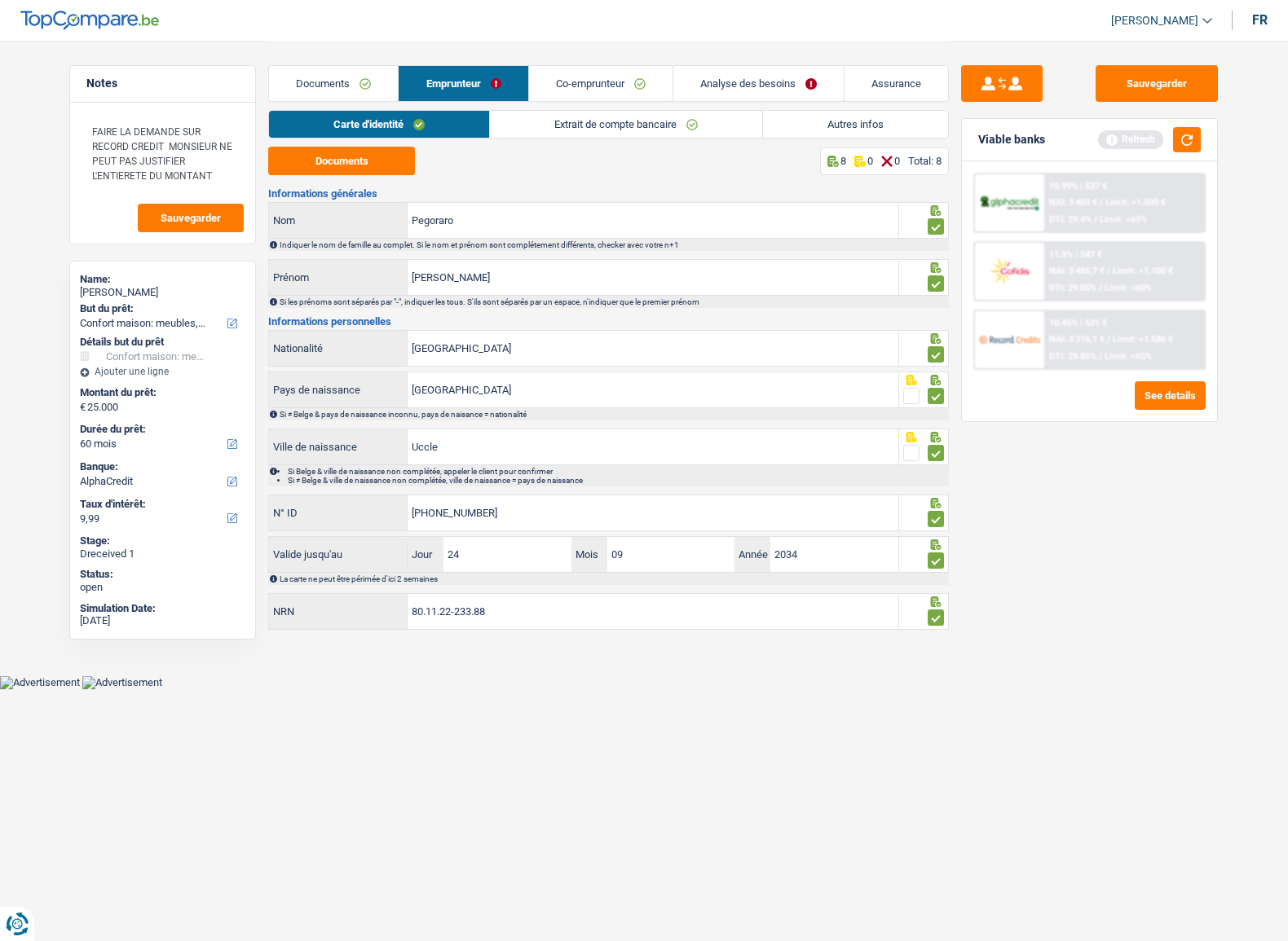
click at [852, 126] on link "Autres infos" at bounding box center [855, 123] width 185 height 27
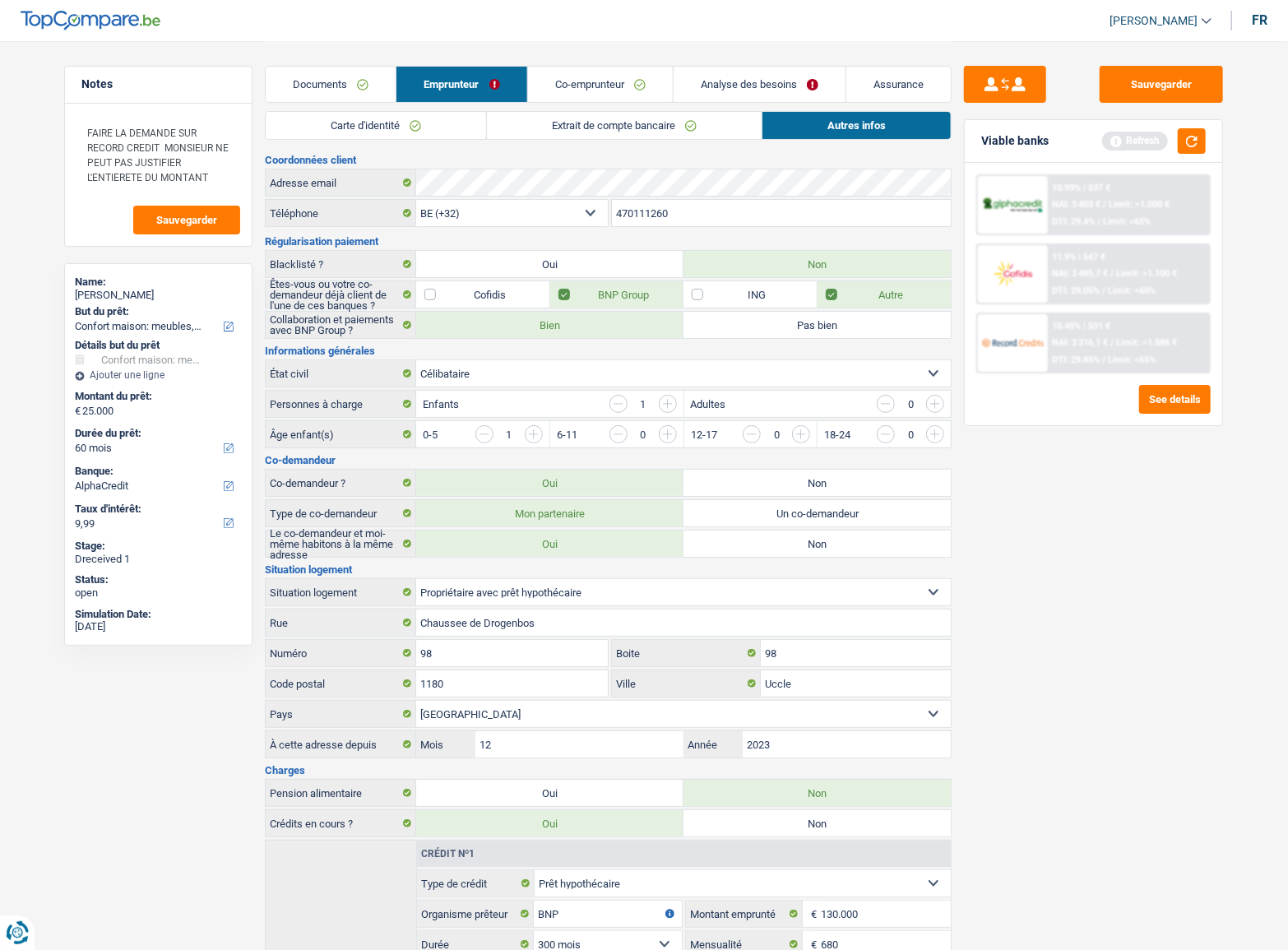
click at [716, 72] on link "Analyse des besoins" at bounding box center [760, 84] width 172 height 35
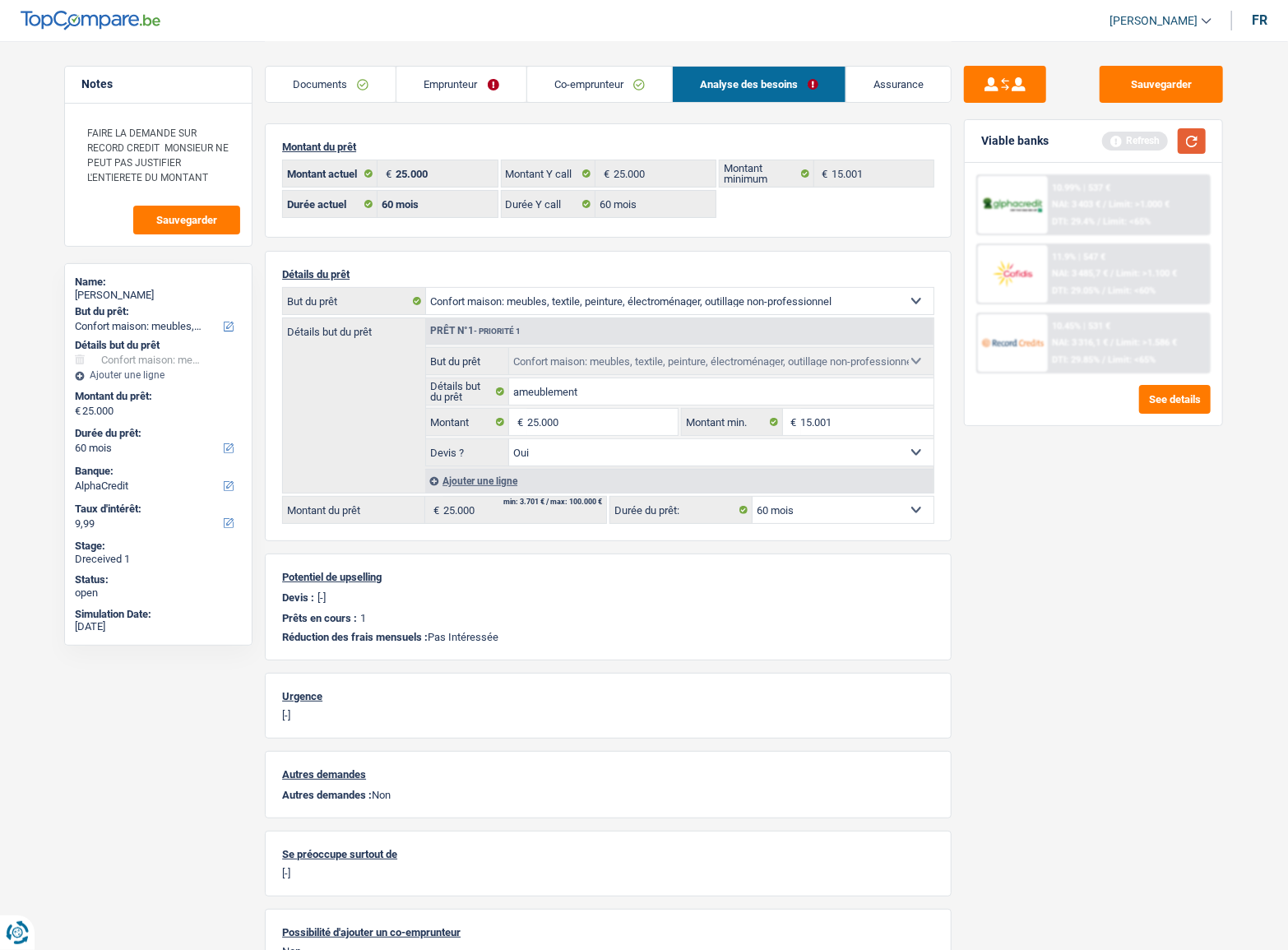
click at [1200, 147] on button "button" at bounding box center [1193, 141] width 28 height 25
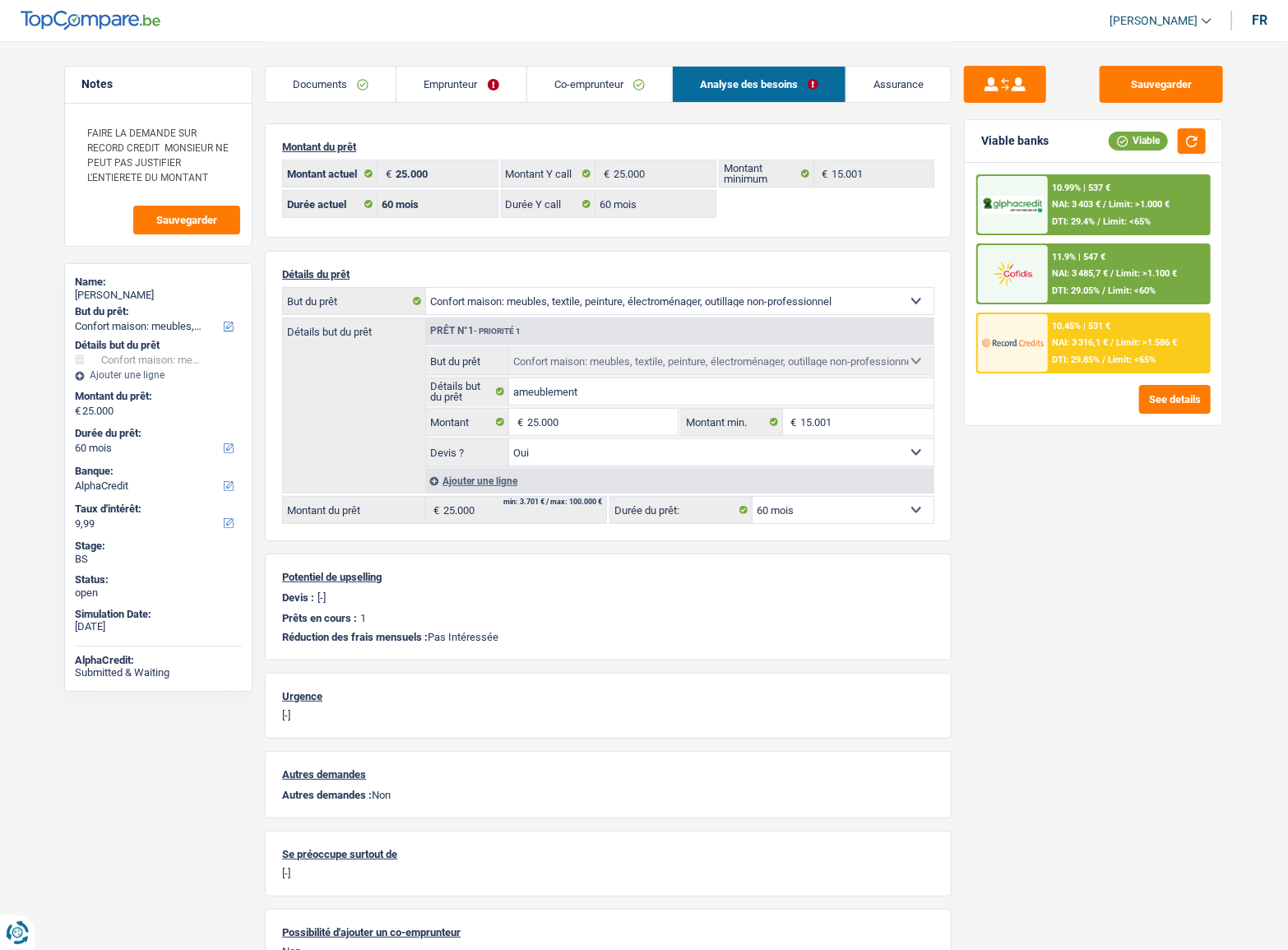
click at [1100, 337] on span "NAI: 3 316,1 €" at bounding box center [1080, 342] width 56 height 10
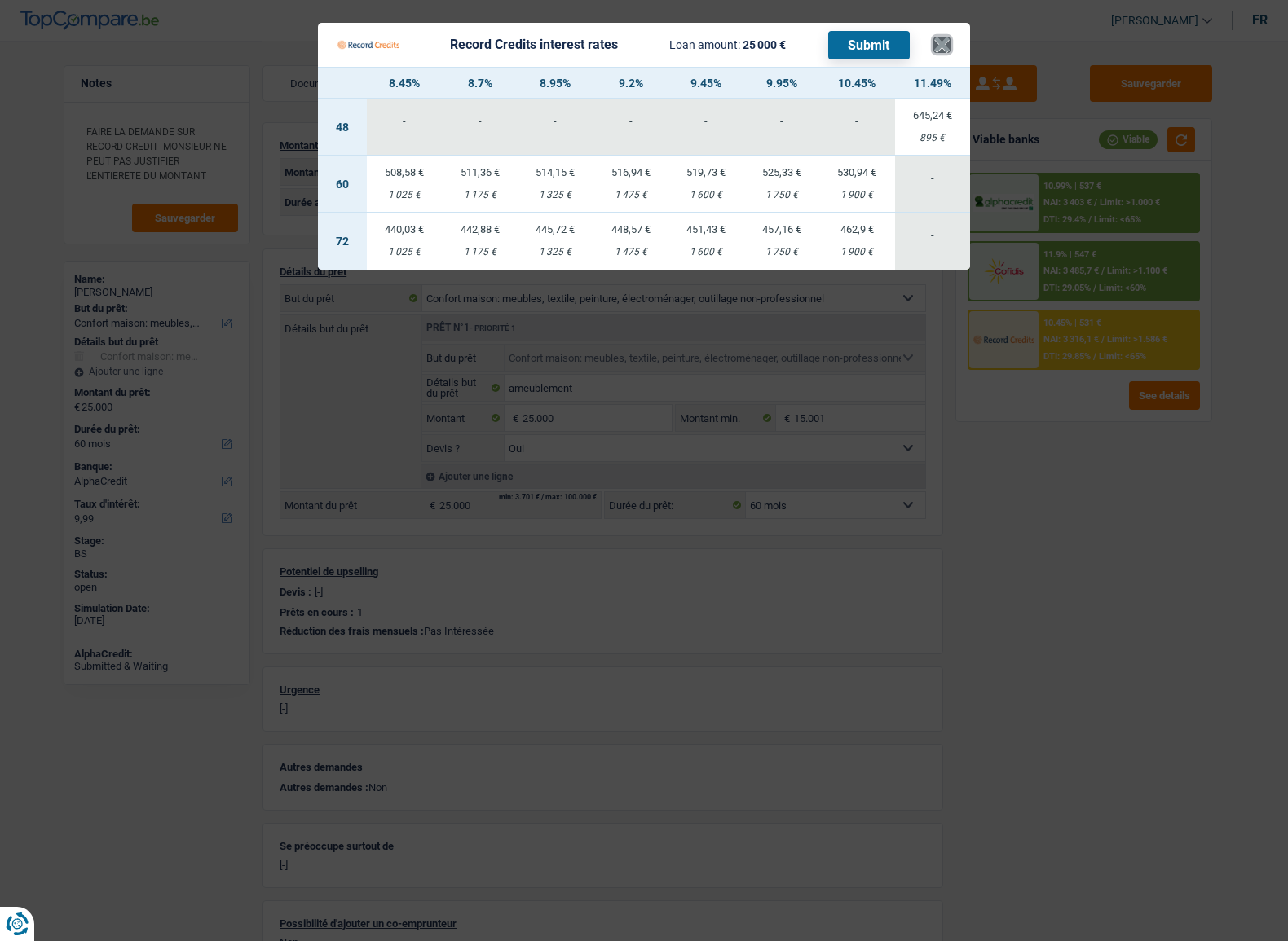
drag, startPoint x: 938, startPoint y: 51, endPoint x: 672, endPoint y: 123, distance: 275.6
click at [938, 51] on button "×" at bounding box center [942, 44] width 17 height 16
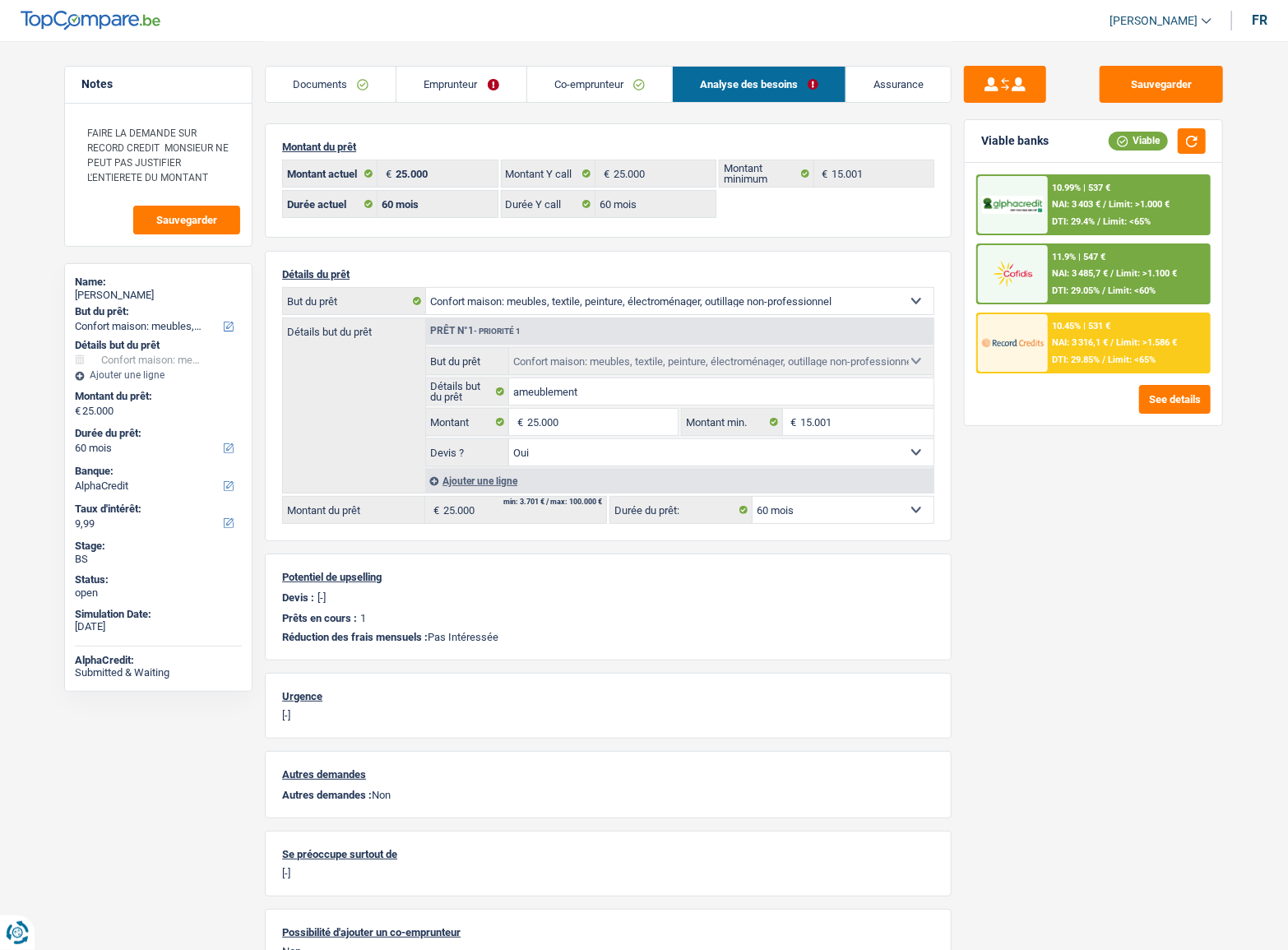
click at [432, 101] on link "Emprunteur" at bounding box center [461, 84] width 129 height 35
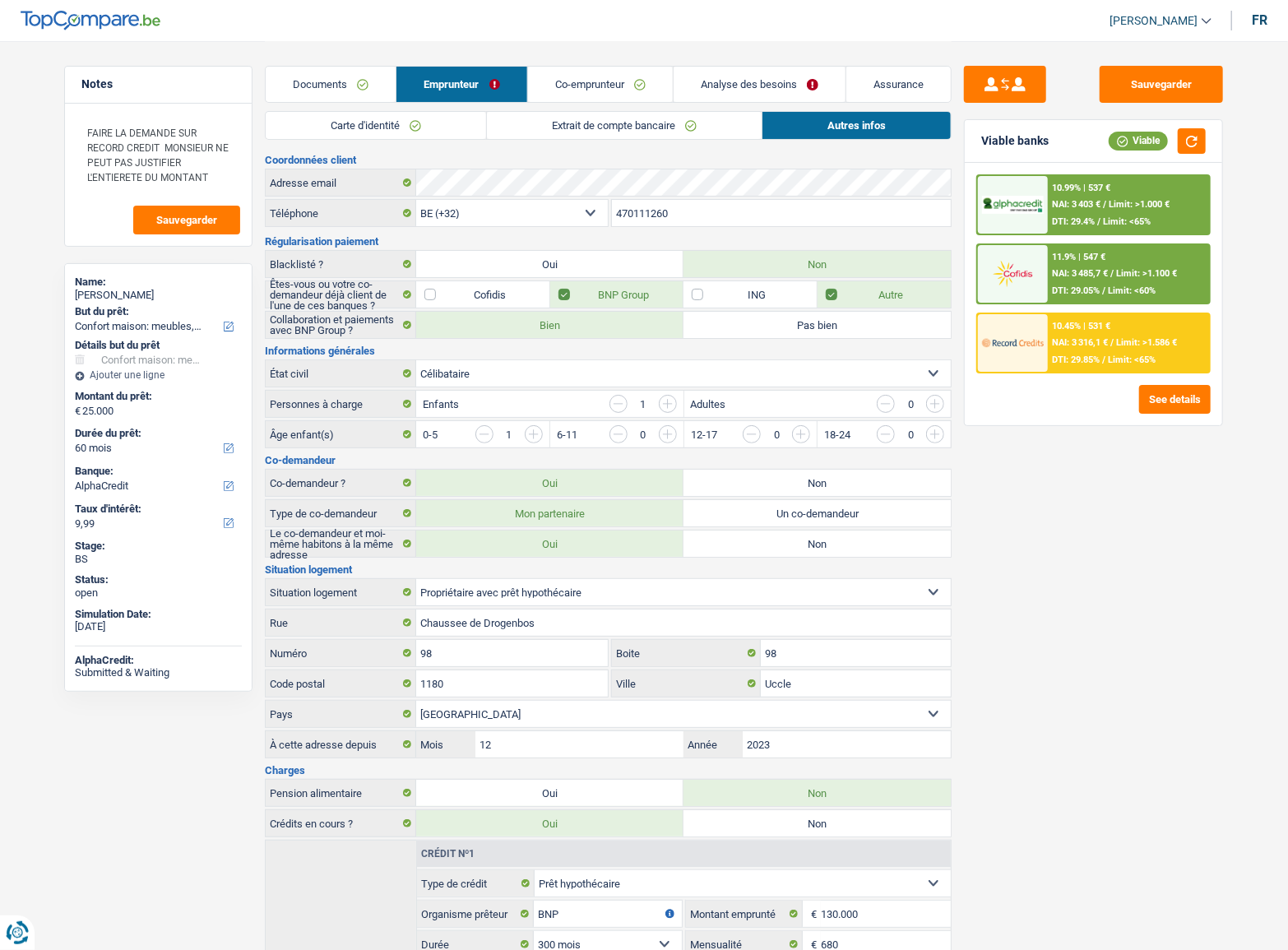
click at [344, 88] on link "Documents" at bounding box center [330, 84] width 130 height 35
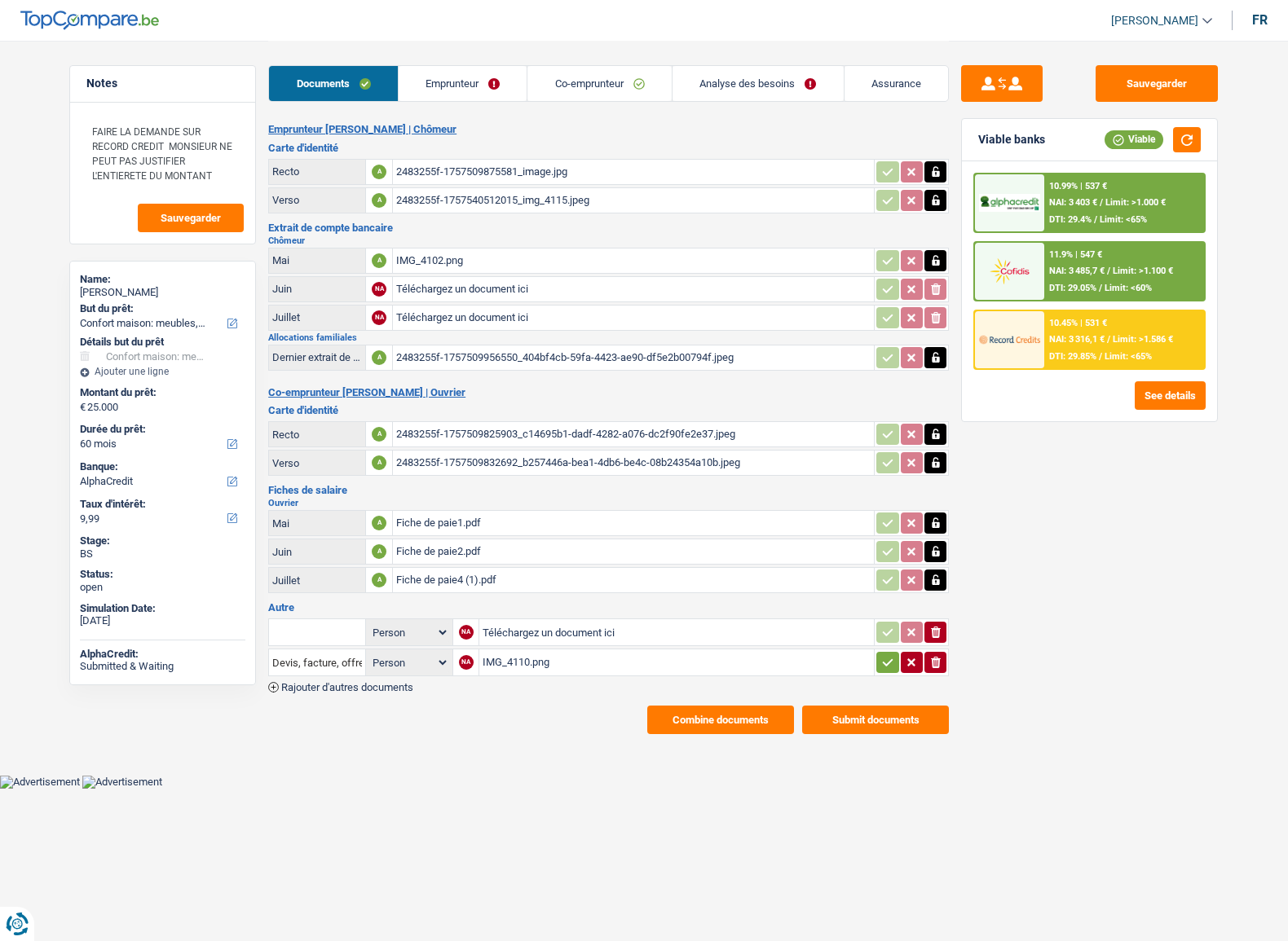
click at [397, 166] on div "2483255f-1757509875581_image.jpg" at bounding box center [632, 172] width 474 height 24
click at [457, 269] on div "IMG_4102.png" at bounding box center [632, 261] width 474 height 24
click at [428, 437] on div "2483255f-1757509825903_c14695b1-dadf-4282-a076-dc2f90fe2e37.jpeg" at bounding box center [632, 434] width 474 height 24
click at [1155, 267] on span "Limit: >1.100 €" at bounding box center [1142, 270] width 60 height 10
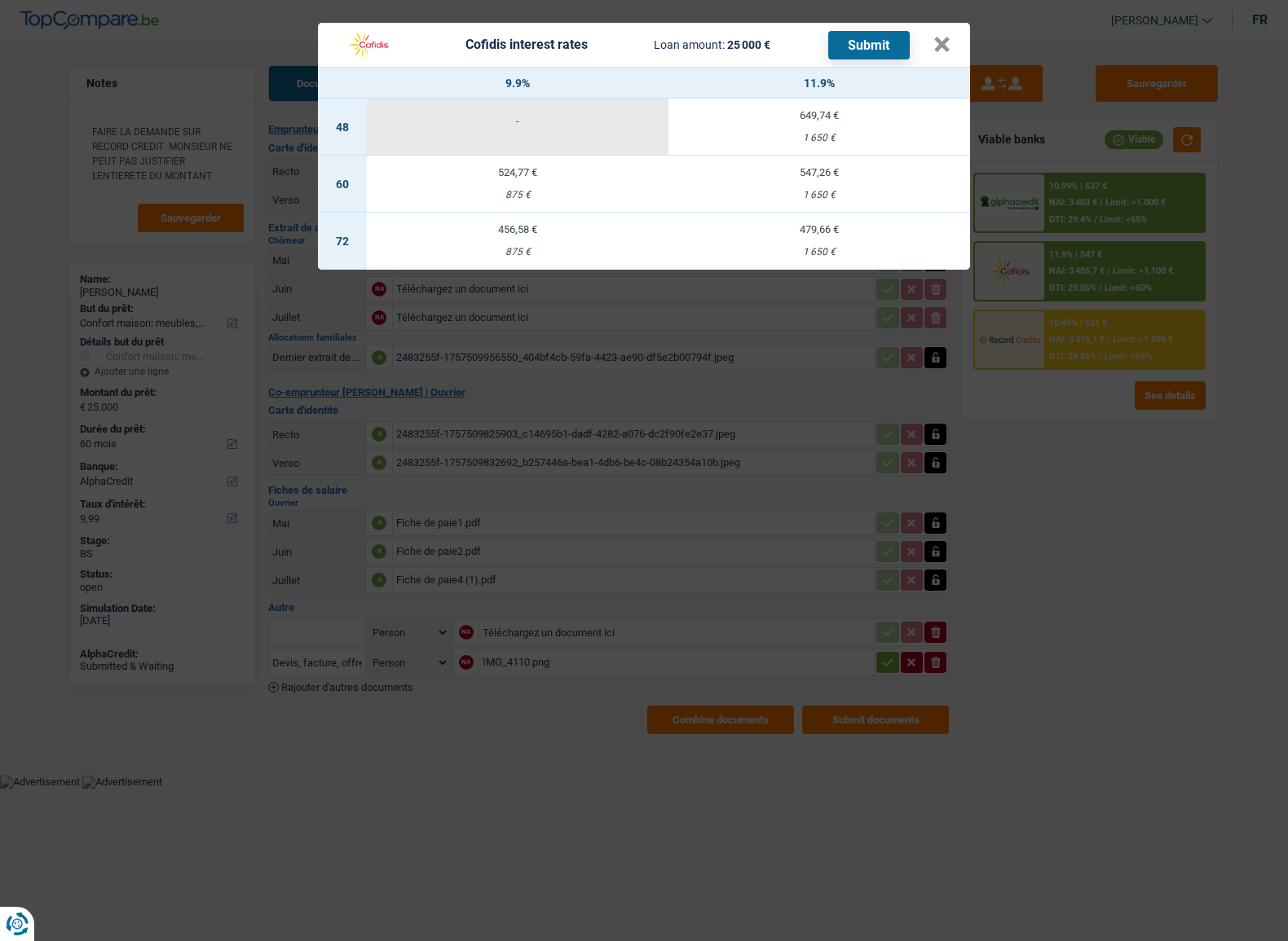
click at [807, 183] on td "547,26 € 1 650 €" at bounding box center [818, 183] width 301 height 57
select select "cofidis"
type input "11,90"
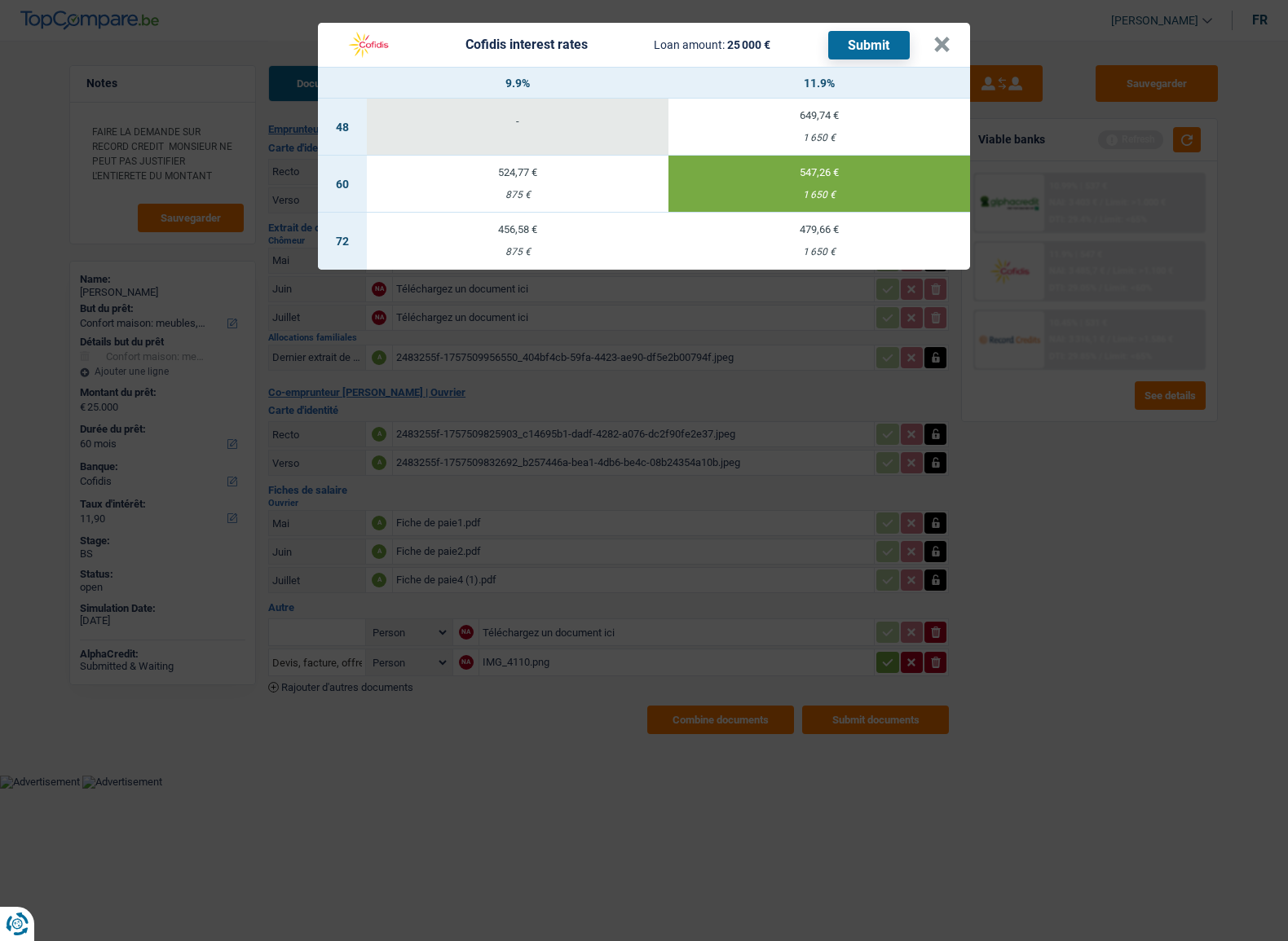
click at [872, 48] on button "Submit" at bounding box center [868, 45] width 81 height 28
click at [944, 47] on button "×" at bounding box center [942, 44] width 17 height 16
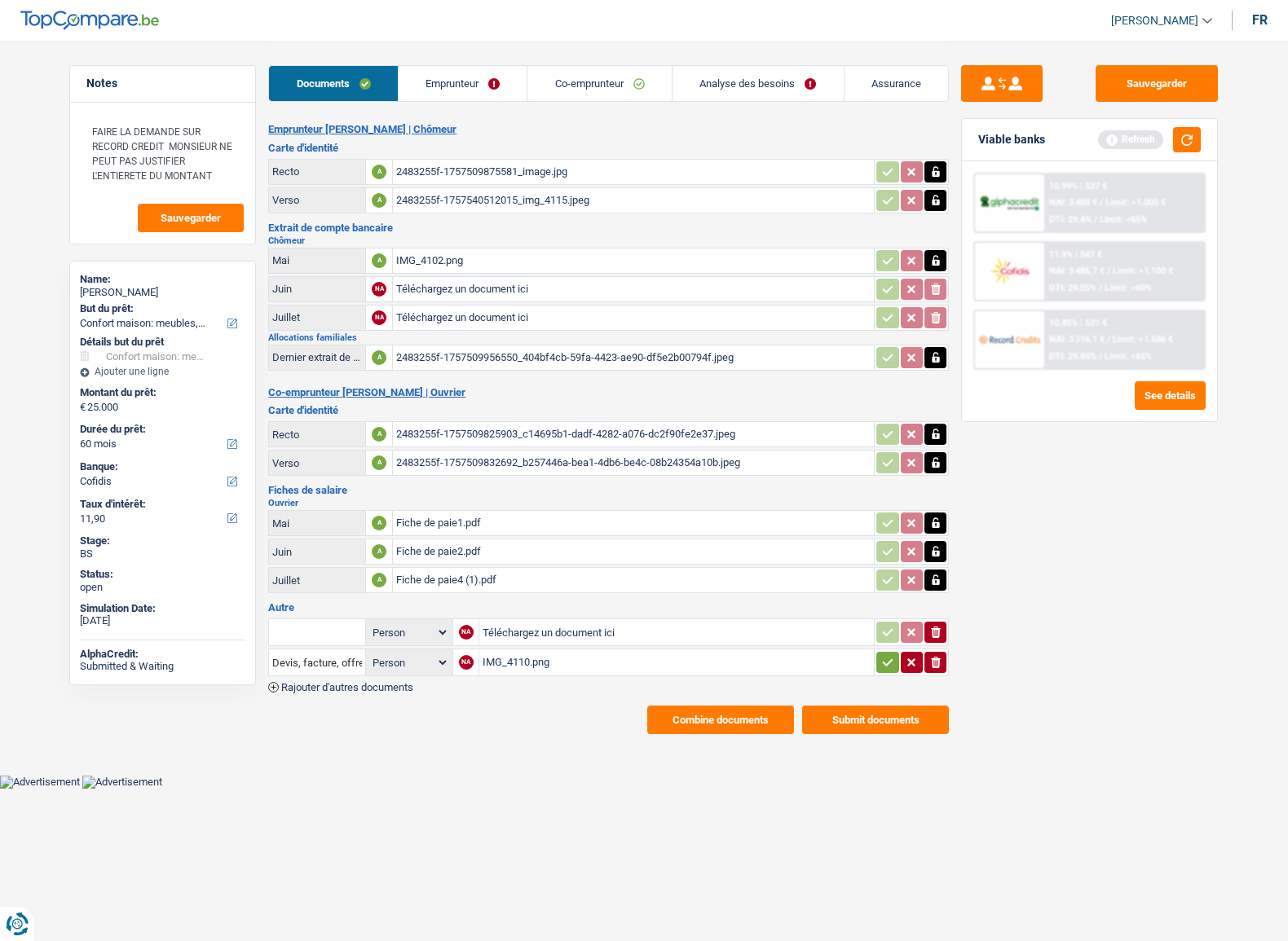
click at [767, 707] on button "Combine documents" at bounding box center [720, 719] width 147 height 28
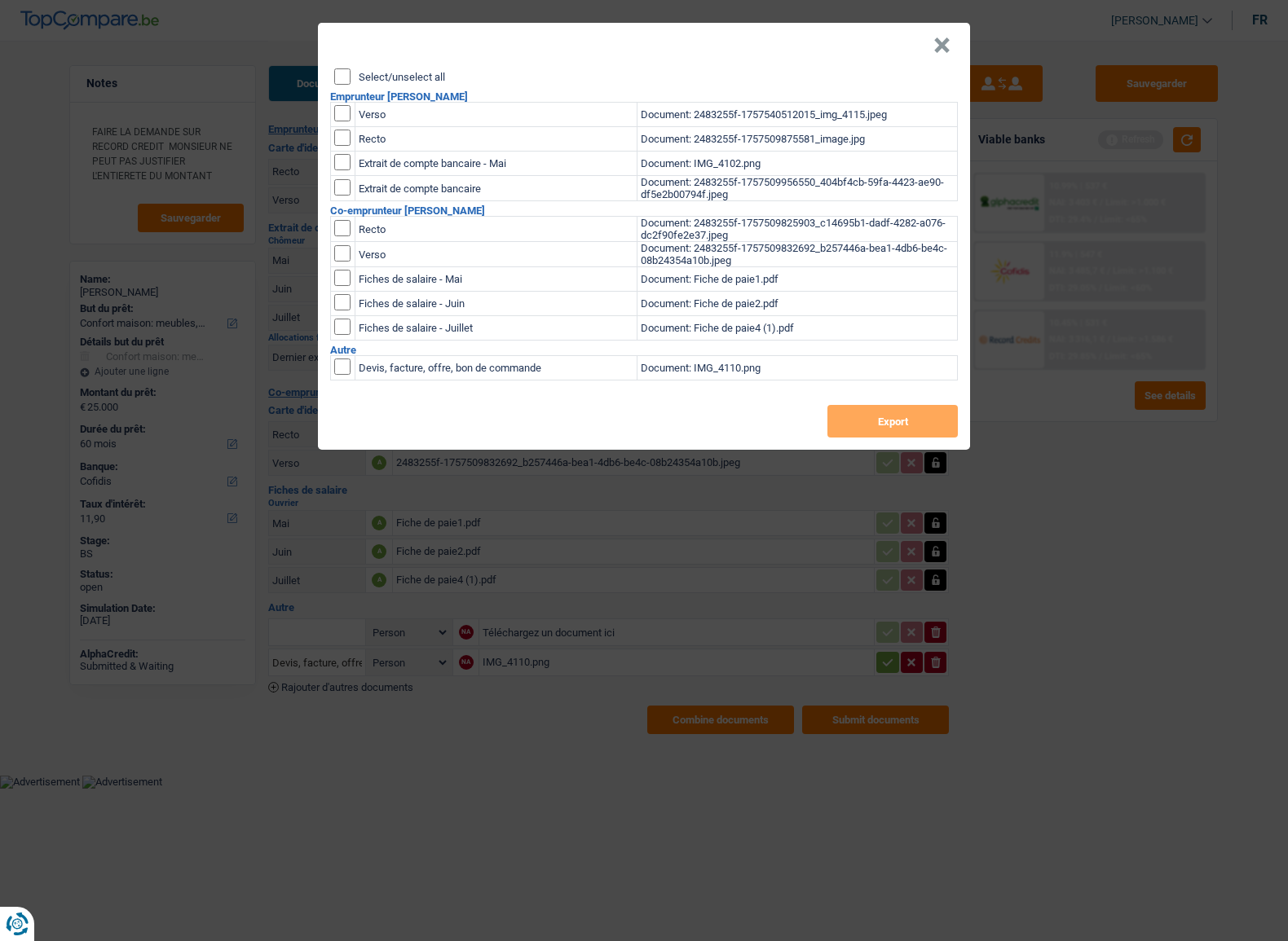
click at [343, 81] on input "Select/unselect all" at bounding box center [341, 76] width 16 height 16
checkbox input "true"
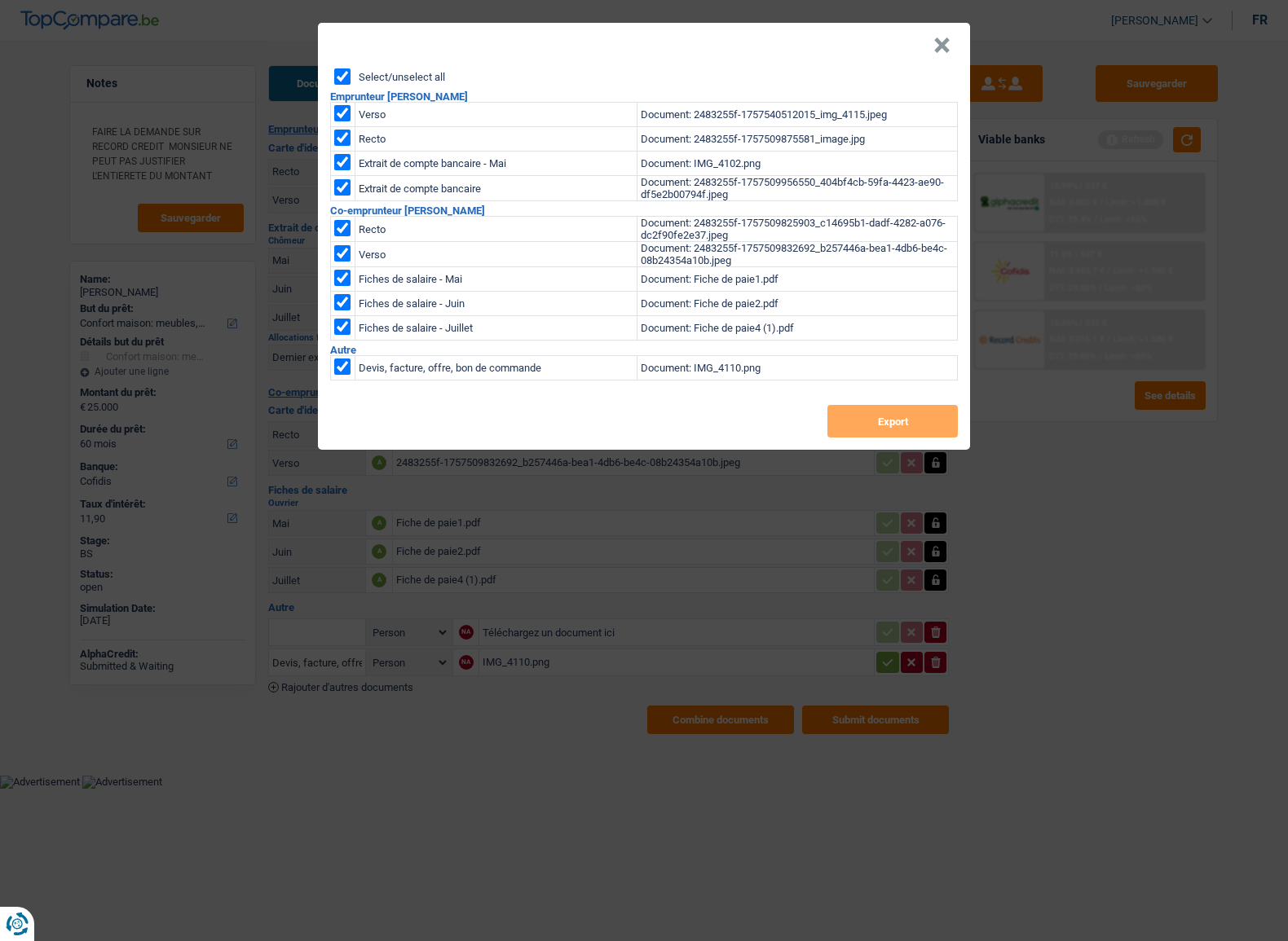
checkbox input "true"
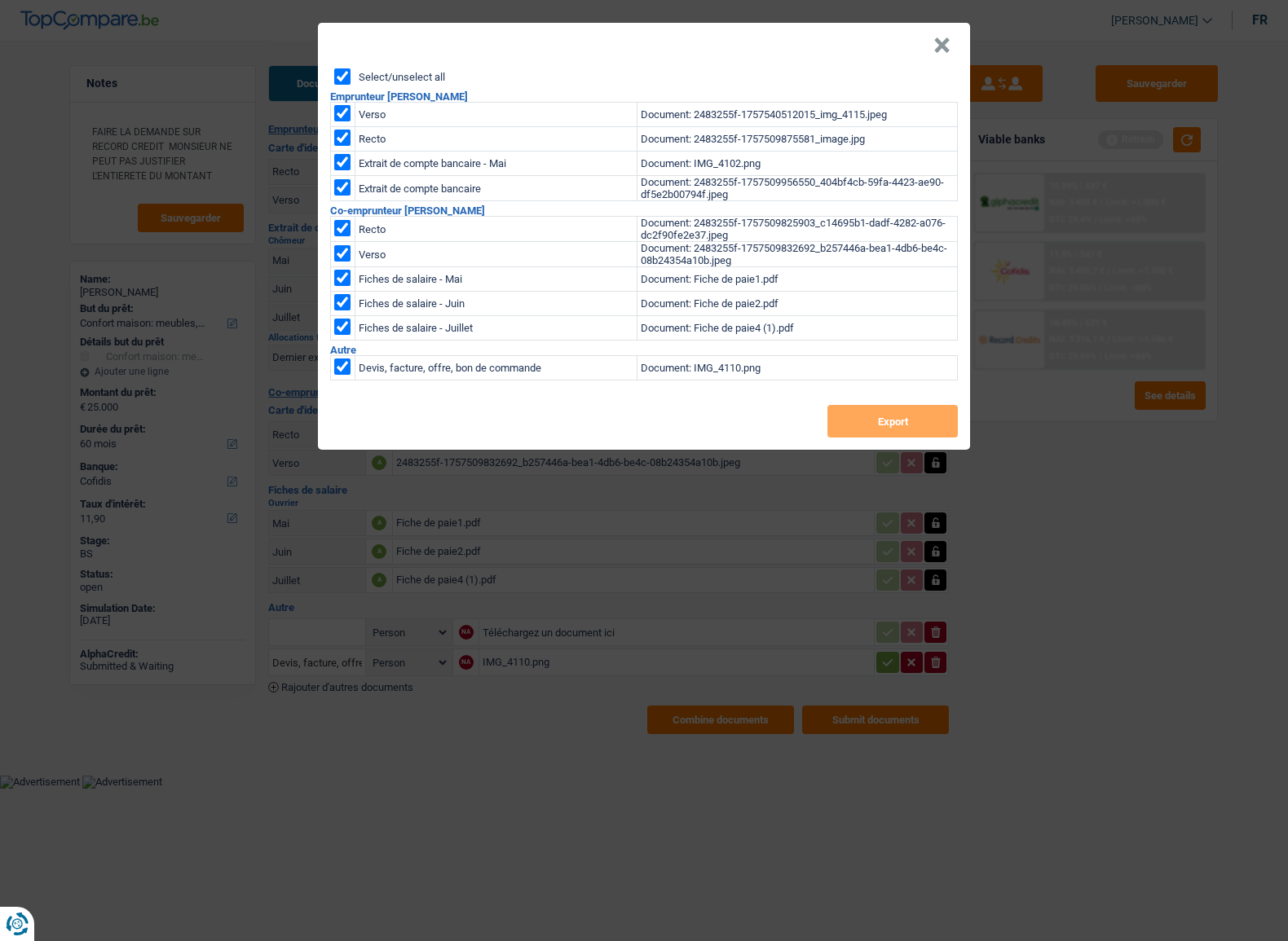
checkbox input "true"
click at [866, 435] on button "Export" at bounding box center [891, 421] width 130 height 33
click at [948, 41] on button "×" at bounding box center [942, 45] width 17 height 16
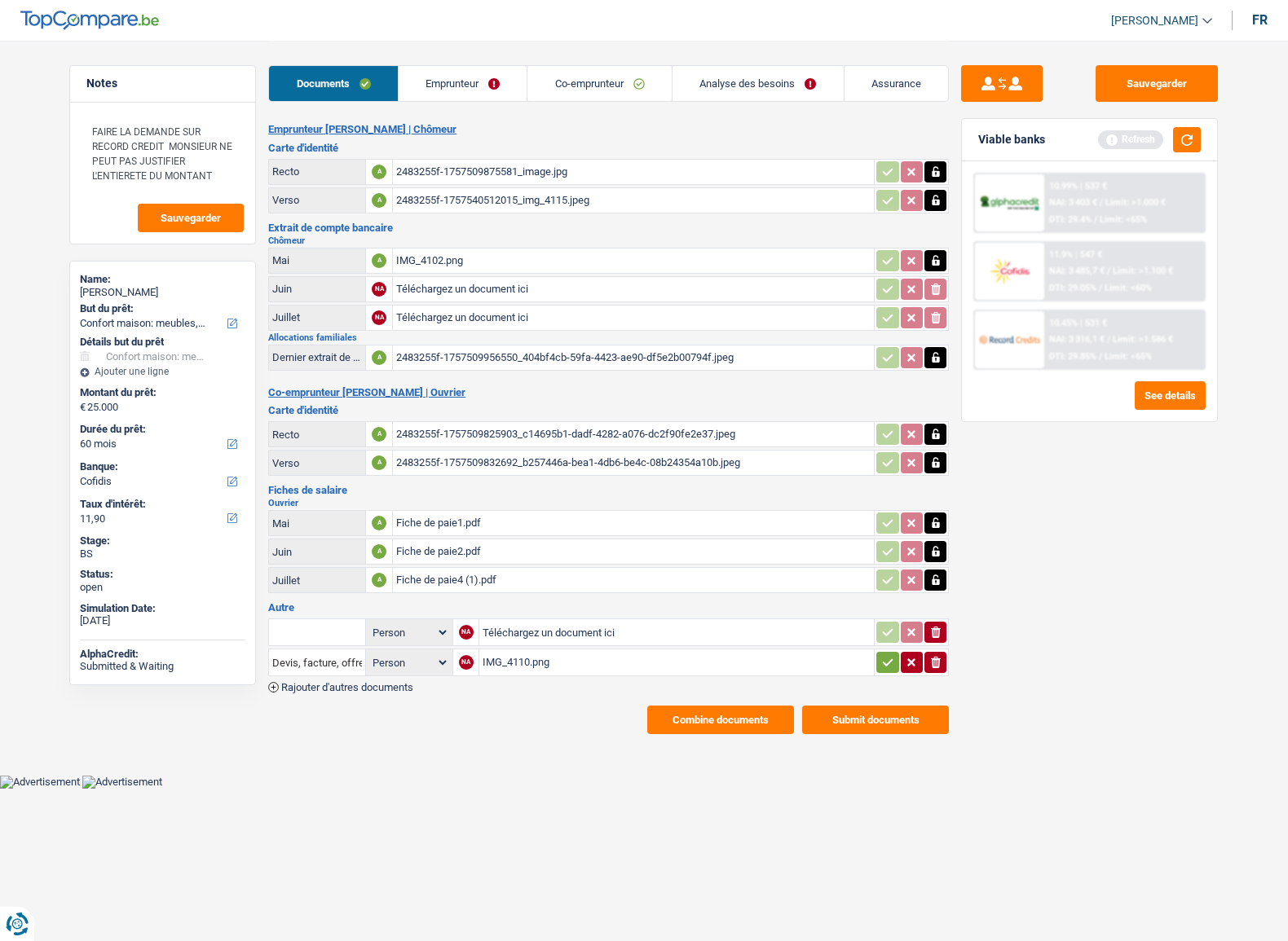
click at [881, 655] on icon "button" at bounding box center [888, 662] width 13 height 16
click at [929, 629] on icon "ionicons-v5-e" at bounding box center [935, 631] width 13 height 16
drag, startPoint x: 1190, startPoint y: 71, endPoint x: 1193, endPoint y: 102, distance: 31.1
click at [1190, 75] on button "Sauvegarder" at bounding box center [1156, 83] width 123 height 36
click at [1199, 148] on button "button" at bounding box center [1187, 139] width 28 height 25
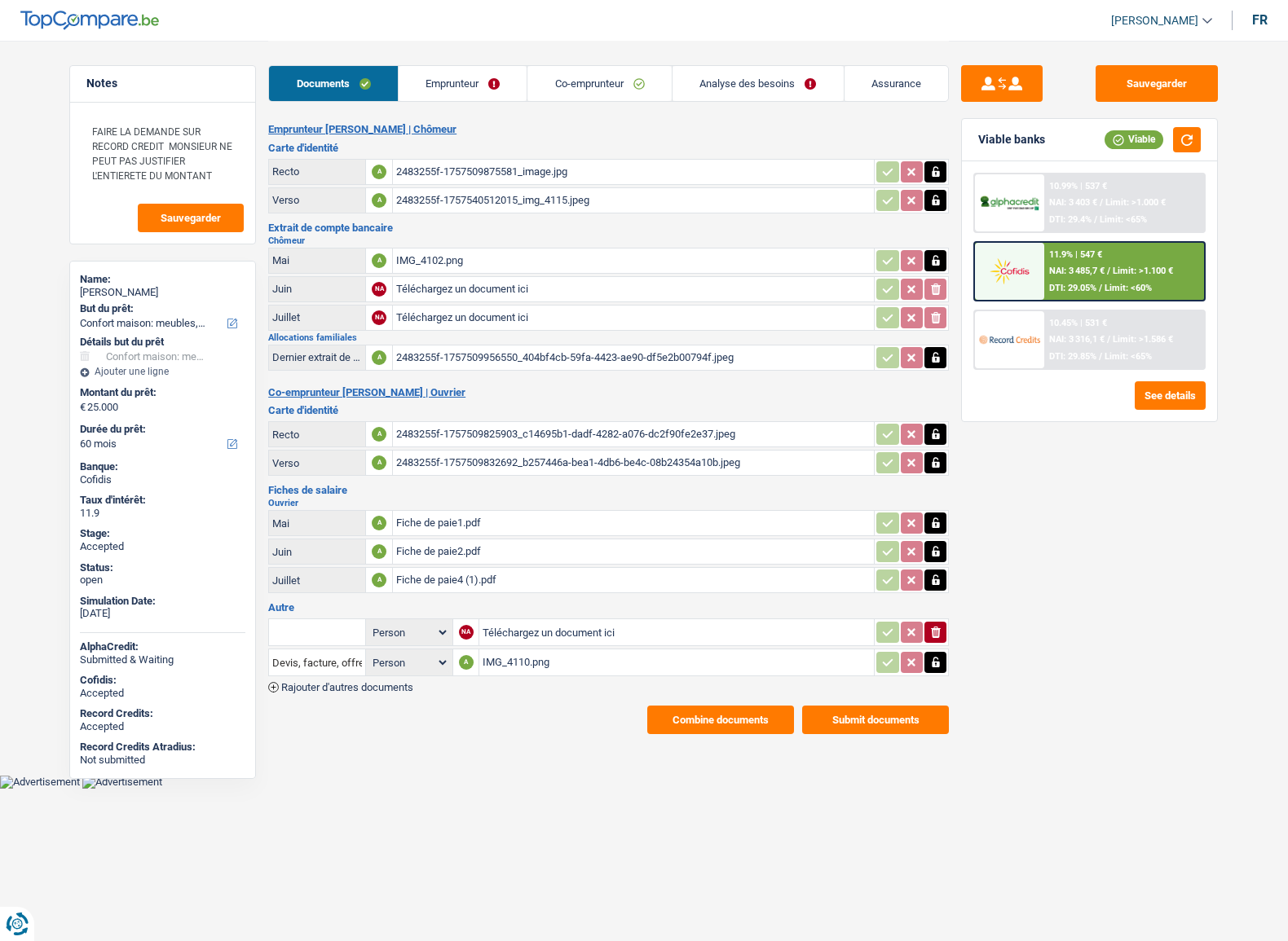
click at [1095, 343] on span "NAI: 3 316,1 €" at bounding box center [1076, 339] width 55 height 10
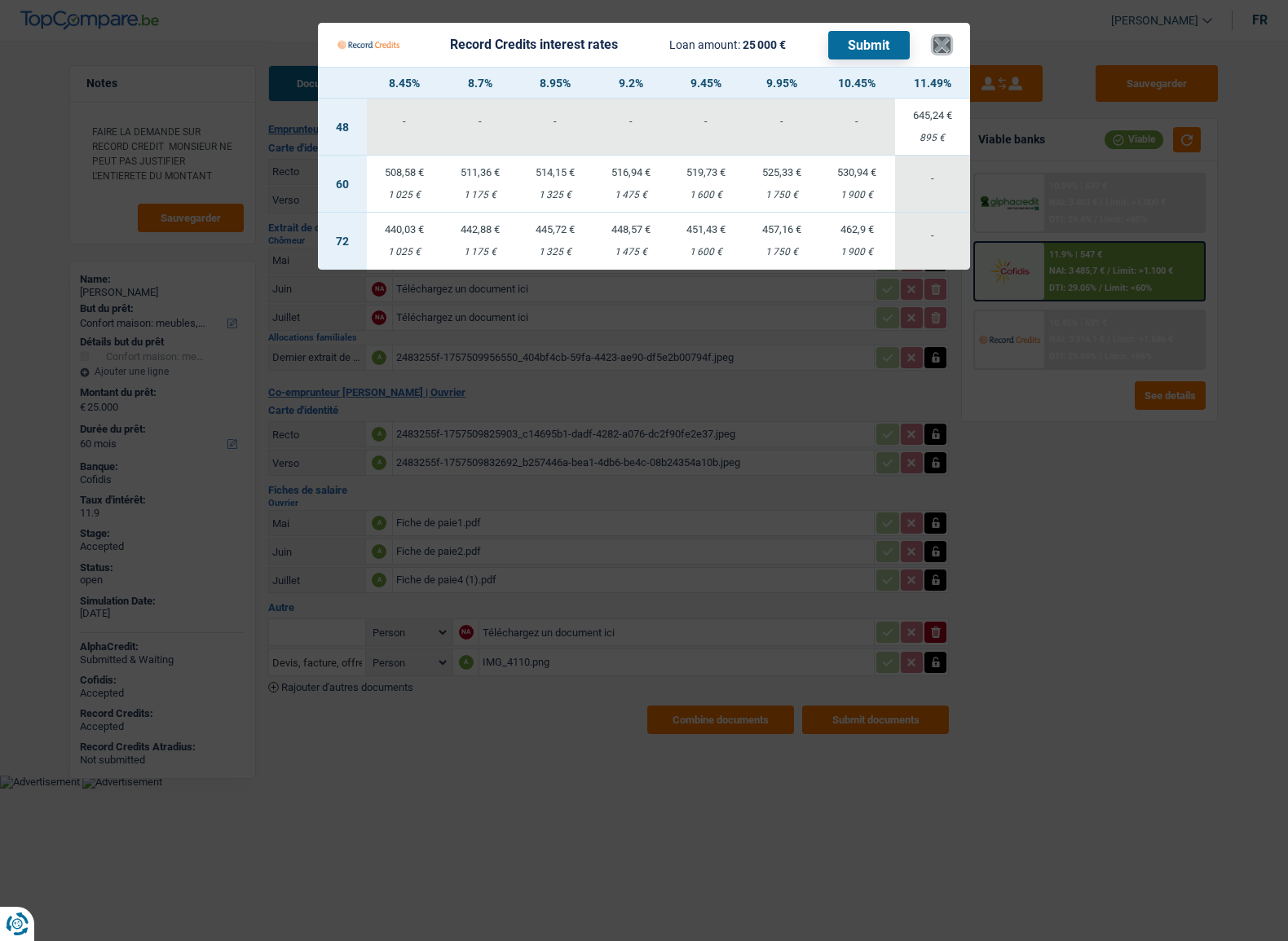
click at [941, 46] on button "×" at bounding box center [942, 44] width 17 height 16
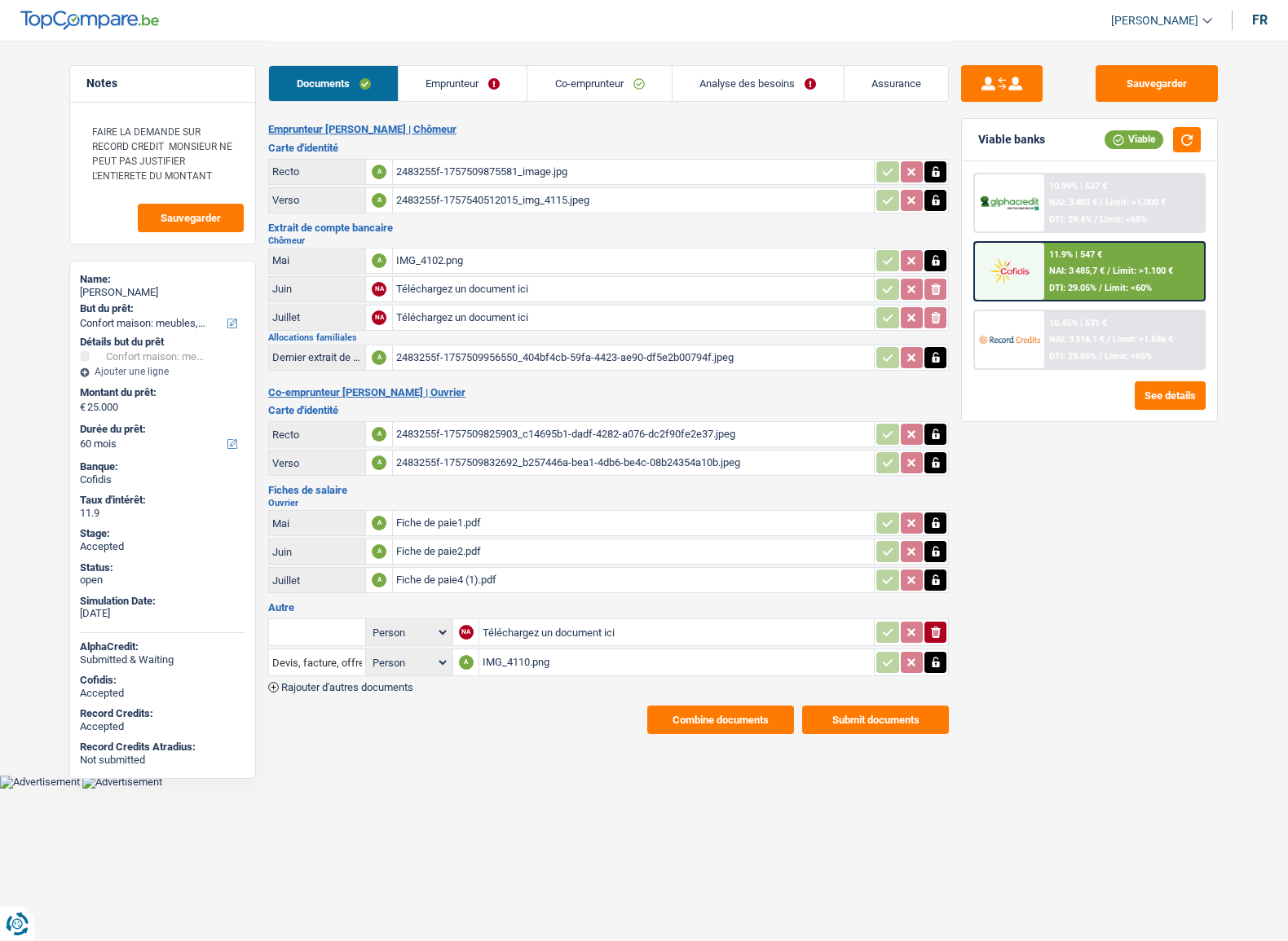
click at [1109, 336] on span "/" at bounding box center [1107, 339] width 3 height 10
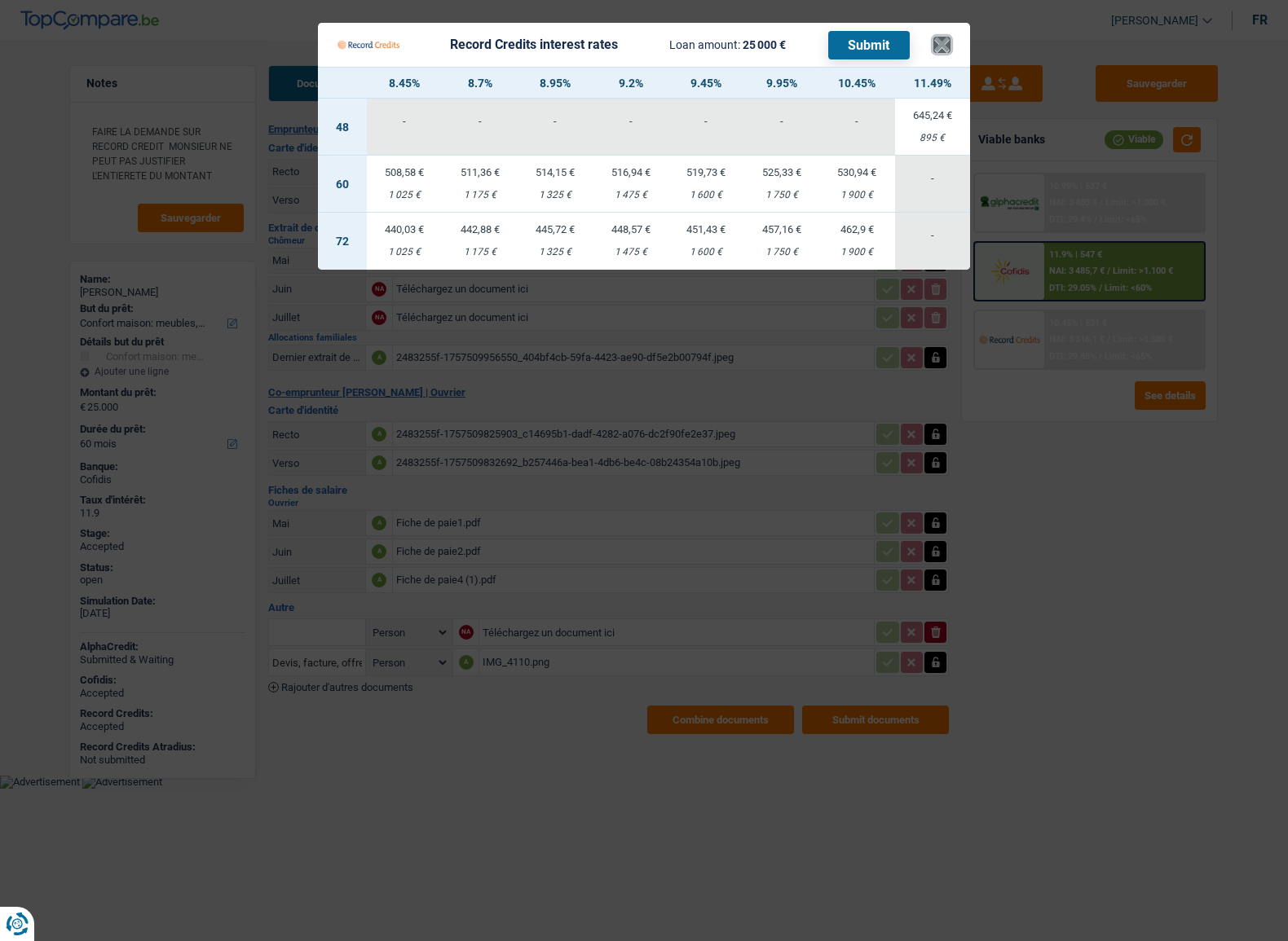
click at [936, 48] on button "×" at bounding box center [942, 44] width 17 height 16
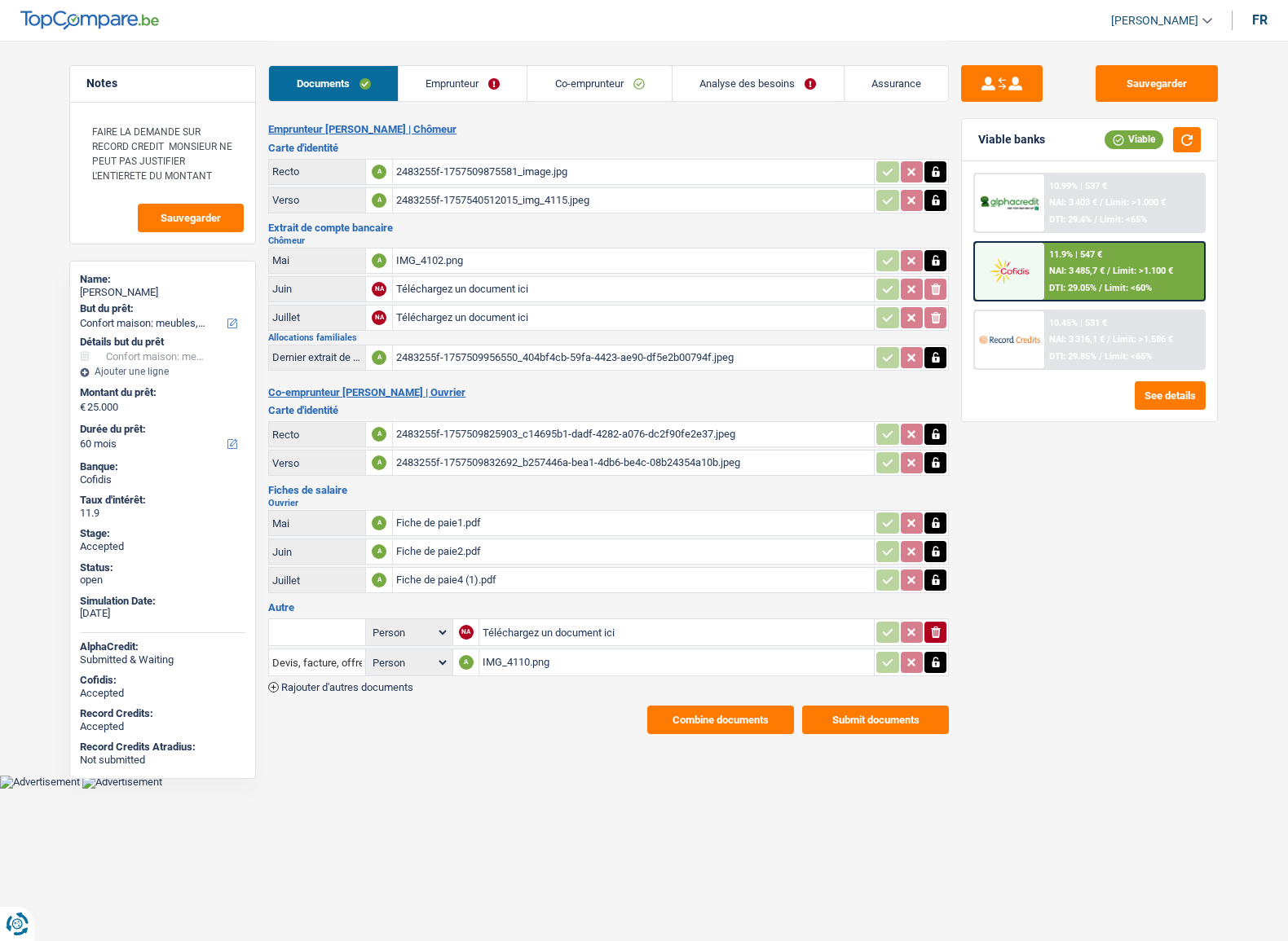
click at [731, 705] on button "Combine documents" at bounding box center [720, 719] width 147 height 28
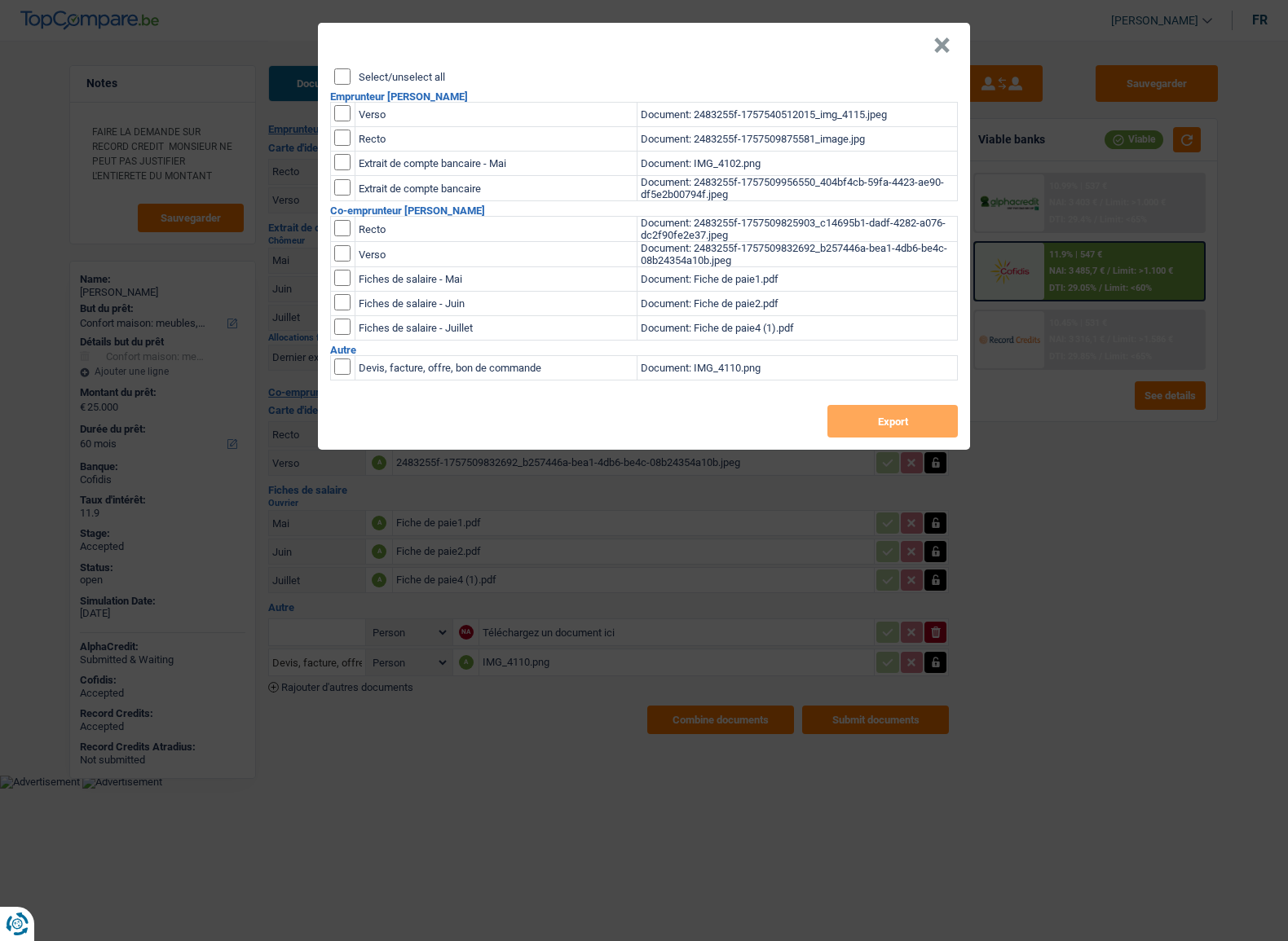
click at [349, 77] on input "Select/unselect all" at bounding box center [341, 76] width 16 height 16
checkbox input "true"
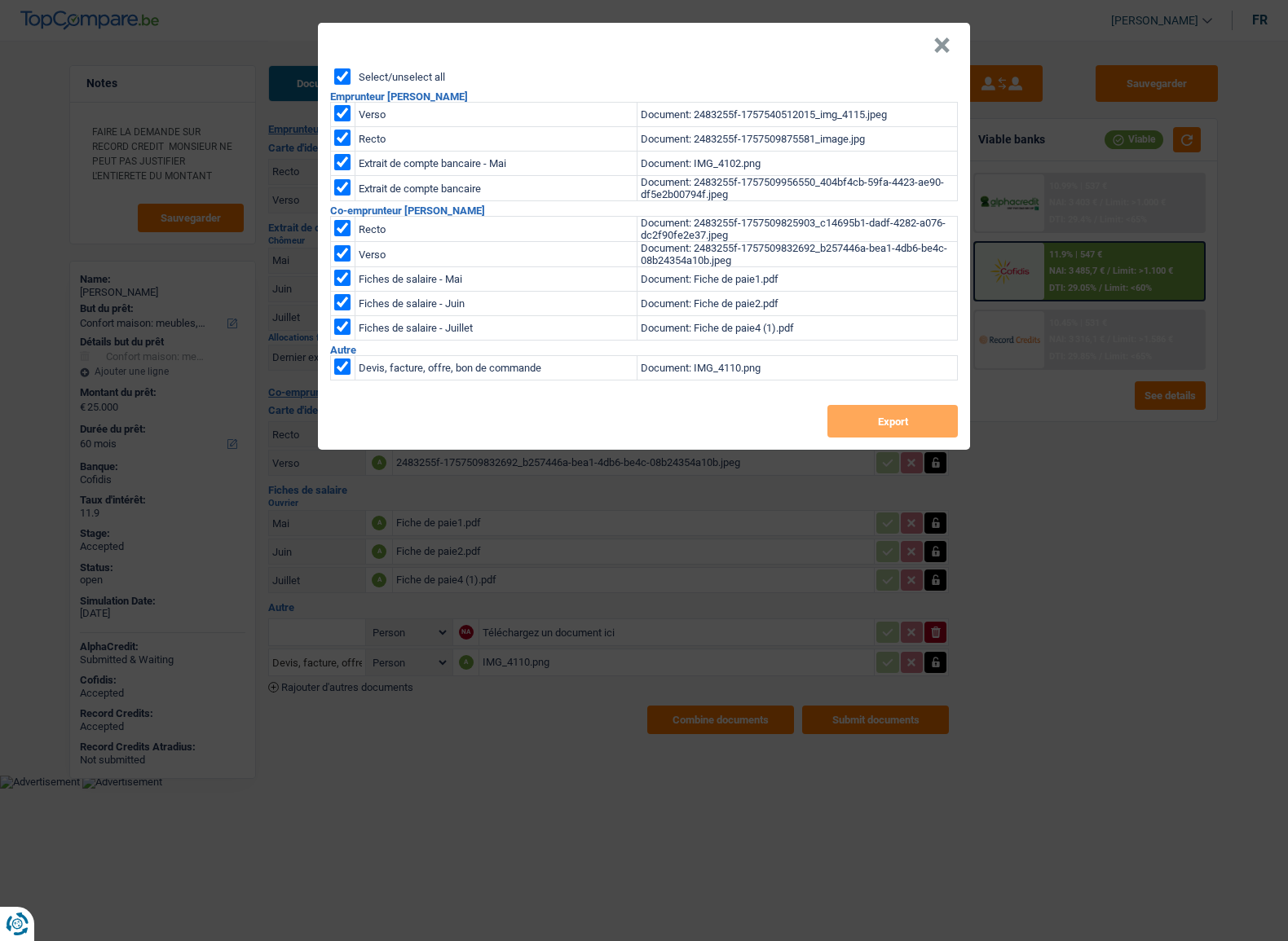
checkbox input "true"
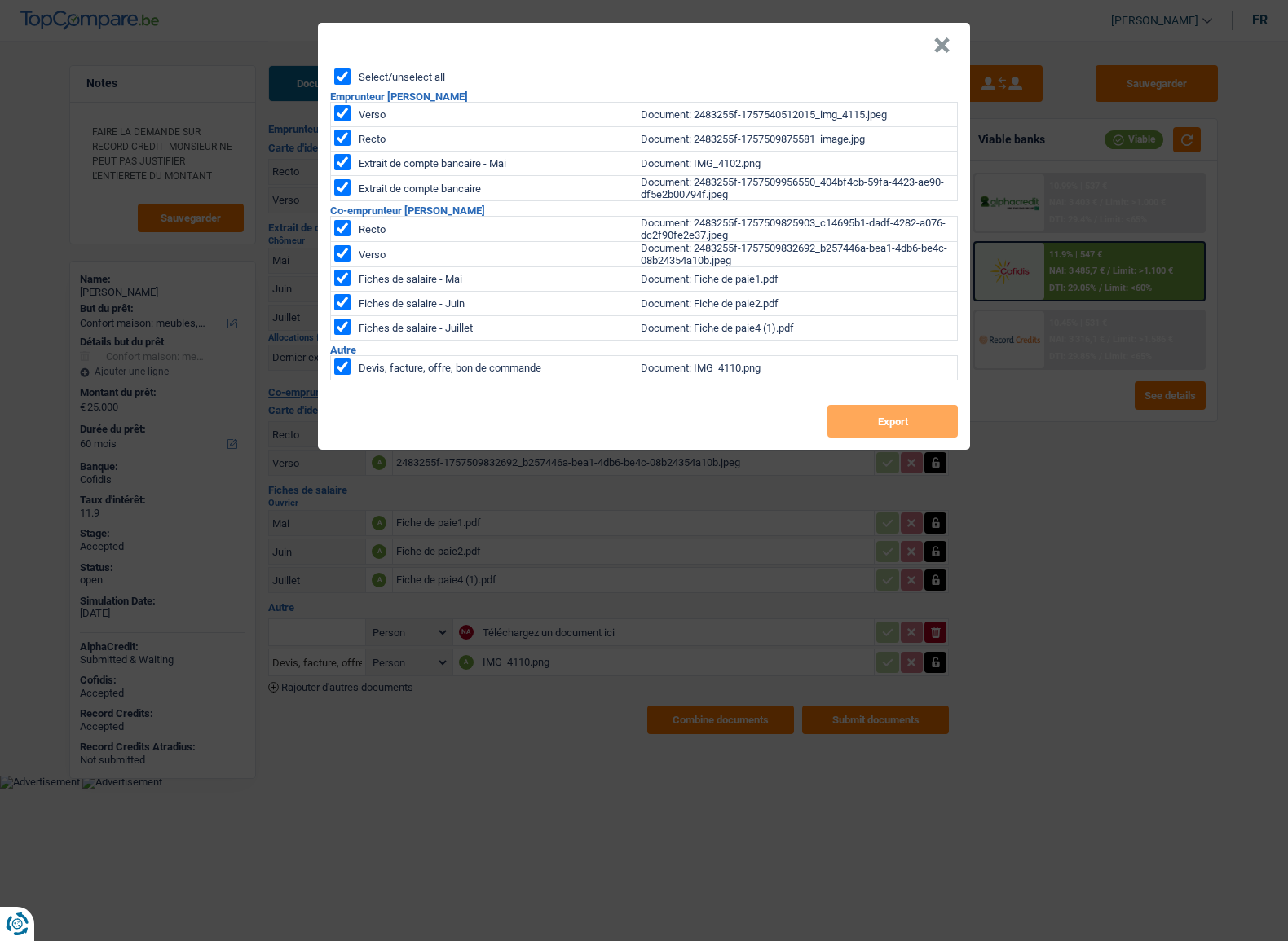
checkbox input "true"
click at [890, 427] on button "Export" at bounding box center [891, 421] width 130 height 33
click at [940, 48] on button "×" at bounding box center [942, 45] width 17 height 16
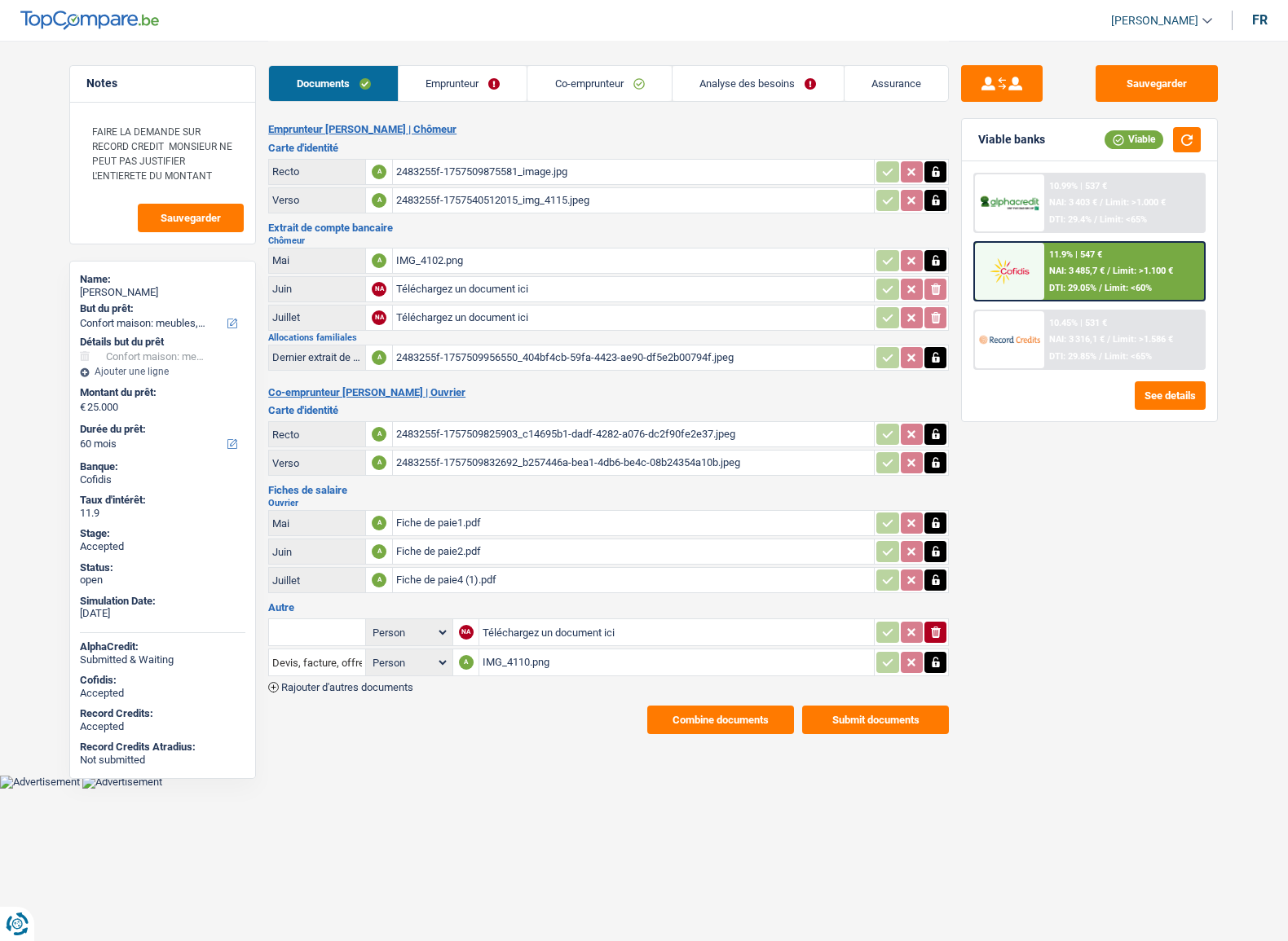
click at [1080, 357] on span "DTI: 29.85%" at bounding box center [1072, 355] width 48 height 10
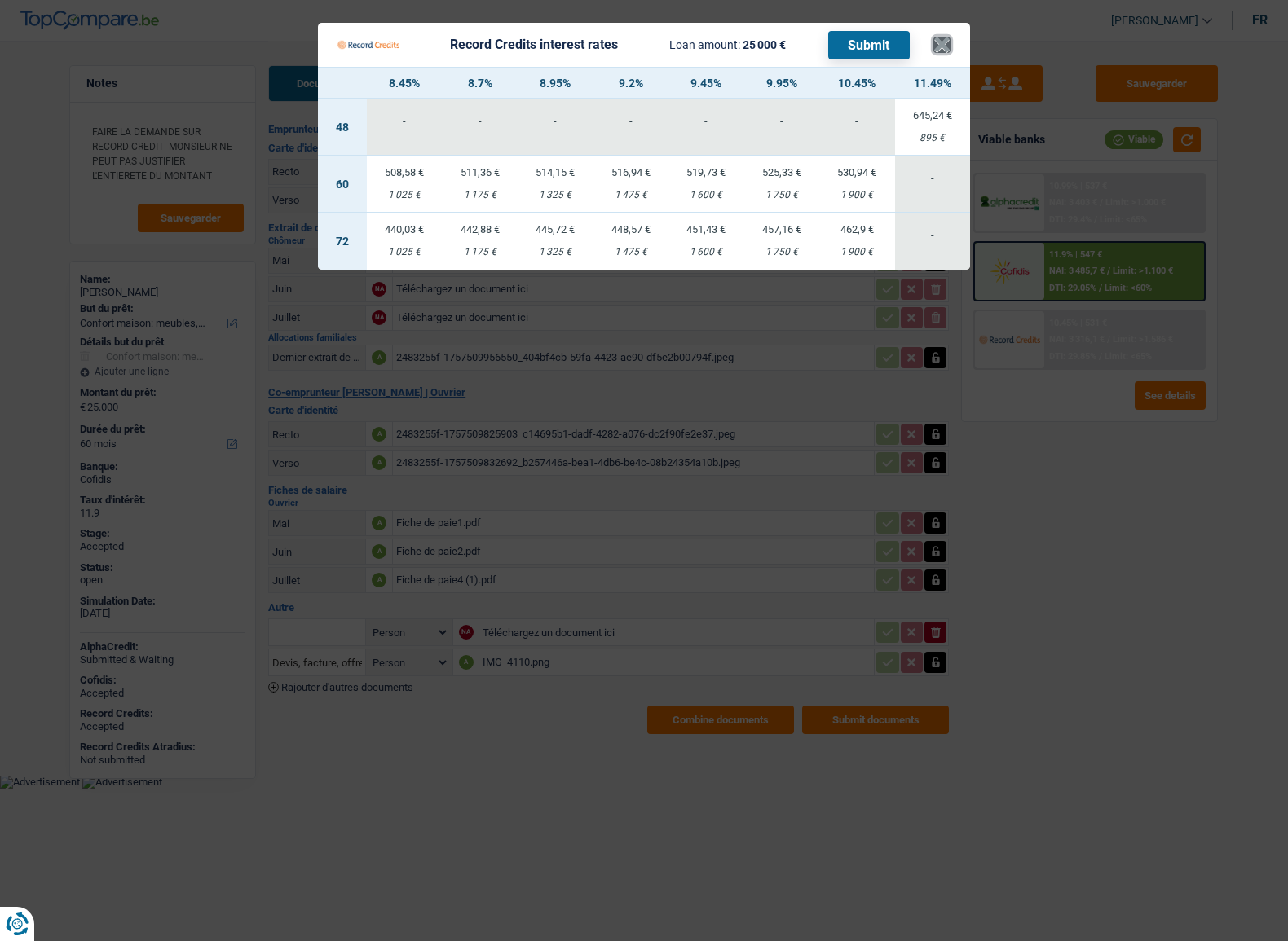
click at [937, 44] on button "×" at bounding box center [942, 44] width 17 height 16
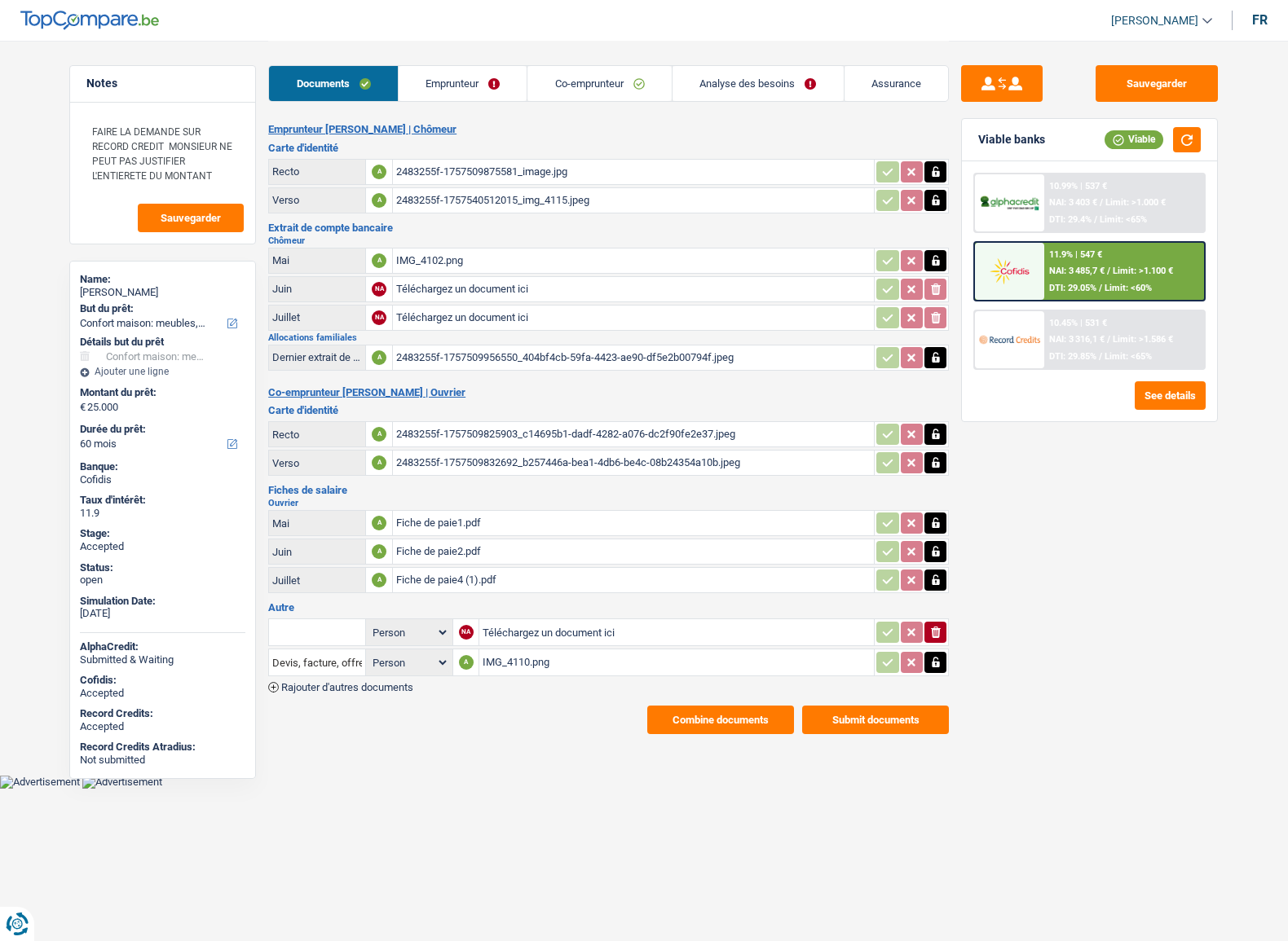
click at [718, 716] on button "Combine documents" at bounding box center [720, 719] width 147 height 28
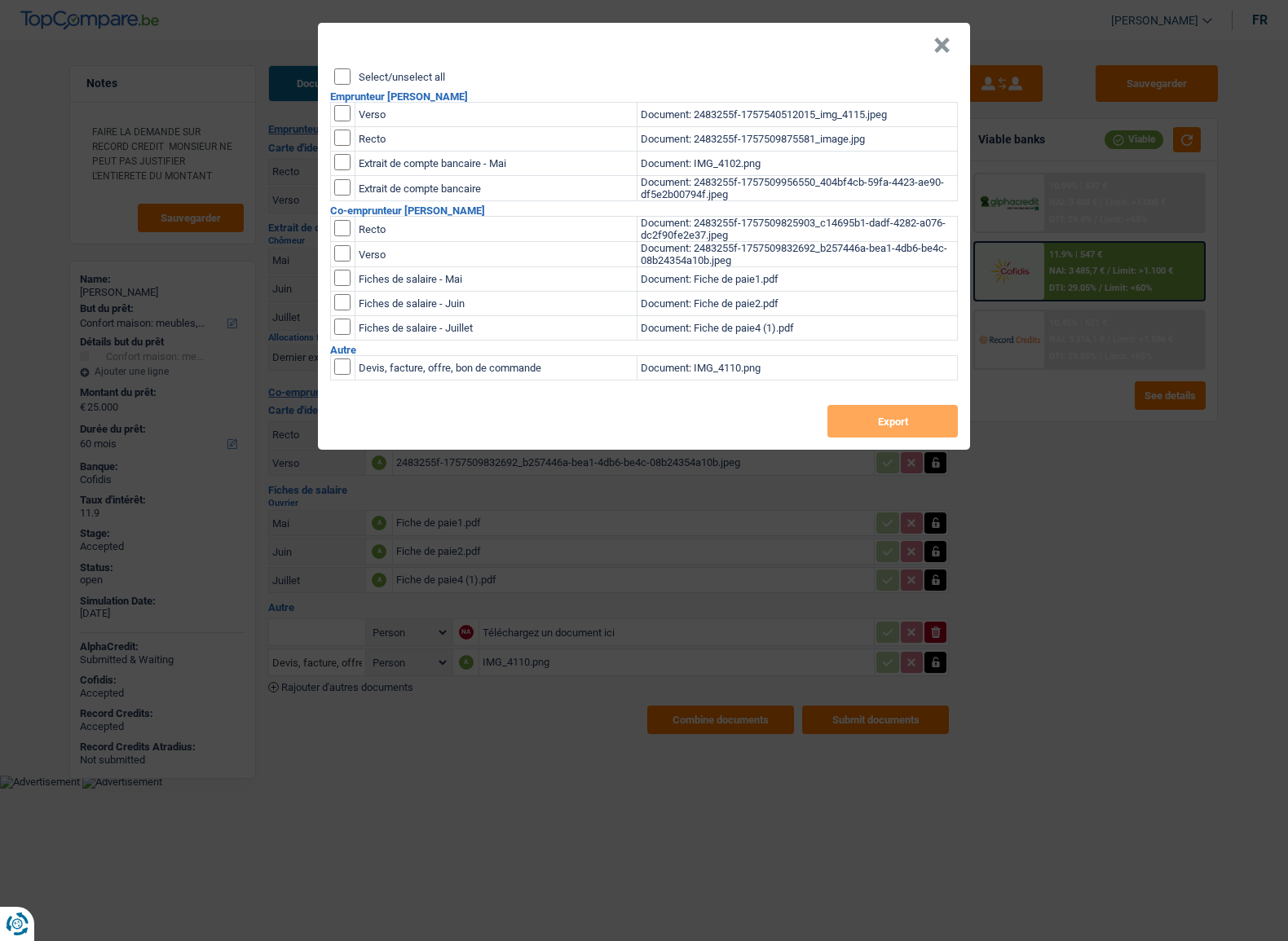
click at [340, 66] on header "×" at bounding box center [644, 45] width 652 height 46
click at [340, 69] on input "Select/unselect all" at bounding box center [341, 76] width 16 height 16
checkbox input "true"
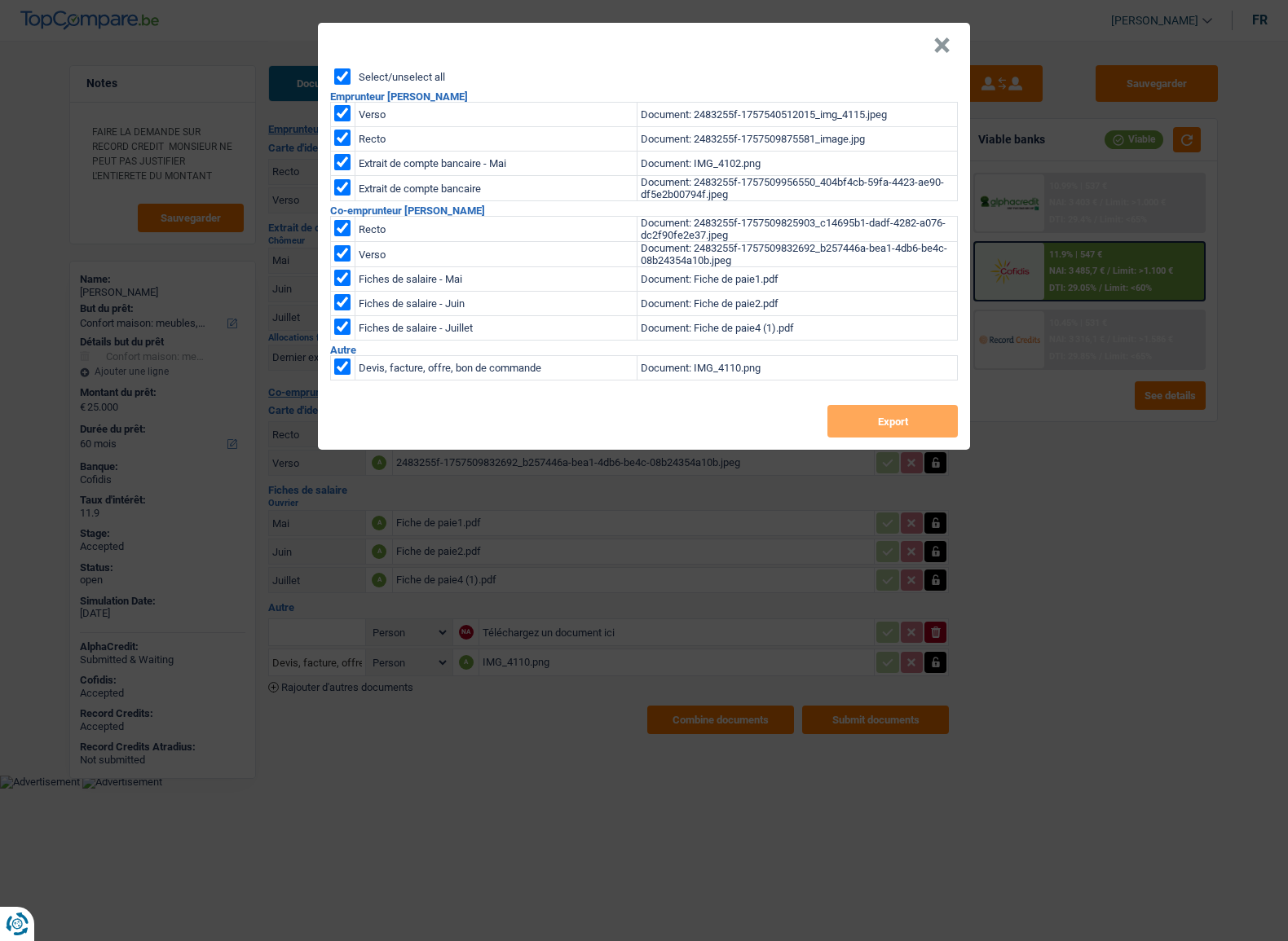
checkbox input "true"
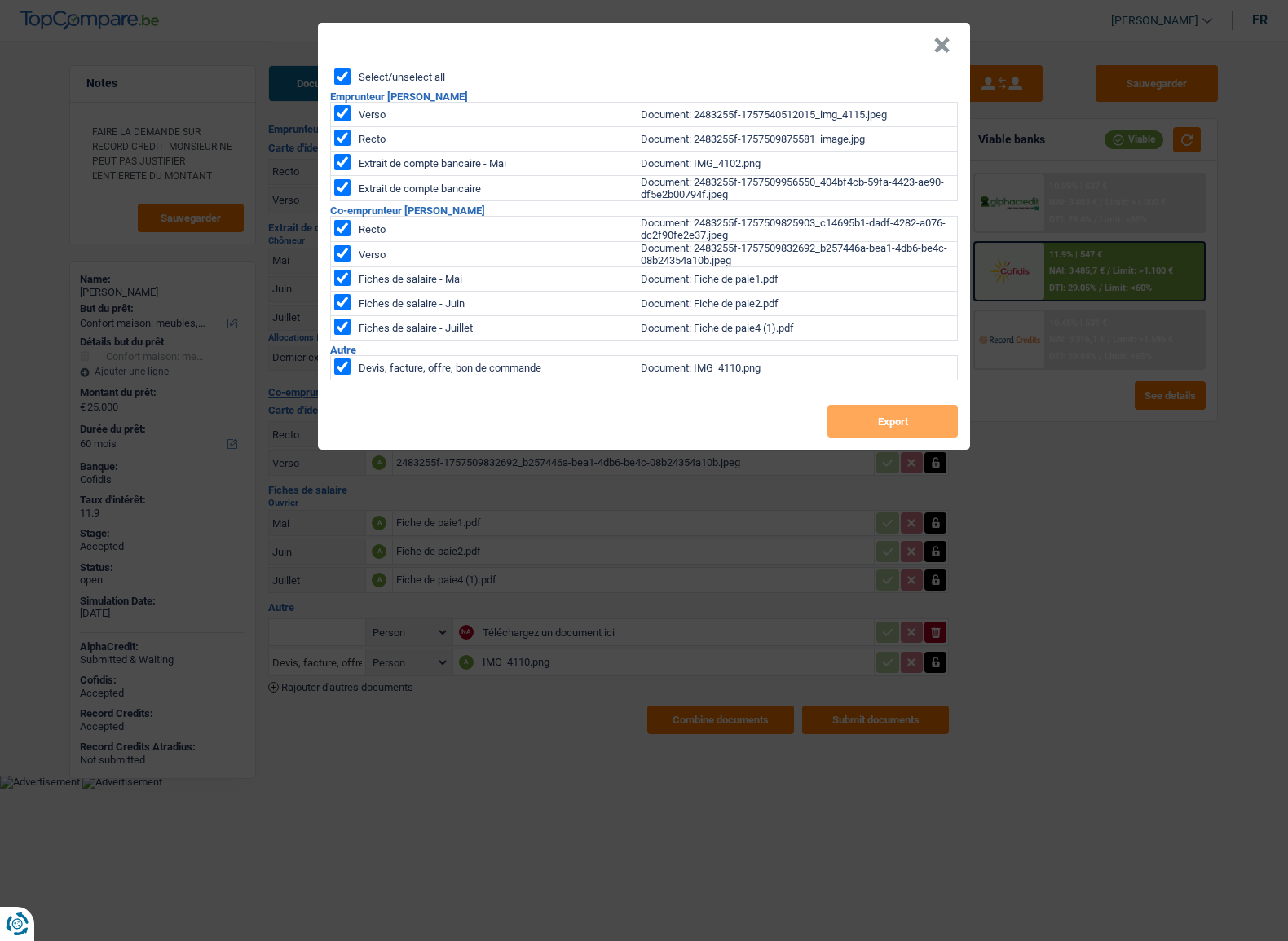
checkbox input "true"
click at [847, 420] on button "Export" at bounding box center [891, 421] width 130 height 33
click at [939, 50] on button "×" at bounding box center [942, 45] width 17 height 16
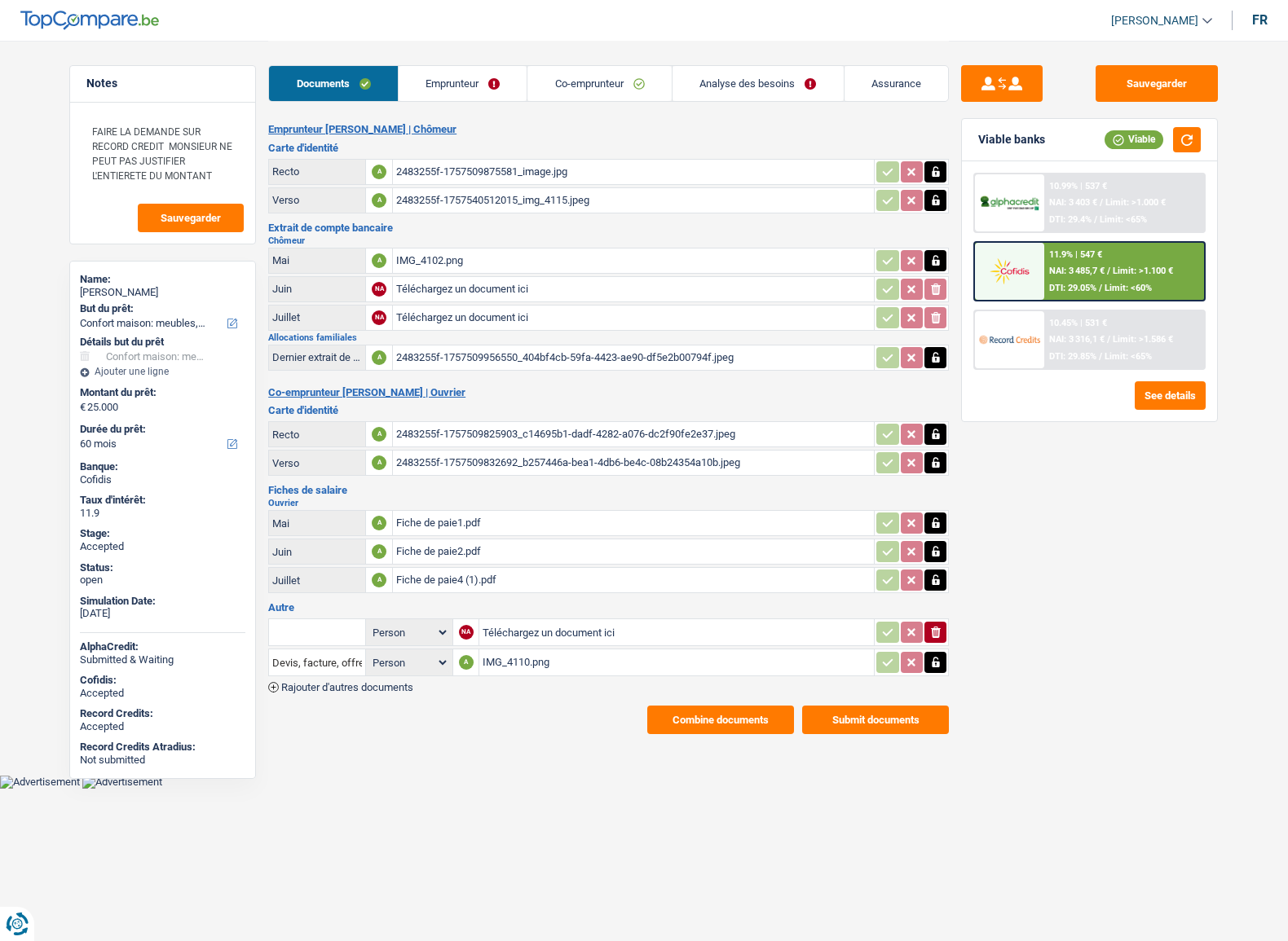
click at [505, 655] on div "IMG_4110.png" at bounding box center [676, 662] width 388 height 24
drag, startPoint x: 1123, startPoint y: 78, endPoint x: 903, endPoint y: 33, distance: 224.6
click at [1122, 79] on button "Sauvegarder" at bounding box center [1156, 83] width 123 height 36
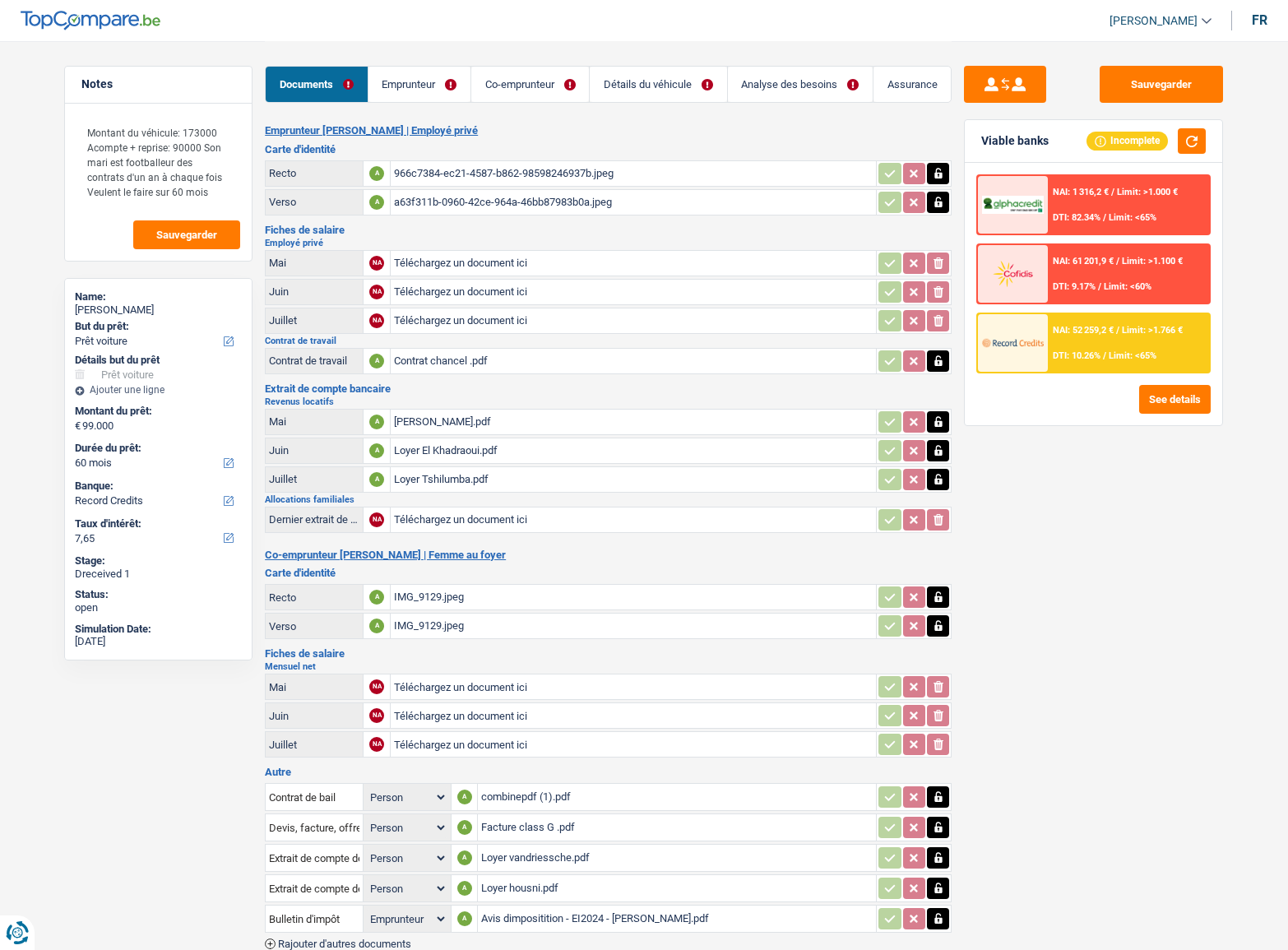
select select "car"
select select "60"
select select "record credits"
select select "applicant"
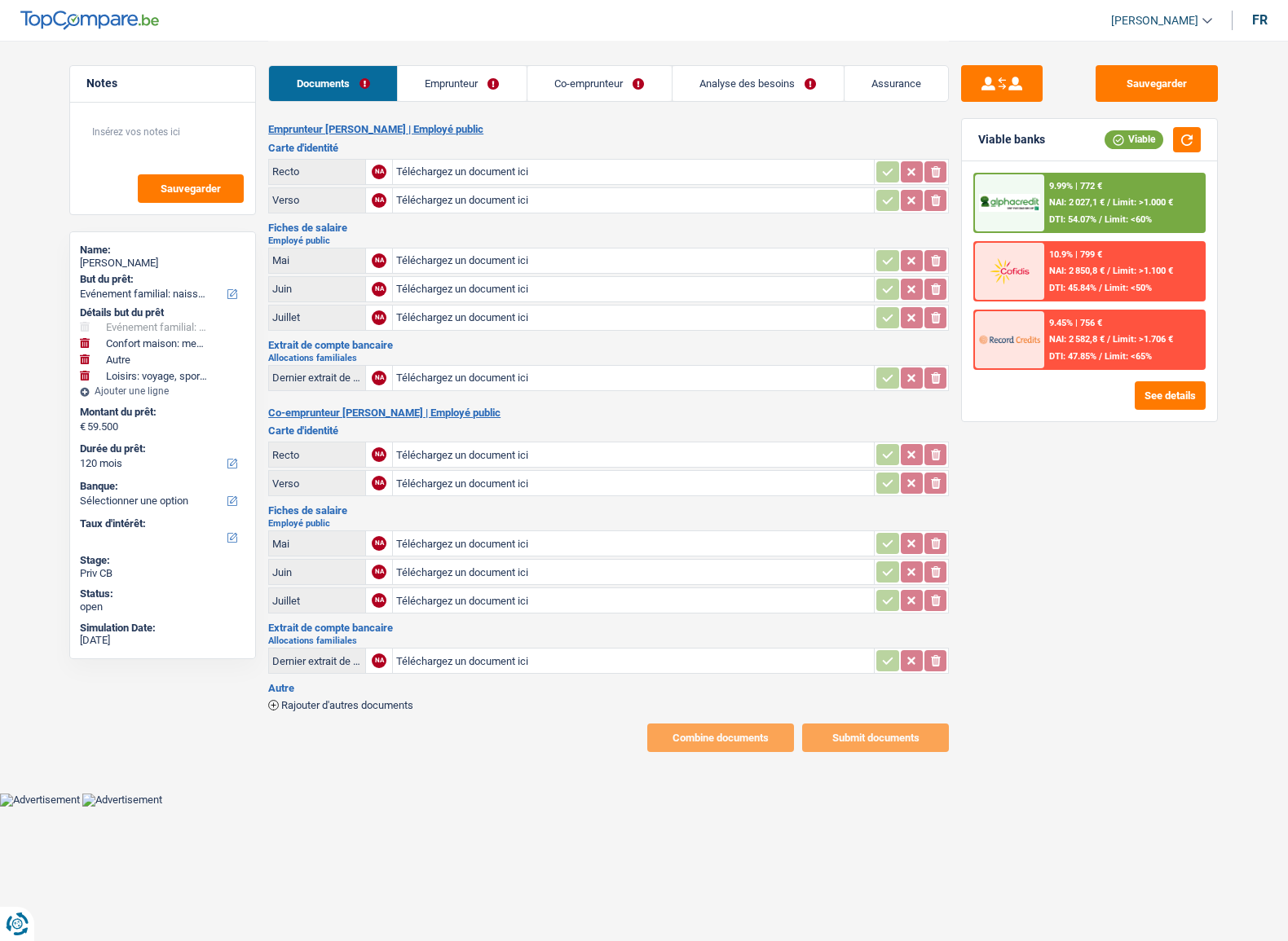
select select "familyEvent"
select select "household"
select select "other"
select select "hobbies"
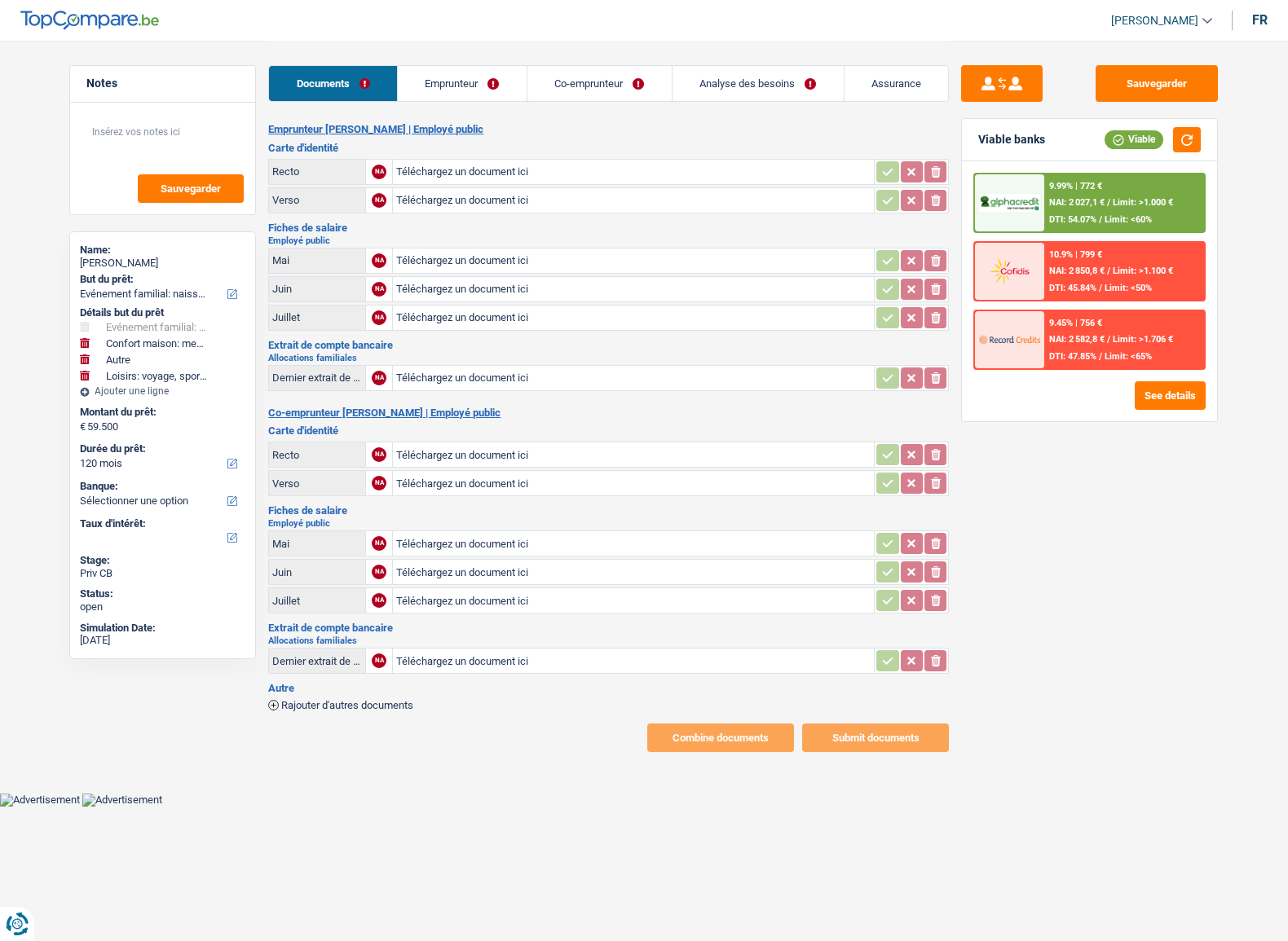
select select "120"
click at [612, 80] on link "Co-emprunteur" at bounding box center [600, 83] width 144 height 35
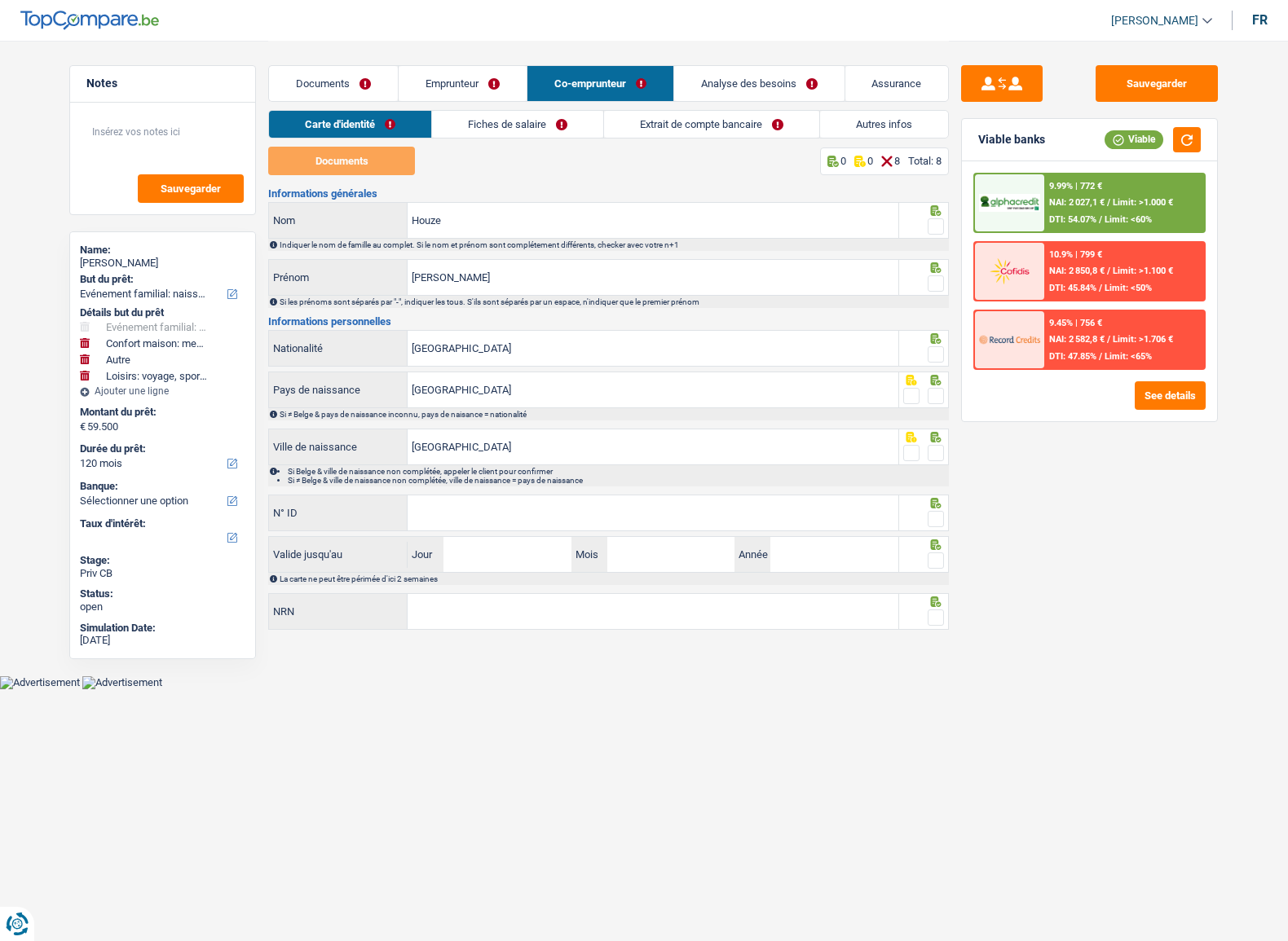
click at [533, 85] on link "Co-emprunteur" at bounding box center [601, 83] width 146 height 35
click at [491, 87] on link "Emprunteur" at bounding box center [462, 83] width 128 height 35
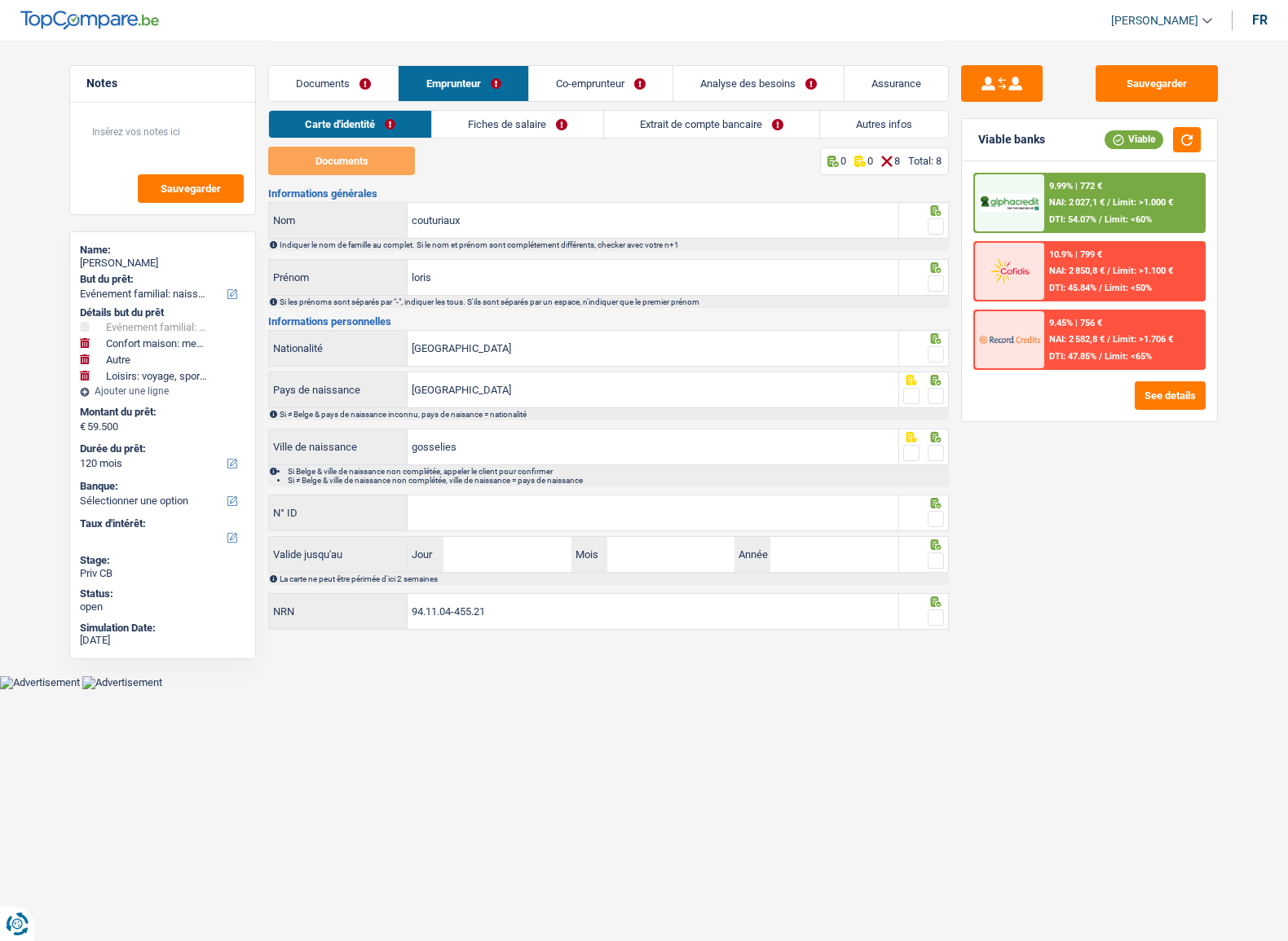
click at [579, 136] on link "Fiches de salaire" at bounding box center [517, 123] width 171 height 27
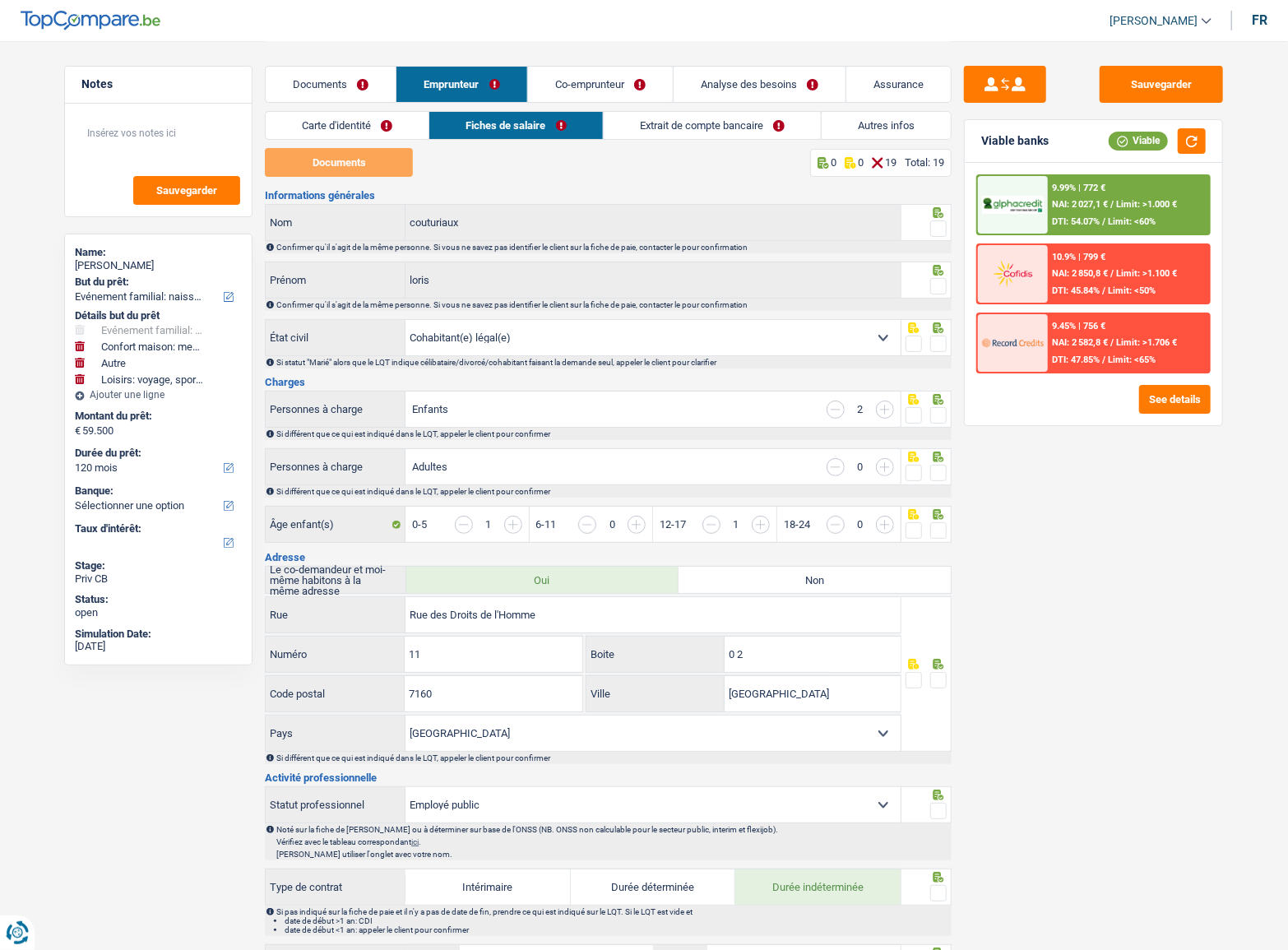
click at [788, 131] on link "Extrait de compte bancaire" at bounding box center [712, 125] width 217 height 27
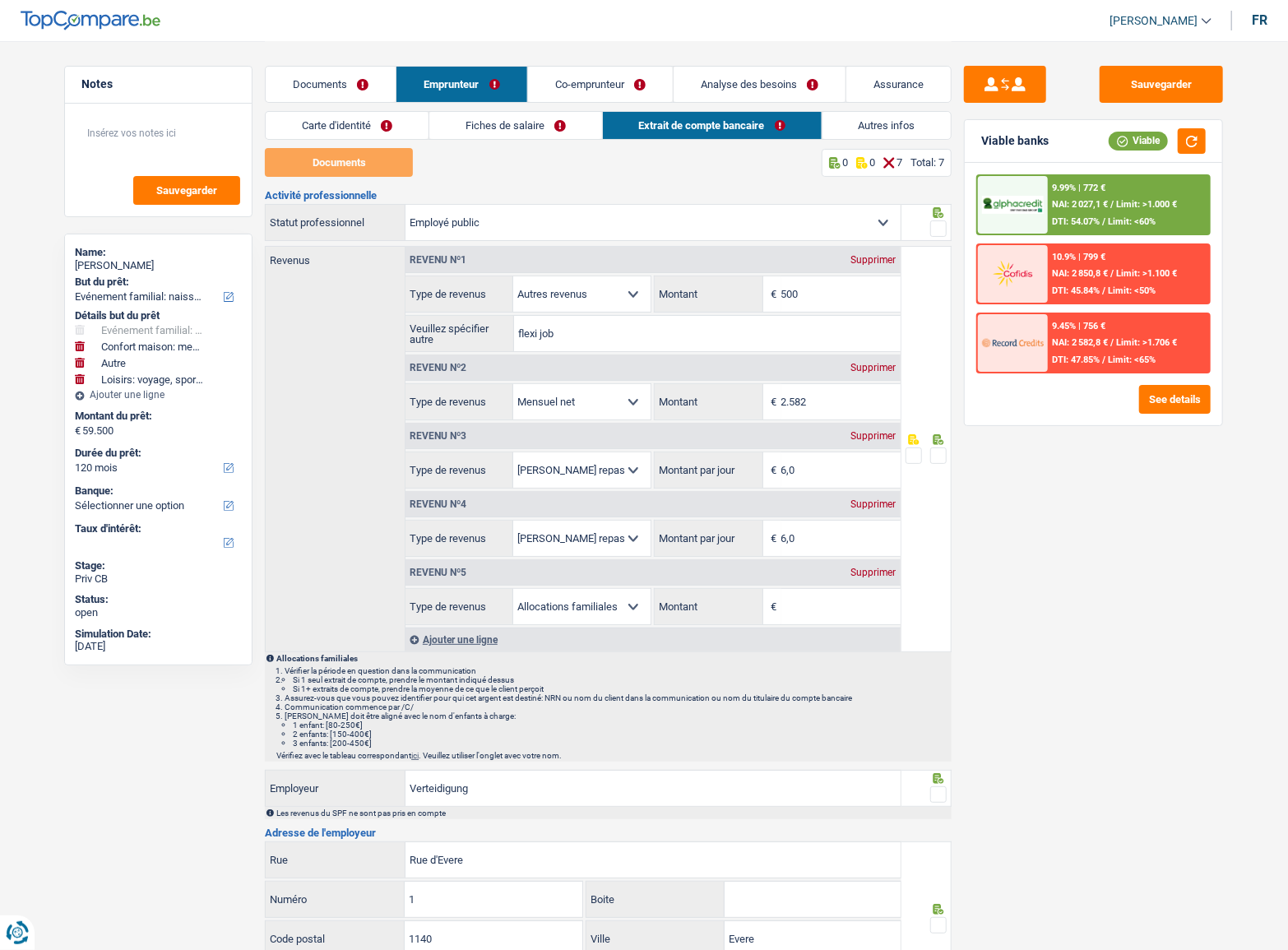
click at [461, 130] on link "Fiches de salaire" at bounding box center [516, 125] width 173 height 27
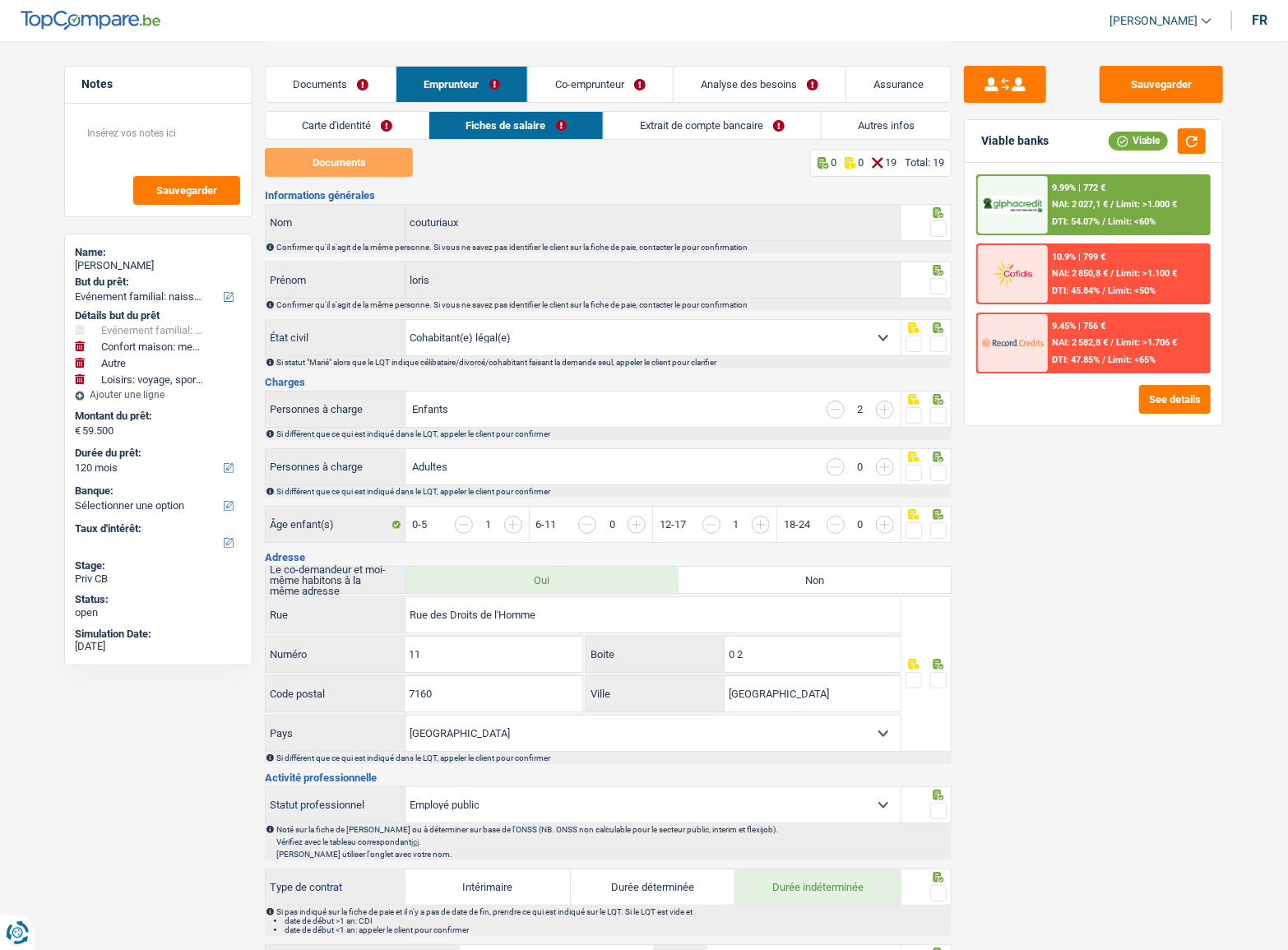
click at [885, 140] on div "Carte d'identité Fiches de salaire Extrait de compte bancaire Autres infos" at bounding box center [608, 129] width 686 height 37
click at [853, 111] on link "Autres infos" at bounding box center [886, 125] width 129 height 27
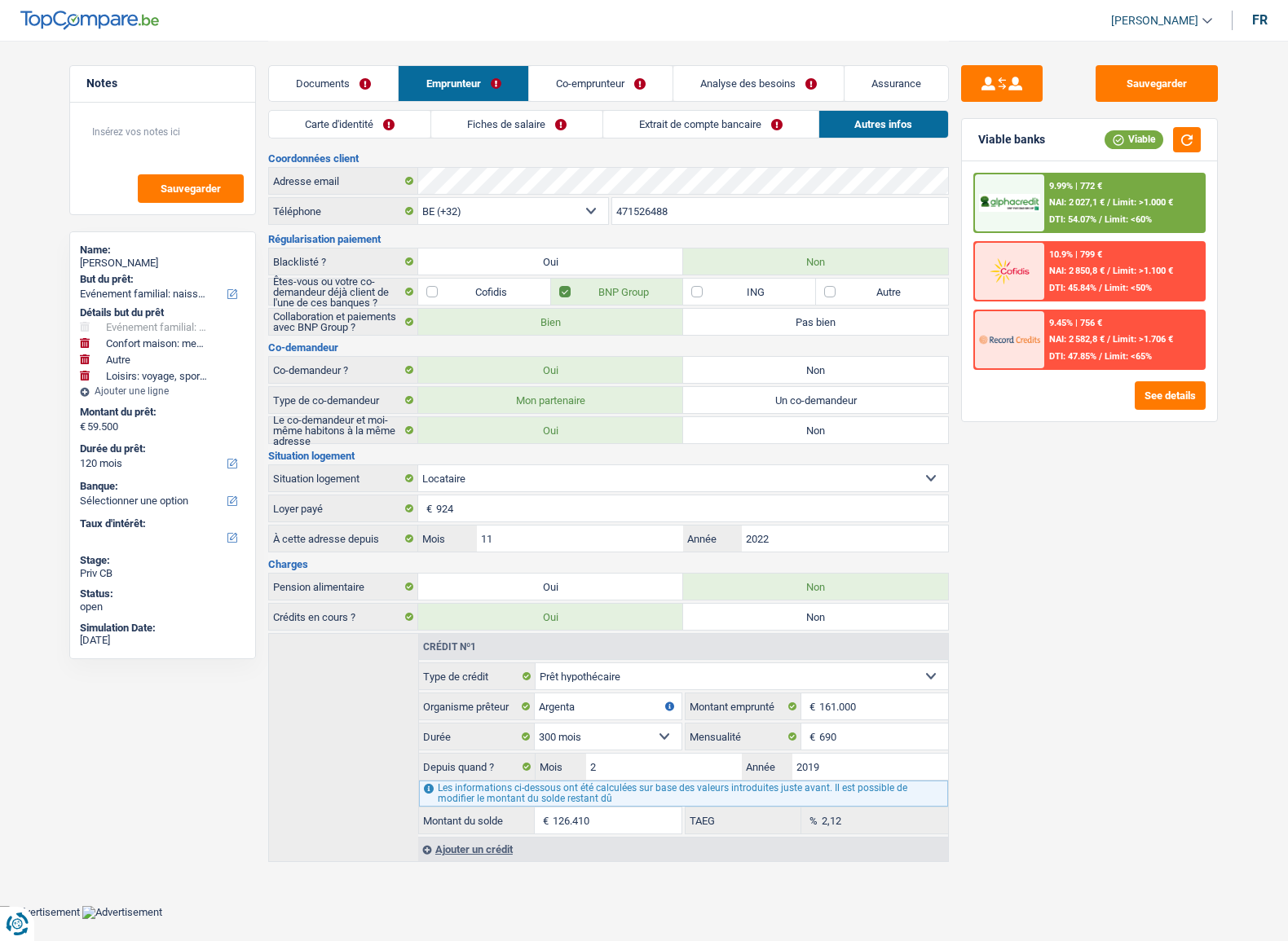
click at [562, 73] on link "Co-emprunteur" at bounding box center [600, 83] width 143 height 35
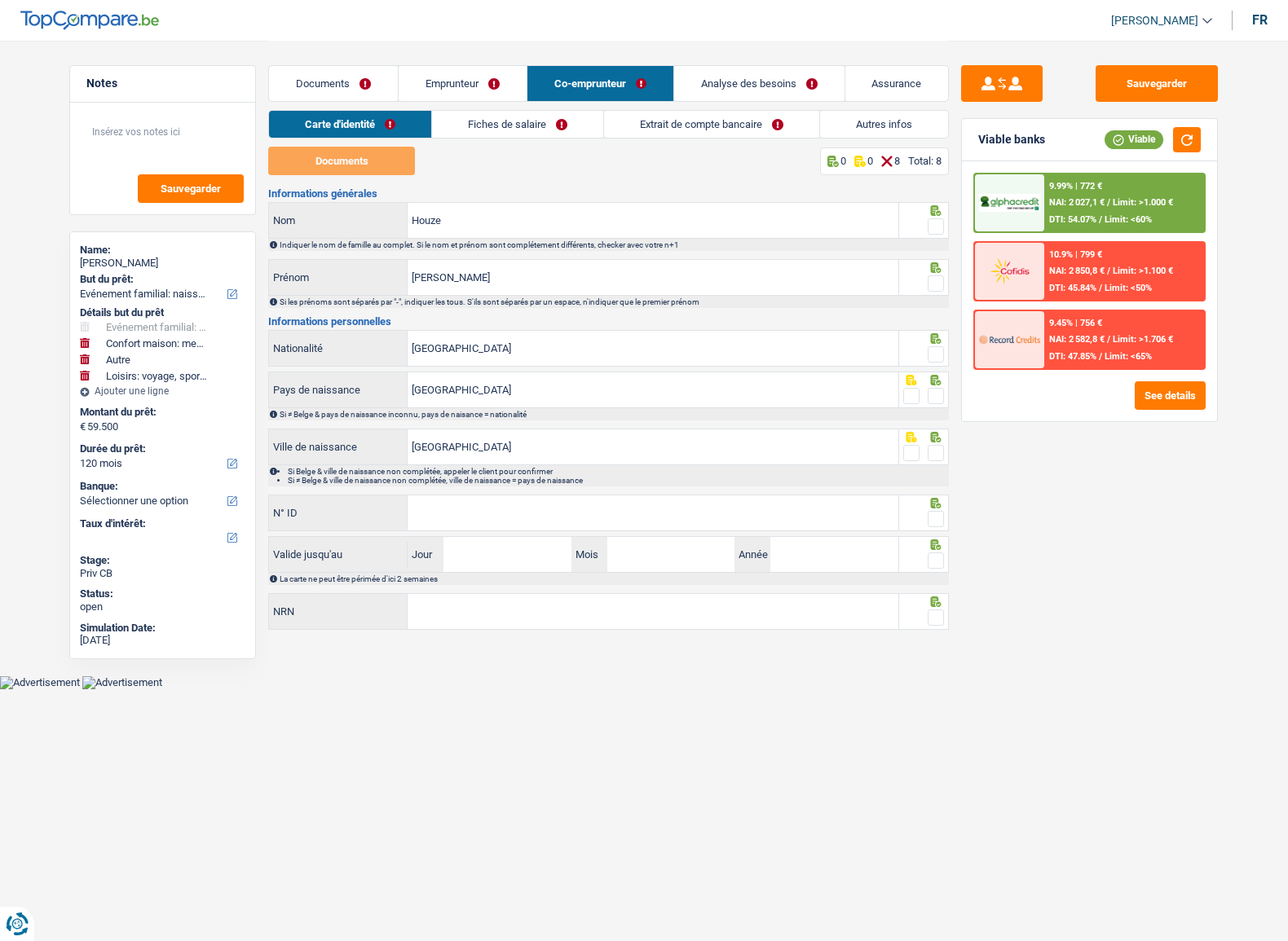
click at [533, 118] on link "Fiches de salaire" at bounding box center [517, 123] width 171 height 27
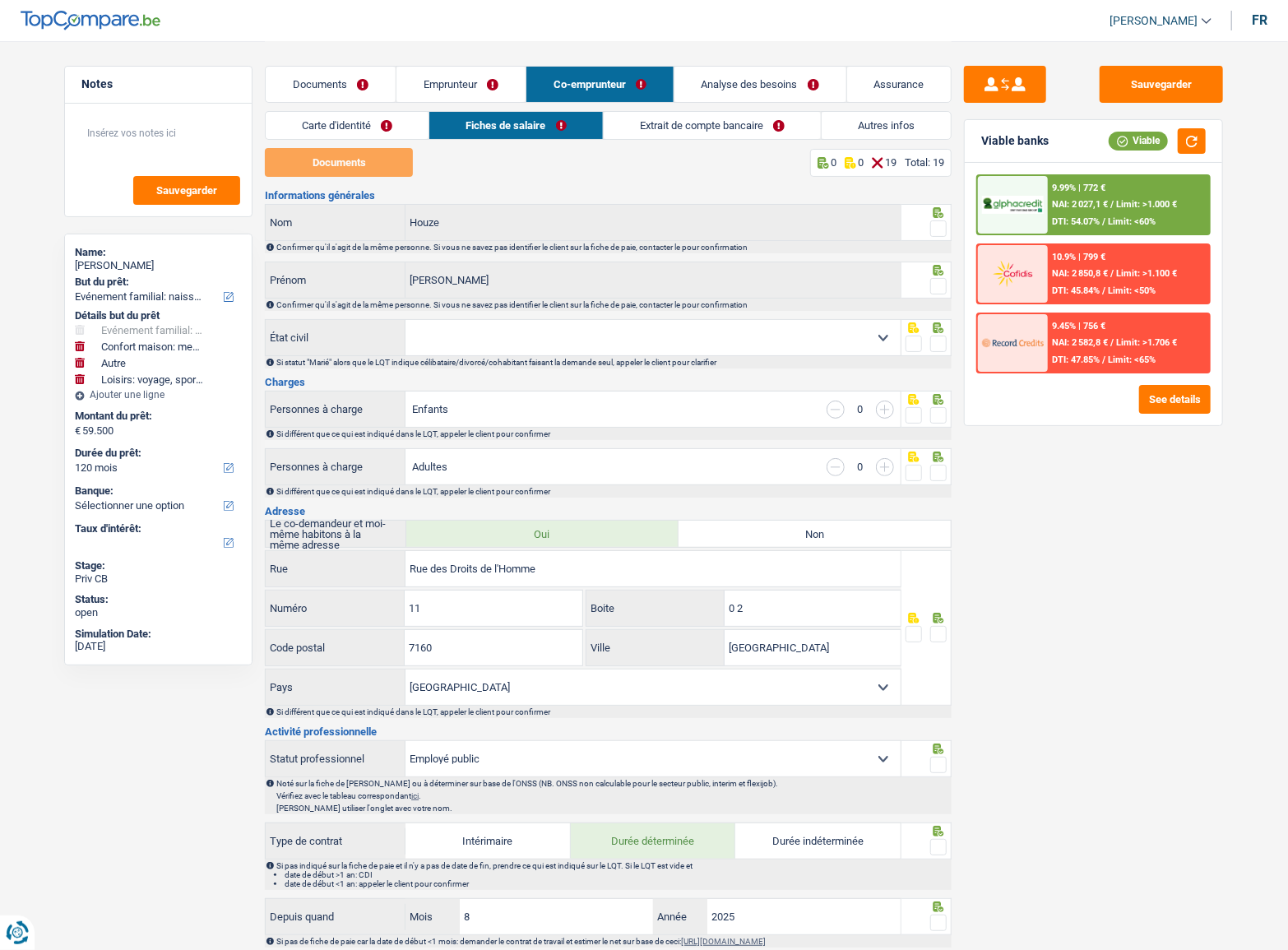
click at [706, 124] on link "Extrait de compte bancaire" at bounding box center [712, 125] width 217 height 27
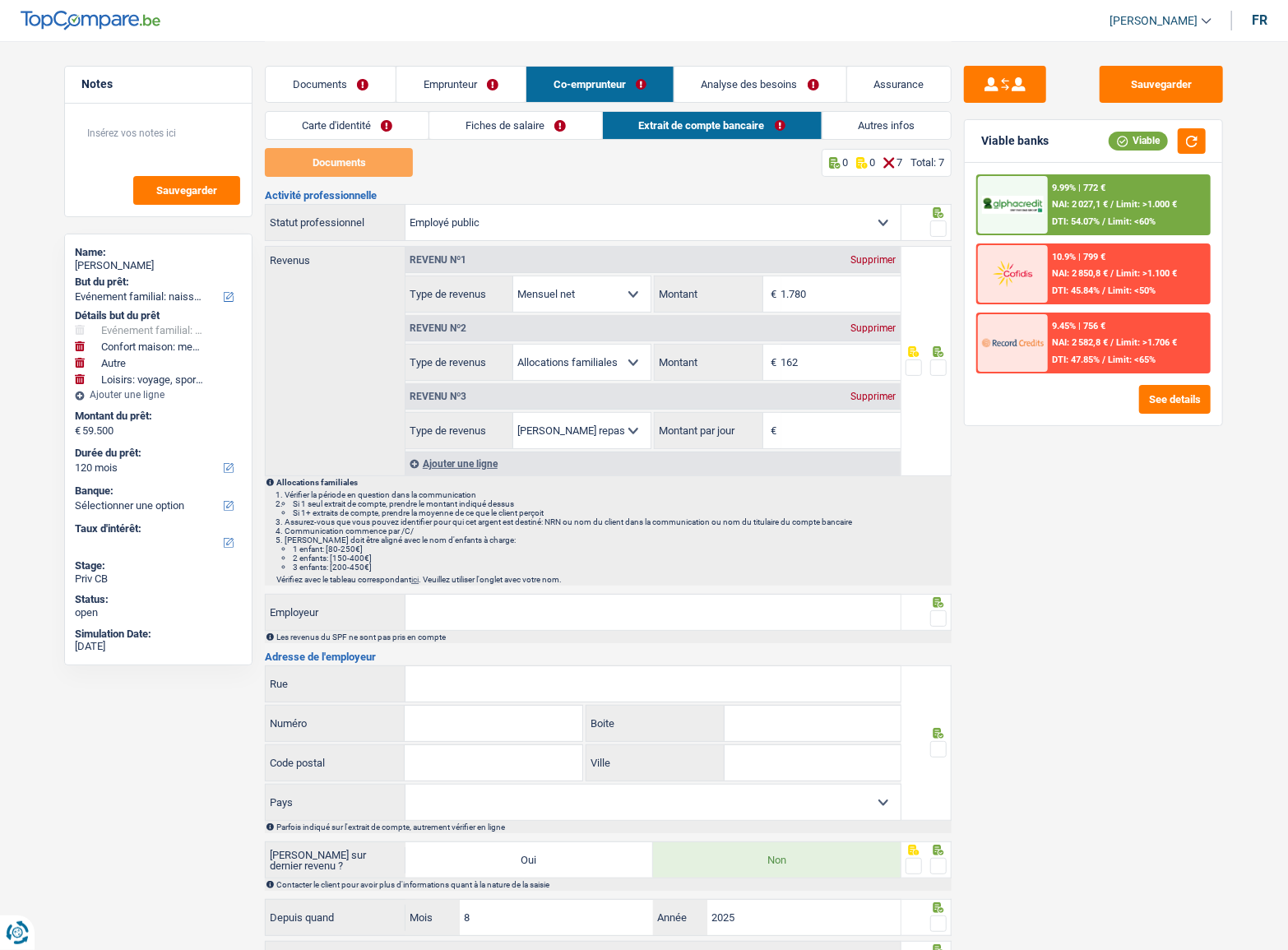
click at [848, 118] on link "Autres infos" at bounding box center [887, 125] width 129 height 27
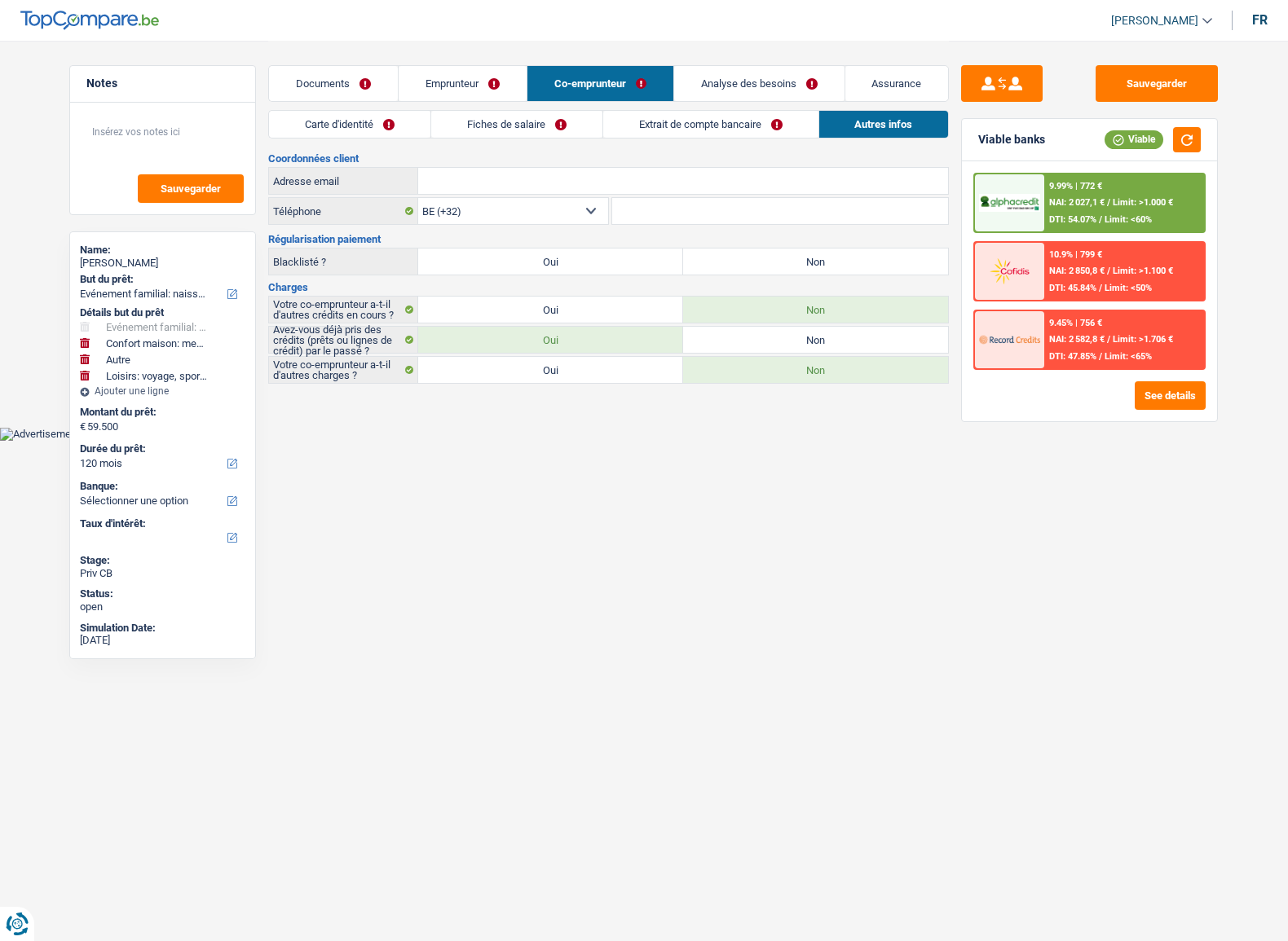
click at [387, 76] on link "Documents" at bounding box center [334, 83] width 129 height 35
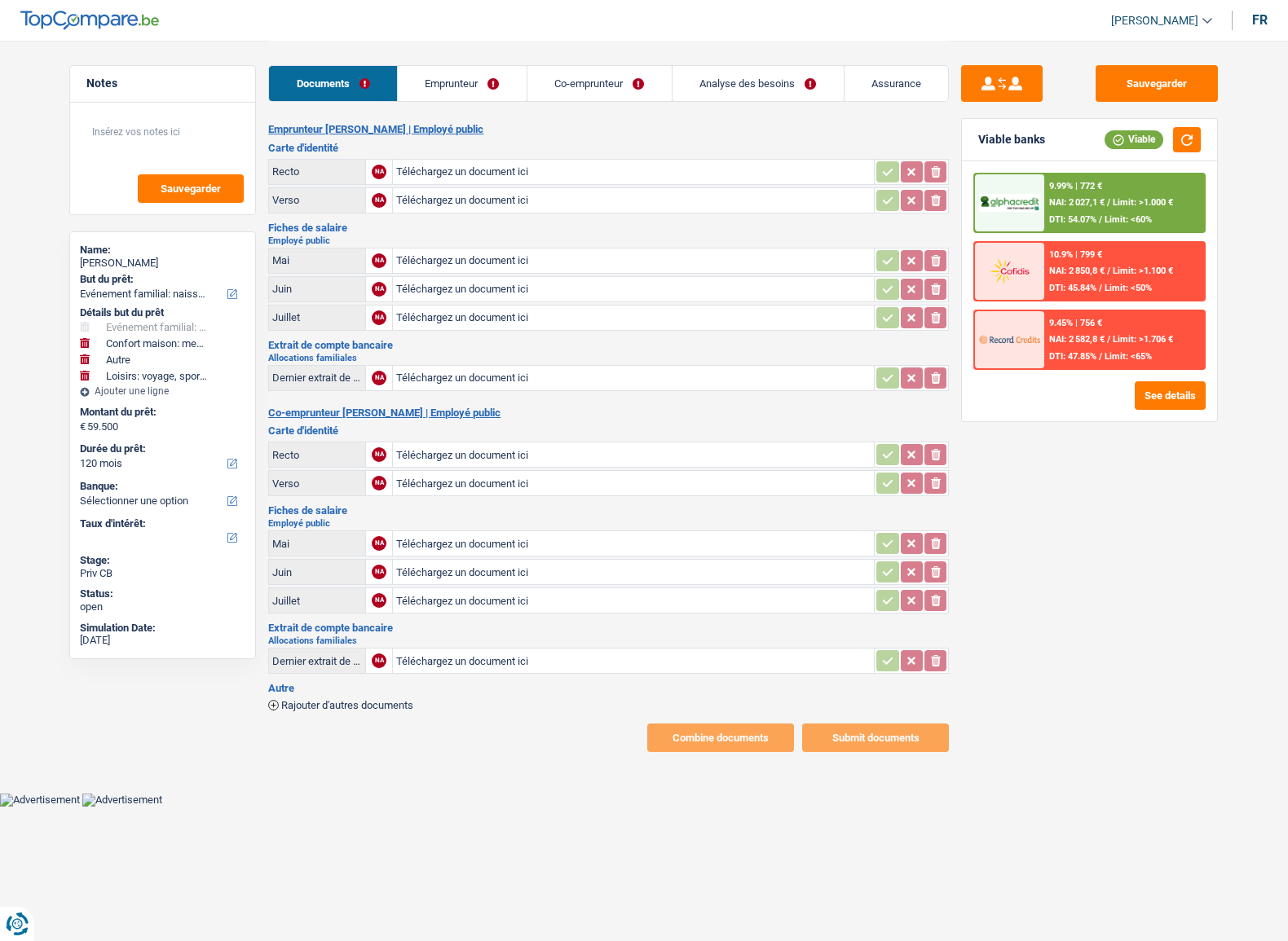
click at [453, 80] on link "Emprunteur" at bounding box center [462, 83] width 129 height 35
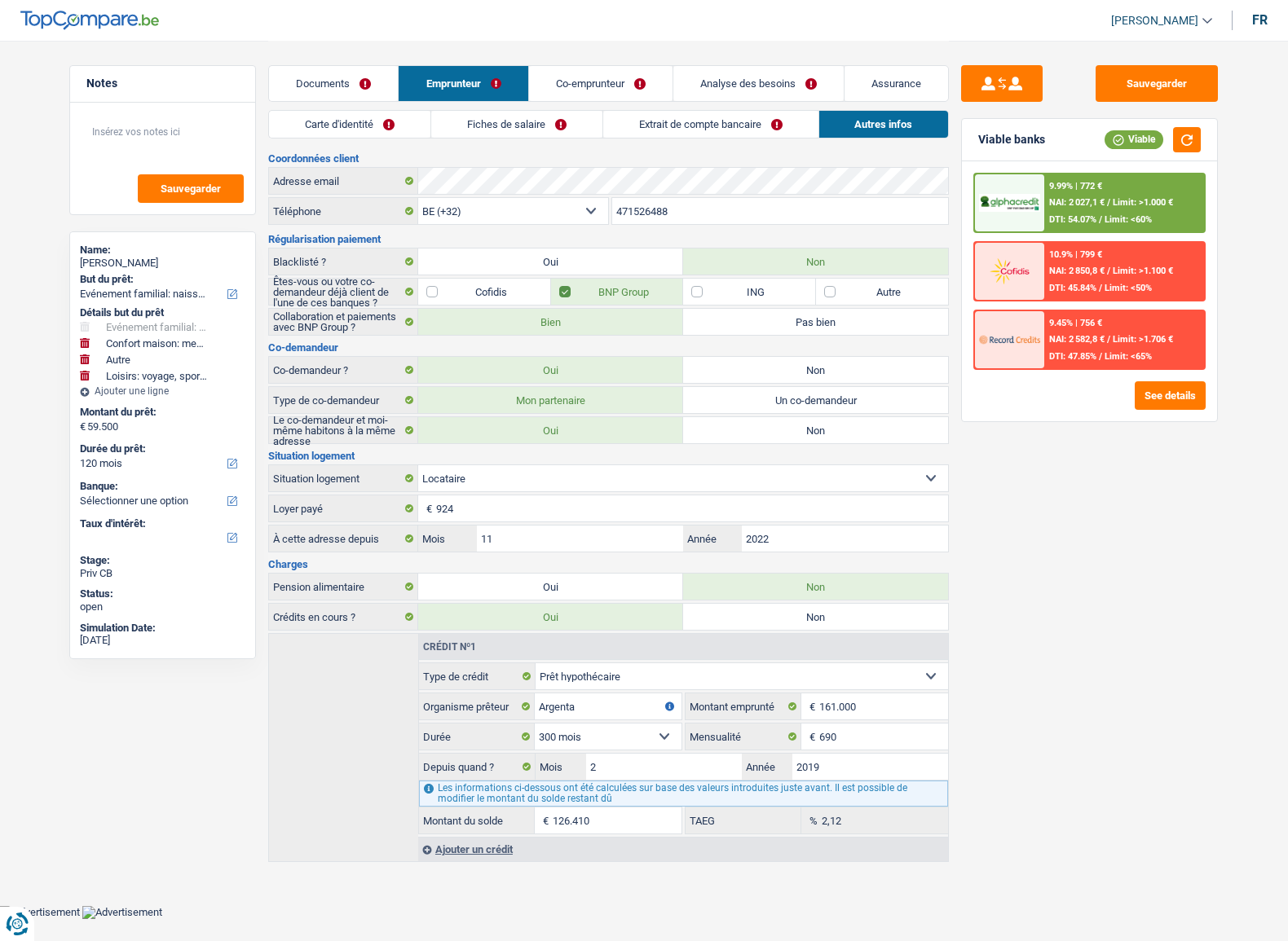
click at [355, 76] on link "Documents" at bounding box center [334, 83] width 129 height 35
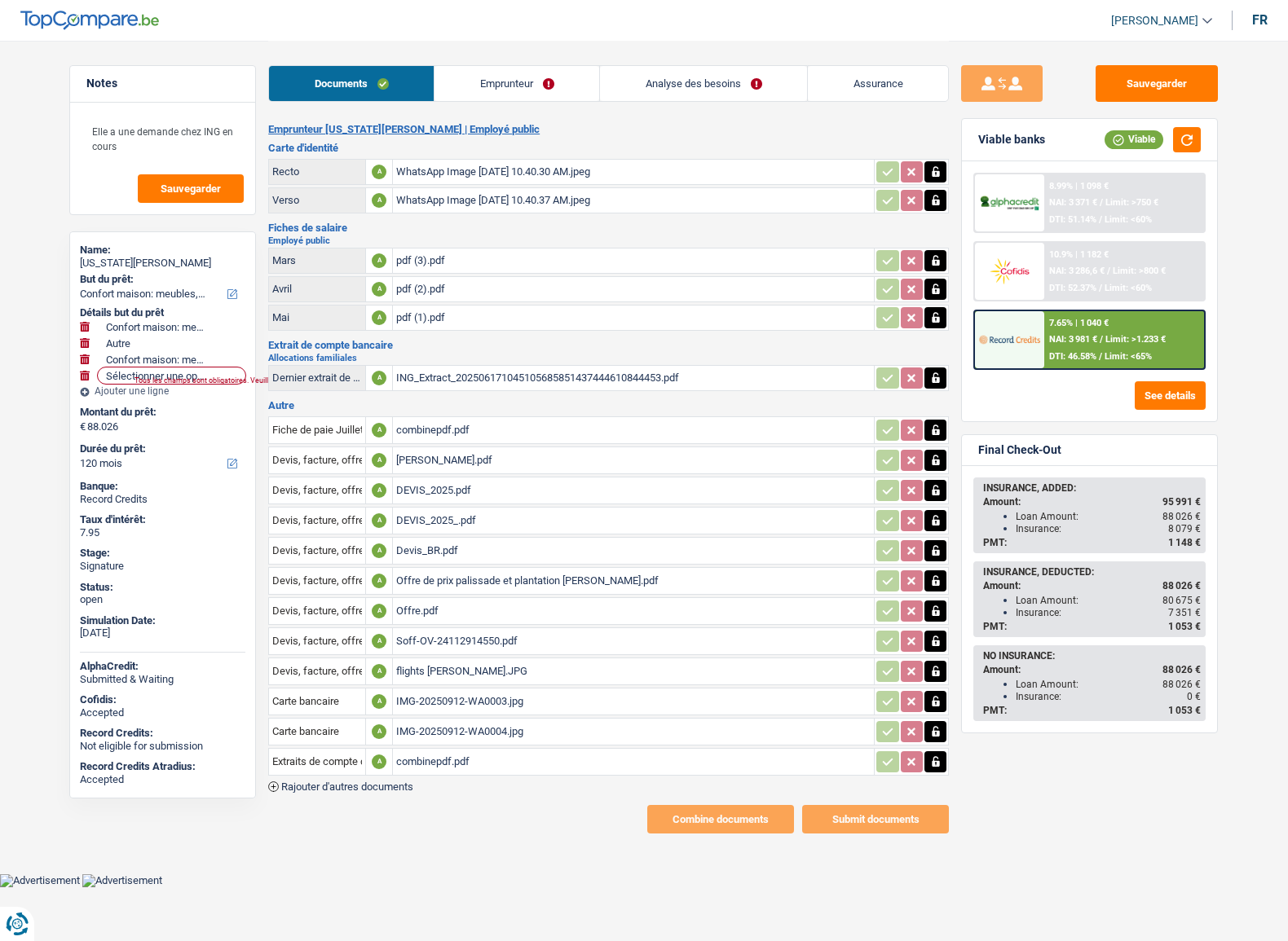
select select "household"
select select "other"
select select "household"
select select "120"
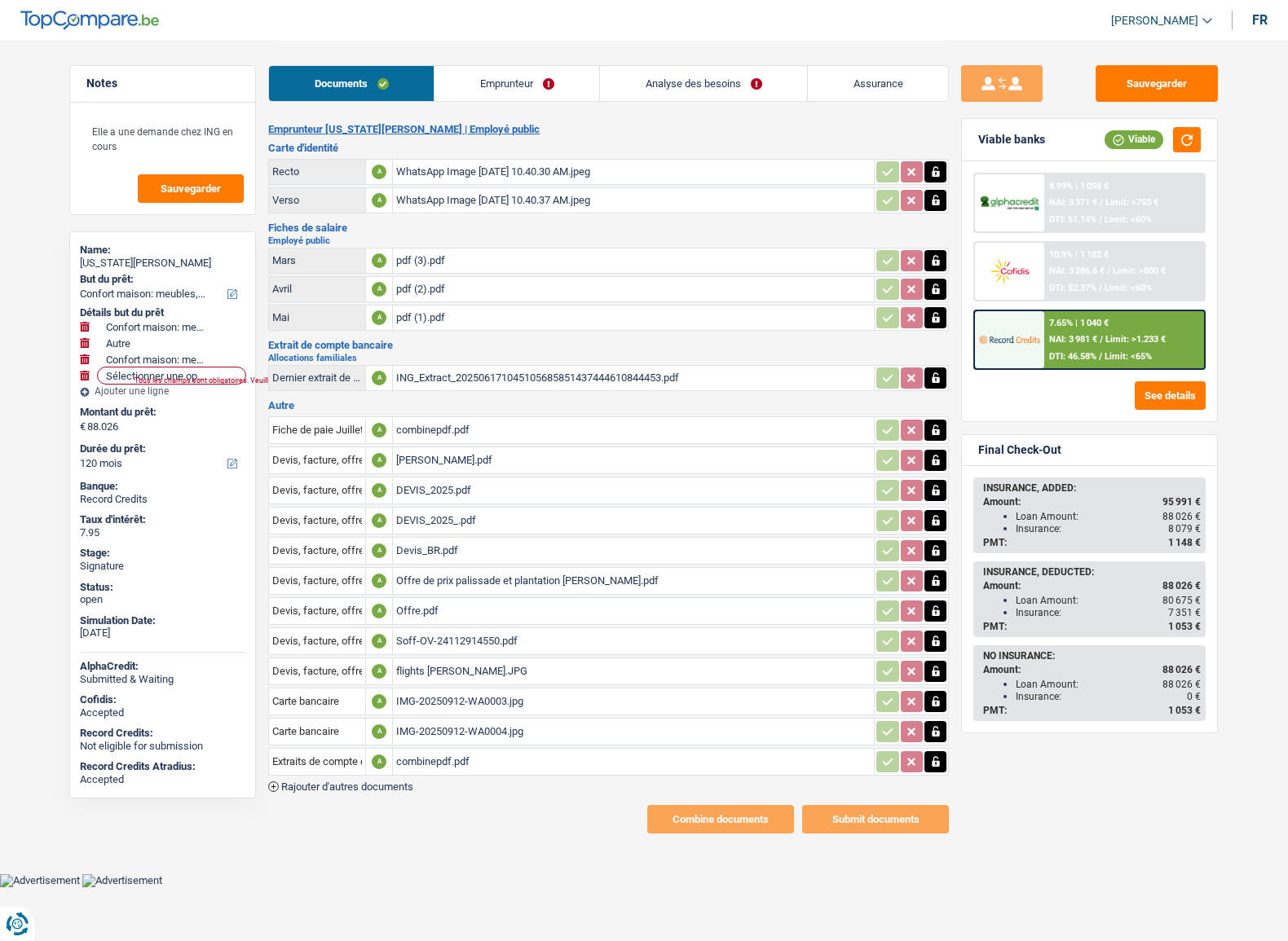
select select "32"
select select "ownerWithMortgage"
select select "mortgage"
select select "240"
select select "cardOrCredit"
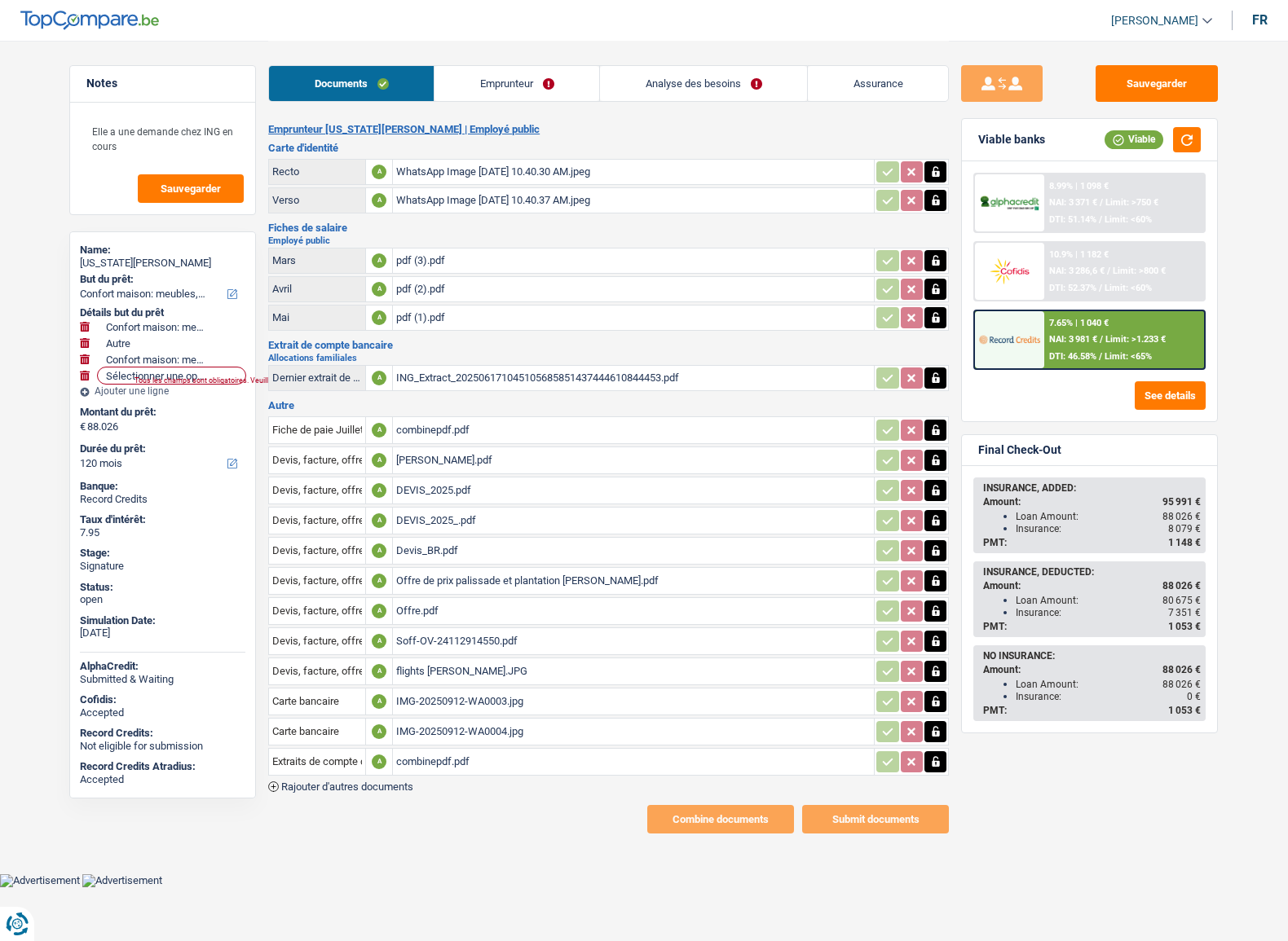
select select "cardOrCredit"
select select "renovationLoan"
select select "84"
click at [497, 85] on link "Emprunteur" at bounding box center [516, 83] width 165 height 35
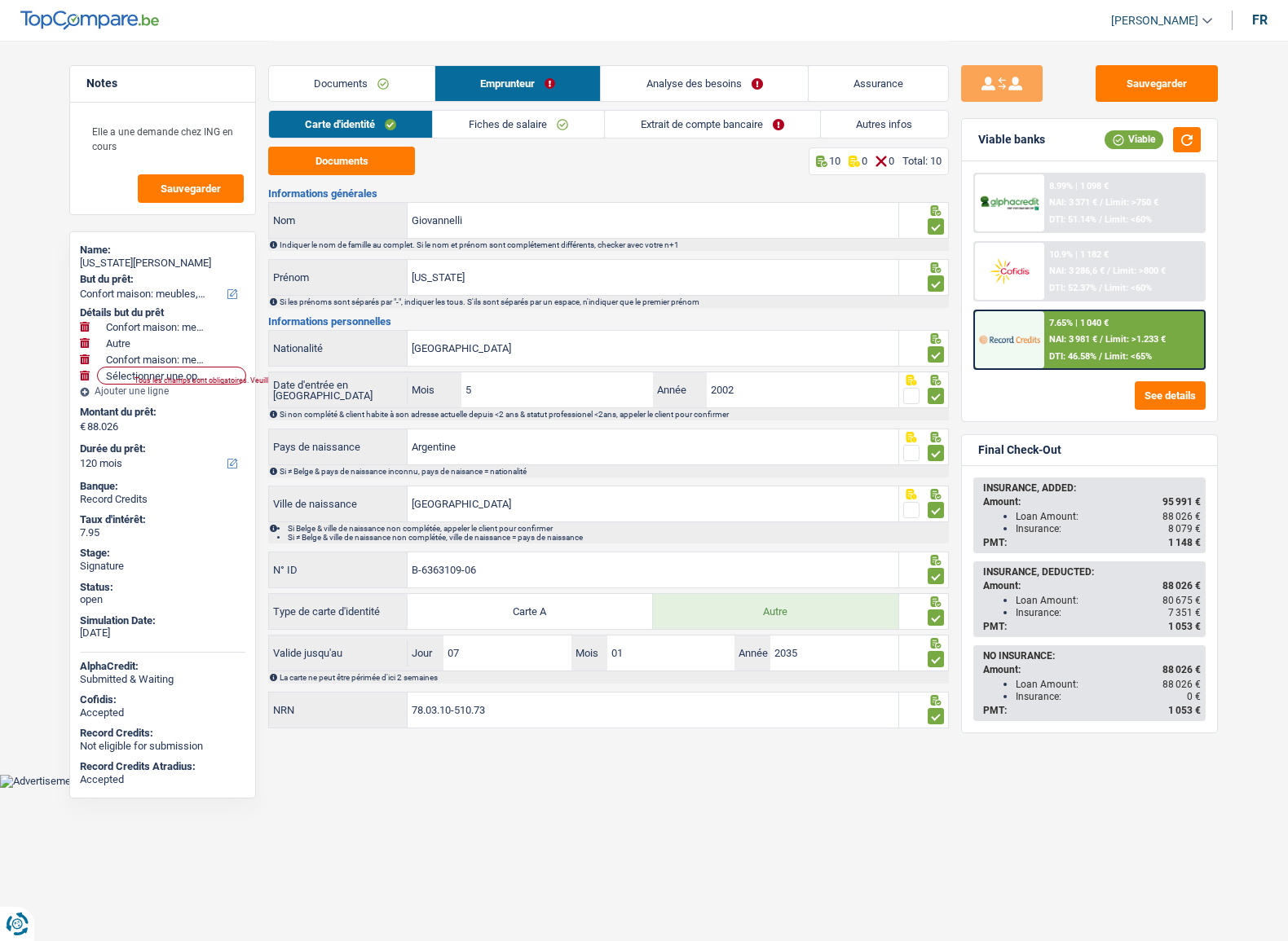
click at [529, 119] on link "Fiches de salaire" at bounding box center [518, 123] width 171 height 27
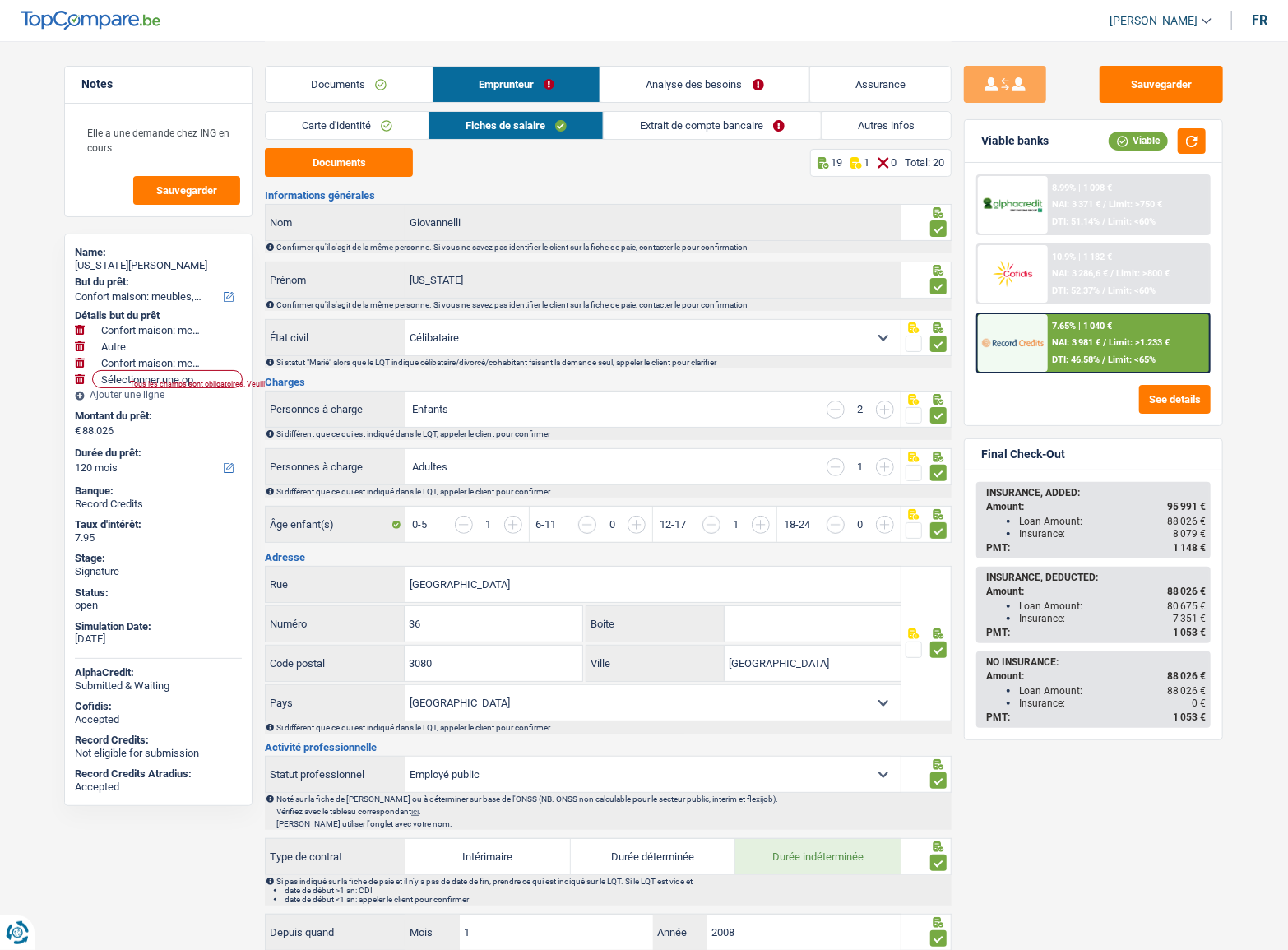
click at [700, 127] on link "Extrait de compte bancaire" at bounding box center [712, 125] width 217 height 27
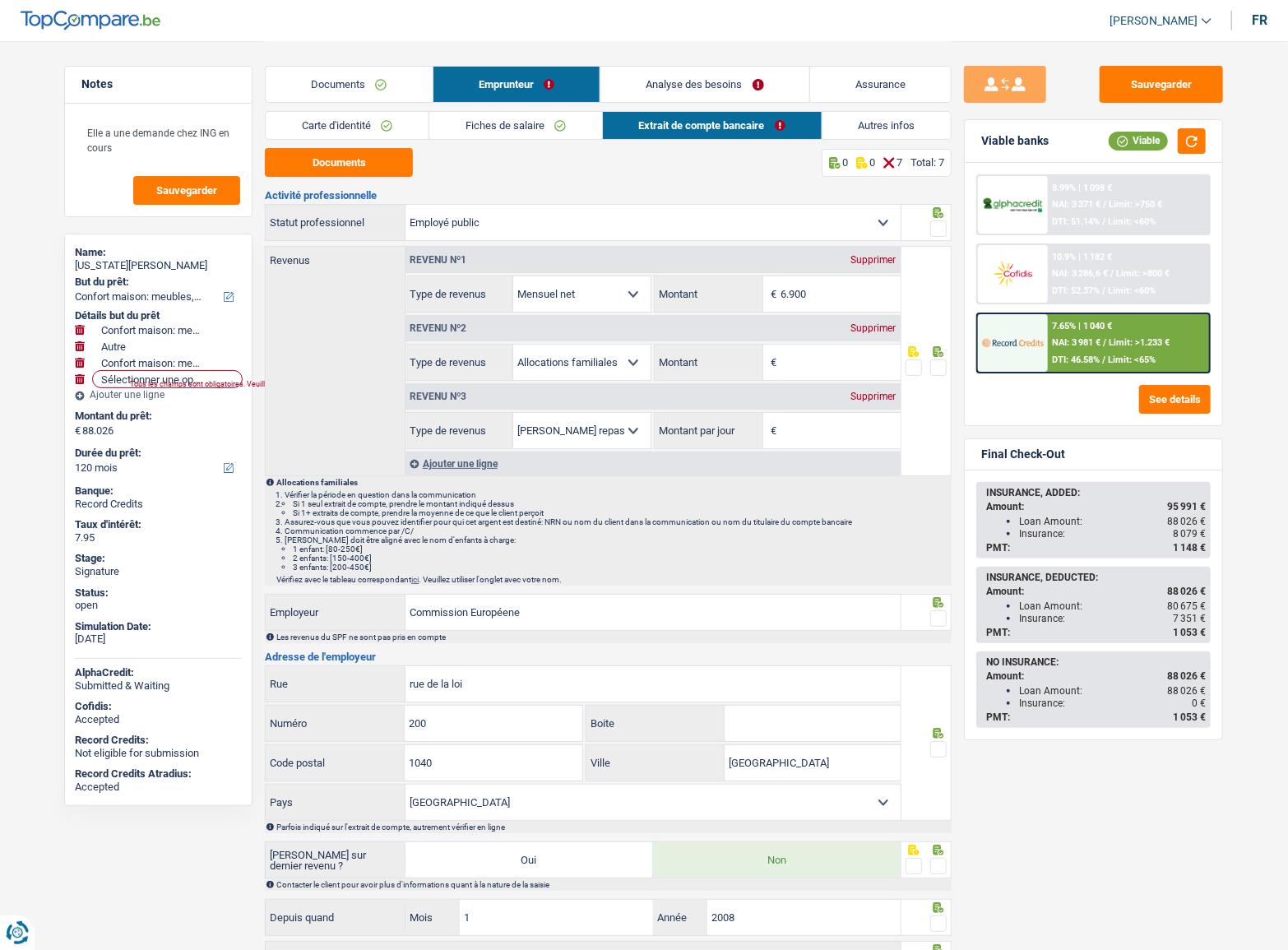
drag, startPoint x: 943, startPoint y: 227, endPoint x: 939, endPoint y: 241, distance: 14.6
click at [943, 227] on span at bounding box center [938, 228] width 16 height 16
click at [0, 0] on input "radio" at bounding box center [0, 0] width 0 height 0
click at [880, 324] on div "Supprimer" at bounding box center [873, 328] width 55 height 9
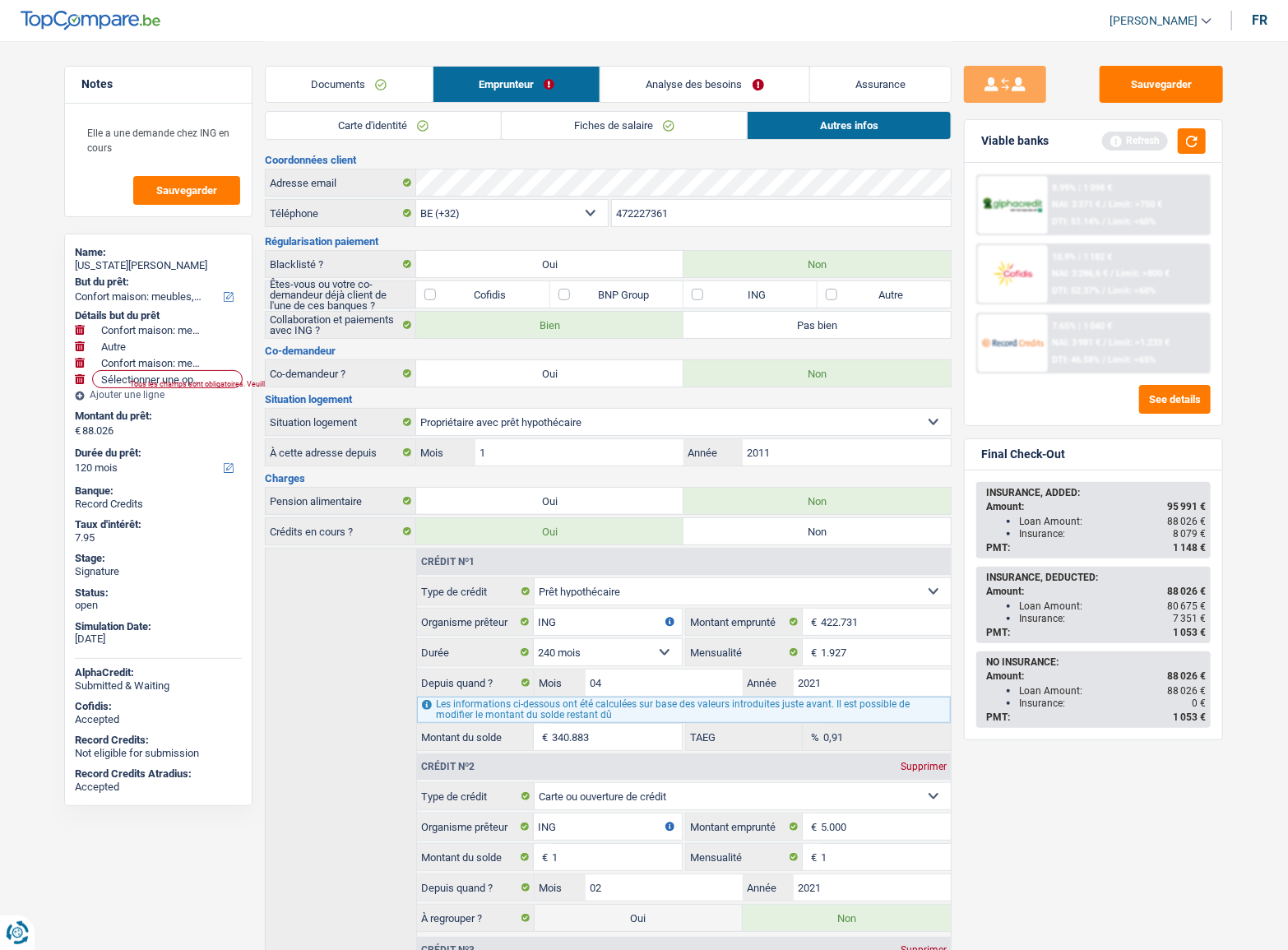
click at [362, 79] on link "Documents" at bounding box center [348, 84] width 167 height 35
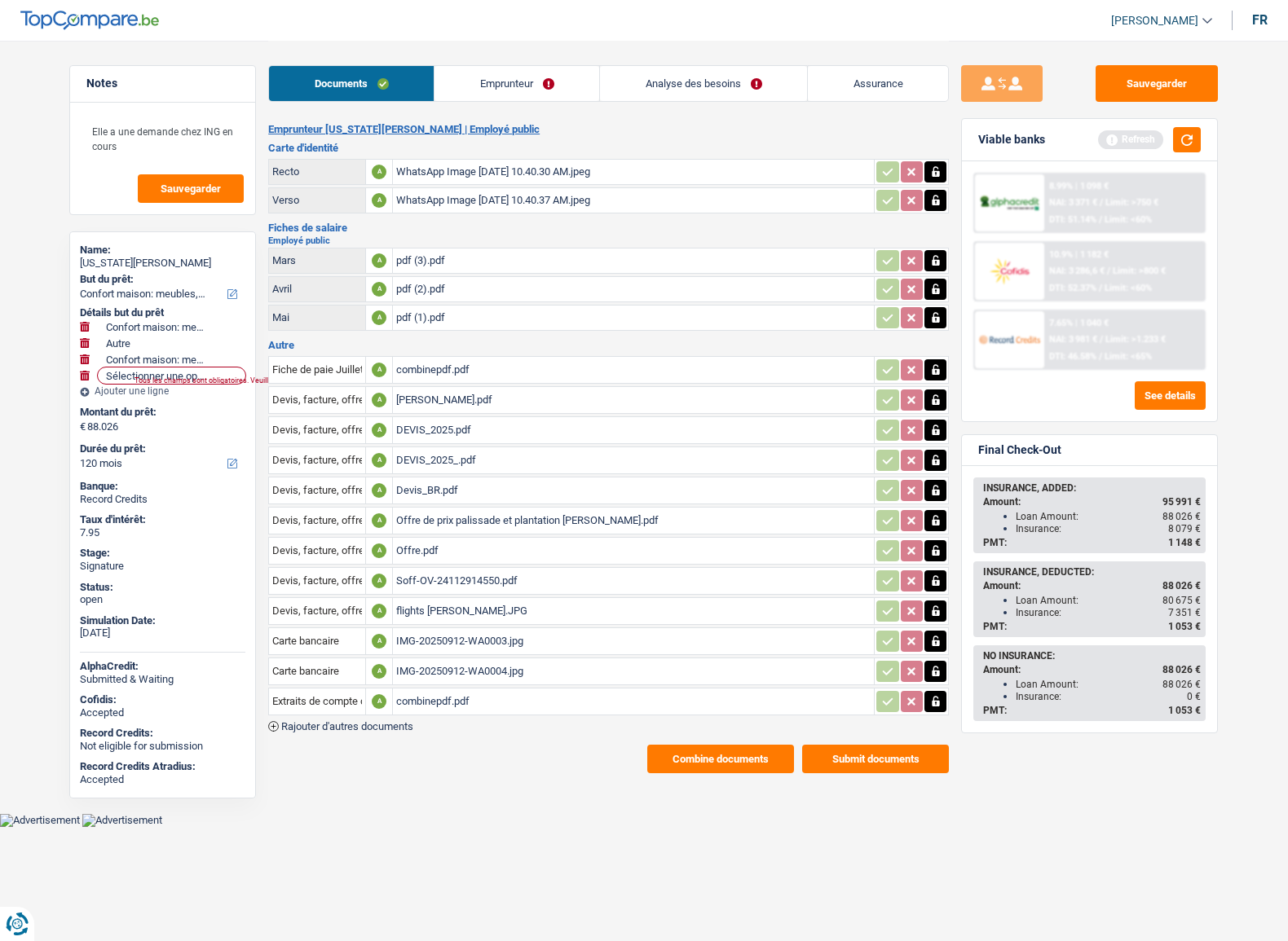
click at [725, 746] on button "Combine documents" at bounding box center [720, 759] width 147 height 28
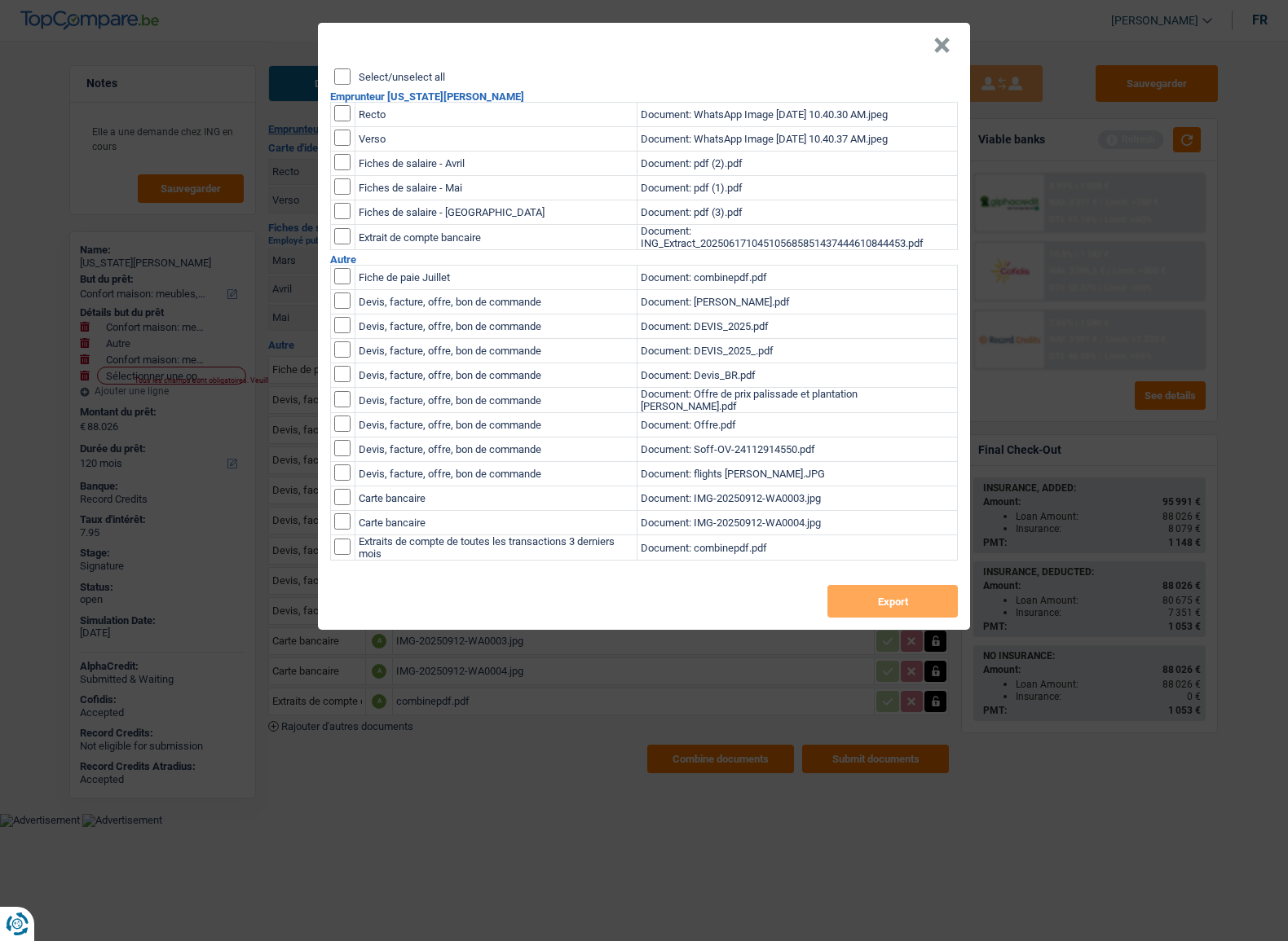
click at [344, 81] on input "Select/unselect all" at bounding box center [341, 76] width 16 height 16
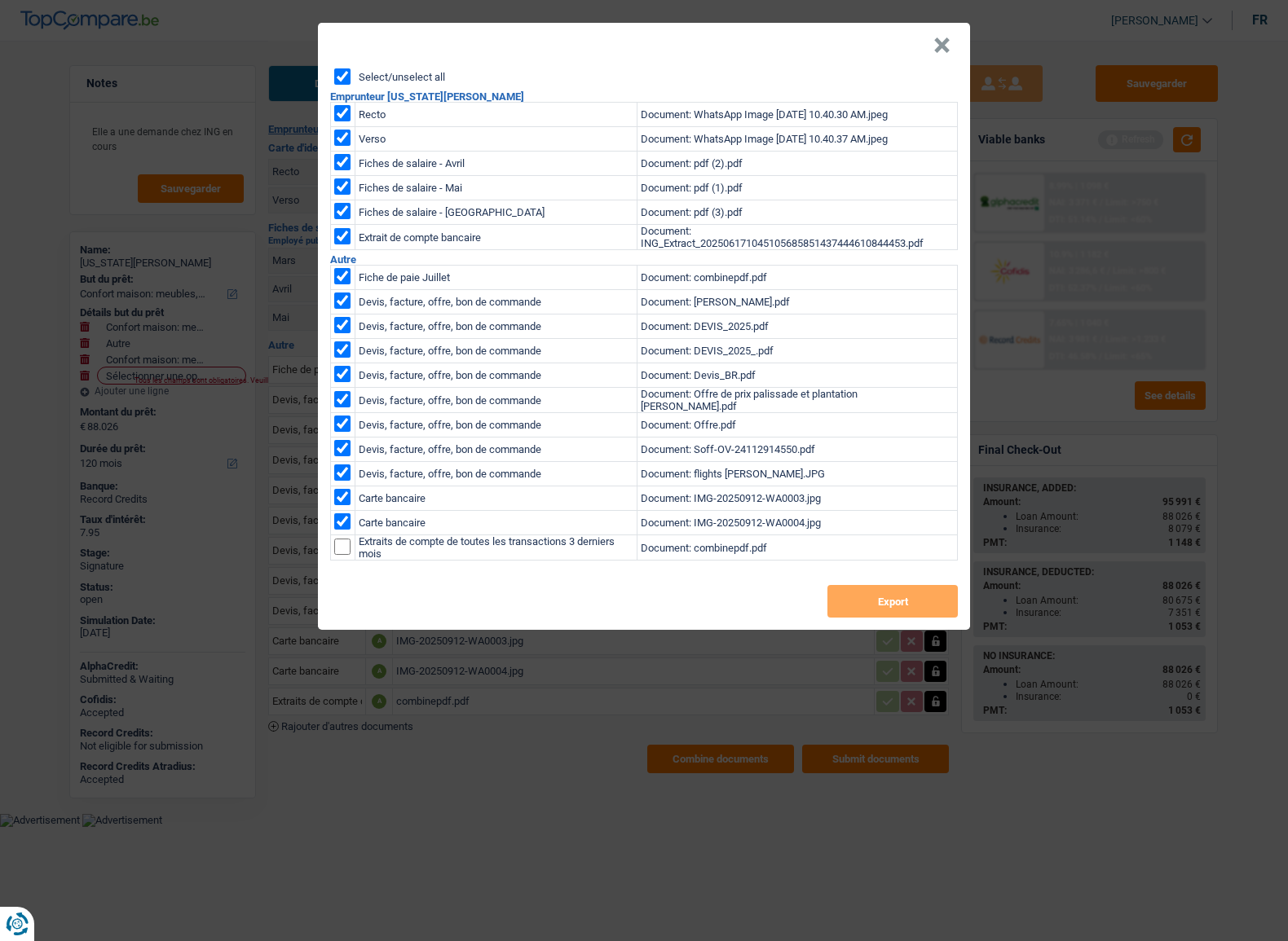
checkbox input "true"
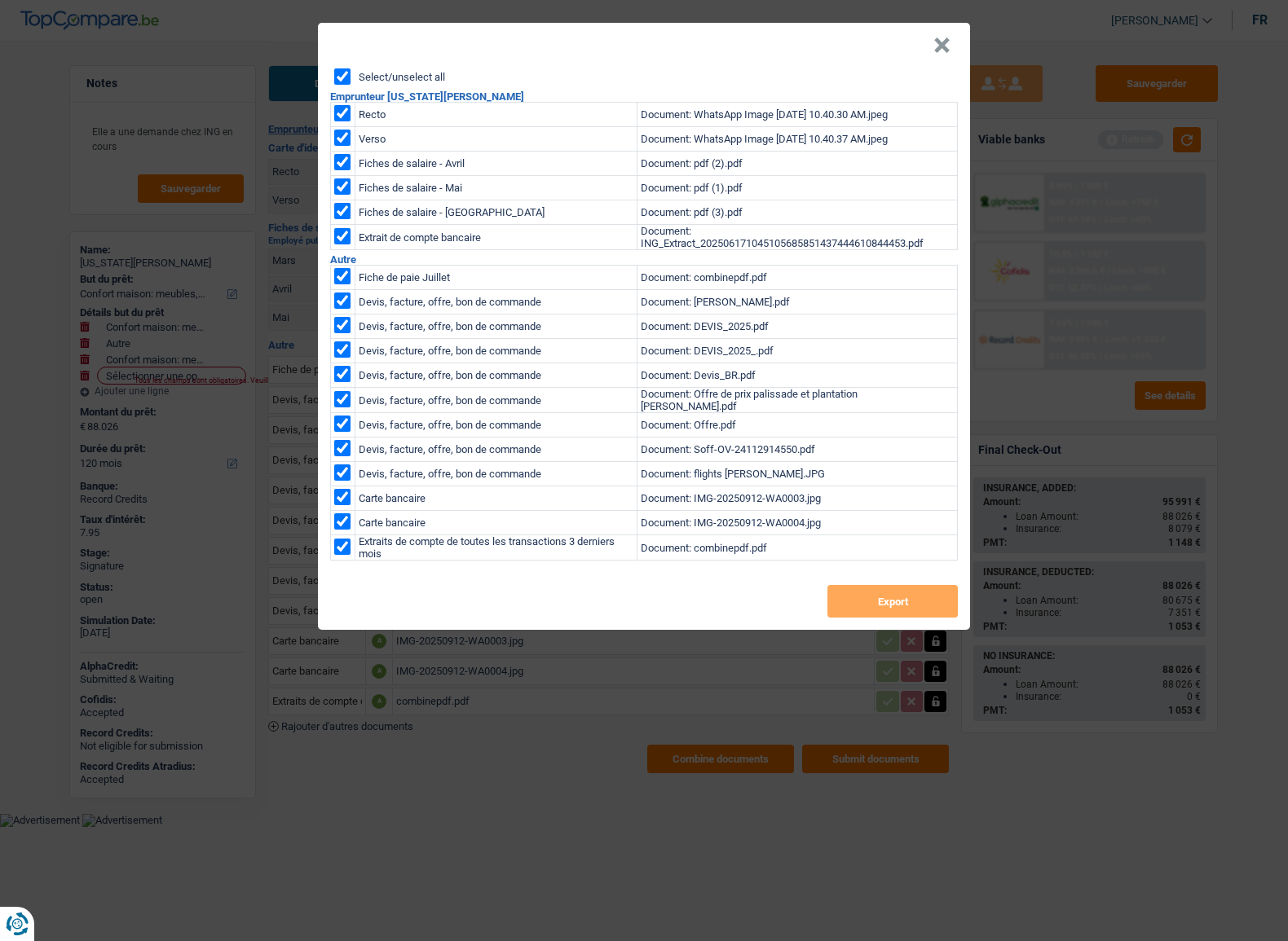
checkbox input "true"
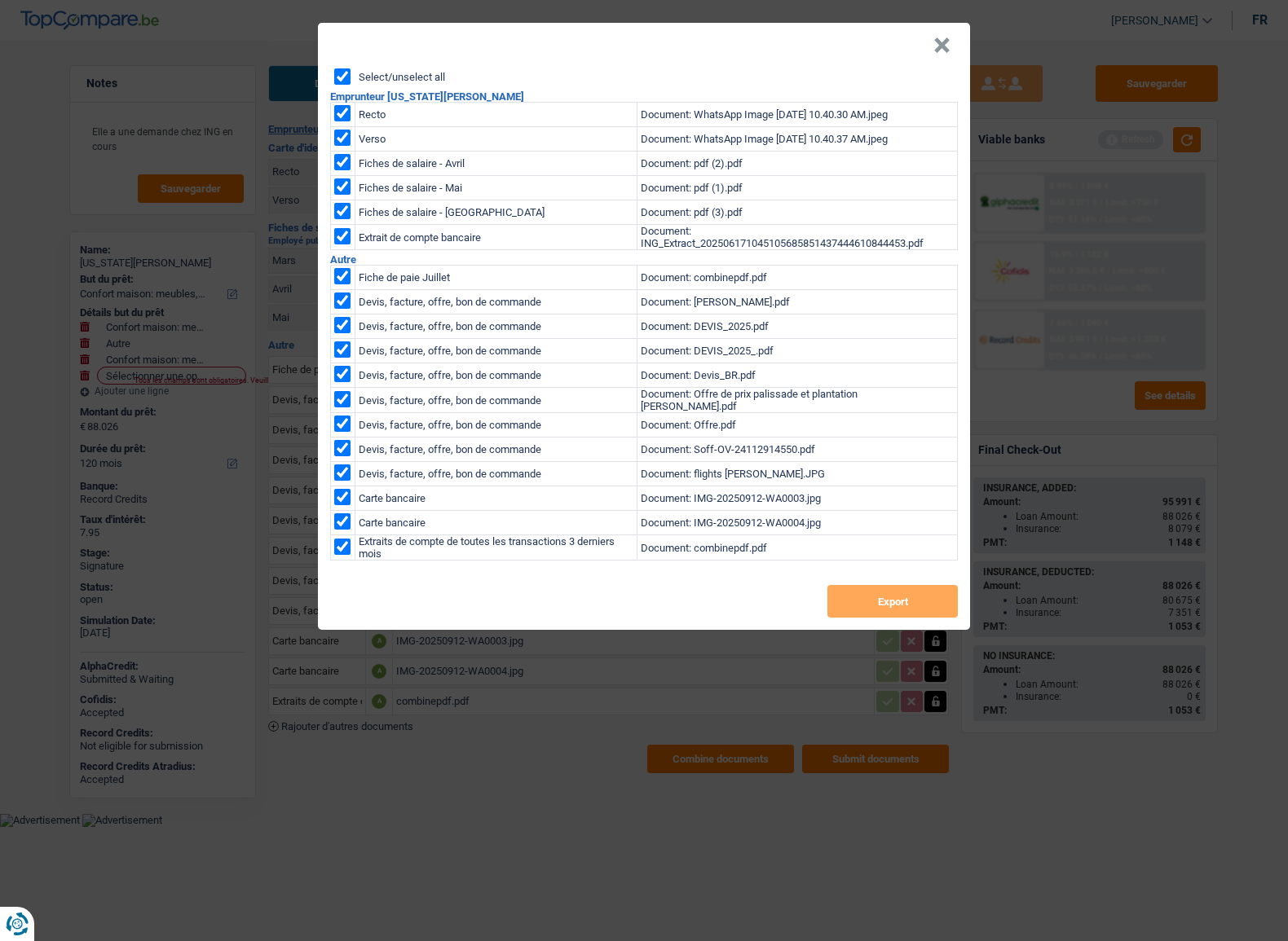
checkbox input "true"
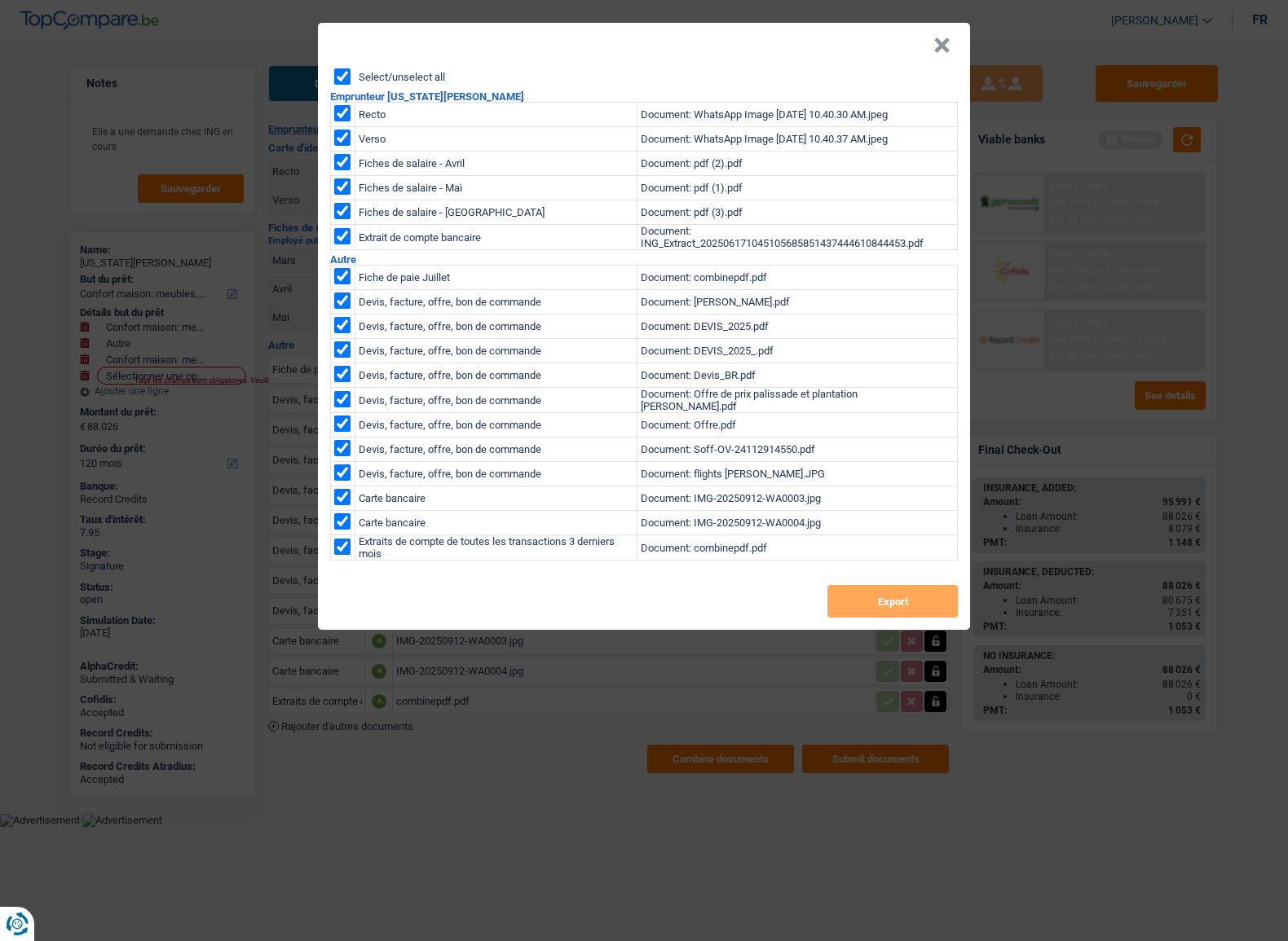
checkbox input "true"
click at [880, 602] on button "Export" at bounding box center [891, 601] width 130 height 33
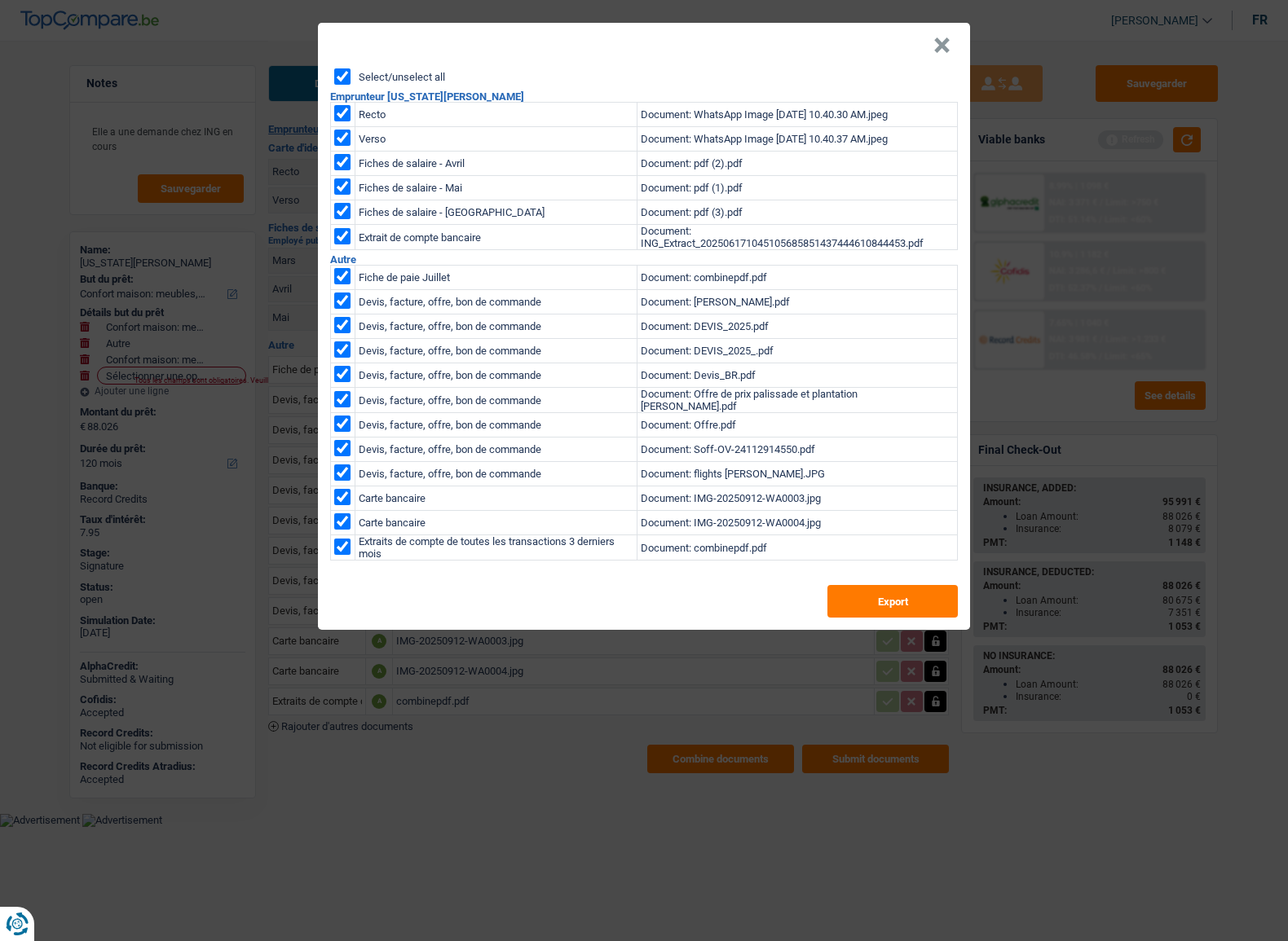
click at [940, 52] on button "×" at bounding box center [942, 45] width 17 height 16
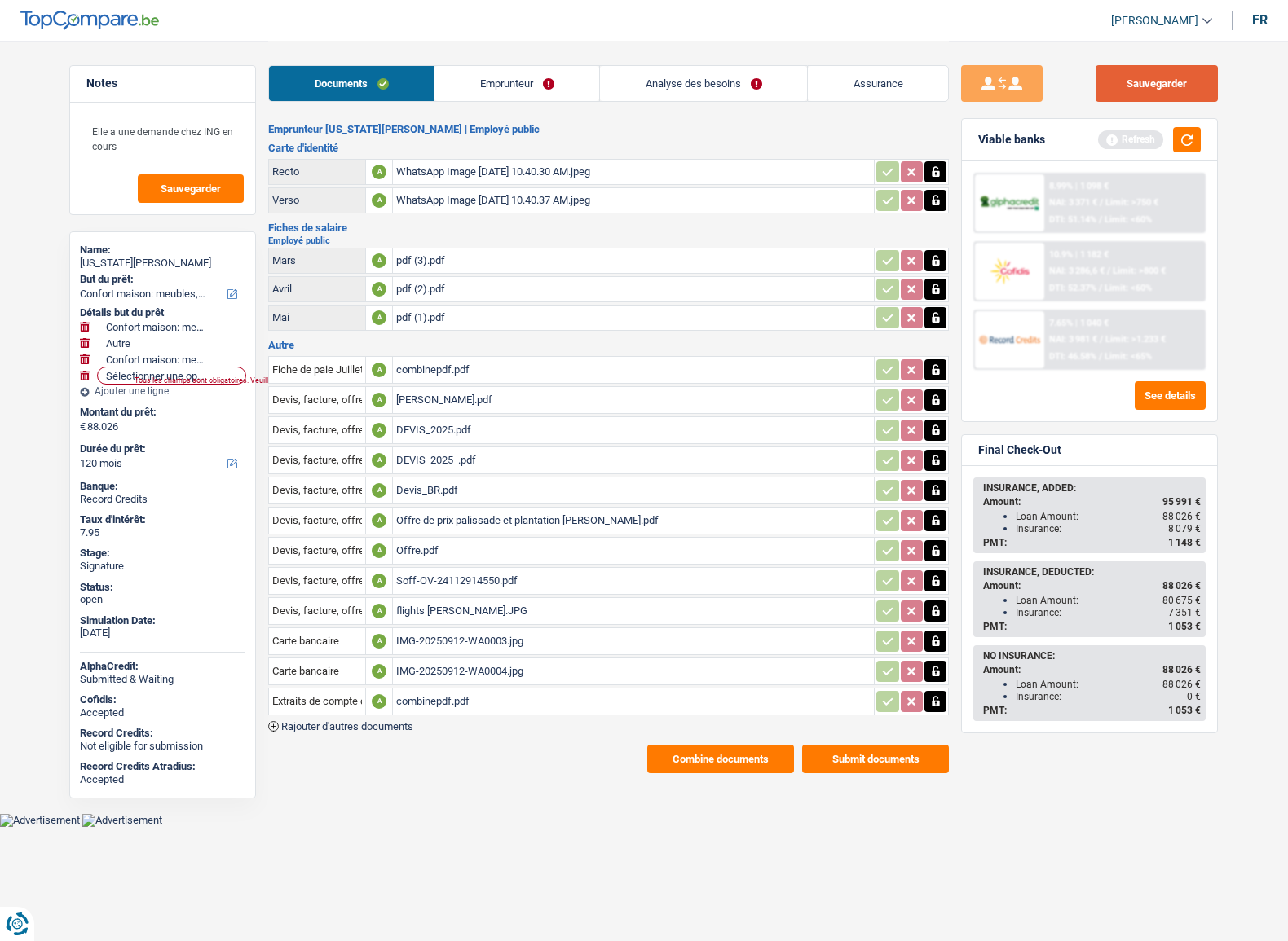
drag, startPoint x: 1100, startPoint y: 93, endPoint x: 1160, endPoint y: 22, distance: 93.0
click at [1100, 93] on button "Sauvegarder" at bounding box center [1156, 83] width 123 height 36
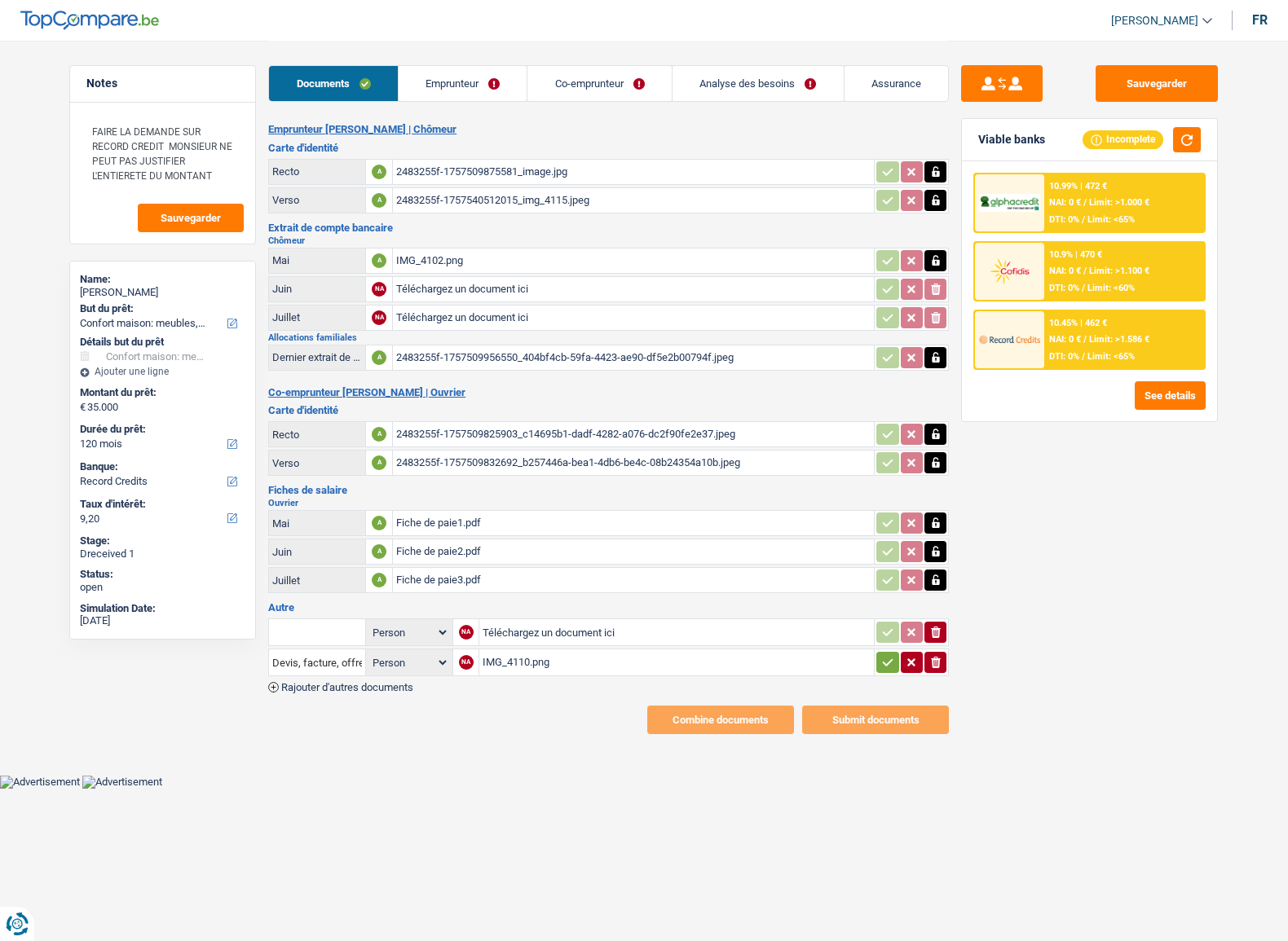
select select "household"
select select "120"
select select "record credits"
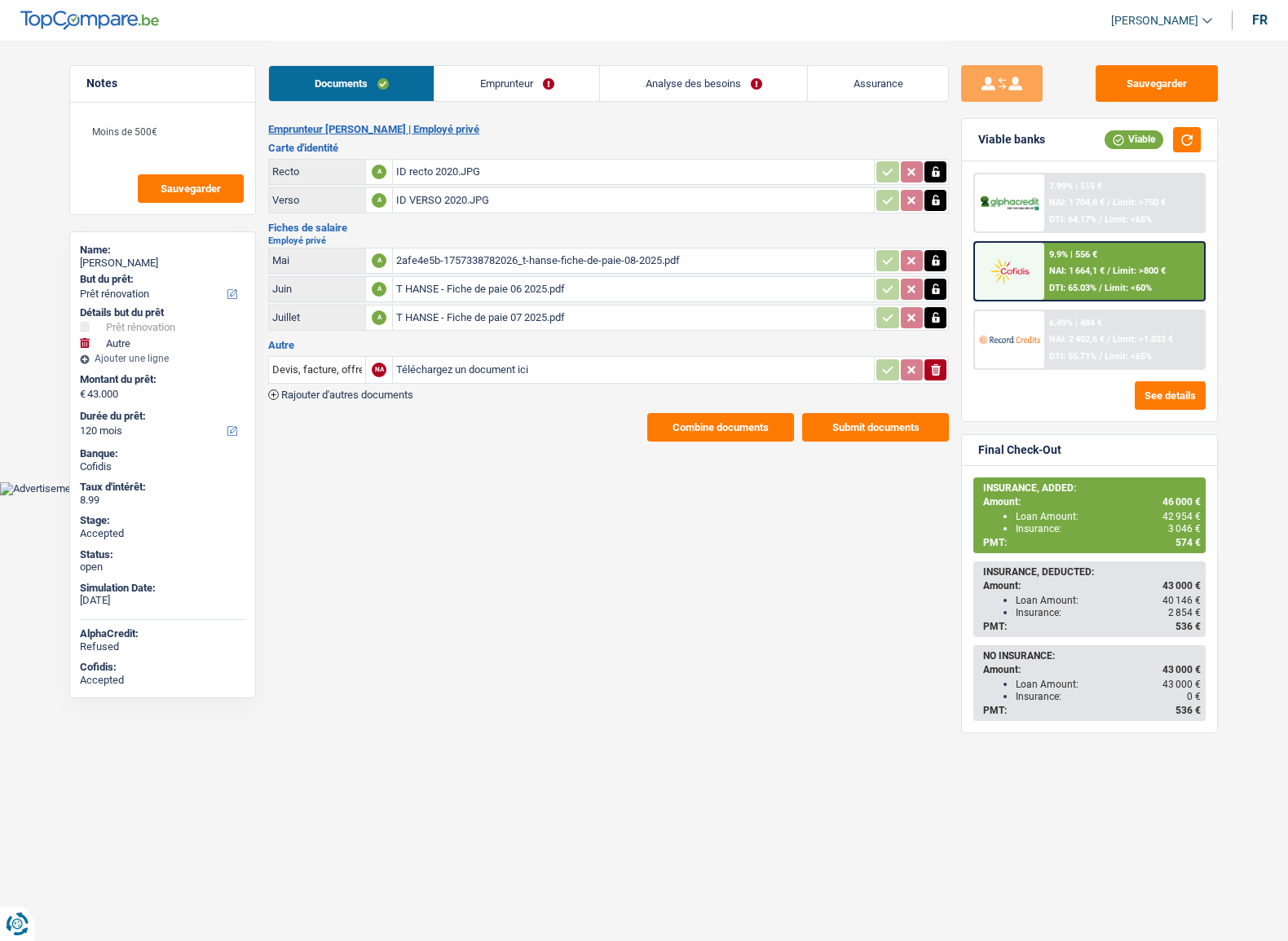
select select "renovation"
select select "other"
select select "120"
click at [1077, 212] on div "7.99% | 515 € NAI: 1 704,8 € / Limit: >750 € DTI: 64.17% / Limit: <65%" at bounding box center [1124, 202] width 161 height 57
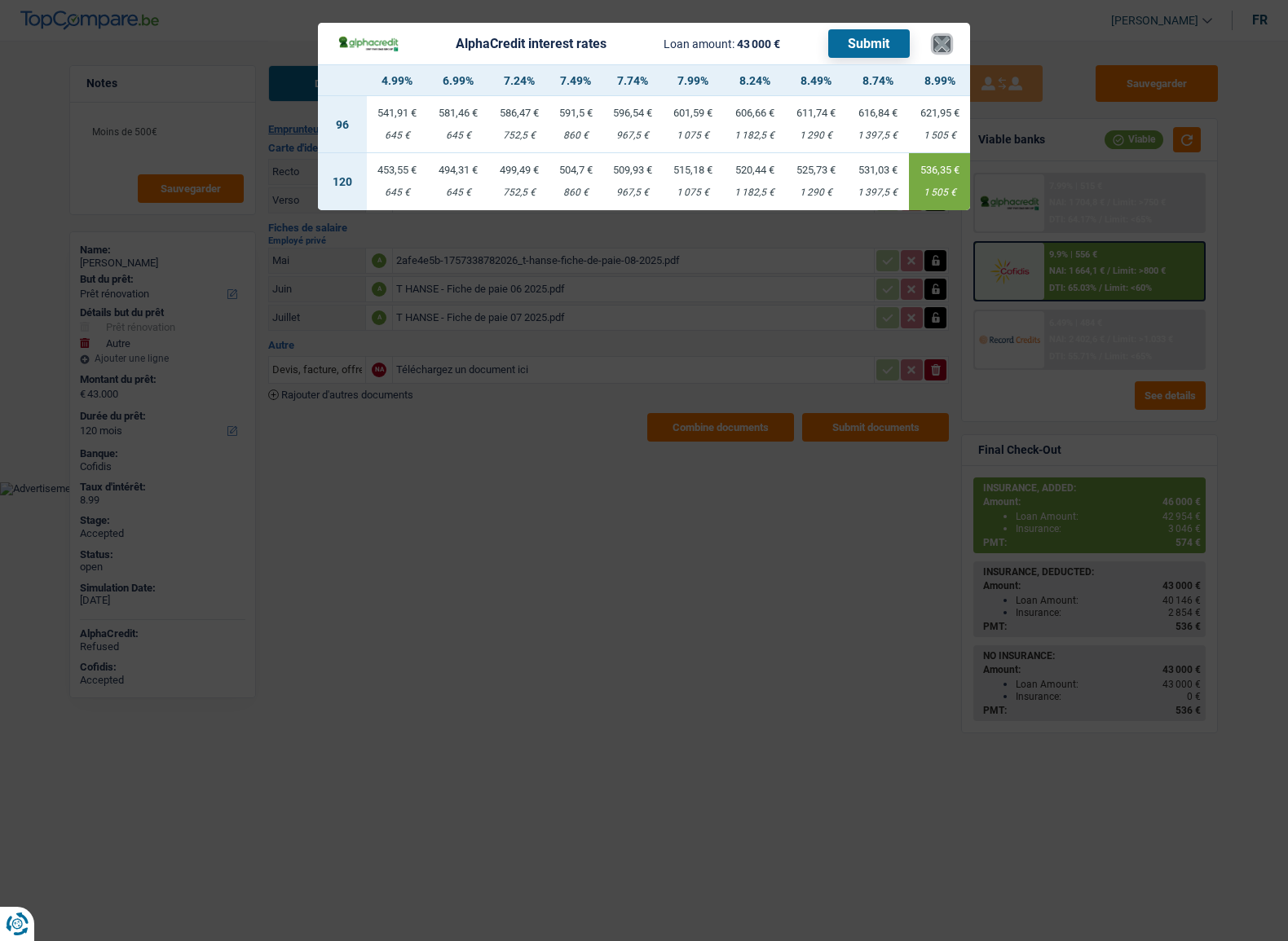
drag, startPoint x: 943, startPoint y: 41, endPoint x: 1034, endPoint y: 168, distance: 156.2
click at [942, 41] on button "×" at bounding box center [942, 43] width 17 height 16
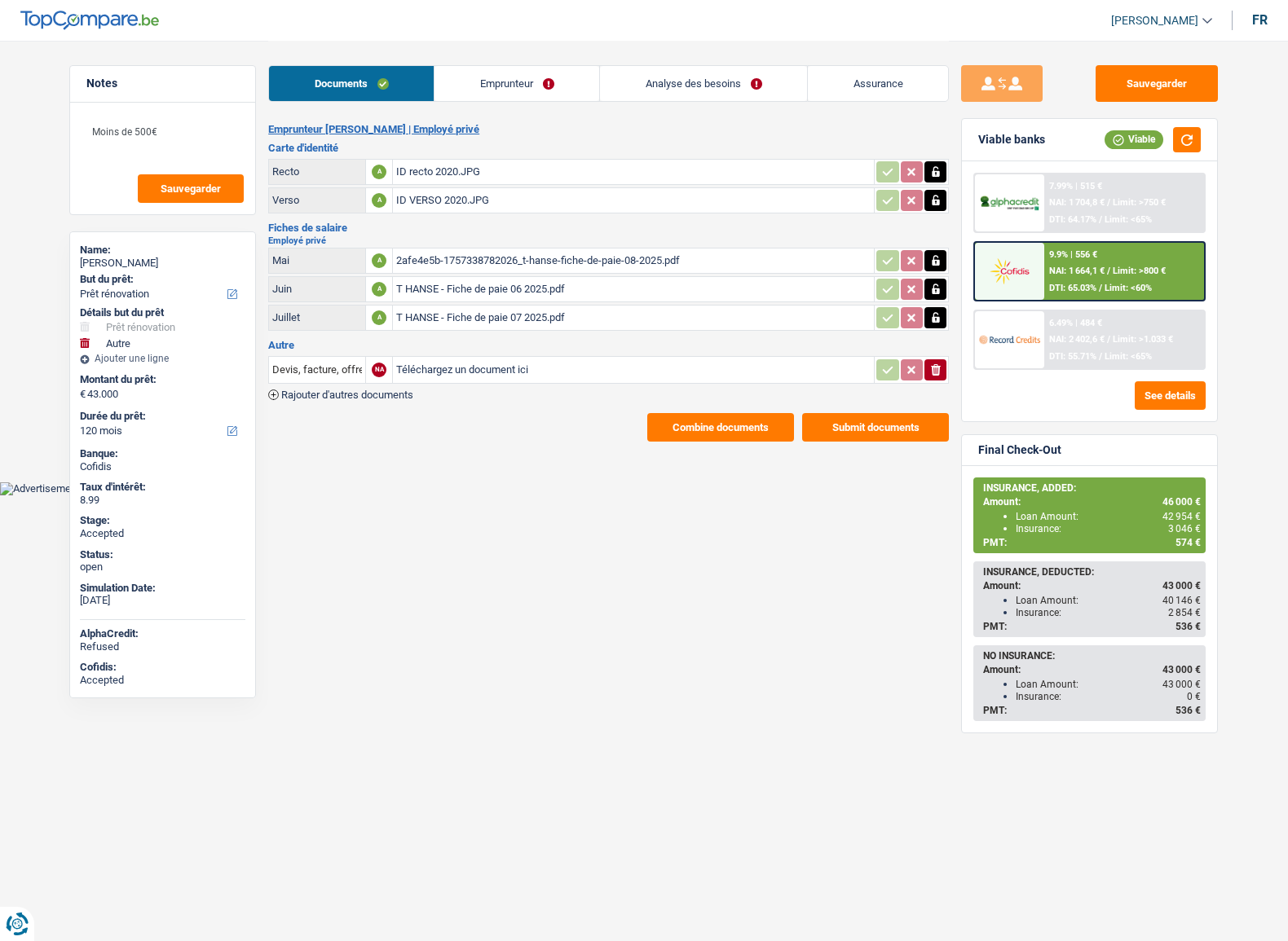
click at [1164, 187] on div "7.99% | 515 € NAI: 1 704,8 € / Limit: >750 € DTI: 64.17% / Limit: <65%" at bounding box center [1124, 202] width 161 height 57
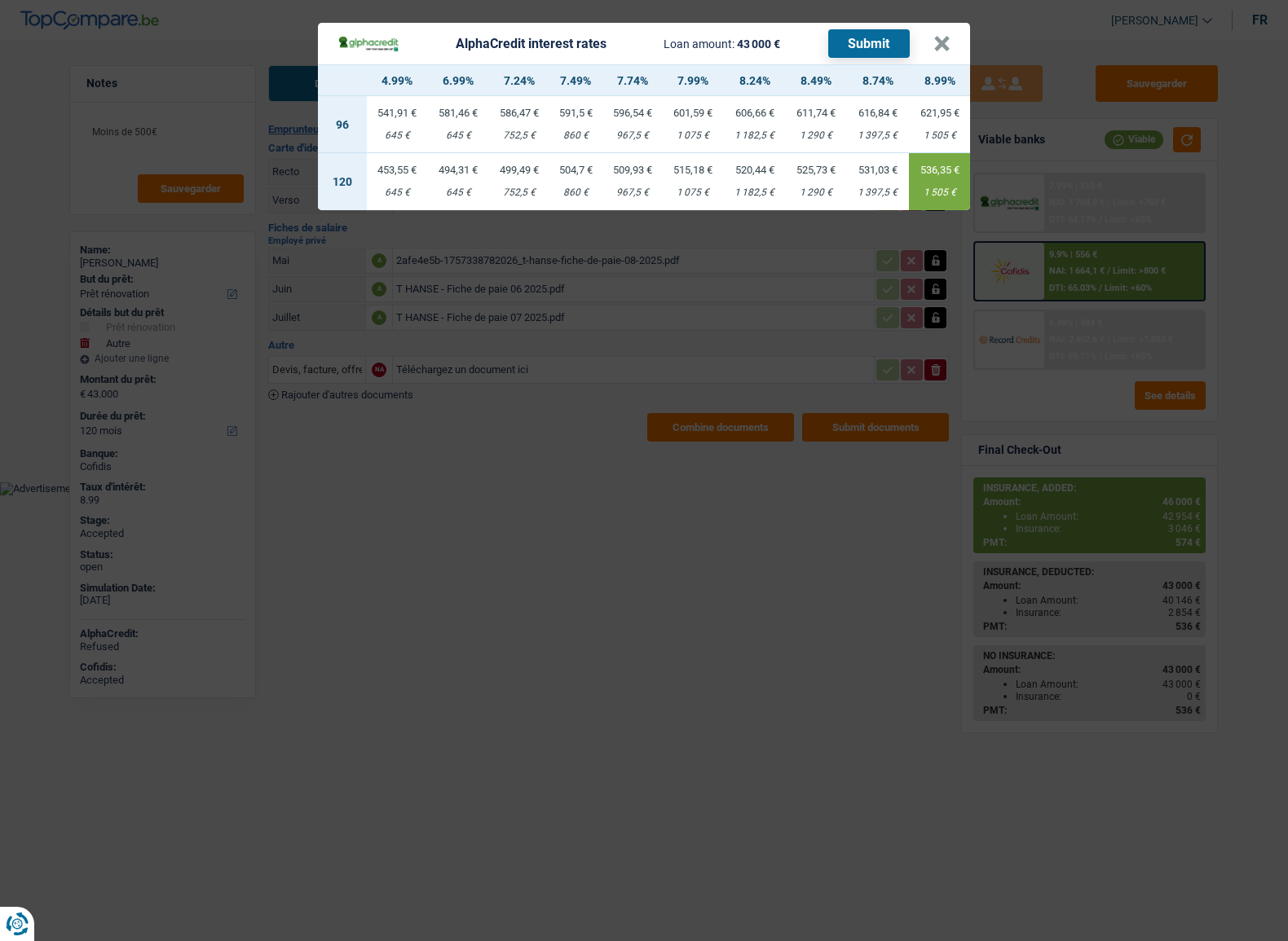
click at [952, 41] on header "AlphaCredit interest rates Loan amount: 43 000 € Submit ×" at bounding box center [644, 43] width 652 height 41
click at [937, 51] on button "×" at bounding box center [942, 43] width 17 height 16
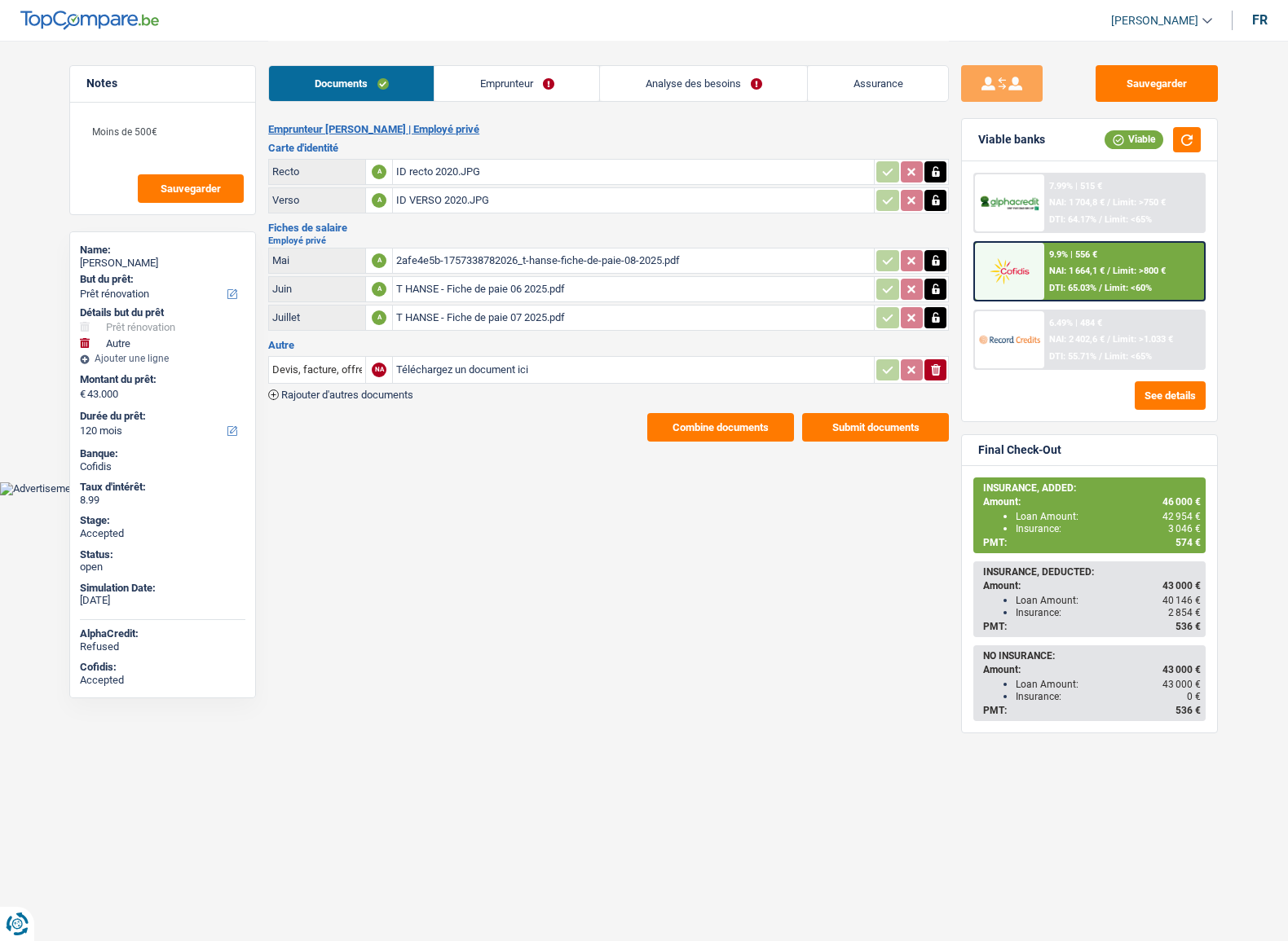
click at [711, 76] on link "Analyse des besoins" at bounding box center [702, 83] width 207 height 35
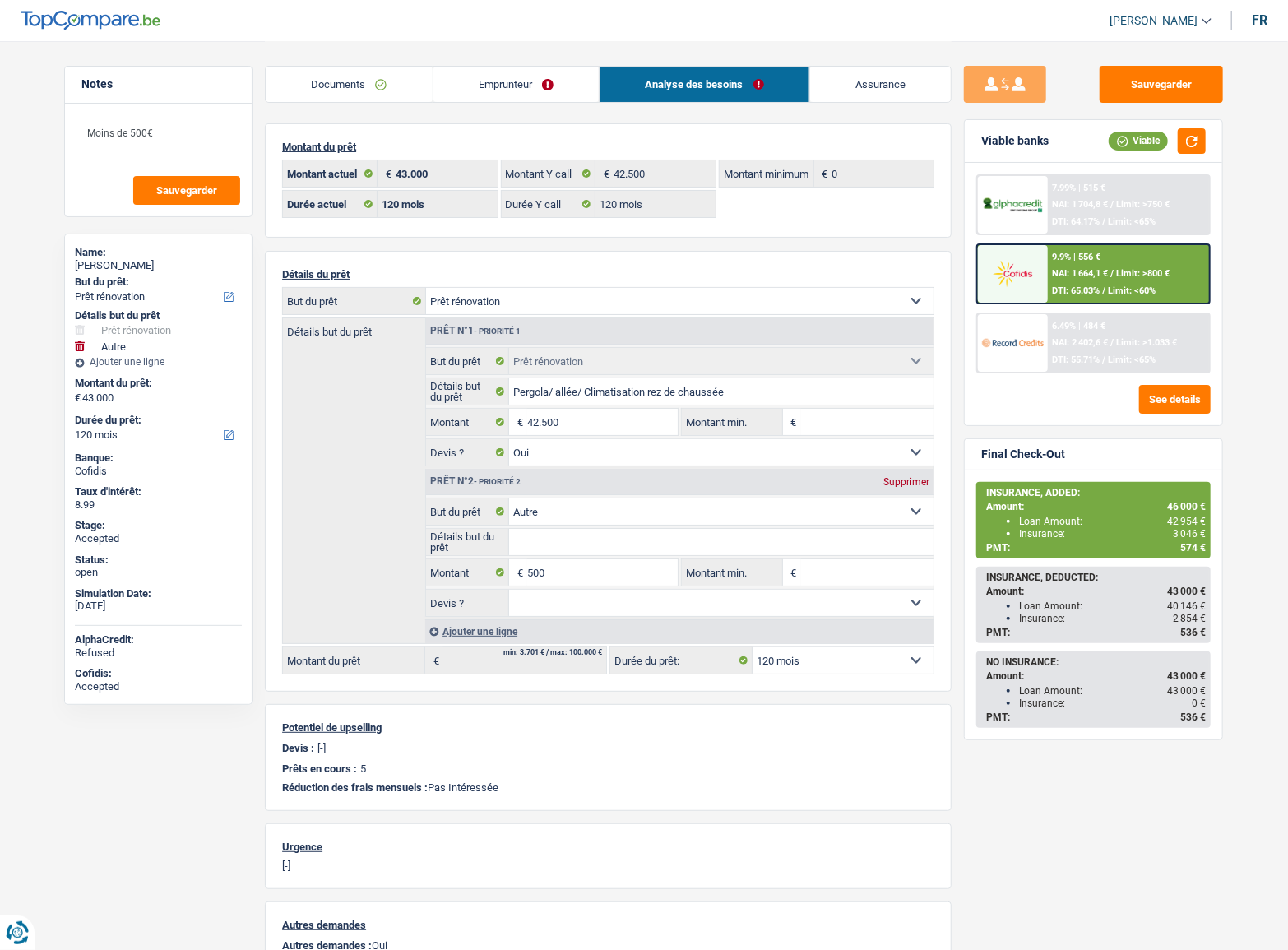
drag, startPoint x: 1107, startPoint y: 341, endPoint x: 1100, endPoint y: 323, distance: 19.3
click at [1100, 323] on div "6.49% | 484 € NAI: 2 402,6 € / Limit: >1.033 € DTI: 55.71% / Limit: <65%" at bounding box center [1129, 343] width 162 height 58
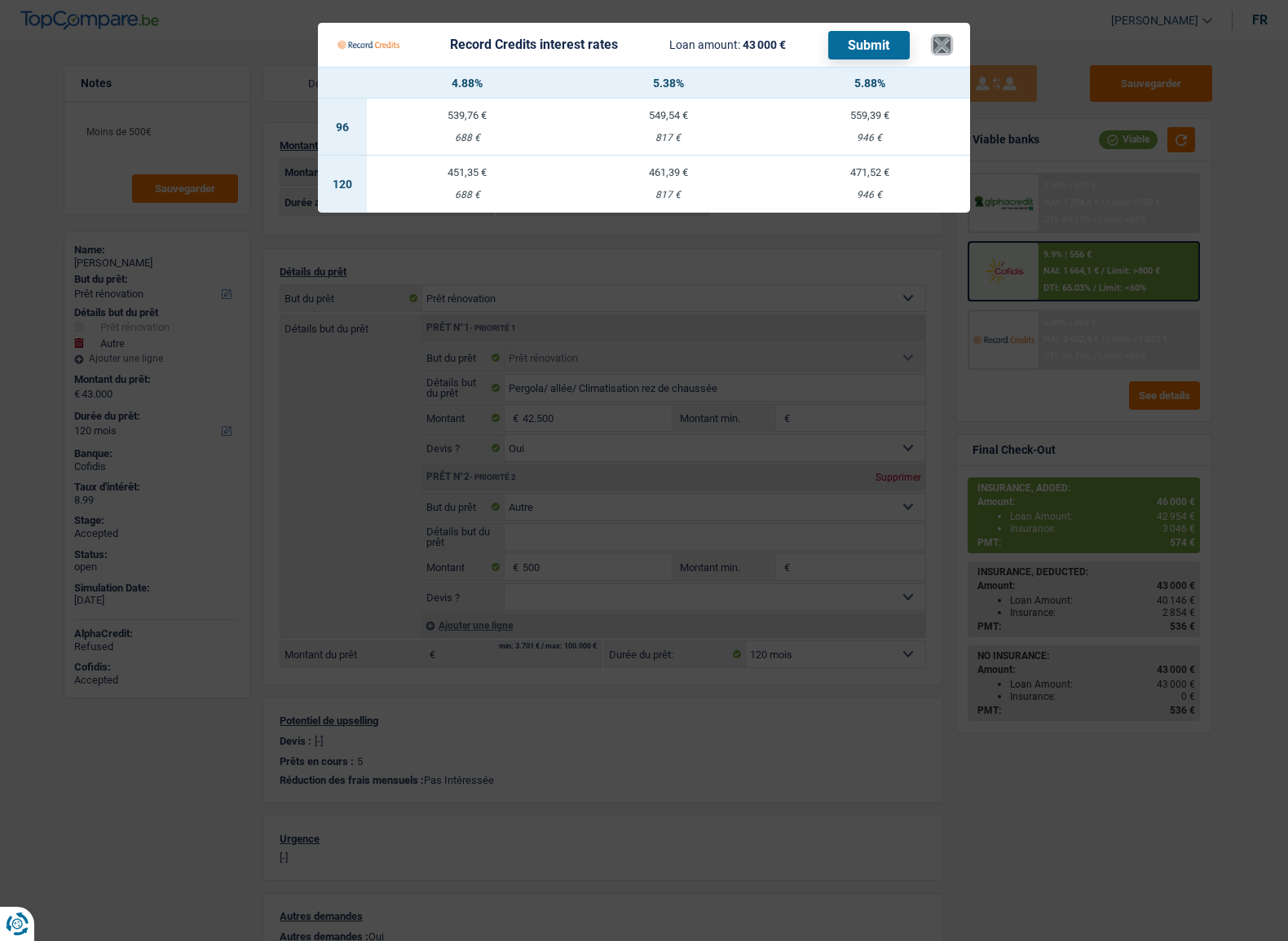
click at [942, 40] on button "×" at bounding box center [942, 44] width 17 height 16
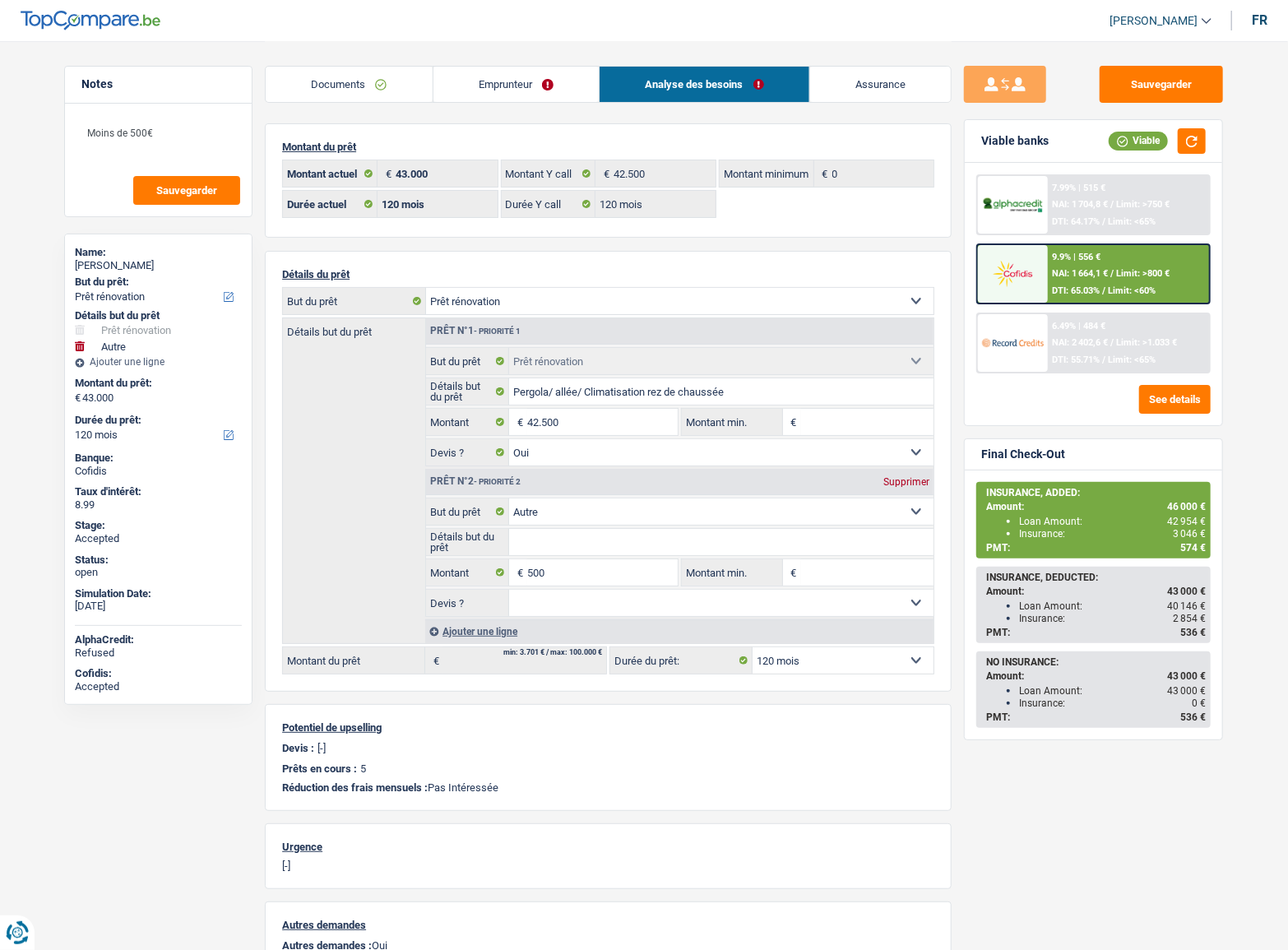
click at [1109, 205] on span "NAI: 1 704,8 €" at bounding box center [1080, 204] width 56 height 10
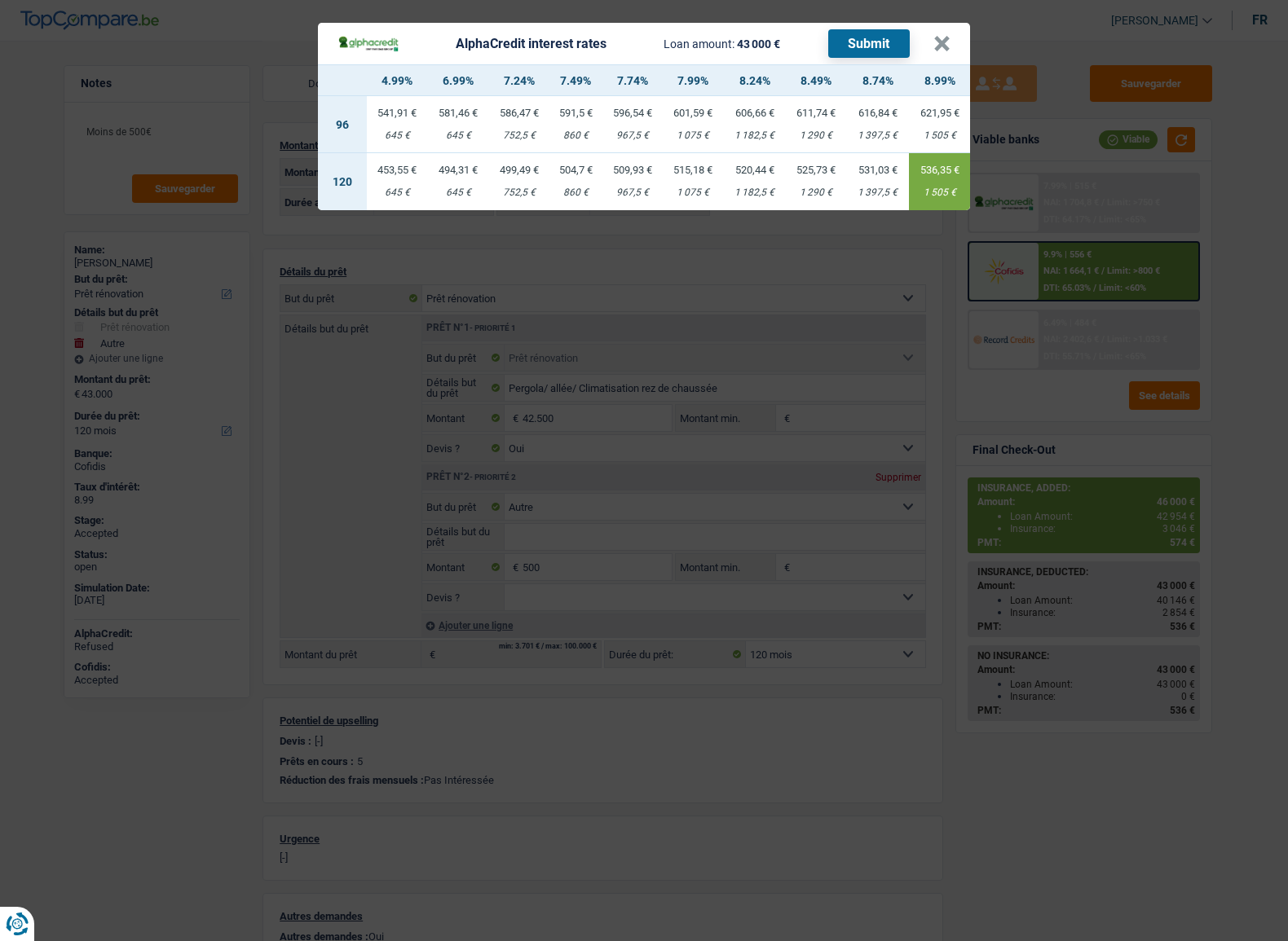
click at [456, 188] on div "645 €" at bounding box center [457, 192] width 61 height 10
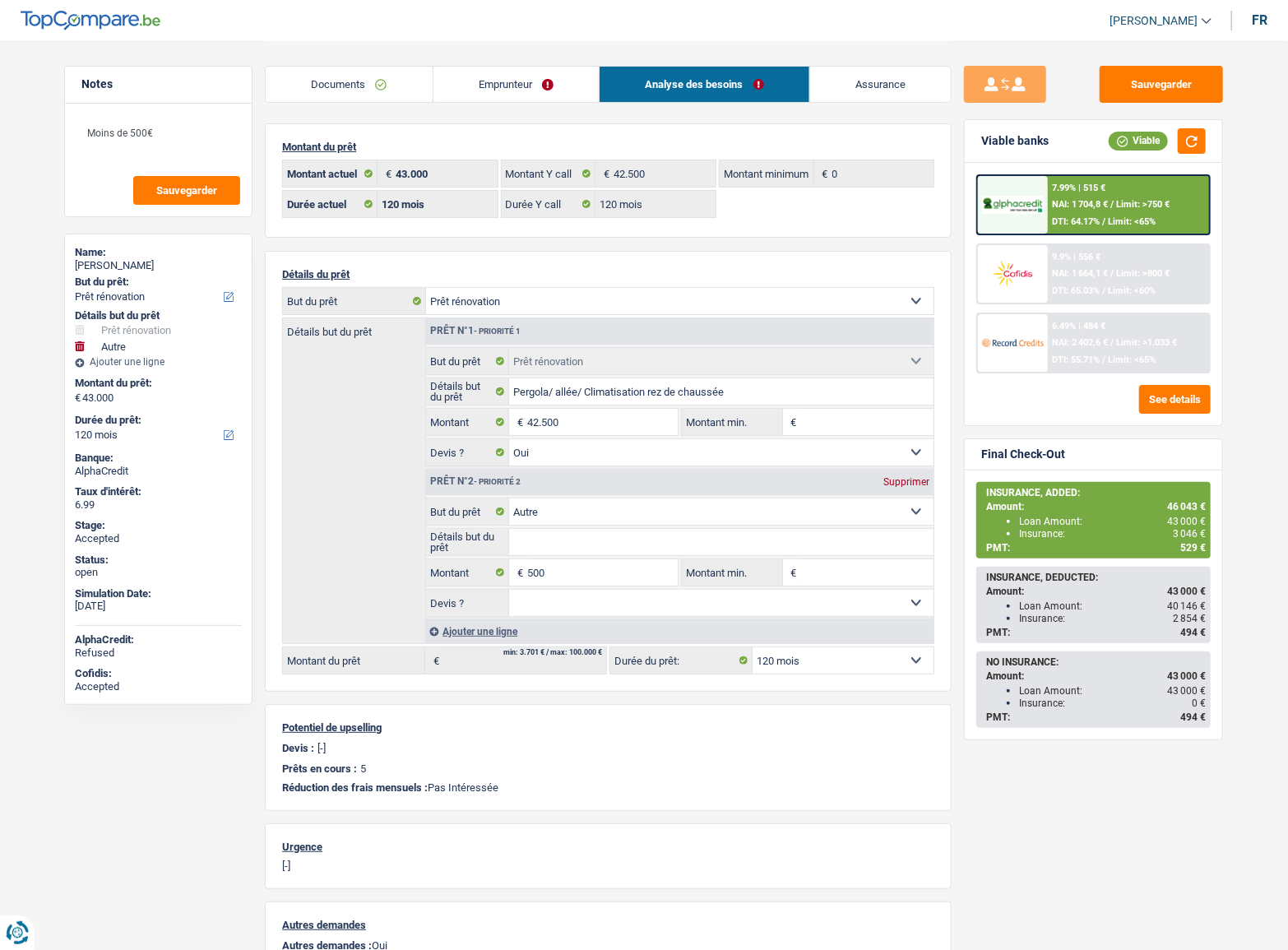
click at [1102, 202] on span "NAI: 1 704,8 €" at bounding box center [1080, 204] width 56 height 10
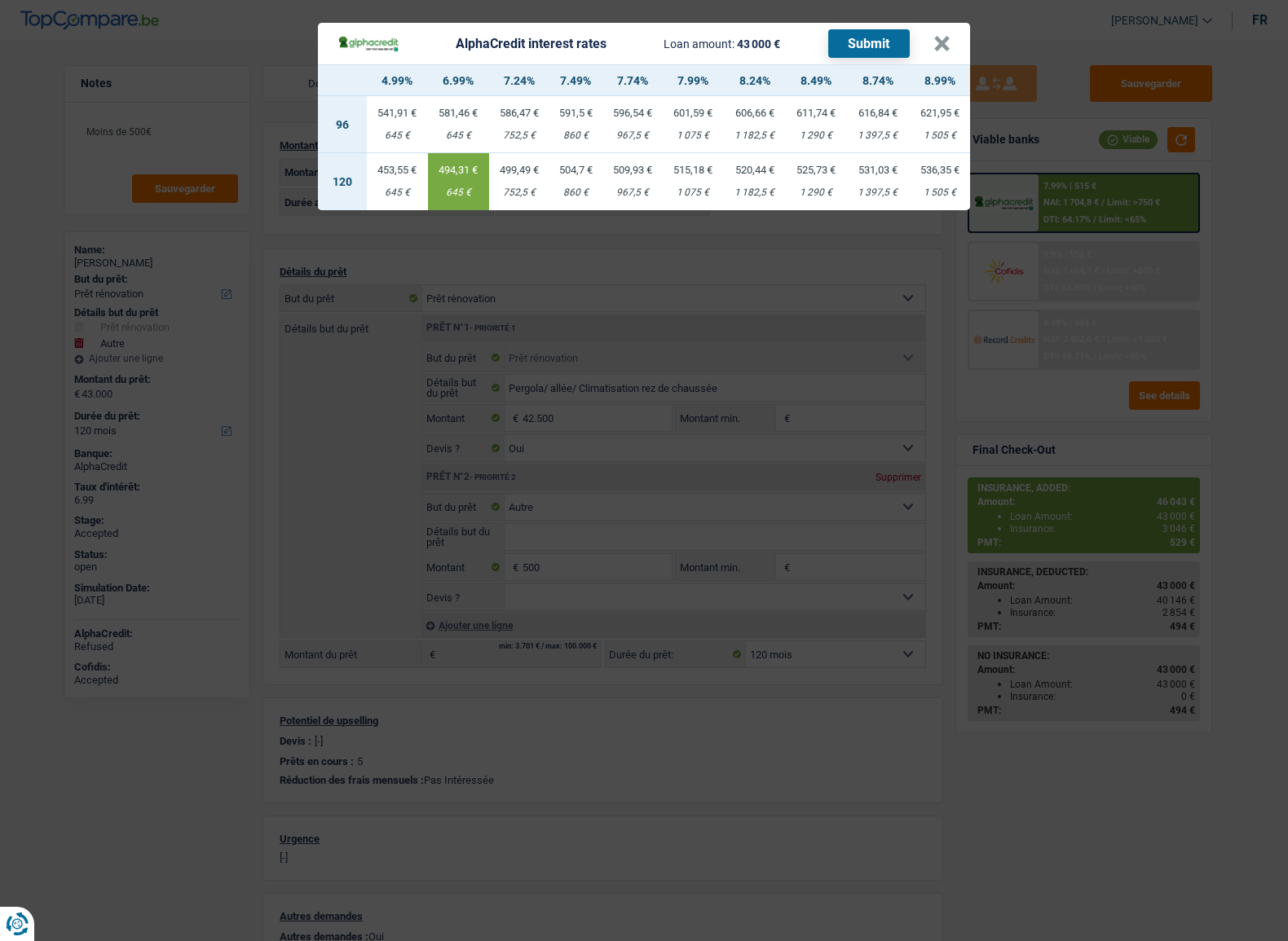
click at [407, 187] on div "645 €" at bounding box center [397, 192] width 61 height 10
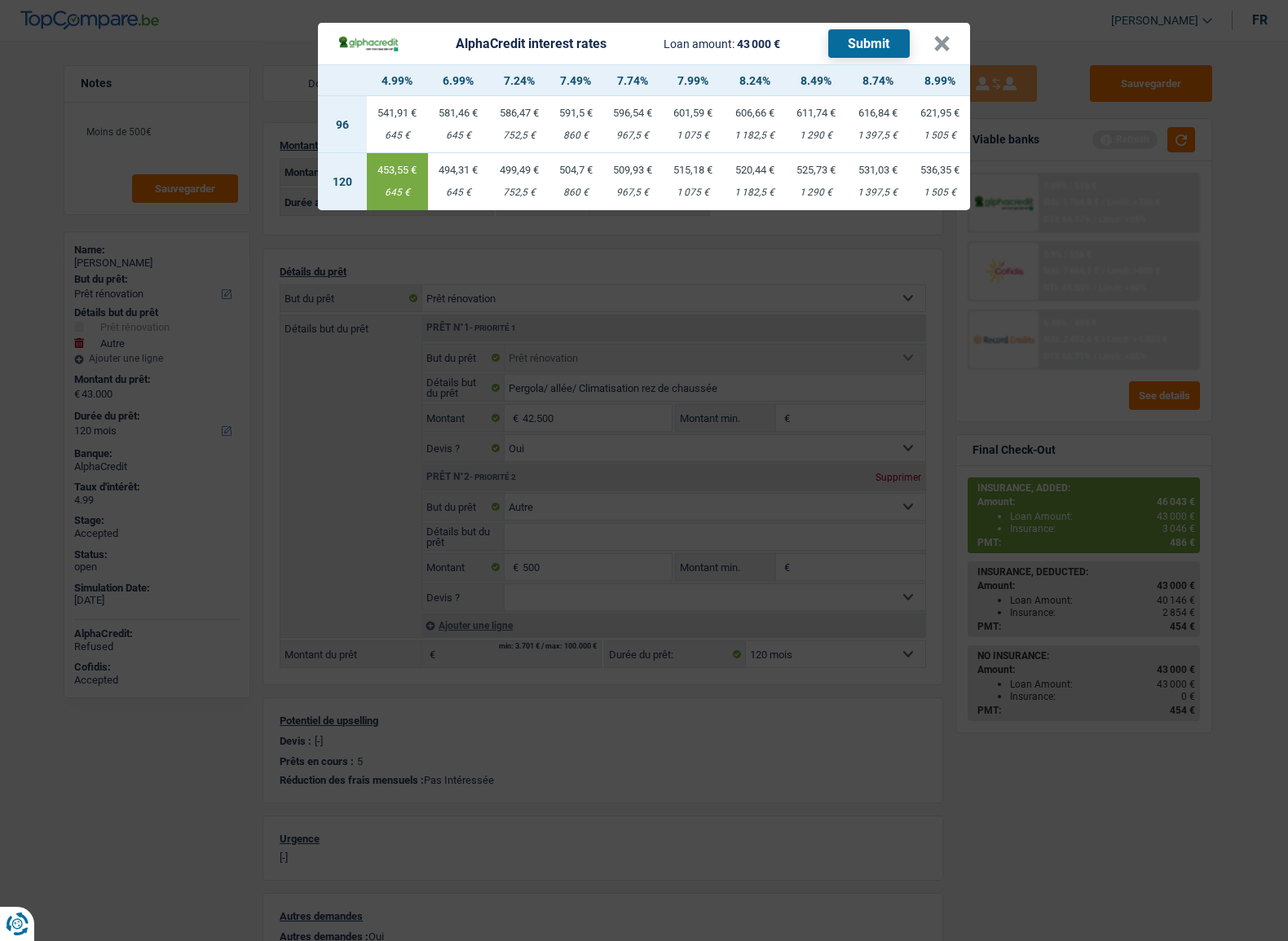
click at [872, 35] on button "Submit" at bounding box center [868, 43] width 81 height 28
click at [945, 36] on button "×" at bounding box center [942, 43] width 17 height 16
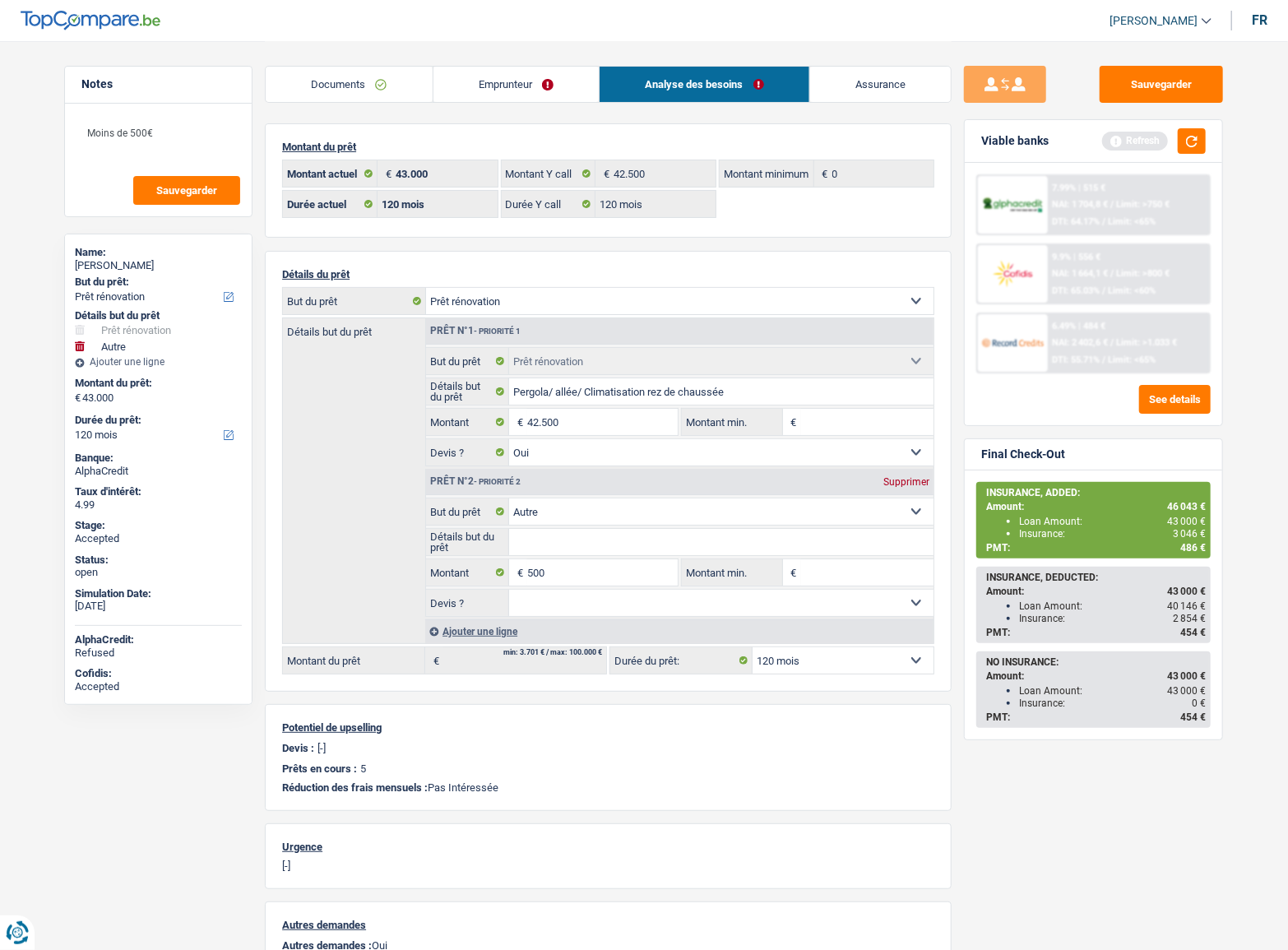
click at [1080, 346] on span "NAI: 2 402,6 €" at bounding box center [1080, 342] width 56 height 10
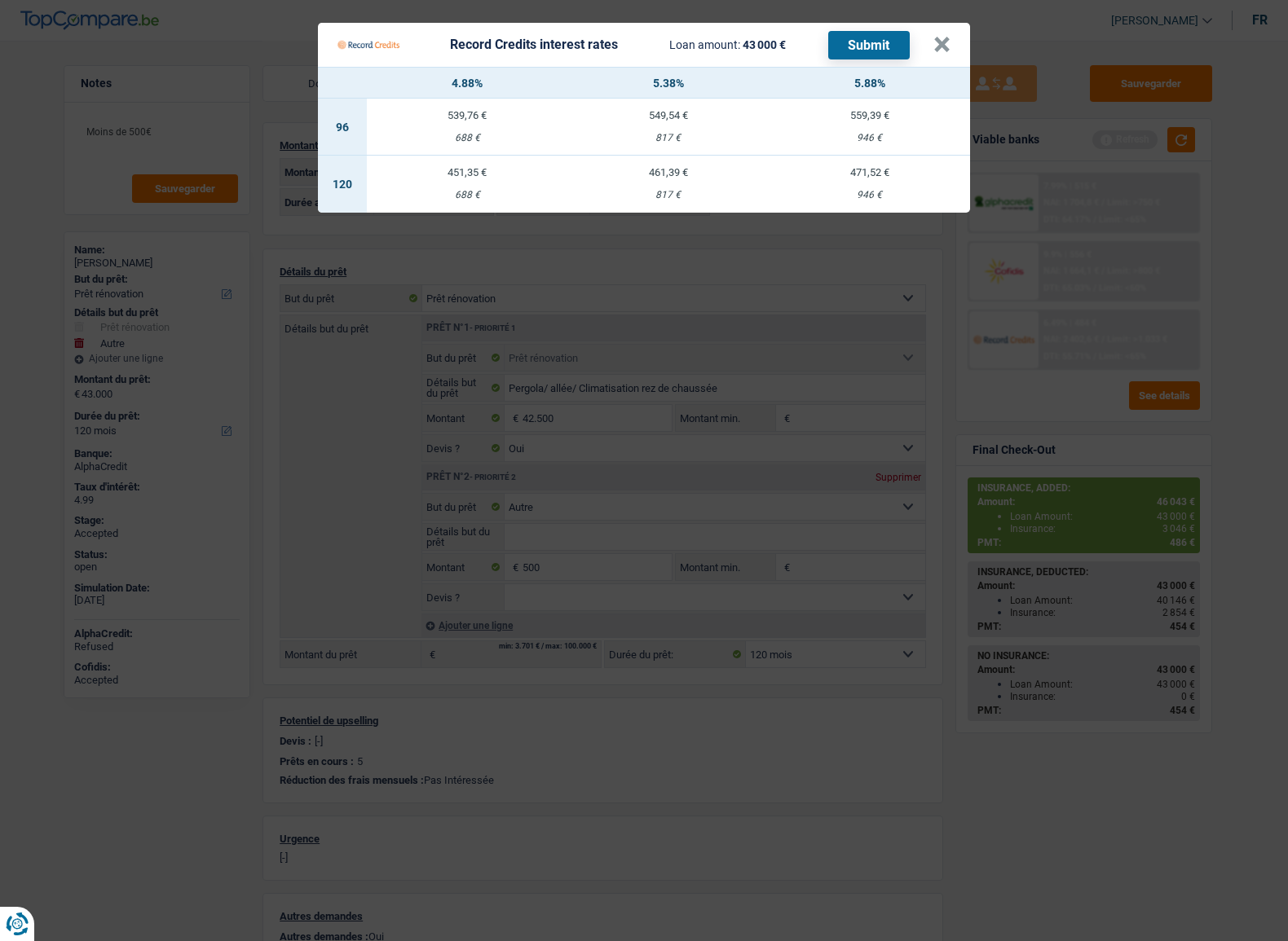
click at [485, 200] on td "451,35 € 688 €" at bounding box center [467, 183] width 201 height 57
drag, startPoint x: 950, startPoint y: 47, endPoint x: 964, endPoint y: 71, distance: 27.8
click at [948, 47] on Credits___BV_modal_header_ "Record Credits interest rates Loan amount: 43 000 € Submit ×" at bounding box center [644, 44] width 652 height 44
click at [951, 51] on Credits___BV_modal_header_ "Record Credits interest rates Loan amount: 43 000 € Submit ×" at bounding box center [644, 44] width 652 height 44
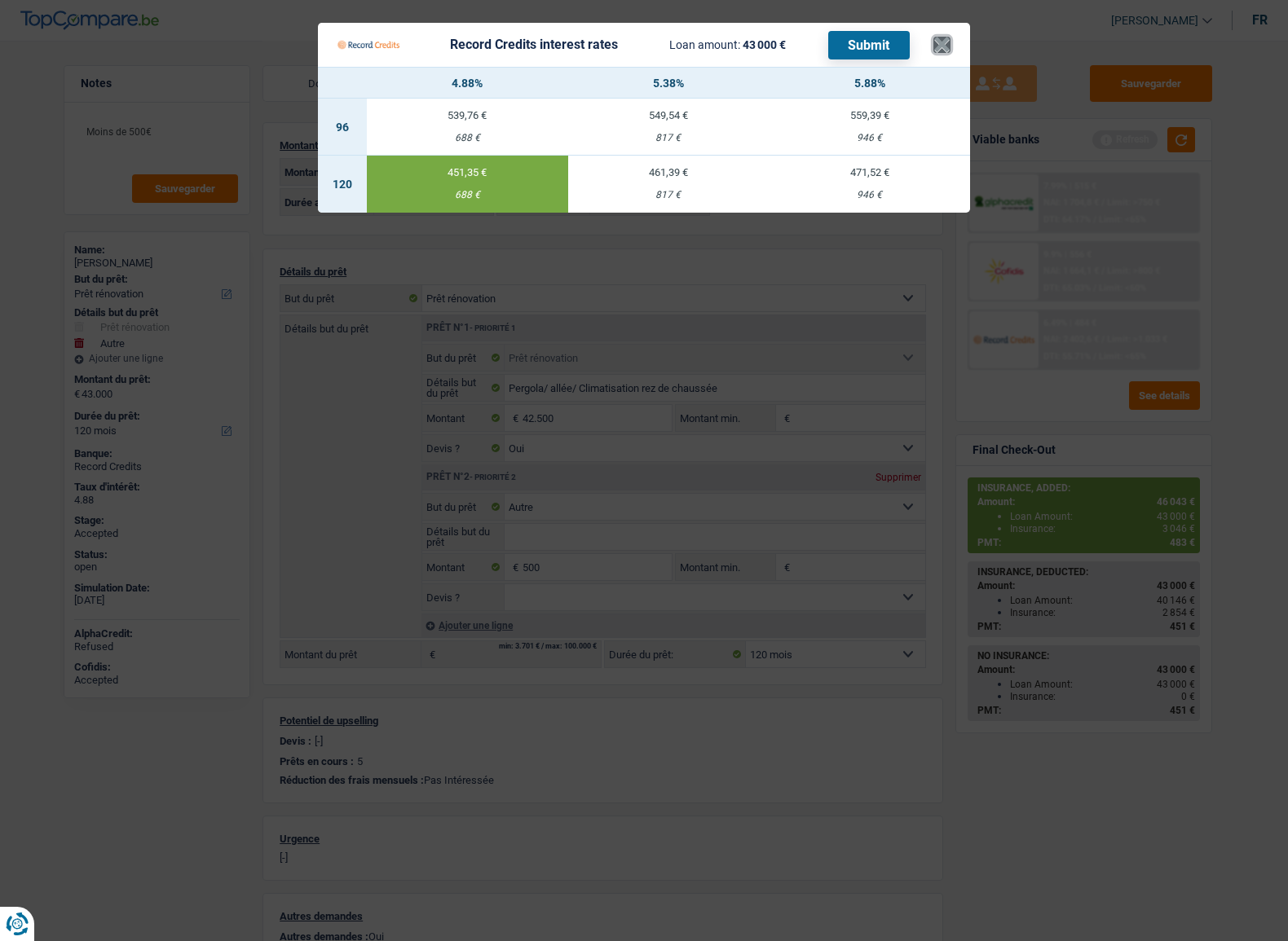
click at [943, 43] on button "×" at bounding box center [942, 44] width 17 height 16
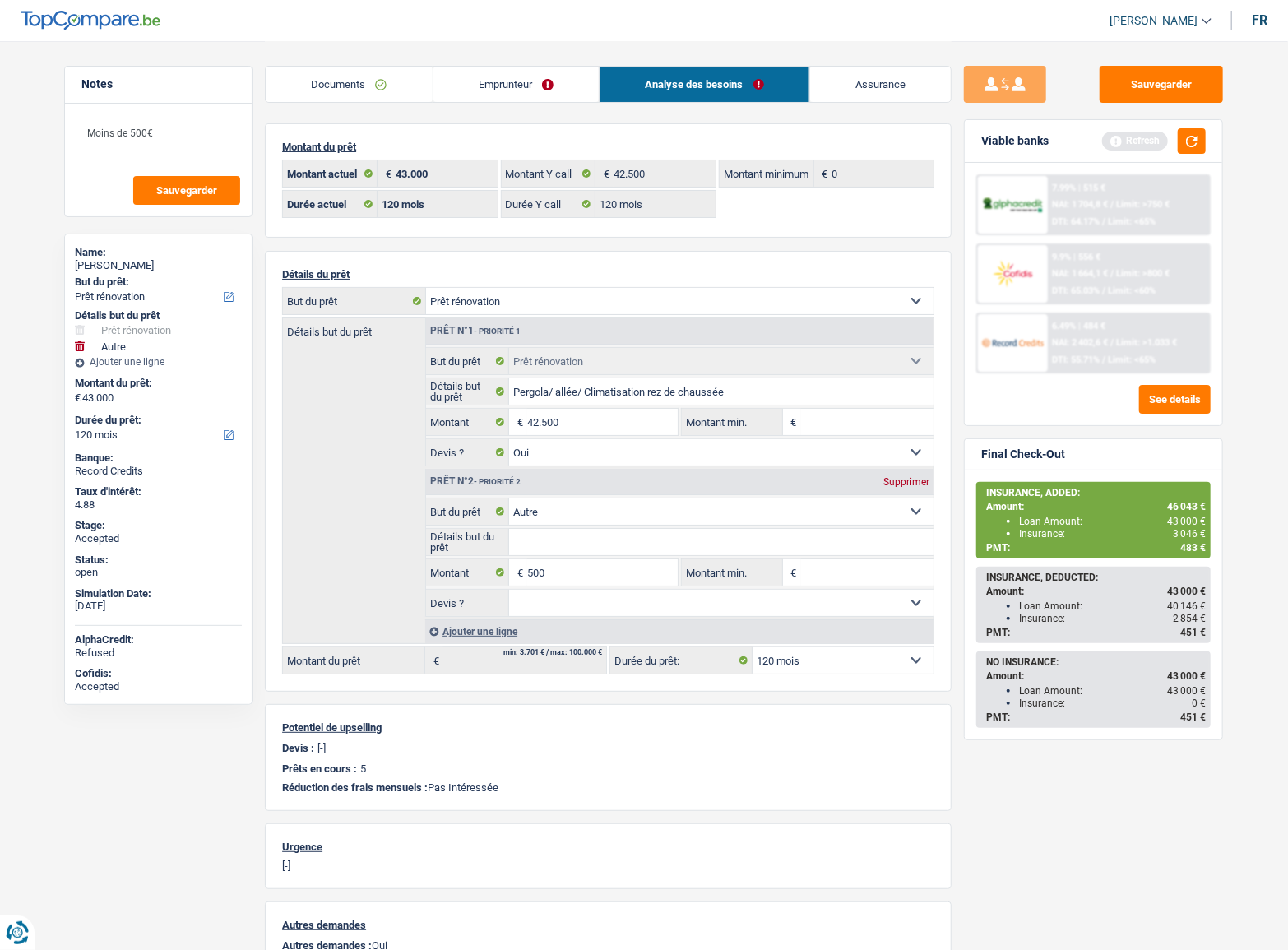
click at [1164, 215] on div "7.99% | 515 € NAI: 1 704,8 € / Limit: >750 € DTI: 64.17% / Limit: <65%" at bounding box center [1129, 204] width 162 height 58
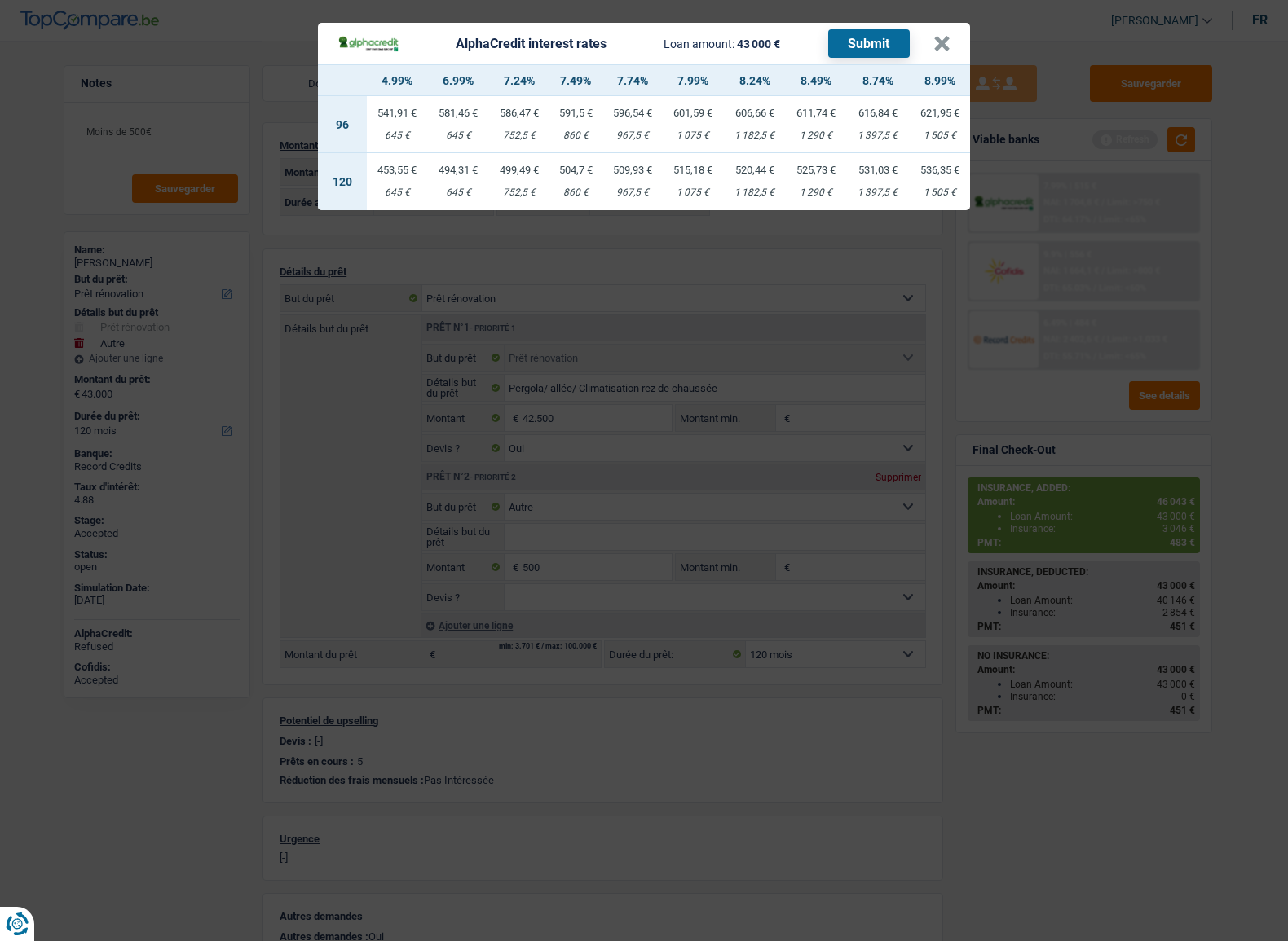
drag, startPoint x: 1189, startPoint y: 286, endPoint x: 1151, endPoint y: 302, distance: 41.2
click at [1190, 286] on div "AlphaCredit interest rates Loan amount: 43 000 € Submit × 4.99% 6.99% 7.24% 7.4…" at bounding box center [644, 470] width 1288 height 941
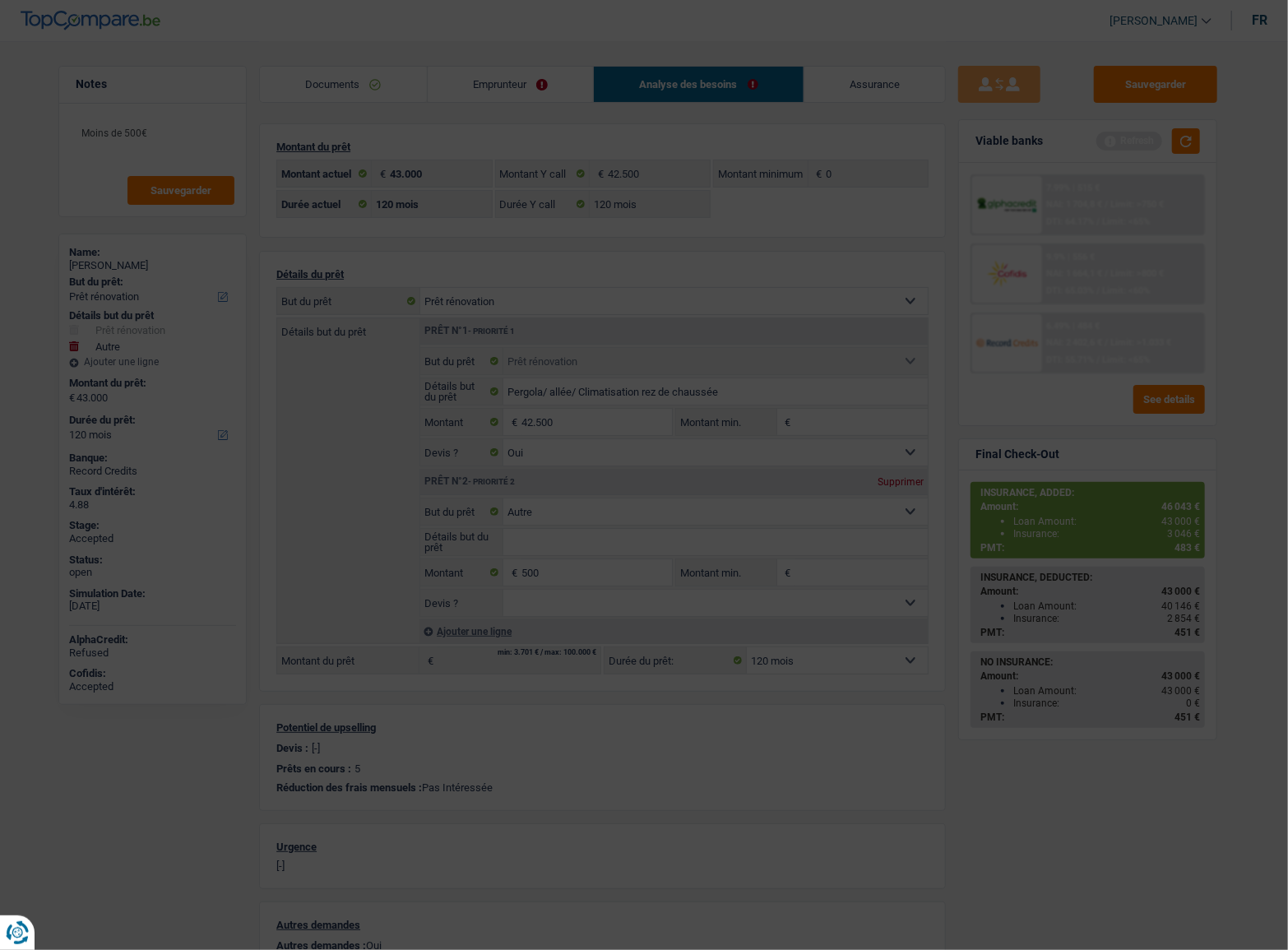
click at [1103, 342] on span "NAI: 2 402,6 €" at bounding box center [1075, 342] width 56 height 10
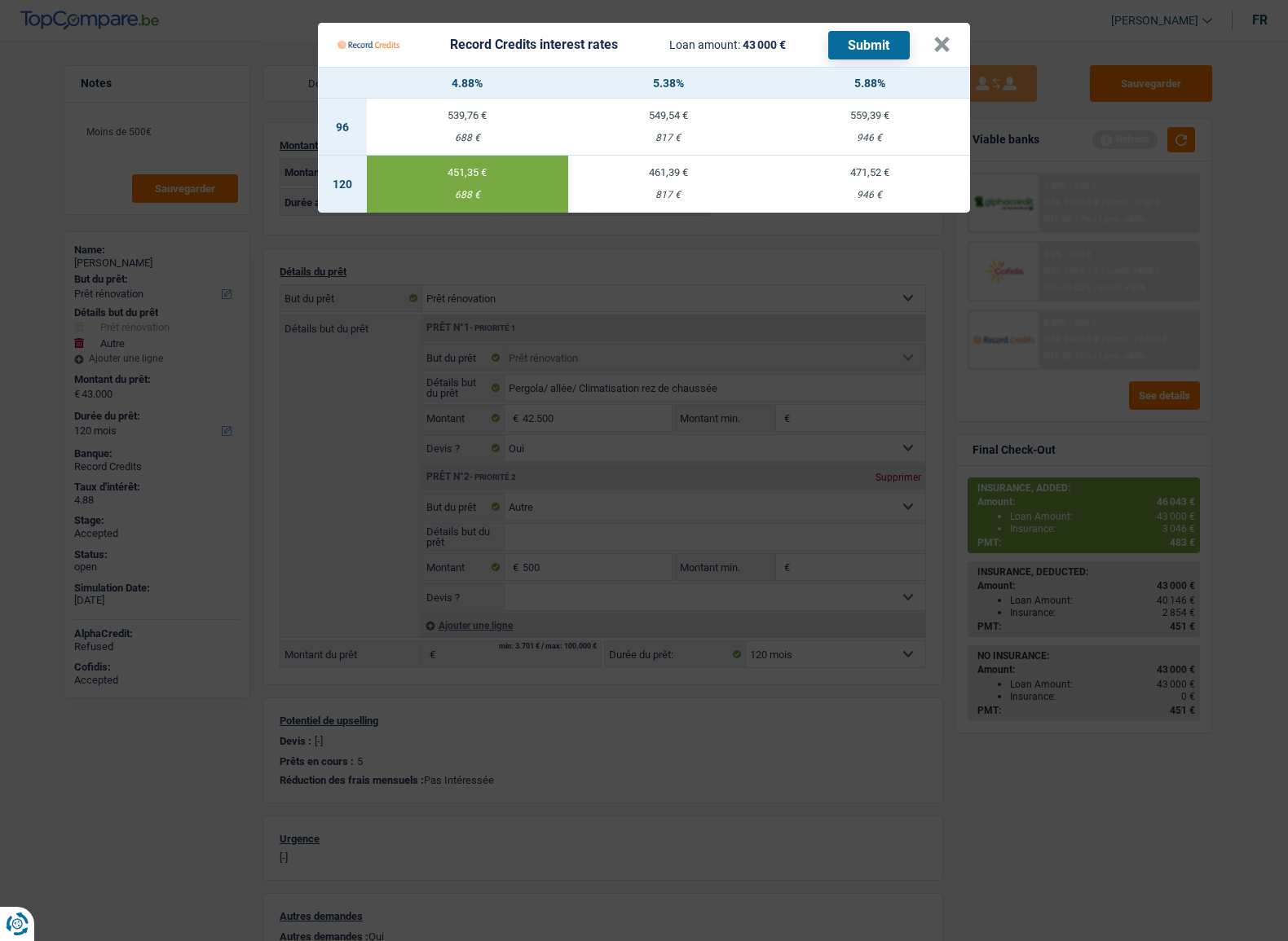
click at [904, 48] on button "Submit" at bounding box center [868, 45] width 81 height 28
click at [933, 50] on button "×" at bounding box center [942, 44] width 17 height 16
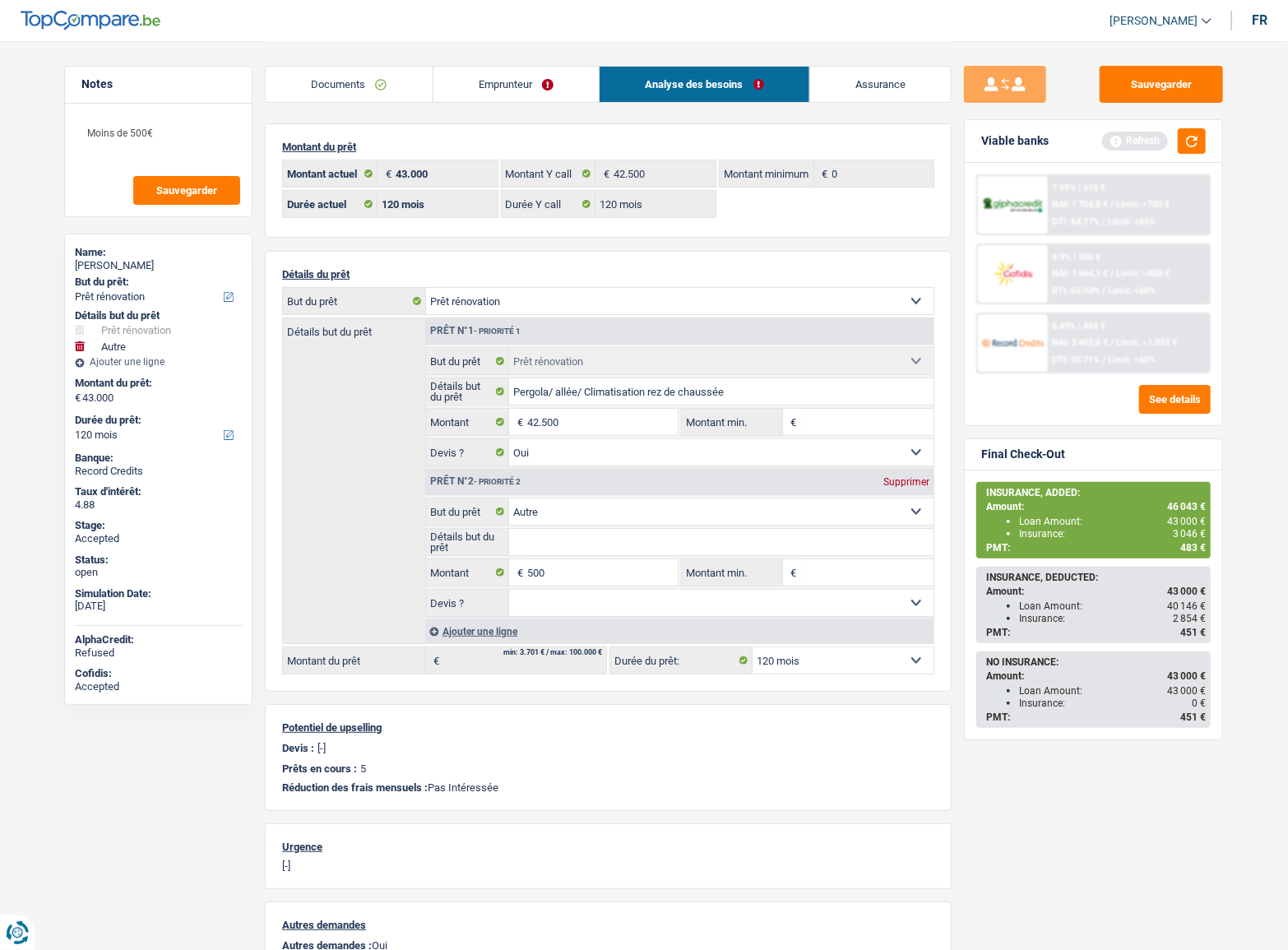
click at [342, 91] on link "Documents" at bounding box center [348, 84] width 167 height 35
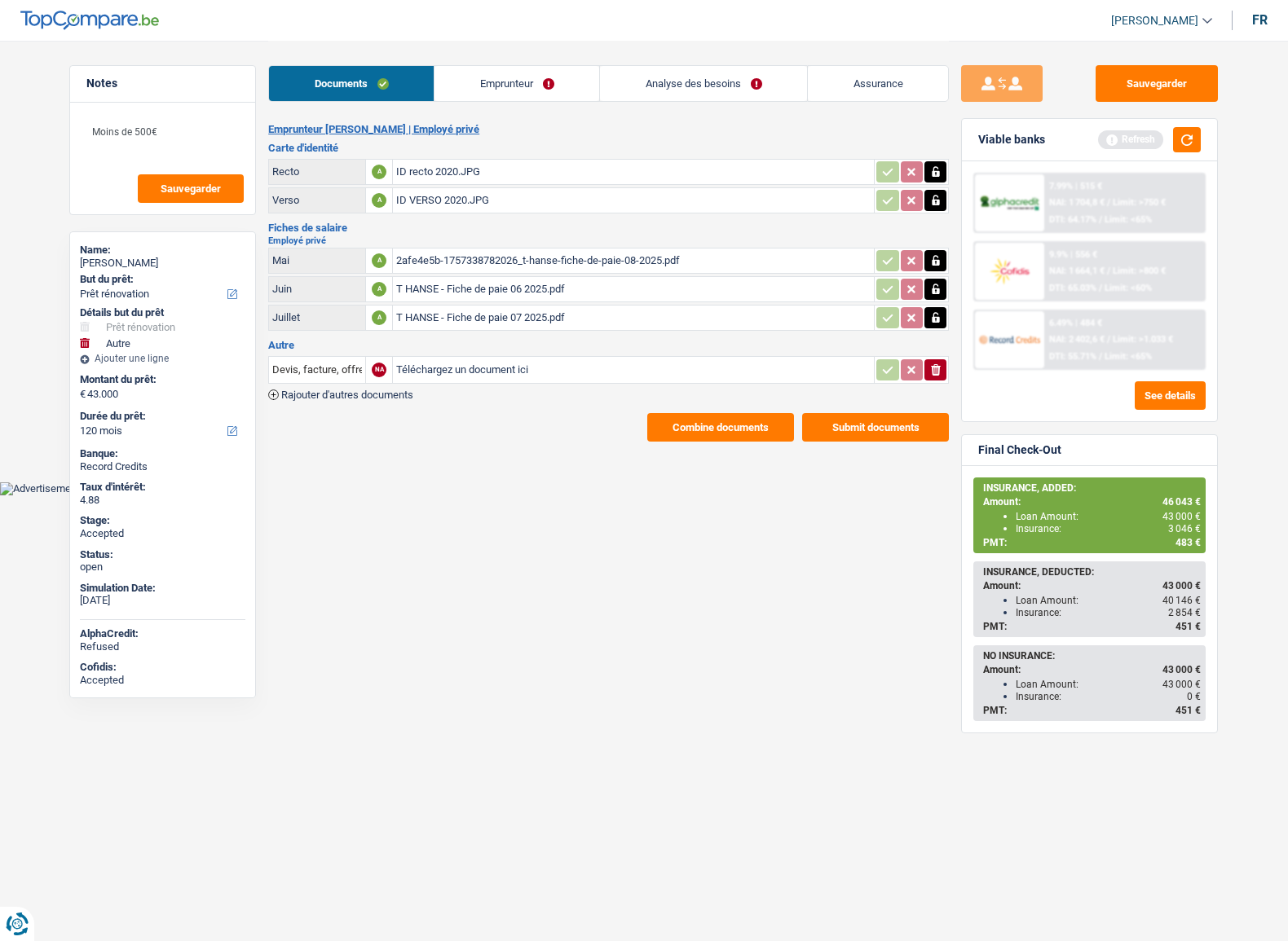
click at [713, 433] on button "Combine documents" at bounding box center [720, 427] width 147 height 28
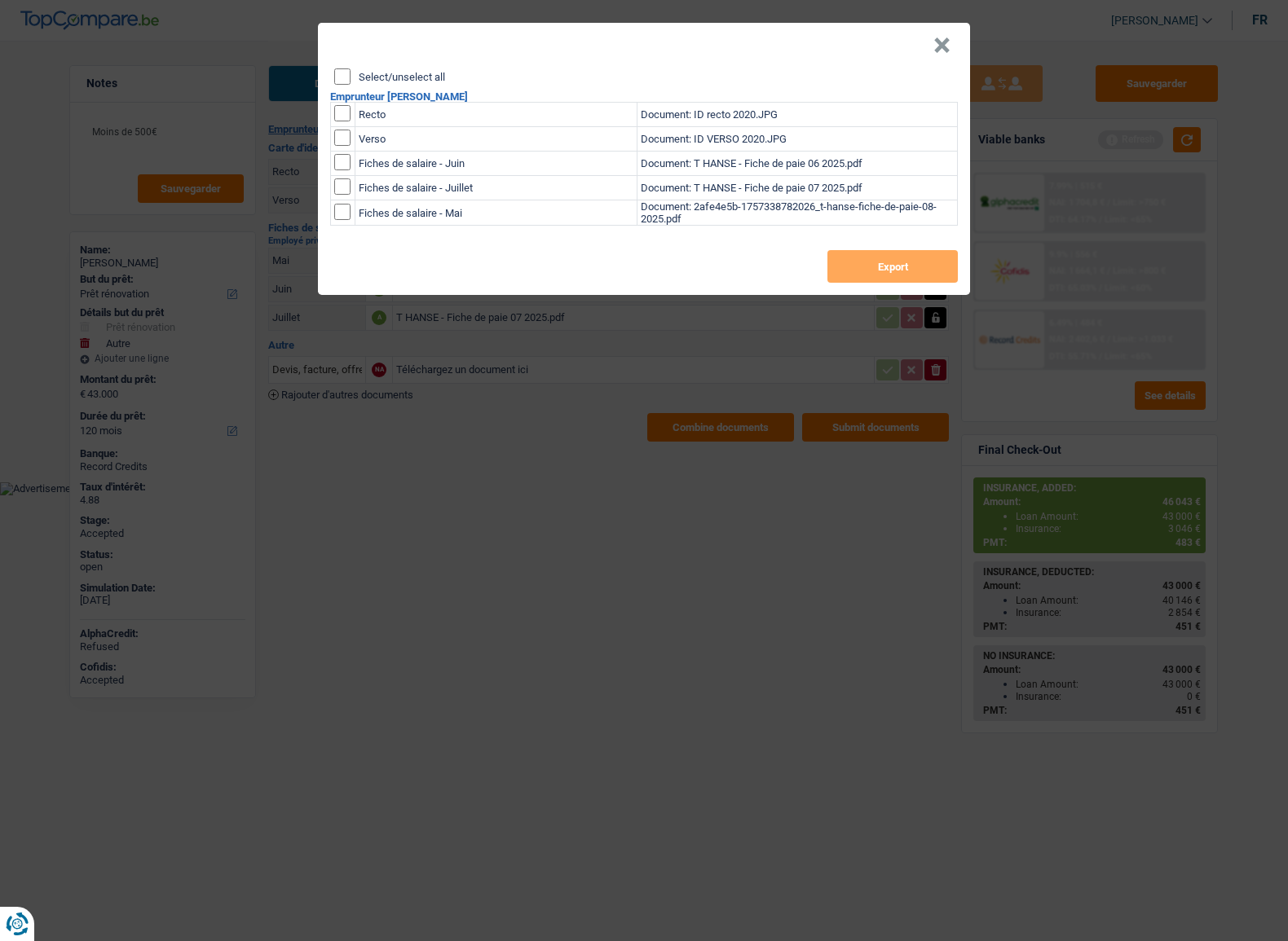
click at [351, 78] on div "Select/unselect all" at bounding box center [645, 76] width 623 height 16
click at [924, 38] on header "×" at bounding box center [644, 45] width 652 height 46
click at [940, 41] on button "×" at bounding box center [942, 45] width 17 height 16
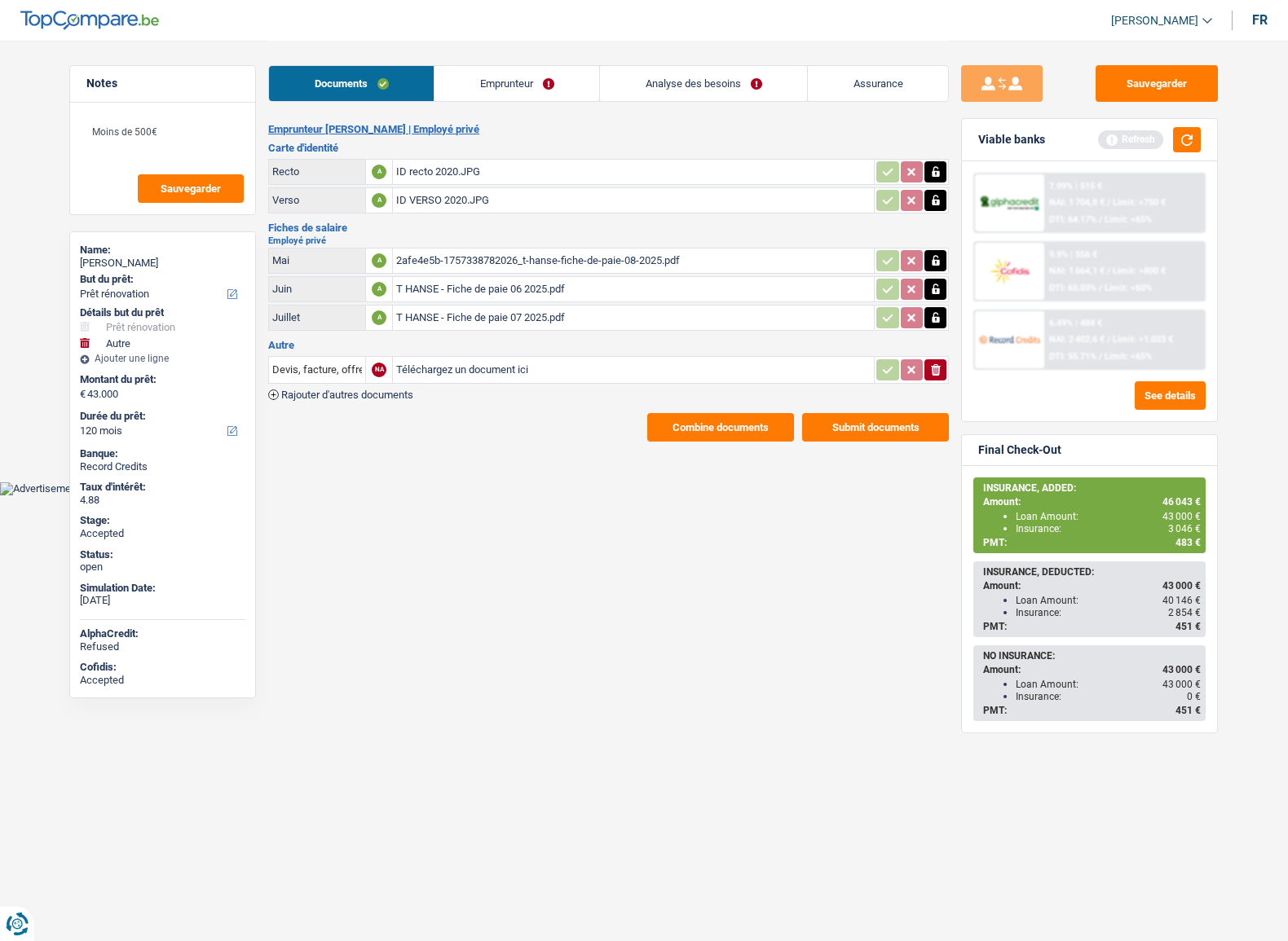
click at [1104, 212] on div "7.99% | 515 € NAI: 1 704,8 € / Limit: >750 € DTI: 64.17% / Limit: <65%" at bounding box center [1124, 202] width 161 height 57
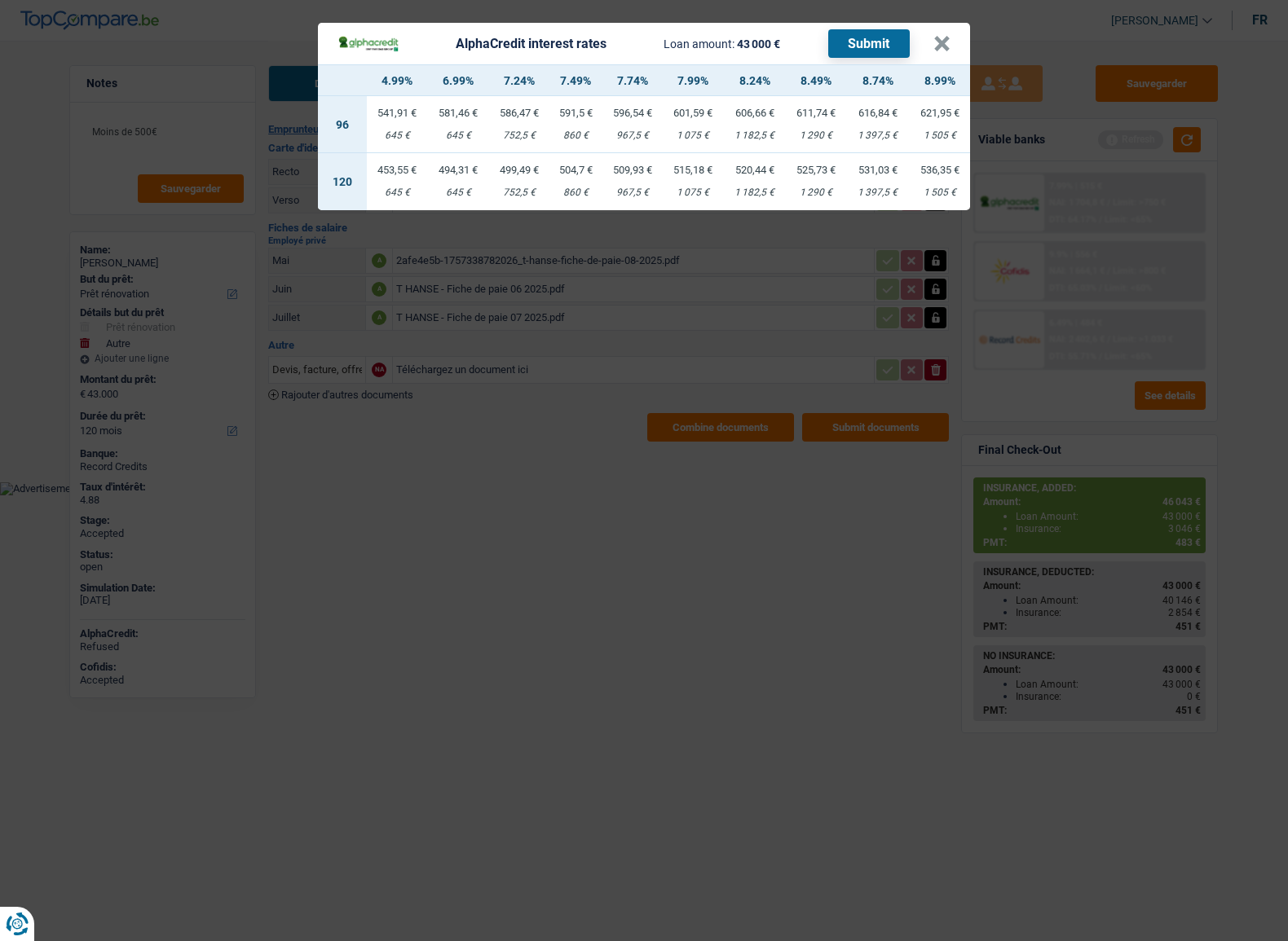
click at [805, 457] on div "AlphaCredit interest rates Loan amount: 43 000 € Submit × 4.99% 6.99% 7.24% 7.4…" at bounding box center [644, 470] width 1288 height 941
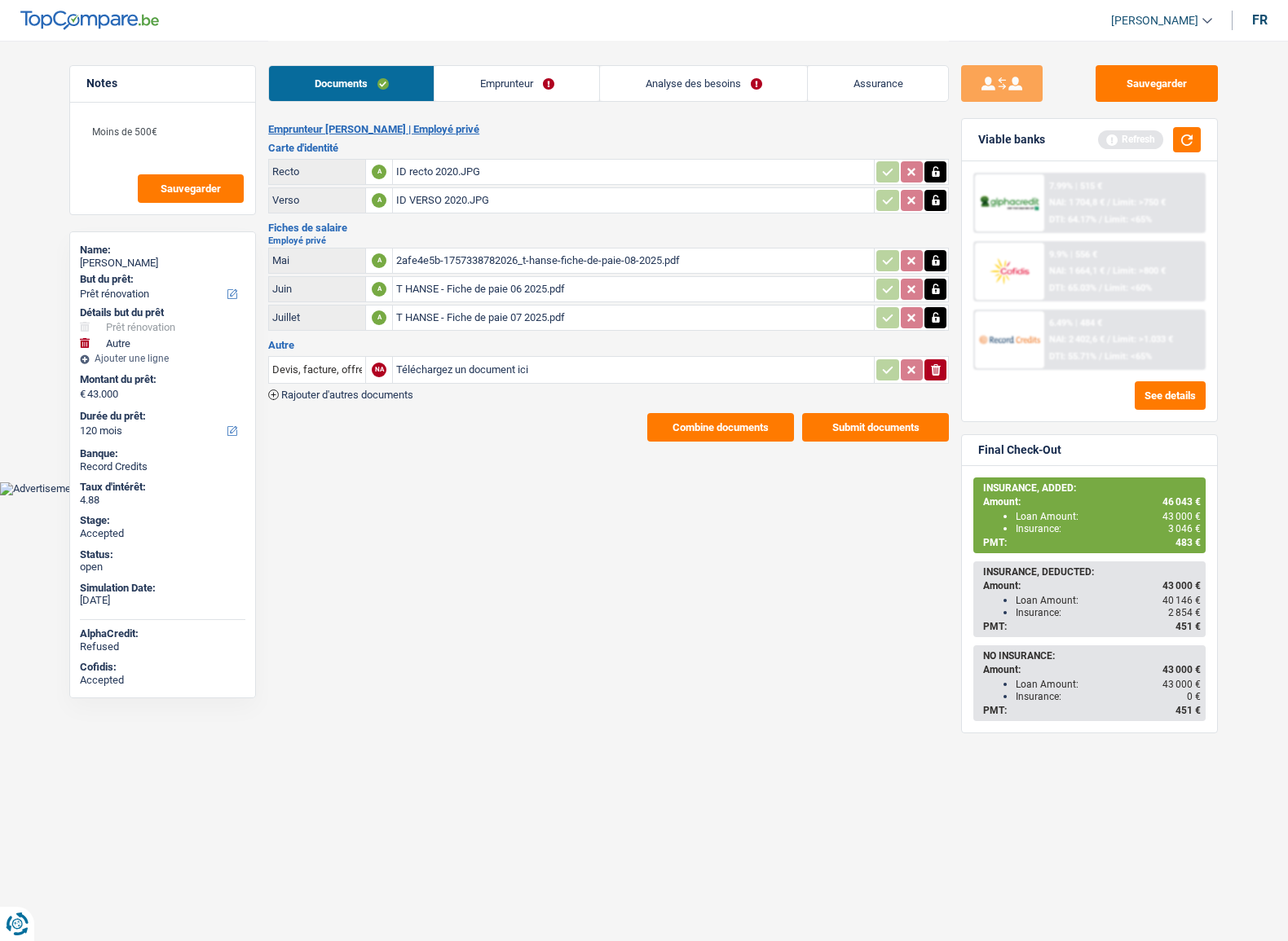
click at [731, 423] on button "Combine documents" at bounding box center [720, 427] width 147 height 28
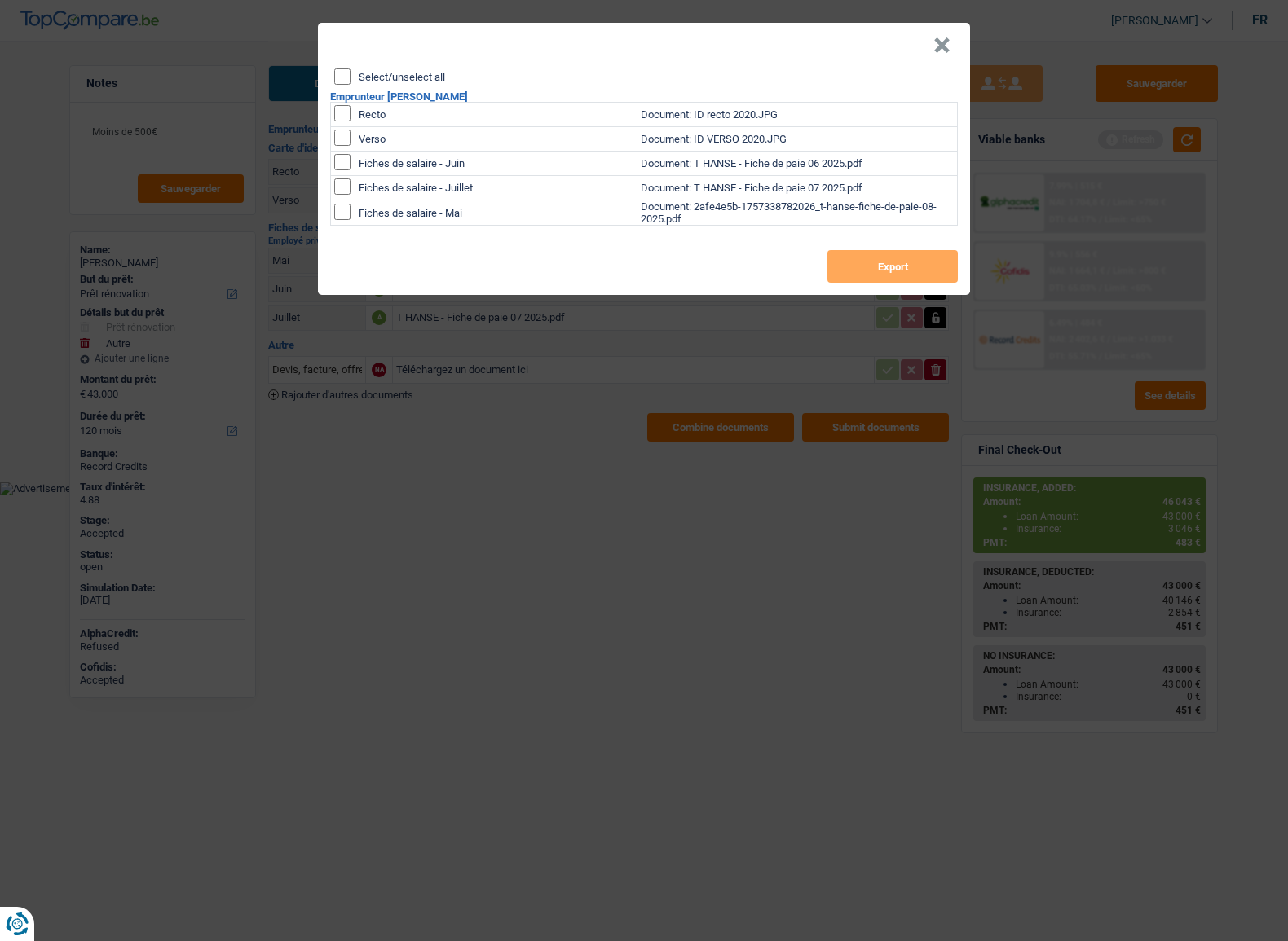
click at [343, 80] on input "Select/unselect all" at bounding box center [341, 76] width 16 height 16
checkbox input "true"
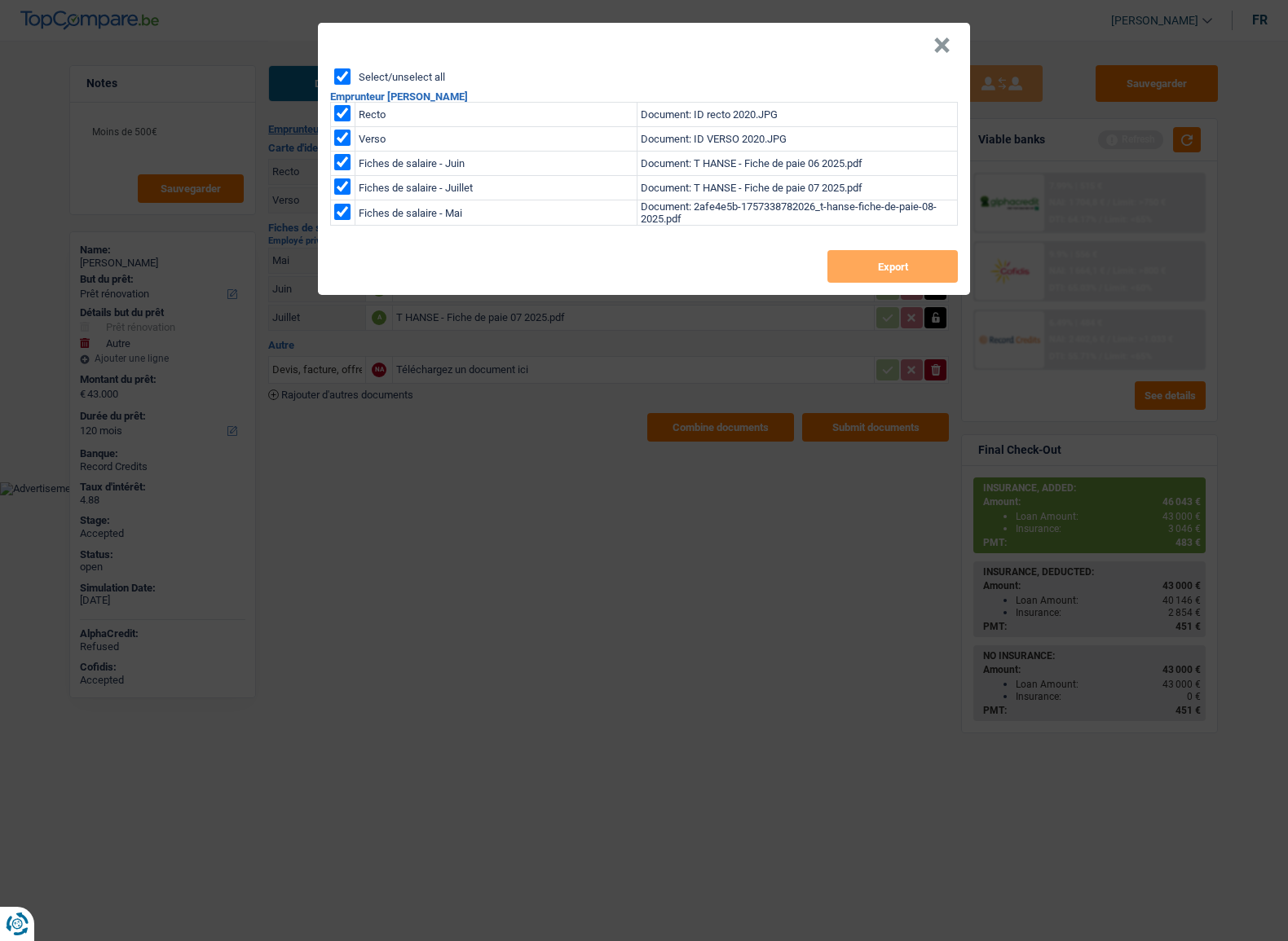
checkbox input "true"
drag, startPoint x: 880, startPoint y: 269, endPoint x: 906, endPoint y: 268, distance: 26.0
click at [880, 269] on button "Export" at bounding box center [891, 266] width 130 height 33
drag, startPoint x: 936, startPoint y: 41, endPoint x: 1010, endPoint y: 94, distance: 91.0
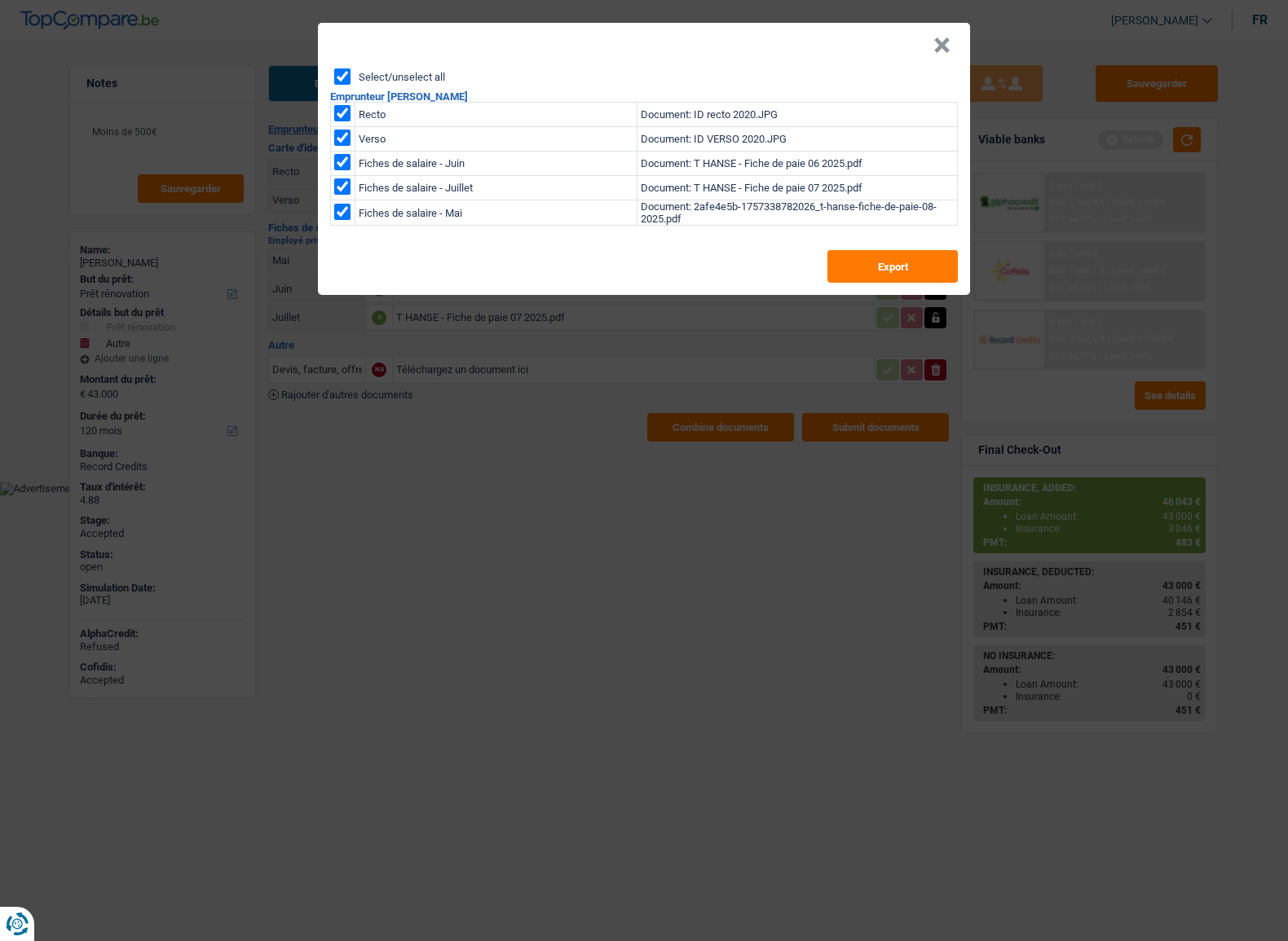
click at [939, 42] on button "×" at bounding box center [942, 45] width 17 height 16
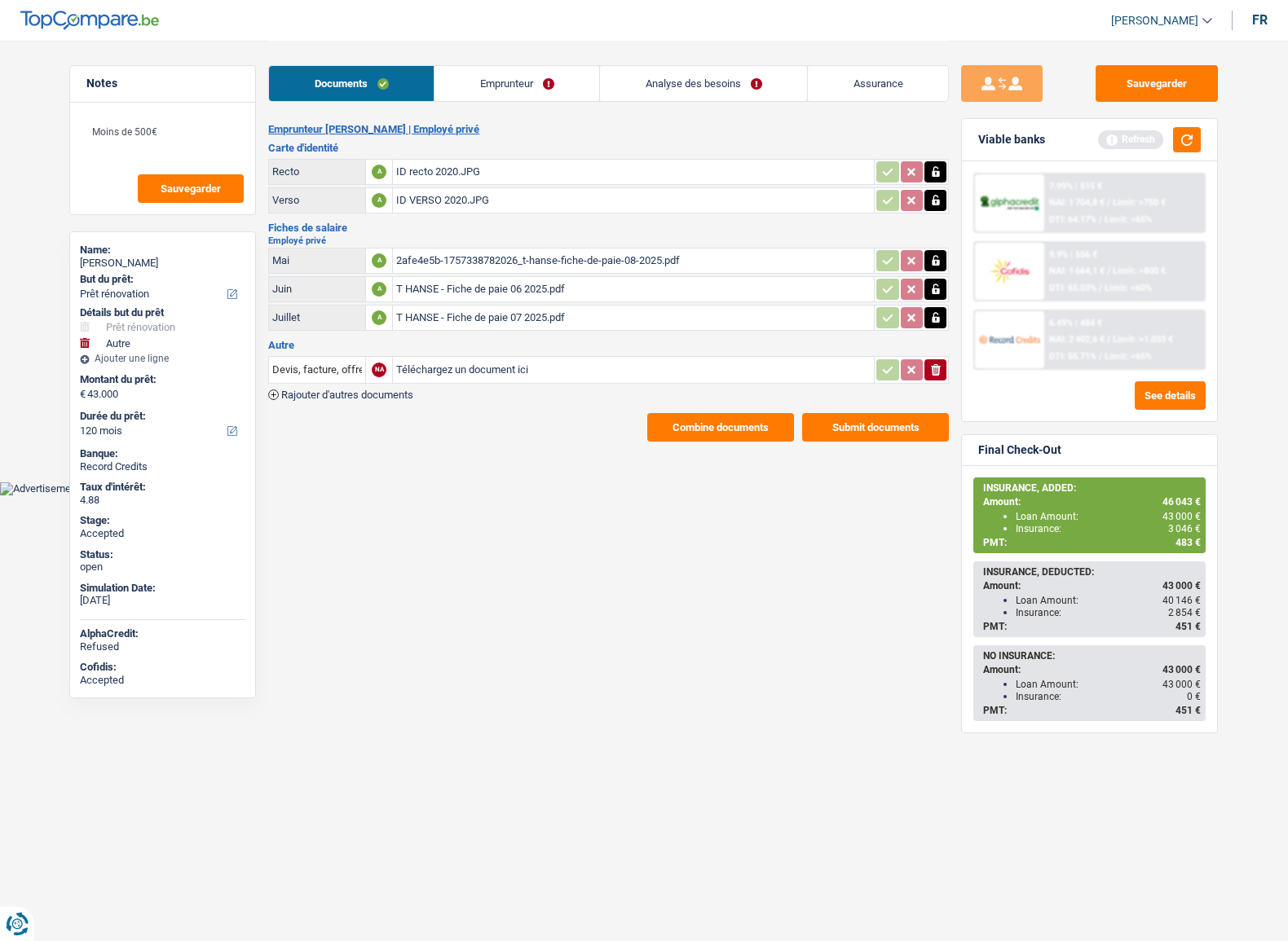
click at [1109, 261] on div "9.9% | 556 € NAI: 1 664,1 € / Limit: >800 € DTI: 65.03% / Limit: <60%" at bounding box center [1124, 271] width 161 height 57
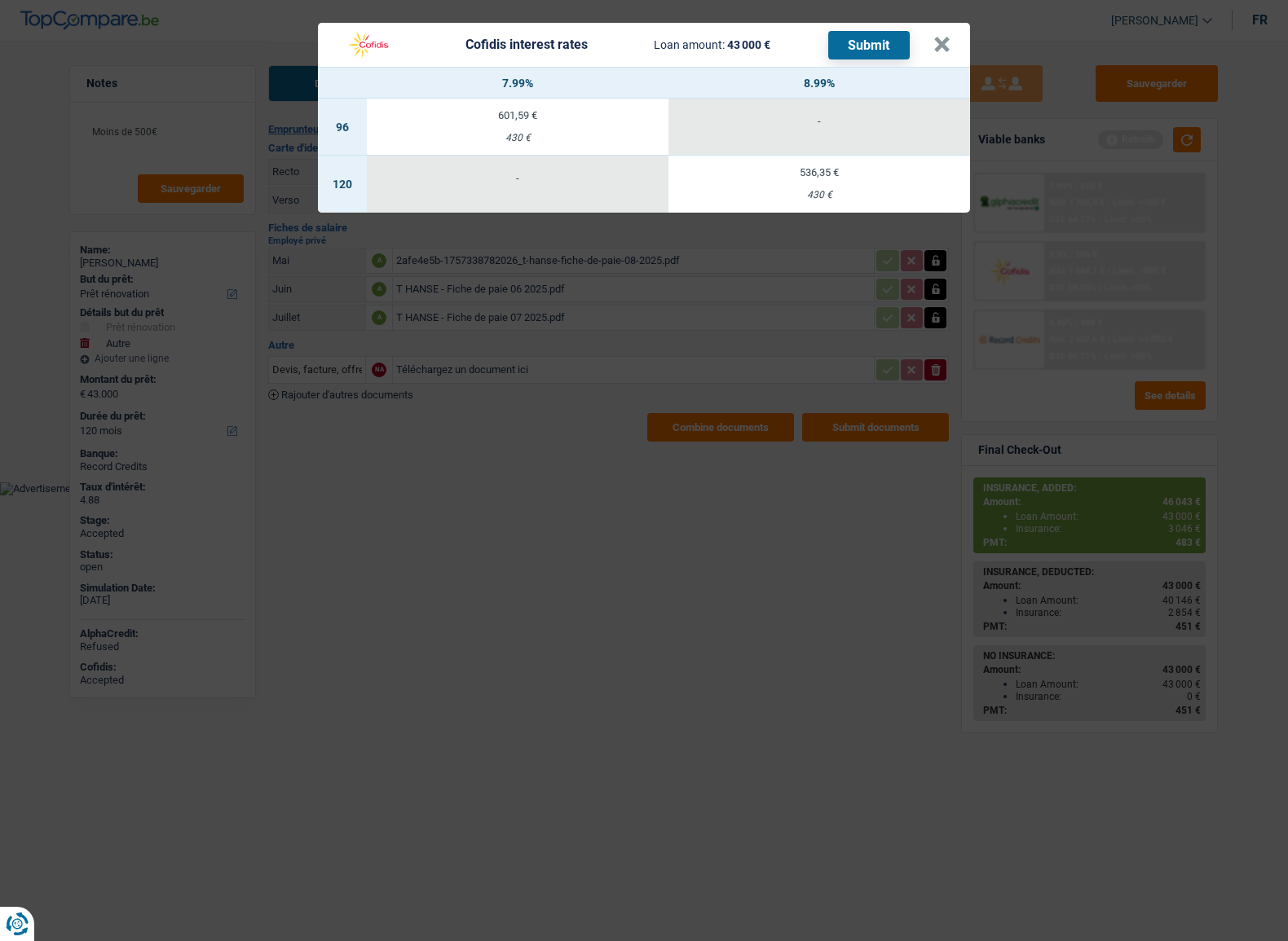
click at [852, 472] on div "Cofidis interest rates Loan amount: 43 000 € Submit × 7.99% 8.99% 96 601,59 € 4…" at bounding box center [644, 470] width 1288 height 941
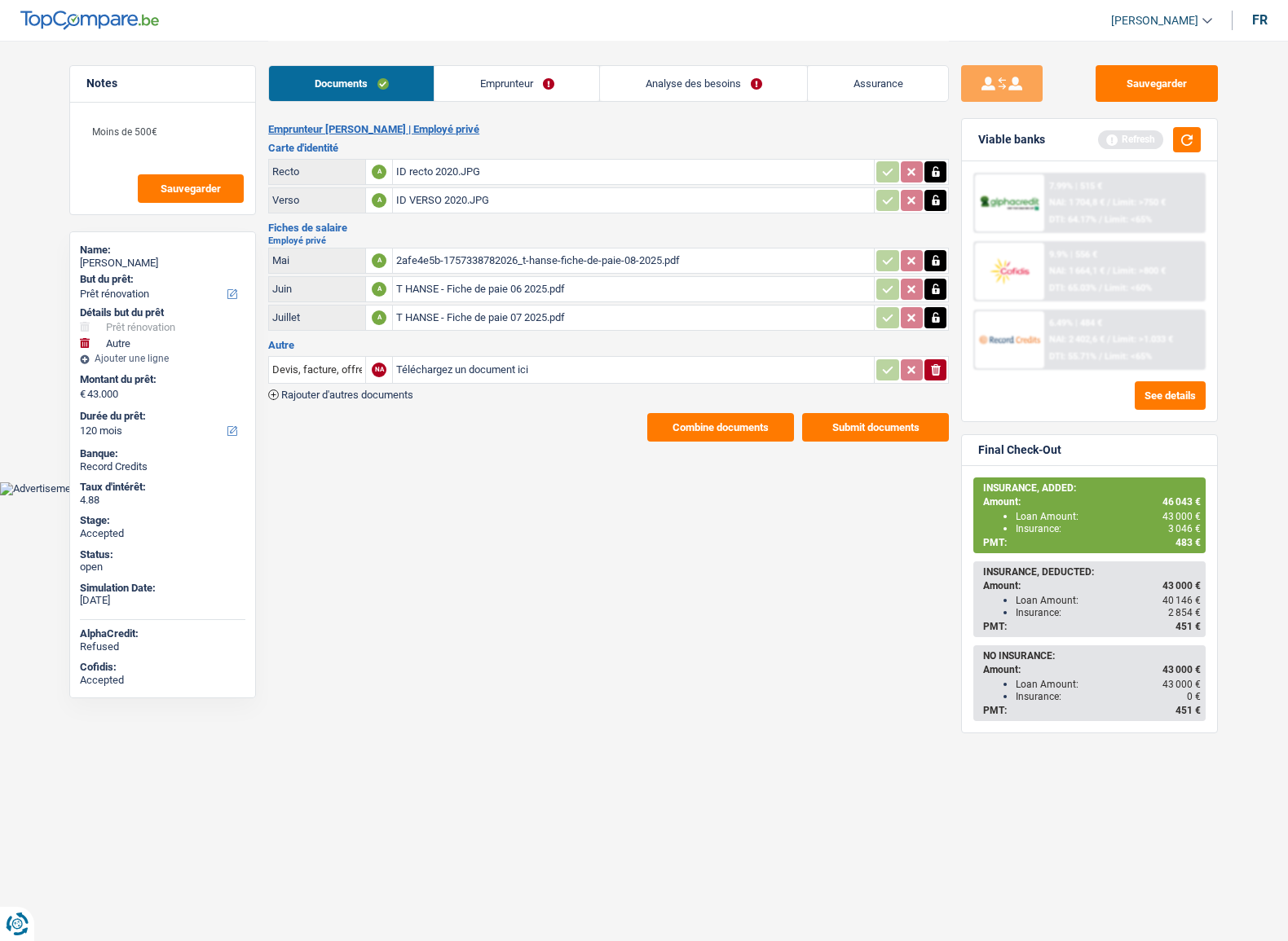
click at [1089, 351] on span "DTI: 55.71%" at bounding box center [1072, 355] width 48 height 10
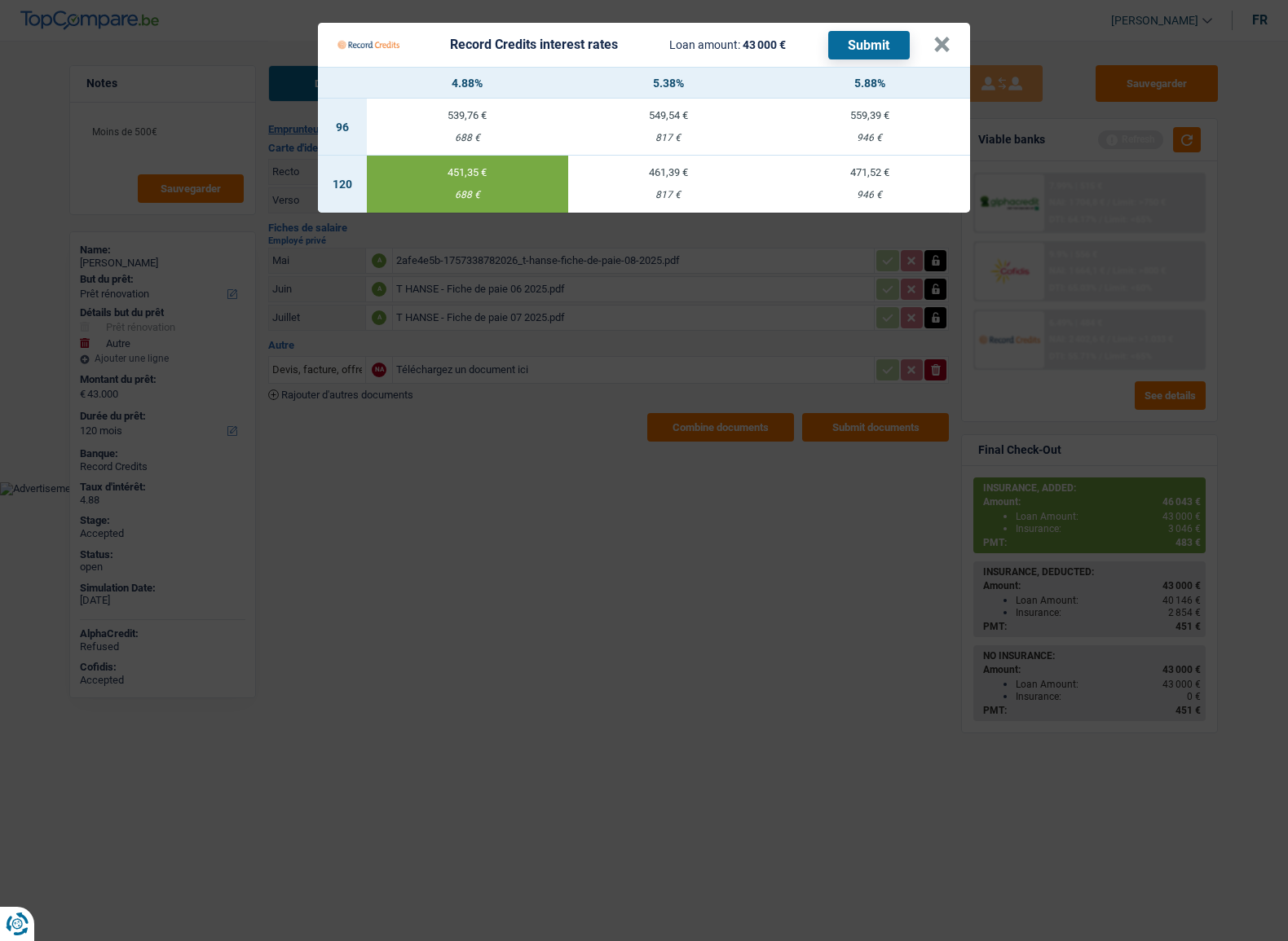
click at [728, 554] on Credits "Record Credits interest rates Loan amount: 43 000 € Submit × 4.88% 5.38% 5.88% …" at bounding box center [644, 470] width 1288 height 941
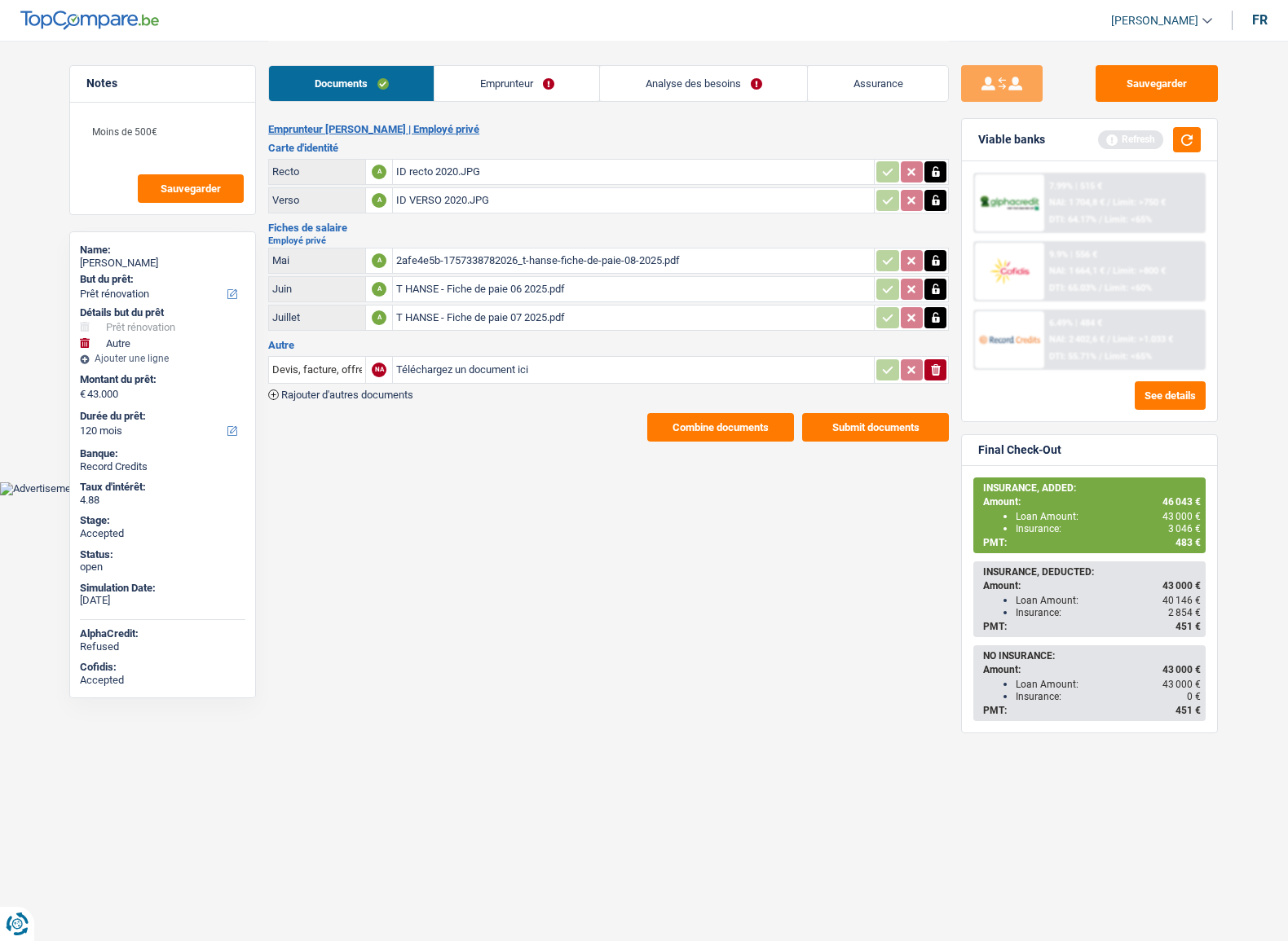
click at [487, 90] on link "Emprunteur" at bounding box center [516, 83] width 165 height 35
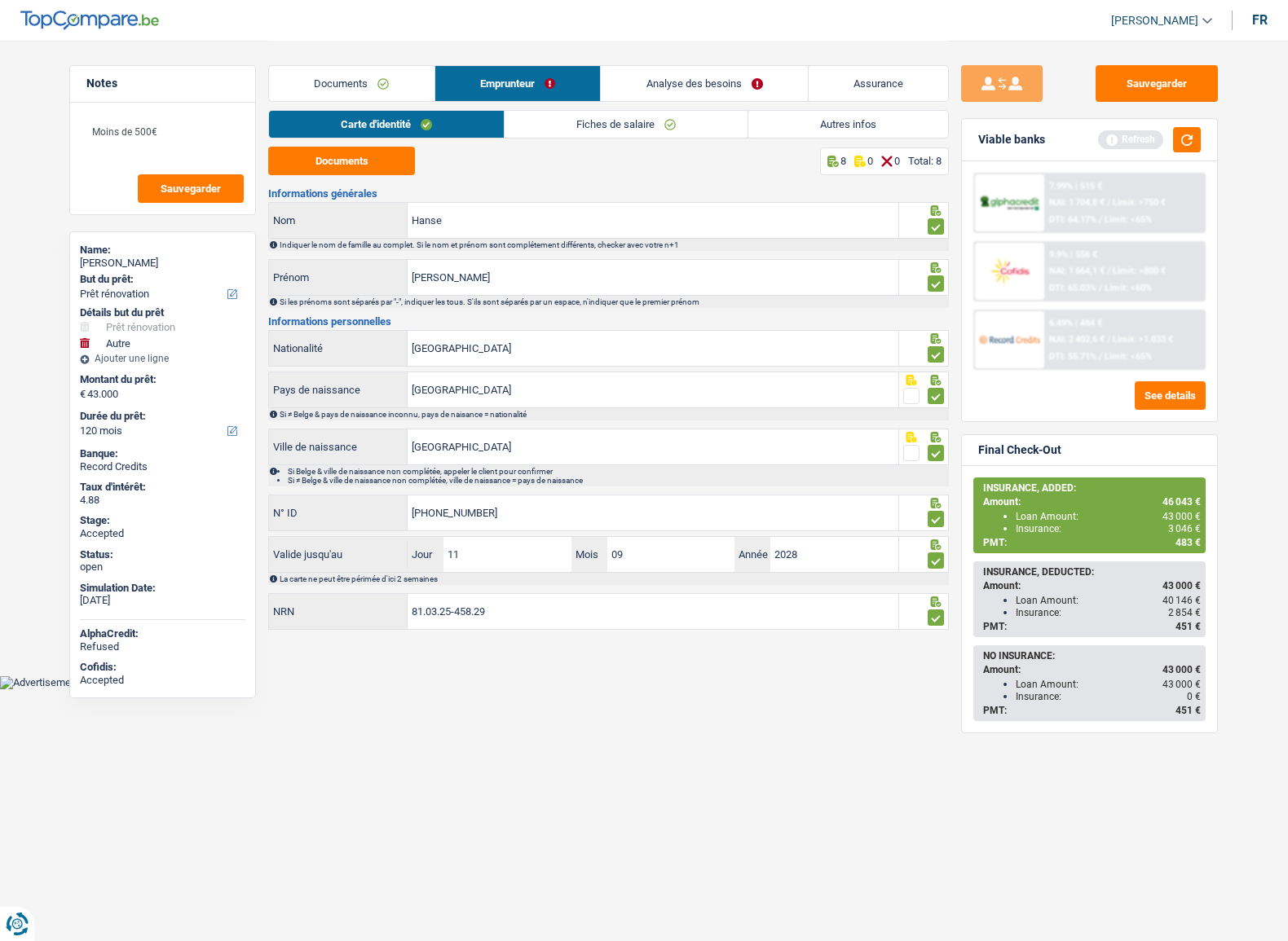
click at [734, 85] on link "Analyse des besoins" at bounding box center [703, 83] width 207 height 35
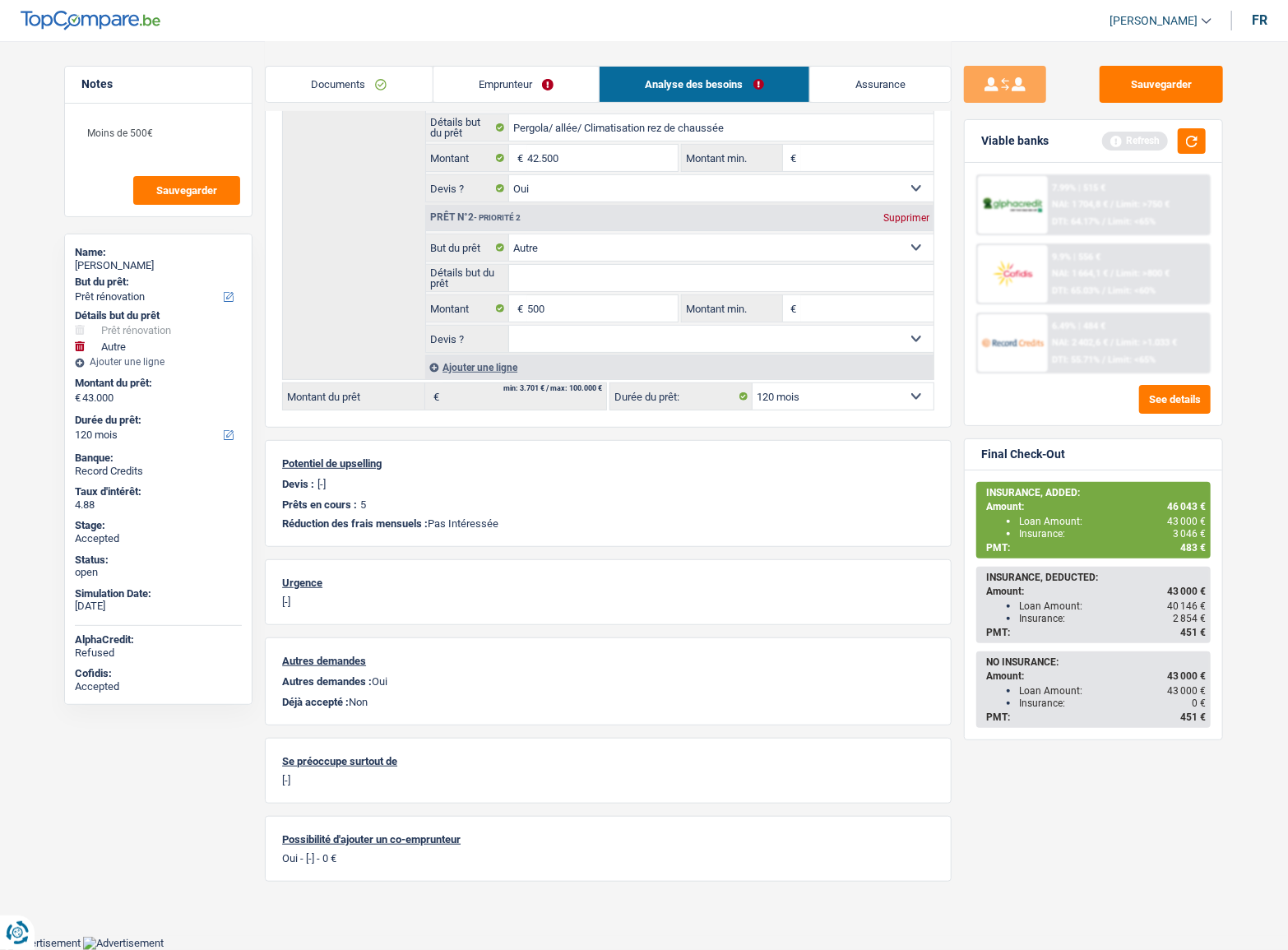
scroll to position [53, 0]
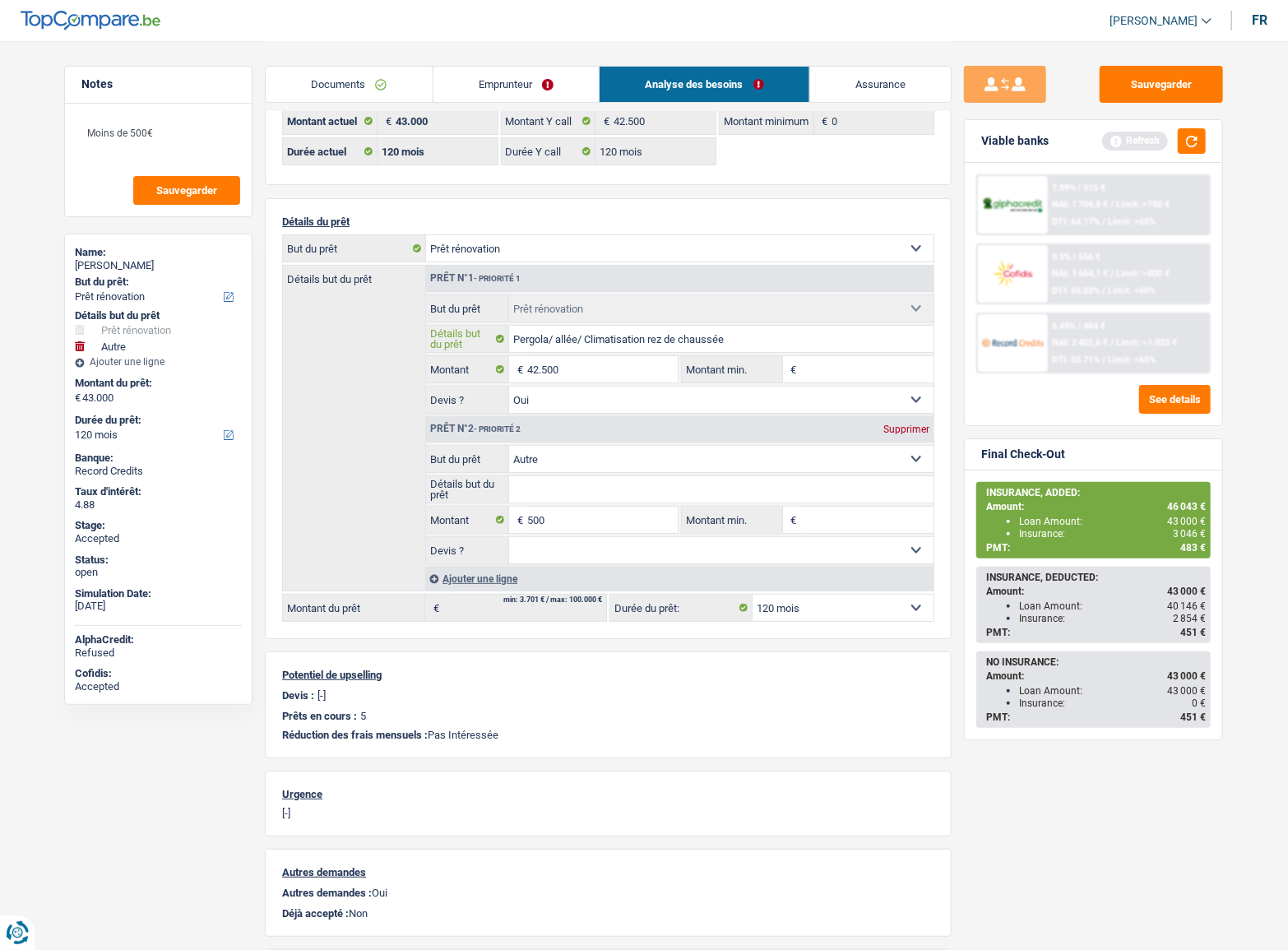
click at [574, 336] on input "Pergola/ allée/ Climatisation rez de chaussée" at bounding box center [721, 339] width 425 height 26
click at [495, 82] on link "Emprunteur" at bounding box center [517, 84] width 166 height 35
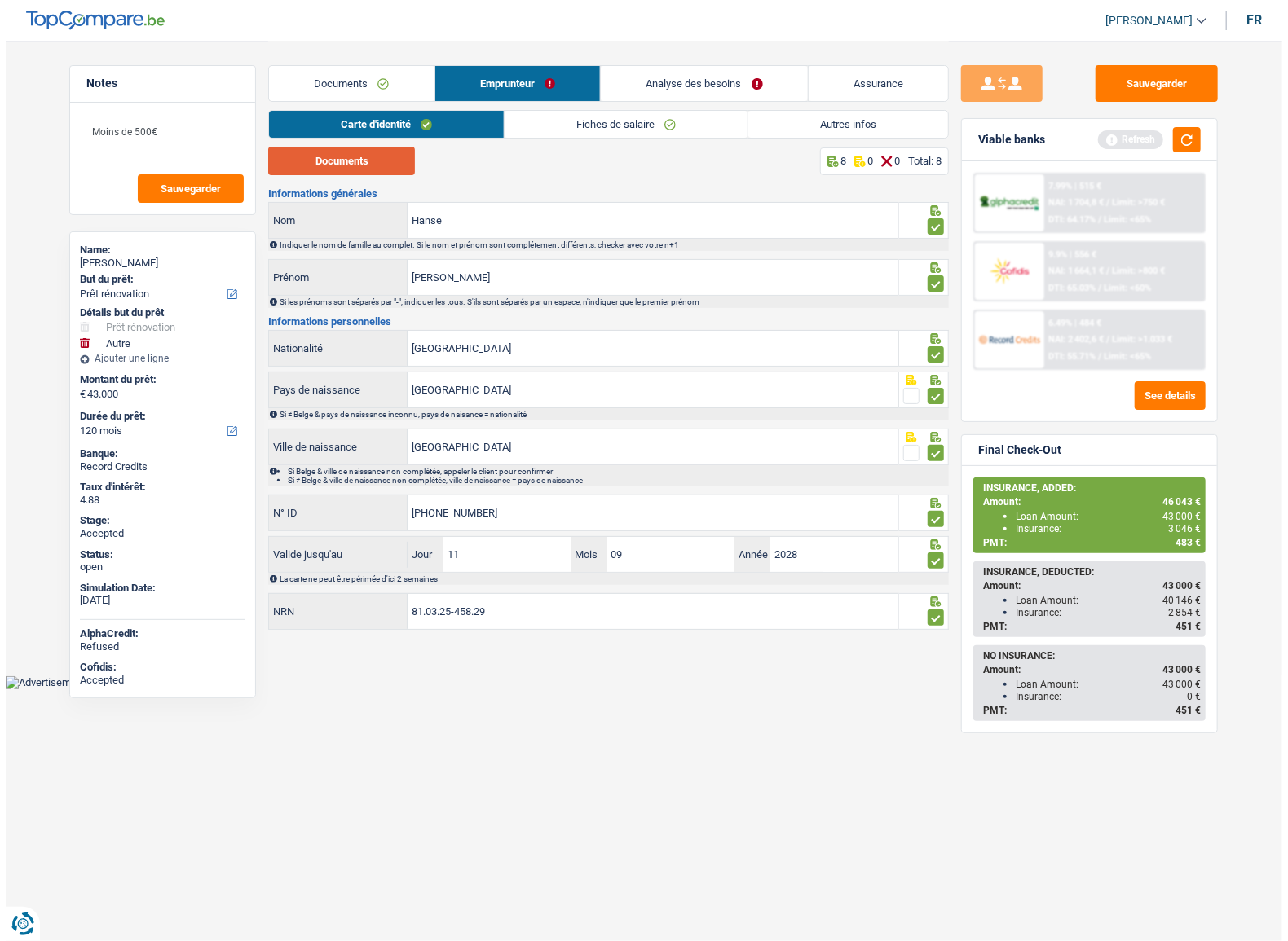
scroll to position [0, 0]
click at [356, 88] on link "Documents" at bounding box center [352, 83] width 166 height 35
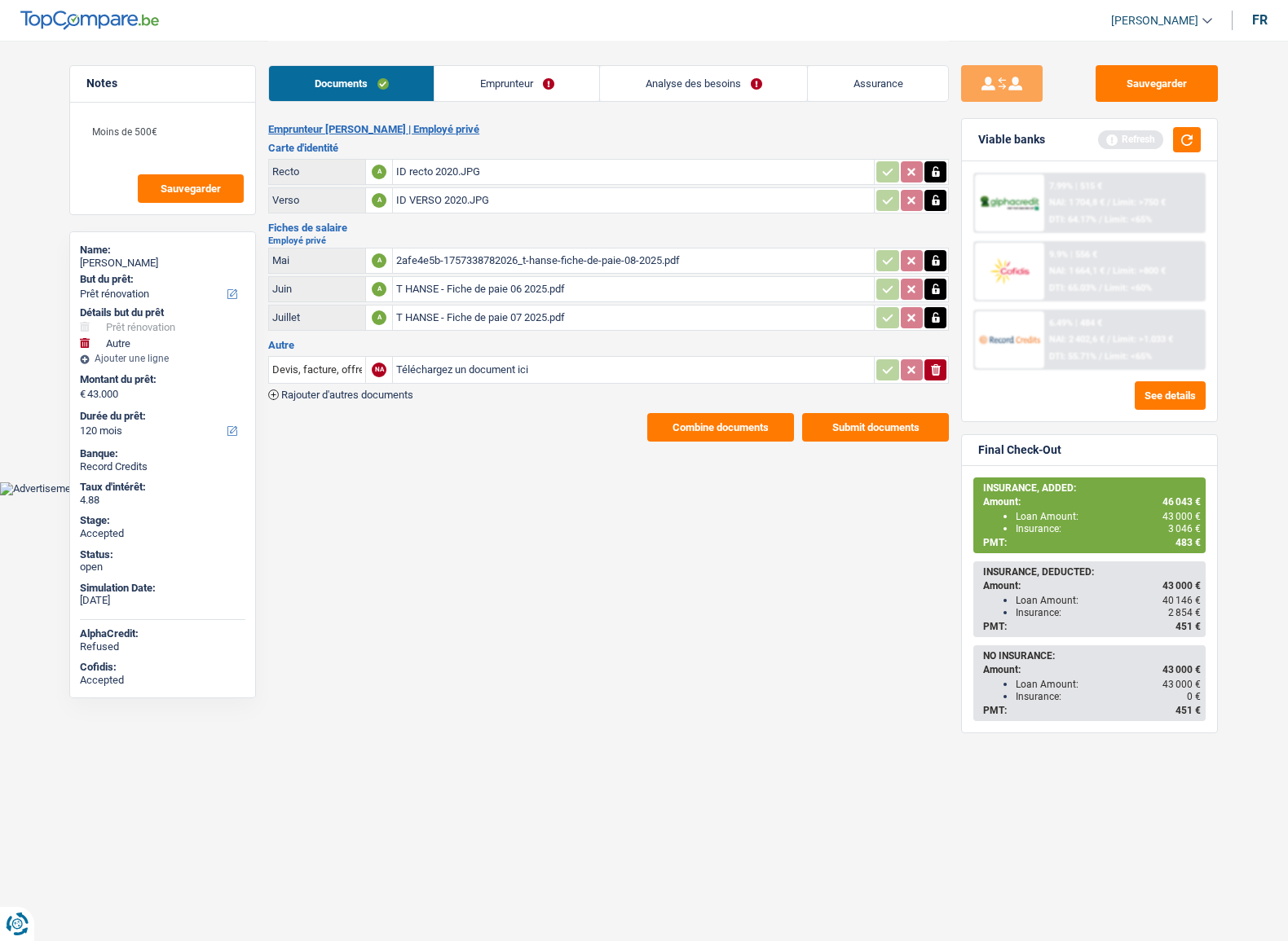
click at [468, 165] on div "ID recto 2020.JPG" at bounding box center [632, 172] width 474 height 24
click at [1157, 92] on button "Sauvegarder" at bounding box center [1156, 83] width 123 height 36
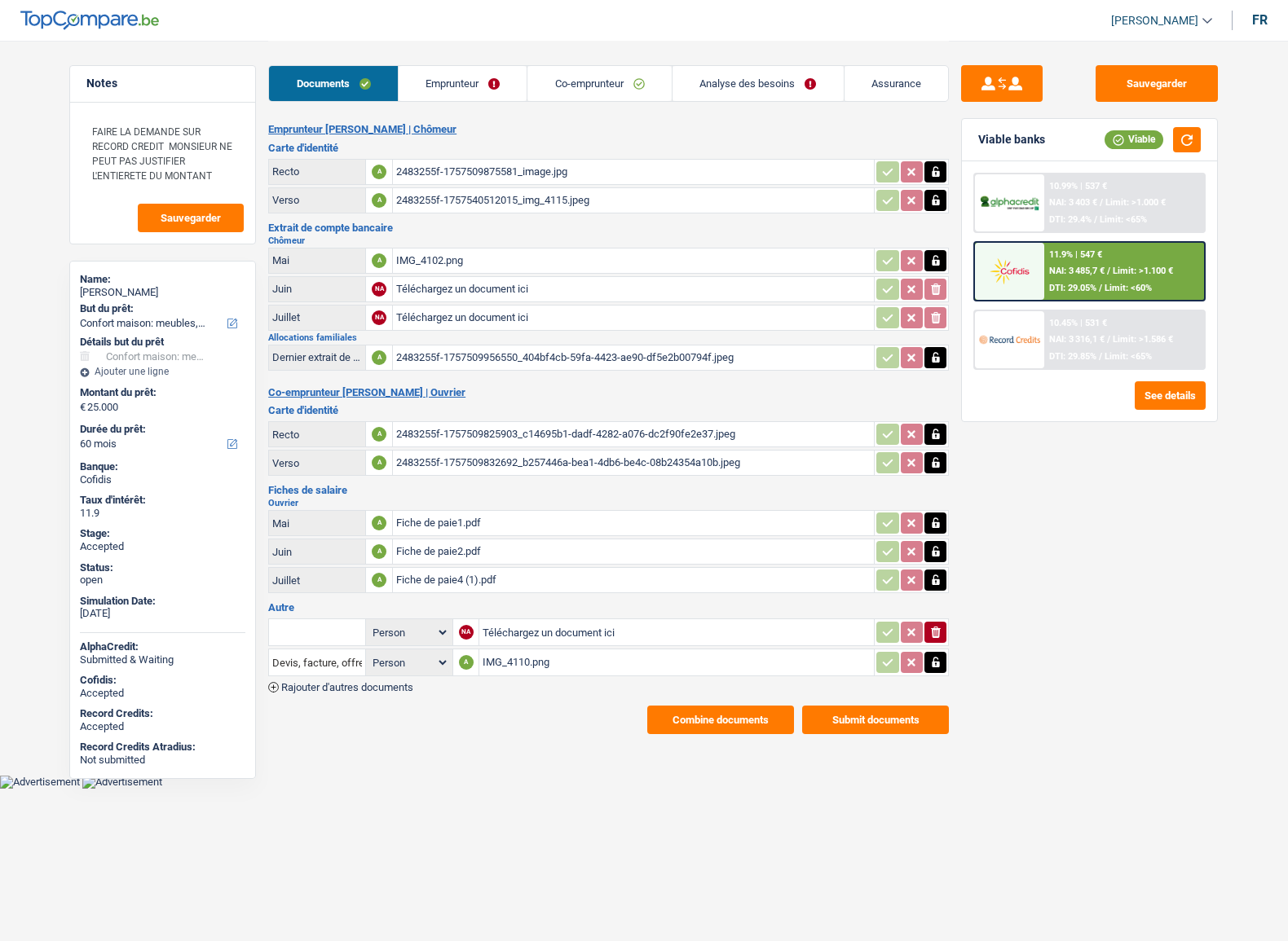
select select "household"
select select "60"
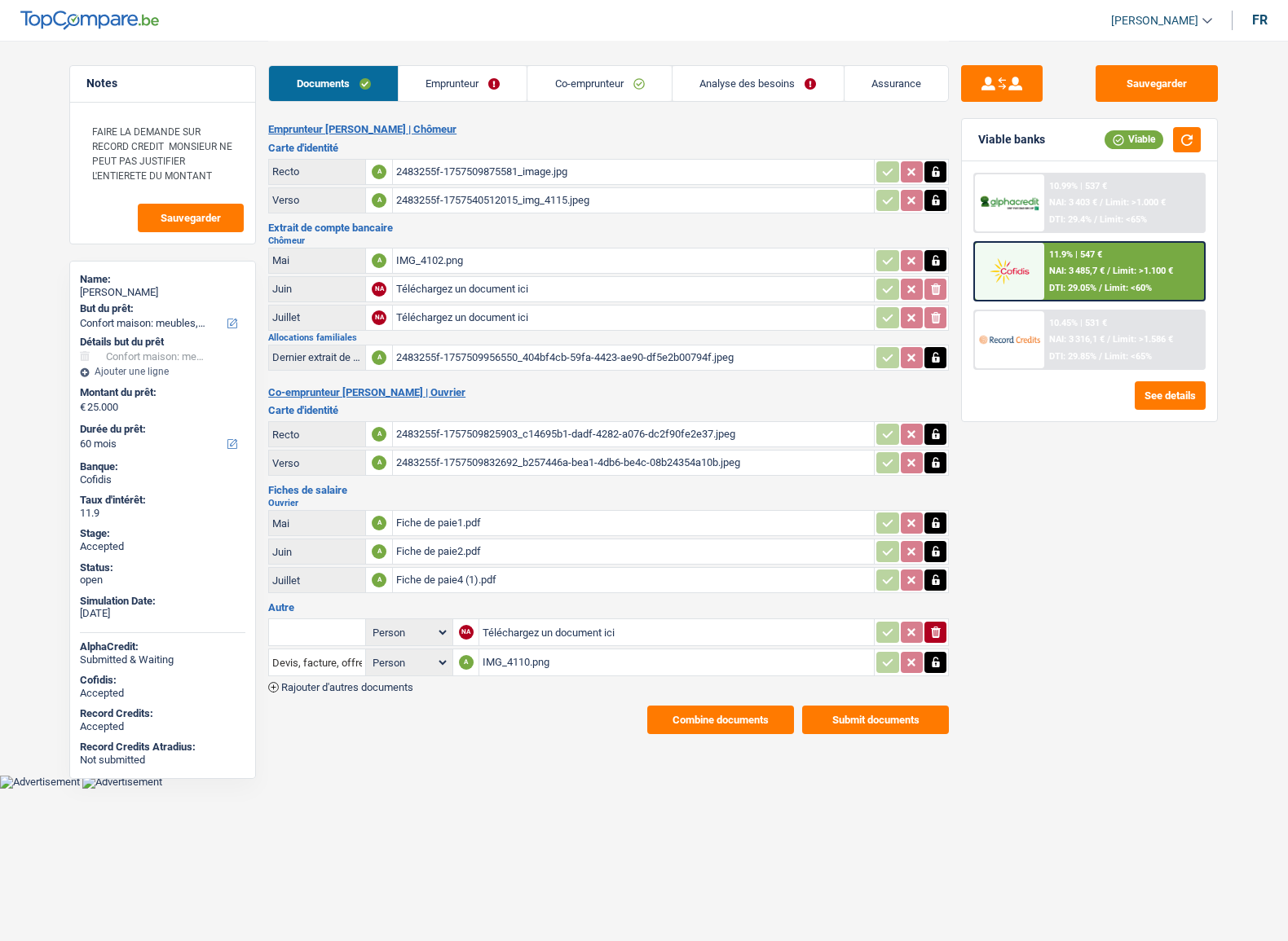
select select "household"
select select "yes"
select select "60"
click at [749, 81] on link "Analyse des besoins" at bounding box center [758, 83] width 171 height 35
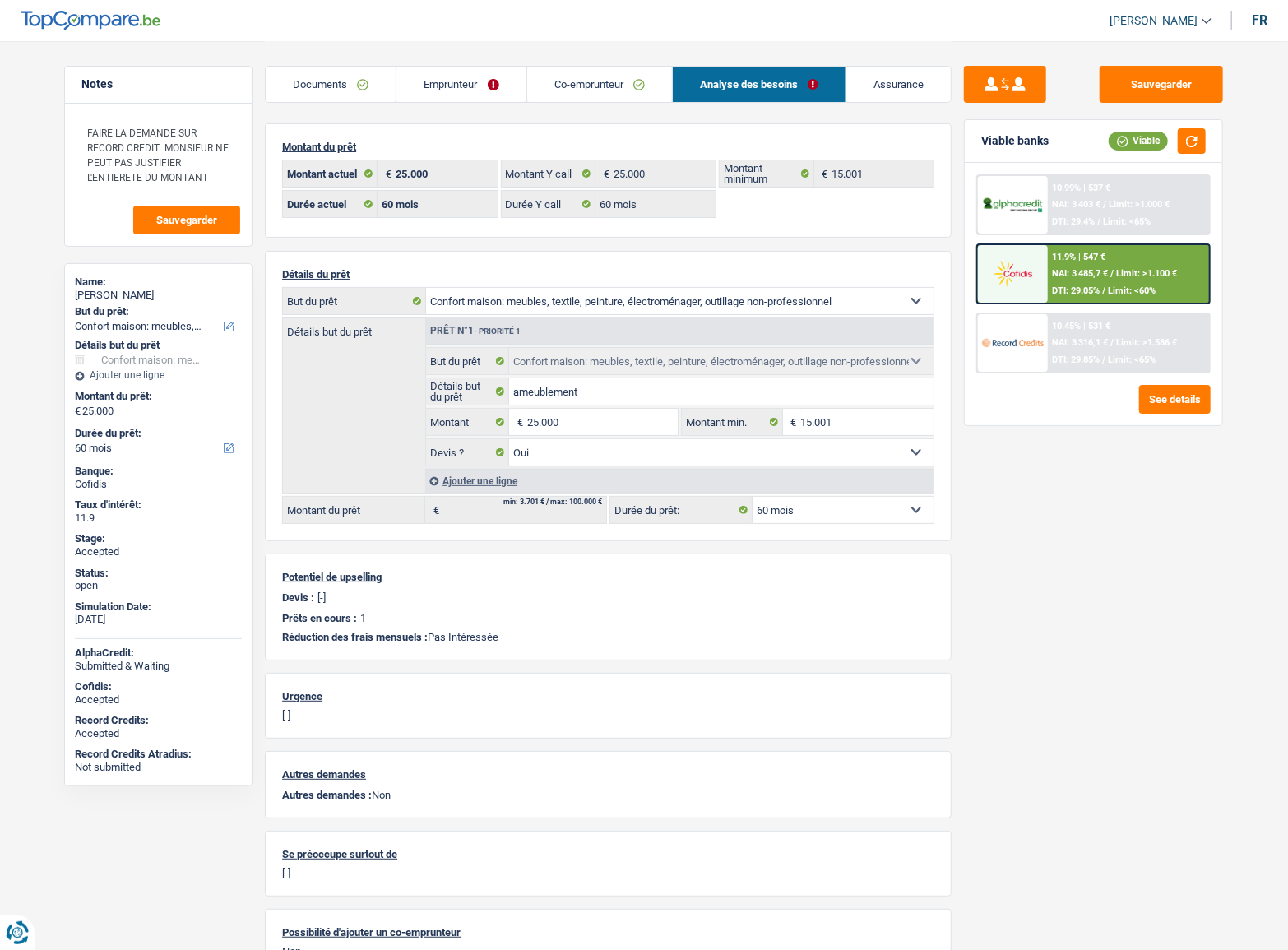
click at [1076, 337] on span "NAI: 3 316,1 €" at bounding box center [1080, 342] width 56 height 10
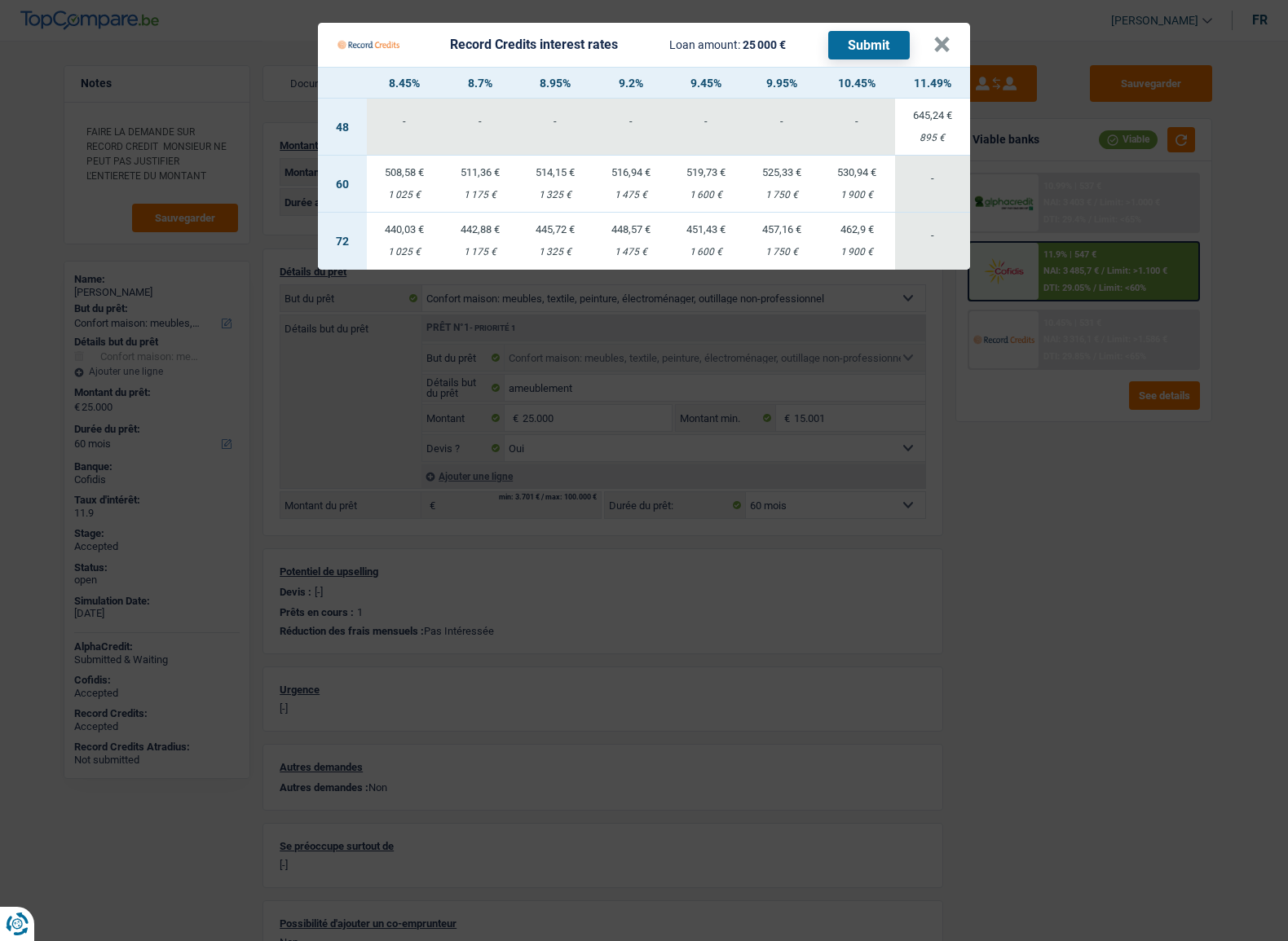
click at [783, 195] on div "1 750 €" at bounding box center [781, 195] width 76 height 10
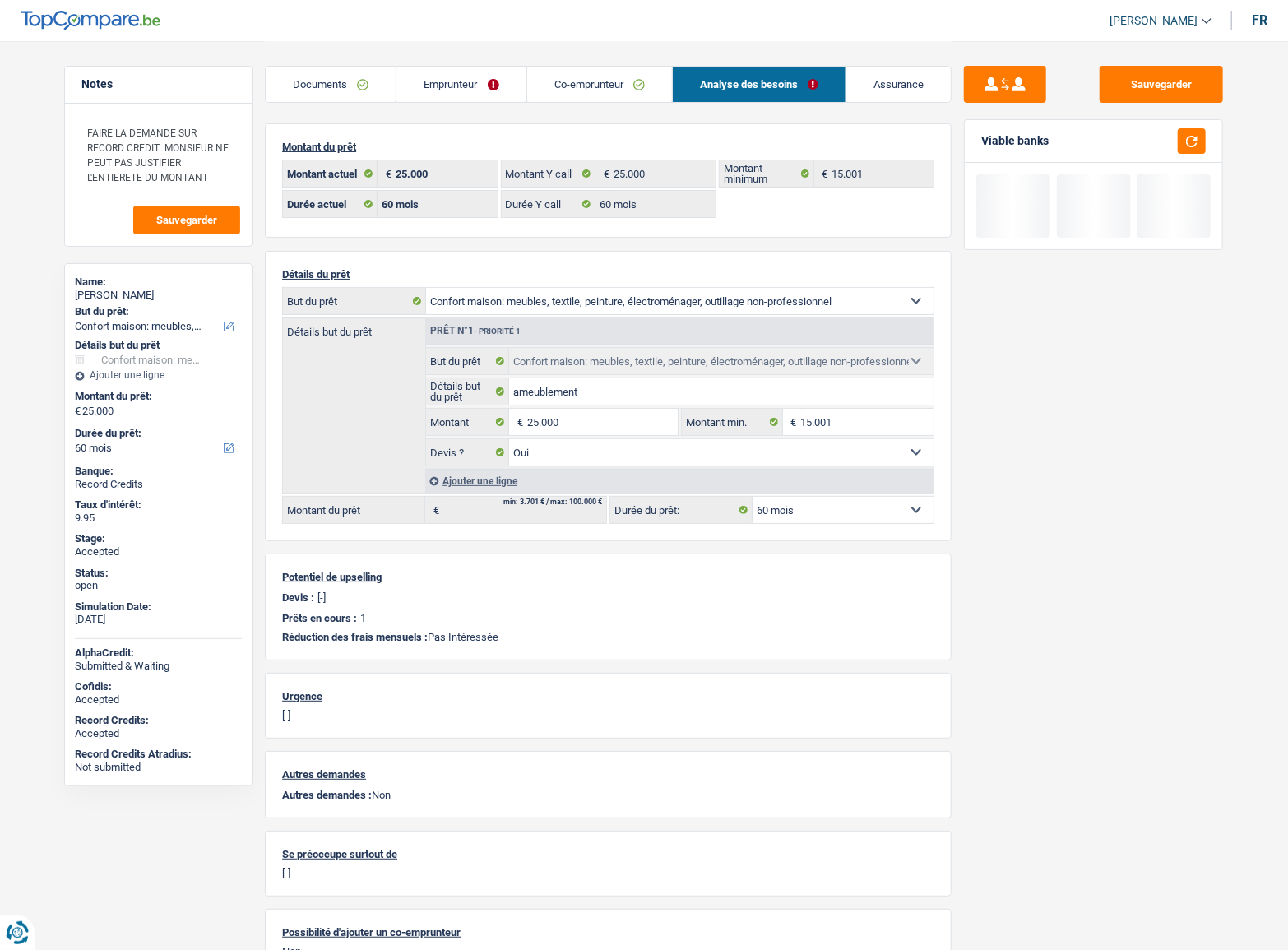
click at [1138, 537] on div "Sauvegarder Viable banks" at bounding box center [1093, 495] width 284 height 858
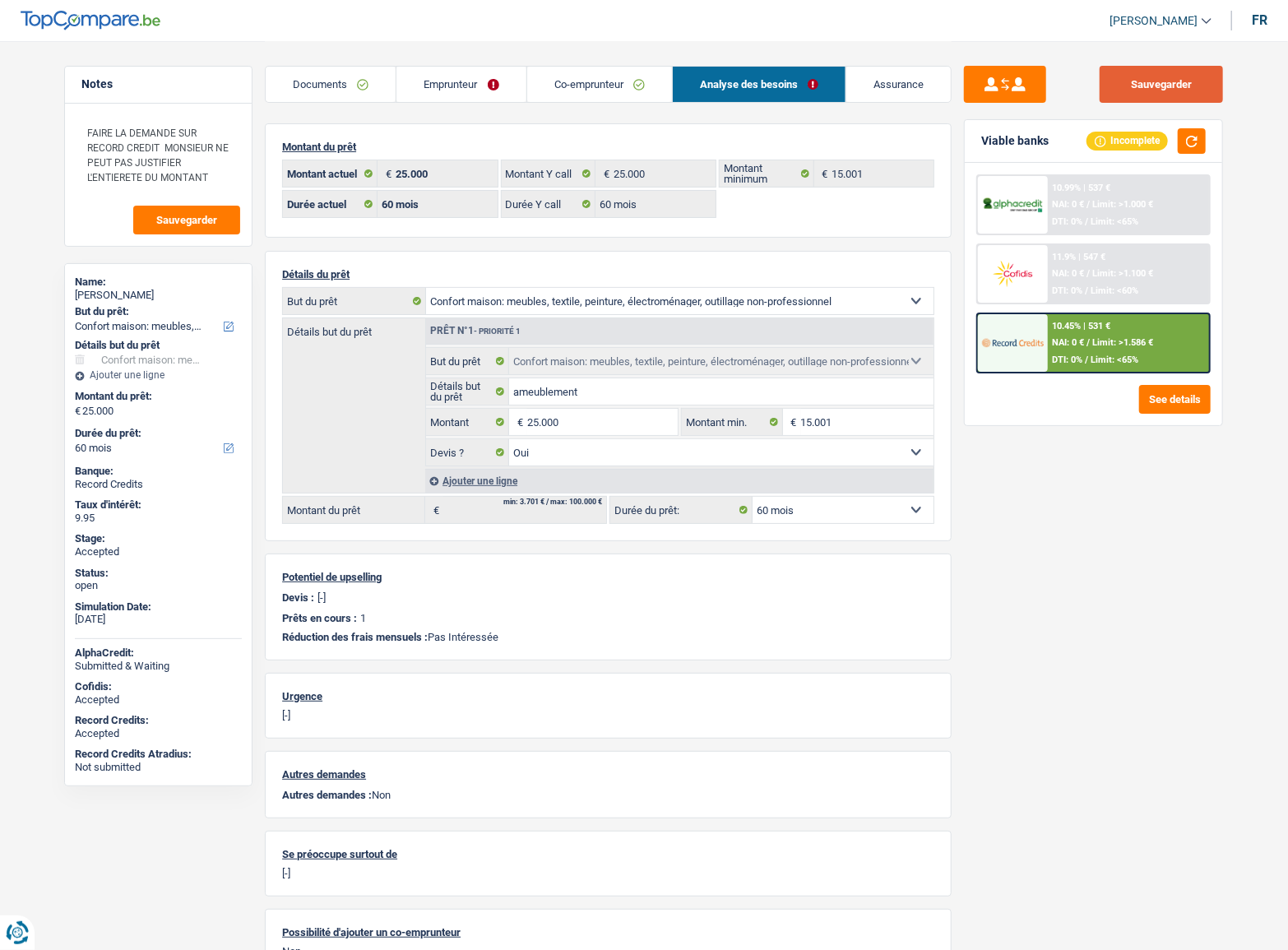
click at [1158, 92] on button "Sauvegarder" at bounding box center [1161, 84] width 124 height 37
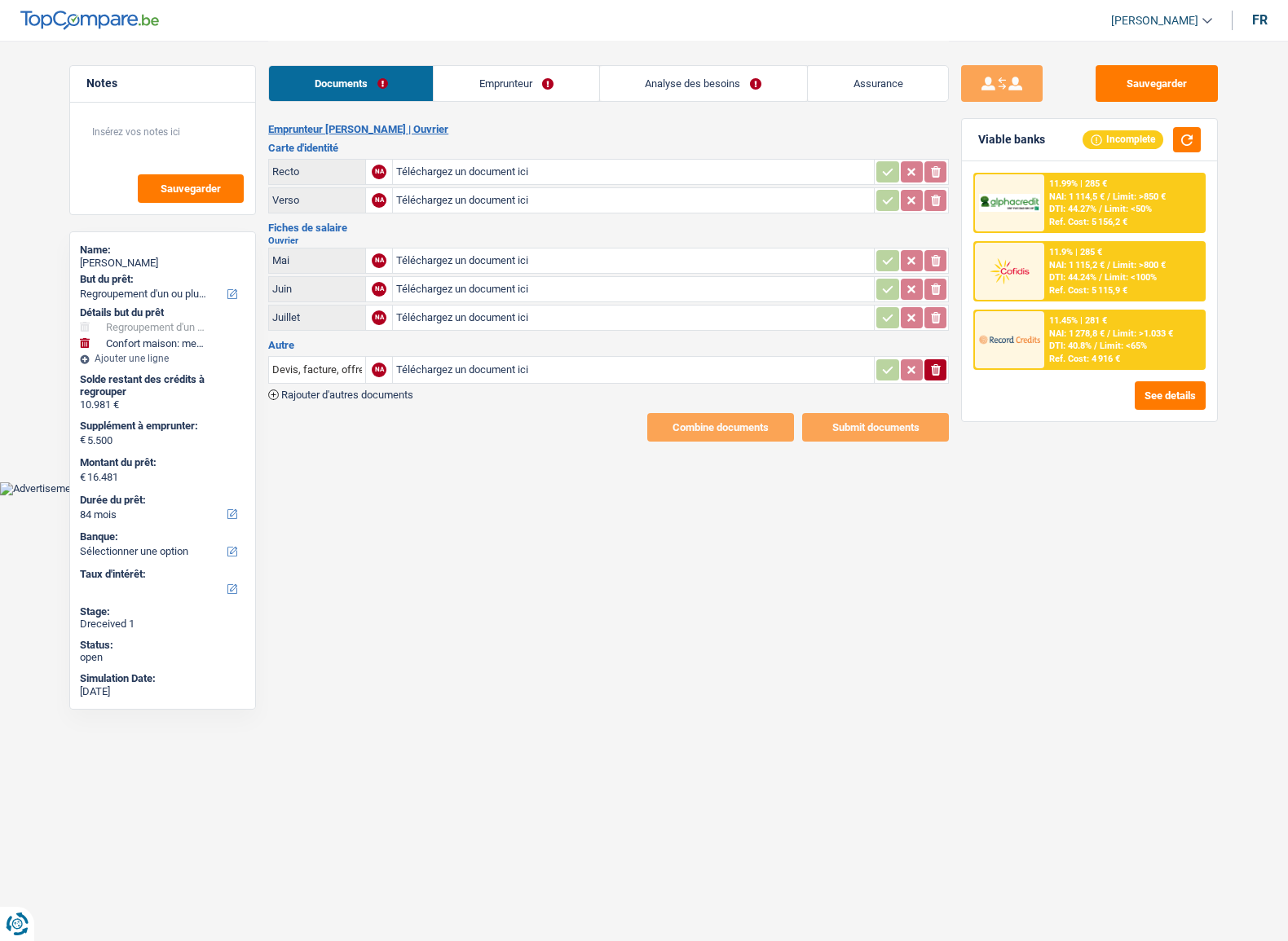
select select "refinancing"
select select "household"
select select "84"
type input "C:\fakepath\20250912_131752.jpg"
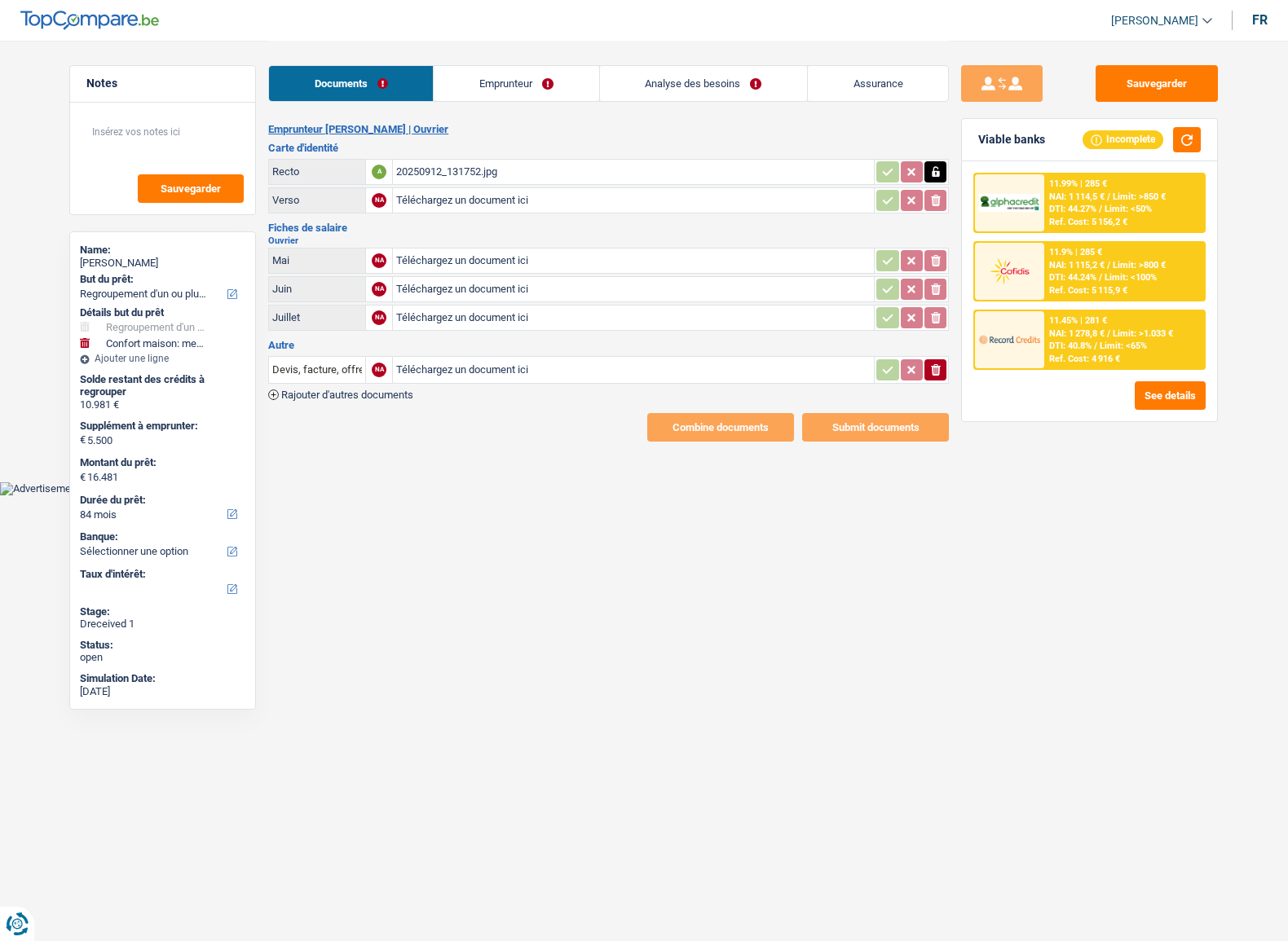
click at [478, 173] on div "20250912_131752.jpg" at bounding box center [632, 172] width 474 height 24
type input "C:\fakepath\20250912_131736.jpg"
drag, startPoint x: 807, startPoint y: 617, endPoint x: 807, endPoint y: 628, distance: 11.0
click at [807, 496] on html "Vous avez le contrôle de vos données Nous utilisons des cookies, tout comme nos…" at bounding box center [644, 248] width 1288 height 496
type input "C:\fakepath\Screenshot_20250912_124520_Drive.jpg"
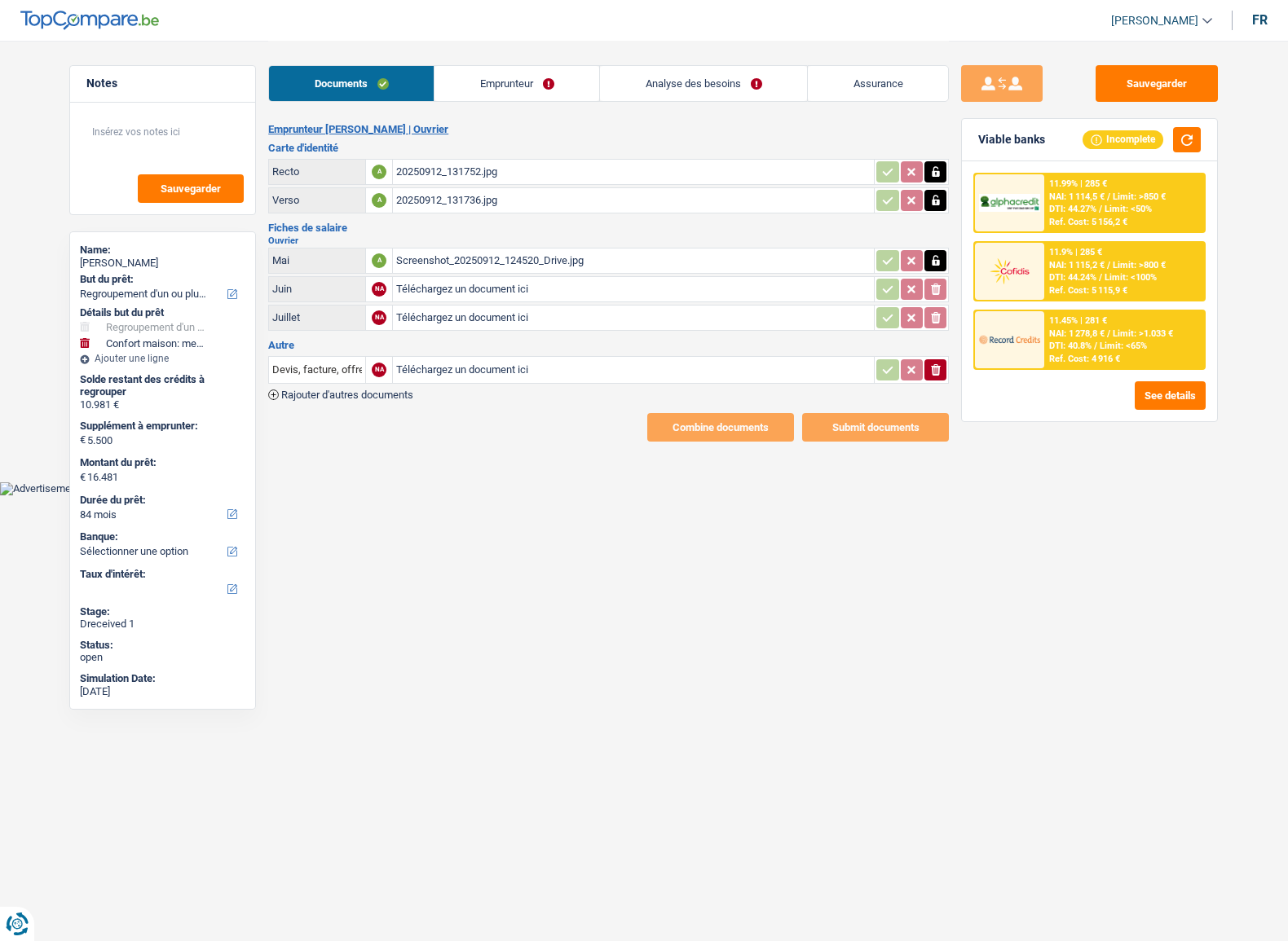
type input "C:\fakepath\Screenshot_20250912_130940_Drive.jpg"
type input "C:\fakepath\Screenshot_20250912_131025_Drive.jpg"
click at [937, 364] on icon "button" at bounding box center [935, 369] width 9 height 11
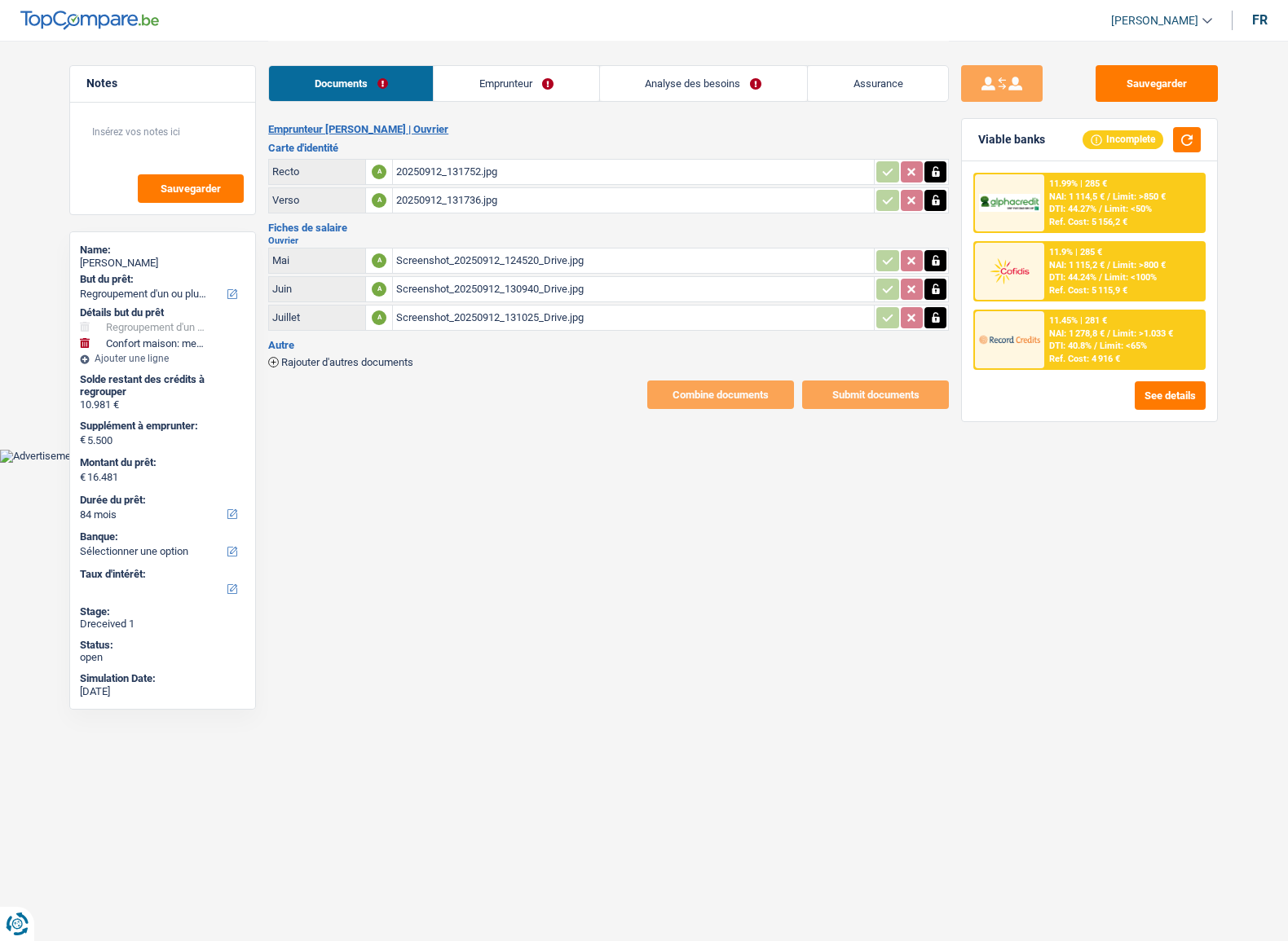
click at [464, 85] on link "Emprunteur" at bounding box center [515, 83] width 165 height 35
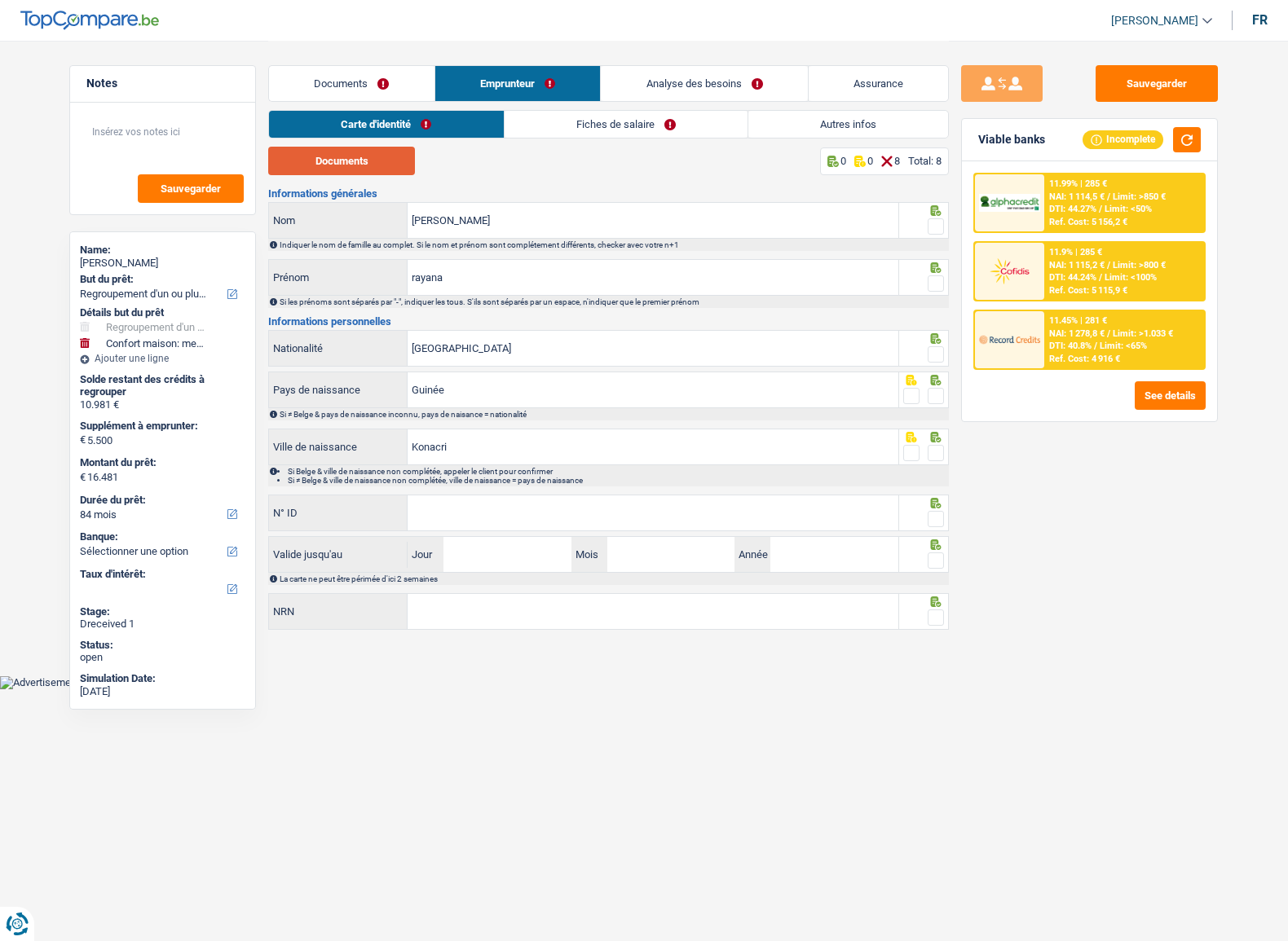
click at [379, 161] on button "Documents" at bounding box center [341, 161] width 147 height 28
click at [937, 224] on span at bounding box center [934, 225] width 16 height 16
click at [0, 0] on input "radio" at bounding box center [0, 0] width 0 height 0
click at [933, 275] on span at bounding box center [934, 282] width 16 height 16
click at [0, 0] on input "radio" at bounding box center [0, 0] width 0 height 0
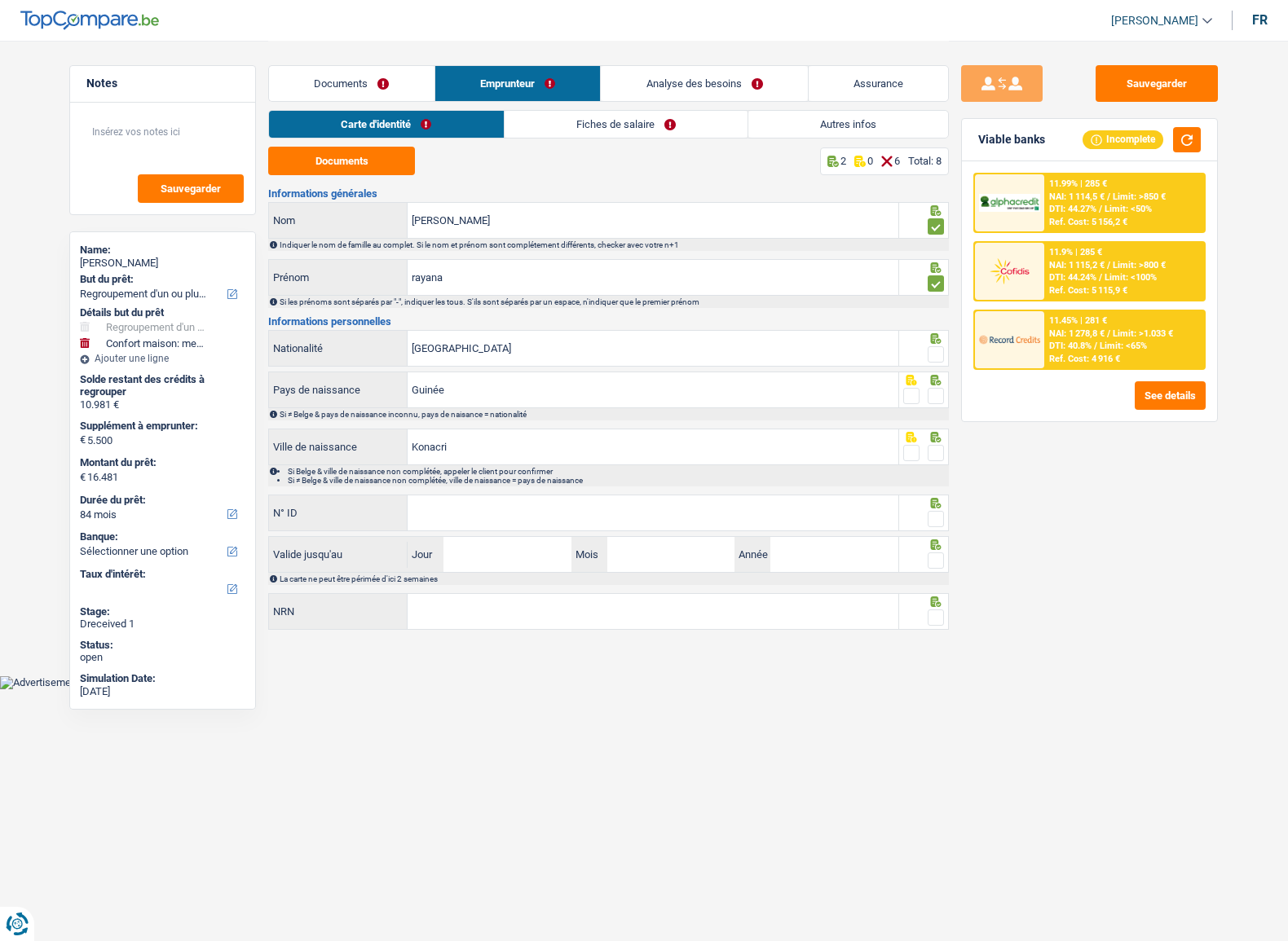
click at [927, 342] on div at bounding box center [924, 348] width 51 height 36
click at [933, 359] on span at bounding box center [934, 354] width 16 height 16
click at [0, 0] on input "radio" at bounding box center [0, 0] width 0 height 0
click at [933, 398] on span at bounding box center [934, 396] width 16 height 16
click at [0, 0] on input "radio" at bounding box center [0, 0] width 0 height 0
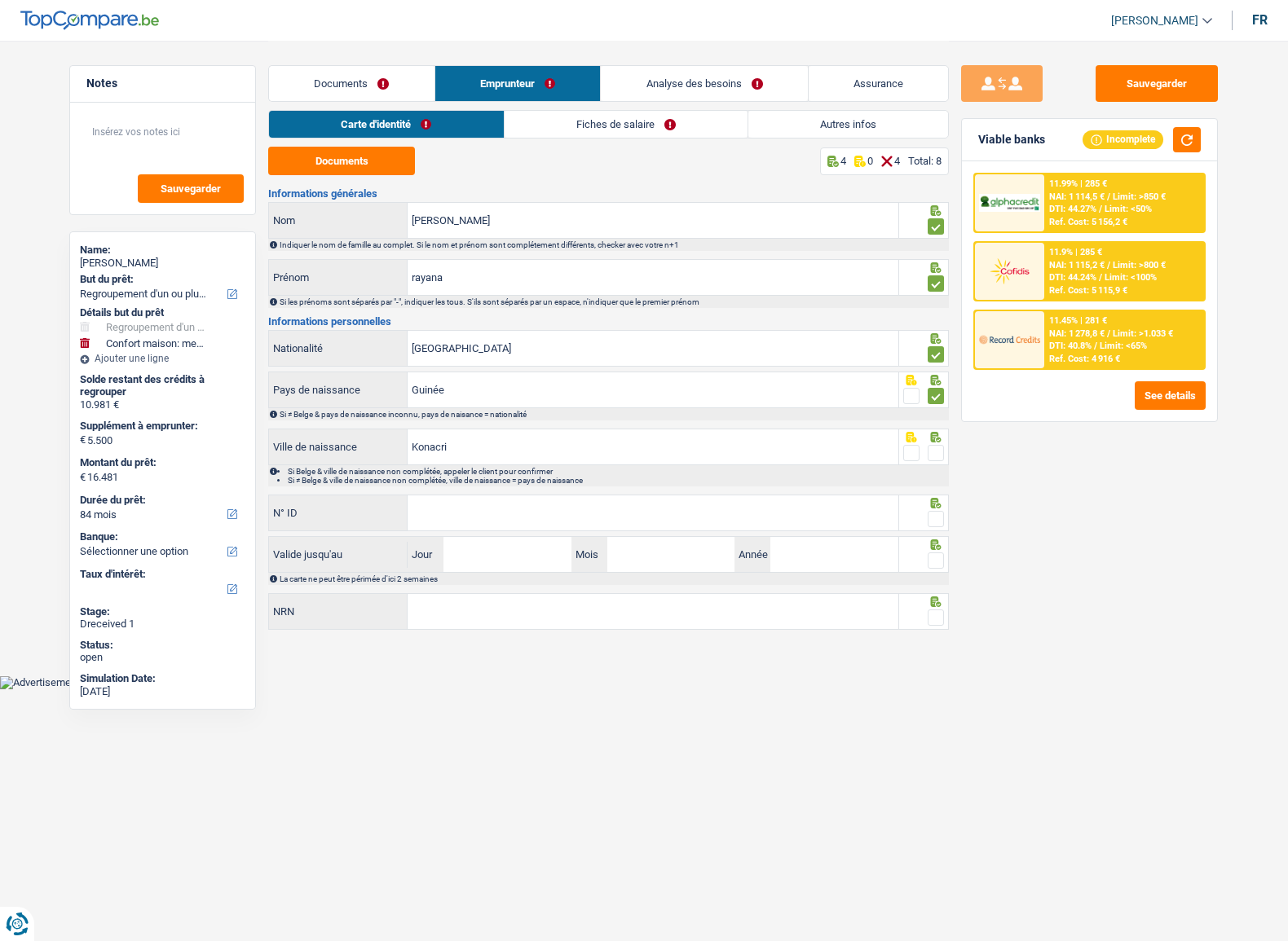
click at [933, 416] on div "Si ≠ Belge & pays de naissance inconnu, pays de naisance = nationalité" at bounding box center [614, 414] width 668 height 9
click at [941, 448] on span at bounding box center [934, 453] width 16 height 16
click at [0, 0] on input "radio" at bounding box center [0, 0] width 0 height 0
click at [929, 511] on span at bounding box center [934, 518] width 16 height 16
click at [0, 0] on input "radio" at bounding box center [0, 0] width 0 height 0
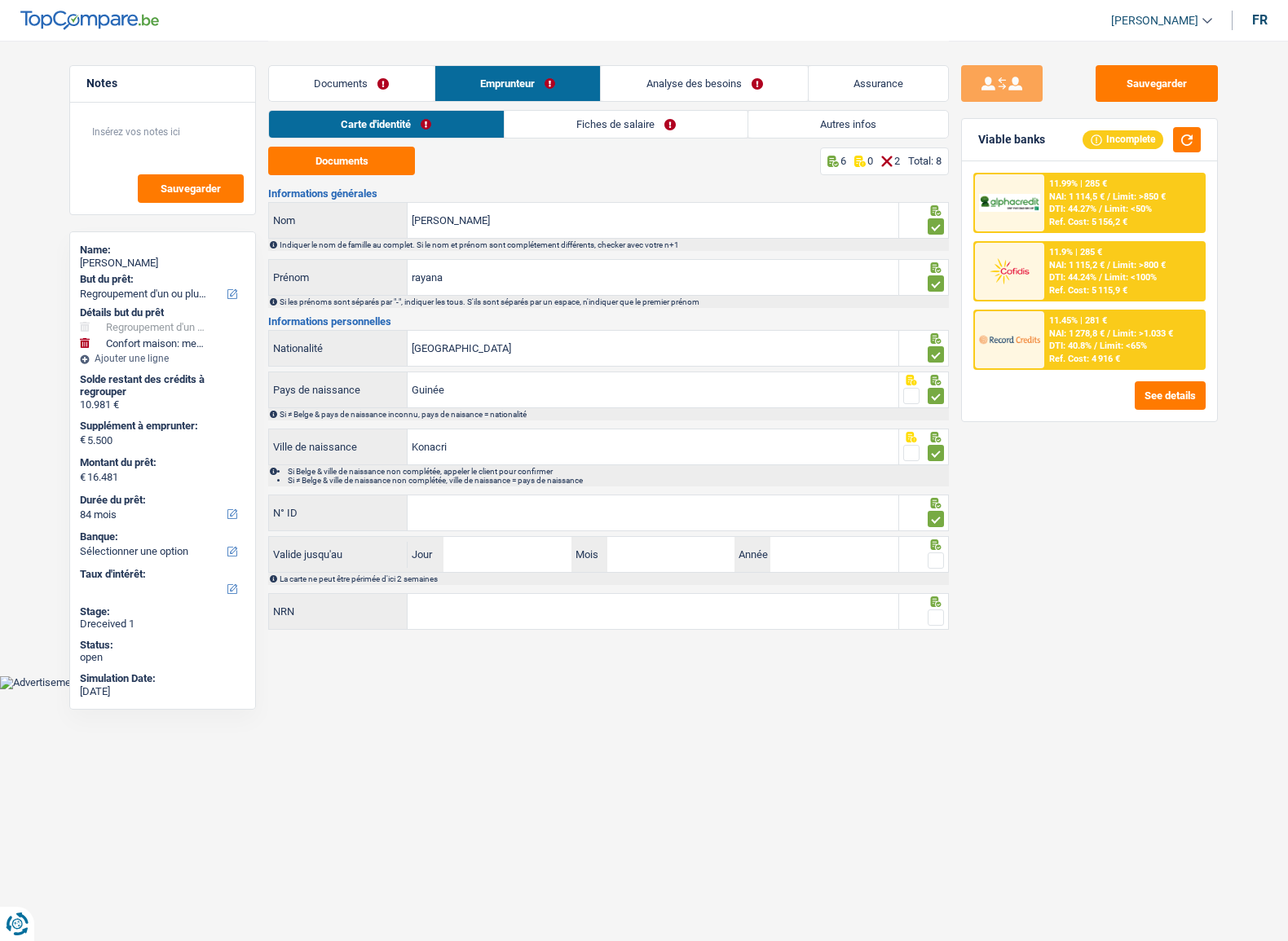
click at [576, 486] on div "Informations générales Balde Nom Indiquer le nom de famille au complet. Si le n…" at bounding box center [608, 410] width 680 height 444
click at [538, 505] on input "N° ID" at bounding box center [653, 513] width 490 height 35
paste input "595-3340501-33"
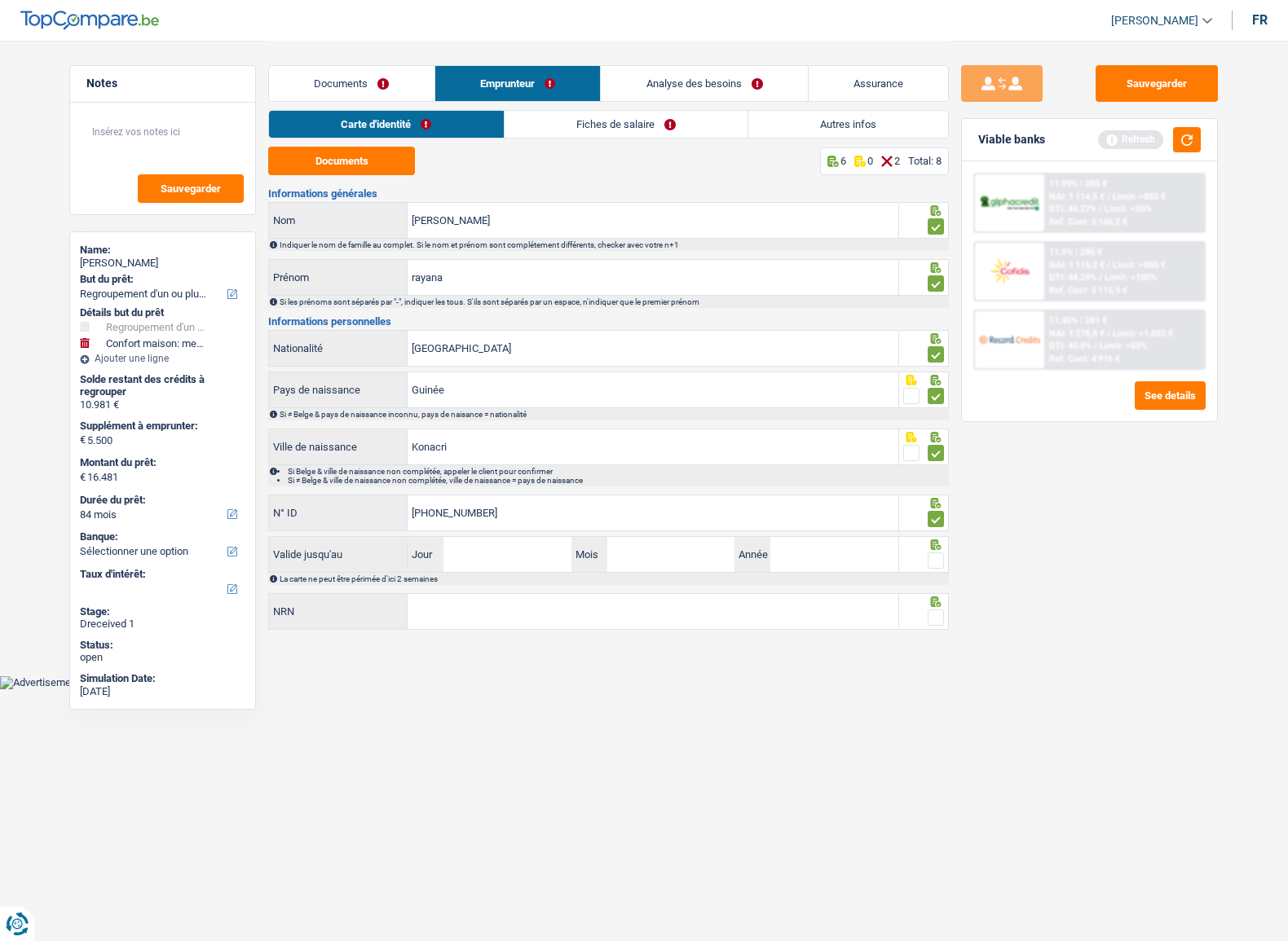
type input "595-3340501-33"
drag, startPoint x: 456, startPoint y: 543, endPoint x: 479, endPoint y: 558, distance: 27.5
click at [456, 543] on input "Jour" at bounding box center [507, 554] width 127 height 35
type input "21"
type input "01"
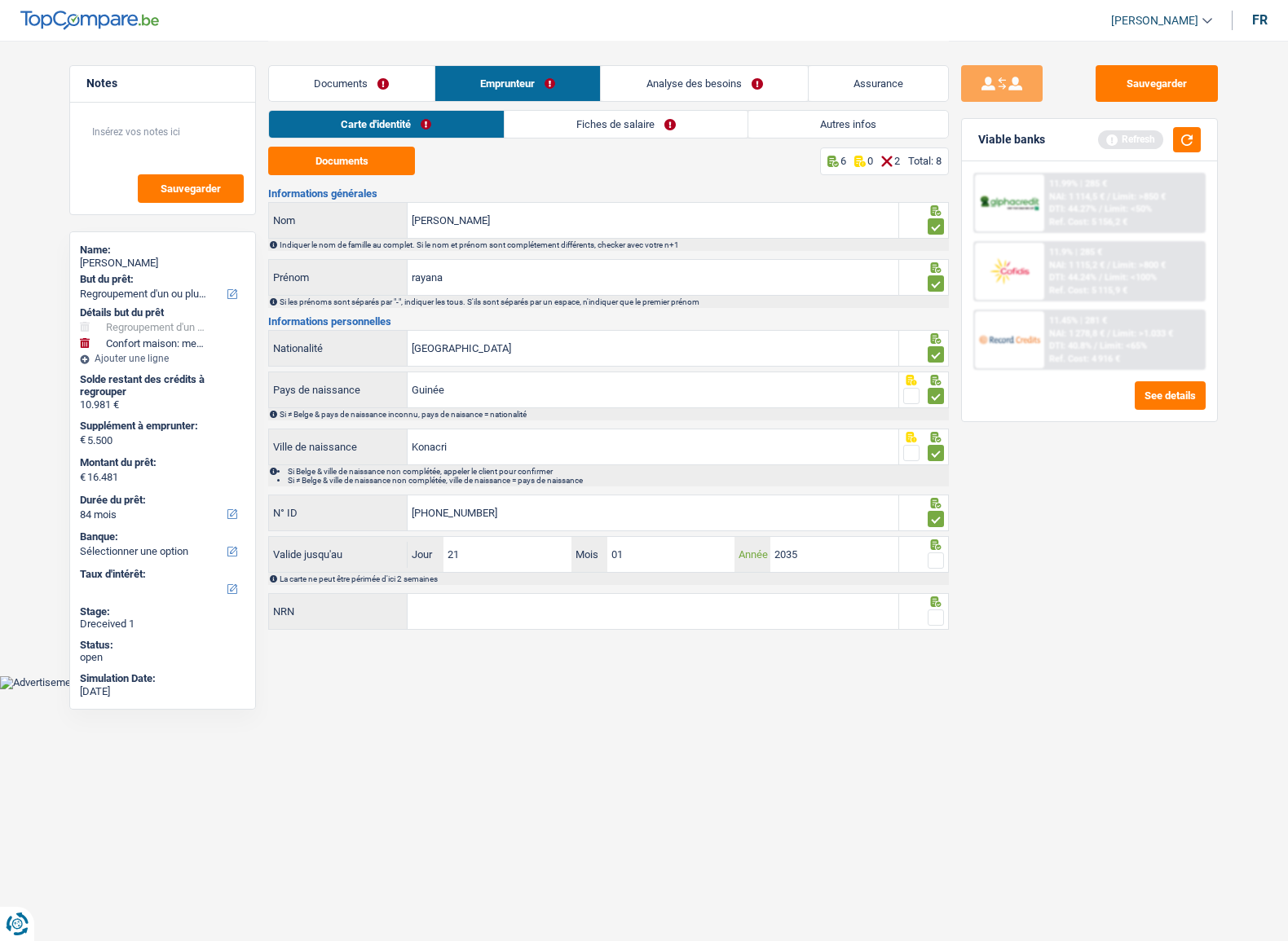
type input "2035"
drag, startPoint x: 946, startPoint y: 554, endPoint x: 937, endPoint y: 562, distance: 12.0
click at [946, 554] on div at bounding box center [924, 554] width 51 height 36
drag, startPoint x: 937, startPoint y: 562, endPoint x: 946, endPoint y: 617, distance: 55.7
click at [936, 562] on span at bounding box center [934, 560] width 16 height 16
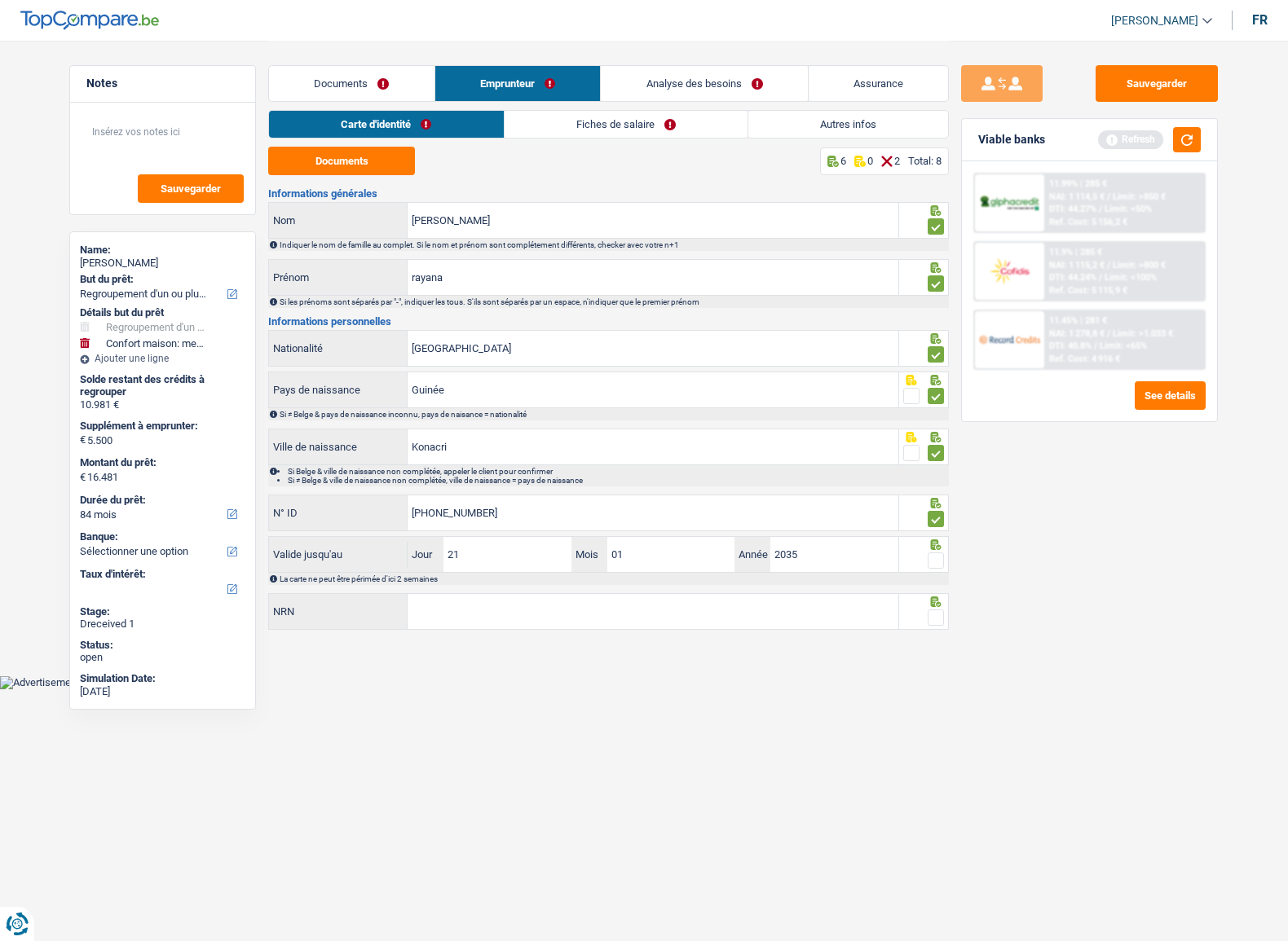
click at [0, 0] on input "radio" at bounding box center [0, 0] width 0 height 0
click at [946, 620] on div at bounding box center [924, 611] width 51 height 36
click at [939, 618] on span at bounding box center [934, 617] width 16 height 16
click at [0, 0] on input "radio" at bounding box center [0, 0] width 0 height 0
click at [933, 615] on span at bounding box center [934, 617] width 16 height 16
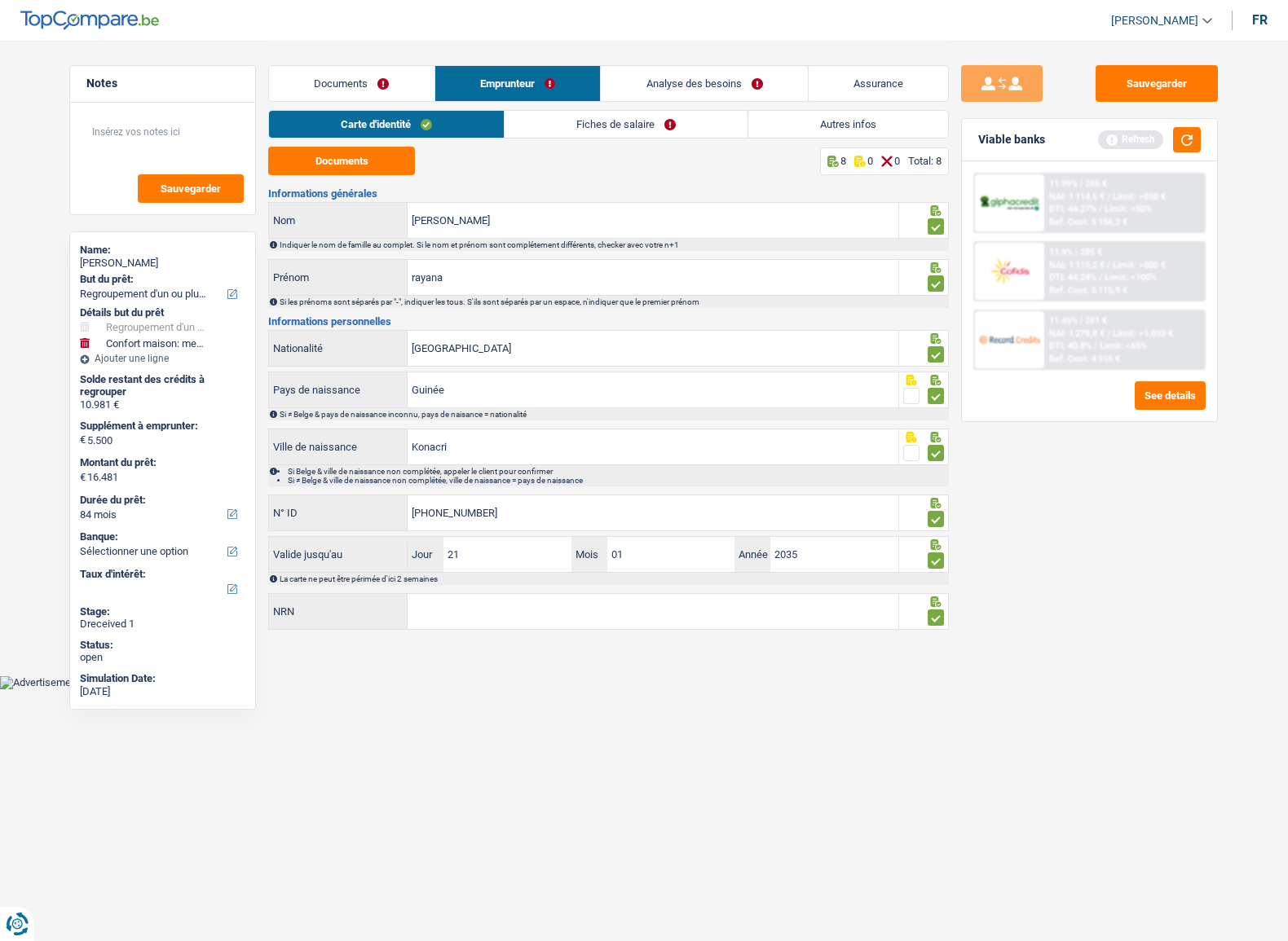
click at [0, 0] on input "radio" at bounding box center [0, 0] width 0 height 0
click at [927, 619] on fieldset at bounding box center [923, 618] width 41 height 21
click at [933, 617] on span at bounding box center [934, 617] width 16 height 16
click at [0, 0] on input "radio" at bounding box center [0, 0] width 0 height 0
click at [623, 611] on input "NRN" at bounding box center [653, 611] width 490 height 35
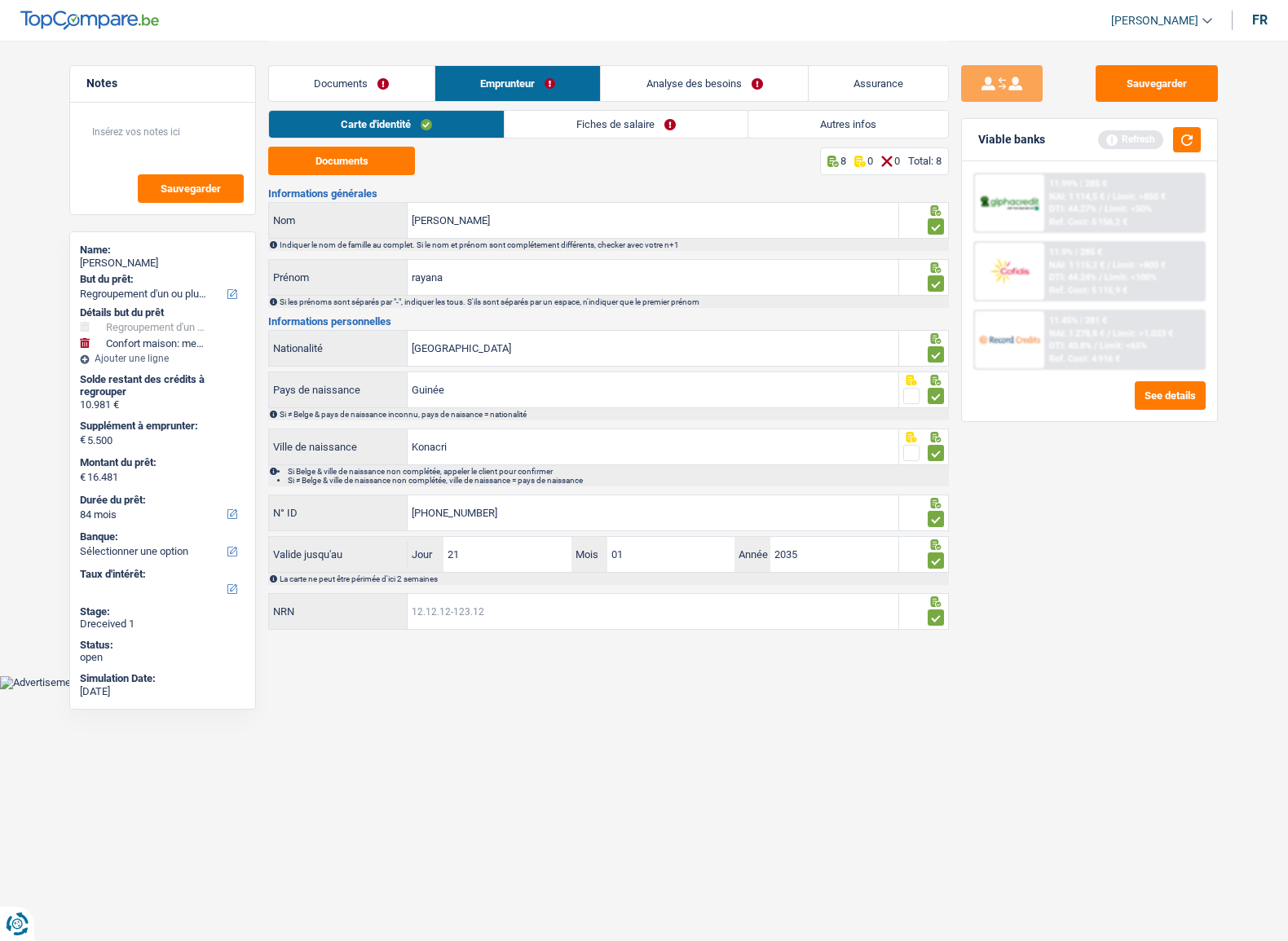
paste input "83.03.16-506.02"
type input "83.03.16-506.02"
drag, startPoint x: 564, startPoint y: 130, endPoint x: 547, endPoint y: 130, distance: 17.0
click at [565, 130] on link "Fiches de salaire" at bounding box center [626, 123] width 243 height 27
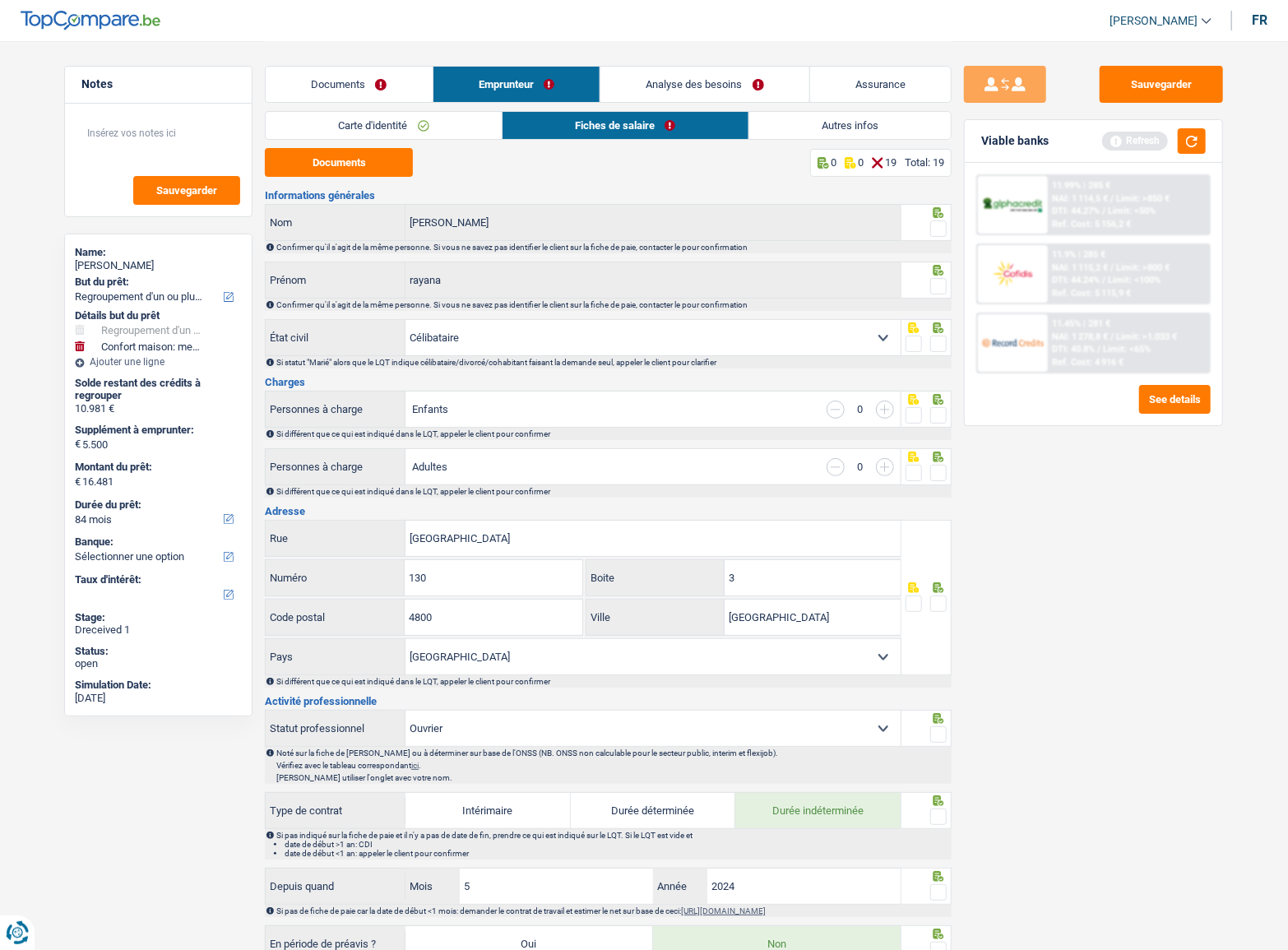
click at [359, 180] on div "Documents 0 0 19 Total: 19 Informations générales Balde Nom Confirmer qu'il s'a…" at bounding box center [608, 934] width 686 height 1572
click at [346, 166] on button "Documents" at bounding box center [339, 162] width 148 height 28
click at [330, 169] on button "Documents" at bounding box center [339, 162] width 148 height 28
drag, startPoint x: 942, startPoint y: 220, endPoint x: 933, endPoint y: 252, distance: 33.2
click at [942, 220] on span at bounding box center [938, 228] width 16 height 16
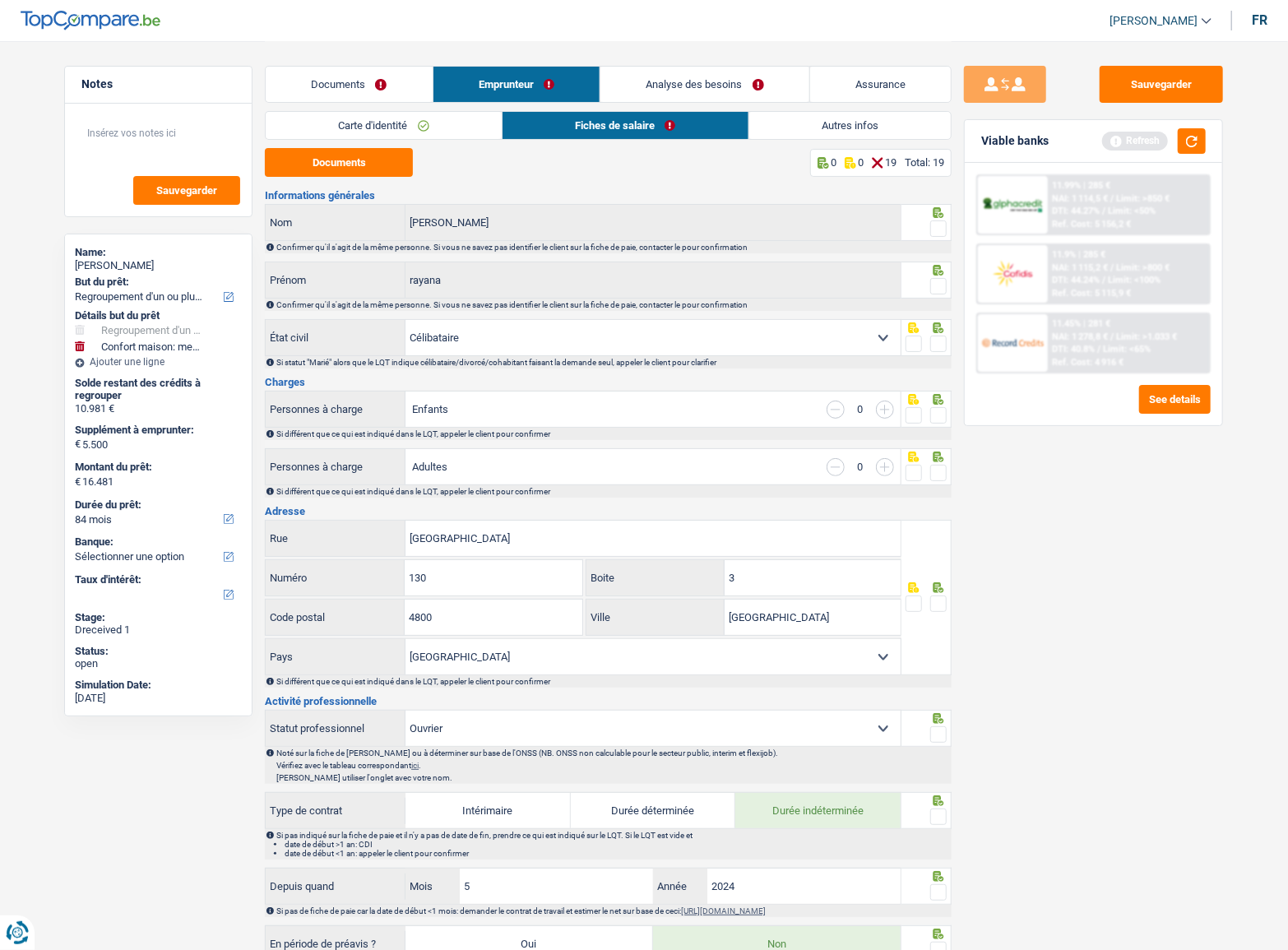
click at [0, 0] on input "radio" at bounding box center [0, 0] width 0 height 0
click at [938, 279] on span at bounding box center [938, 285] width 16 height 16
click at [0, 0] on input "radio" at bounding box center [0, 0] width 0 height 0
drag, startPoint x: 935, startPoint y: 335, endPoint x: 936, endPoint y: 347, distance: 12.0
click at [935, 336] on div at bounding box center [938, 345] width 16 height 21
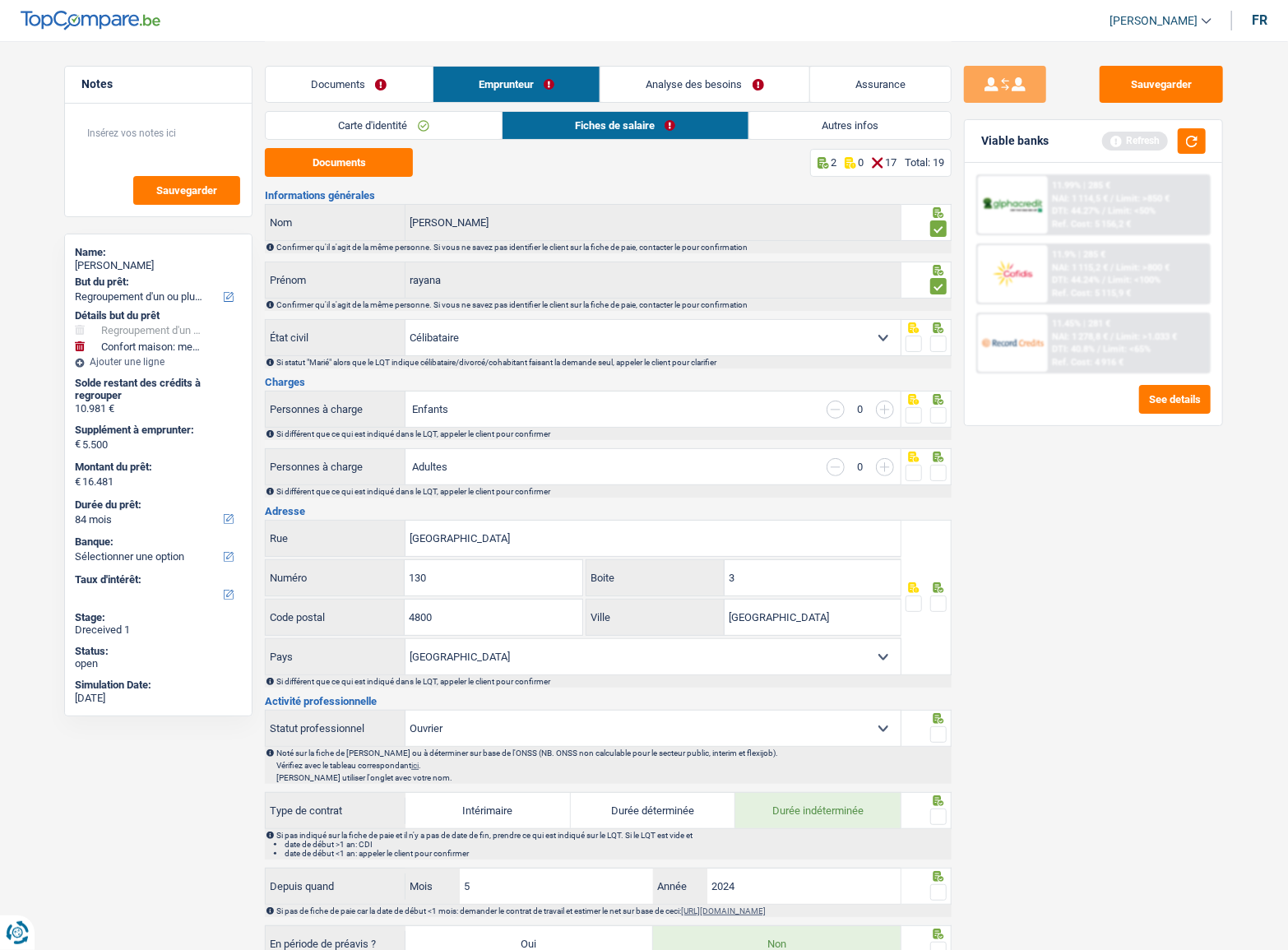
click at [943, 412] on span at bounding box center [938, 415] width 16 height 16
click at [0, 0] on input "radio" at bounding box center [0, 0] width 0 height 0
click at [936, 463] on div at bounding box center [938, 473] width 16 height 21
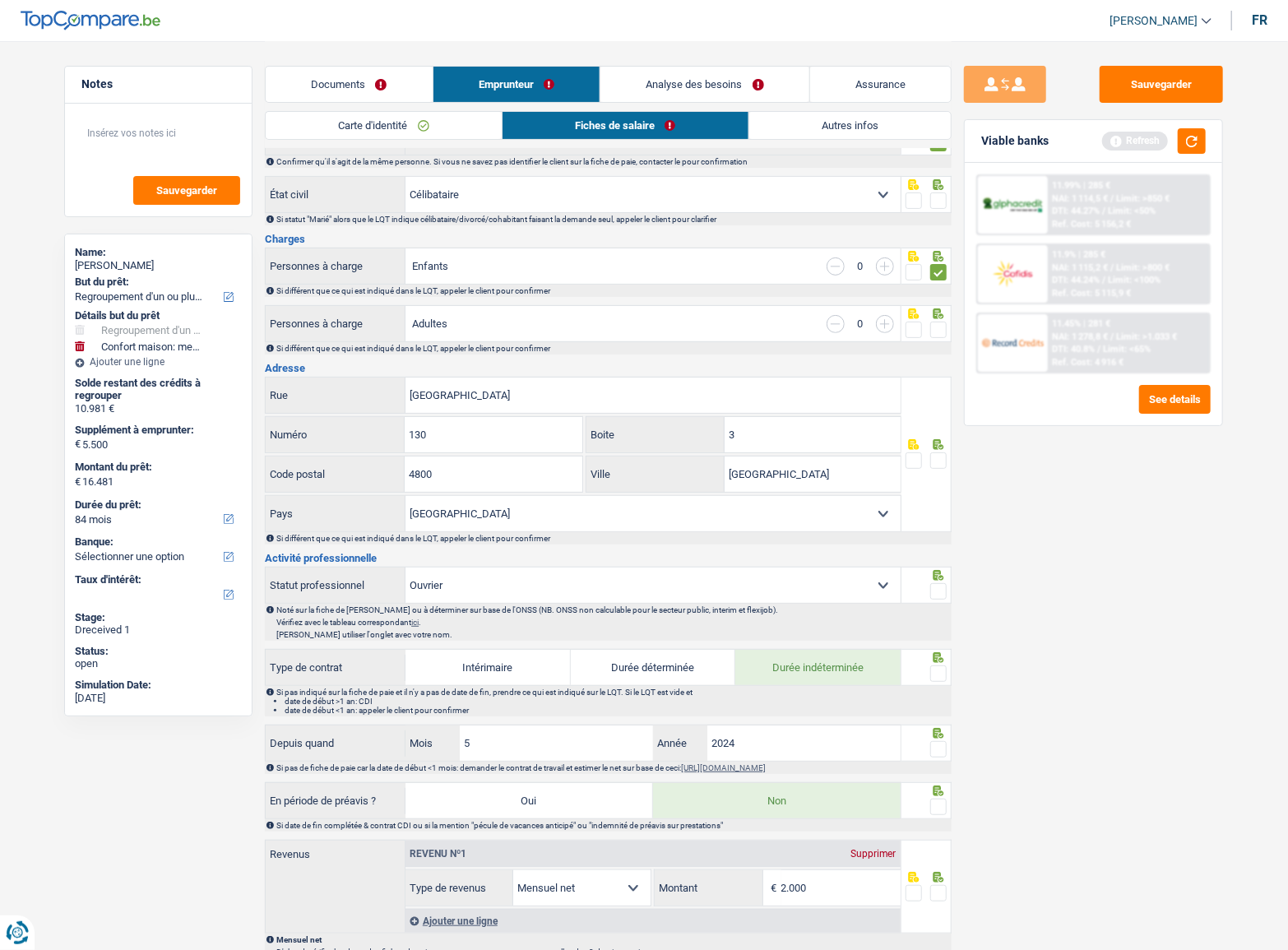
scroll to position [224, 0]
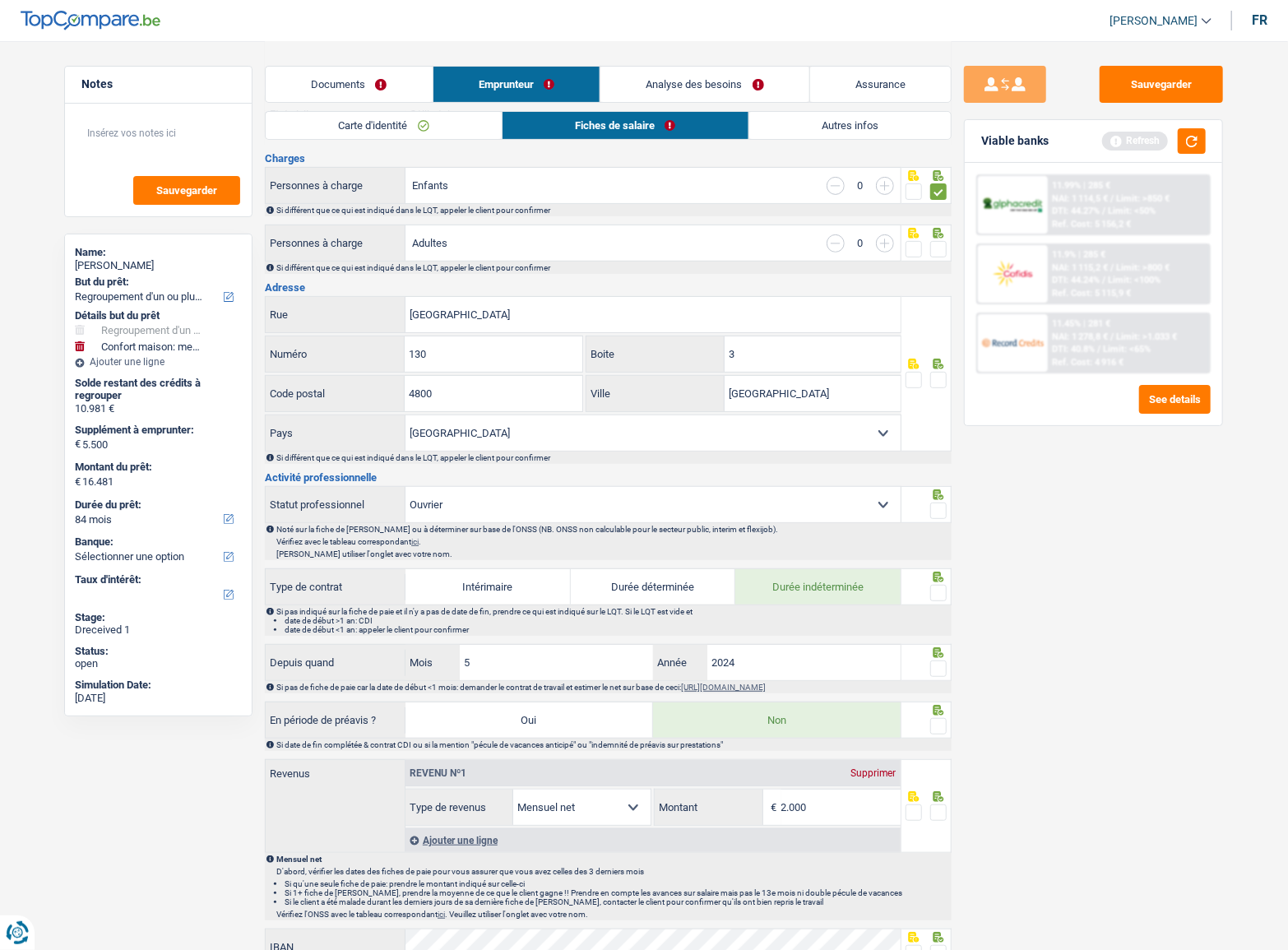
click at [930, 241] on fieldset at bounding box center [926, 250] width 42 height 21
drag, startPoint x: 1198, startPoint y: 558, endPoint x: 1127, endPoint y: 541, distance: 73.0
click at [1198, 558] on div "Sauvegarder Viable banks Refresh 11.99% | 285 € NAI: 1 114,5 € / Limit: >850 € …" at bounding box center [1093, 495] width 284 height 858
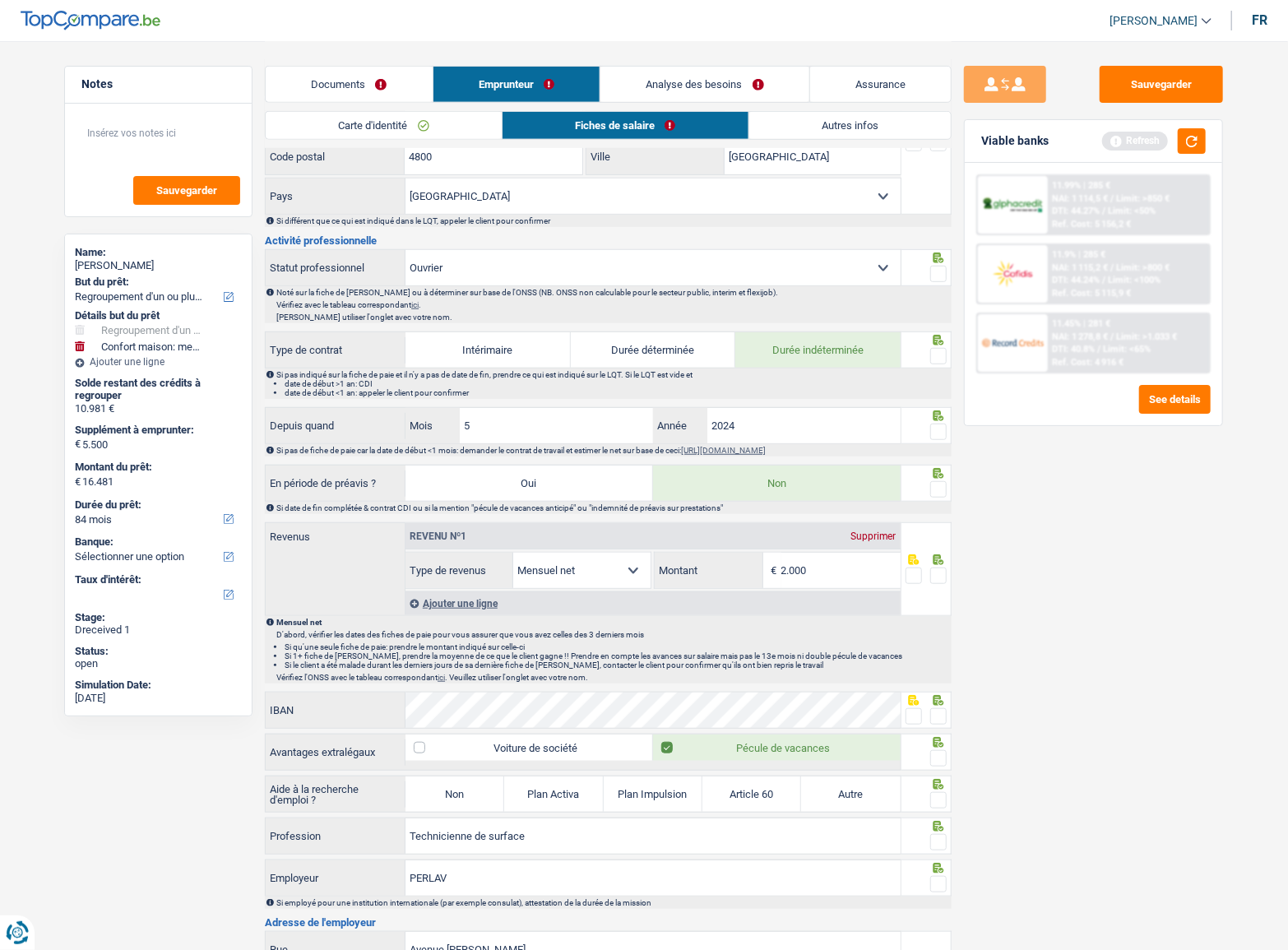
scroll to position [598, 0]
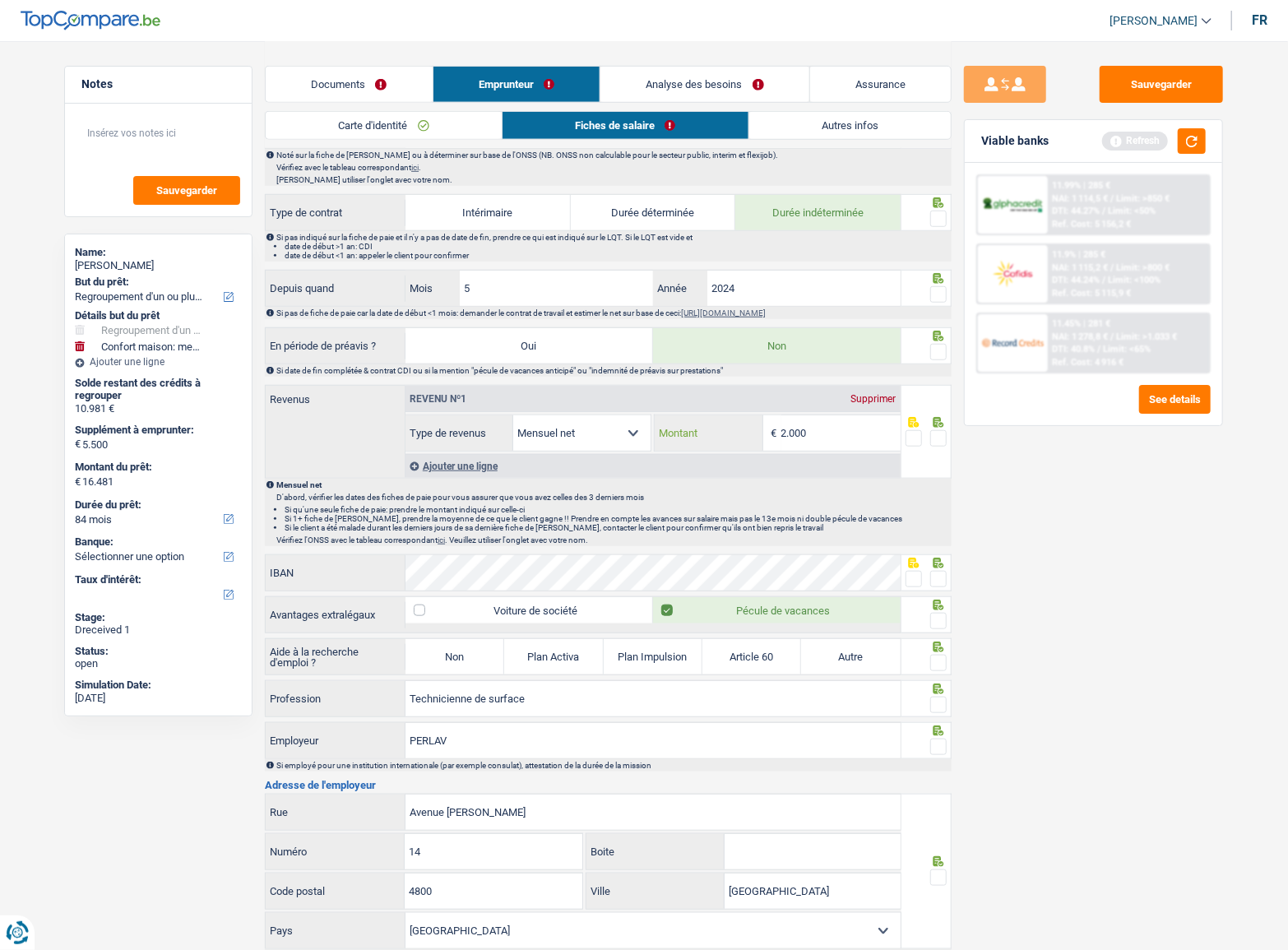
drag, startPoint x: 822, startPoint y: 424, endPoint x: 492, endPoint y: 395, distance: 331.3
click at [495, 395] on div "Revenu nº1 Supprimer Allocation d'handicap Allocations chômage Allocations fami…" at bounding box center [653, 419] width 495 height 66
type input "1.851"
click at [938, 431] on span at bounding box center [938, 438] width 16 height 16
click at [0, 0] on input "radio" at bounding box center [0, 0] width 0 height 0
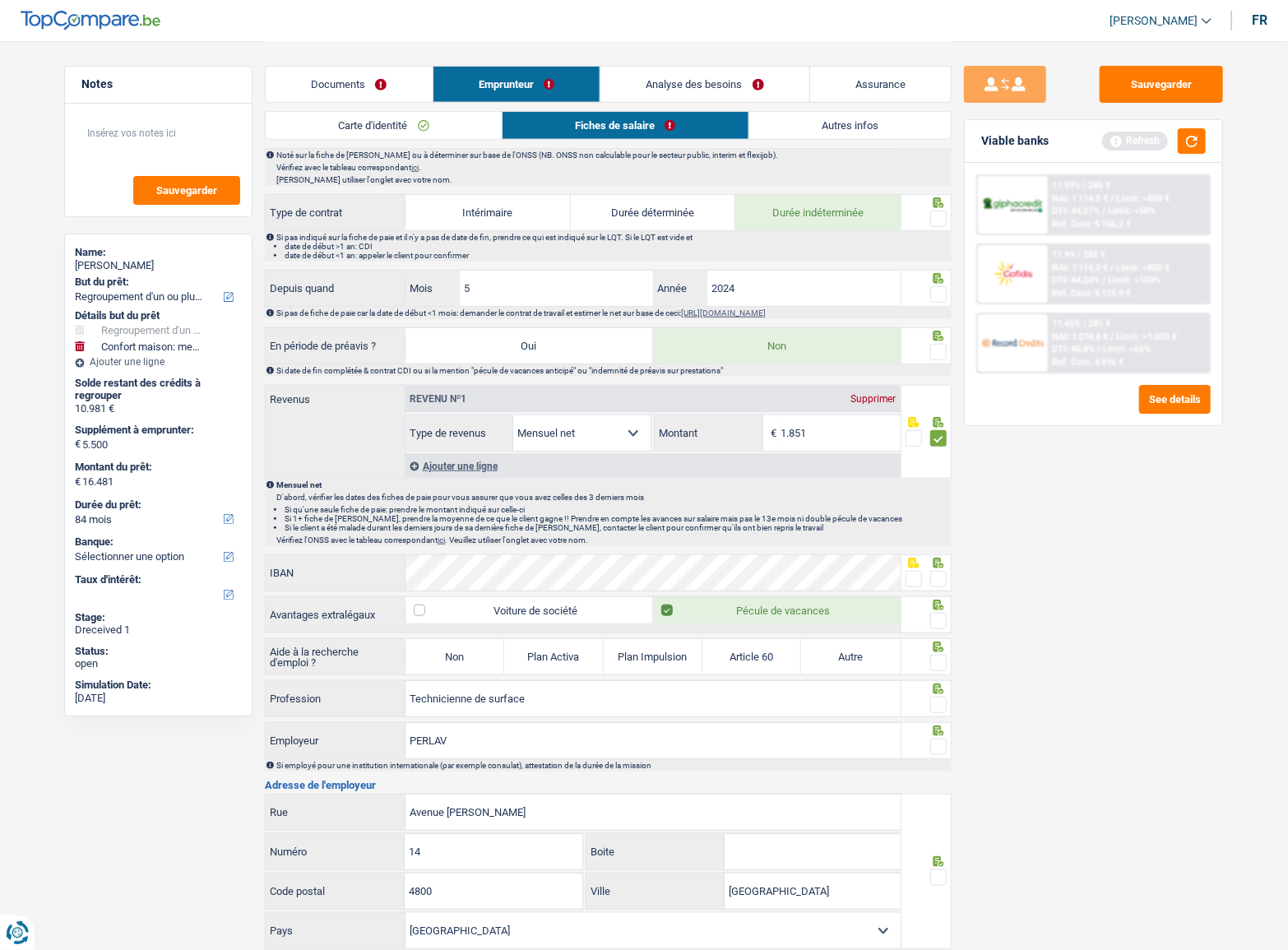
click at [941, 344] on span at bounding box center [938, 351] width 16 height 16
click at [0, 0] on input "radio" at bounding box center [0, 0] width 0 height 0
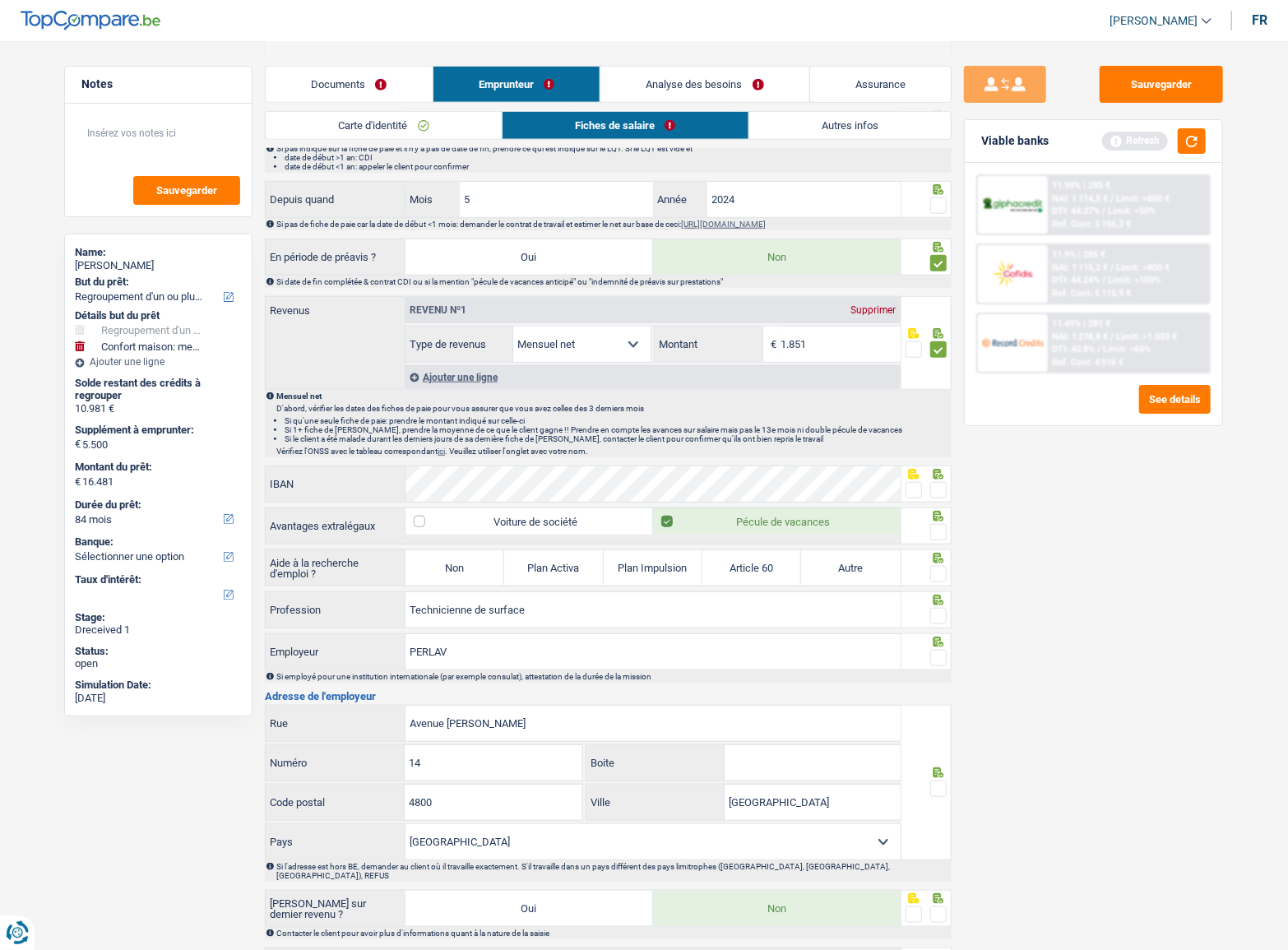
scroll to position [820, 0]
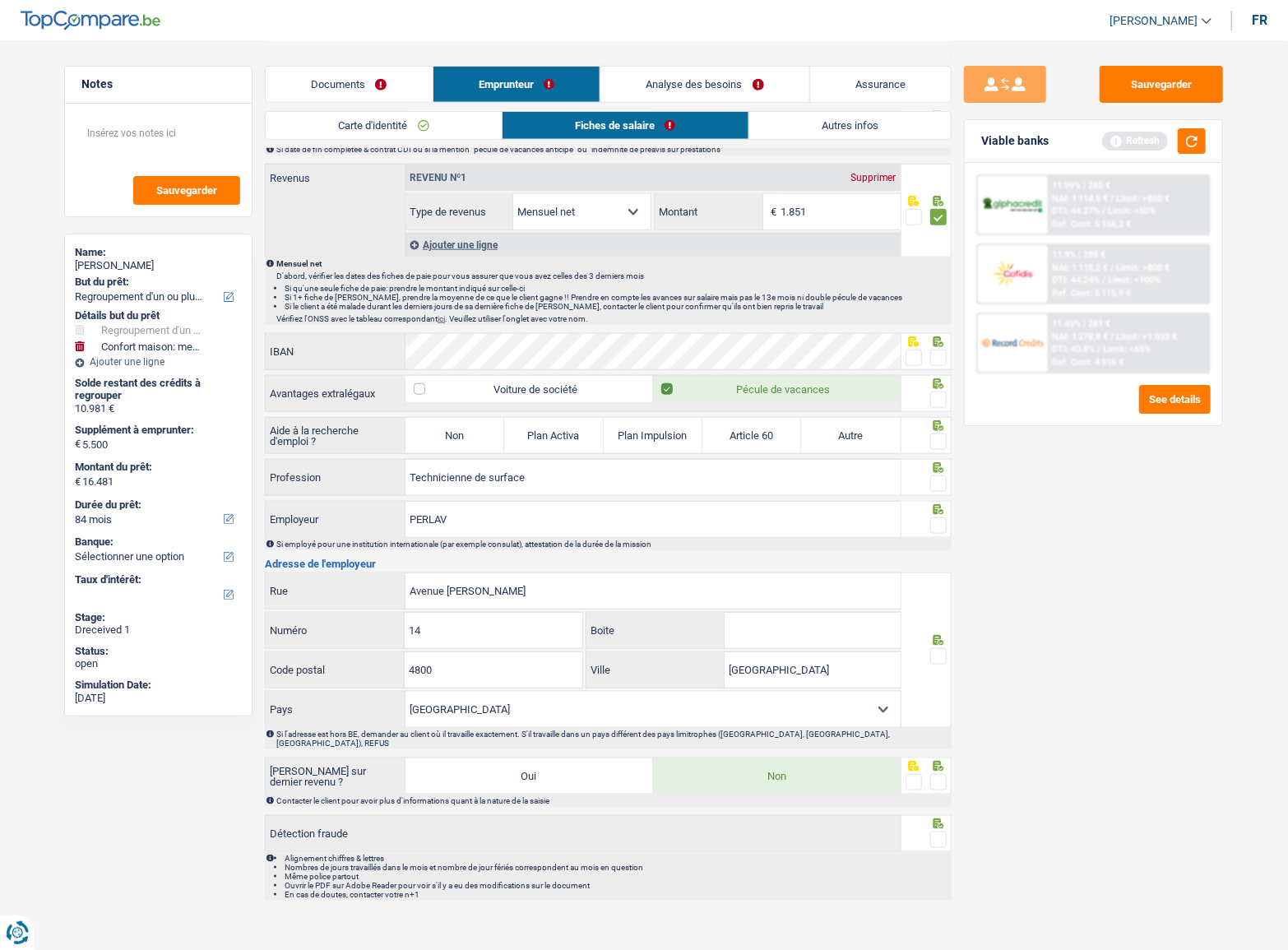
click at [933, 653] on span at bounding box center [938, 656] width 16 height 16
click at [0, 0] on input "radio" at bounding box center [0, 0] width 0 height 0
drag, startPoint x: 792, startPoint y: 667, endPoint x: 719, endPoint y: 662, distance: 73.2
click at [720, 662] on div "Verviers Ville" at bounding box center [743, 670] width 314 height 35
paste input "PETIT-RECHAIN"
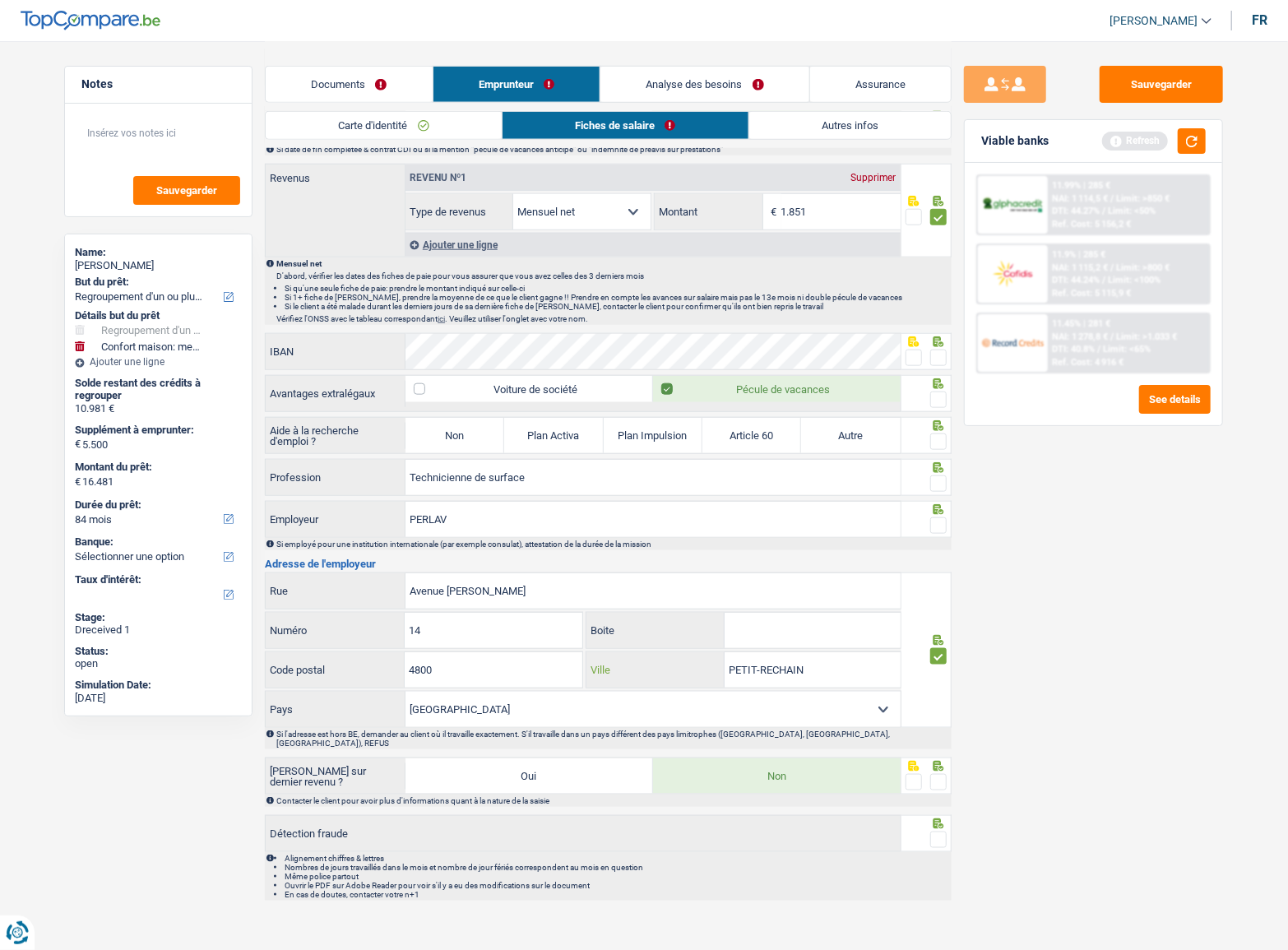
type input "PETIT-RECHAIN"
click at [941, 772] on div at bounding box center [938, 783] width 16 height 21
click at [946, 832] on span at bounding box center [938, 840] width 16 height 16
click at [0, 0] on input "radio" at bounding box center [0, 0] width 0 height 0
click at [936, 774] on span at bounding box center [938, 782] width 16 height 16
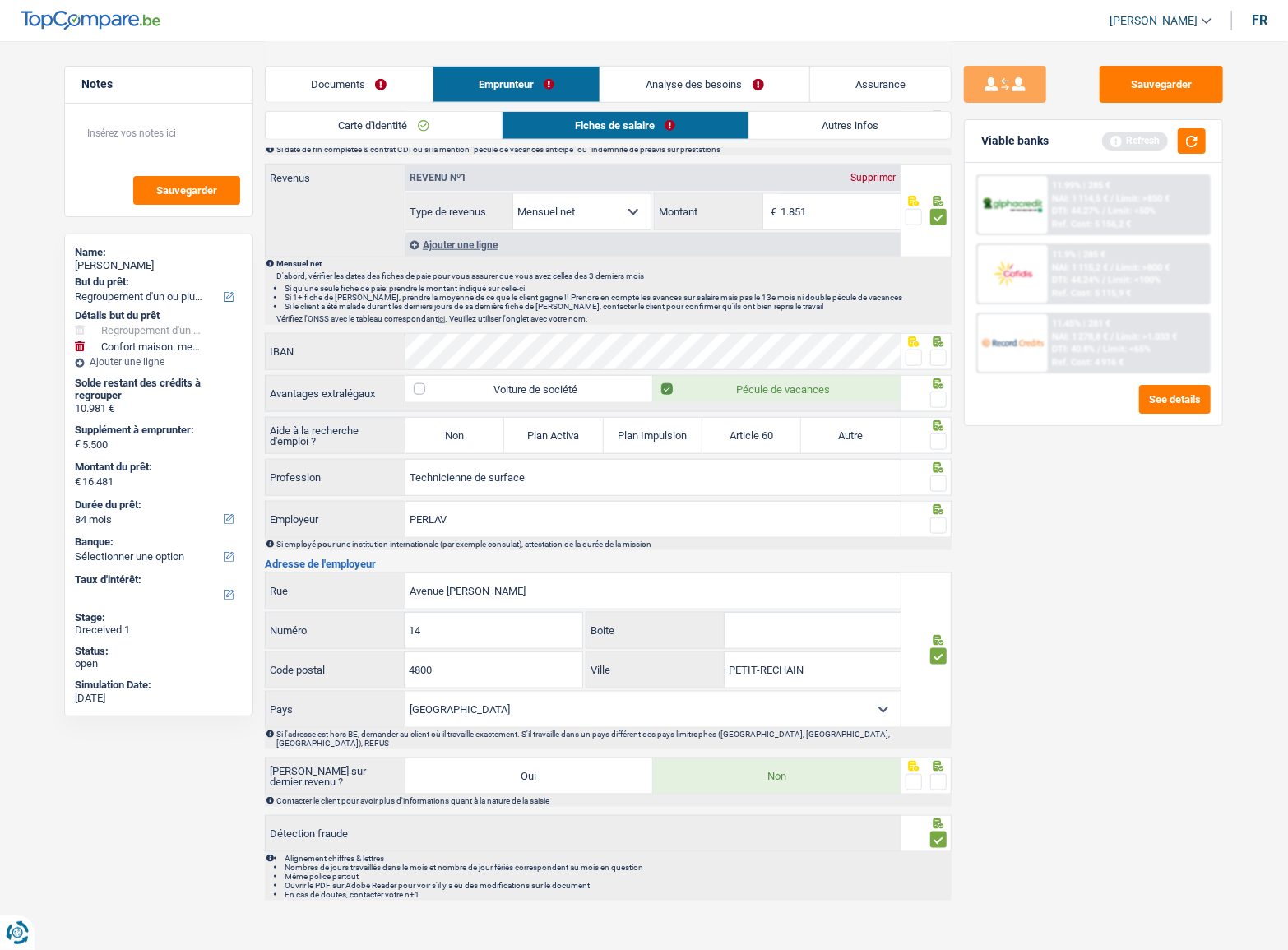
click at [0, 0] on input "radio" at bounding box center [0, 0] width 0 height 0
click at [940, 506] on icon at bounding box center [938, 509] width 16 height 10
click at [936, 482] on span at bounding box center [938, 483] width 16 height 16
click at [0, 0] on input "radio" at bounding box center [0, 0] width 0 height 0
click at [934, 518] on span at bounding box center [938, 525] width 16 height 16
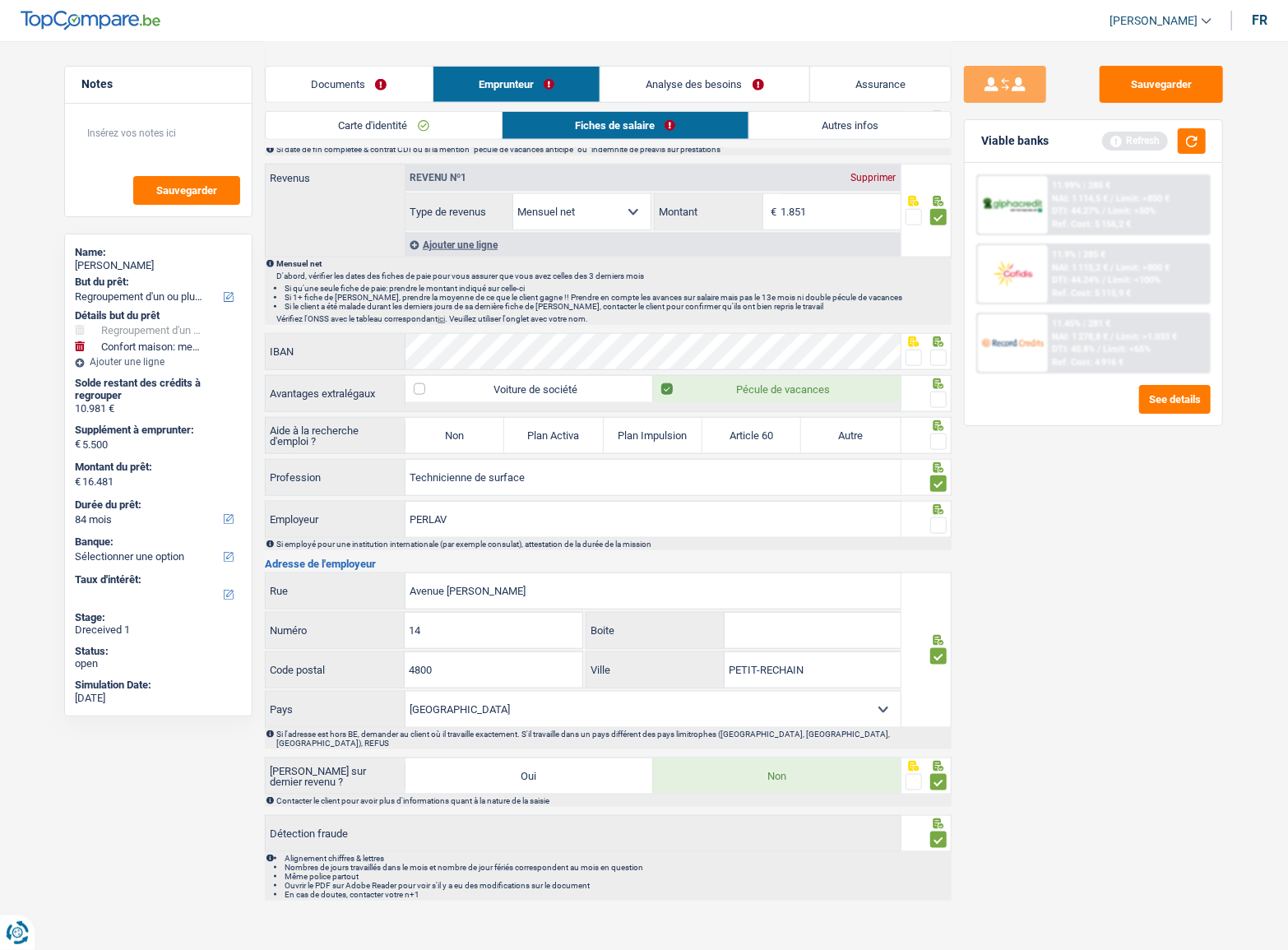
click at [0, 0] on input "radio" at bounding box center [0, 0] width 0 height 0
drag, startPoint x: 933, startPoint y: 478, endPoint x: 936, endPoint y: 458, distance: 20.2
click at [933, 476] on span at bounding box center [938, 483] width 16 height 16
click at [0, 0] on input "radio" at bounding box center [0, 0] width 0 height 0
click at [936, 441] on span at bounding box center [938, 441] width 16 height 16
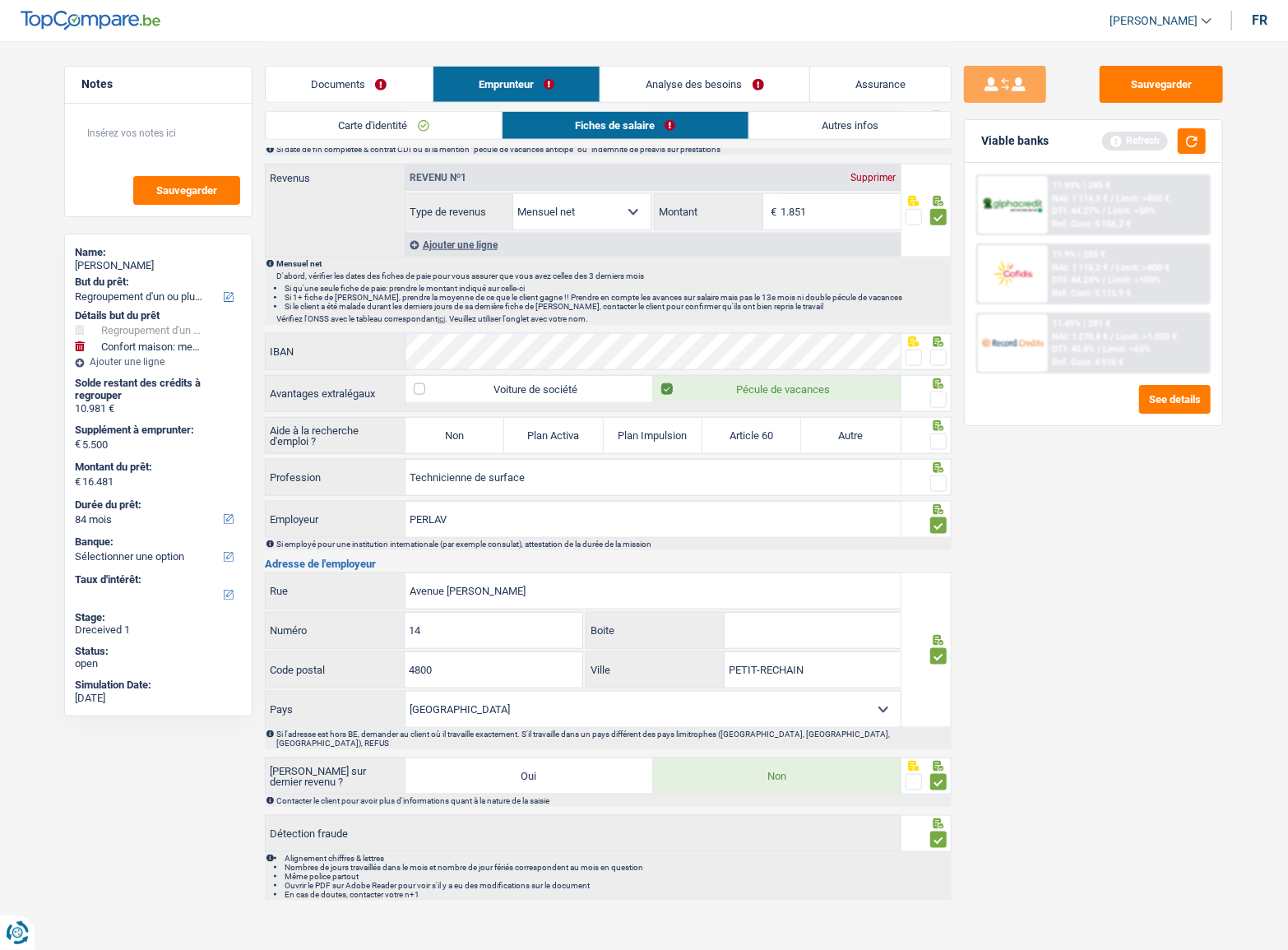
click at [0, 0] on input "radio" at bounding box center [0, 0] width 0 height 0
click at [944, 495] on div "Informations générales Balde Nom Confirmer qu'il s'agit de la même personne. Si…" at bounding box center [608, 136] width 686 height 1530
drag, startPoint x: 940, startPoint y: 484, endPoint x: 576, endPoint y: 428, distance: 368.3
click at [940, 483] on span at bounding box center [938, 483] width 16 height 16
click at [0, 0] on input "radio" at bounding box center [0, 0] width 0 height 0
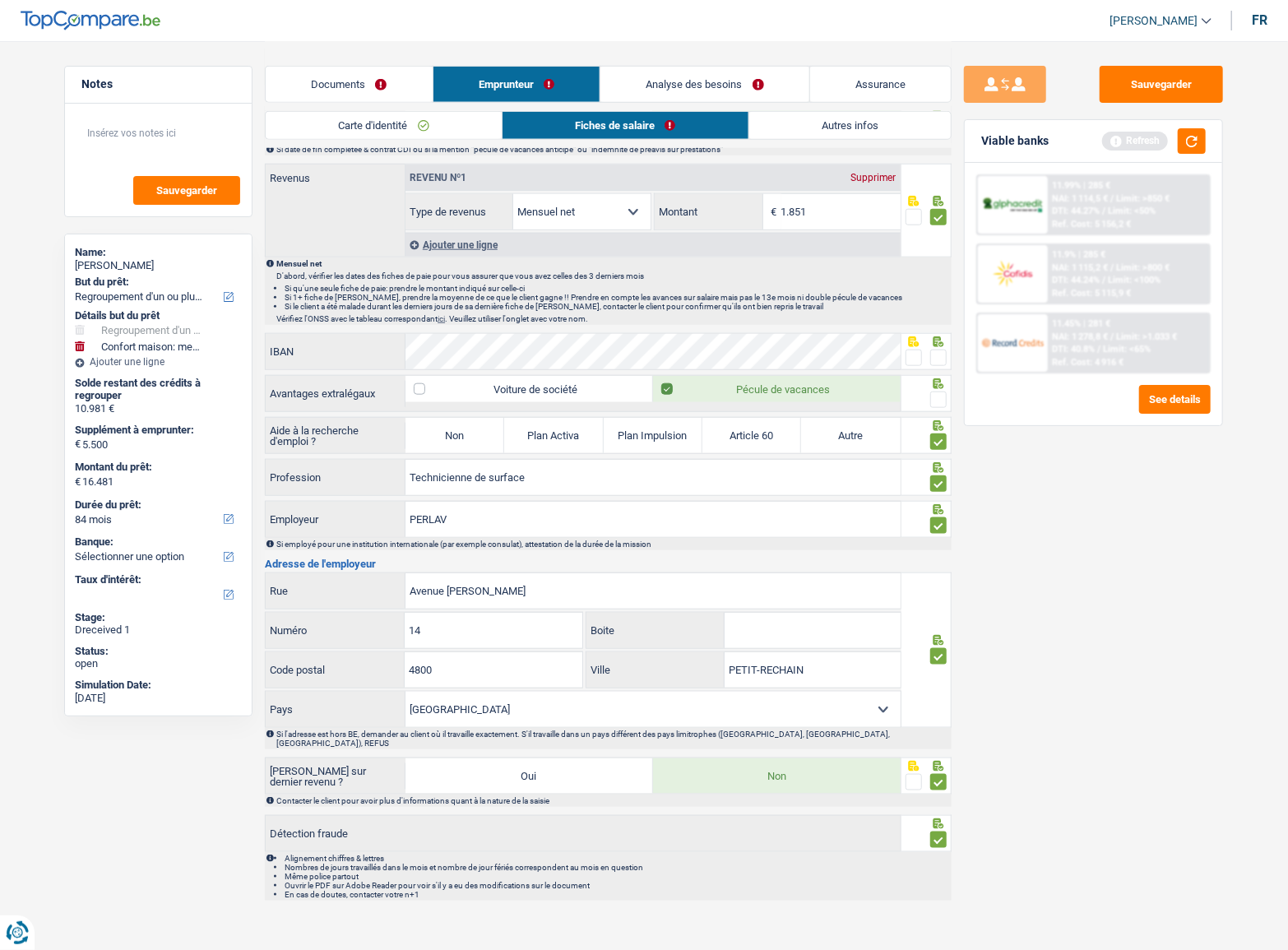
click at [464, 425] on label "Non" at bounding box center [455, 435] width 99 height 35
click at [464, 425] on input "Non" at bounding box center [455, 435] width 99 height 35
radio input "true"
click at [931, 393] on span at bounding box center [938, 399] width 16 height 16
click at [0, 0] on input "radio" at bounding box center [0, 0] width 0 height 0
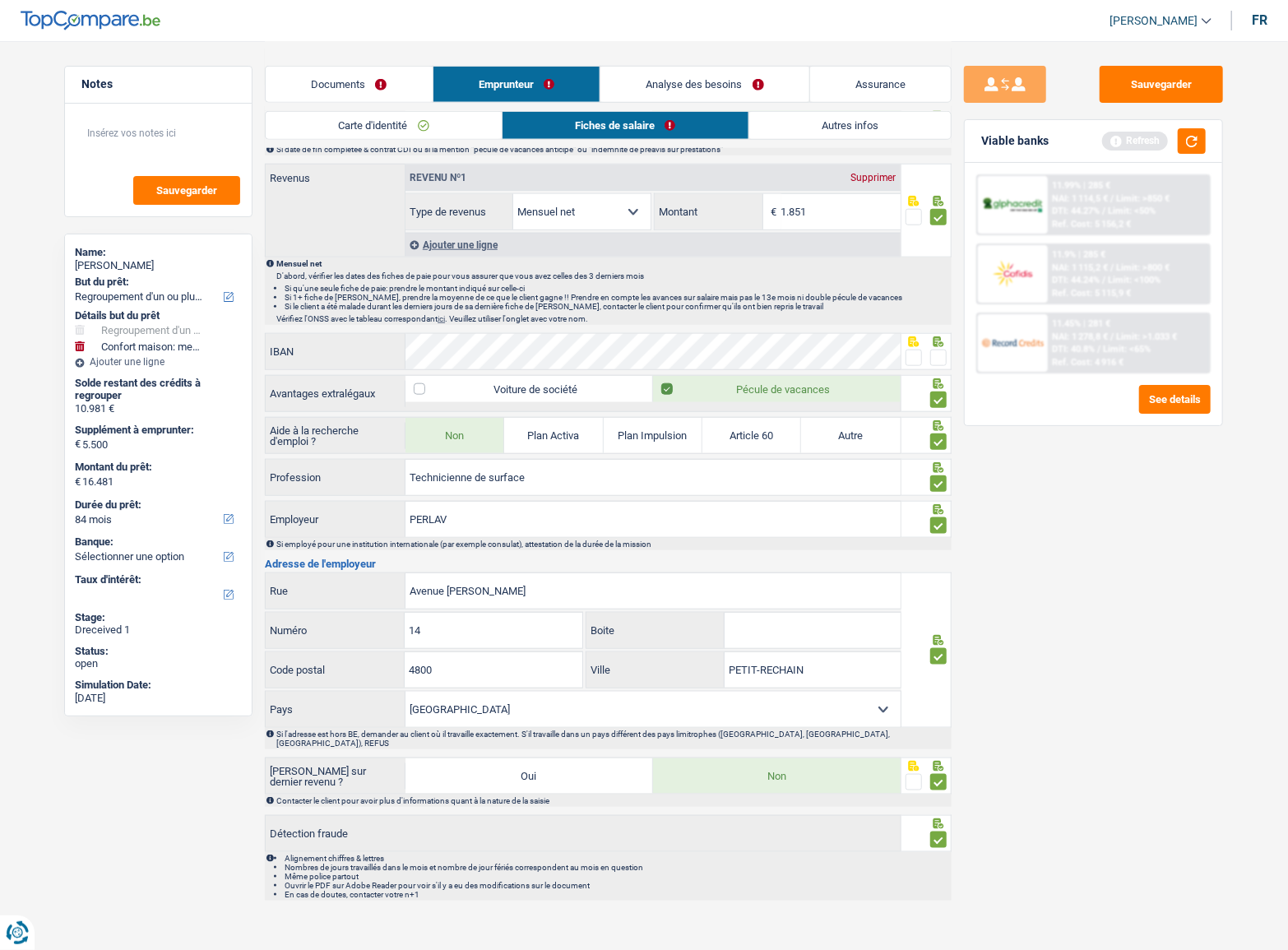
click at [906, 349] on span at bounding box center [913, 357] width 16 height 16
click at [0, 0] on input "radio" at bounding box center [0, 0] width 0 height 0
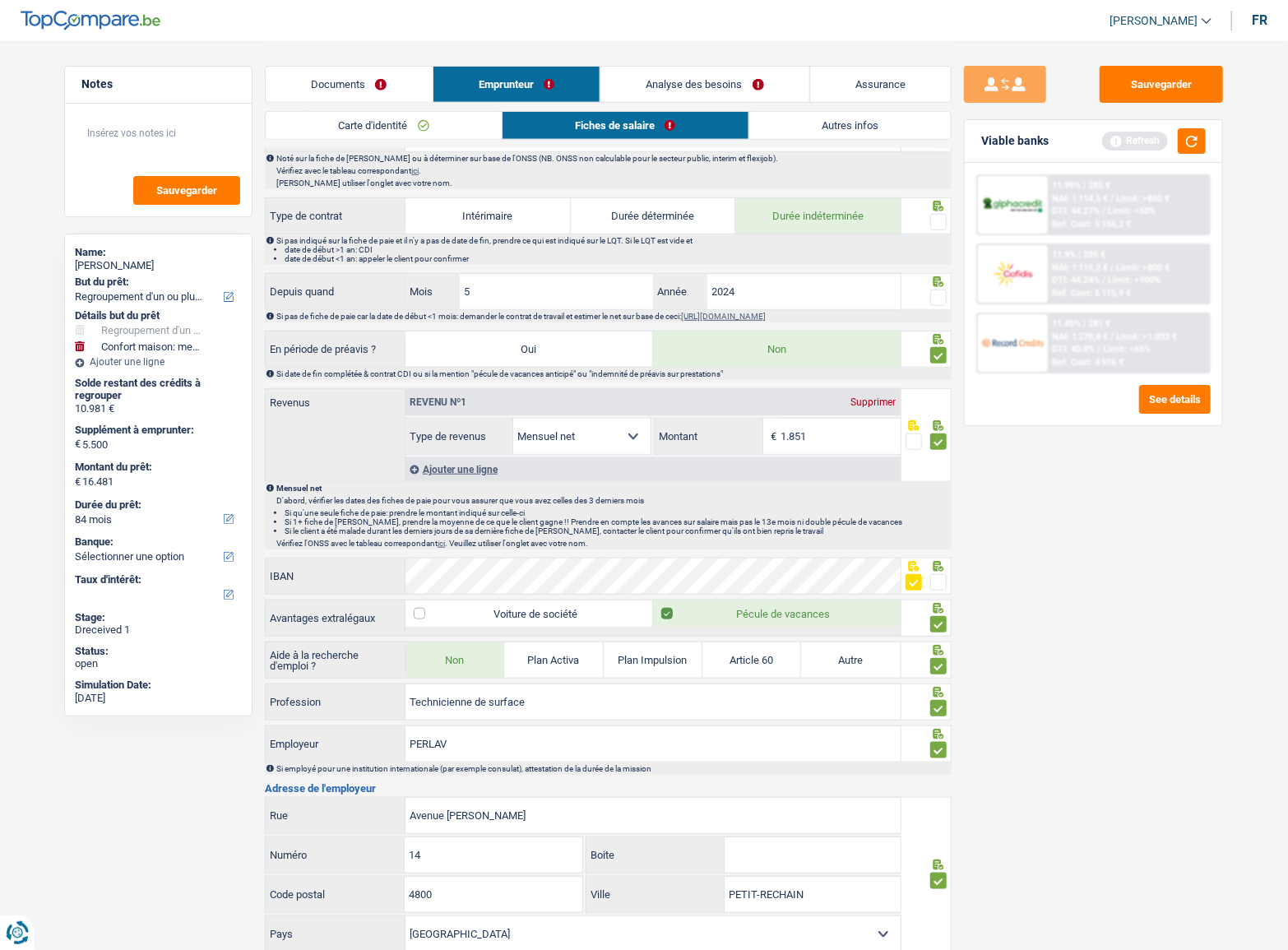
scroll to position [297, 0]
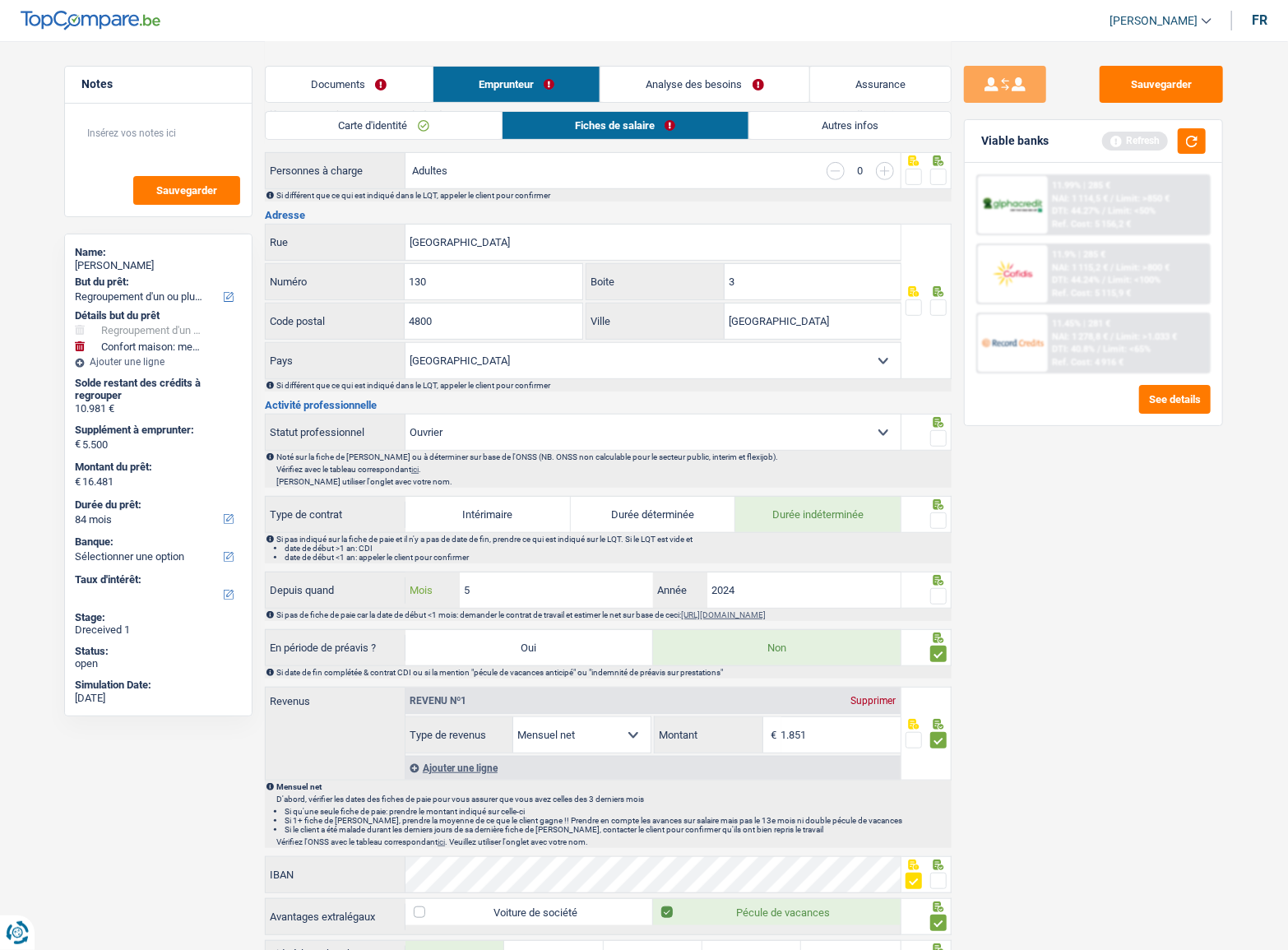
drag, startPoint x: 587, startPoint y: 586, endPoint x: 343, endPoint y: 564, distance: 245.0
click at [344, 564] on div "Informations générales Balde Nom Confirmer qu'il s'agit de la même personne. Si…" at bounding box center [608, 659] width 686 height 1530
type input "8"
click at [934, 595] on span at bounding box center [938, 596] width 16 height 16
click at [0, 0] on input "radio" at bounding box center [0, 0] width 0 height 0
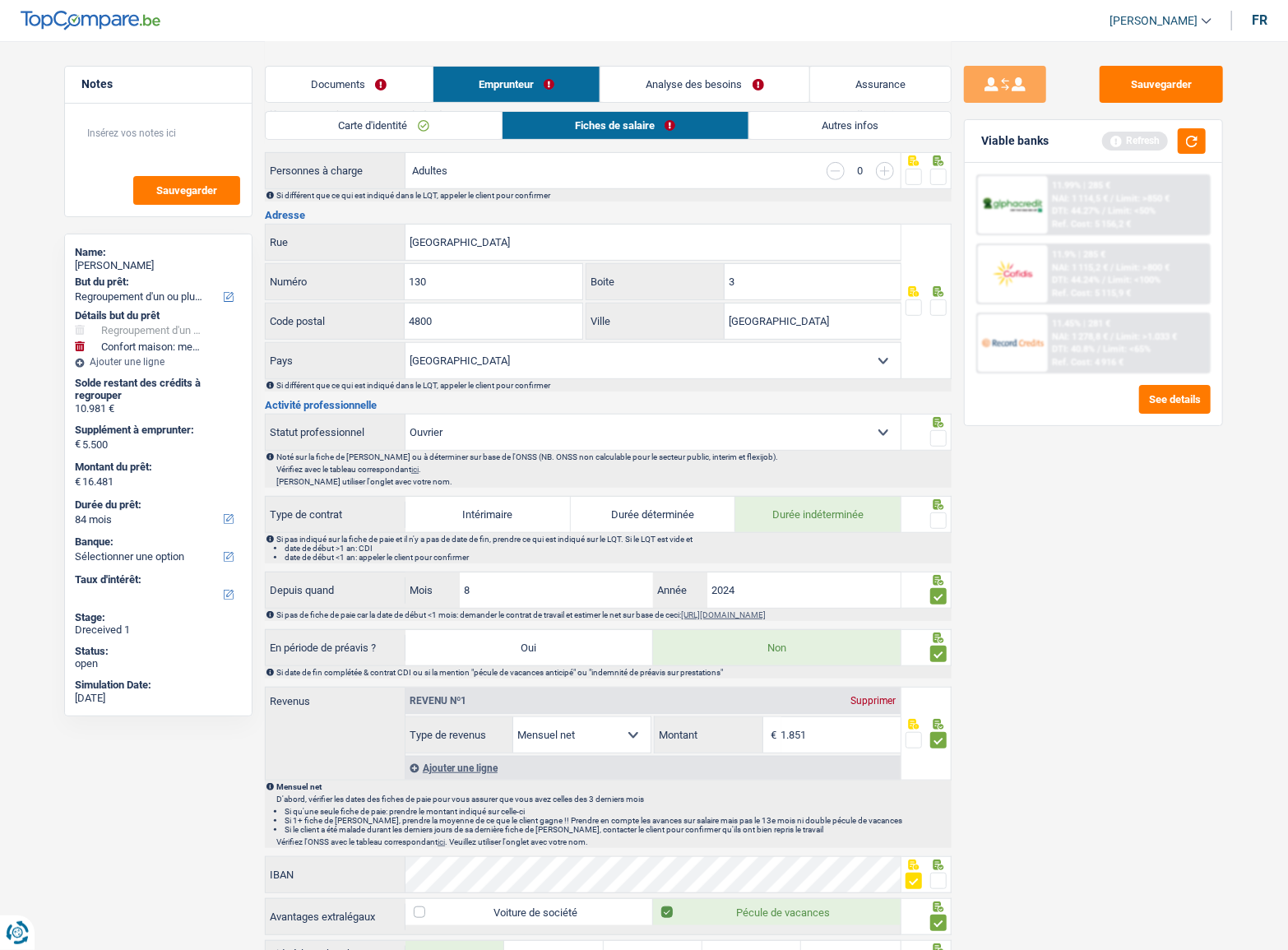
click at [936, 593] on span at bounding box center [938, 596] width 16 height 16
click at [0, 0] on input "radio" at bounding box center [0, 0] width 0 height 0
click at [937, 522] on span at bounding box center [938, 520] width 16 height 16
click at [0, 0] on input "radio" at bounding box center [0, 0] width 0 height 0
click at [934, 588] on span at bounding box center [938, 596] width 16 height 16
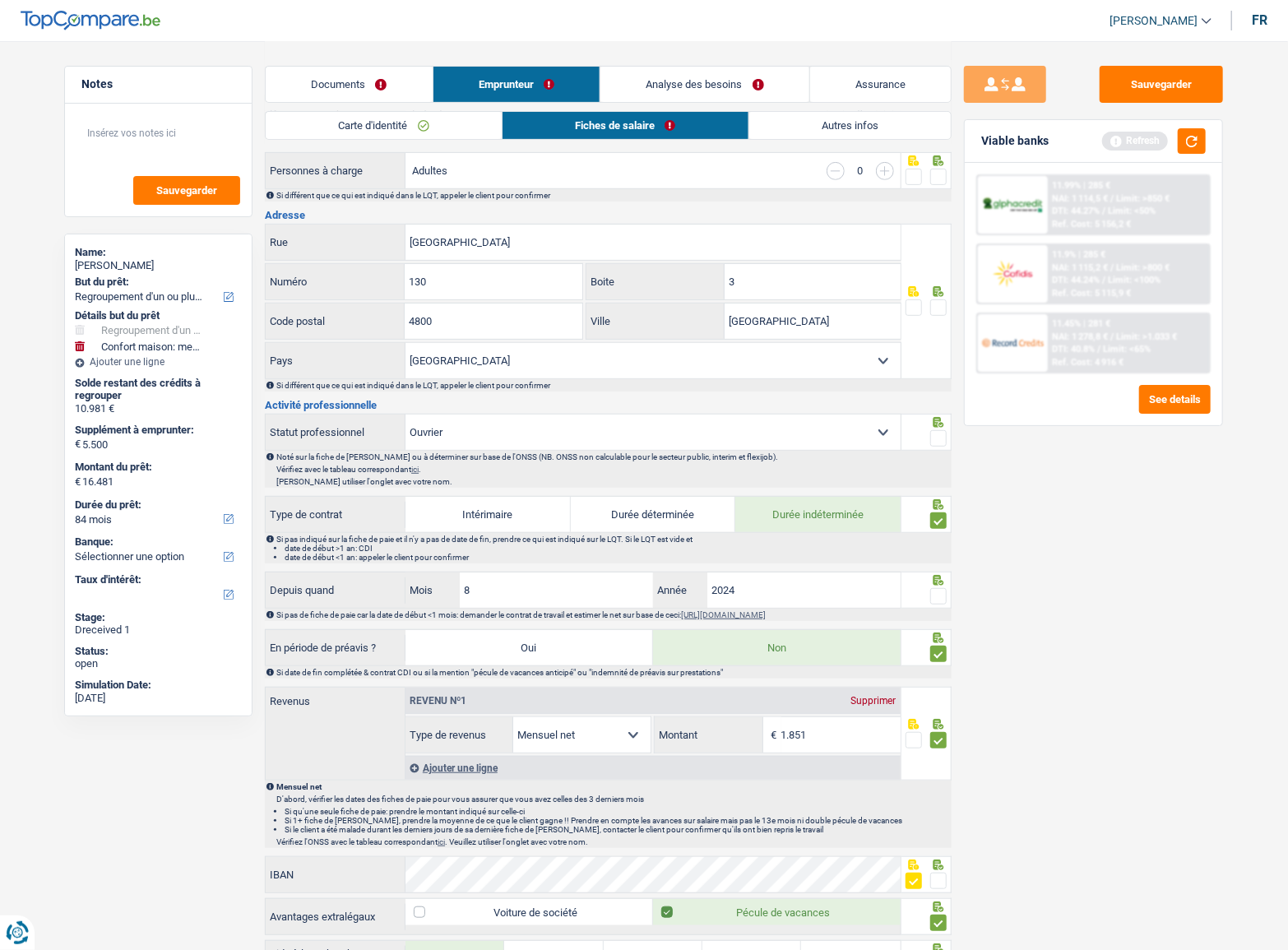
click at [0, 0] on input "radio" at bounding box center [0, 0] width 0 height 0
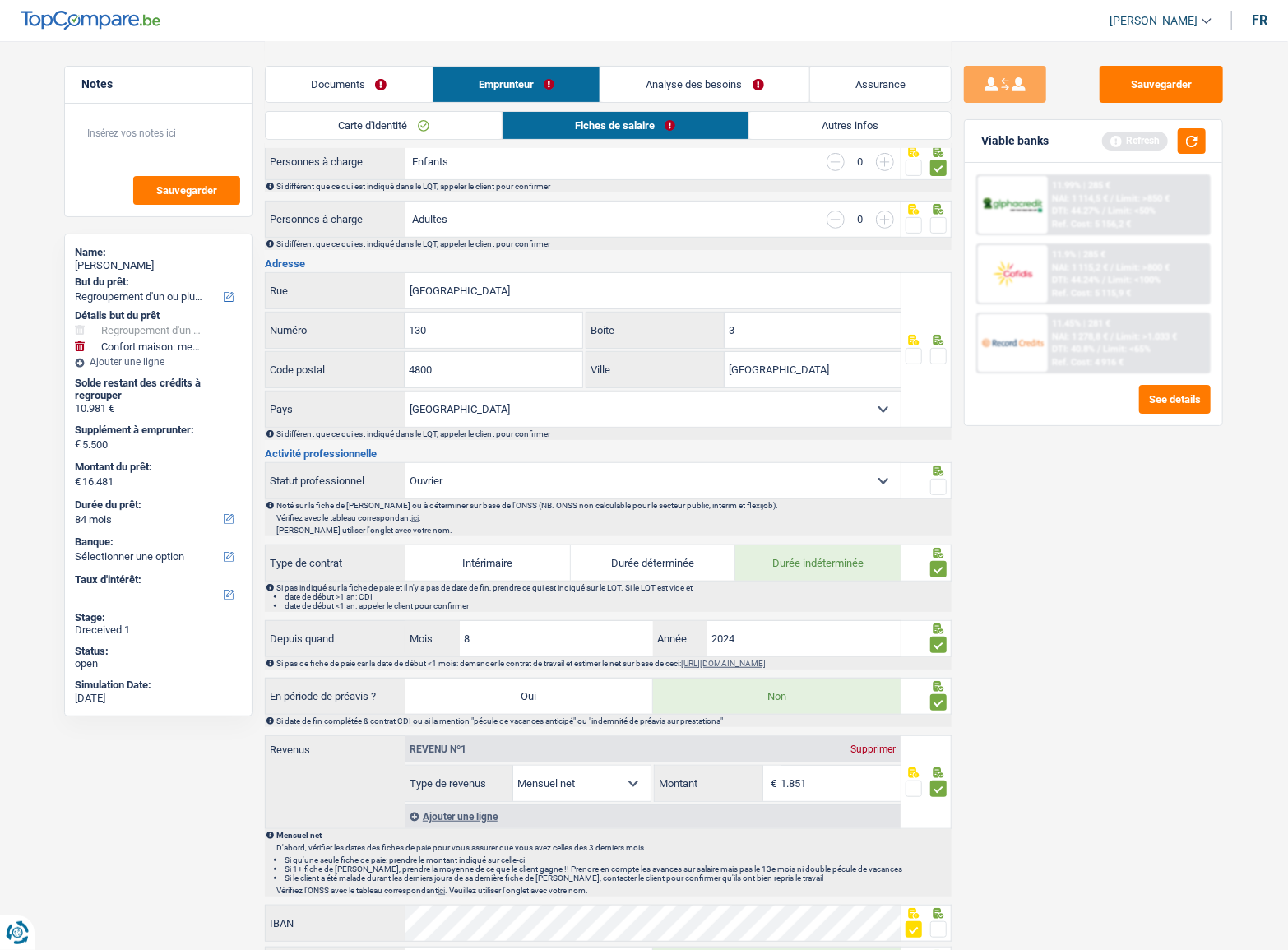
scroll to position [72, 0]
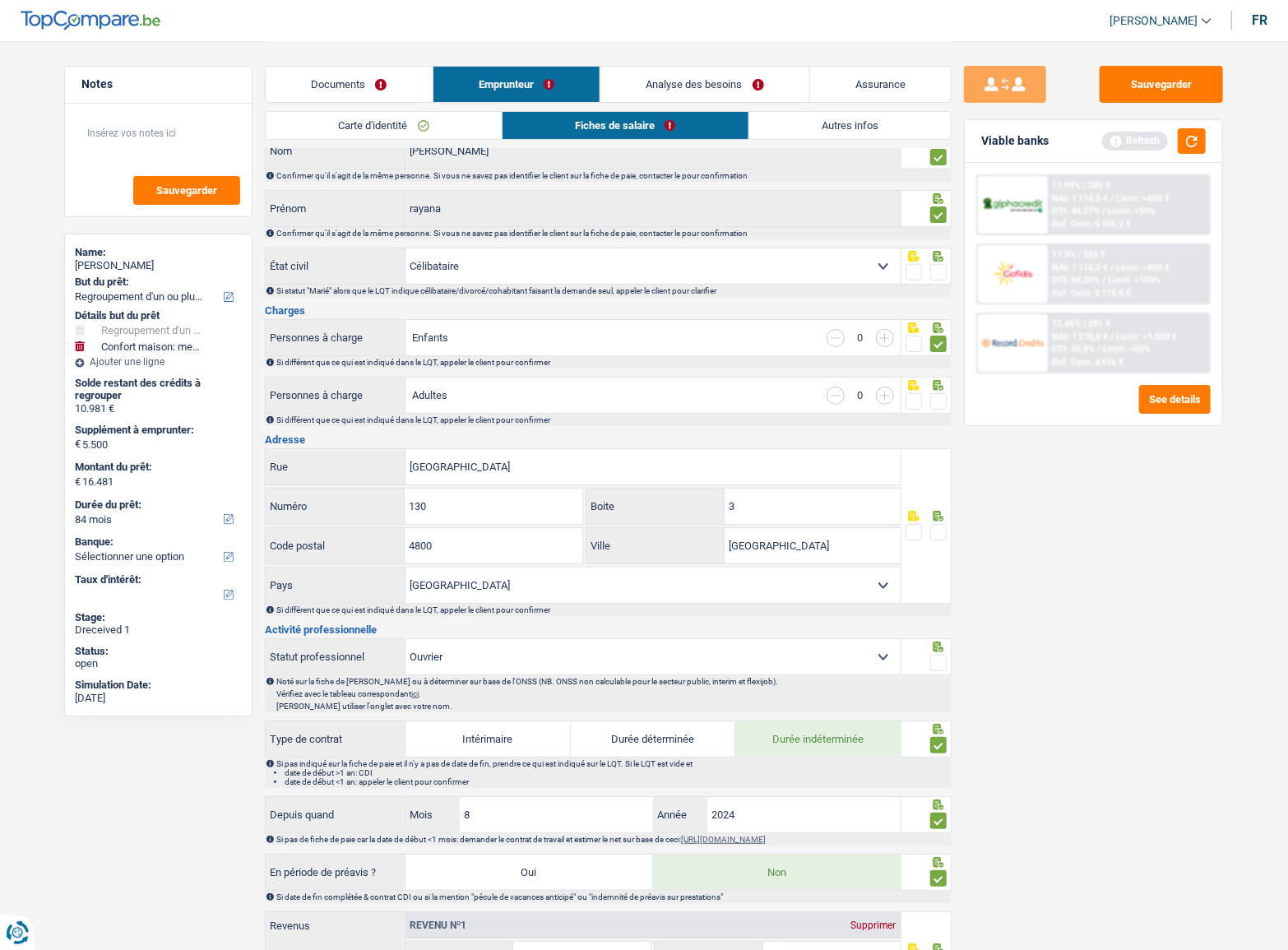
click at [939, 661] on span at bounding box center [938, 662] width 16 height 16
click at [0, 0] on input "radio" at bounding box center [0, 0] width 0 height 0
click at [1161, 519] on div "Sauvegarder Viable banks Refresh 11.99% | 285 € NAI: 1 114,5 € / Limit: >850 € …" at bounding box center [1093, 495] width 284 height 858
click at [941, 524] on span at bounding box center [938, 532] width 16 height 16
click at [0, 0] on input "radio" at bounding box center [0, 0] width 0 height 0
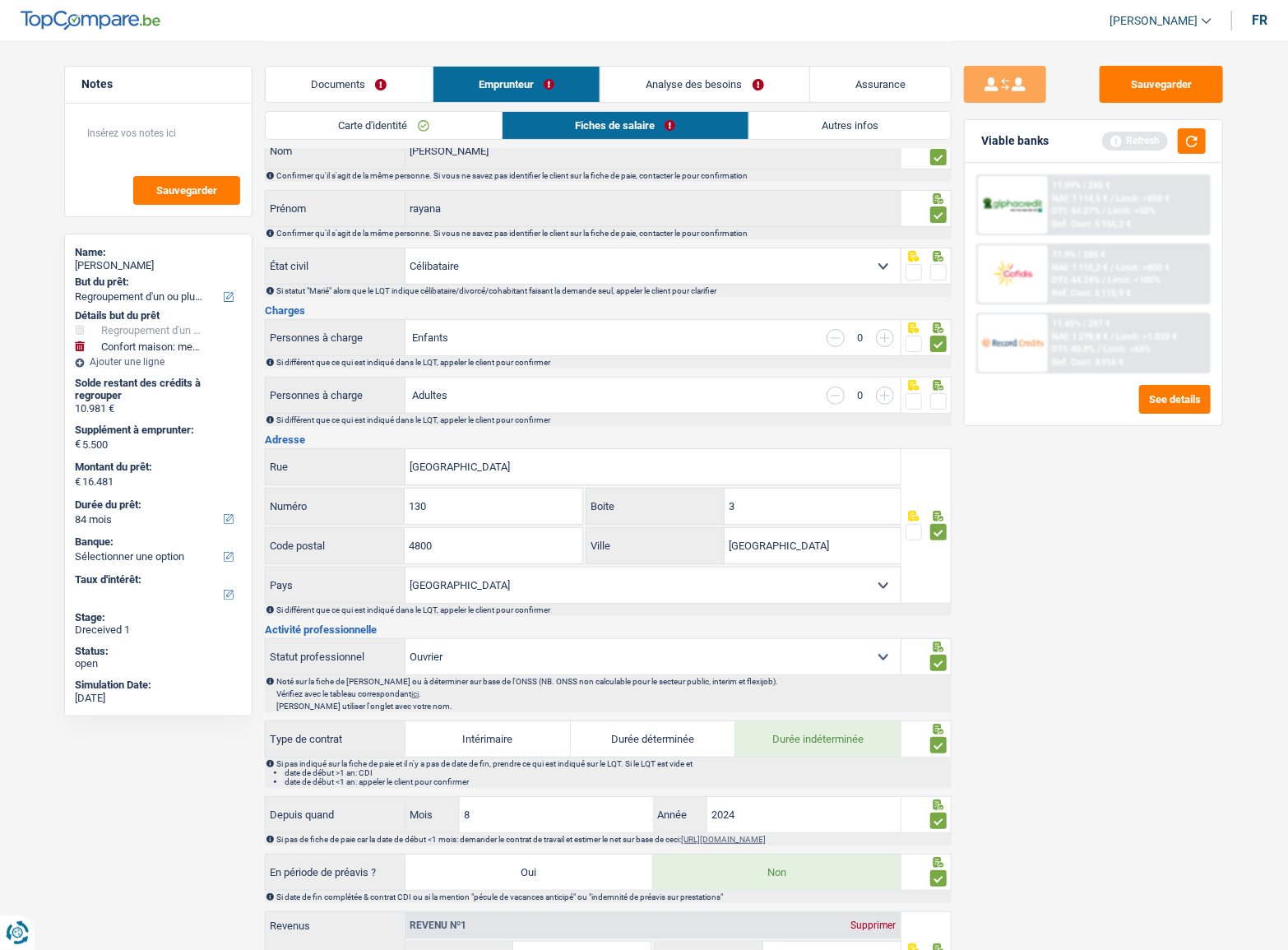
click at [941, 403] on span at bounding box center [938, 400] width 16 height 16
click at [0, 0] on input "radio" at bounding box center [0, 0] width 0 height 0
click at [942, 272] on span at bounding box center [938, 272] width 16 height 16
click at [0, 0] on input "radio" at bounding box center [0, 0] width 0 height 0
drag, startPoint x: 539, startPoint y: 469, endPoint x: 267, endPoint y: 459, distance: 272.2
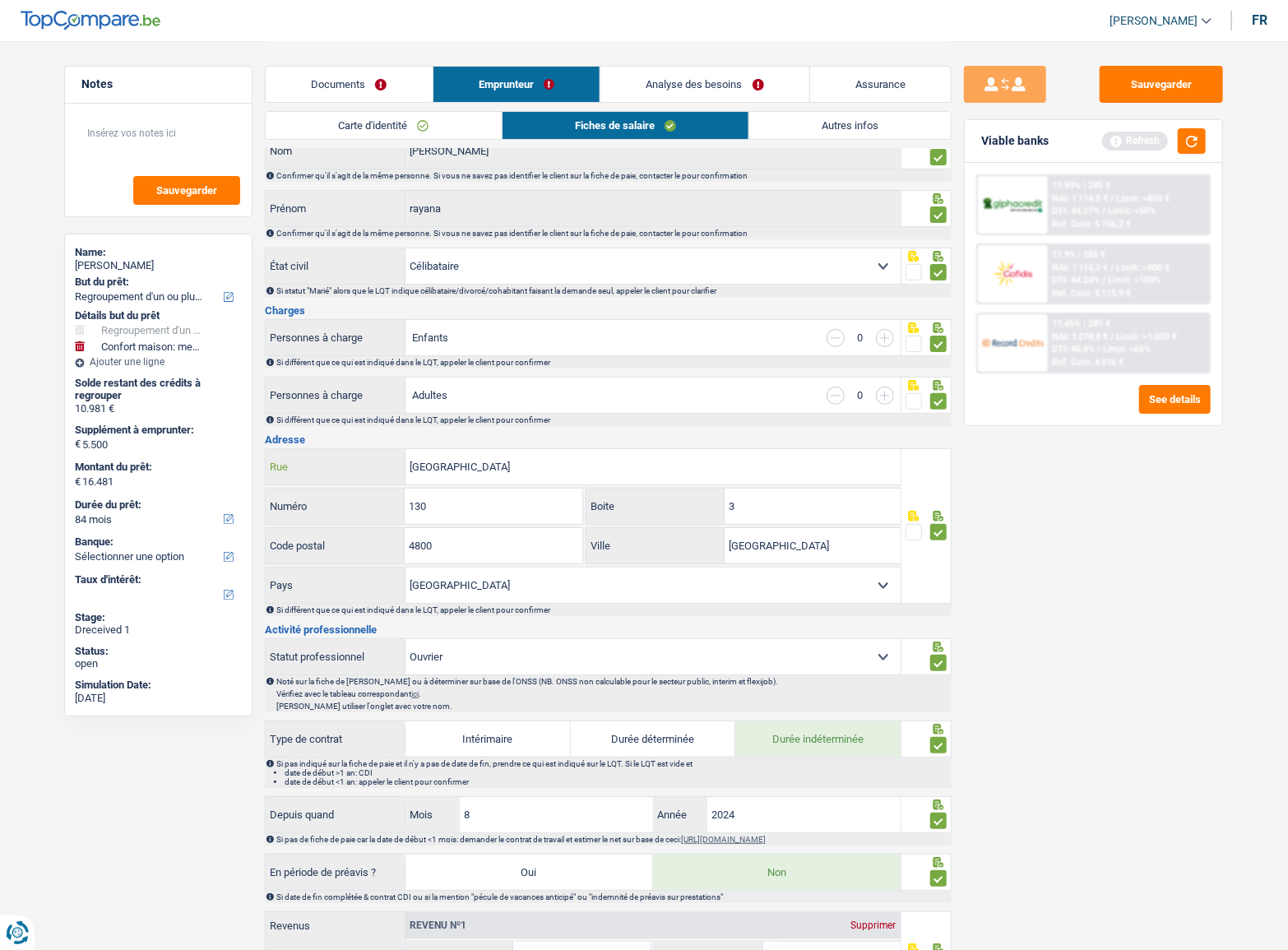
click at [267, 459] on div "Rue des Hougnes Rue" at bounding box center [583, 467] width 636 height 35
type input "forges"
drag, startPoint x: 473, startPoint y: 515, endPoint x: 283, endPoint y: 516, distance: 190.0
click at [284, 516] on div "130 Numéro" at bounding box center [423, 506] width 316 height 35
type input "115"
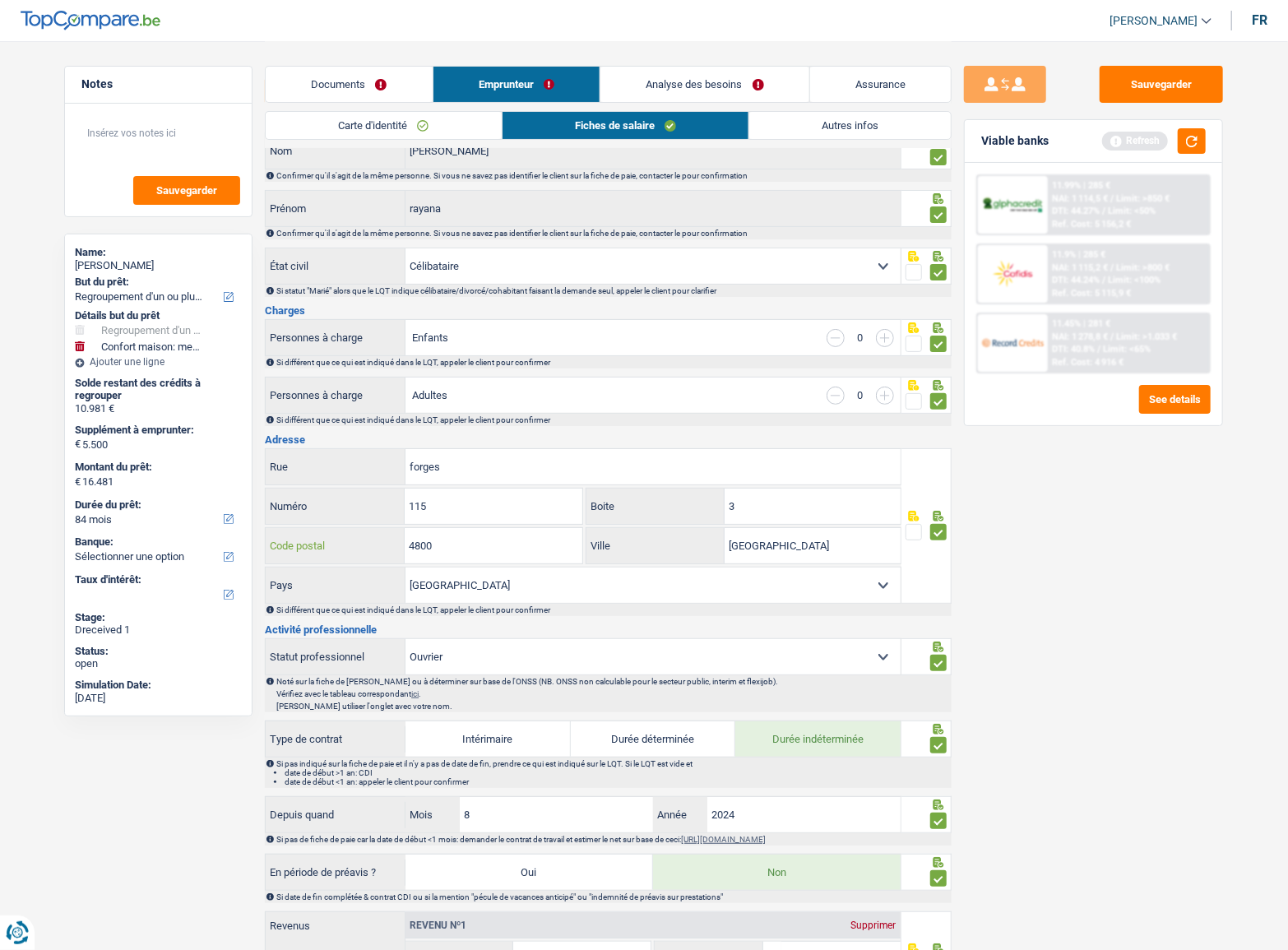
drag, startPoint x: 452, startPoint y: 552, endPoint x: 329, endPoint y: 545, distance: 123.2
click at [329, 545] on div "4800 Code postal" at bounding box center [423, 545] width 316 height 35
type input "4837"
drag, startPoint x: 805, startPoint y: 545, endPoint x: 604, endPoint y: 538, distance: 201.1
click at [604, 539] on div "Verviers Ville" at bounding box center [743, 545] width 314 height 35
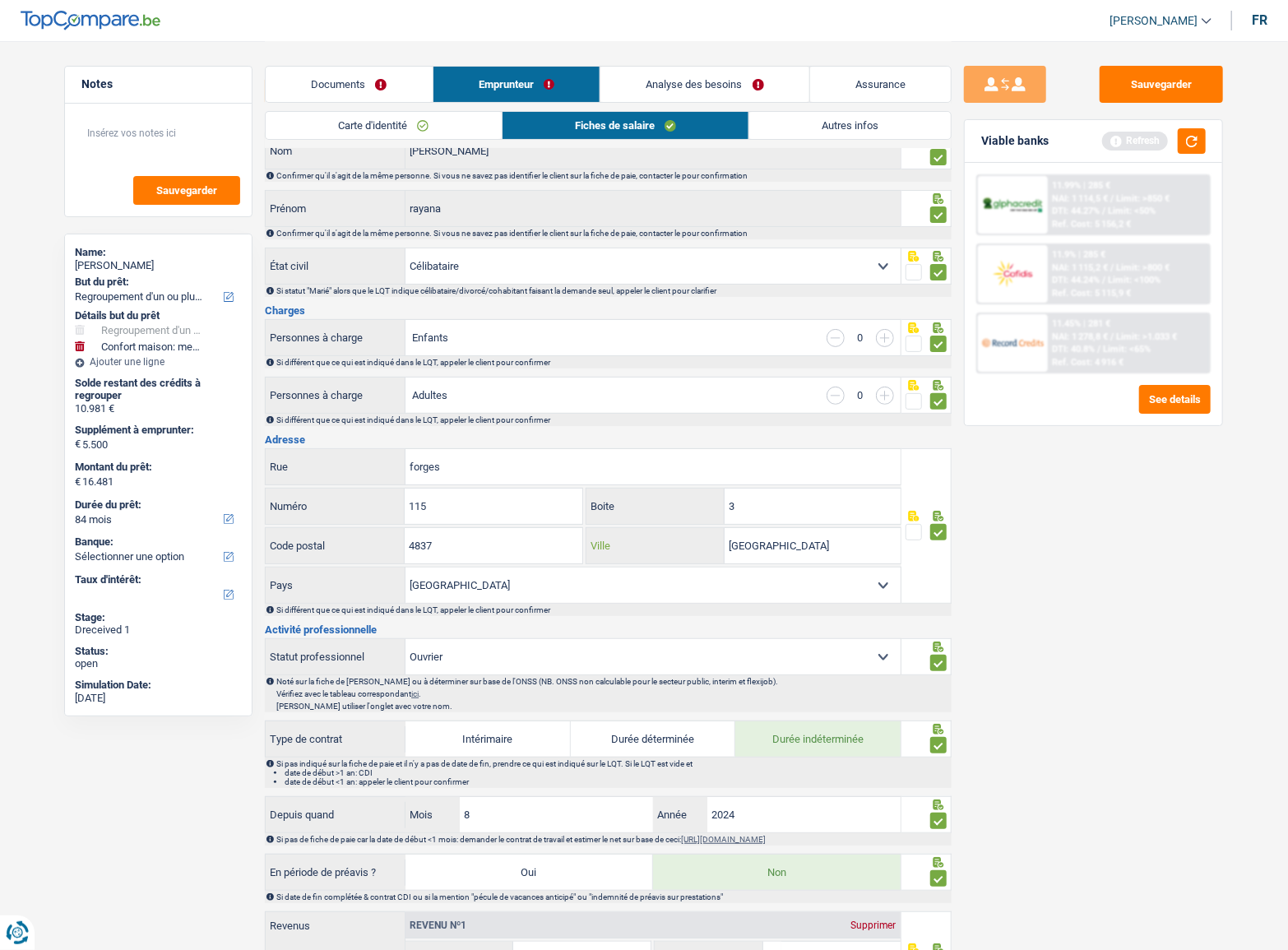
paste input "BAELEN"
type input "BAELEN"
click at [1130, 571] on div "Sauvegarder Viable banks Refresh 11.99% | 285 € NAI: 1 114,5 € / Limit: >850 € …" at bounding box center [1093, 495] width 284 height 858
drag, startPoint x: 411, startPoint y: 471, endPoint x: 346, endPoint y: 468, distance: 65.1
click at [347, 469] on div "forges Rue" at bounding box center [583, 467] width 636 height 35
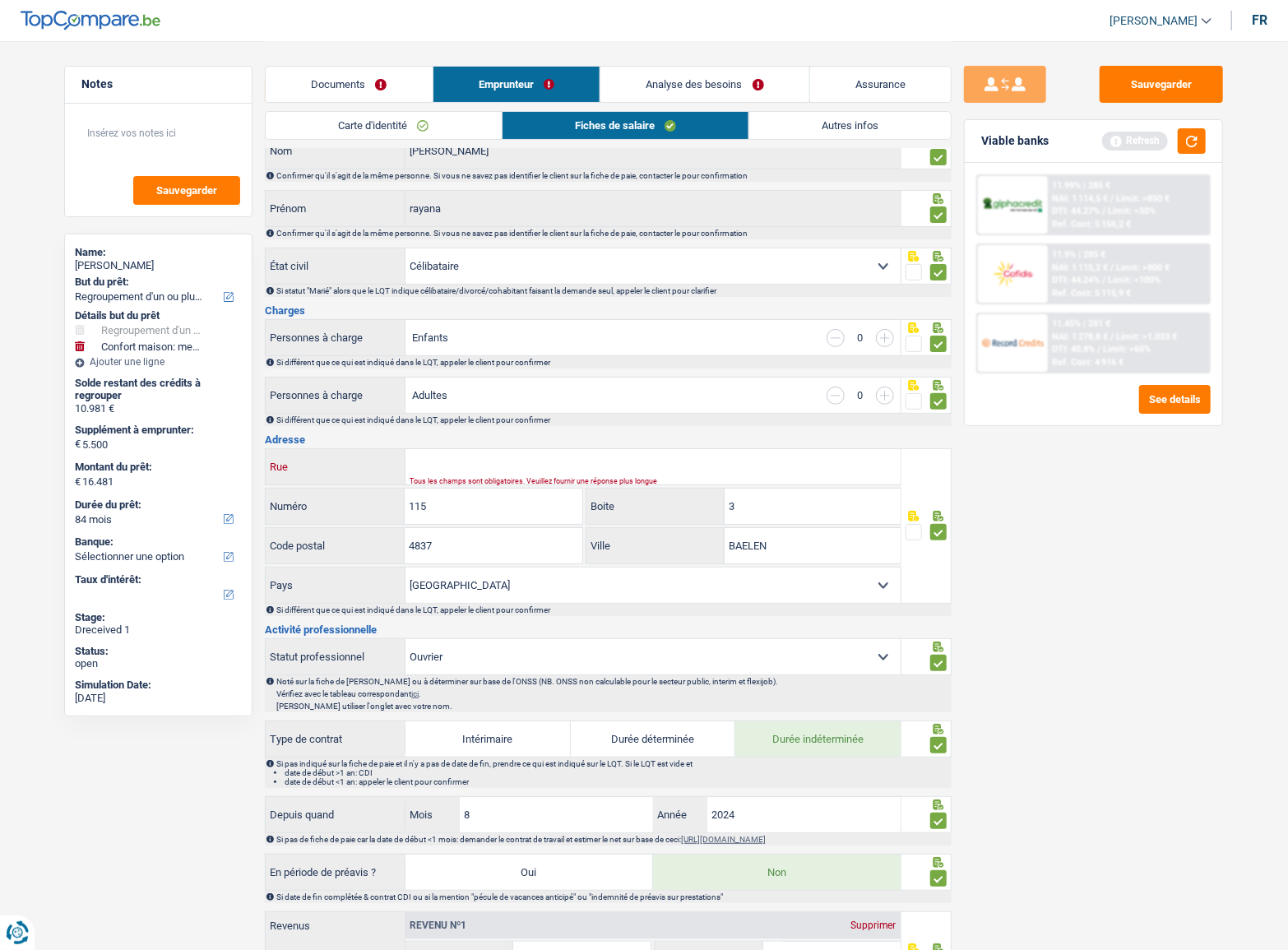
click at [520, 469] on input "Rue" at bounding box center [653, 467] width 495 height 35
click at [478, 436] on h3 "Adresse" at bounding box center [608, 439] width 686 height 10
click at [445, 450] on input "Rue" at bounding box center [653, 467] width 495 height 35
paste input "Forges"
type input "Forges"
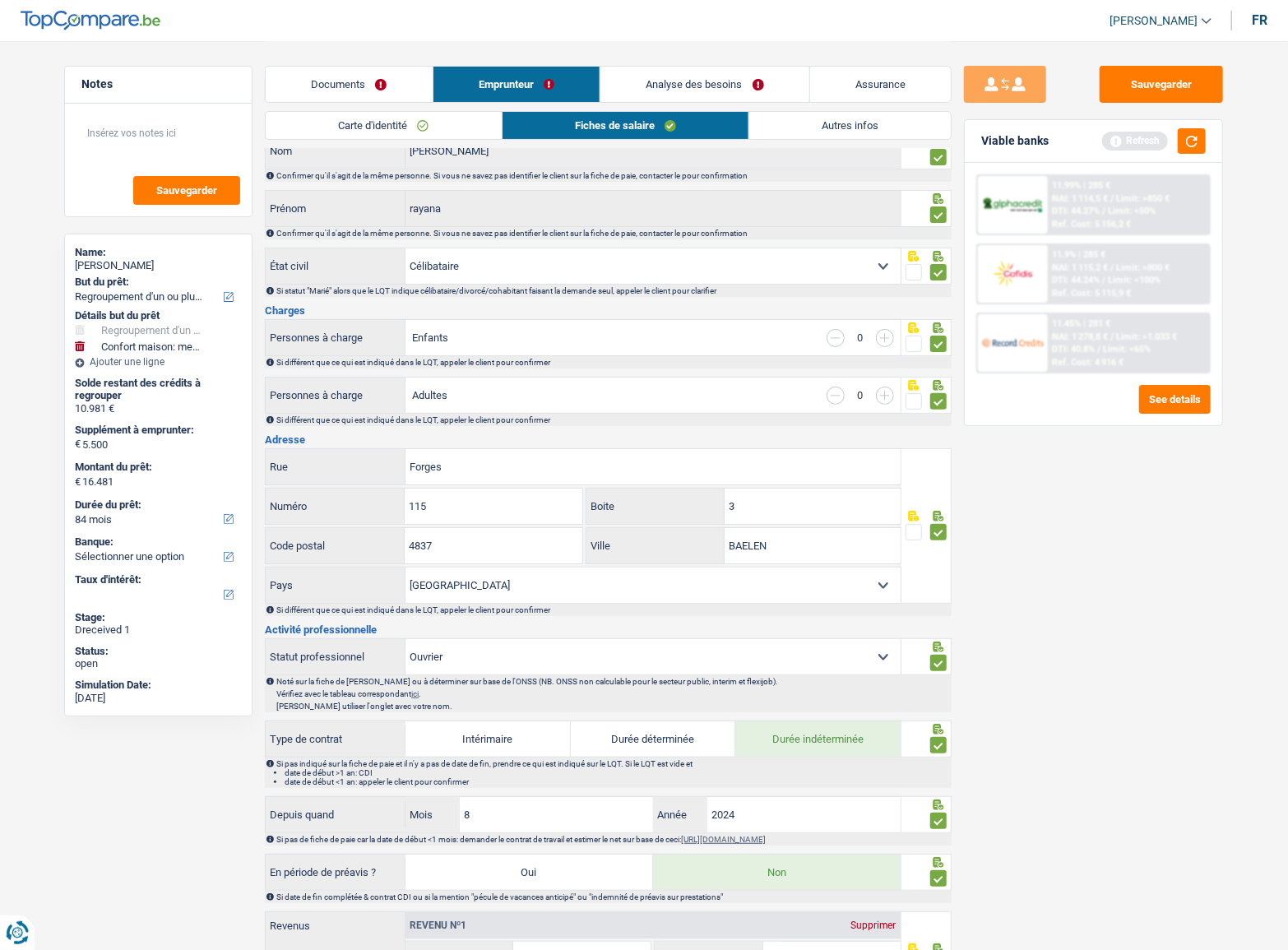
click at [1168, 529] on div "Sauvegarder Viable banks Refresh 11.99% | 285 € NAI: 1 114,5 € / Limit: >850 € …" at bounding box center [1093, 495] width 284 height 858
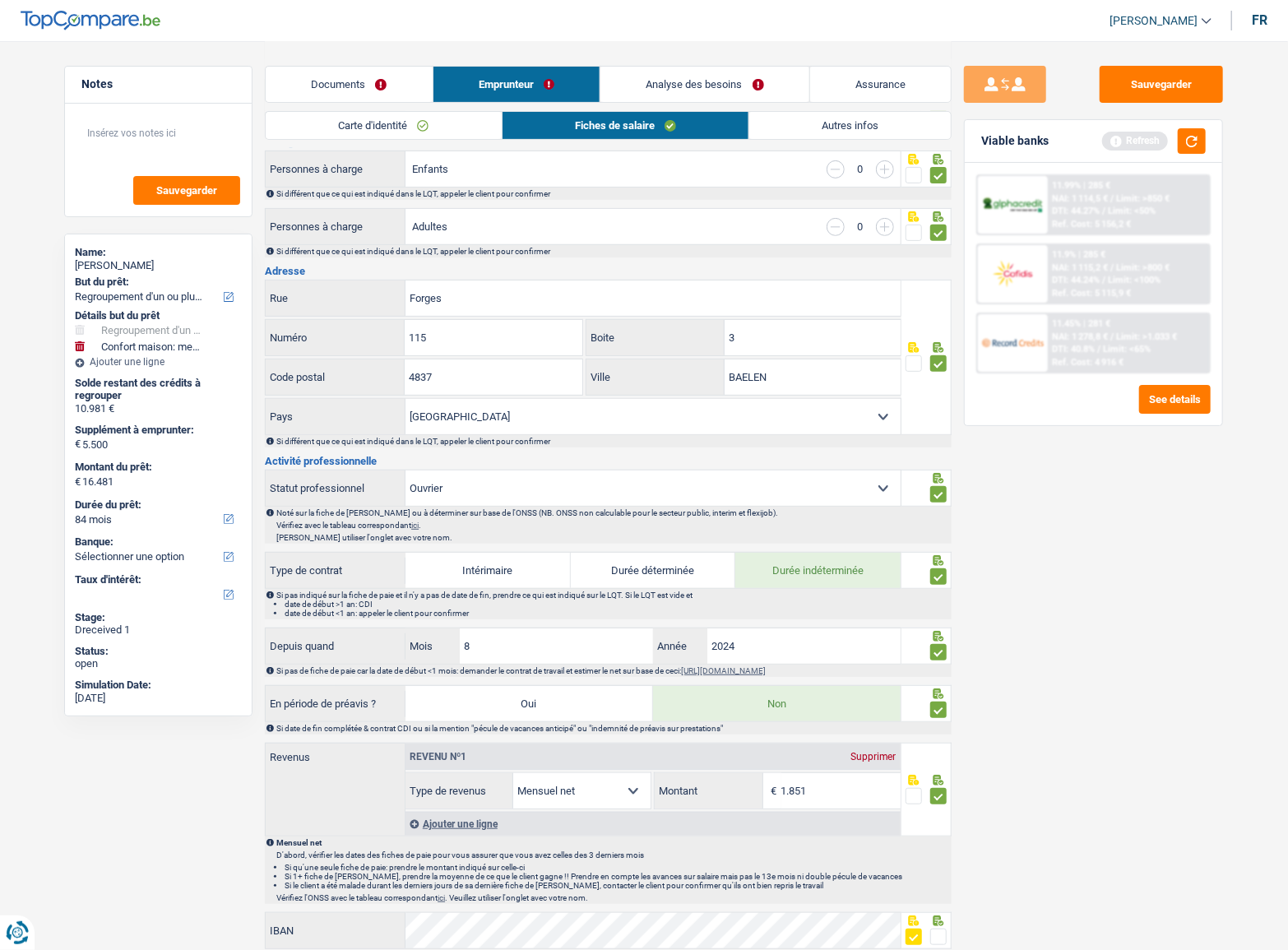
scroll to position [445, 0]
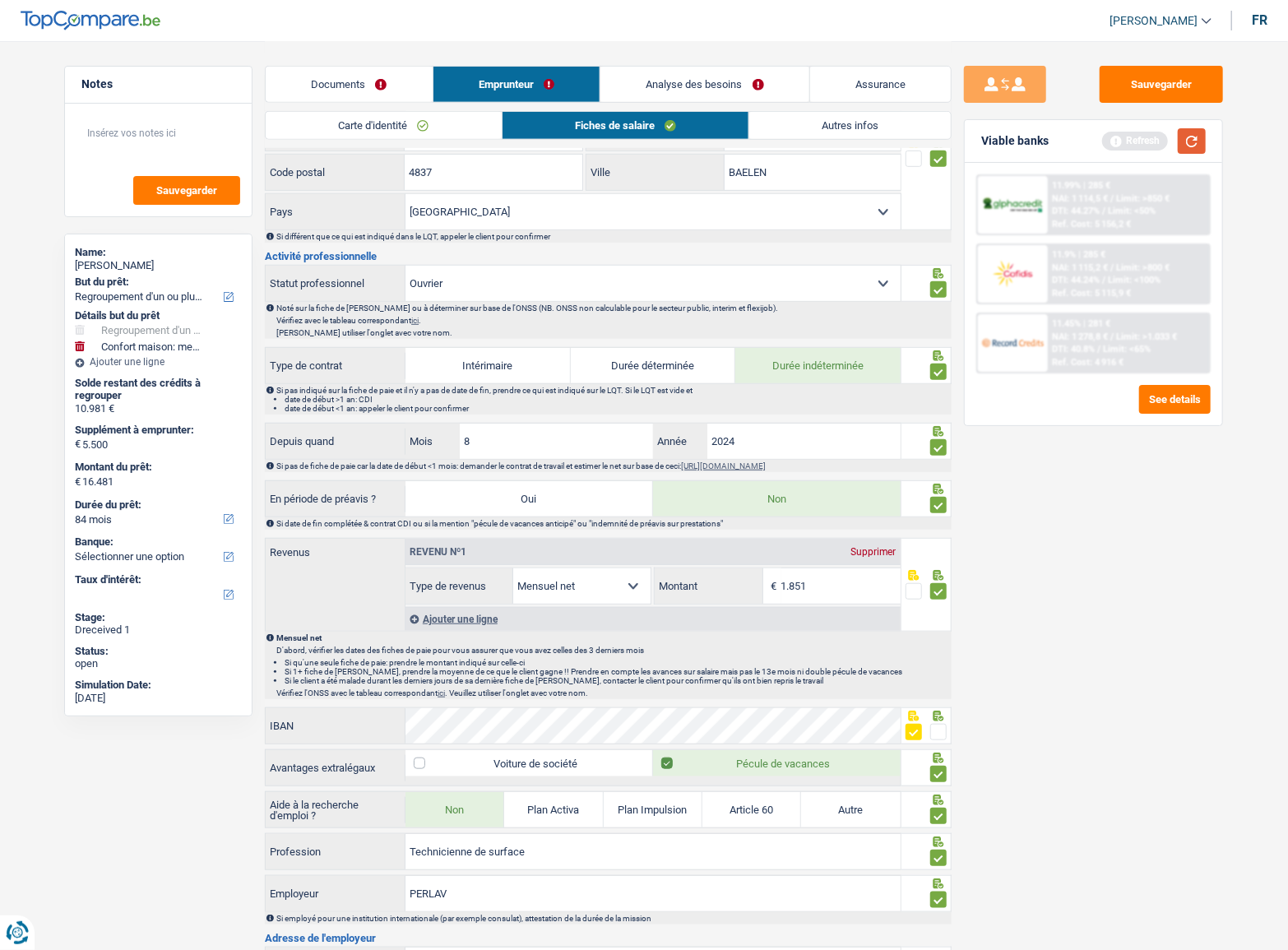
click at [1204, 137] on button "button" at bounding box center [1193, 141] width 28 height 25
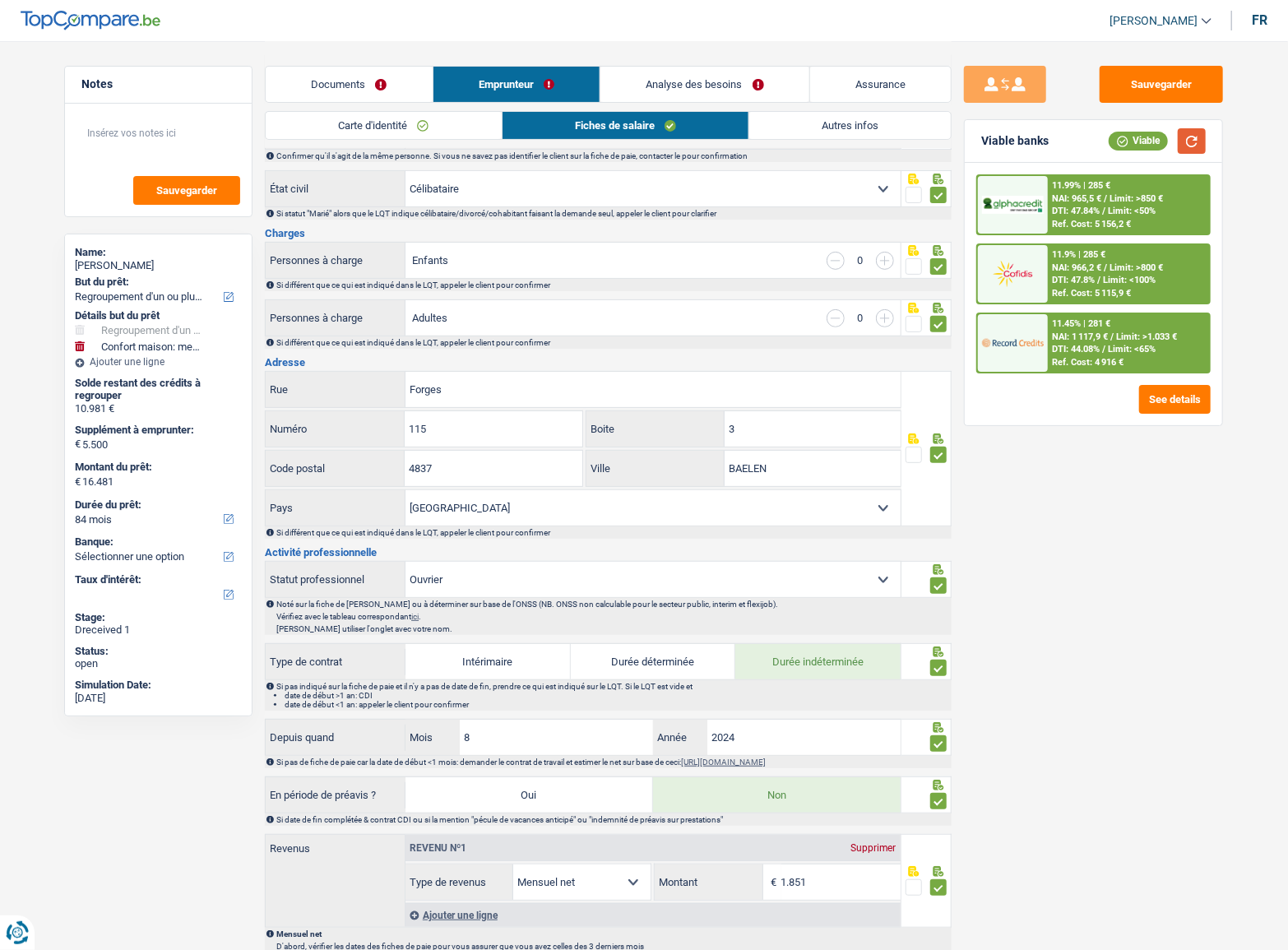
scroll to position [0, 0]
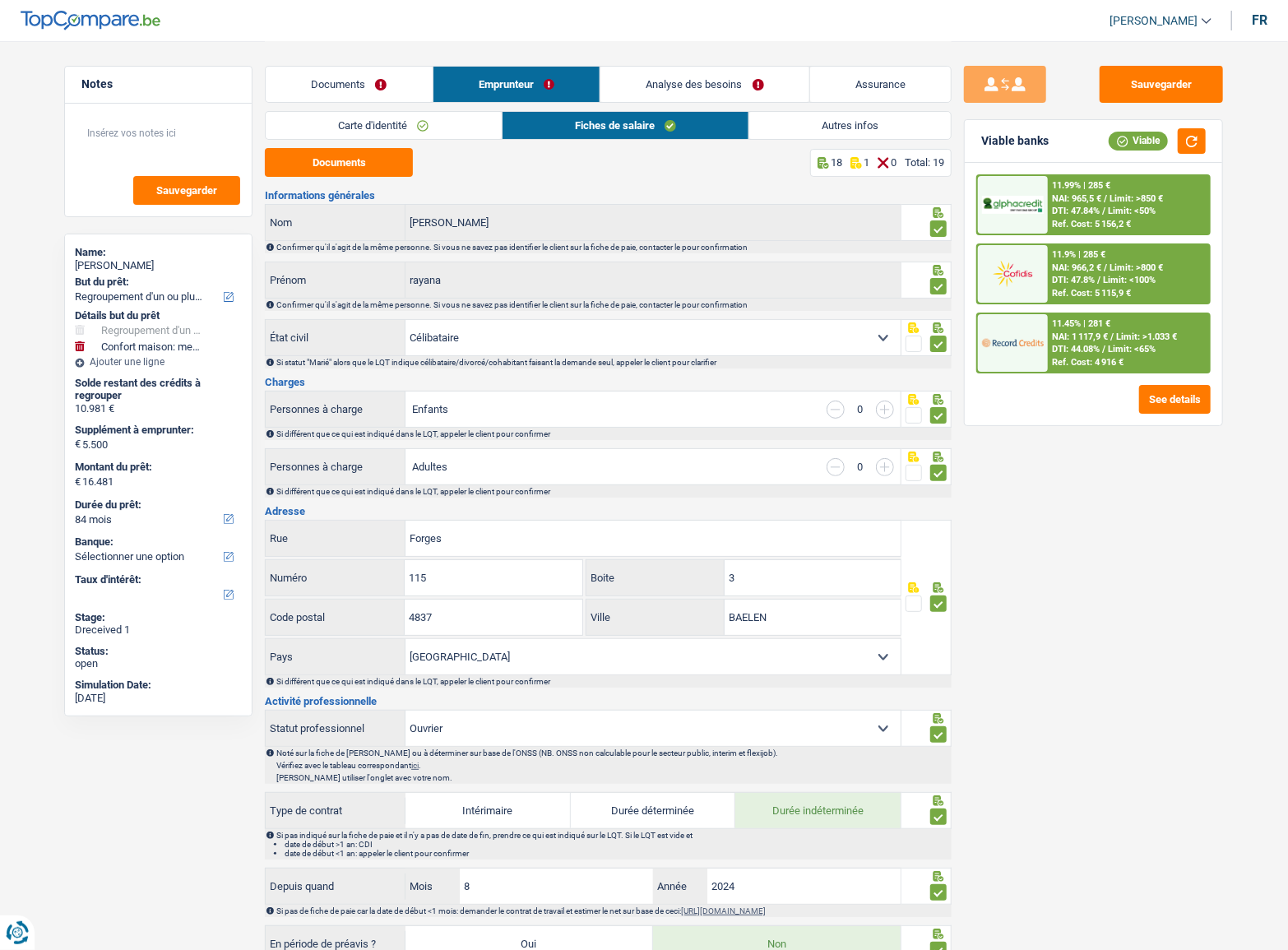
click at [842, 120] on link "Autres infos" at bounding box center [850, 125] width 201 height 27
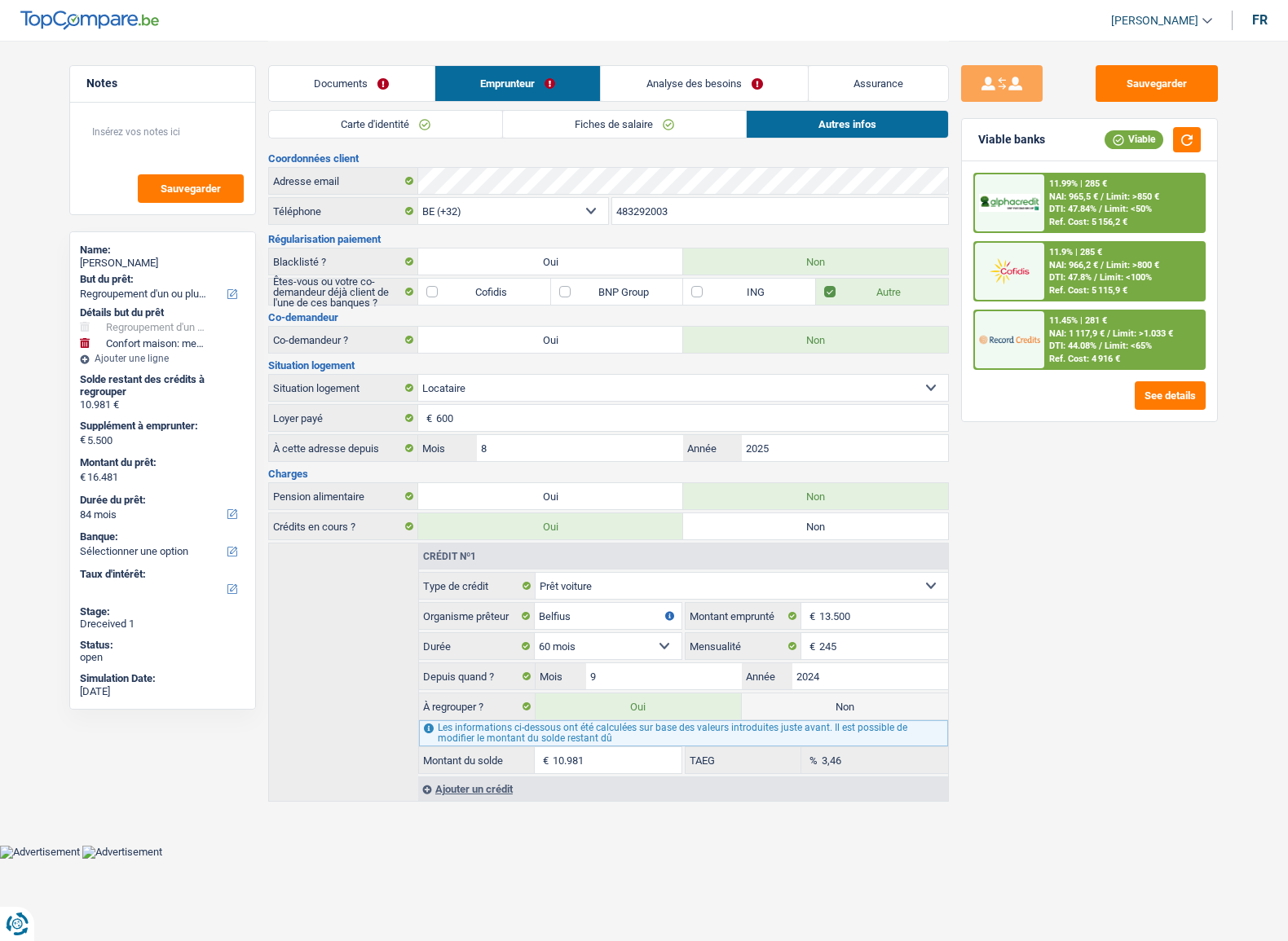
click at [1114, 180] on div "11.99% | 285 € NAI: 965,5 € / Limit: >850 € DTI: 47.84% / Limit: <50% Ref. Cost…" at bounding box center [1124, 202] width 161 height 57
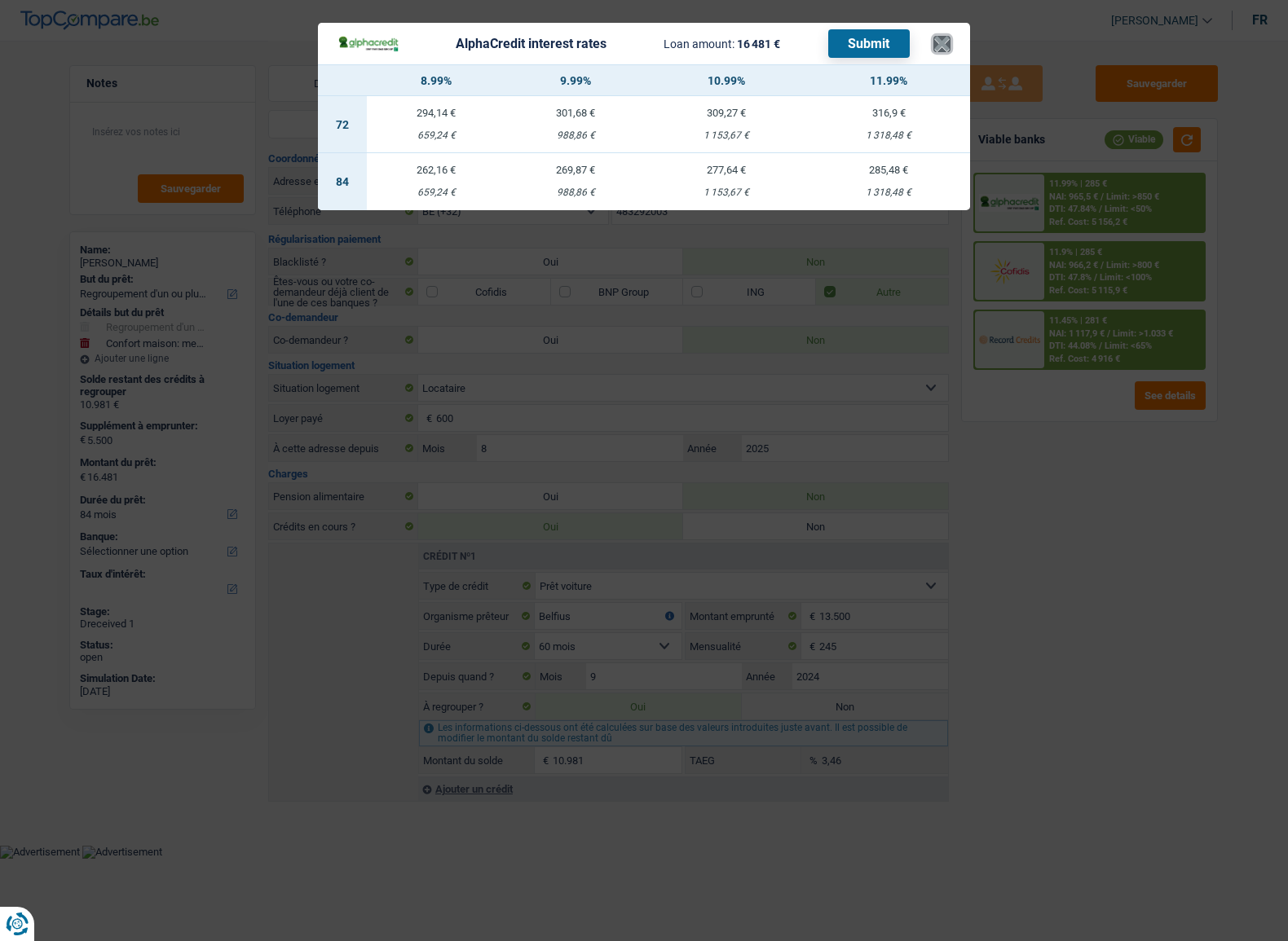
drag, startPoint x: 946, startPoint y: 61, endPoint x: 946, endPoint y: 52, distance: 9.0
click at [946, 52] on button "×" at bounding box center [942, 43] width 17 height 16
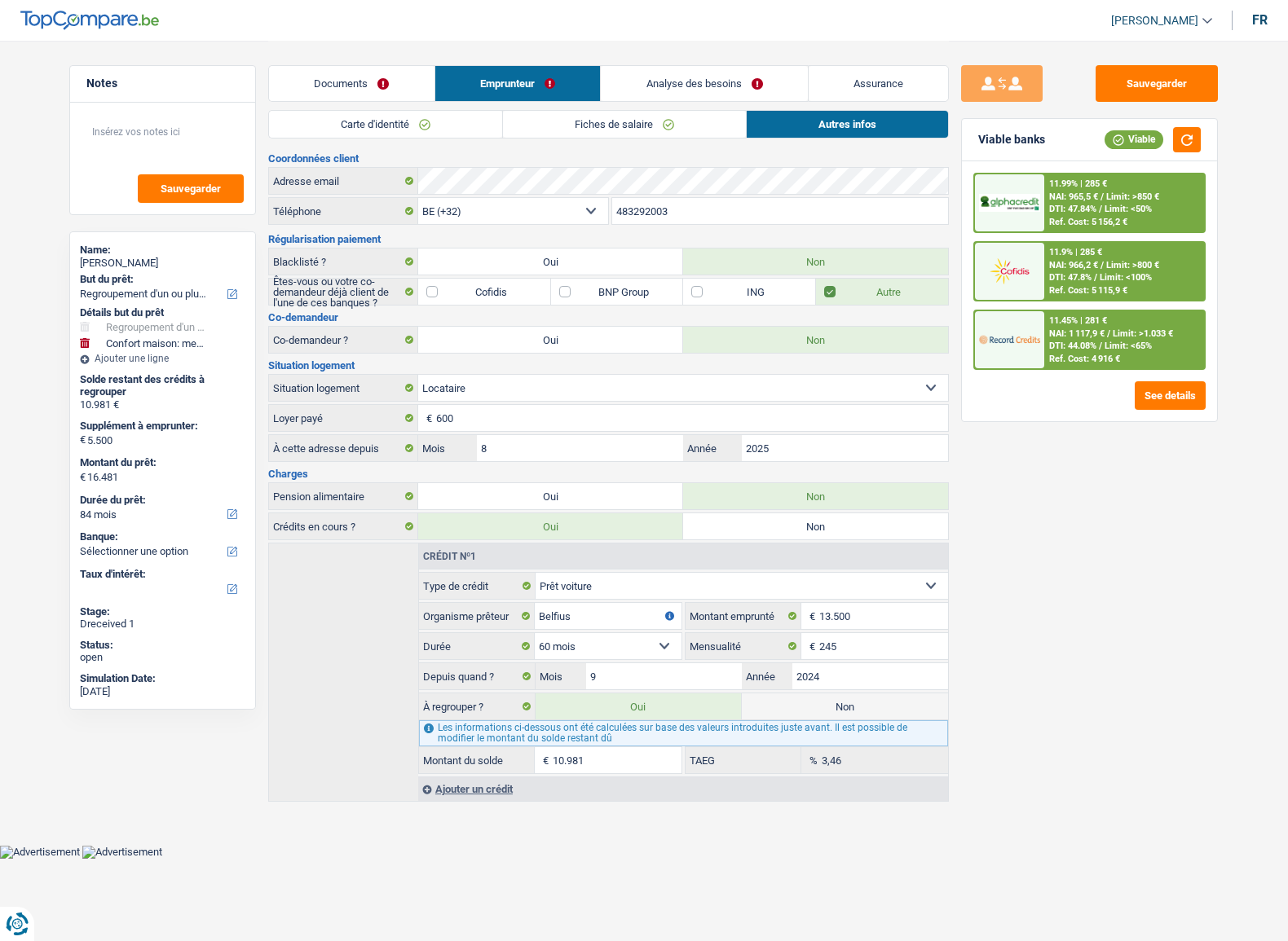
click at [1137, 206] on span "Limit: <50%" at bounding box center [1128, 209] width 48 height 10
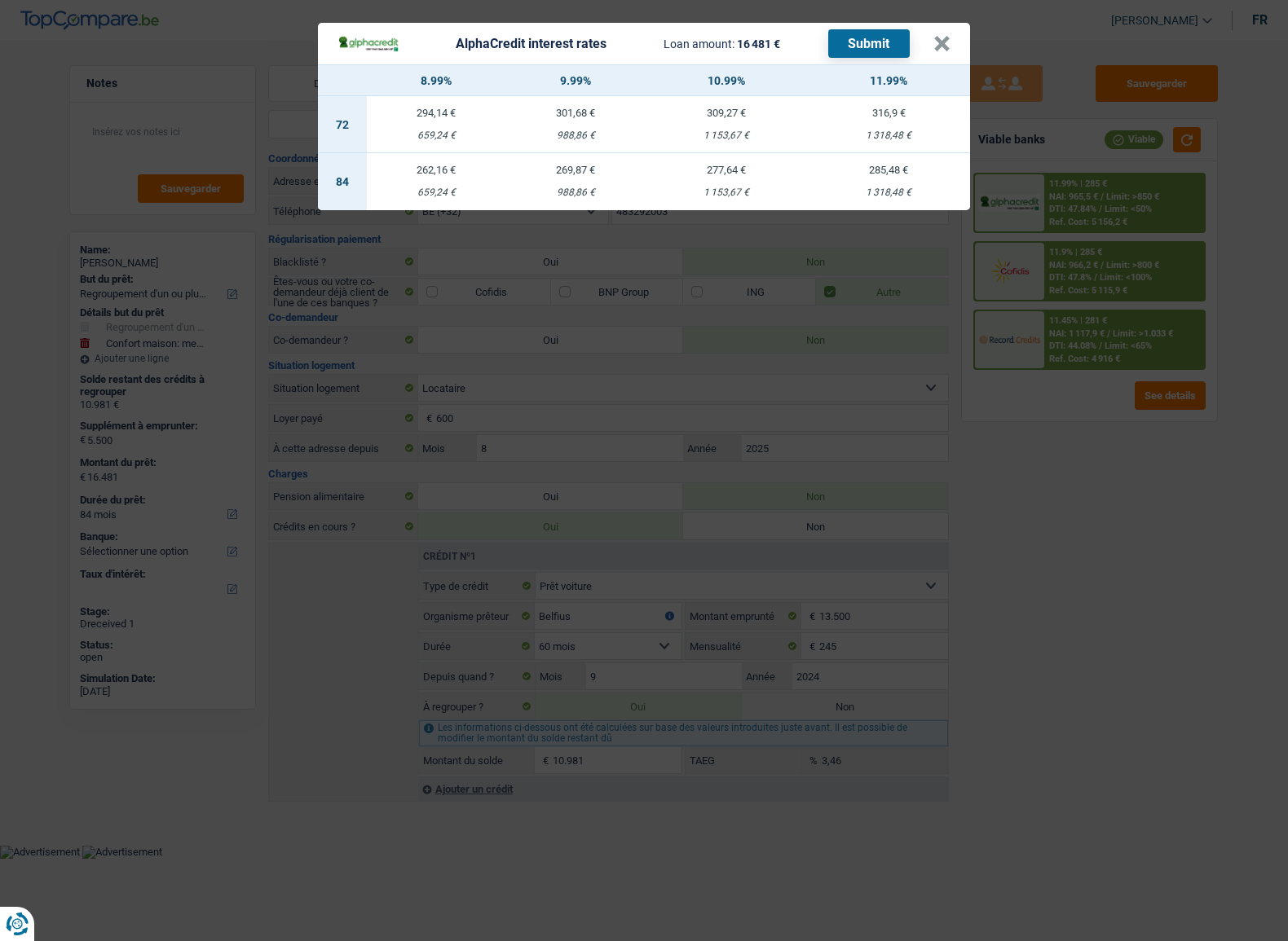
click at [591, 193] on div "988,86 €" at bounding box center [575, 192] width 139 height 10
select select "alphacredit"
type input "9,99"
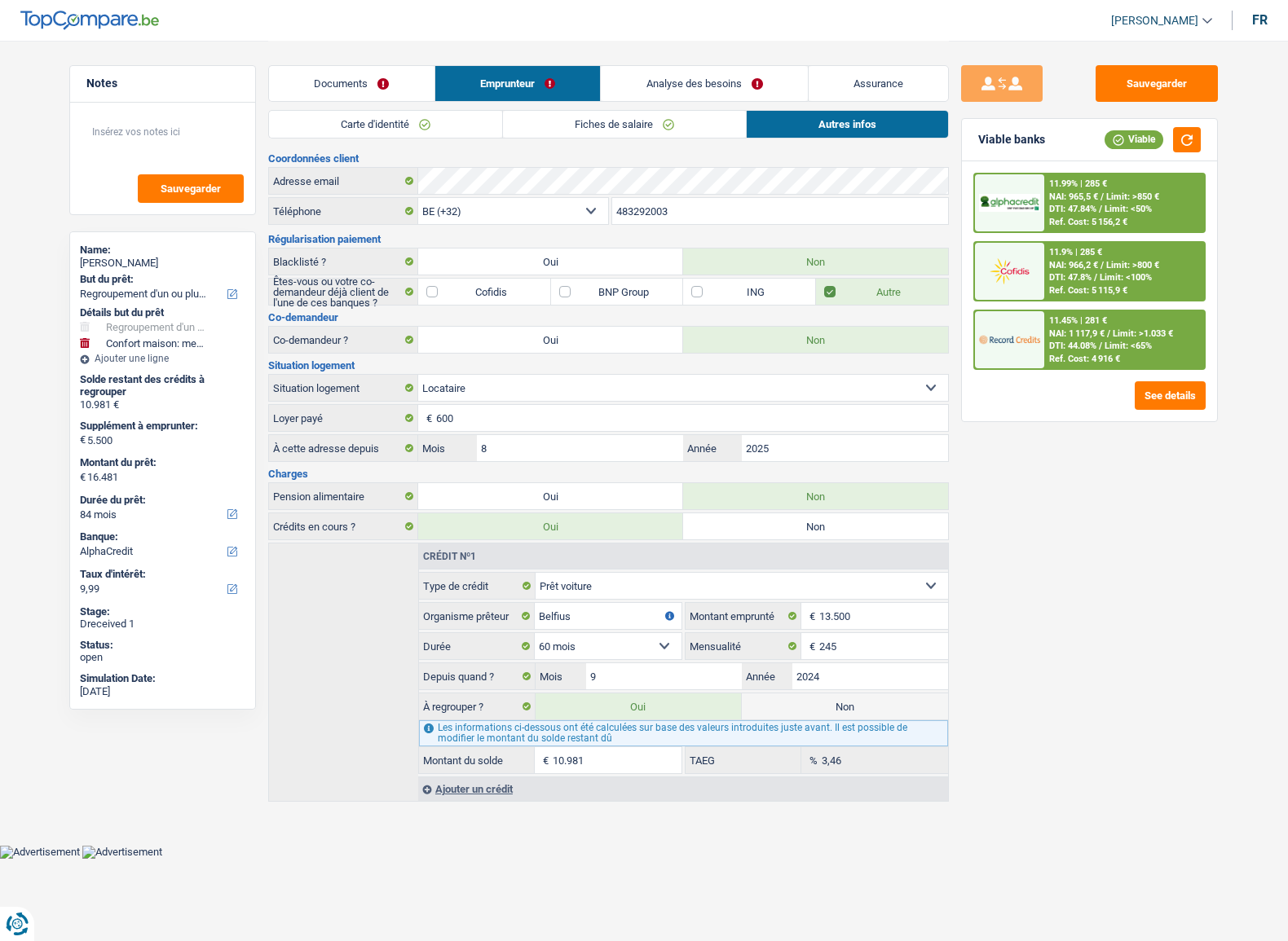
click at [1105, 187] on div "11.99% | 285 €" at bounding box center [1078, 183] width 58 height 10
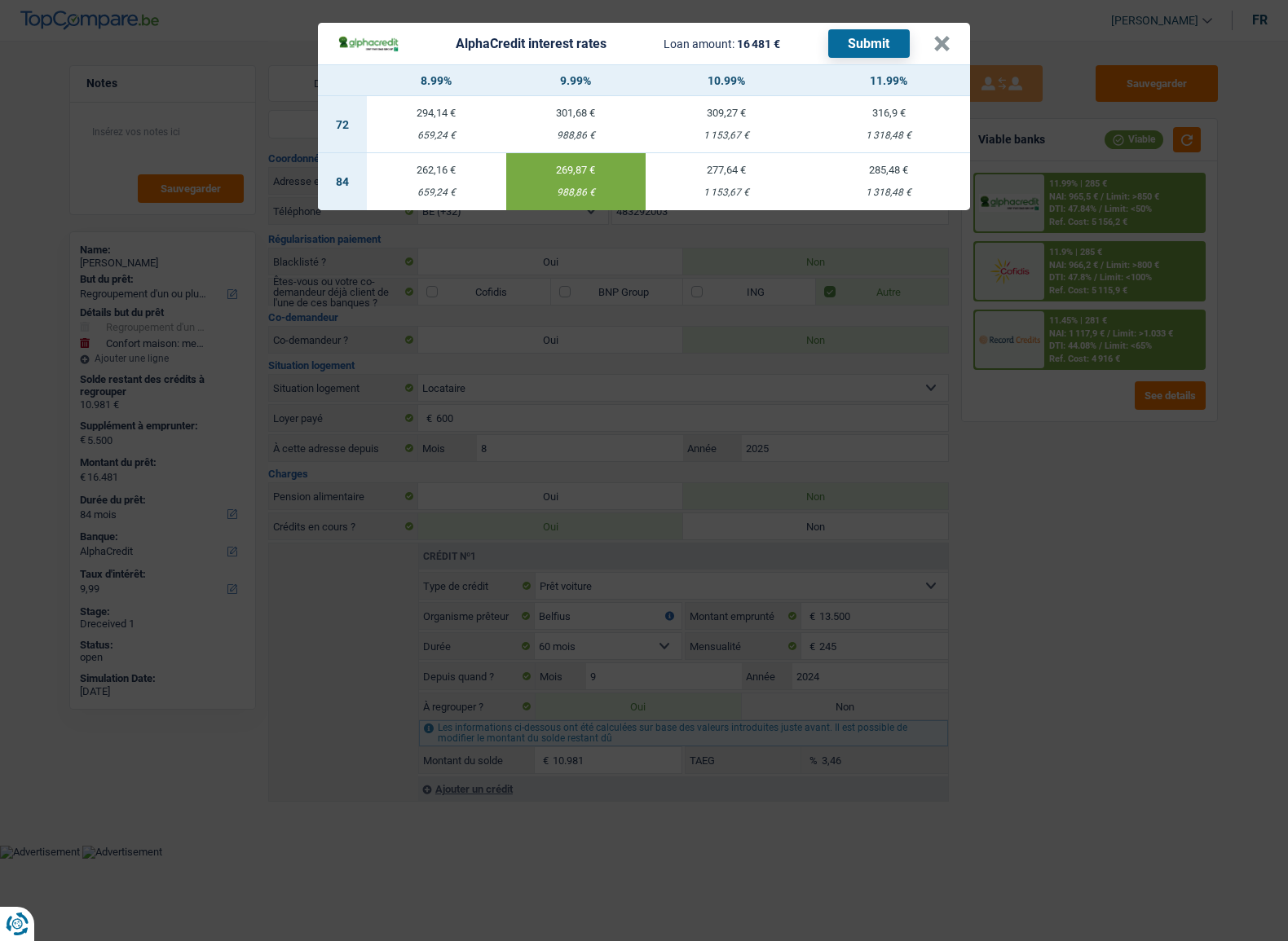
click at [833, 41] on button "Submit" at bounding box center [868, 43] width 81 height 28
click at [943, 49] on button "×" at bounding box center [942, 43] width 17 height 16
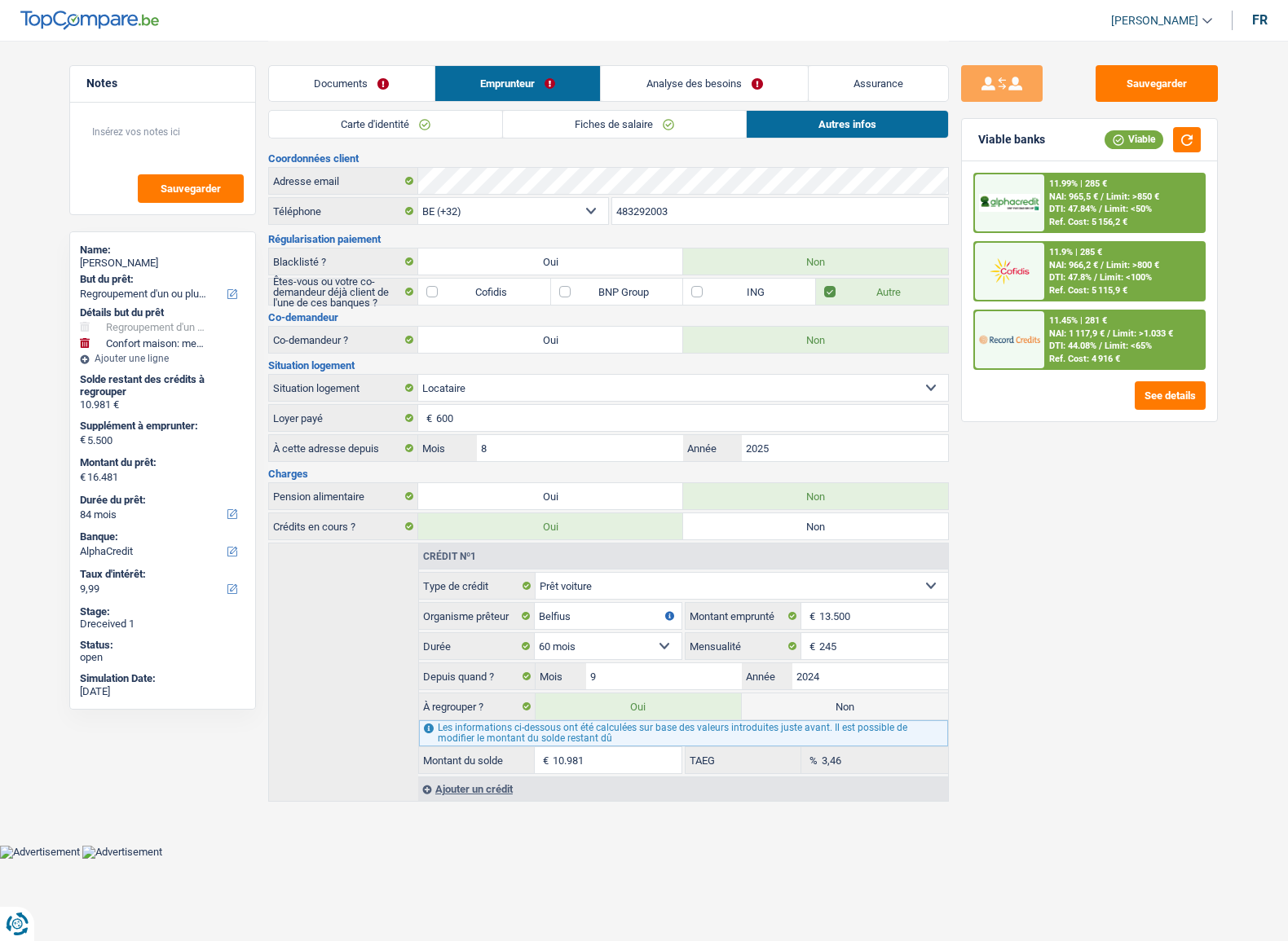
click at [1131, 294] on div "11.9% | 285 € NAI: 966,2 € / Limit: >800 € DTI: 47.8% / Limit: <100% Ref. Cost:…" at bounding box center [1124, 271] width 161 height 57
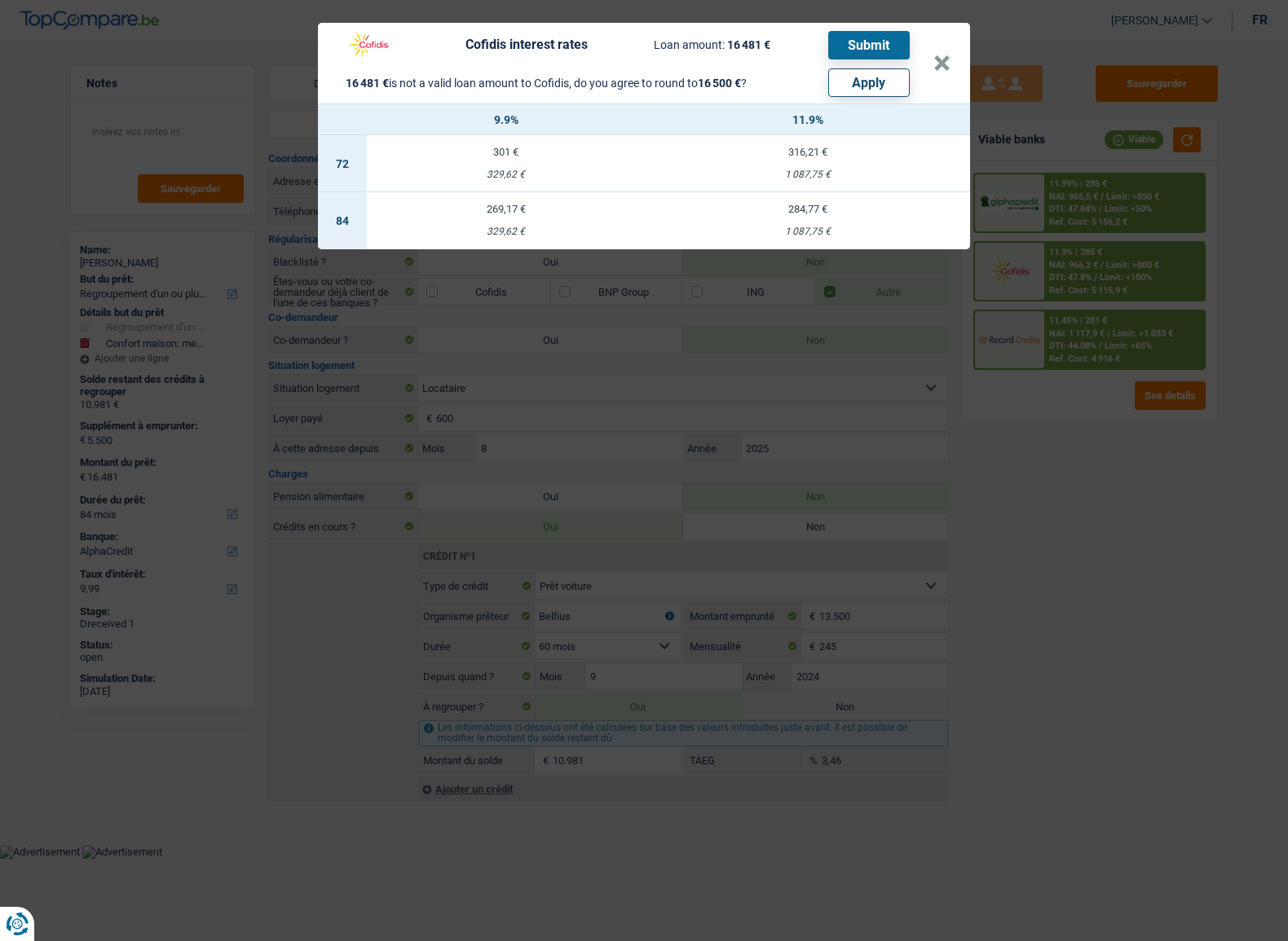
click at [1073, 418] on div "Cofidis interest rates Loan amount: 16 481 € Submit 16 481 € is not a valid loa…" at bounding box center [644, 470] width 1288 height 941
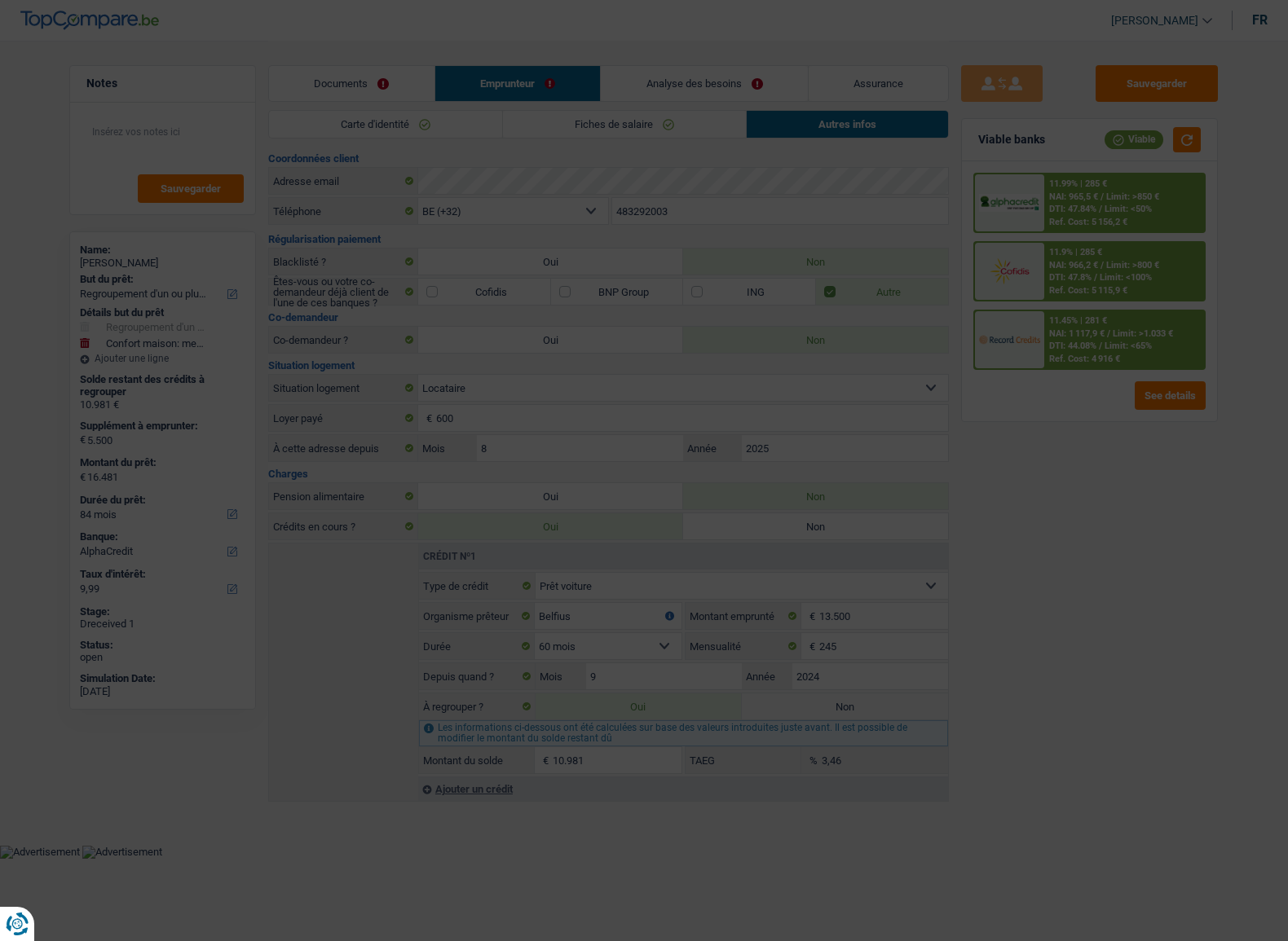
click at [1097, 326] on div "11.45% | 281 € NAI: 1 117,9 € / Limit: >1.033 € DTI: 44.08% / Limit: <65% Ref. …" at bounding box center [1124, 340] width 161 height 57
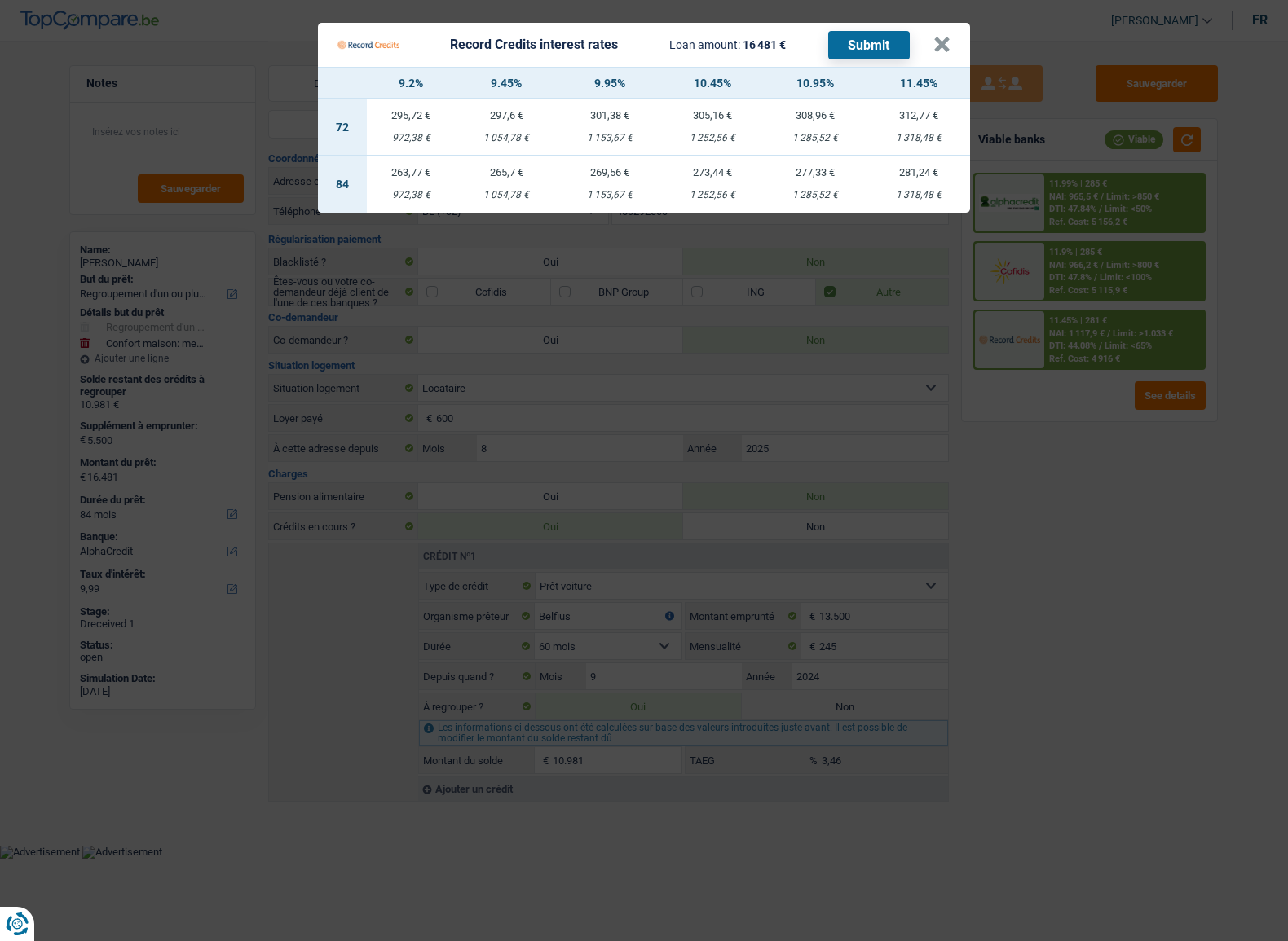
click at [620, 190] on div "1 153,67 €" at bounding box center [610, 195] width 103 height 10
select select "record credits"
type input "9,95"
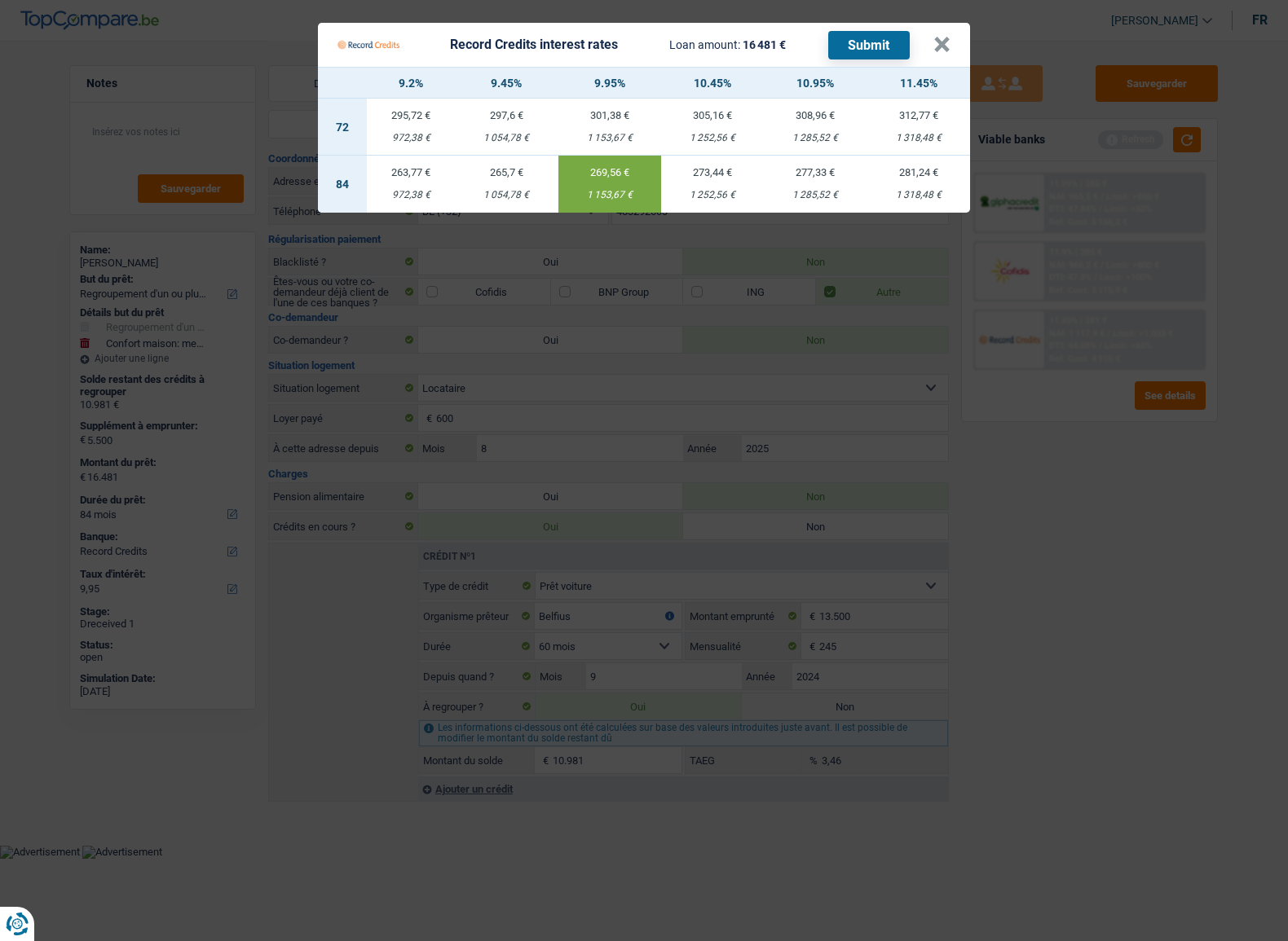
click at [880, 46] on button "Submit" at bounding box center [868, 45] width 81 height 28
click at [946, 42] on button "×" at bounding box center [942, 44] width 17 height 16
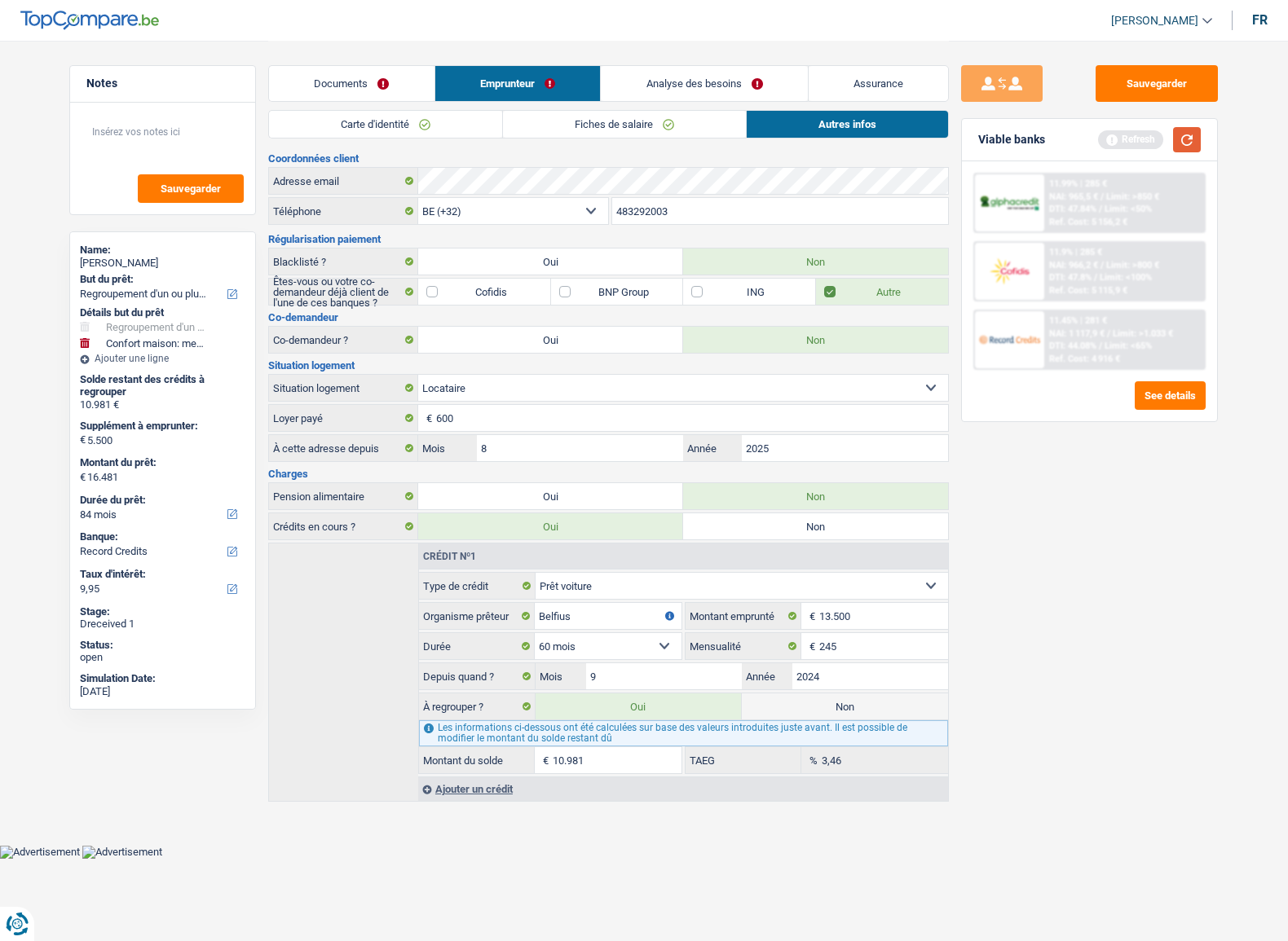
click at [1179, 142] on button "button" at bounding box center [1187, 139] width 28 height 25
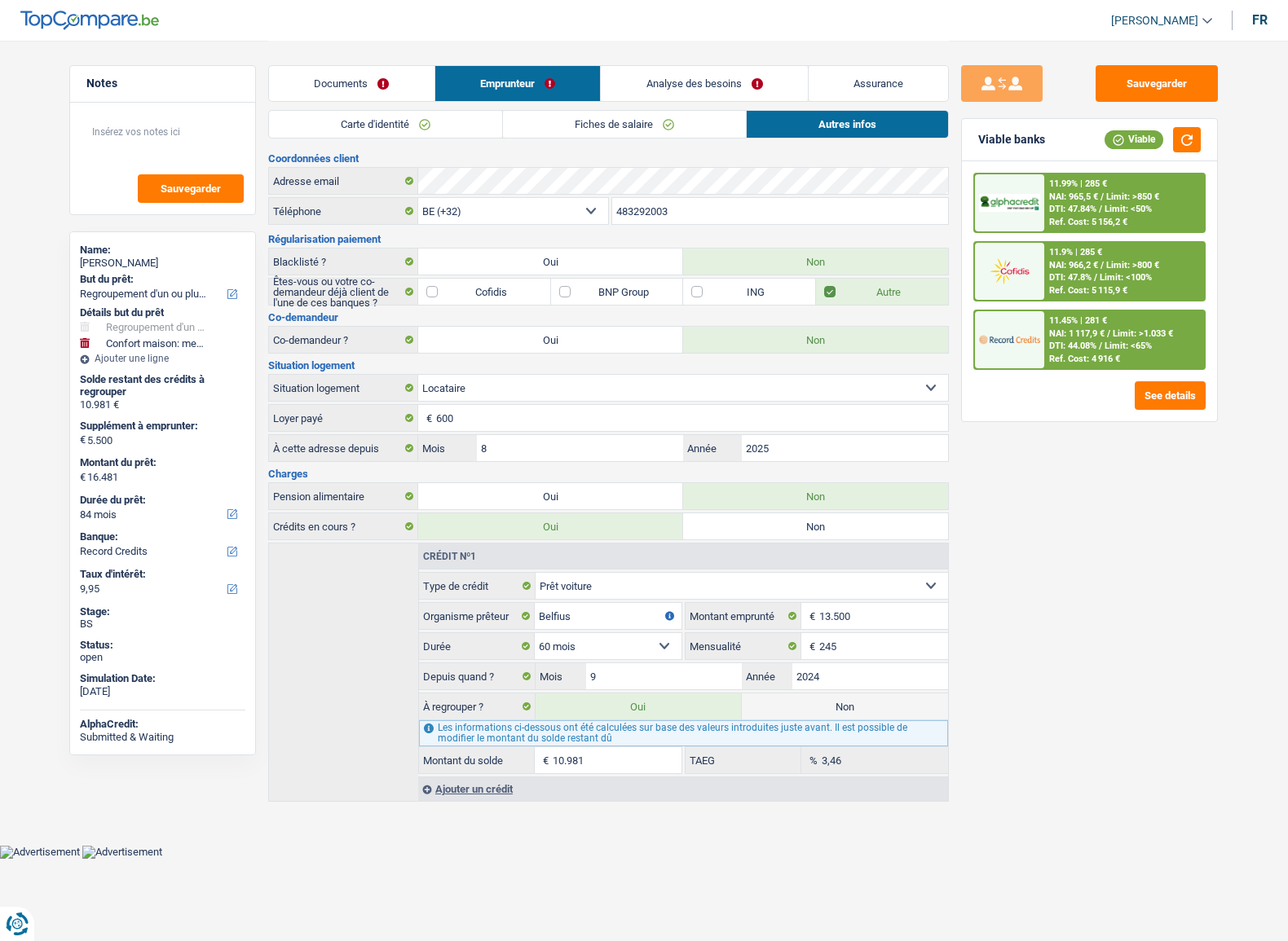
click at [132, 267] on div "rayana Balde" at bounding box center [162, 263] width 166 height 13
copy div "Balde"
click at [1135, 272] on span "Limit: <100%" at bounding box center [1125, 277] width 52 height 10
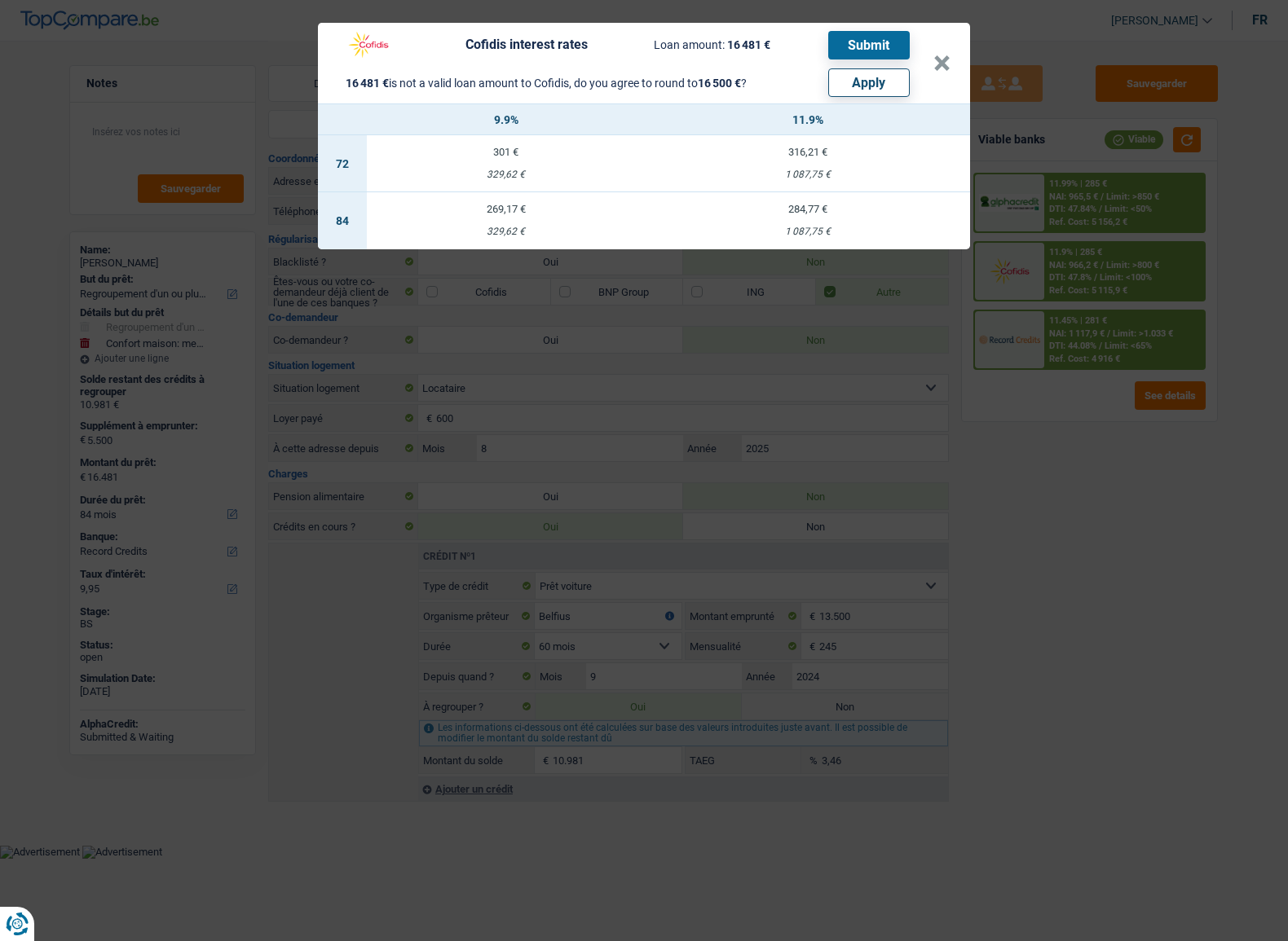
click at [902, 92] on button "Apply" at bounding box center [868, 82] width 81 height 28
type input "5.519"
type input "16.500"
select select "other"
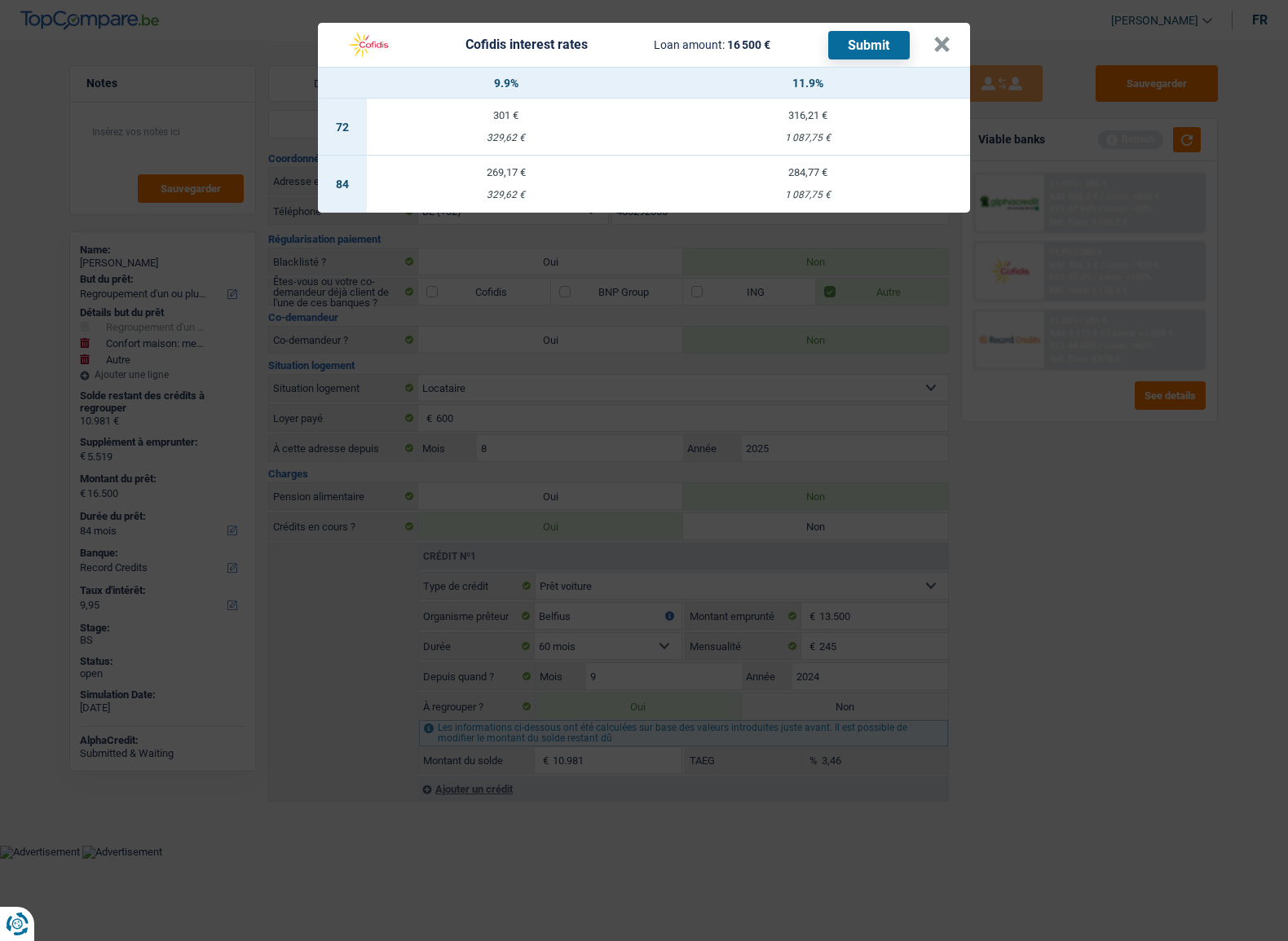
click at [582, 195] on div "329,62 €" at bounding box center [506, 195] width 279 height 10
select select "cofidis"
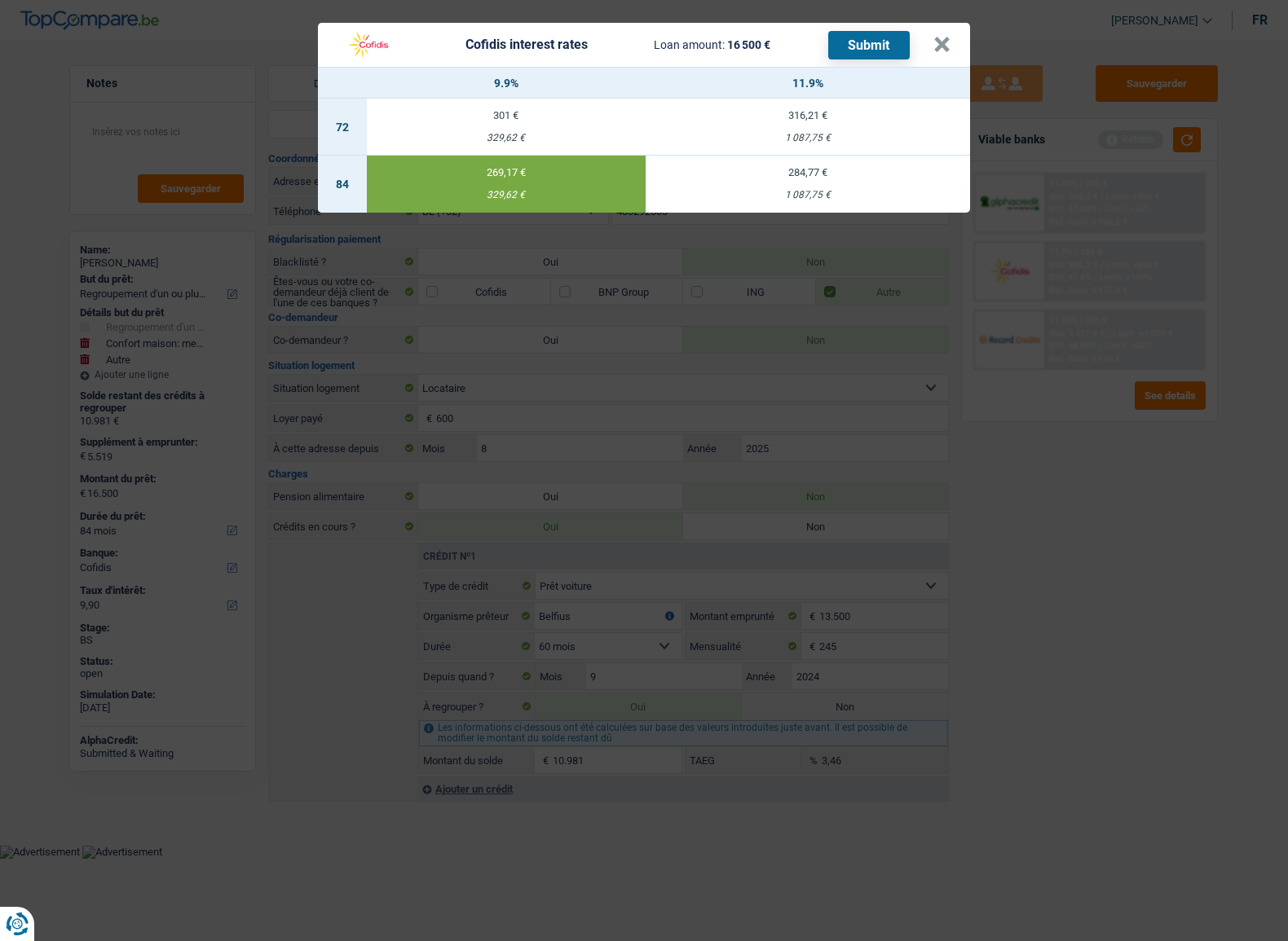
click at [798, 184] on td "284,77 € 1 087,75 €" at bounding box center [807, 183] width 325 height 57
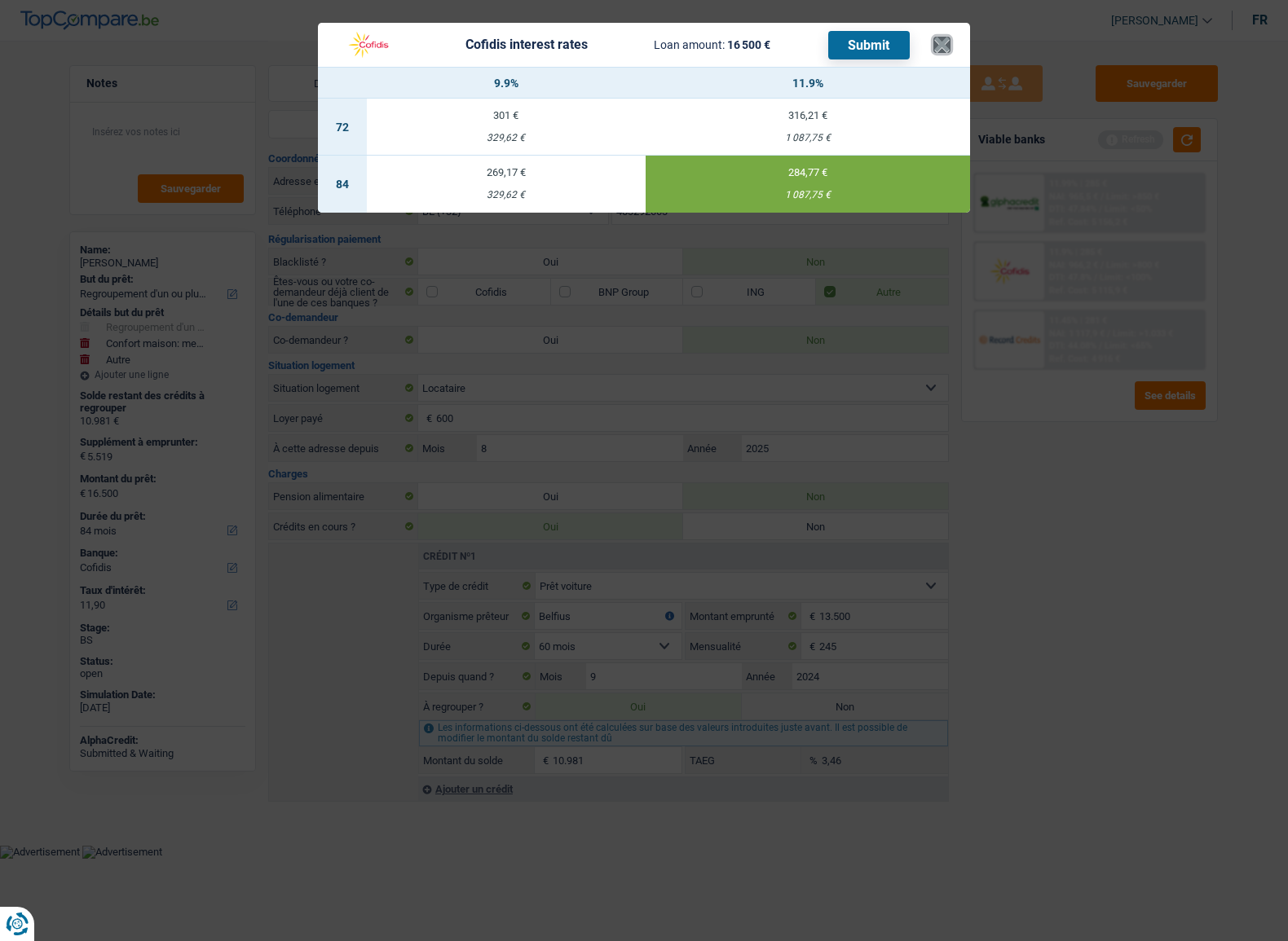
click at [944, 47] on button "×" at bounding box center [942, 44] width 17 height 16
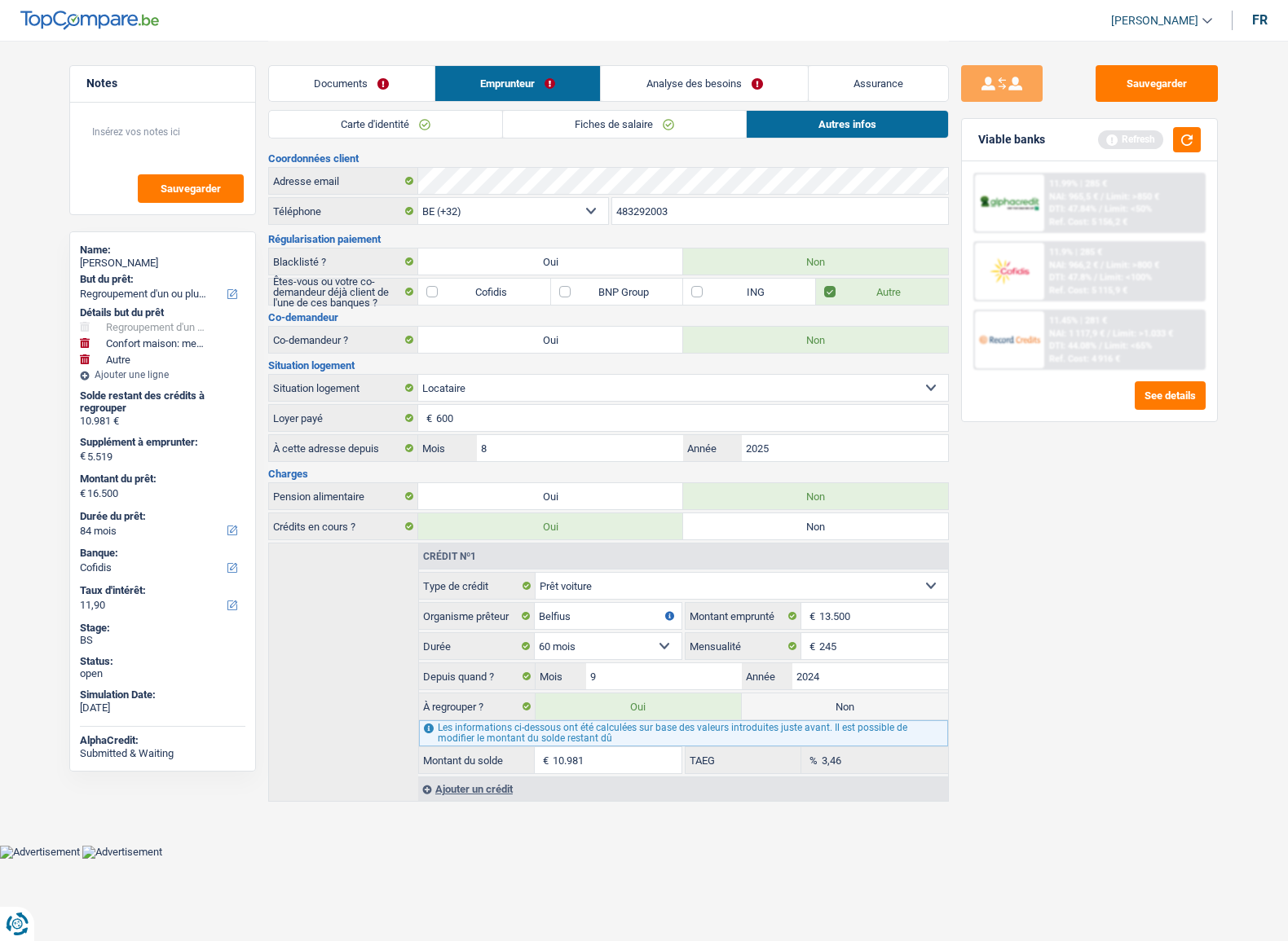
click at [1136, 204] on span "Limit: <50%" at bounding box center [1128, 209] width 48 height 10
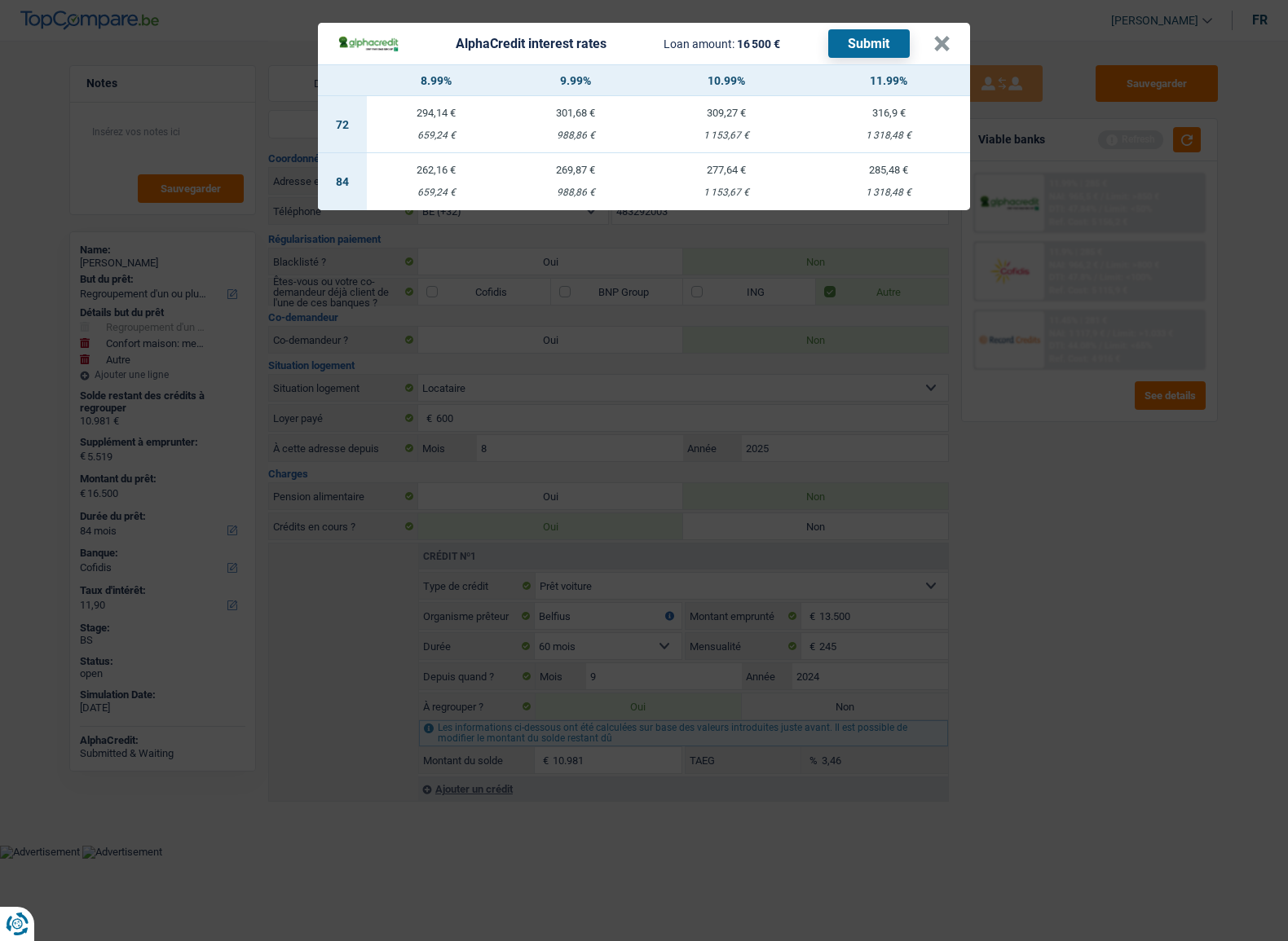
click at [1035, 428] on div "AlphaCredit interest rates Loan amount: 16 500 € Submit × 8.99% 9.99% 10.99% 11…" at bounding box center [644, 470] width 1288 height 941
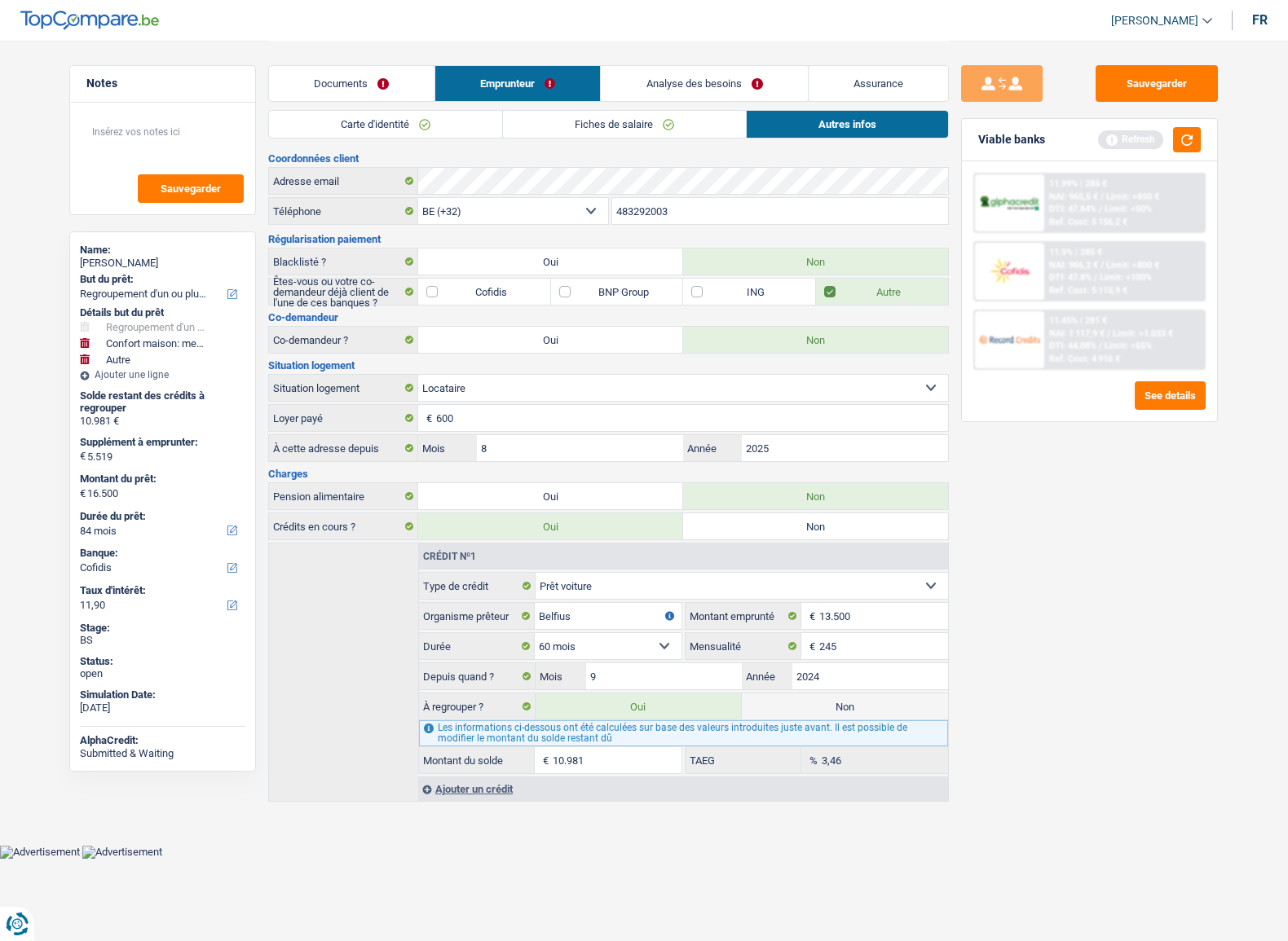
click at [1078, 279] on span "DTI: 47.8%" at bounding box center [1069, 277] width 42 height 10
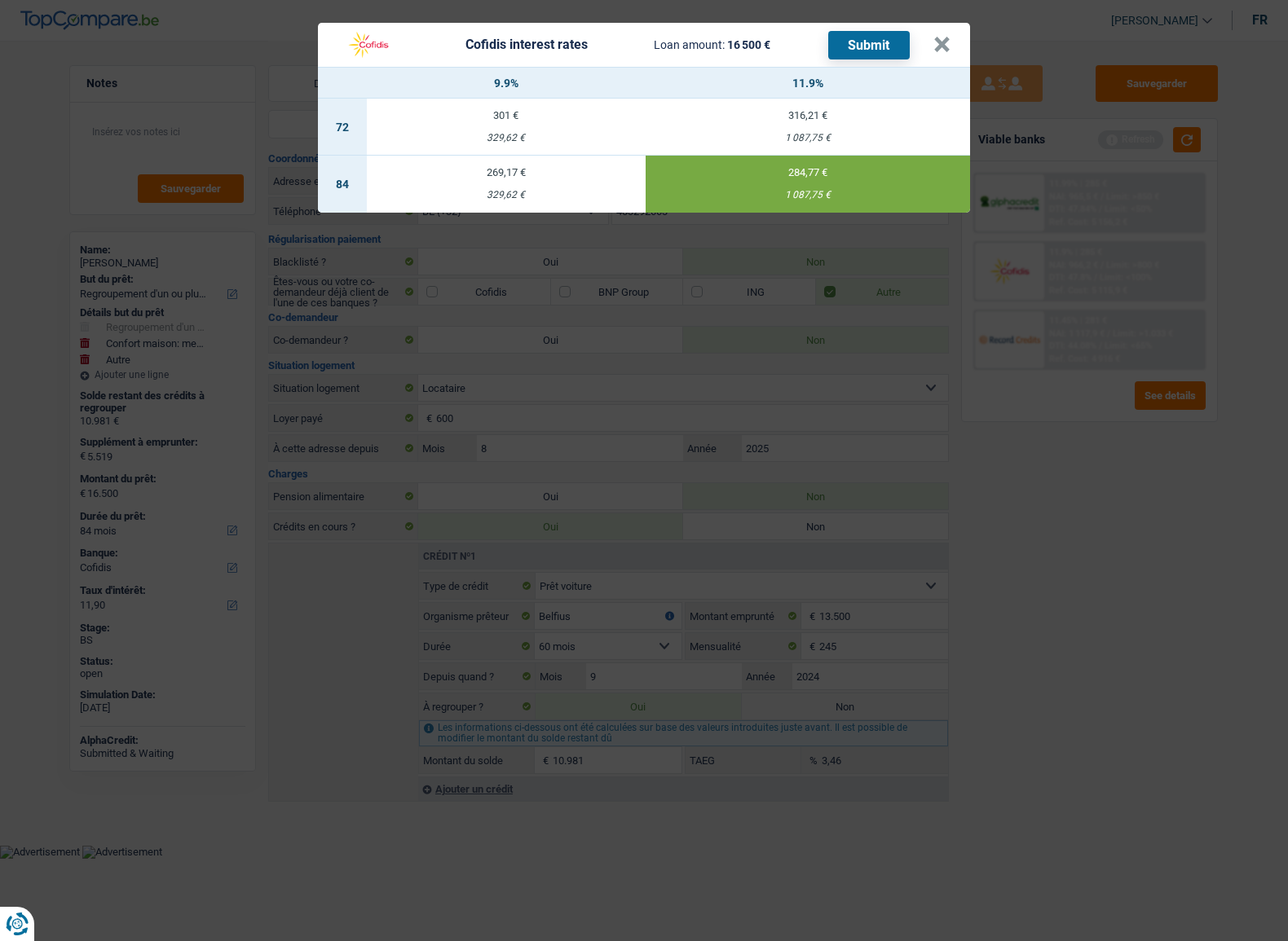
click at [465, 194] on div "329,62 €" at bounding box center [506, 195] width 279 height 10
type input "9,90"
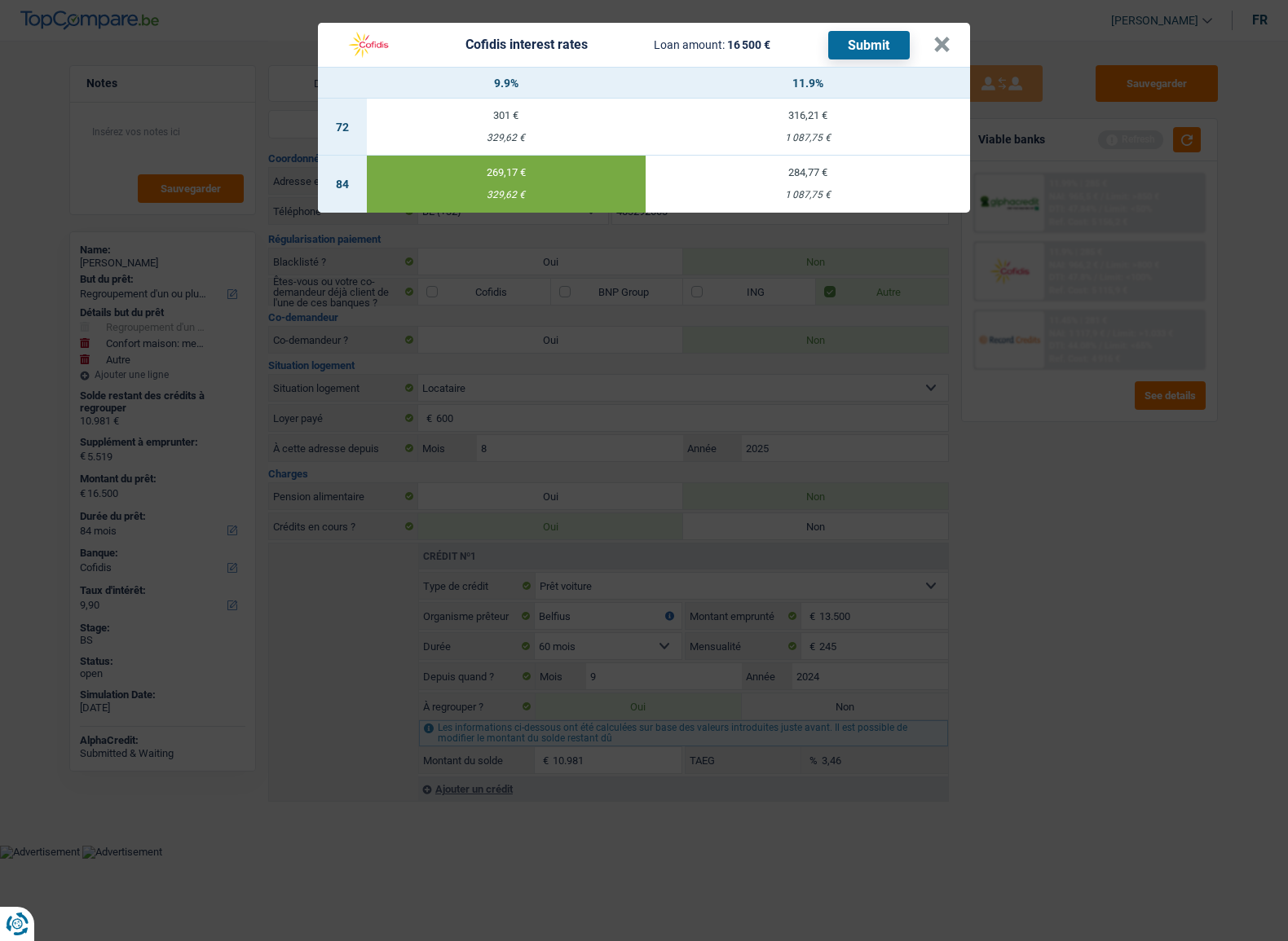
click at [868, 48] on button "Submit" at bounding box center [868, 45] width 81 height 28
click at [944, 42] on button "×" at bounding box center [942, 44] width 17 height 16
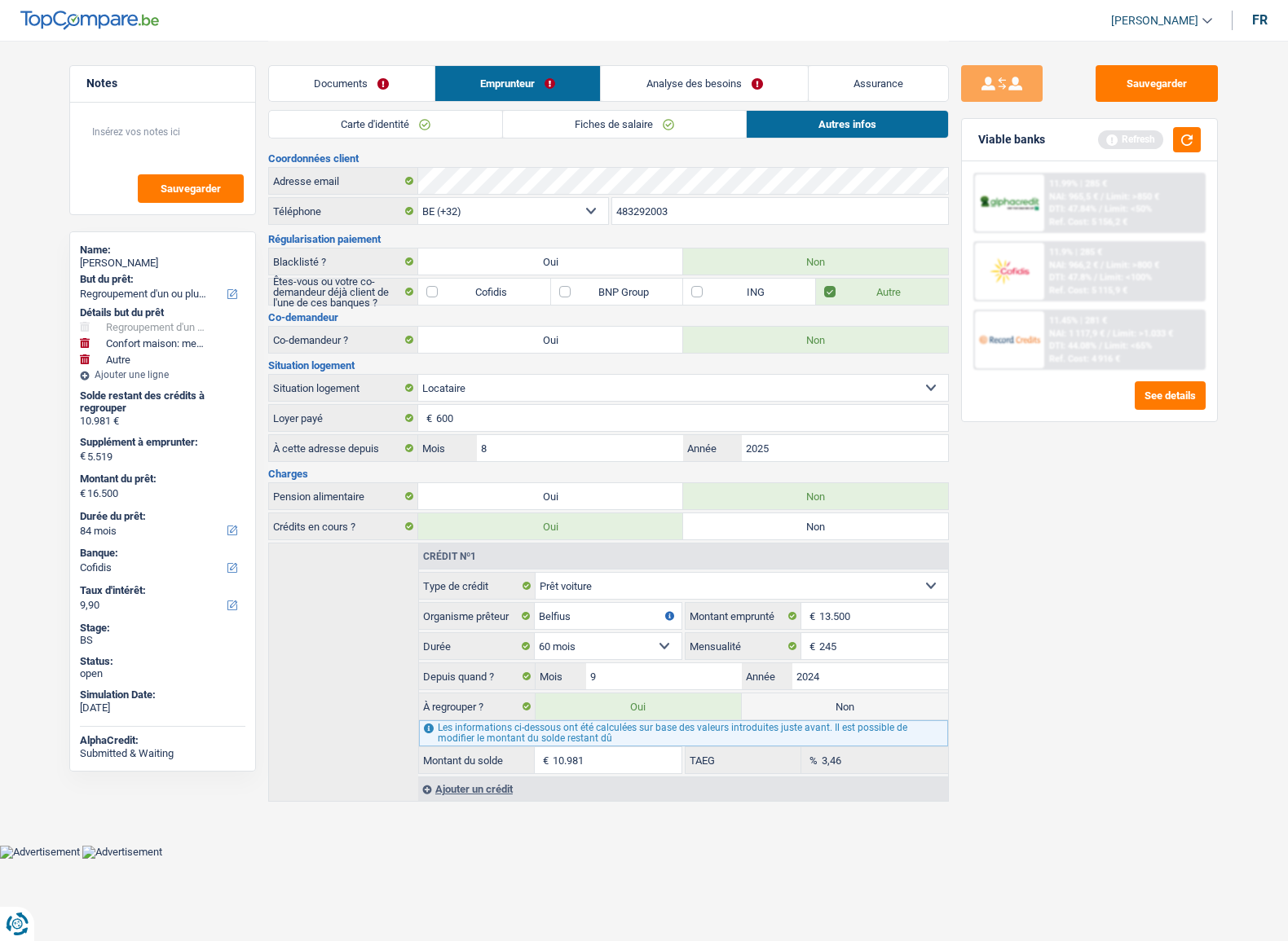
click at [383, 87] on link "Documents" at bounding box center [352, 83] width 166 height 35
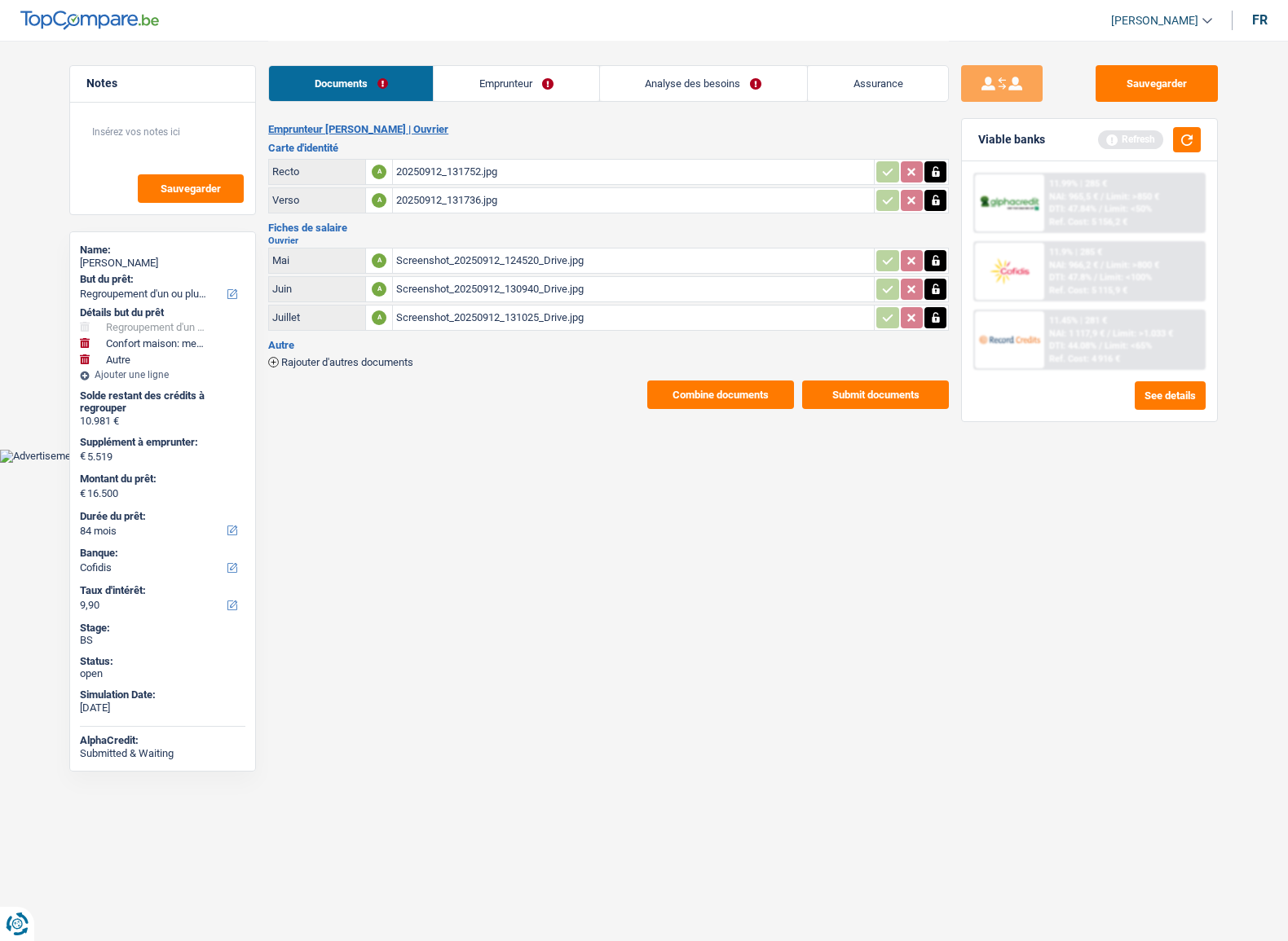
click at [611, 80] on link "Analyse des besoins" at bounding box center [702, 83] width 207 height 35
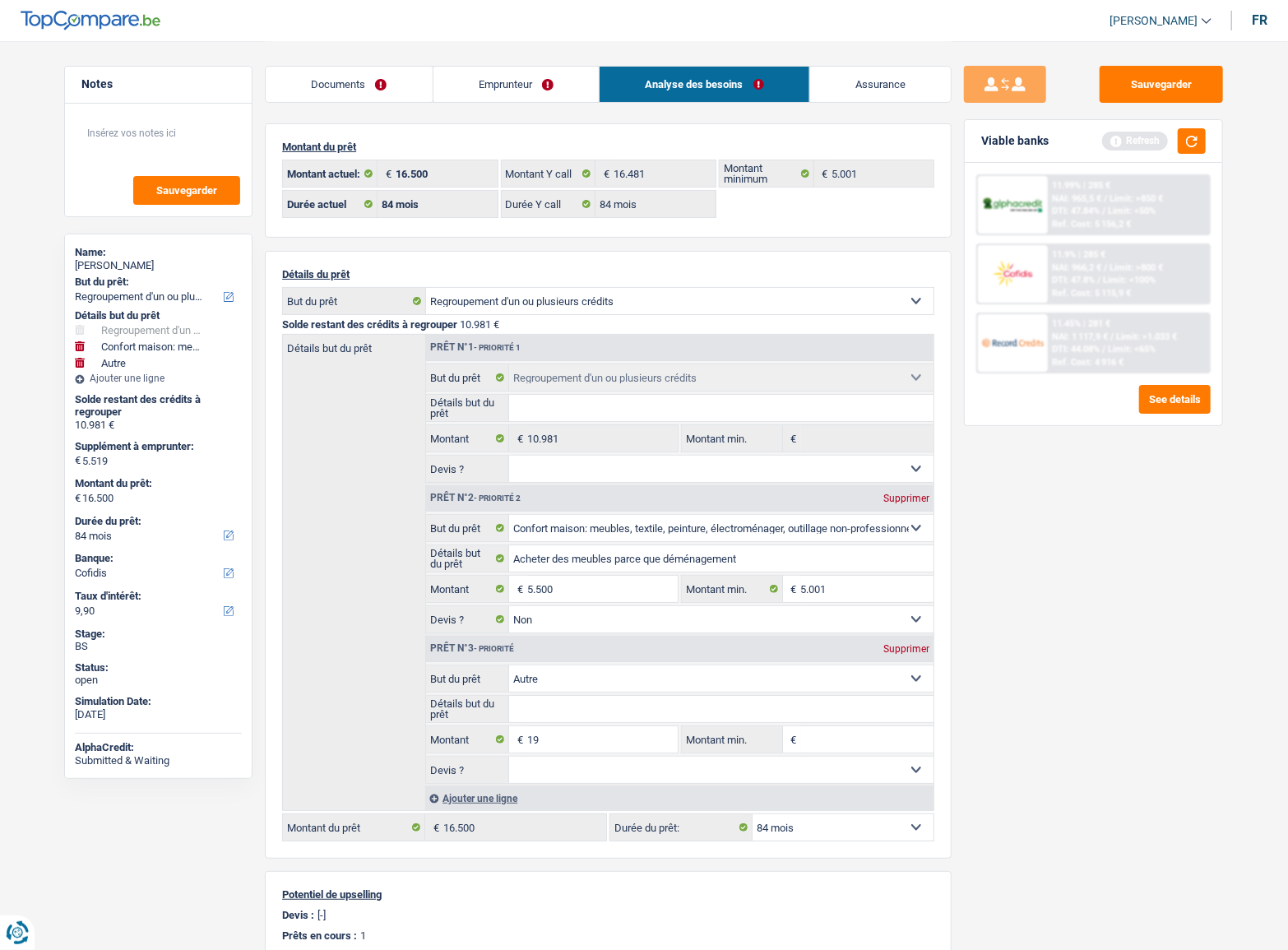
drag, startPoint x: 352, startPoint y: 88, endPoint x: 369, endPoint y: 92, distance: 17.5
click at [353, 88] on link "Documents" at bounding box center [348, 84] width 167 height 35
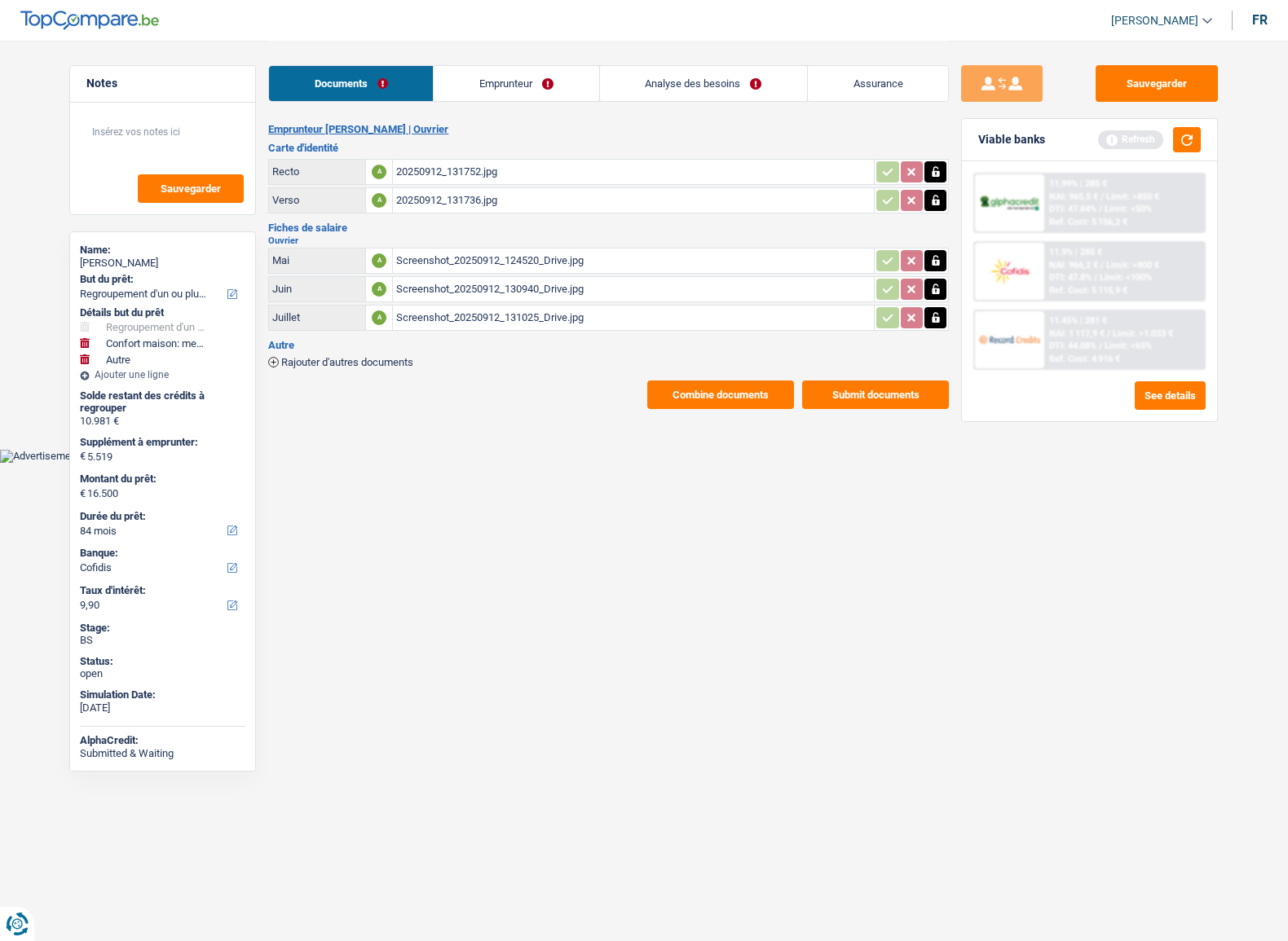
click at [750, 389] on button "Combine documents" at bounding box center [720, 395] width 147 height 28
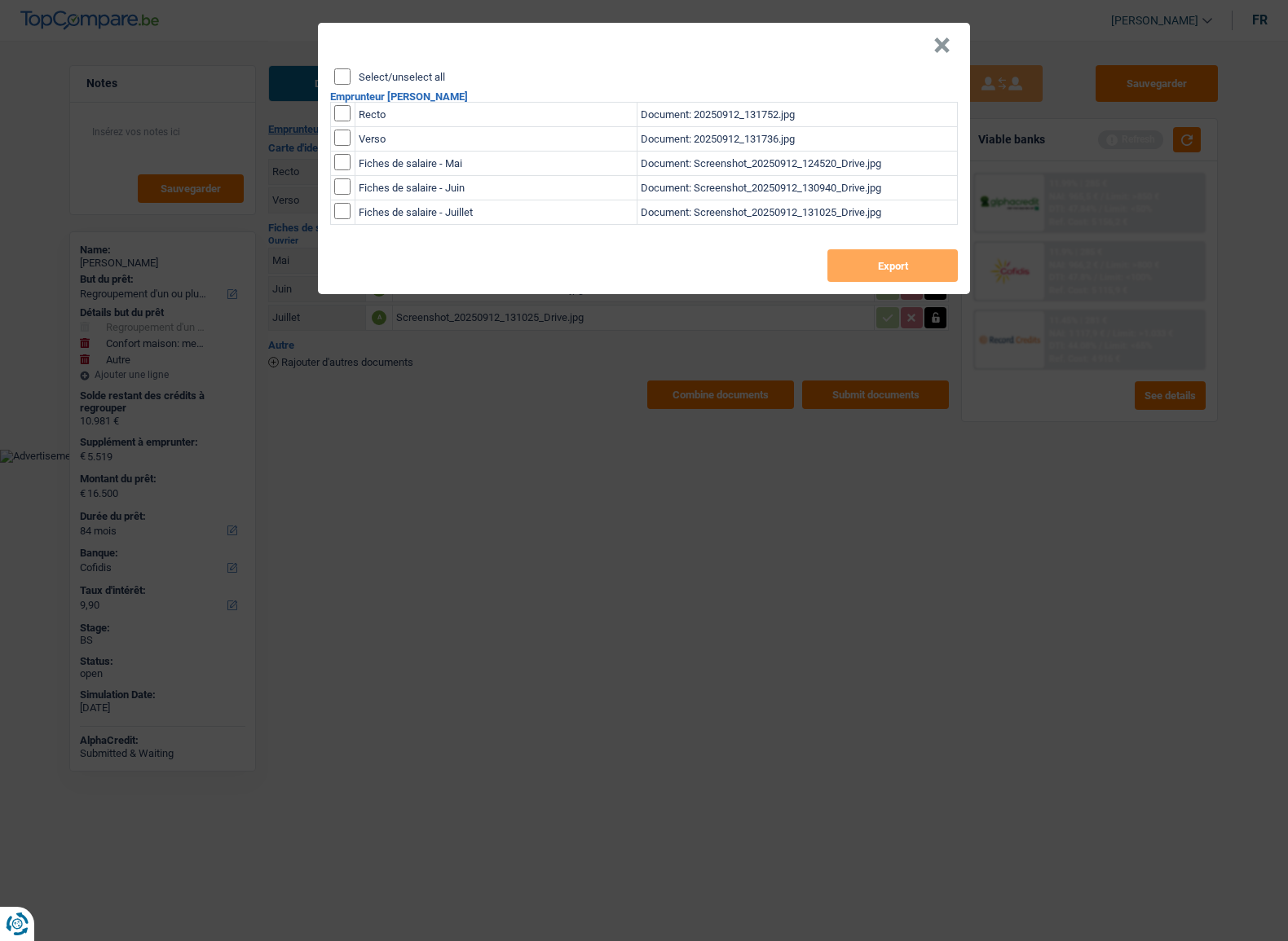
click at [339, 84] on input "Select/unselect all" at bounding box center [341, 76] width 16 height 16
checkbox input "true"
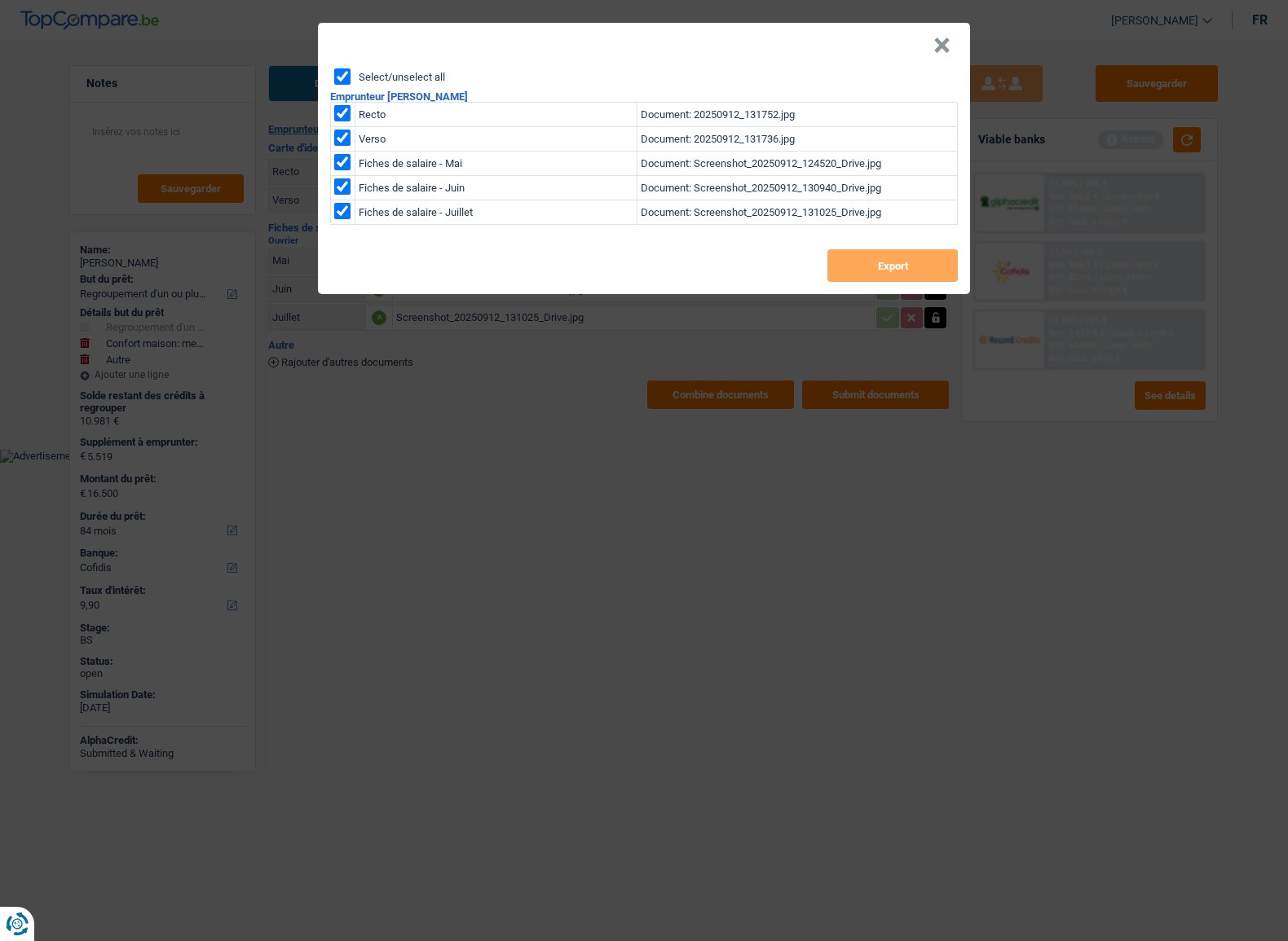
checkbox input "true"
click at [937, 41] on button "×" at bounding box center [942, 45] width 17 height 16
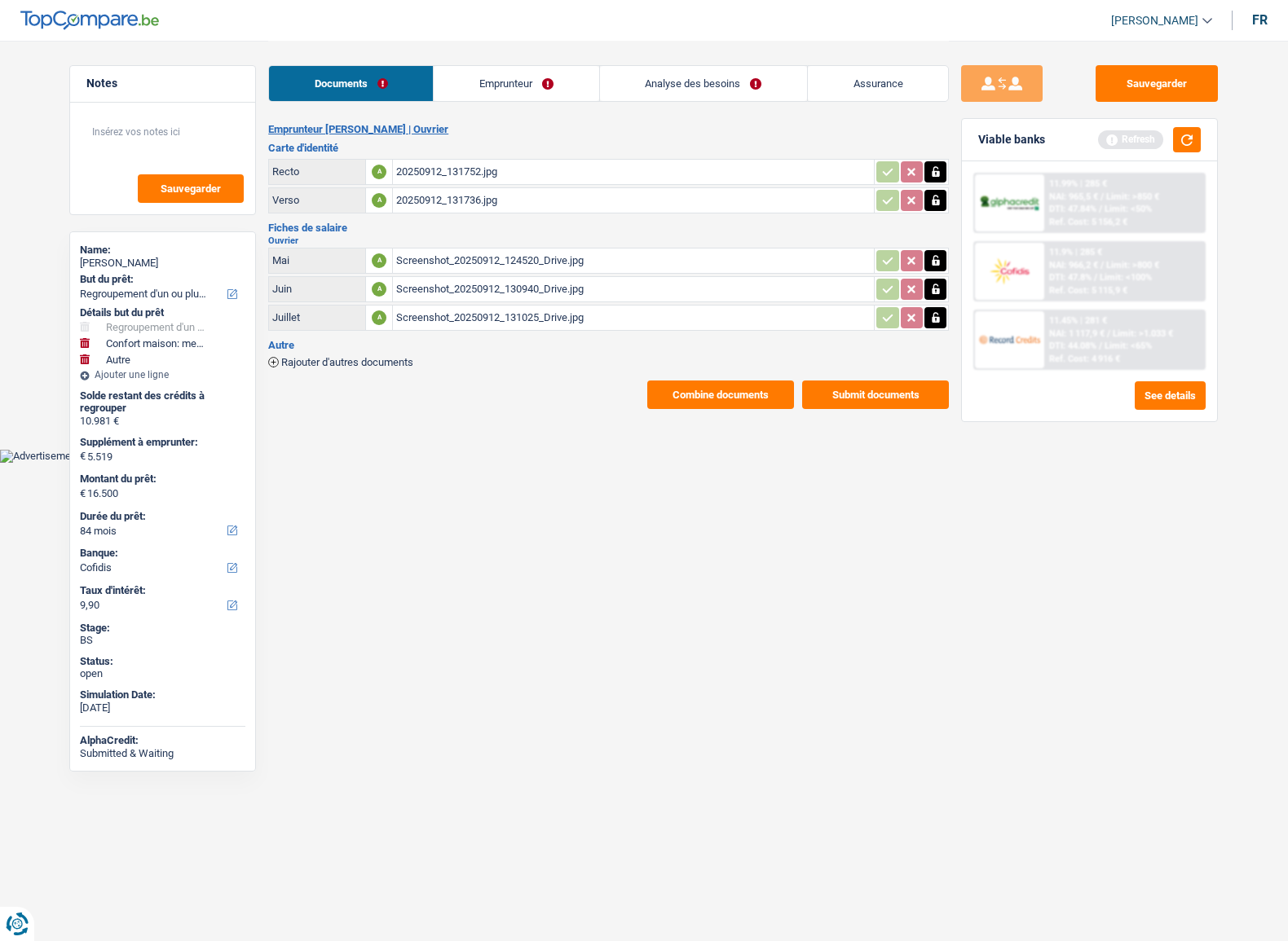
click at [850, 390] on button "Submit documents" at bounding box center [875, 395] width 147 height 28
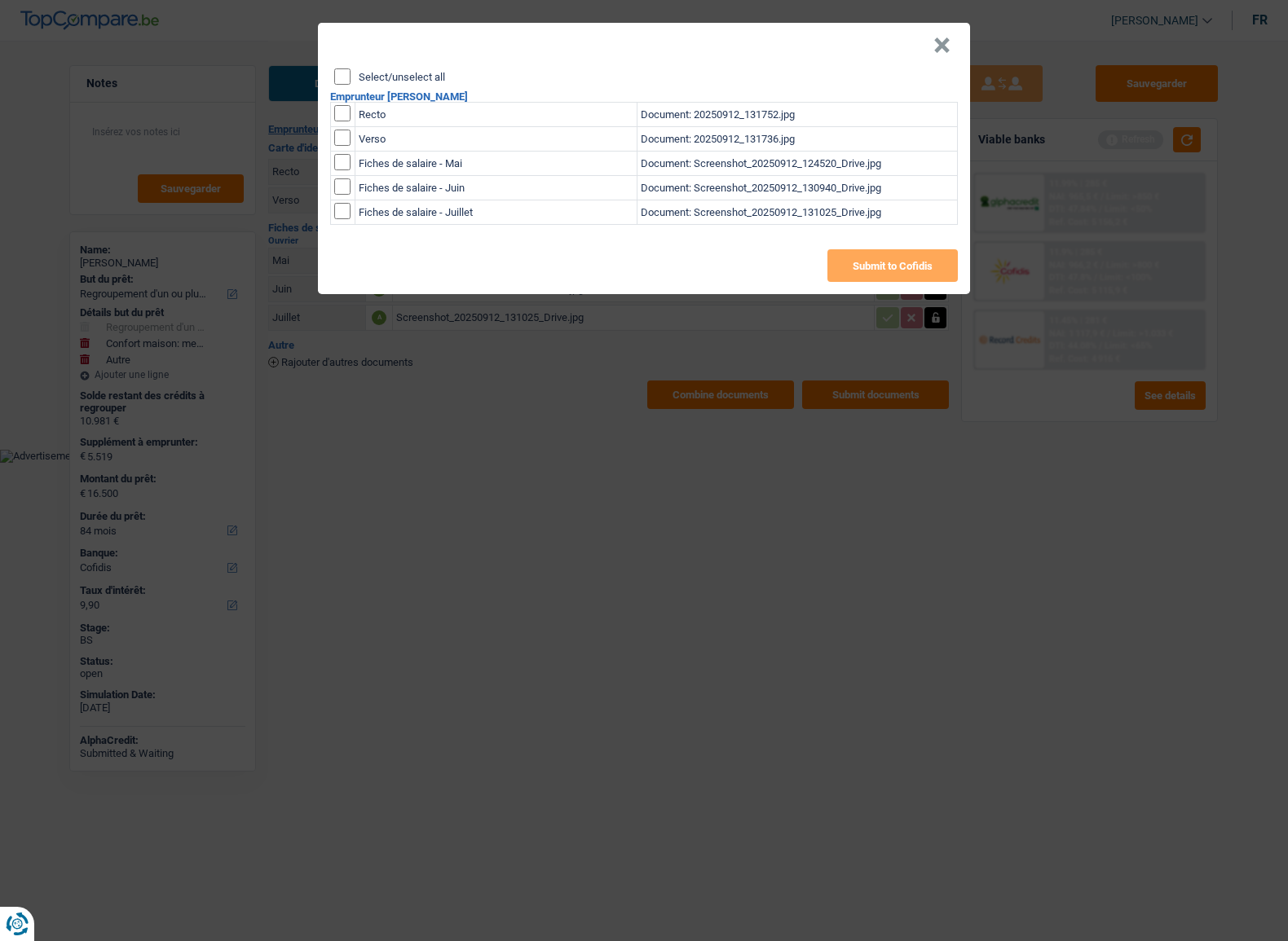
click at [342, 73] on input "Select/unselect all" at bounding box center [341, 76] width 16 height 16
checkbox input "true"
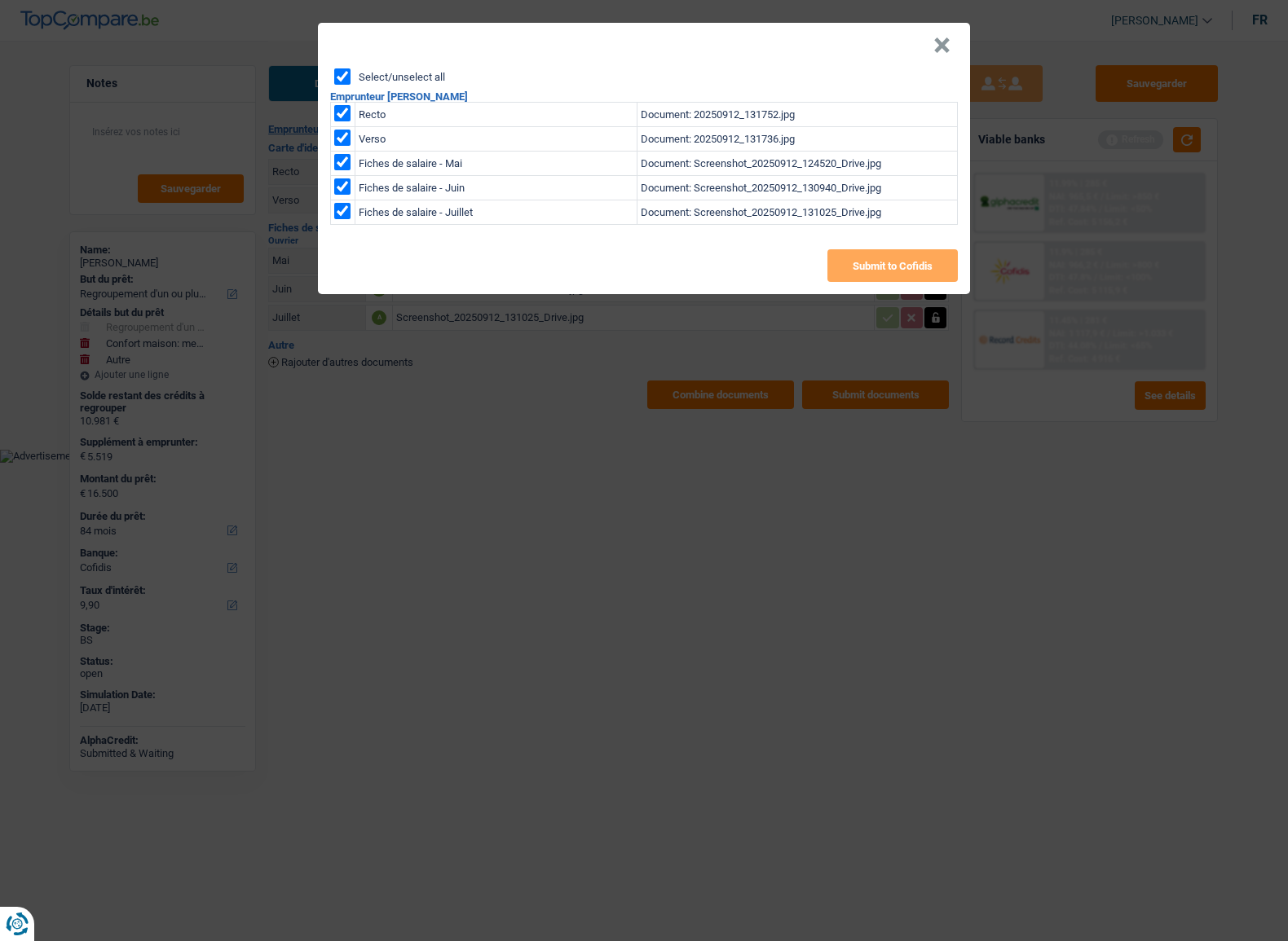
checkbox input "true"
click at [929, 263] on button "Submit to Cofidis" at bounding box center [891, 266] width 130 height 33
drag, startPoint x: 930, startPoint y: 39, endPoint x: 999, endPoint y: 67, distance: 74.5
click at [931, 39] on header "×" at bounding box center [644, 45] width 652 height 46
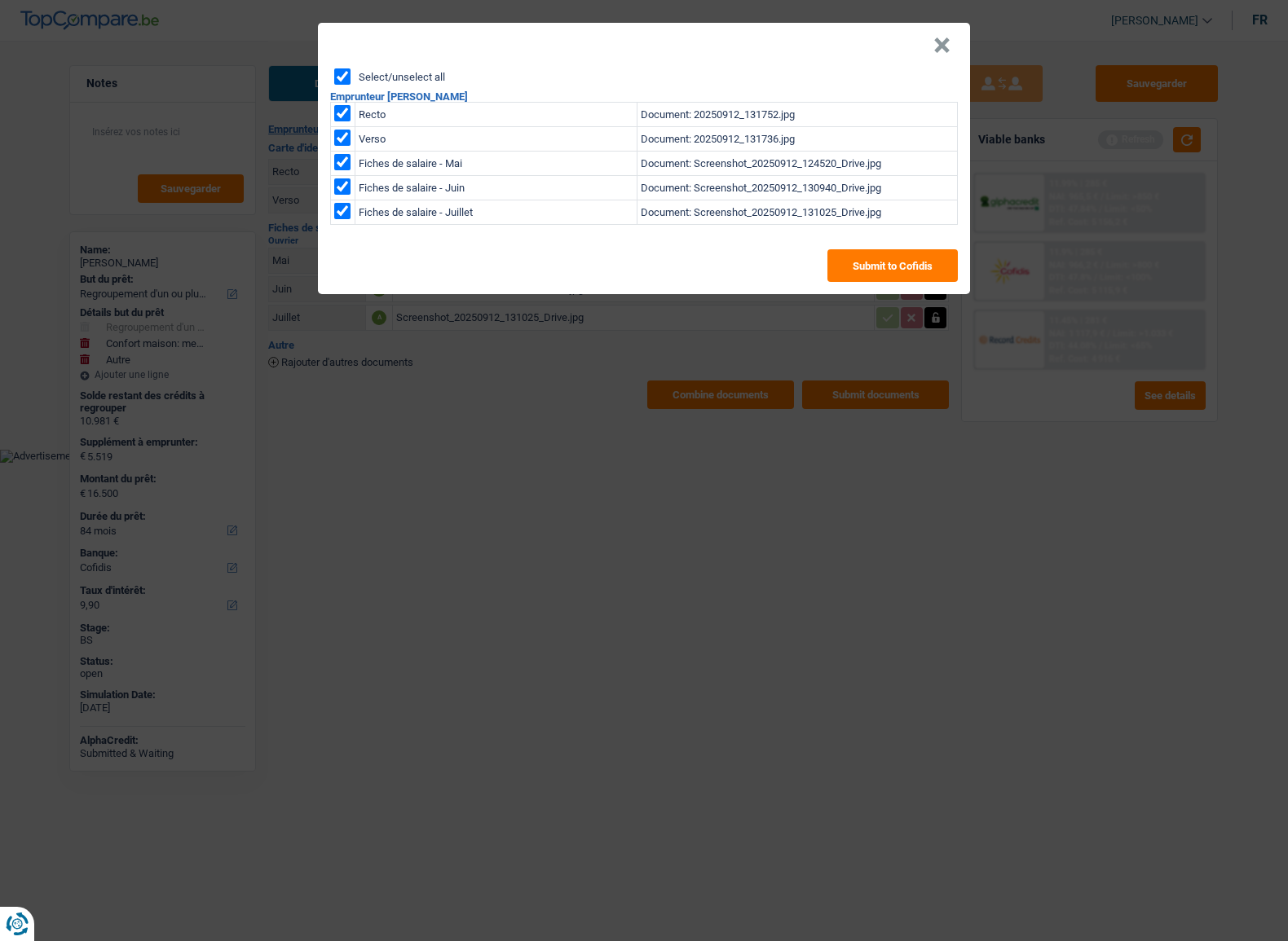
click at [944, 44] on button "×" at bounding box center [942, 45] width 17 height 16
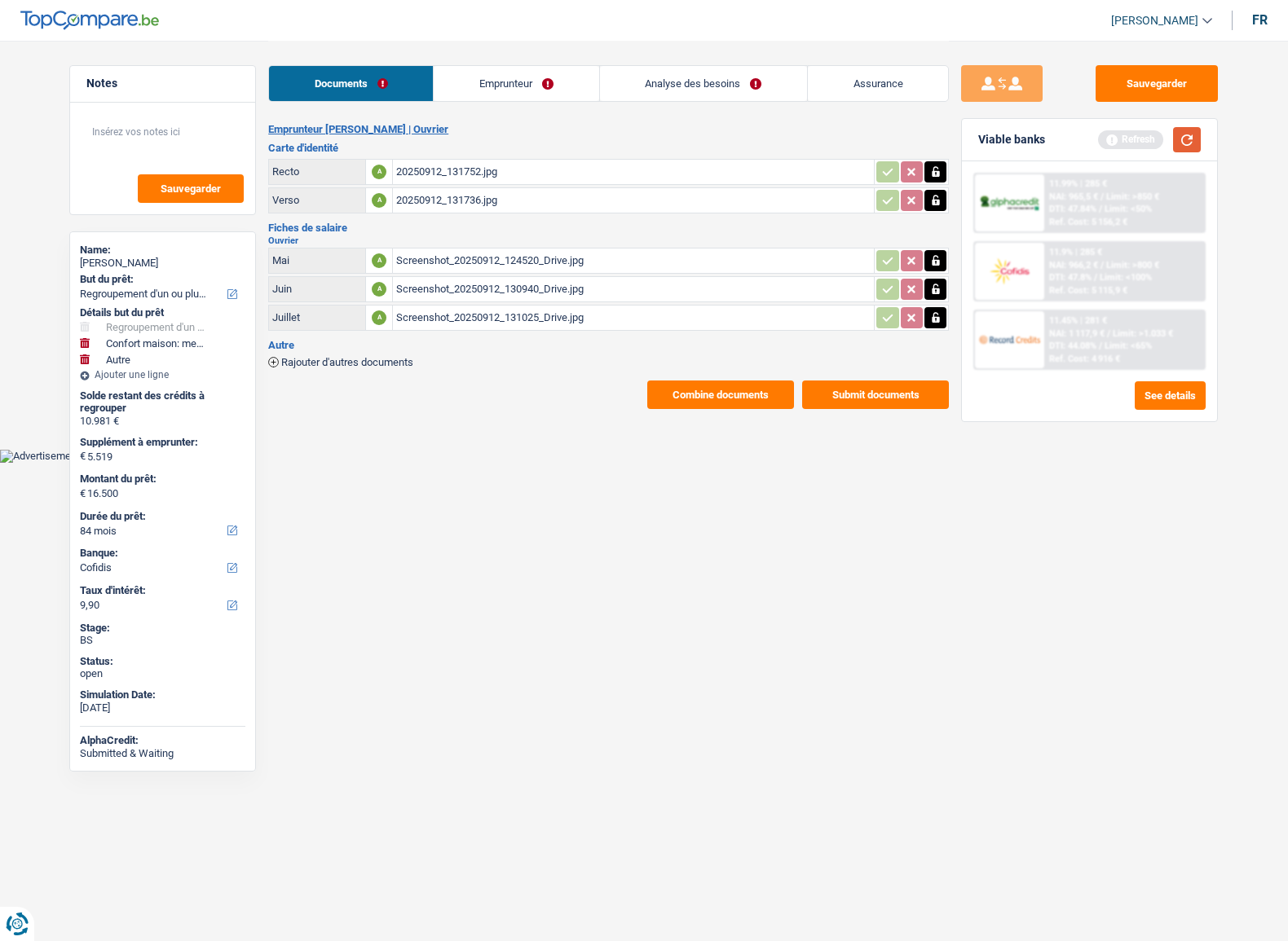
click at [1190, 137] on button "button" at bounding box center [1187, 139] width 28 height 25
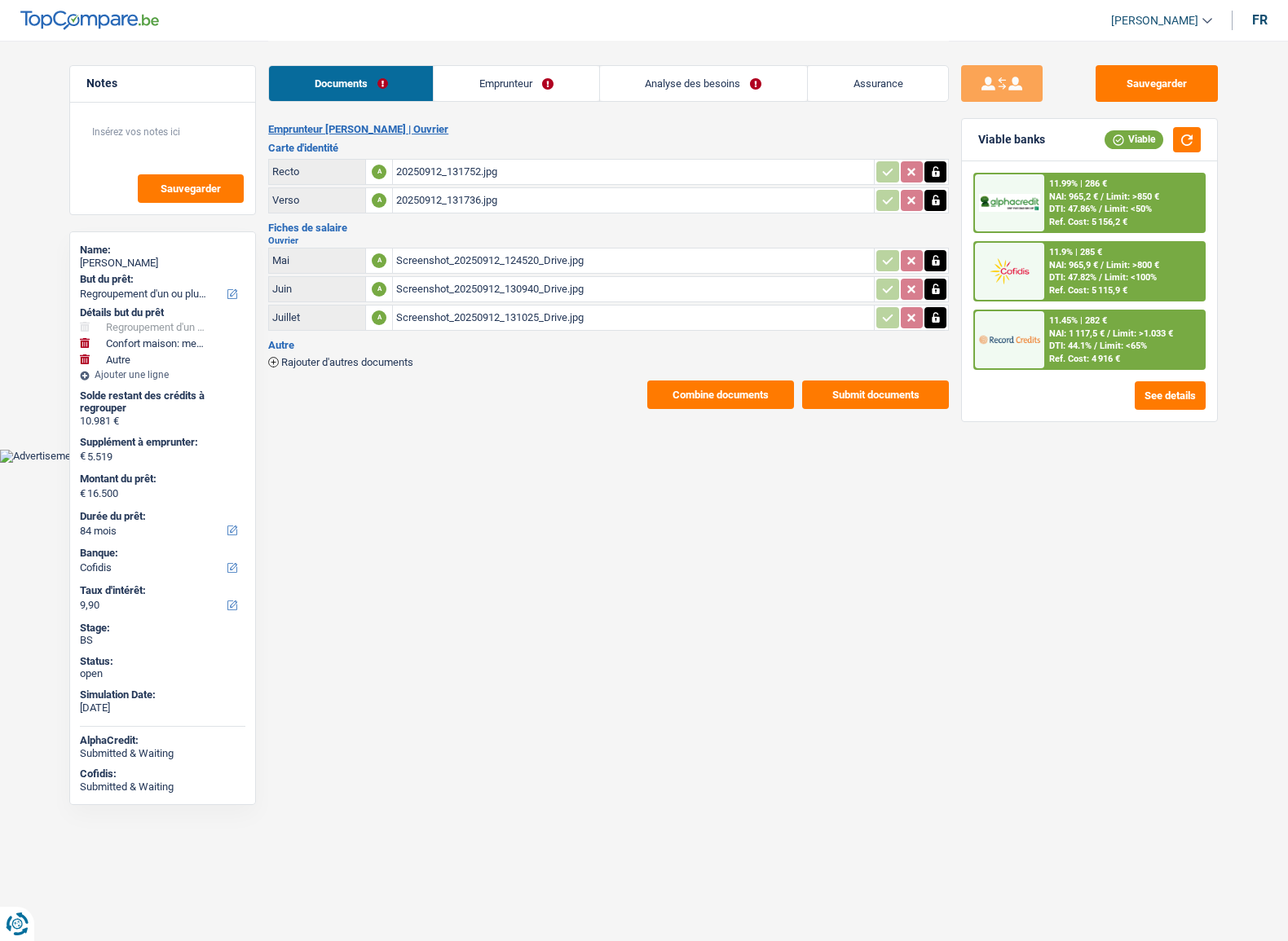
click at [712, 72] on link "Analyse des besoins" at bounding box center [702, 83] width 207 height 35
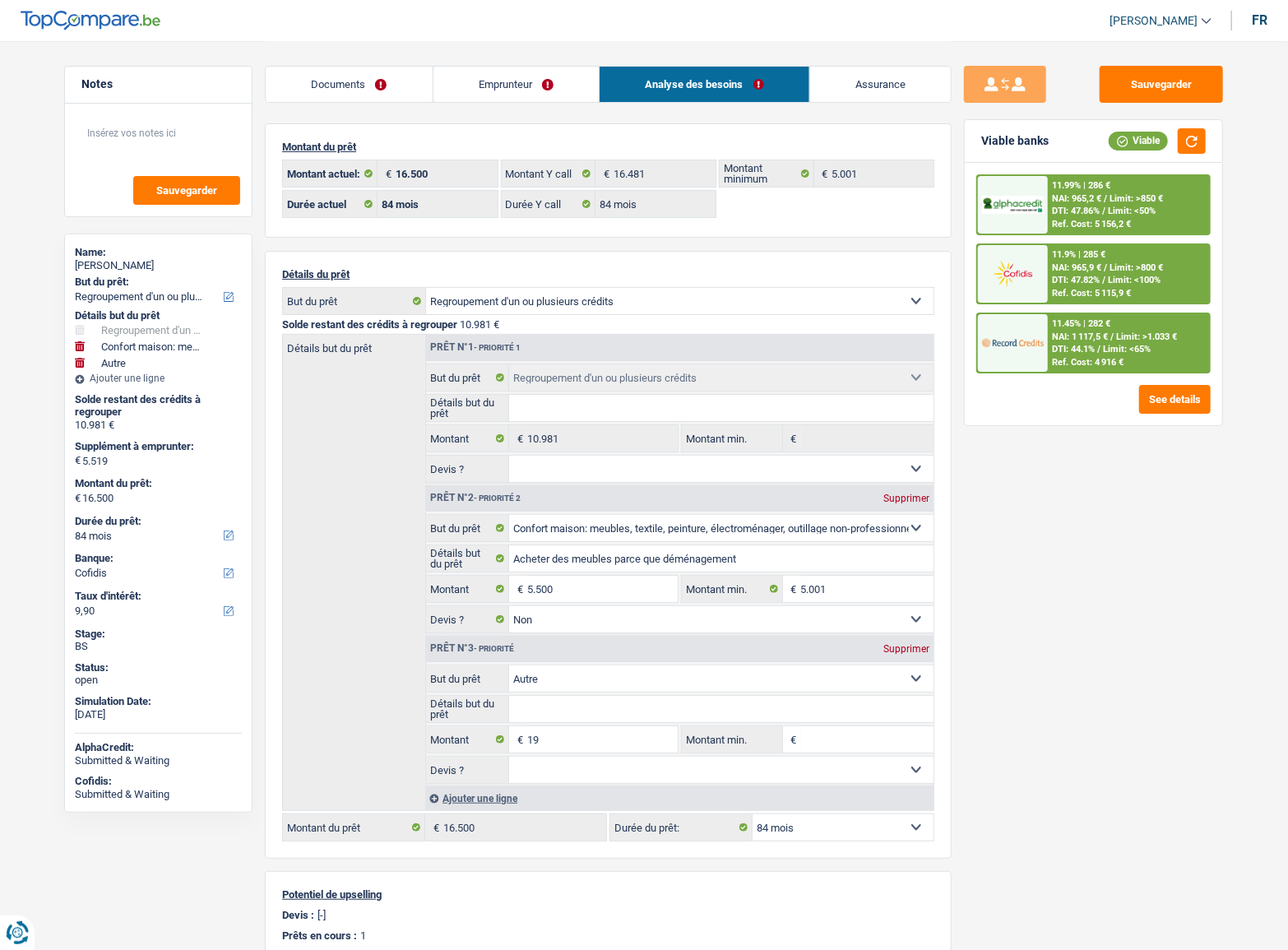
click at [1100, 333] on span "NAI: 1 117,5 €" at bounding box center [1080, 336] width 56 height 10
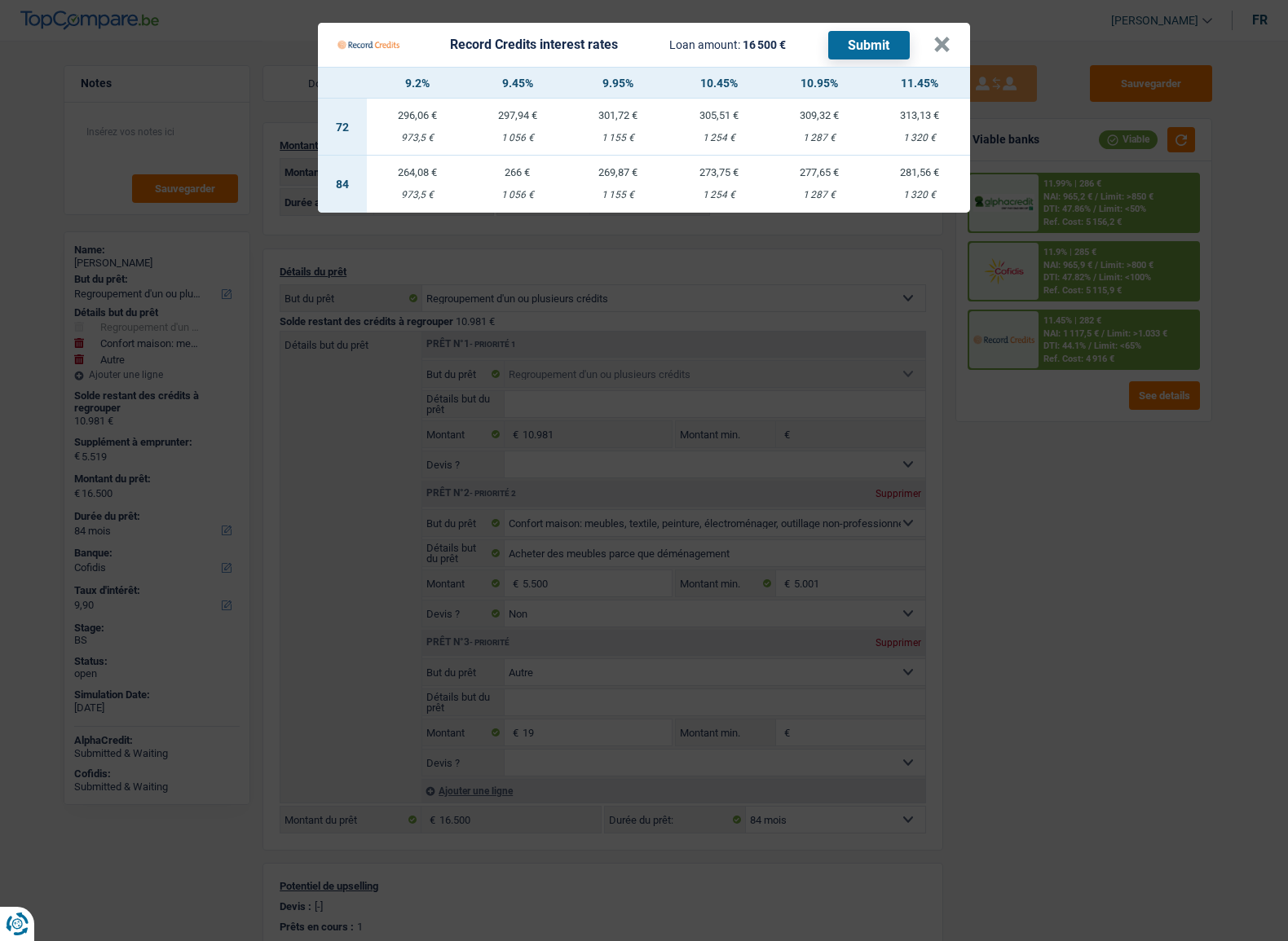
click at [1056, 486] on Credits "Record Credits interest rates Loan amount: 16 500 € Submit × 9.2% 9.45% 9.95% 1…" at bounding box center [644, 470] width 1288 height 941
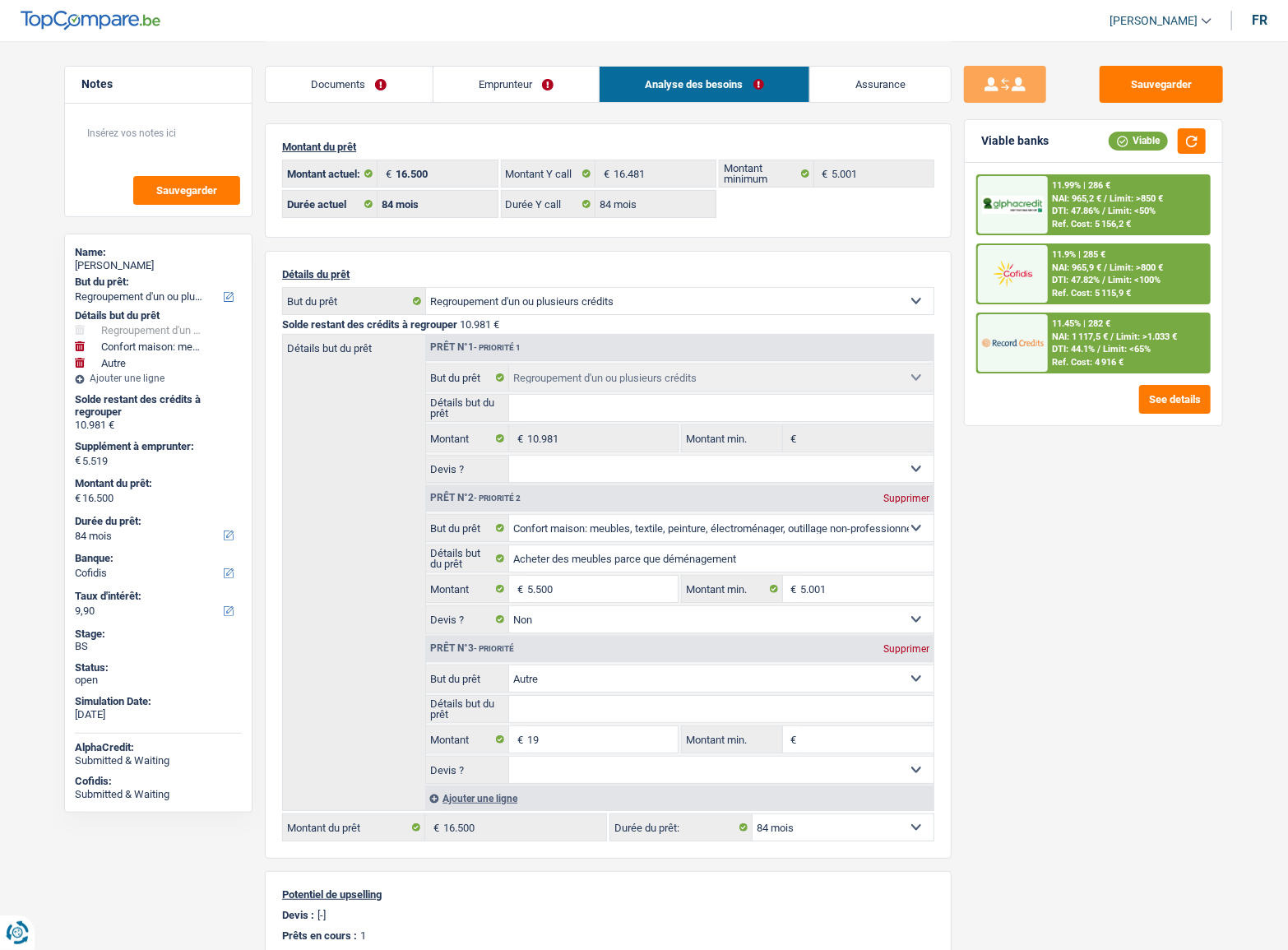
click at [534, 113] on div "Documents Emprunteur Analyse des besoins Assurance Emprunteur rayana Balde | Ou…" at bounding box center [608, 667] width 686 height 1251
click at [534, 105] on div "Documents Emprunteur Analyse des besoins Assurance" at bounding box center [608, 76] width 686 height 70
click at [510, 101] on link "Emprunteur" at bounding box center [517, 84] width 166 height 35
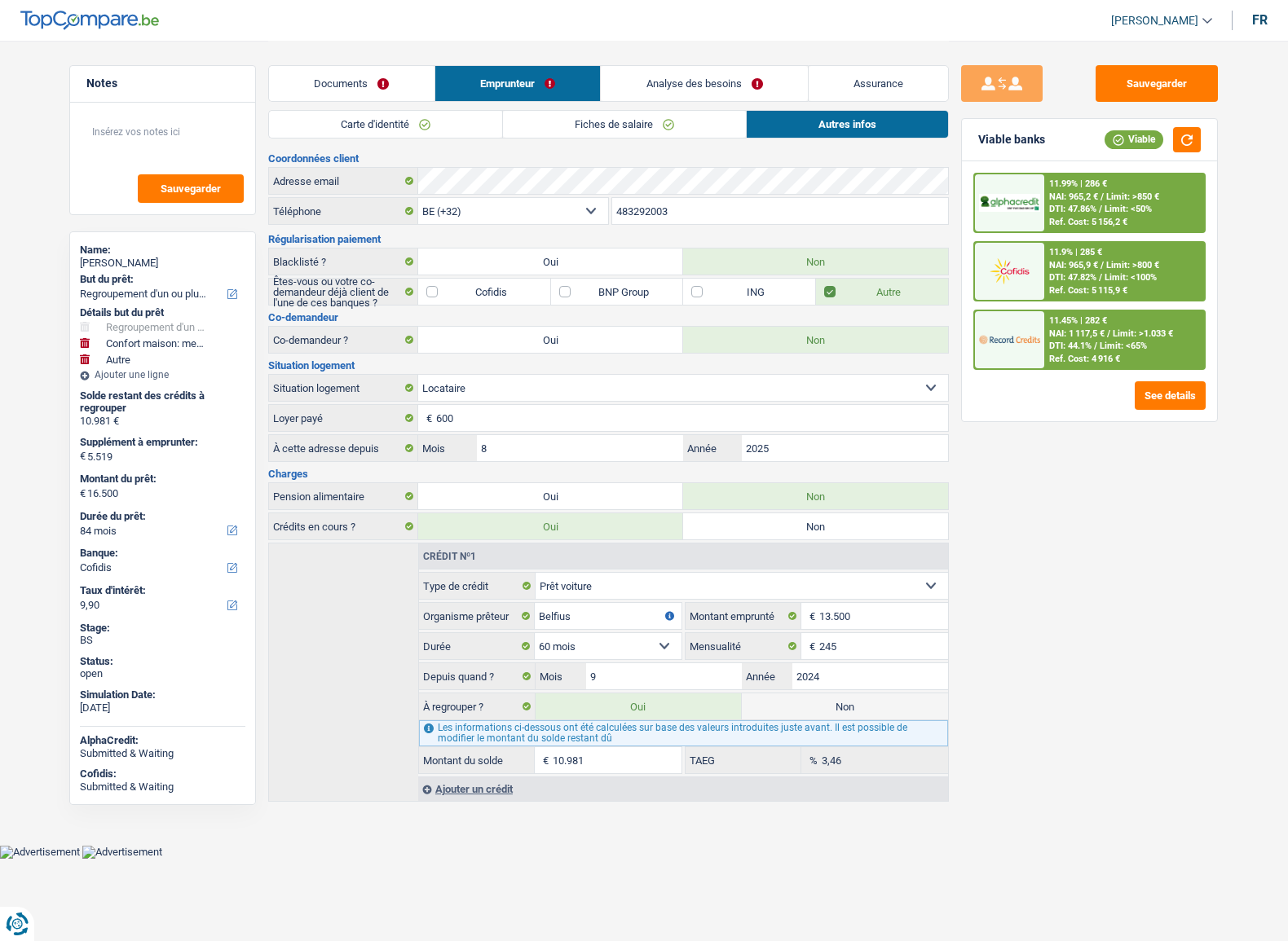
click at [489, 123] on link "Carte d'identité" at bounding box center [385, 123] width 233 height 27
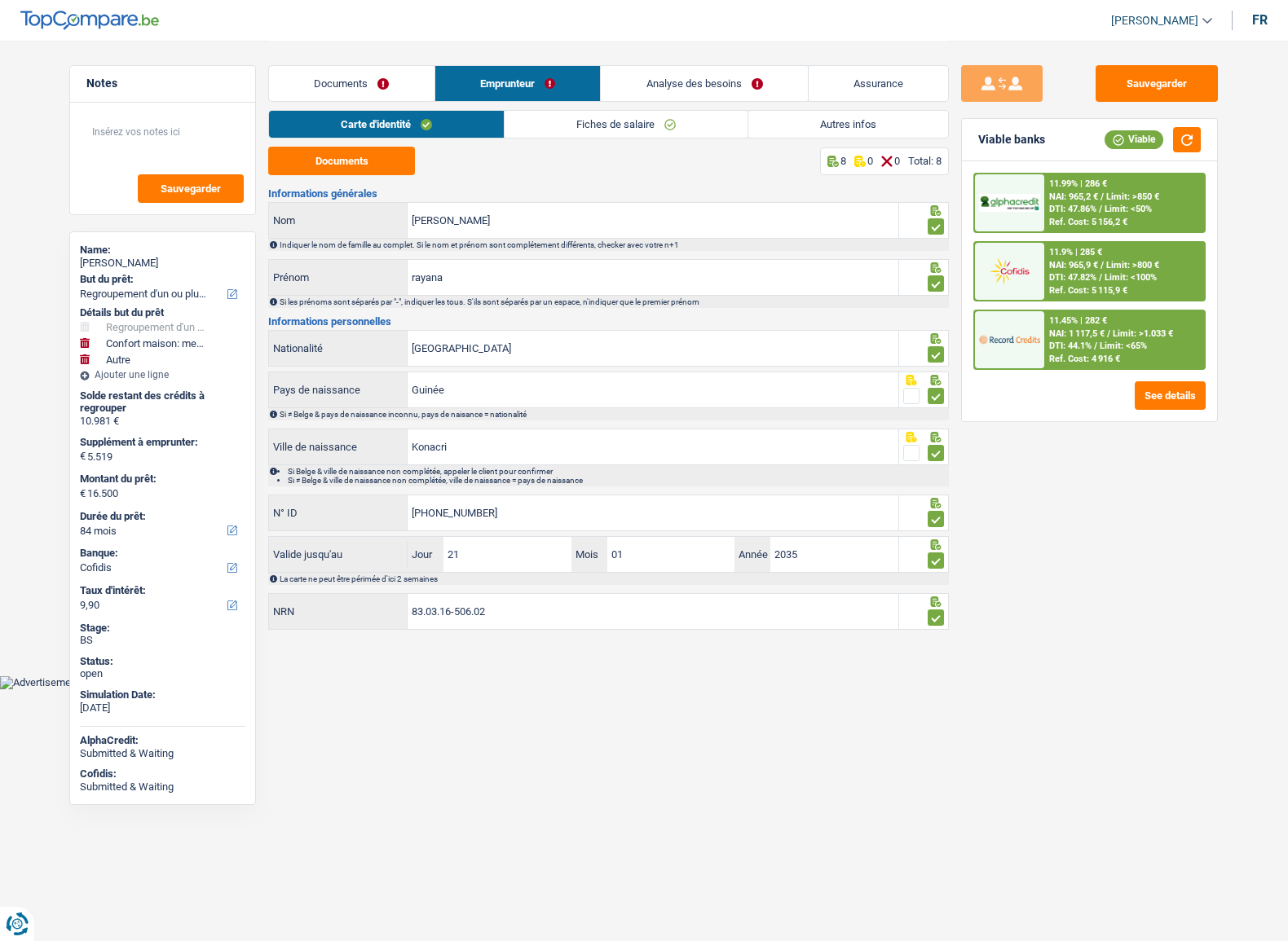
click at [603, 124] on link "Fiches de salaire" at bounding box center [626, 123] width 243 height 27
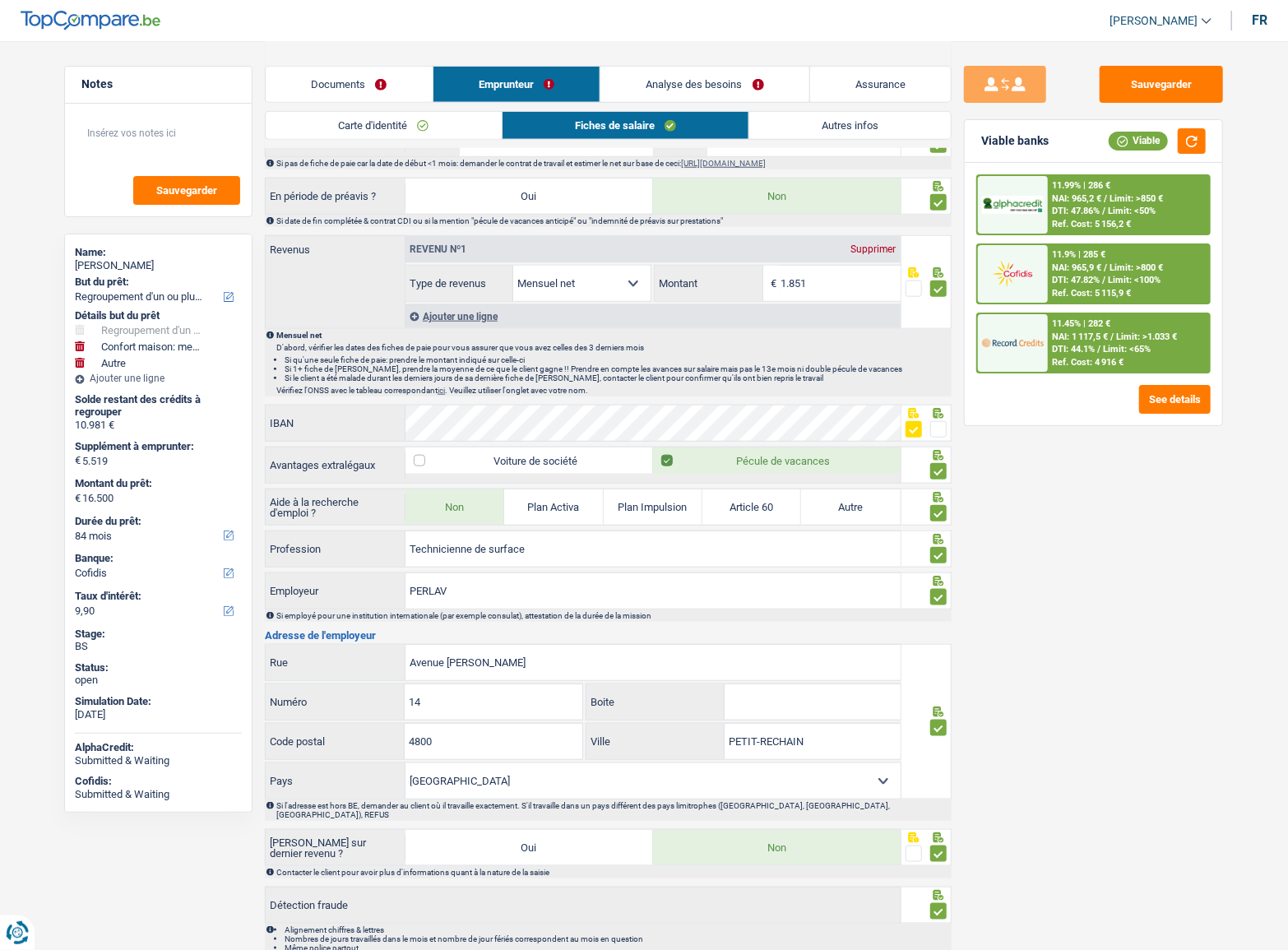
scroll to position [820, 0]
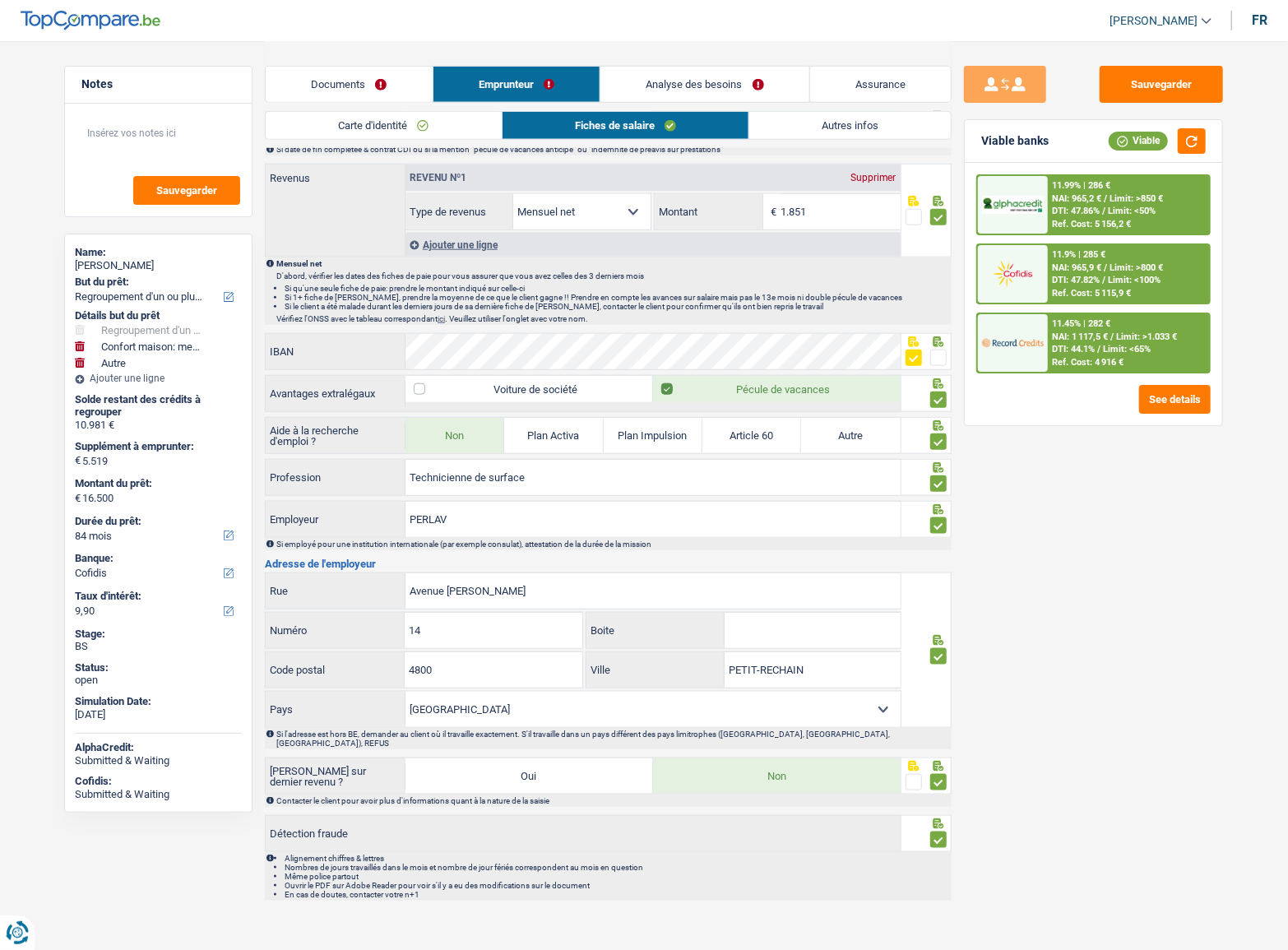
click at [1117, 321] on div "11.45% | 282 € NAI: 1 117,5 € / Limit: >1.033 € DTI: 44.1% / Limit: <65% Ref. C…" at bounding box center [1129, 343] width 162 height 58
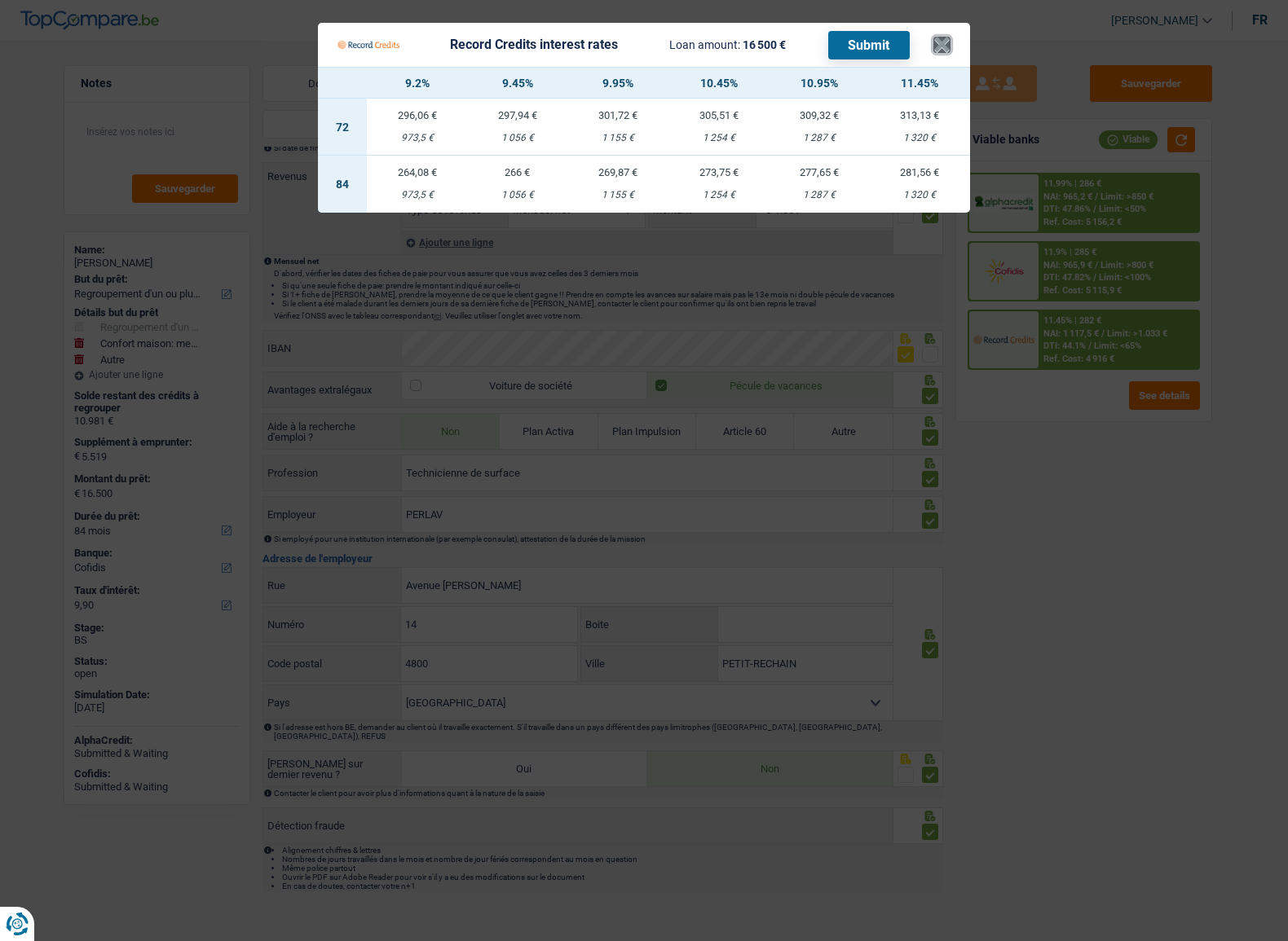
drag, startPoint x: 944, startPoint y: 47, endPoint x: 732, endPoint y: 8, distance: 215.6
click at [937, 47] on button "×" at bounding box center [942, 44] width 17 height 16
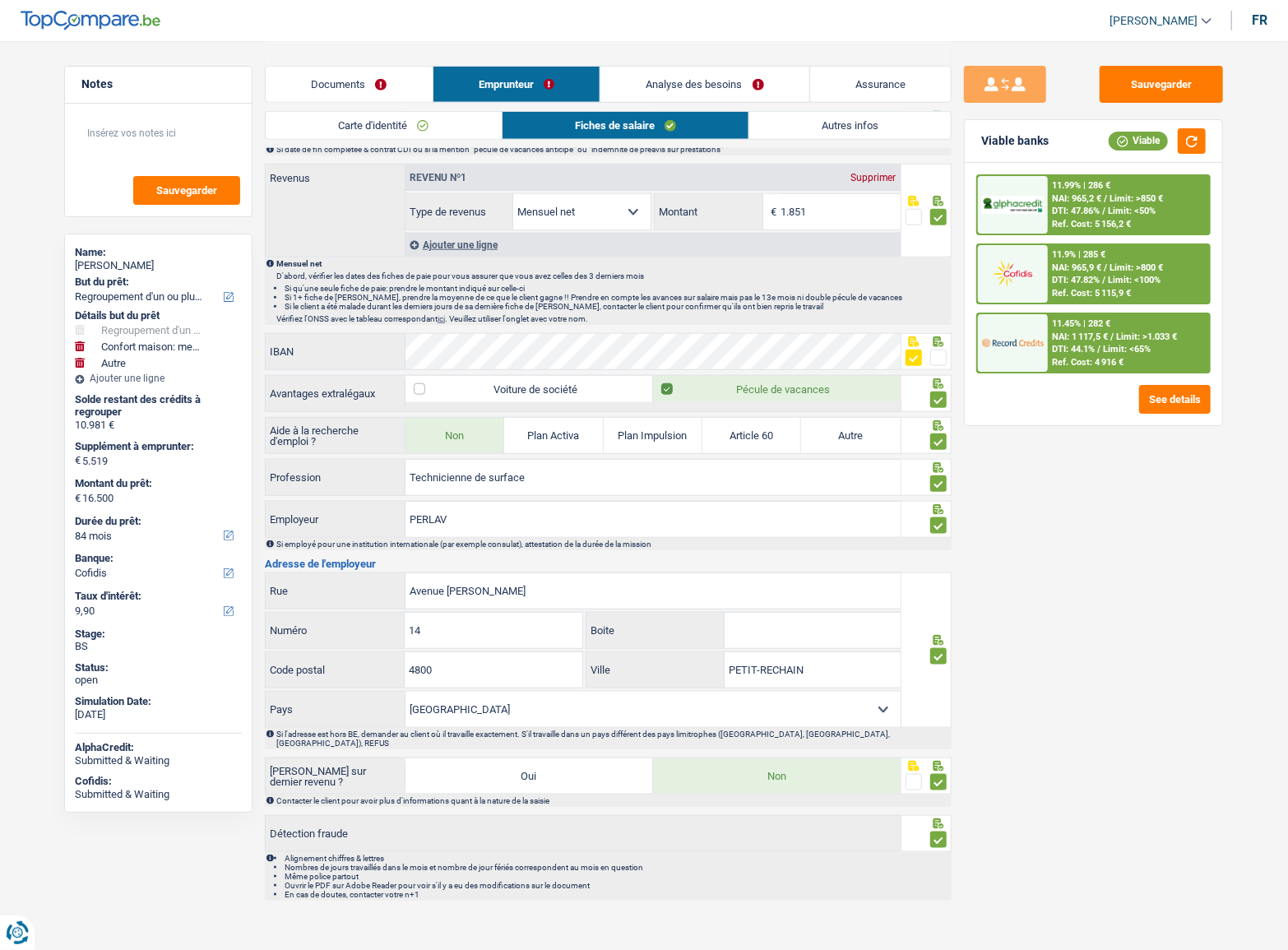
click at [668, 92] on link "Analyse des besoins" at bounding box center [704, 84] width 209 height 35
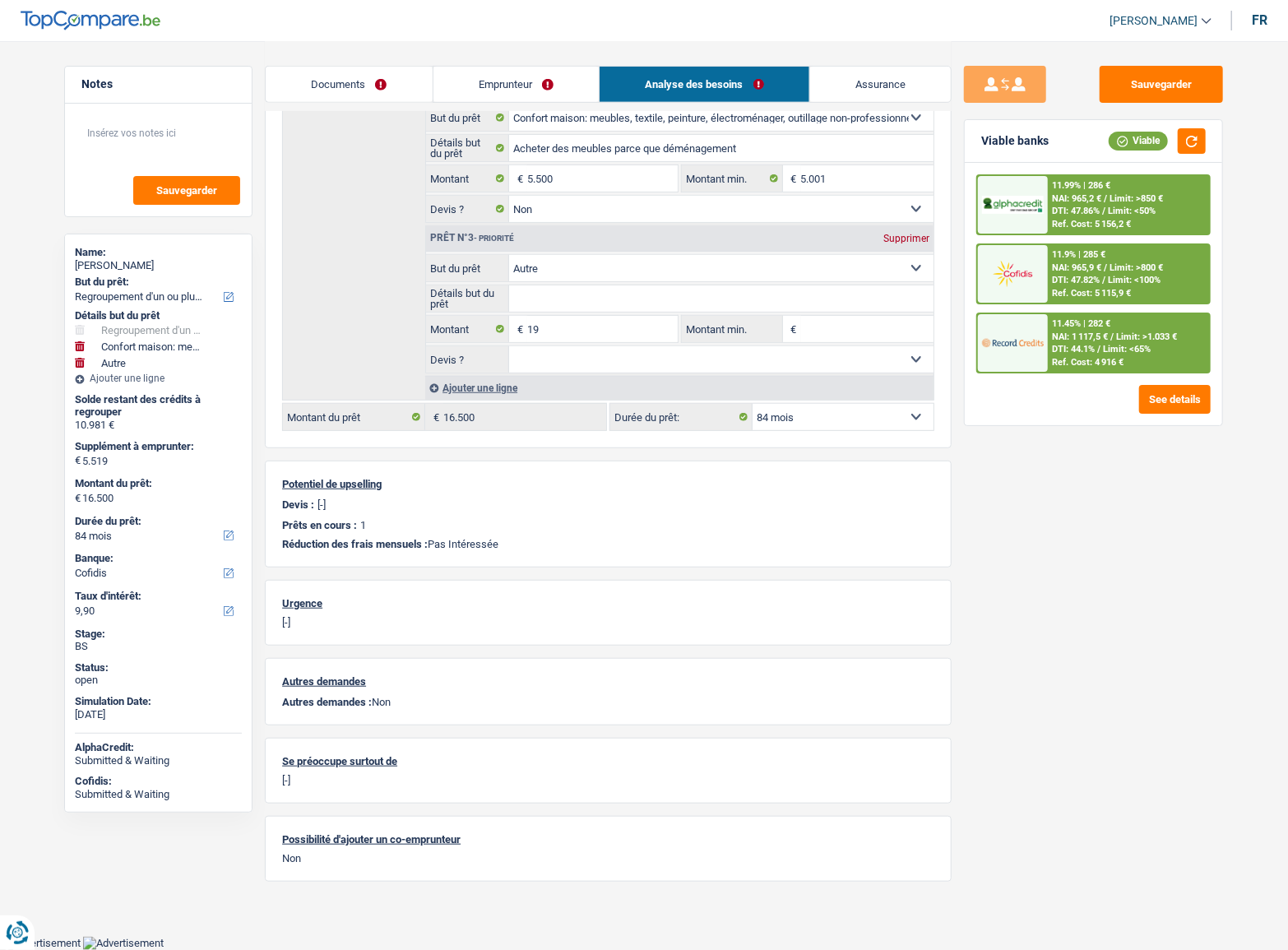
click at [522, 86] on link "Emprunteur" at bounding box center [517, 84] width 166 height 35
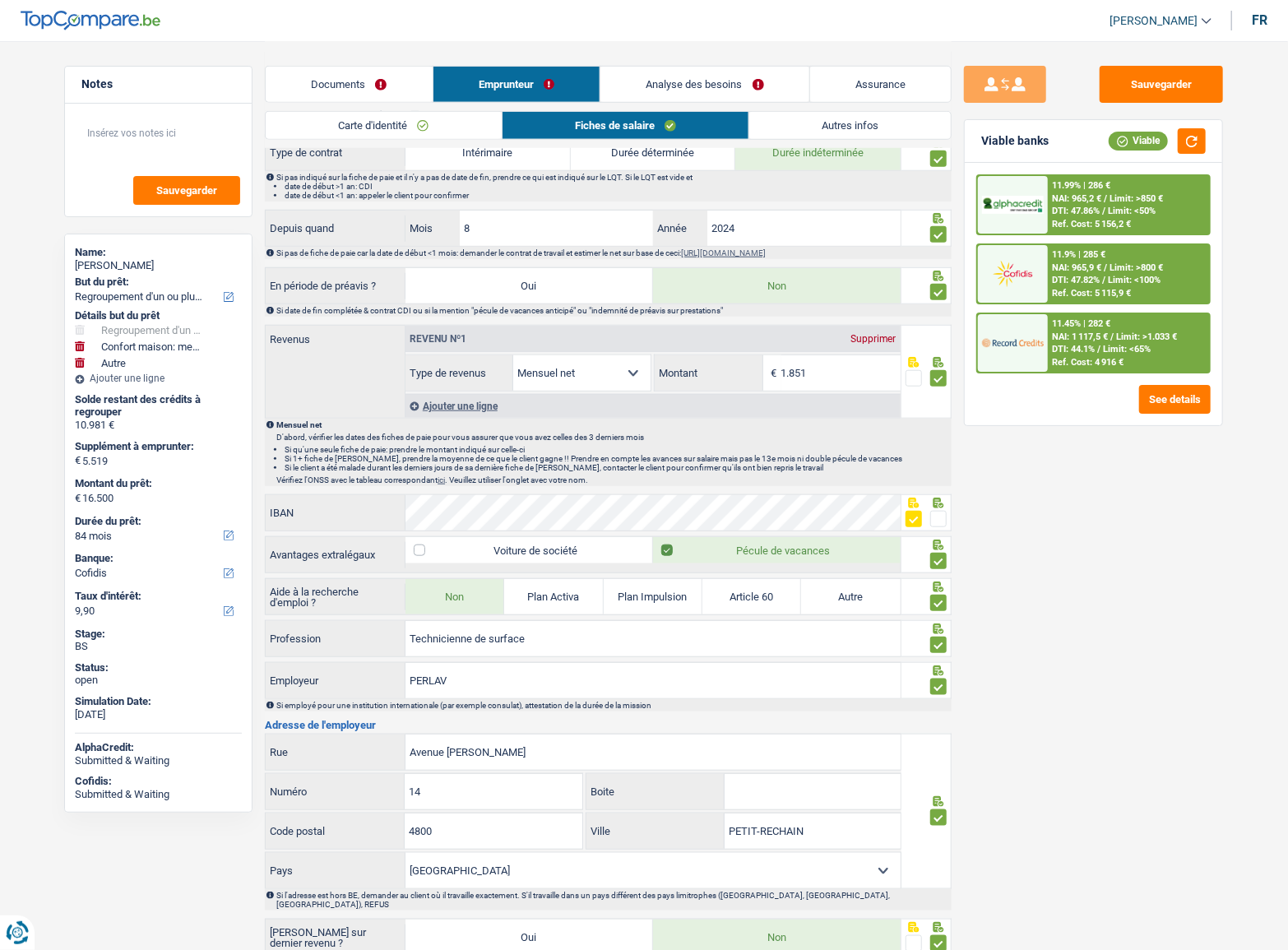
scroll to position [820, 0]
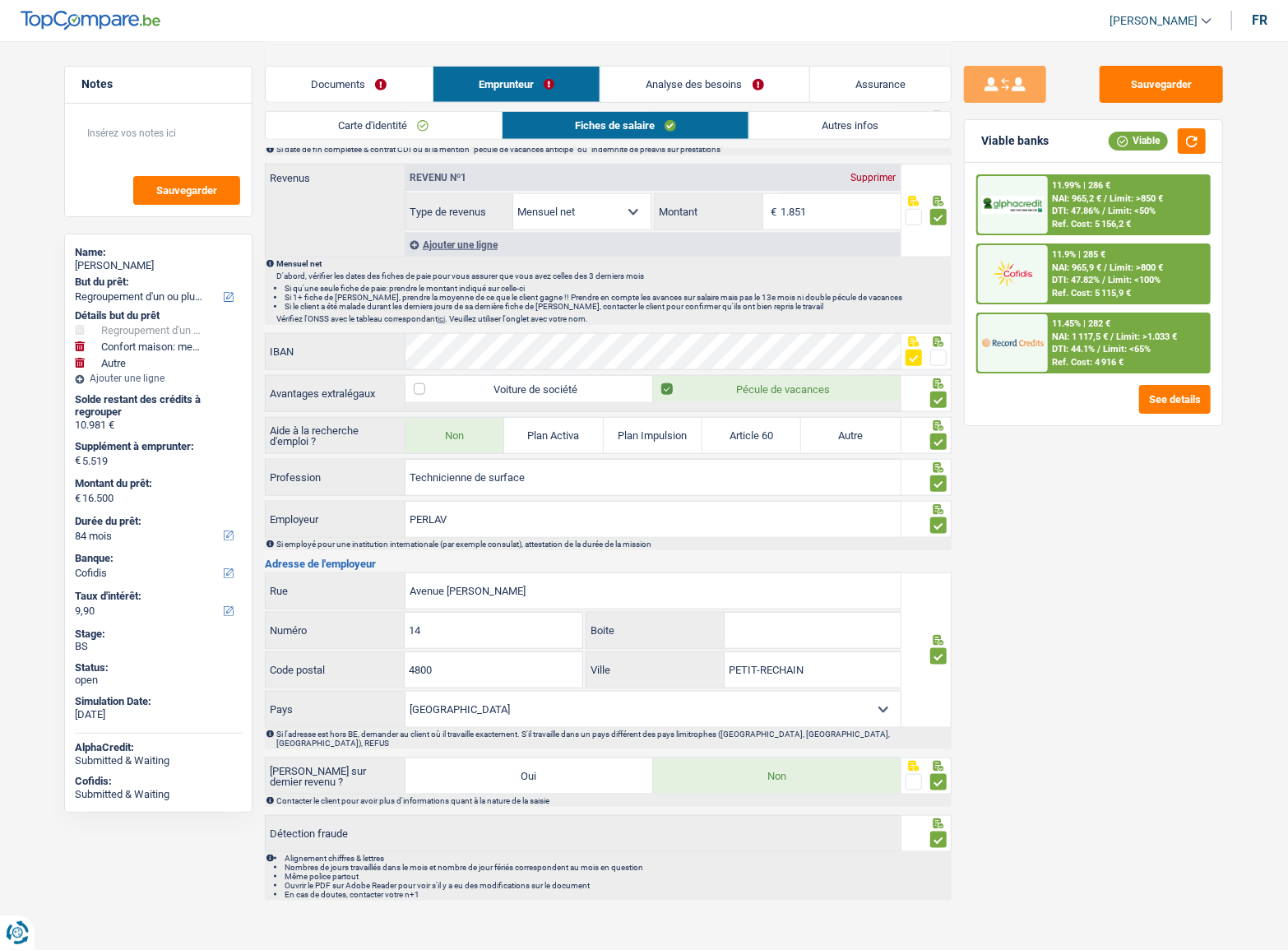
click at [411, 87] on link "Documents" at bounding box center [348, 84] width 167 height 35
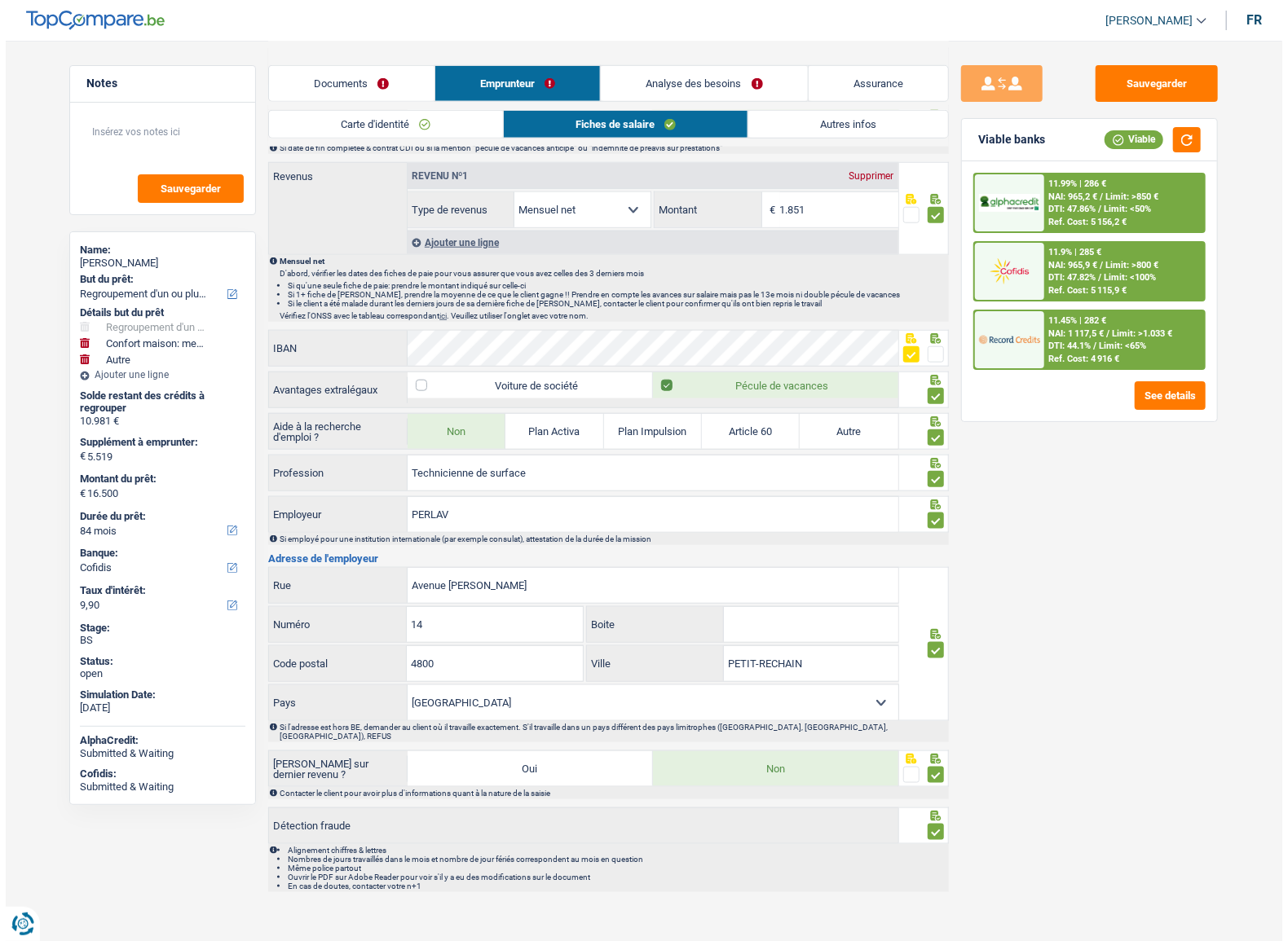
scroll to position [0, 0]
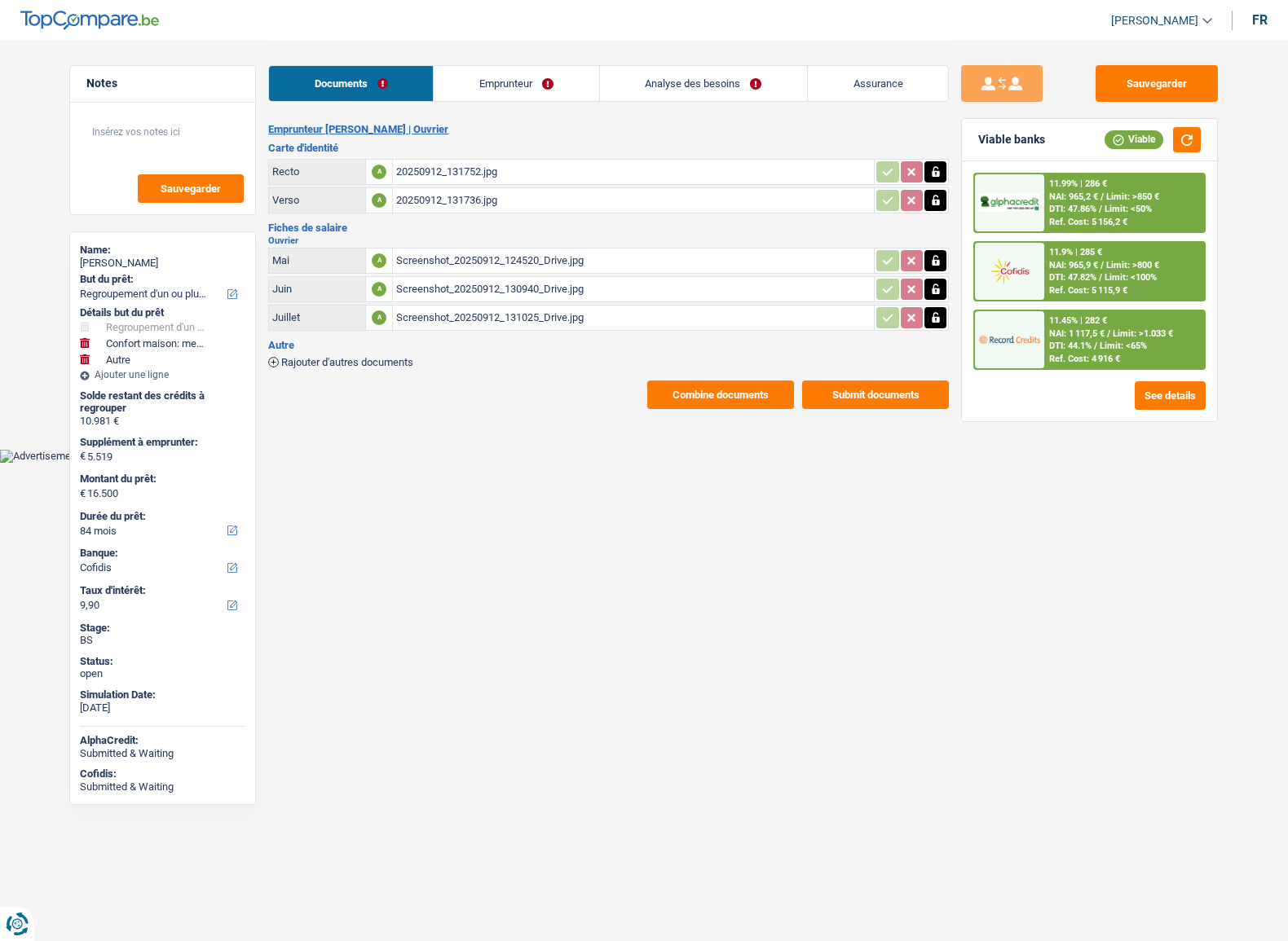
click at [422, 167] on div "20250912_131752.jpg" at bounding box center [632, 172] width 474 height 24
click at [399, 195] on div "20250912_131736.jpg" at bounding box center [632, 200] width 474 height 24
click at [1141, 66] on button "Sauvegarder" at bounding box center [1156, 83] width 123 height 36
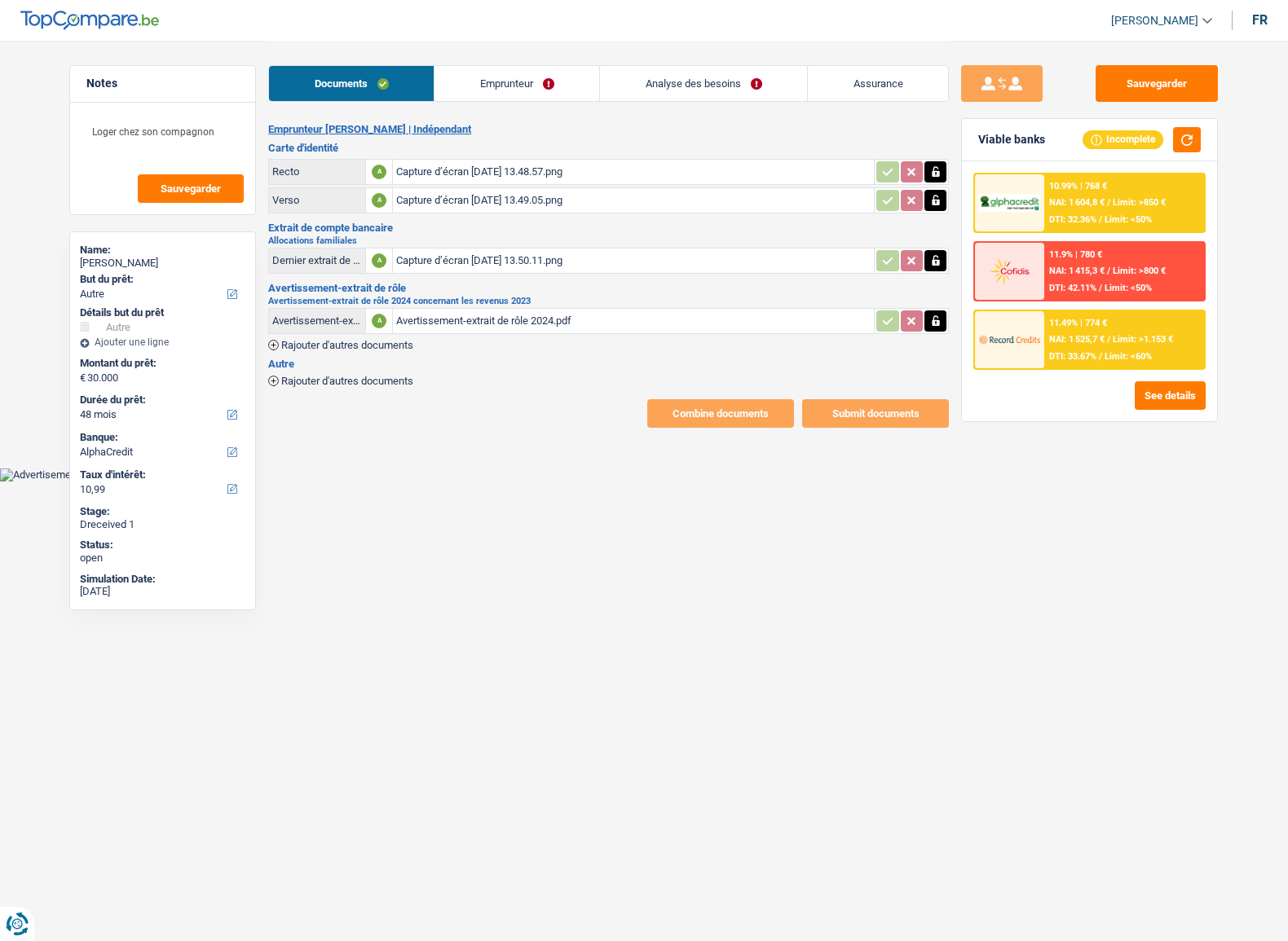
select select "other"
select select "48"
select select "alphacredit"
click at [537, 162] on div "Capture d’écran [DATE] 13.48.57.png" at bounding box center [632, 172] width 474 height 24
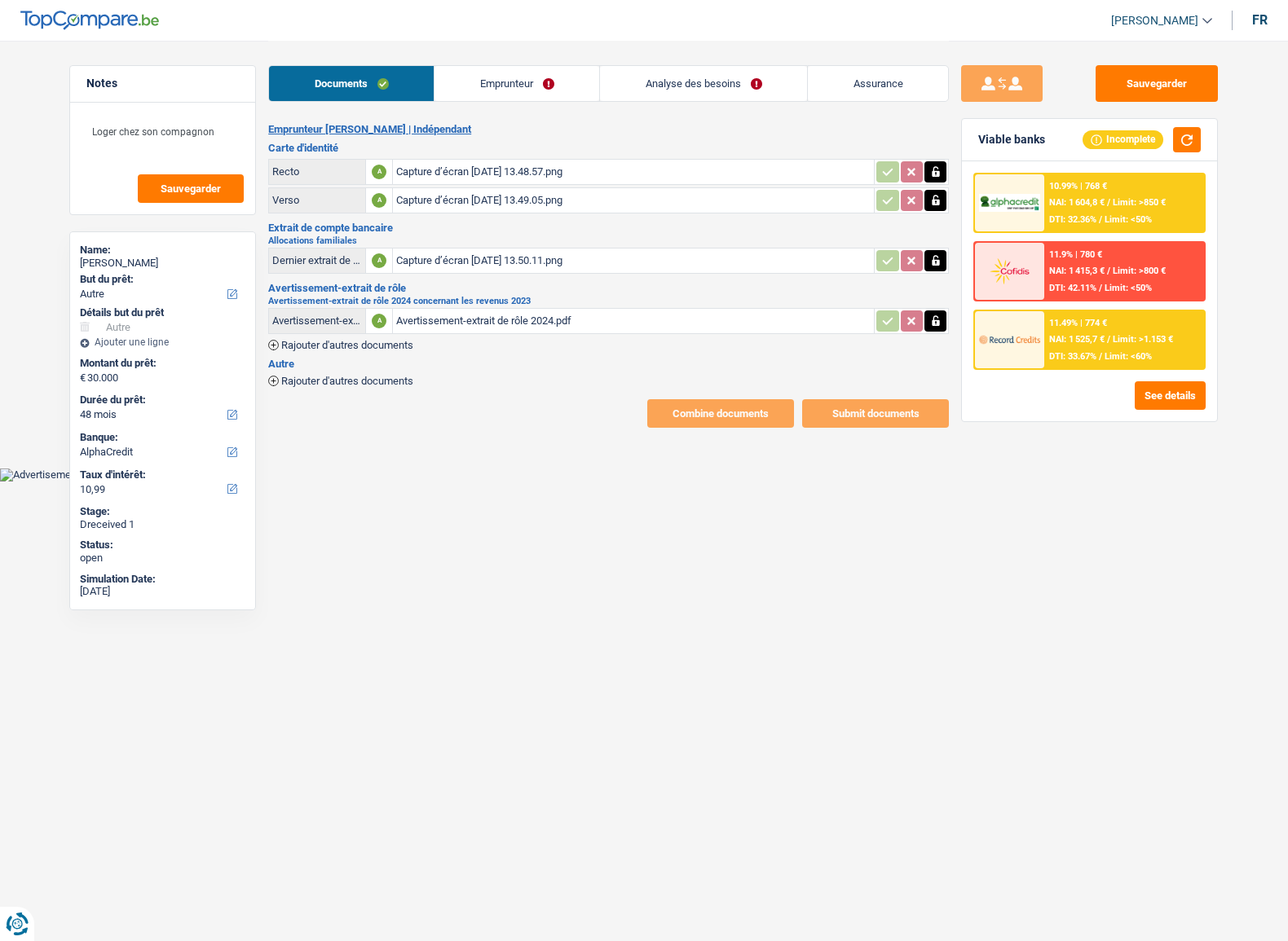
click at [493, 88] on link "Emprunteur" at bounding box center [516, 83] width 165 height 35
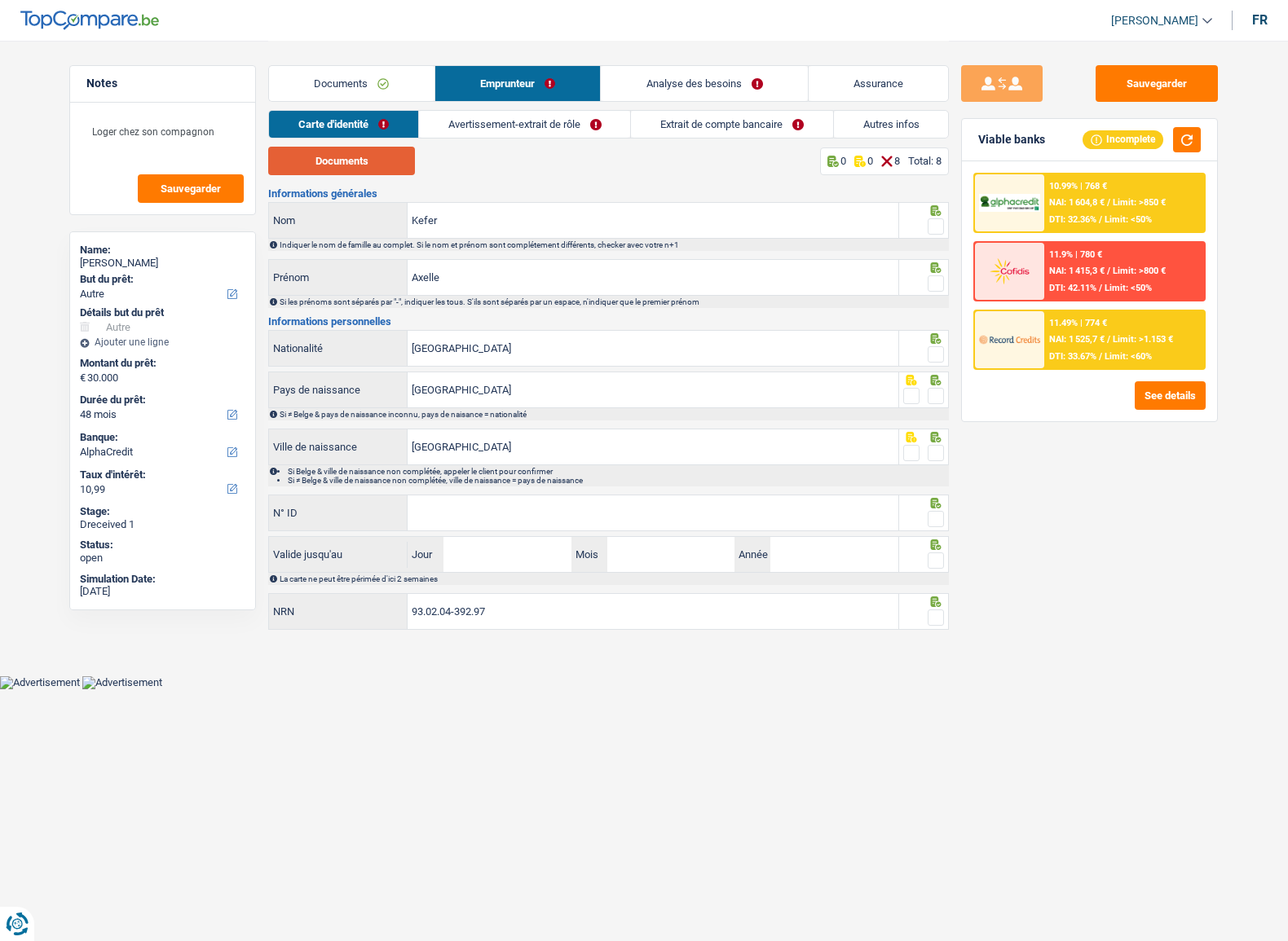
click at [397, 170] on button "Documents" at bounding box center [341, 161] width 147 height 28
drag, startPoint x: 938, startPoint y: 231, endPoint x: 939, endPoint y: 266, distance: 35.0
click at [938, 231] on span at bounding box center [934, 225] width 16 height 16
click at [0, 0] on input "radio" at bounding box center [0, 0] width 0 height 0
click at [938, 274] on div at bounding box center [934, 284] width 16 height 21
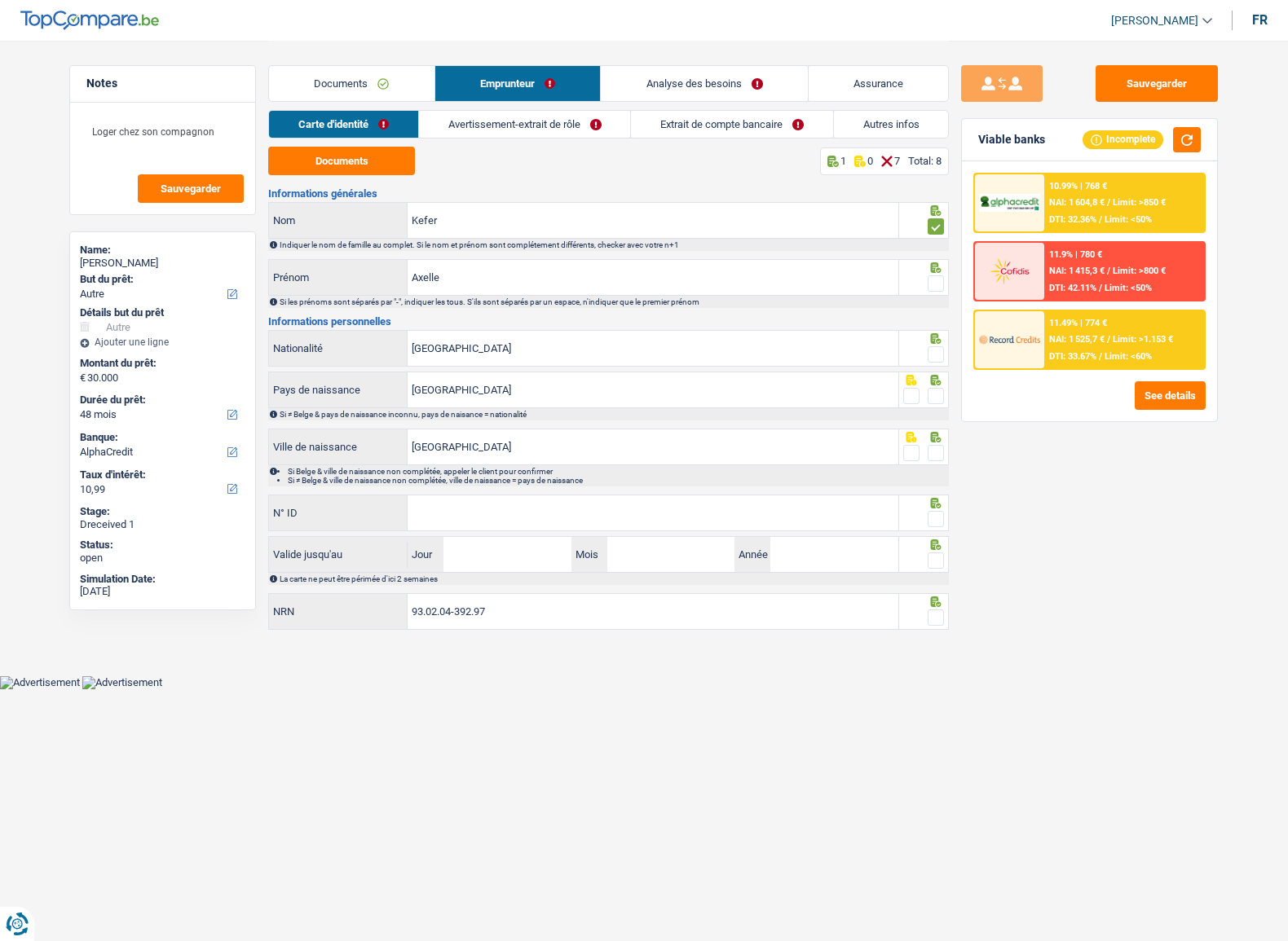
click at [933, 320] on h3 "Informations personnelles" at bounding box center [608, 321] width 680 height 10
click at [938, 357] on span at bounding box center [934, 354] width 16 height 16
click at [0, 0] on input "radio" at bounding box center [0, 0] width 0 height 0
click at [940, 290] on div at bounding box center [934, 284] width 16 height 21
click at [937, 285] on span at bounding box center [934, 282] width 16 height 16
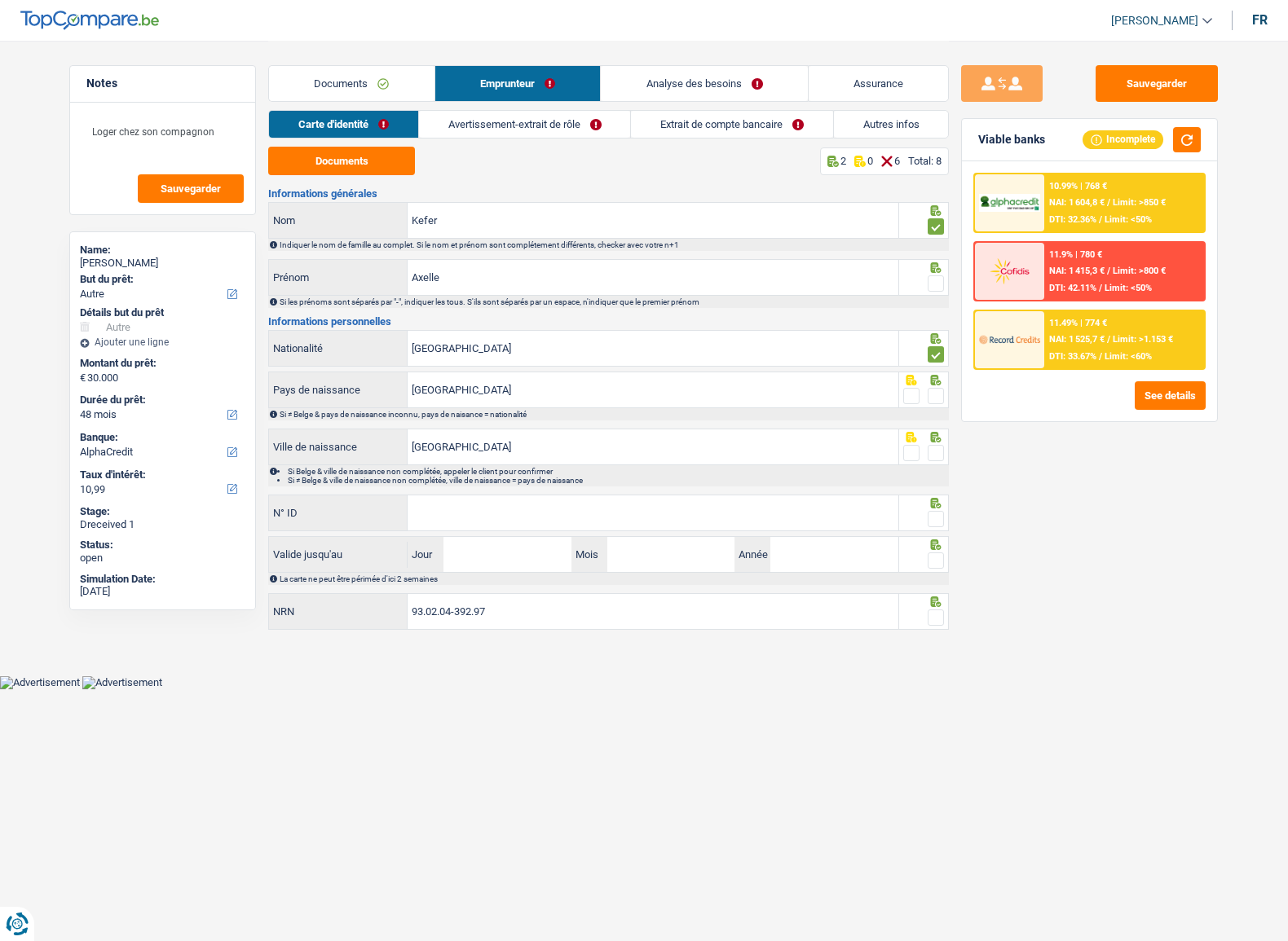
click at [0, 0] on input "radio" at bounding box center [0, 0] width 0 height 0
click at [940, 414] on div "Si ≠ Belge & pays de naissance inconnu, pays de naisance = nationalité" at bounding box center [614, 414] width 668 height 9
click at [941, 401] on span at bounding box center [934, 396] width 16 height 16
click at [0, 0] on input "radio" at bounding box center [0, 0] width 0 height 0
drag, startPoint x: 941, startPoint y: 446, endPoint x: 932, endPoint y: 466, distance: 21.9
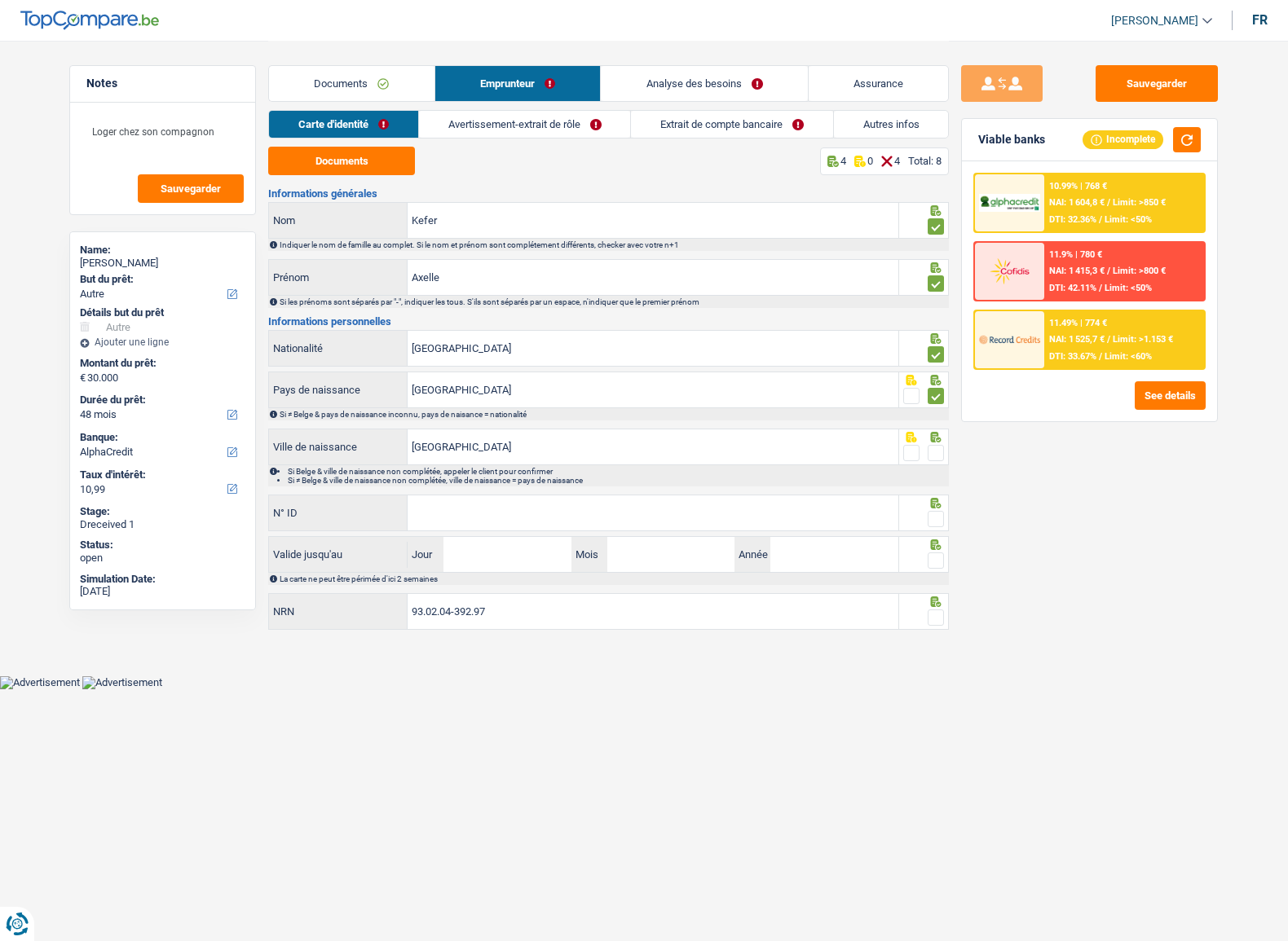
click at [941, 449] on span at bounding box center [934, 453] width 16 height 16
click at [0, 0] on input "radio" at bounding box center [0, 0] width 0 height 0
click at [935, 510] on div at bounding box center [934, 520] width 16 height 21
click at [939, 524] on span at bounding box center [934, 518] width 16 height 16
click at [0, 0] on input "radio" at bounding box center [0, 0] width 0 height 0
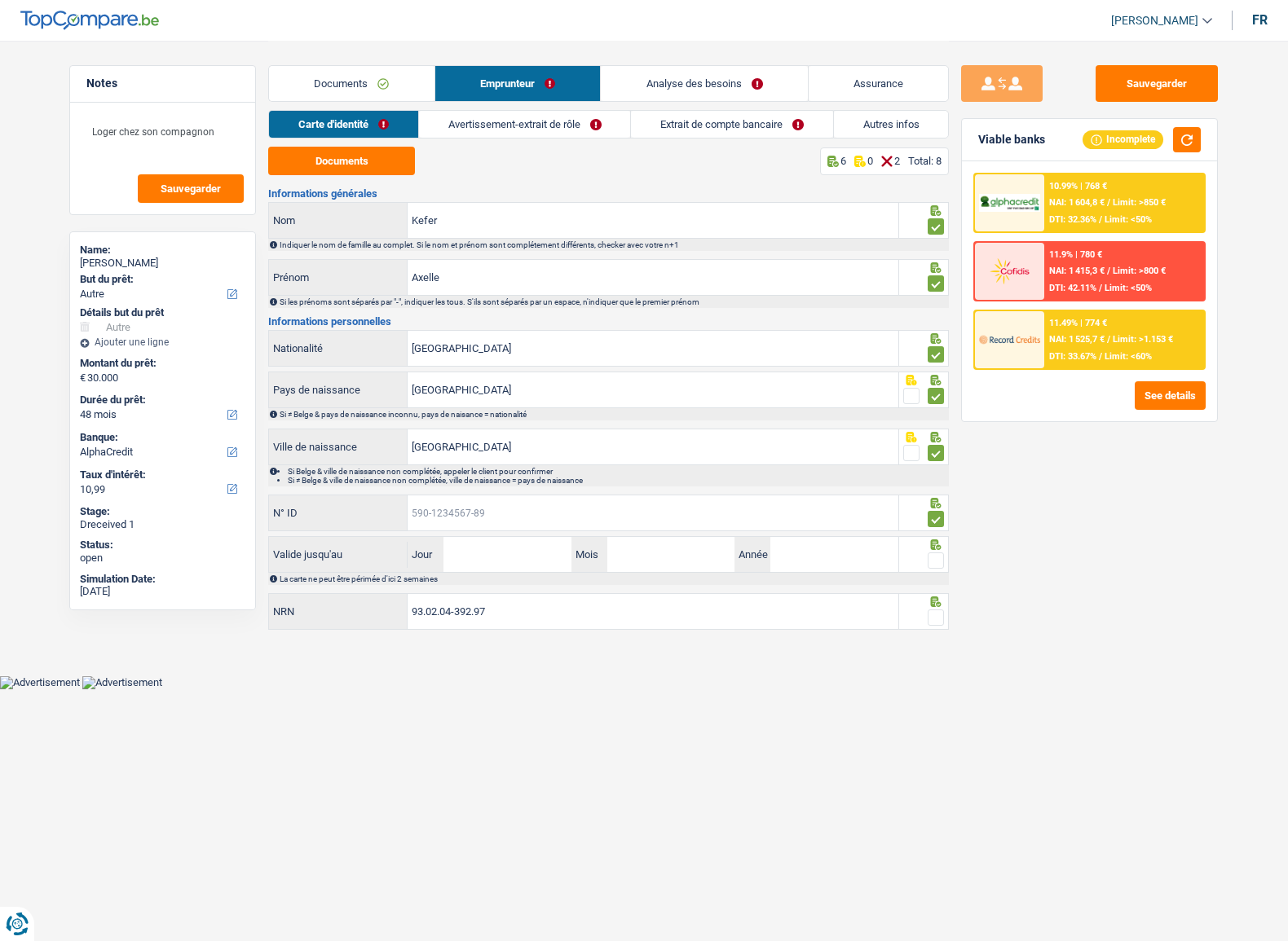
click at [609, 505] on input "N° ID" at bounding box center [653, 513] width 490 height 35
paste input "[PHONE_NUMBER]"
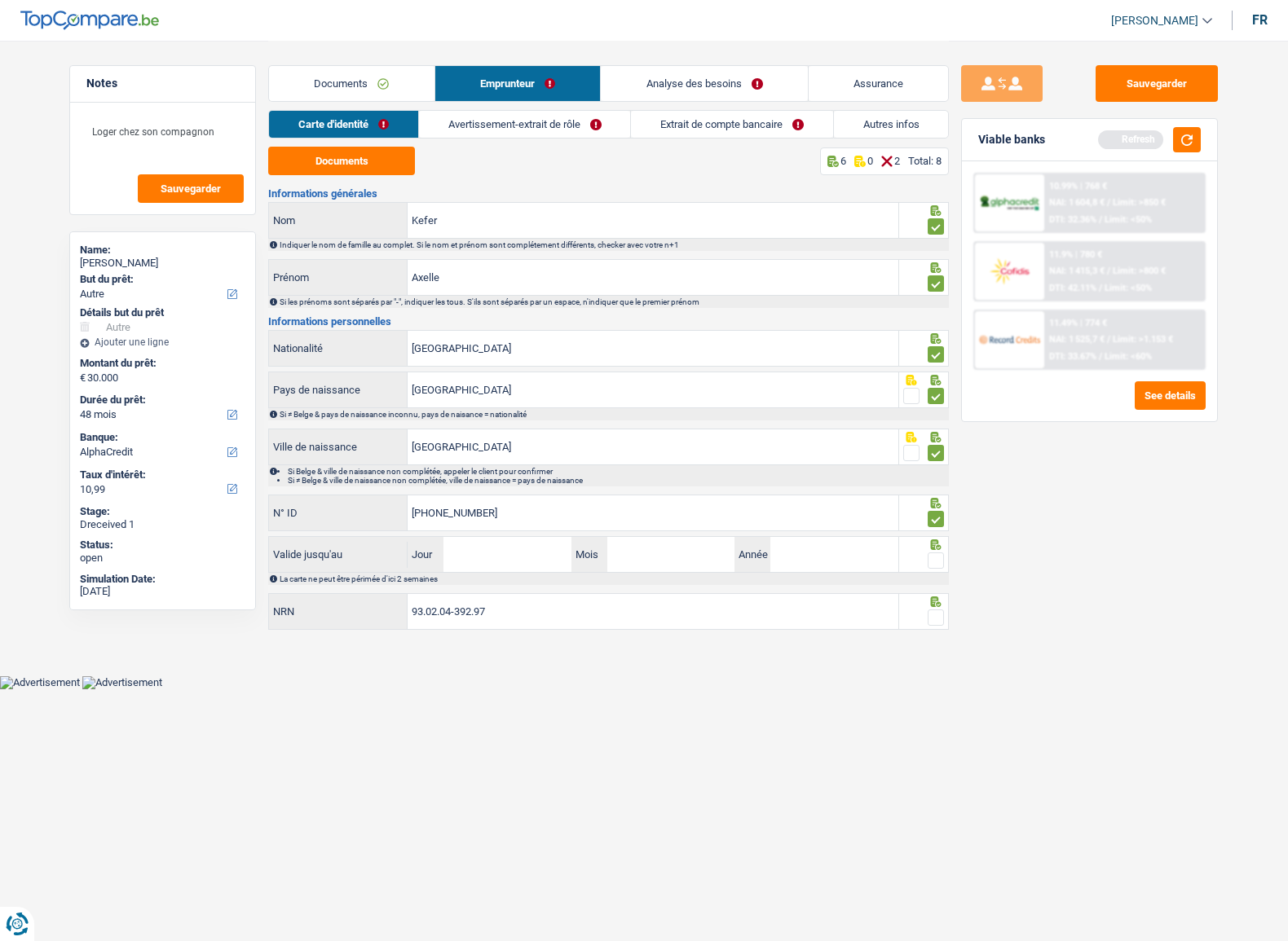
type input "[PHONE_NUMBER]"
click at [544, 561] on input "Jour" at bounding box center [507, 554] width 127 height 35
type input "25"
type input "04"
type input "2027"
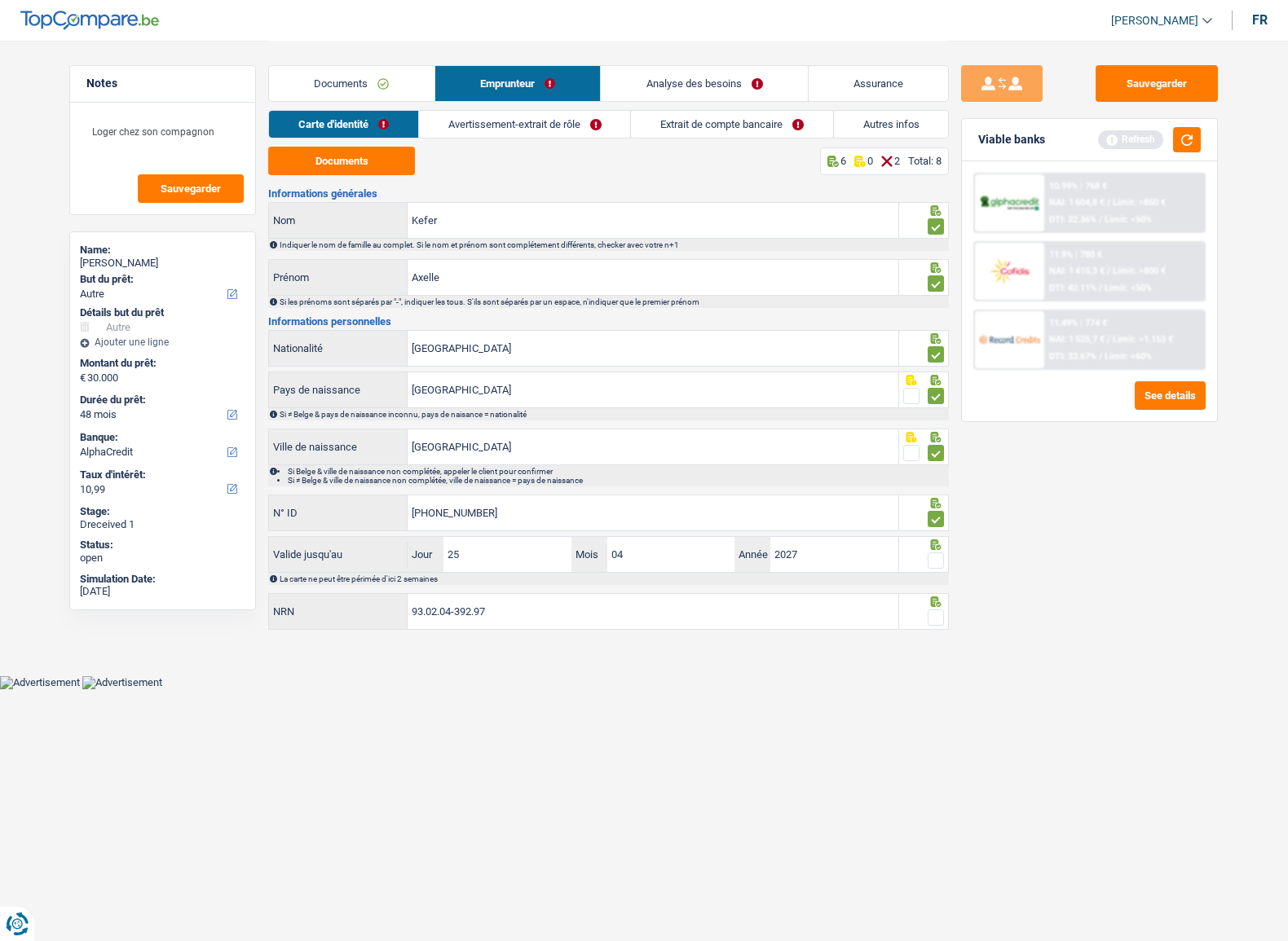
click at [937, 555] on span at bounding box center [934, 560] width 16 height 16
click at [0, 0] on input "radio" at bounding box center [0, 0] width 0 height 0
click at [933, 620] on span at bounding box center [934, 617] width 16 height 16
click at [0, 0] on input "radio" at bounding box center [0, 0] width 0 height 0
drag, startPoint x: 562, startPoint y: 115, endPoint x: 551, endPoint y: 123, distance: 13.6
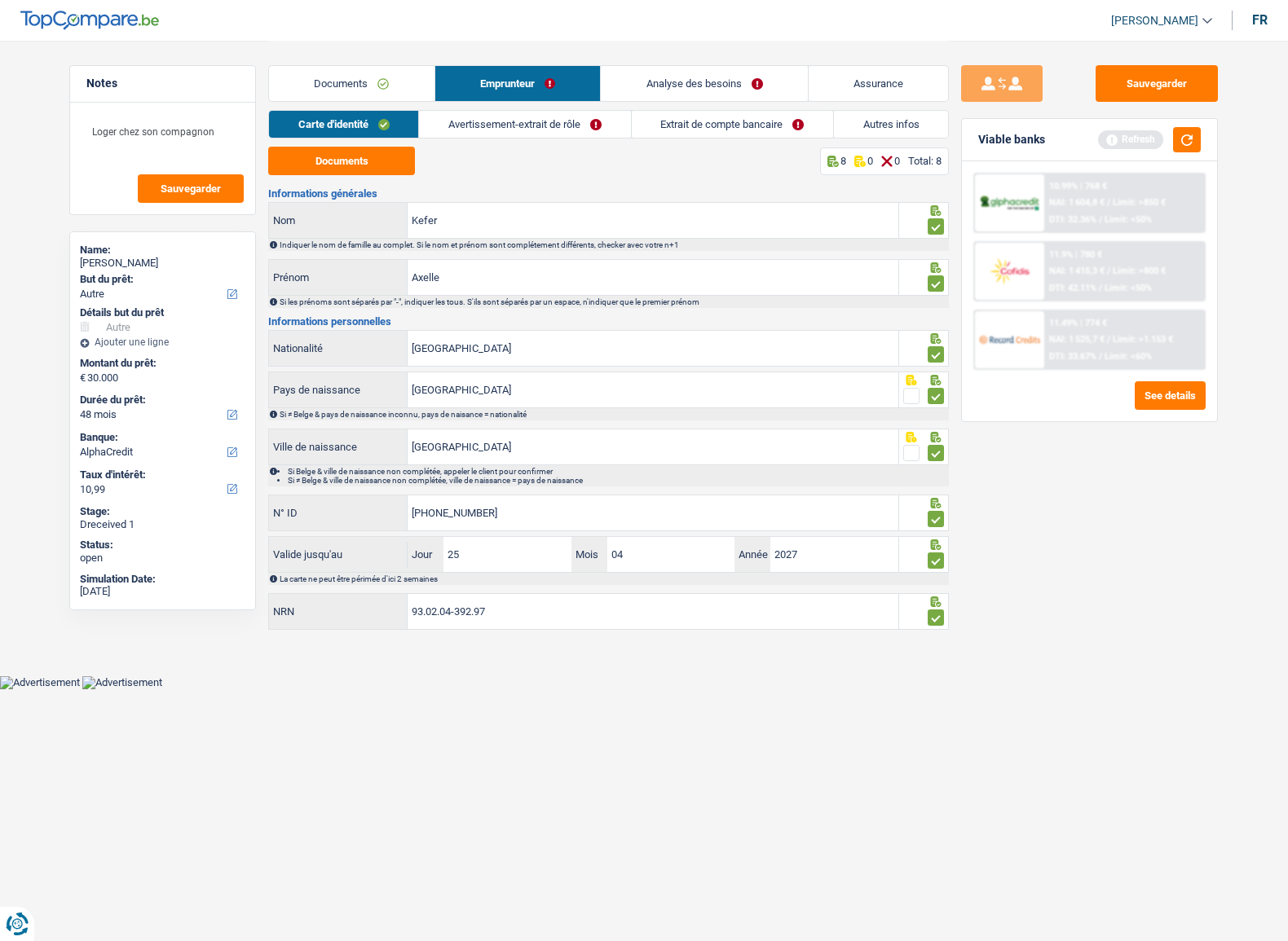
click at [562, 114] on link "Avertissement-extrait de rôle" at bounding box center [525, 123] width 211 height 27
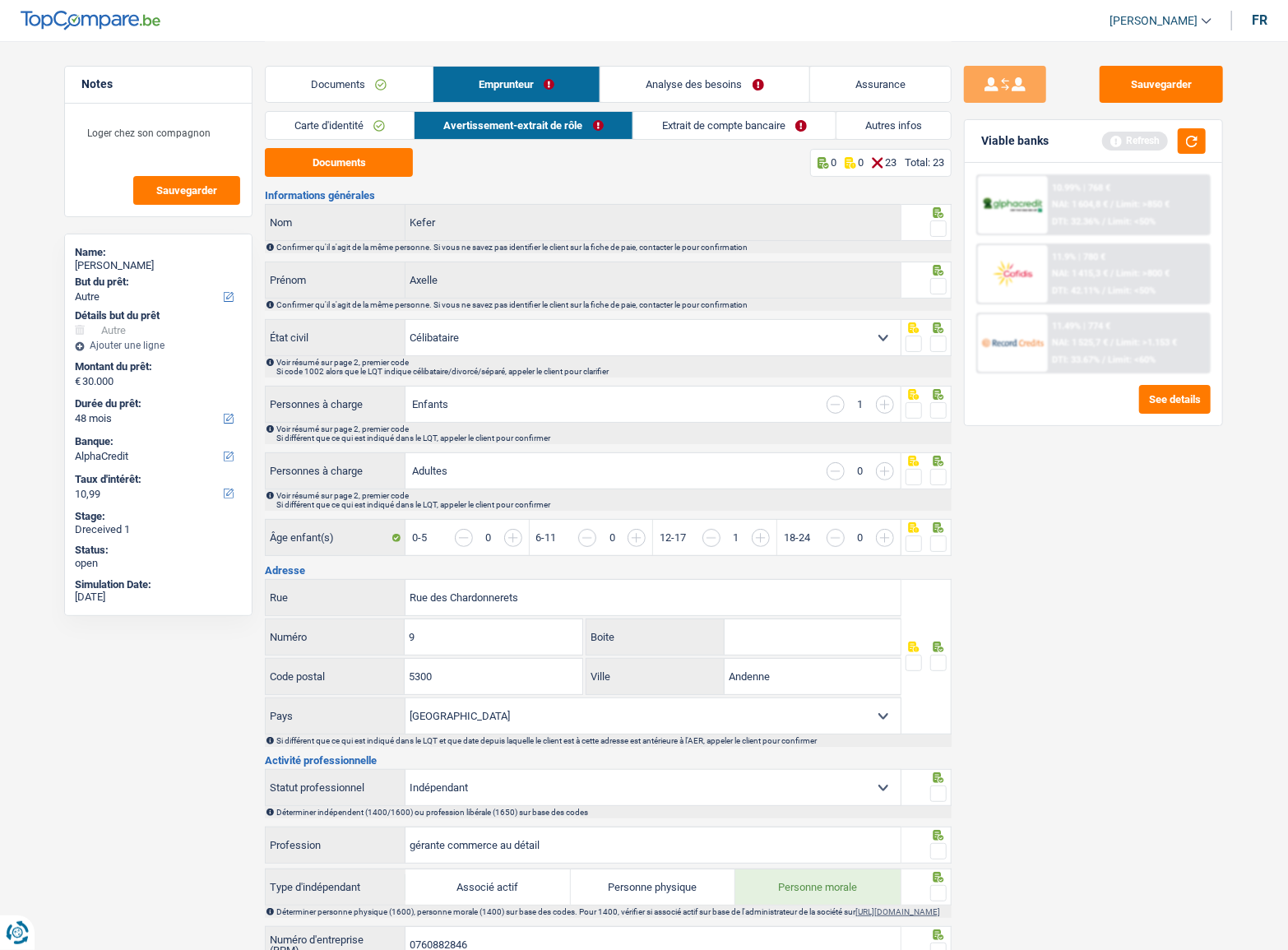
click at [407, 125] on link "Carte d'identité" at bounding box center [339, 125] width 148 height 27
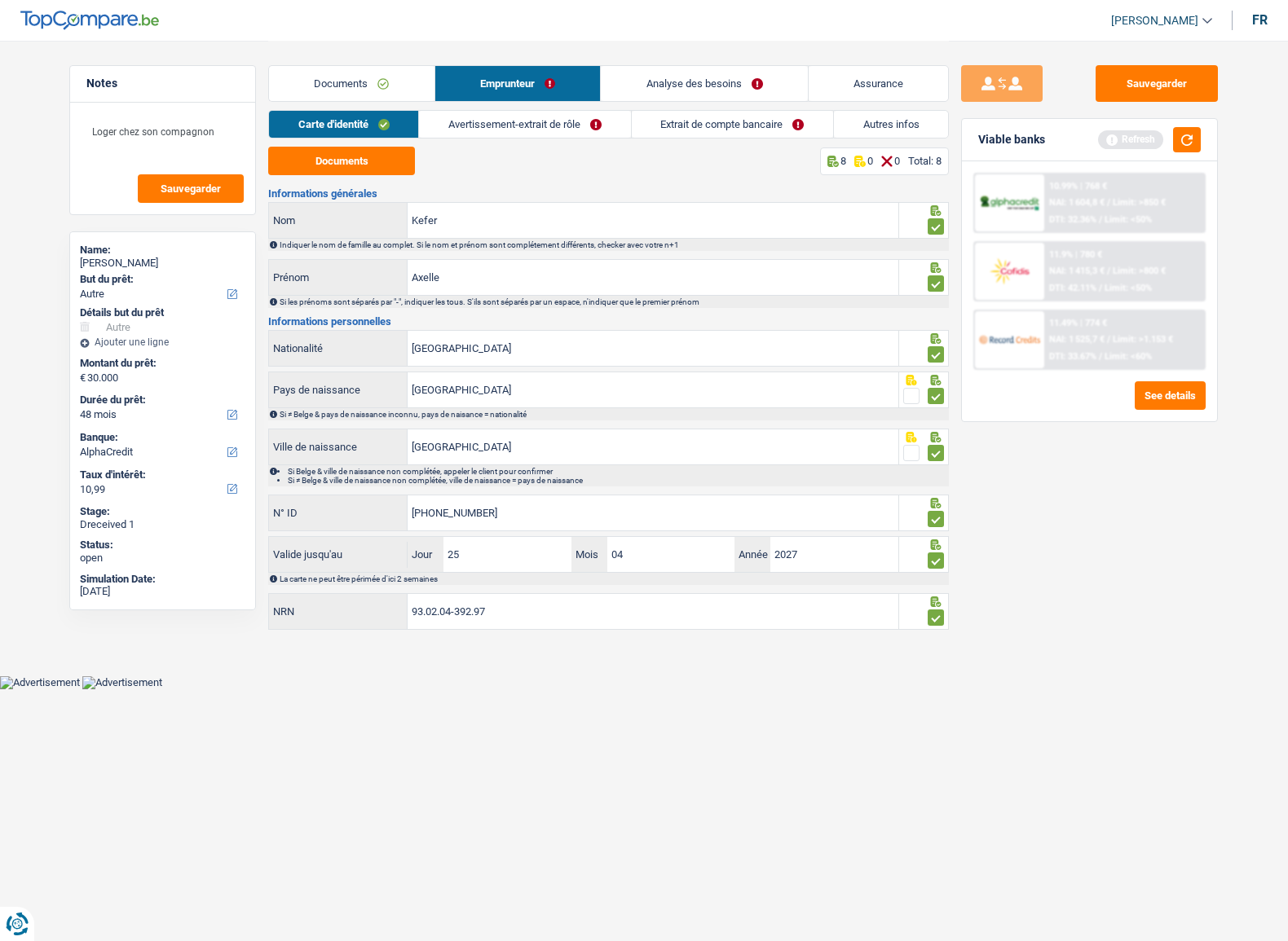
click at [557, 126] on link "Avertissement-extrait de rôle" at bounding box center [525, 123] width 211 height 27
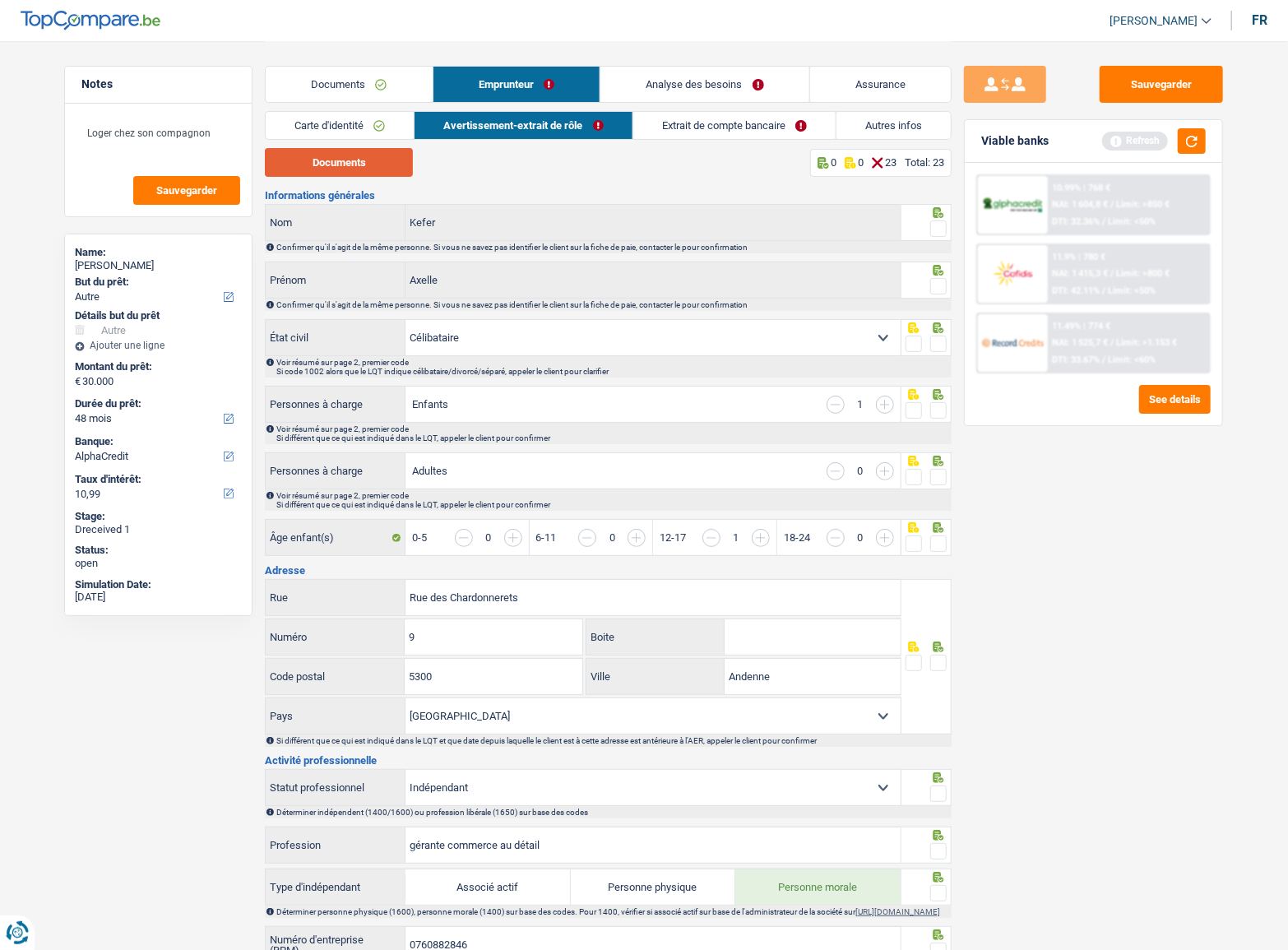
click at [329, 169] on button "Documents" at bounding box center [339, 162] width 148 height 28
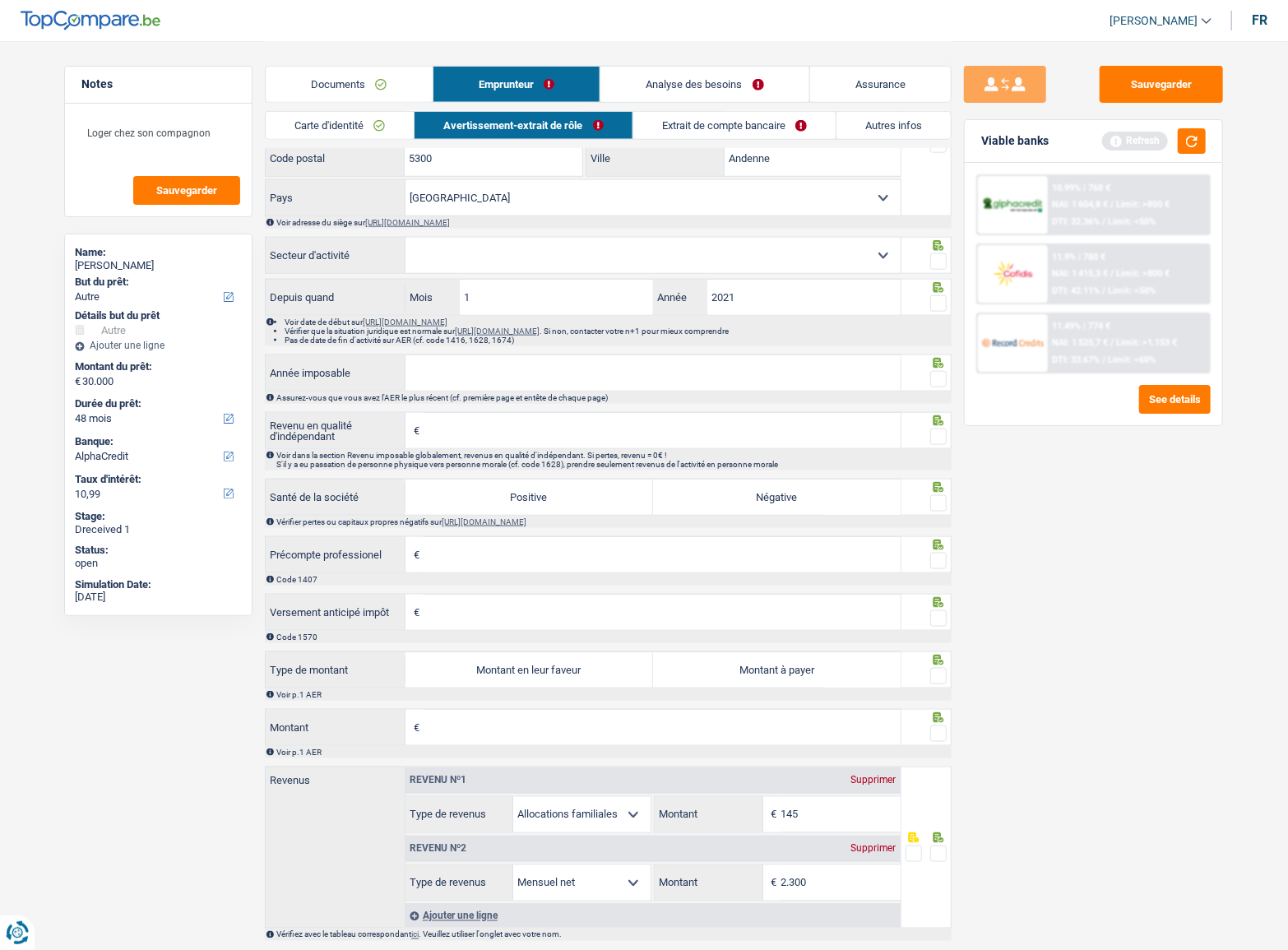
scroll to position [1052, 0]
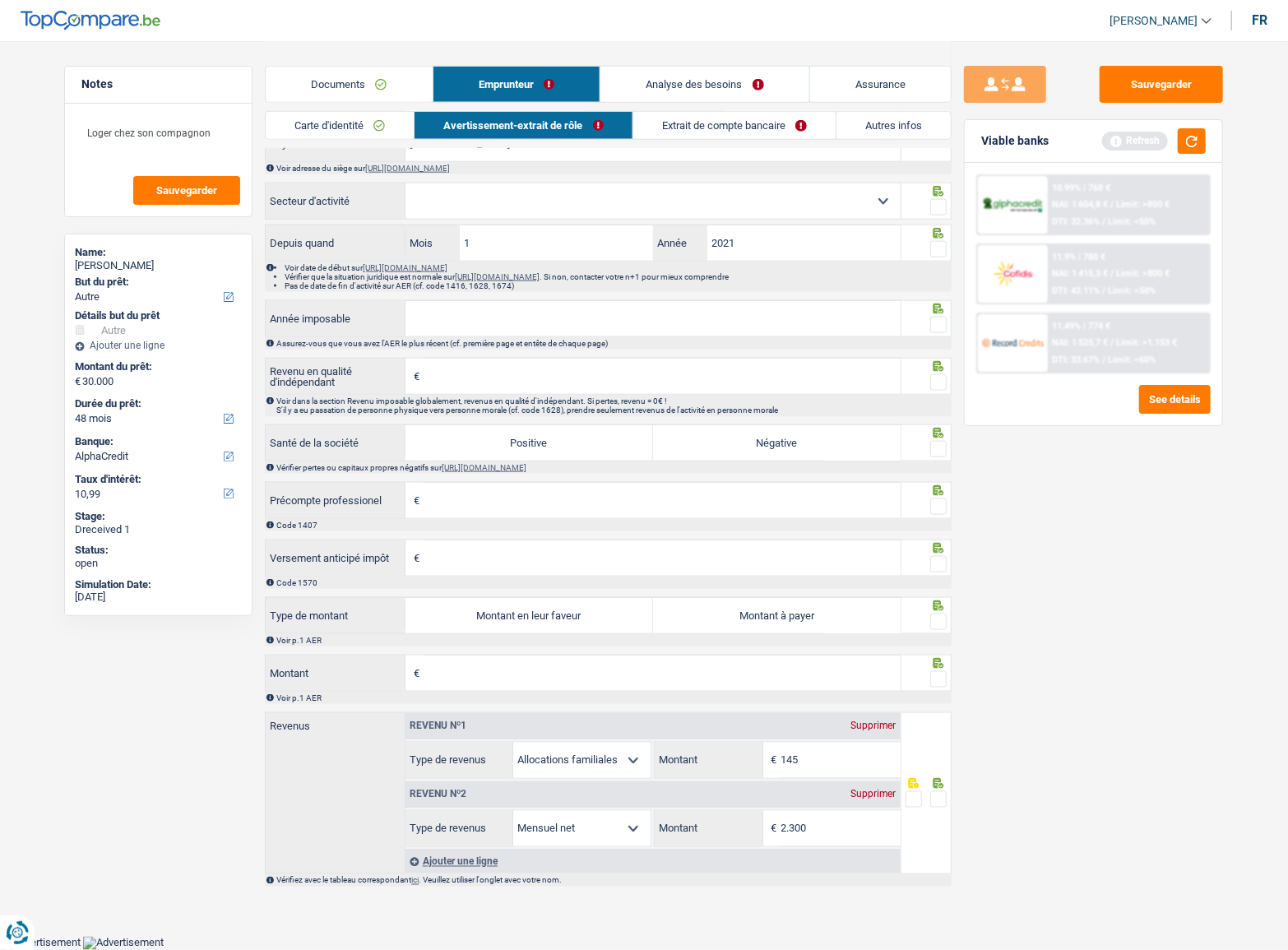
drag, startPoint x: 732, startPoint y: 619, endPoint x: 650, endPoint y: 646, distance: 86.3
click at [732, 619] on label "Montant à payer" at bounding box center [777, 615] width 247 height 35
click at [732, 619] on input "Montant à payer" at bounding box center [777, 615] width 247 height 35
radio input "true"
click at [578, 667] on input "Montant" at bounding box center [662, 672] width 477 height 35
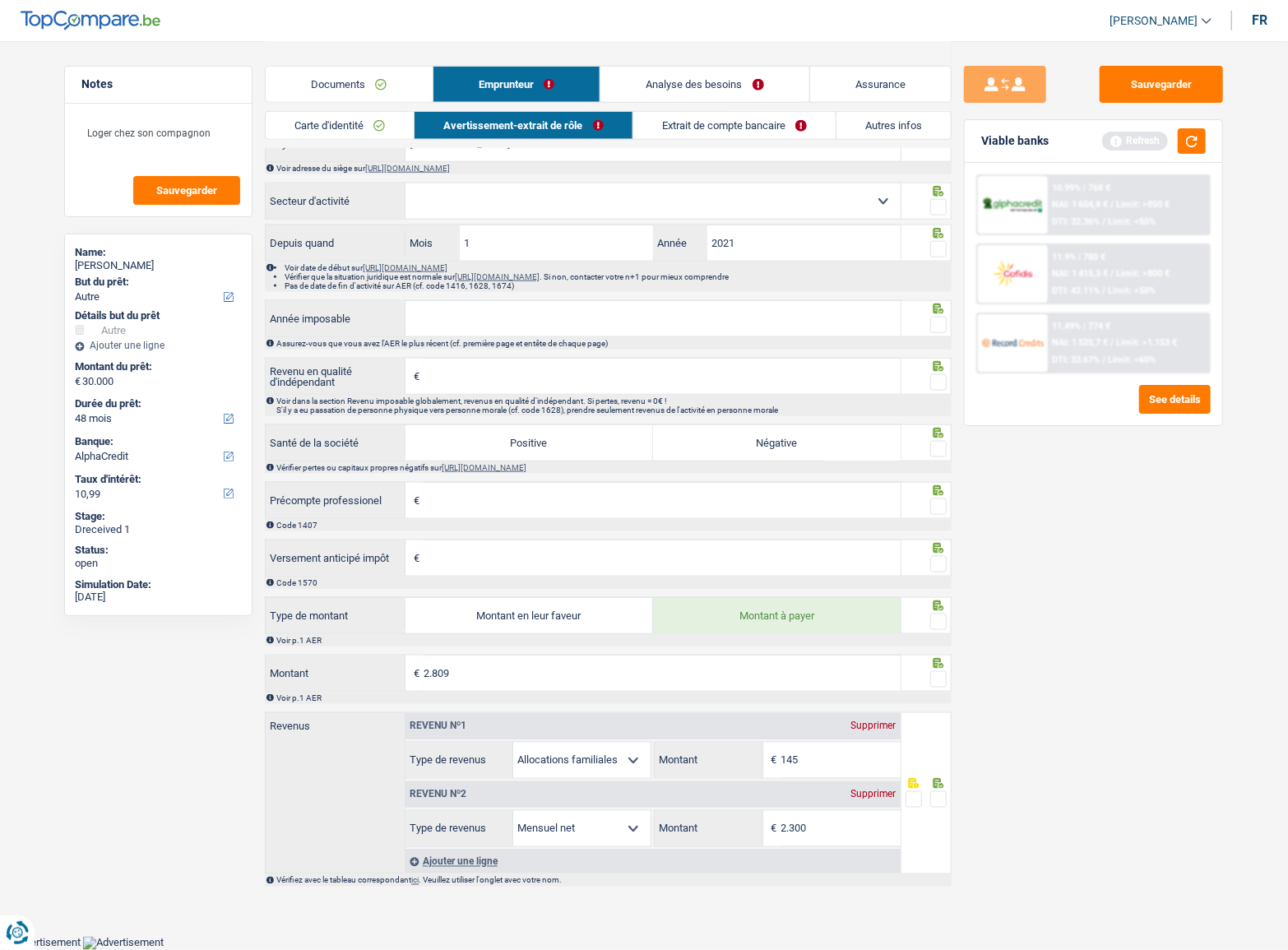
type input "2.809"
click at [934, 669] on icon at bounding box center [938, 663] width 16 height 10
click at [940, 671] on span at bounding box center [938, 679] width 16 height 16
click at [0, 0] on input "radio" at bounding box center [0, 0] width 0 height 0
click at [939, 623] on span at bounding box center [938, 621] width 16 height 16
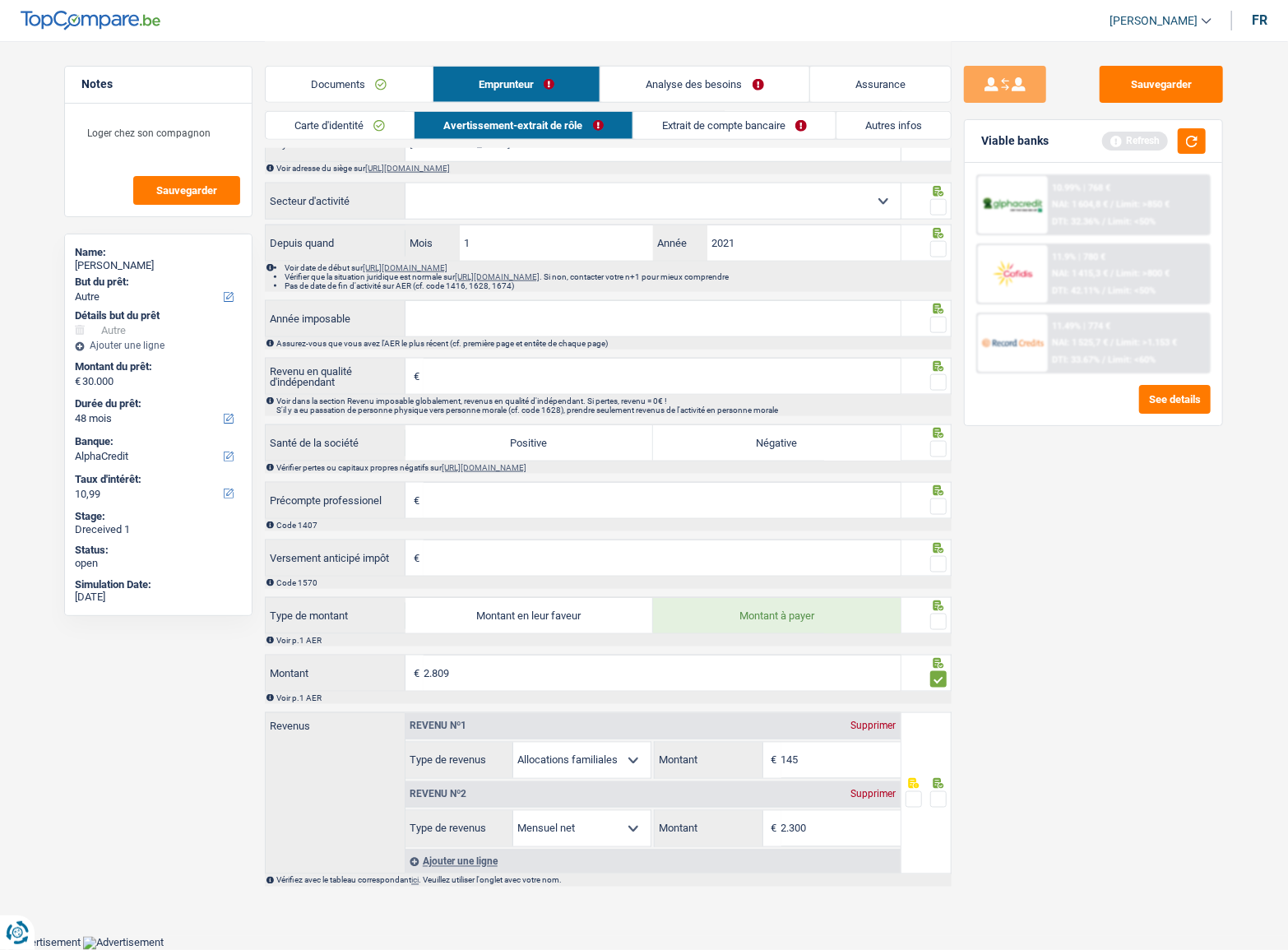
click at [0, 0] on input "radio" at bounding box center [0, 0] width 0 height 0
click at [932, 569] on span at bounding box center [938, 564] width 16 height 16
click at [0, 0] on input "radio" at bounding box center [0, 0] width 0 height 0
click at [941, 520] on div "Code 1407" at bounding box center [608, 525] width 686 height 12
click at [941, 501] on span at bounding box center [938, 506] width 16 height 16
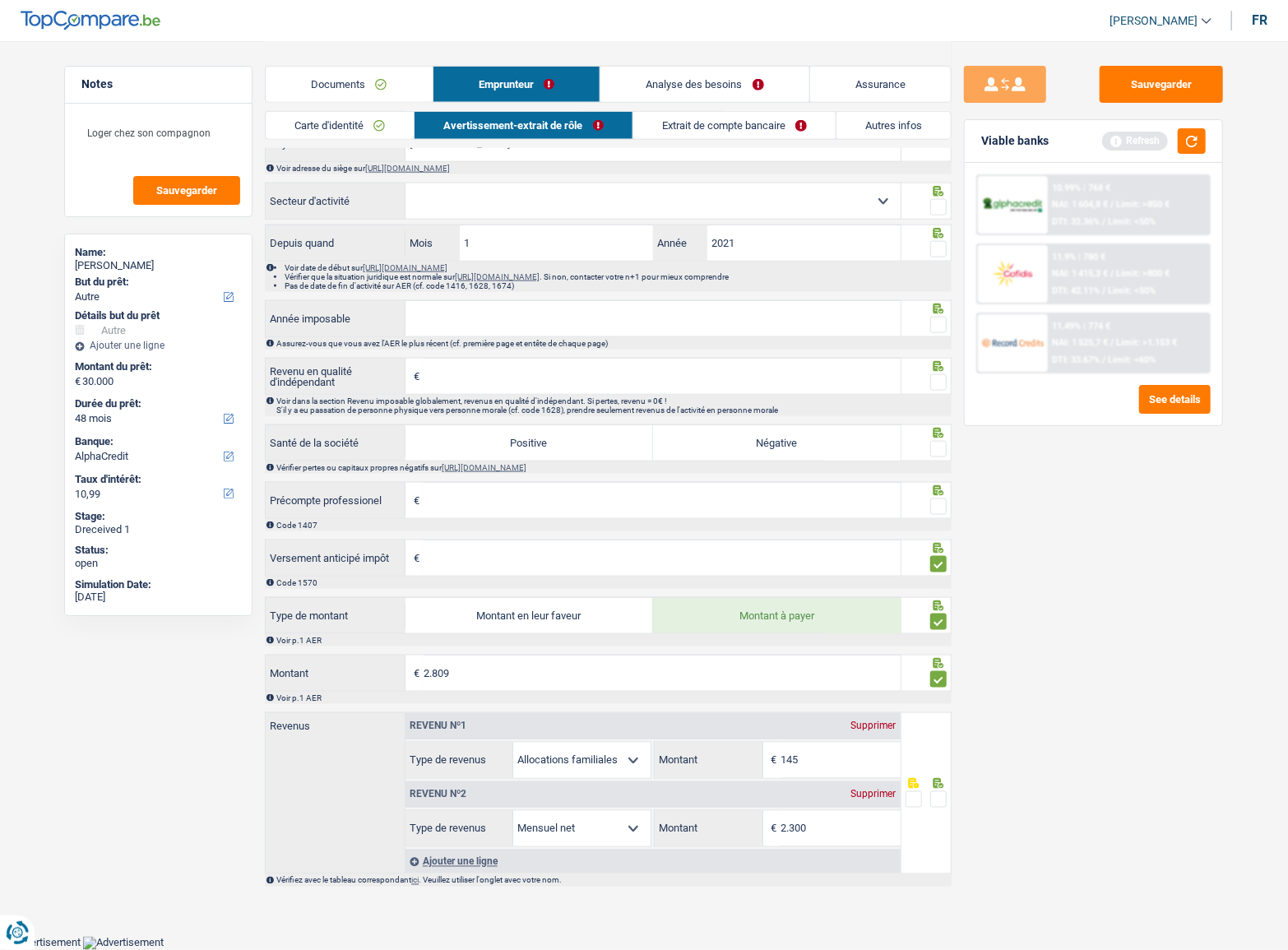
click at [0, 0] on input "radio" at bounding box center [0, 0] width 0 height 0
click at [936, 450] on span at bounding box center [938, 449] width 16 height 16
click at [0, 0] on input "radio" at bounding box center [0, 0] width 0 height 0
click at [940, 370] on icon at bounding box center [939, 365] width 10 height 10
click at [950, 381] on div at bounding box center [927, 376] width 51 height 37
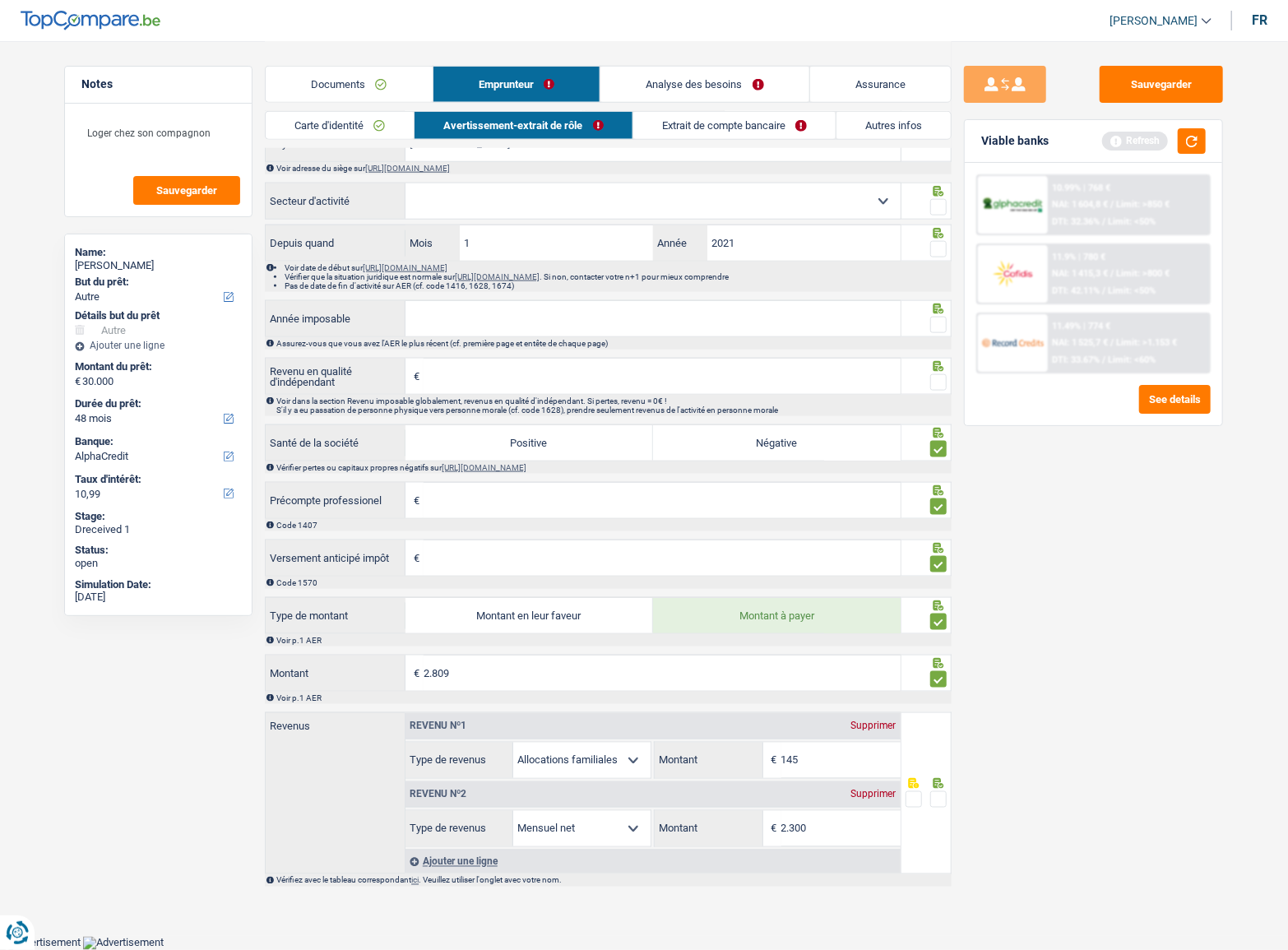
click at [517, 386] on input "Revenu en qualité d'indépendant" at bounding box center [662, 376] width 477 height 35
type input "31.406"
click at [496, 329] on input "Année imposable" at bounding box center [653, 318] width 495 height 35
type input "2023"
click at [938, 335] on div at bounding box center [938, 326] width 16 height 21
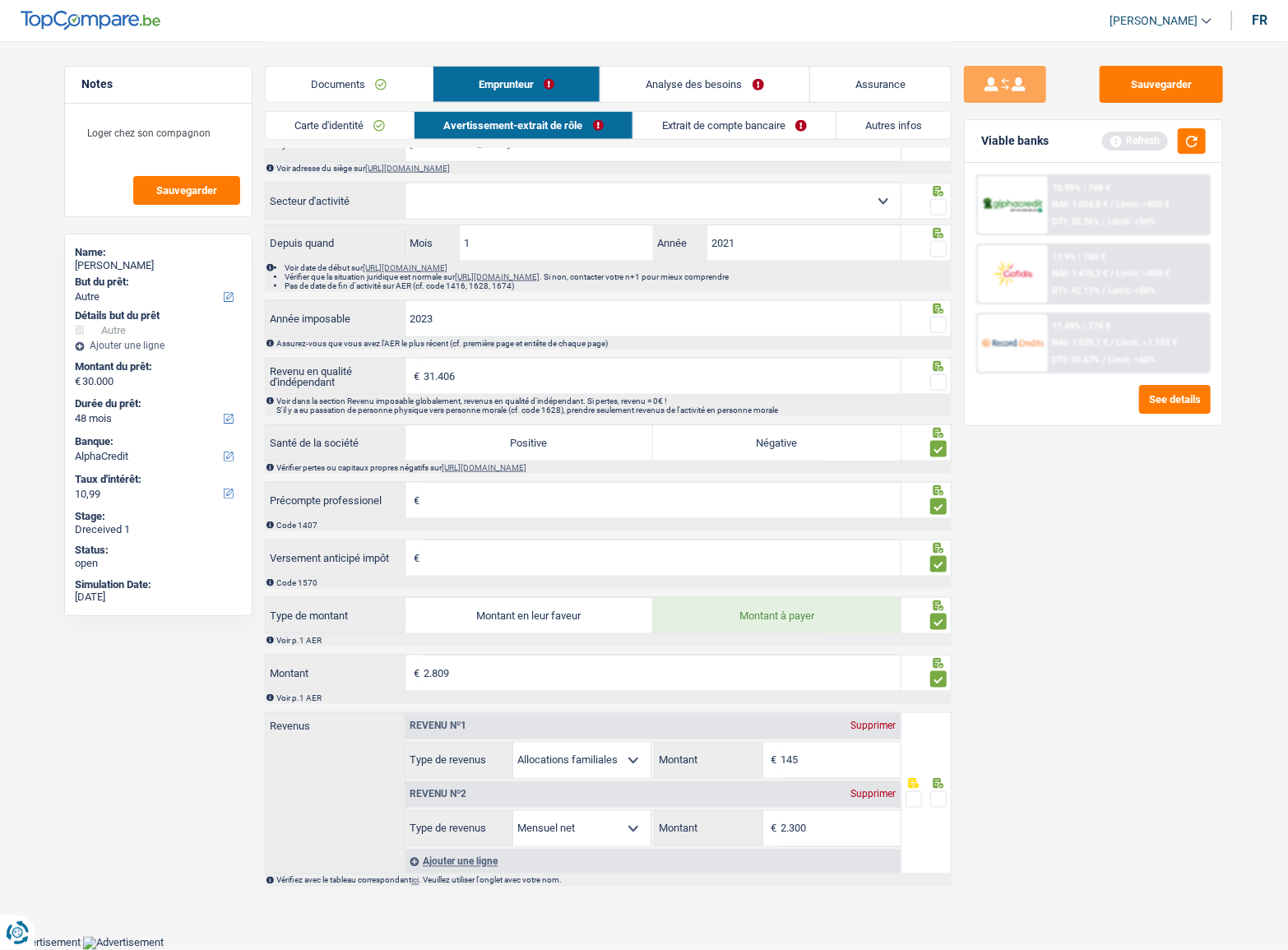
type input "2.383"
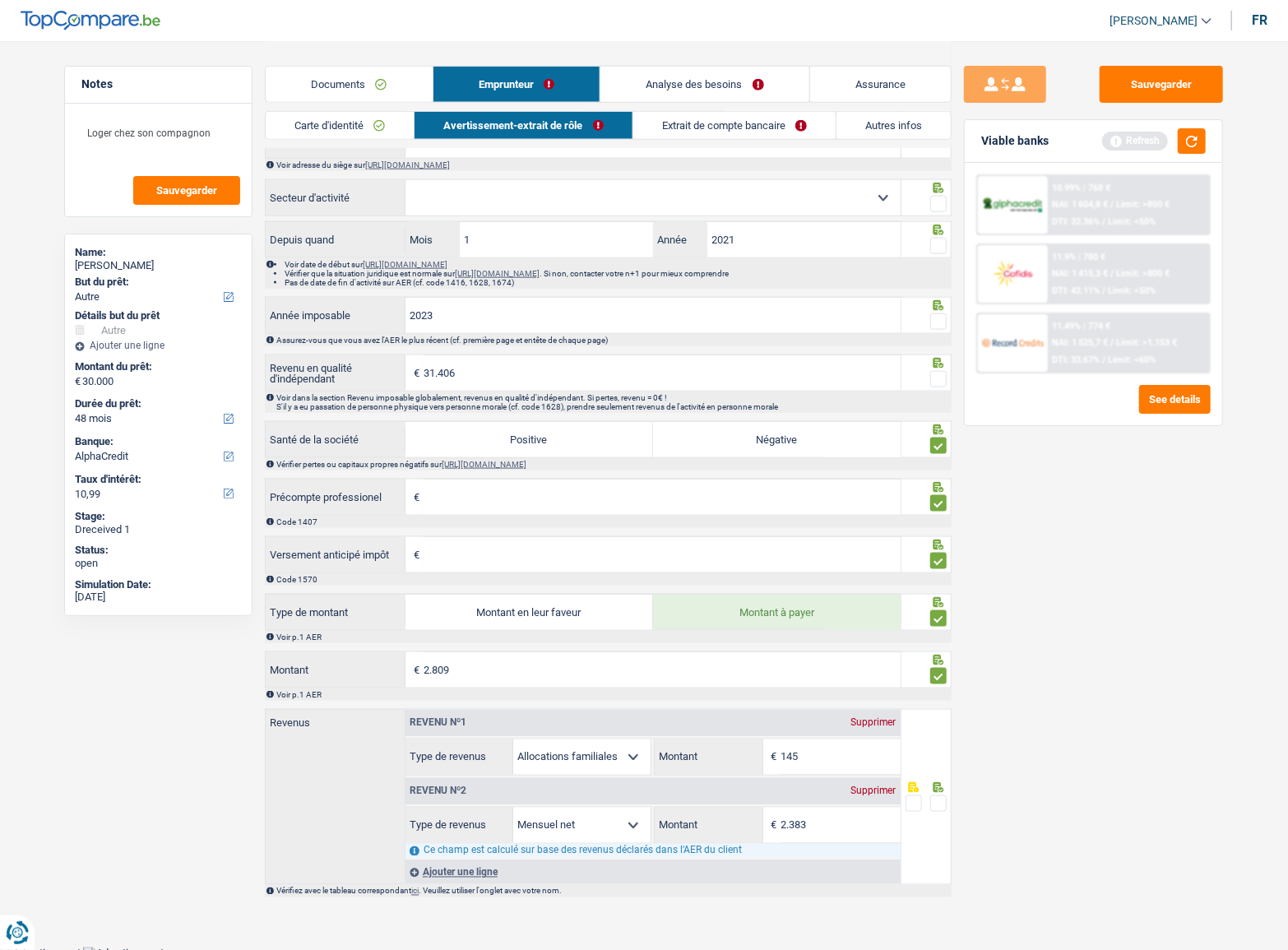
click at [936, 375] on span at bounding box center [938, 379] width 16 height 16
click at [0, 0] on input "radio" at bounding box center [0, 0] width 0 height 0
click at [941, 329] on span at bounding box center [938, 321] width 16 height 16
click at [0, 0] on input "radio" at bounding box center [0, 0] width 0 height 0
click at [947, 252] on div at bounding box center [927, 239] width 51 height 37
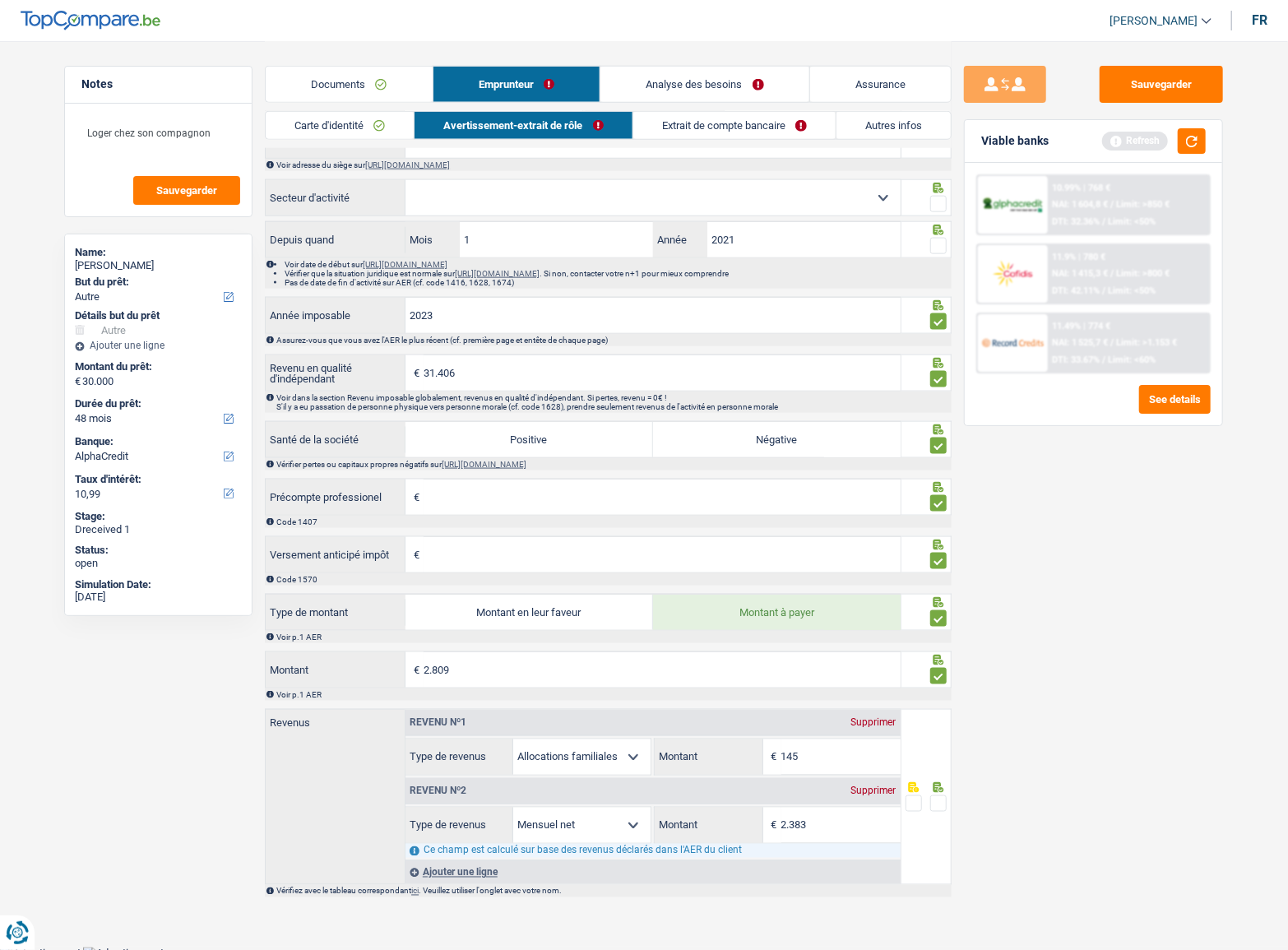
click at [942, 212] on span at bounding box center [938, 203] width 16 height 16
click at [0, 0] on input "radio" at bounding box center [0, 0] width 0 height 0
click at [834, 214] on select "Agriculture/Pêche Industrie Horeca Courier/Fitness/Taxi Construction Banques/As…" at bounding box center [653, 197] width 495 height 35
click at [1027, 550] on div "Sauvegarder Viable banks Refresh 10.99% | 768 € NAI: 1 604,8 € / Limit: >850 € …" at bounding box center [1093, 495] width 284 height 858
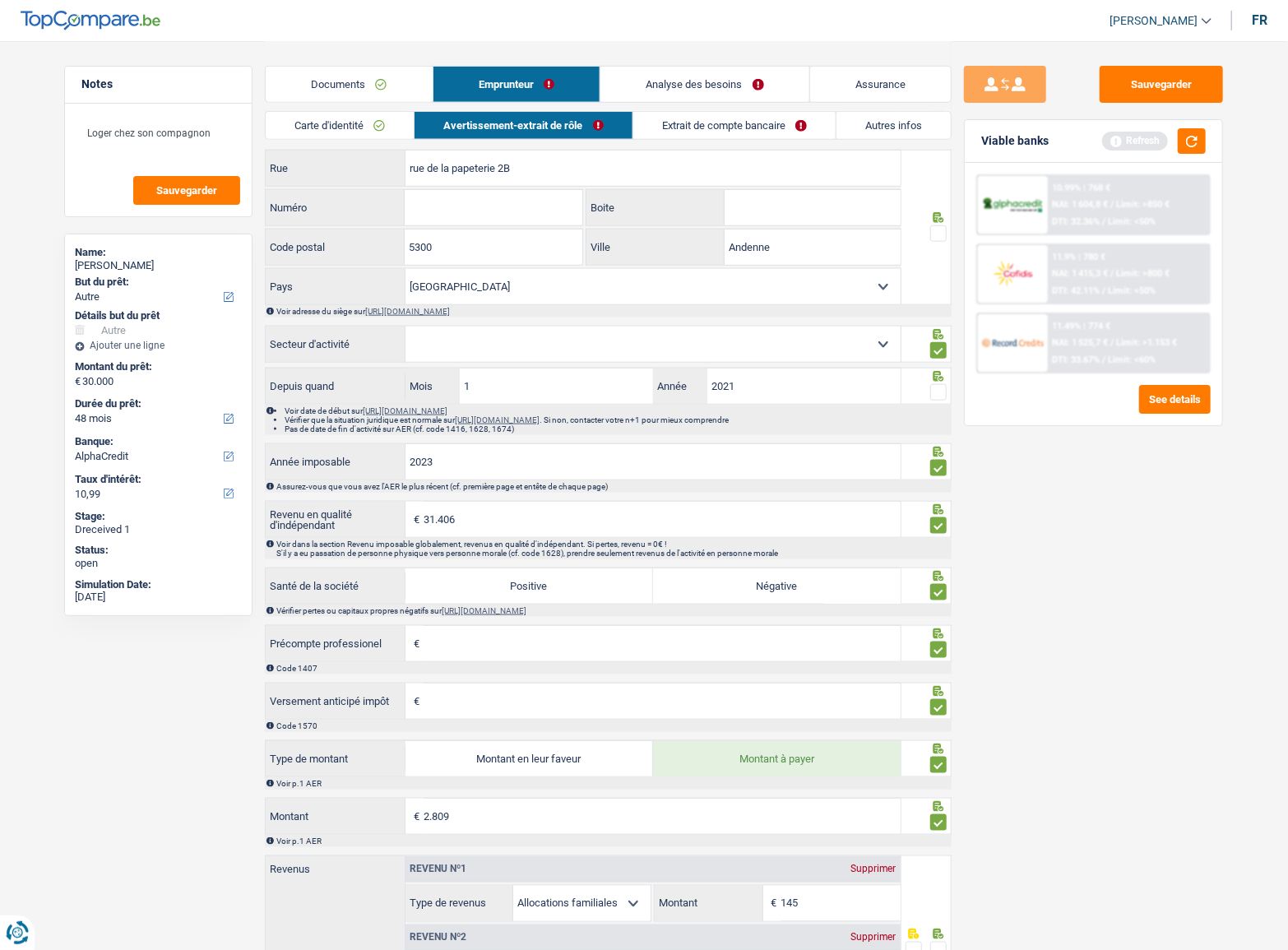
scroll to position [678, 0]
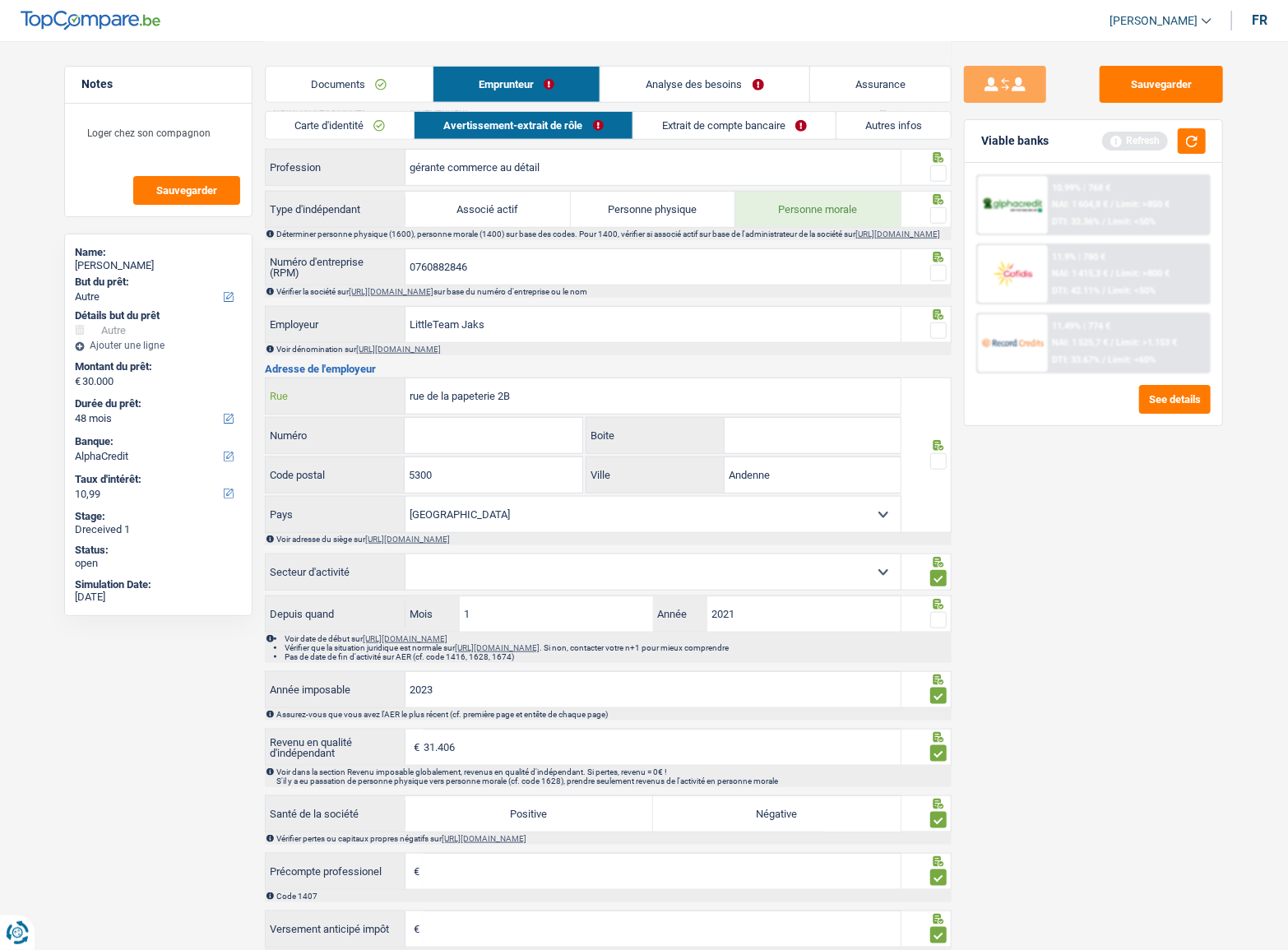
drag, startPoint x: 498, startPoint y: 398, endPoint x: 535, endPoint y: 400, distance: 37.1
click at [535, 400] on input "rue de la papeterie 2B" at bounding box center [653, 396] width 495 height 35
drag, startPoint x: 489, startPoint y: 401, endPoint x: 499, endPoint y: 396, distance: 11.2
click at [499, 396] on input "rue de la papeterie 2B" at bounding box center [653, 396] width 495 height 35
drag, startPoint x: 501, startPoint y: 399, endPoint x: 529, endPoint y: 399, distance: 28.0
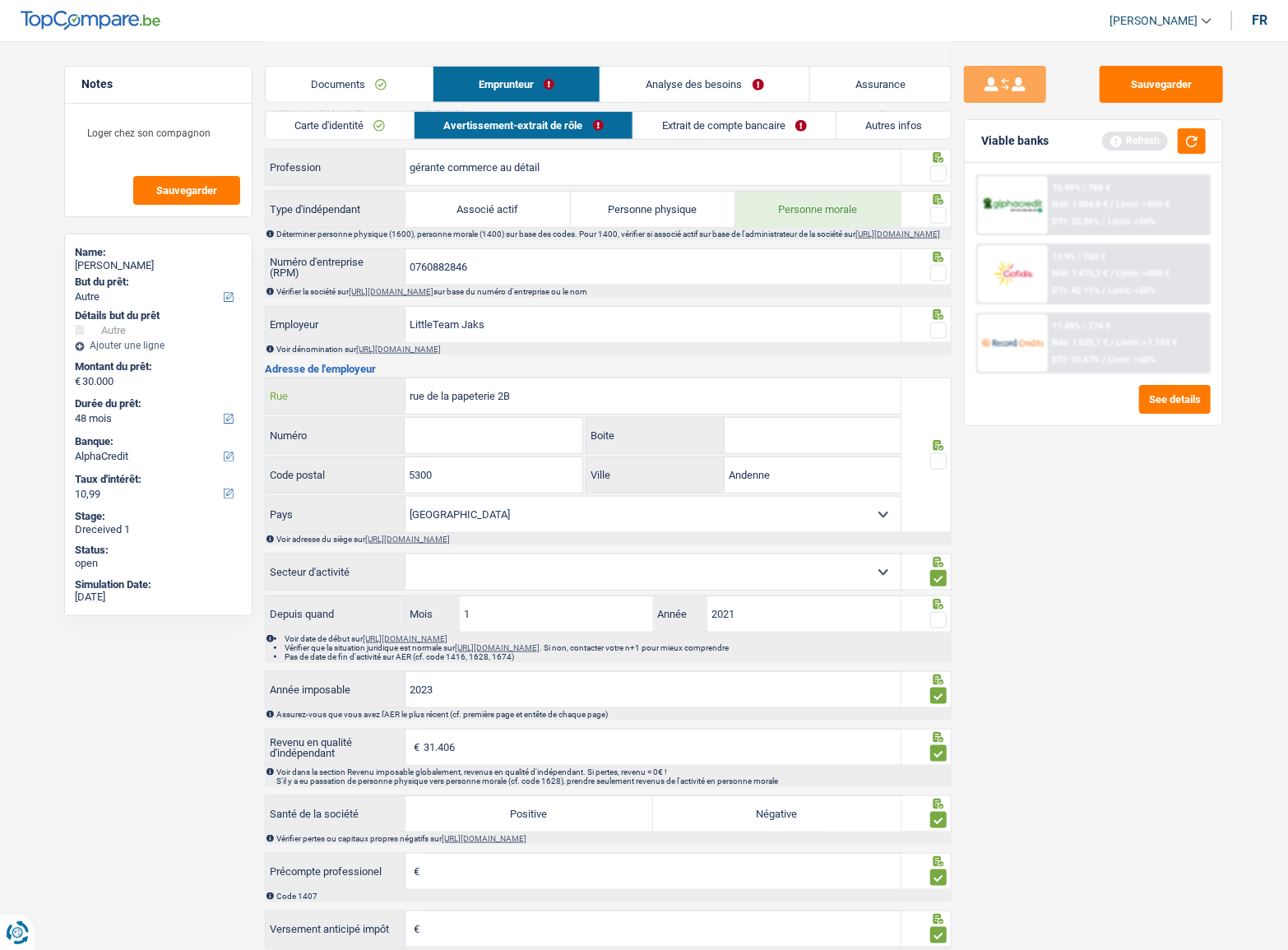
click at [529, 399] on input "rue de la papeterie 2B" at bounding box center [653, 396] width 495 height 35
type input "rue de la papeterie"
paste input "2B"
type input "2B"
click at [494, 447] on input "Numéro" at bounding box center [493, 435] width 177 height 35
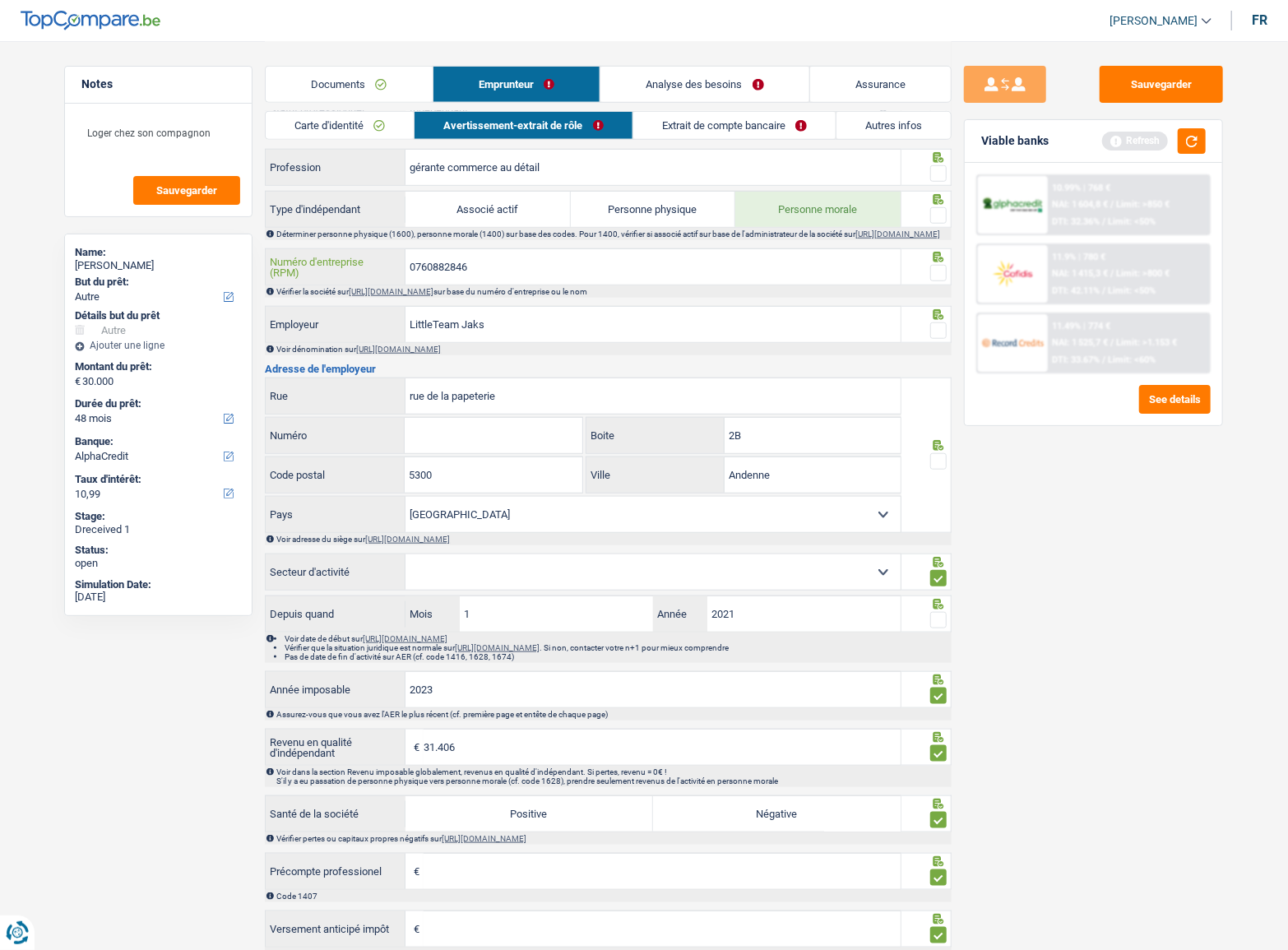
click at [441, 270] on input "0760882846" at bounding box center [653, 266] width 495 height 35
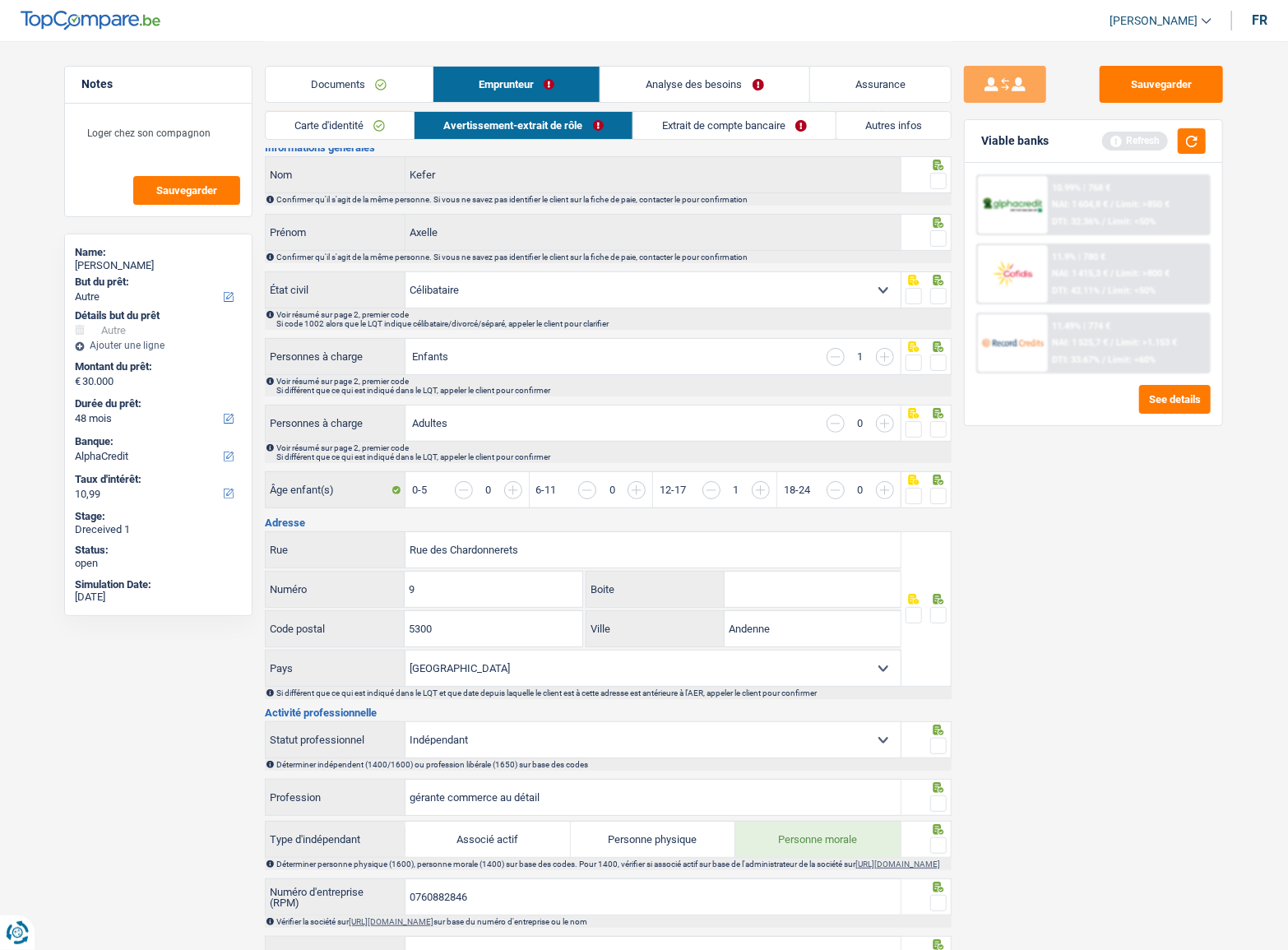
scroll to position [0, 0]
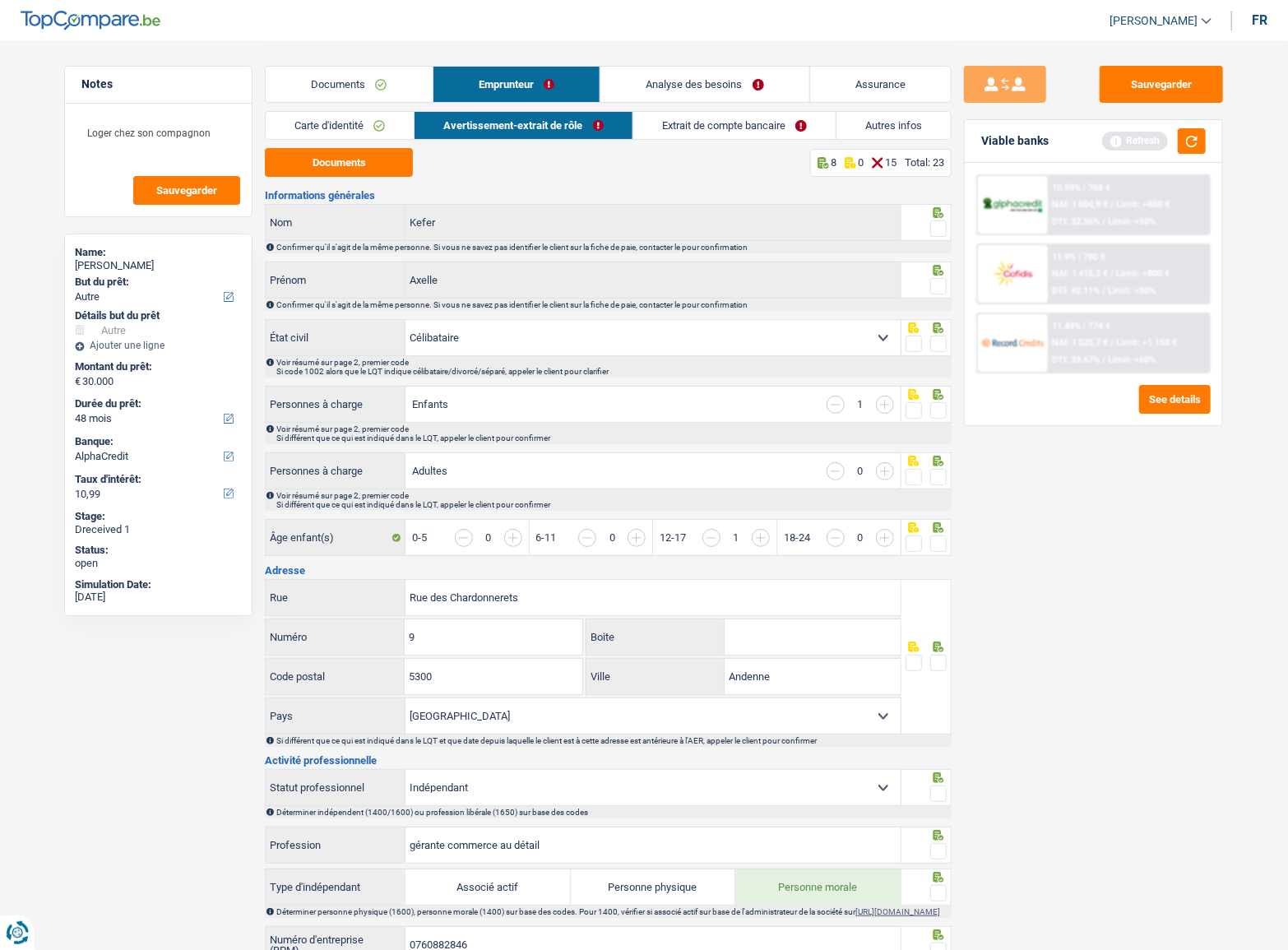
drag, startPoint x: 947, startPoint y: 216, endPoint x: 936, endPoint y: 241, distance: 27.3
click at [946, 222] on div at bounding box center [927, 222] width 51 height 37
click at [931, 247] on div "Confirmer qu'il s'agit de la même personne. Si vous ne savez pas identifier le …" at bounding box center [614, 247] width 674 height 9
click at [931, 303] on div "Confirmer qu'il s'agit de la même personne. Si vous ne savez pas identifier le …" at bounding box center [614, 305] width 674 height 9
click at [935, 289] on span at bounding box center [938, 285] width 16 height 16
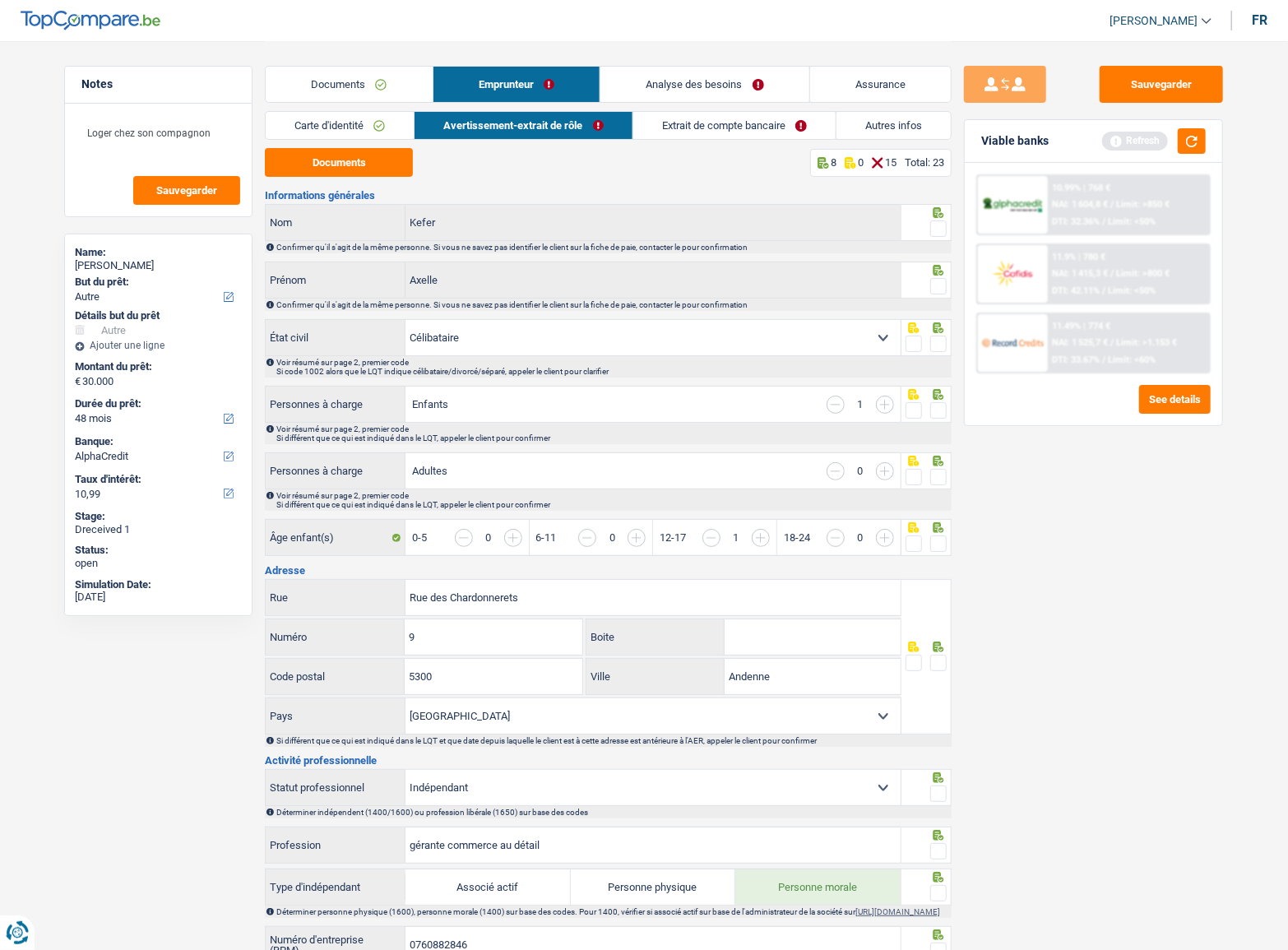
click at [0, 0] on input "radio" at bounding box center [0, 0] width 0 height 0
click at [938, 233] on span at bounding box center [938, 228] width 16 height 16
click at [0, 0] on input "radio" at bounding box center [0, 0] width 0 height 0
drag, startPoint x: 936, startPoint y: 337, endPoint x: 935, endPoint y: 346, distance: 9.1
click at [936, 337] on span at bounding box center [938, 343] width 16 height 16
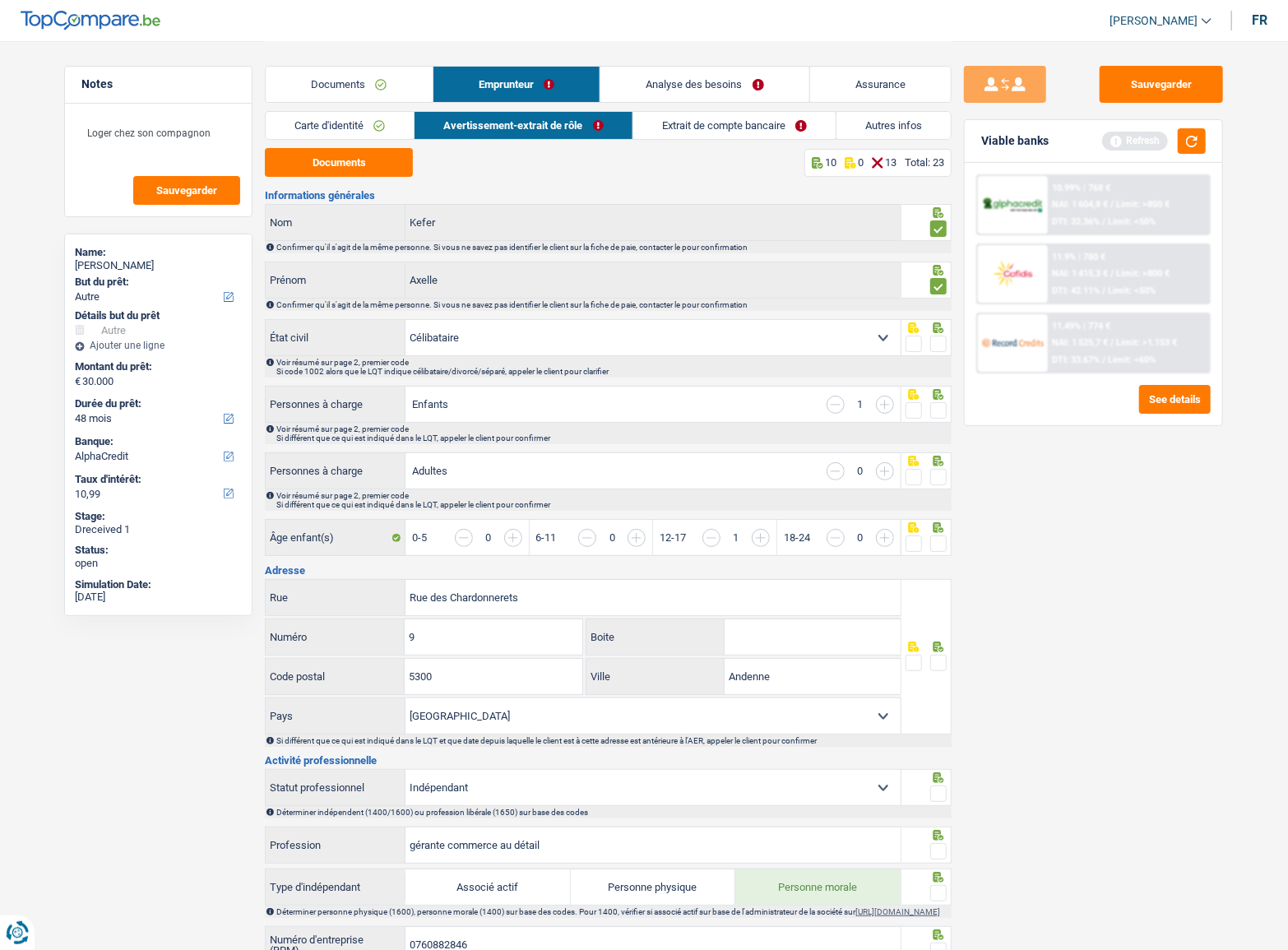
click at [0, 0] on input "radio" at bounding box center [0, 0] width 0 height 0
click at [933, 406] on span at bounding box center [938, 410] width 16 height 16
click at [0, 0] on input "radio" at bounding box center [0, 0] width 0 height 0
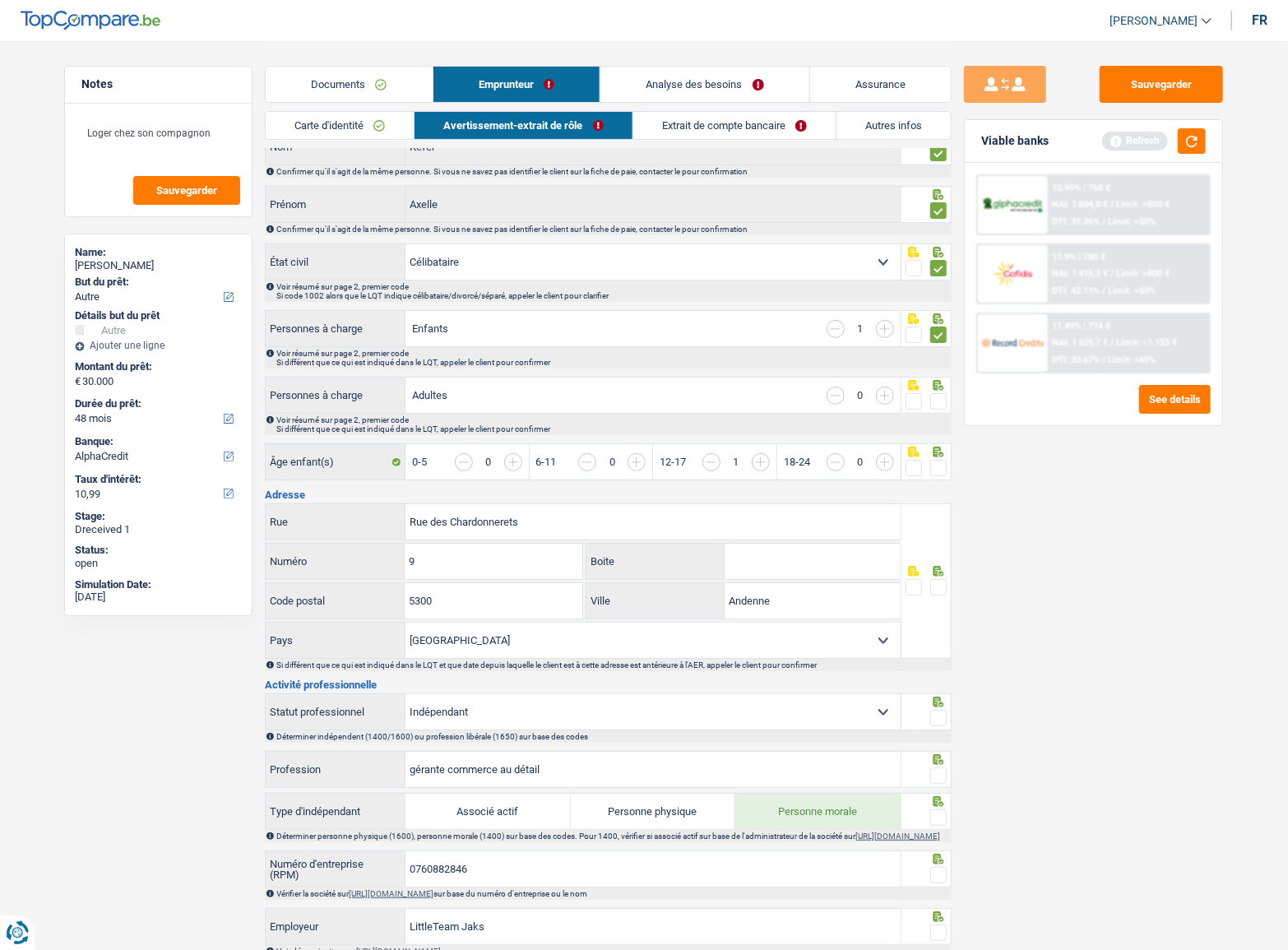
scroll to position [224, 0]
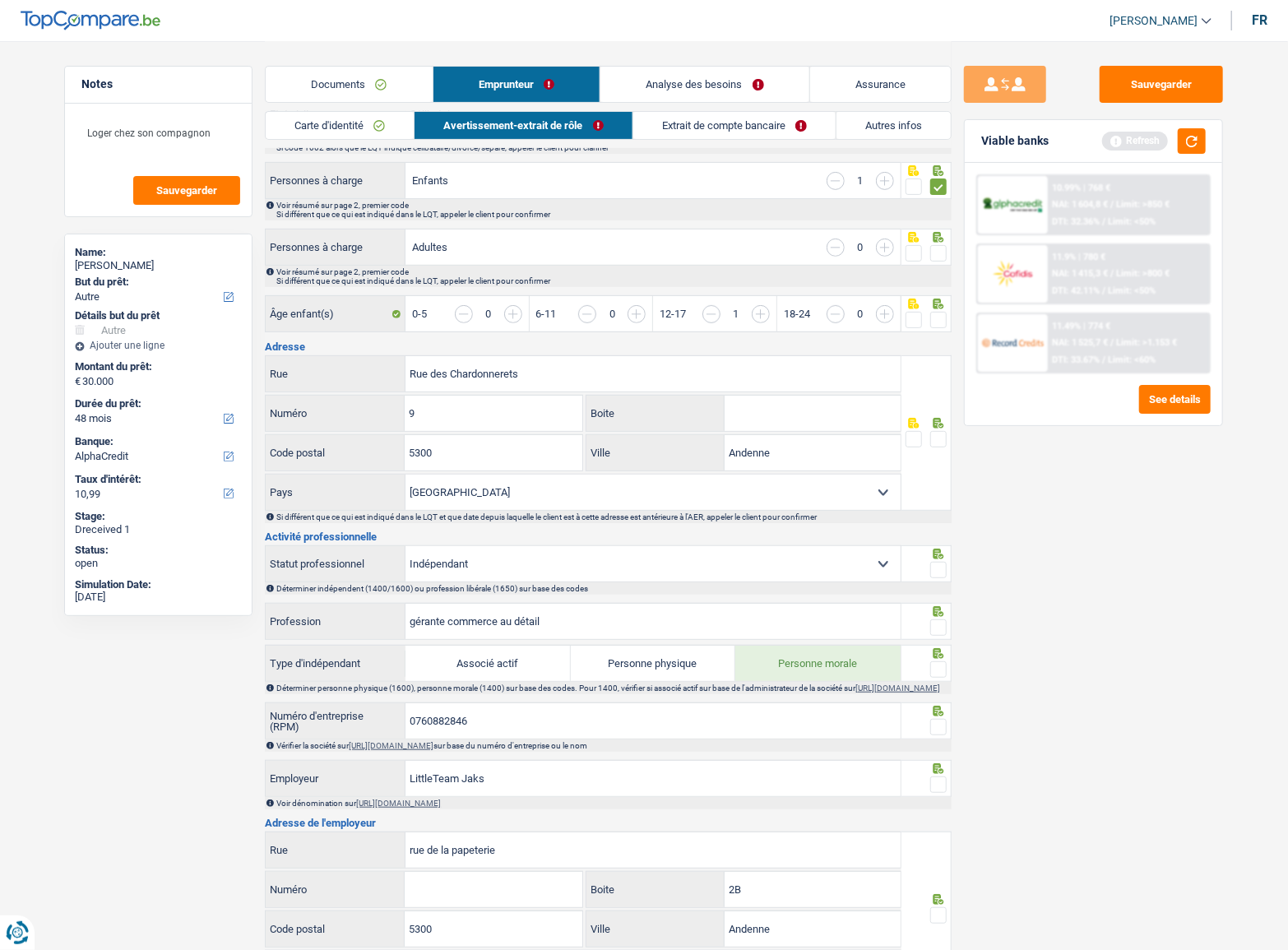
click at [941, 252] on span at bounding box center [938, 253] width 16 height 16
click at [0, 0] on input "radio" at bounding box center [0, 0] width 0 height 0
click at [936, 327] on input "button" at bounding box center [1194, 322] width 636 height 35
click at [939, 433] on span at bounding box center [938, 439] width 16 height 16
click at [0, 0] on input "radio" at bounding box center [0, 0] width 0 height 0
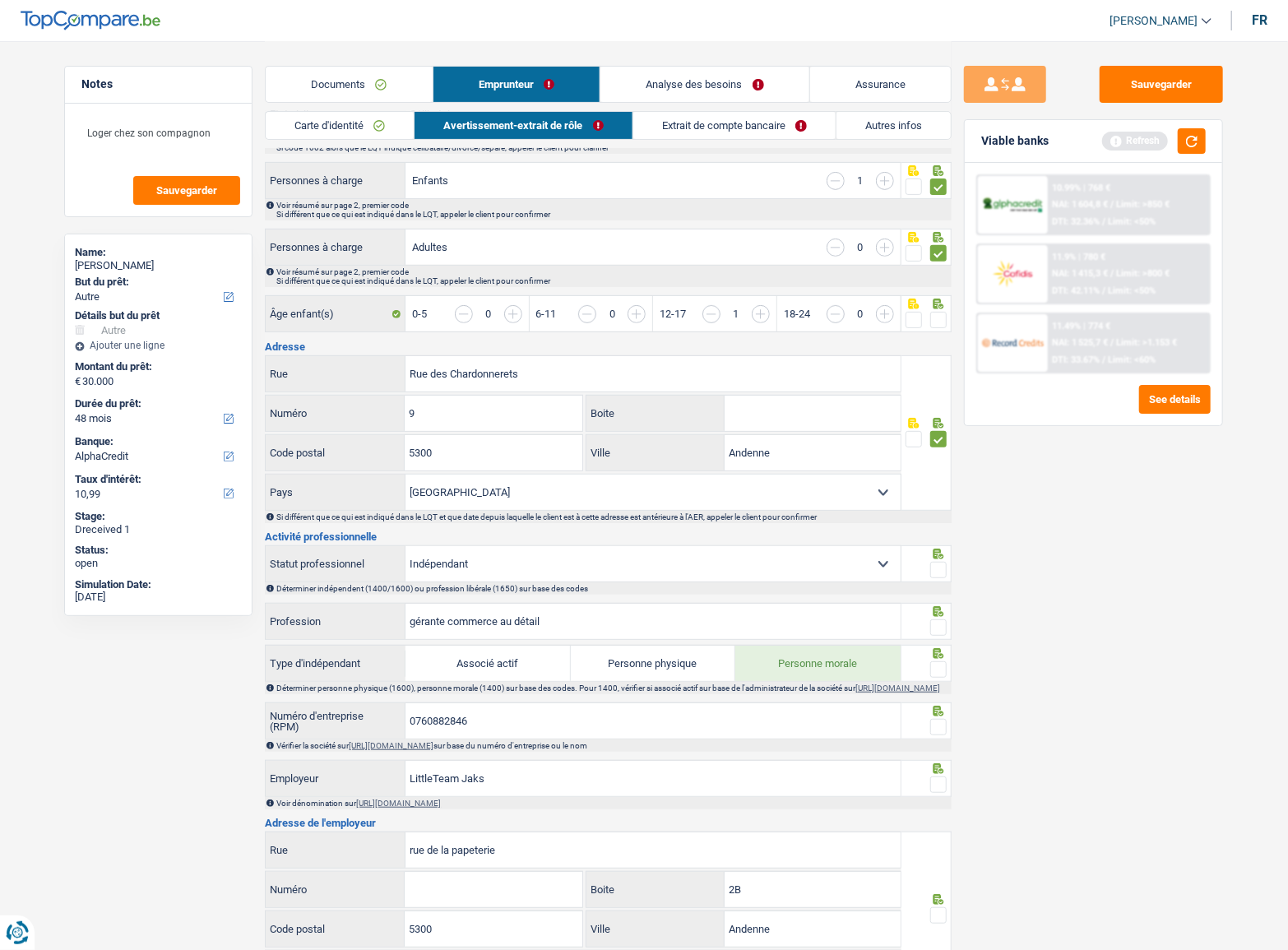
scroll to position [449, 0]
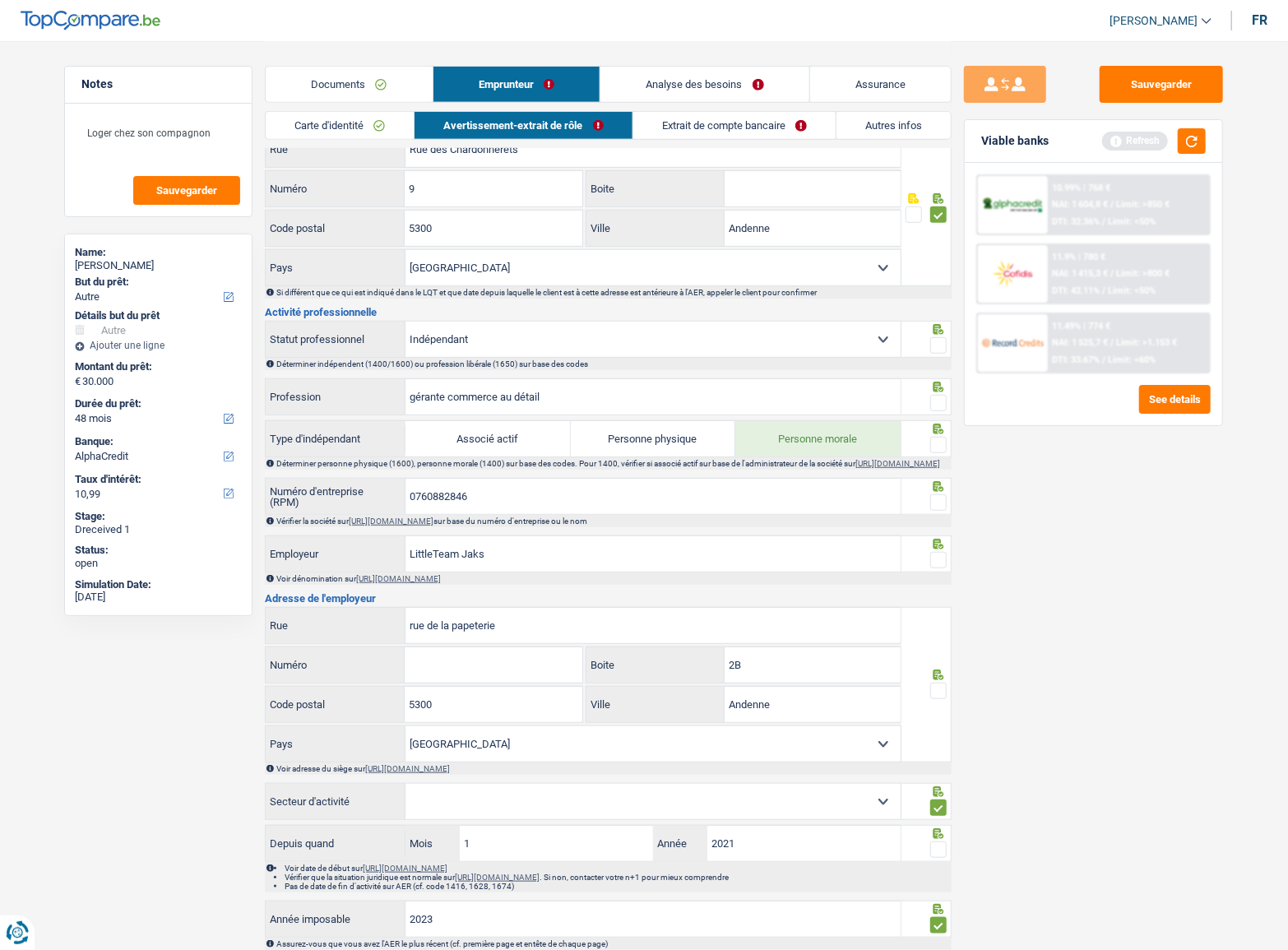
click at [936, 337] on span at bounding box center [938, 345] width 16 height 16
click at [0, 0] on input "radio" at bounding box center [0, 0] width 0 height 0
click at [933, 396] on span at bounding box center [938, 402] width 16 height 16
click at [0, 0] on input "radio" at bounding box center [0, 0] width 0 height 0
click at [932, 449] on span at bounding box center [938, 445] width 16 height 16
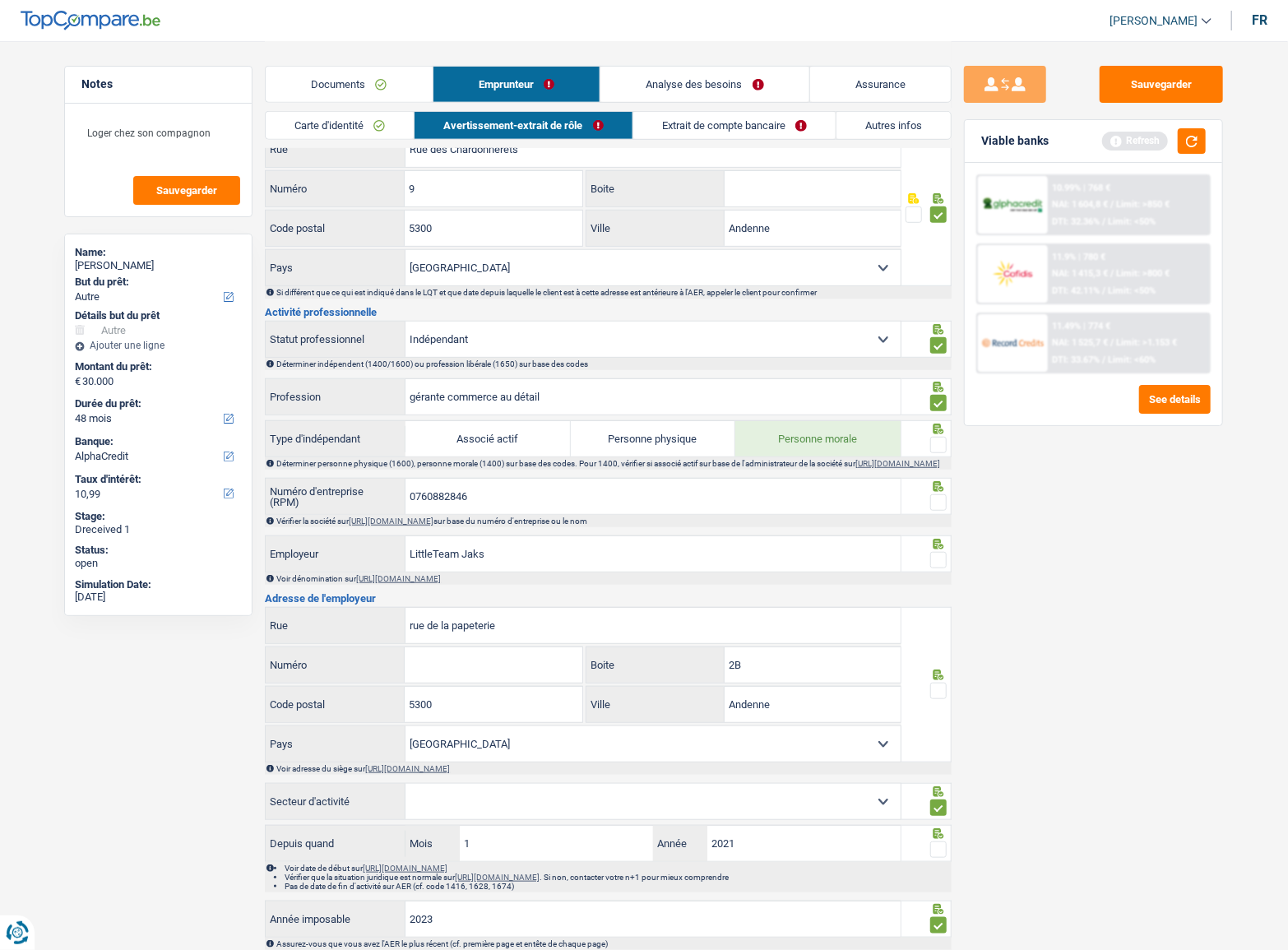
click at [0, 0] on input "radio" at bounding box center [0, 0] width 0 height 0
click at [940, 501] on span at bounding box center [938, 502] width 16 height 16
click at [0, 0] on input "radio" at bounding box center [0, 0] width 0 height 0
click at [941, 560] on span at bounding box center [938, 560] width 16 height 16
click at [0, 0] on input "radio" at bounding box center [0, 0] width 0 height 0
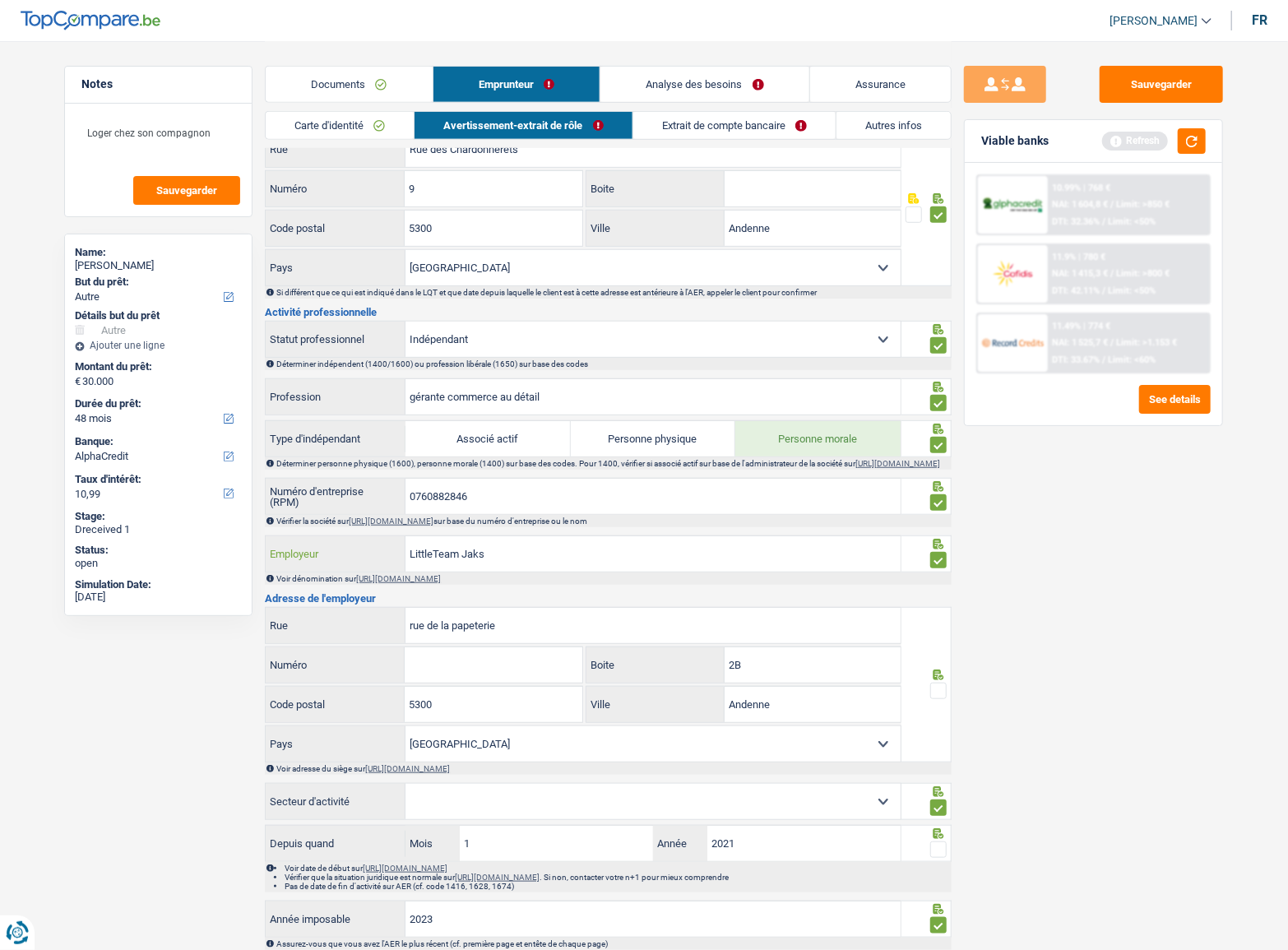
drag, startPoint x: 518, startPoint y: 554, endPoint x: 398, endPoint y: 551, distance: 120.0
click at [398, 551] on div "LittleTeam Jaks Employeur" at bounding box center [583, 553] width 636 height 35
paste input "JAKS"
type input "JAKS"
click at [938, 694] on span at bounding box center [938, 690] width 16 height 16
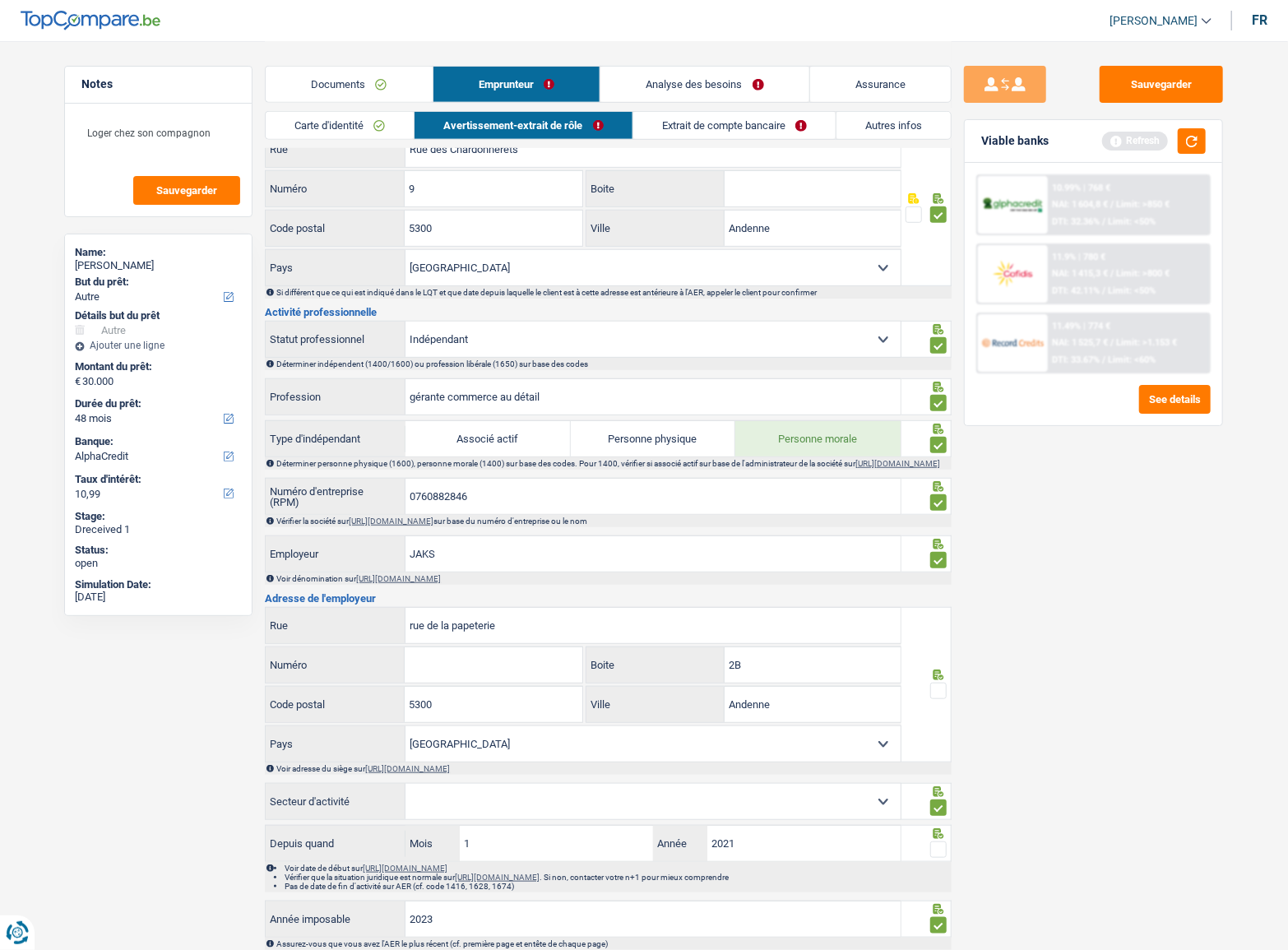
click at [0, 0] on input "radio" at bounding box center [0, 0] width 0 height 0
drag, startPoint x: 420, startPoint y: 623, endPoint x: 479, endPoint y: 635, distance: 60.2
click at [398, 627] on div "rue de la papeterie Rue" at bounding box center [583, 625] width 636 height 35
paste input "[STREET_ADDRESS]"
drag, startPoint x: 523, startPoint y: 629, endPoint x: 556, endPoint y: 629, distance: 33.0
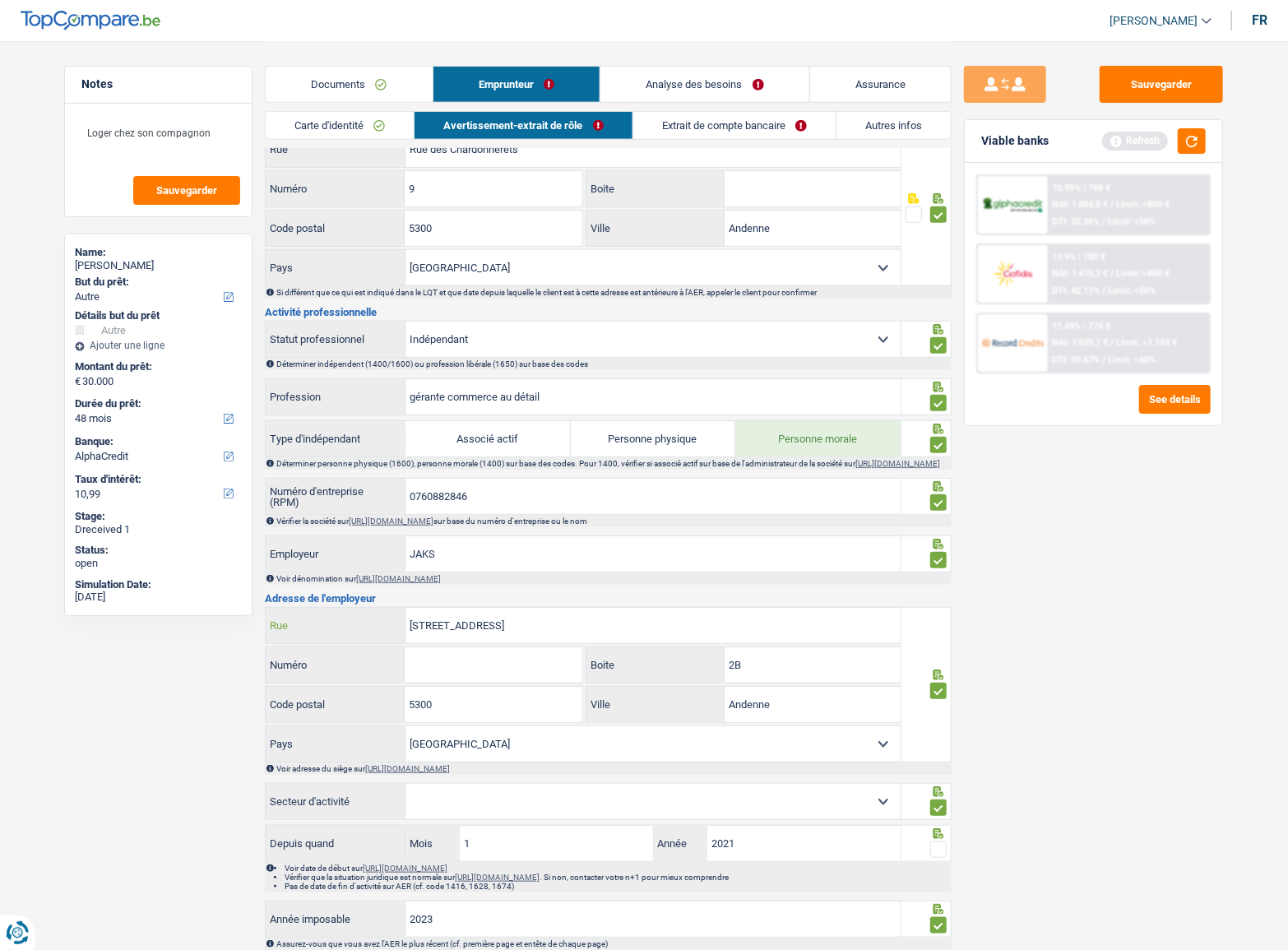
click at [556, 629] on input "[STREET_ADDRESS]" at bounding box center [653, 625] width 495 height 35
type input "Rue des Chardonnerets"
click at [517, 673] on input "Numéro" at bounding box center [493, 665] width 177 height 35
type input "9"
click at [723, 676] on label "Boite" at bounding box center [655, 665] width 138 height 35
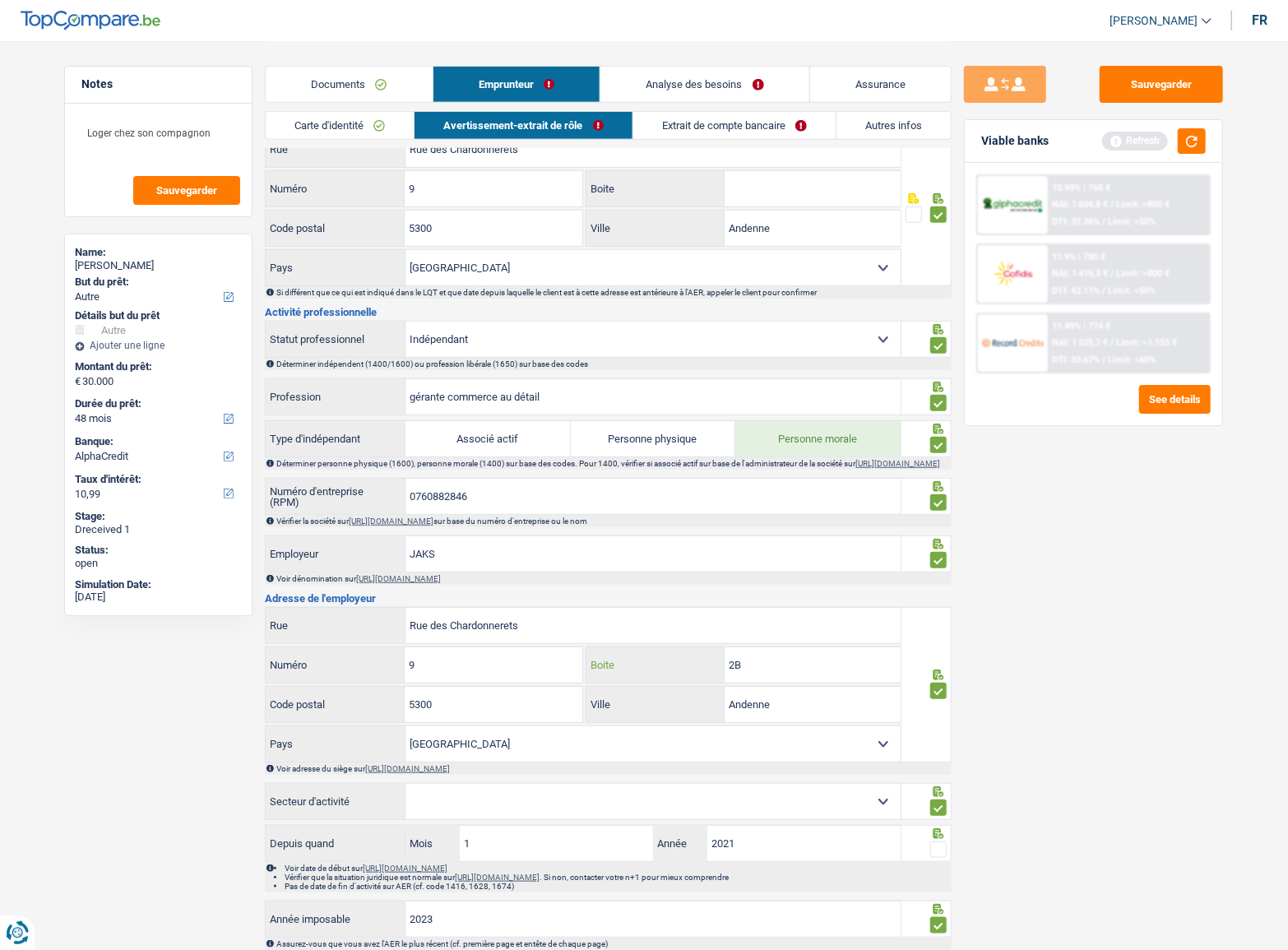
click at [725, 676] on input "2B" at bounding box center [813, 665] width 176 height 35
click at [772, 672] on input "2B" at bounding box center [813, 665] width 176 height 35
drag, startPoint x: 772, startPoint y: 672, endPoint x: 723, endPoint y: 674, distance: 49.0
click at [724, 674] on div "2B Boite" at bounding box center [743, 665] width 314 height 35
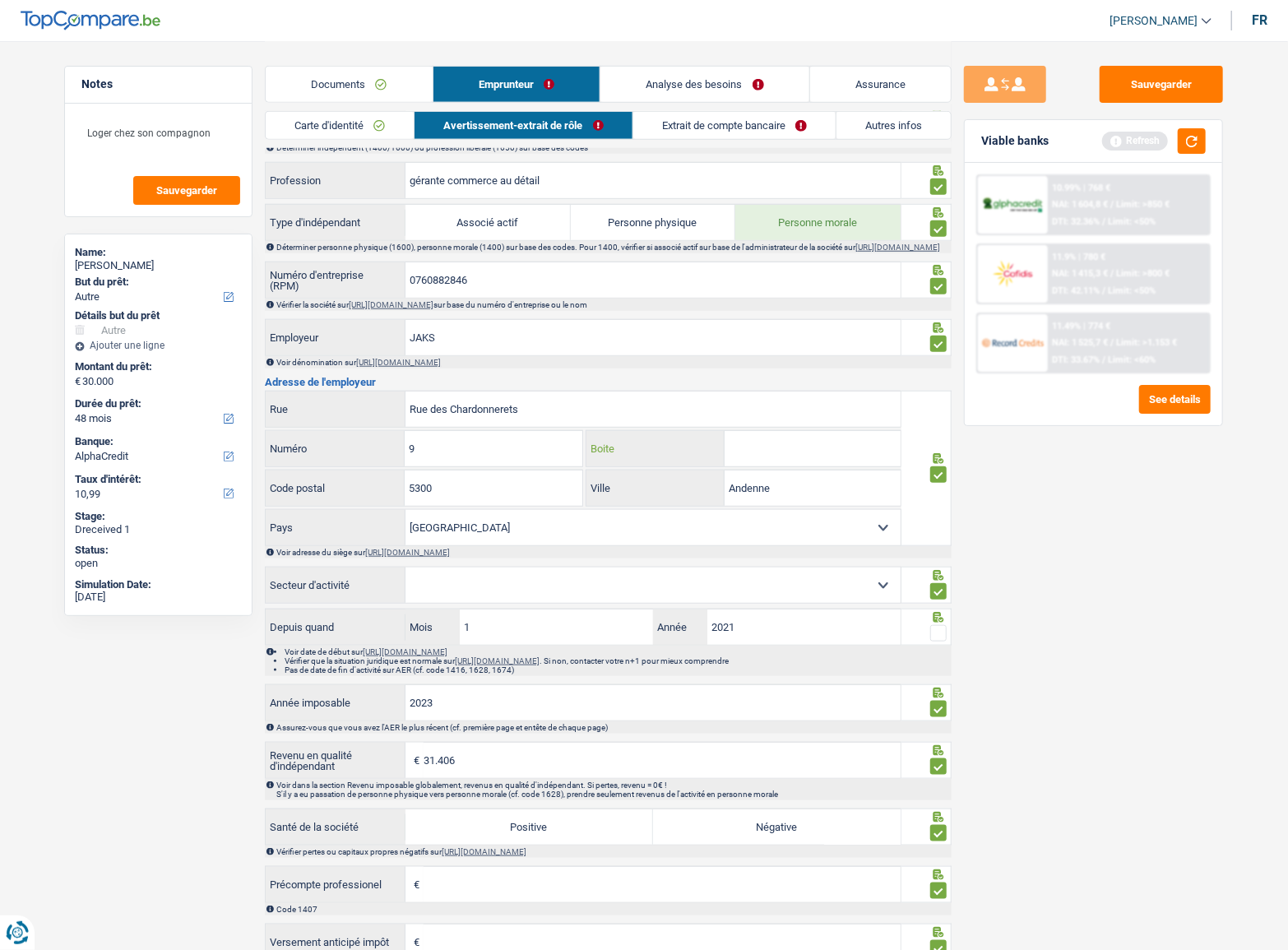
scroll to position [823, 0]
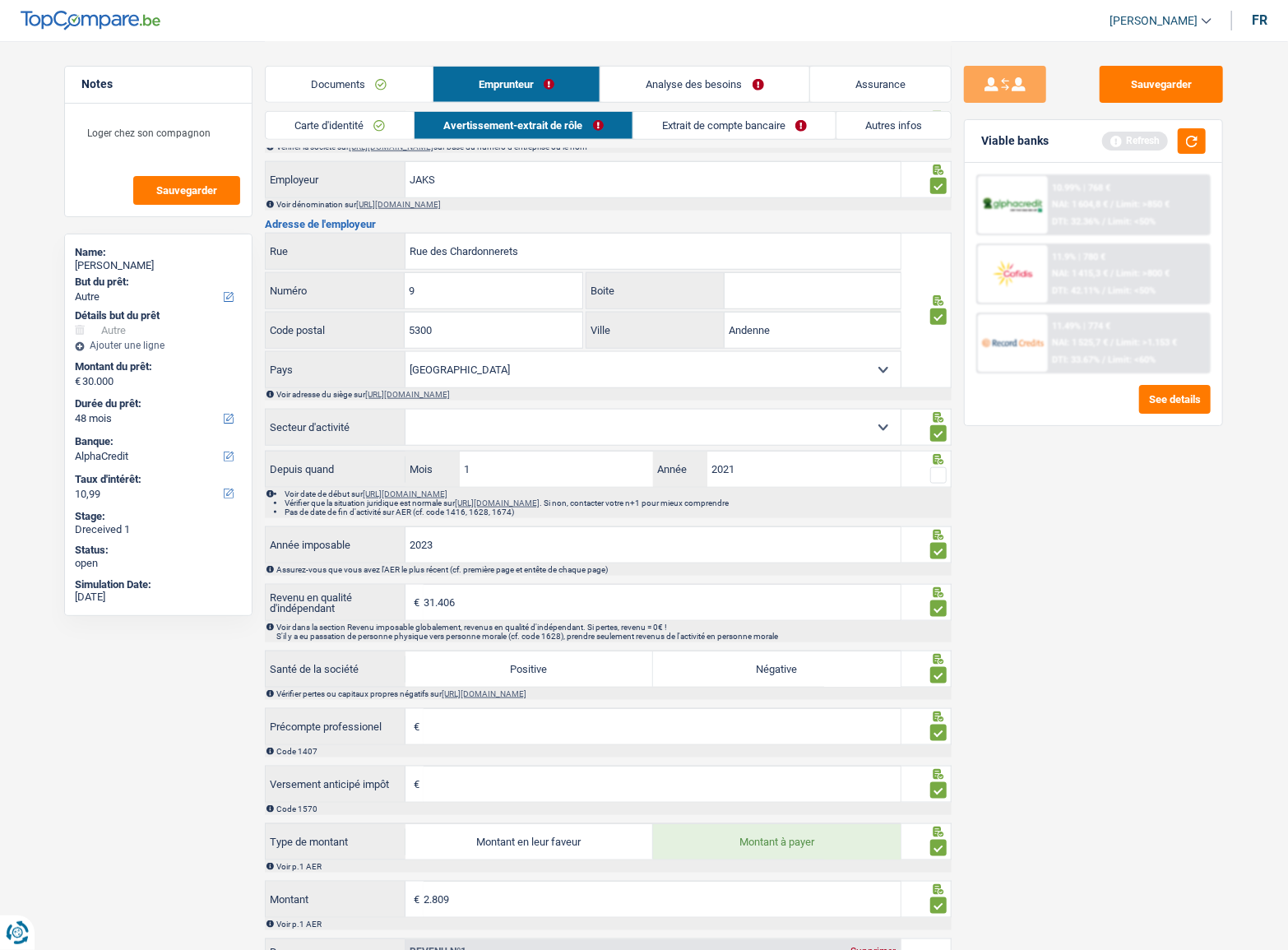
click at [948, 473] on div at bounding box center [927, 468] width 51 height 37
click at [941, 476] on span at bounding box center [938, 475] width 16 height 16
click at [0, 0] on input "radio" at bounding box center [0, 0] width 0 height 0
drag, startPoint x: 490, startPoint y: 443, endPoint x: 488, endPoint y: 432, distance: 11.2
click at [490, 443] on select "Agriculture/Pêche Industrie Horeca Courier/Fitness/Taxi Construction Banques/As…" at bounding box center [653, 427] width 495 height 35
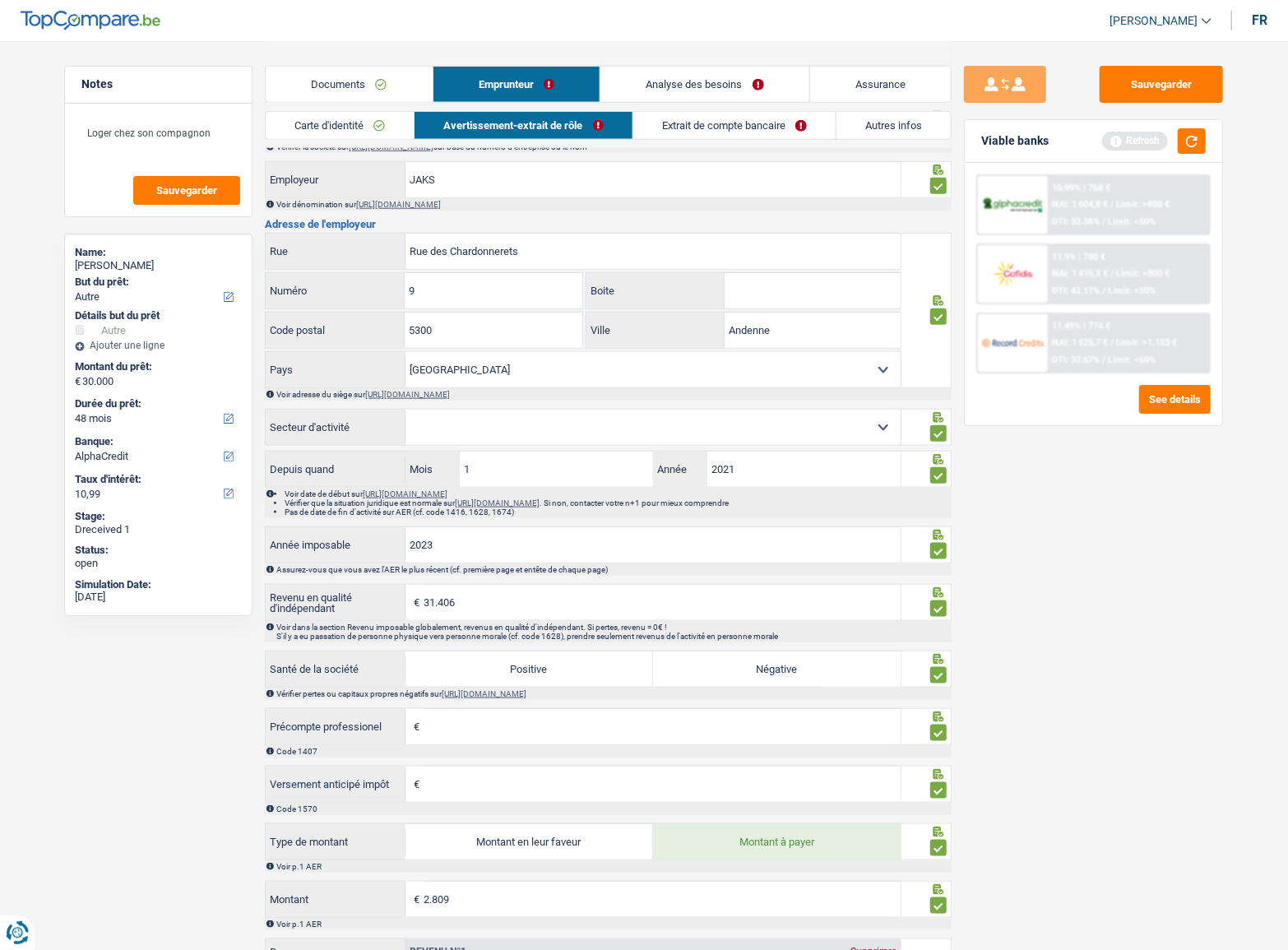
select select "smallCompanies"
click at [406, 415] on select "Agriculture/Pêche Industrie Horeca Courier/Fitness/Taxi Construction Banques/As…" at bounding box center [653, 427] width 495 height 35
click at [1022, 595] on div "Sauvegarder Viable banks Refresh 10.99% | 768 € NAI: 1 604,8 € / Limit: >850 € …" at bounding box center [1093, 495] width 284 height 858
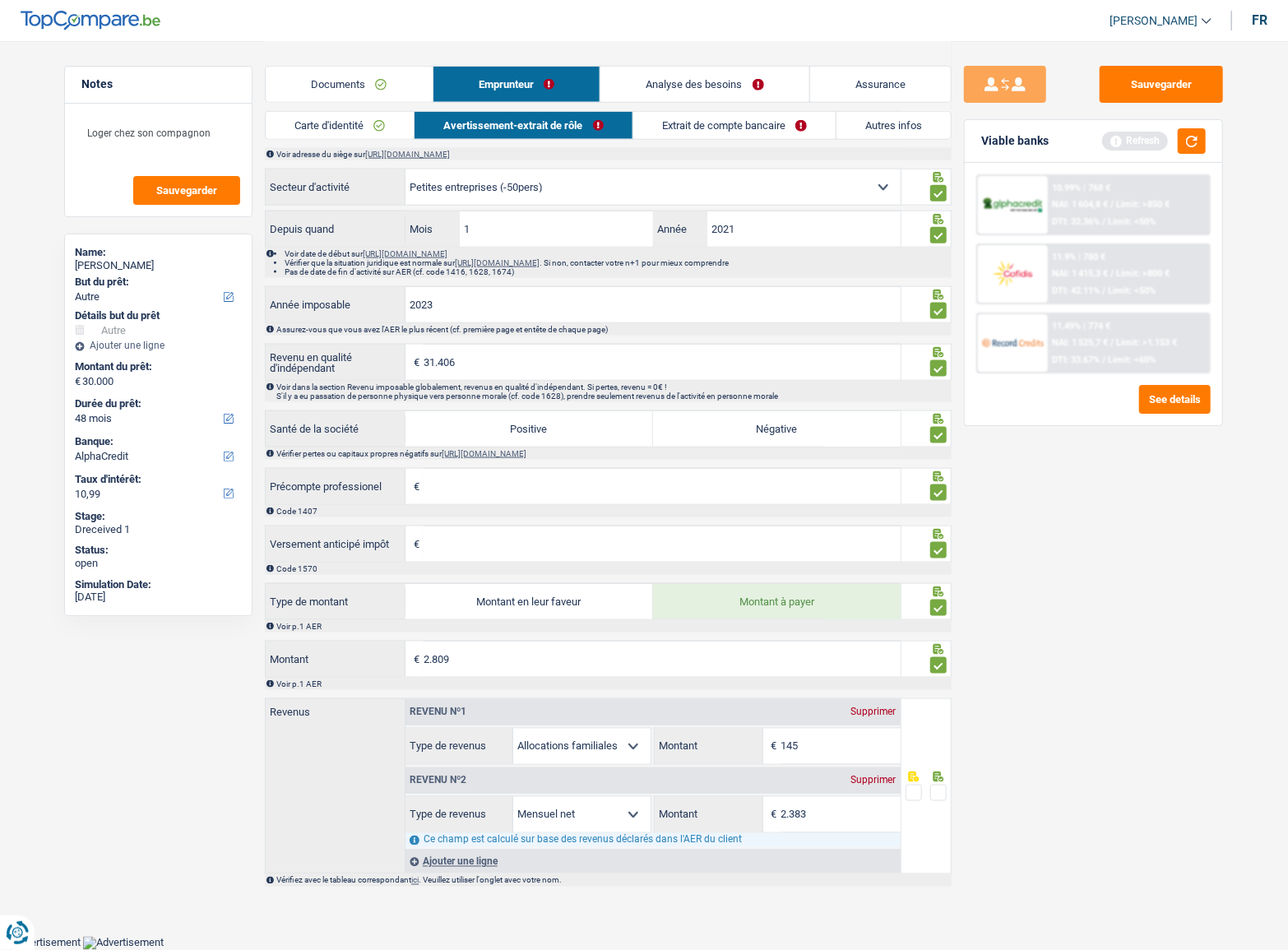
click at [942, 780] on icon at bounding box center [938, 776] width 16 height 10
click at [942, 785] on span at bounding box center [938, 792] width 16 height 16
click at [0, 0] on input "radio" at bounding box center [0, 0] width 0 height 0
click at [1147, 90] on button "Sauvegarder" at bounding box center [1161, 84] width 124 height 37
click at [709, 123] on link "Extrait de compte bancaire" at bounding box center [735, 125] width 202 height 27
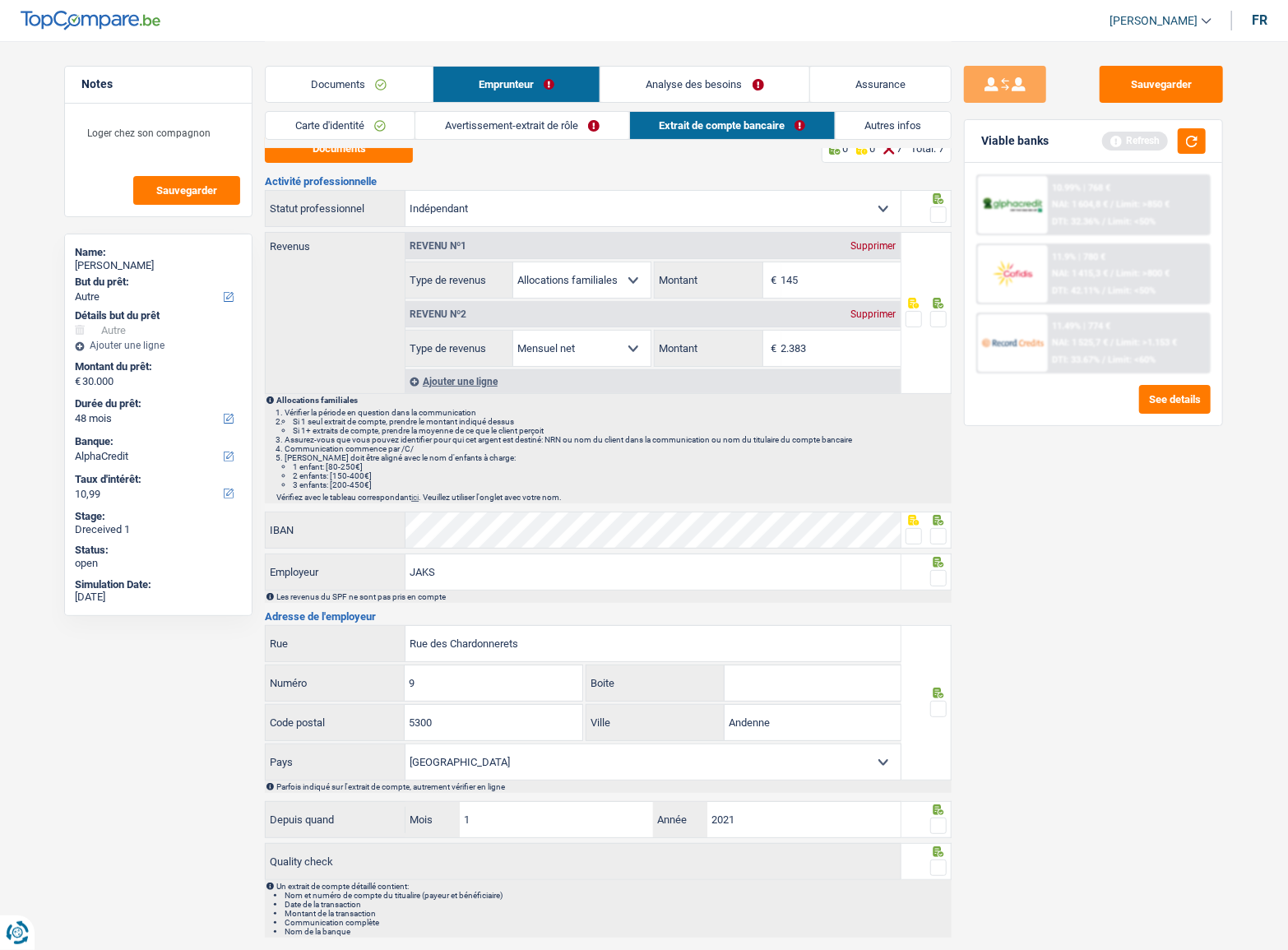
scroll to position [0, 0]
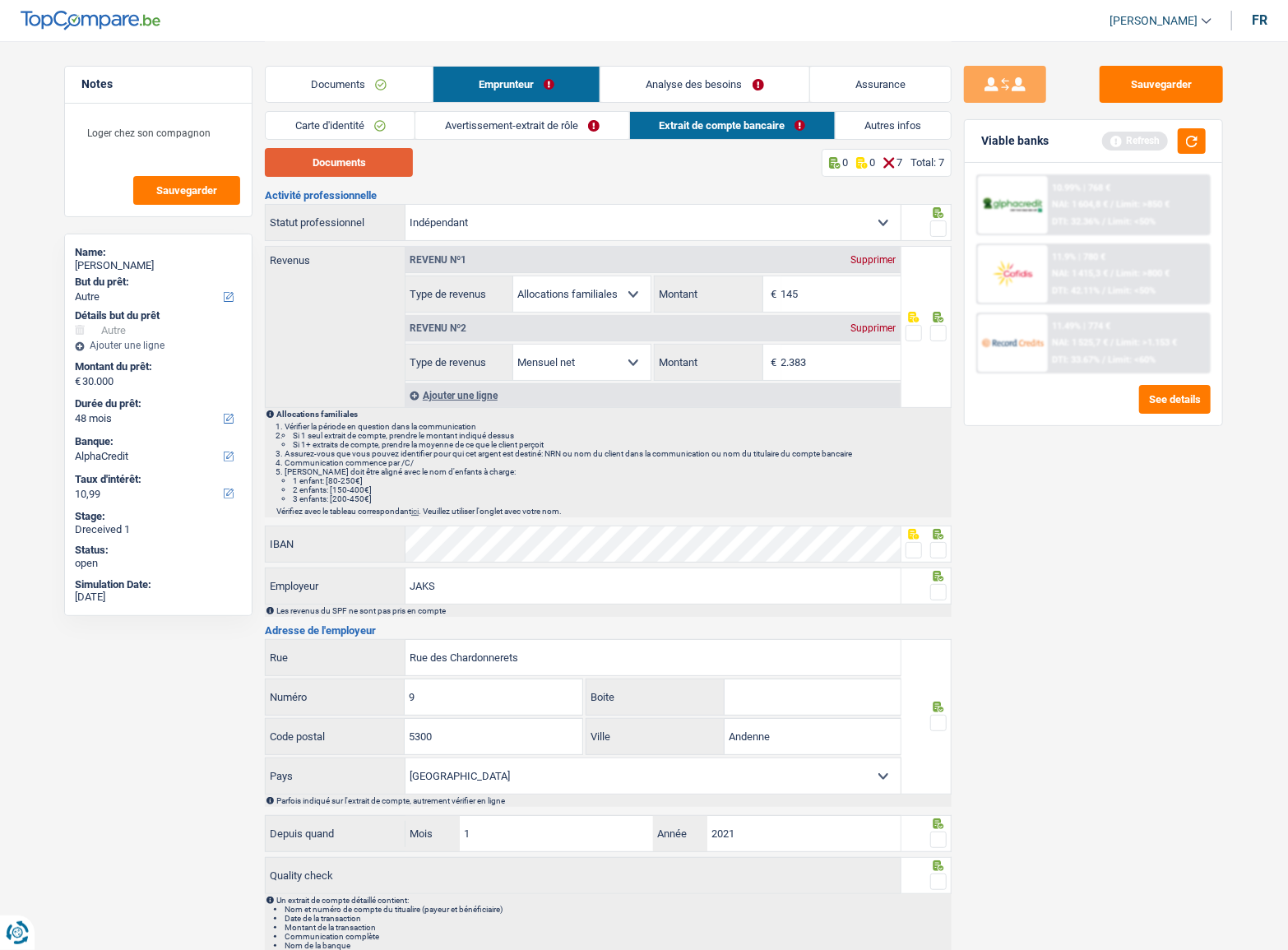
click at [370, 159] on button "Documents" at bounding box center [339, 162] width 148 height 28
click at [933, 228] on span at bounding box center [938, 228] width 16 height 16
click at [0, 0] on input "radio" at bounding box center [0, 0] width 0 height 0
click at [936, 330] on span at bounding box center [938, 332] width 16 height 16
click at [0, 0] on input "radio" at bounding box center [0, 0] width 0 height 0
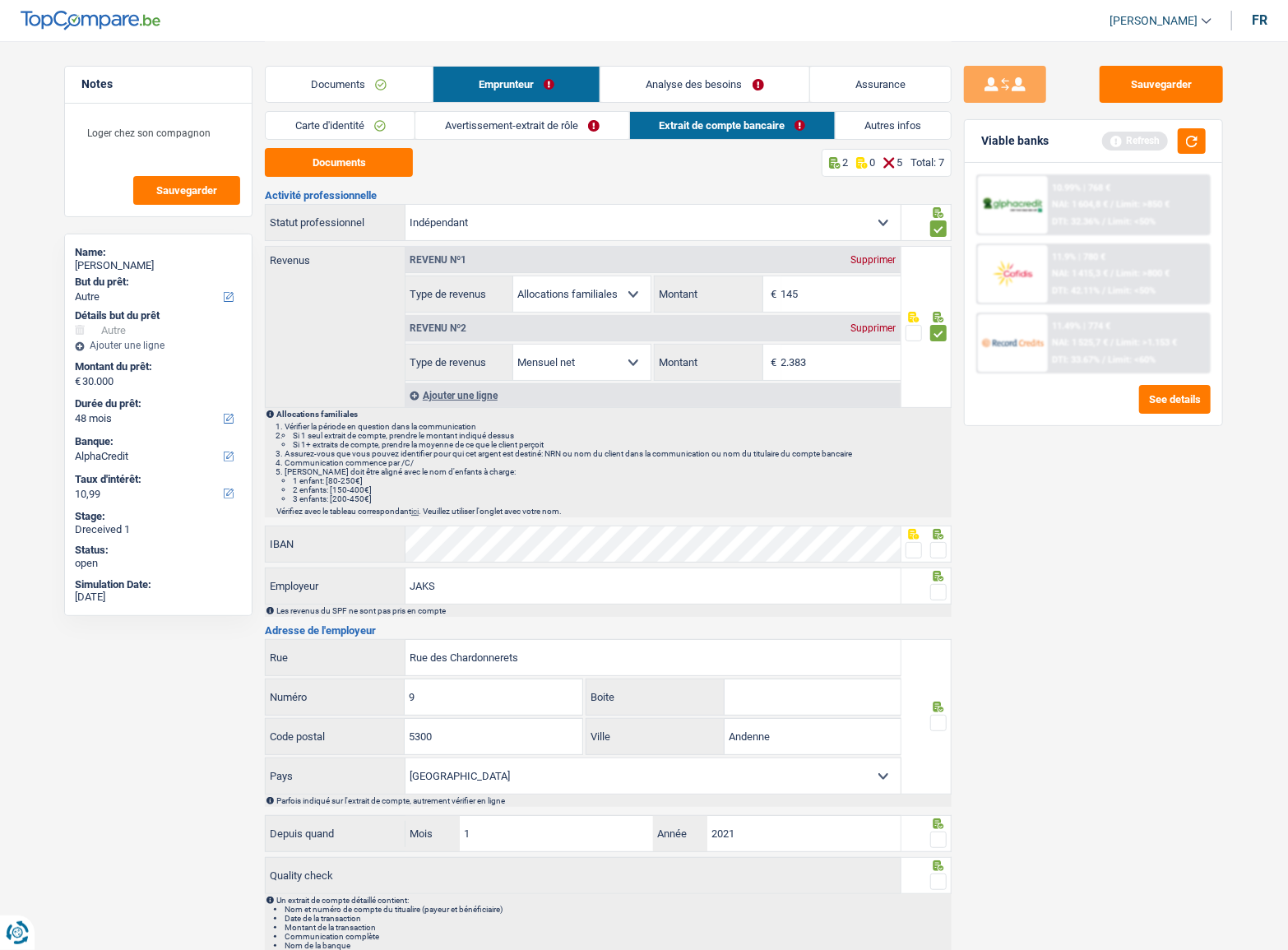
click at [941, 557] on span at bounding box center [938, 550] width 16 height 16
click at [0, 0] on input "radio" at bounding box center [0, 0] width 0 height 0
click at [939, 585] on span at bounding box center [938, 592] width 16 height 16
click at [0, 0] on input "radio" at bounding box center [0, 0] width 0 height 0
click at [333, 98] on link "Documents" at bounding box center [348, 84] width 167 height 35
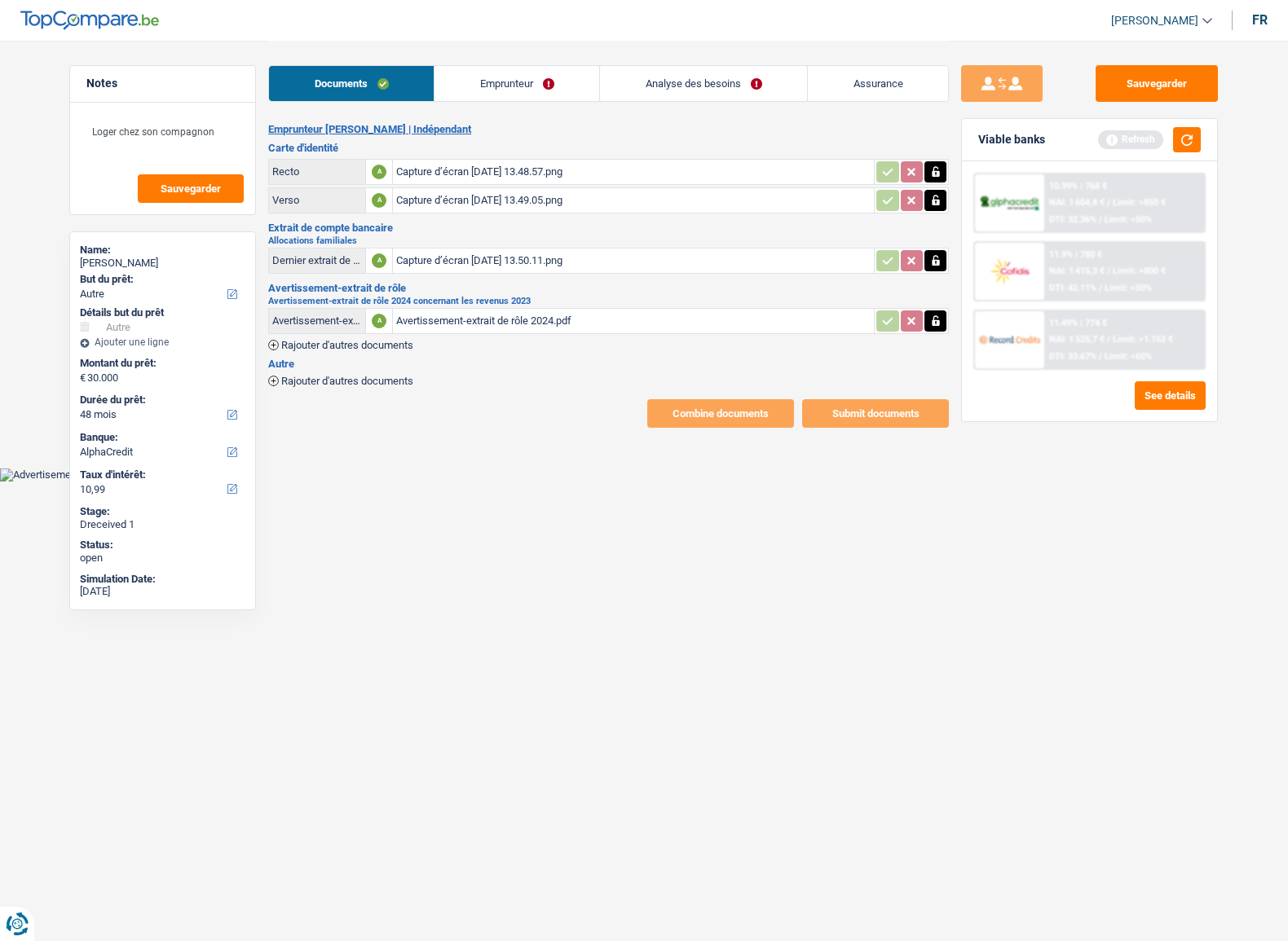
click at [505, 261] on div "Capture d’écran [DATE] 13.50.11.png" at bounding box center [632, 261] width 474 height 24
drag, startPoint x: 493, startPoint y: 85, endPoint x: 503, endPoint y: 89, distance: 10.8
click at [495, 85] on link "Emprunteur" at bounding box center [516, 83] width 165 height 35
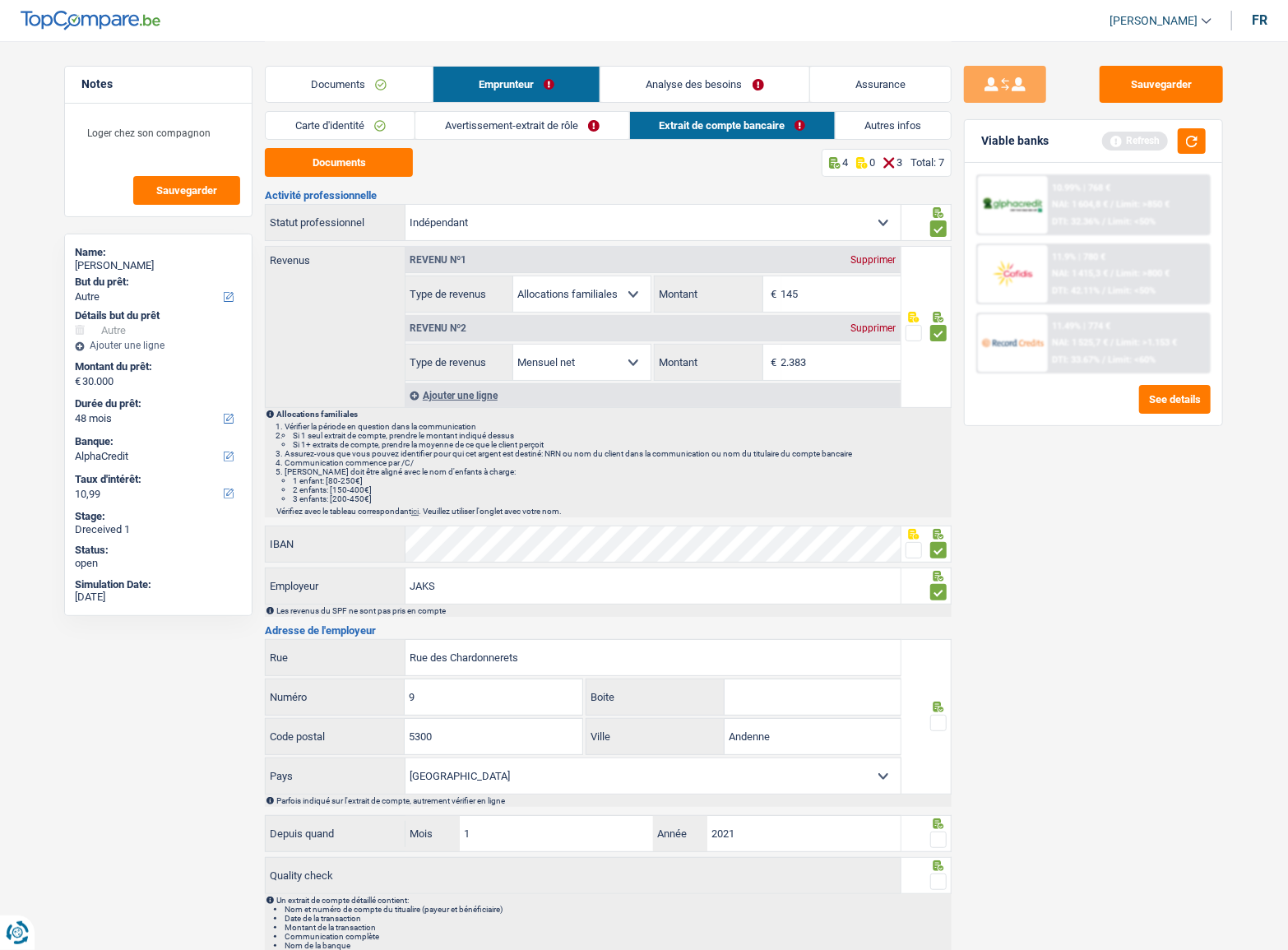
click at [929, 333] on fieldset at bounding box center [926, 333] width 42 height 21
click at [852, 121] on link "Autres infos" at bounding box center [893, 125] width 115 height 27
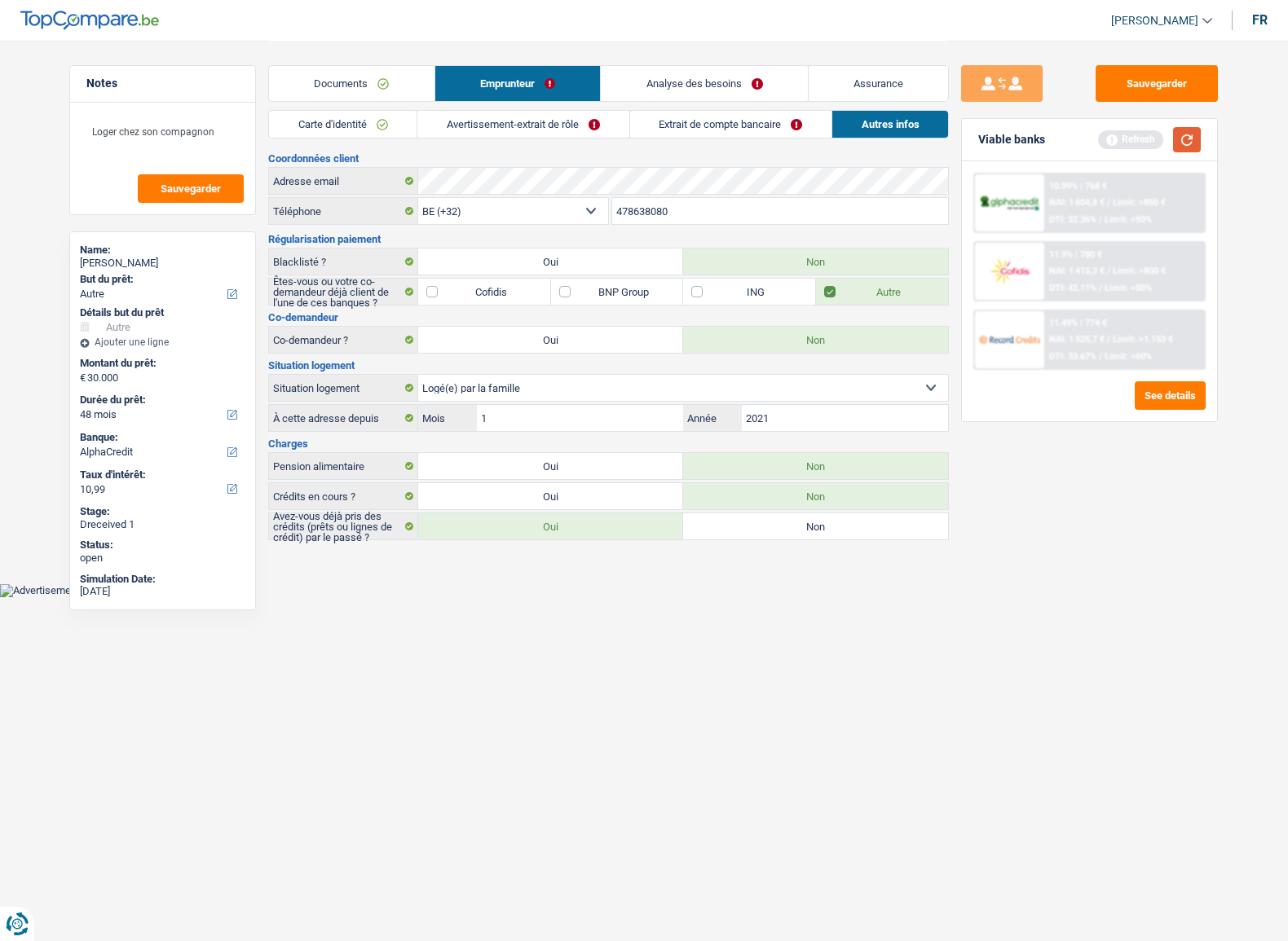
click at [1179, 137] on button "button" at bounding box center [1187, 139] width 28 height 25
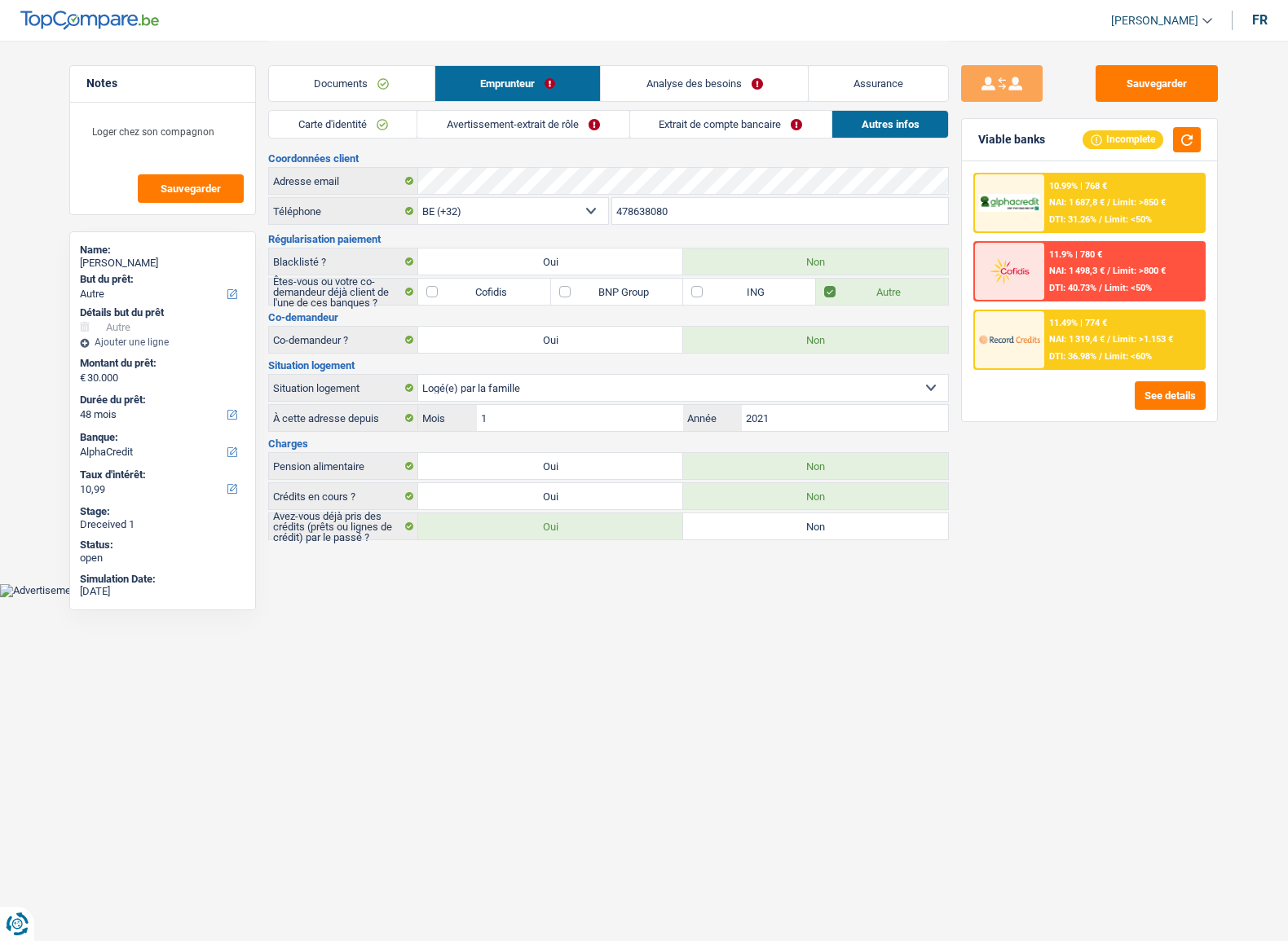
click at [1125, 193] on div "10.99% | 768 € NAI: 1 687,8 € / Limit: >850 € DTI: 31.26% / Limit: <50%" at bounding box center [1124, 202] width 161 height 57
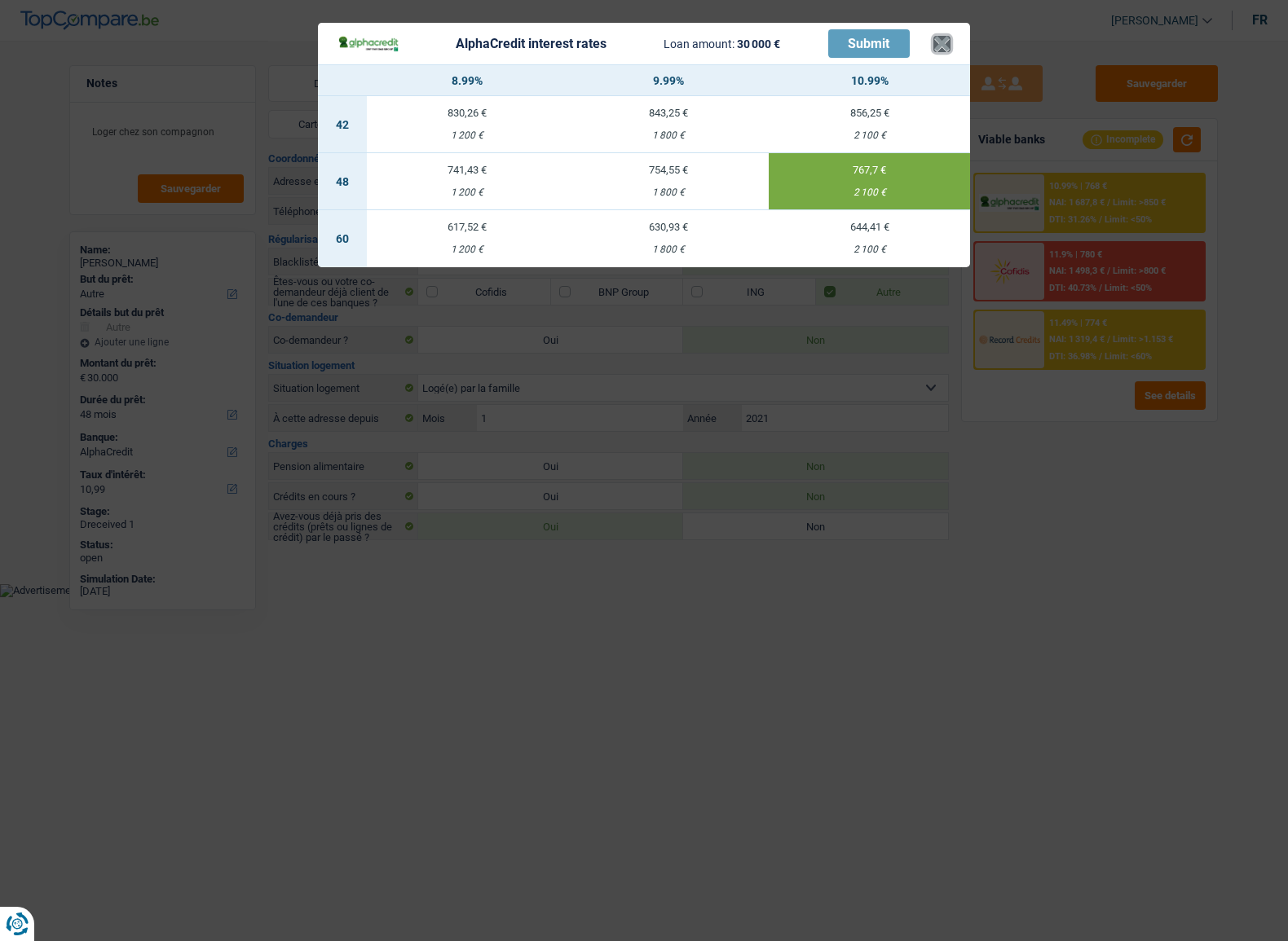
click at [948, 41] on button "×" at bounding box center [942, 43] width 17 height 16
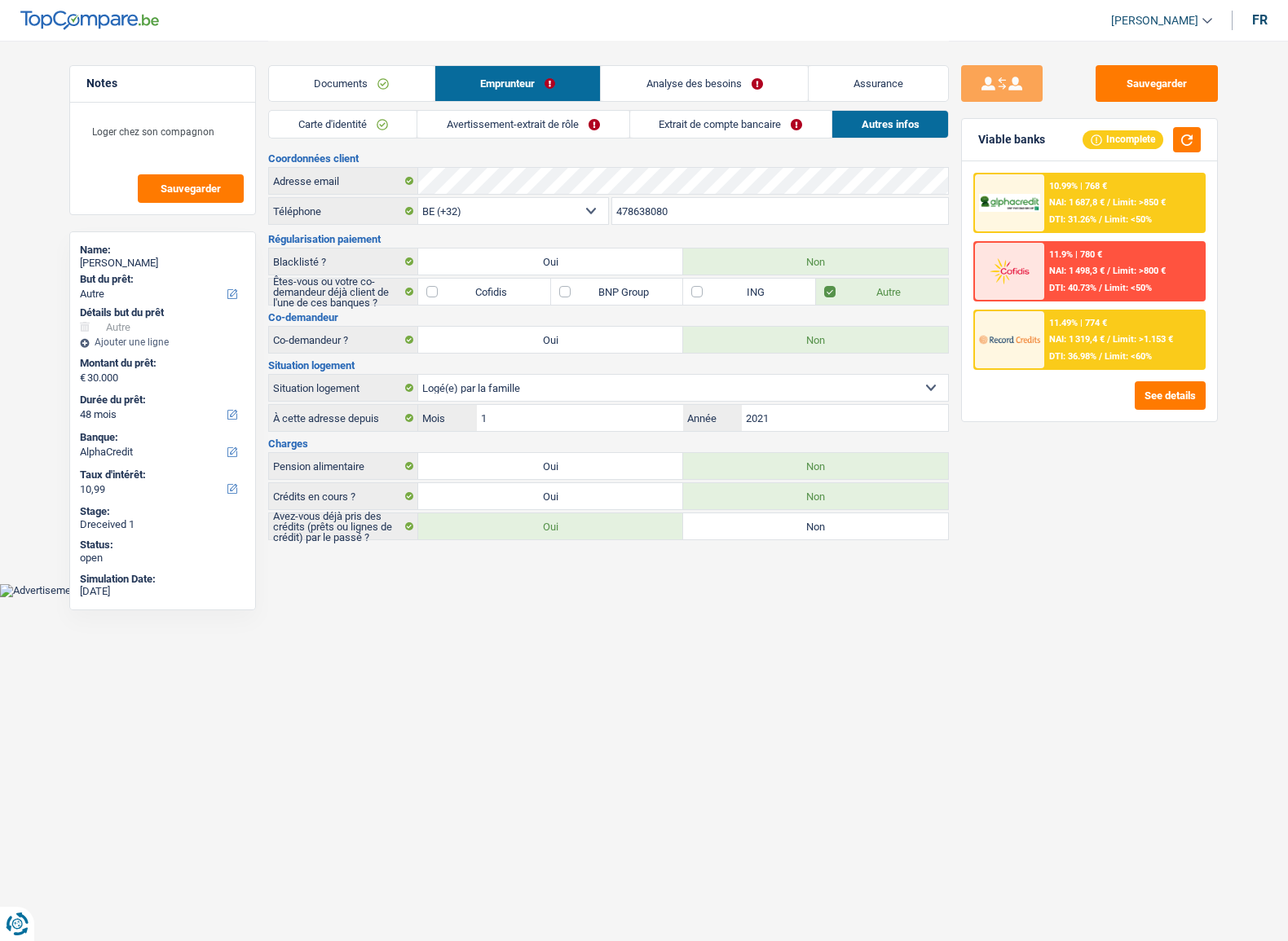
click at [465, 123] on link "Avertissement-extrait de rôle" at bounding box center [523, 123] width 211 height 27
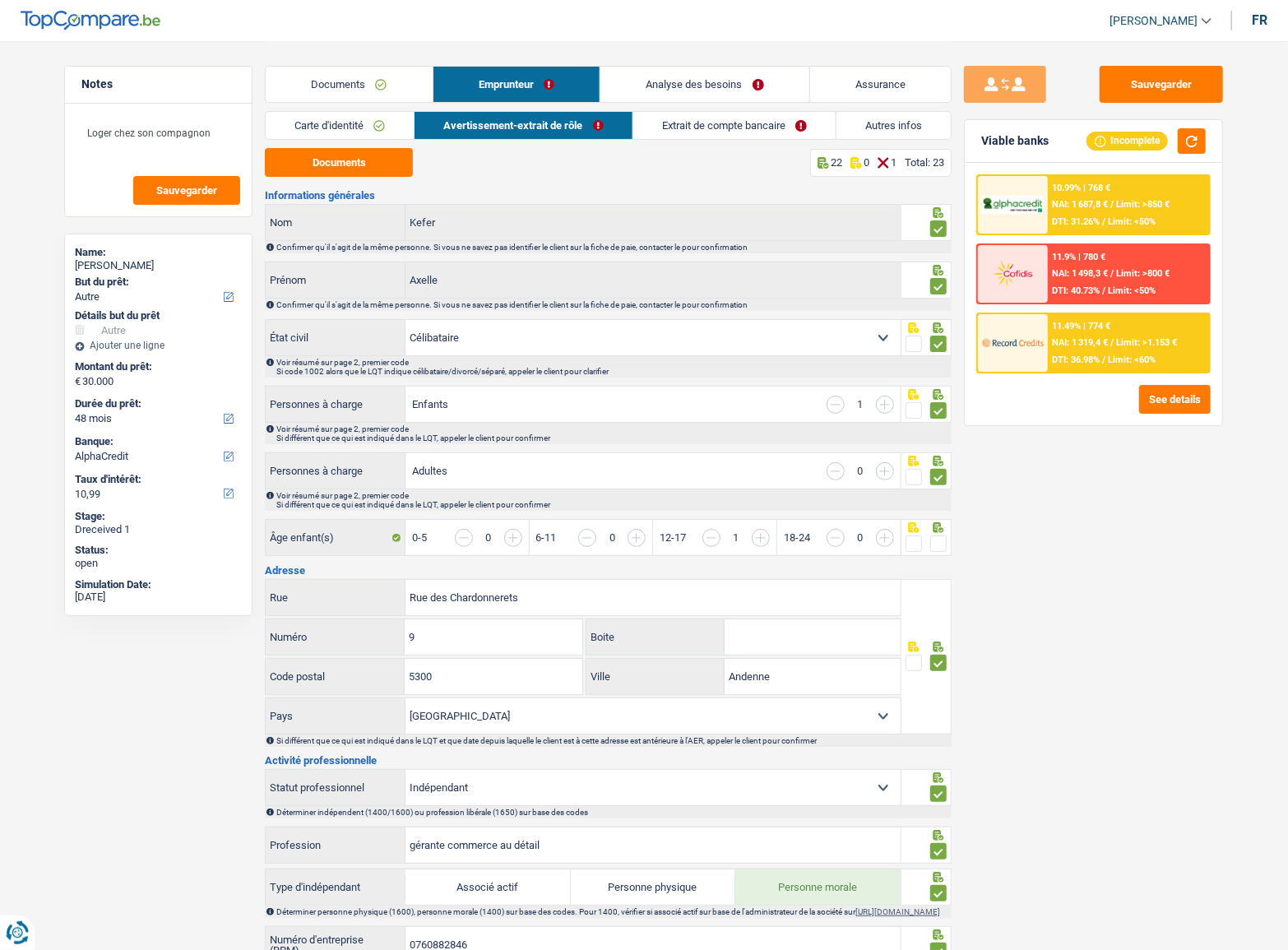
click at [379, 125] on link "Carte d'identité" at bounding box center [339, 125] width 148 height 27
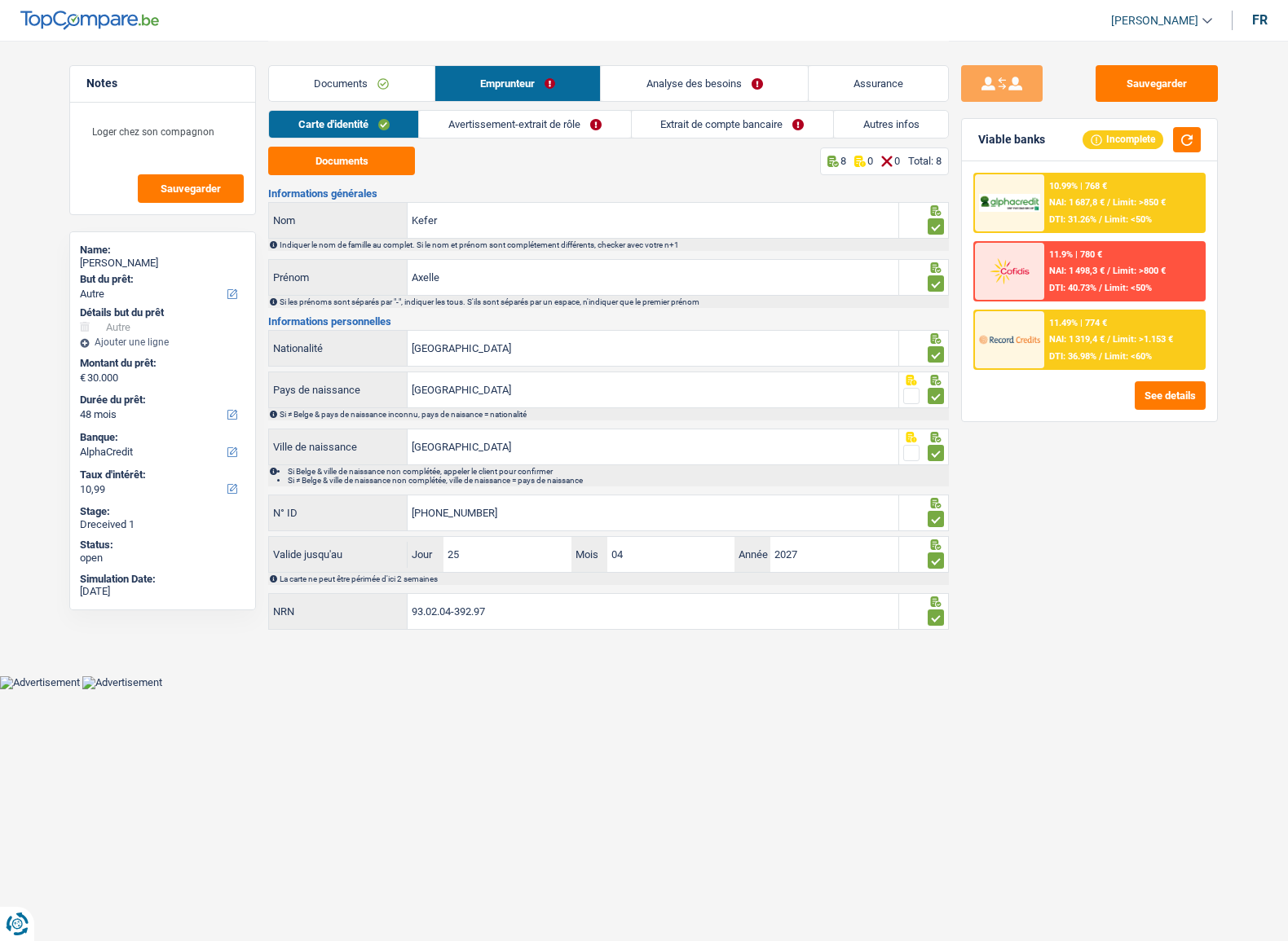
click at [568, 111] on link "Avertissement-extrait de rôle" at bounding box center [525, 123] width 211 height 27
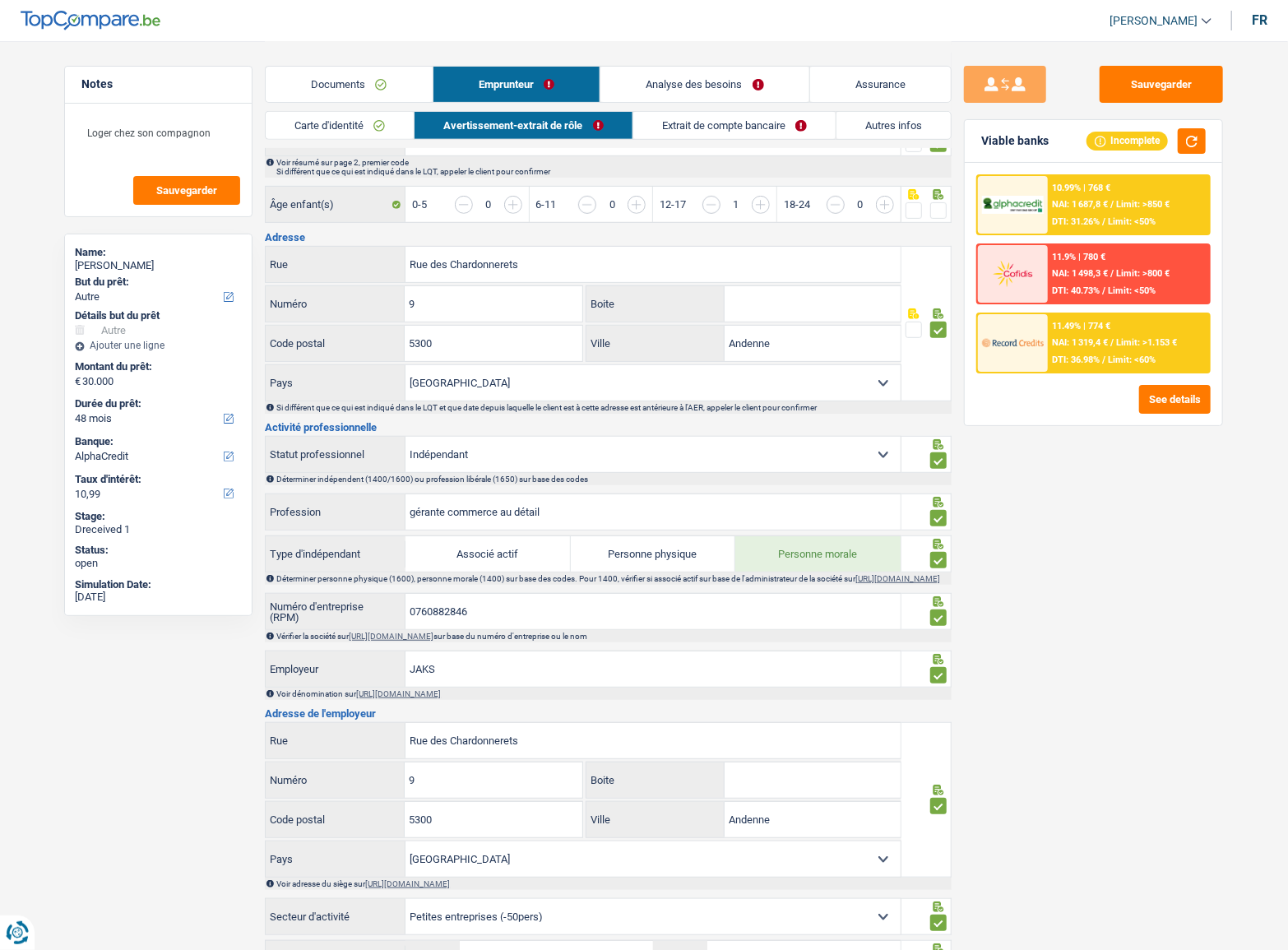
scroll to position [224, 0]
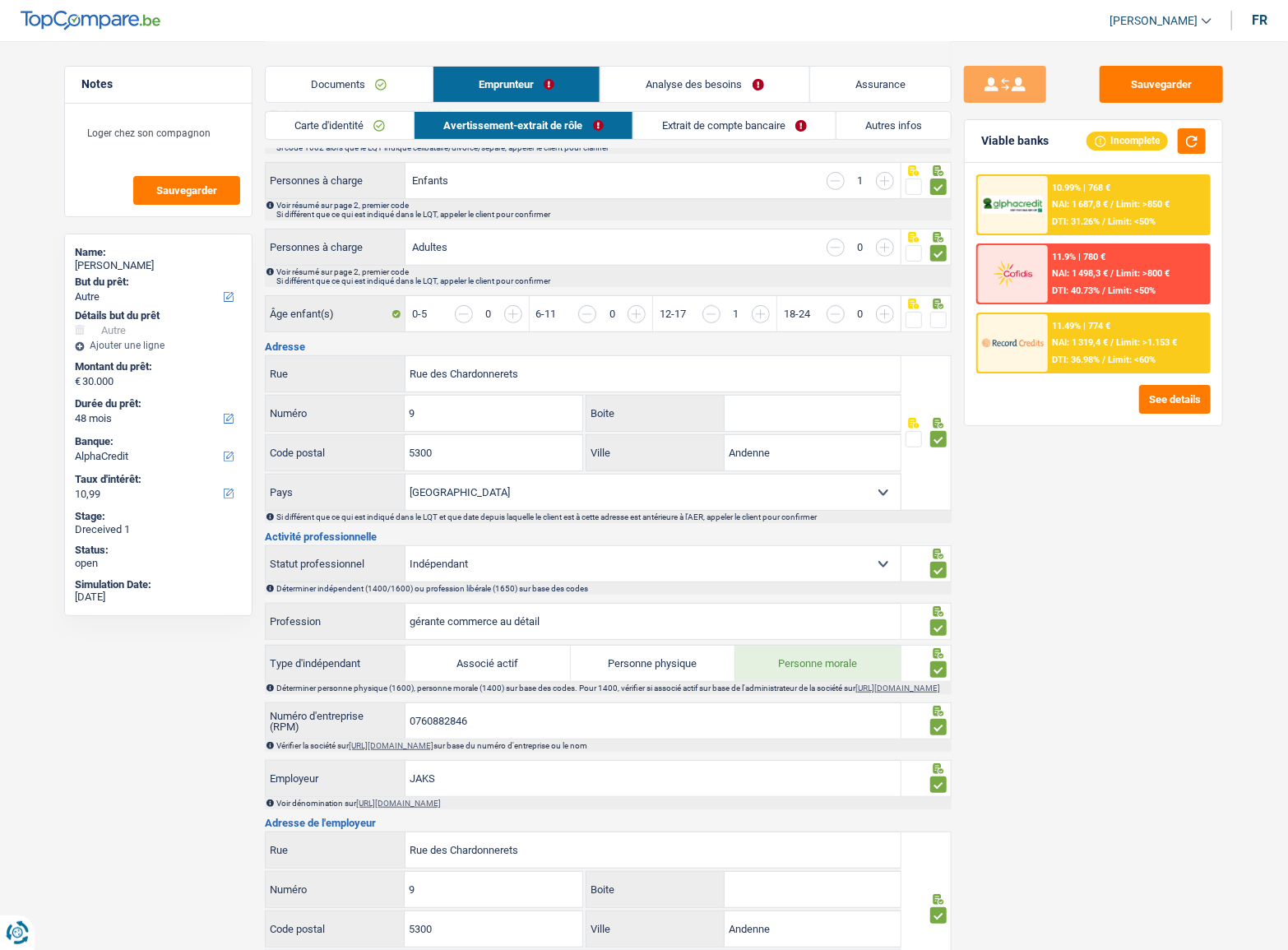
click at [935, 313] on span at bounding box center [938, 319] width 16 height 16
click at [0, 0] on input "radio" at bounding box center [0, 0] width 0 height 0
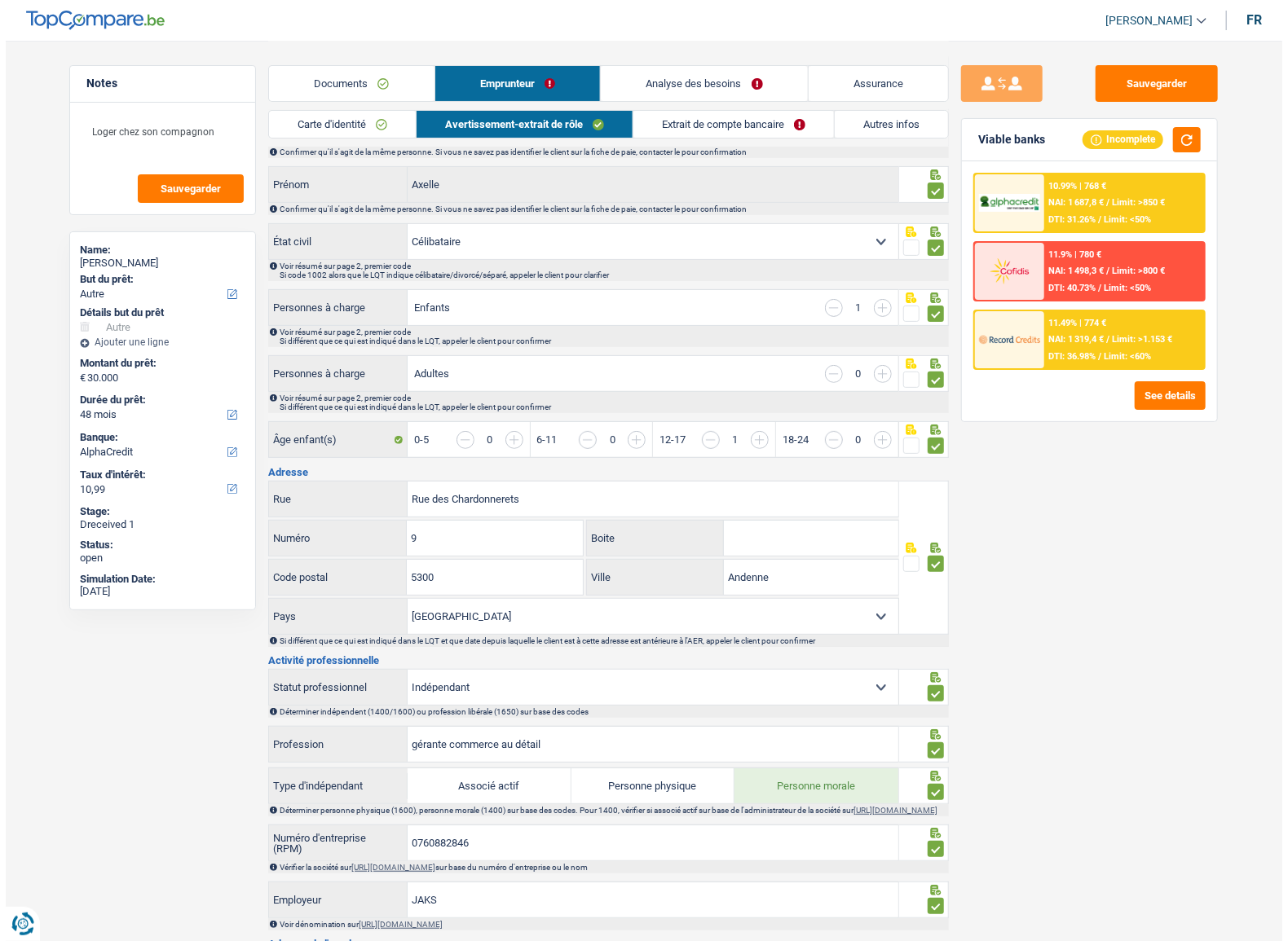
scroll to position [0, 0]
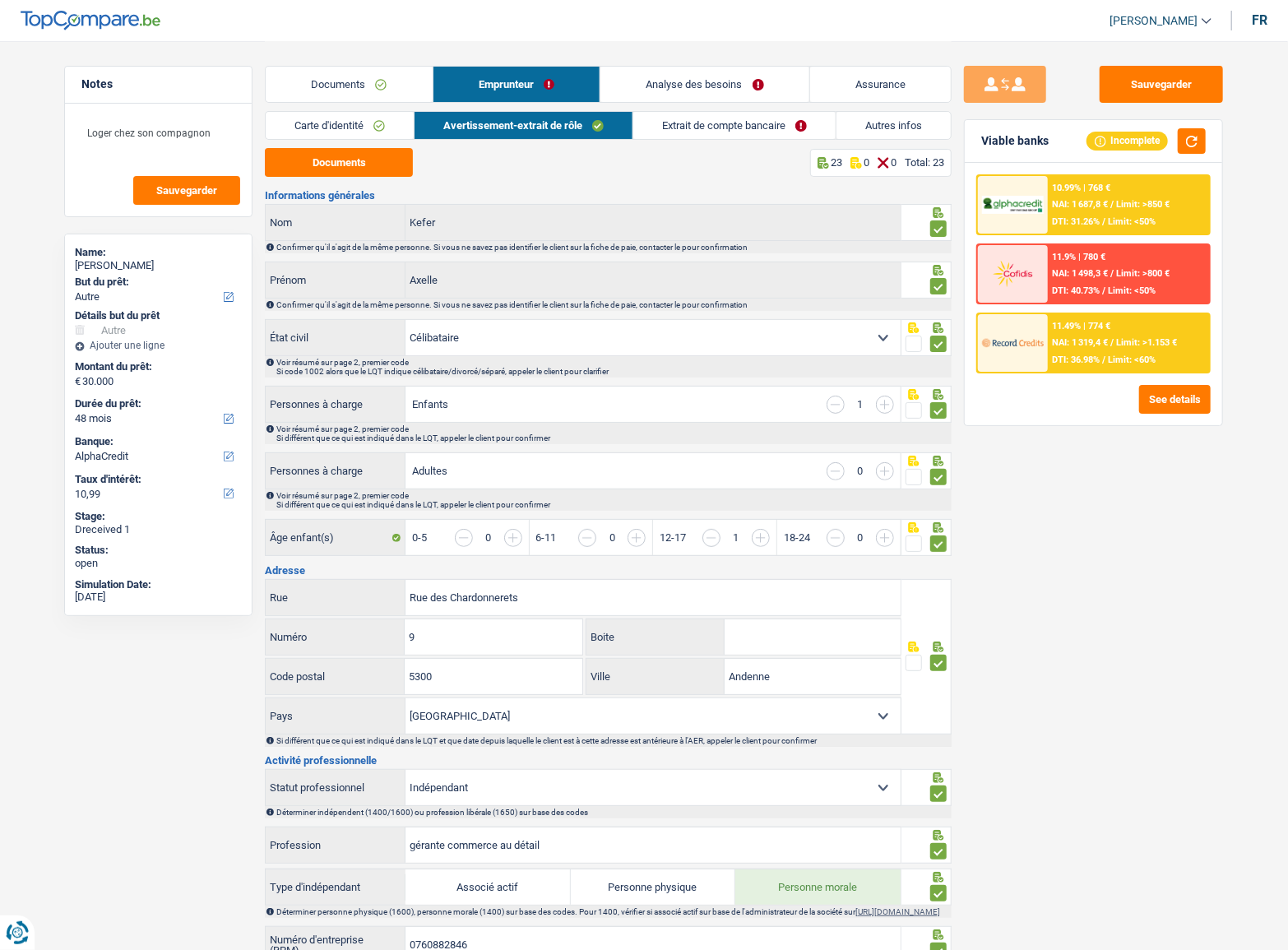
click at [802, 127] on link "Extrait de compte bancaire" at bounding box center [735, 125] width 202 height 27
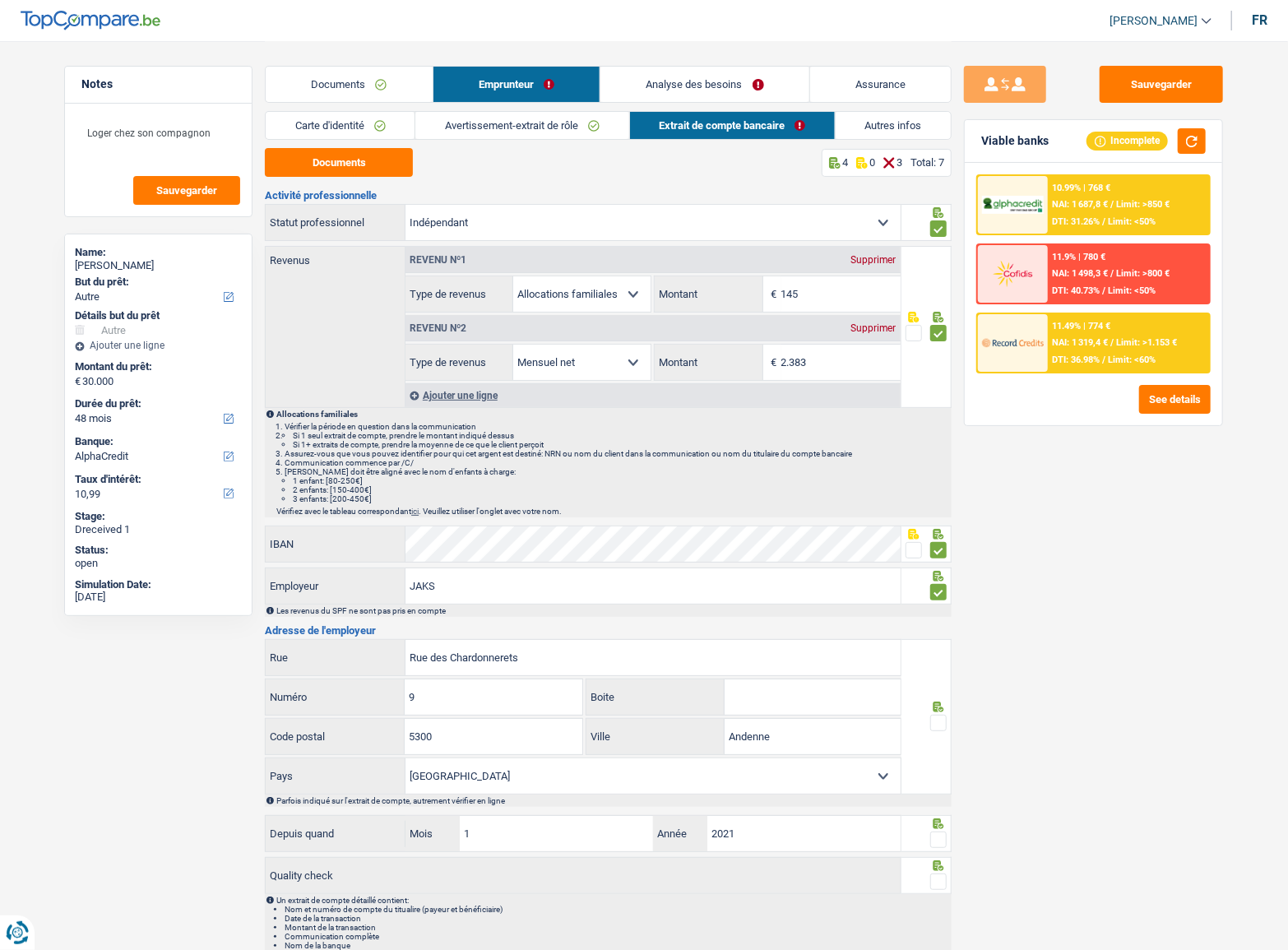
click at [936, 721] on span at bounding box center [938, 722] width 16 height 16
click at [0, 0] on input "radio" at bounding box center [0, 0] width 0 height 0
click at [940, 832] on span at bounding box center [938, 840] width 16 height 16
click at [0, 0] on input "radio" at bounding box center [0, 0] width 0 height 0
click at [930, 872] on div at bounding box center [938, 882] width 16 height 21
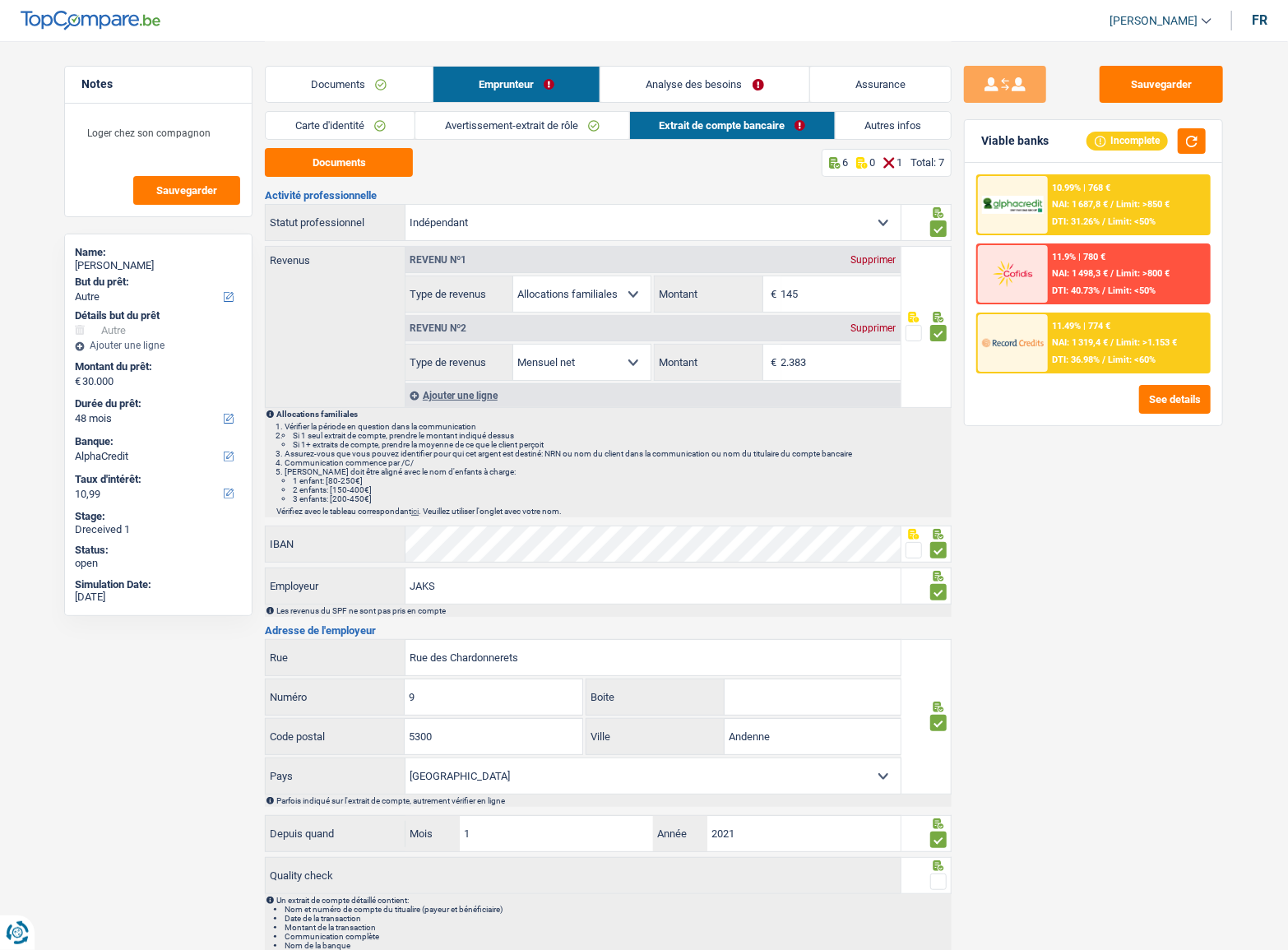
click at [912, 542] on span at bounding box center [913, 550] width 16 height 16
click at [0, 0] on input "radio" at bounding box center [0, 0] width 0 height 0
click at [937, 876] on span at bounding box center [938, 881] width 16 height 16
click at [0, 0] on input "radio" at bounding box center [0, 0] width 0 height 0
click at [883, 132] on link "Autres infos" at bounding box center [893, 125] width 115 height 27
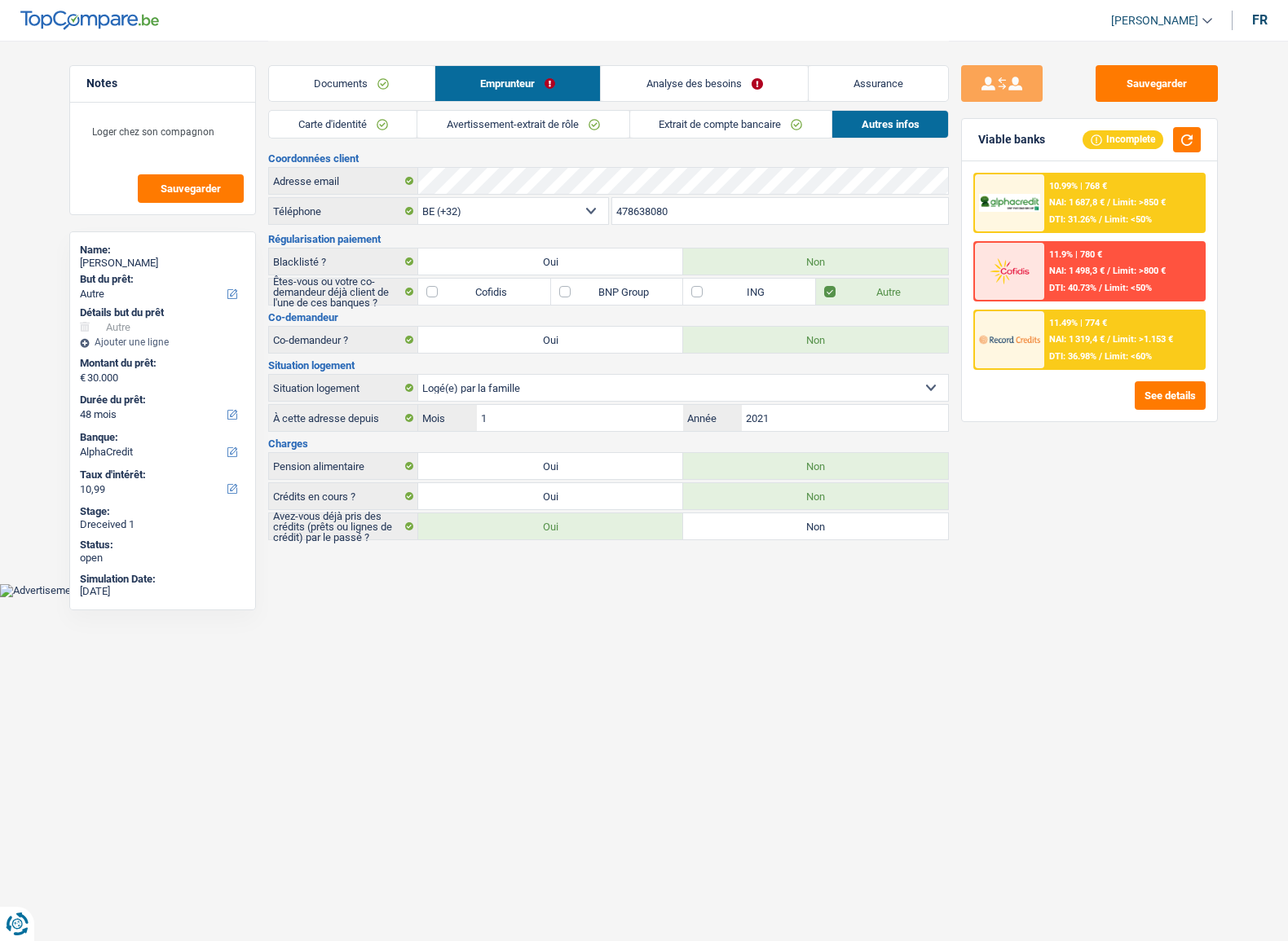
click at [1163, 212] on div "10.99% | 768 € NAI: 1 687,8 € / Limit: >850 € DTI: 31.26% / Limit: <50%" at bounding box center [1124, 202] width 161 height 57
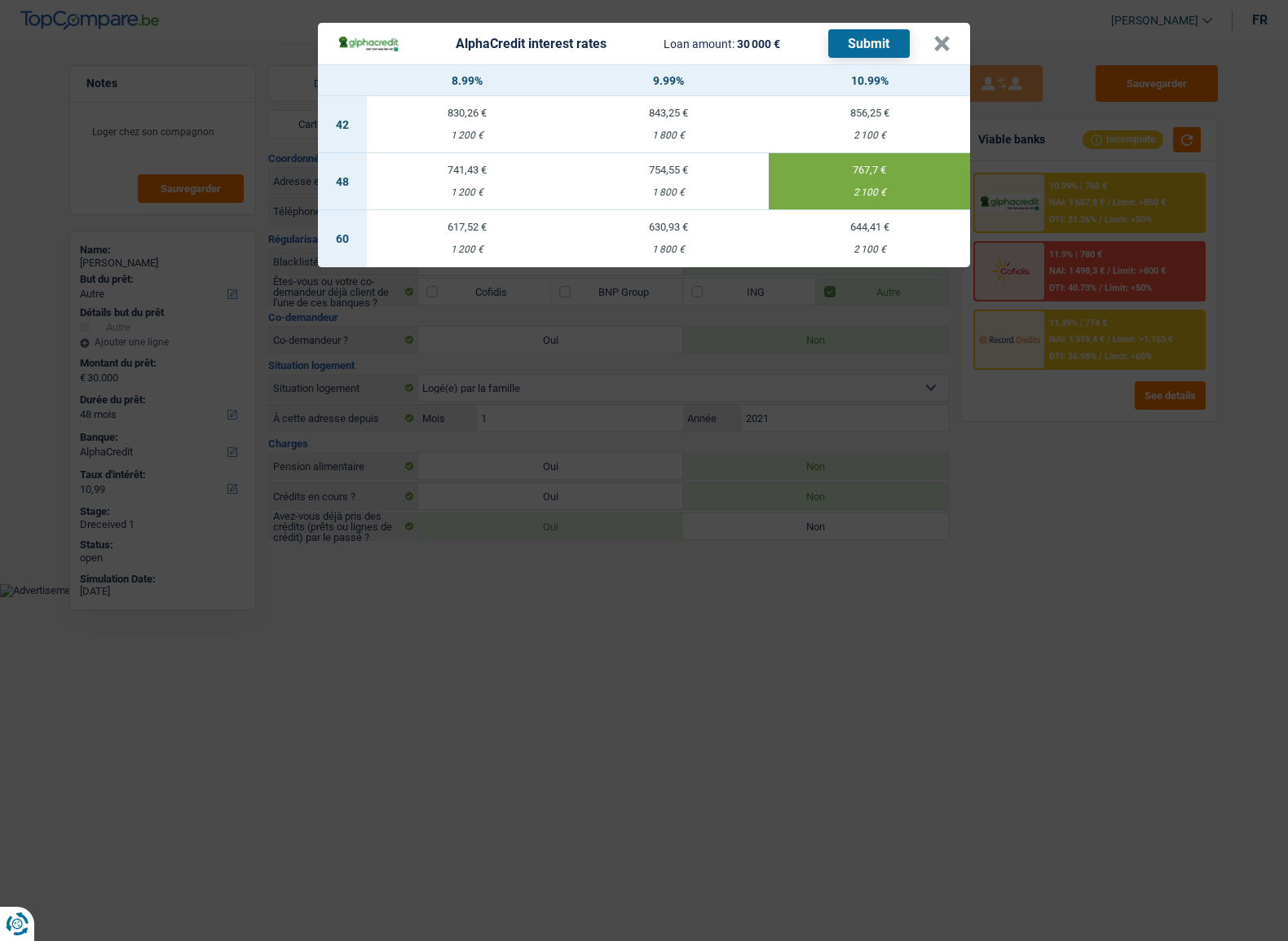
click at [862, 48] on button "Submit" at bounding box center [868, 43] width 81 height 28
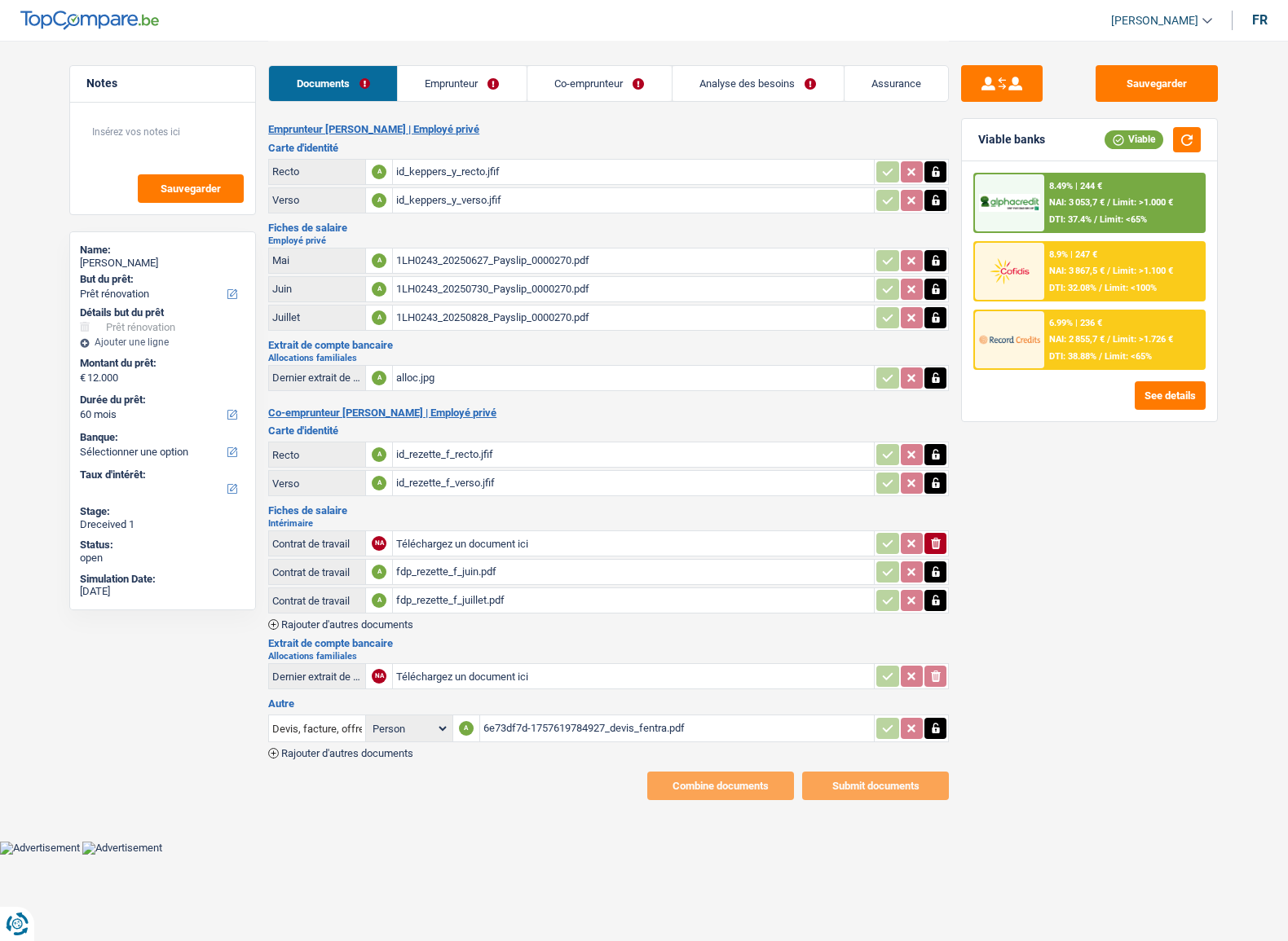
select select "renovation"
select select "60"
select select "privateEmployee"
select select "netSalary"
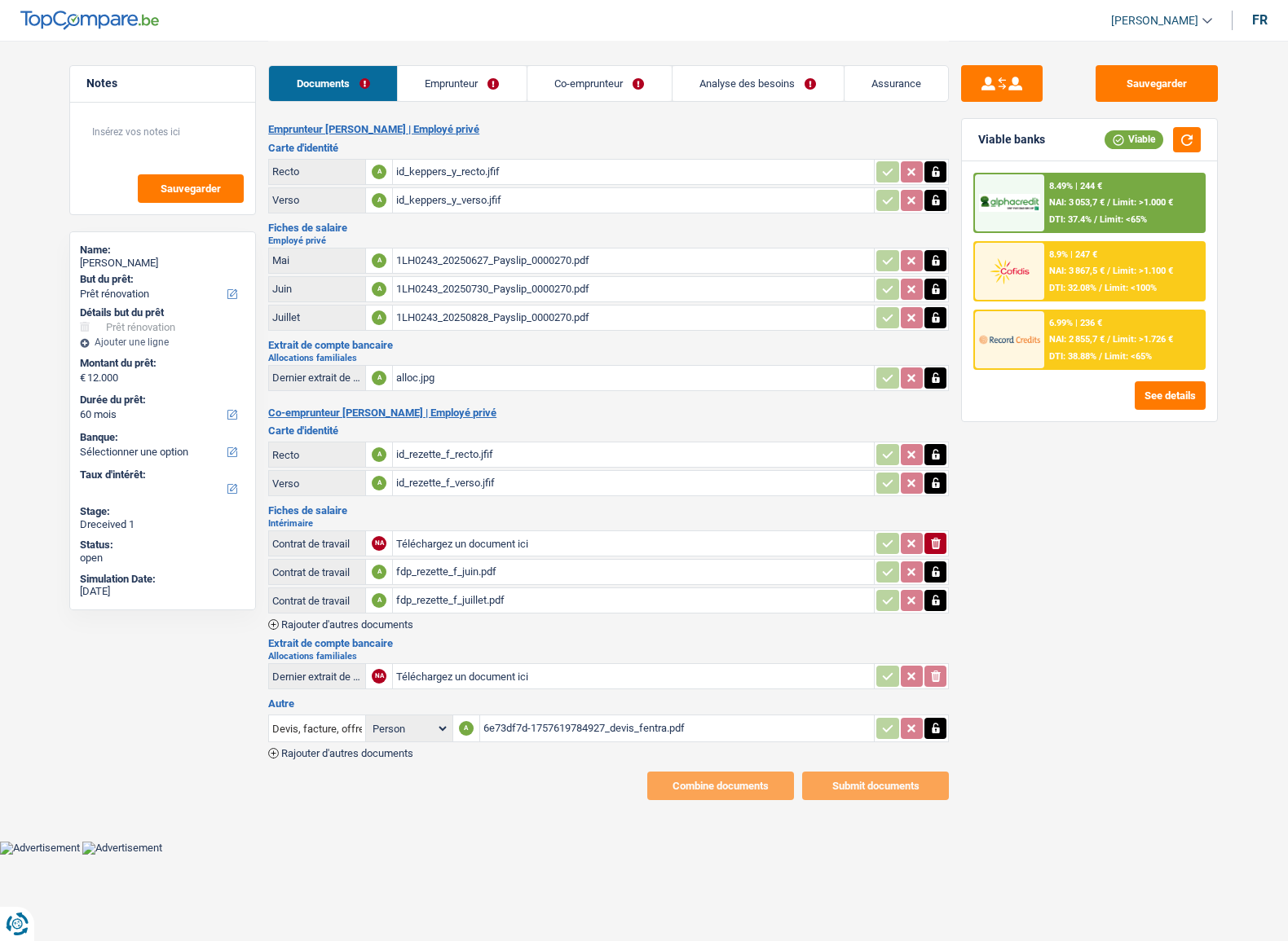
select select "mealVouchers"
select select "familyAllowances"
select select "BE"
click at [420, 87] on link "Emprunteur" at bounding box center [462, 83] width 129 height 35
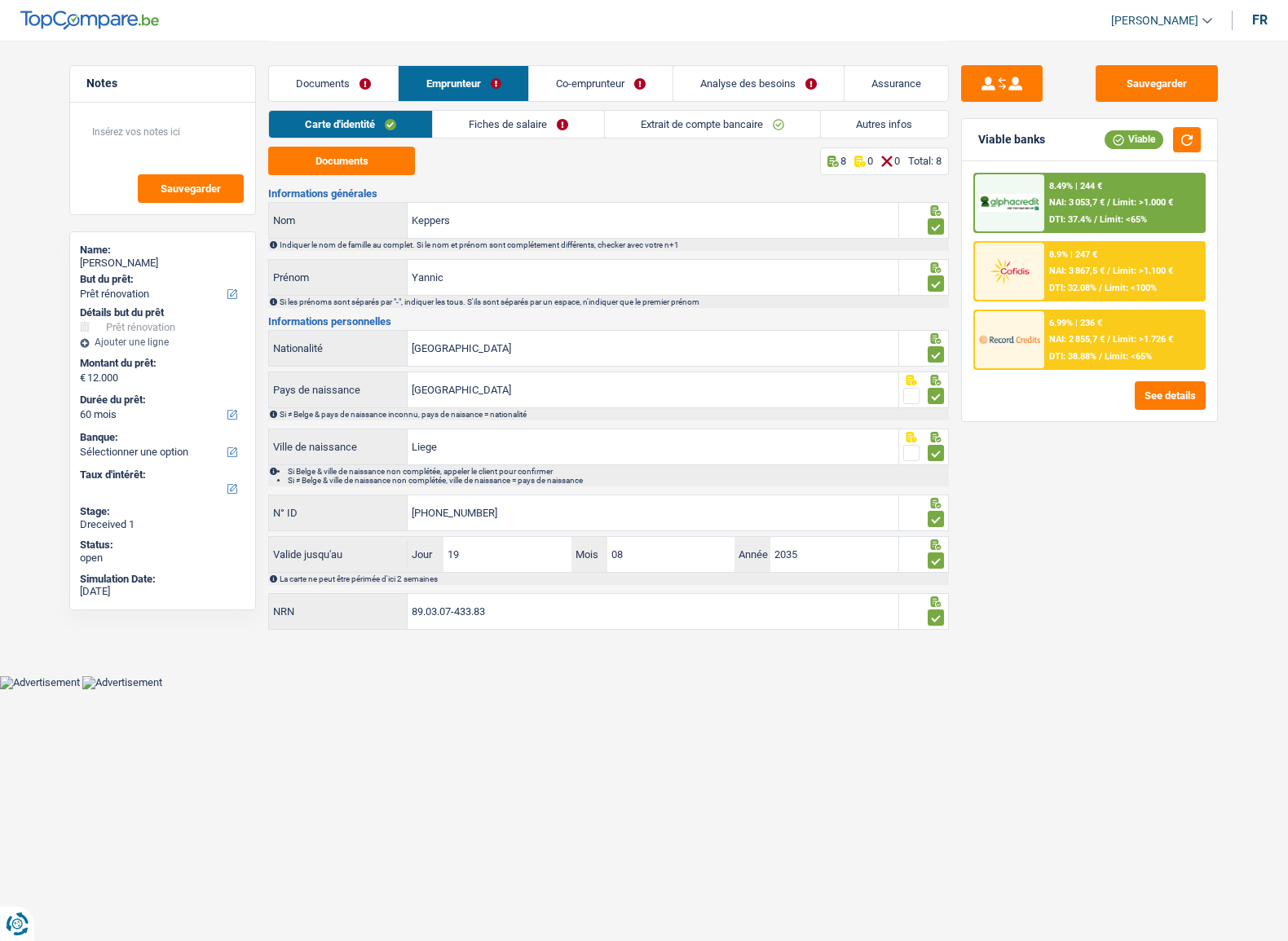
click at [506, 128] on link "Fiches de salaire" at bounding box center [518, 123] width 171 height 27
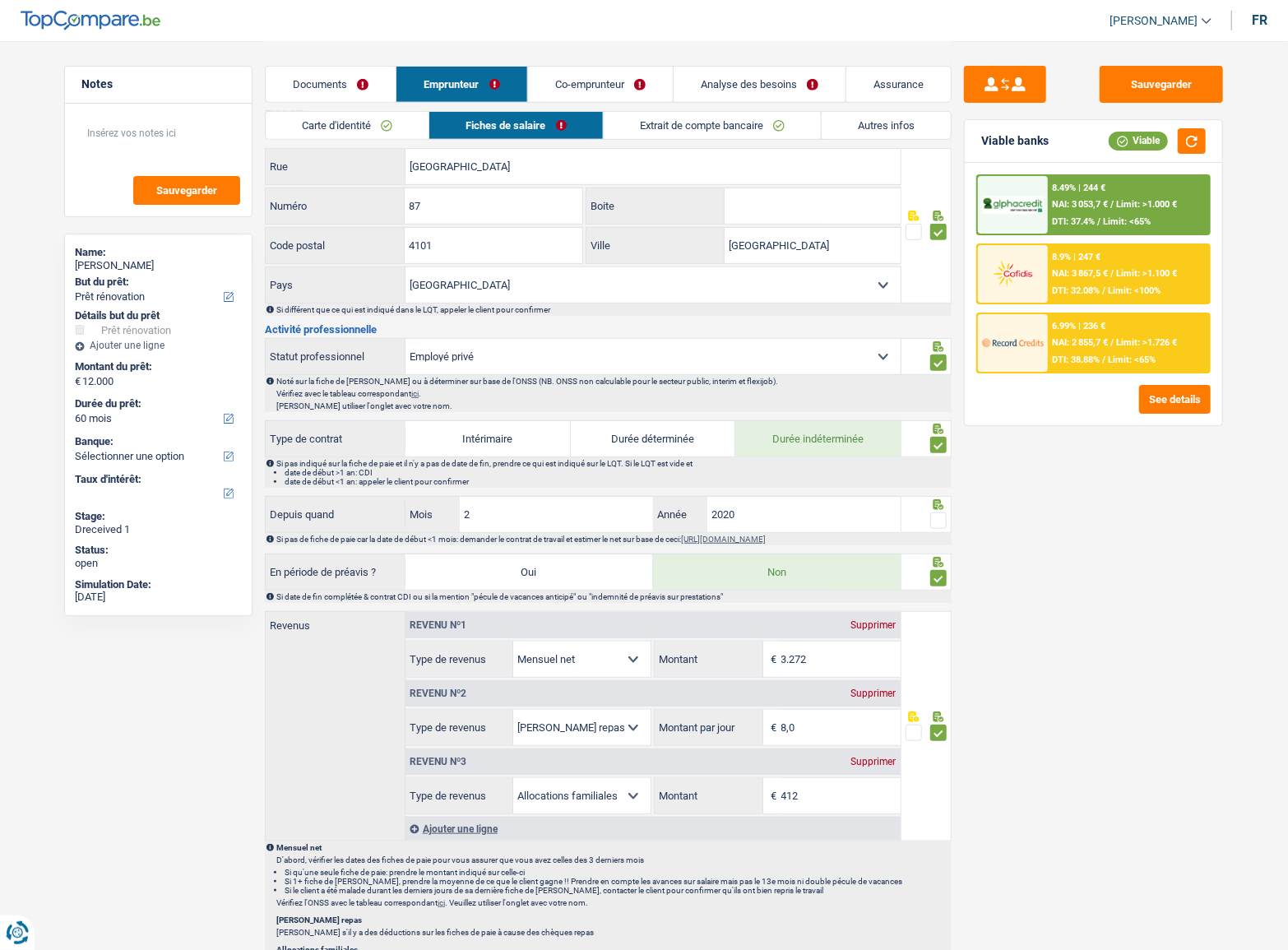
scroll to position [748, 0]
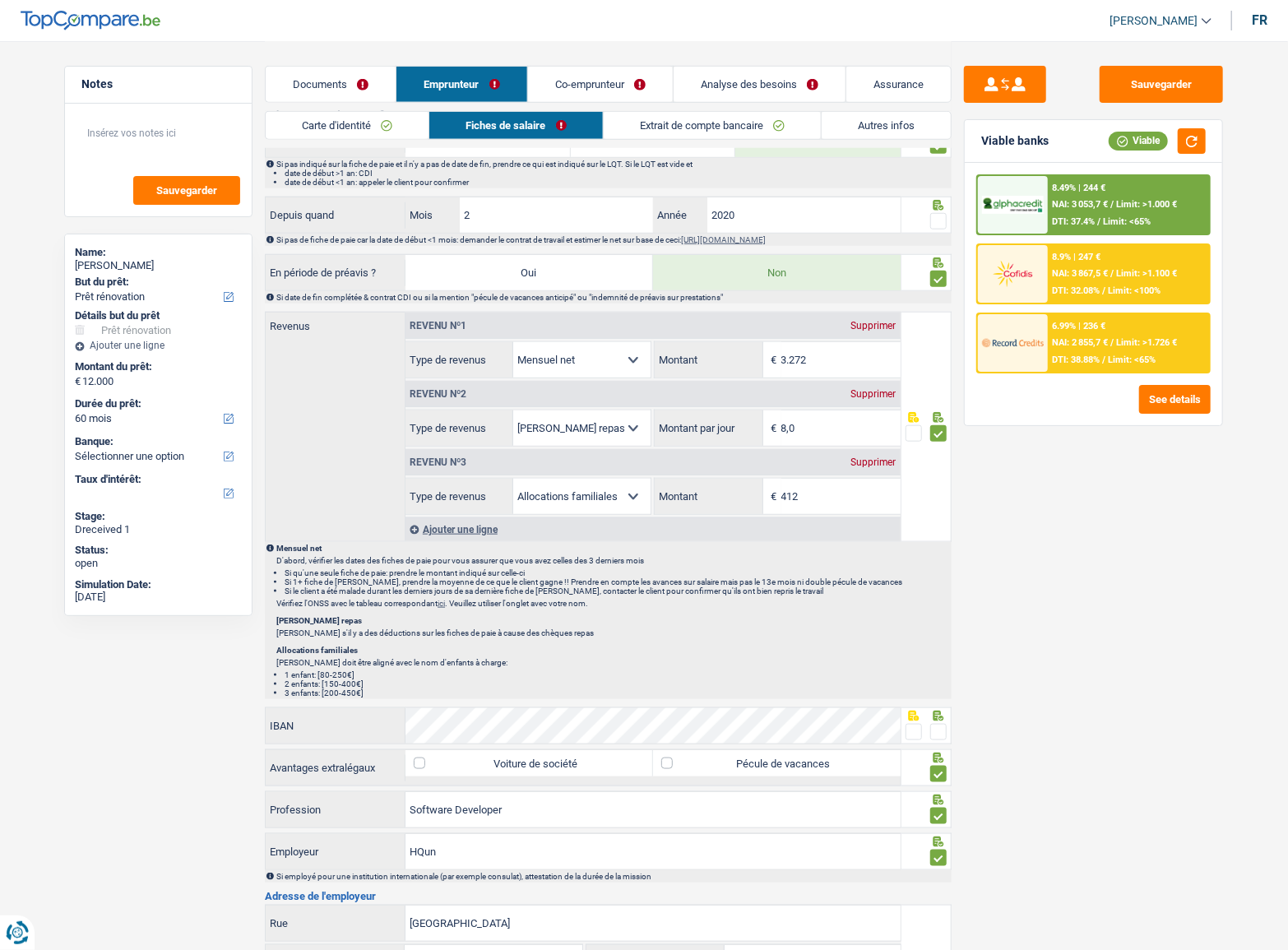
click at [938, 217] on span at bounding box center [938, 221] width 16 height 16
click at [0, 0] on input "radio" at bounding box center [0, 0] width 0 height 0
click at [1186, 76] on button "Sauvegarder" at bounding box center [1161, 84] width 124 height 37
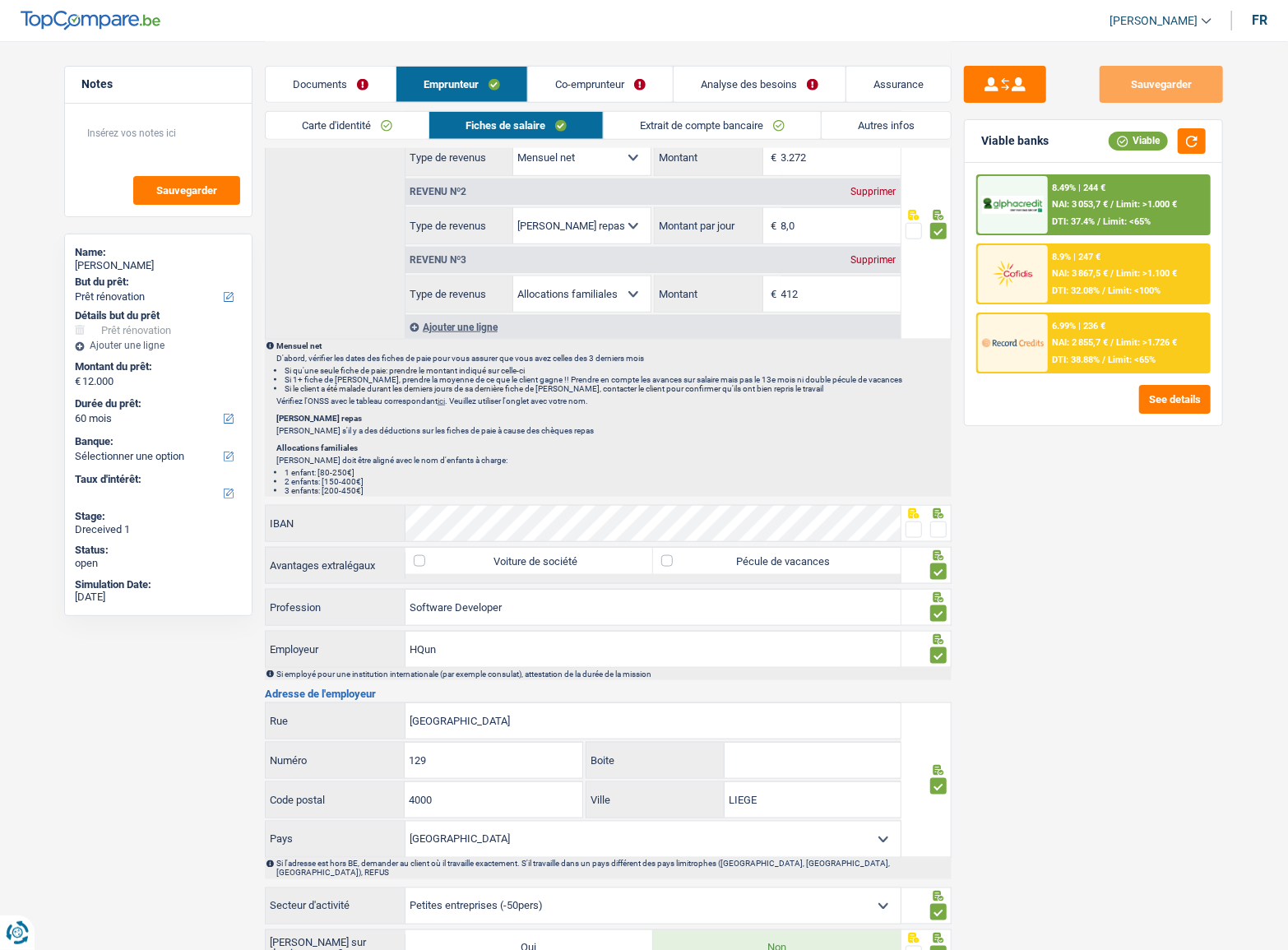
scroll to position [972, 0]
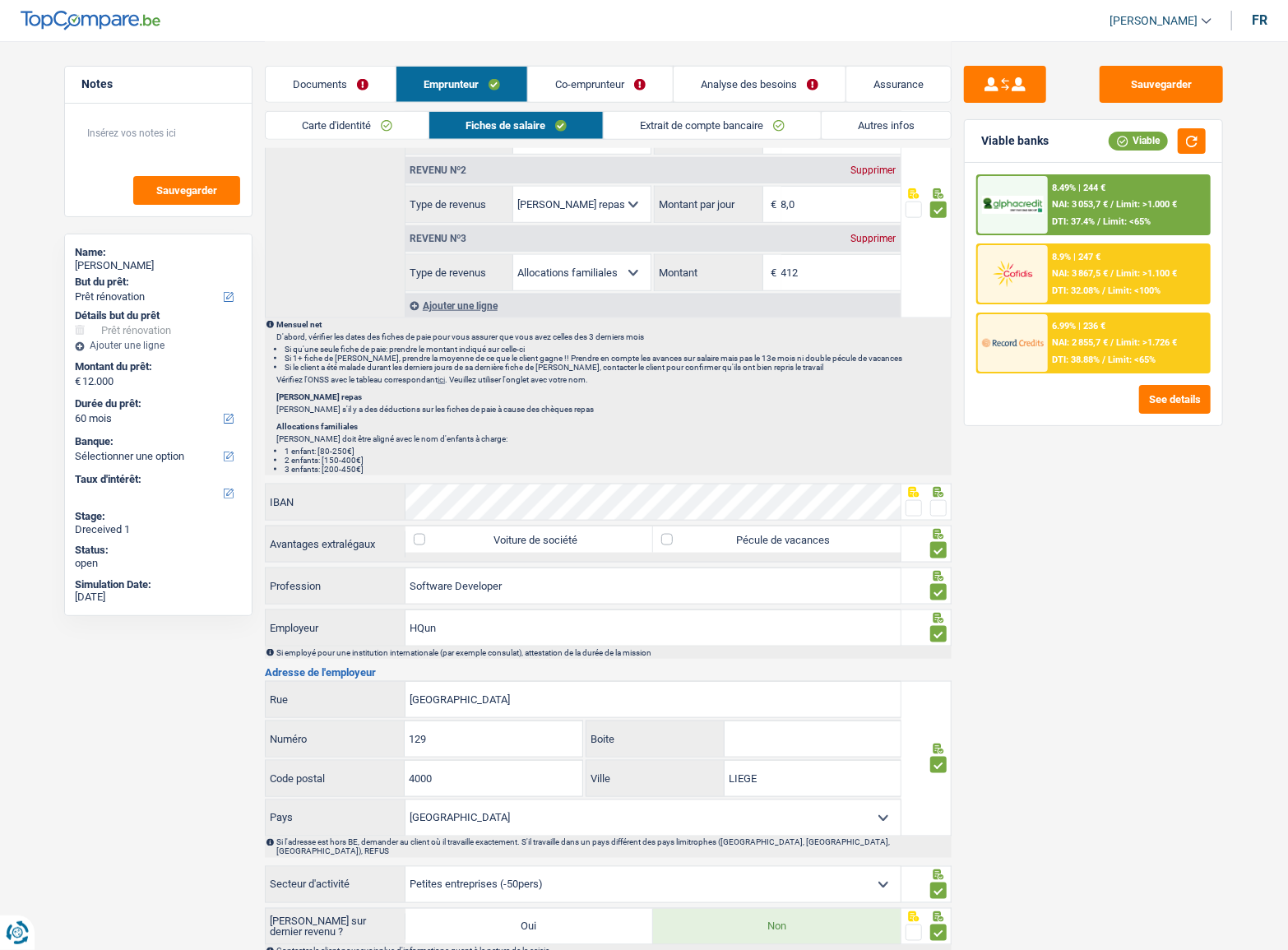
click at [940, 506] on span at bounding box center [938, 508] width 16 height 16
click at [0, 0] on input "radio" at bounding box center [0, 0] width 0 height 0
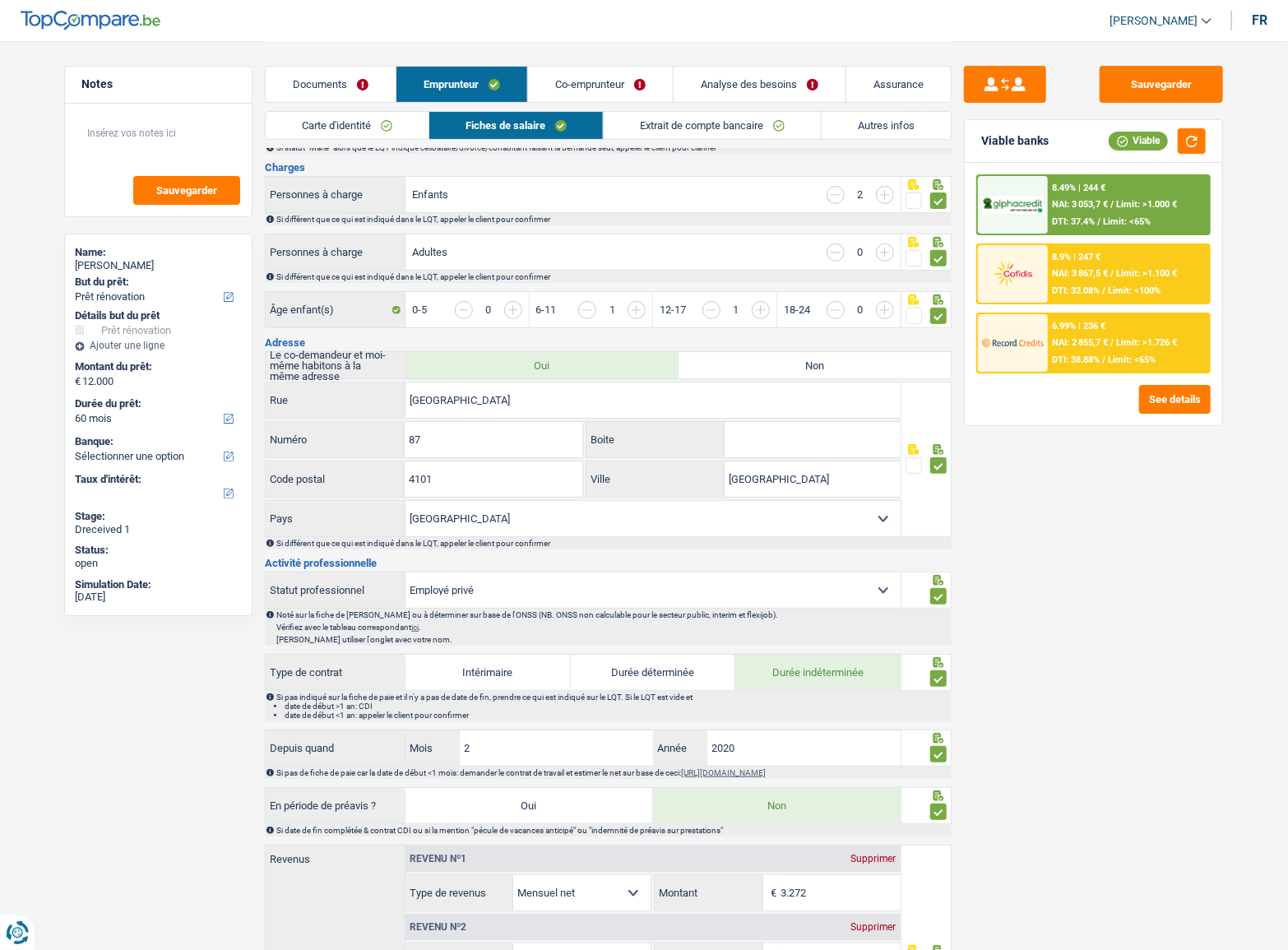
scroll to position [0, 0]
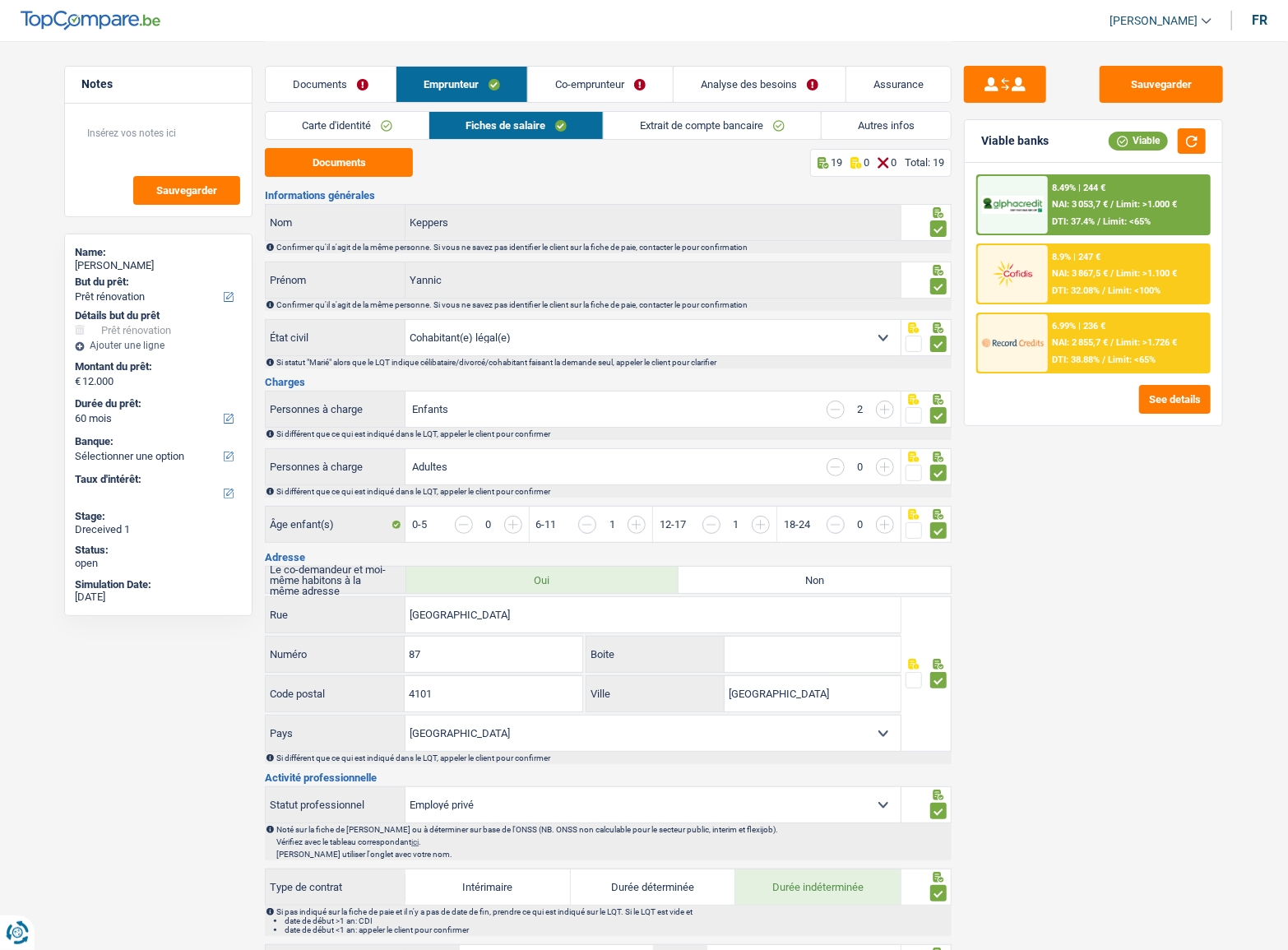
click at [784, 128] on link "Extrait de compte bancaire" at bounding box center [712, 125] width 217 height 27
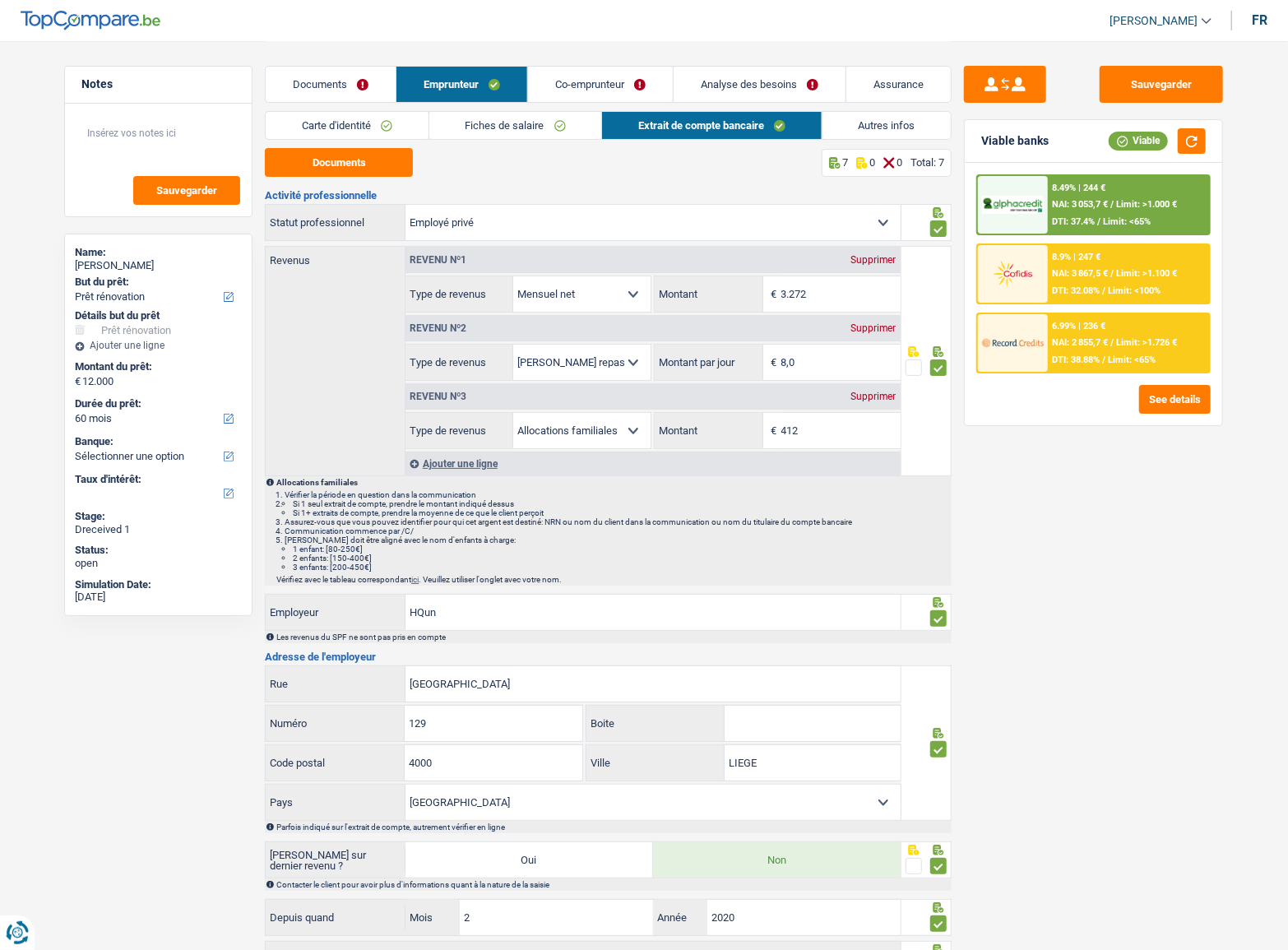
click at [882, 126] on link "Autres infos" at bounding box center [887, 125] width 129 height 27
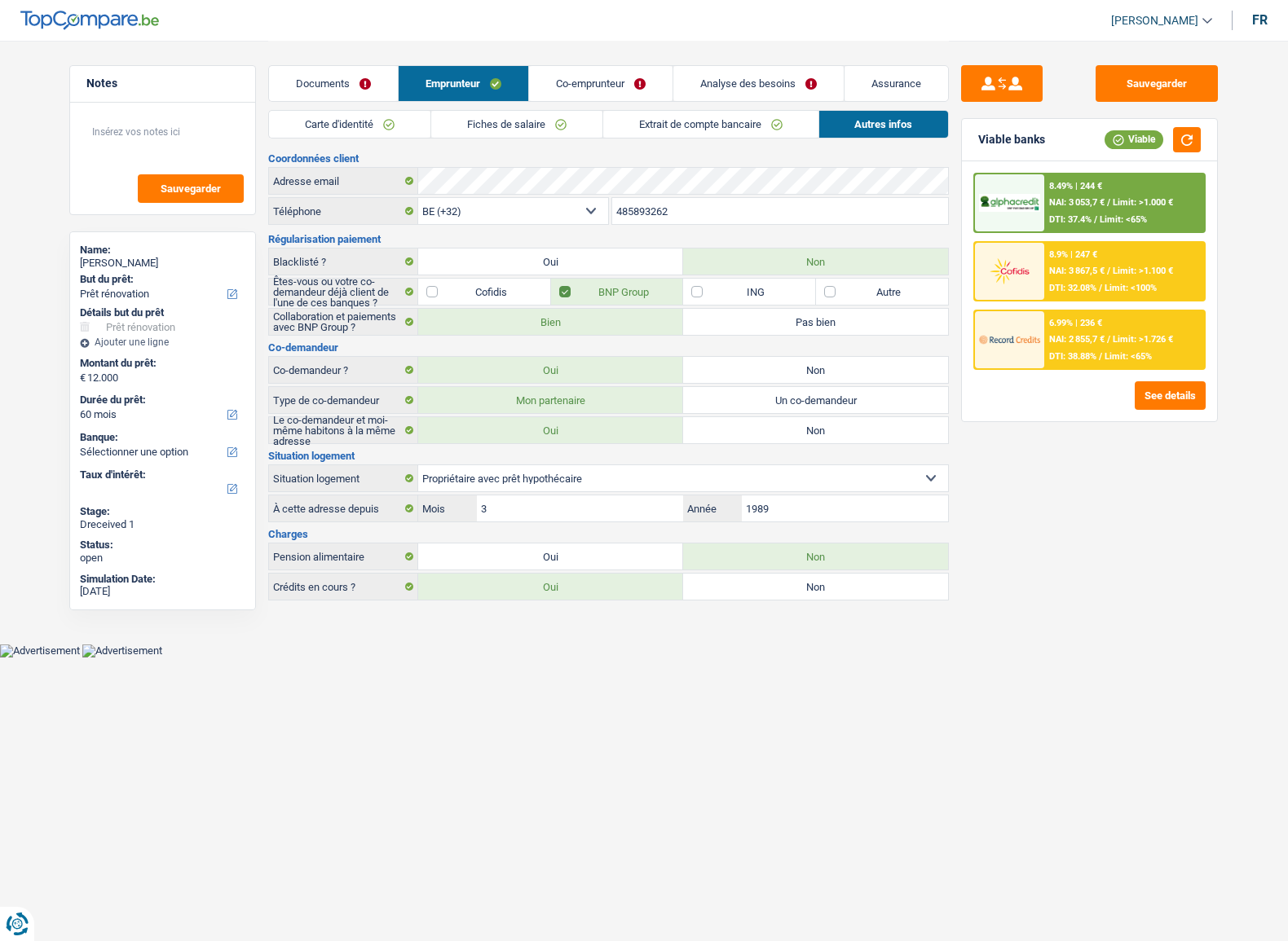
click at [734, 92] on link "Analyse des besoins" at bounding box center [759, 83] width 170 height 35
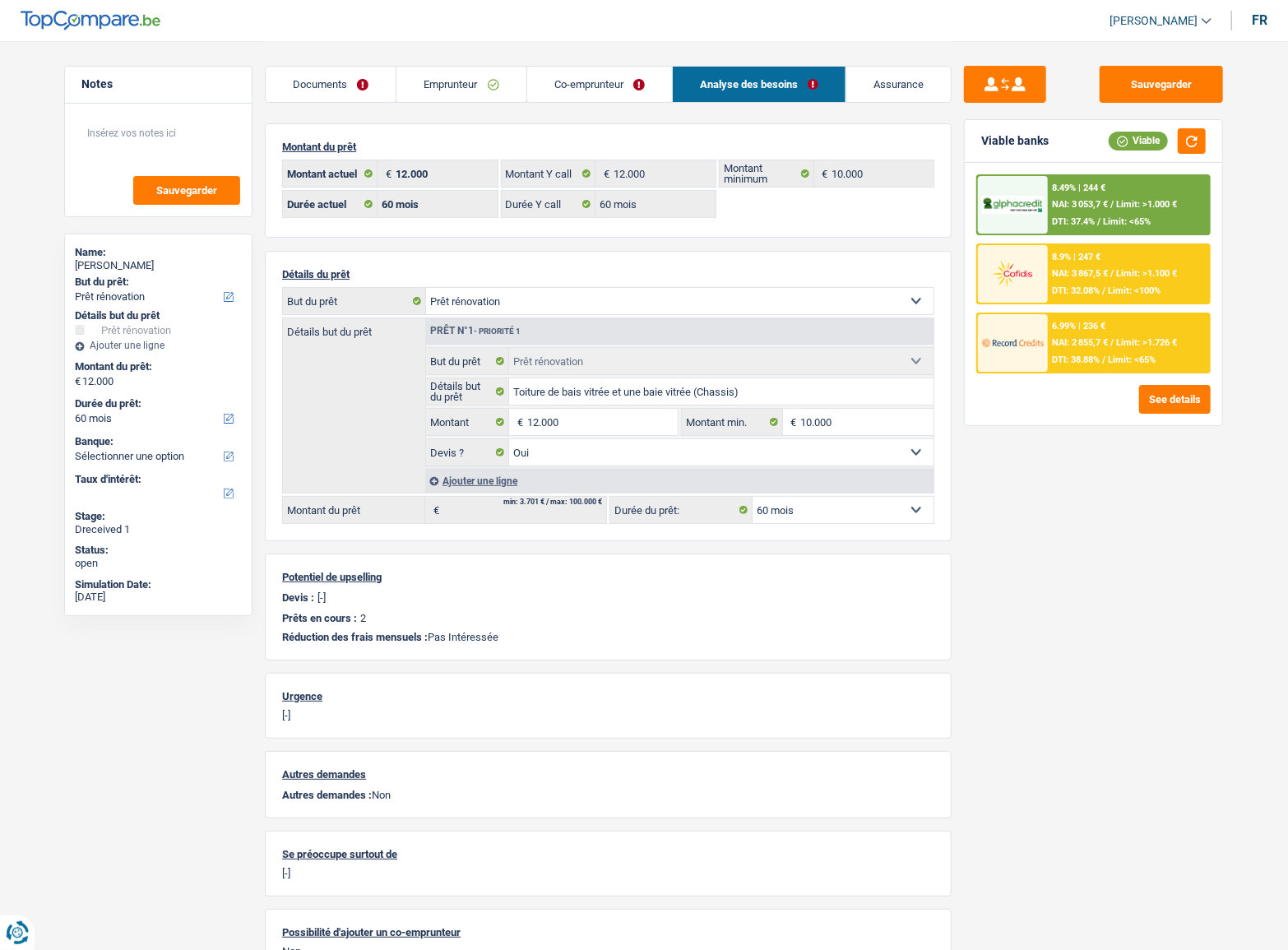
click at [613, 78] on link "Co-emprunteur" at bounding box center [599, 84] width 144 height 35
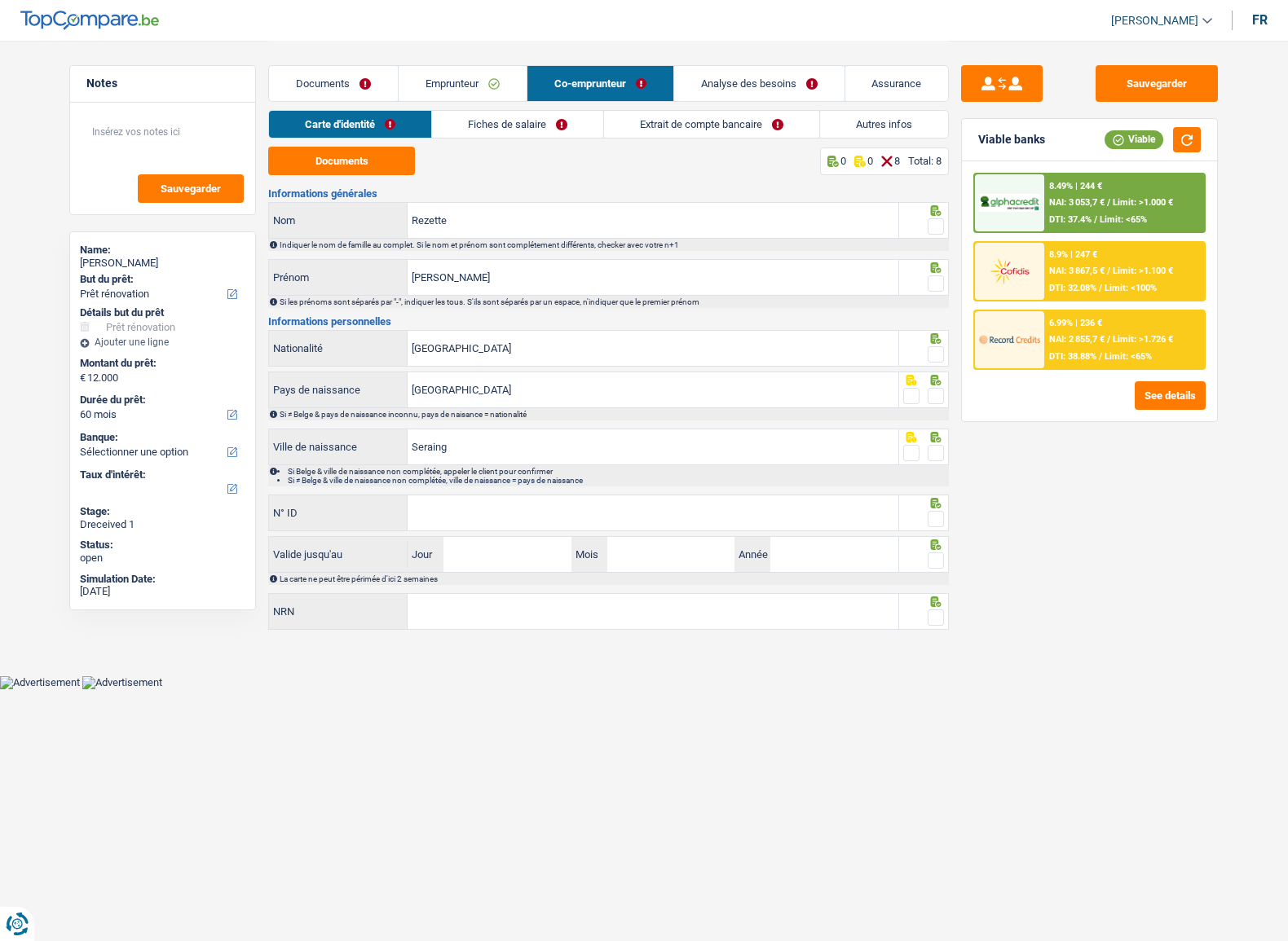
click at [1027, 194] on img at bounding box center [1008, 203] width 60 height 19
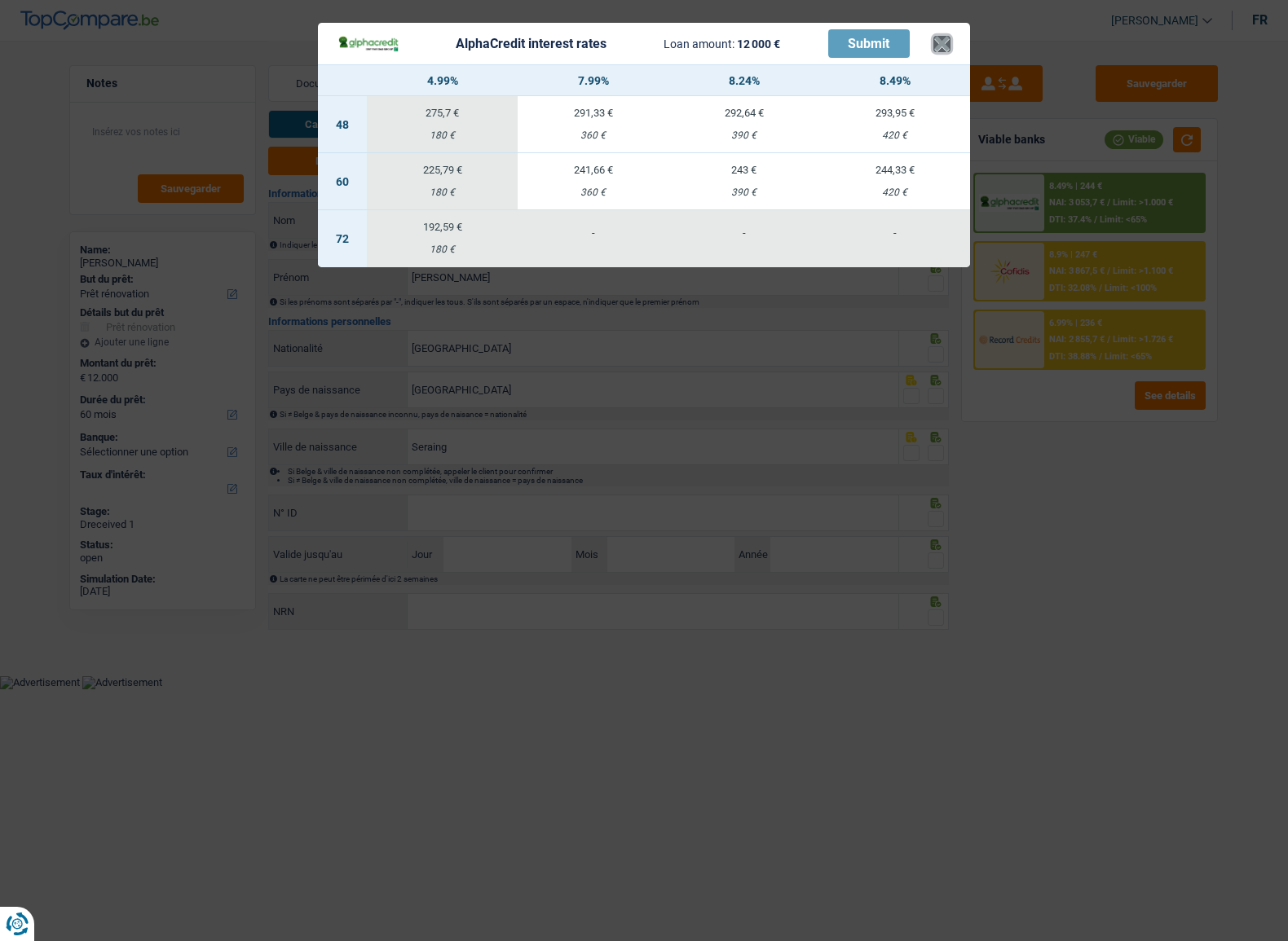
drag, startPoint x: 937, startPoint y: 46, endPoint x: 926, endPoint y: 57, distance: 15.6
click at [936, 46] on button "×" at bounding box center [942, 43] width 17 height 16
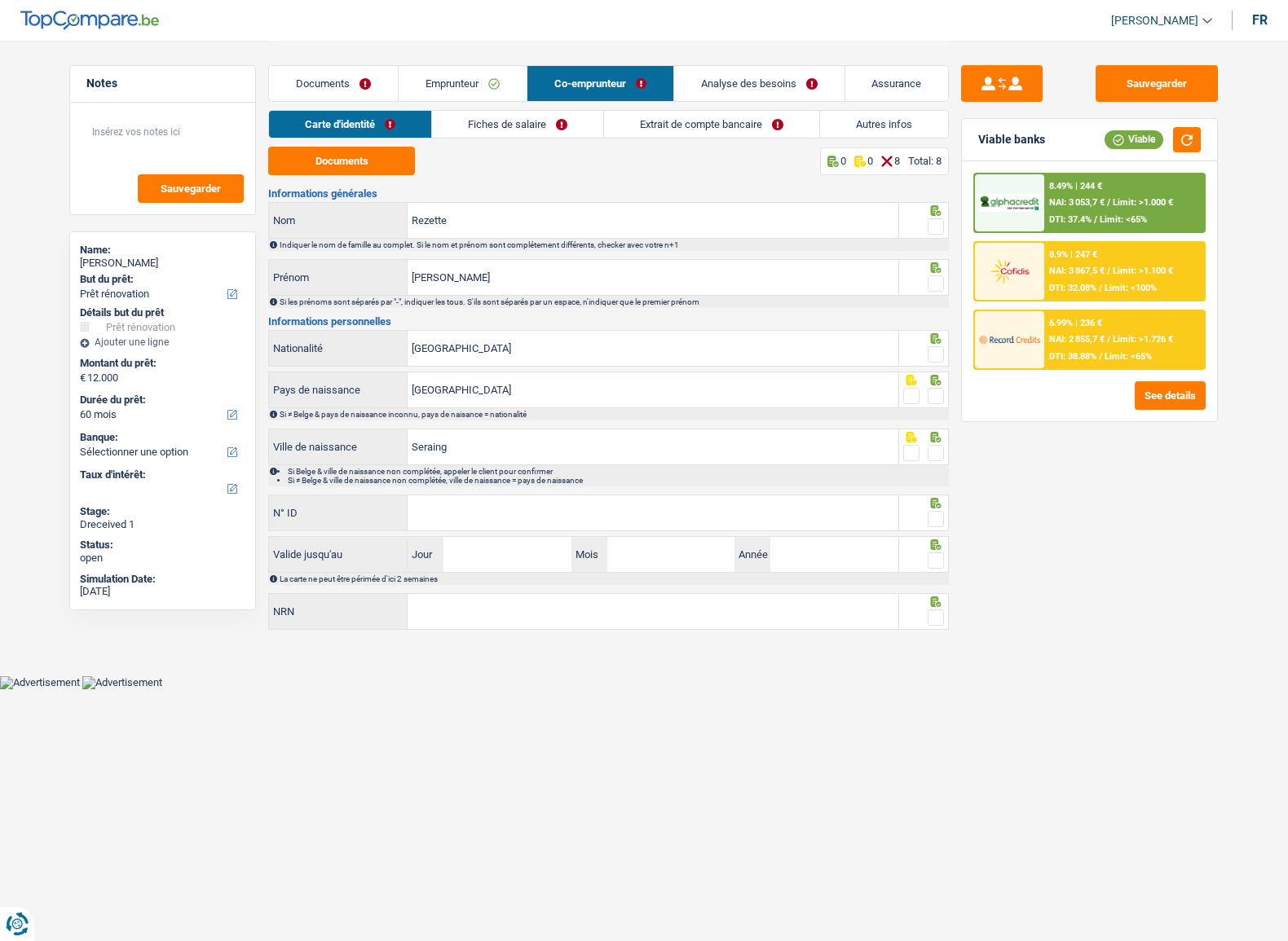
click at [730, 84] on link "Analyse des besoins" at bounding box center [759, 83] width 170 height 35
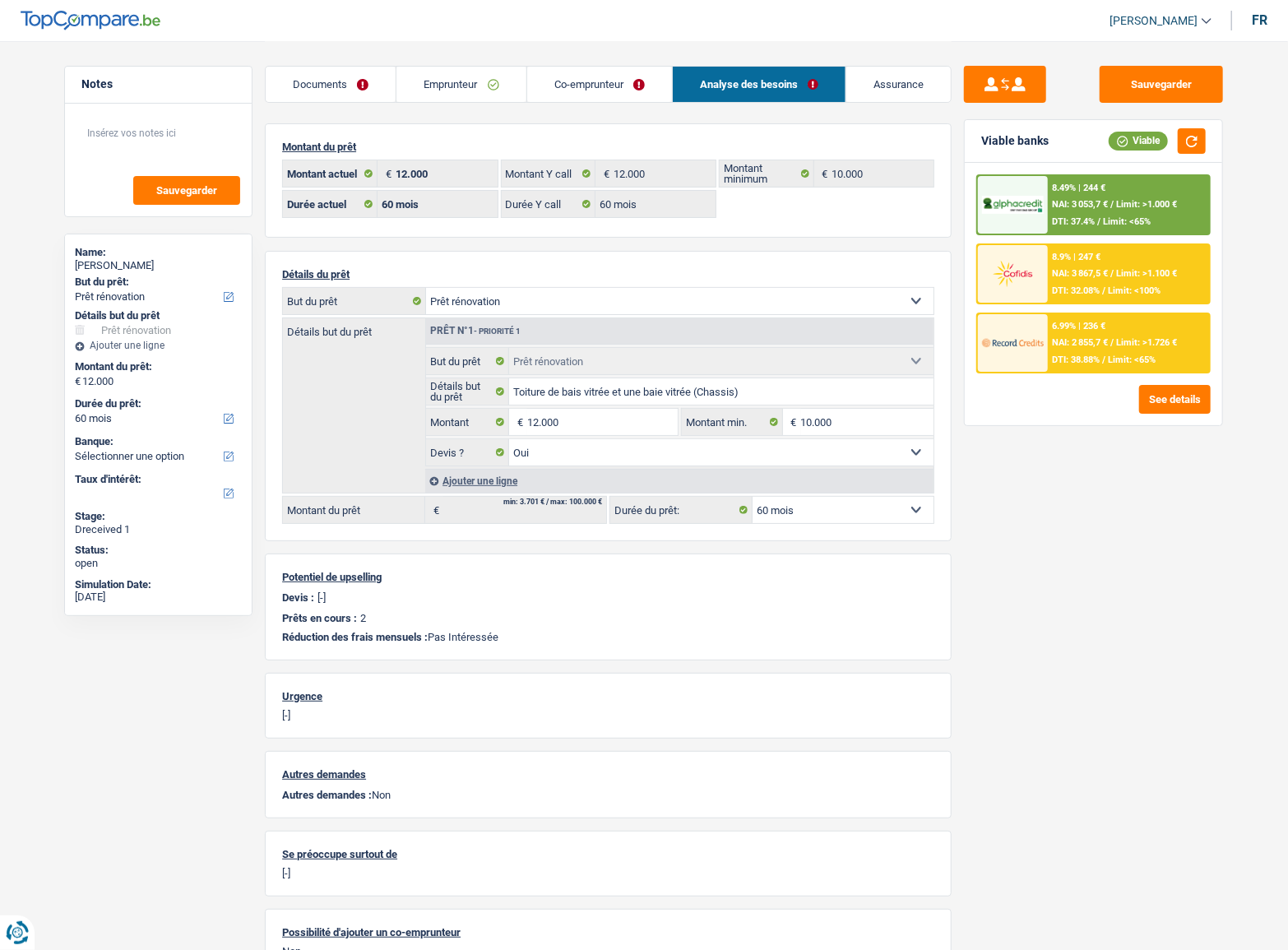
click at [1174, 220] on div "8.49% | 244 € NAI: 3 053,7 € / Limit: >1.000 € DTI: 37.4% / Limit: <65%" at bounding box center [1129, 204] width 162 height 58
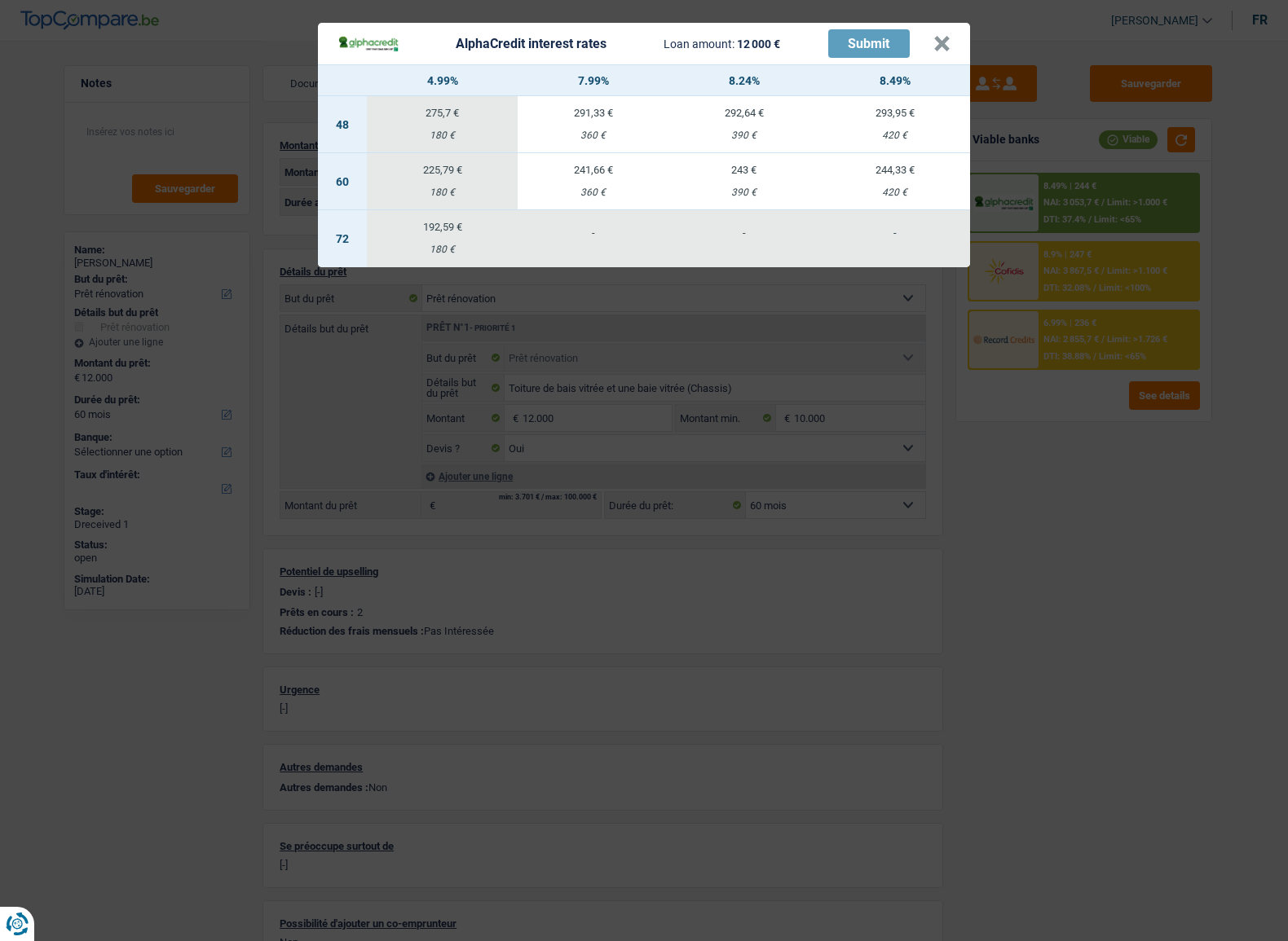
click at [707, 181] on td "243 € 390 €" at bounding box center [743, 181] width 151 height 57
select select "alphacredit"
type input "8,24"
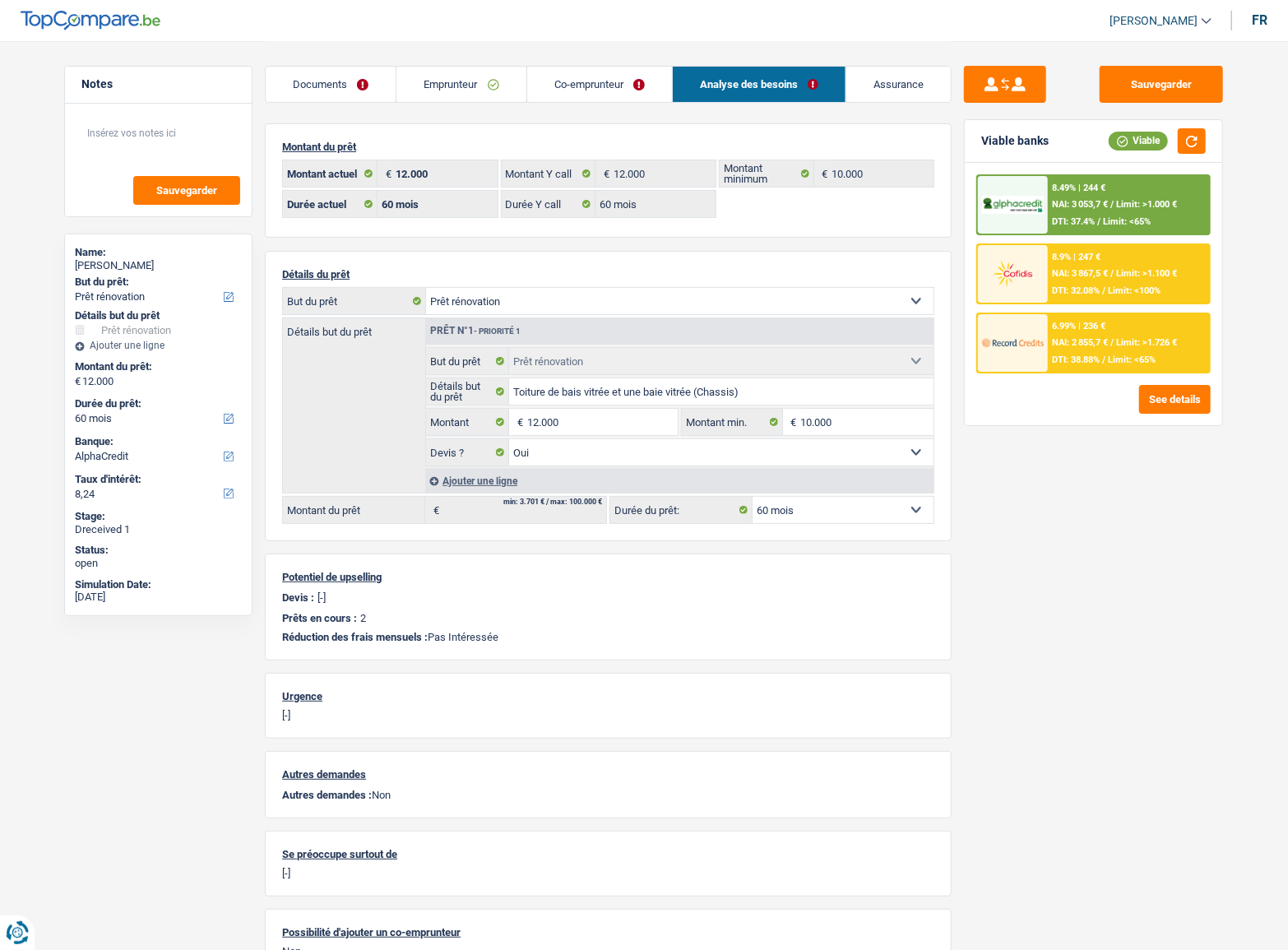
click at [1081, 177] on div "8.49% | 244 € NAI: 3 053,7 € / Limit: >1.000 € DTI: 37.4% / Limit: <65%" at bounding box center [1129, 204] width 162 height 58
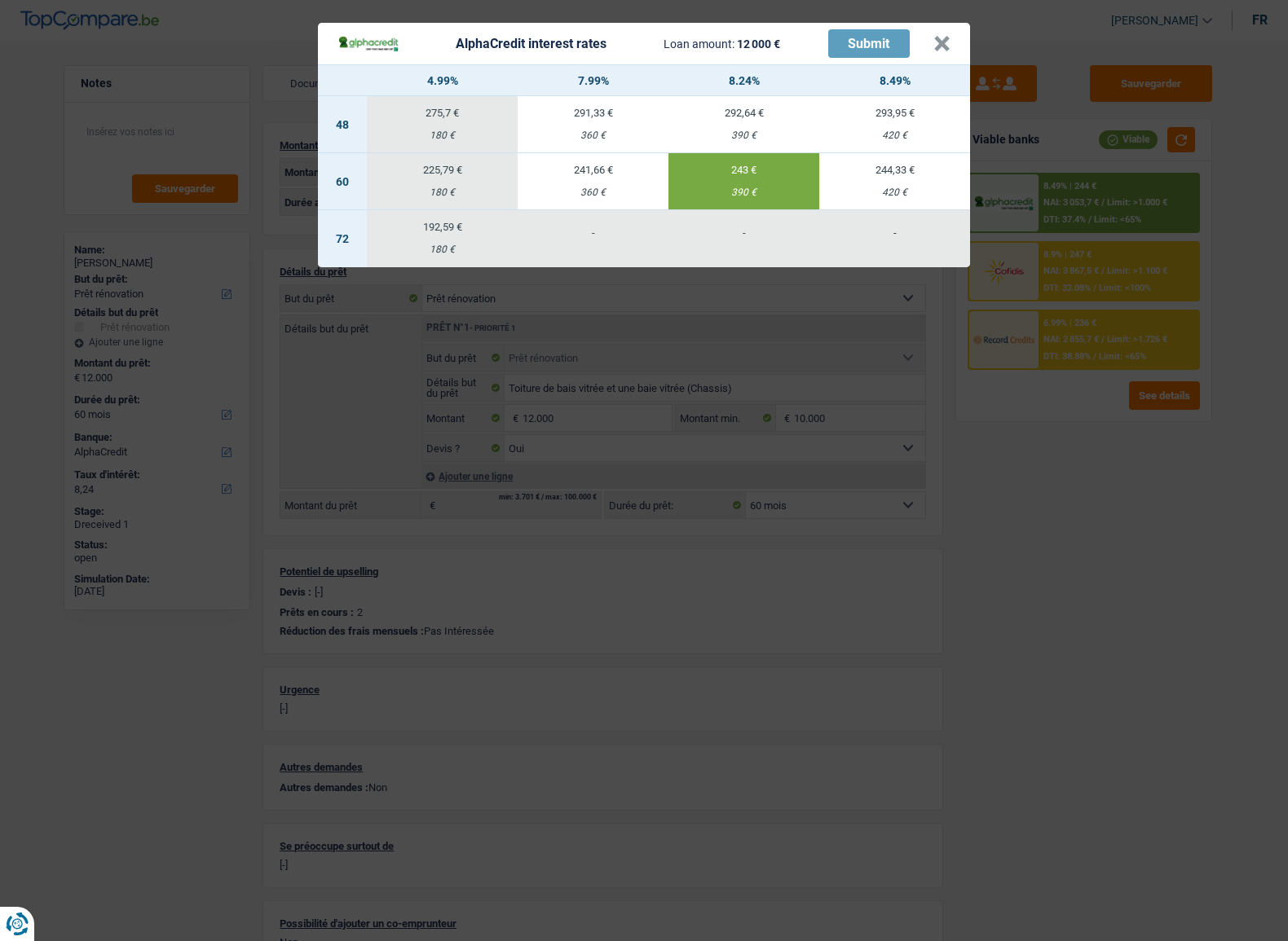
drag, startPoint x: 1050, startPoint y: 443, endPoint x: 1057, endPoint y: 414, distance: 29.8
click at [1049, 445] on div "AlphaCredit interest rates Loan amount: 12 000 € Submit × 4.99% 7.99% 8.24% 8.4…" at bounding box center [644, 470] width 1288 height 941
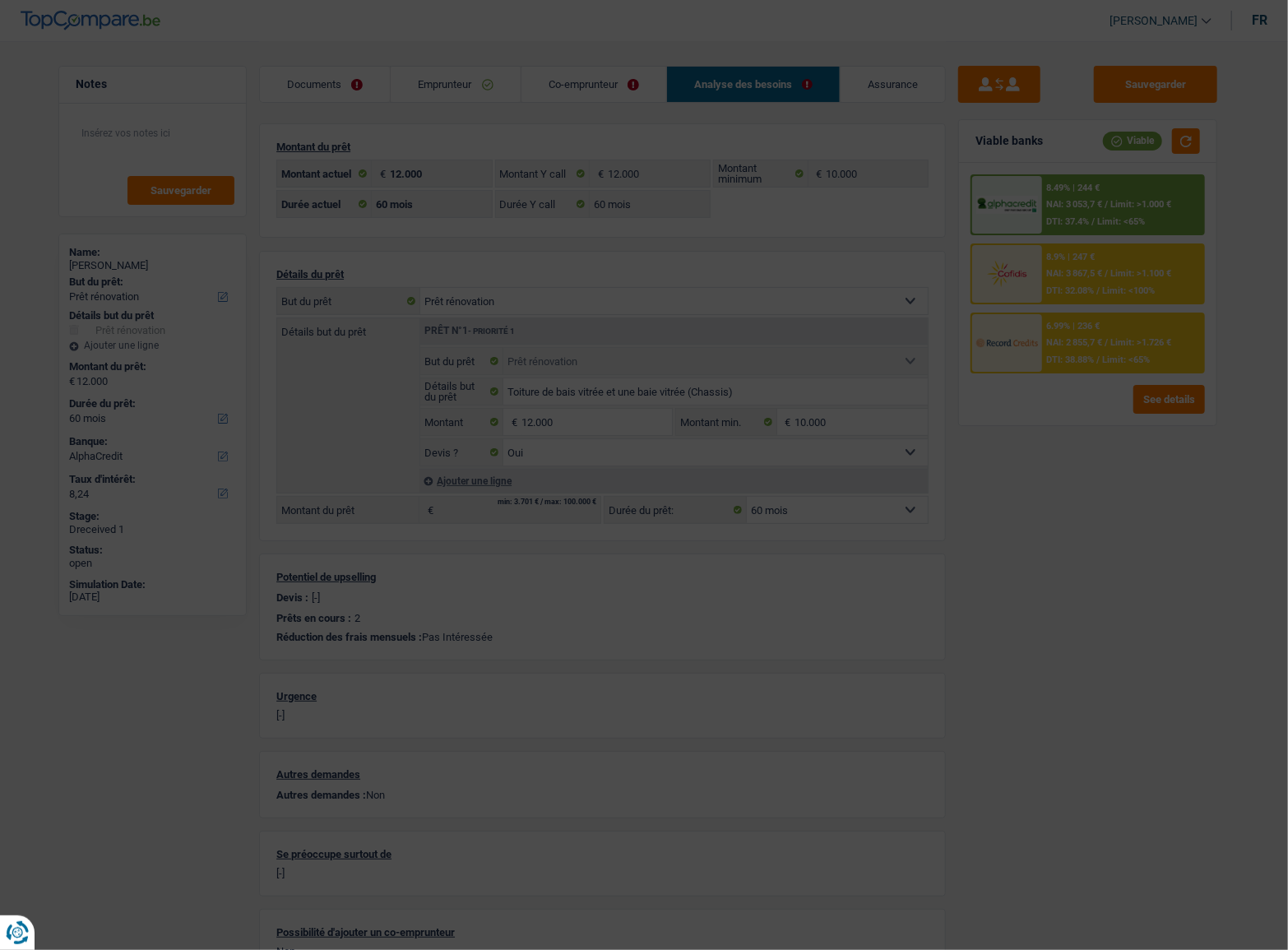
click at [1103, 347] on span "NAI: 2 855,7 €" at bounding box center [1075, 342] width 56 height 10
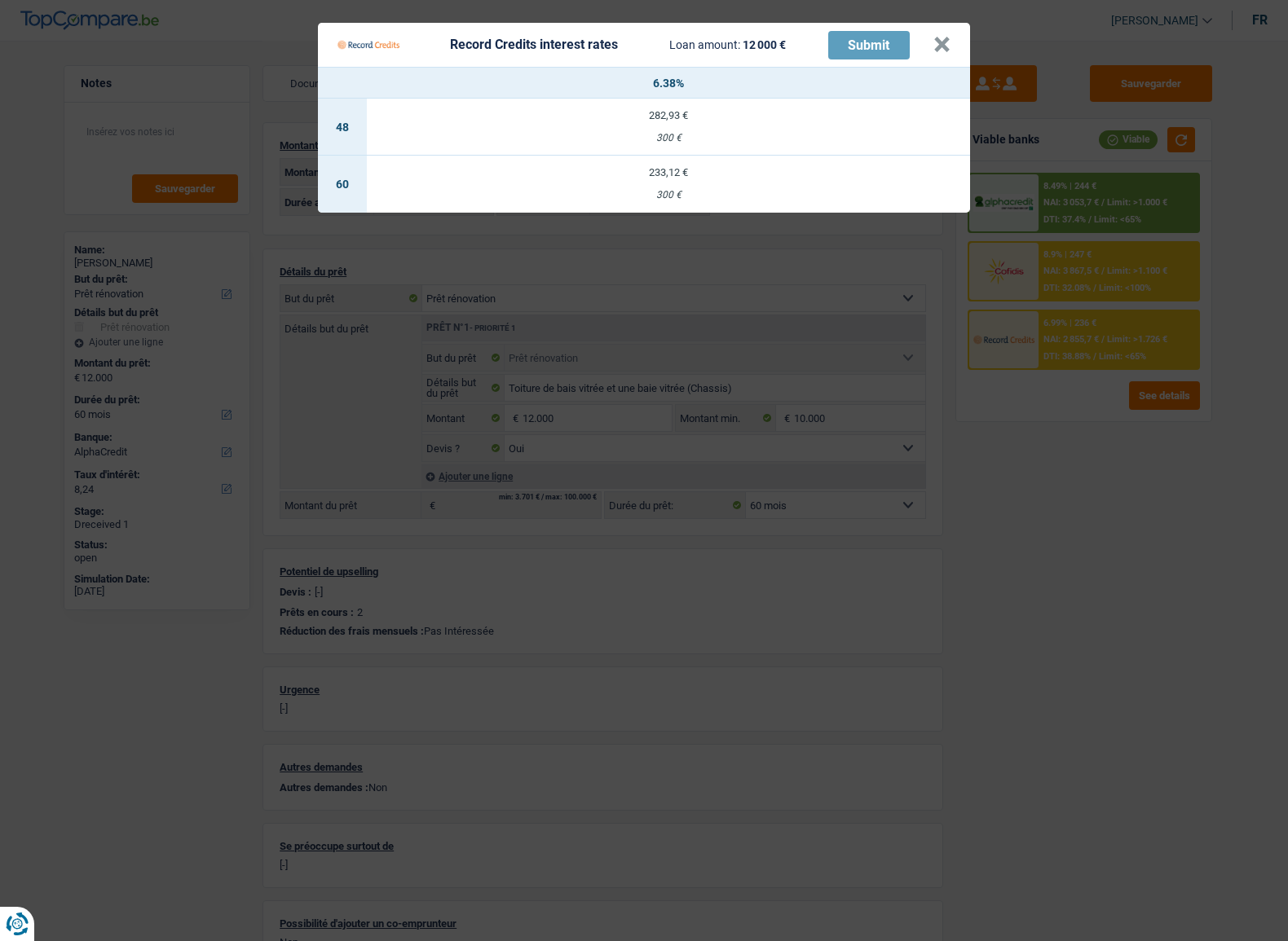
click at [730, 181] on td "233,12 € 300 €" at bounding box center [668, 183] width 603 height 57
select select "record credits"
type input "6,38"
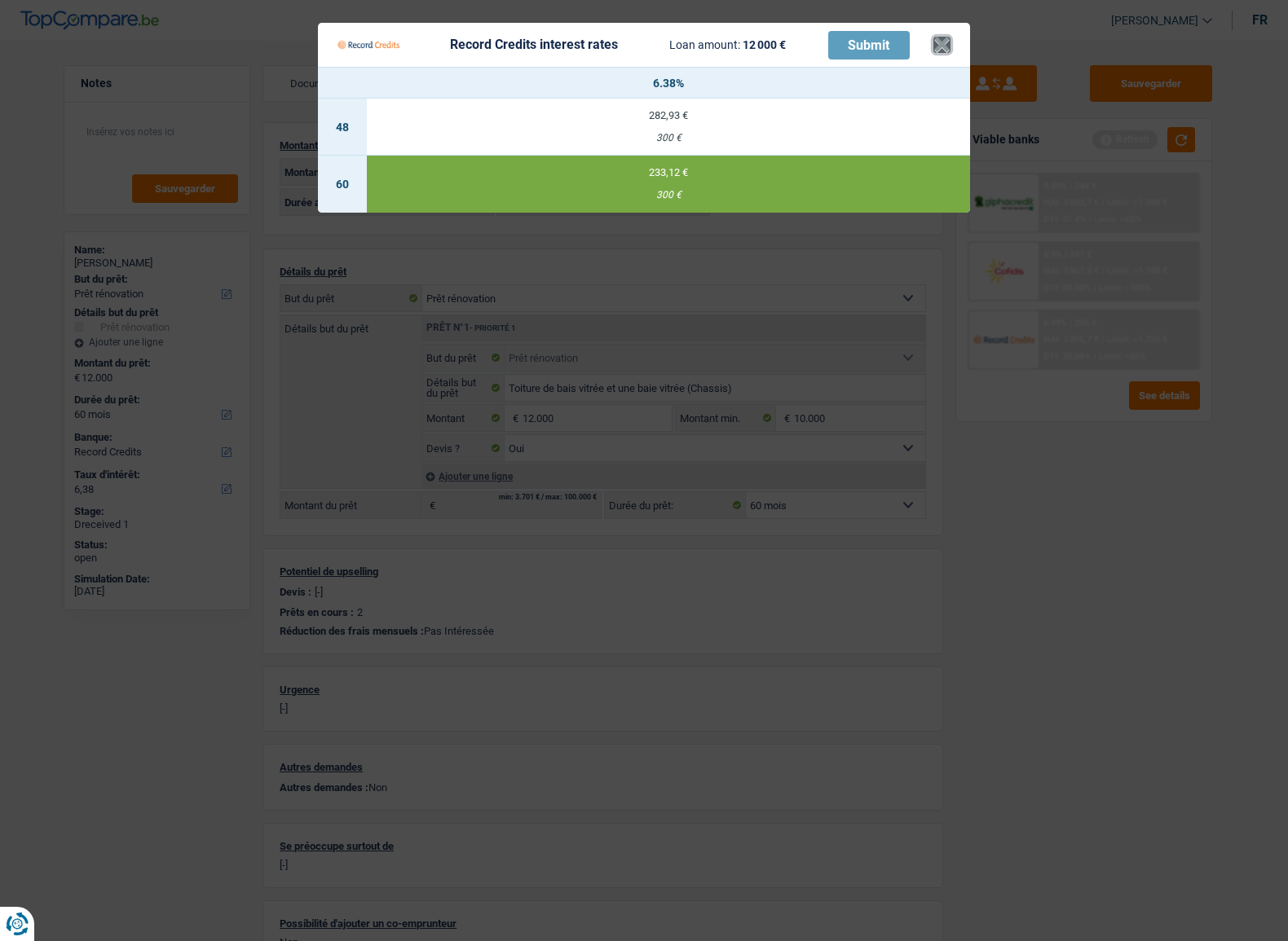
click at [938, 48] on button "×" at bounding box center [942, 44] width 17 height 16
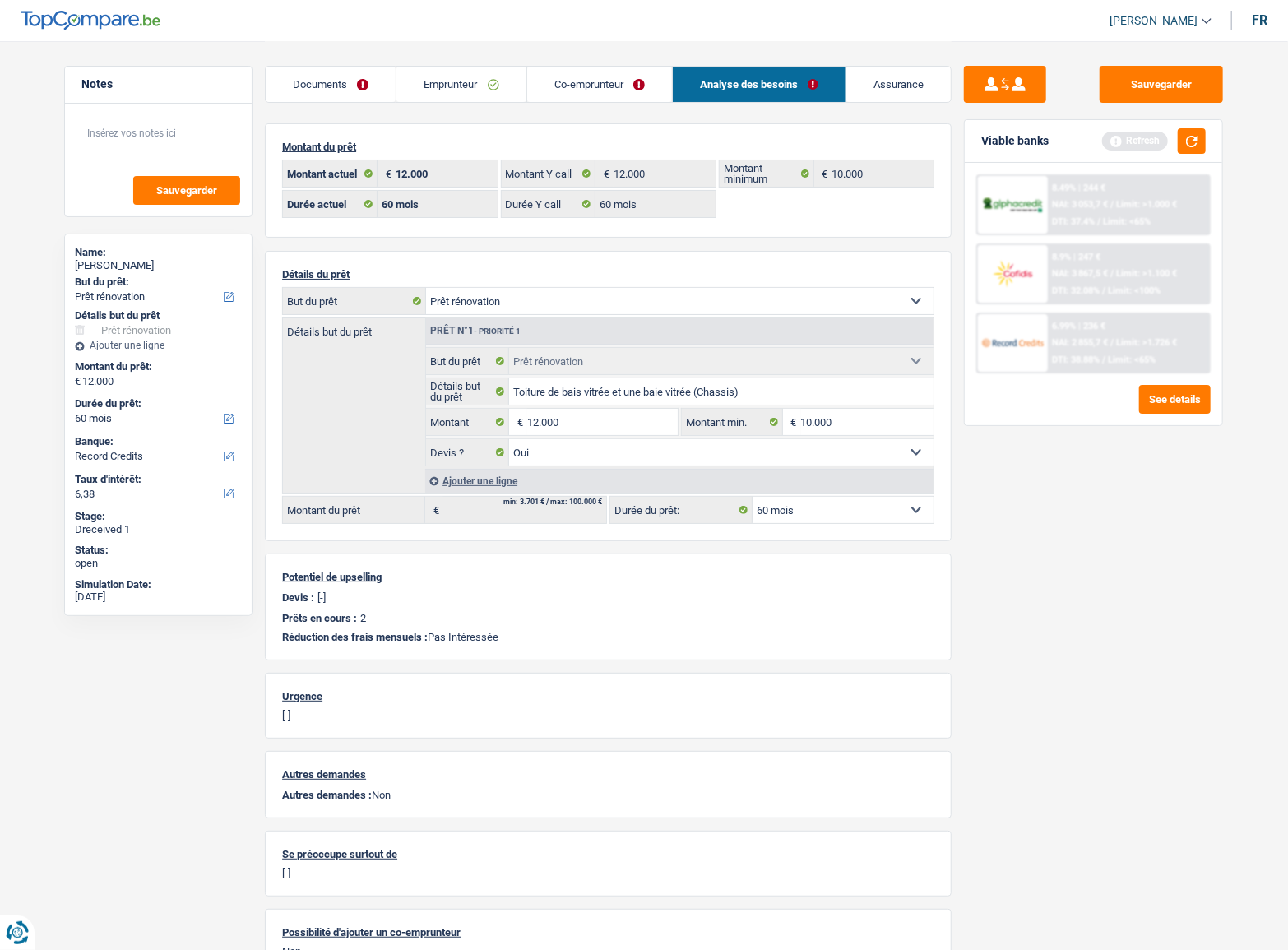
click at [467, 99] on link "Emprunteur" at bounding box center [461, 84] width 129 height 35
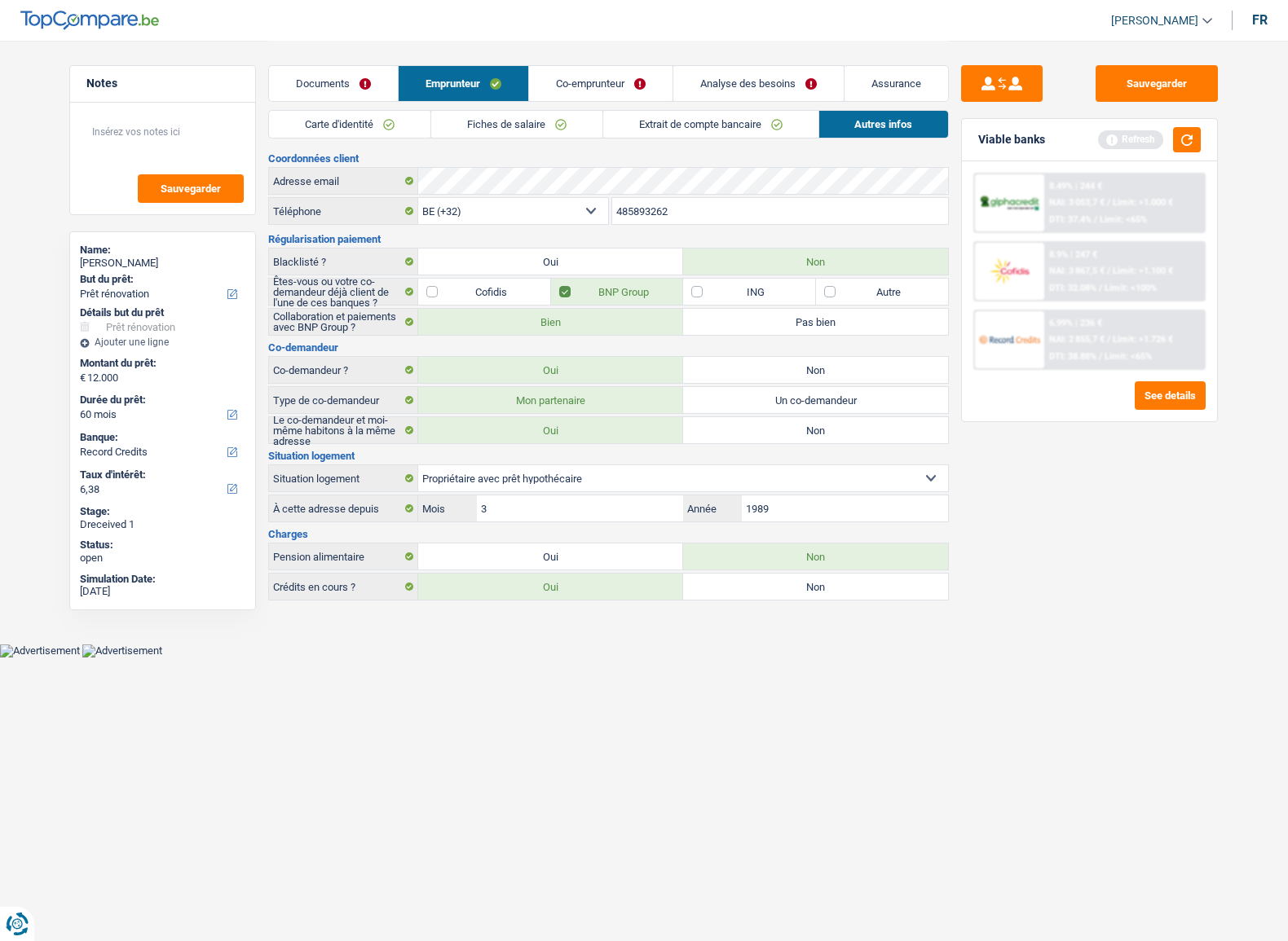
click at [419, 123] on link "Carte d'identité" at bounding box center [350, 123] width 162 height 27
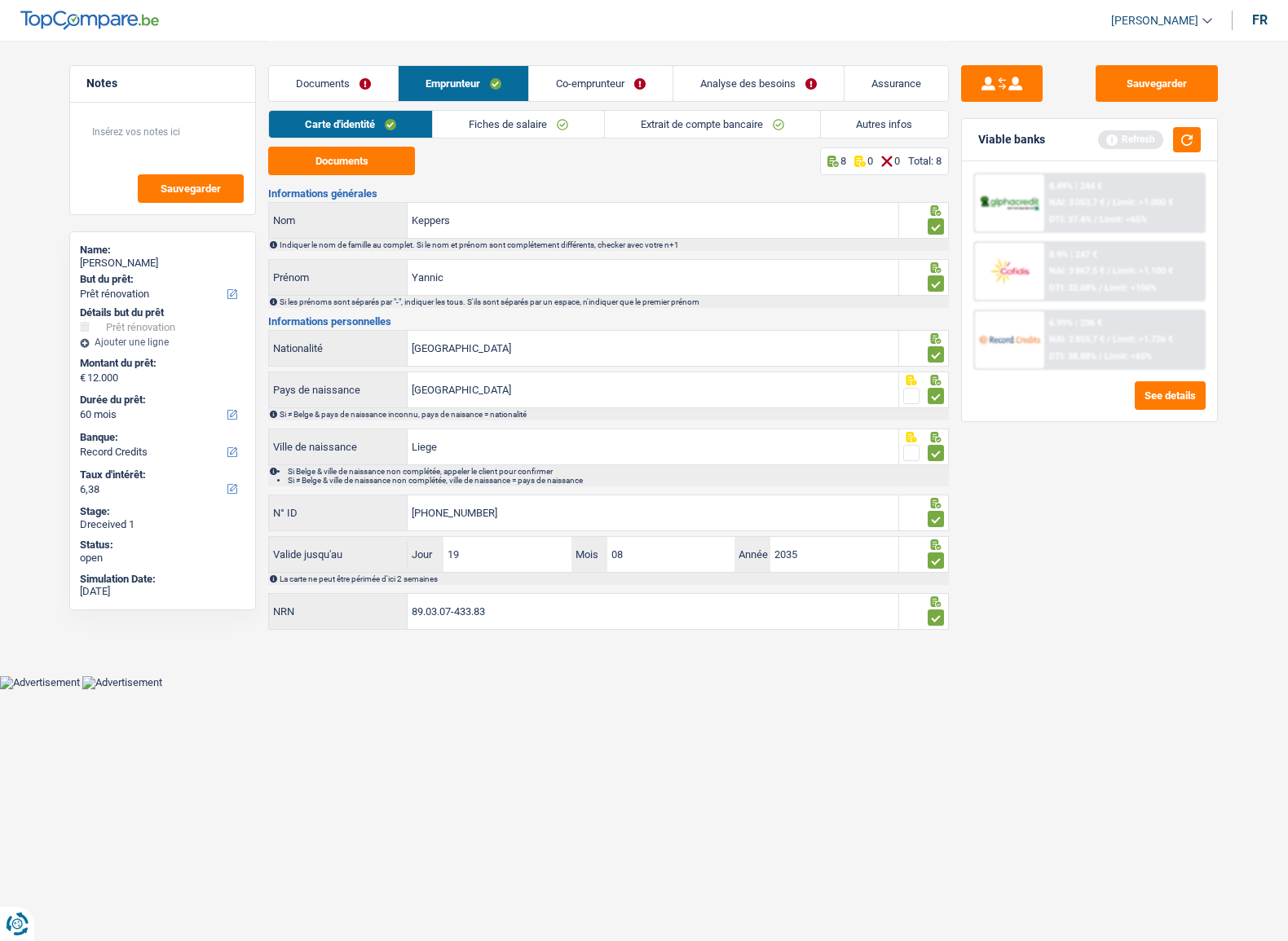
click at [562, 123] on link "Fiches de salaire" at bounding box center [518, 123] width 171 height 27
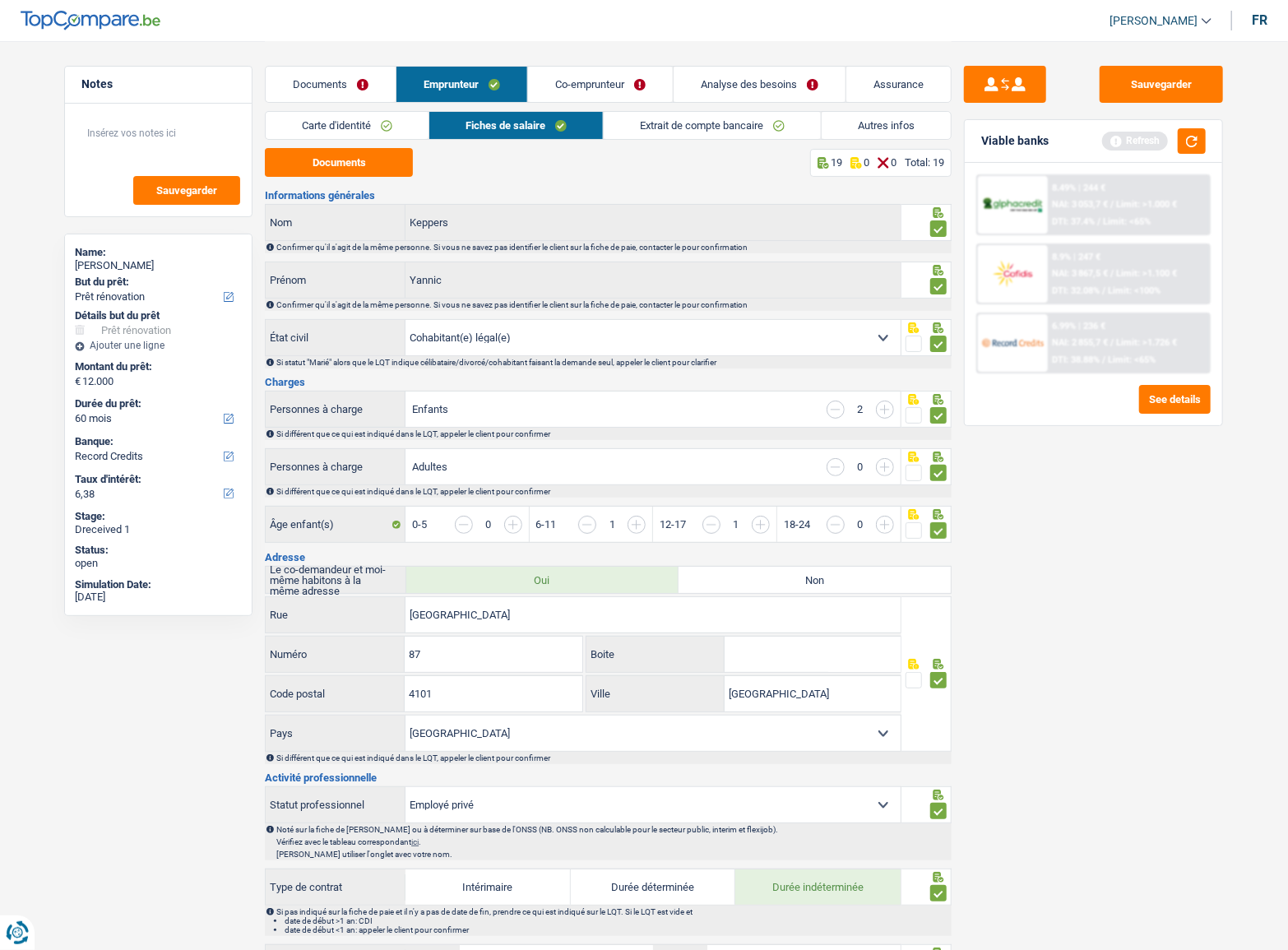
click at [719, 131] on link "Extrait de compte bancaire" at bounding box center [712, 125] width 217 height 27
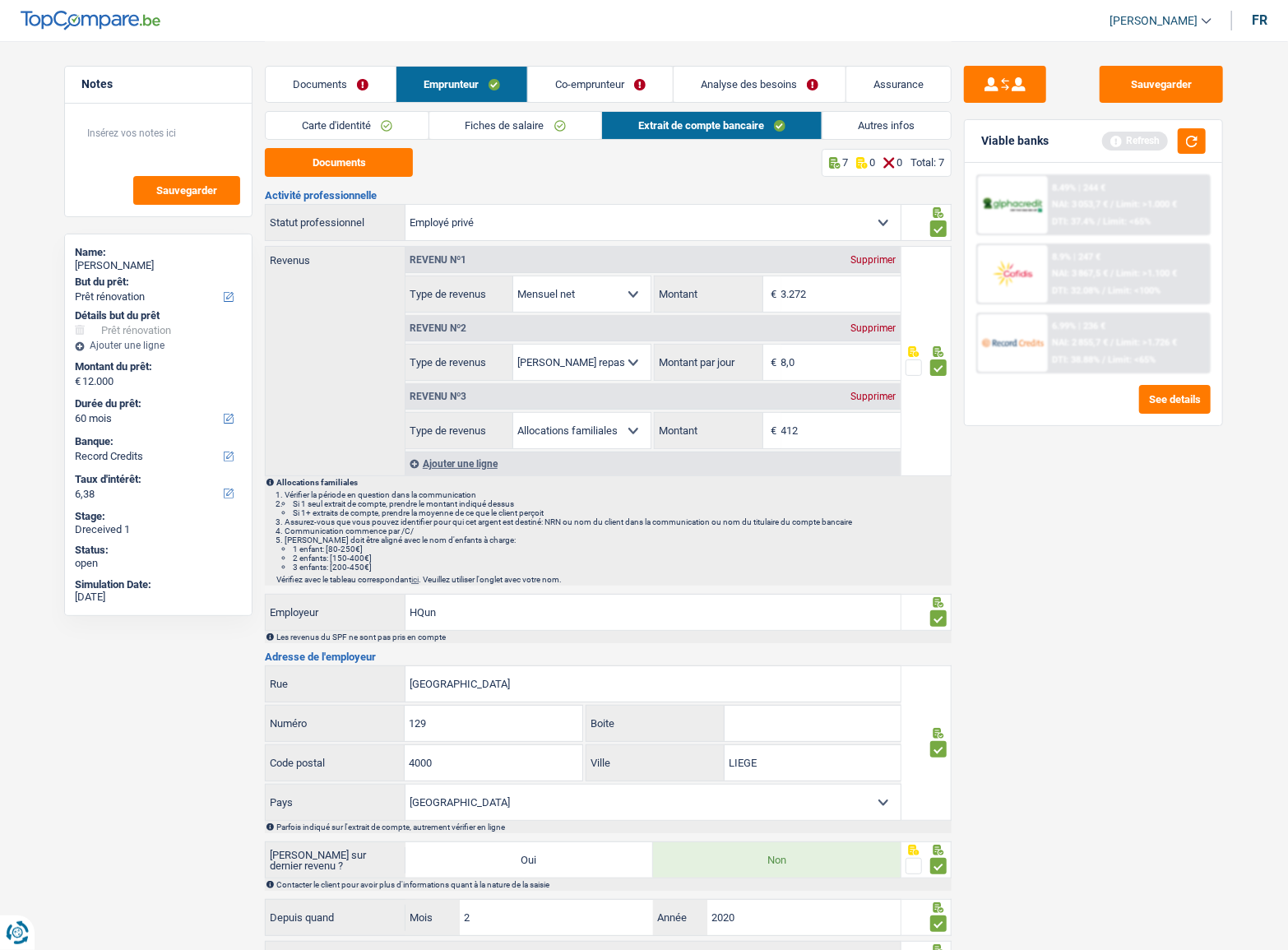
click at [858, 135] on link "Autres infos" at bounding box center [887, 125] width 129 height 27
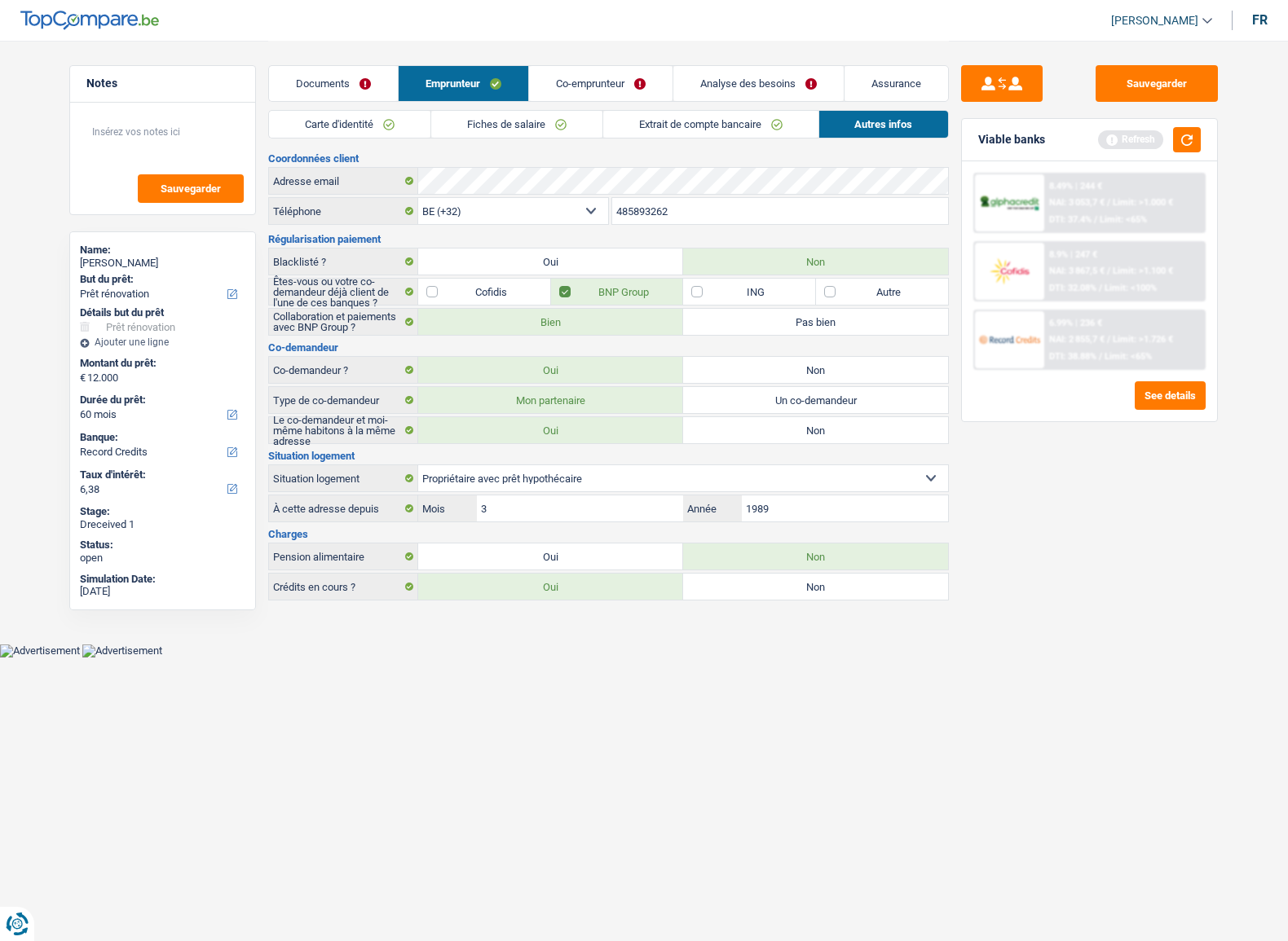
click at [594, 87] on link "Co-emprunteur" at bounding box center [600, 83] width 143 height 35
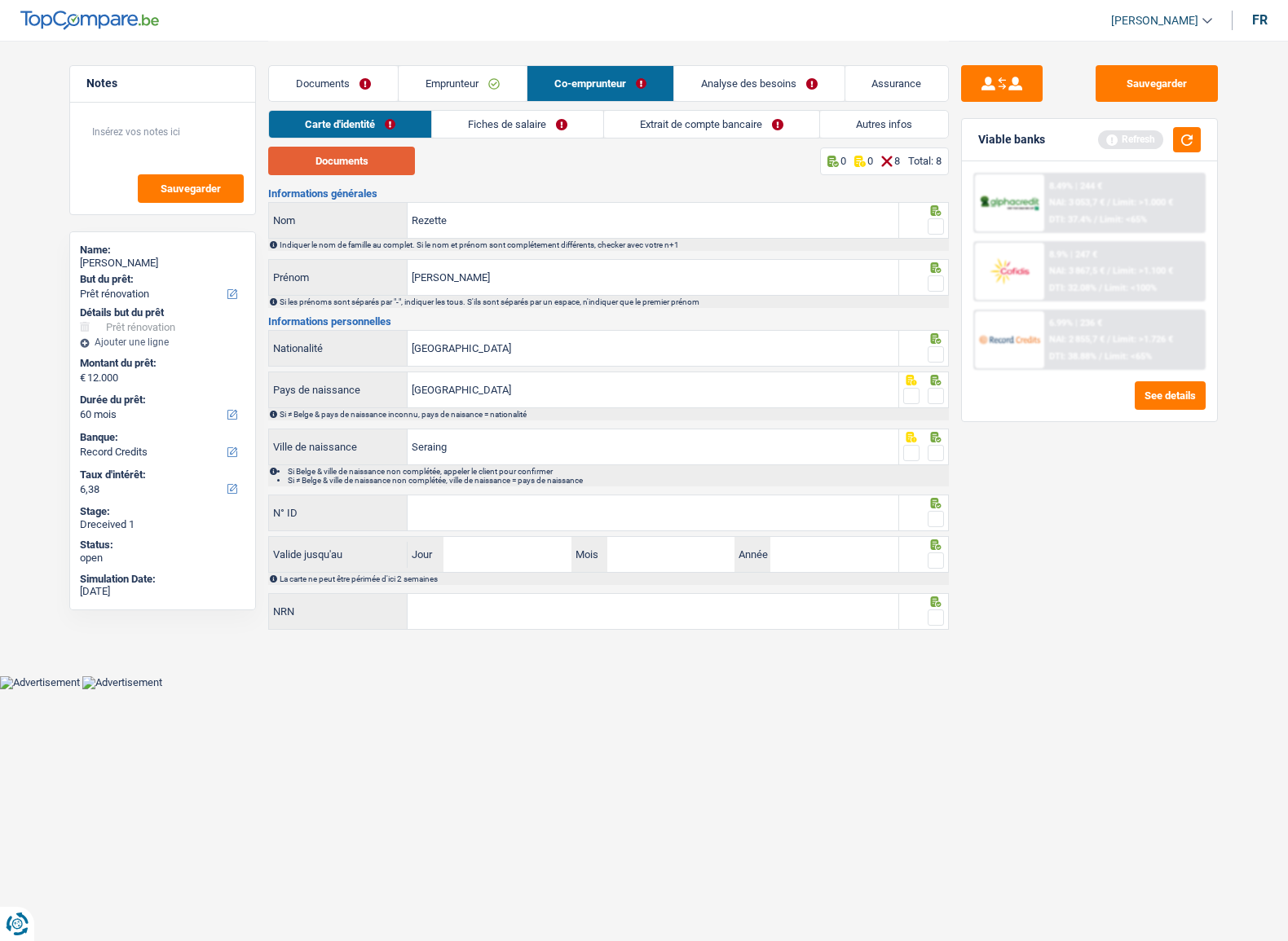
click at [390, 161] on button "Documents" at bounding box center [341, 161] width 147 height 28
click at [333, 152] on button "Documents" at bounding box center [341, 161] width 147 height 28
click at [357, 152] on button "Documents" at bounding box center [341, 161] width 147 height 28
click at [938, 224] on span at bounding box center [934, 225] width 16 height 16
click at [0, 0] on input "radio" at bounding box center [0, 0] width 0 height 0
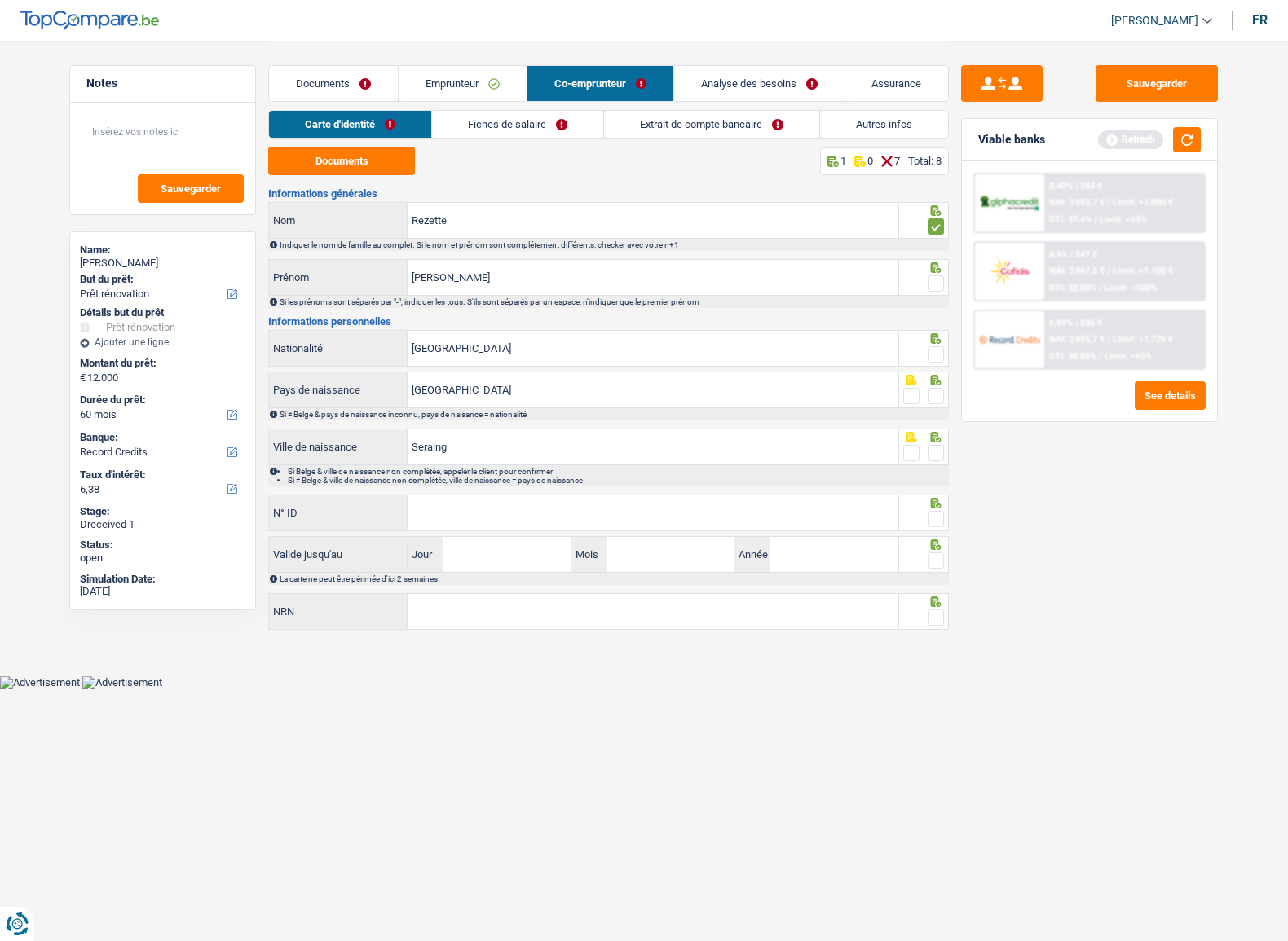
click at [940, 274] on div at bounding box center [934, 284] width 16 height 21
click at [936, 345] on div at bounding box center [934, 355] width 16 height 21
click at [946, 297] on div "Si les prénoms sont séparés par "-", indiquer les tous. S'ils sont séparés par …" at bounding box center [614, 302] width 668 height 9
click at [936, 279] on span at bounding box center [934, 282] width 16 height 16
click at [0, 0] on input "radio" at bounding box center [0, 0] width 0 height 0
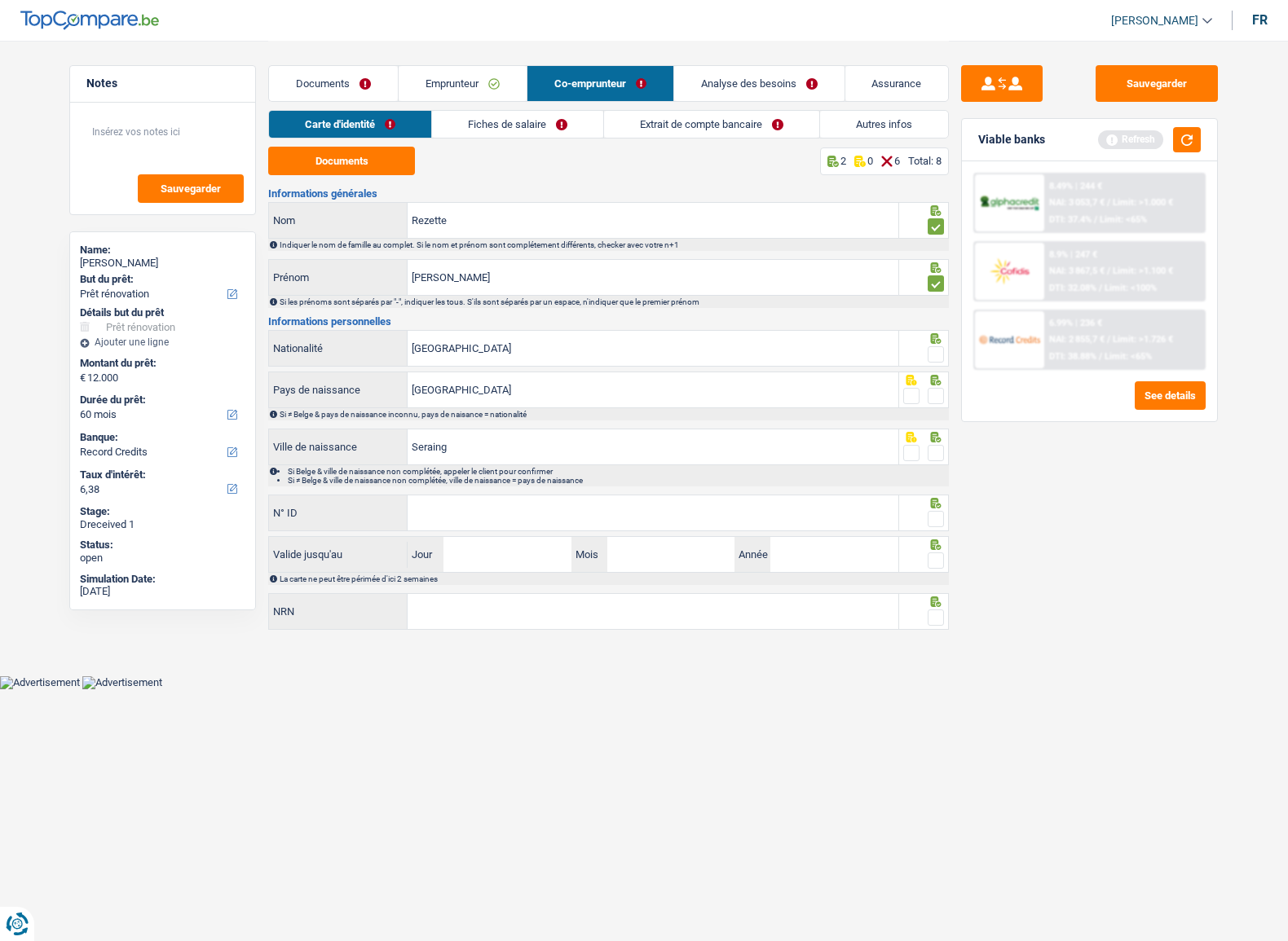
drag, startPoint x: 935, startPoint y: 353, endPoint x: 933, endPoint y: 365, distance: 12.2
click at [936, 353] on span at bounding box center [934, 354] width 16 height 16
click at [0, 0] on input "radio" at bounding box center [0, 0] width 0 height 0
click at [929, 388] on span at bounding box center [934, 396] width 16 height 16
click at [0, 0] on input "radio" at bounding box center [0, 0] width 0 height 0
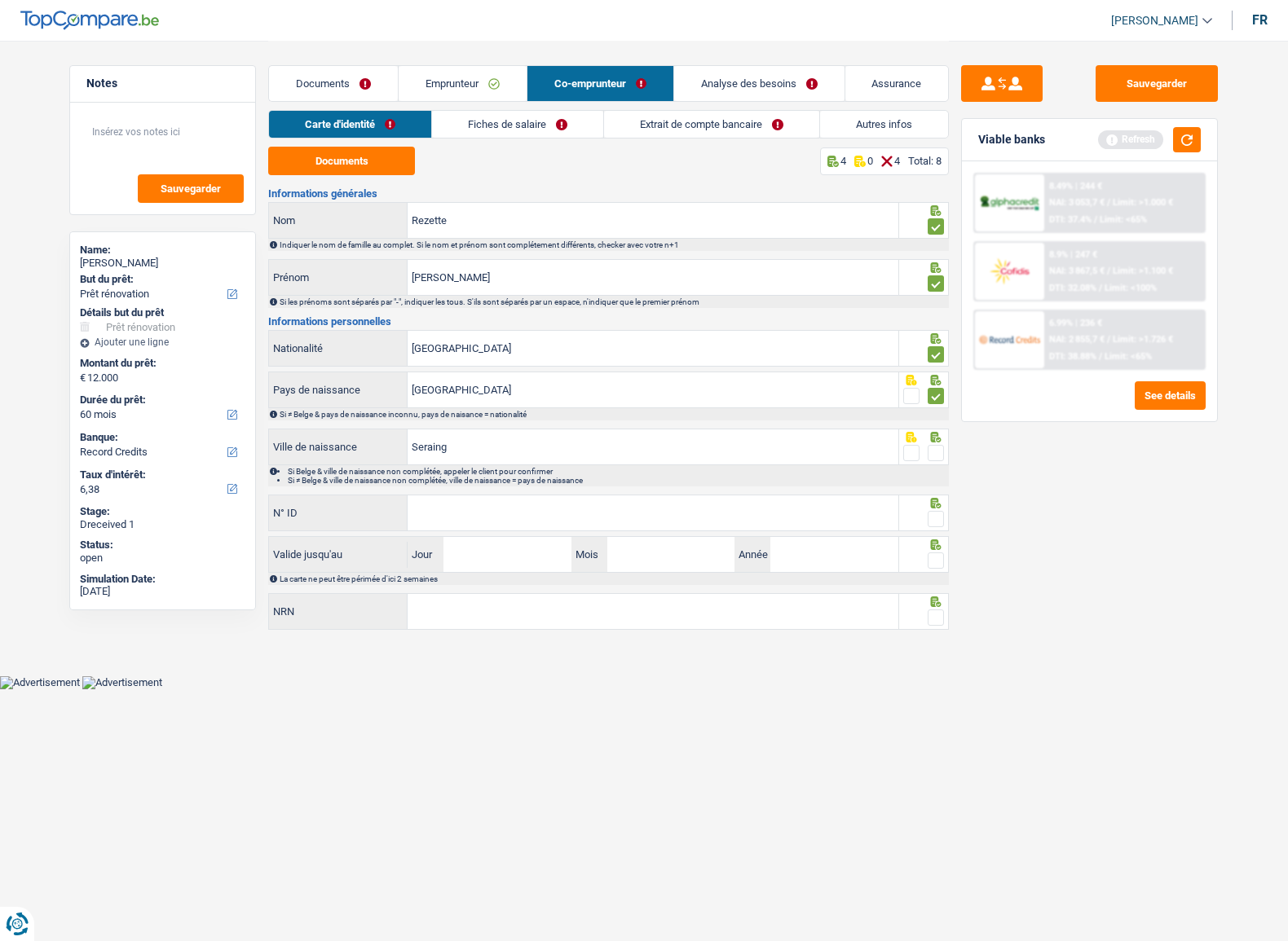
drag, startPoint x: 930, startPoint y: 440, endPoint x: 935, endPoint y: 449, distance: 10.3
click at [934, 448] on div at bounding box center [924, 446] width 51 height 36
click at [938, 458] on span at bounding box center [934, 453] width 16 height 16
click at [0, 0] on input "radio" at bounding box center [0, 0] width 0 height 0
click at [429, 514] on input "N° ID" at bounding box center [653, 513] width 490 height 35
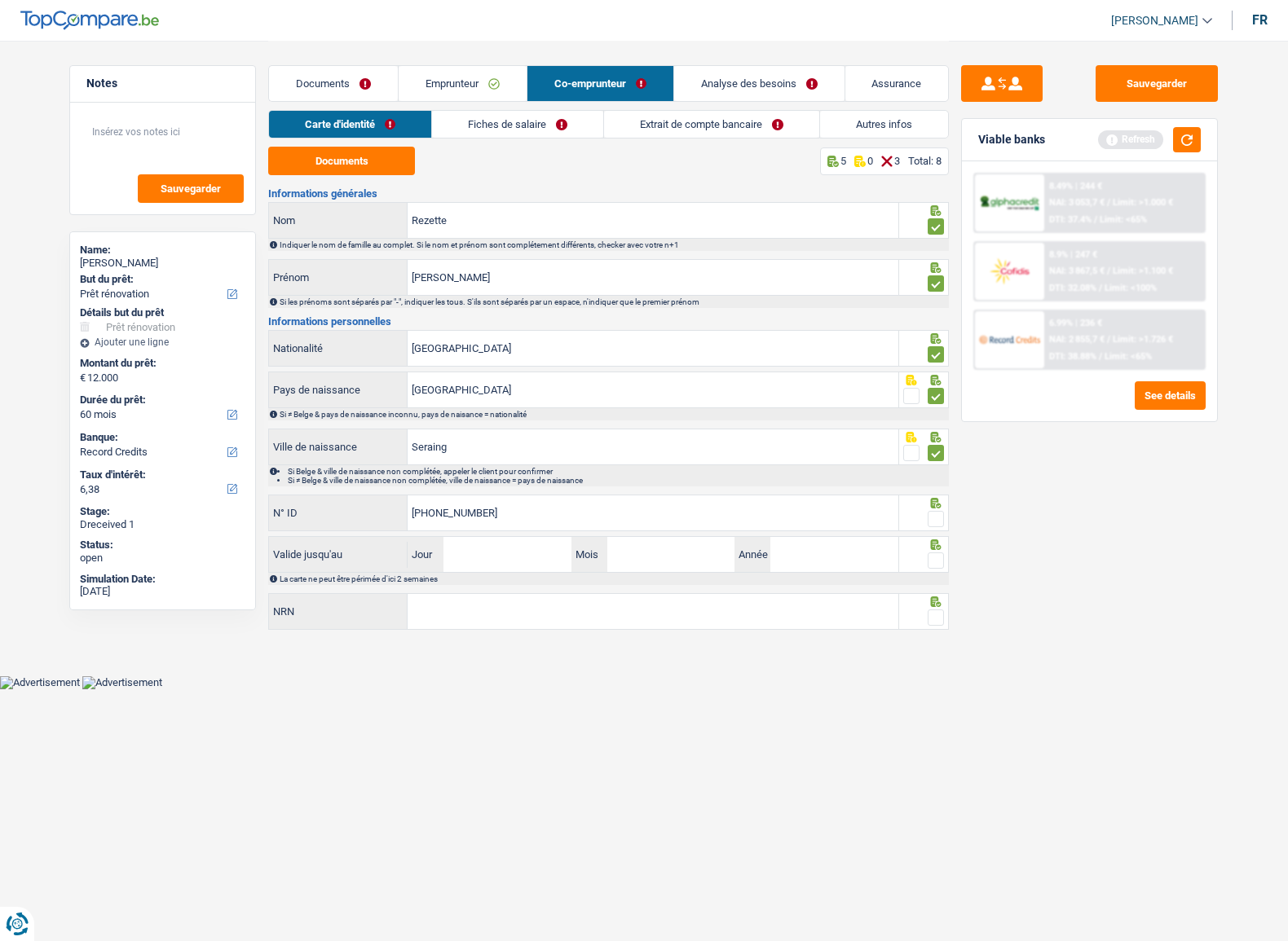
drag, startPoint x: 420, startPoint y: 502, endPoint x: 279, endPoint y: 495, distance: 141.2
click at [279, 496] on div "[PHONE_NUMBER] N° ID" at bounding box center [584, 513] width 630 height 35
type input "[PHONE_NUMBER]"
click at [925, 527] on div at bounding box center [924, 513] width 51 height 36
click at [931, 525] on span at bounding box center [934, 518] width 16 height 16
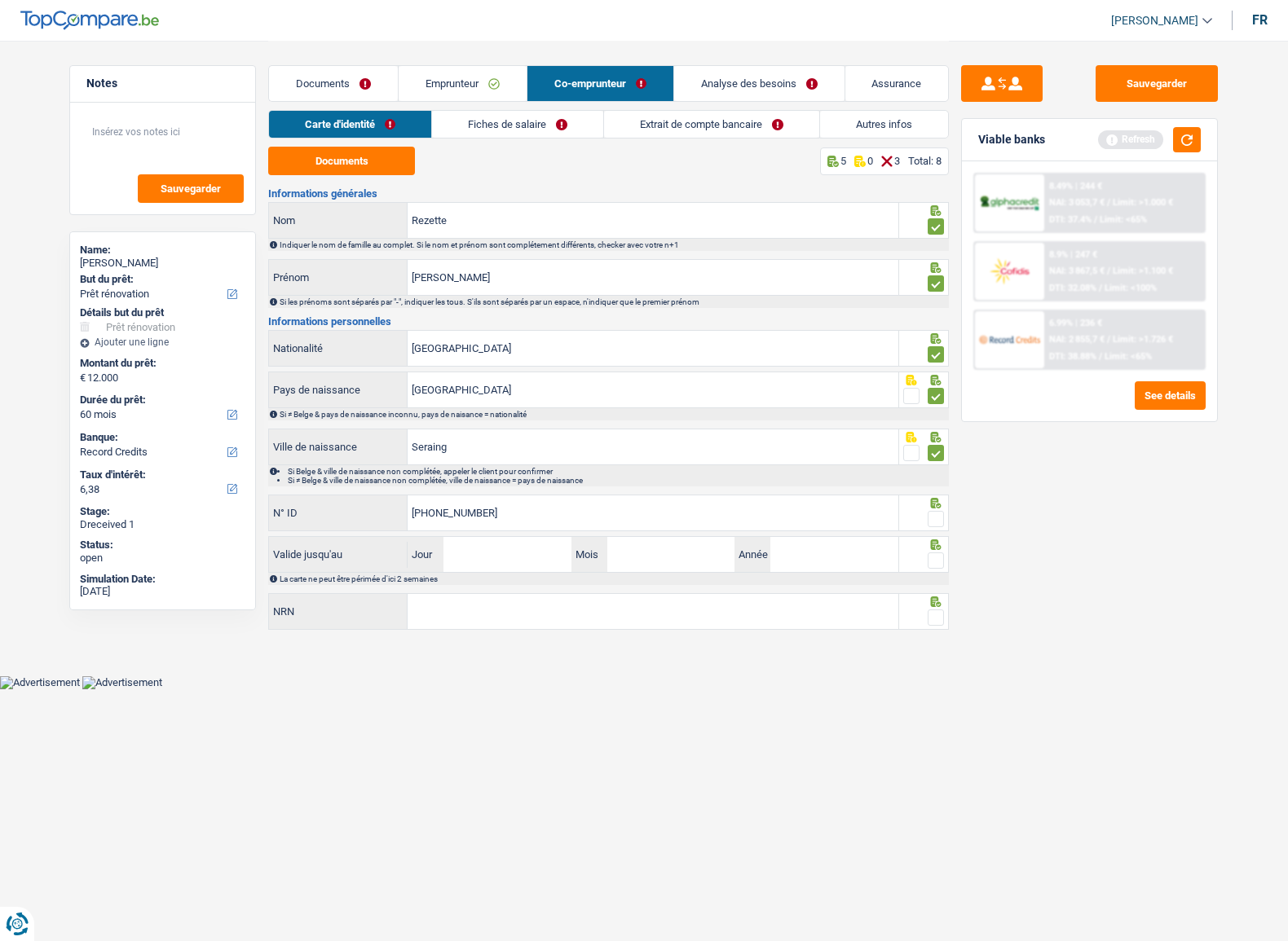
click at [0, 0] on input "radio" at bounding box center [0, 0] width 0 height 0
click at [937, 520] on span at bounding box center [934, 518] width 16 height 16
click at [0, 0] on input "radio" at bounding box center [0, 0] width 0 height 0
click at [937, 559] on span at bounding box center [934, 560] width 16 height 16
click at [0, 0] on input "radio" at bounding box center [0, 0] width 0 height 0
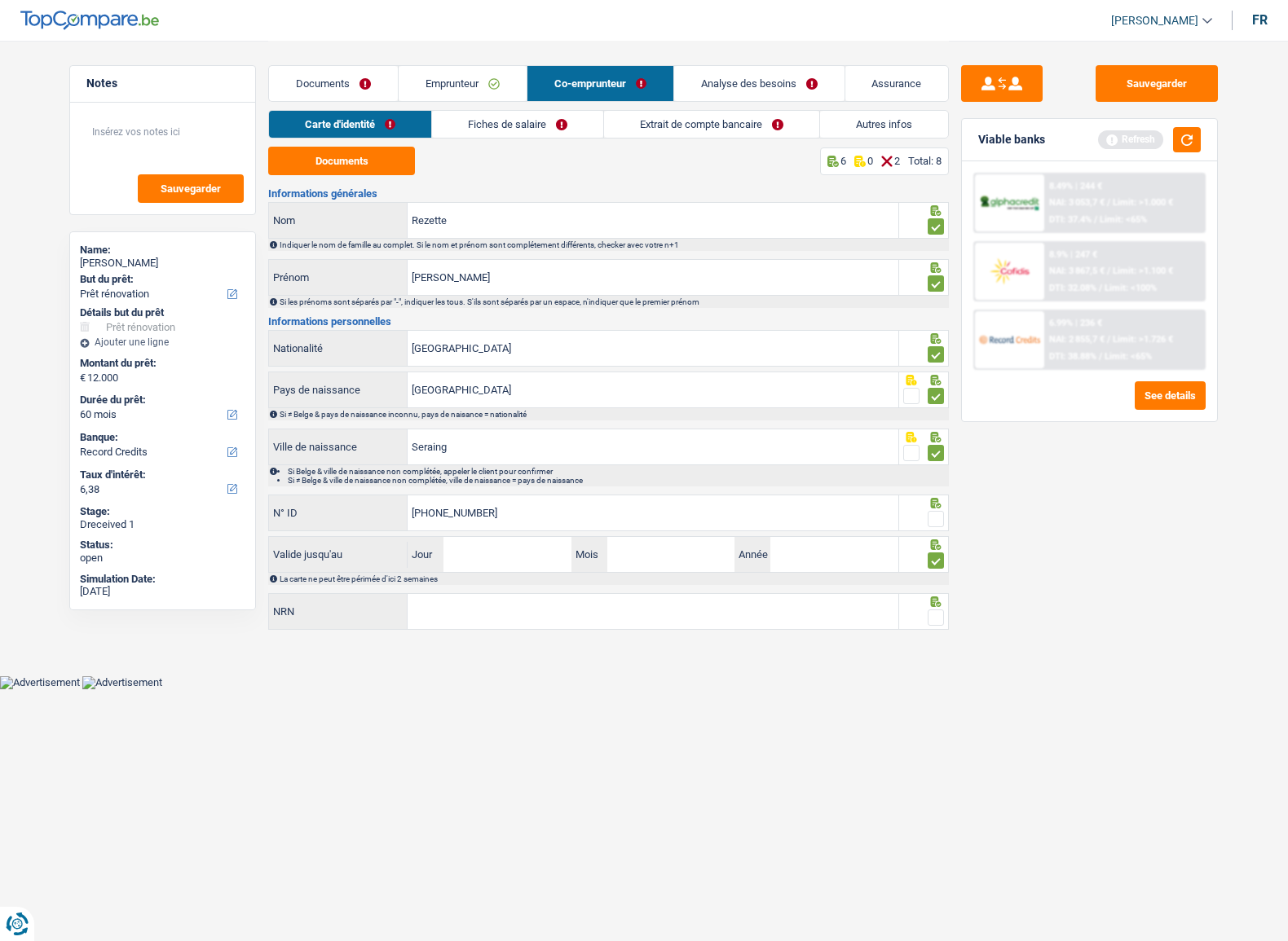
click at [937, 514] on span at bounding box center [934, 518] width 16 height 16
click at [0, 0] on input "radio" at bounding box center [0, 0] width 0 height 0
click at [941, 628] on div at bounding box center [924, 611] width 51 height 36
click at [939, 619] on span at bounding box center [934, 617] width 16 height 16
click at [0, 0] on input "radio" at bounding box center [0, 0] width 0 height 0
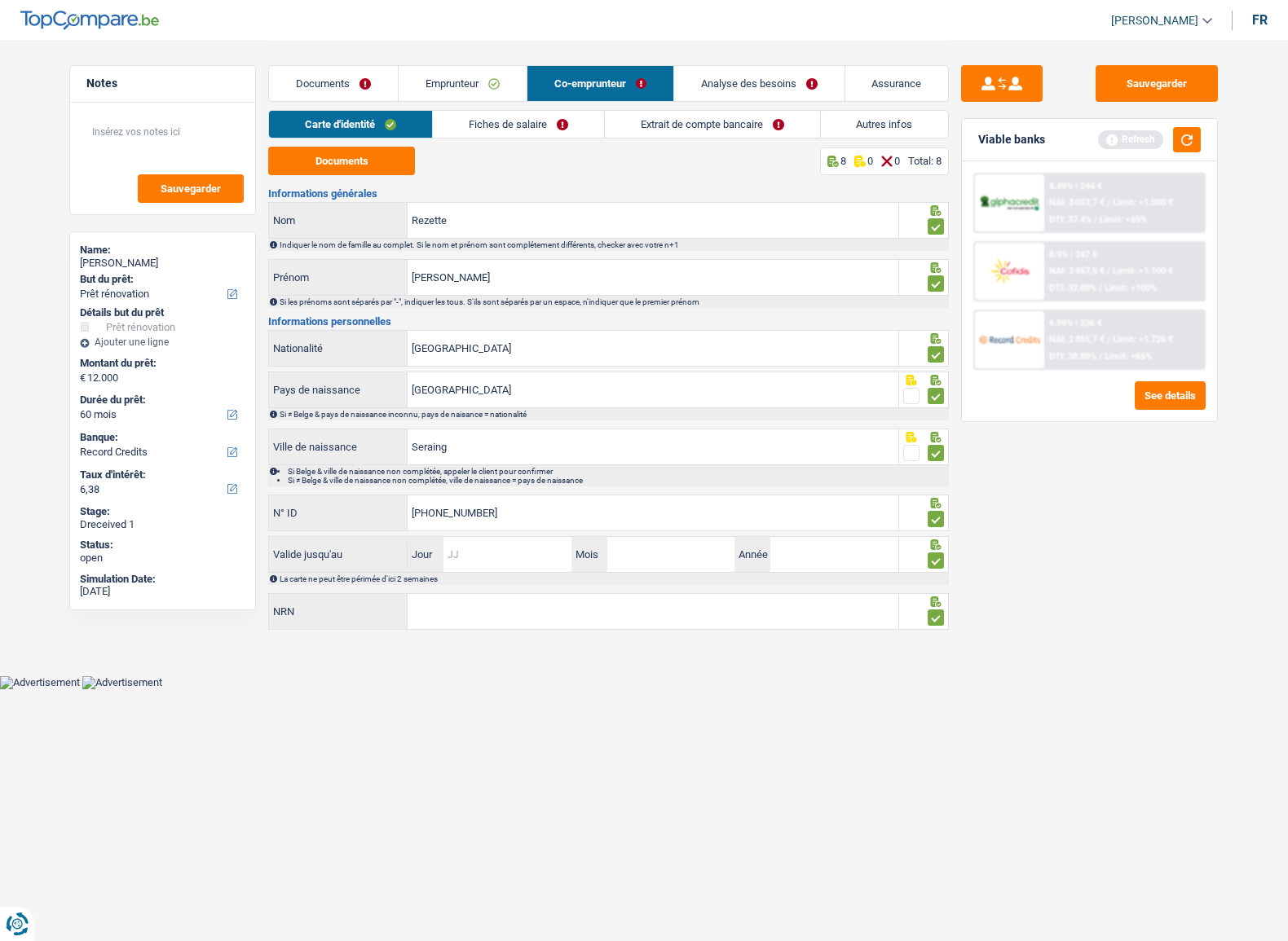
click at [558, 557] on input "Jour" at bounding box center [507, 554] width 127 height 35
type input "23"
type input "01"
type input "2035"
drag, startPoint x: 625, startPoint y: 618, endPoint x: 628, endPoint y: 607, distance: 11.4
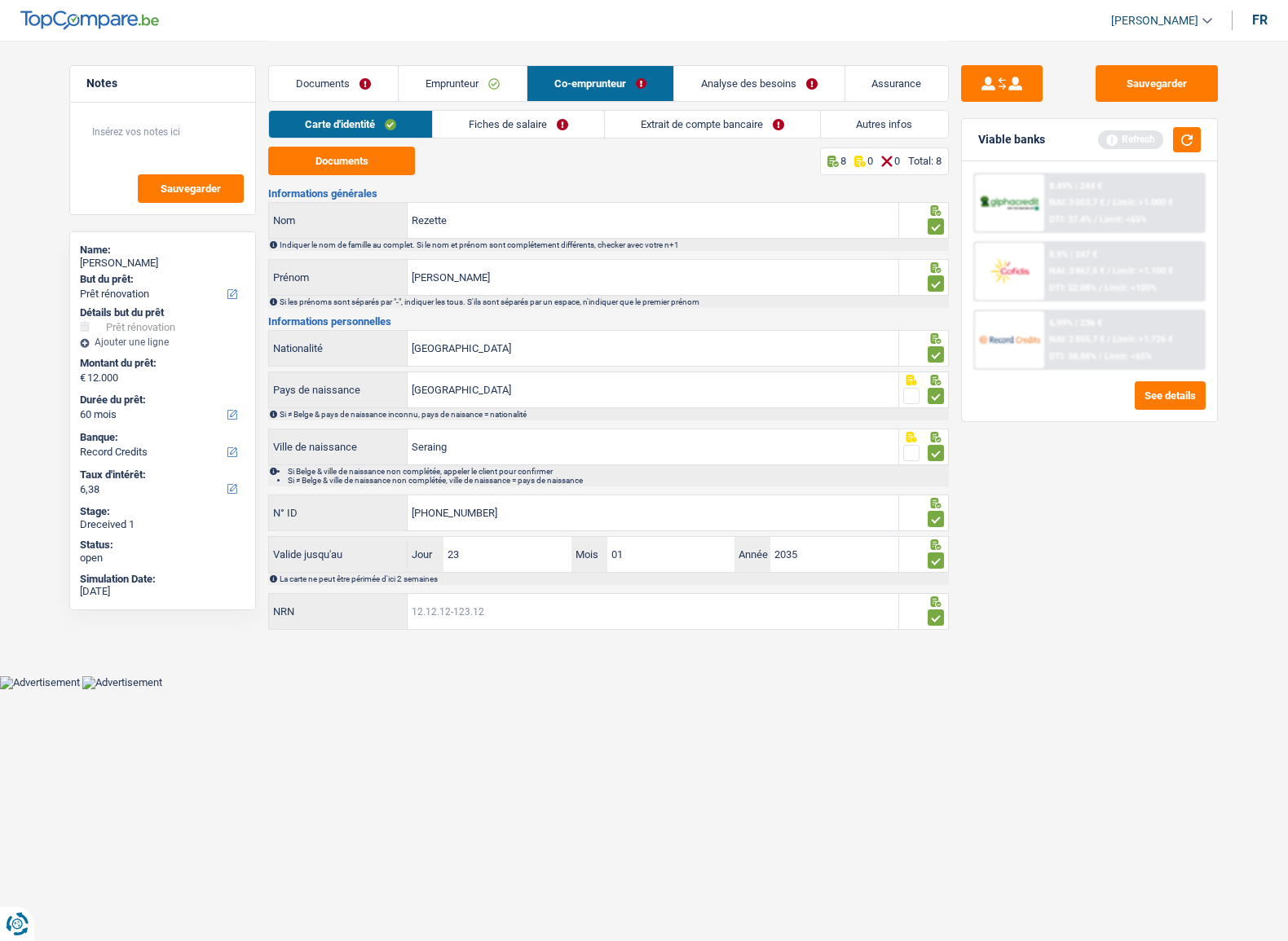
click at [627, 615] on input "NRN" at bounding box center [653, 611] width 490 height 35
click at [628, 607] on input "NRN" at bounding box center [653, 611] width 490 height 35
click at [627, 603] on input "NRN" at bounding box center [653, 611] width 490 height 35
type input "89.07.01-190.49"
click at [504, 129] on link "Fiches de salaire" at bounding box center [518, 123] width 171 height 27
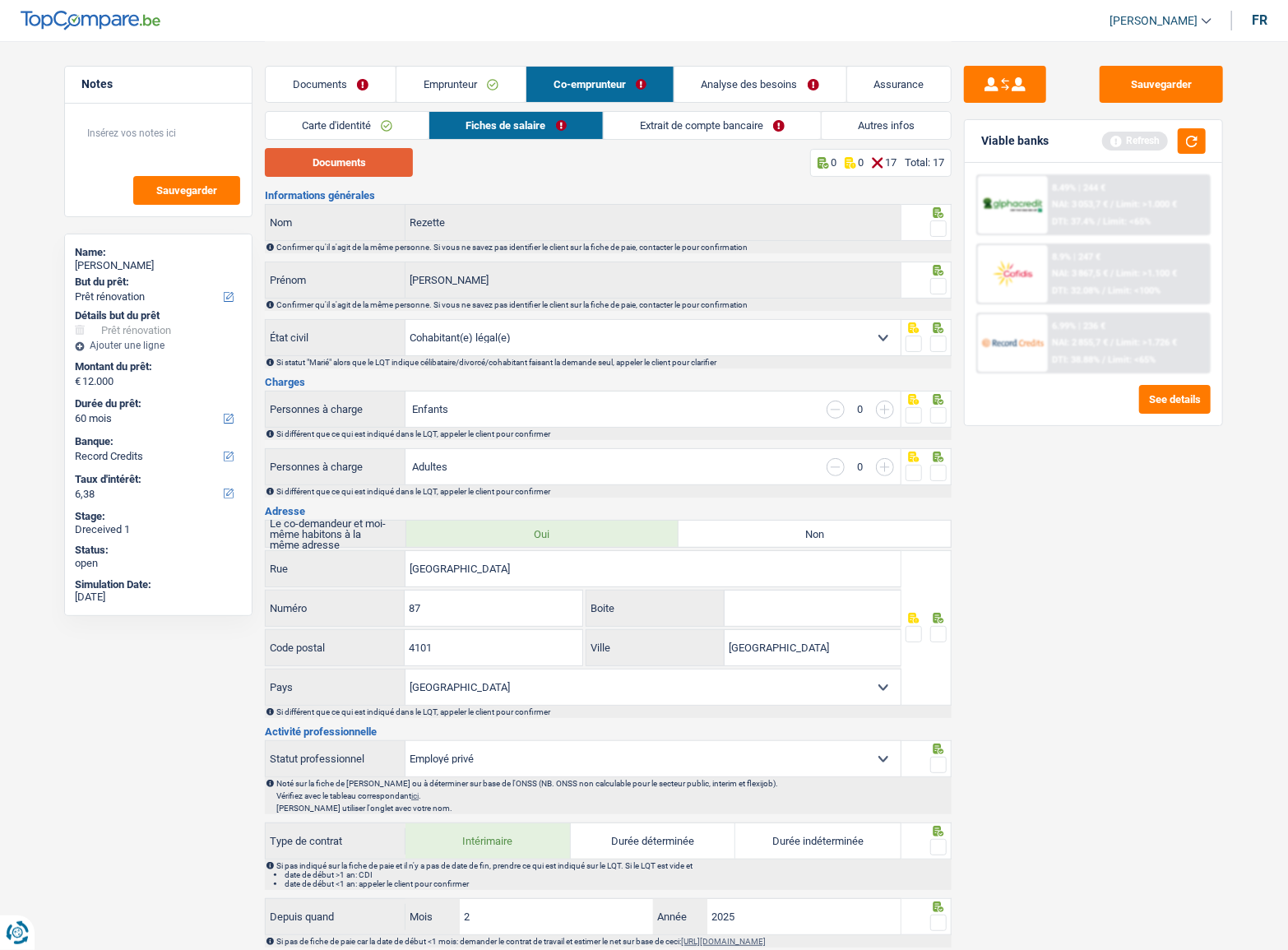
click at [356, 166] on button "Documents" at bounding box center [339, 162] width 148 height 28
click at [938, 230] on span at bounding box center [938, 228] width 16 height 16
click at [0, 0] on input "radio" at bounding box center [0, 0] width 0 height 0
click at [941, 280] on span at bounding box center [938, 285] width 16 height 16
click at [0, 0] on input "radio" at bounding box center [0, 0] width 0 height 0
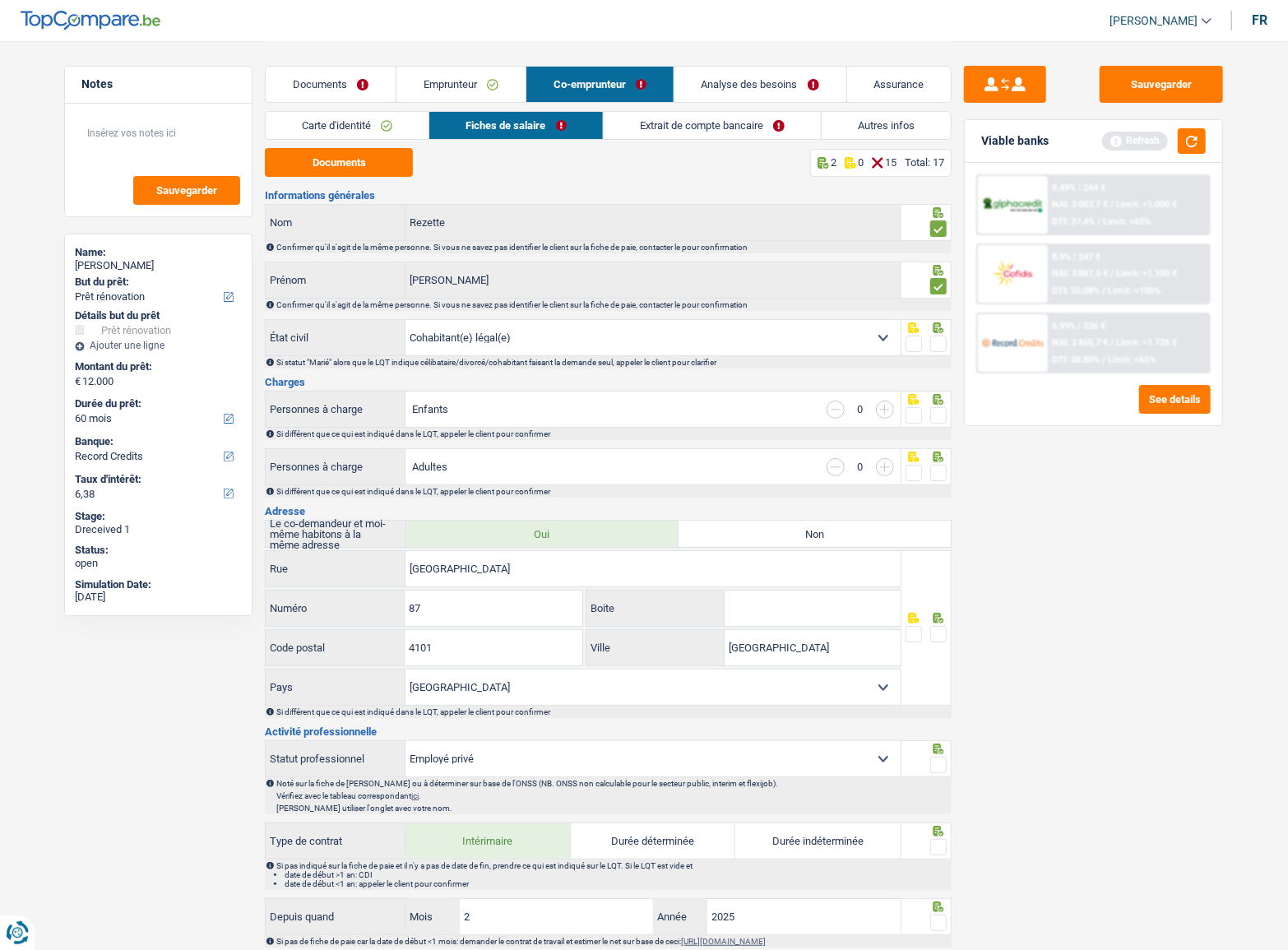
click at [940, 331] on icon at bounding box center [939, 328] width 10 height 10
click at [940, 343] on span at bounding box center [938, 343] width 16 height 16
click at [0, 0] on input "radio" at bounding box center [0, 0] width 0 height 0
drag, startPoint x: 948, startPoint y: 403, endPoint x: 942, endPoint y: 415, distance: 13.4
click at [947, 404] on div at bounding box center [927, 409] width 51 height 37
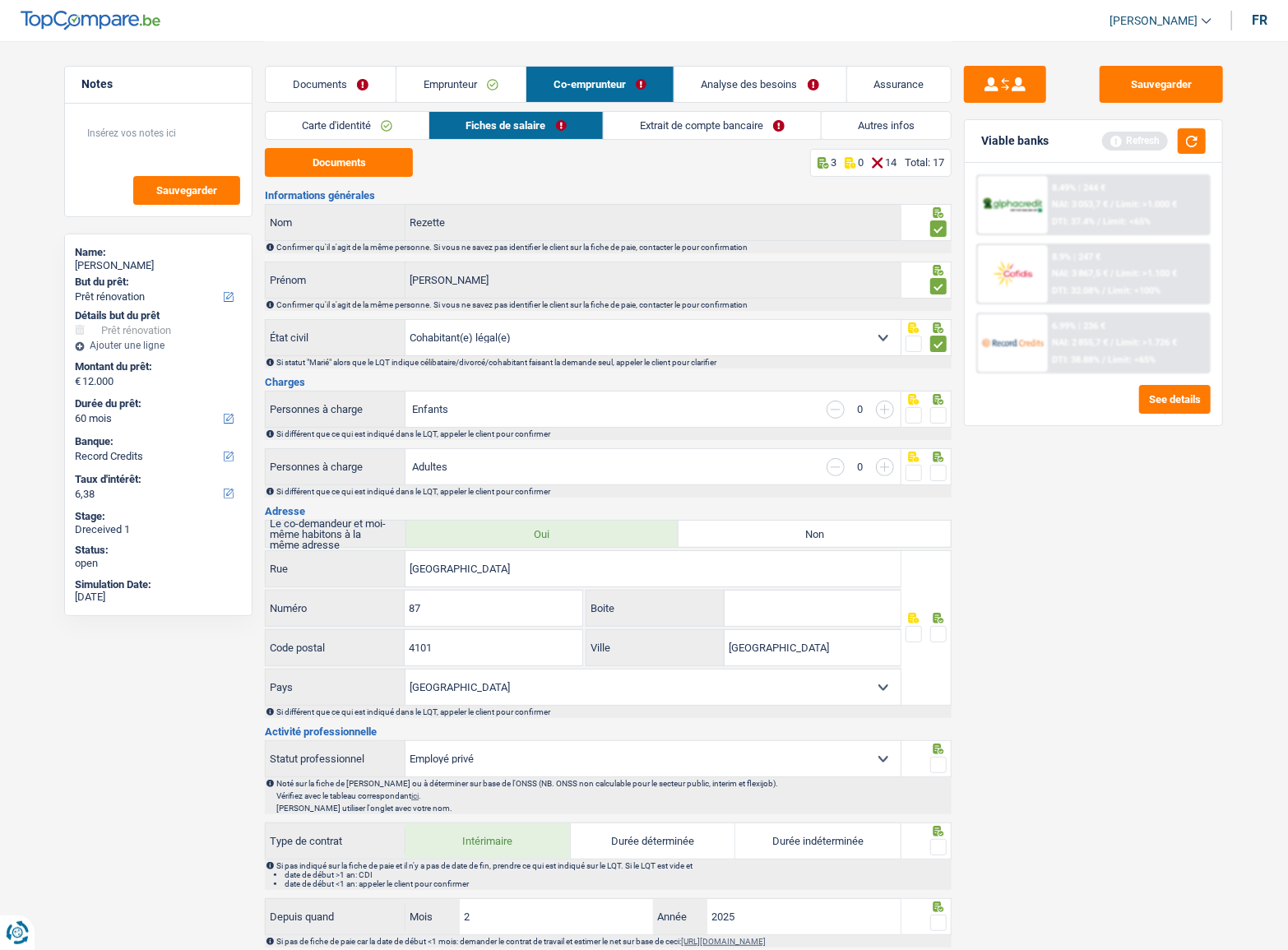
click at [941, 417] on span at bounding box center [938, 415] width 16 height 16
click at [0, 0] on input "radio" at bounding box center [0, 0] width 0 height 0
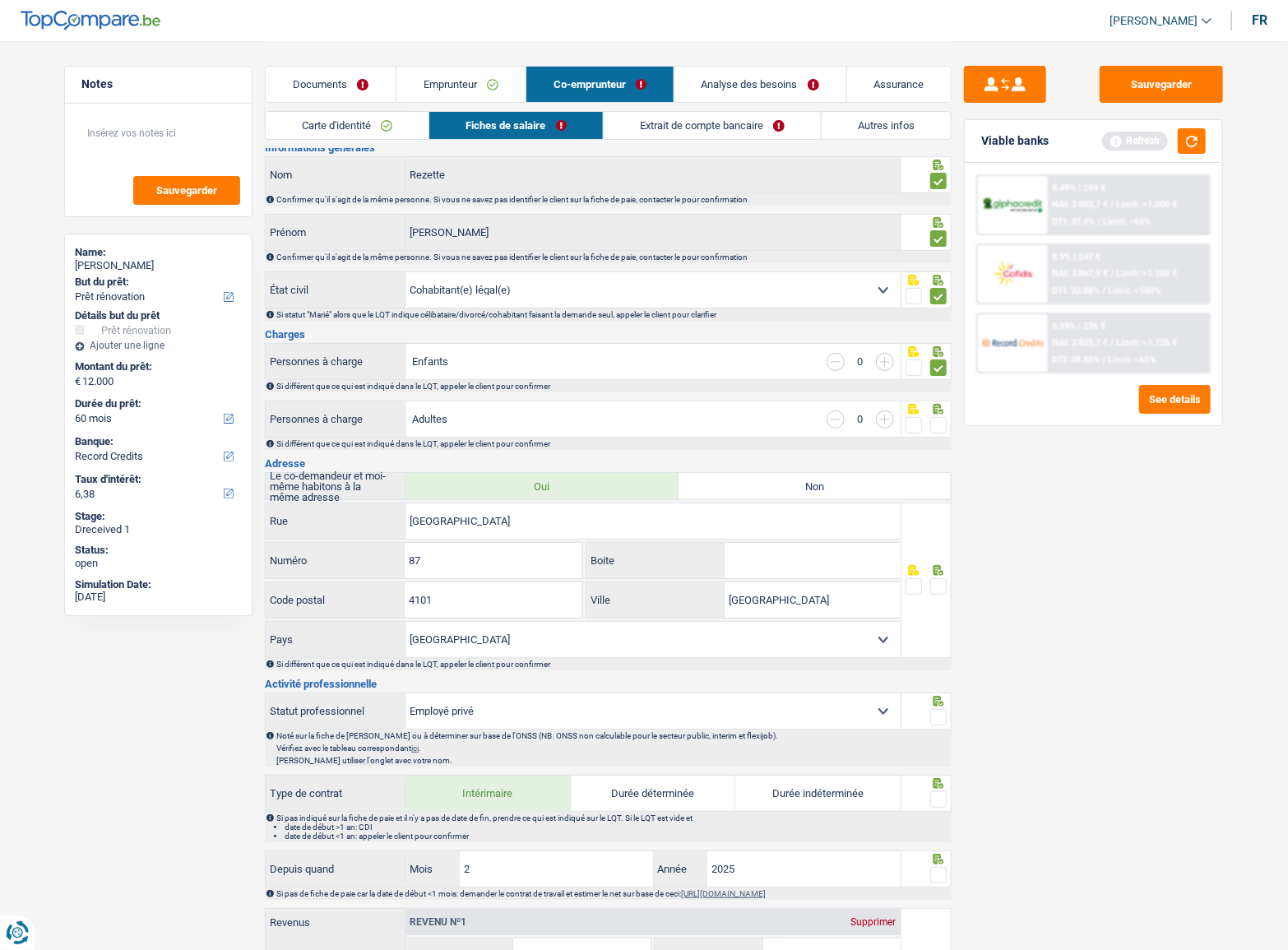
scroll to position [224, 0]
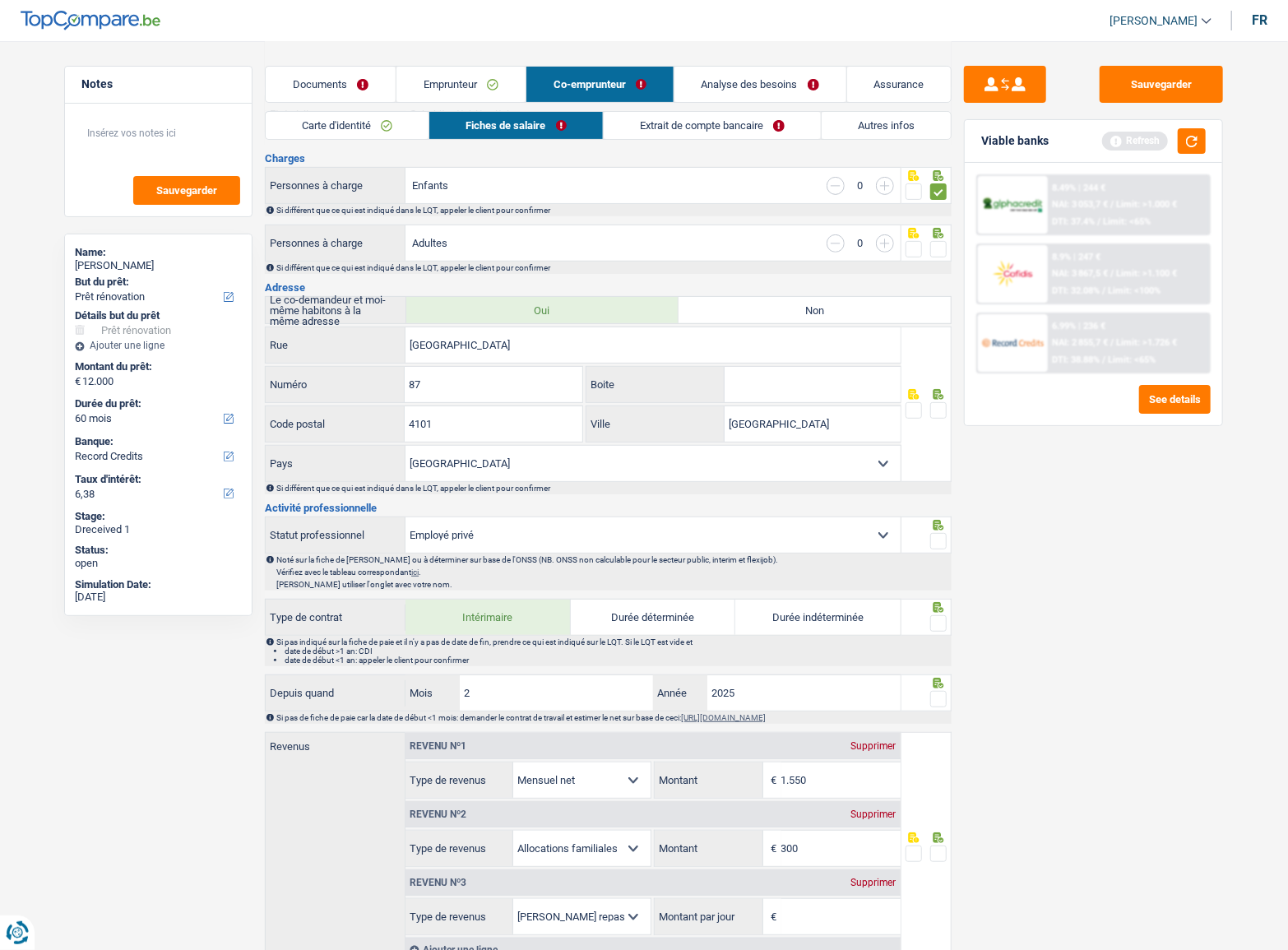
click at [937, 243] on span at bounding box center [938, 248] width 16 height 16
click at [0, 0] on input "radio" at bounding box center [0, 0] width 0 height 0
drag, startPoint x: 940, startPoint y: 406, endPoint x: 1089, endPoint y: 411, distance: 149.1
click at [942, 407] on span at bounding box center [938, 410] width 16 height 16
click at [0, 0] on input "radio" at bounding box center [0, 0] width 0 height 0
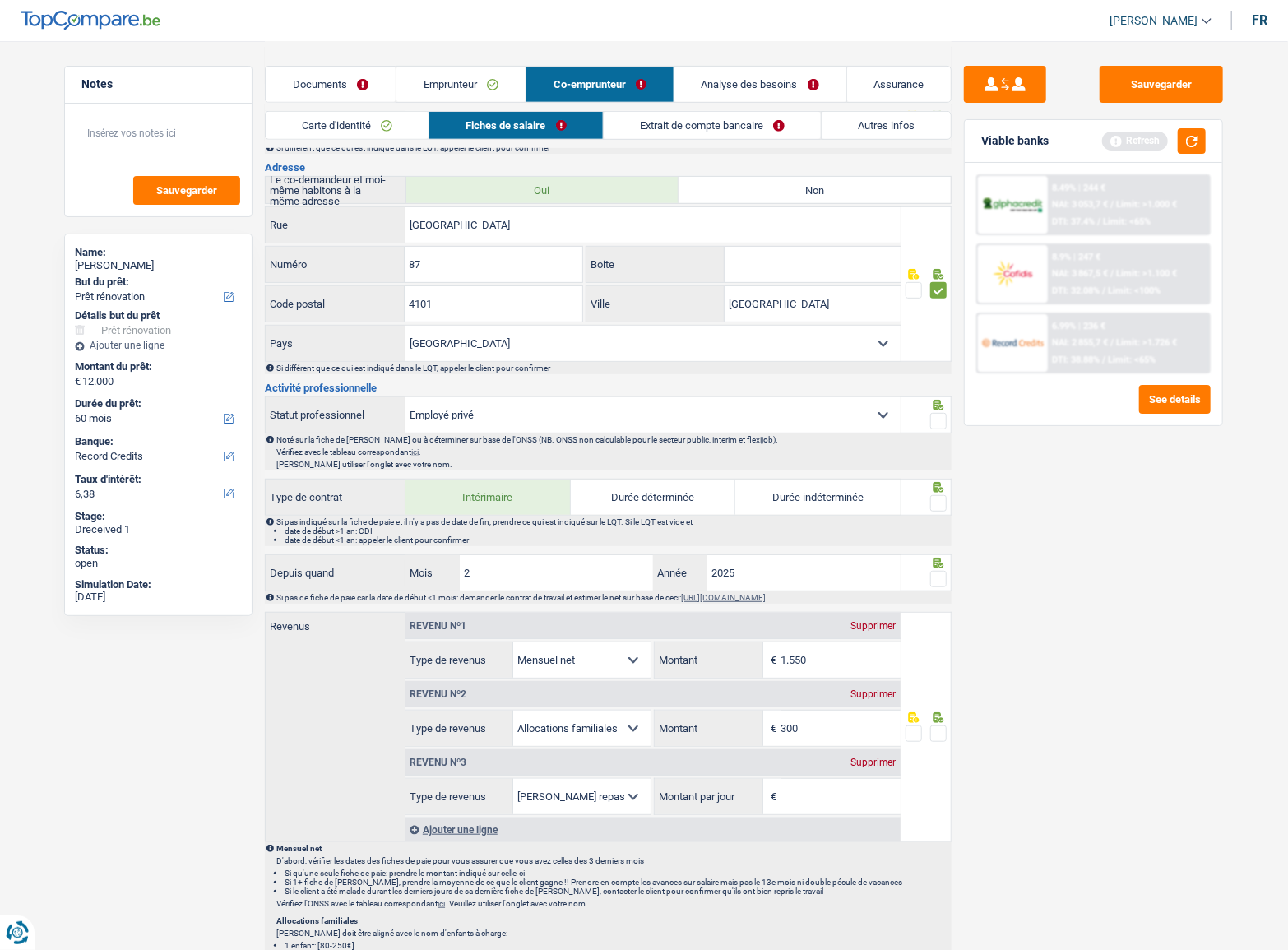
scroll to position [449, 0]
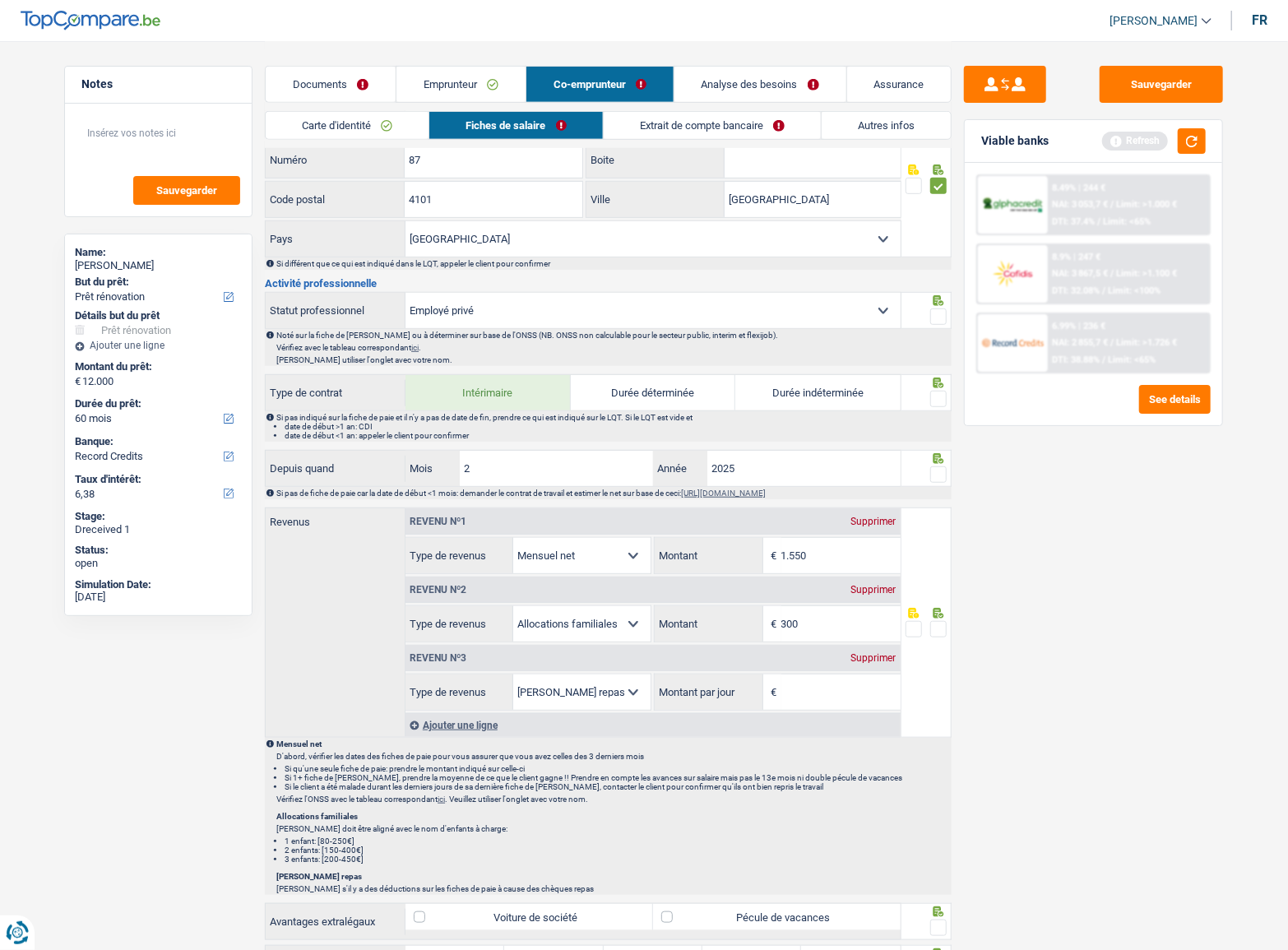
drag, startPoint x: 935, startPoint y: 313, endPoint x: 1067, endPoint y: 348, distance: 136.6
click at [935, 313] on span at bounding box center [938, 316] width 16 height 16
click at [0, 0] on input "radio" at bounding box center [0, 0] width 0 height 0
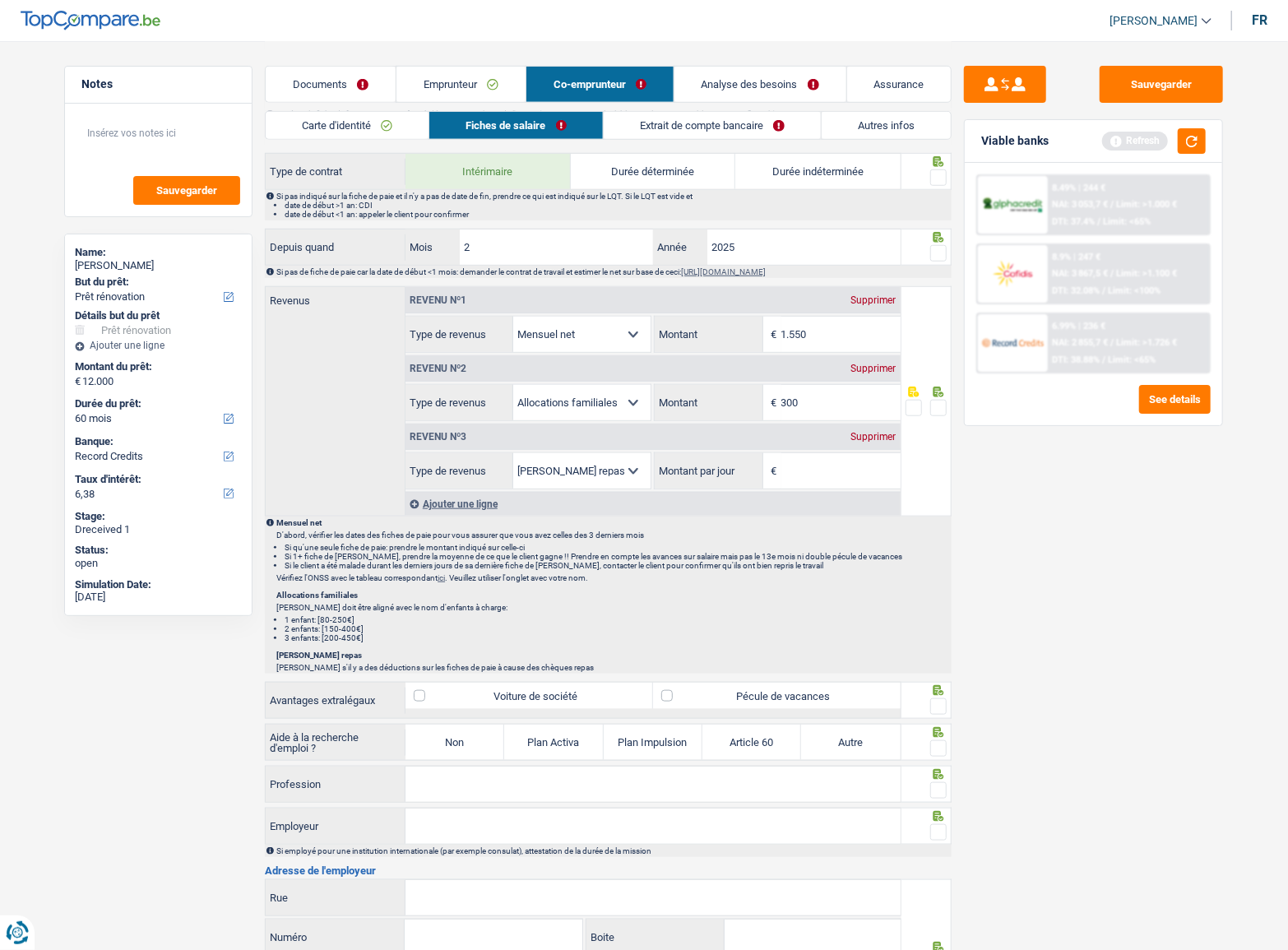
scroll to position [673, 0]
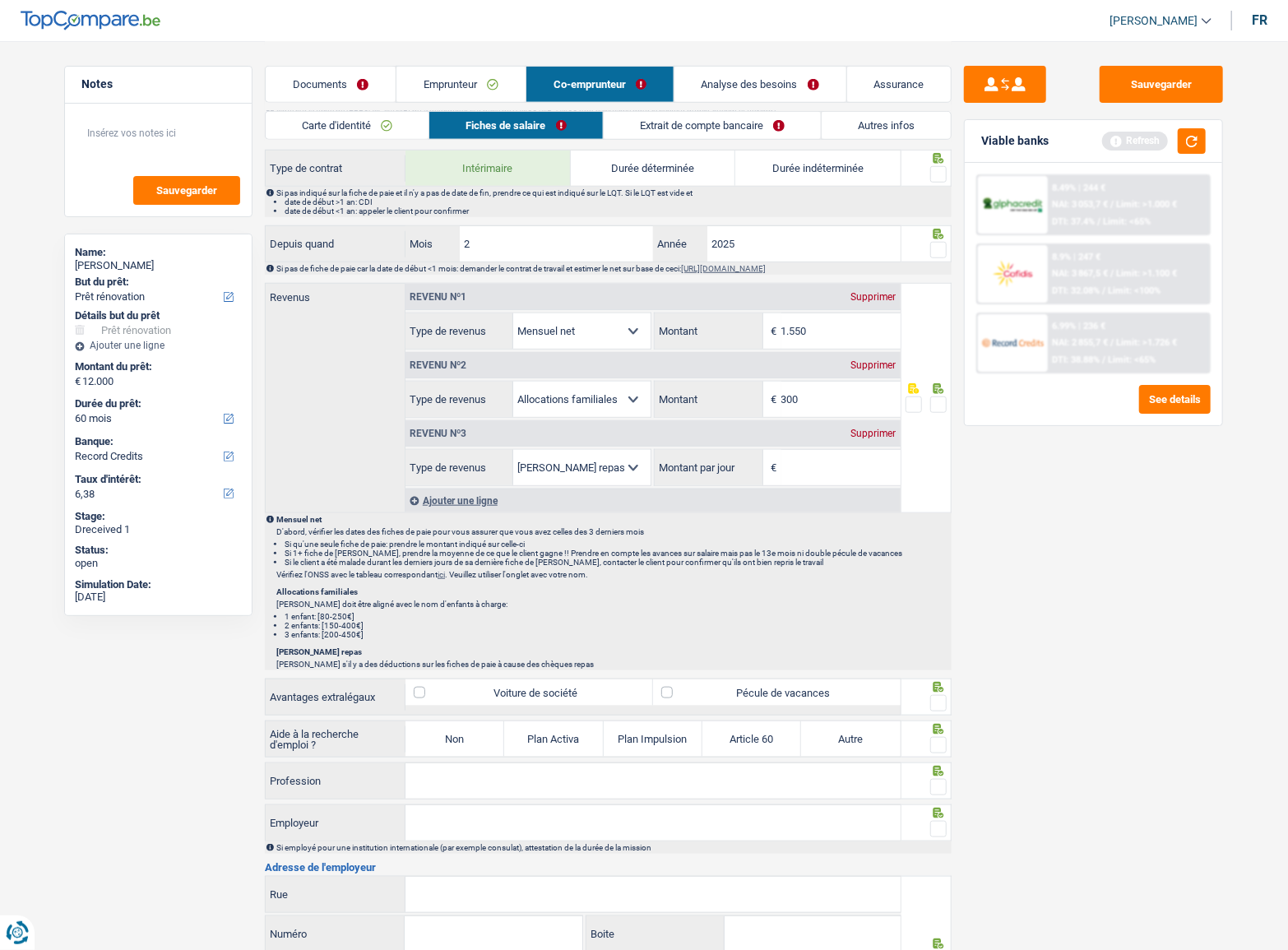
click at [938, 169] on span at bounding box center [938, 174] width 16 height 16
click at [0, 0] on input "radio" at bounding box center [0, 0] width 0 height 0
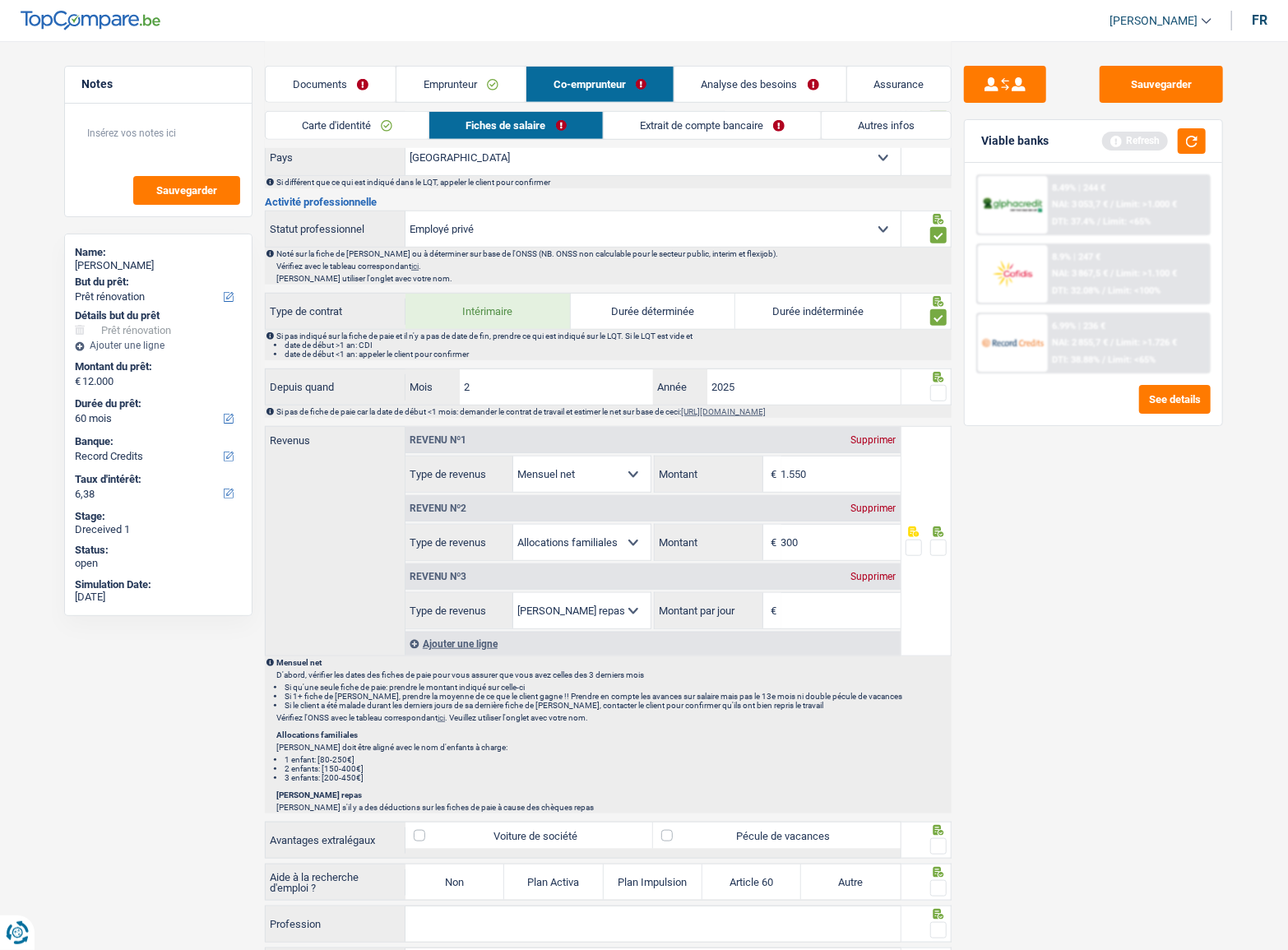
scroll to position [598, 0]
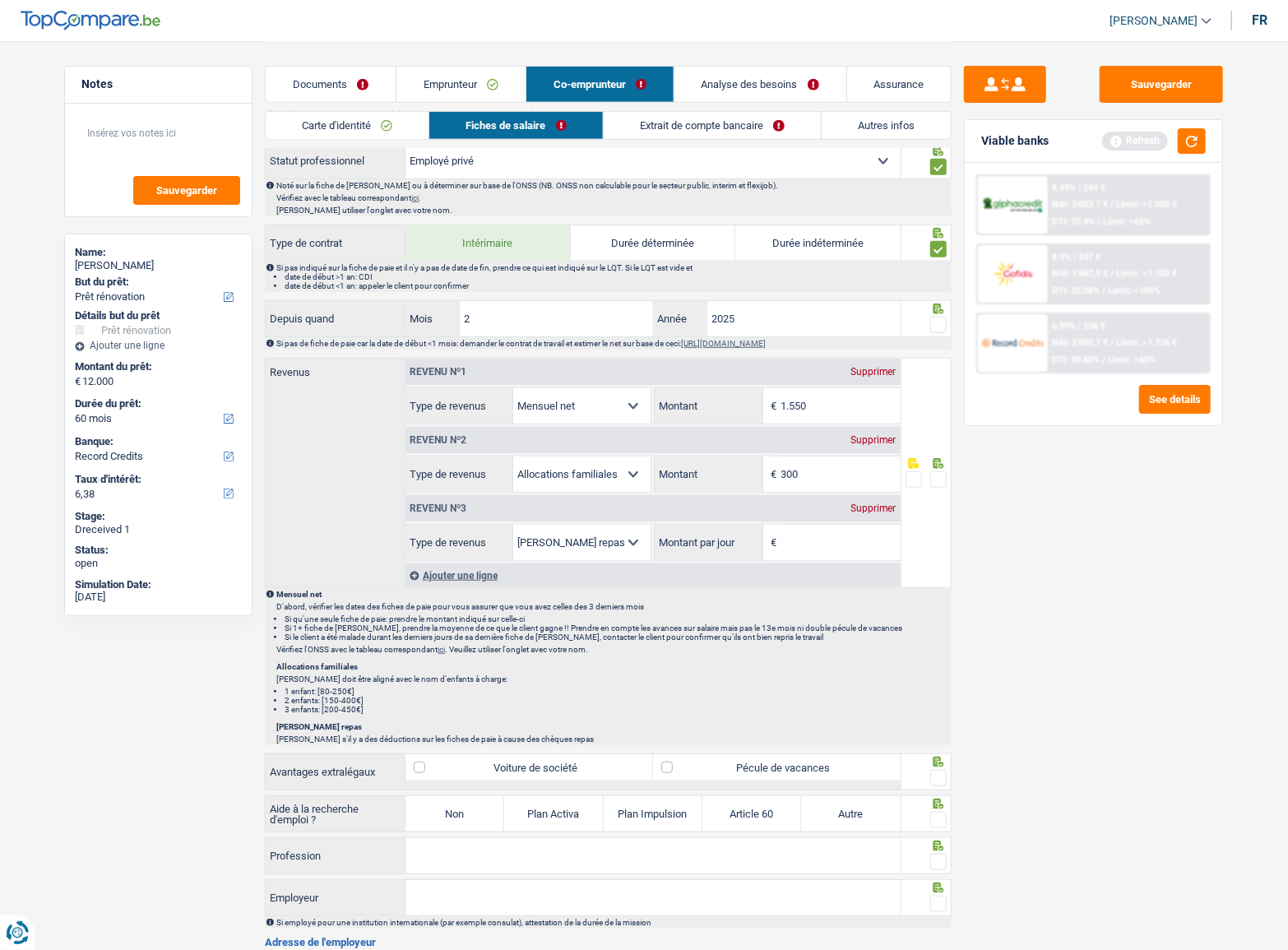
click at [945, 316] on span at bounding box center [938, 324] width 16 height 16
click at [0, 0] on input "radio" at bounding box center [0, 0] width 0 height 0
click at [1134, 568] on div "Sauvegarder Viable banks Refresh 8.49% | 244 € NAI: 3 053,7 € / Limit: >1.000 €…" at bounding box center [1093, 495] width 284 height 858
drag, startPoint x: 820, startPoint y: 393, endPoint x: 706, endPoint y: 392, distance: 114.0
click at [706, 392] on div "1.550 € Montant" at bounding box center [777, 405] width 246 height 35
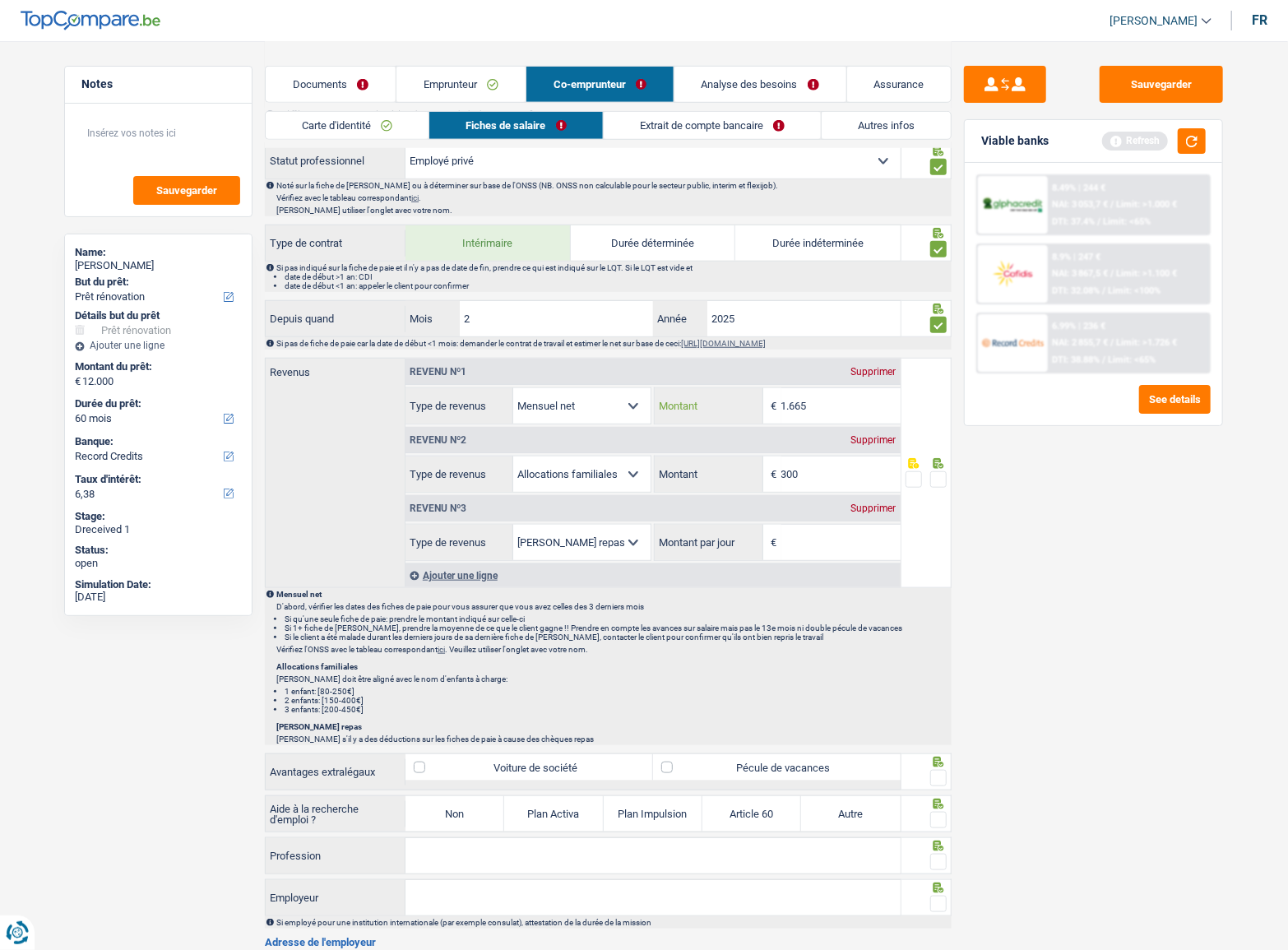
type input "1.665"
click at [941, 476] on span at bounding box center [938, 479] width 16 height 16
click at [0, 0] on input "radio" at bounding box center [0, 0] width 0 height 0
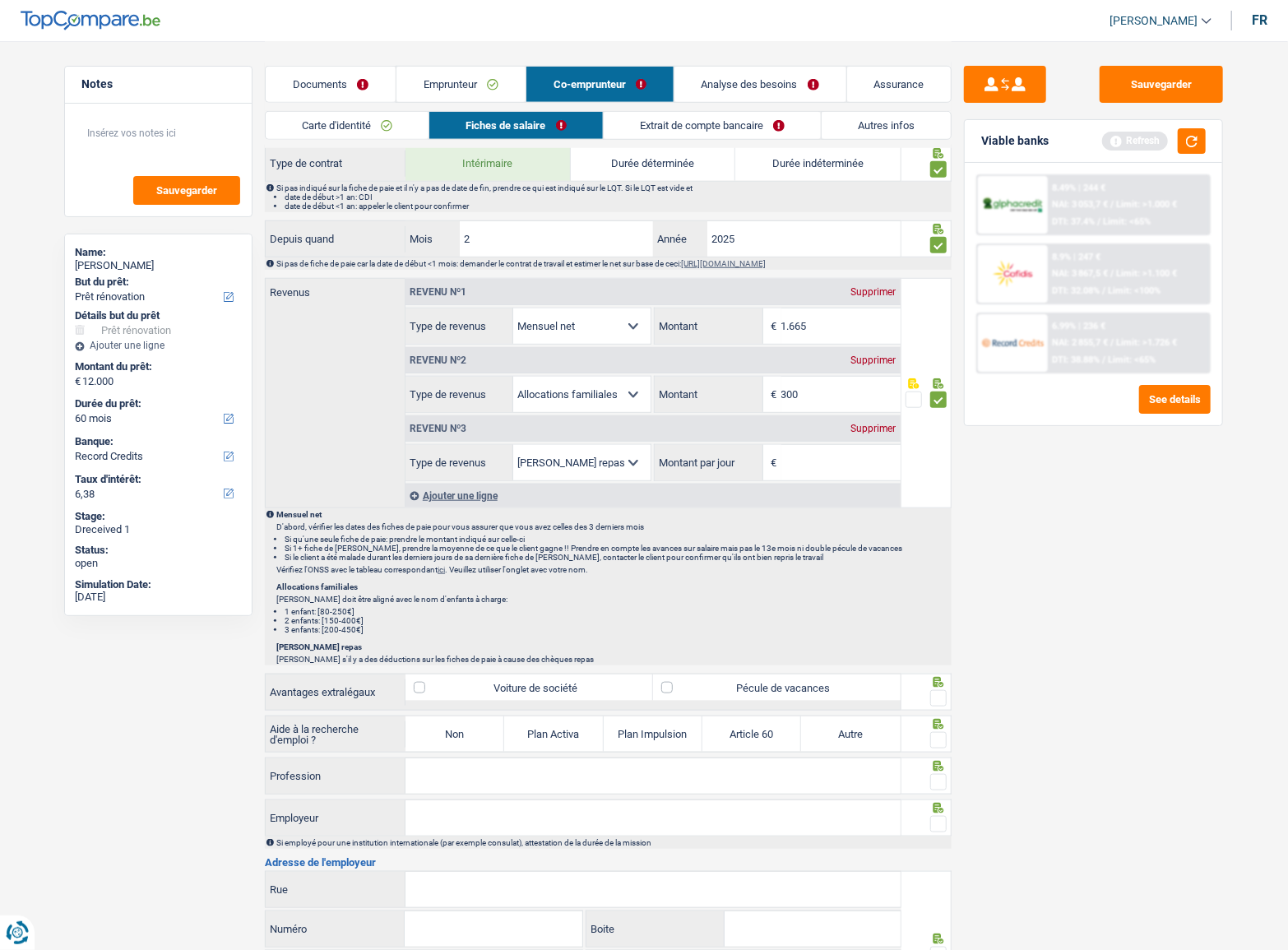
scroll to position [823, 0]
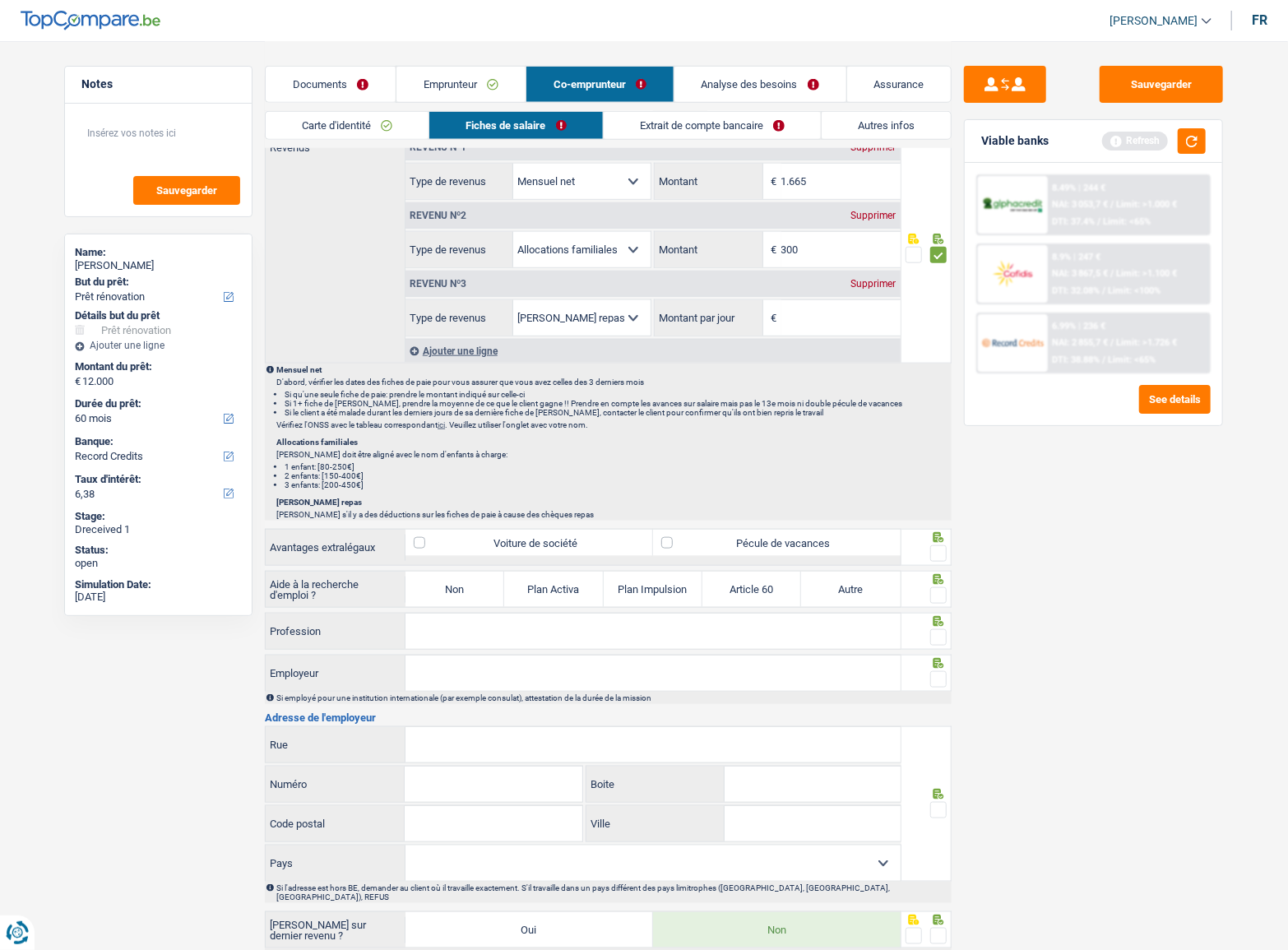
click at [464, 731] on input "Rue" at bounding box center [653, 744] width 495 height 35
paste input "Daoust Interim"
type input "Daoust Interim"
drag, startPoint x: 449, startPoint y: 652, endPoint x: 446, endPoint y: 664, distance: 12.4
click at [449, 655] on input "Employeur" at bounding box center [653, 672] width 495 height 35
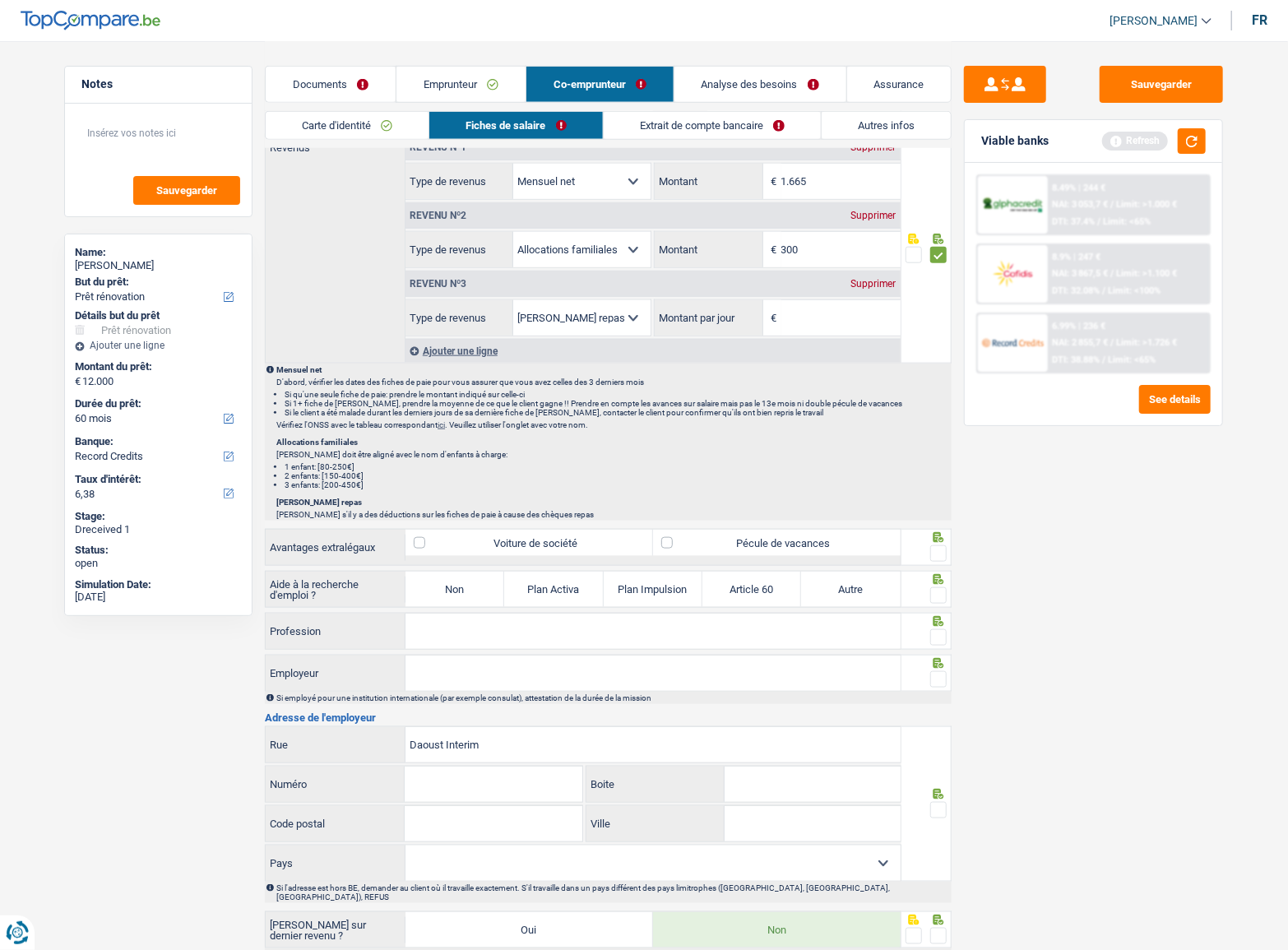
paste input "Daoust Interim"
type input "Daoust Interim"
click at [933, 670] on div at bounding box center [938, 680] width 16 height 21
click at [448, 589] on label "Non" at bounding box center [455, 588] width 99 height 35
click at [448, 589] on input "Non" at bounding box center [455, 588] width 99 height 35
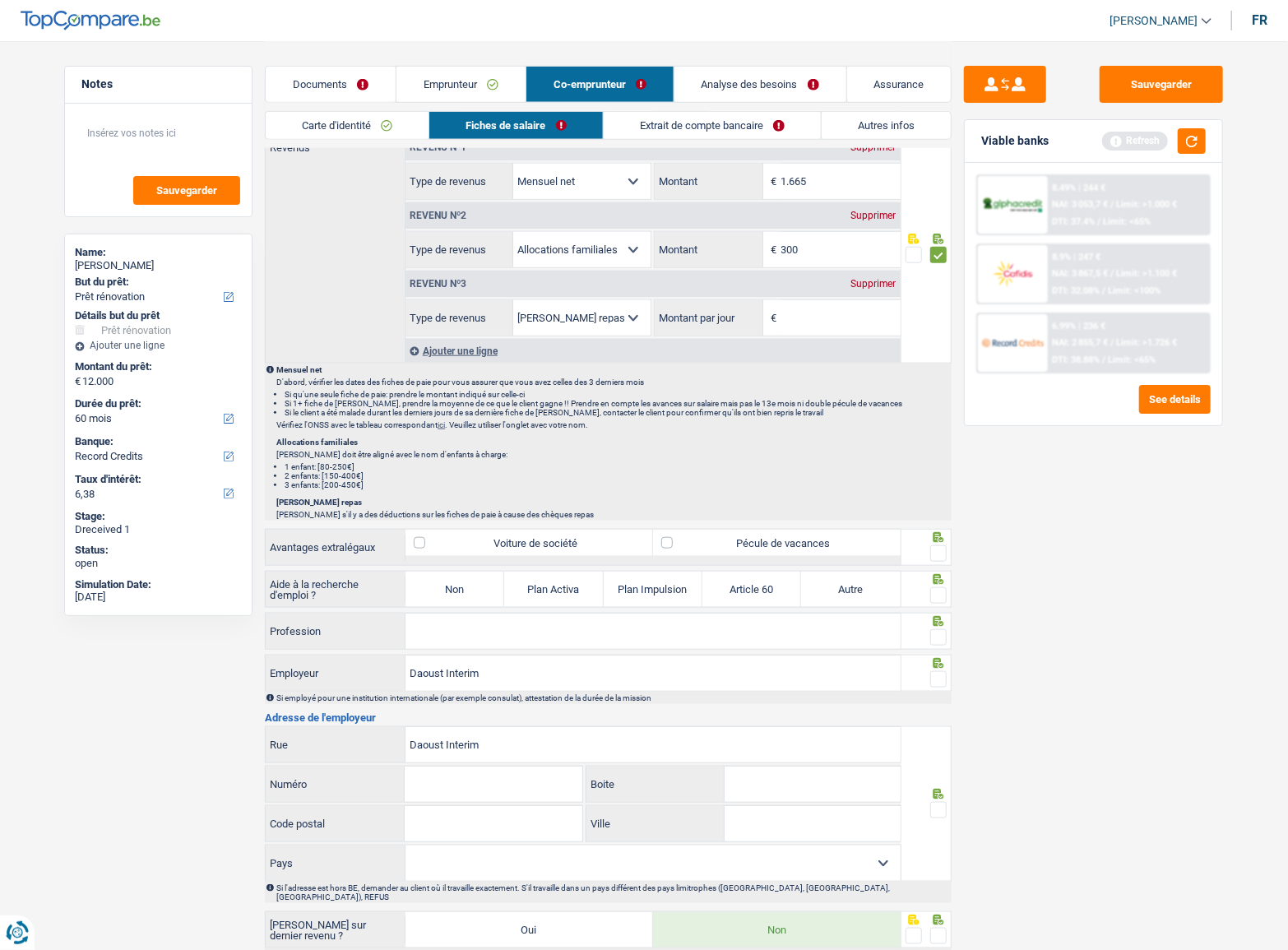
radio input "true"
click at [936, 674] on span at bounding box center [938, 679] width 16 height 16
click at [0, 0] on input "radio" at bounding box center [0, 0] width 0 height 0
click at [686, 627] on input "Profession" at bounding box center [653, 631] width 495 height 35
click at [485, 627] on input "Profession" at bounding box center [653, 631] width 495 height 35
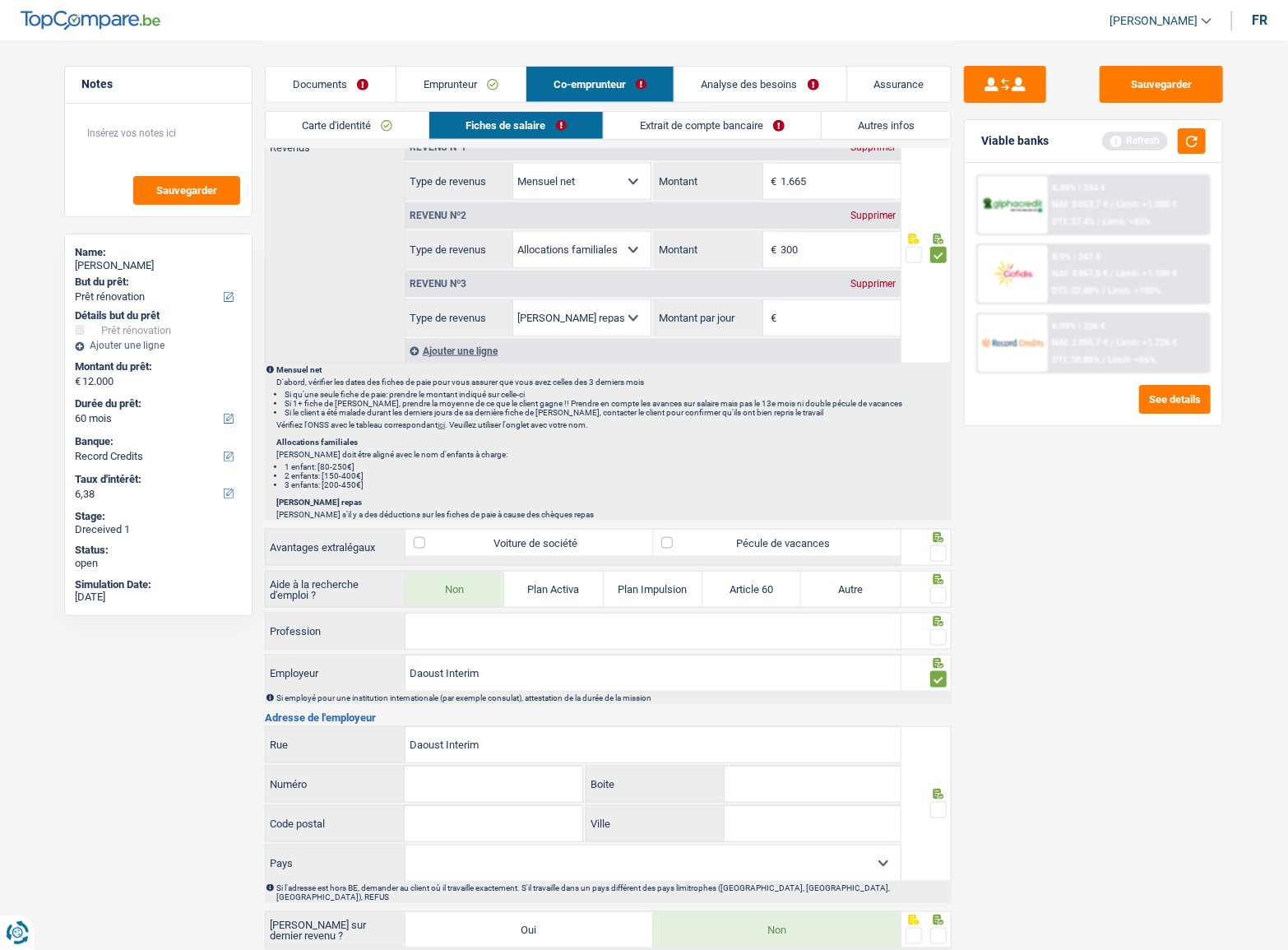
paste input "Employé"
type input "Employé"
drag, startPoint x: 488, startPoint y: 770, endPoint x: 575, endPoint y: 770, distance: 87.0
click at [488, 770] on input "Numéro" at bounding box center [493, 784] width 177 height 35
click at [483, 774] on input "Numéro" at bounding box center [493, 784] width 177 height 35
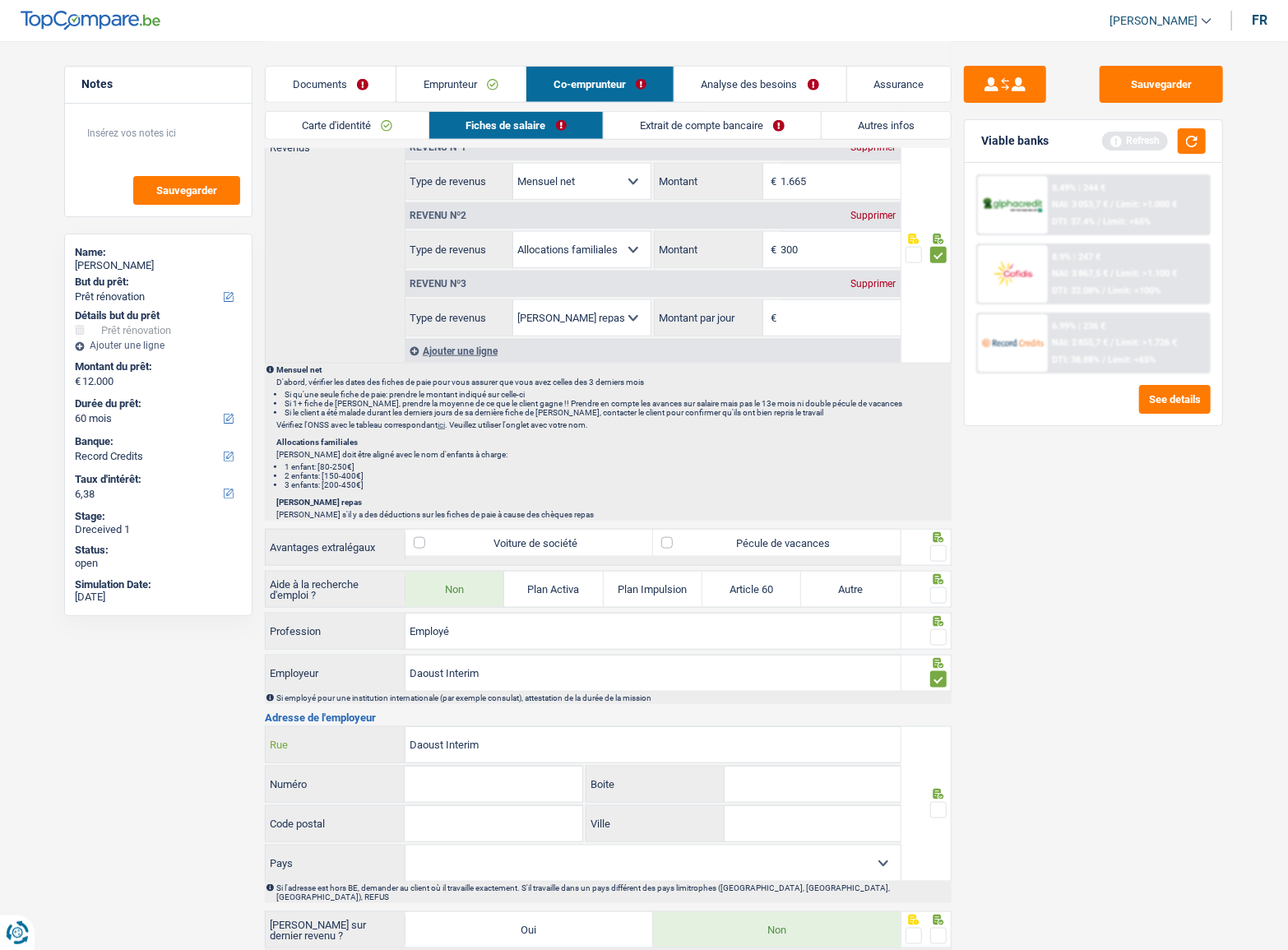
click at [463, 748] on input "Daoust Interim" at bounding box center [653, 744] width 495 height 35
drag, startPoint x: 495, startPoint y: 744, endPoint x: 360, endPoint y: 735, distance: 135.3
click at [313, 737] on div "Daoust Interim Rue" at bounding box center [583, 744] width 636 height 35
paste input "Avenue Delchambre"
type input "Avenue Delchambre"
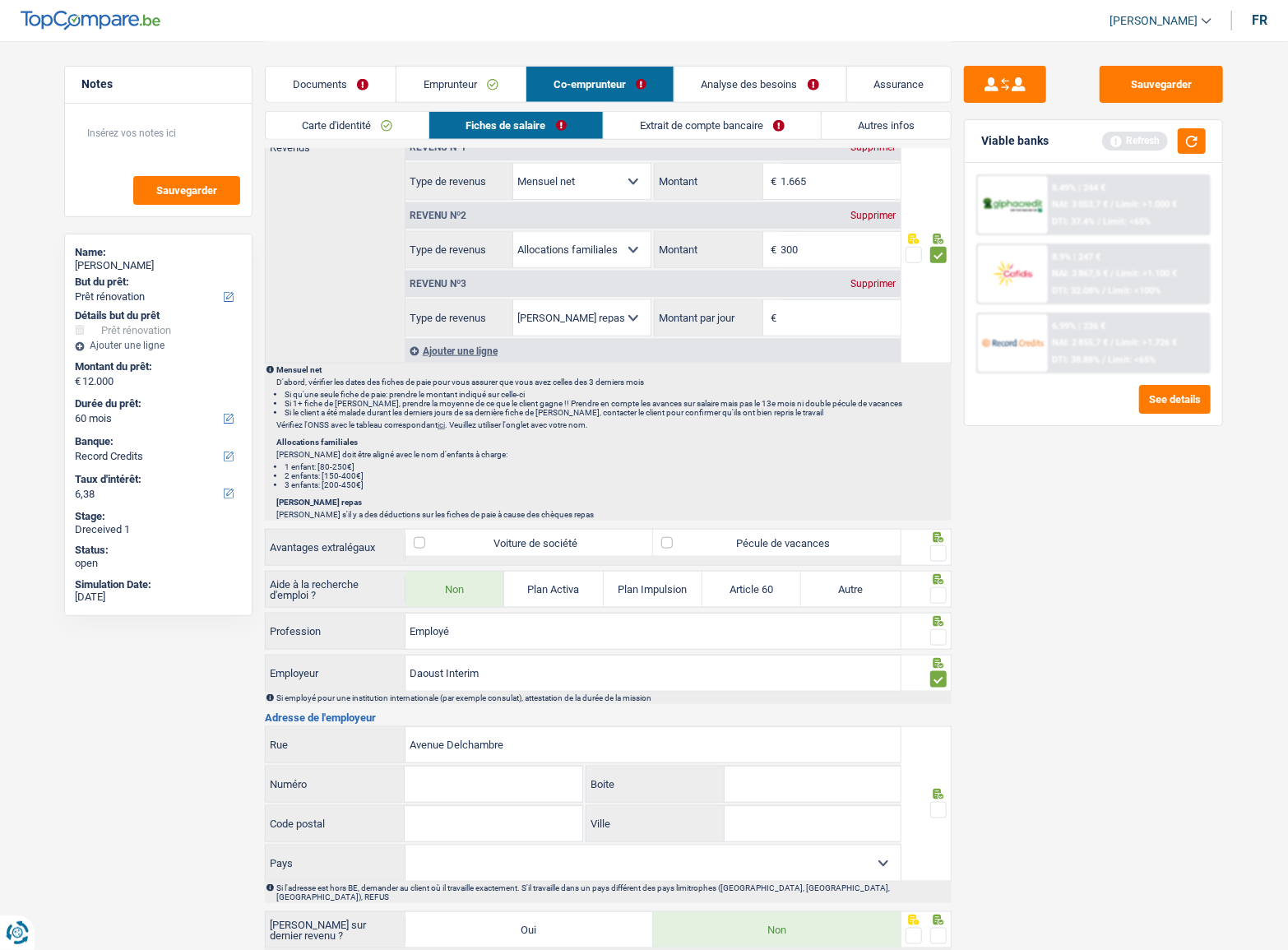
drag, startPoint x: 517, startPoint y: 780, endPoint x: 551, endPoint y: 777, distance: 34.1
click at [517, 780] on input "Numéro" at bounding box center [493, 784] width 177 height 35
paste input "14"
type input "14"
click at [781, 783] on input "Boite" at bounding box center [813, 784] width 176 height 35
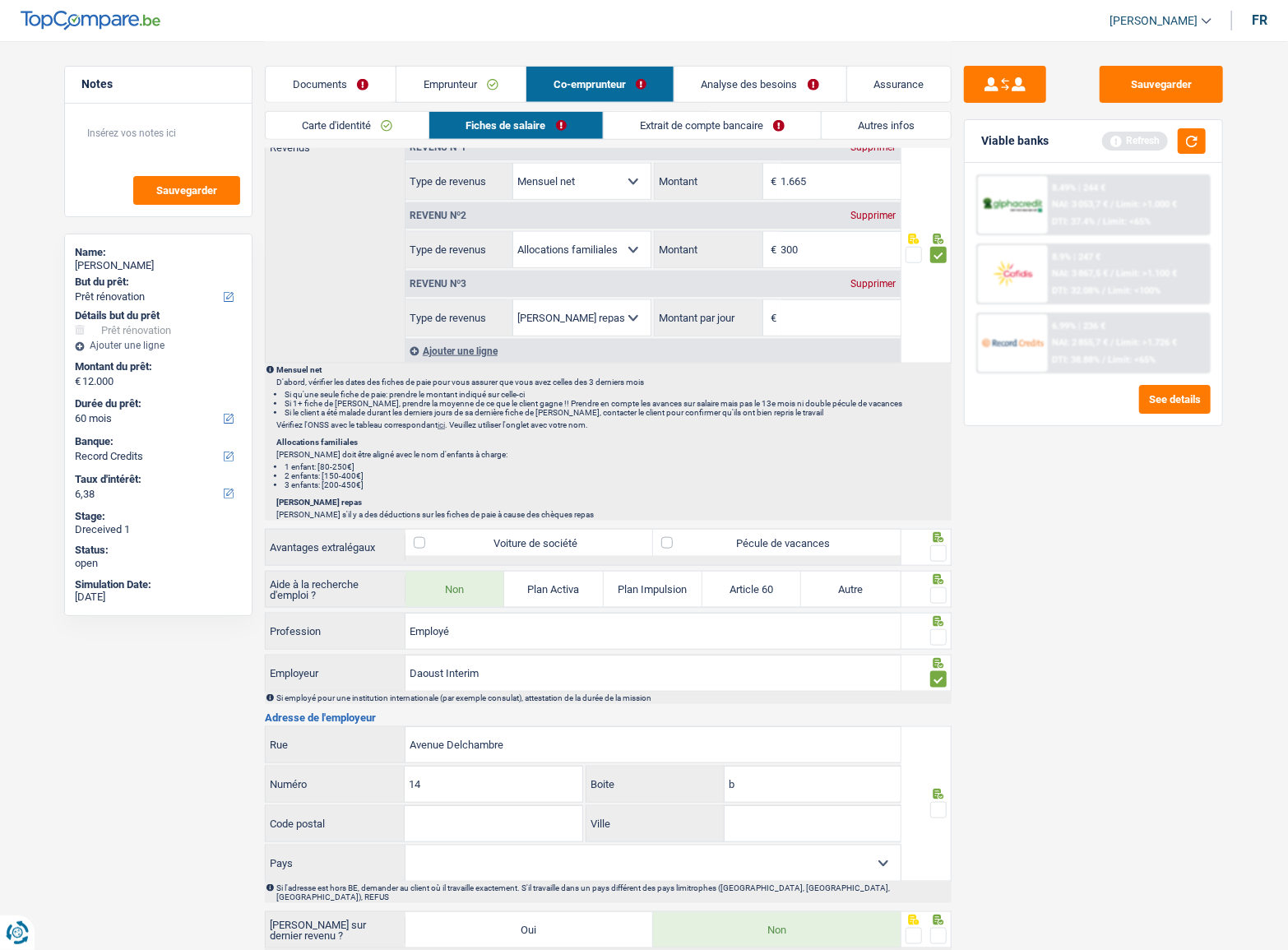
type input "b"
click at [478, 820] on input "Code postal" at bounding box center [493, 823] width 177 height 35
click at [501, 830] on input "Code postal" at bounding box center [493, 823] width 177 height 35
paste input "4500"
type input "4500"
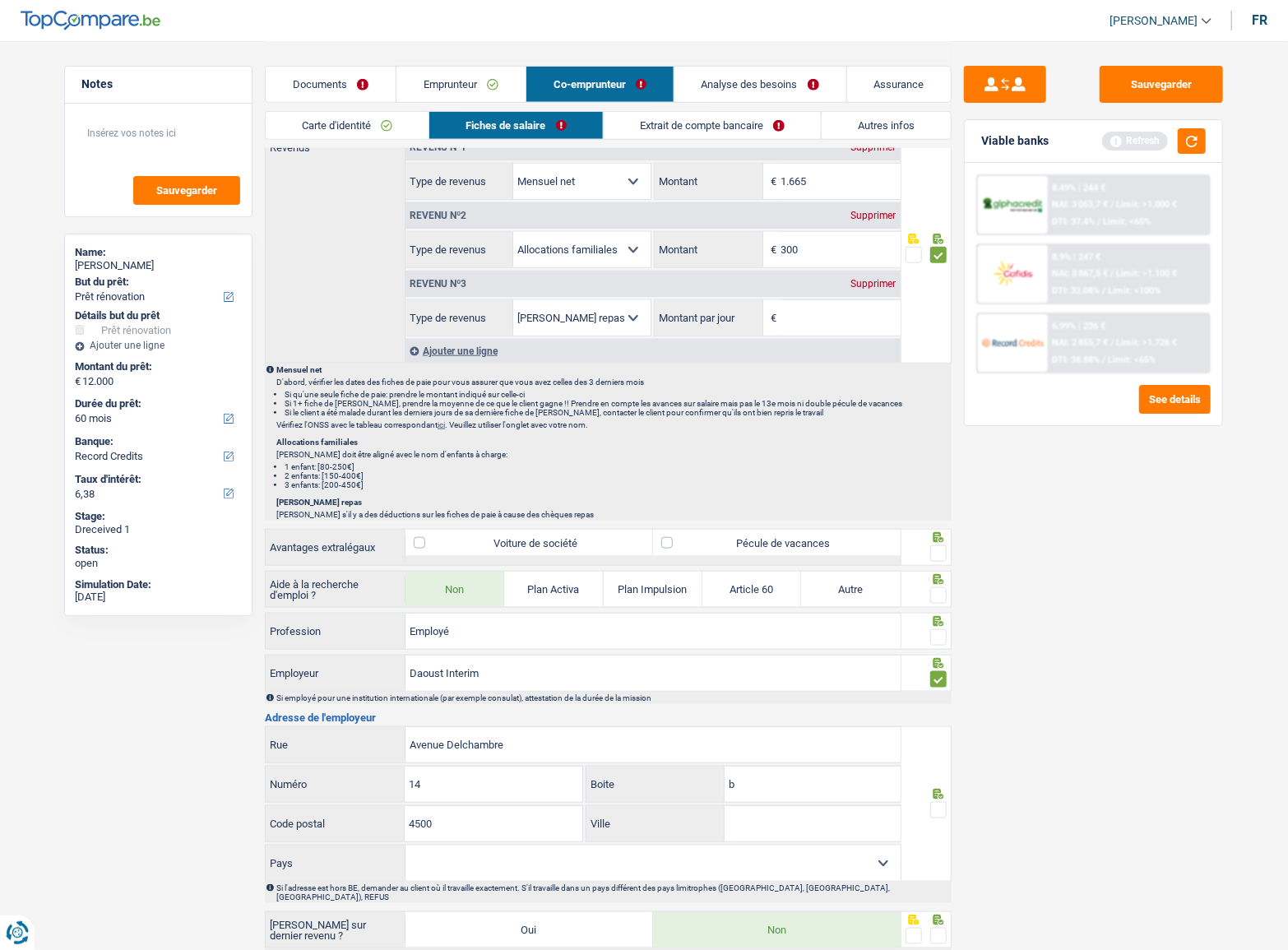
click at [756, 813] on input "Ville" at bounding box center [813, 823] width 176 height 35
paste input "HUY"
type input "HUY"
click at [739, 859] on select "[GEOGRAPHIC_DATA] [GEOGRAPHIC_DATA] [GEOGRAPHIC_DATA] [GEOGRAPHIC_DATA] [GEOGRA…" at bounding box center [653, 863] width 495 height 35
select select "BE"
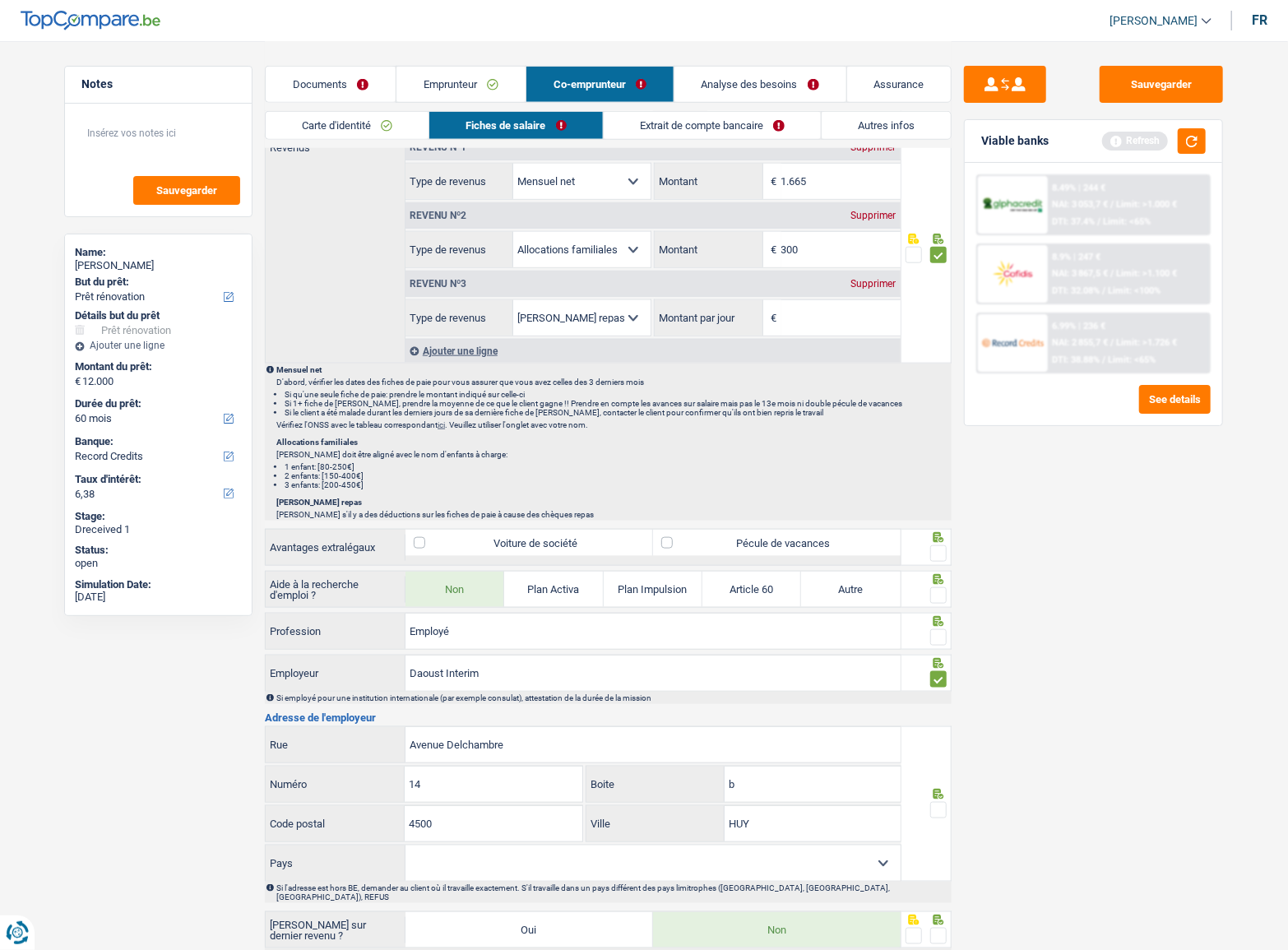
click at [406, 846] on select "[GEOGRAPHIC_DATA] [GEOGRAPHIC_DATA] [GEOGRAPHIC_DATA] [GEOGRAPHIC_DATA] [GEOGRA…" at bounding box center [653, 863] width 495 height 35
click at [942, 806] on span at bounding box center [938, 809] width 16 height 16
click at [0, 0] on input "radio" at bounding box center [0, 0] width 0 height 0
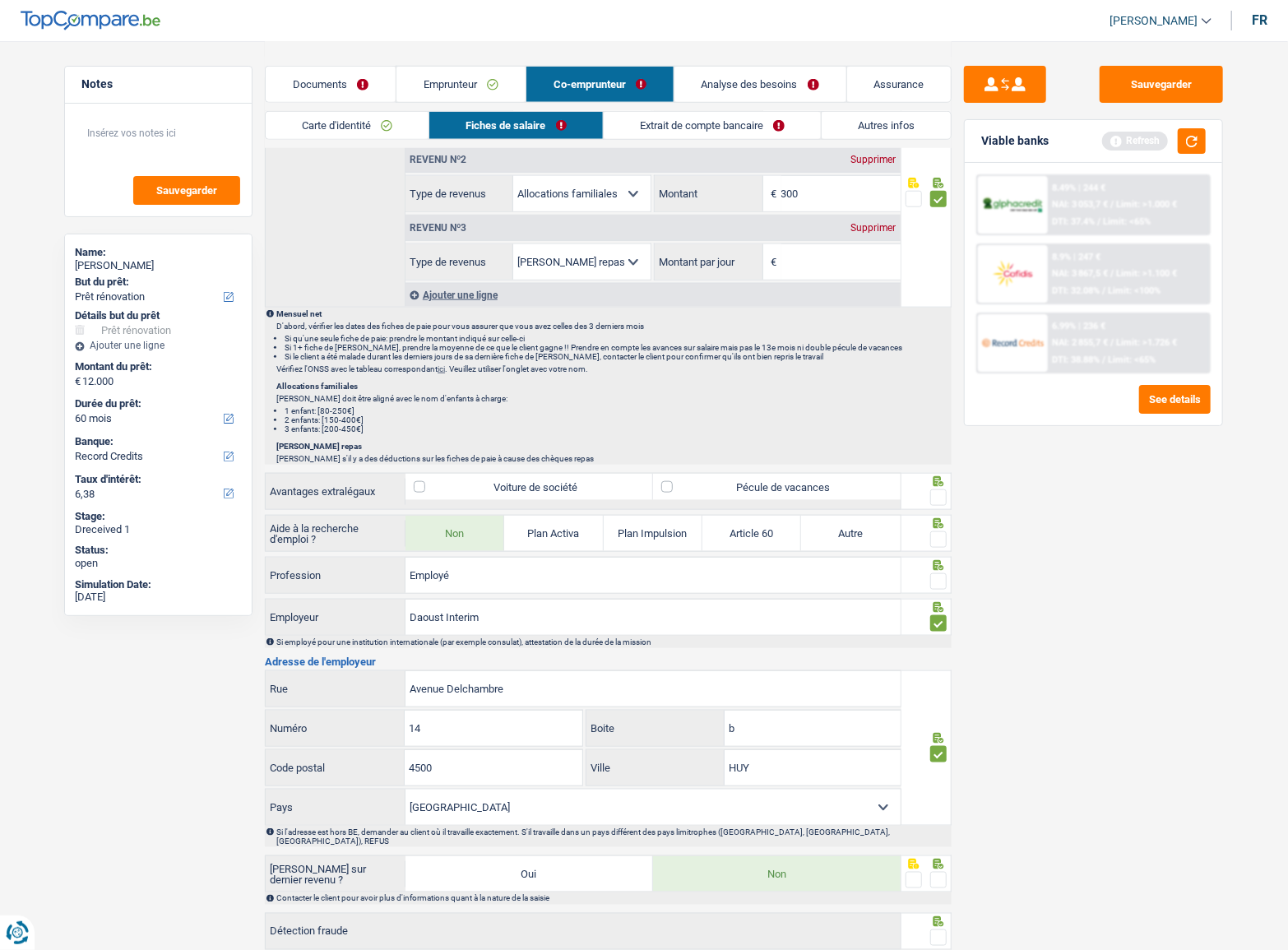
scroll to position [976, 0]
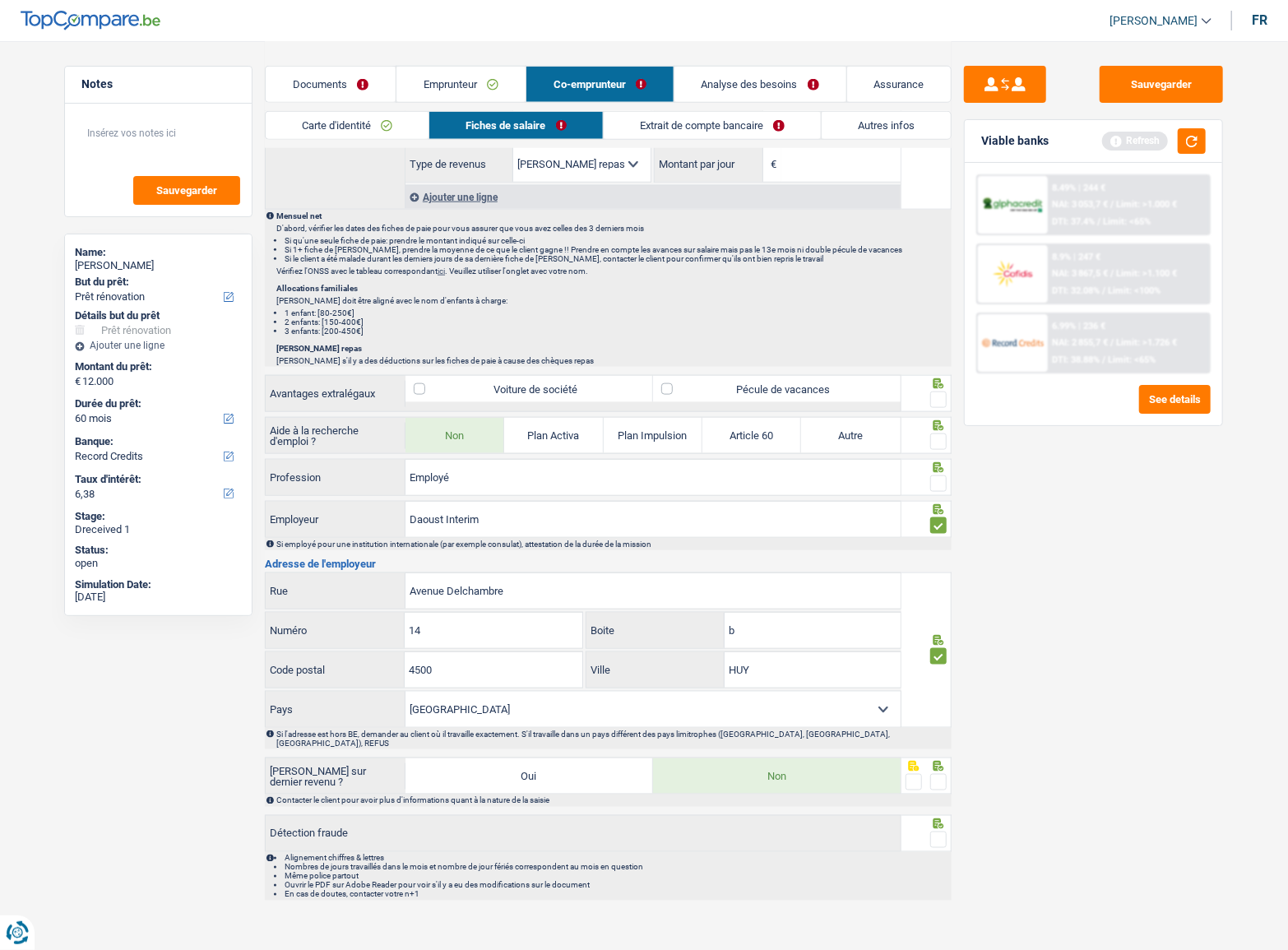
click at [936, 774] on span at bounding box center [938, 782] width 16 height 16
click at [0, 0] on input "radio" at bounding box center [0, 0] width 0 height 0
click at [939, 832] on span at bounding box center [938, 840] width 16 height 16
click at [0, 0] on input "radio" at bounding box center [0, 0] width 0 height 0
click at [940, 477] on span at bounding box center [938, 483] width 16 height 16
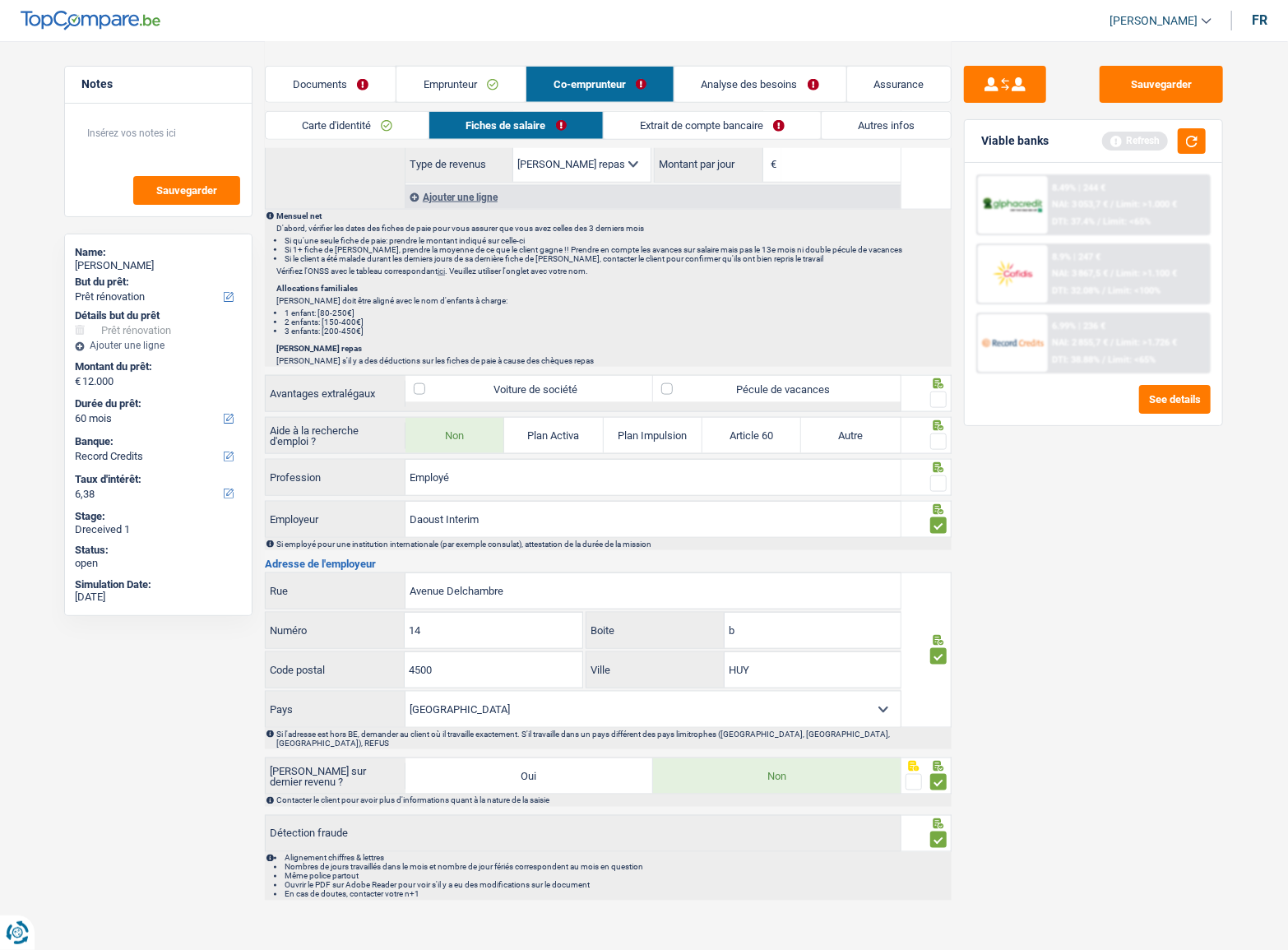
click at [0, 0] on input "radio" at bounding box center [0, 0] width 0 height 0
click at [942, 433] on span at bounding box center [938, 441] width 16 height 16
click at [0, 0] on input "radio" at bounding box center [0, 0] width 0 height 0
click at [946, 399] on span at bounding box center [938, 399] width 16 height 16
click at [0, 0] on input "radio" at bounding box center [0, 0] width 0 height 0
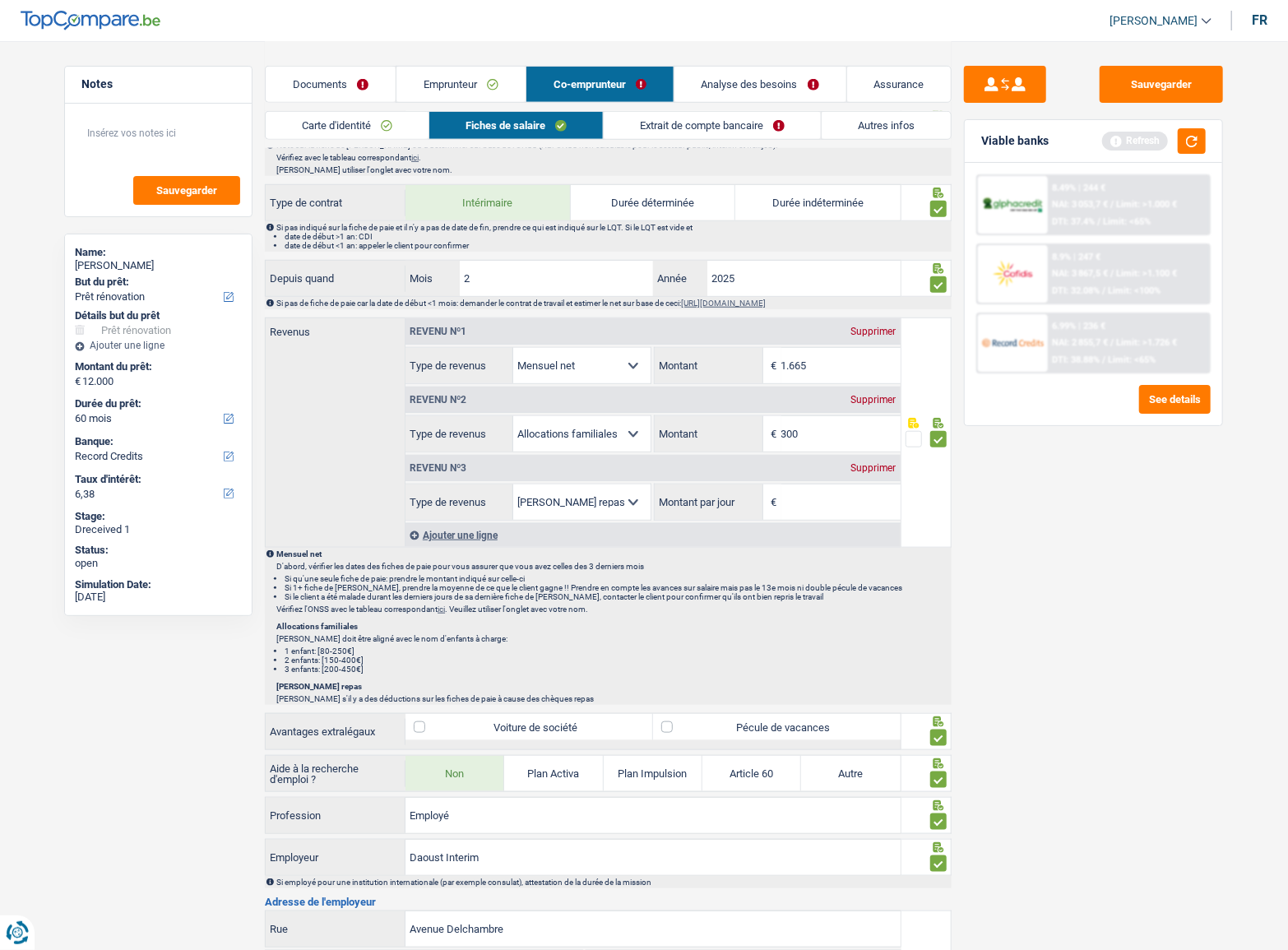
scroll to position [602, 0]
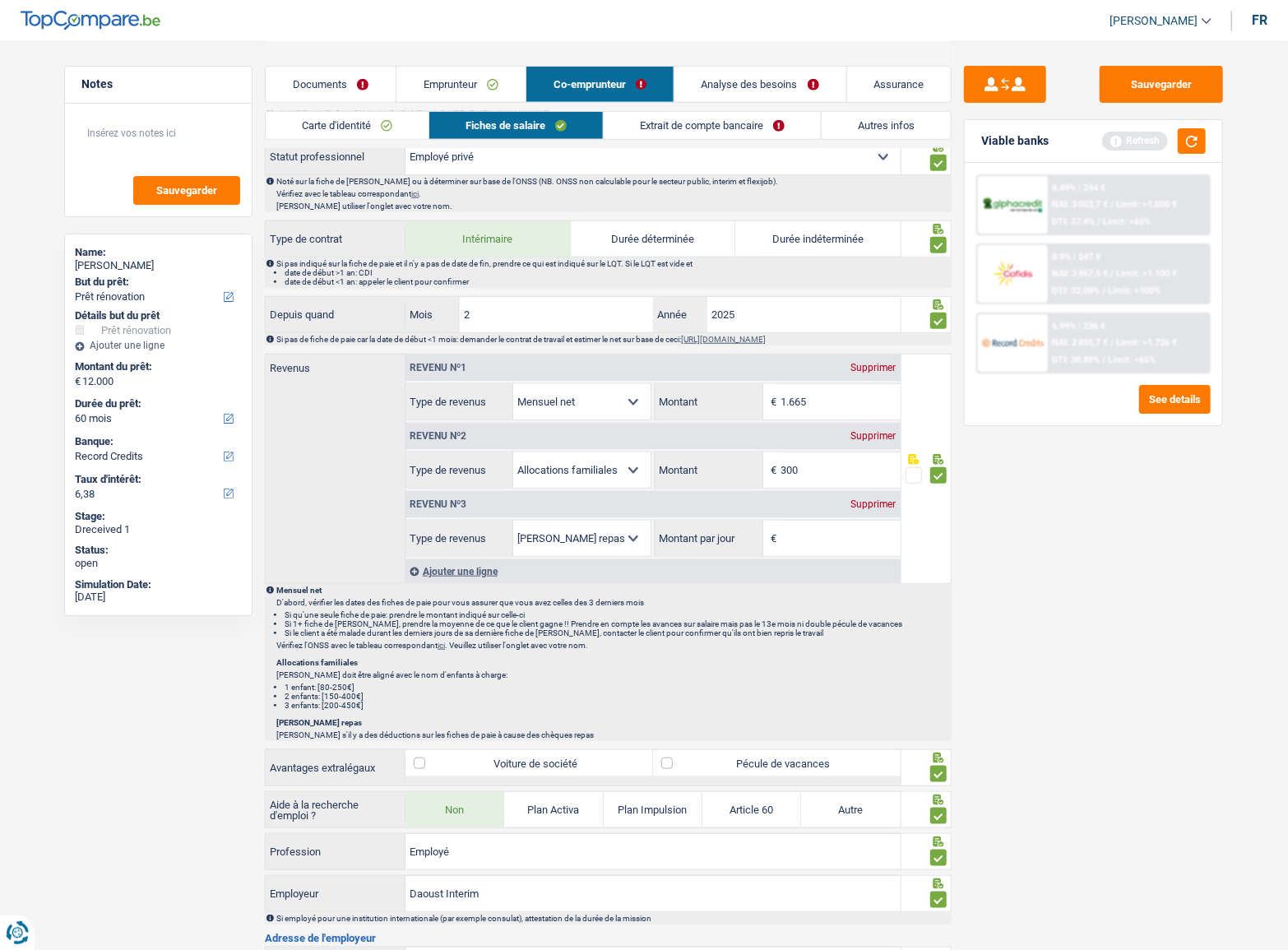
click at [880, 503] on div "Supprimer" at bounding box center [873, 504] width 55 height 9
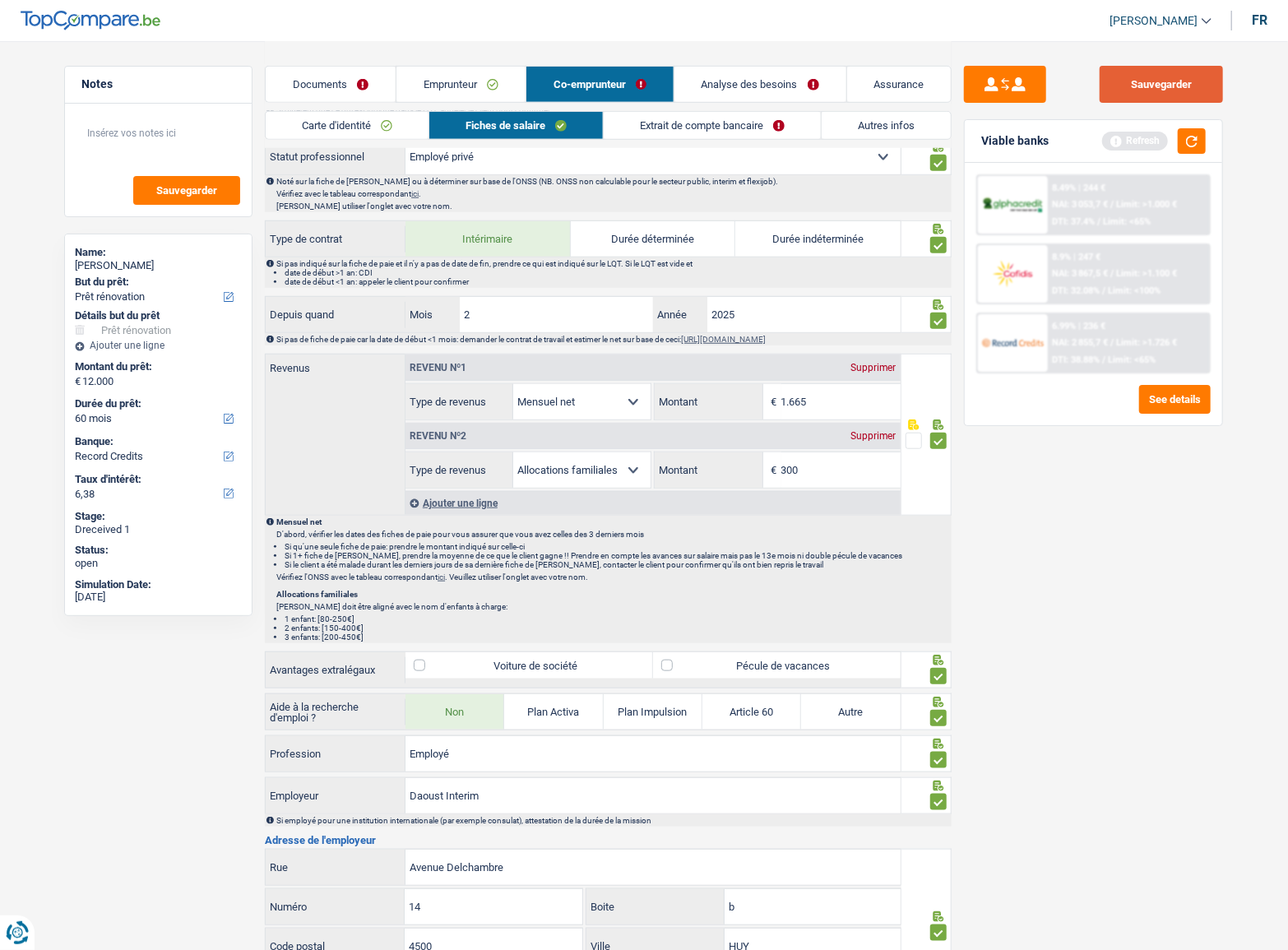
drag, startPoint x: 1166, startPoint y: 91, endPoint x: 1200, endPoint y: 116, distance: 42.2
click at [1167, 90] on button "Sauvegarder" at bounding box center [1161, 84] width 124 height 37
click at [1198, 139] on button "button" at bounding box center [1193, 141] width 28 height 25
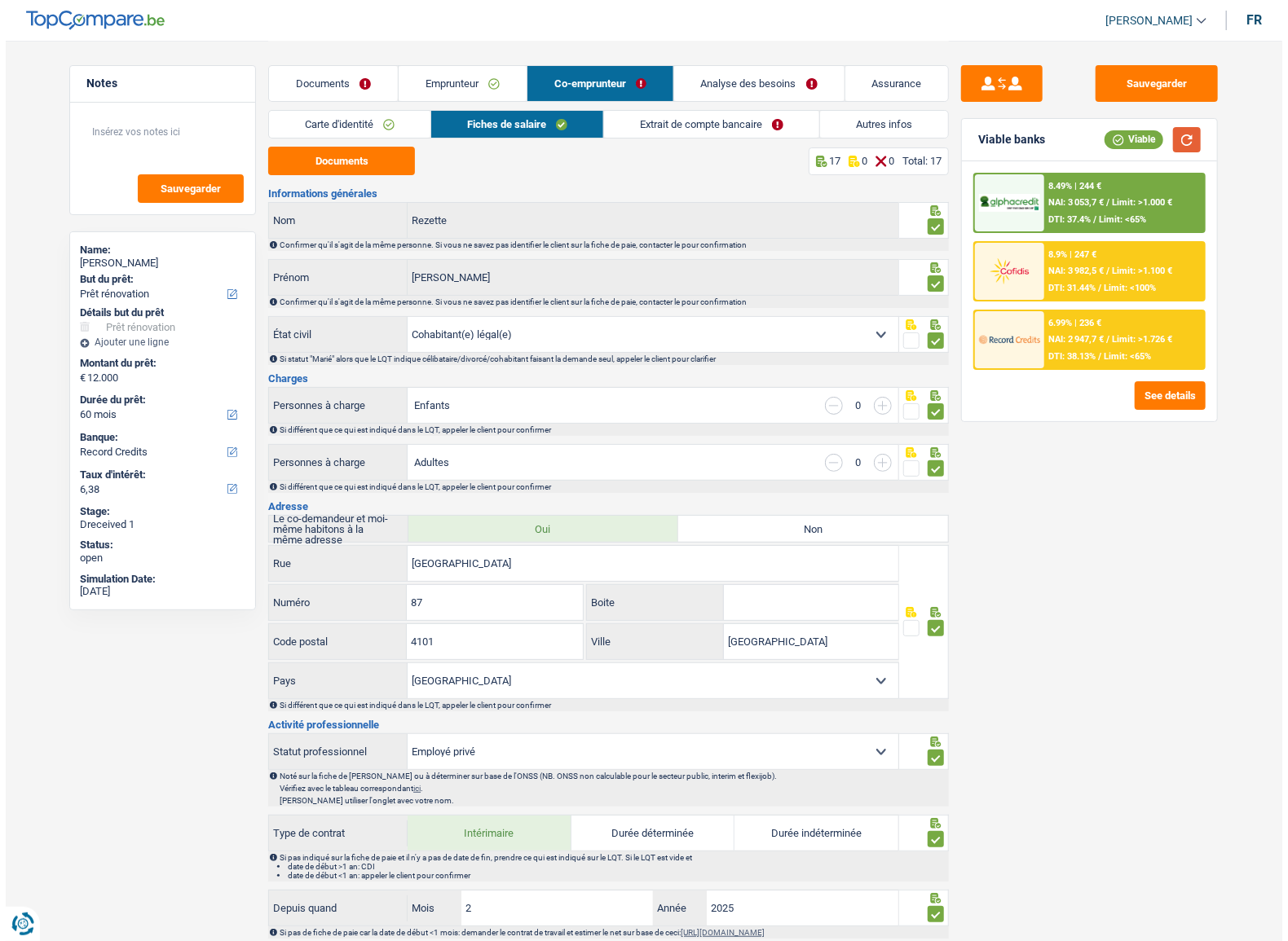
scroll to position [0, 0]
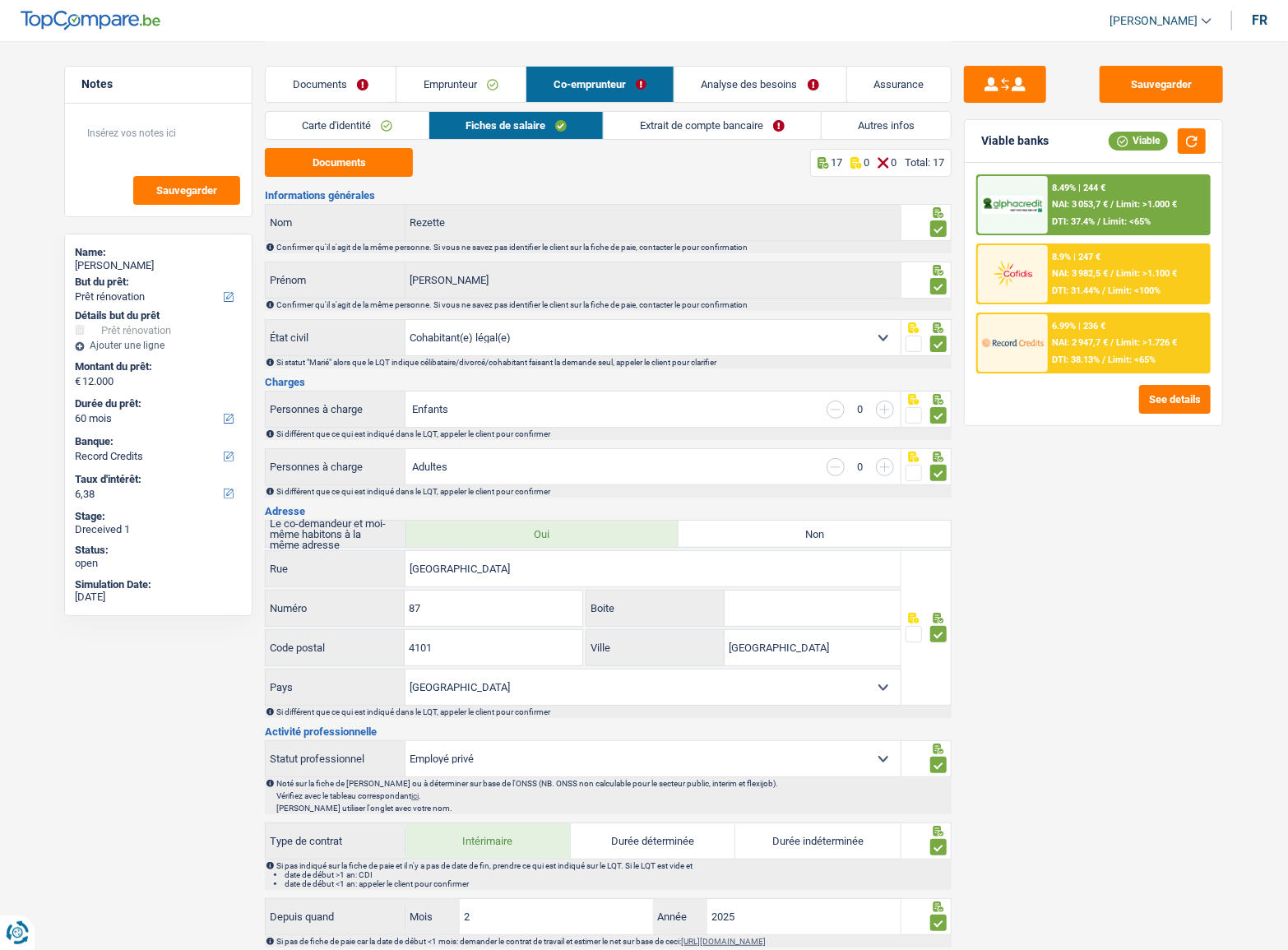
click at [686, 129] on link "Extrait de compte bancaire" at bounding box center [712, 125] width 217 height 27
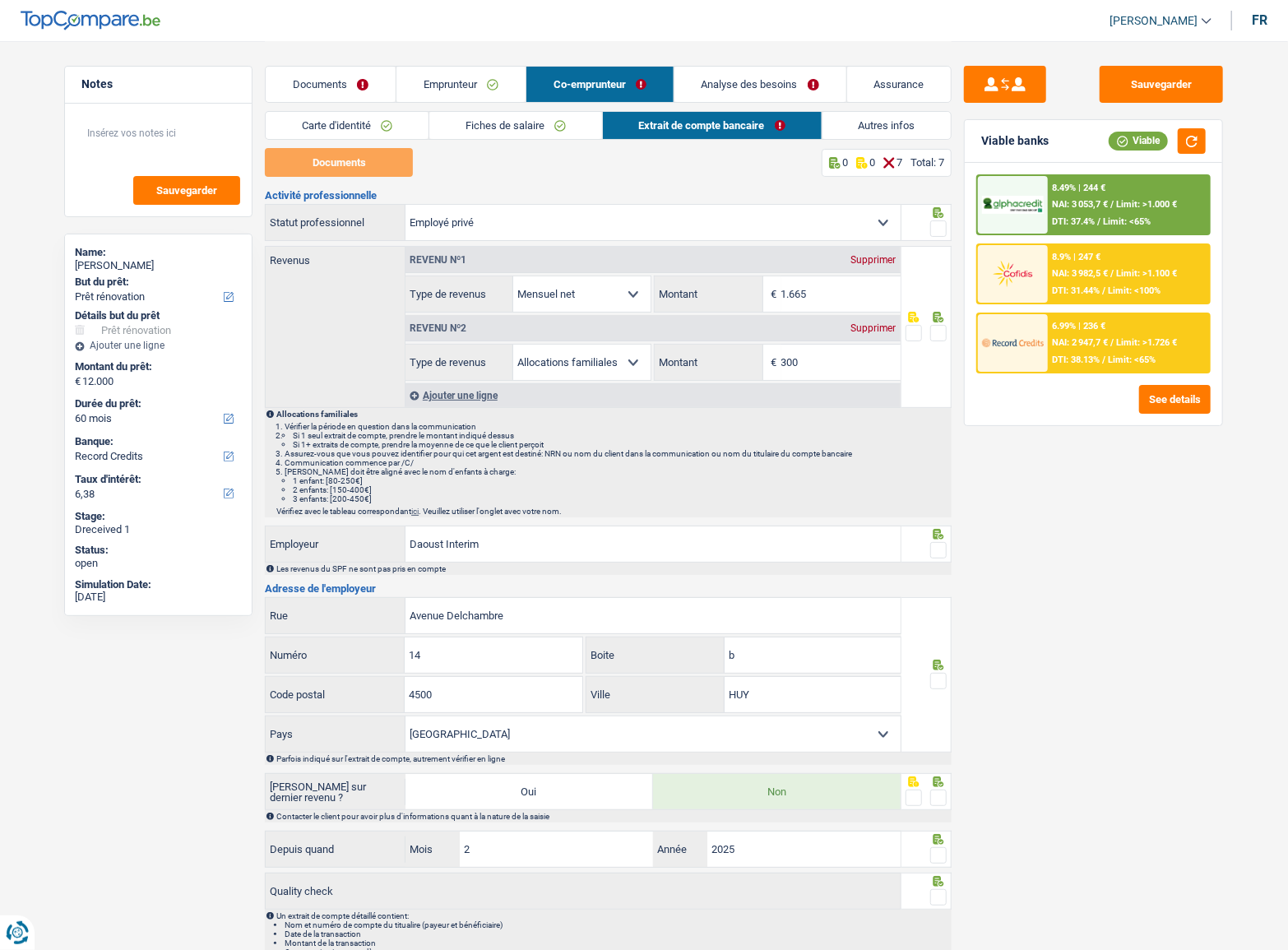
click at [931, 216] on icon at bounding box center [938, 212] width 16 height 10
click at [941, 329] on span at bounding box center [938, 332] width 16 height 16
click at [0, 0] on input "radio" at bounding box center [0, 0] width 0 height 0
click at [941, 219] on div at bounding box center [938, 229] width 16 height 21
click at [941, 235] on span at bounding box center [938, 228] width 16 height 16
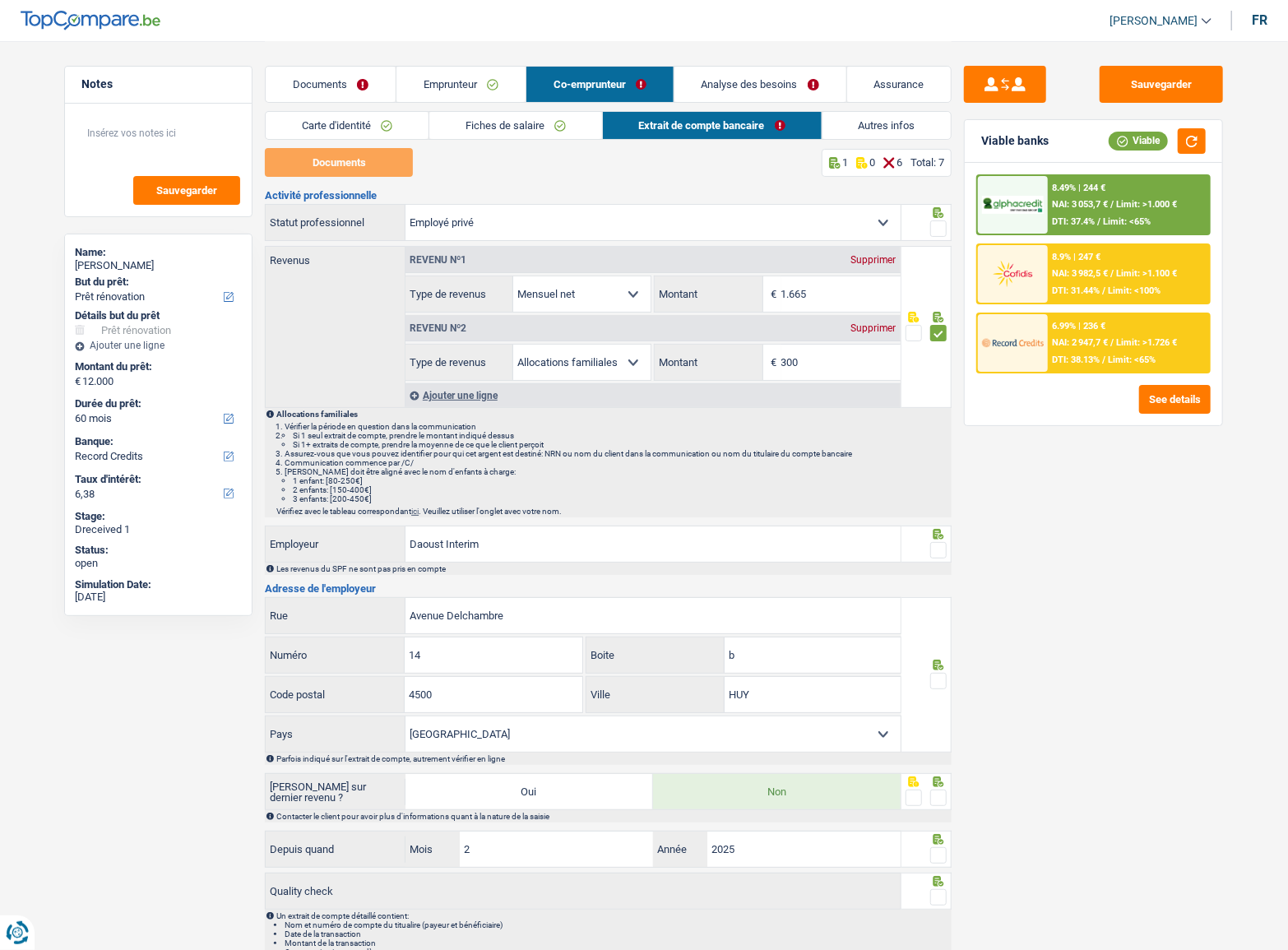
click at [0, 0] on input "radio" at bounding box center [0, 0] width 0 height 0
click at [940, 542] on span at bounding box center [938, 550] width 16 height 16
click at [0, 0] on input "radio" at bounding box center [0, 0] width 0 height 0
click at [945, 671] on div at bounding box center [938, 682] width 16 height 21
click at [942, 675] on span at bounding box center [938, 681] width 16 height 16
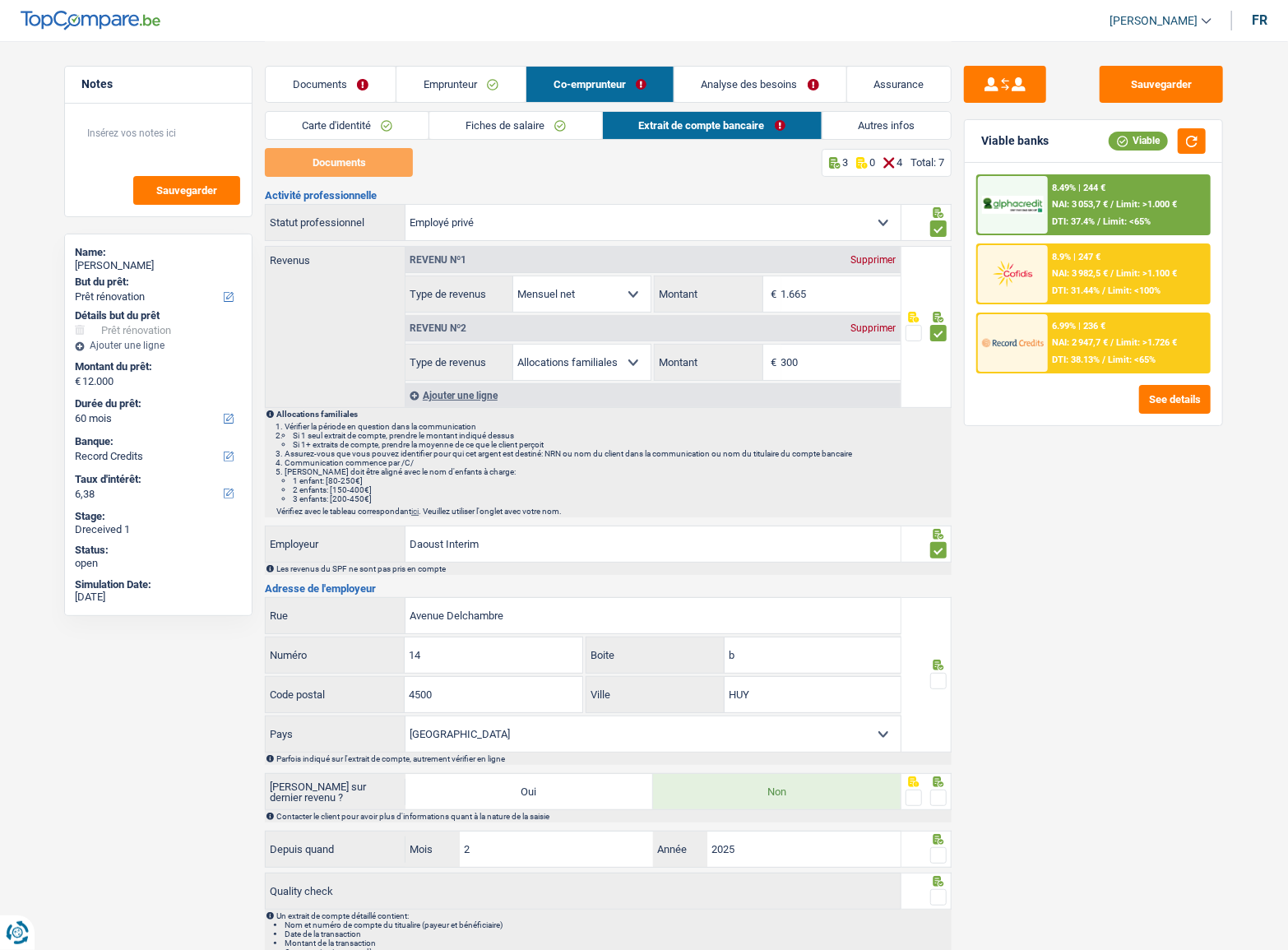
click at [0, 0] on input "radio" at bounding box center [0, 0] width 0 height 0
click at [938, 784] on icon at bounding box center [939, 781] width 10 height 10
click at [939, 839] on div at bounding box center [938, 838] width 16 height 10
click at [939, 840] on icon at bounding box center [939, 839] width 10 height 10
click at [940, 852] on span at bounding box center [938, 855] width 16 height 16
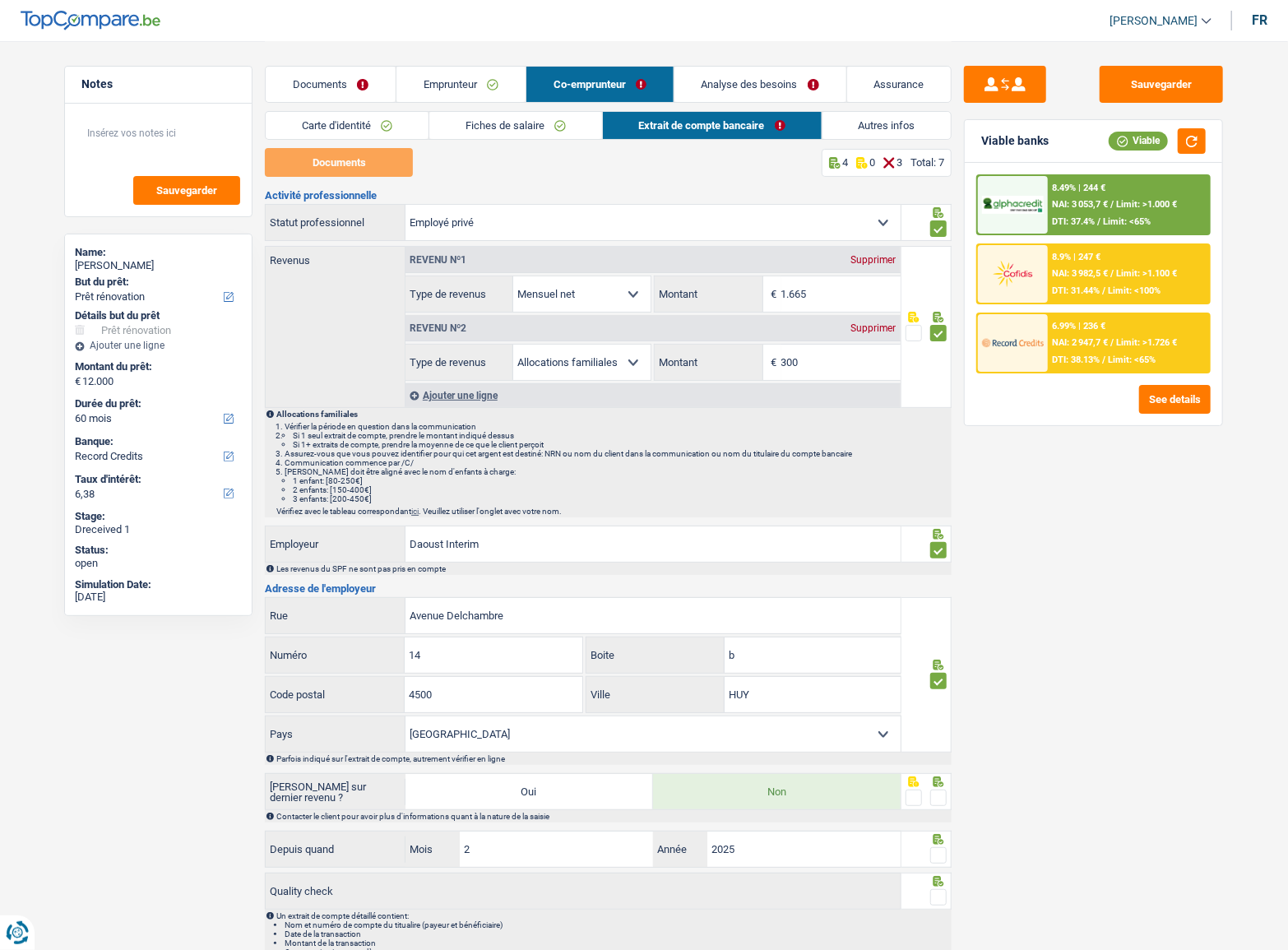
click at [0, 0] on input "radio" at bounding box center [0, 0] width 0 height 0
click at [936, 894] on span at bounding box center [938, 897] width 16 height 16
click at [0, 0] on input "radio" at bounding box center [0, 0] width 0 height 0
click at [934, 797] on span at bounding box center [938, 797] width 16 height 16
click at [0, 0] on input "radio" at bounding box center [0, 0] width 0 height 0
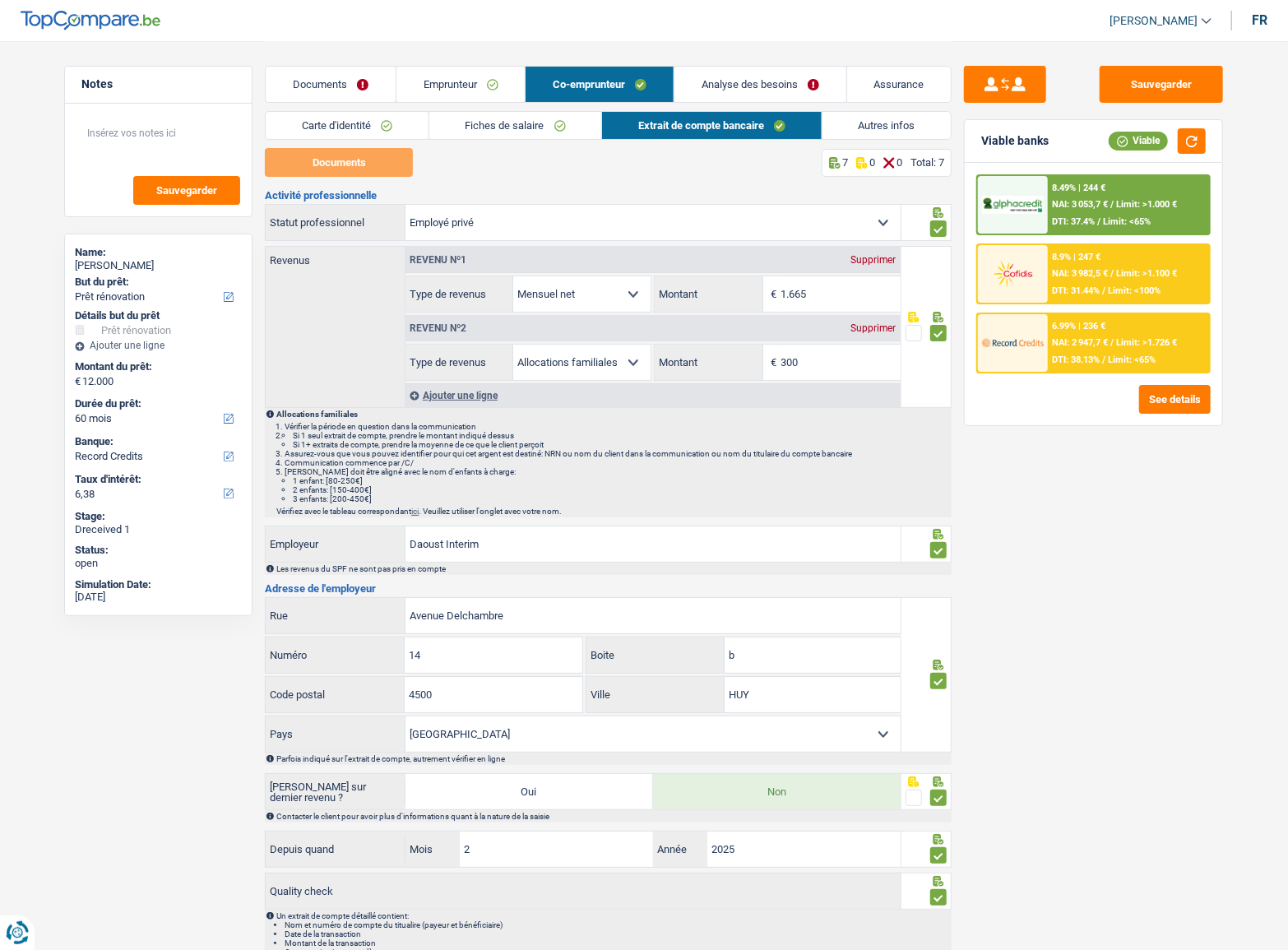
click at [876, 116] on link "Autres infos" at bounding box center [887, 125] width 129 height 27
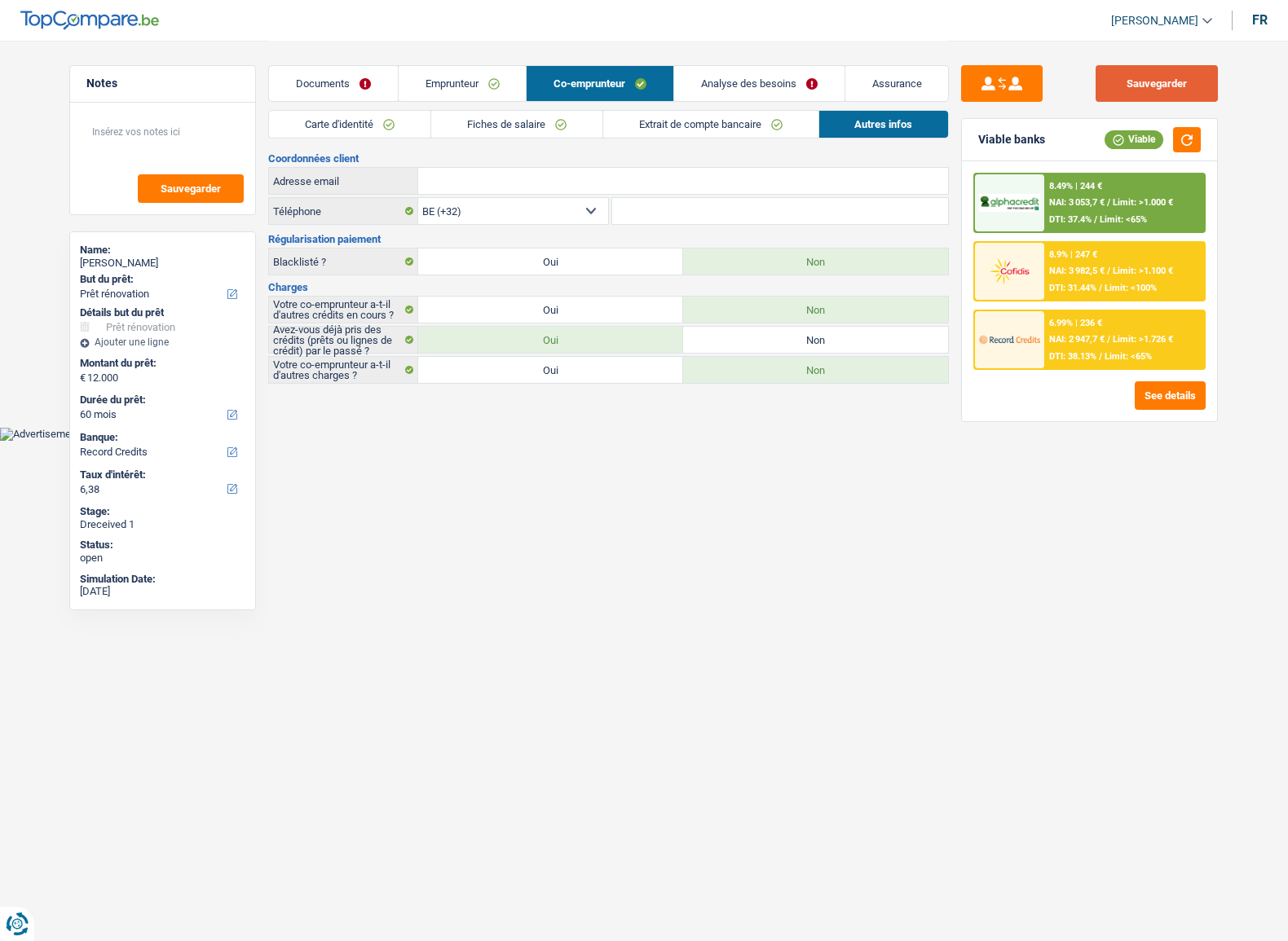
drag, startPoint x: 1206, startPoint y: 90, endPoint x: 1196, endPoint y: 85, distance: 11.2
click at [1204, 90] on button "Sauvegarder" at bounding box center [1156, 83] width 123 height 36
click at [1186, 134] on button "button" at bounding box center [1187, 139] width 28 height 25
click at [1164, 198] on span "Limit: >1.000 €" at bounding box center [1142, 202] width 60 height 10
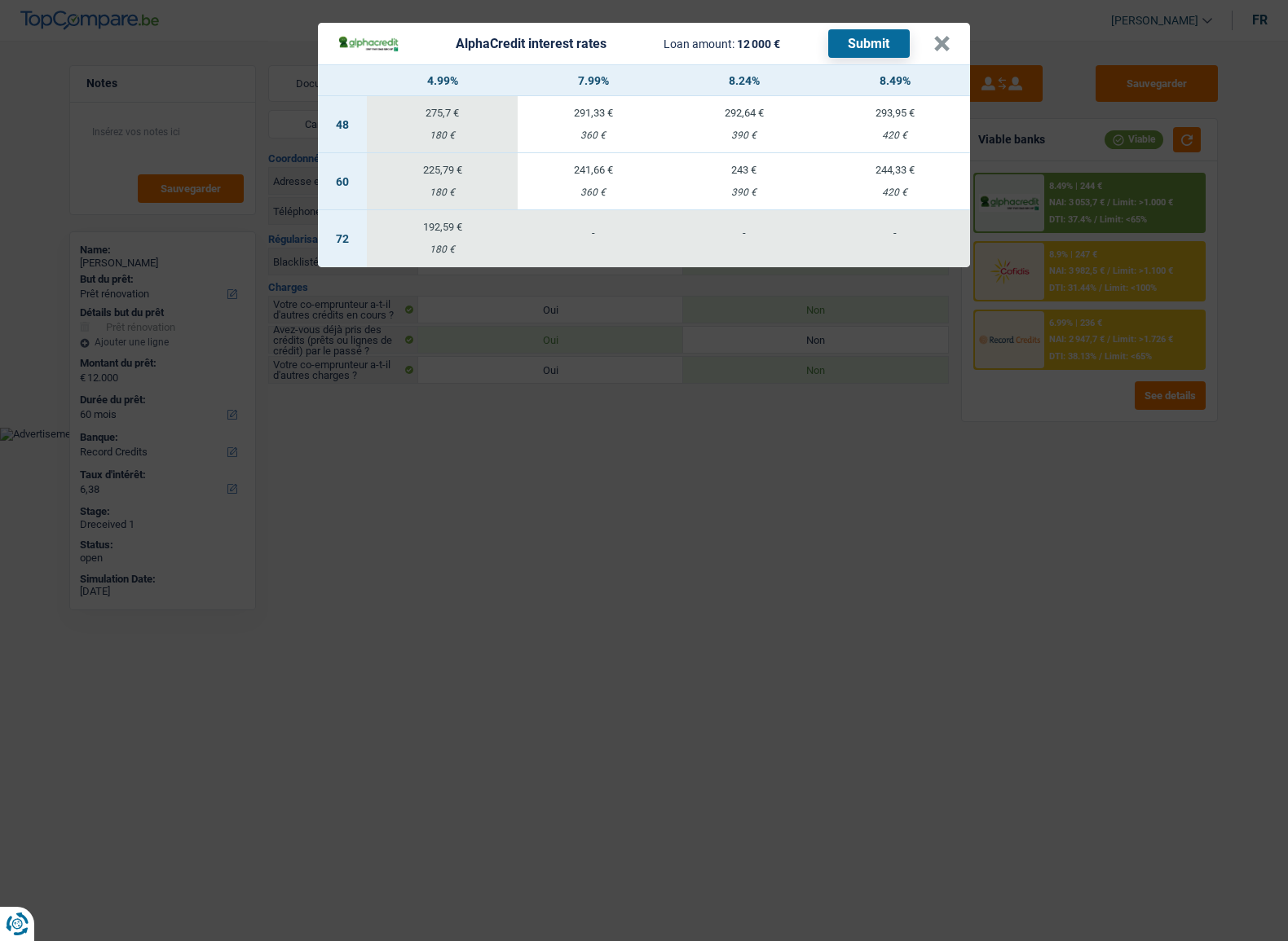
click at [1093, 476] on div "AlphaCredit interest rates Loan amount: 12 000 € Submit × 4.99% 7.99% 8.24% 8.4…" at bounding box center [644, 470] width 1288 height 941
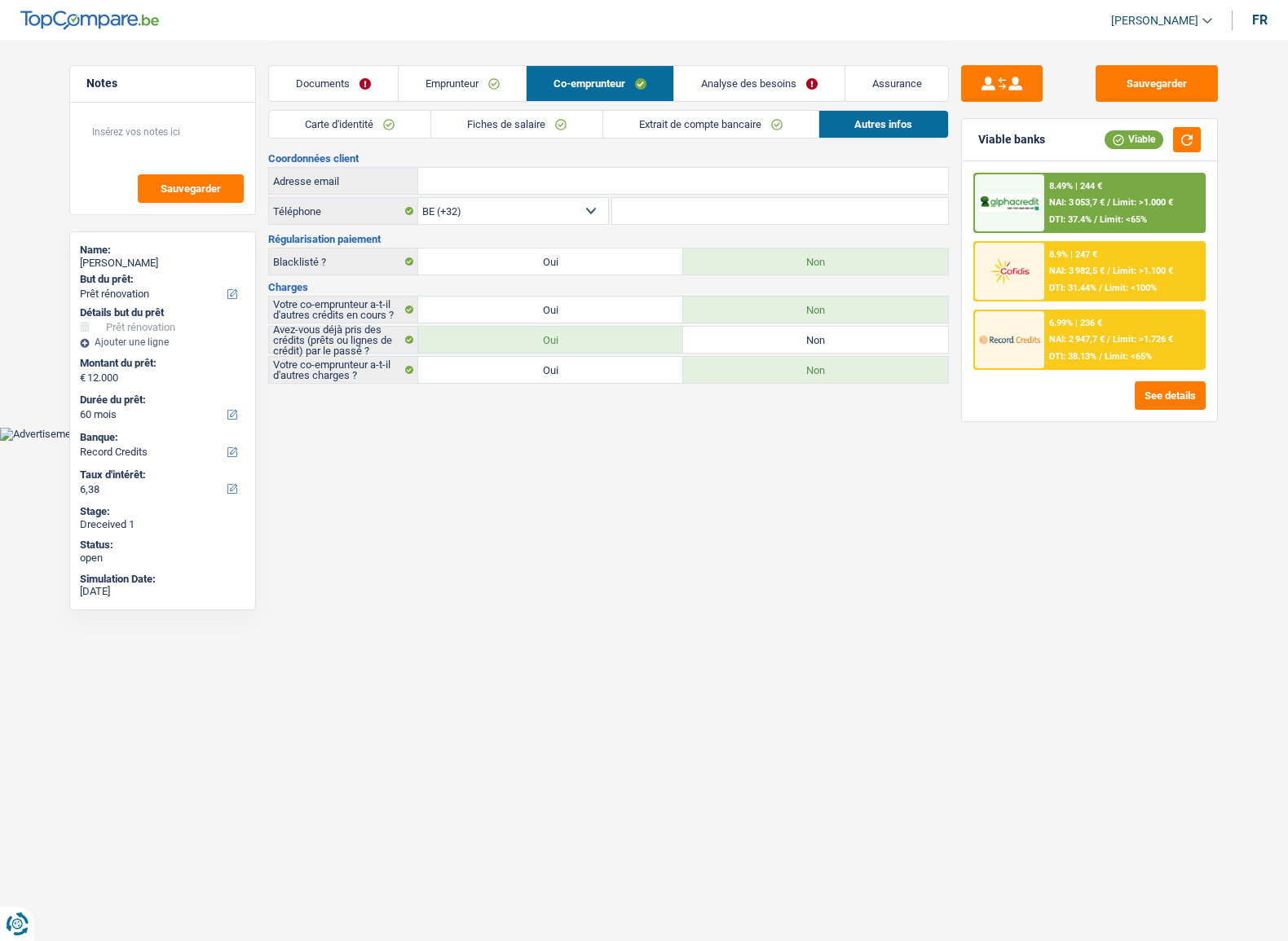
click at [1064, 337] on span "NAI: 2 947,7 €" at bounding box center [1076, 339] width 55 height 10
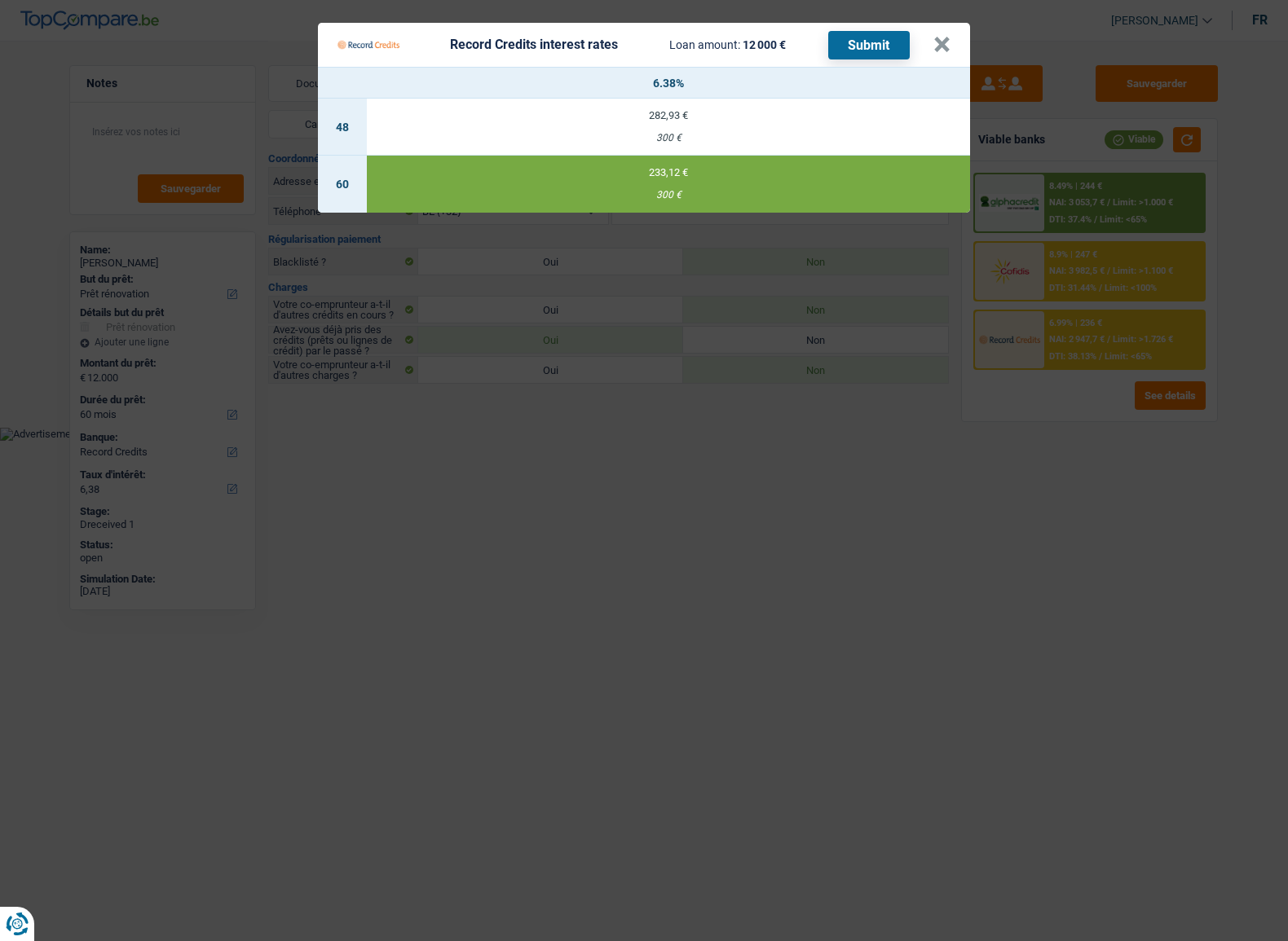
click at [861, 41] on button "Submit" at bounding box center [868, 45] width 81 height 28
click at [946, 48] on button "×" at bounding box center [942, 44] width 17 height 16
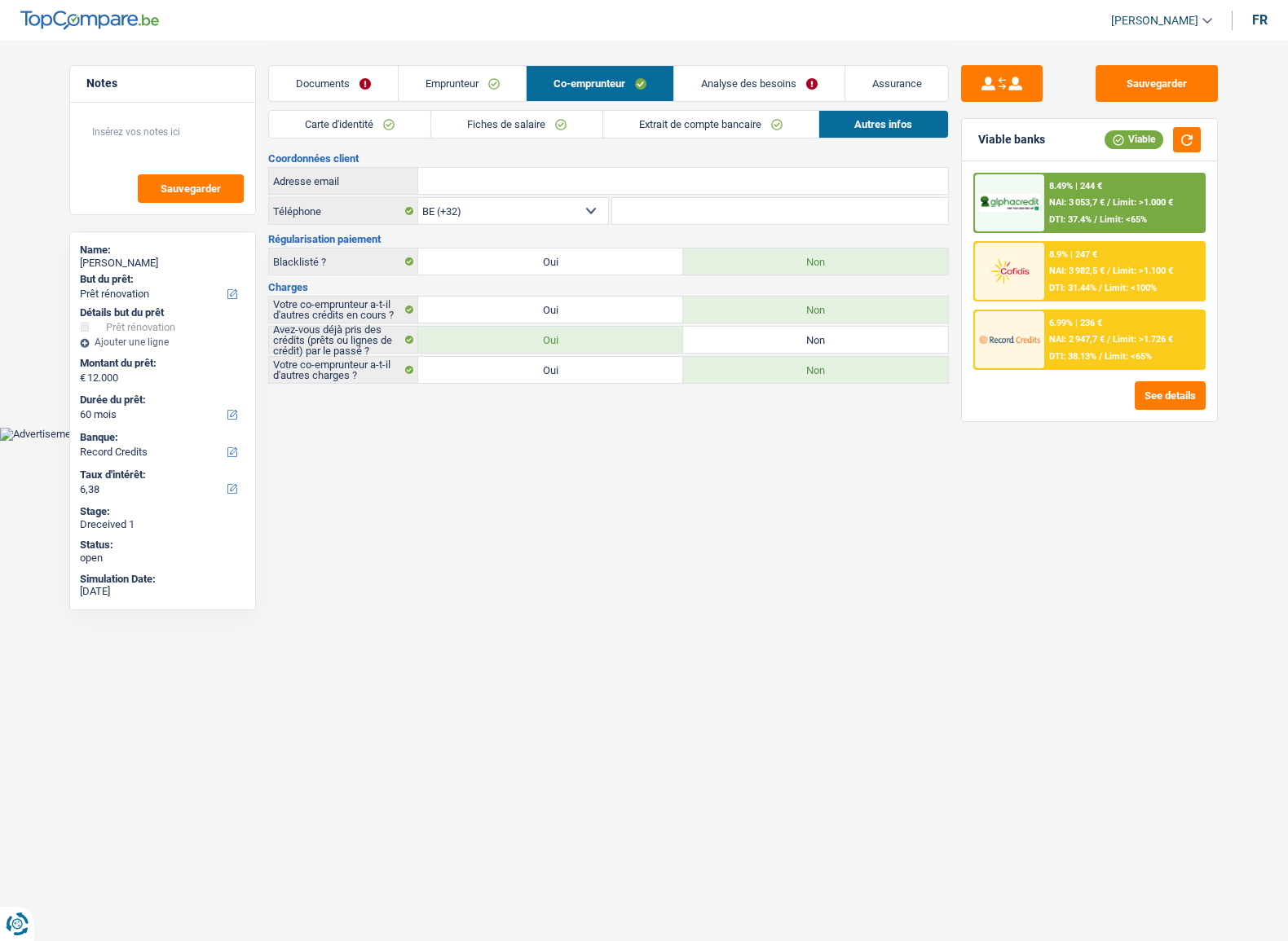
click at [144, 268] on div "Yannic Keppers" at bounding box center [162, 263] width 166 height 13
click at [143, 268] on div "Yannic Keppers" at bounding box center [162, 263] width 166 height 13
copy div "Keppers"
click at [424, 84] on link "Emprunteur" at bounding box center [462, 83] width 128 height 35
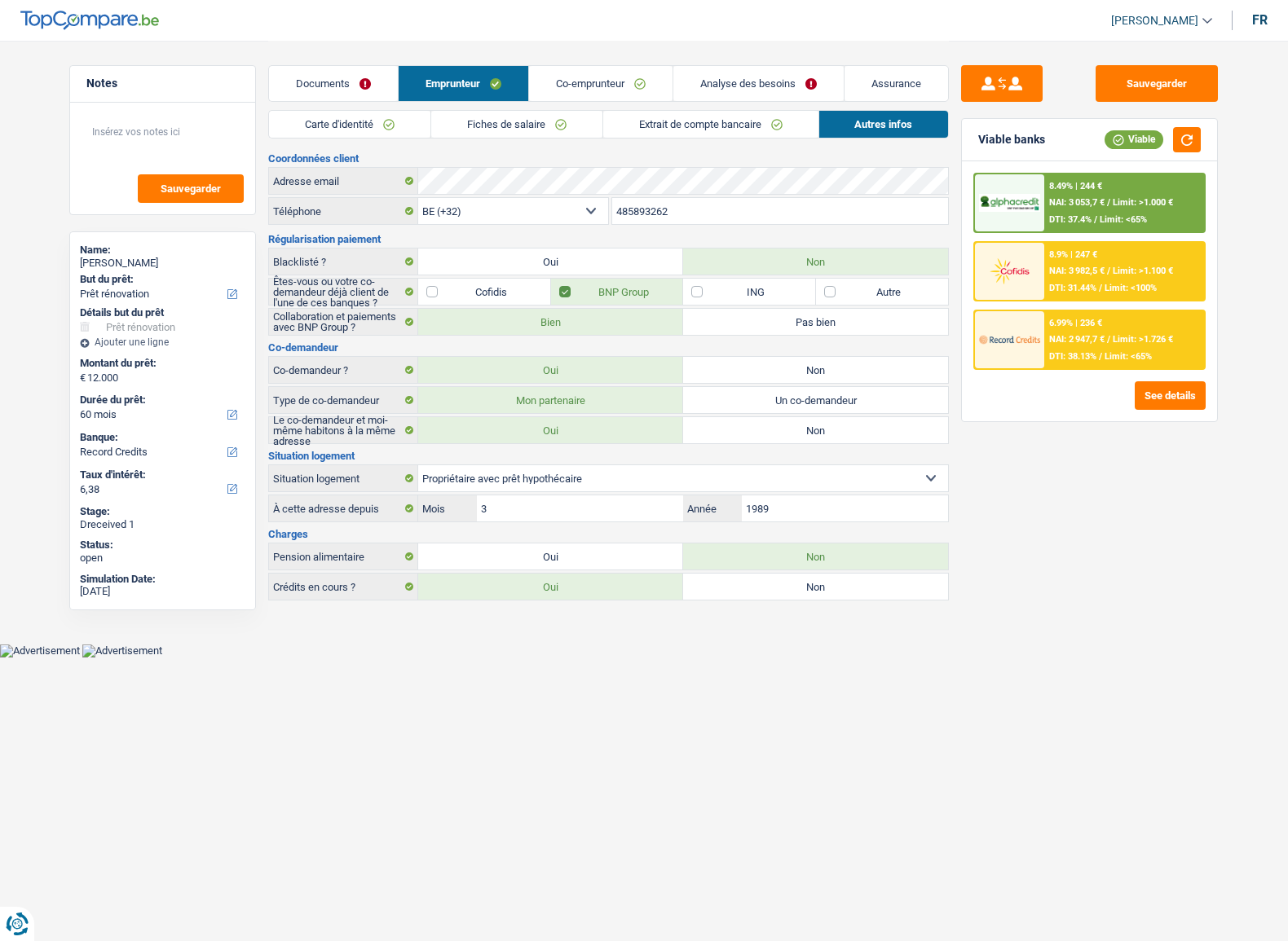
click at [366, 131] on link "Carte d'identité" at bounding box center [350, 123] width 162 height 27
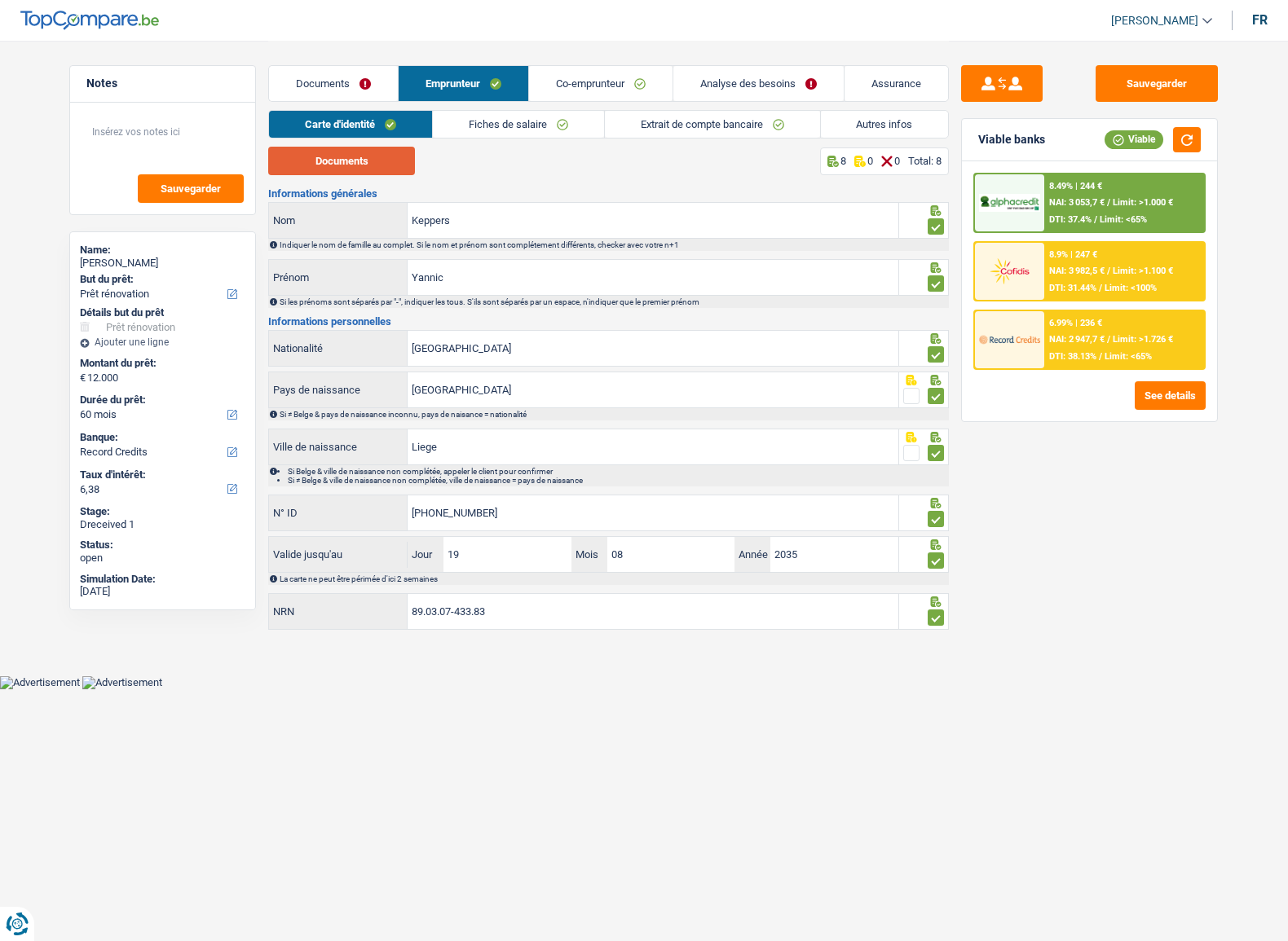
click at [365, 155] on button "Documents" at bounding box center [341, 161] width 147 height 28
click at [1087, 354] on span "DTI: 38.13%" at bounding box center [1072, 355] width 48 height 10
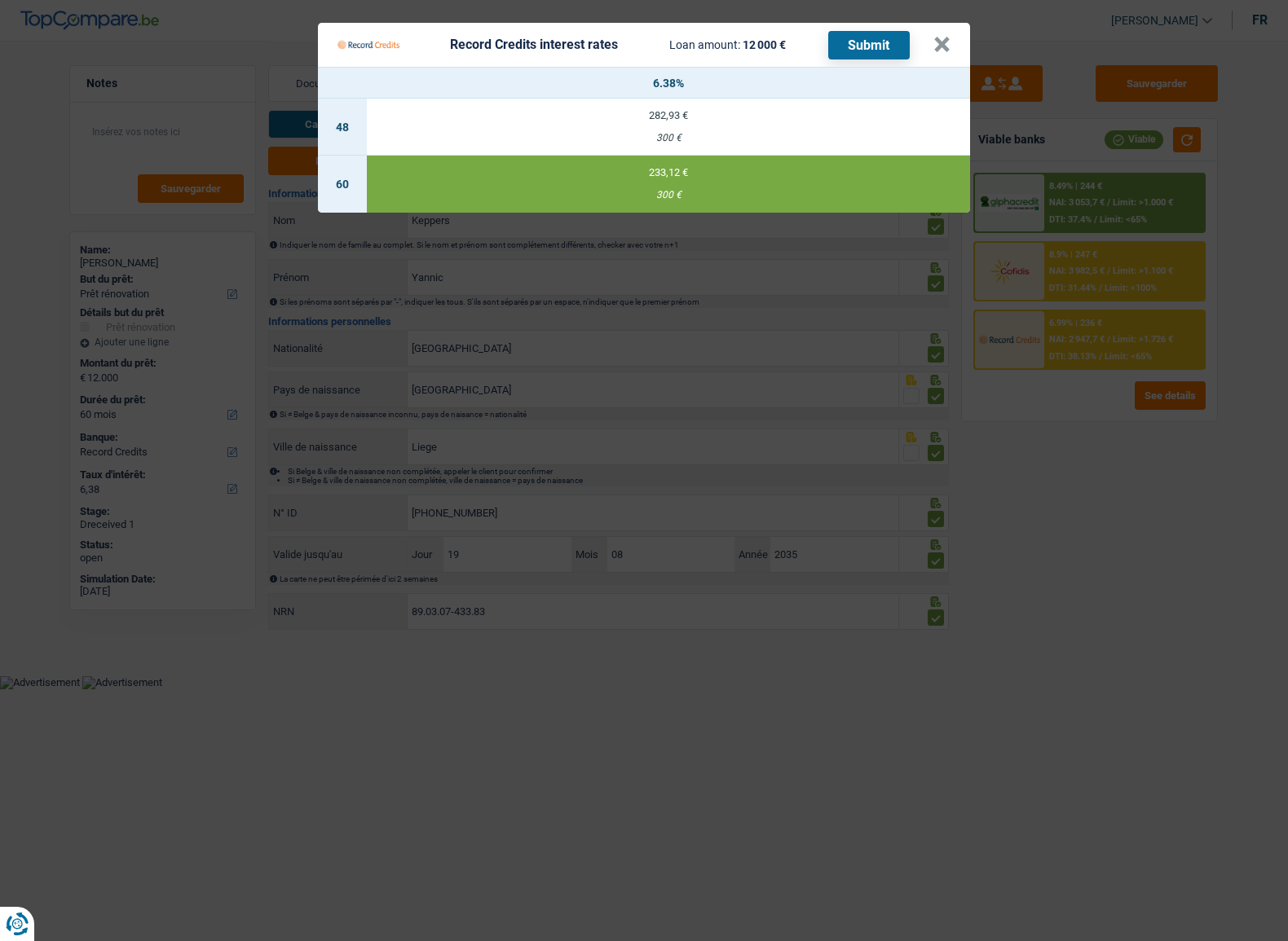
drag, startPoint x: 1035, startPoint y: 608, endPoint x: 1121, endPoint y: 317, distance: 303.4
click at [1035, 608] on Credits "Record Credits interest rates Loan amount: 12 000 € Submit × 6.38% 48 282,93 € …" at bounding box center [644, 470] width 1288 height 941
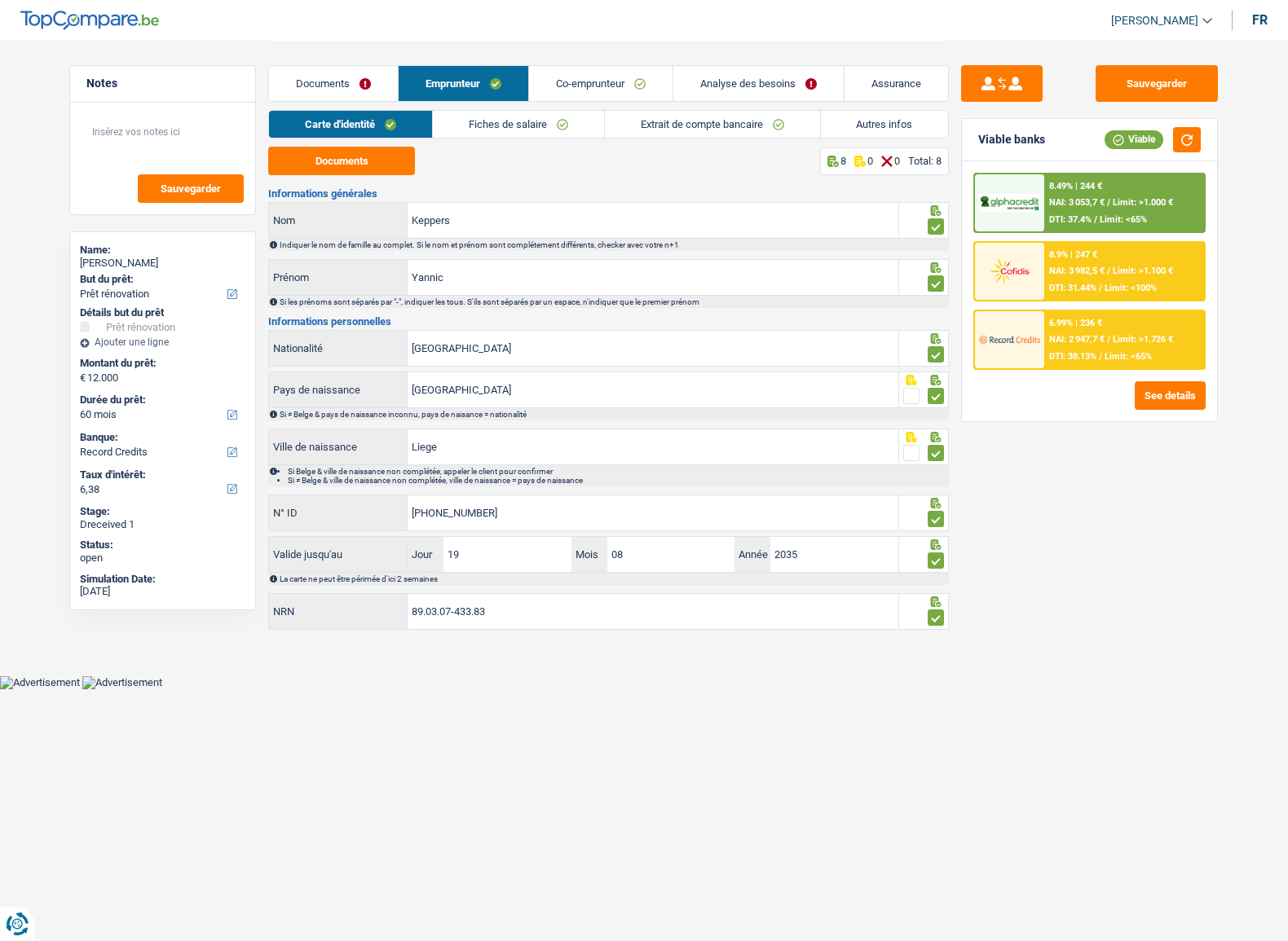
click at [1147, 214] on div "8.49% | 244 € NAI: 3 053,7 € / Limit: >1.000 € DTI: 37.4% / Limit: <65%" at bounding box center [1124, 202] width 161 height 57
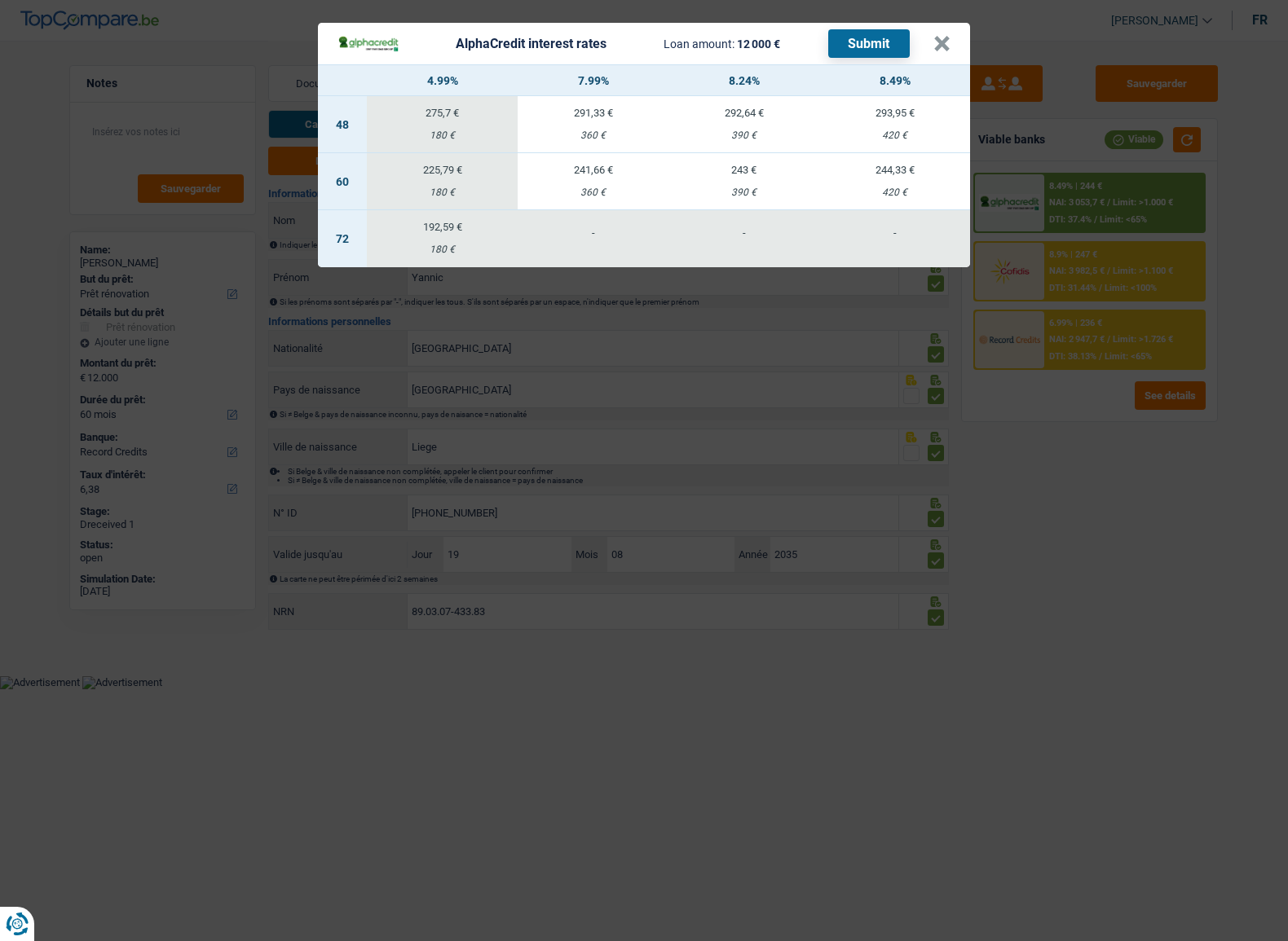
click at [636, 172] on div "241,66 €" at bounding box center [592, 169] width 151 height 10
select select "alphacredit"
type input "7,99"
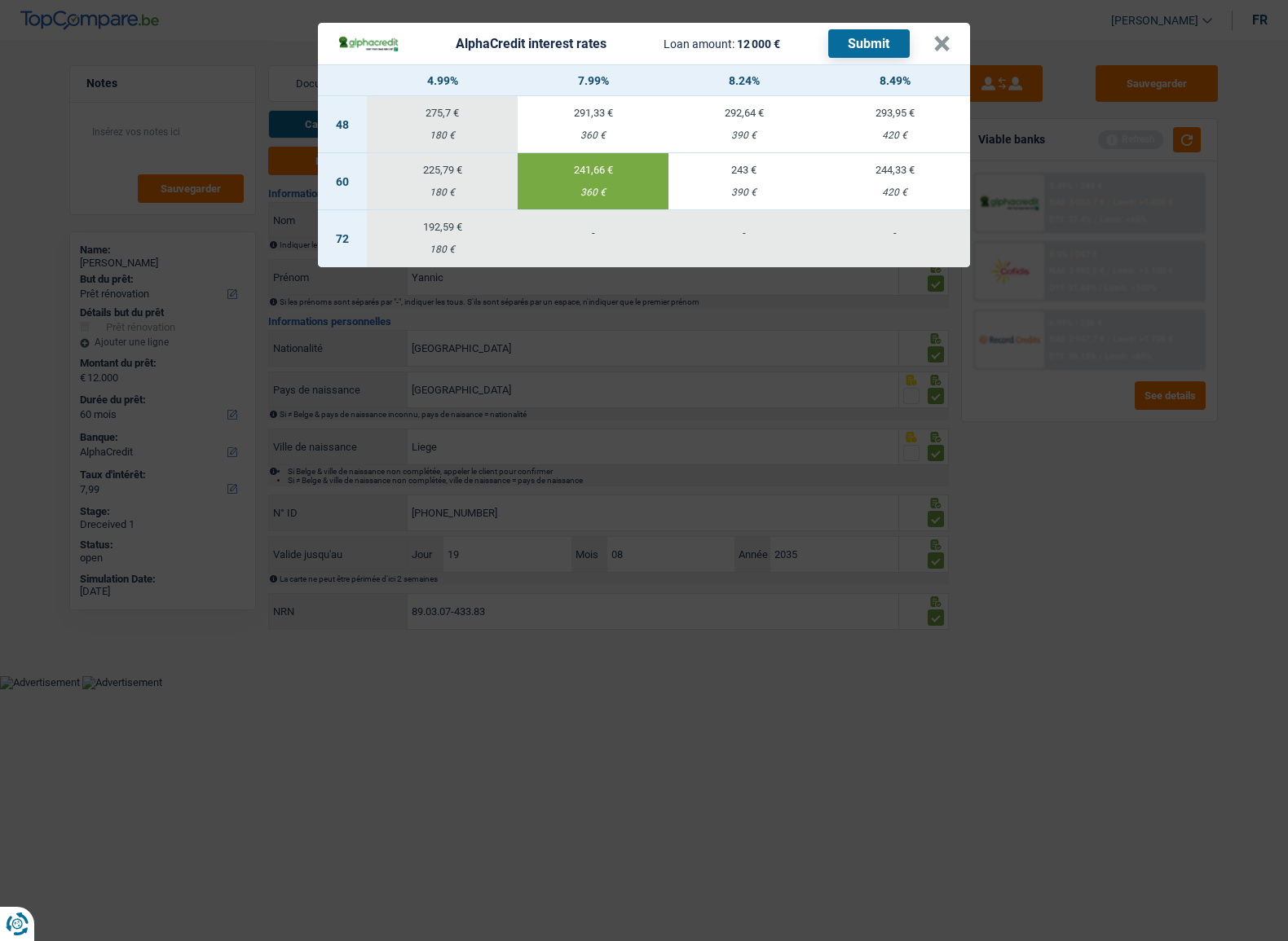
click at [870, 41] on button "Submit" at bounding box center [868, 43] width 81 height 28
click at [954, 48] on header "AlphaCredit interest rates Loan amount: 12 000 € Submit ×" at bounding box center [644, 43] width 652 height 41
drag, startPoint x: 943, startPoint y: 44, endPoint x: 1150, endPoint y: 133, distance: 225.3
click at [942, 44] on button "×" at bounding box center [942, 43] width 17 height 16
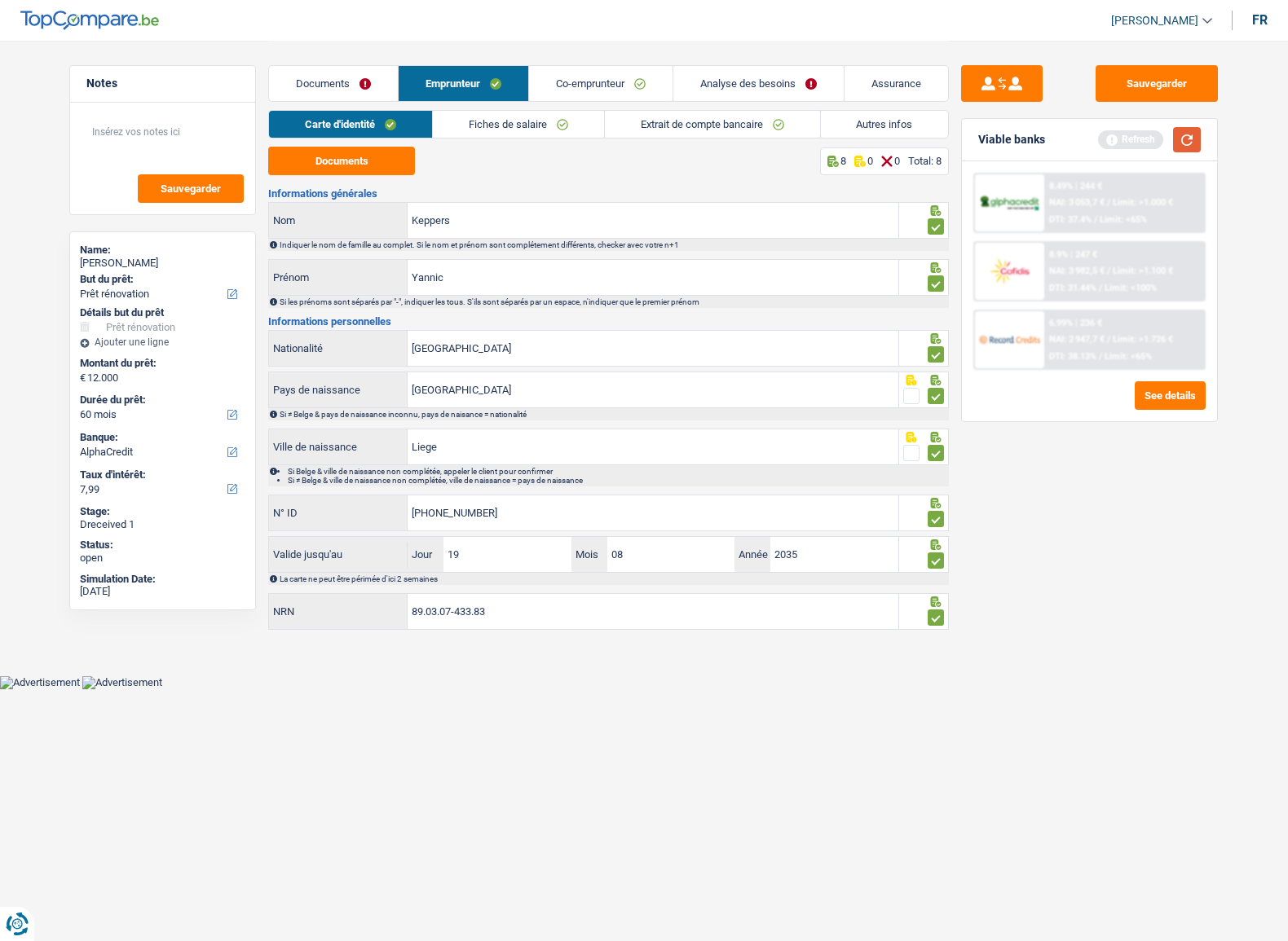
click at [1185, 137] on button "button" at bounding box center [1187, 139] width 28 height 25
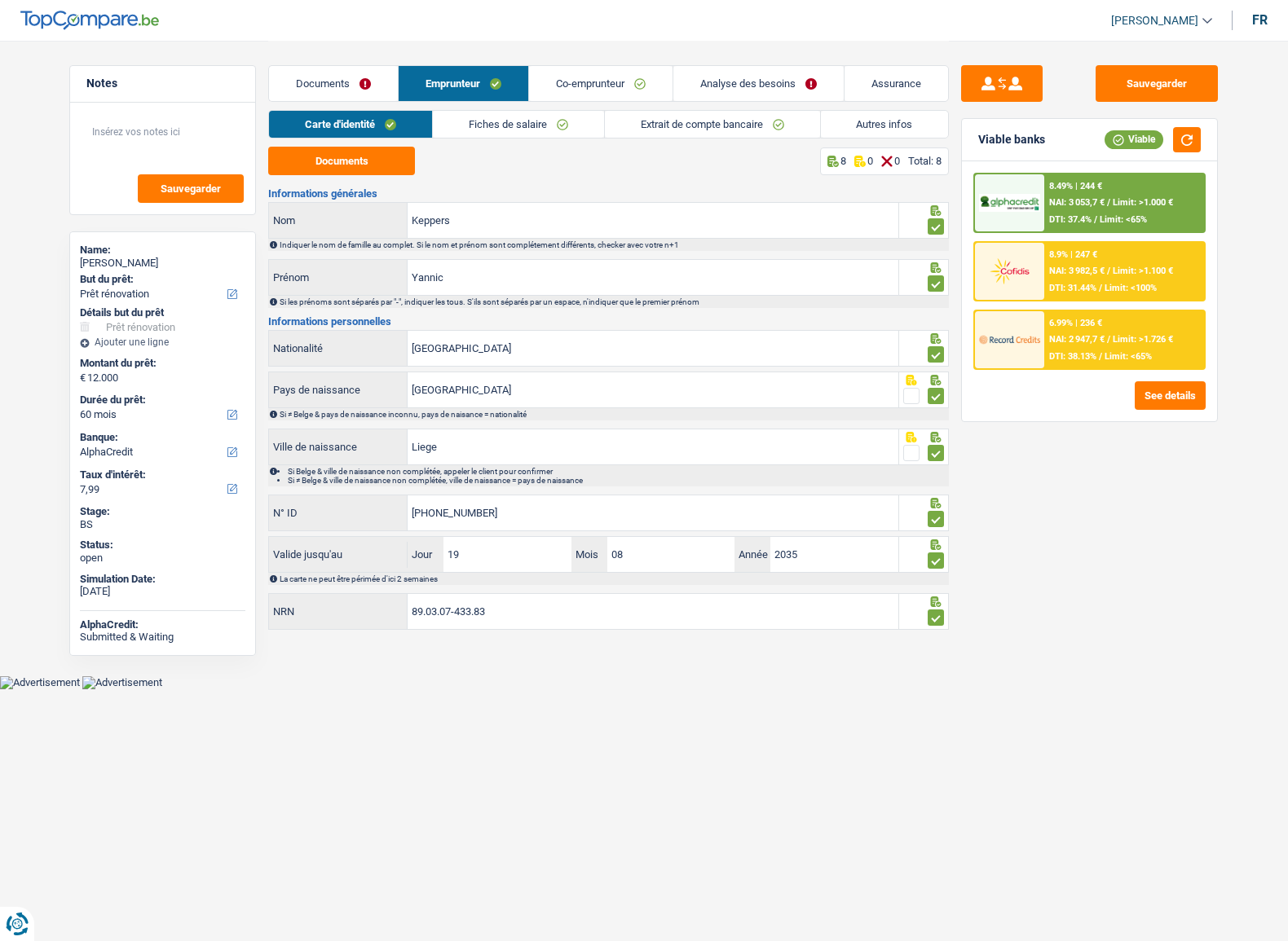
click at [313, 71] on link "Documents" at bounding box center [334, 83] width 129 height 35
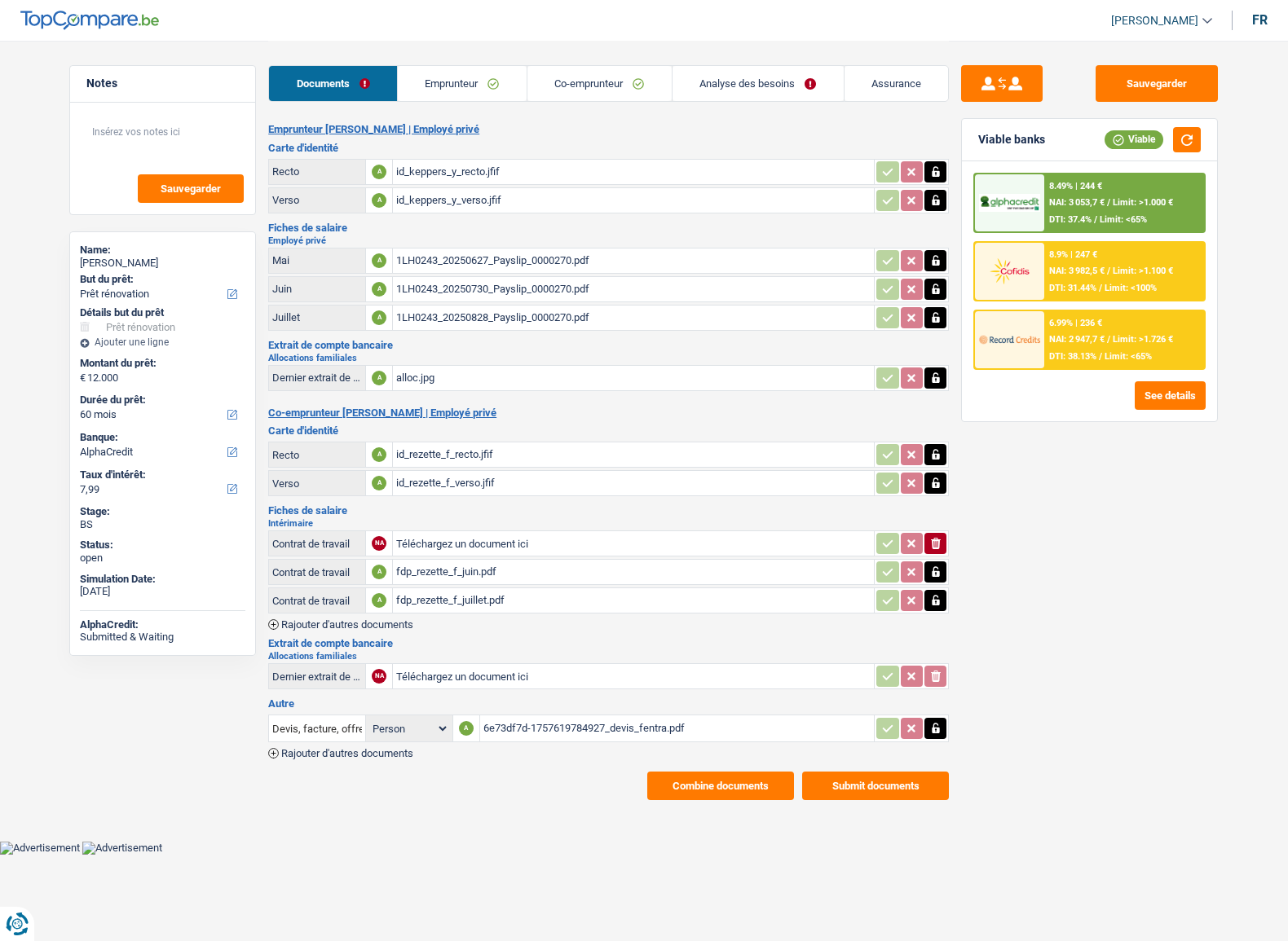
click at [744, 774] on button "Combine documents" at bounding box center [720, 786] width 147 height 28
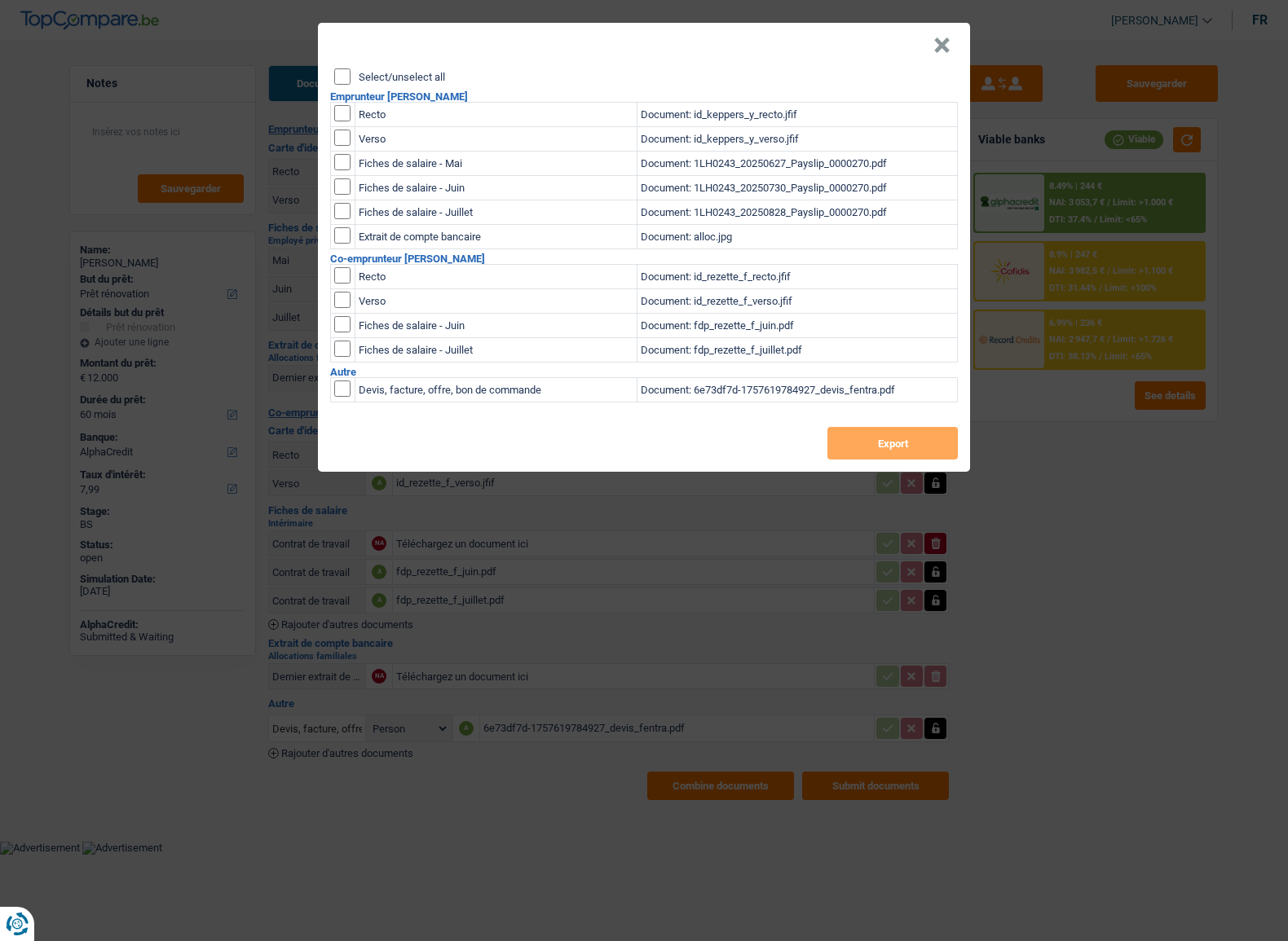
drag, startPoint x: 336, startPoint y: 66, endPoint x: 356, endPoint y: 79, distance: 23.9
click at [338, 66] on header "×" at bounding box center [644, 45] width 652 height 46
click at [345, 75] on input "Select/unselect all" at bounding box center [341, 76] width 16 height 16
checkbox input "true"
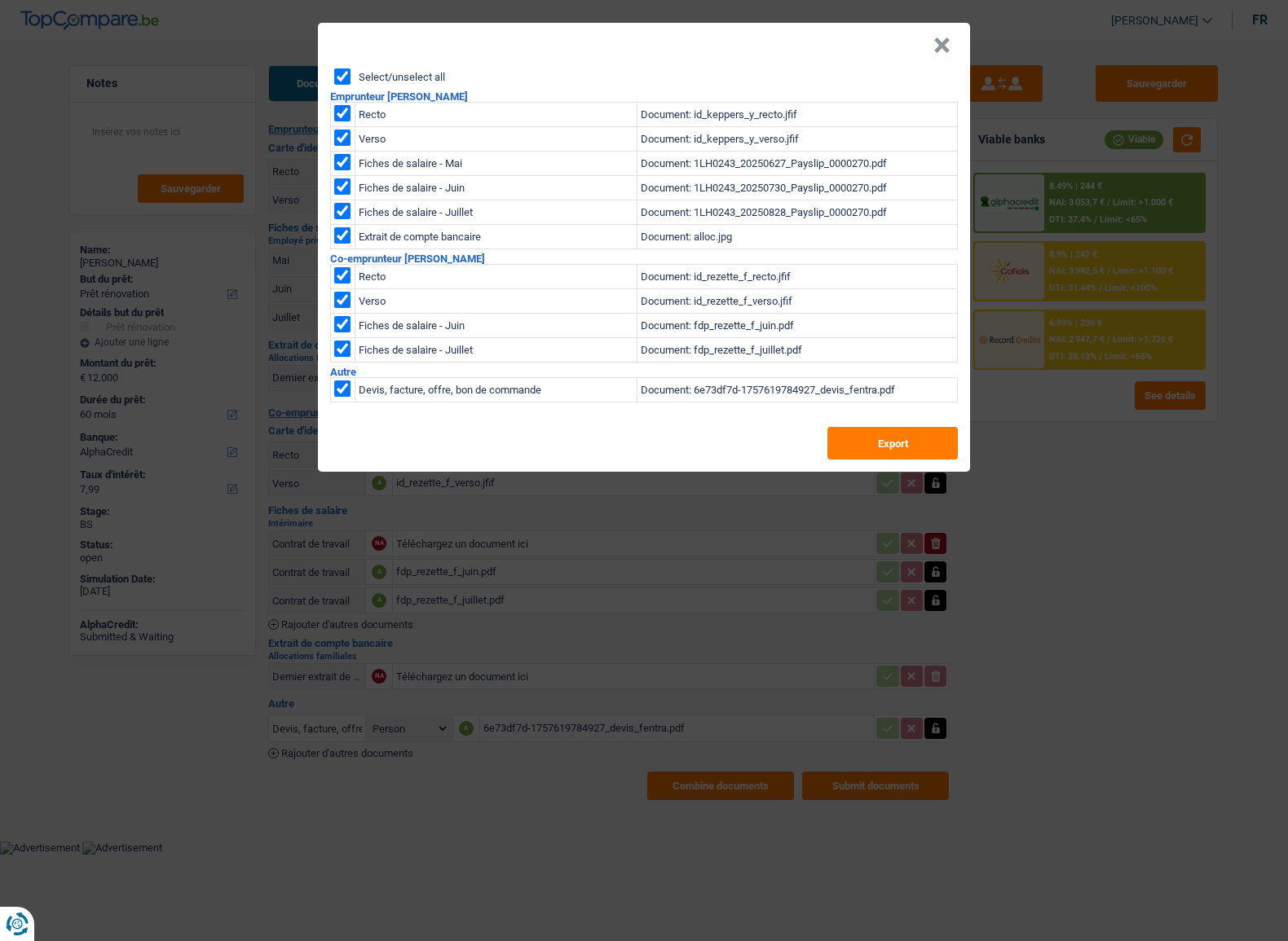
checkbox input "true"
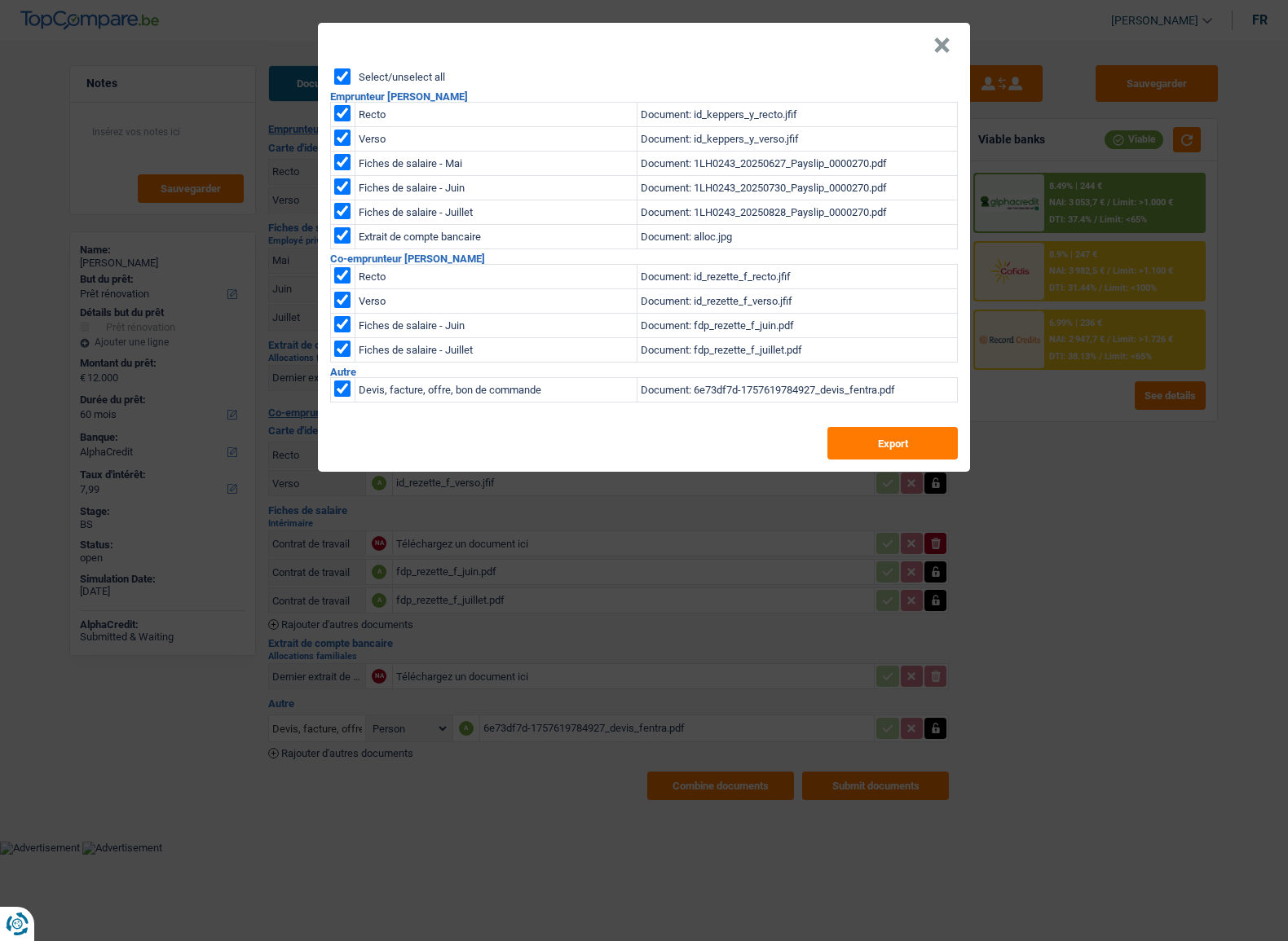
checkbox input "true"
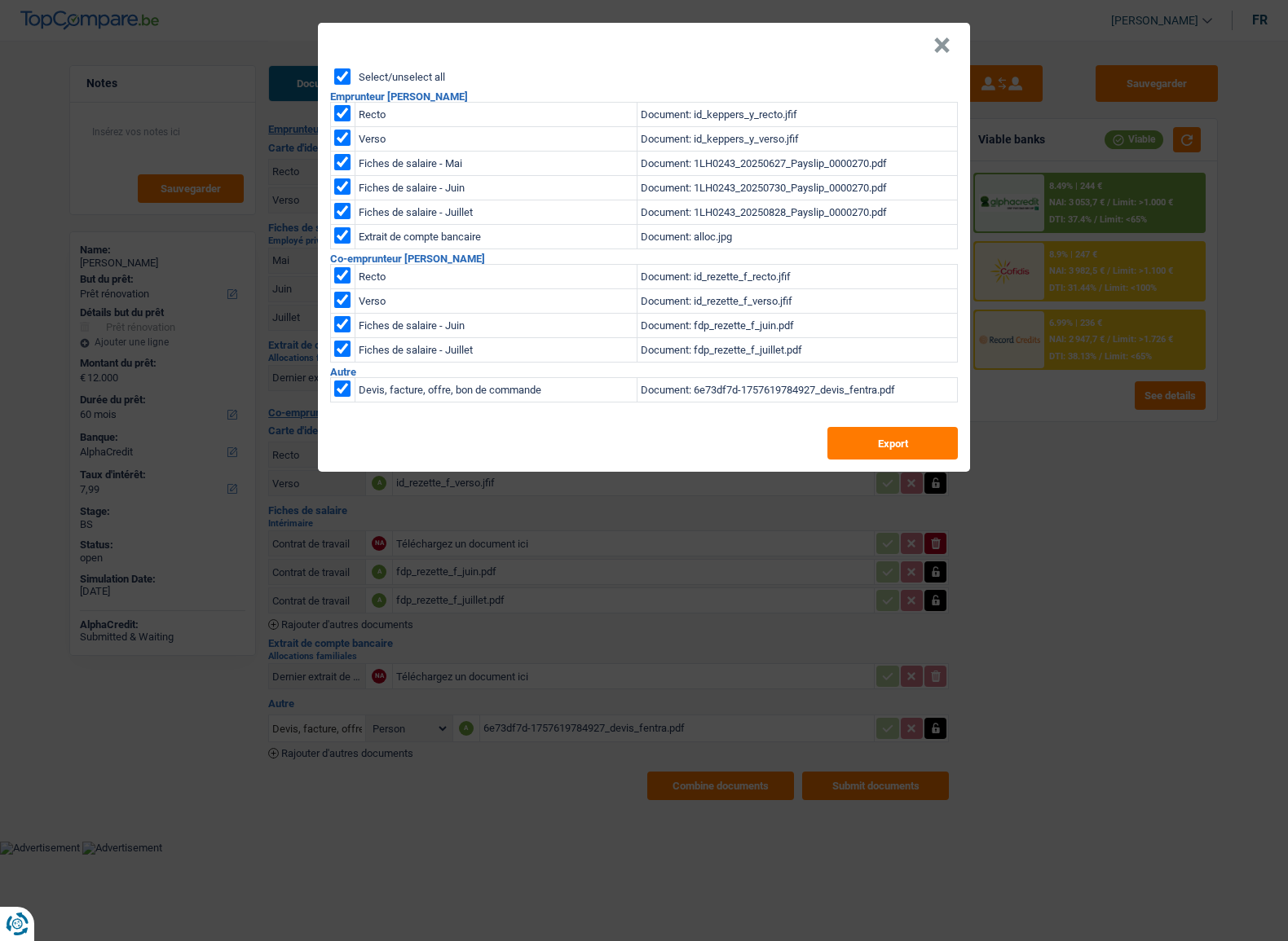
checkbox input "true"
click at [874, 453] on button "Export" at bounding box center [891, 443] width 130 height 33
click at [940, 43] on button "×" at bounding box center [942, 45] width 17 height 16
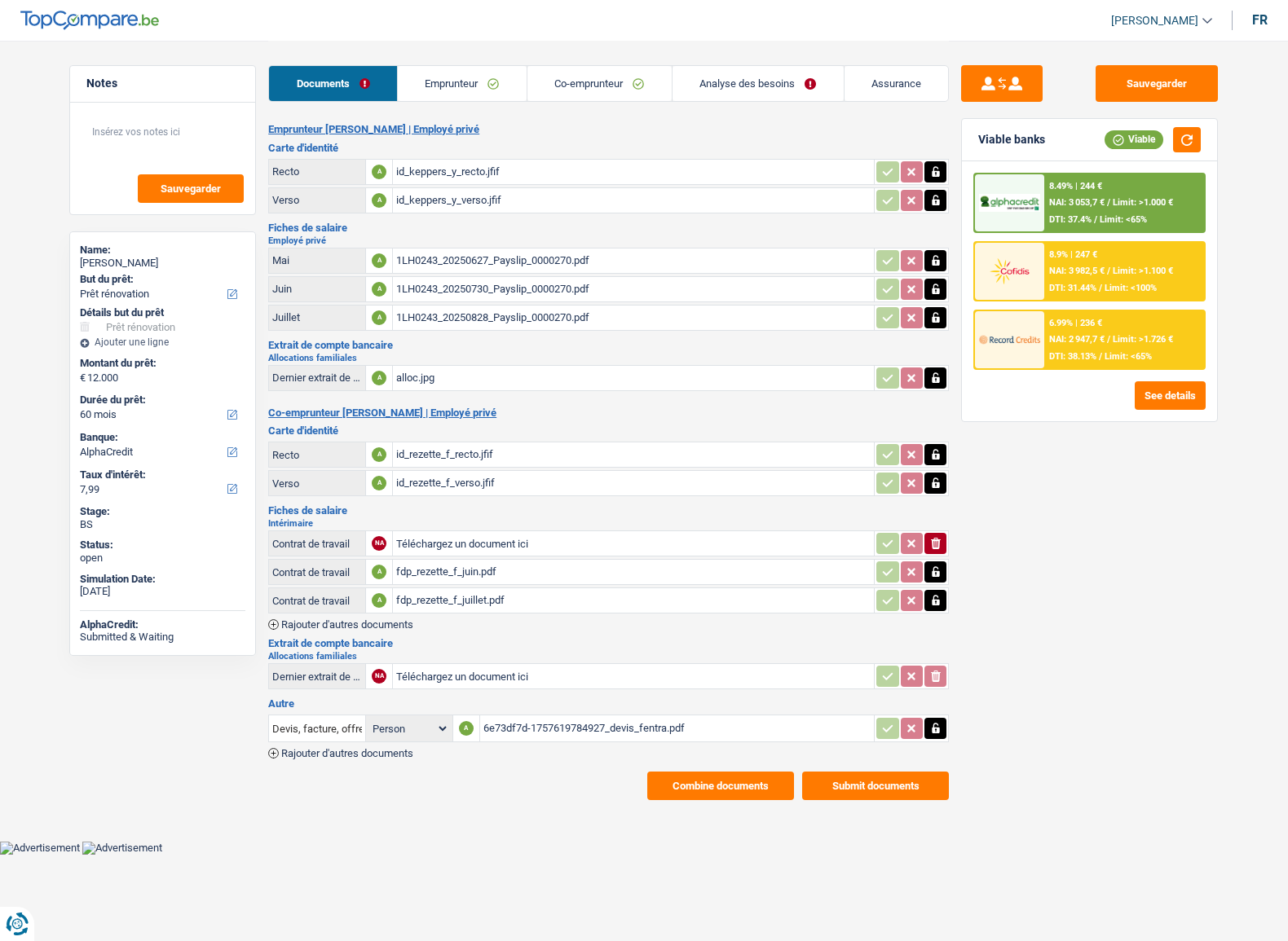
click at [1125, 332] on div "6.99% | 236 € NAI: 2 947,7 € / Limit: >1.726 € DTI: 38.13% / Limit: <65%" at bounding box center [1124, 340] width 161 height 57
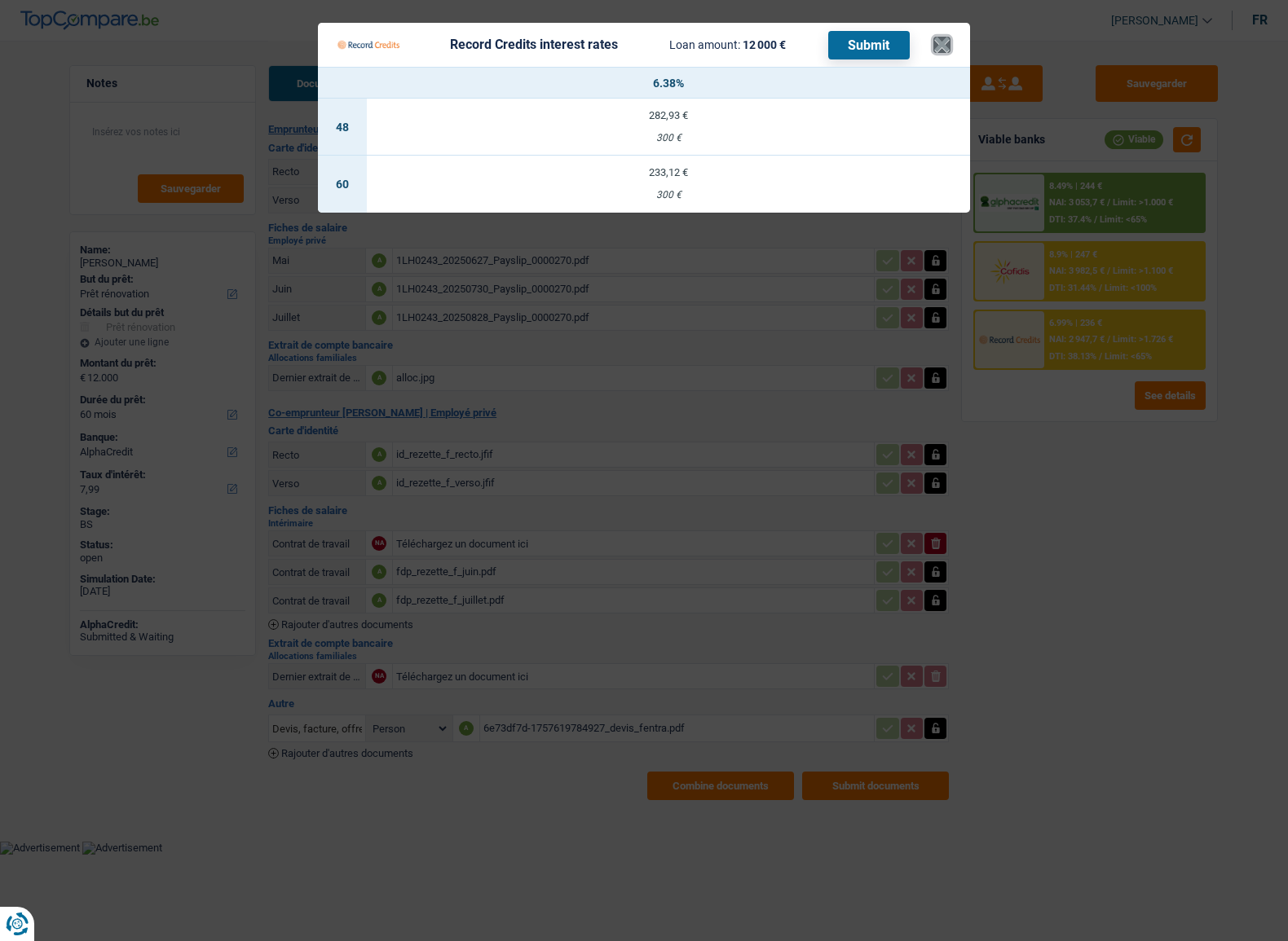
click at [948, 44] on button "×" at bounding box center [942, 44] width 17 height 16
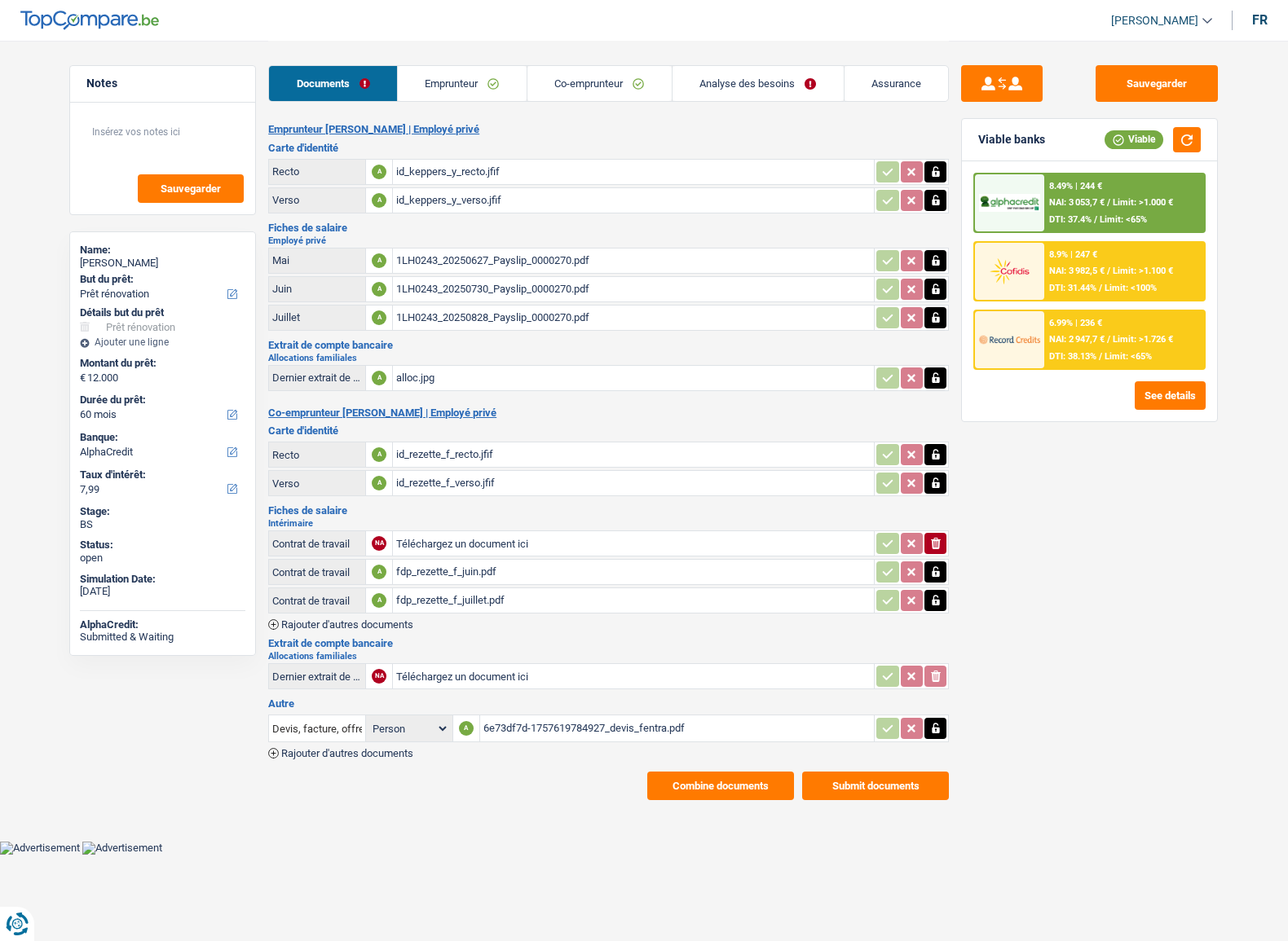
click at [743, 84] on link "Analyse des besoins" at bounding box center [758, 83] width 171 height 35
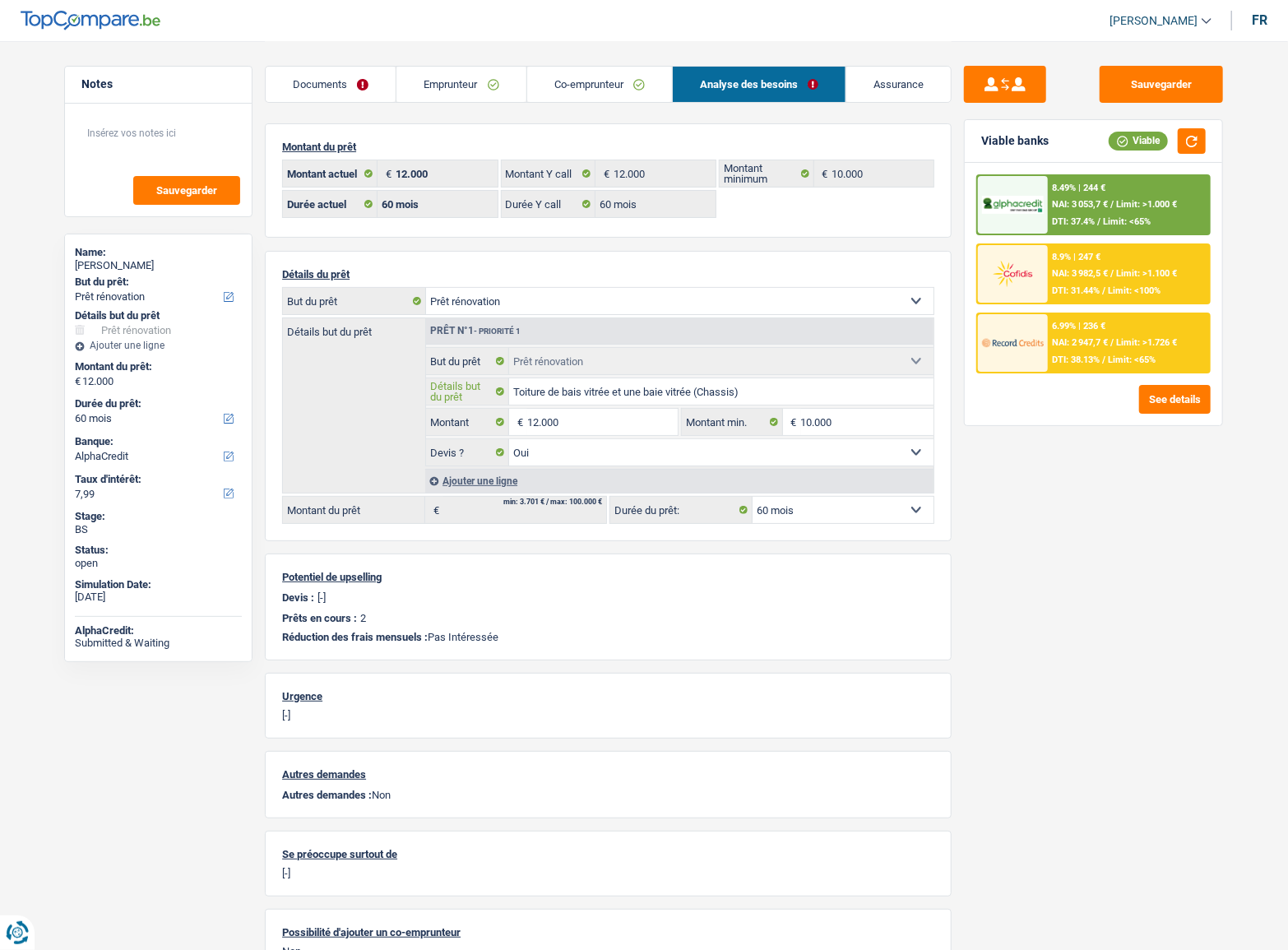
click at [623, 396] on input "Toiture de bais vitrée et une baie vitrée (Chassis)" at bounding box center [721, 392] width 425 height 26
click at [1104, 263] on div "8.9% | 247 € NAI: 3 982,5 € / Limit: >1.100 € DTI: 31.44% / Limit: <100%" at bounding box center [1129, 274] width 162 height 58
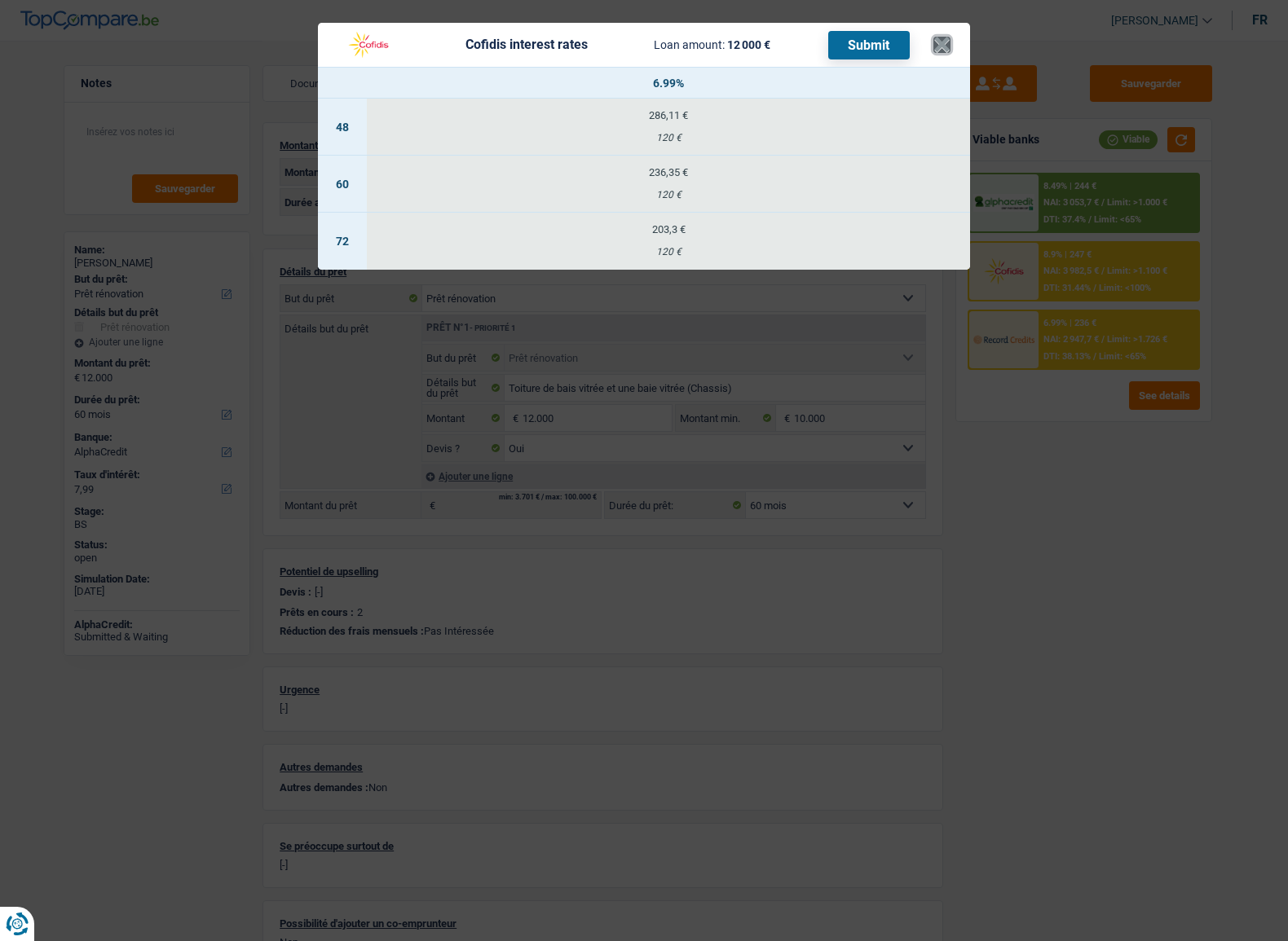
click at [938, 36] on button "×" at bounding box center [942, 44] width 17 height 16
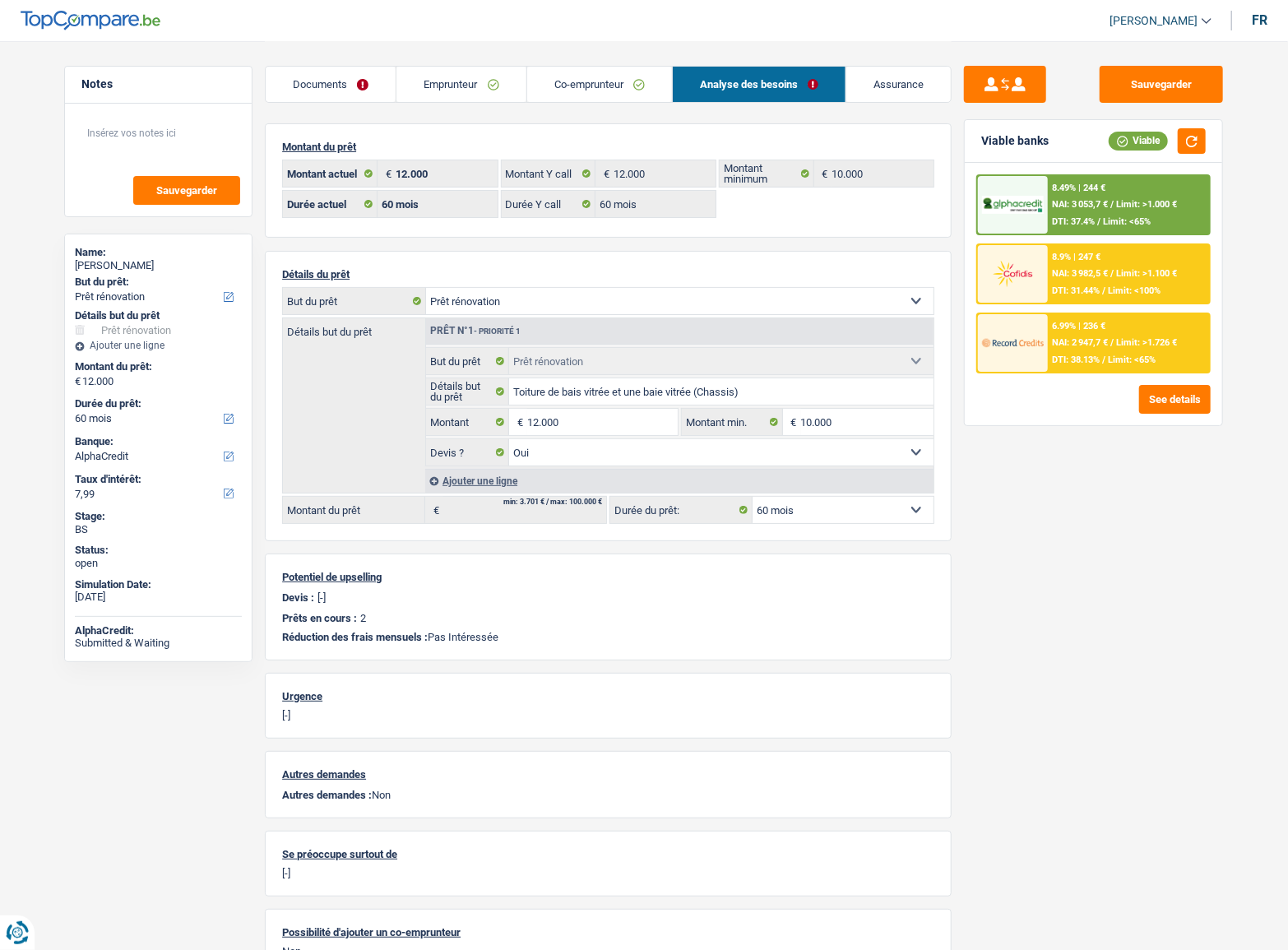
click at [325, 84] on link "Documents" at bounding box center [330, 84] width 130 height 35
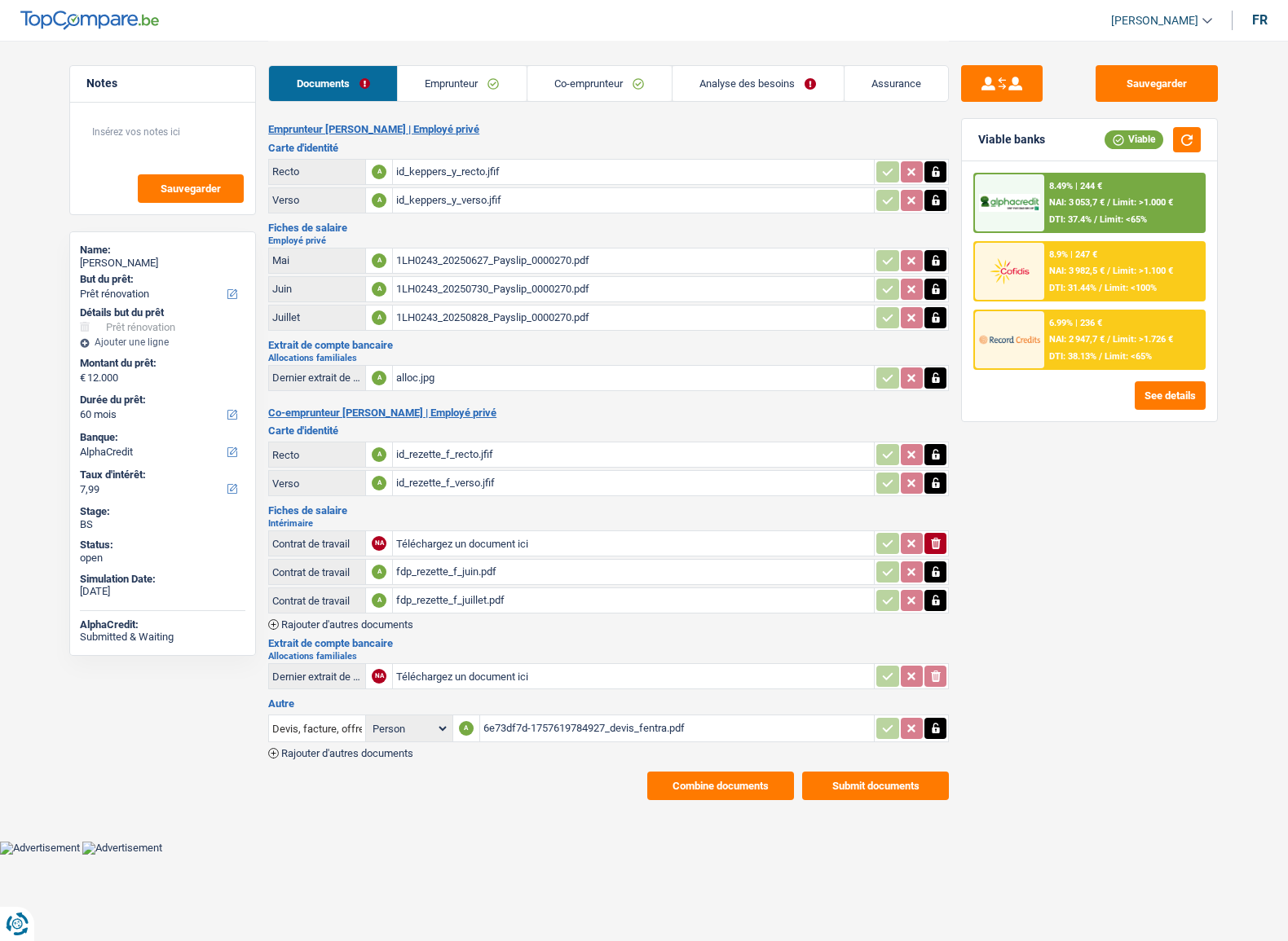
click at [412, 177] on div "id_keppers_y_recto.jfif" at bounding box center [632, 172] width 474 height 24
click at [470, 446] on div "id_rezette_f_recto.jfif" at bounding box center [632, 455] width 474 height 24
click at [476, 374] on div "alloc.jpg" at bounding box center [632, 378] width 474 height 24
click at [414, 366] on div "alloc.jpg" at bounding box center [632, 378] width 474 height 24
click at [522, 717] on div "6e73df7d-1757619784927_devis_fentra.pdf" at bounding box center [677, 729] width 388 height 24
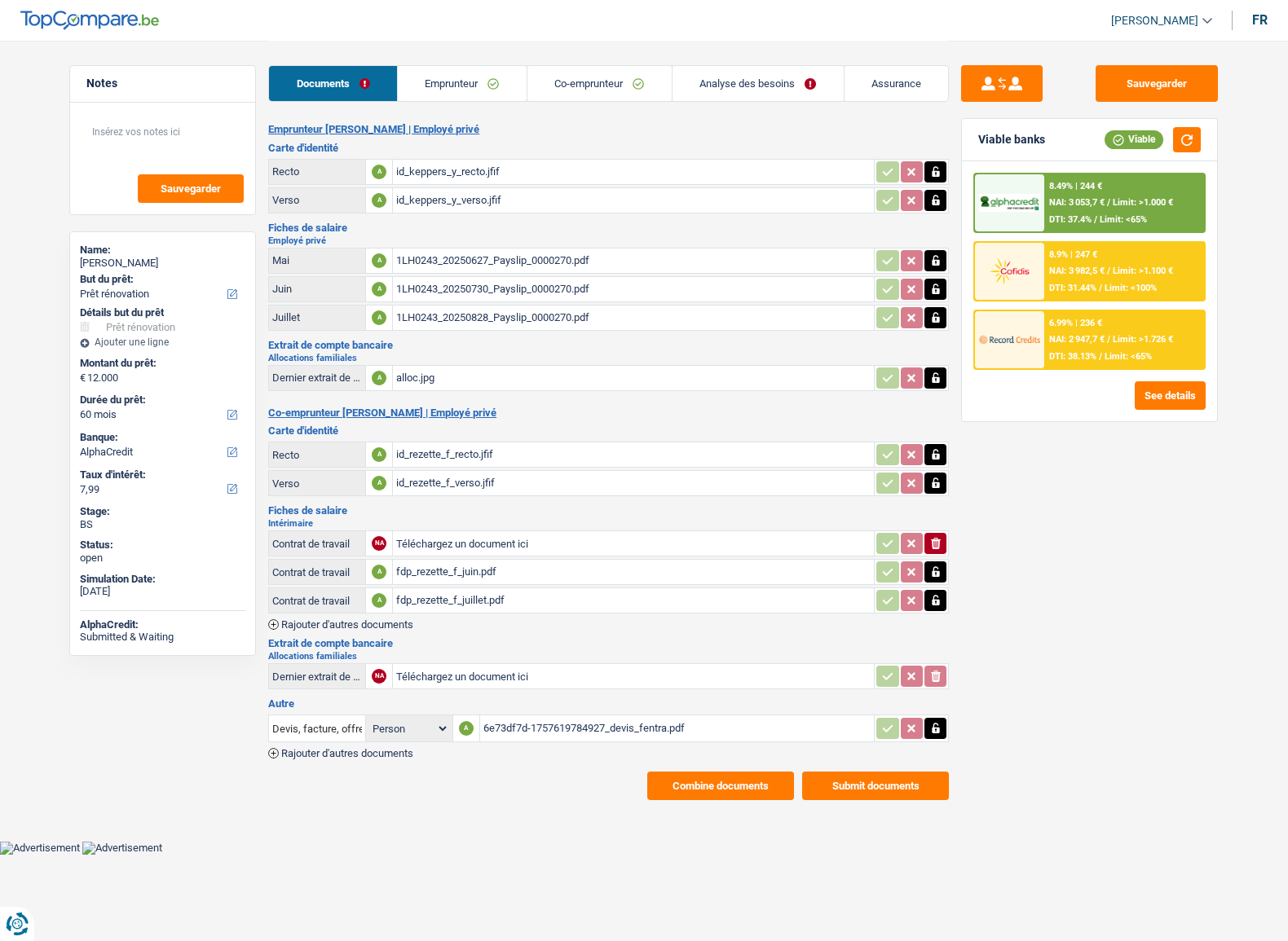
drag, startPoint x: 554, startPoint y: 54, endPoint x: 515, endPoint y: 57, distance: 39.1
click at [554, 54] on div "Documents Emprunteur Co-emprunteur Analyse des besoins Assurance" at bounding box center [608, 76] width 680 height 69
click at [470, 65] on li "Emprunteur" at bounding box center [461, 83] width 130 height 36
click at [466, 74] on link "Emprunteur" at bounding box center [462, 83] width 129 height 35
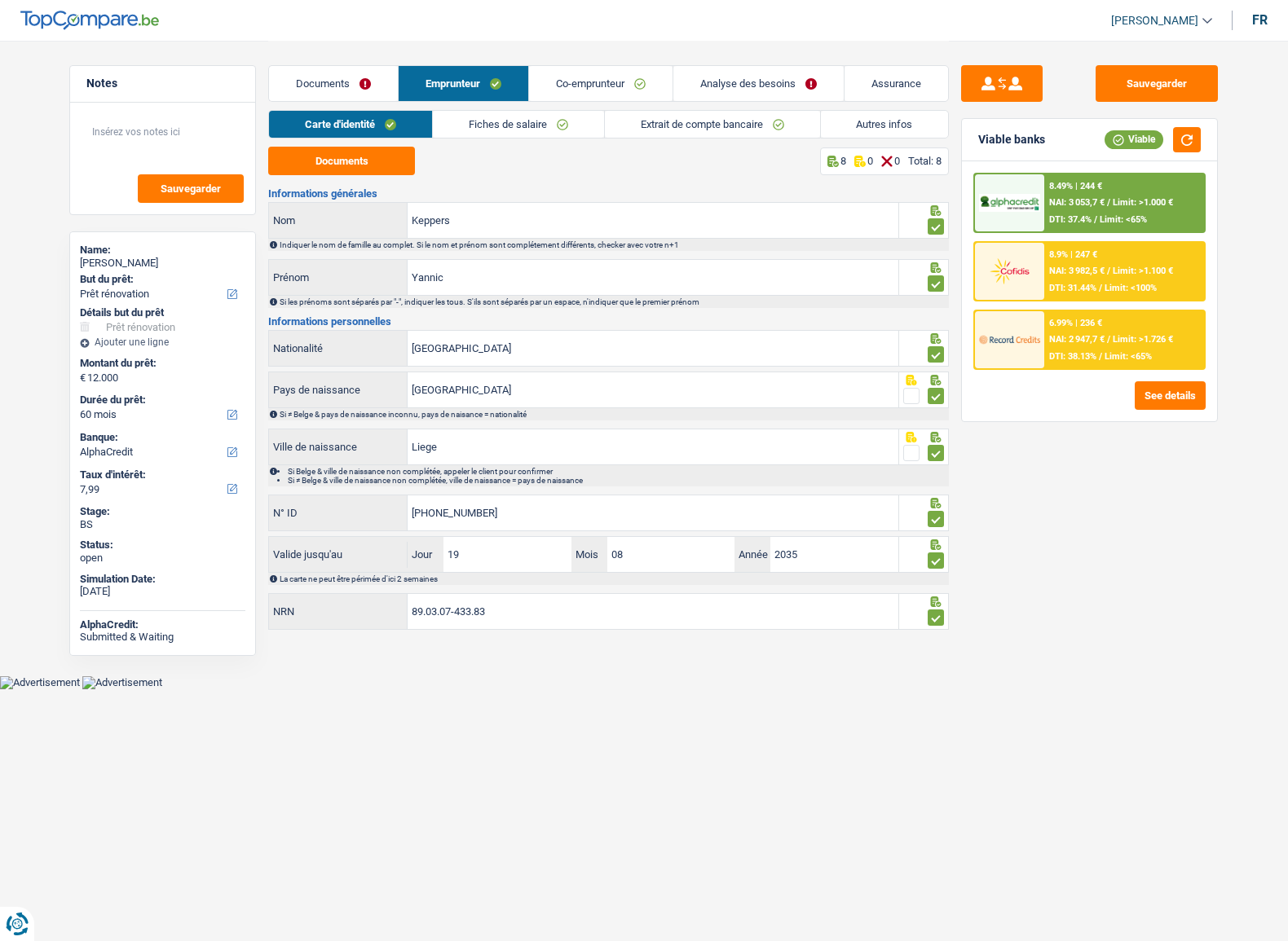
click at [451, 124] on link "Fiches de salaire" at bounding box center [518, 123] width 171 height 27
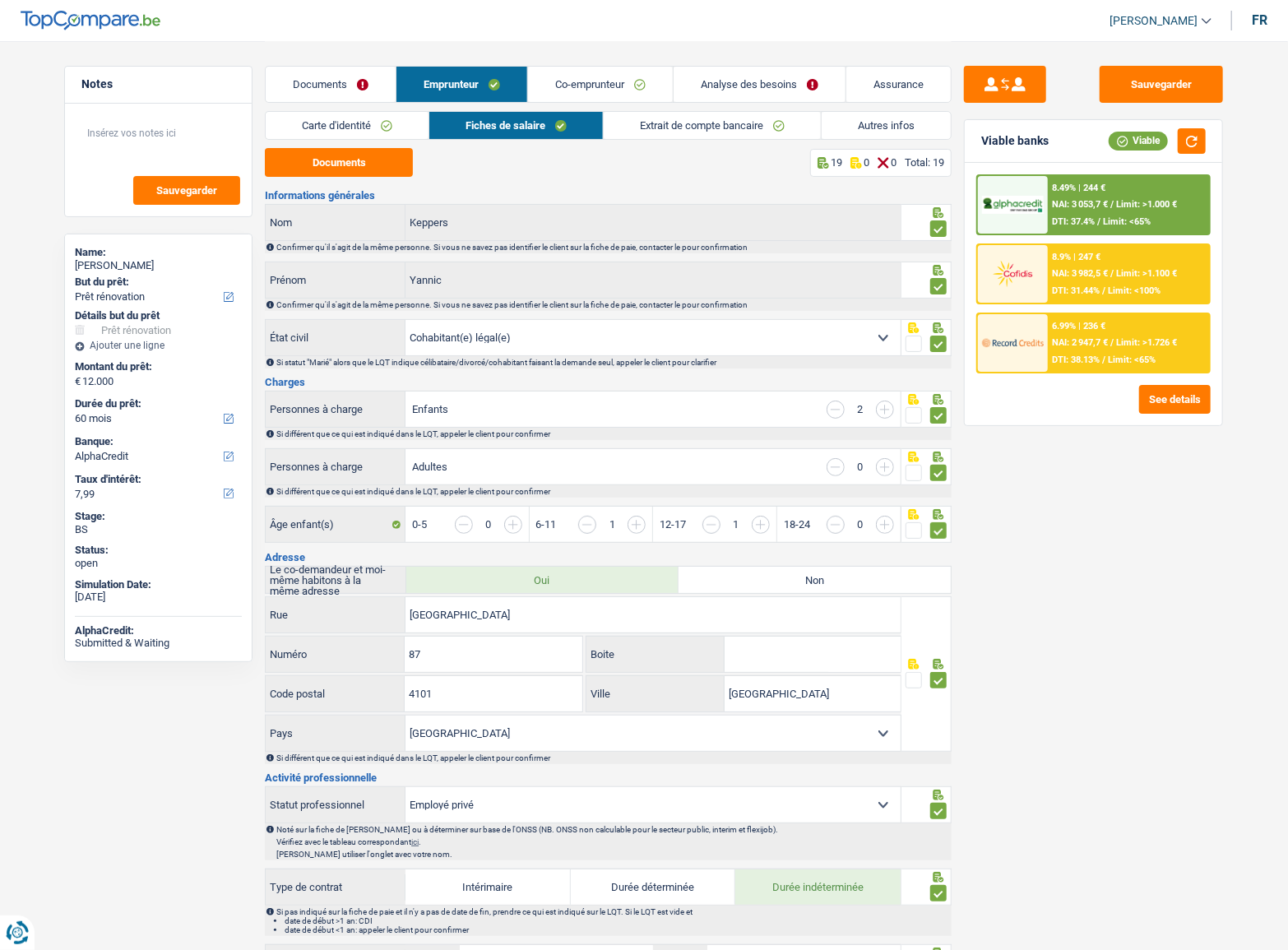
click at [676, 138] on link "Extrait de compte bancaire" at bounding box center [712, 125] width 217 height 27
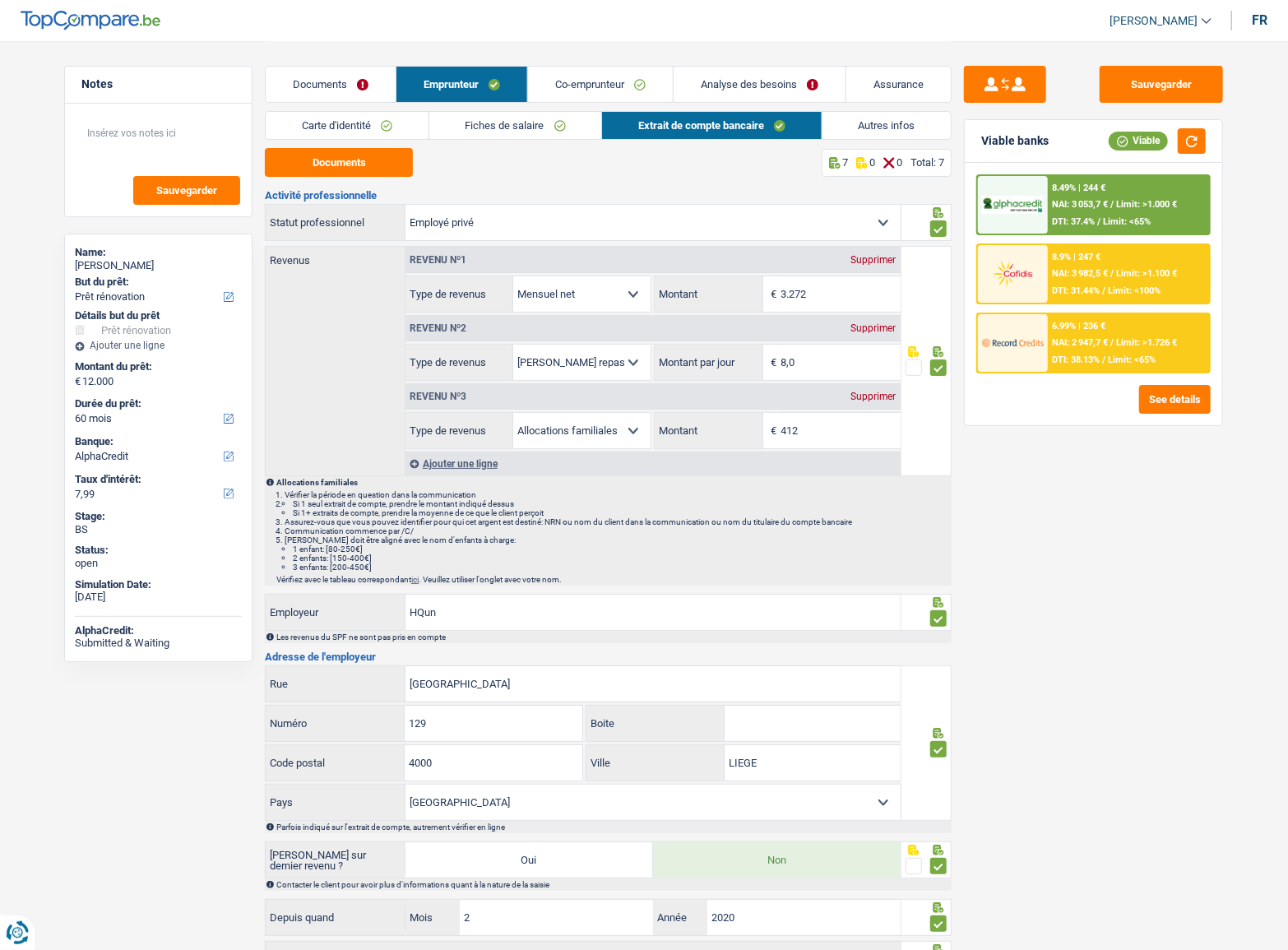
drag, startPoint x: 601, startPoint y: 104, endPoint x: 601, endPoint y: 93, distance: 11.0
click at [602, 102] on div "Documents Emprunteur Co-emprunteur Analyse des besoins Assurance" at bounding box center [608, 76] width 686 height 70
click at [601, 90] on link "Co-emprunteur" at bounding box center [600, 84] width 144 height 35
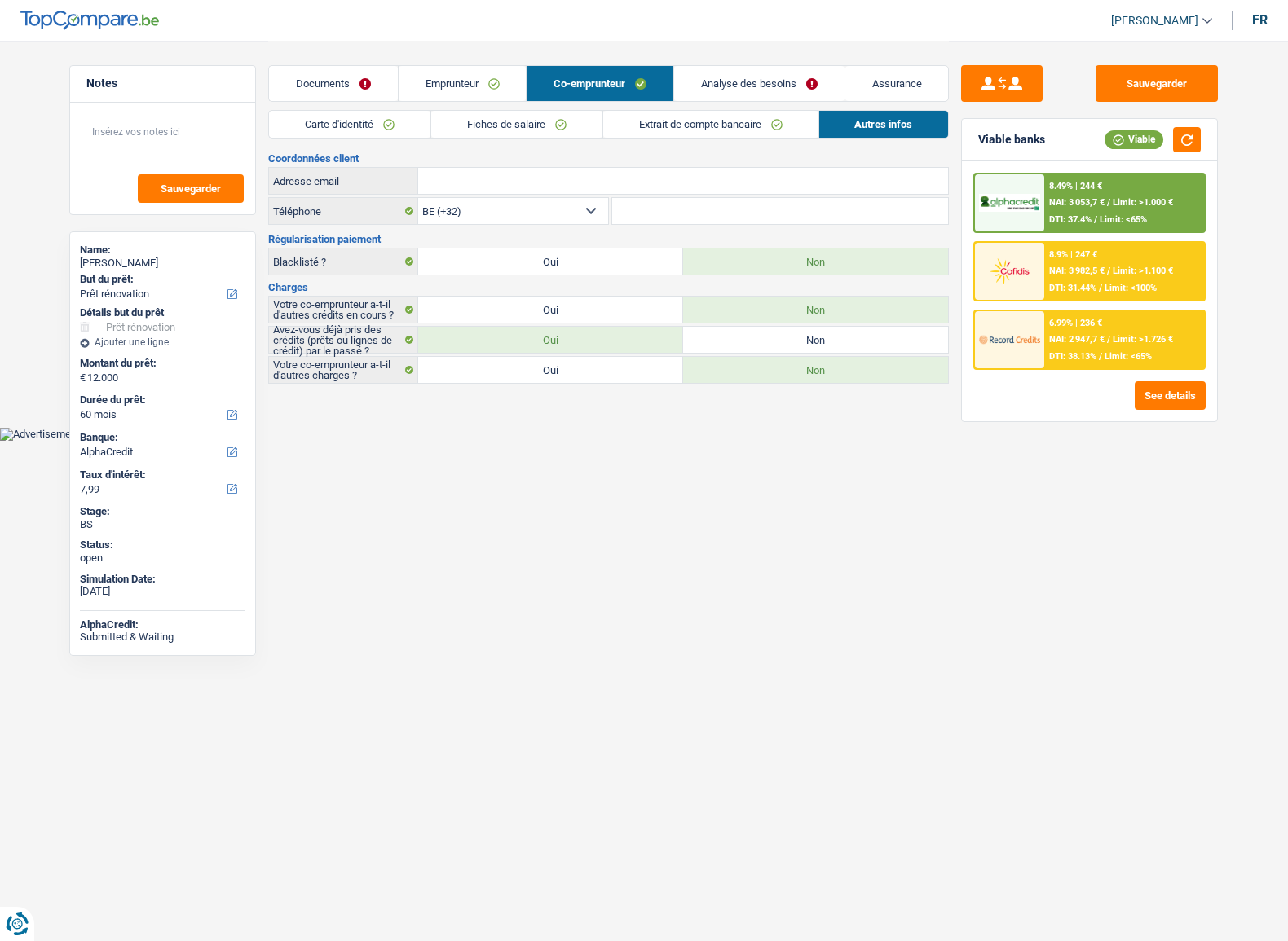
click at [592, 123] on link "Fiches de salaire" at bounding box center [516, 123] width 171 height 27
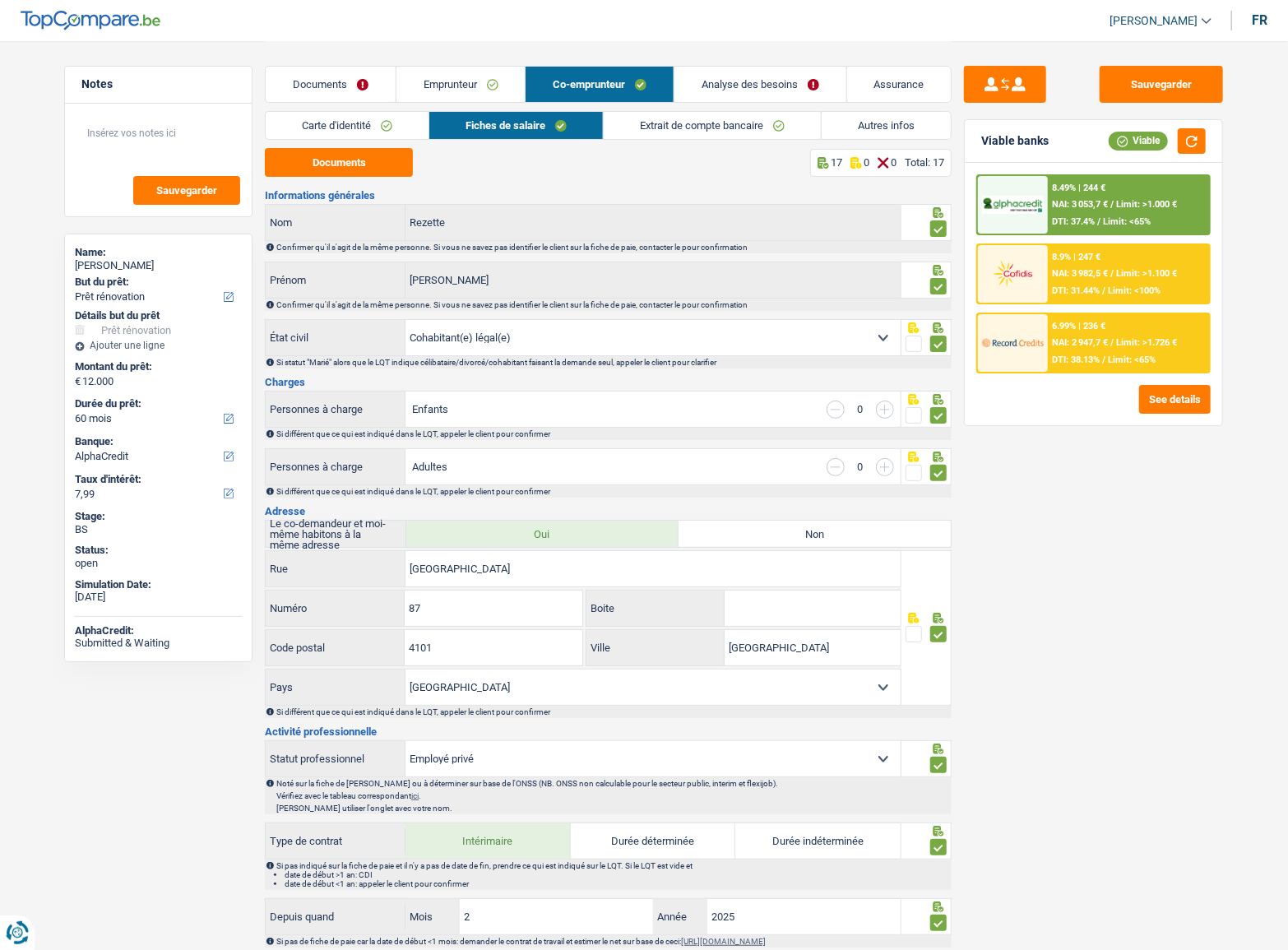
click at [675, 126] on link "Extrait de compte bancaire" at bounding box center [712, 125] width 217 height 27
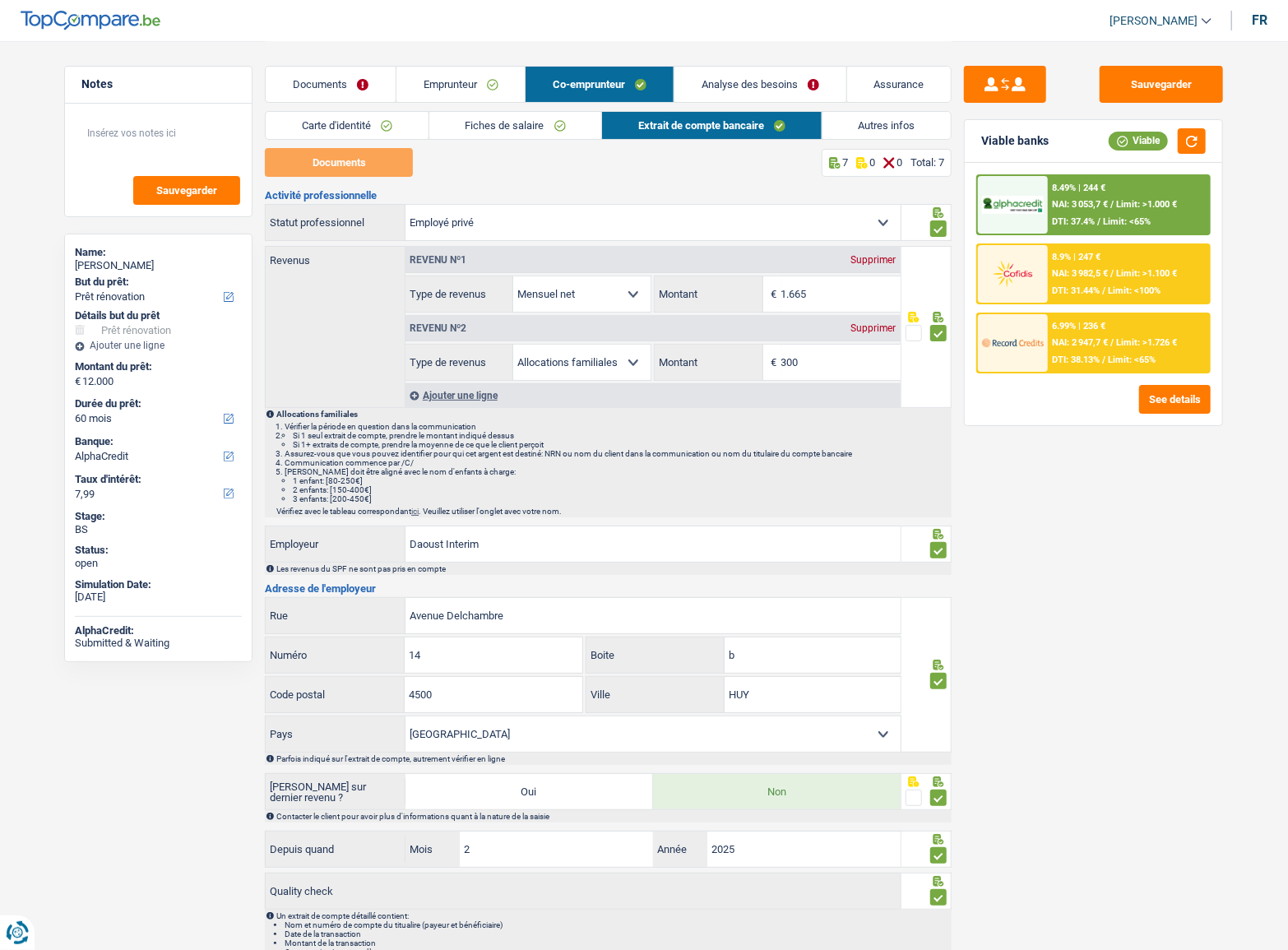
click at [865, 335] on div "Revenu nº2 Supprimer" at bounding box center [653, 329] width 495 height 26
click at [867, 331] on div "Supprimer" at bounding box center [873, 328] width 55 height 9
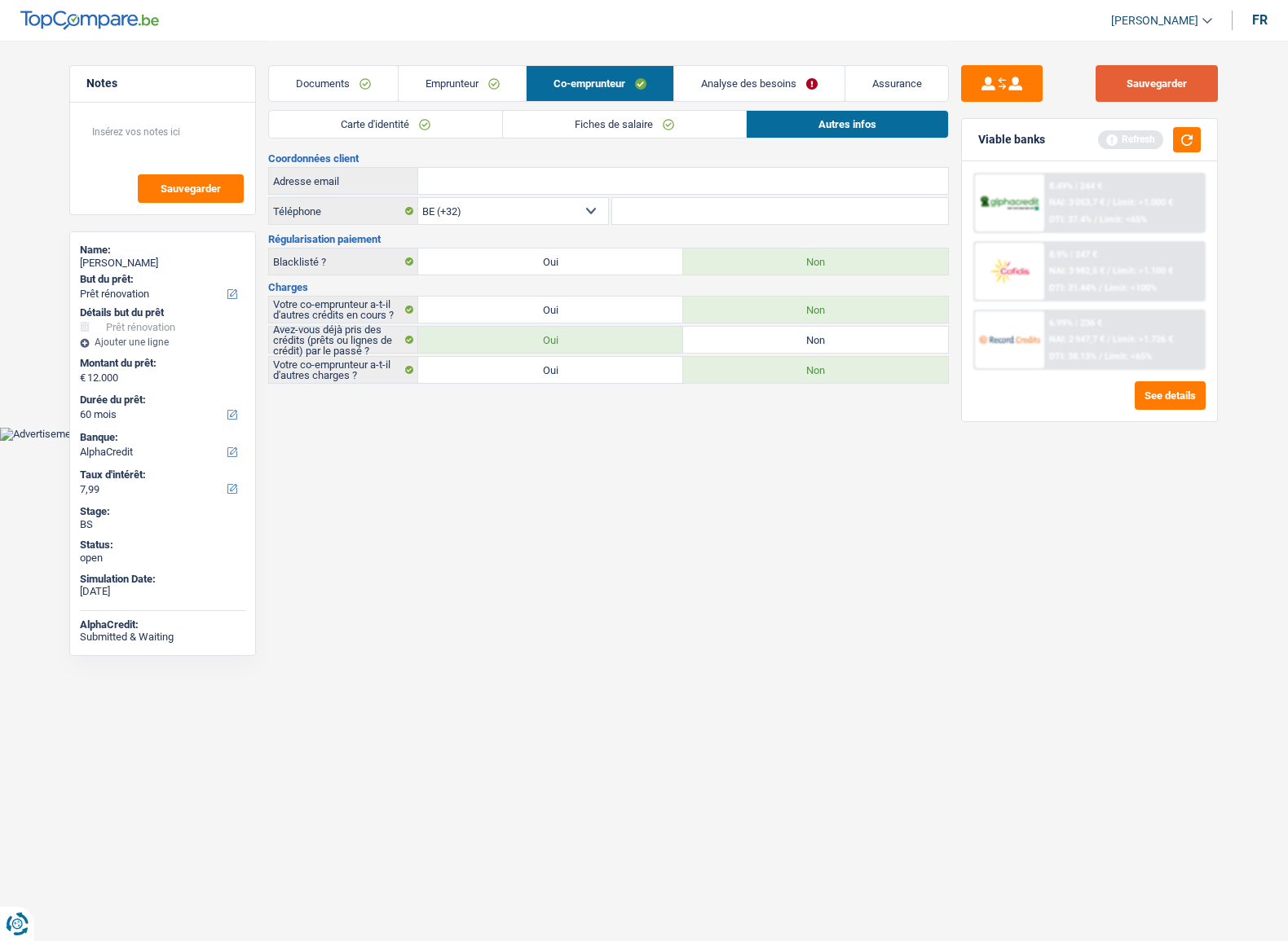
click at [1168, 94] on button "Sauvegarder" at bounding box center [1156, 83] width 123 height 36
click at [1174, 140] on button "button" at bounding box center [1187, 139] width 28 height 25
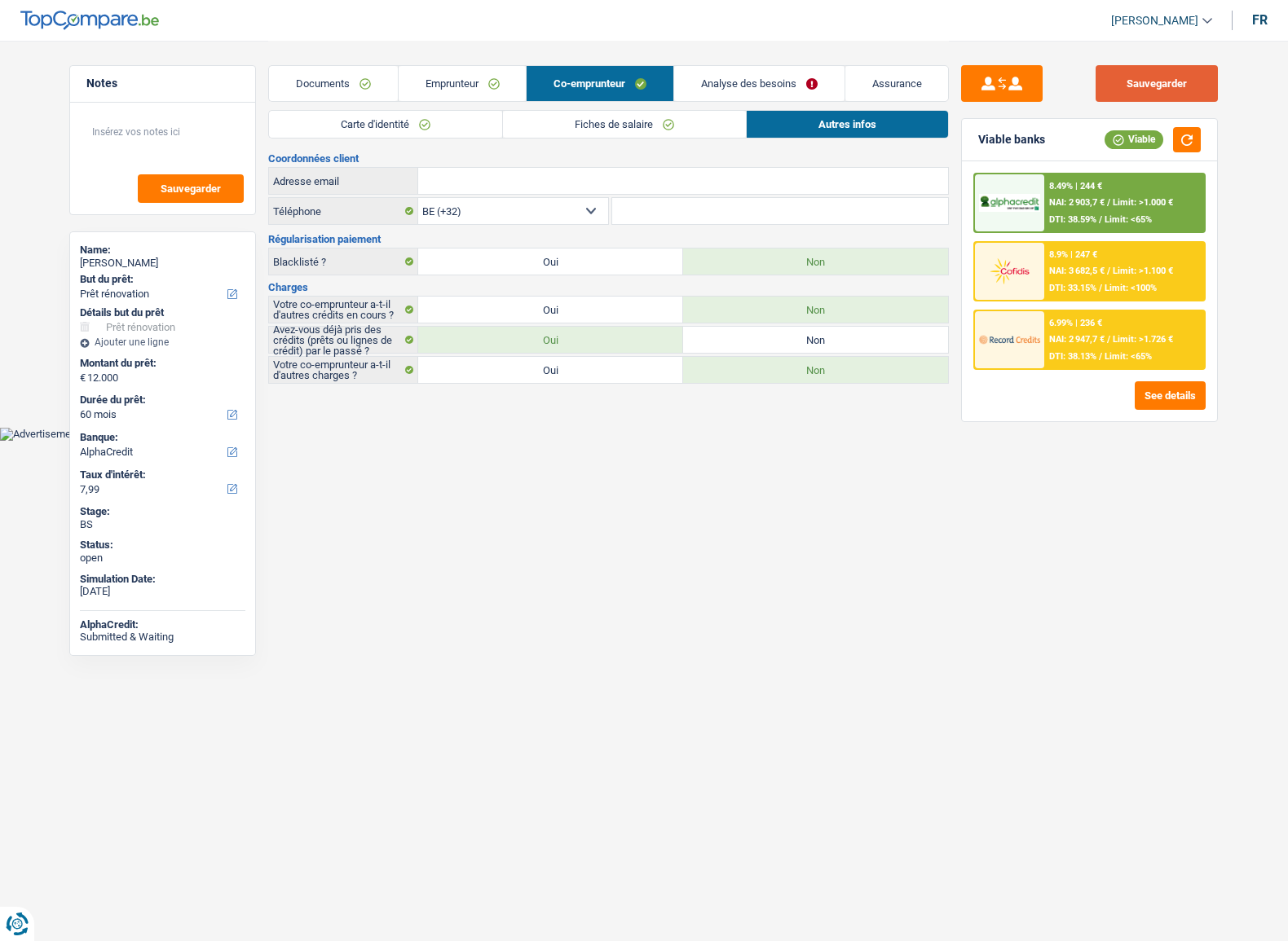
click at [1169, 94] on button "Sauvegarder" at bounding box center [1156, 83] width 123 height 36
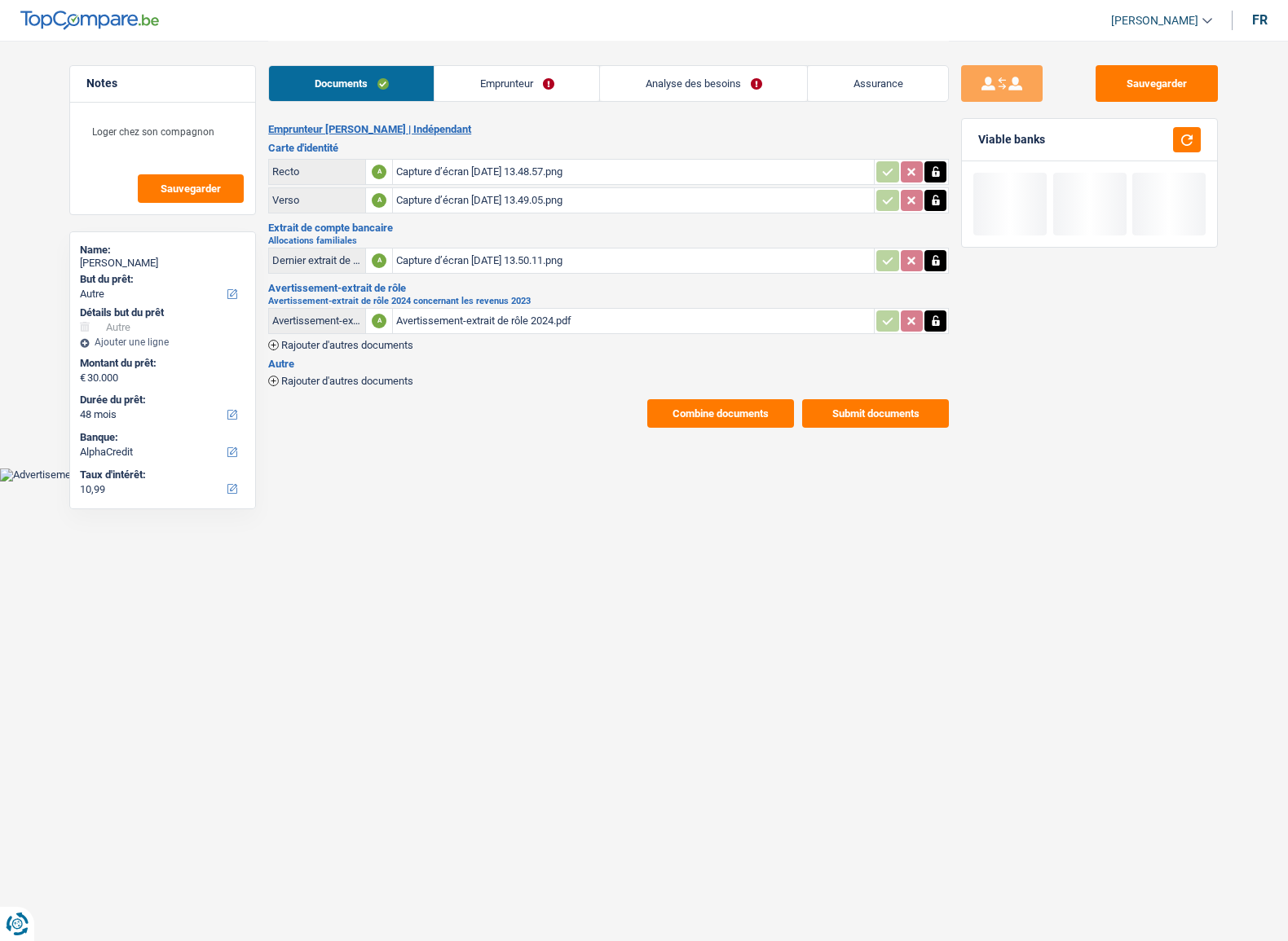
select select "other"
select select "48"
select select "alphacredit"
select select "independent"
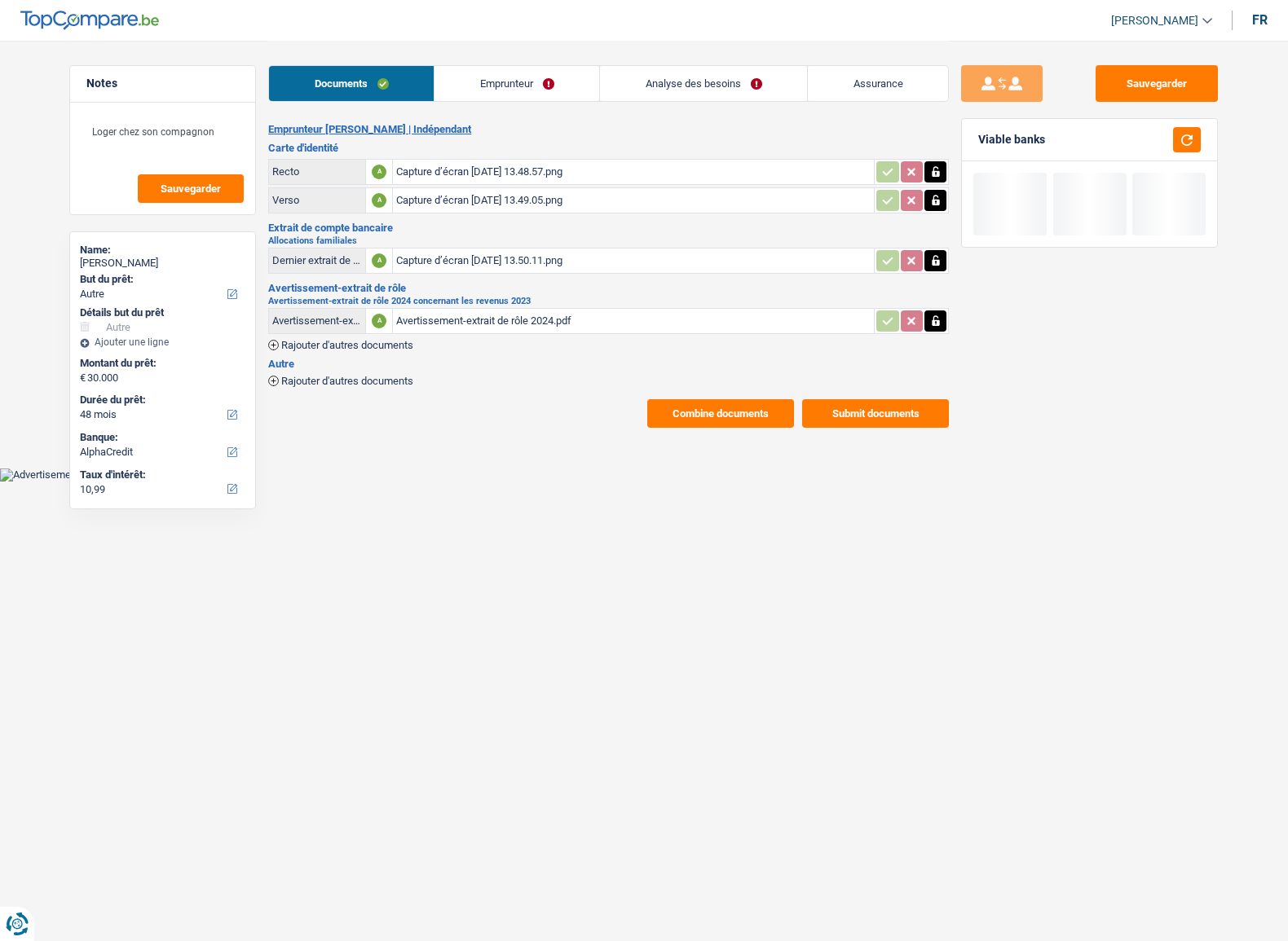
select select "familyAllowances"
select select "netSalary"
select select "BE"
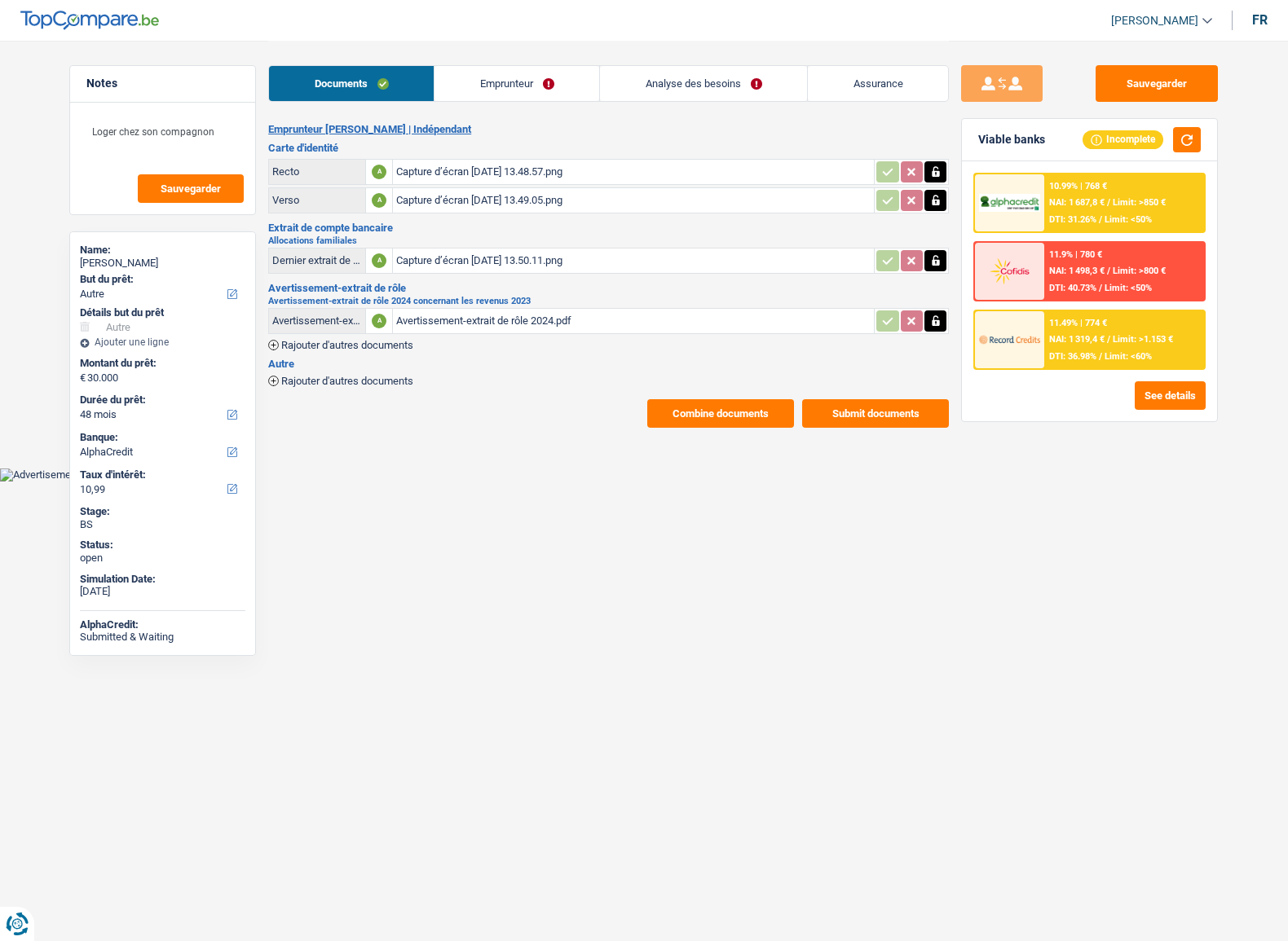
click at [479, 92] on link "Emprunteur" at bounding box center [516, 83] width 165 height 35
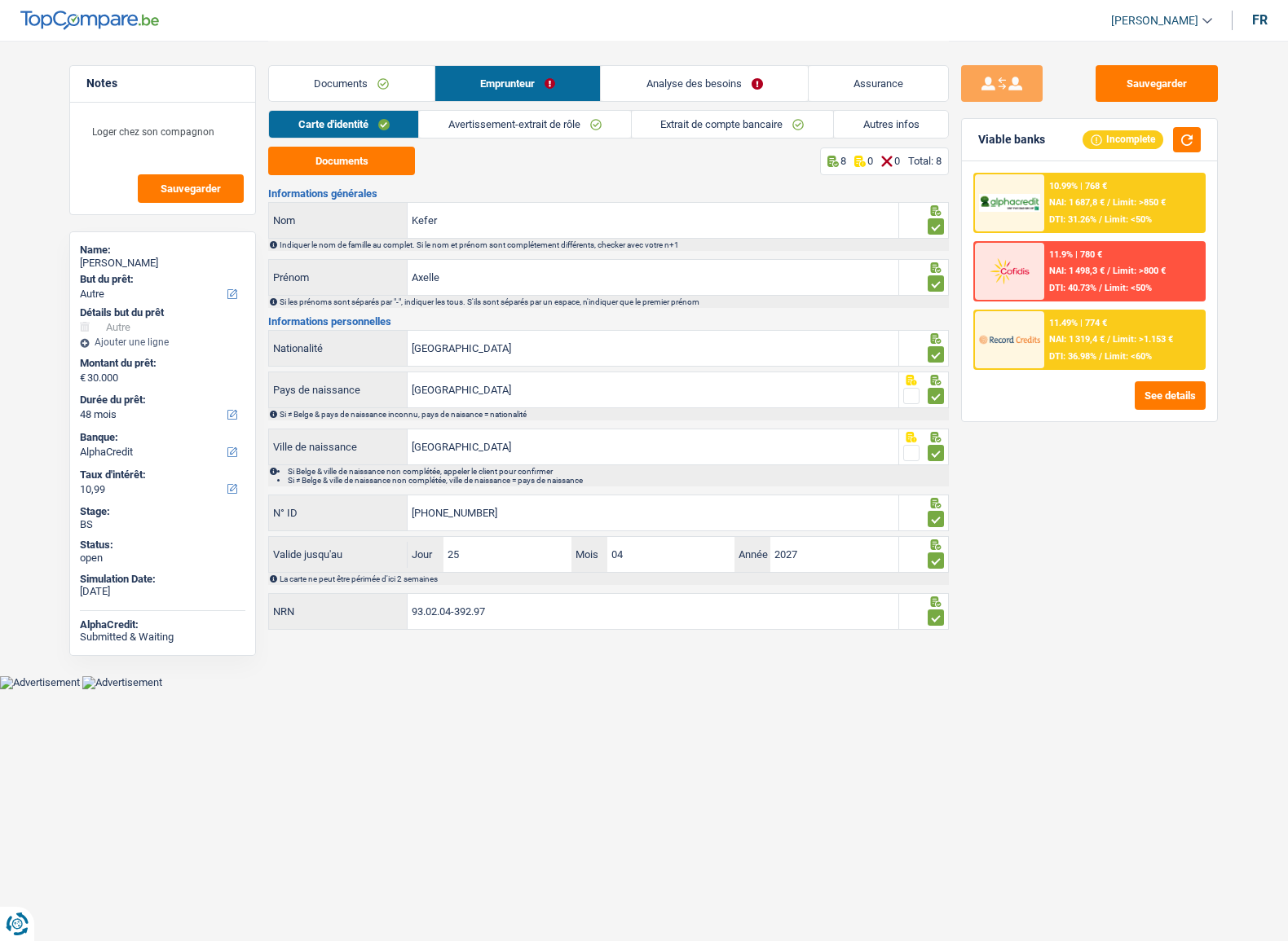
click at [505, 130] on link "Avertissement-extrait de rôle" at bounding box center [525, 123] width 211 height 27
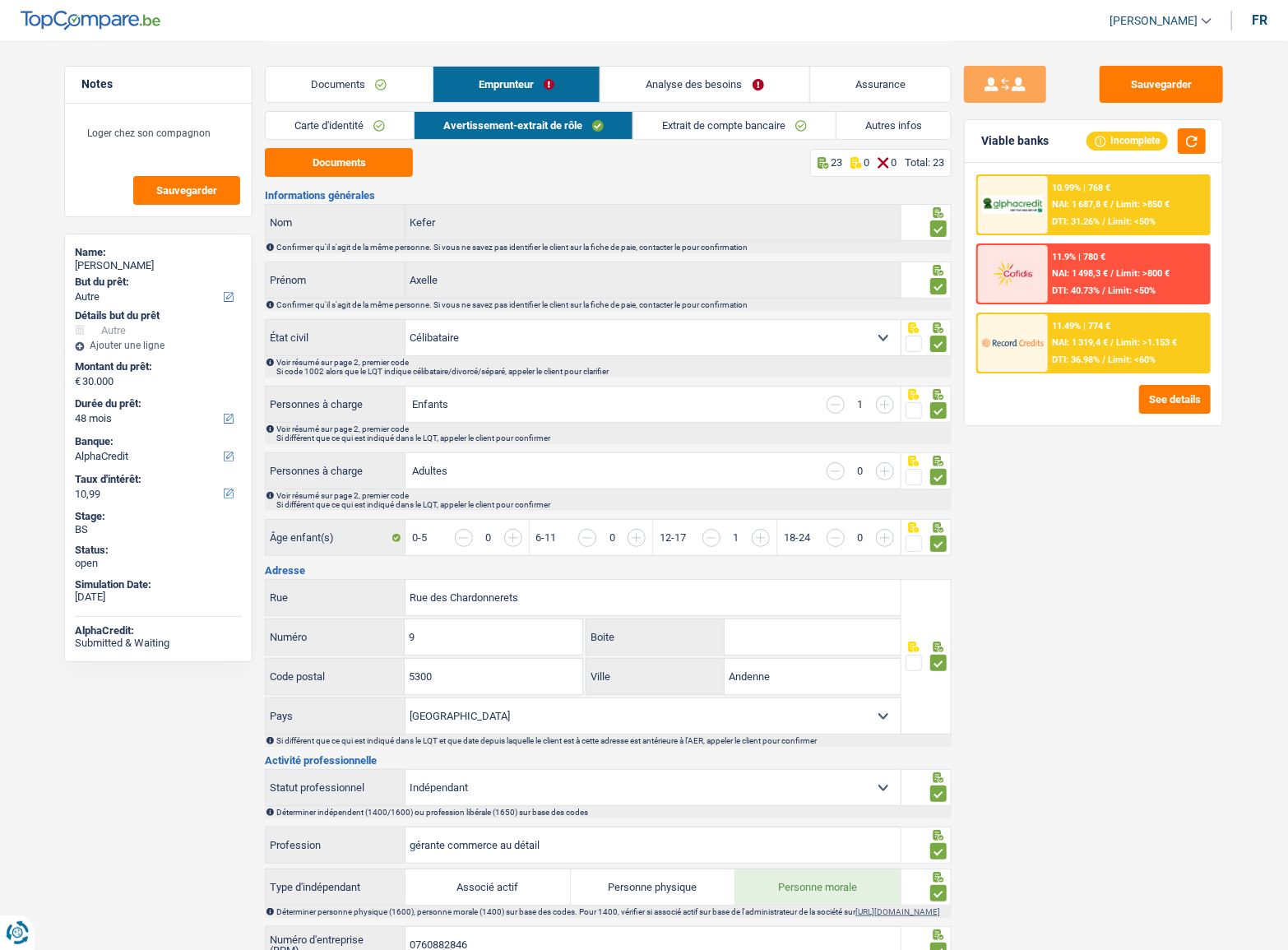
click at [706, 129] on link "Extrait de compte bancaire" at bounding box center [735, 125] width 202 height 27
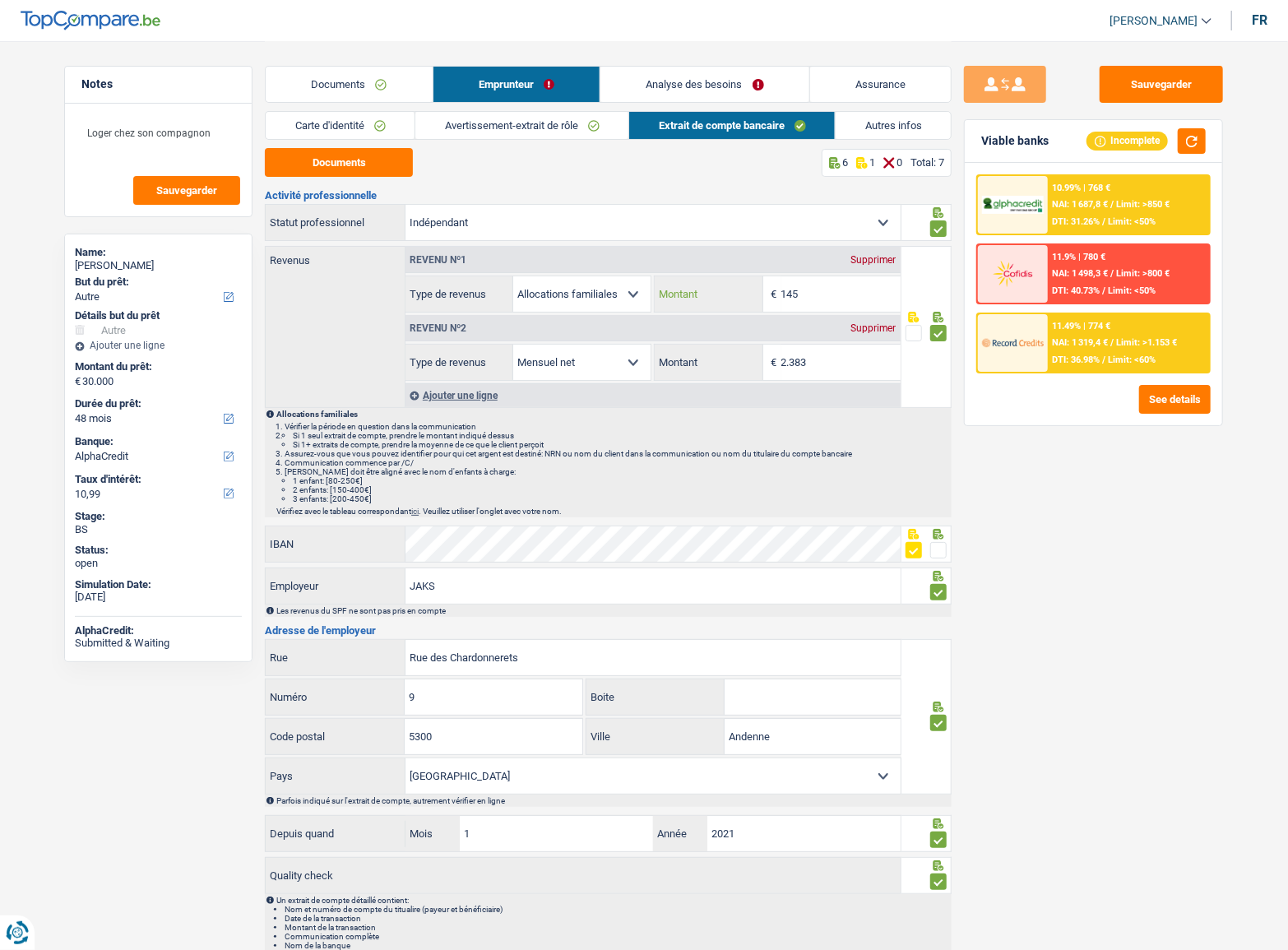
drag, startPoint x: 732, startPoint y: 293, endPoint x: 686, endPoint y: 292, distance: 46.0
click at [686, 292] on div "145 € Montant" at bounding box center [777, 294] width 246 height 35
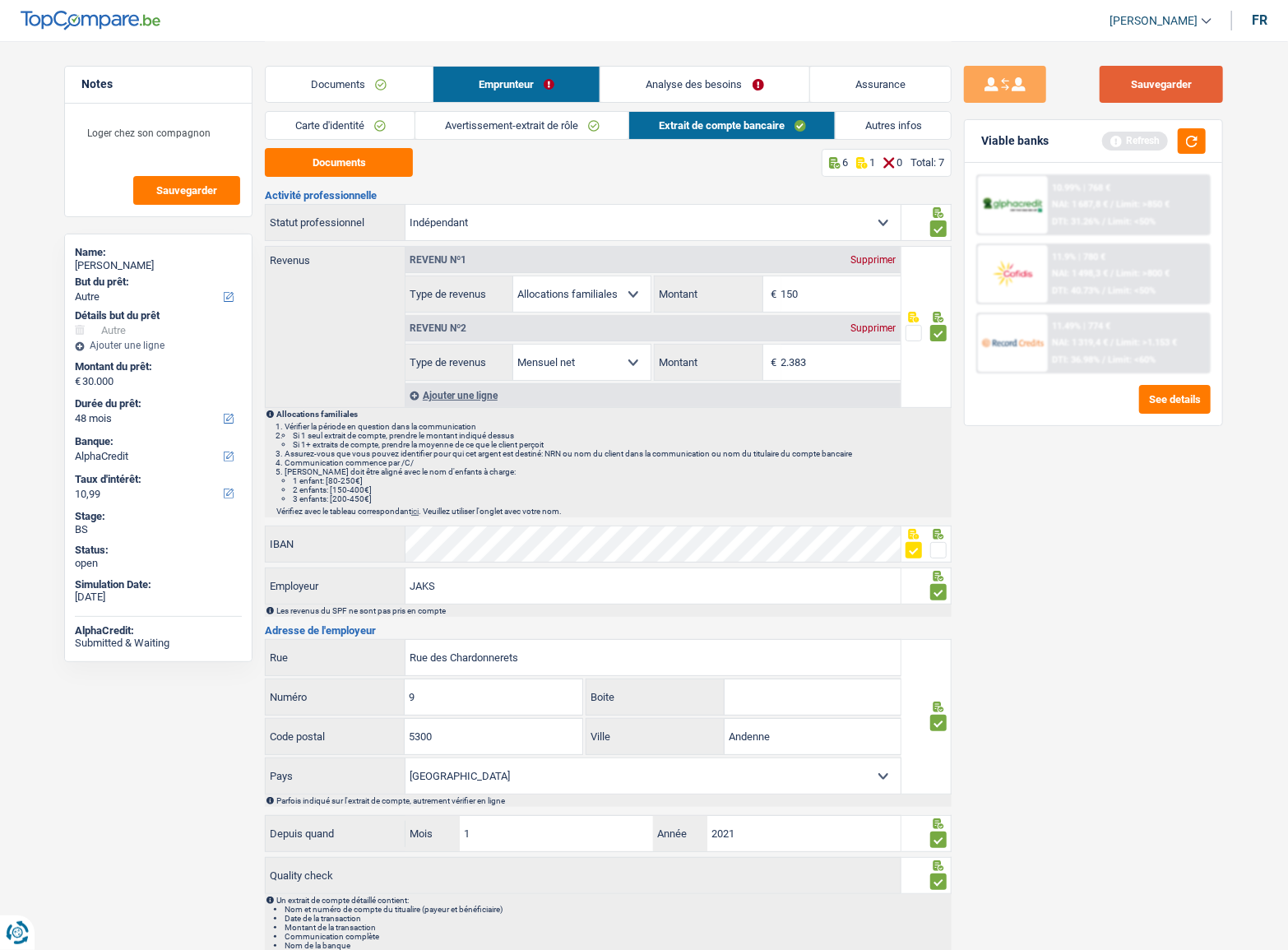
type input "150"
drag, startPoint x: 1127, startPoint y: 77, endPoint x: 1197, endPoint y: 117, distance: 80.6
click at [1134, 77] on button "Sauvegarder" at bounding box center [1161, 84] width 124 height 37
click at [1196, 141] on button "button" at bounding box center [1193, 141] width 28 height 25
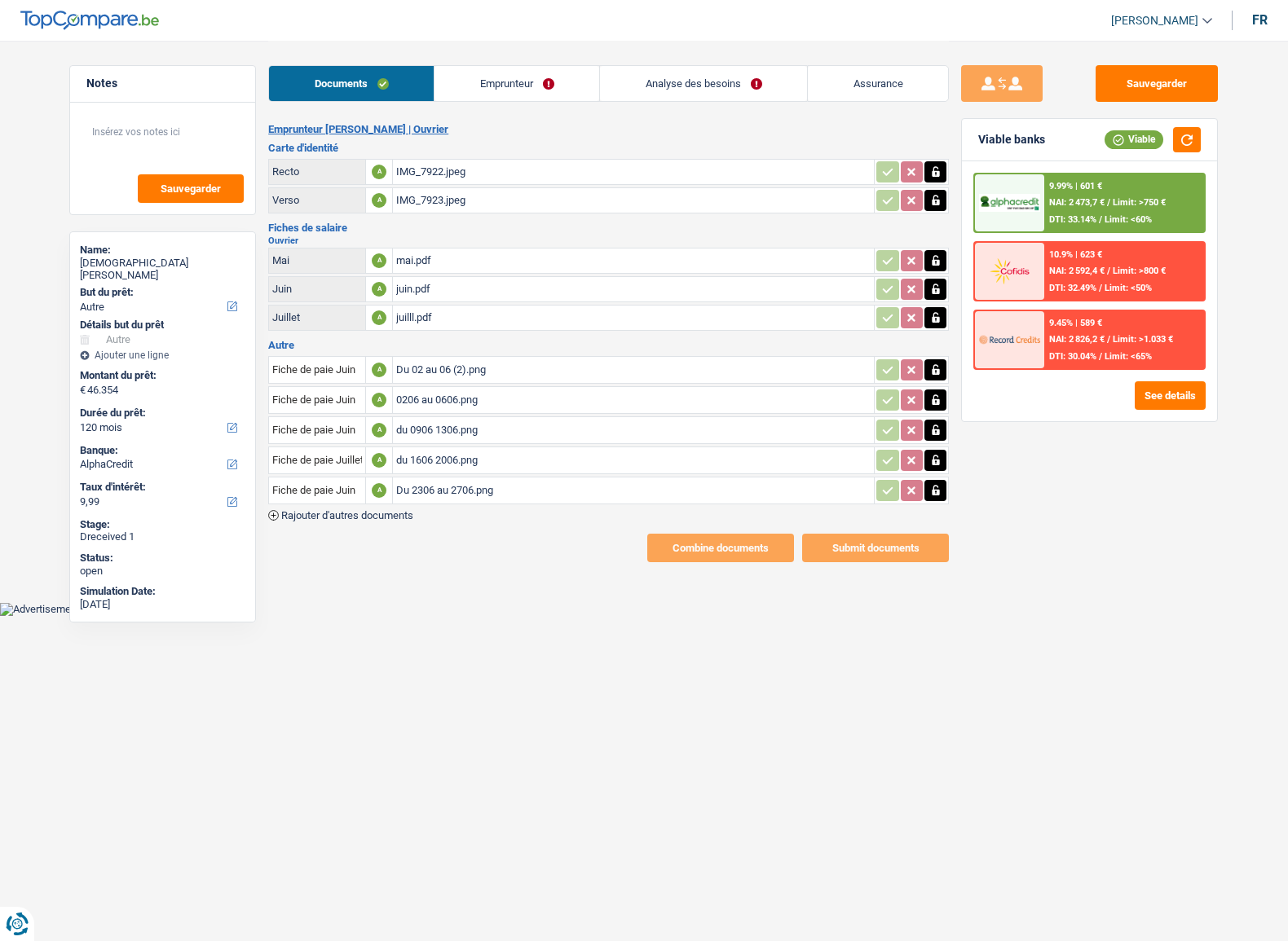
select select "other"
select select "120"
select select "alphacredit"
click at [464, 84] on link "Emprunteur" at bounding box center [516, 83] width 165 height 35
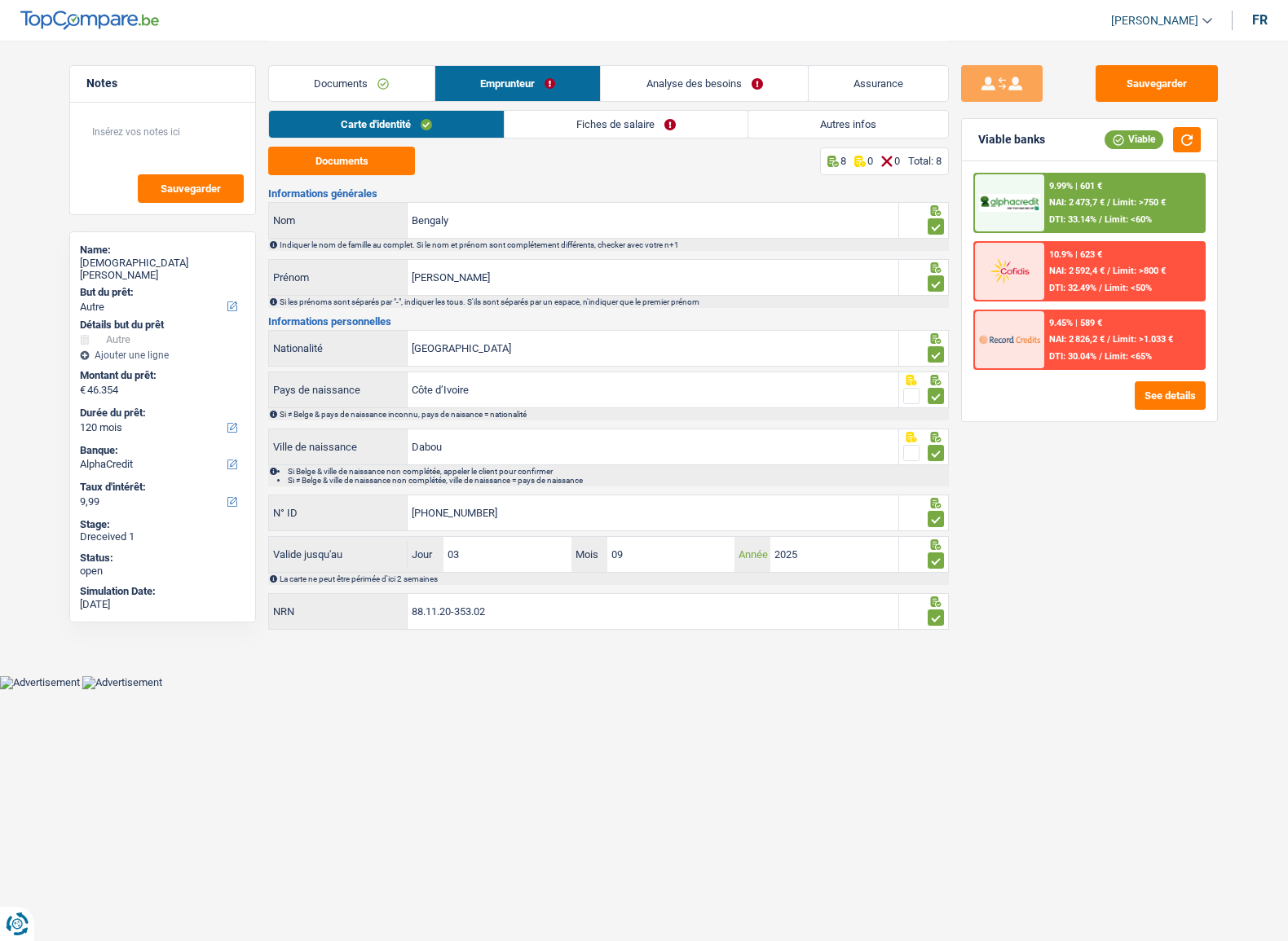
click at [870, 560] on input "2025" at bounding box center [833, 554] width 127 height 35
drag, startPoint x: 487, startPoint y: 549, endPoint x: 255, endPoint y: 538, distance: 232.3
click at [256, 539] on div "Notes Sauvegarder Name: [PERSON_NAME] But du prêt: Confort maison: meubles, tex…" at bounding box center [644, 338] width 1174 height 594
click at [876, 562] on input "2025" at bounding box center [833, 554] width 127 height 35
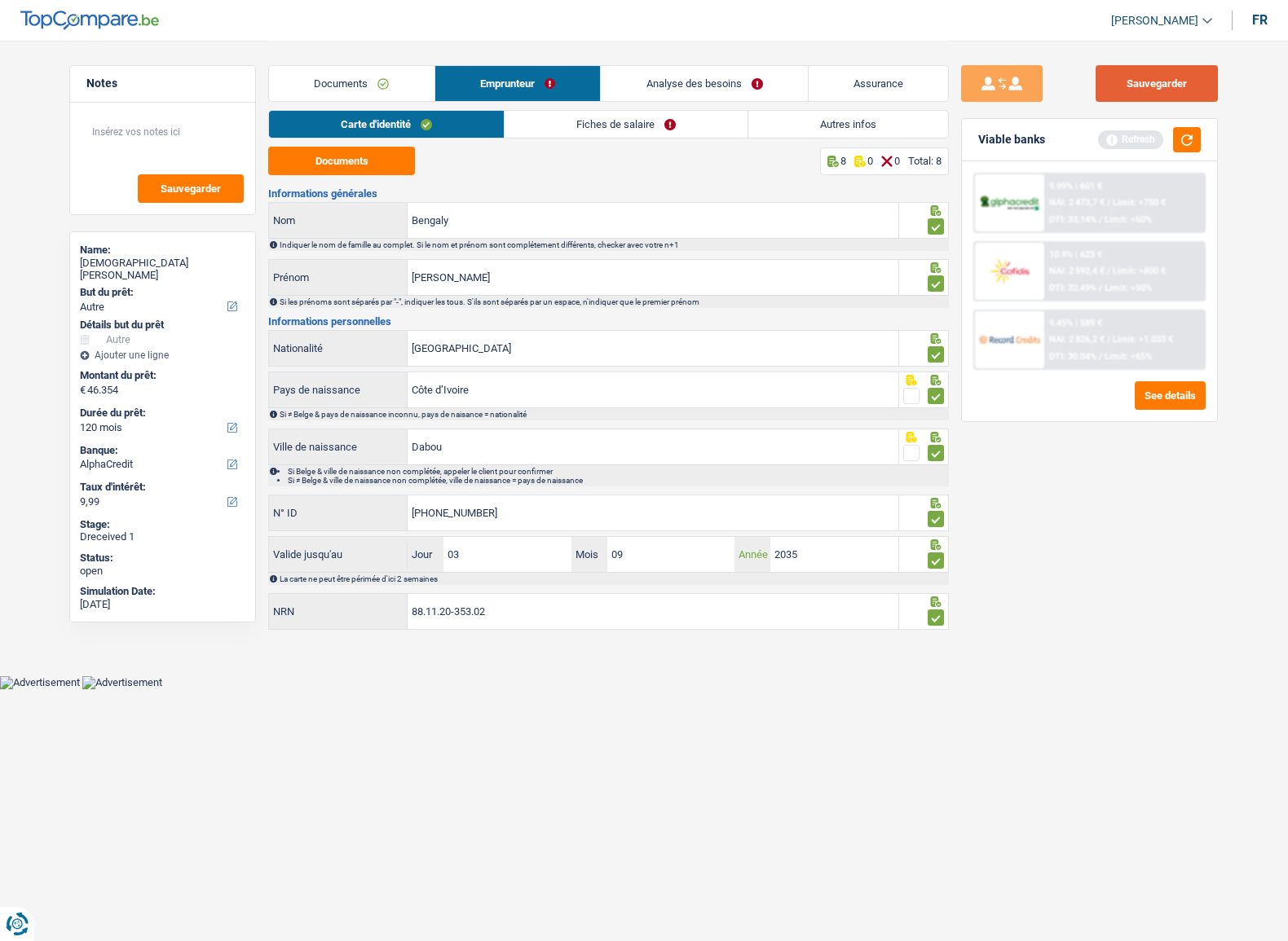
type input "2035"
click at [1123, 75] on button "Sauvegarder" at bounding box center [1156, 83] width 123 height 36
click at [1183, 136] on button "button" at bounding box center [1187, 139] width 28 height 25
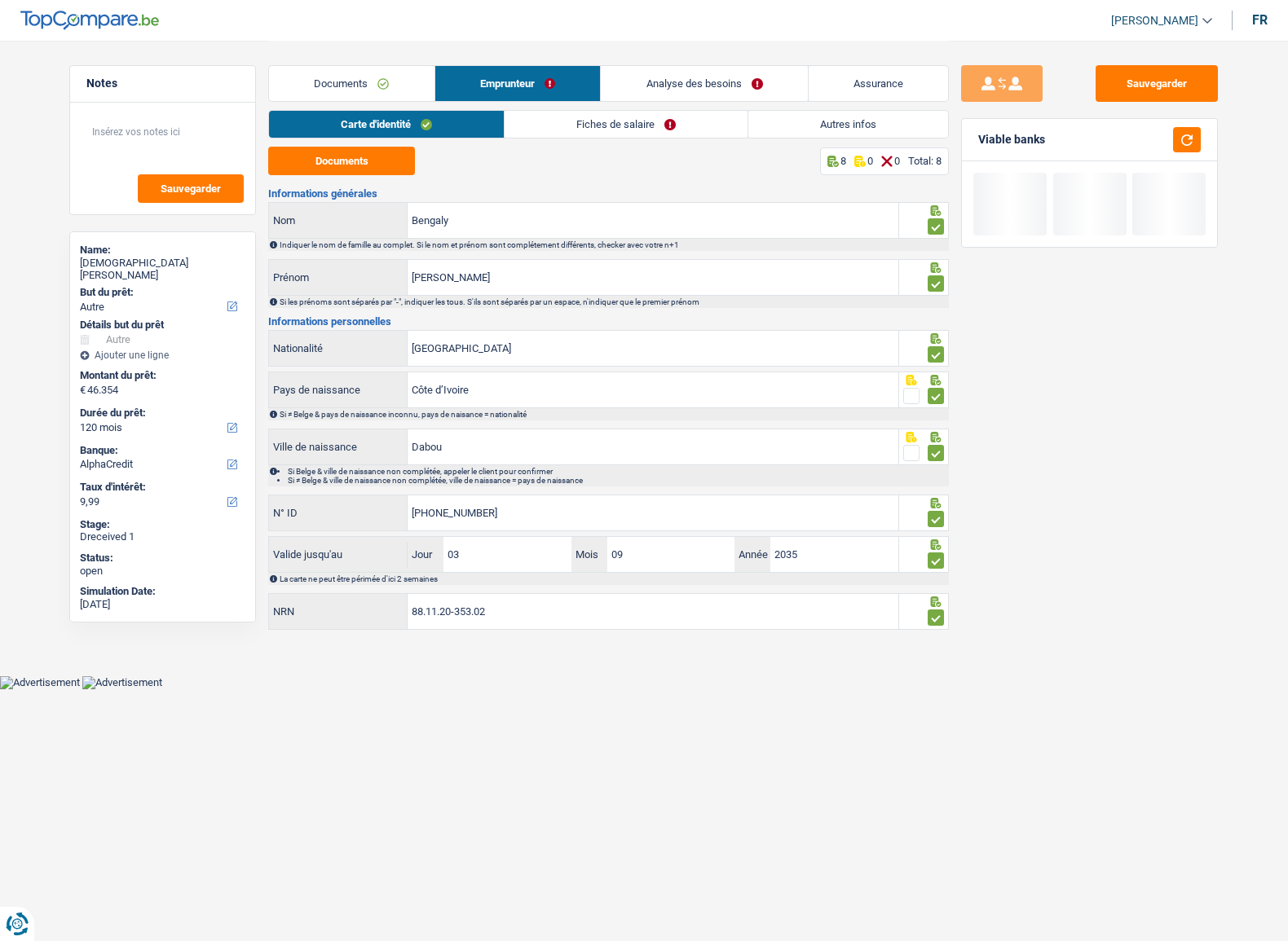
drag, startPoint x: 355, startPoint y: 106, endPoint x: 357, endPoint y: 91, distance: 15.1
click at [355, 102] on div "Documents Emprunteur Analyse des besoins Assurance" at bounding box center [608, 76] width 680 height 69
click at [357, 89] on link "Documents" at bounding box center [352, 83] width 166 height 35
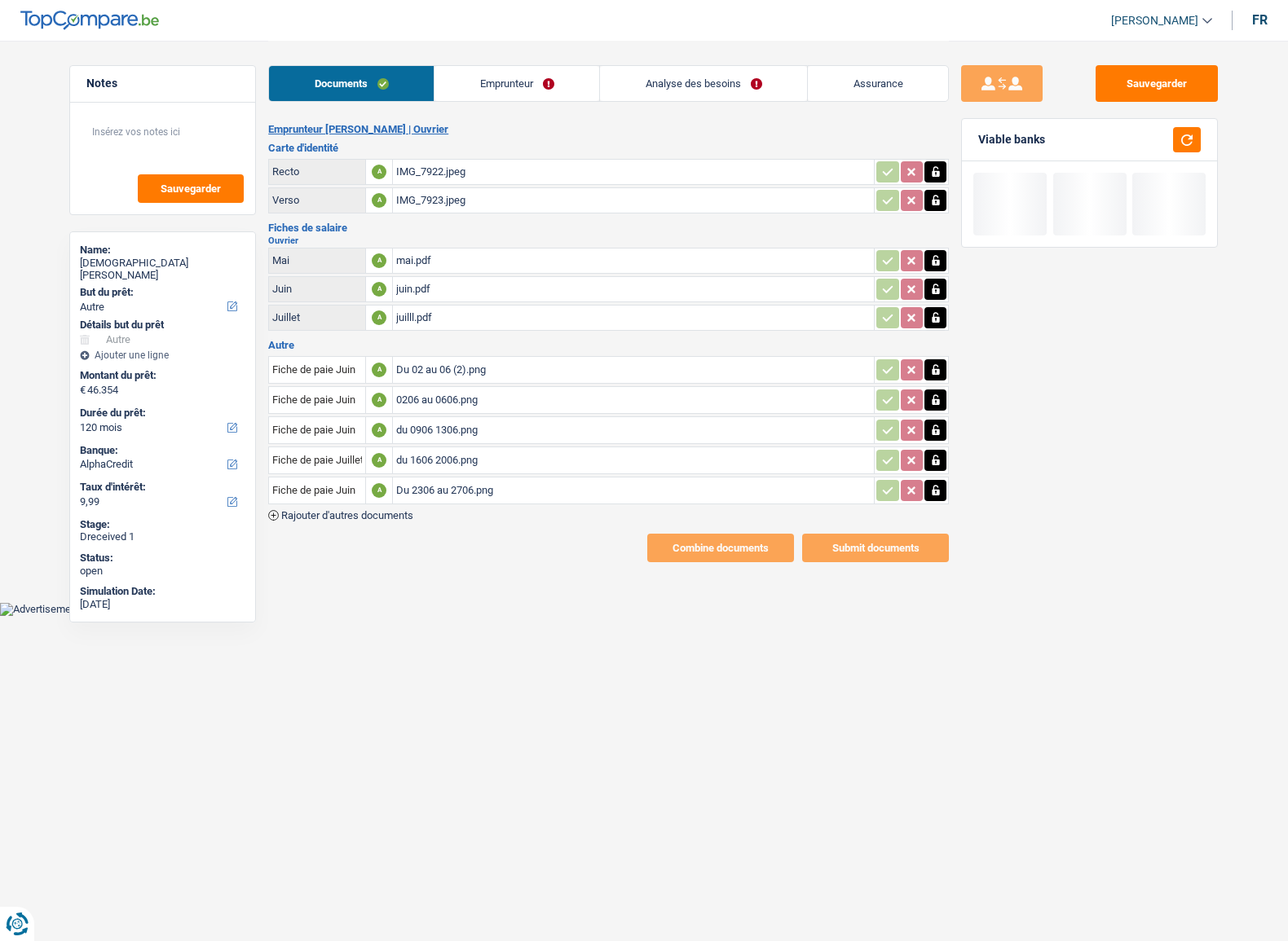
click at [513, 163] on div "IMG_7922.jpeg" at bounding box center [632, 172] width 474 height 24
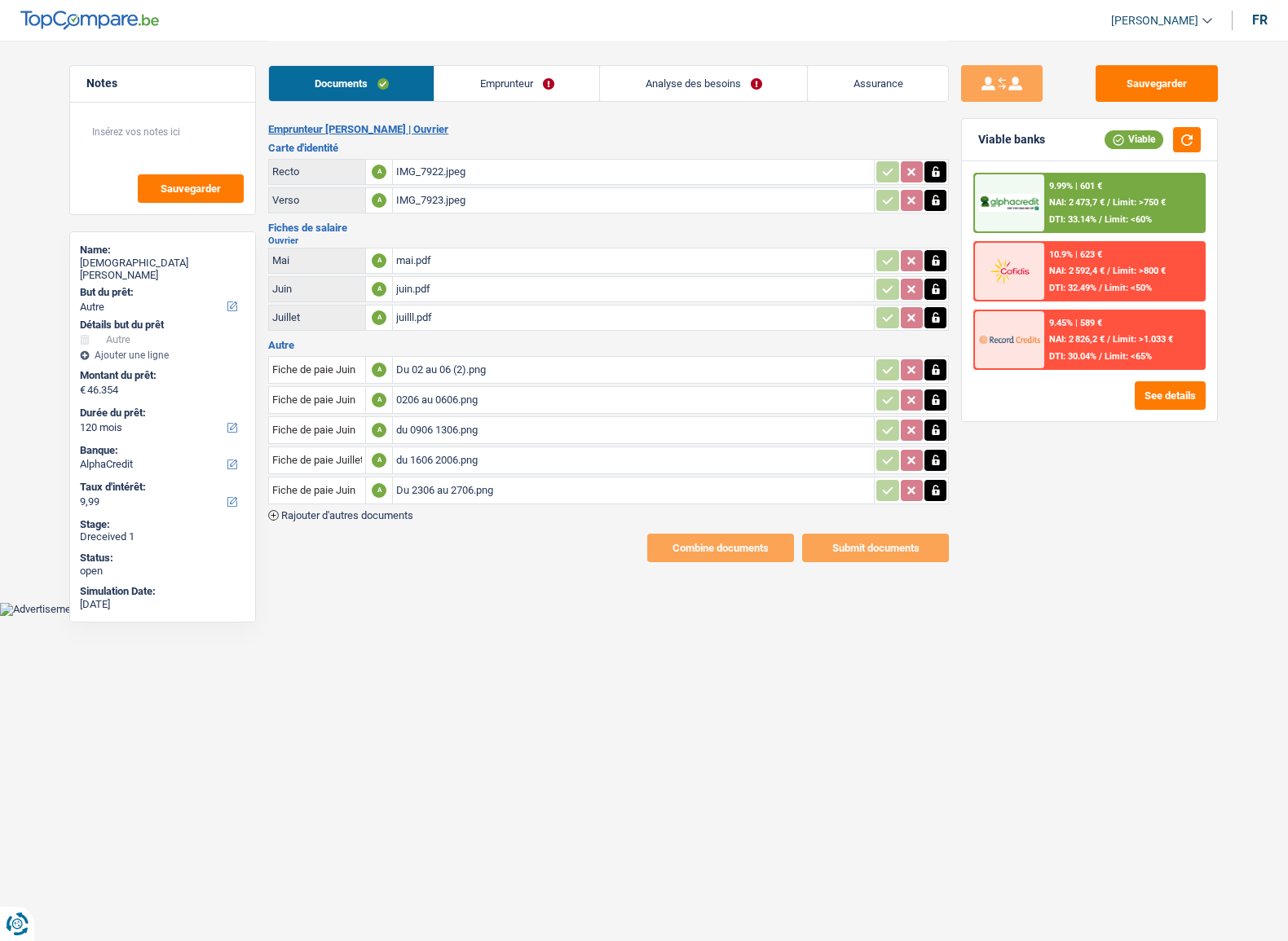
click at [944, 170] on button "button" at bounding box center [935, 172] width 22 height 22
click at [942, 171] on button "button" at bounding box center [935, 172] width 22 height 22
click at [937, 200] on icon "button" at bounding box center [935, 199] width 7 height 10
click at [937, 200] on icon "button" at bounding box center [935, 200] width 9 height 11
type input "C:\fakepath\IMG_7999.jpeg"
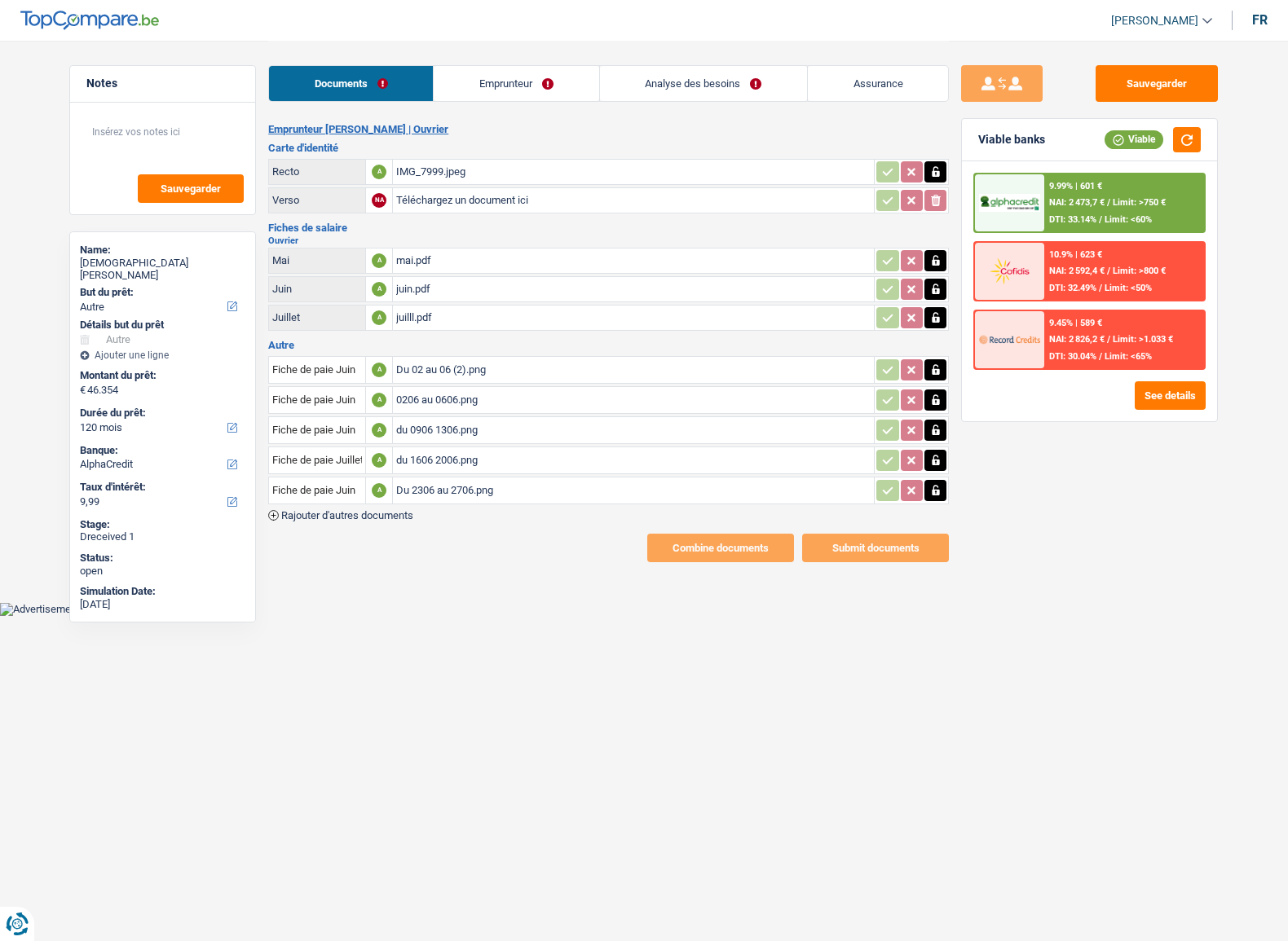
type input "C:\fakepath\IMG_8001.jpeg"
click at [1183, 80] on button "Sauvegarder" at bounding box center [1156, 83] width 123 height 36
